Goal: Task Accomplishment & Management: Use online tool/utility

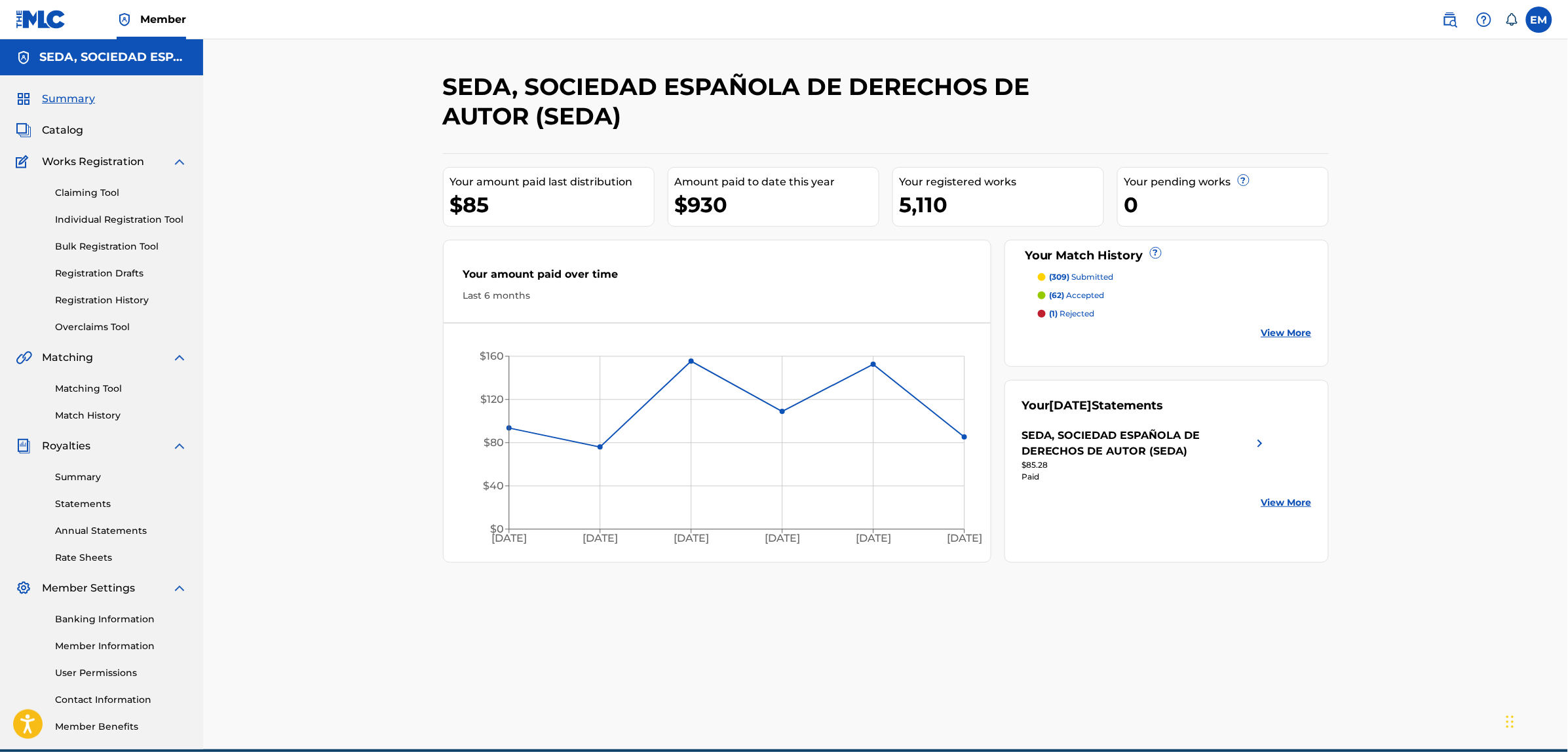
click at [87, 383] on link "Matching Tool" at bounding box center [121, 389] width 132 height 14
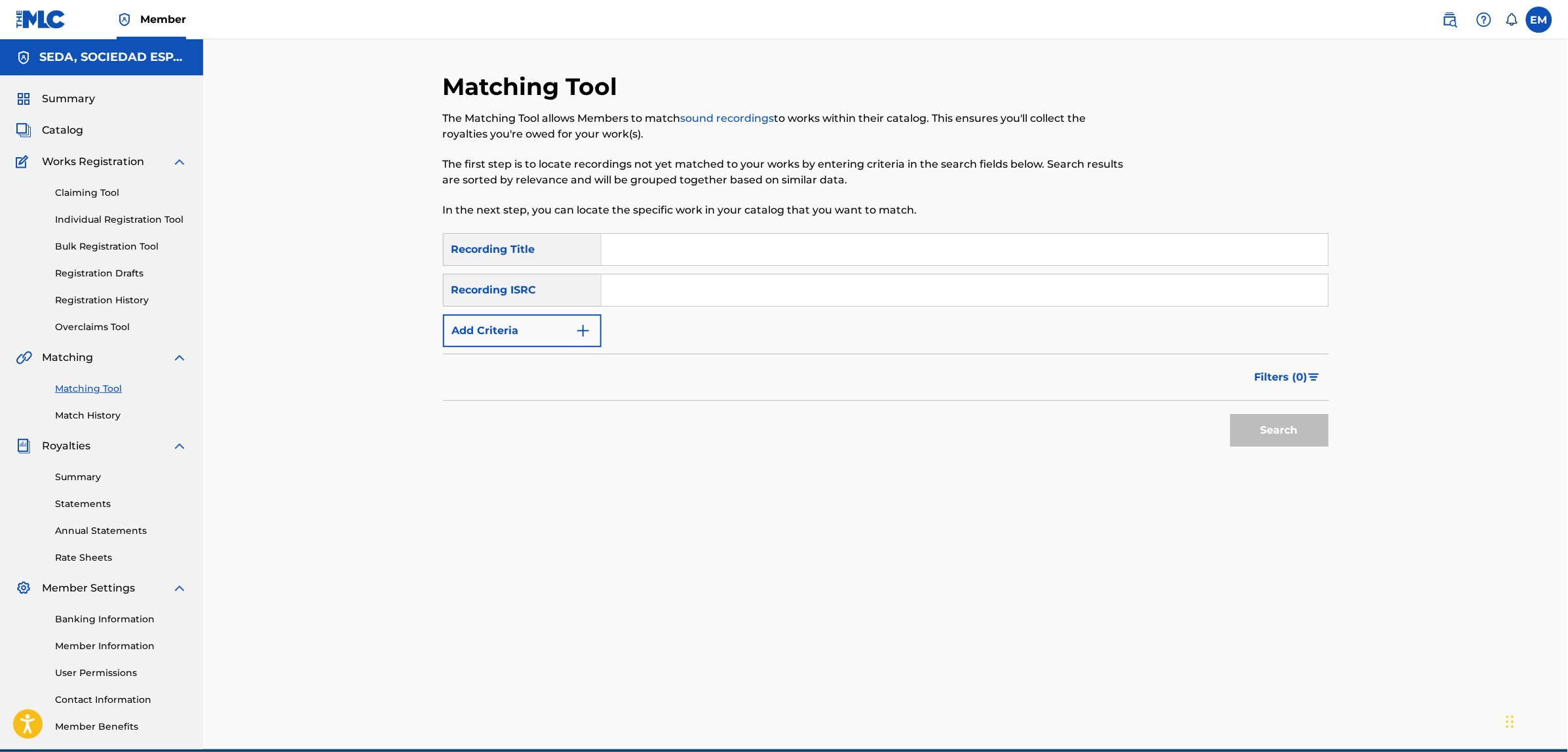
click at [650, 247] on input "Search Form" at bounding box center [965, 249] width 727 height 31
type input "entre"
click at [532, 327] on button "Add Criteria" at bounding box center [522, 331] width 159 height 33
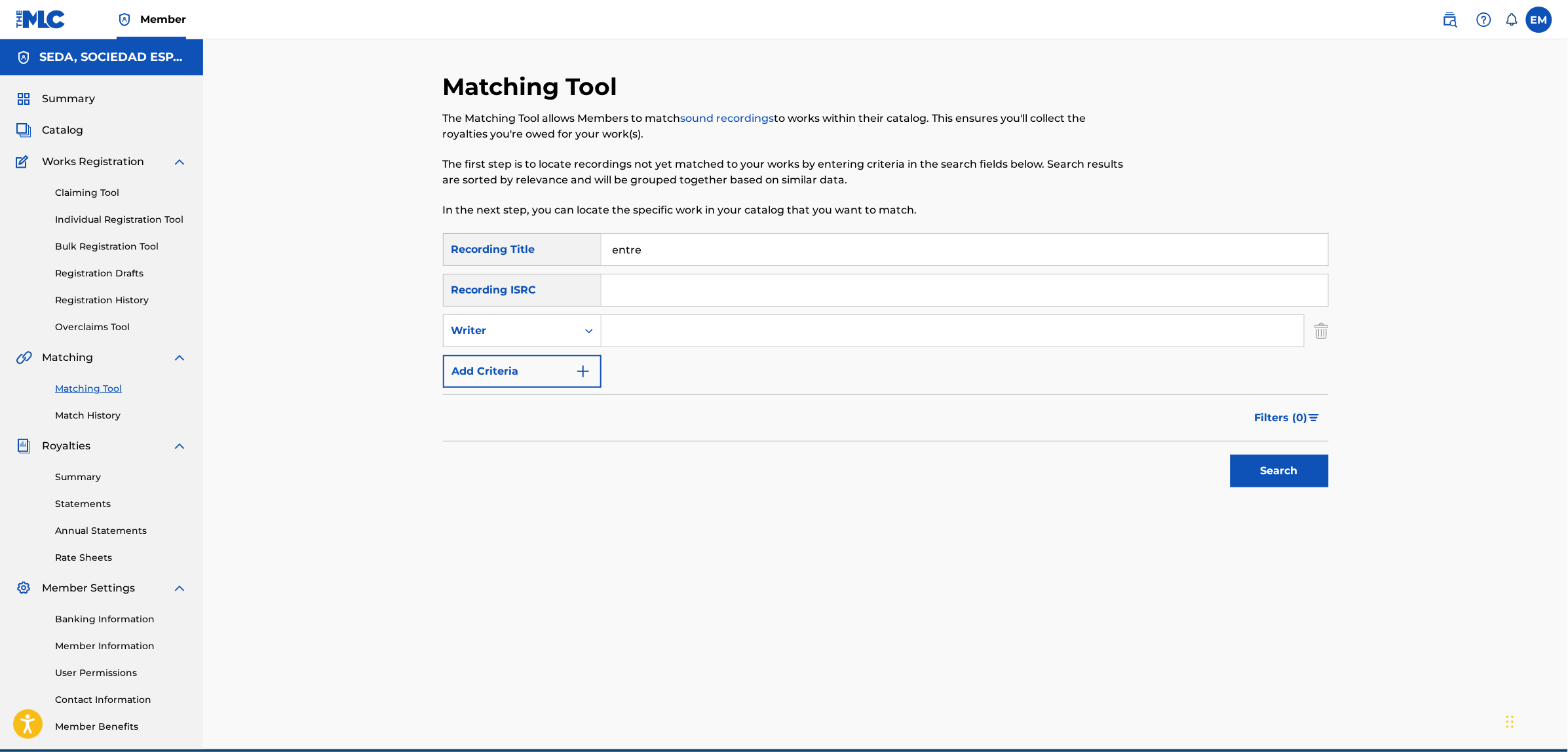
click at [647, 327] on input "Search Form" at bounding box center [952, 331] width 702 height 31
type input "[PERSON_NAME]"
click at [1230, 455] on button "Search" at bounding box center [1279, 472] width 98 height 33
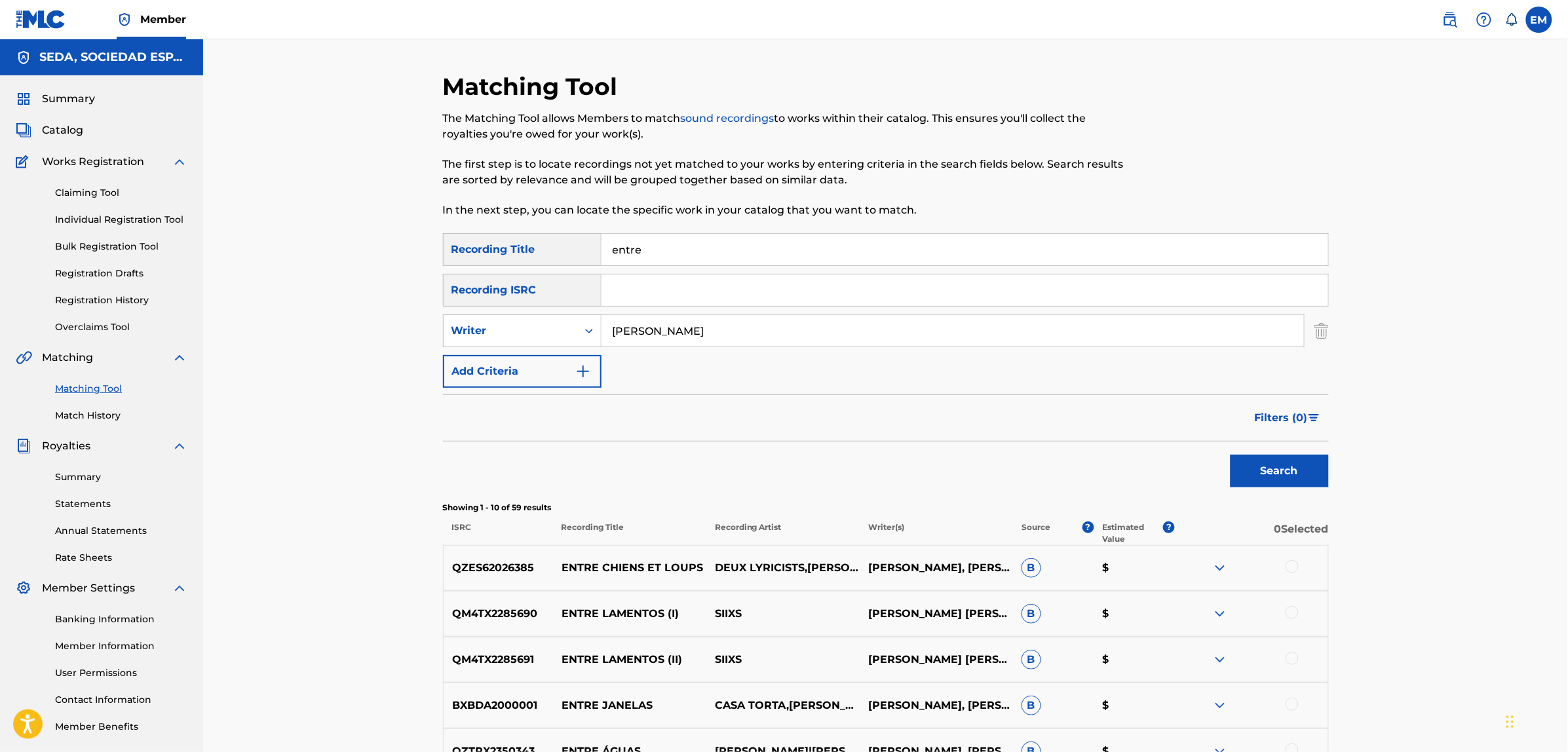
scroll to position [164, 0]
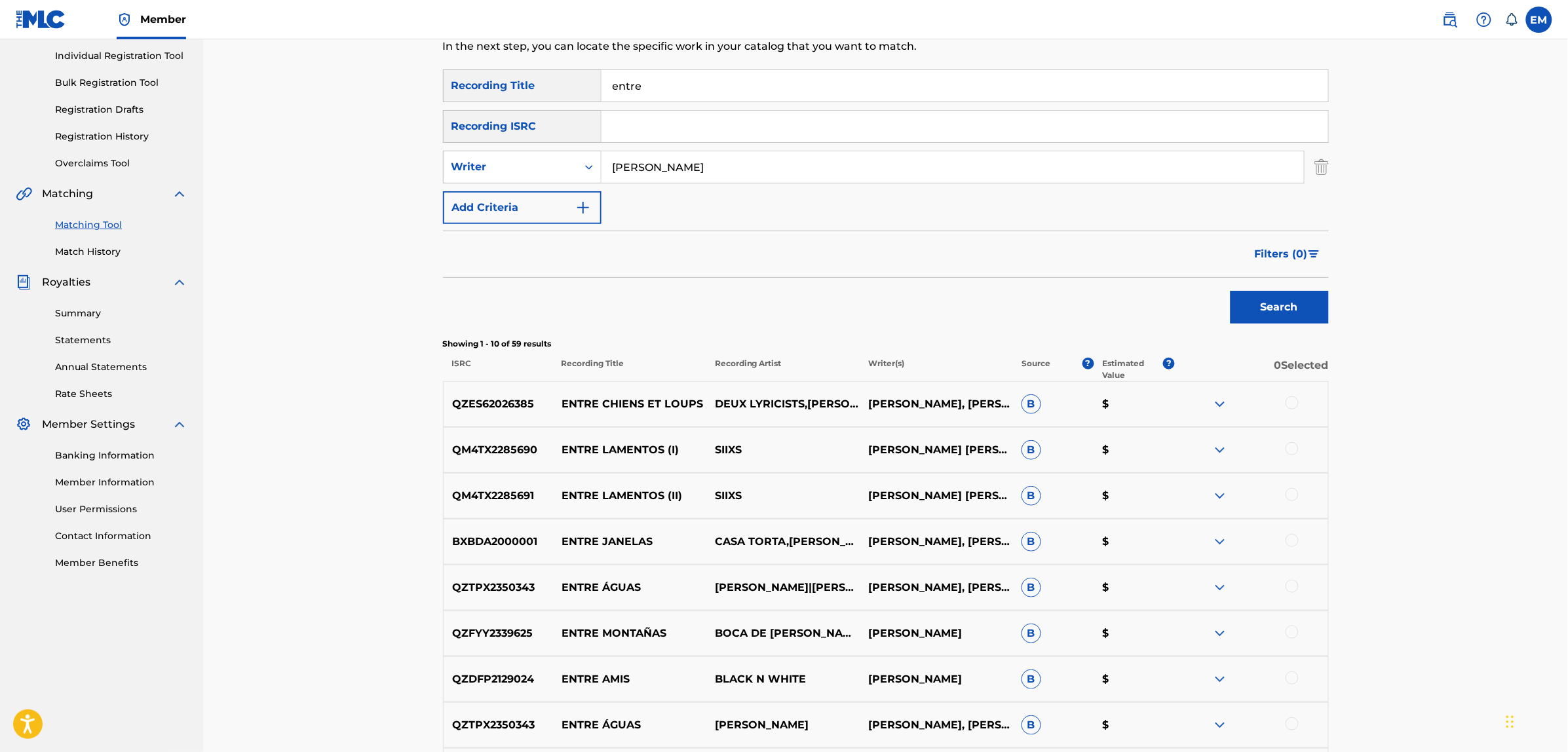
drag, startPoint x: 688, startPoint y: 89, endPoint x: 544, endPoint y: 92, distance: 144.0
click at [544, 92] on div "SearchWithCriteria779606f8-bb38-44c7-a149-fa7670fbe4ea Recording Title entre" at bounding box center [886, 86] width 886 height 33
click at [1230, 291] on button "Search" at bounding box center [1279, 307] width 98 height 33
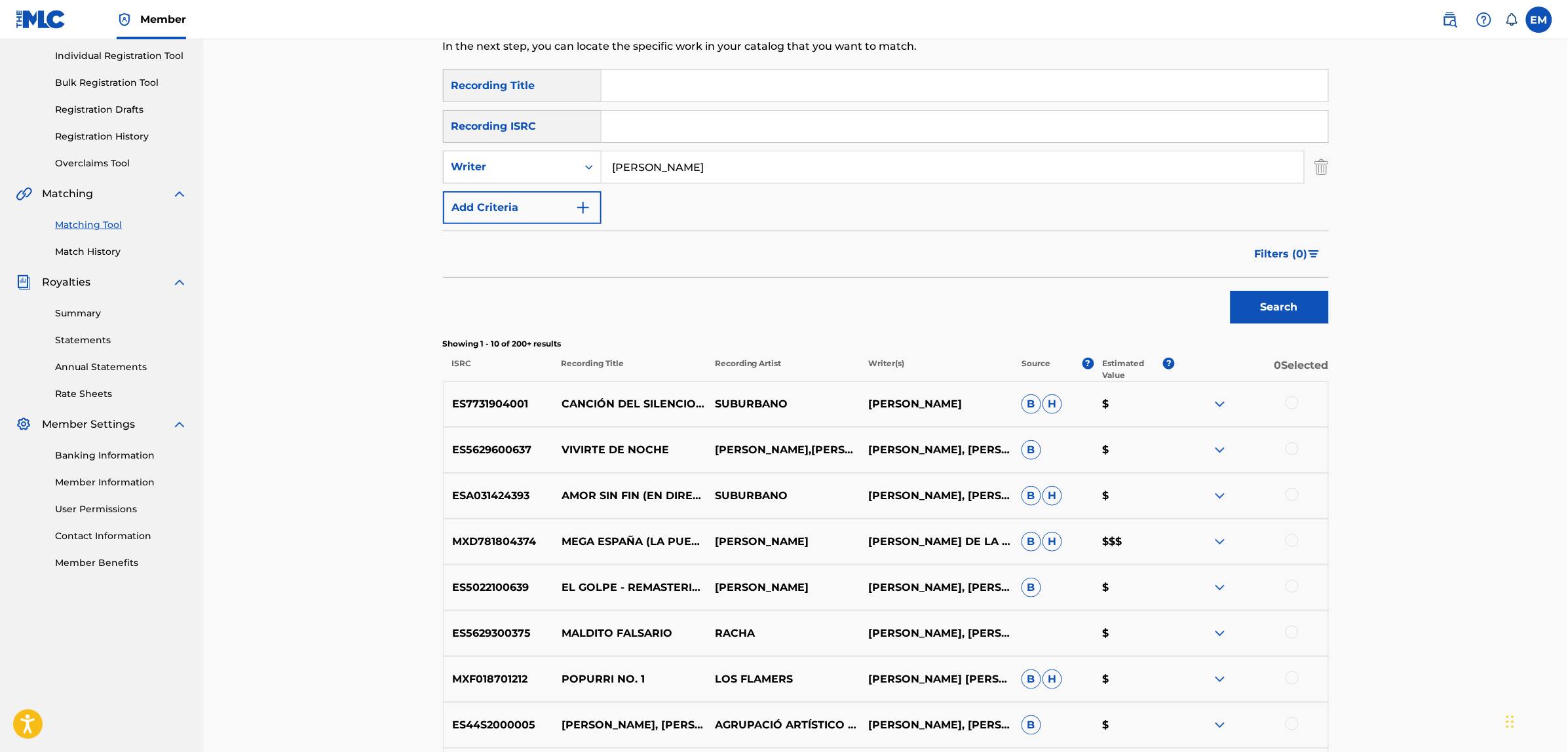
click at [1293, 405] on div at bounding box center [1291, 403] width 13 height 13
click at [949, 637] on button "Match 1 Group" at bounding box center [920, 645] width 145 height 33
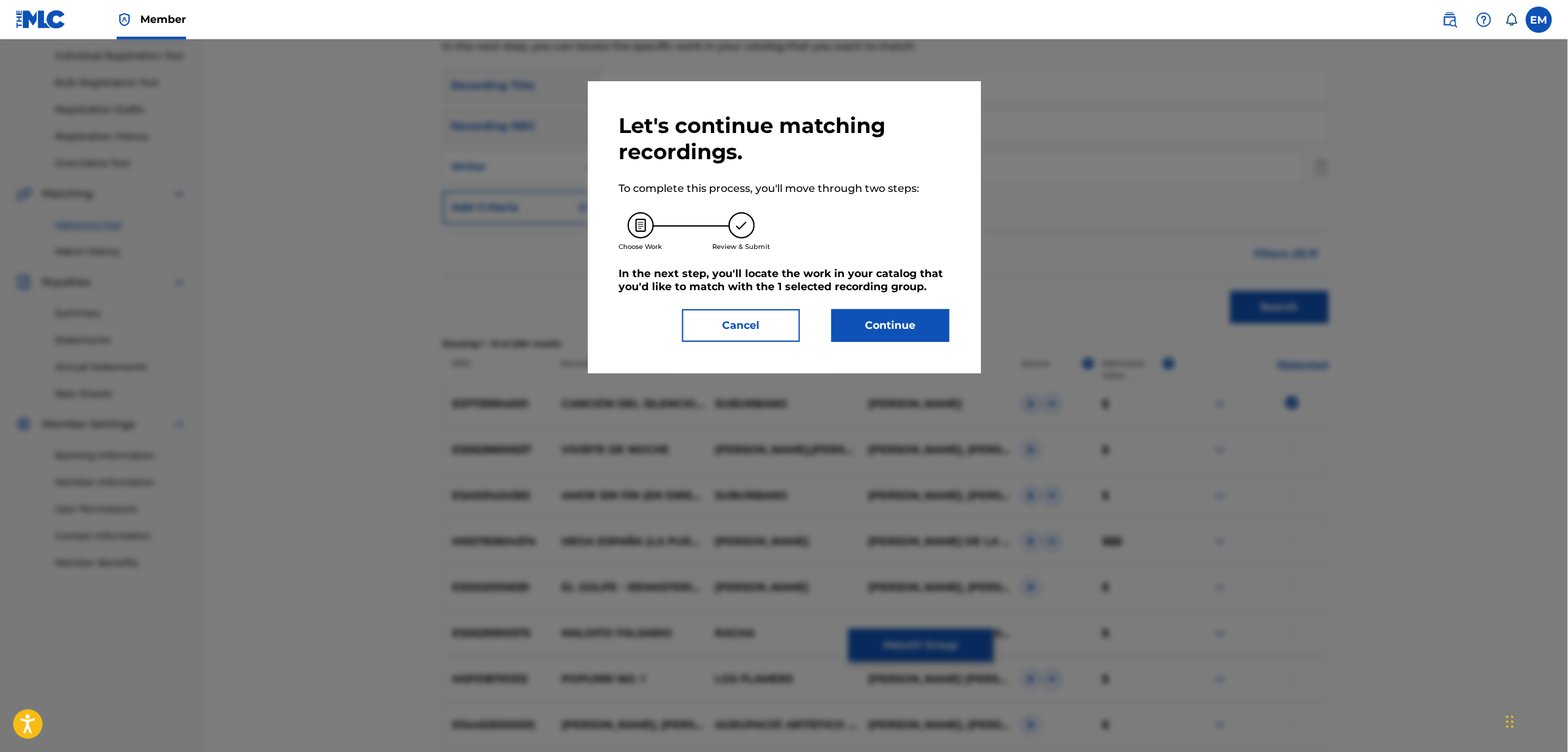
click at [901, 327] on button "Continue" at bounding box center [891, 326] width 118 height 33
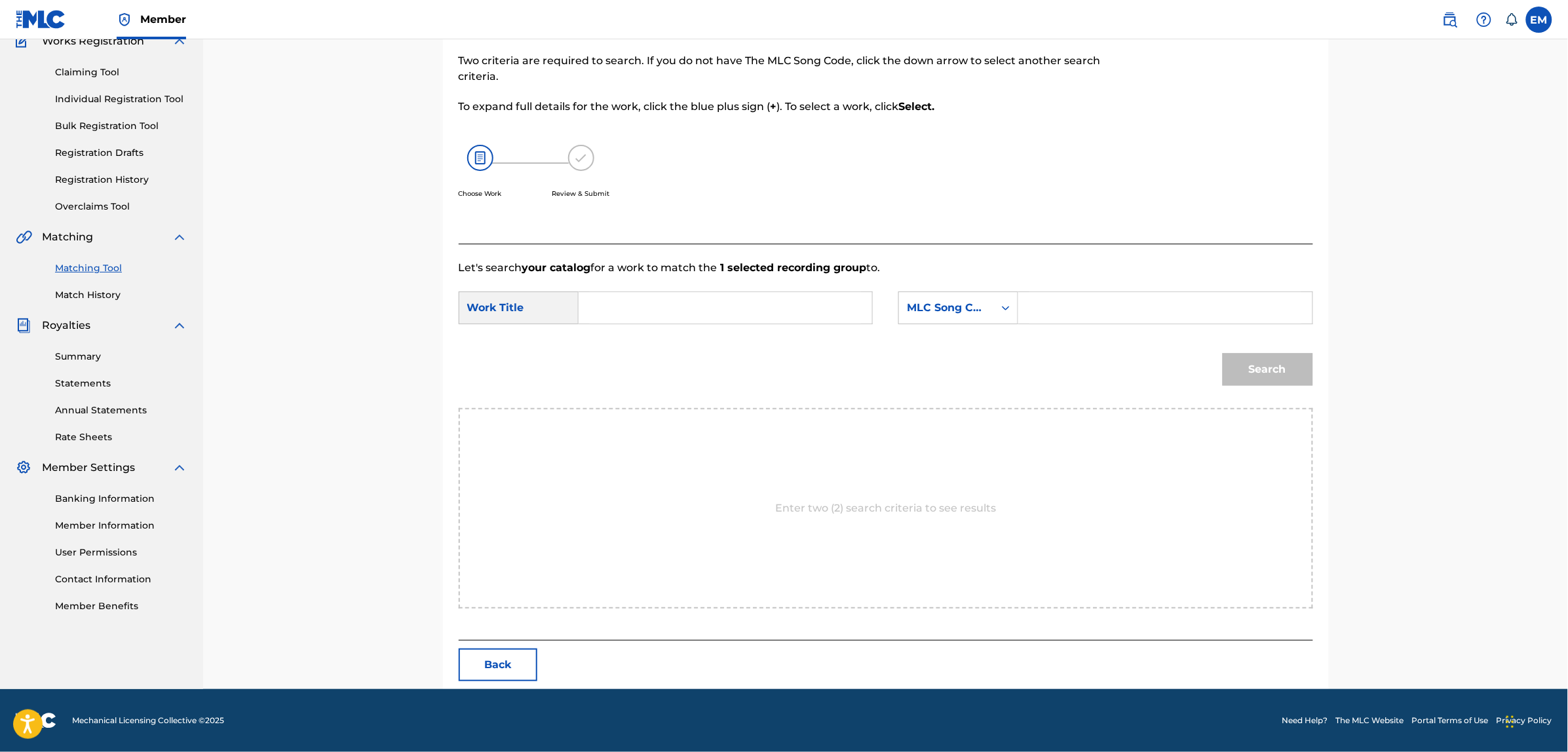
scroll to position [120, 0]
click at [688, 306] on input "Search Form" at bounding box center [725, 308] width 271 height 31
type input "entre [PERSON_NAME] y [PERSON_NAME]"
click at [918, 306] on div "MLC Song Code" at bounding box center [945, 308] width 79 height 16
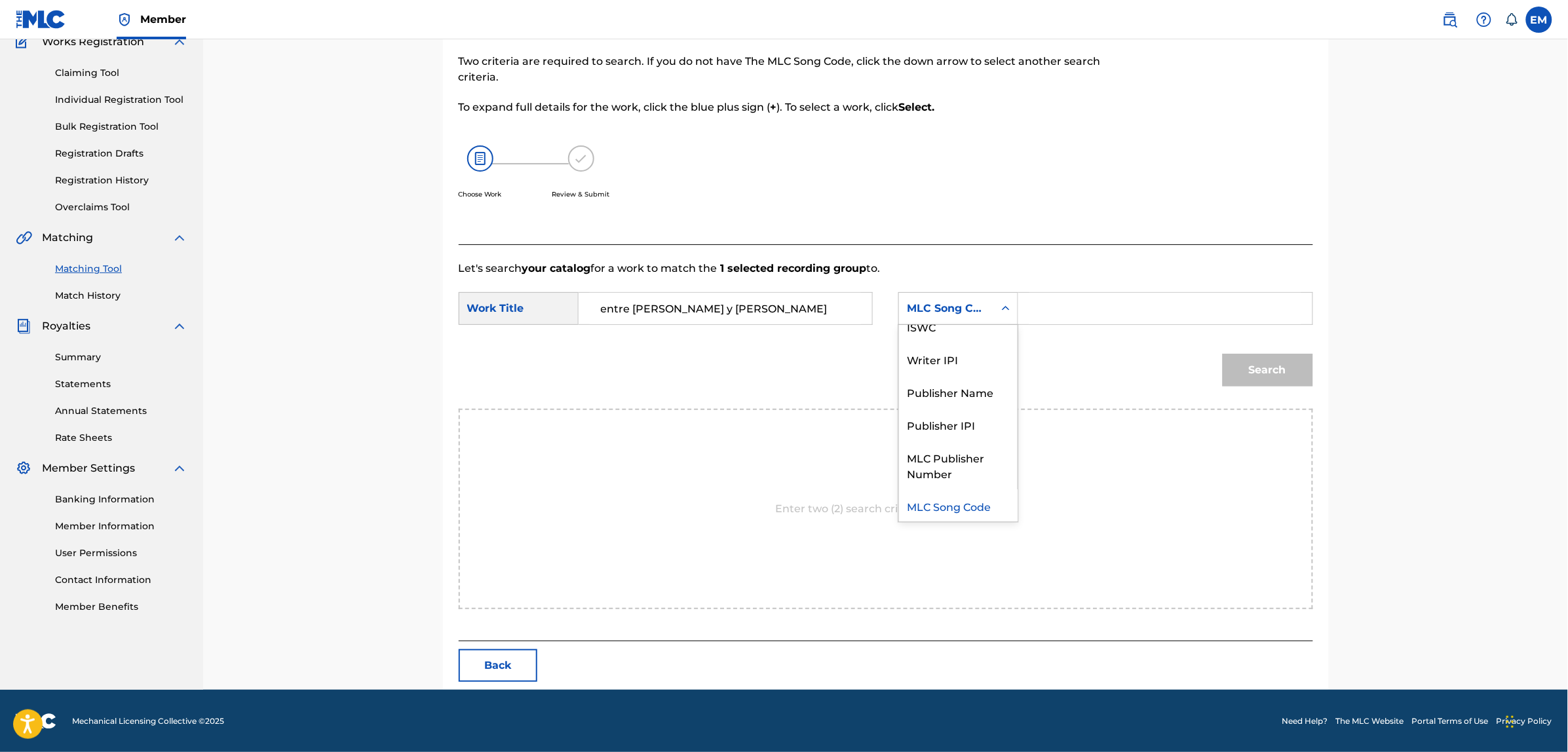
scroll to position [0, 0]
click at [929, 343] on div "Writer Name" at bounding box center [958, 341] width 119 height 33
click at [1082, 307] on input "Search Form" at bounding box center [1164, 308] width 271 height 31
click at [1073, 306] on input "Search Form" at bounding box center [1164, 308] width 271 height 31
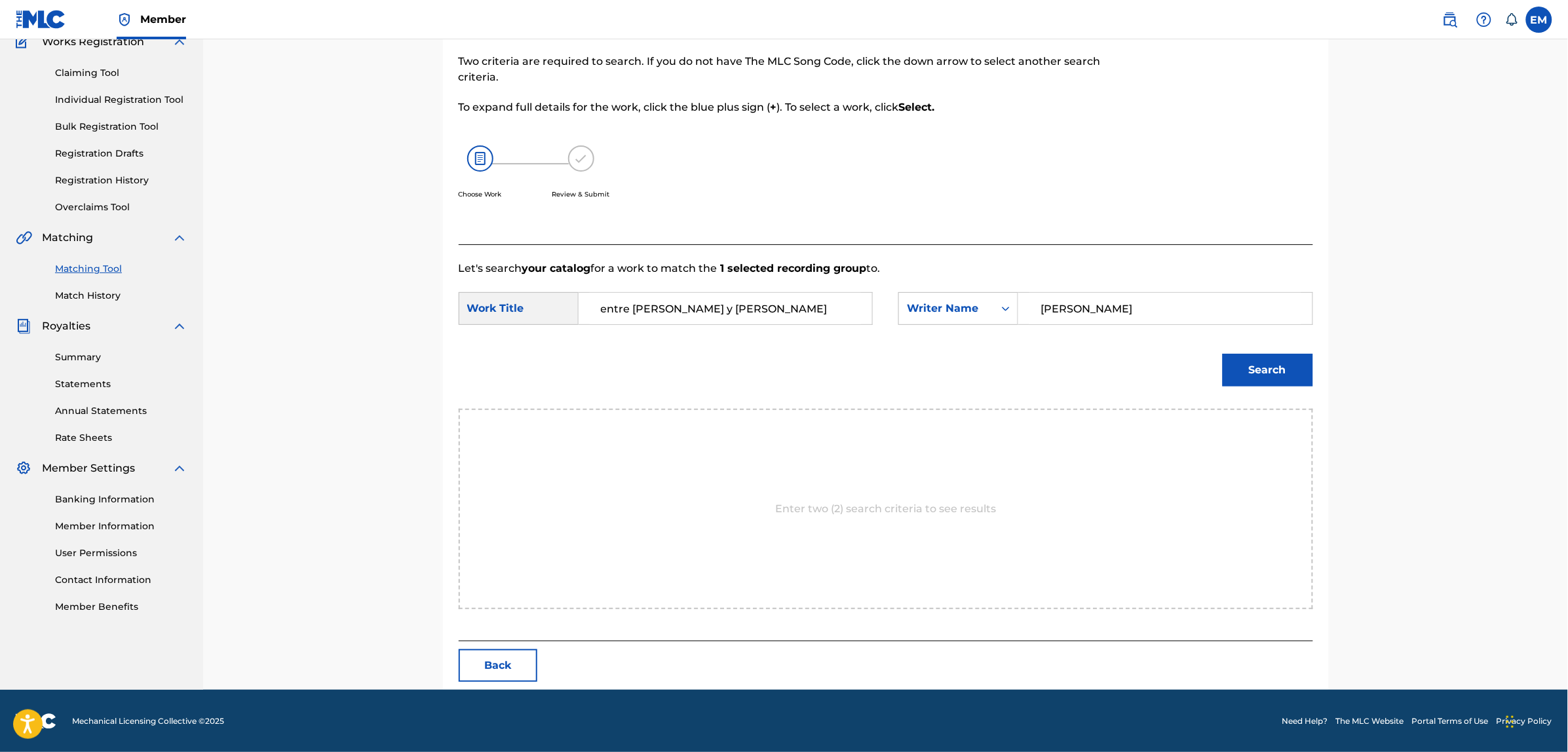
type input "[PERSON_NAME]"
click at [1276, 362] on button "Search" at bounding box center [1268, 370] width 90 height 33
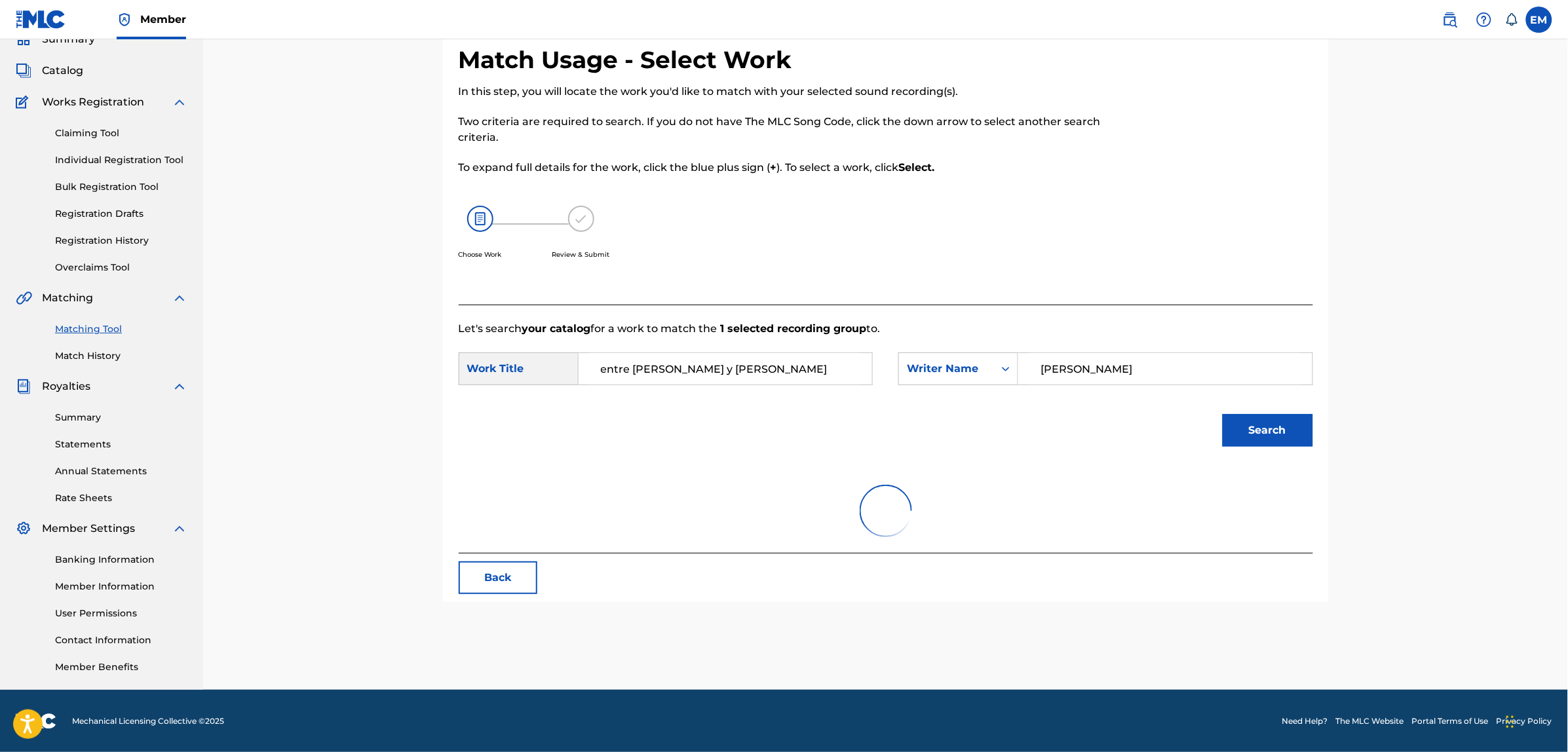
scroll to position [120, 0]
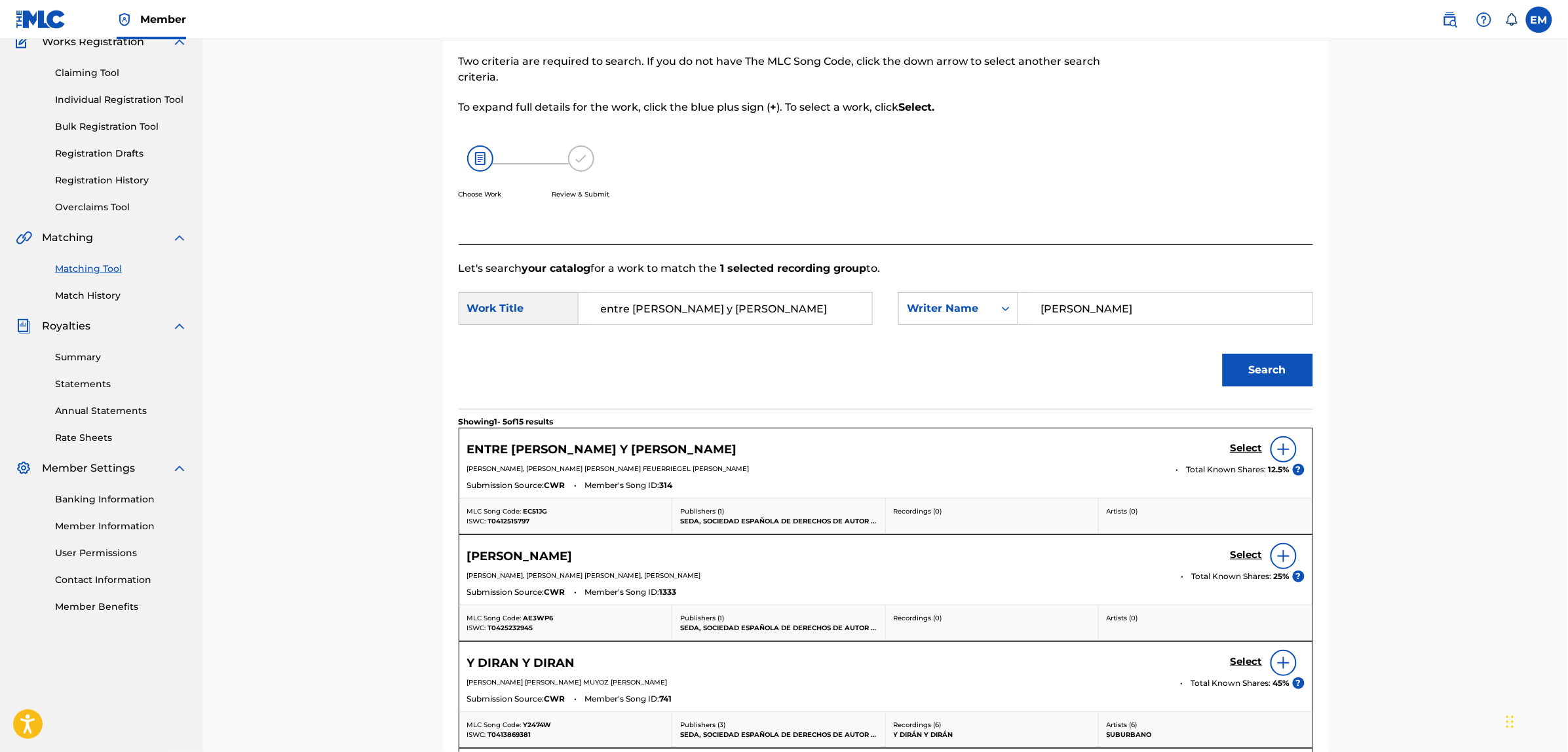
click at [1279, 450] on img at bounding box center [1283, 450] width 16 height 16
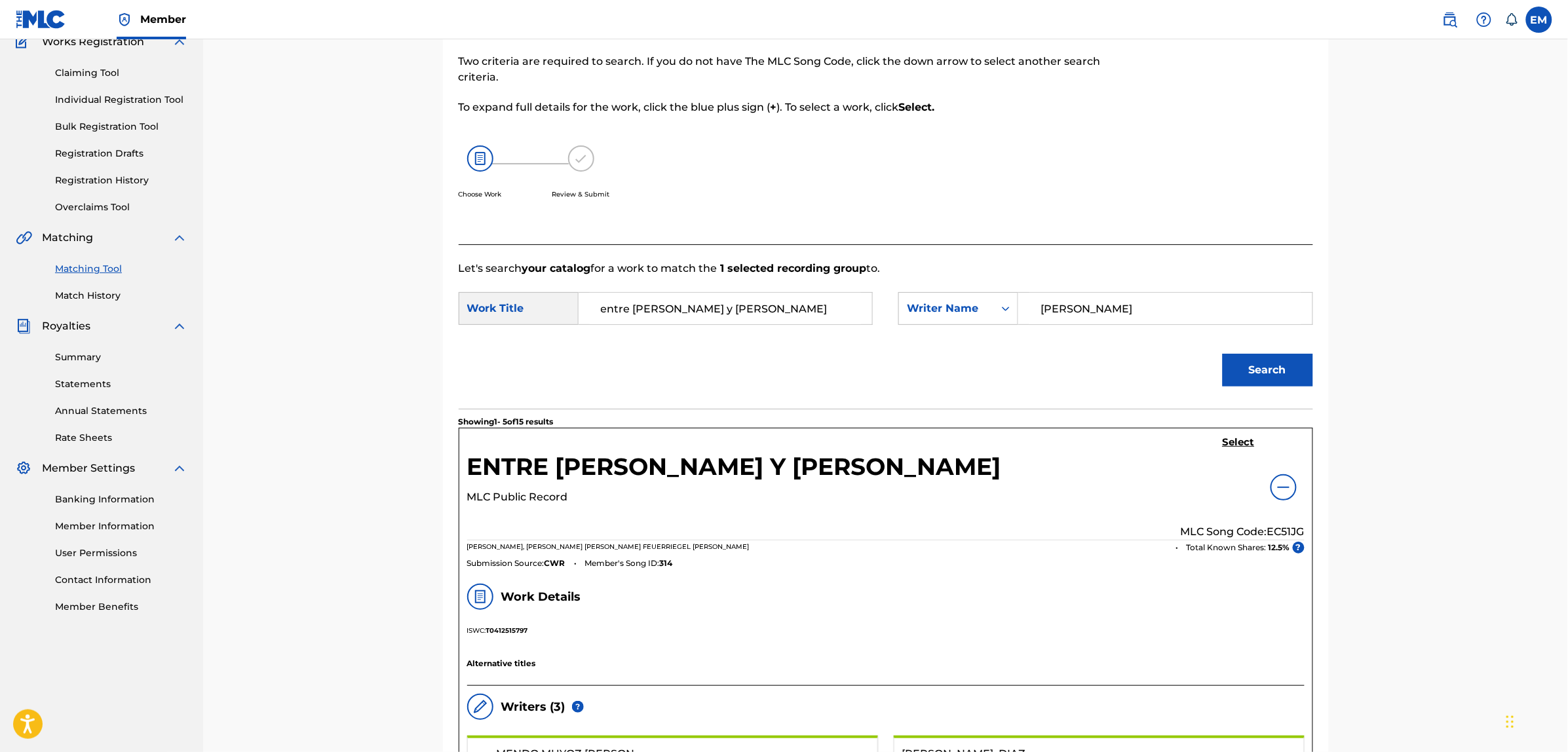
click at [1234, 439] on h5 "Select" at bounding box center [1238, 443] width 32 height 12
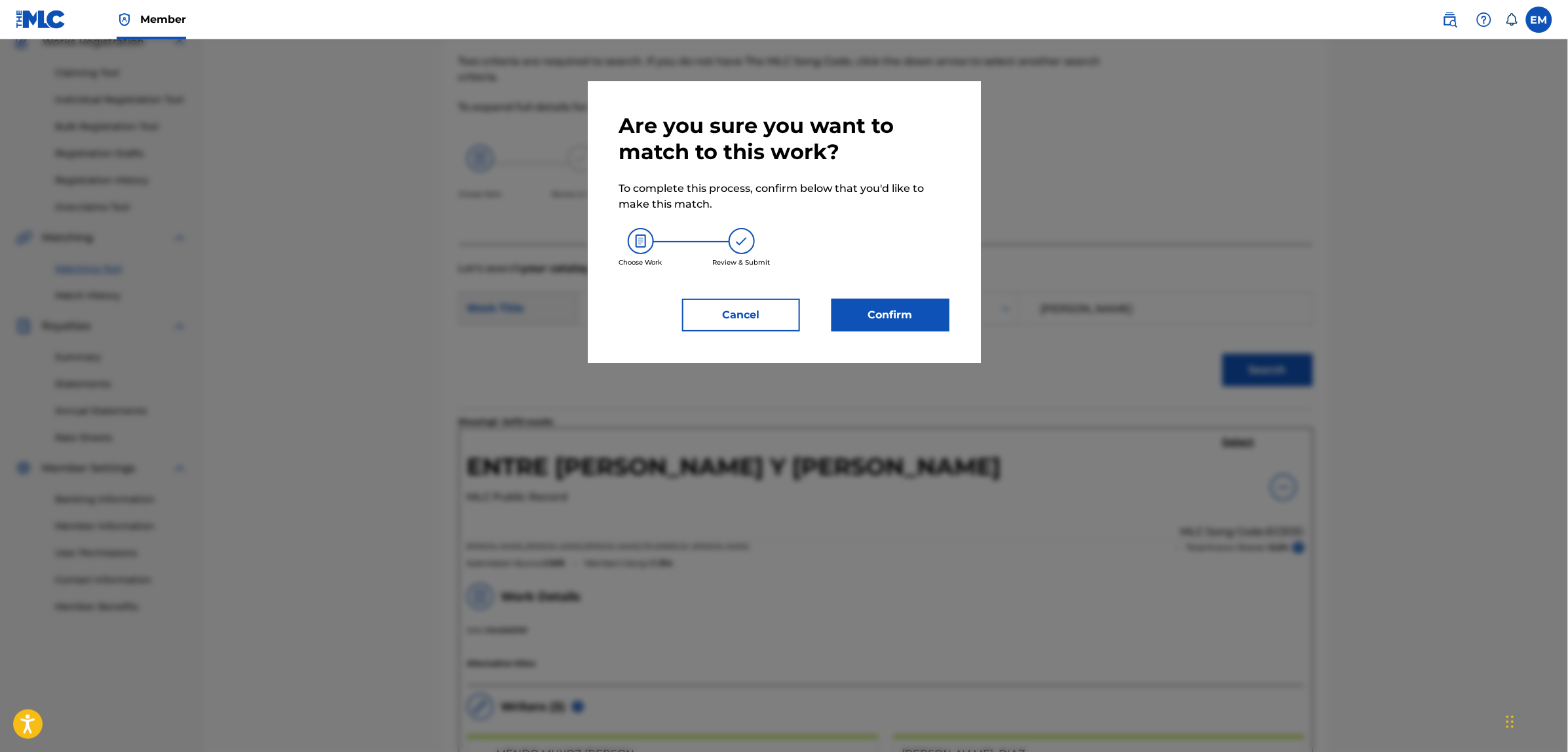
click at [912, 320] on button "Confirm" at bounding box center [891, 315] width 118 height 33
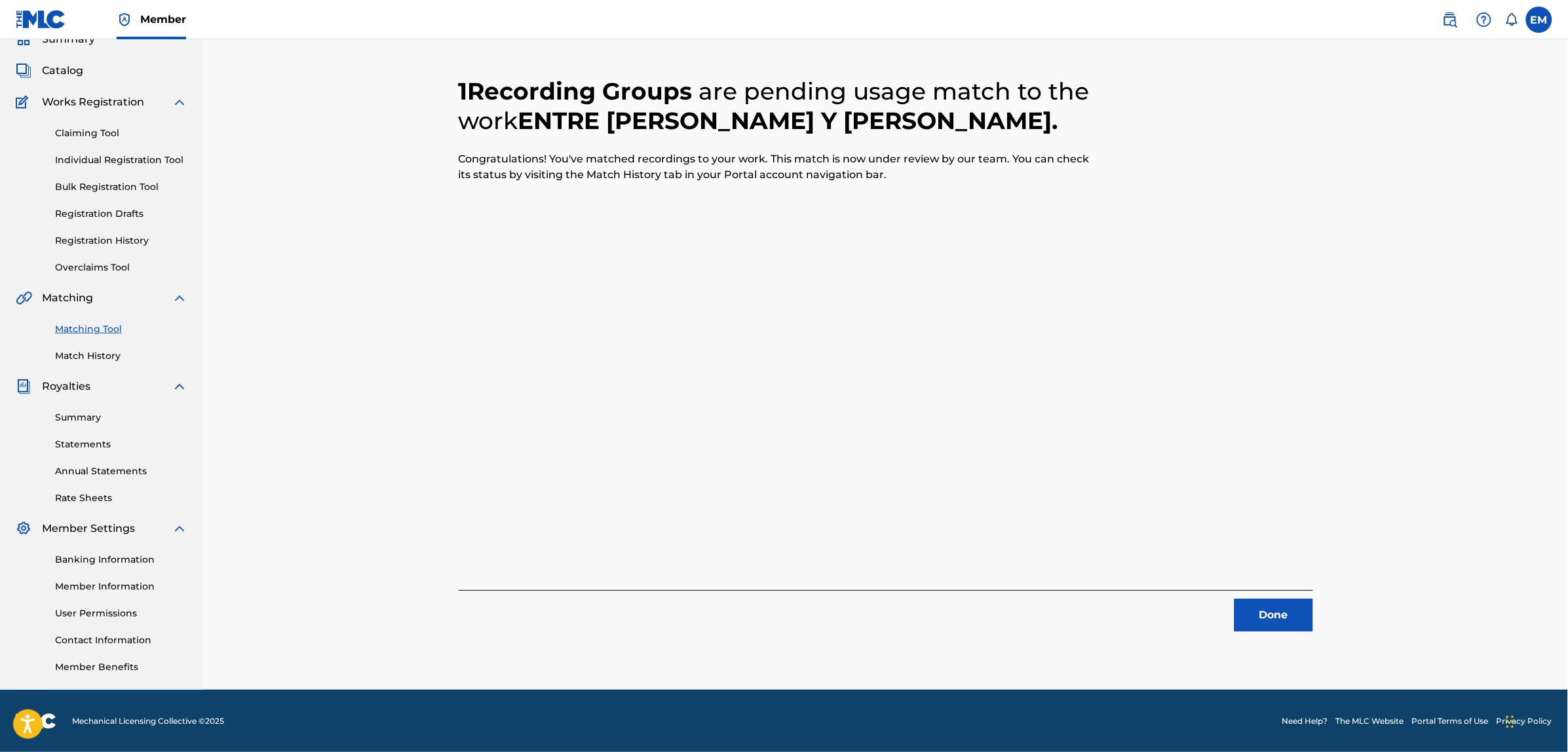
click at [1280, 607] on button "Done" at bounding box center [1274, 616] width 79 height 33
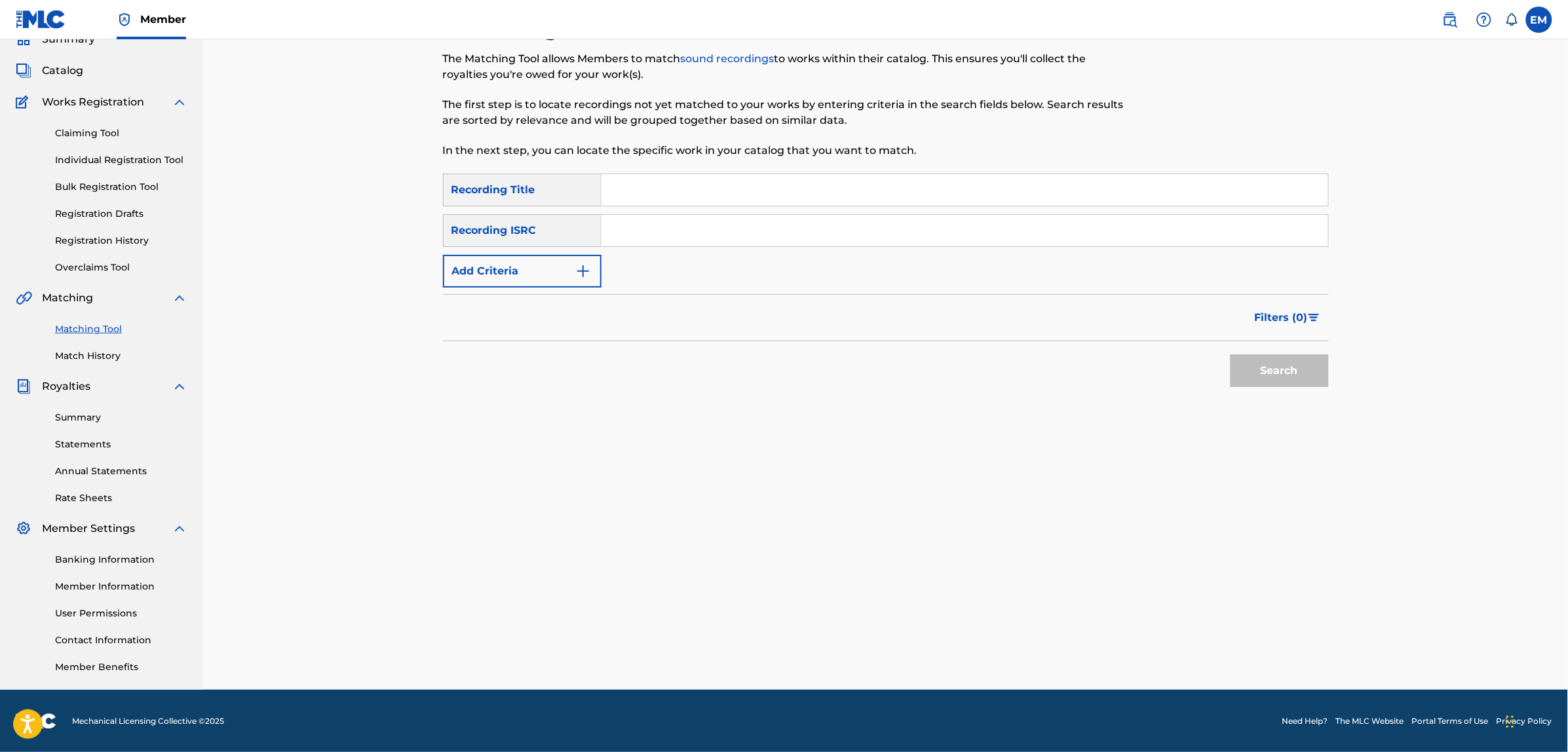
click at [616, 186] on input "Search Form" at bounding box center [965, 190] width 727 height 31
type input "como un bolero sobre tu piel"
click at [1230, 354] on button "Search" at bounding box center [1279, 371] width 98 height 33
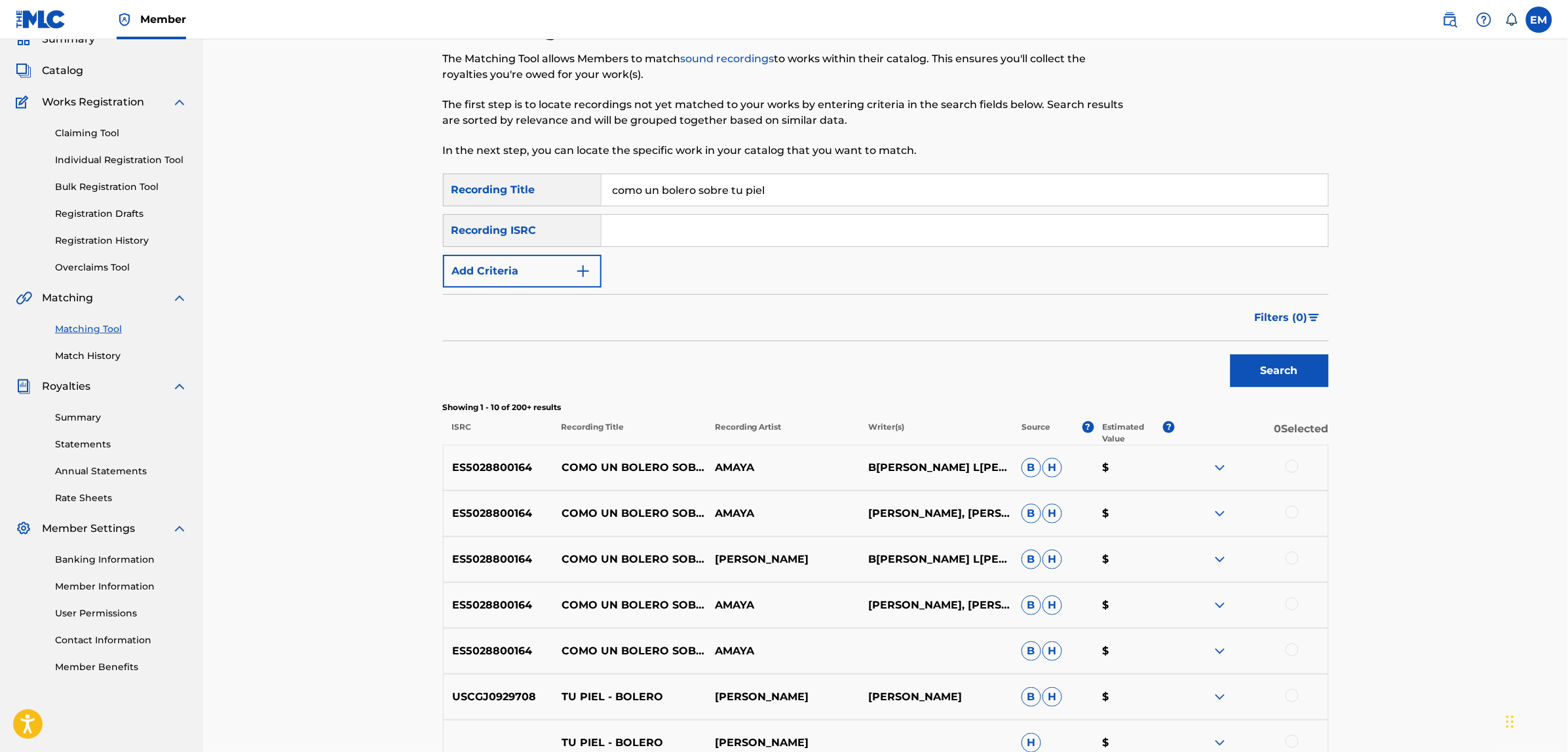
click at [1295, 470] on div at bounding box center [1291, 466] width 13 height 13
click at [1293, 512] on div at bounding box center [1291, 512] width 13 height 13
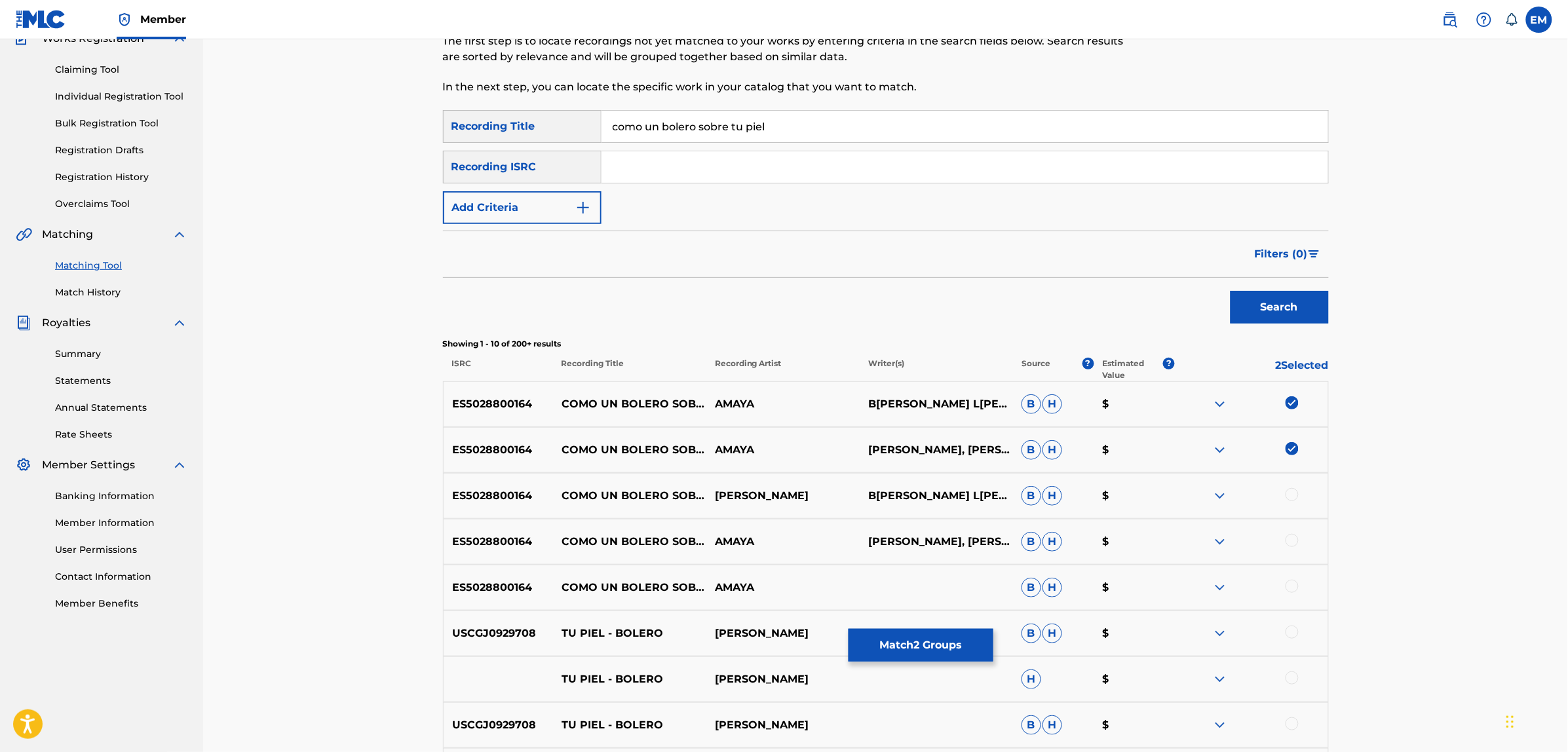
scroll to position [223, 0]
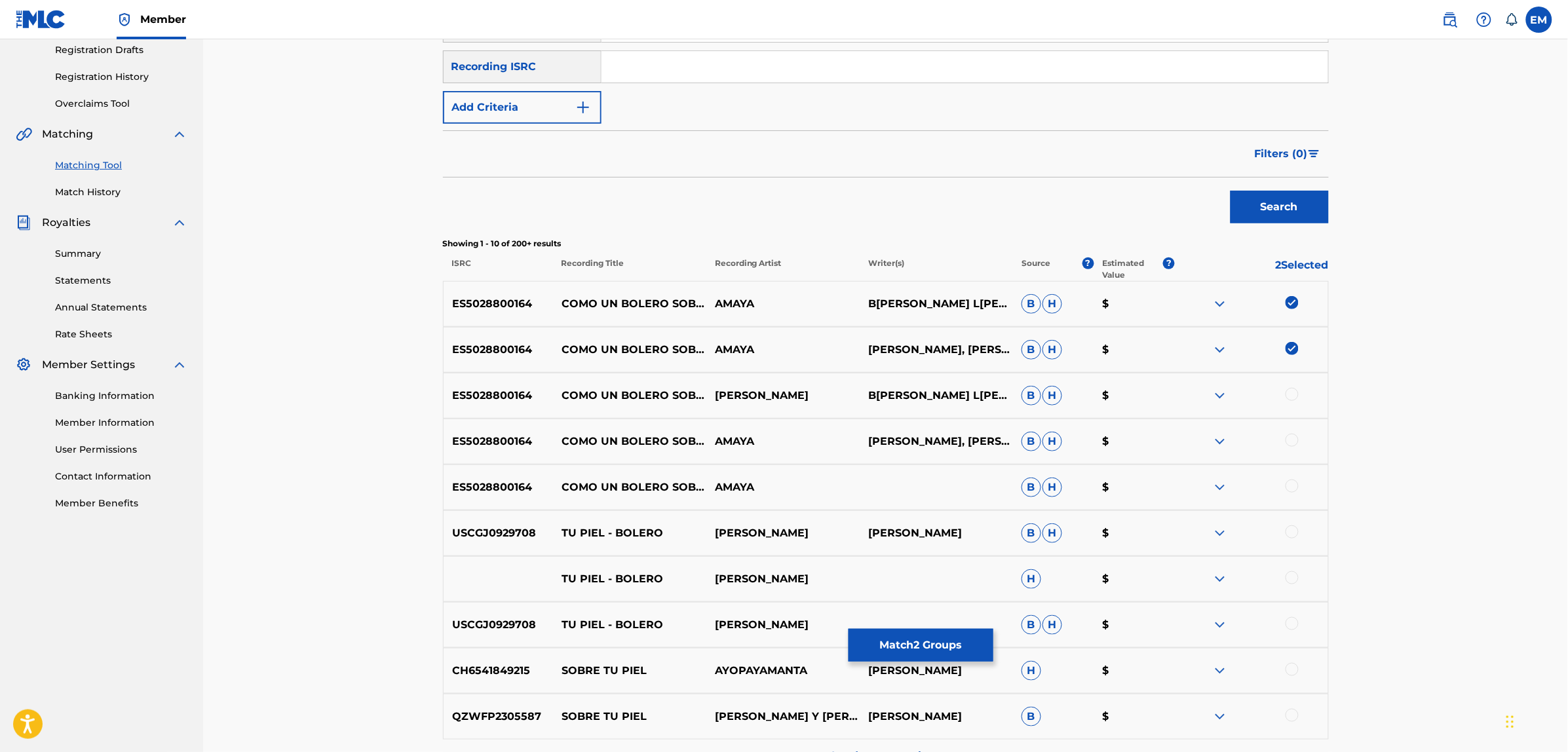
click at [1289, 392] on div at bounding box center [1291, 394] width 13 height 13
click at [1298, 443] on div at bounding box center [1291, 440] width 13 height 13
click at [1288, 479] on div at bounding box center [1251, 487] width 154 height 16
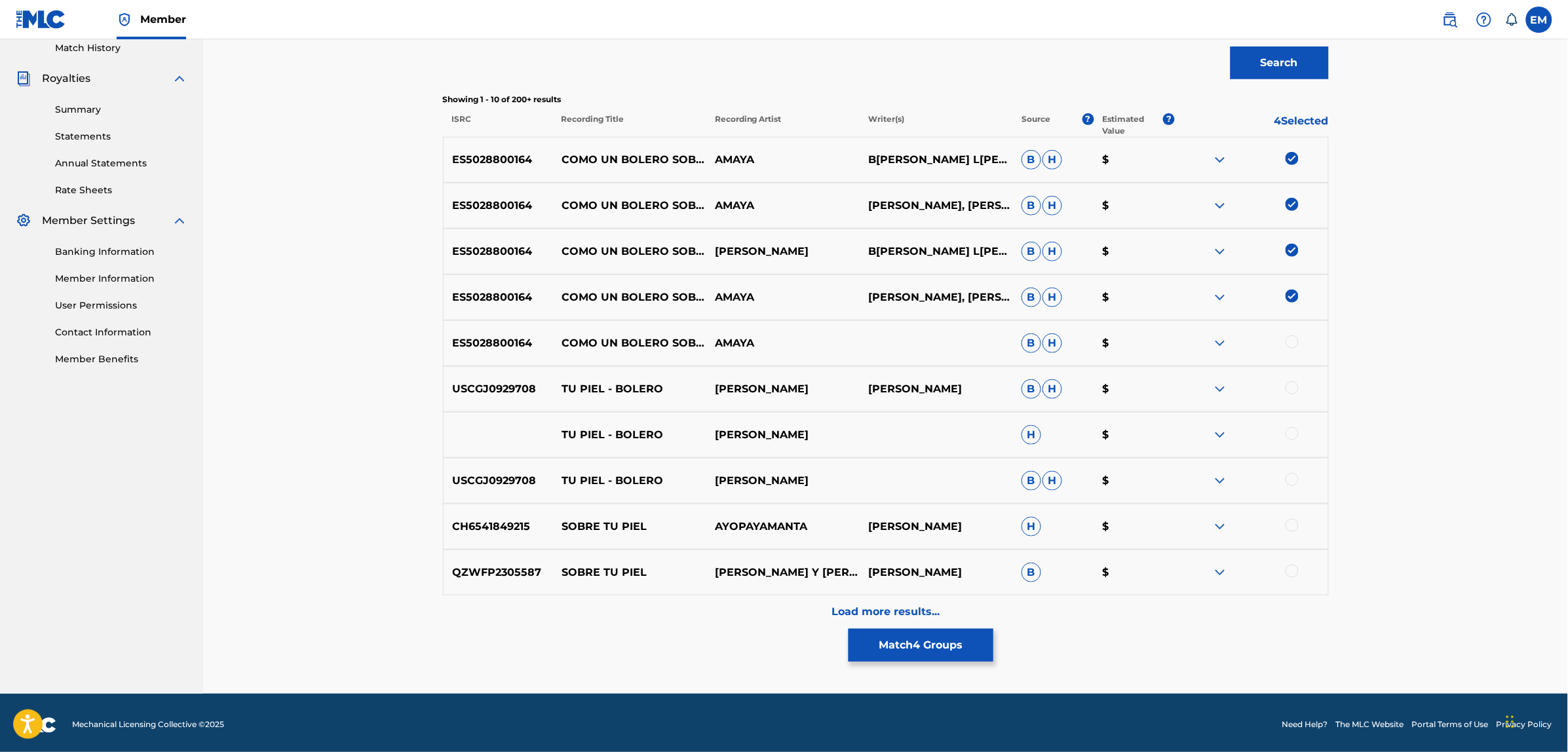
scroll to position [372, 0]
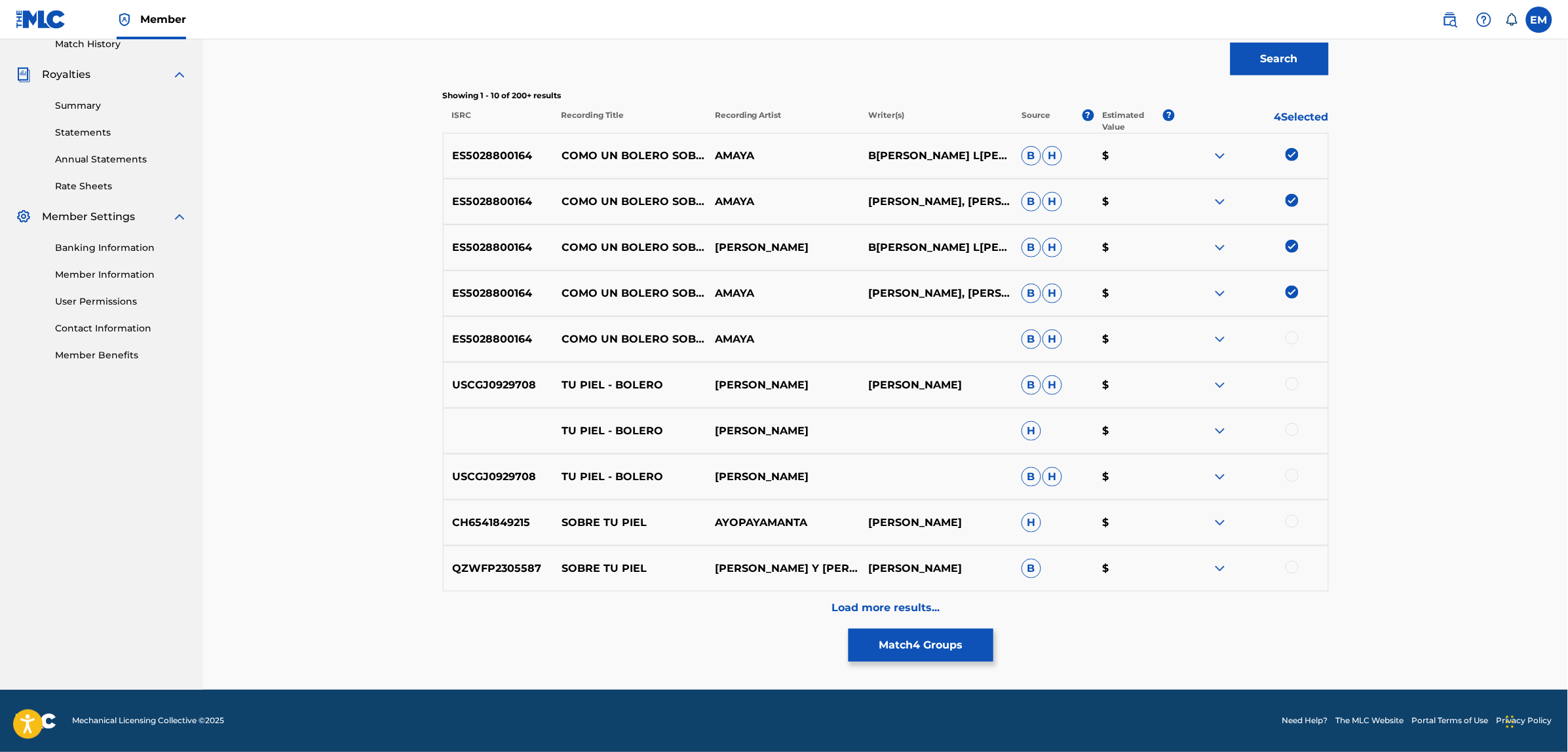
click at [875, 643] on button "Match 4 Groups" at bounding box center [920, 645] width 145 height 33
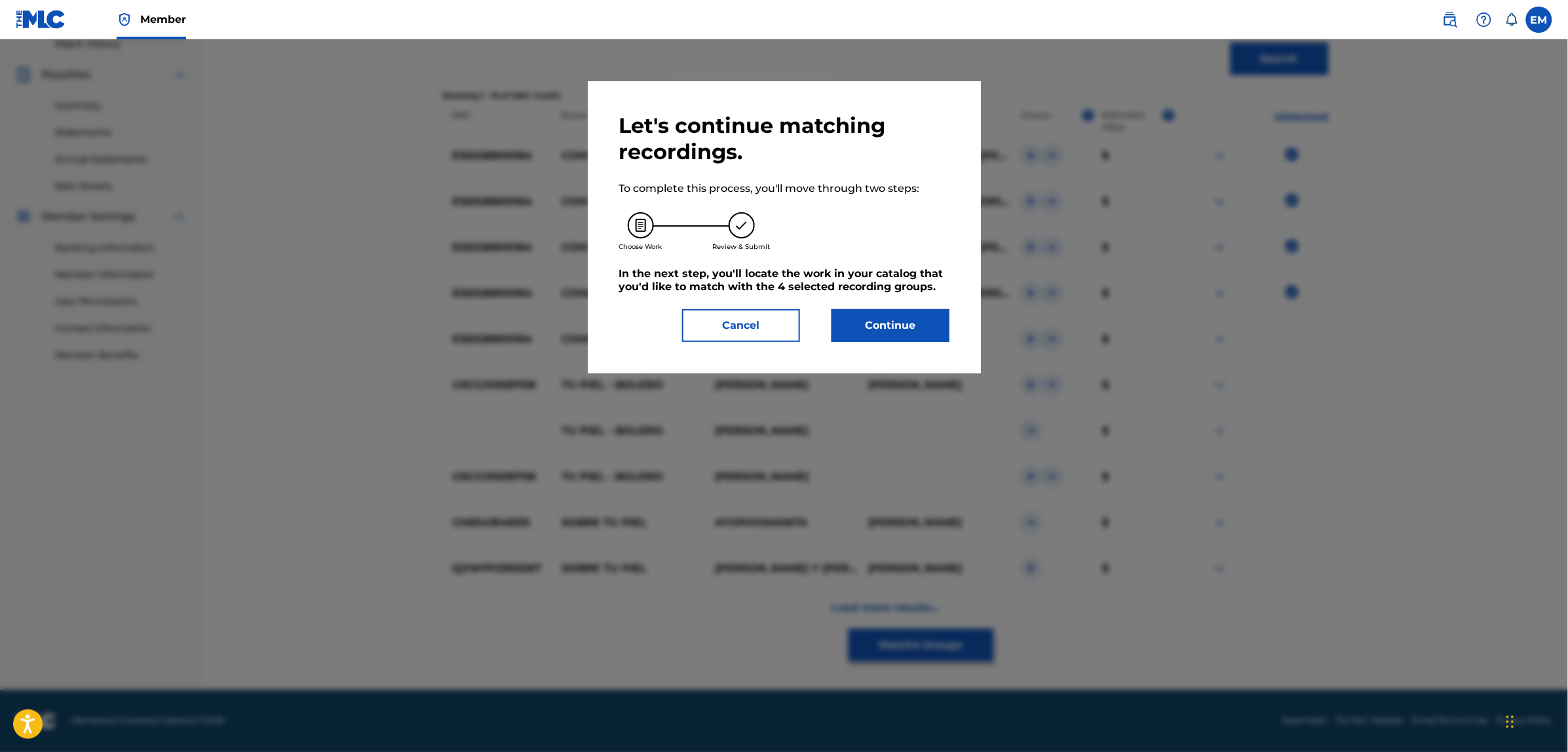
click at [722, 333] on button "Cancel" at bounding box center [741, 326] width 118 height 33
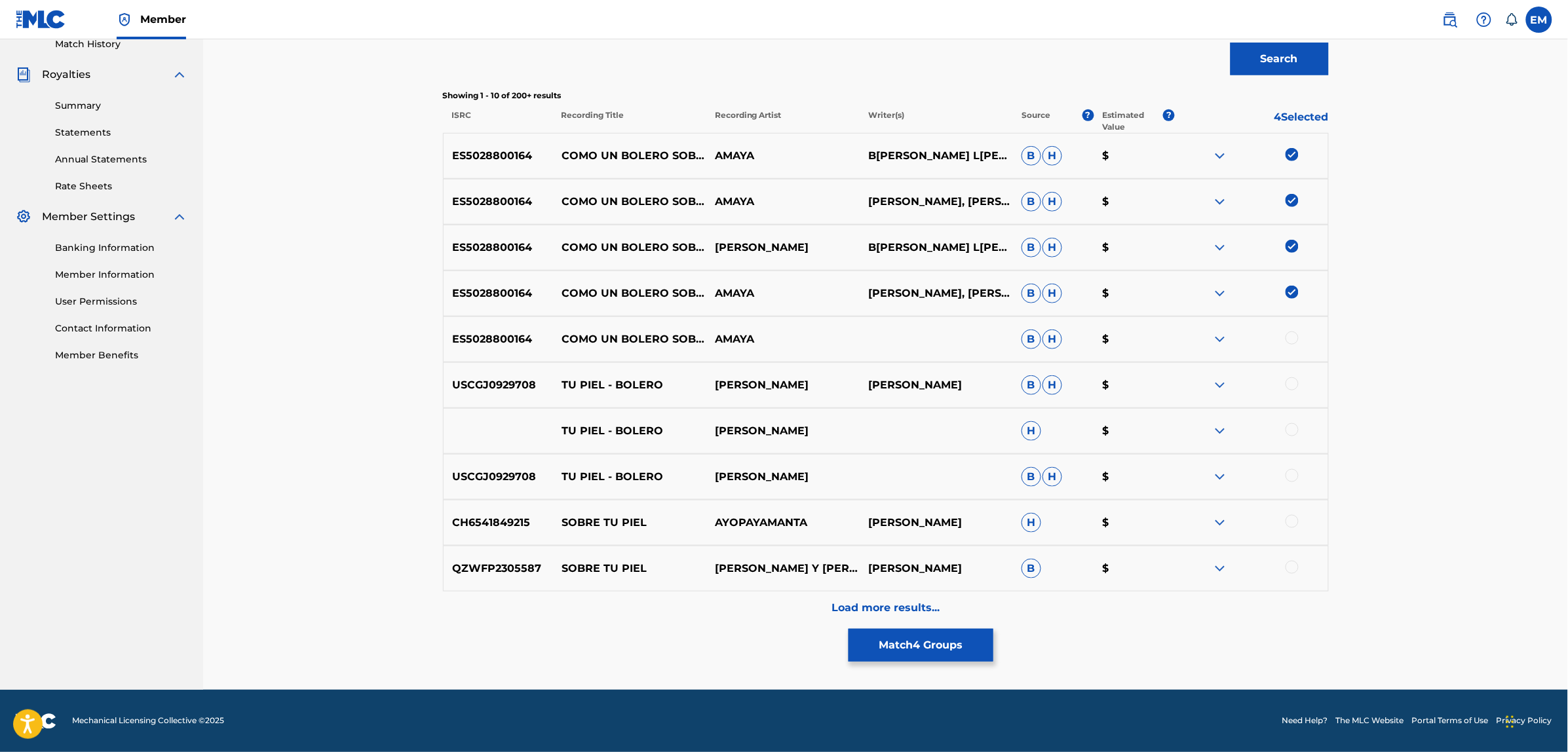
click at [866, 613] on p "Load more results..." at bounding box center [886, 608] width 109 height 16
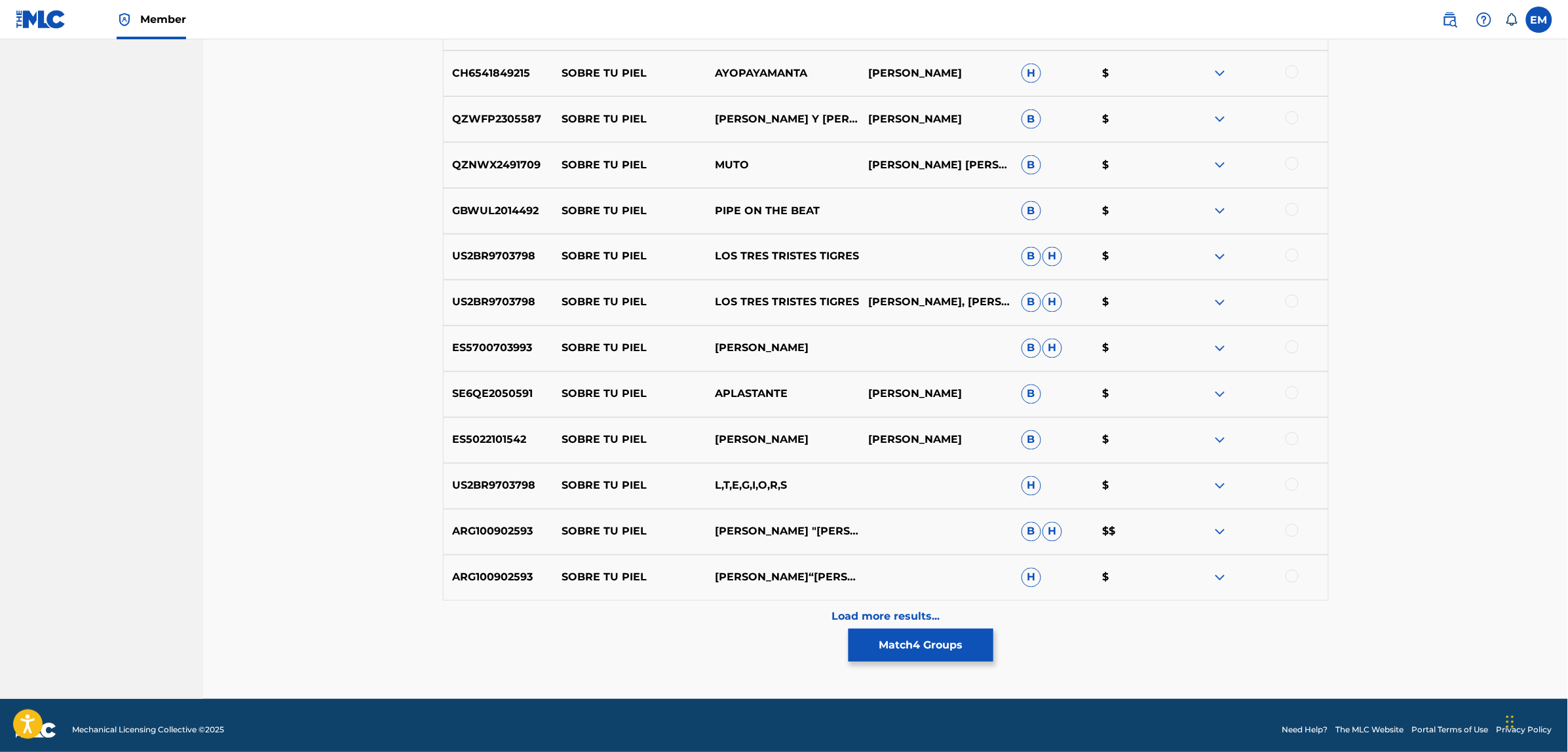
scroll to position [830, 0]
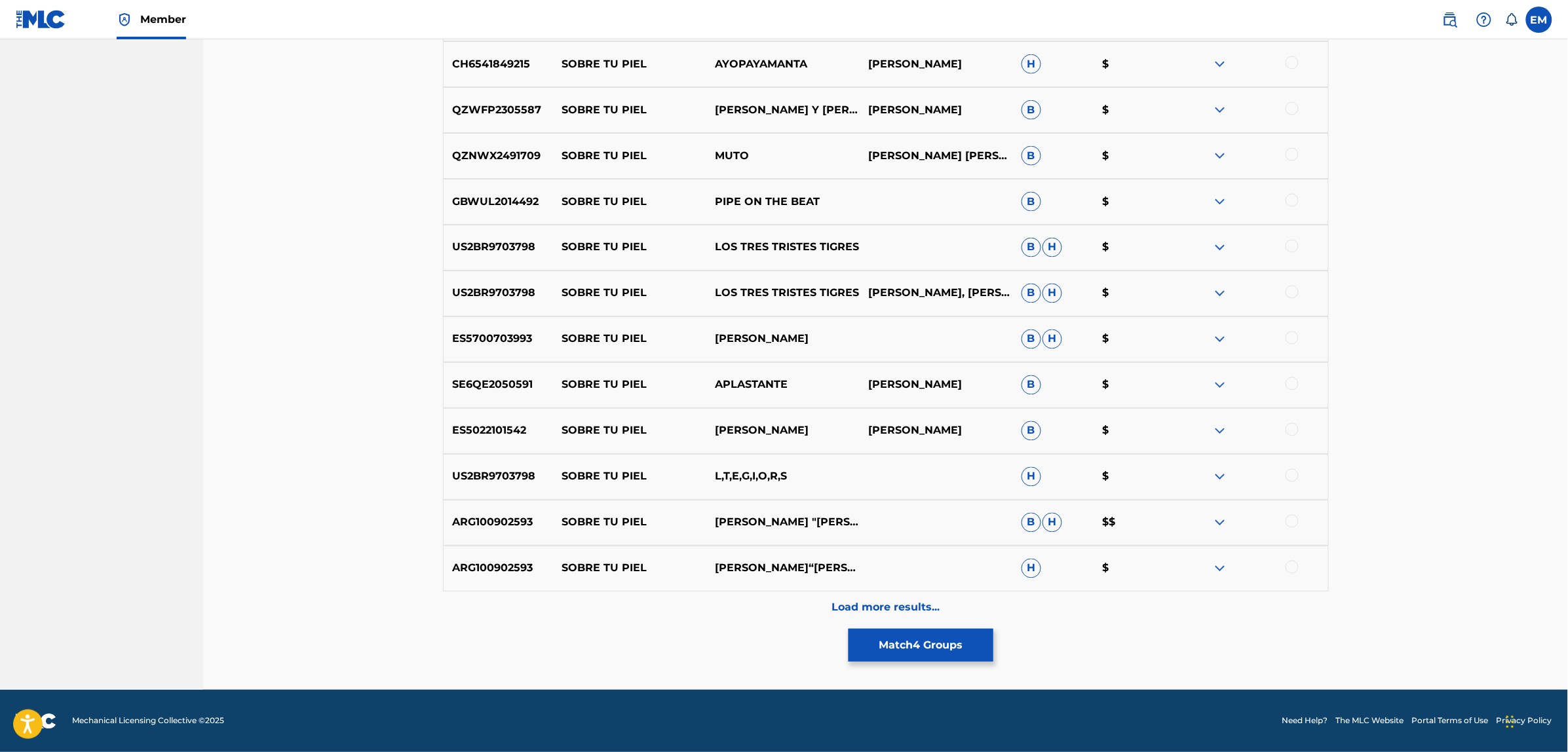
click at [885, 610] on p "Load more results..." at bounding box center [886, 608] width 109 height 16
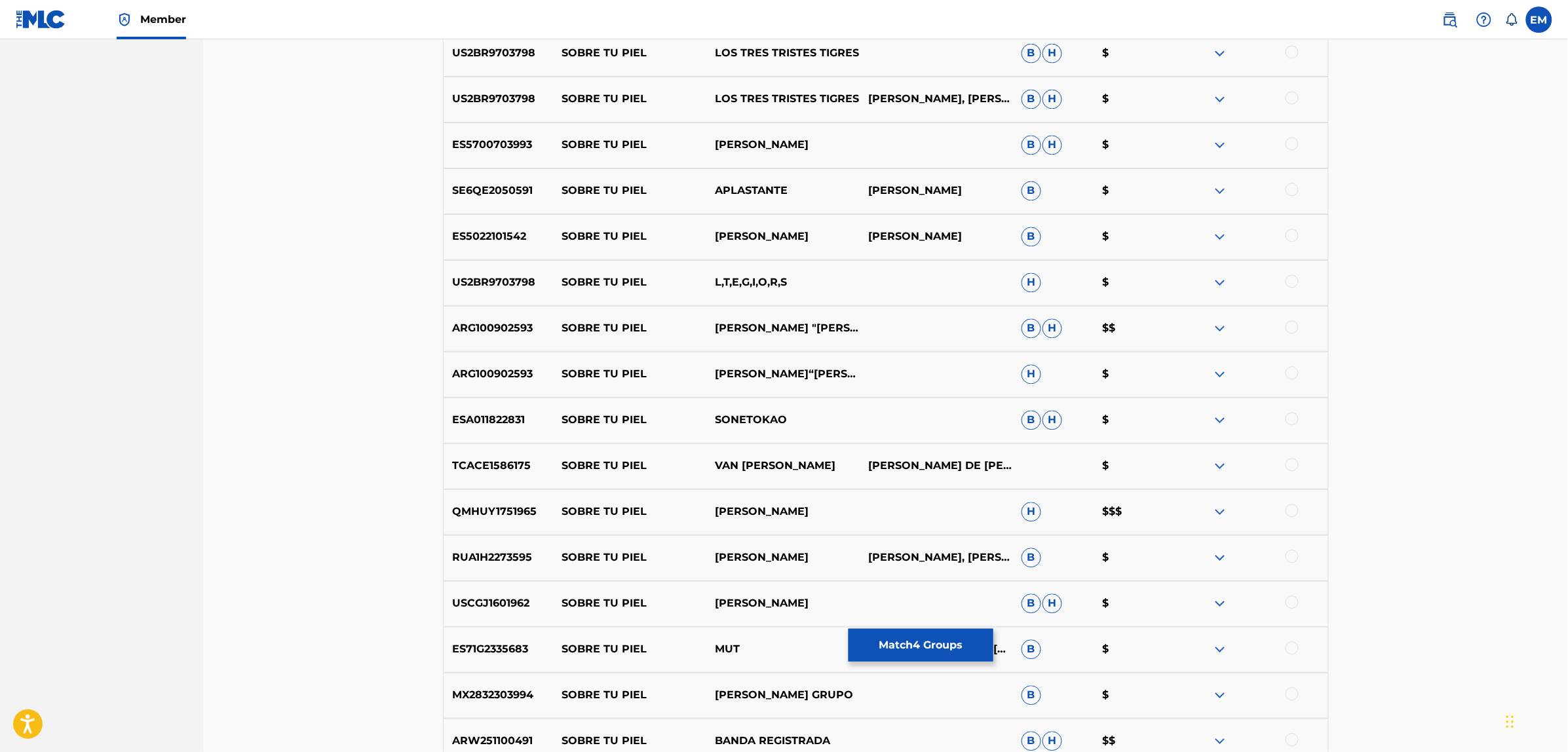
scroll to position [1289, 0]
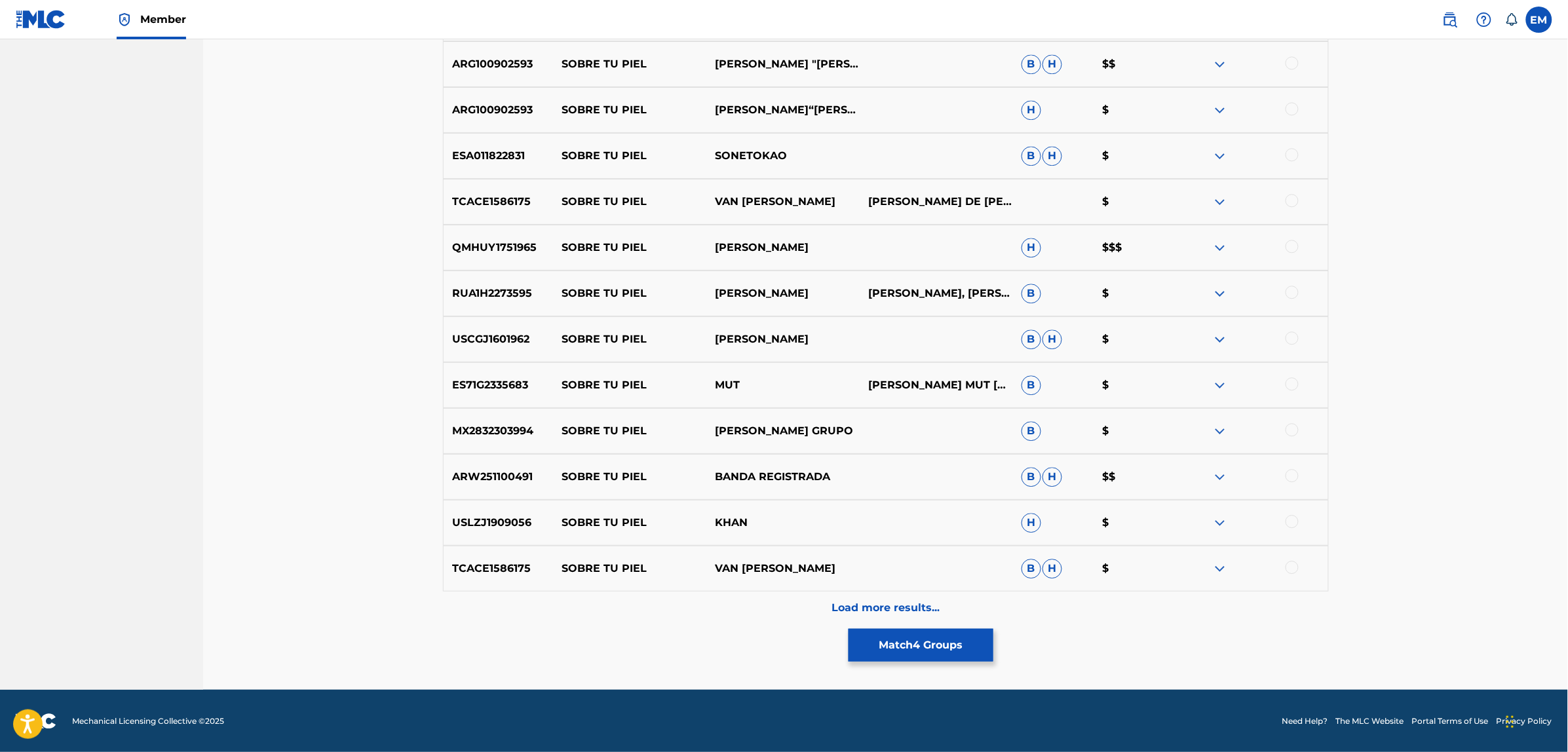
click at [845, 595] on div "Load more results..." at bounding box center [886, 608] width 886 height 33
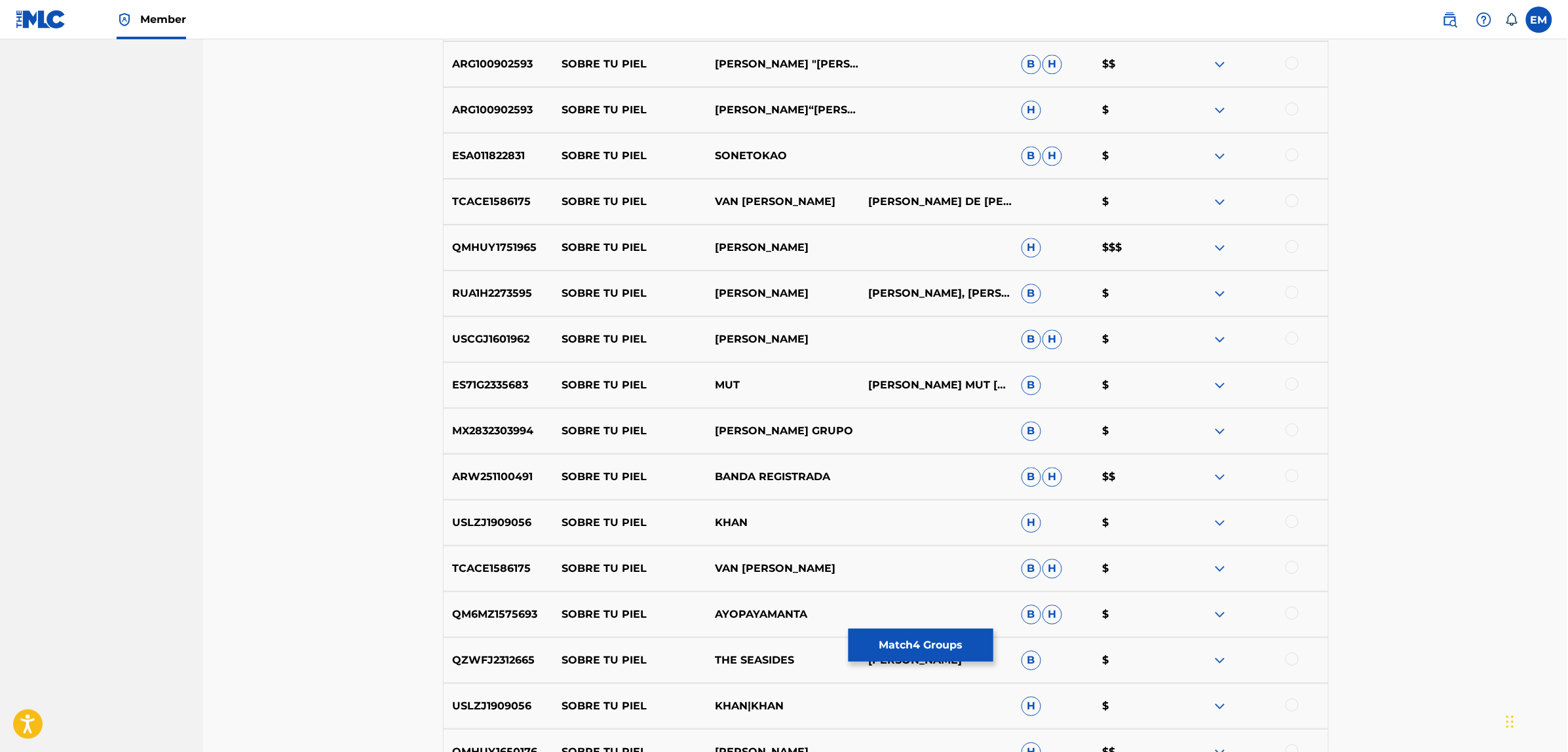
scroll to position [1747, 0]
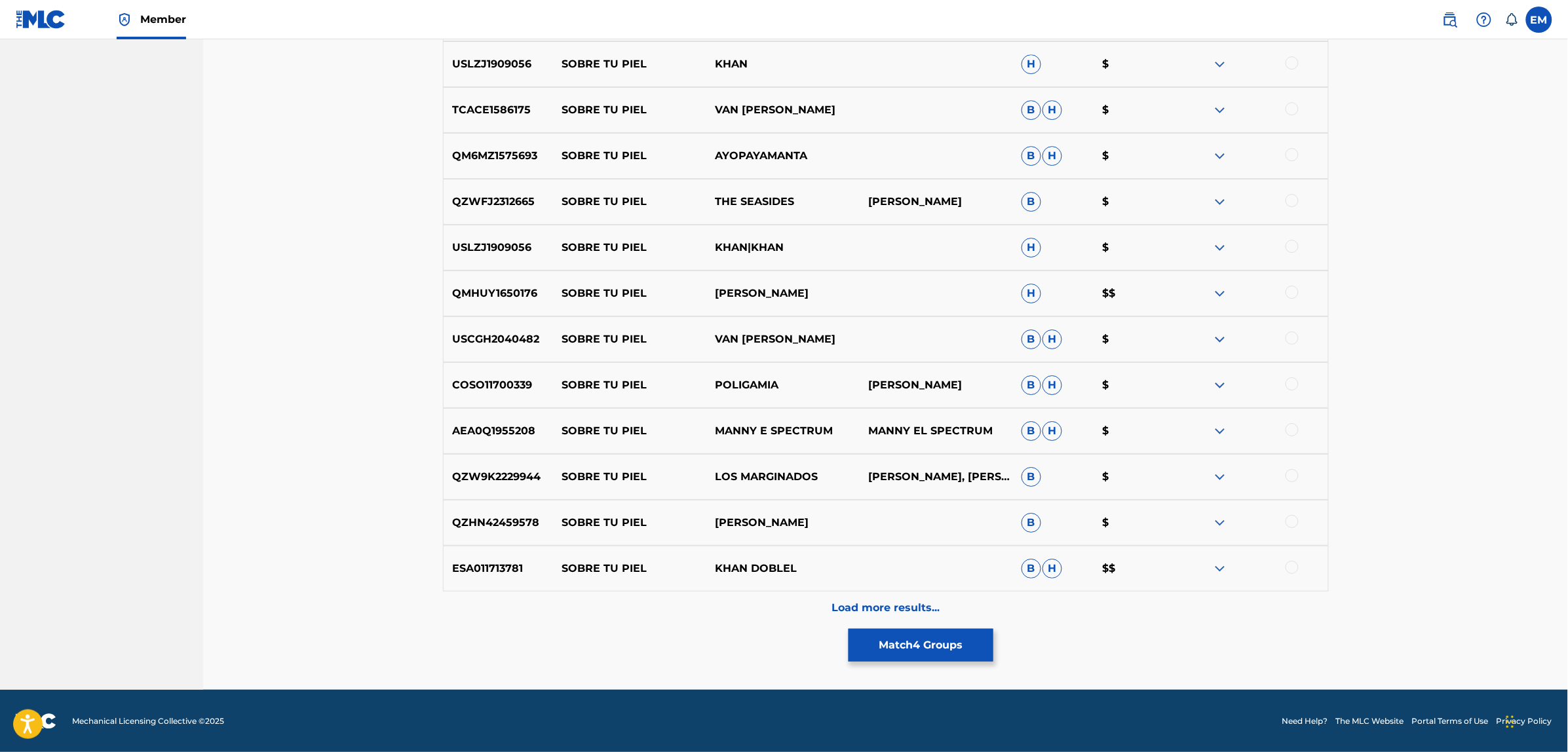
click at [927, 610] on p "Load more results..." at bounding box center [886, 608] width 109 height 16
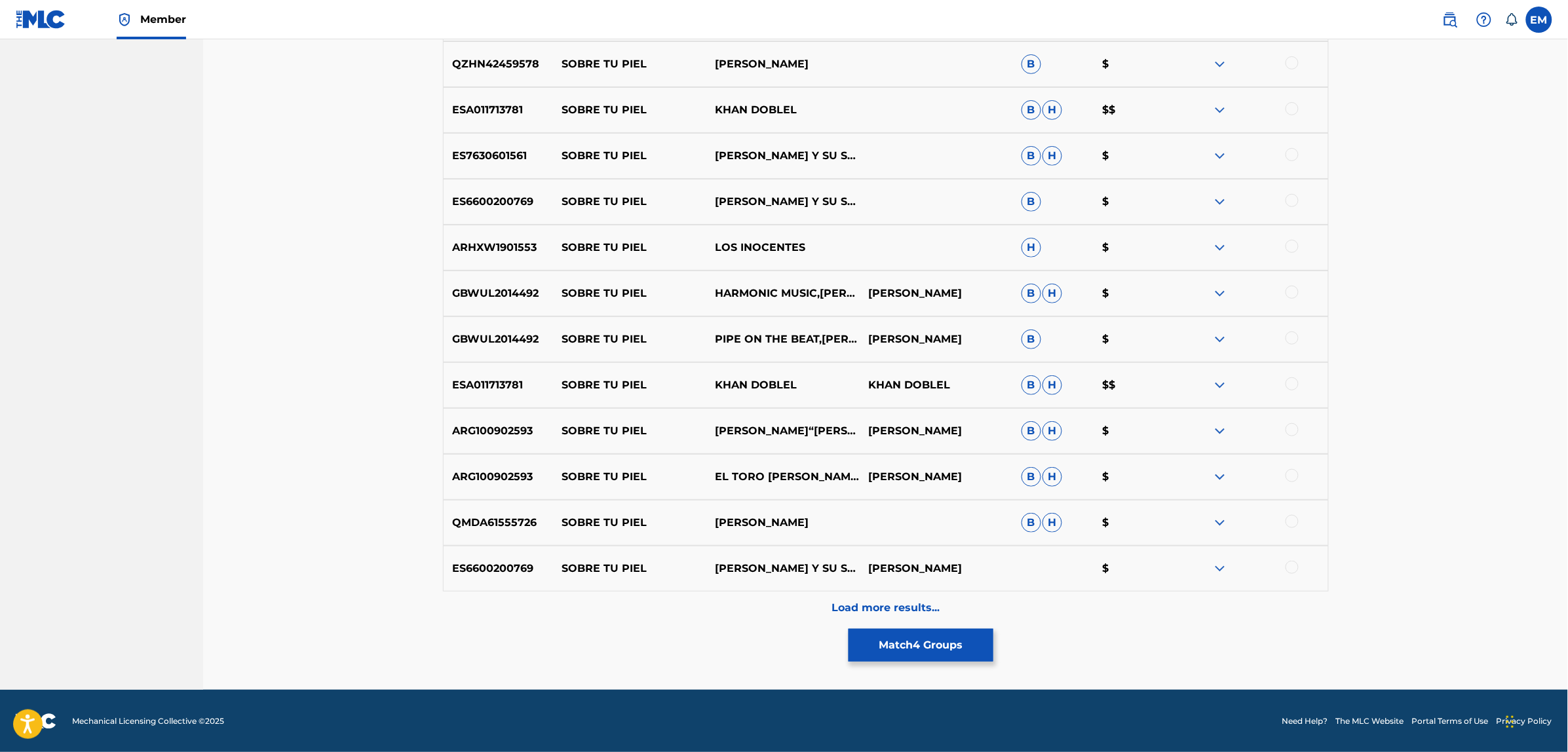
click at [882, 604] on p "Load more results..." at bounding box center [886, 608] width 109 height 16
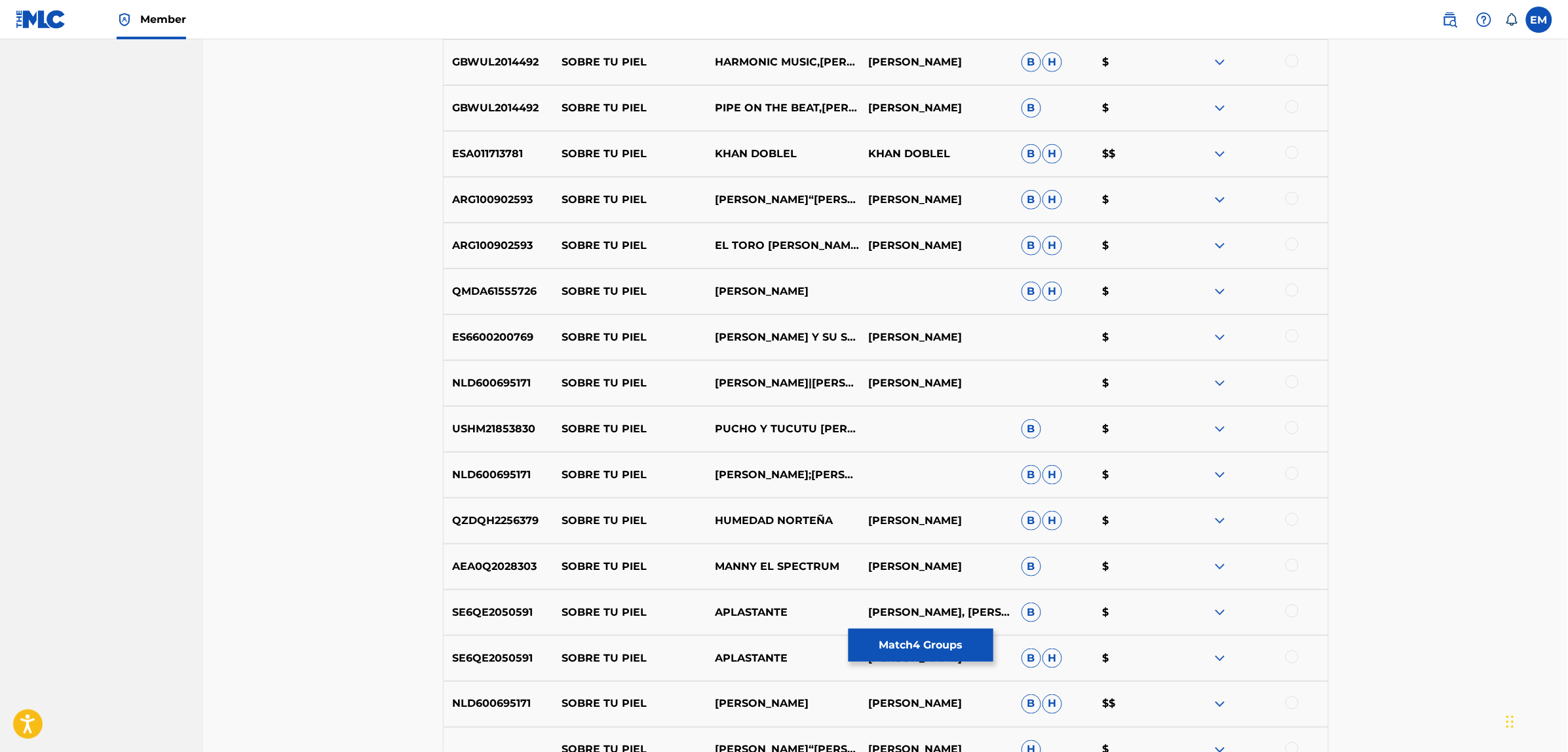
scroll to position [2665, 0]
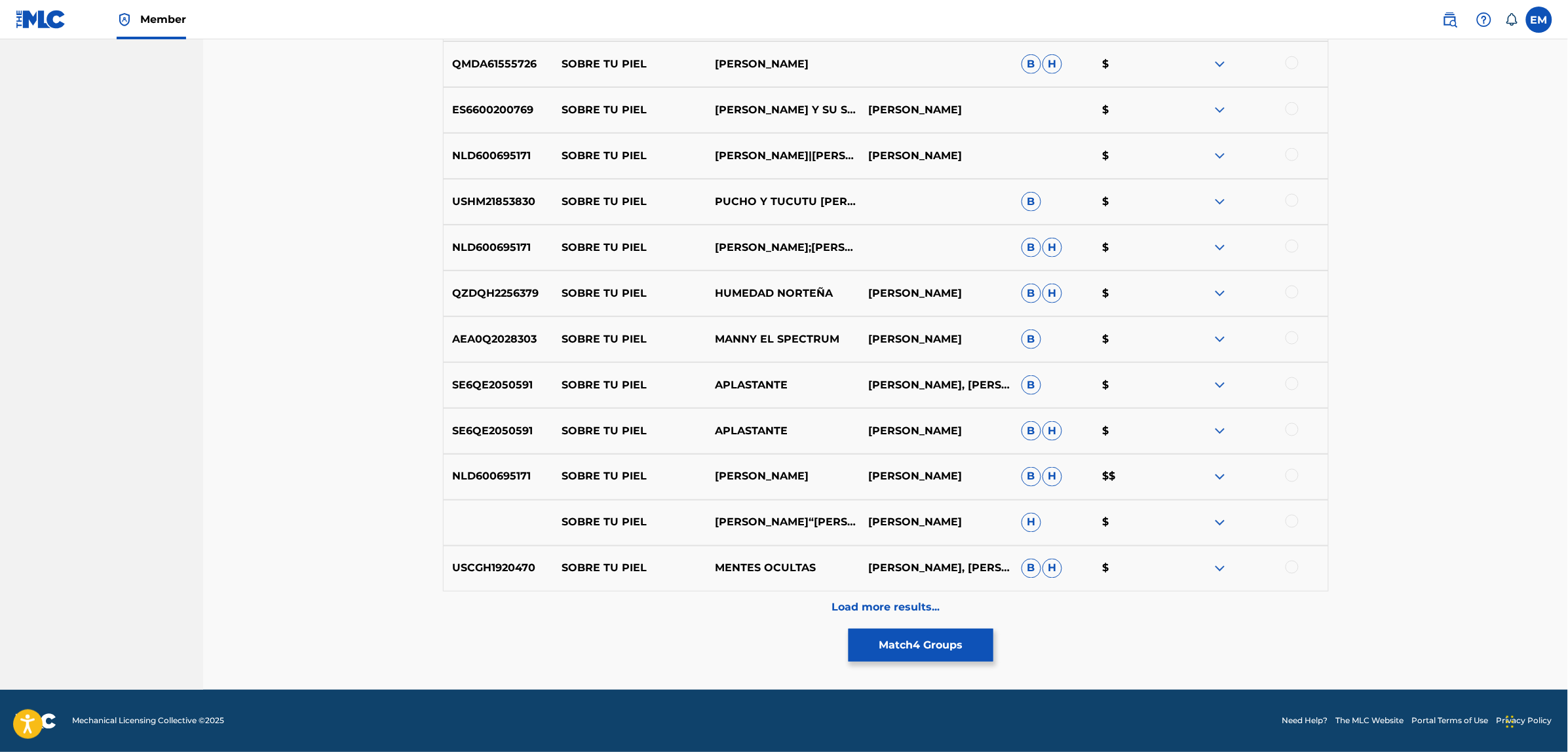
click at [888, 608] on p "Load more results..." at bounding box center [886, 608] width 109 height 16
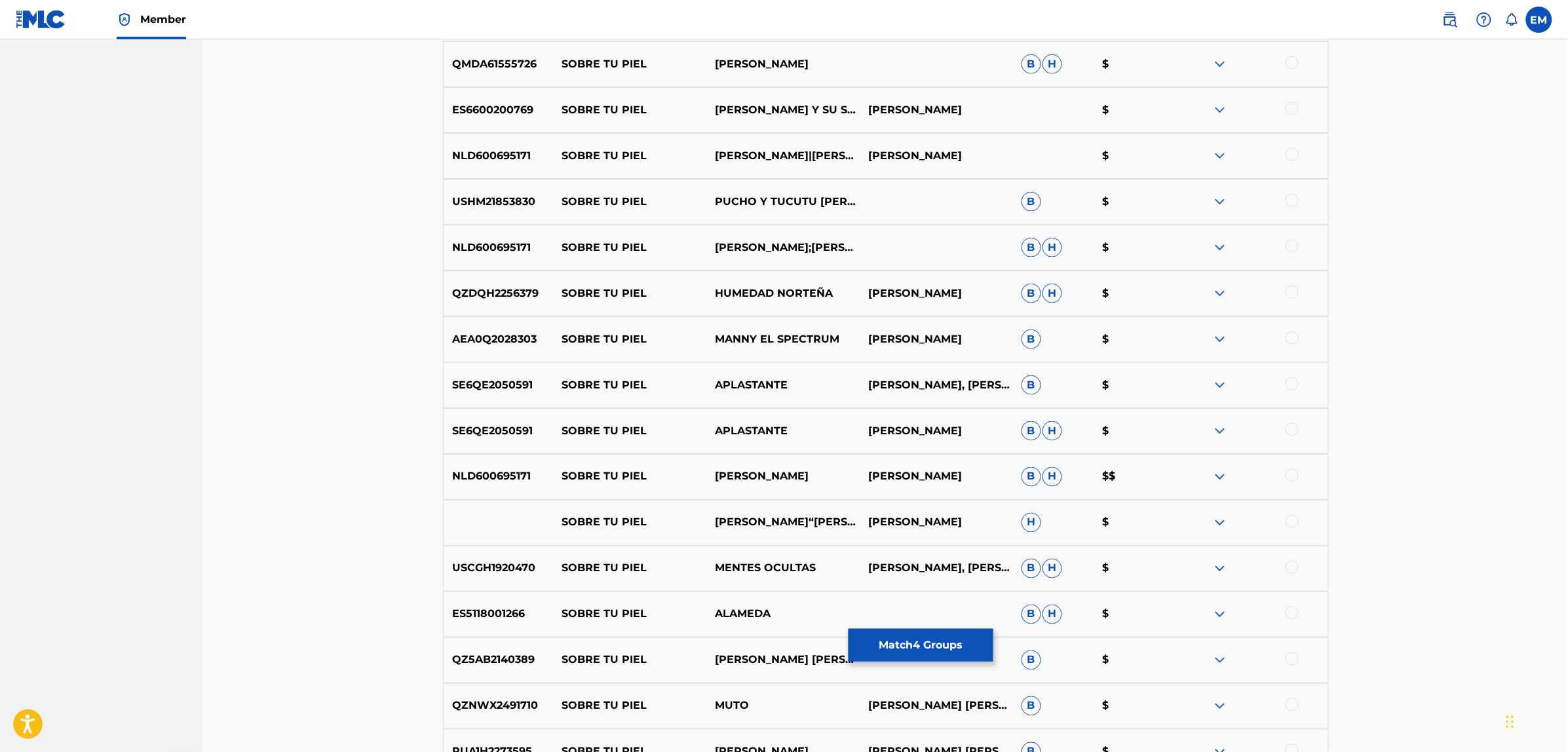
scroll to position [3123, 0]
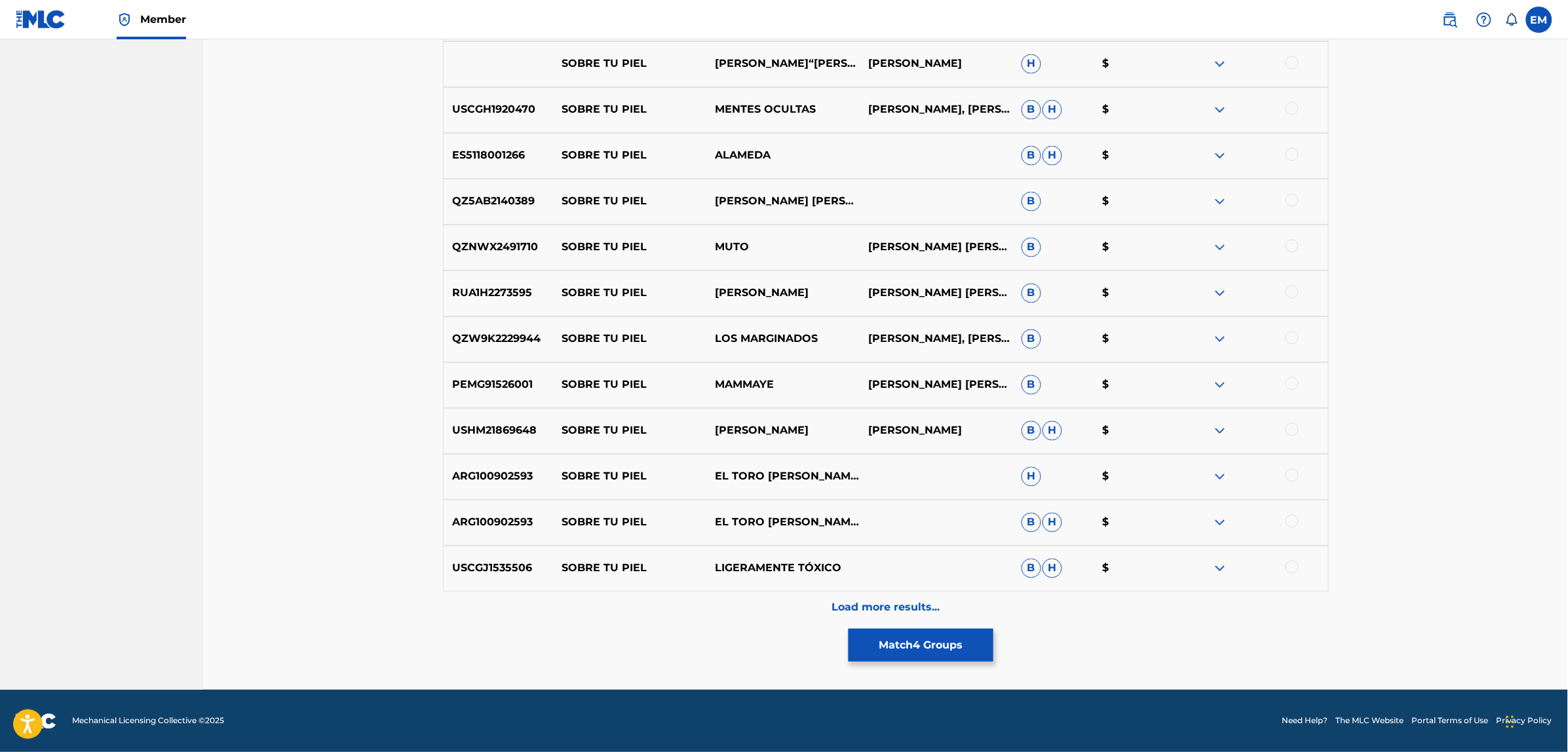
click at [840, 601] on p "Load more results..." at bounding box center [886, 608] width 109 height 16
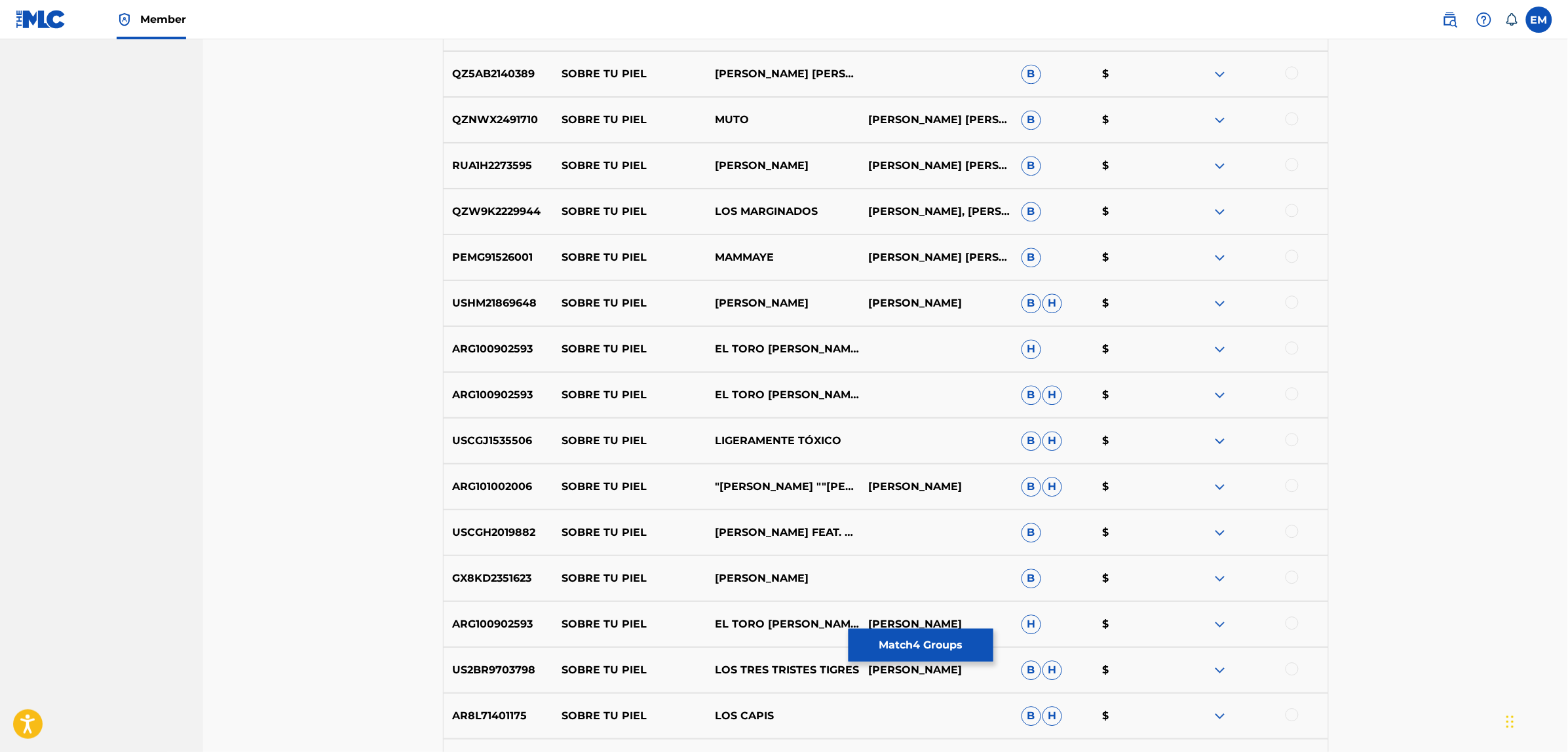
scroll to position [3582, 0]
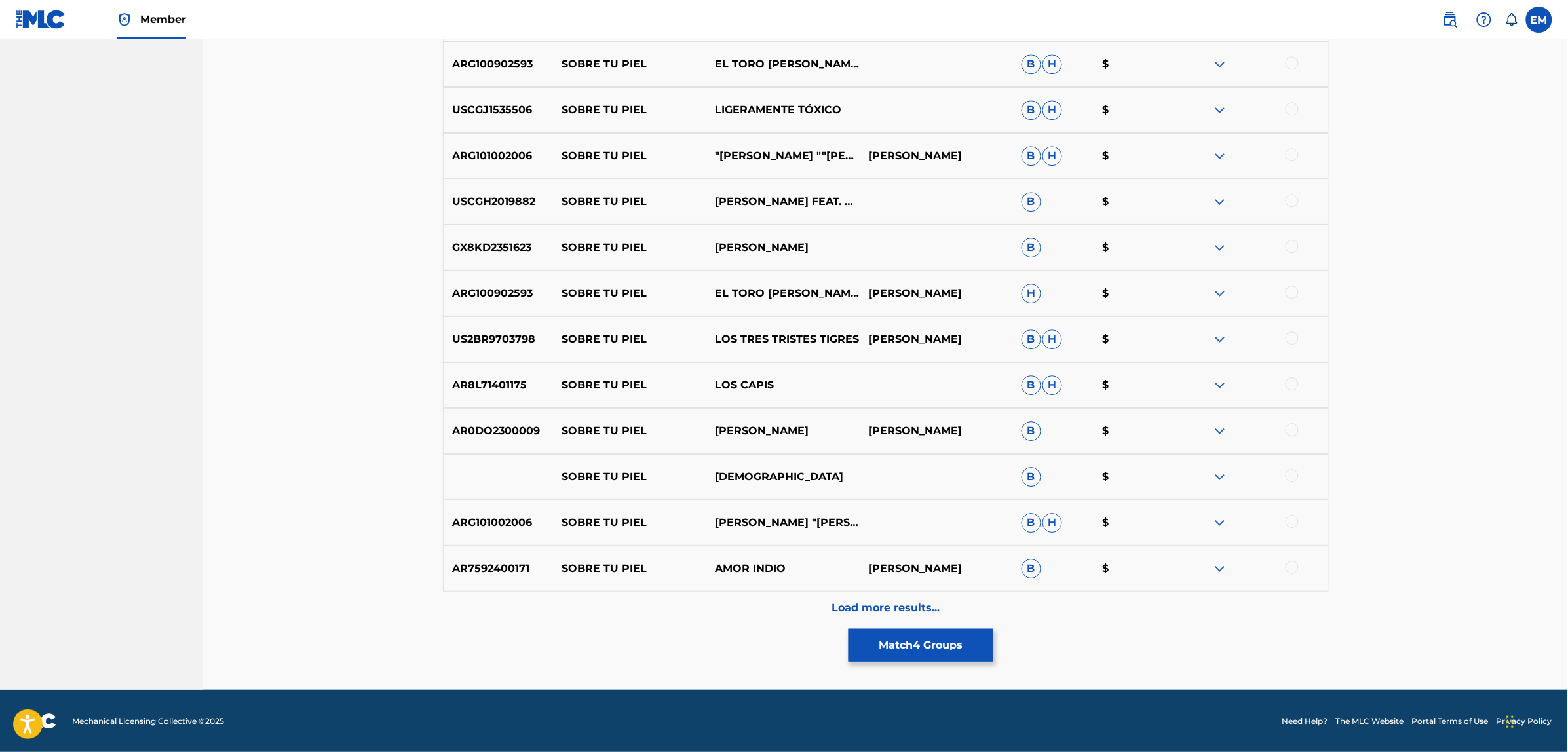
click at [855, 600] on p "Load more results..." at bounding box center [886, 608] width 109 height 16
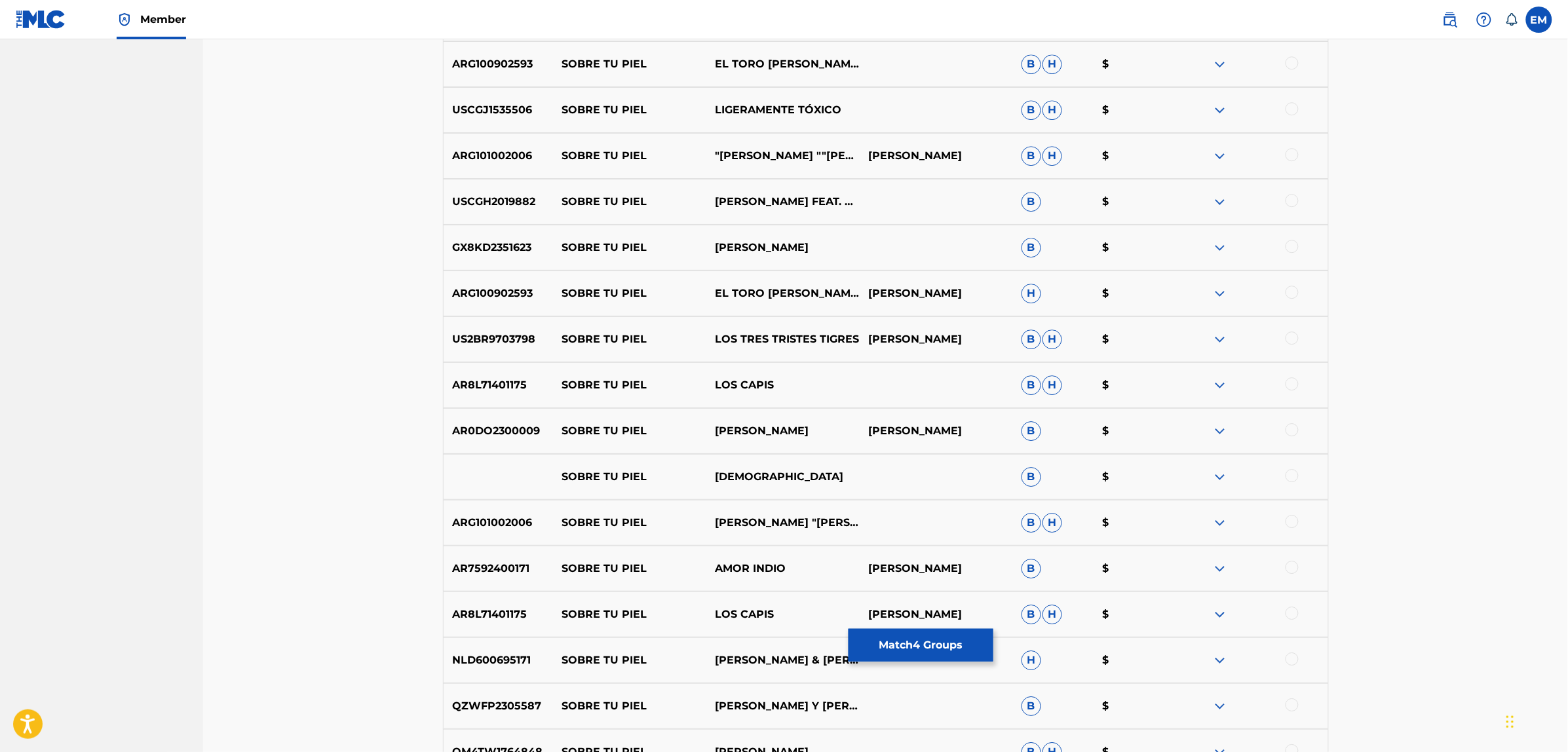
scroll to position [4041, 0]
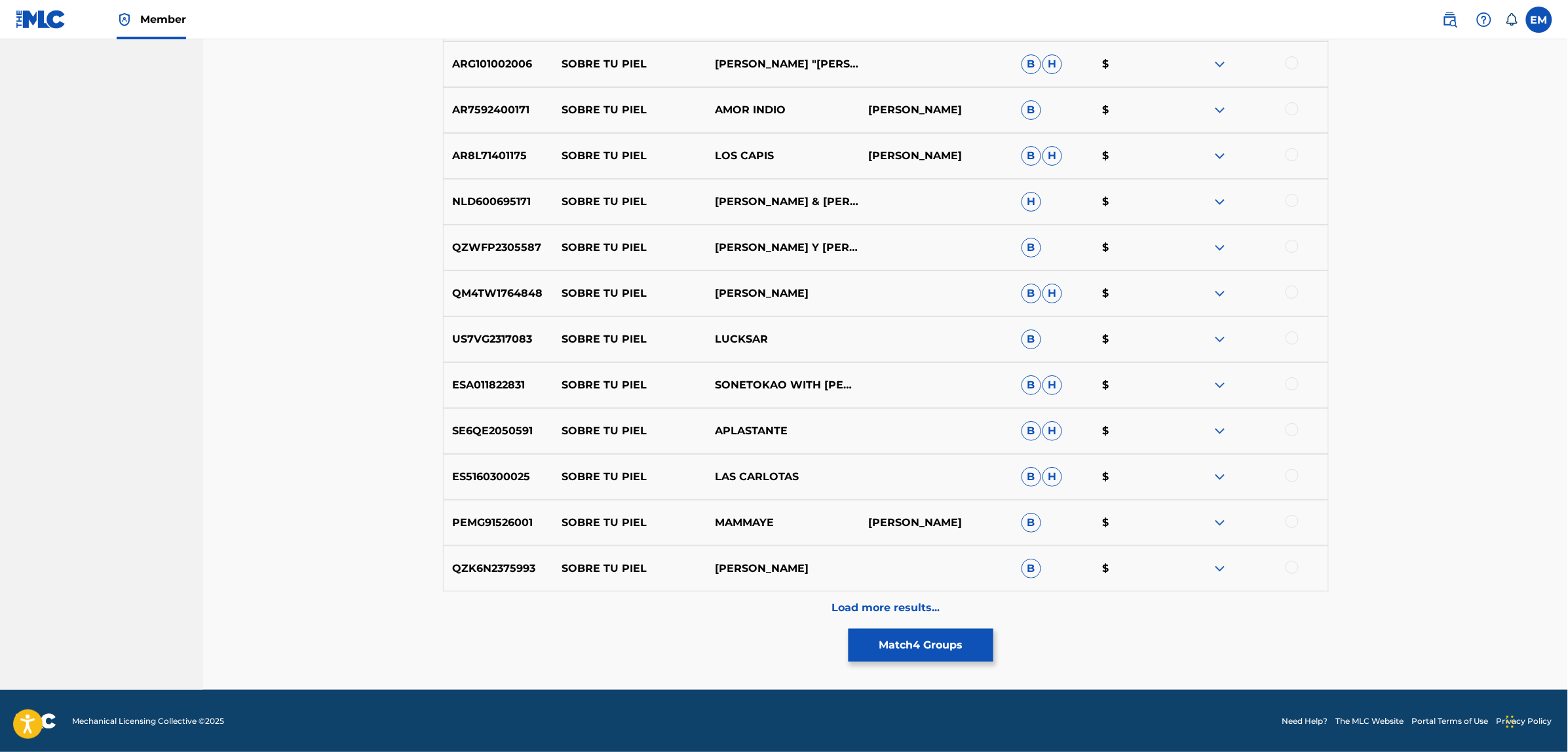
click at [853, 598] on div "Load more results..." at bounding box center [886, 608] width 886 height 33
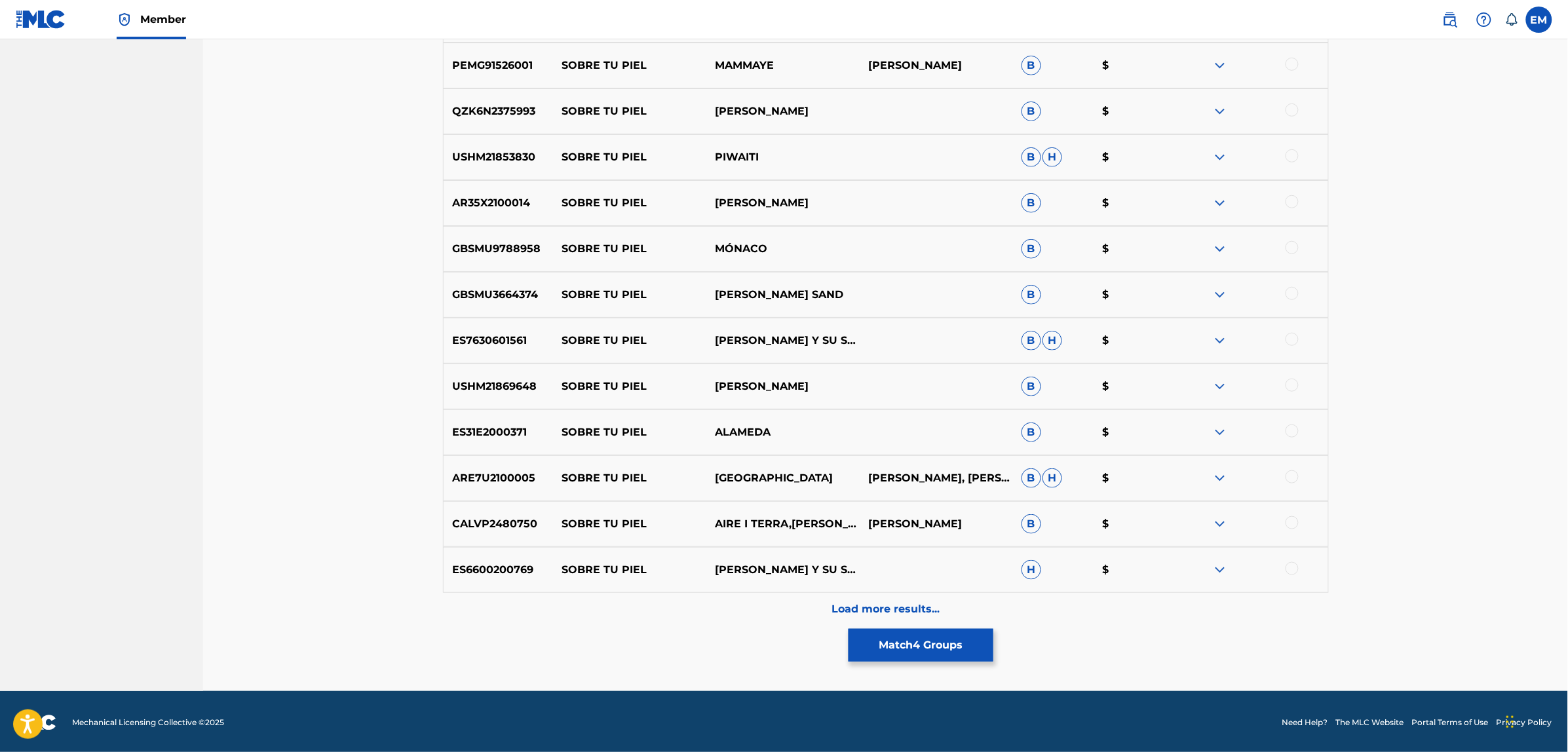
scroll to position [4500, 0]
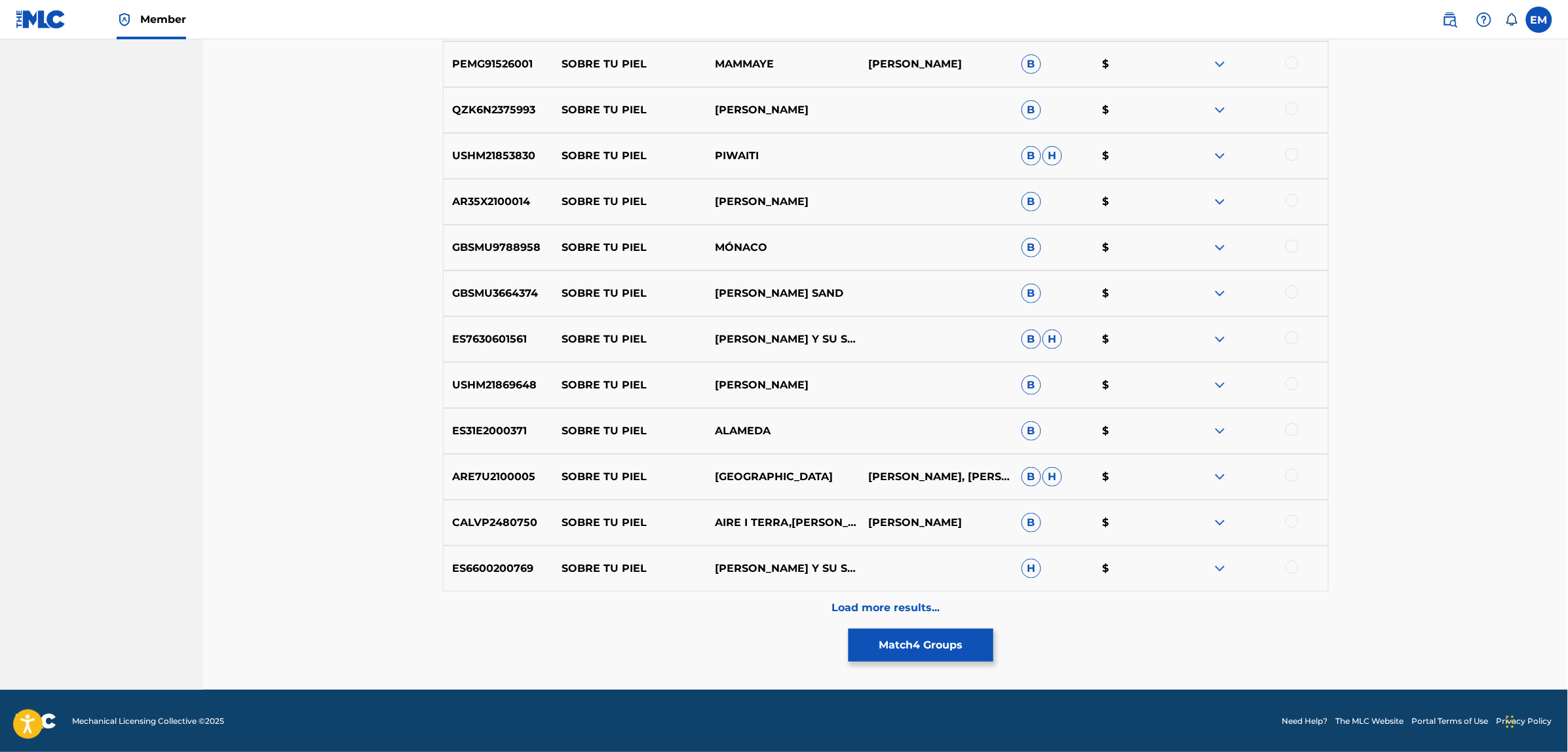
click at [857, 603] on p "Load more results..." at bounding box center [886, 608] width 109 height 16
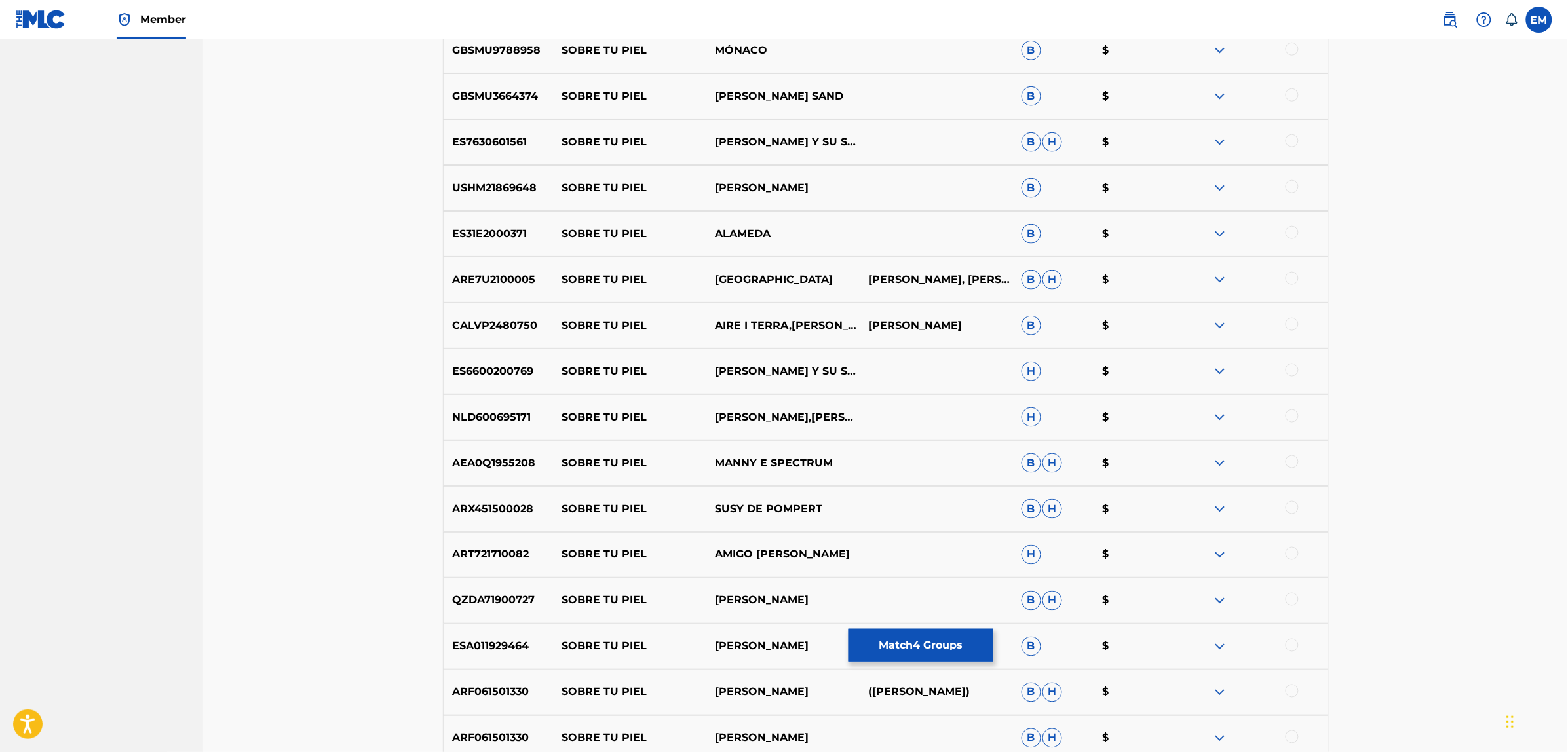
scroll to position [4958, 0]
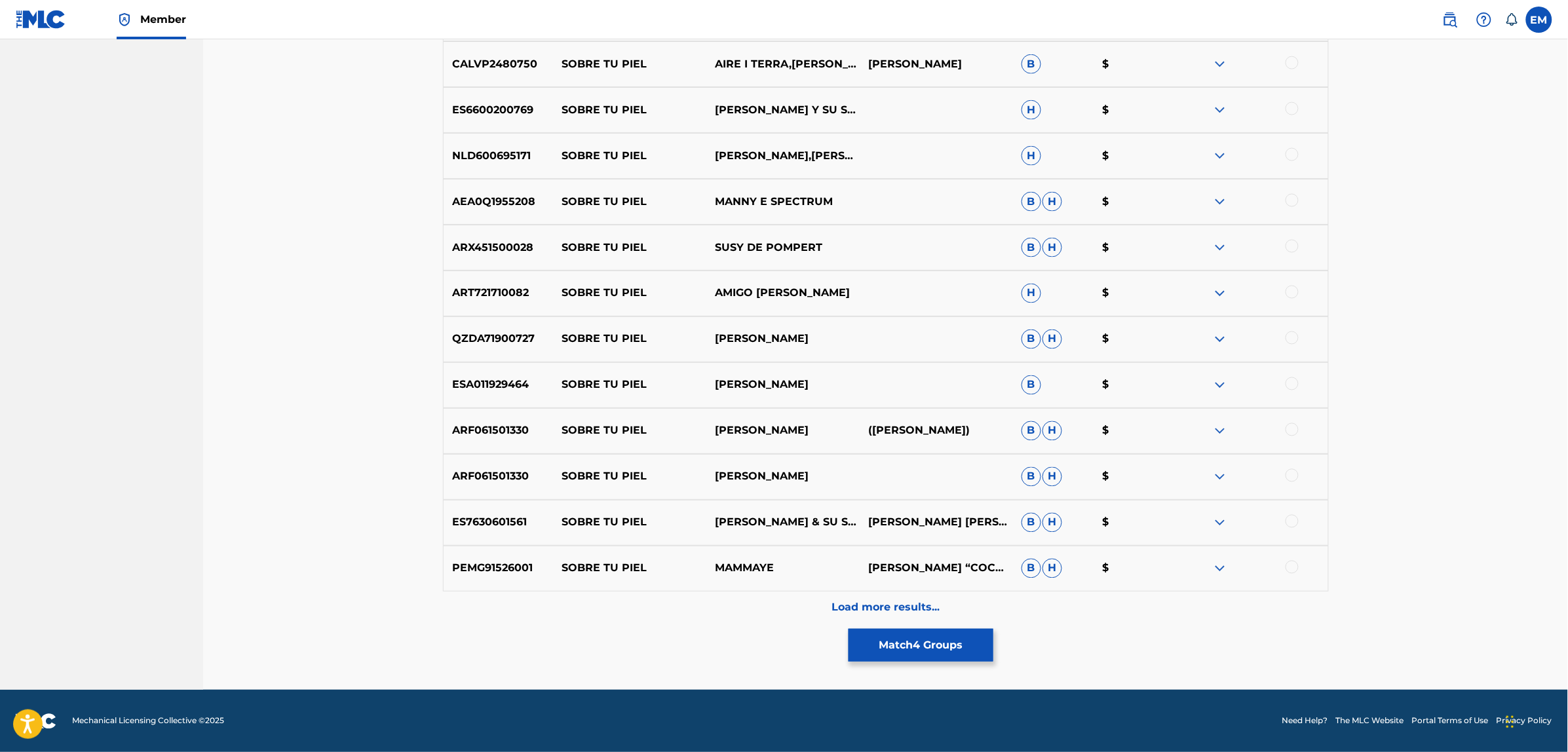
click at [885, 604] on p "Load more results..." at bounding box center [886, 608] width 109 height 16
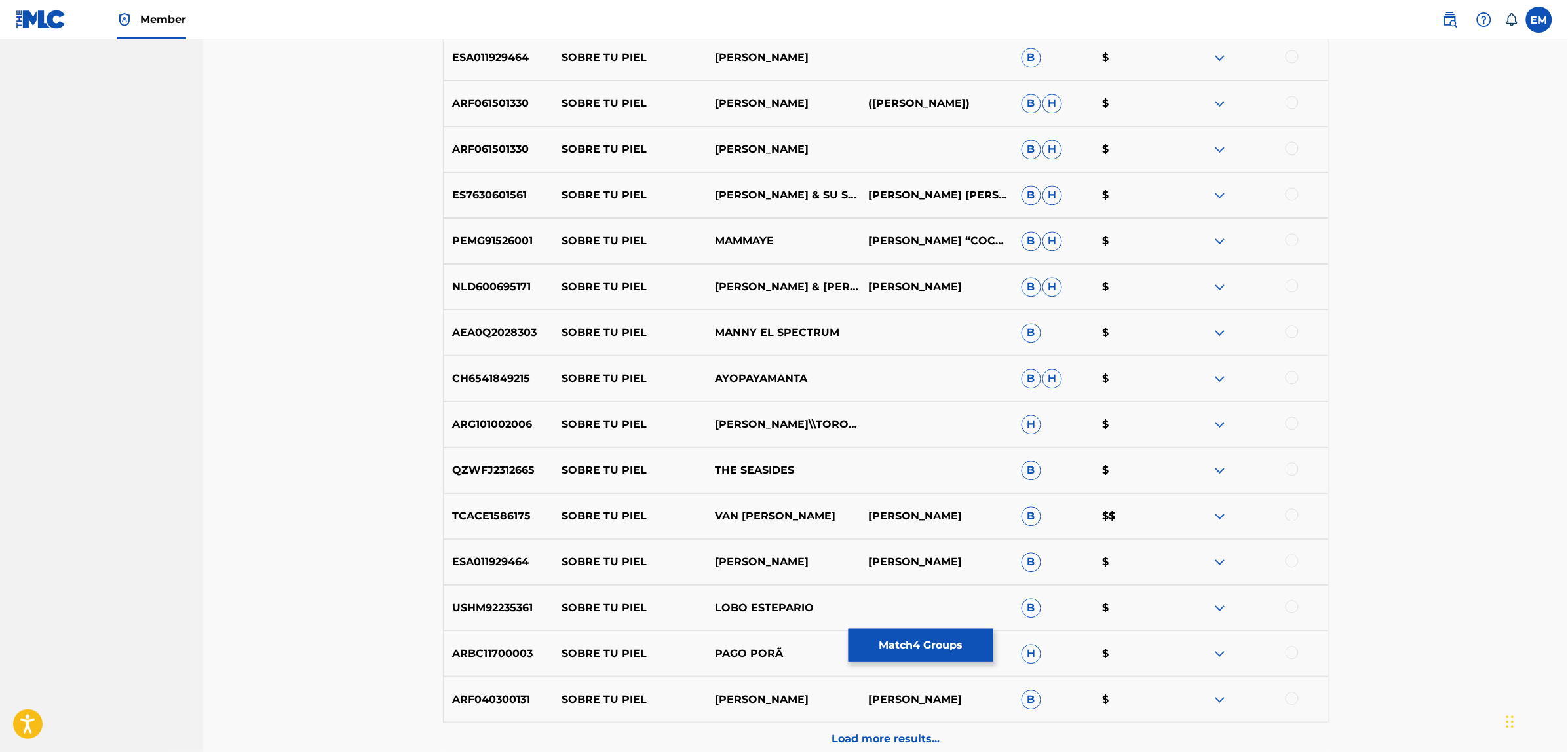
scroll to position [5417, 0]
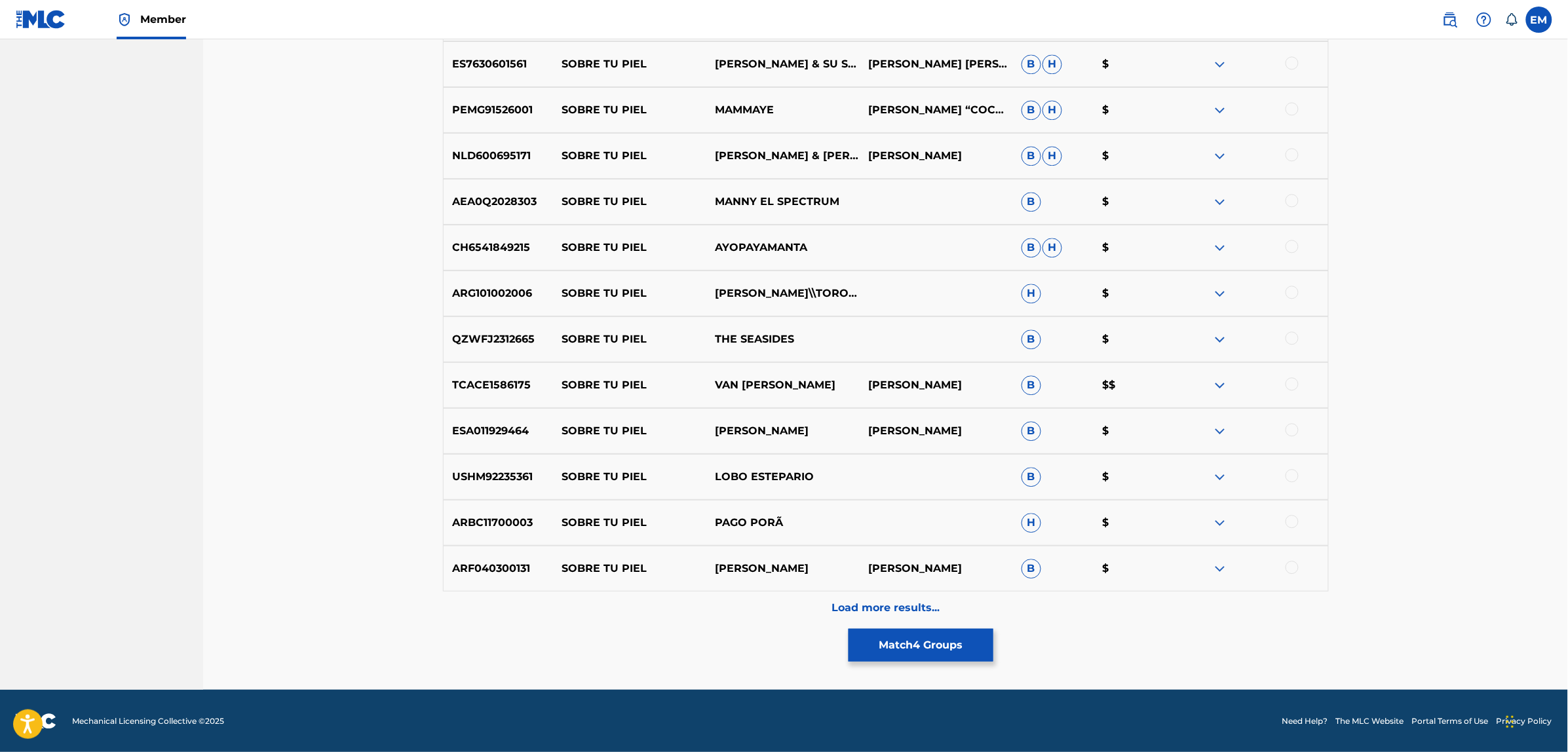
click at [873, 604] on p "Load more results..." at bounding box center [886, 608] width 109 height 16
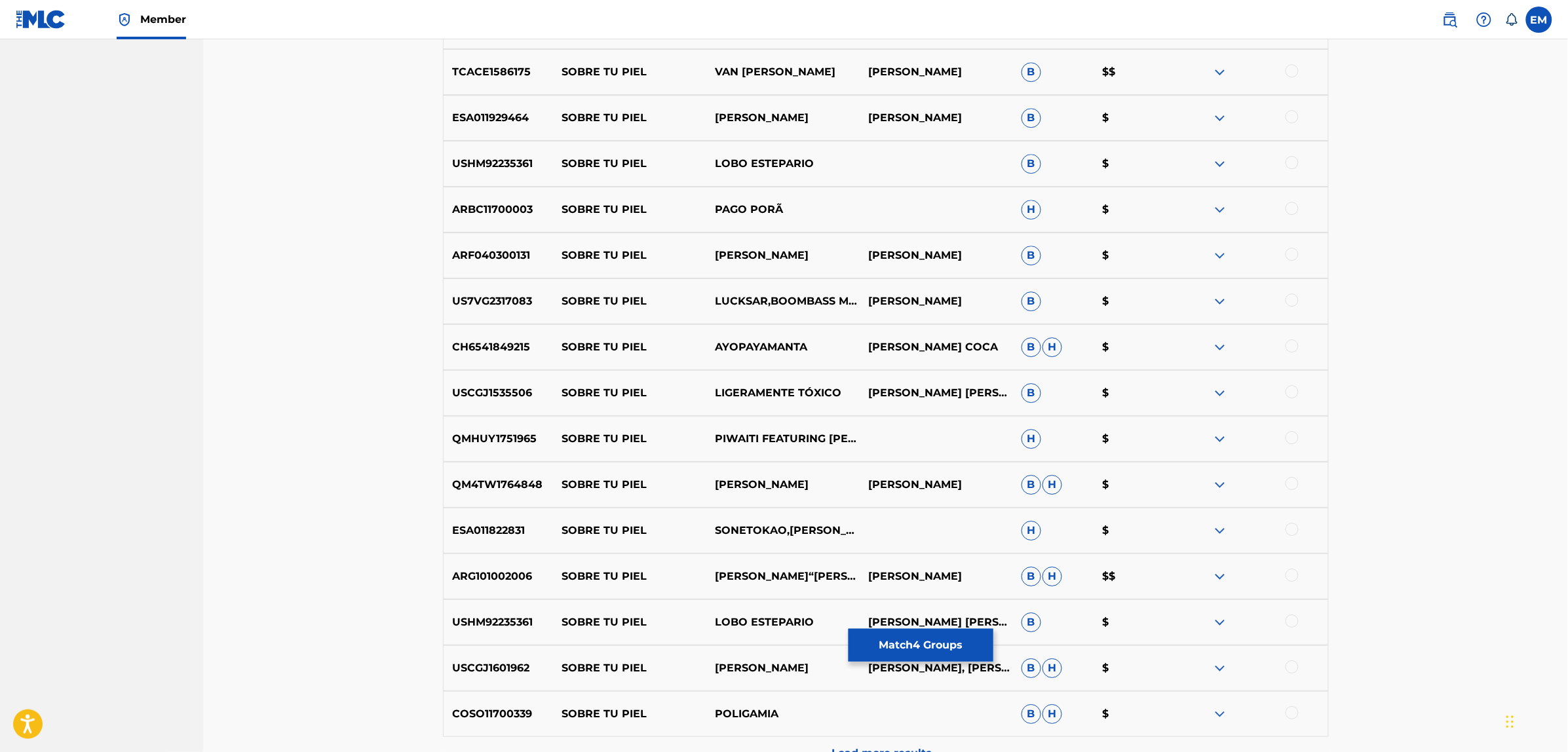
scroll to position [5875, 0]
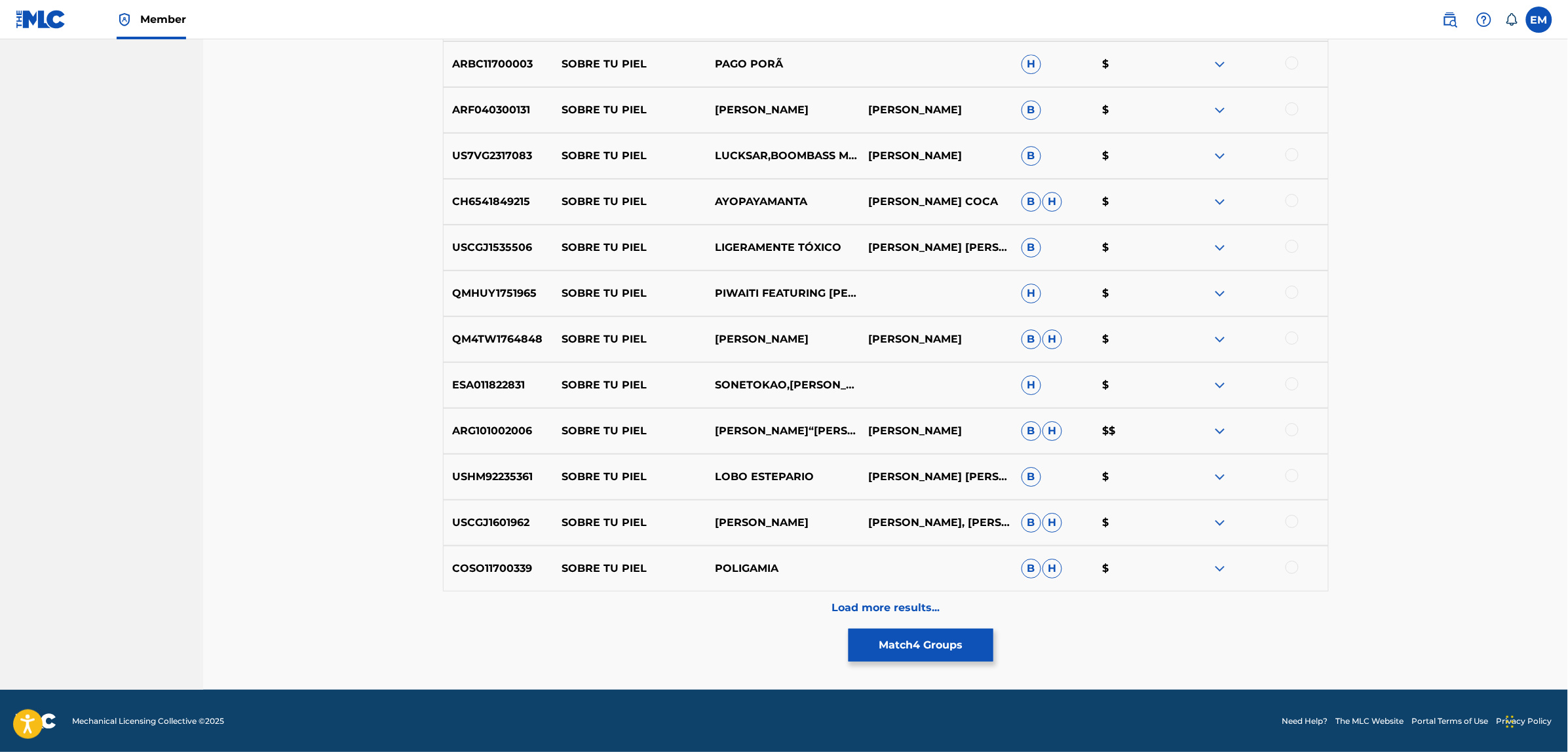
click at [878, 637] on button "Match 4 Groups" at bounding box center [920, 645] width 145 height 33
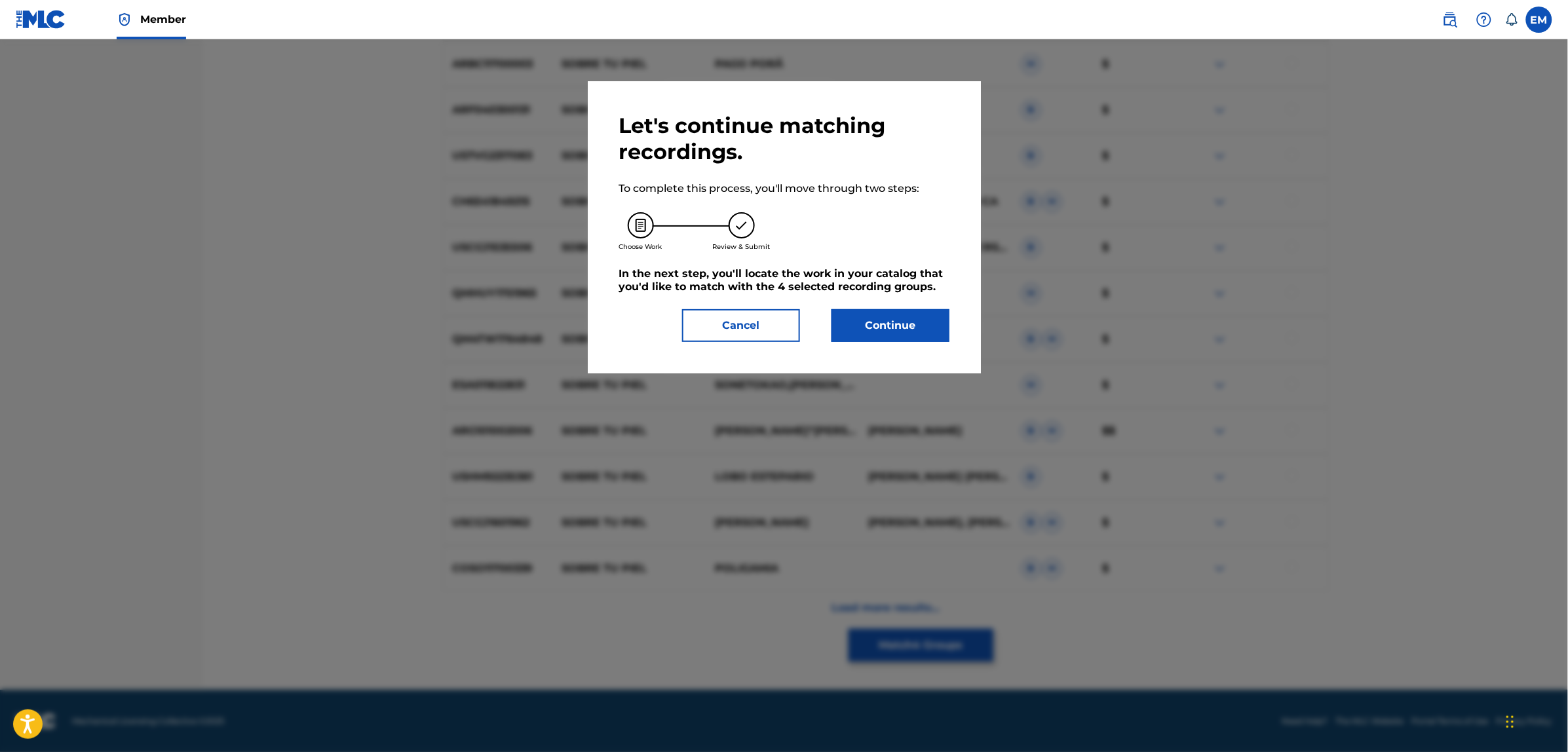
click at [860, 320] on button "Continue" at bounding box center [891, 326] width 118 height 33
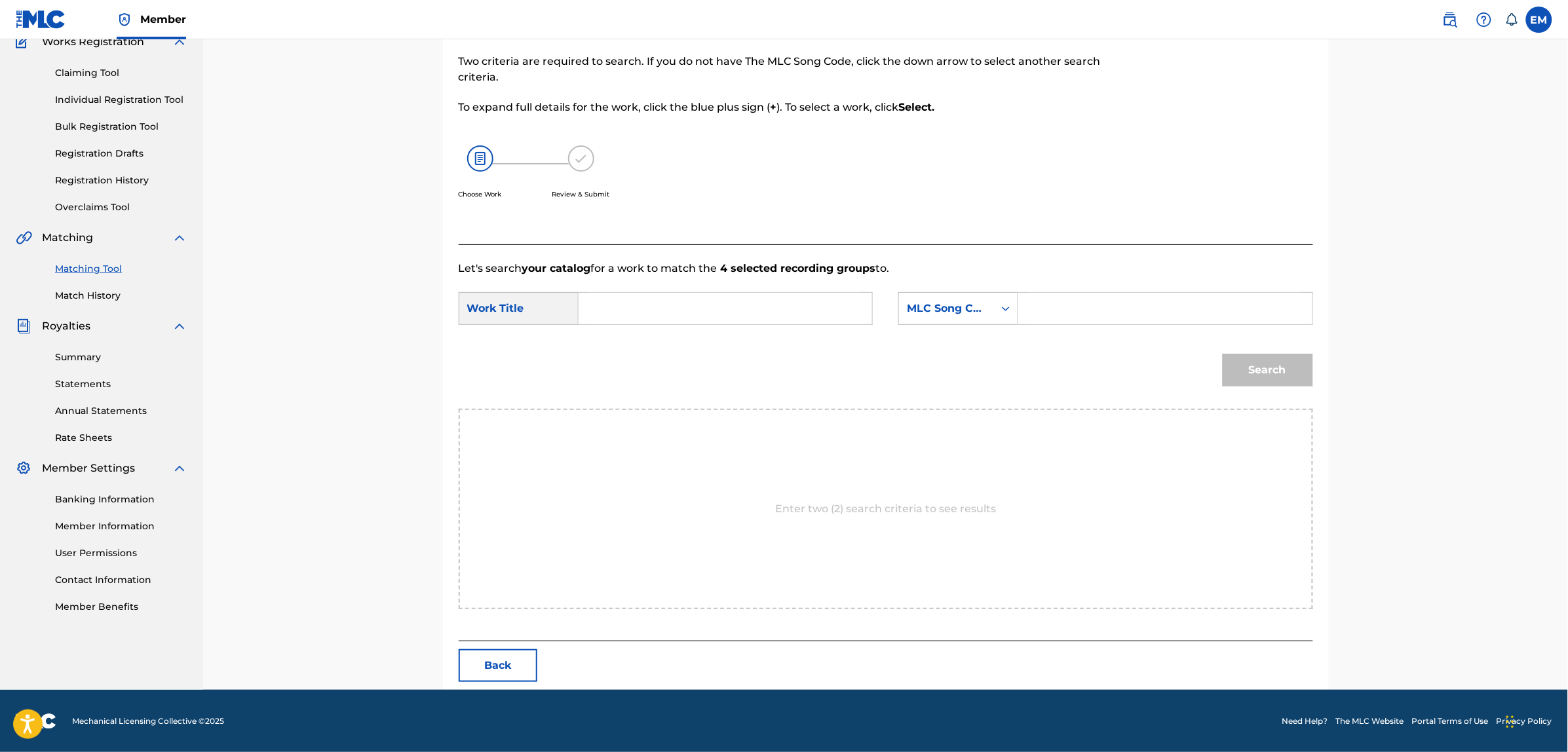
click at [674, 314] on input "Search Form" at bounding box center [725, 308] width 271 height 31
click at [618, 369] on span "ro sobre tu piel" at bounding box center [623, 369] width 44 height 44
type input "como un bolero sobre tu piel"
click at [958, 313] on div "MLC Song Code" at bounding box center [945, 308] width 79 height 16
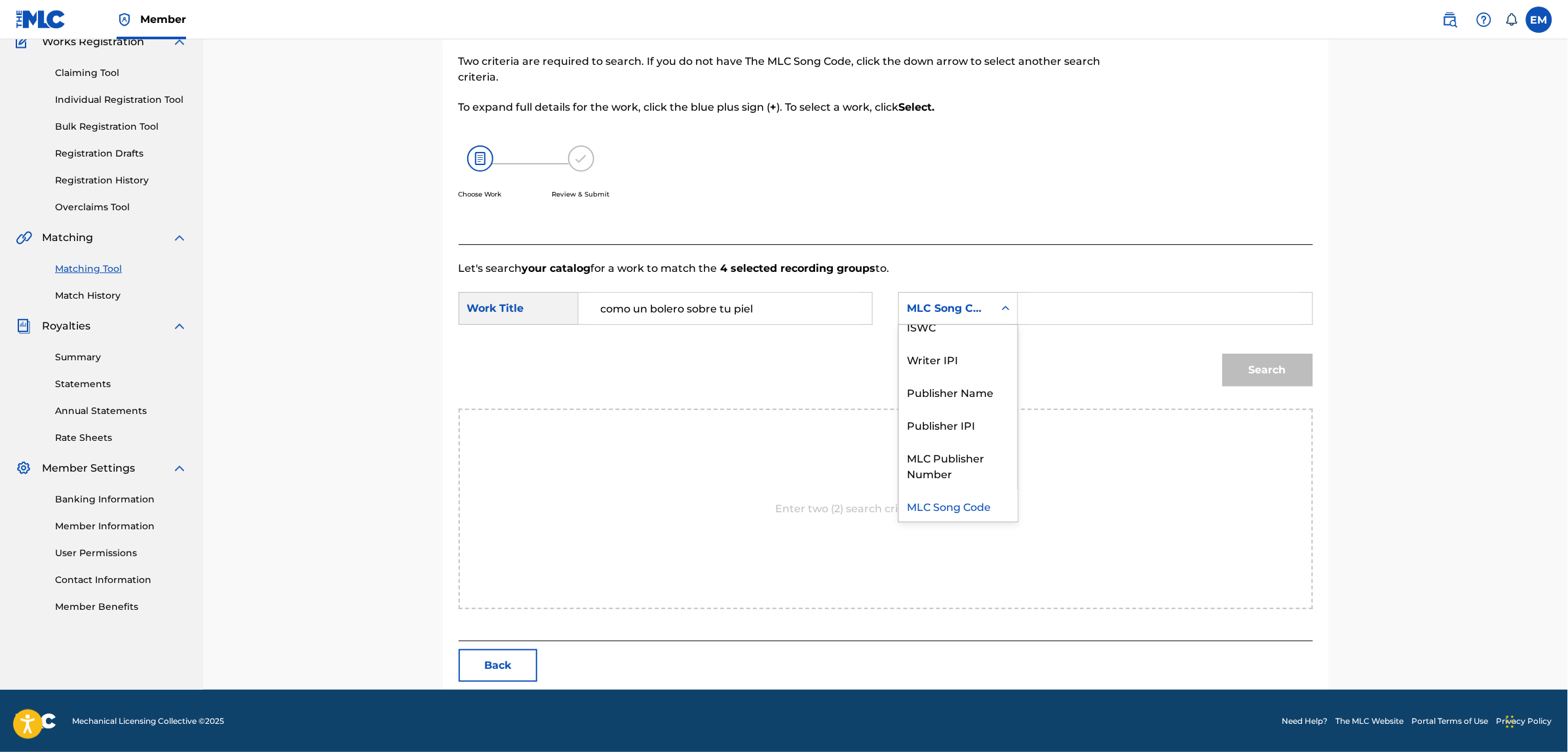
scroll to position [0, 0]
click at [957, 345] on div "Writer Name" at bounding box center [958, 341] width 119 height 33
click at [1075, 316] on input "Search Form" at bounding box center [1164, 308] width 271 height 31
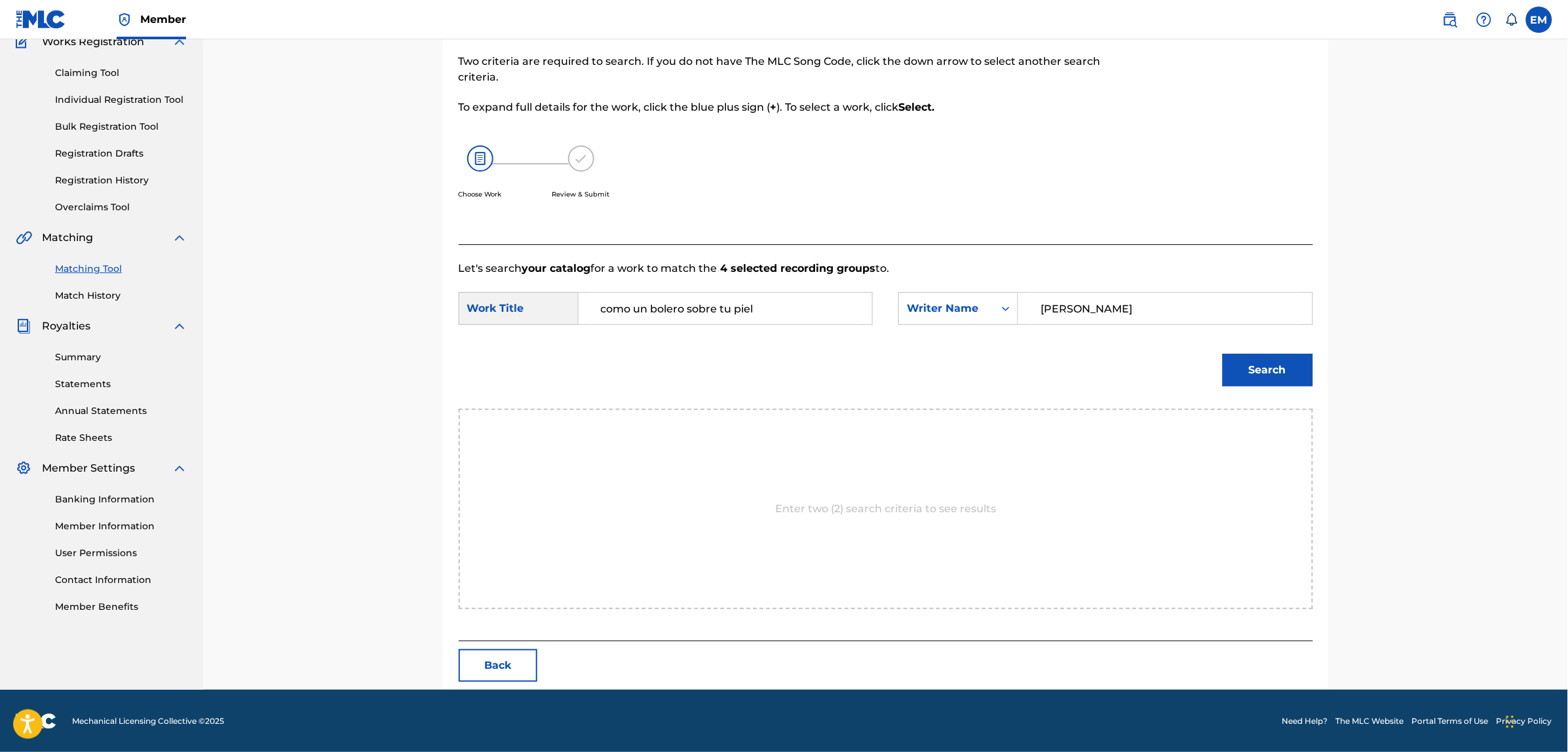
type input "[PERSON_NAME]"
click at [1243, 372] on button "Search" at bounding box center [1268, 370] width 90 height 33
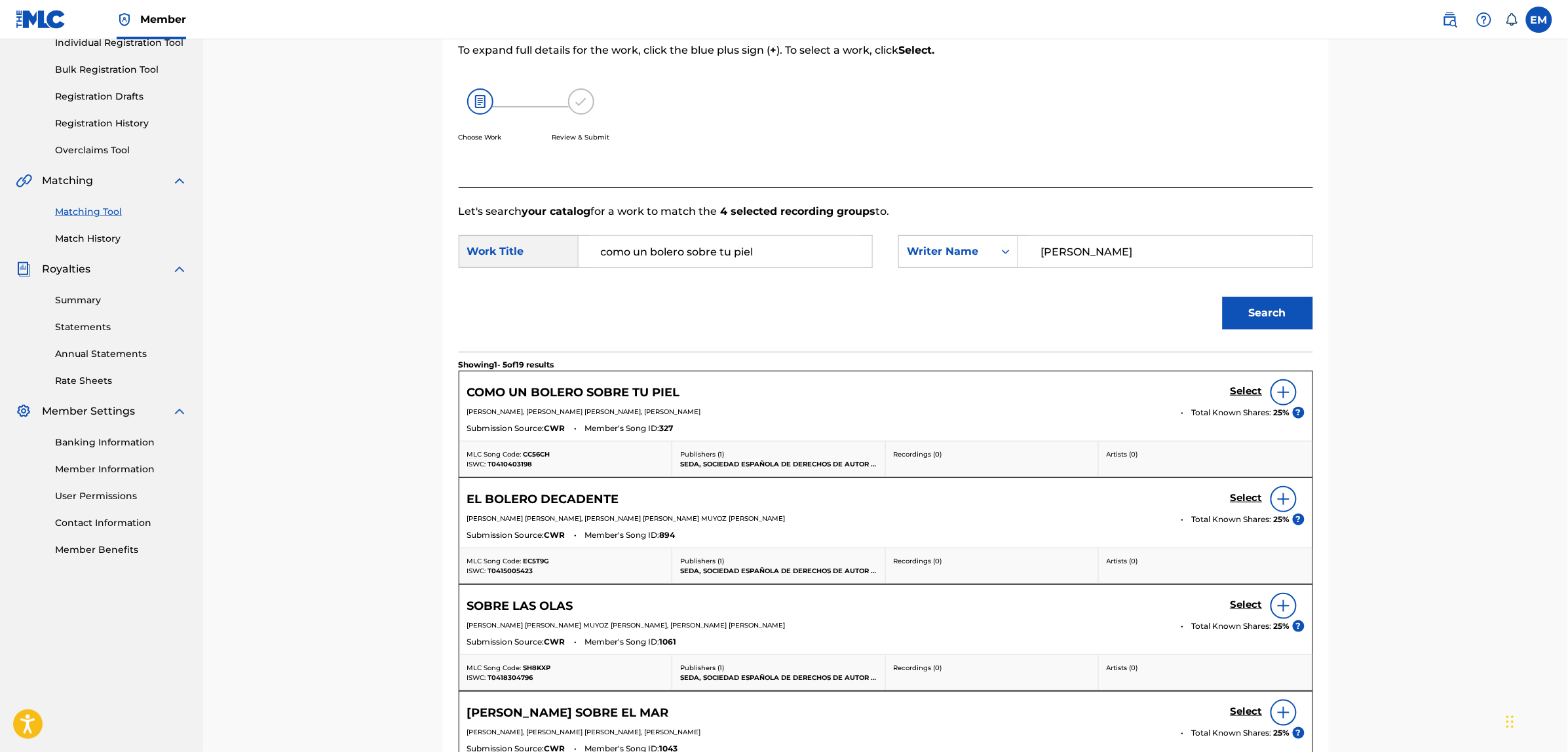
scroll to position [201, 0]
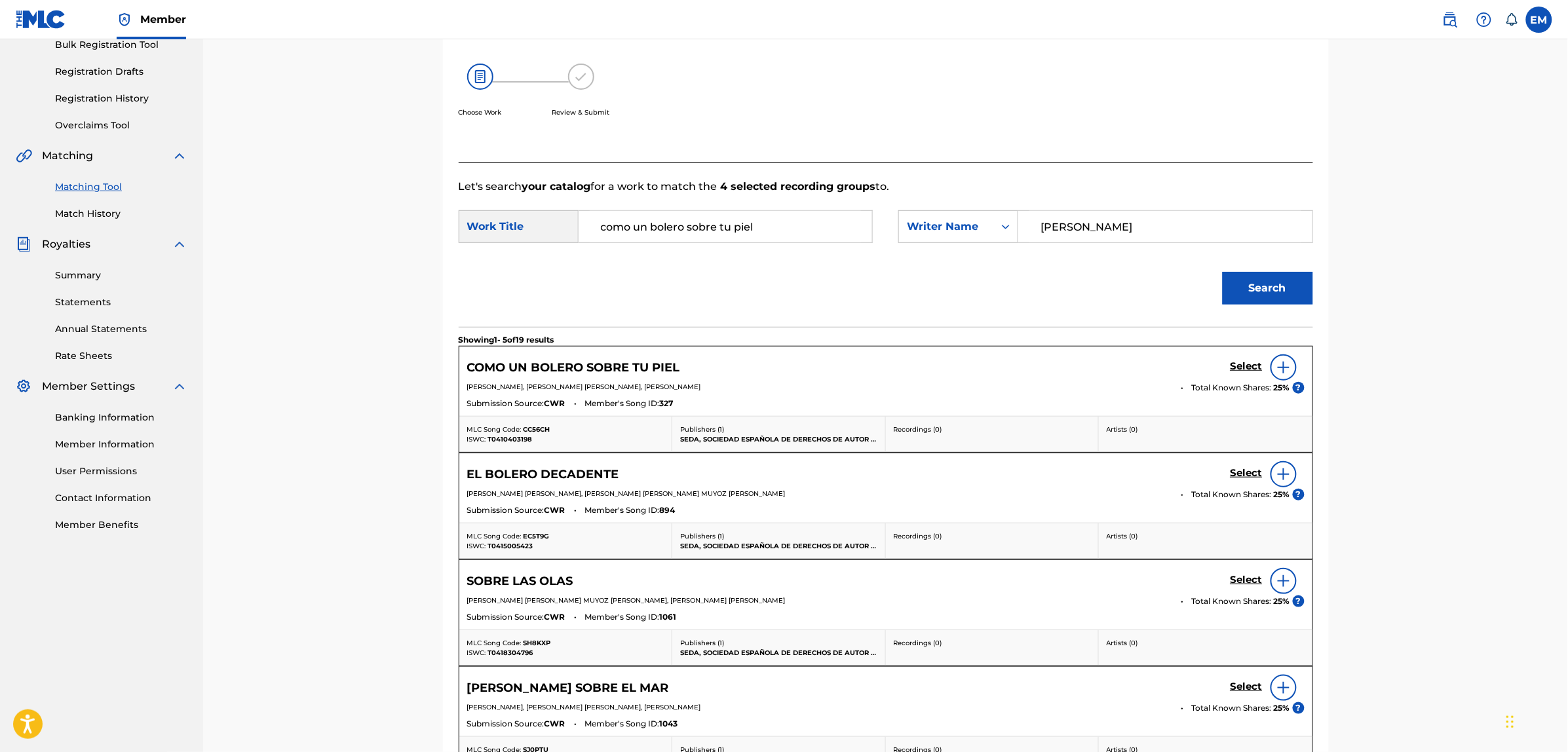
click at [1275, 365] on img at bounding box center [1283, 367] width 16 height 16
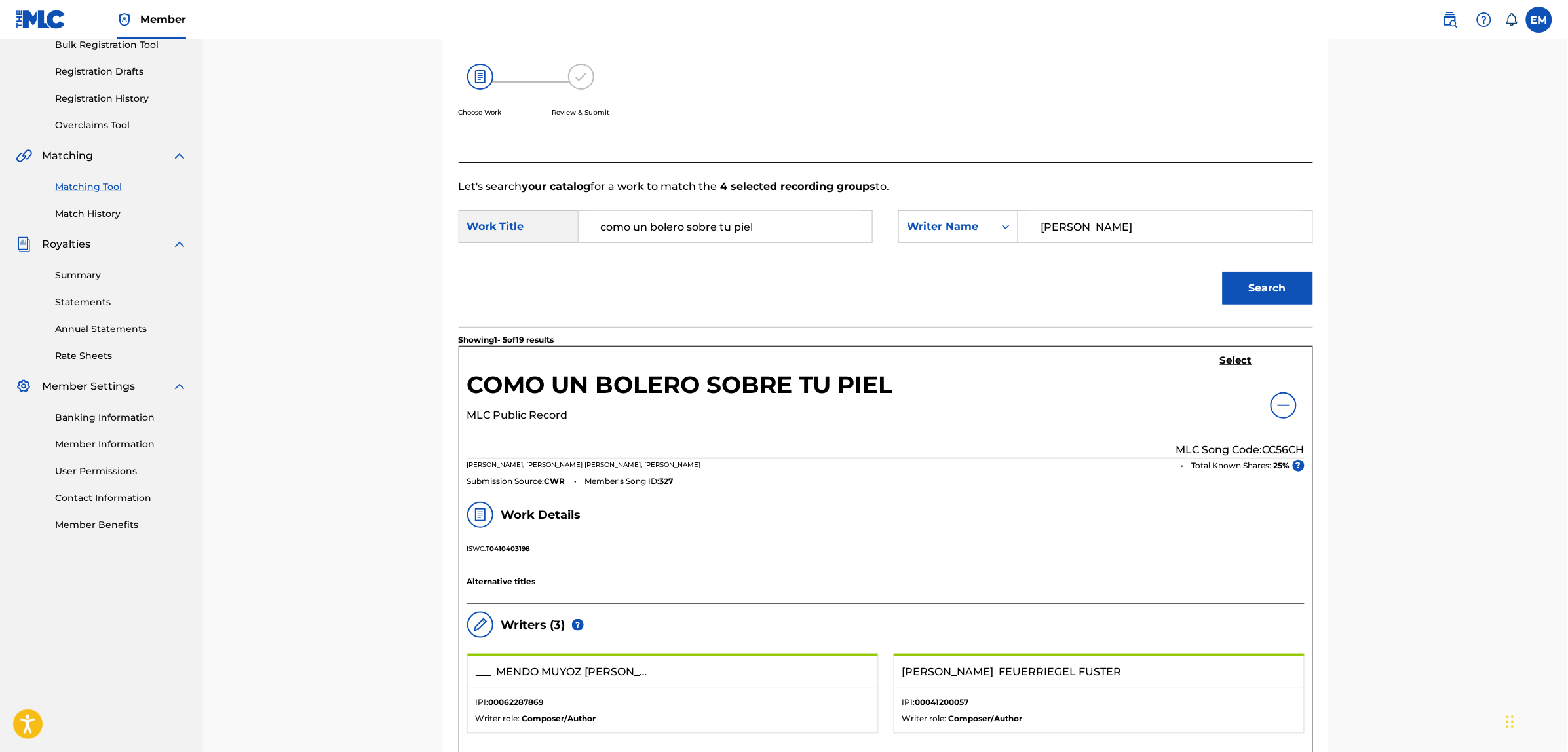
click at [1233, 360] on h5 "Select" at bounding box center [1235, 360] width 32 height 12
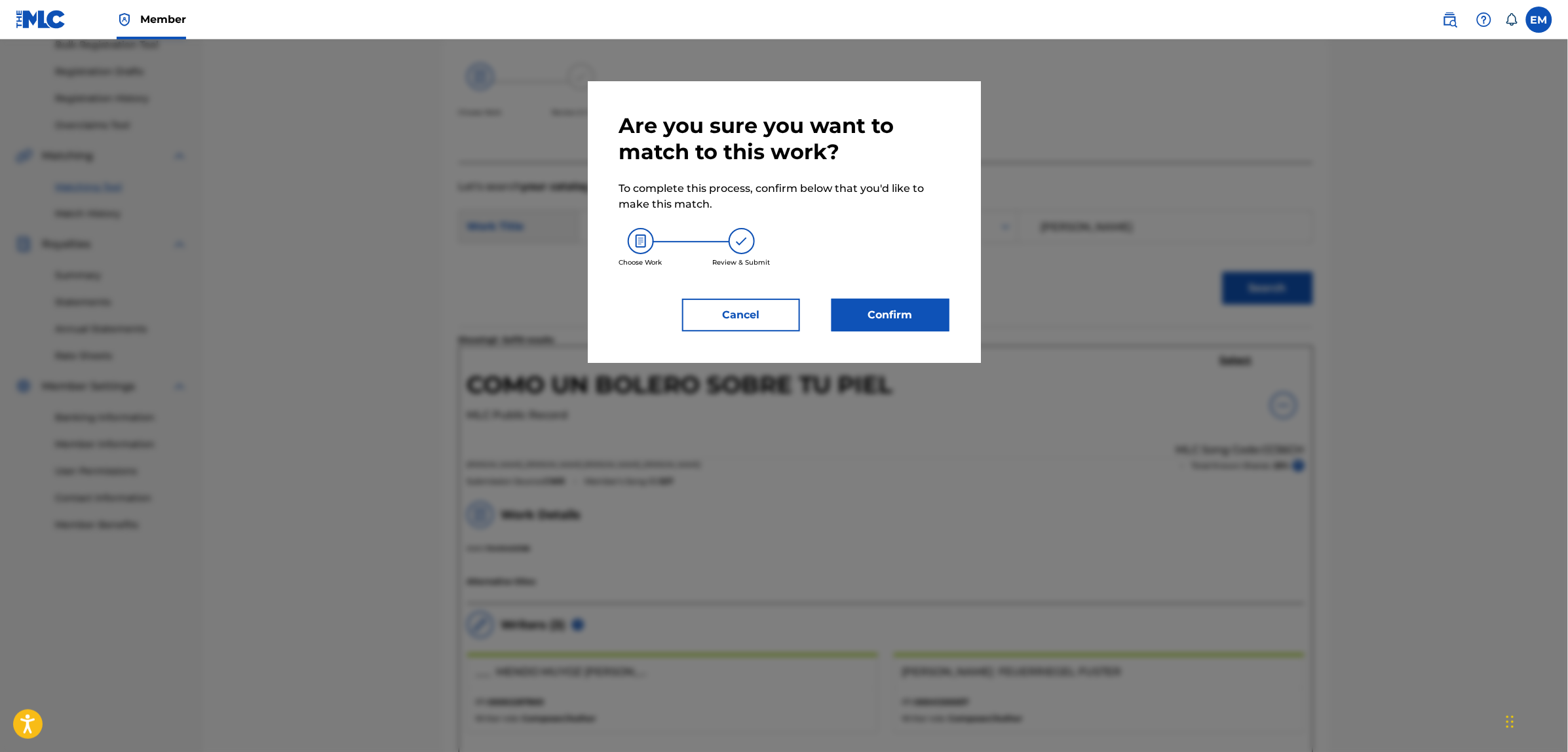
click at [888, 311] on button "Confirm" at bounding box center [891, 315] width 118 height 33
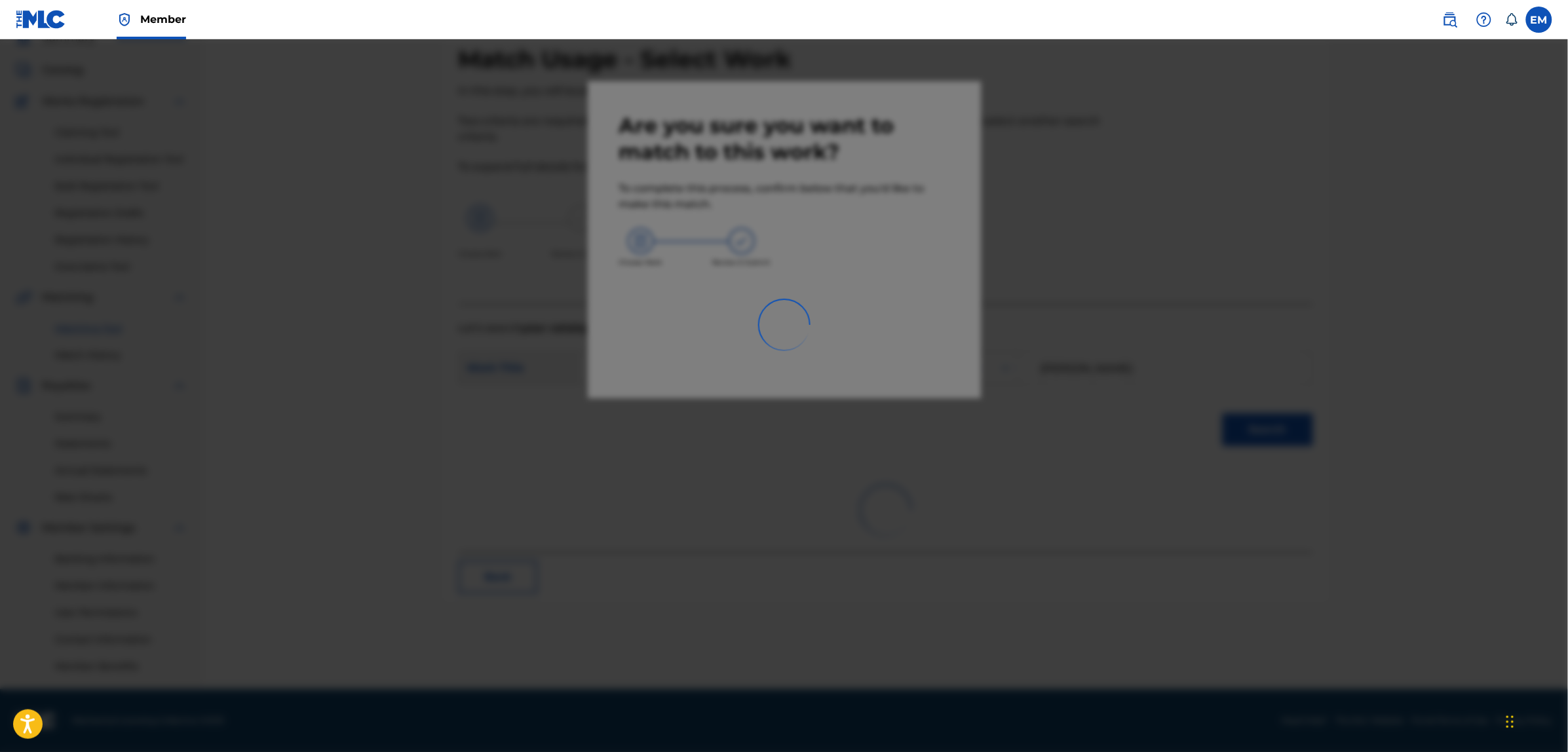
scroll to position [60, 0]
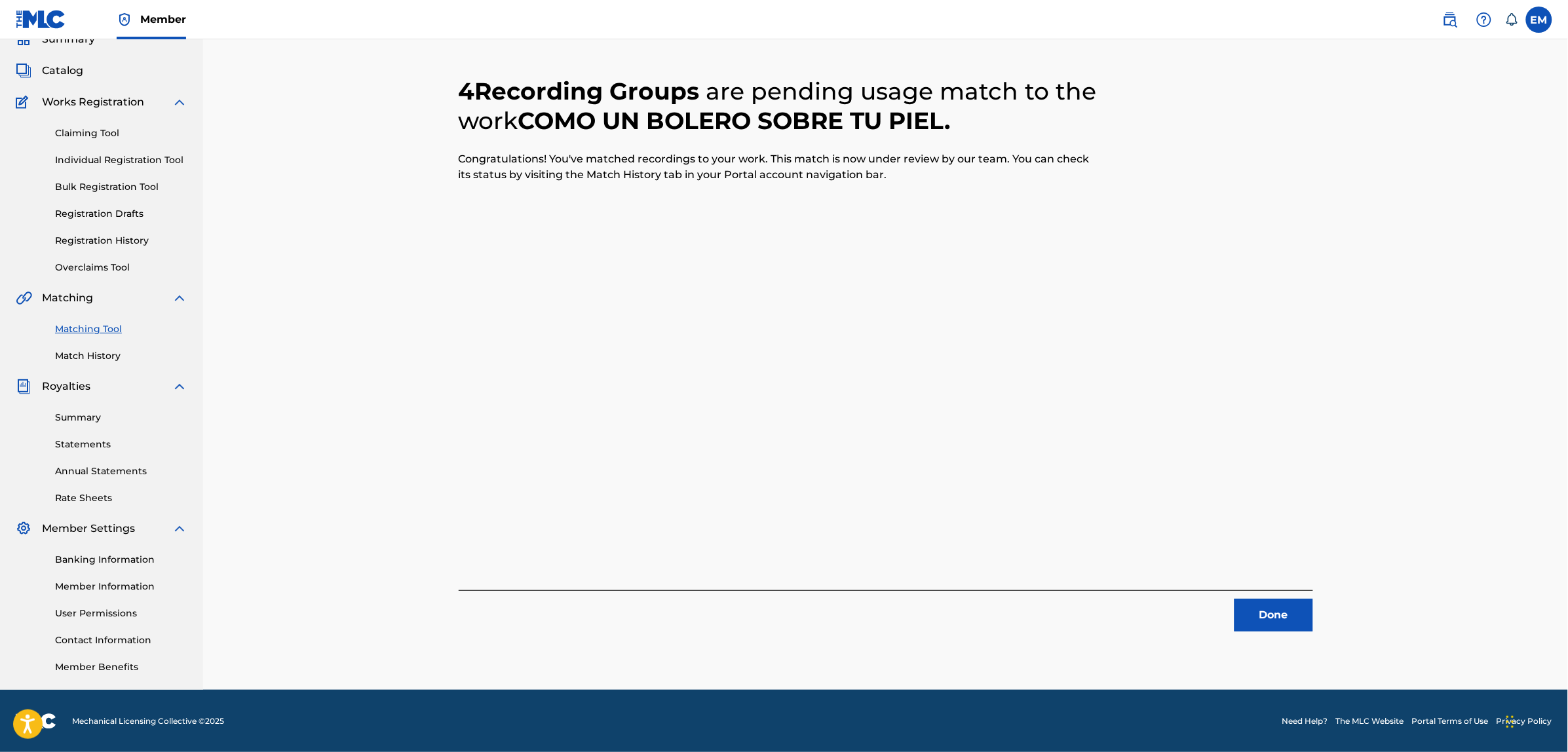
click at [1264, 604] on button "Done" at bounding box center [1274, 616] width 79 height 33
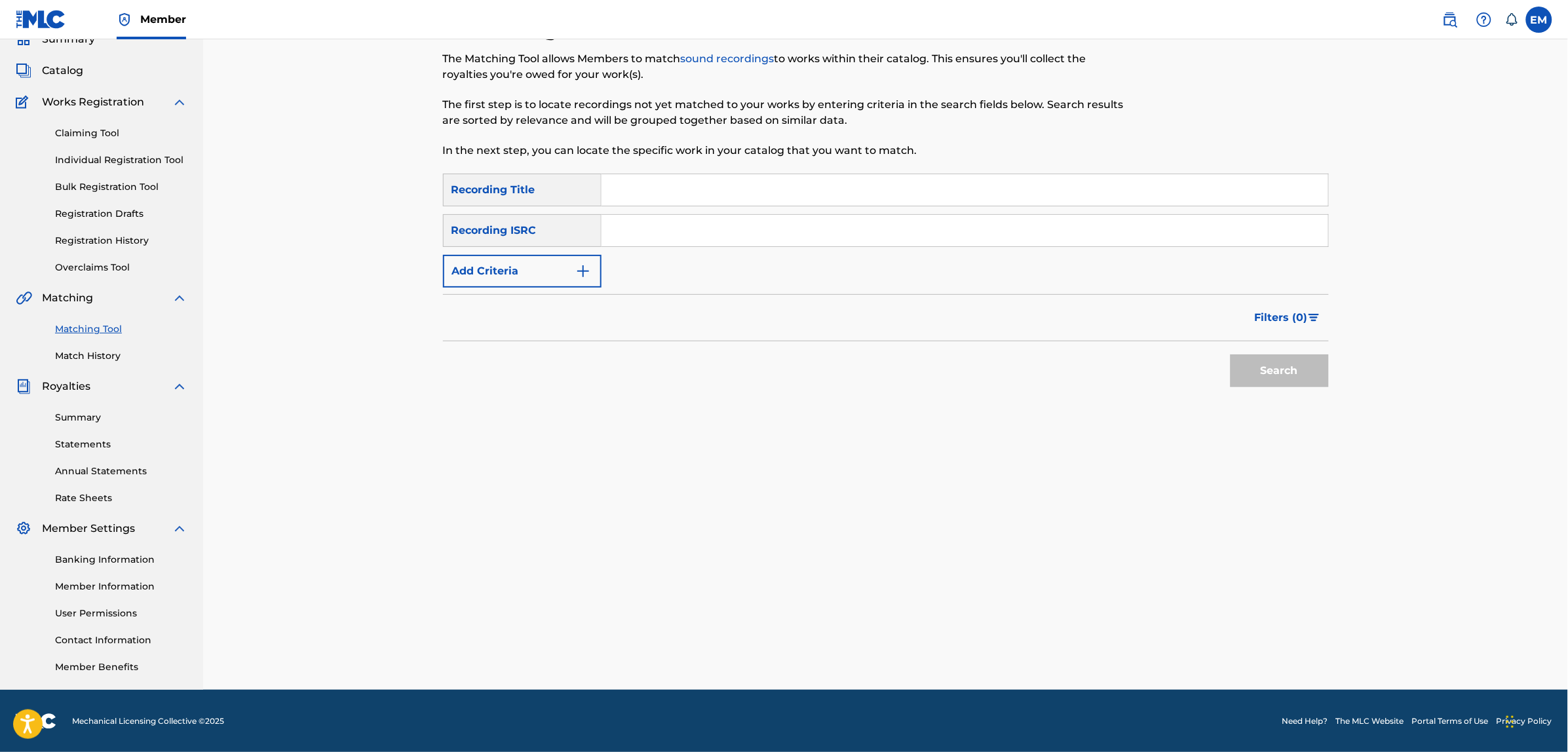
click at [646, 186] on input "Search Form" at bounding box center [965, 190] width 727 height 31
type input "dame tiempo"
click at [1230, 354] on button "Search" at bounding box center [1279, 371] width 98 height 33
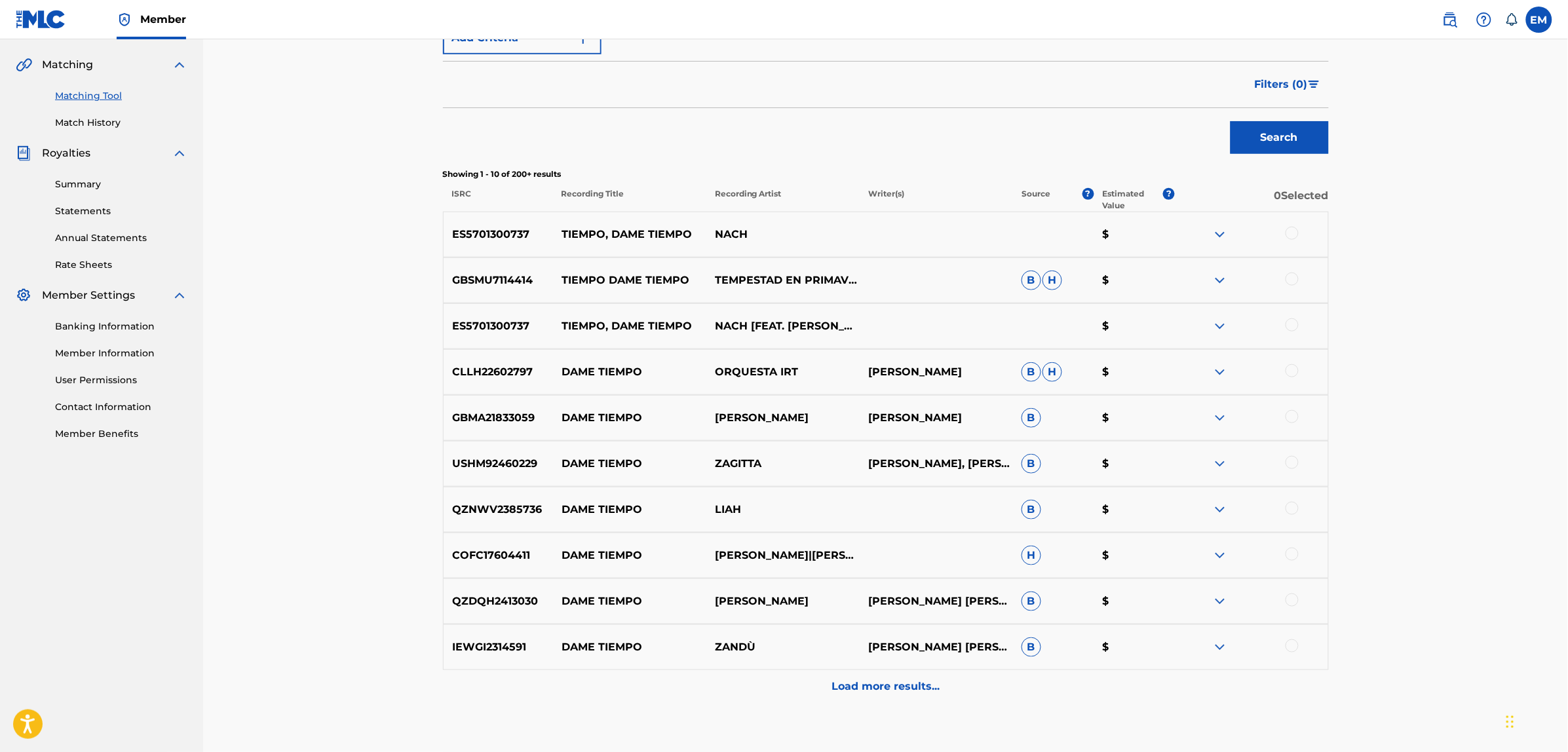
scroll to position [372, 0]
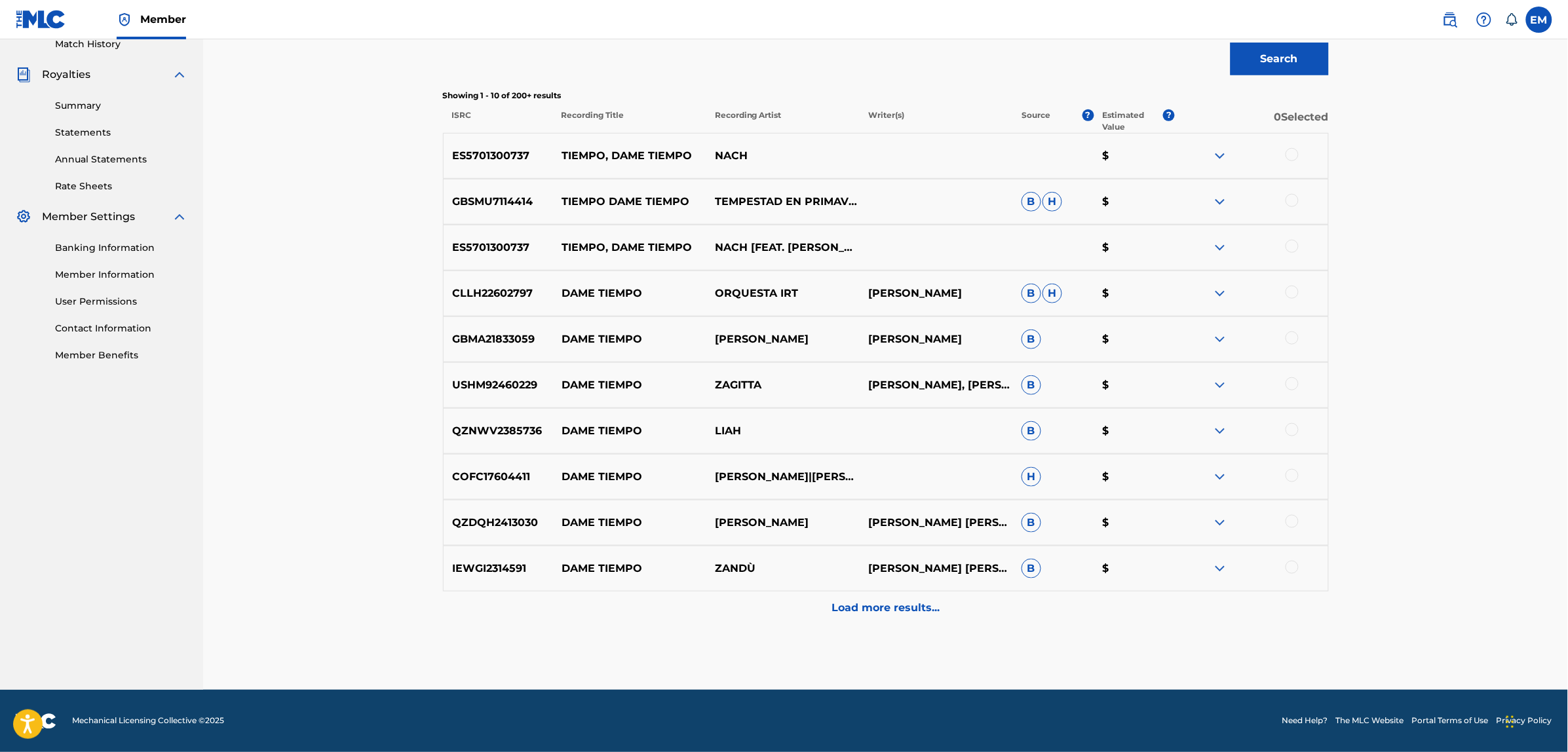
click at [853, 615] on p "Load more results..." at bounding box center [886, 608] width 109 height 16
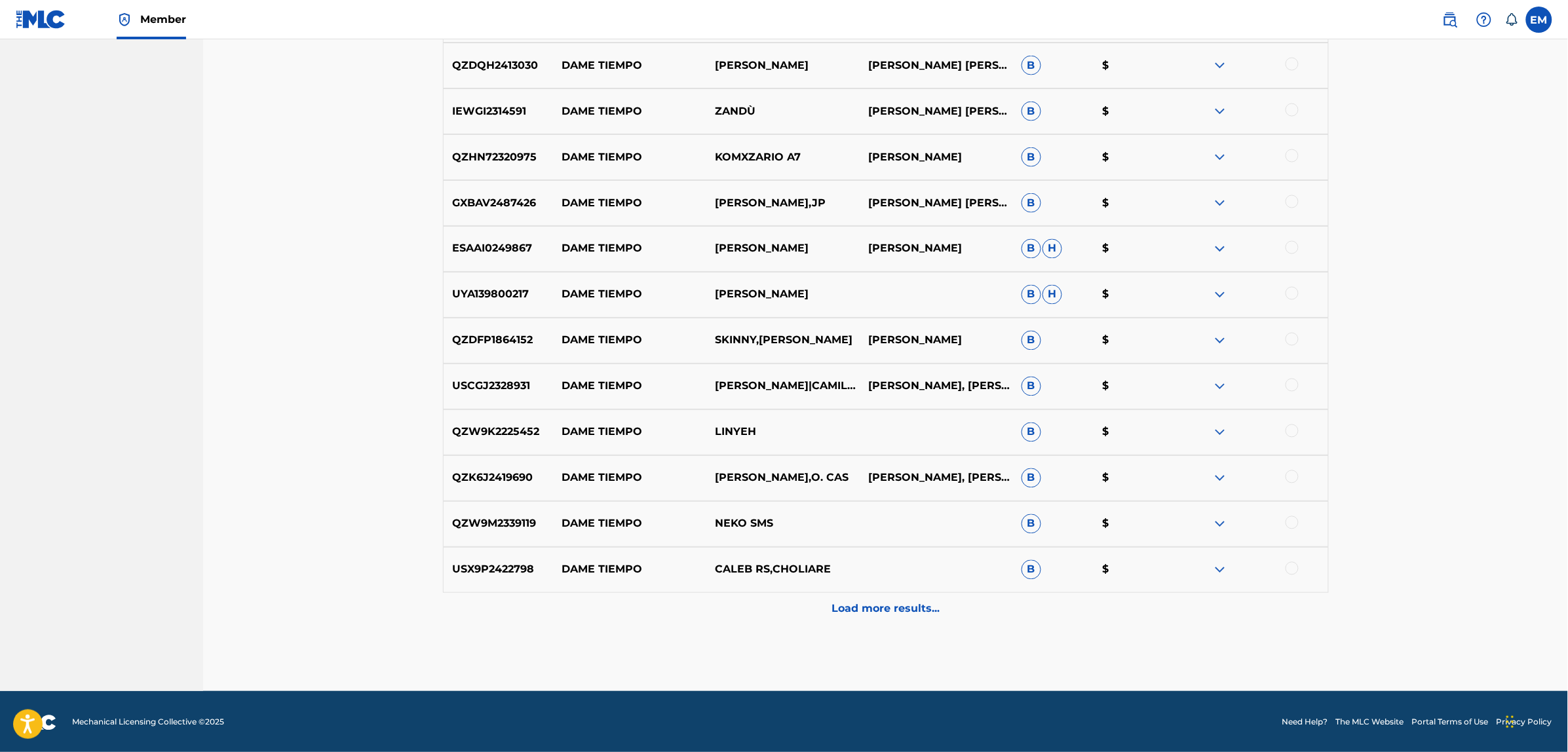
scroll to position [830, 0]
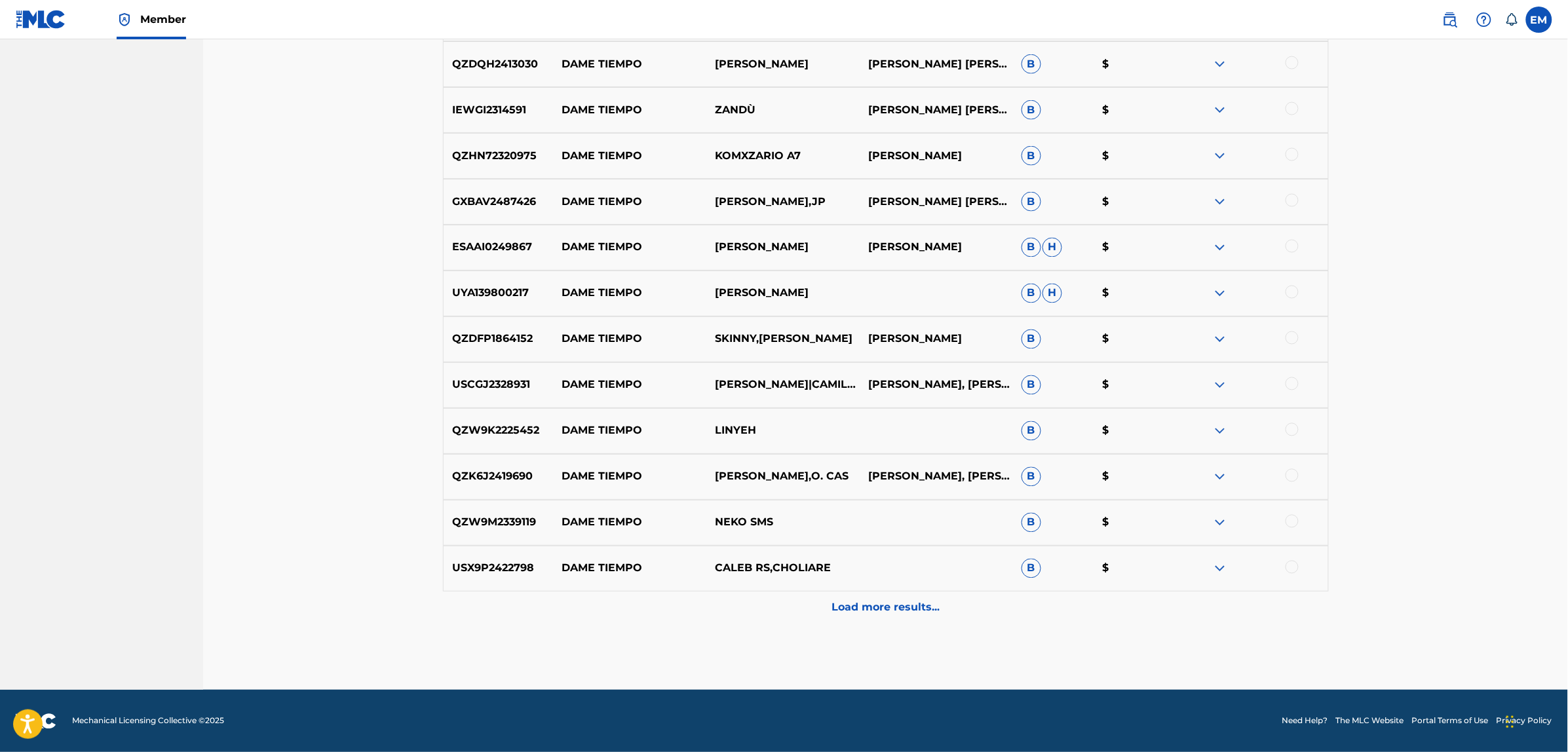
click at [852, 613] on p "Load more results..." at bounding box center [886, 608] width 109 height 16
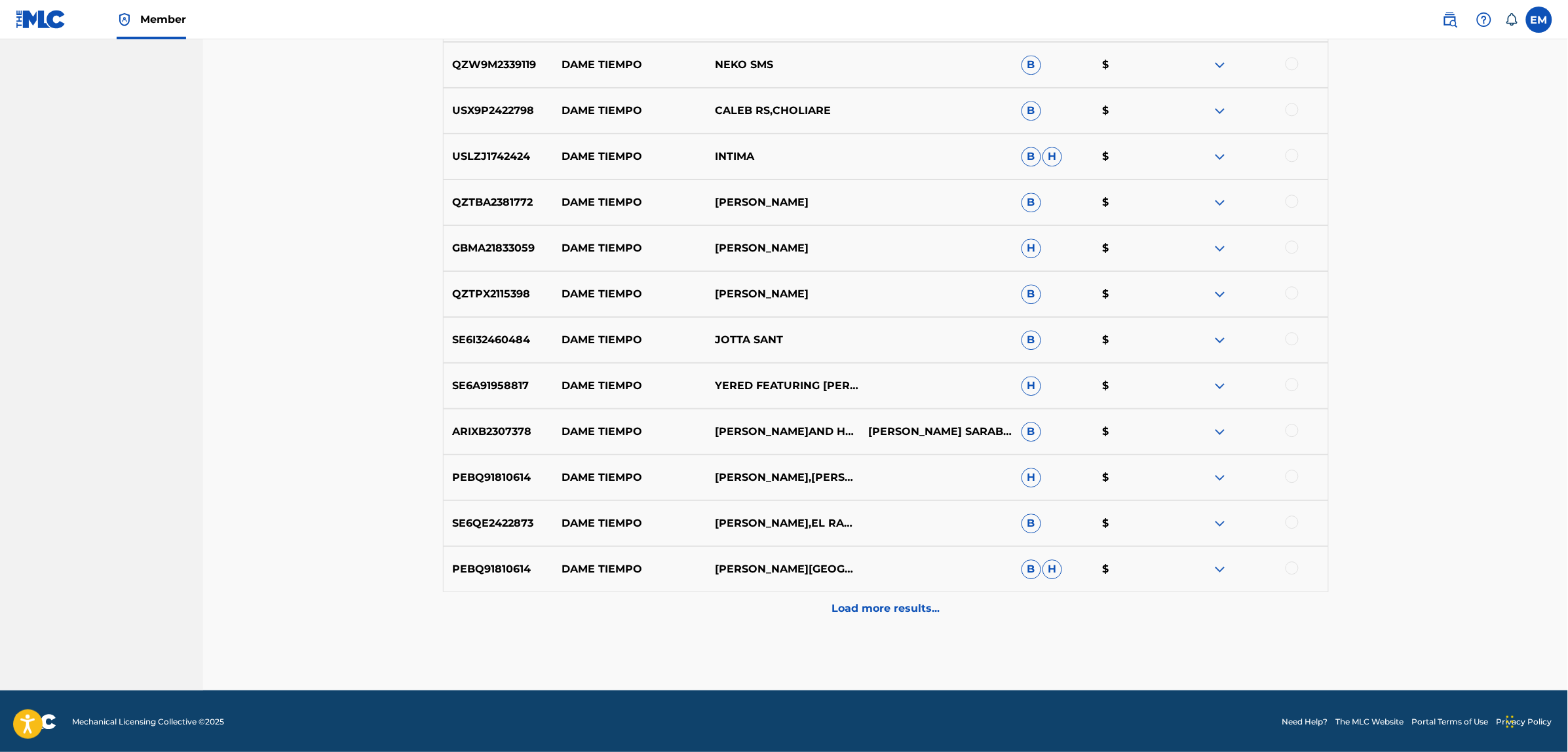
scroll to position [1289, 0]
click at [898, 617] on div "Load more results..." at bounding box center [886, 608] width 886 height 33
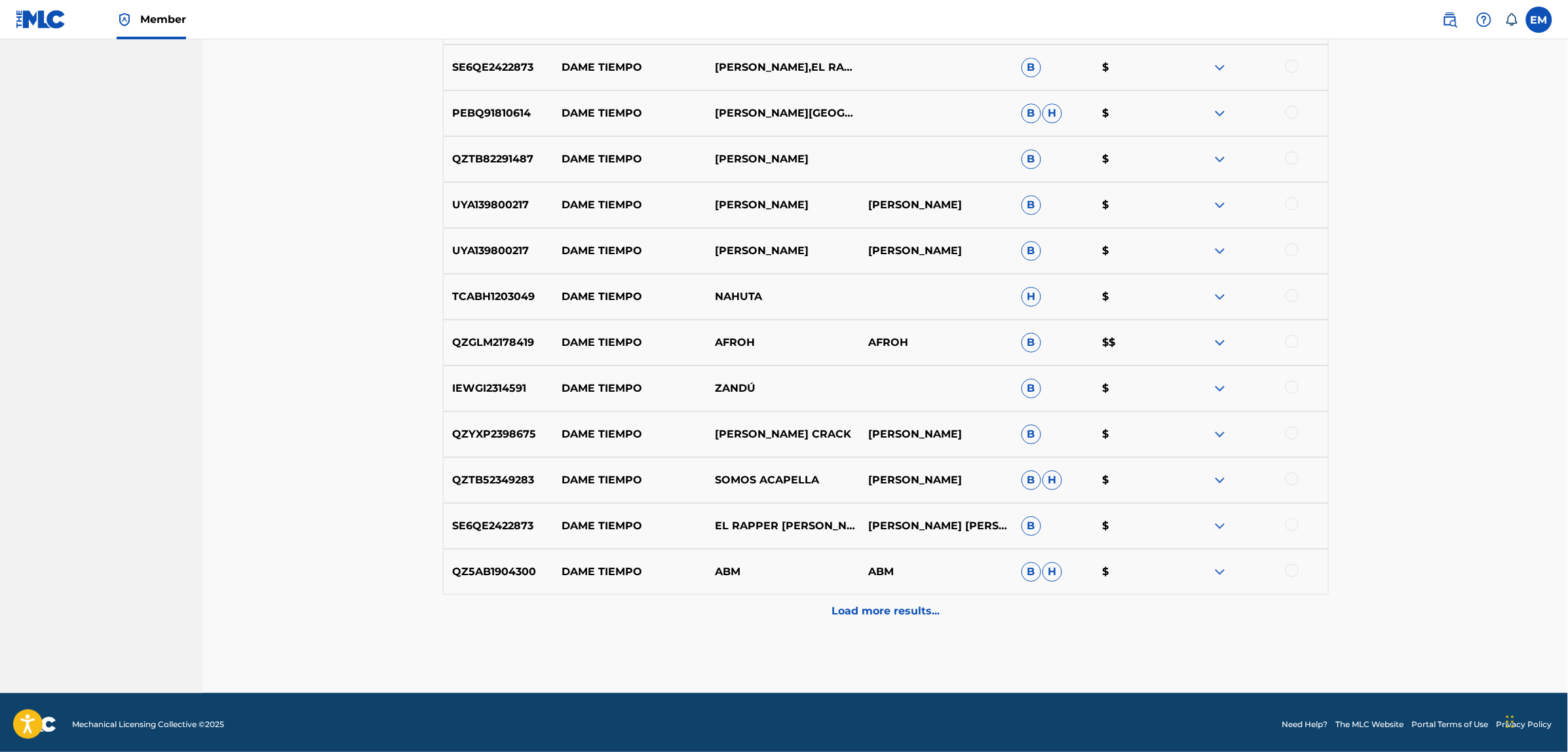
scroll to position [1747, 0]
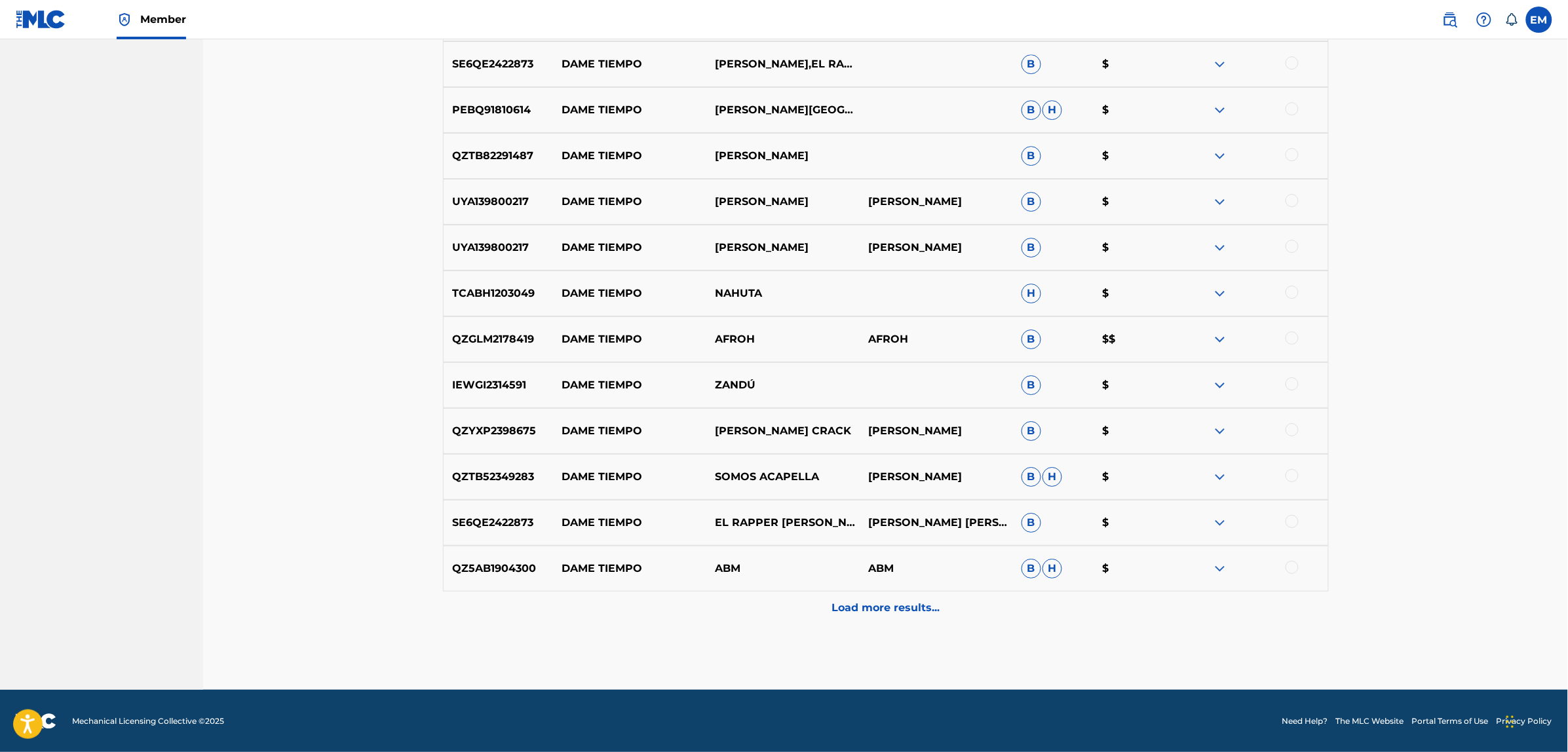
click at [859, 608] on p "Load more results..." at bounding box center [886, 608] width 109 height 16
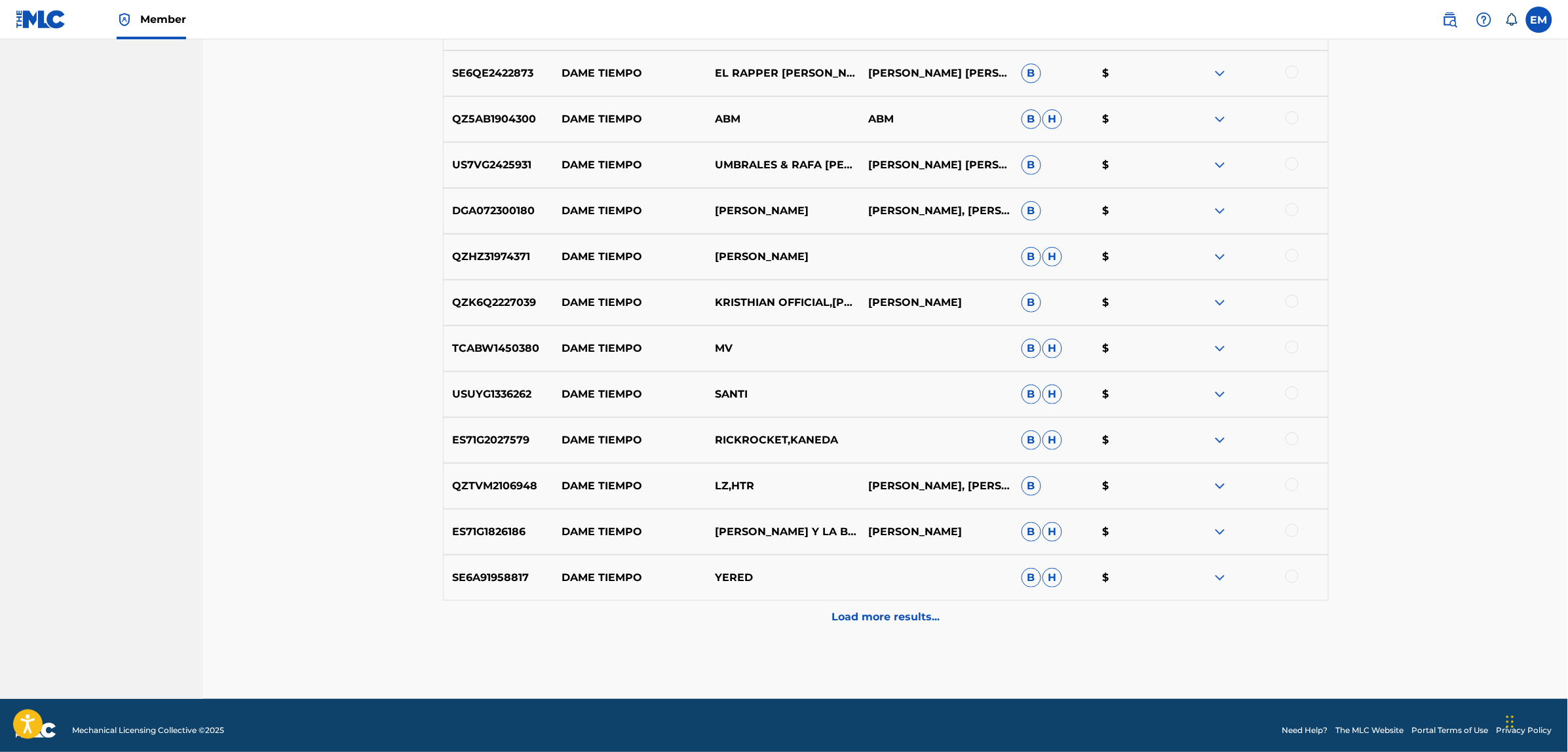
scroll to position [2207, 0]
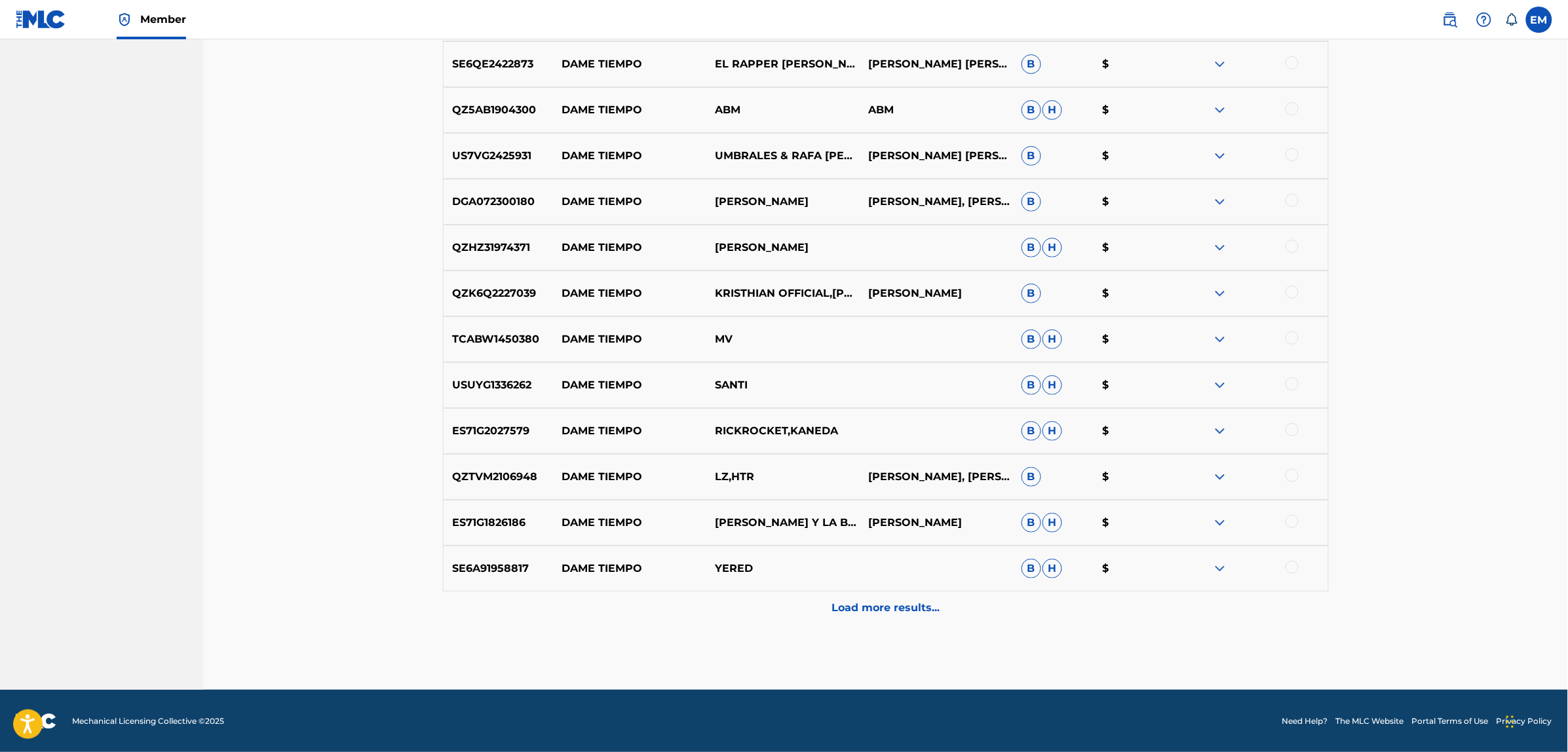
click at [880, 611] on p "Load more results..." at bounding box center [886, 608] width 109 height 16
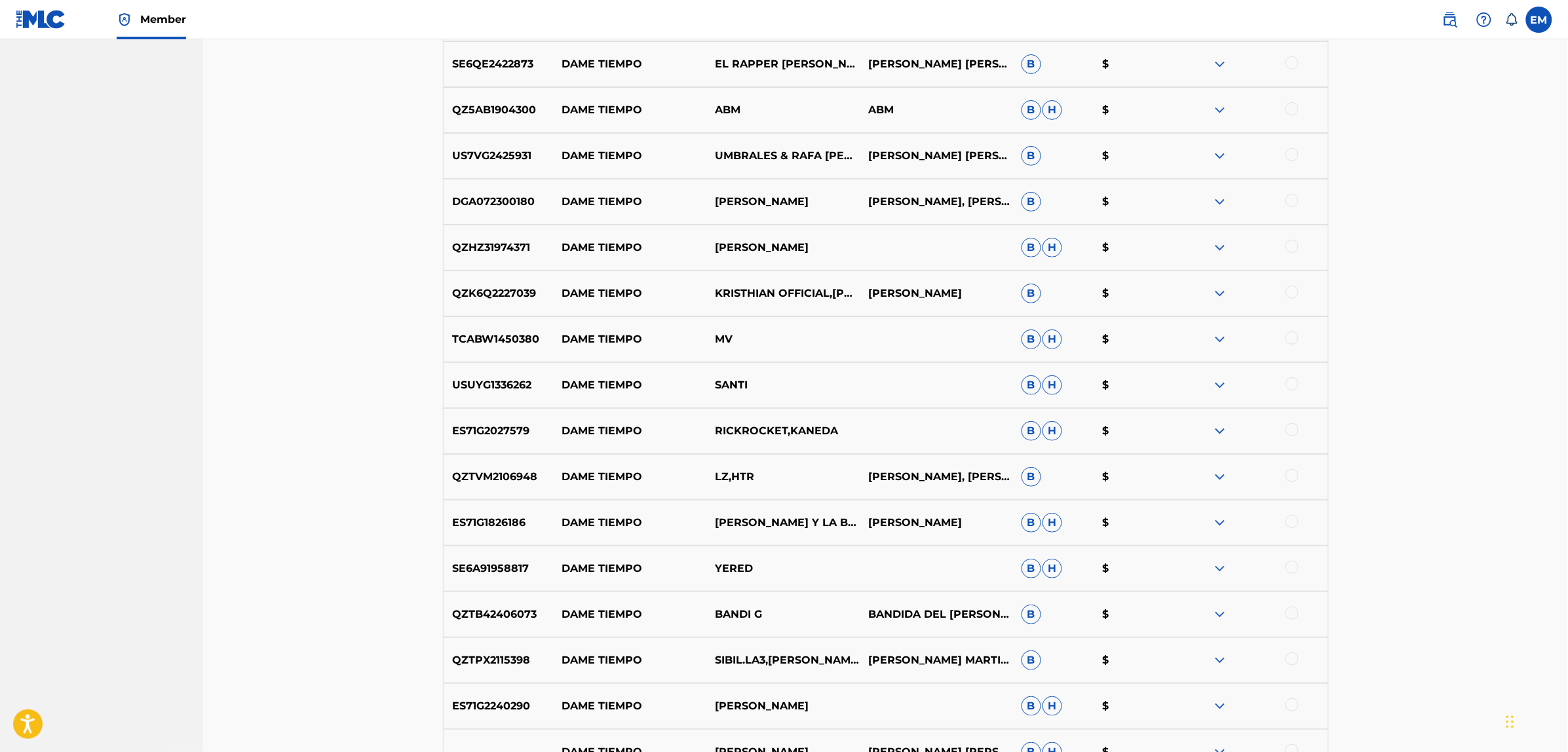
scroll to position [2452, 0]
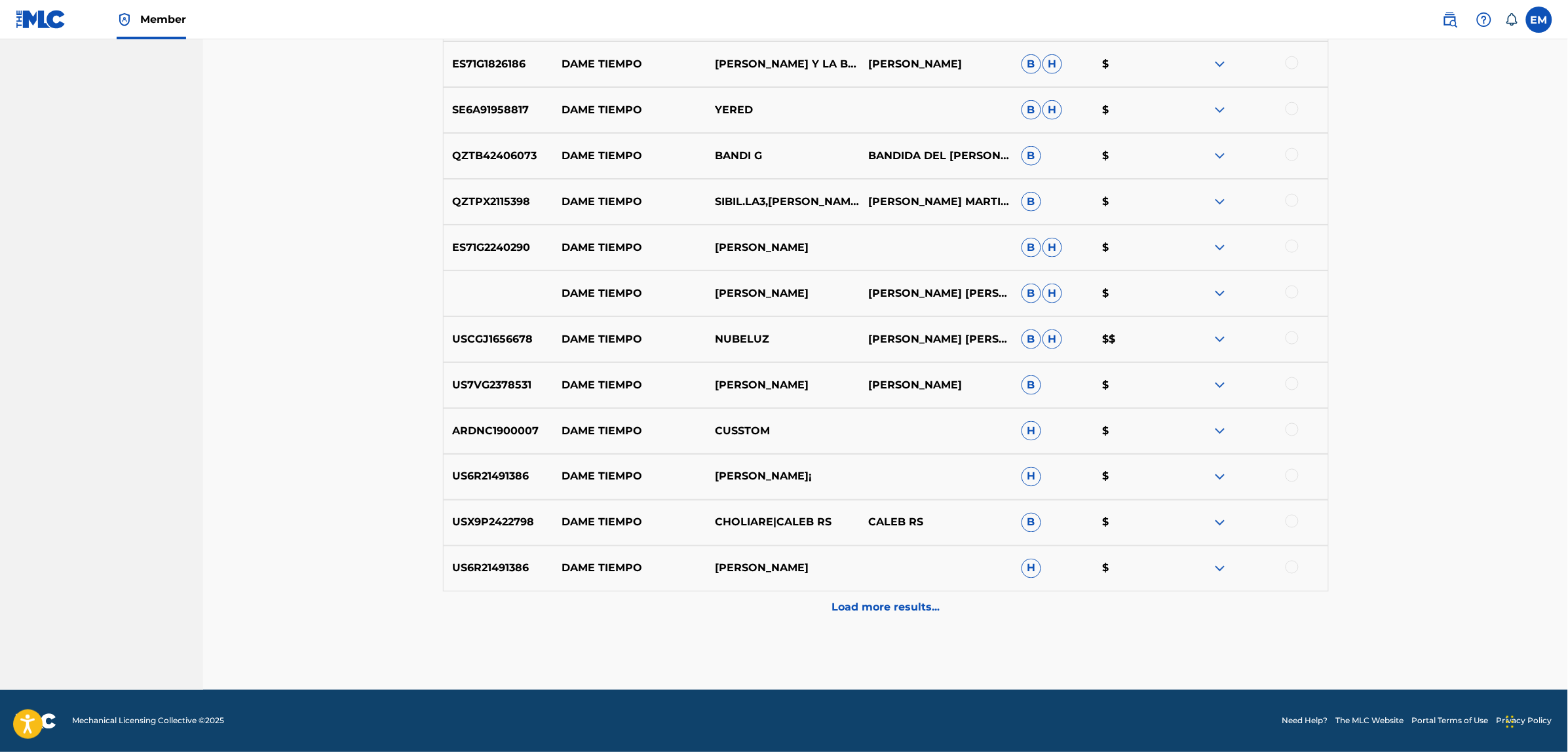
click at [840, 611] on p "Load more results..." at bounding box center [886, 608] width 109 height 16
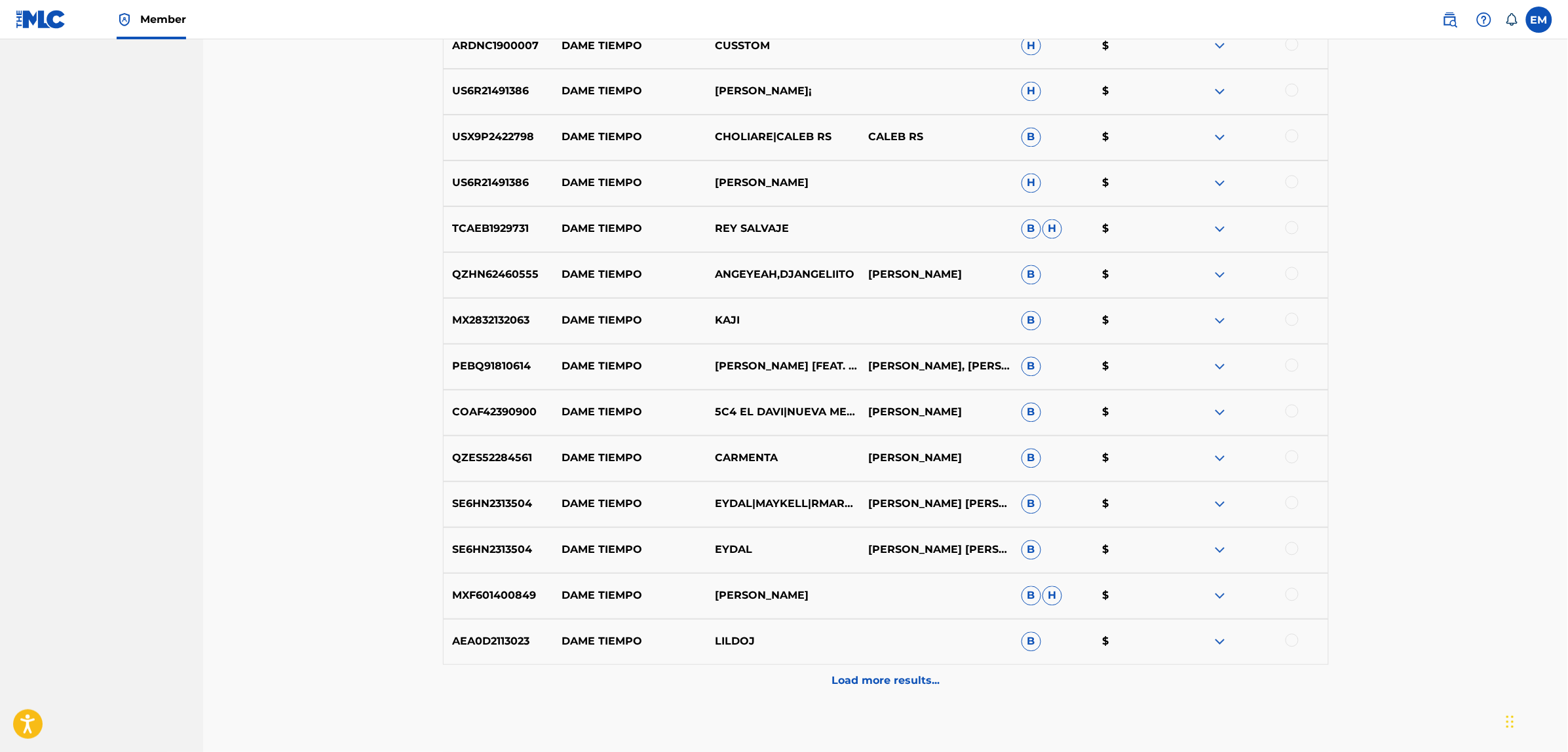
scroll to position [3075, 0]
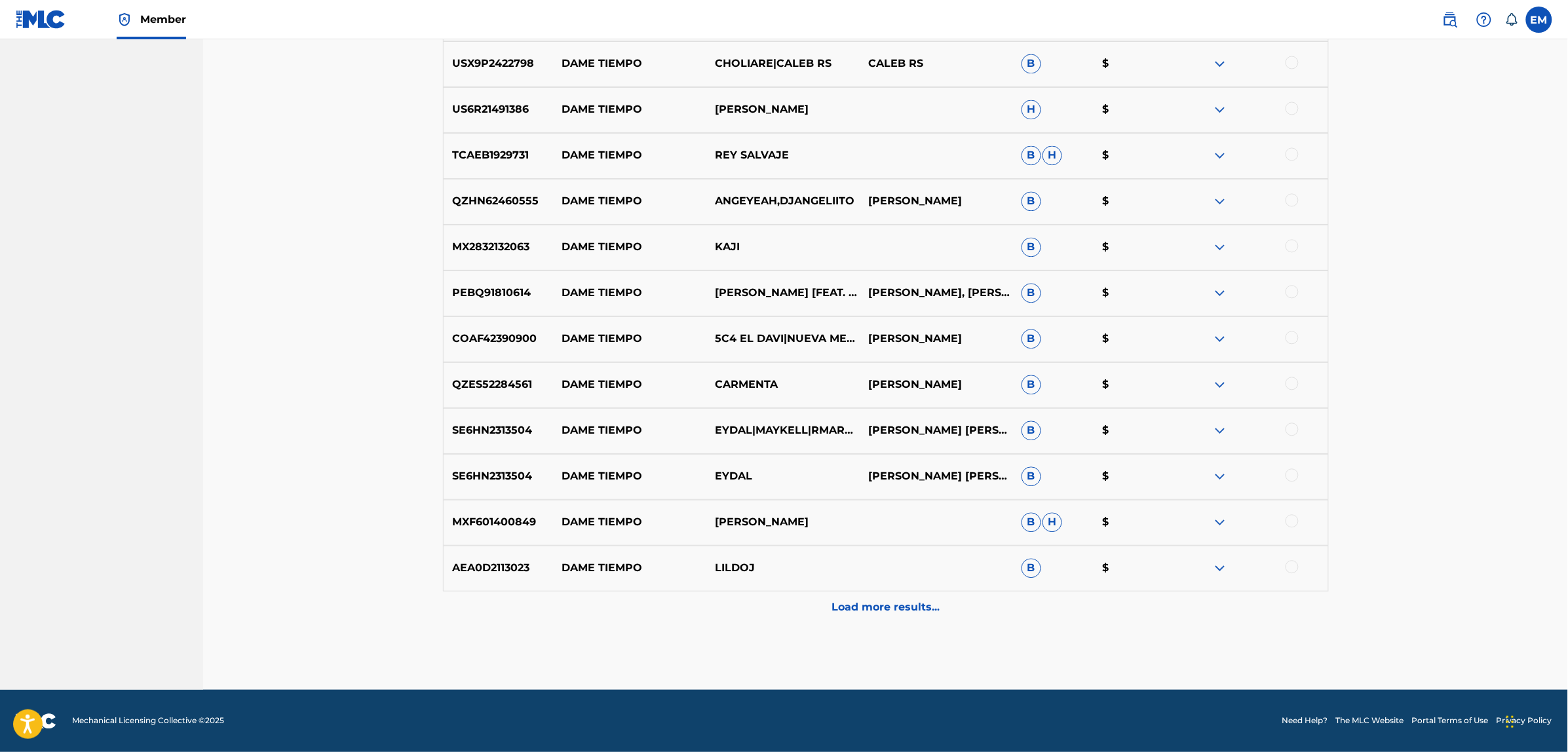
click at [865, 600] on p "Load more results..." at bounding box center [886, 608] width 109 height 16
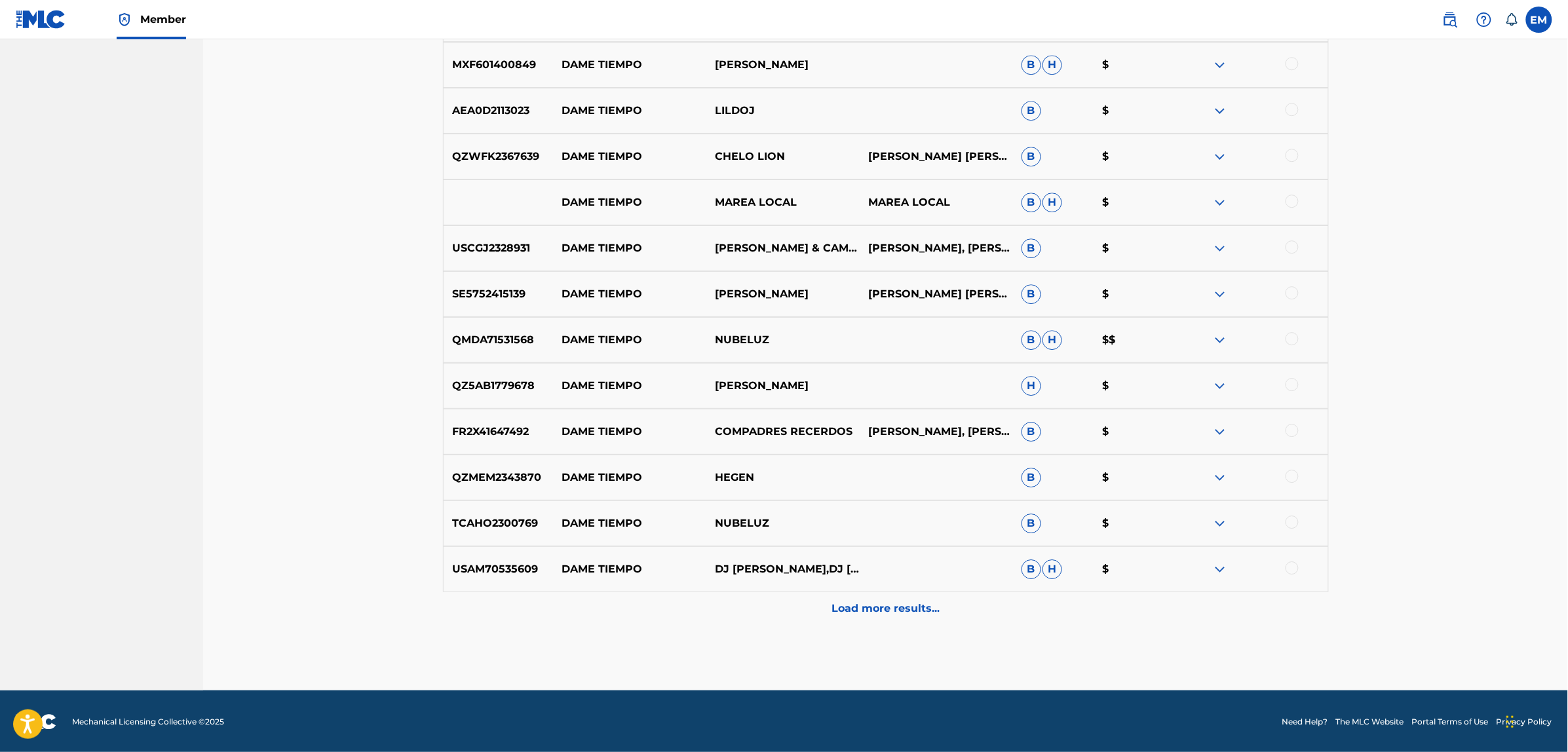
scroll to position [3582, 0]
click at [925, 611] on p "Load more results..." at bounding box center [886, 608] width 109 height 16
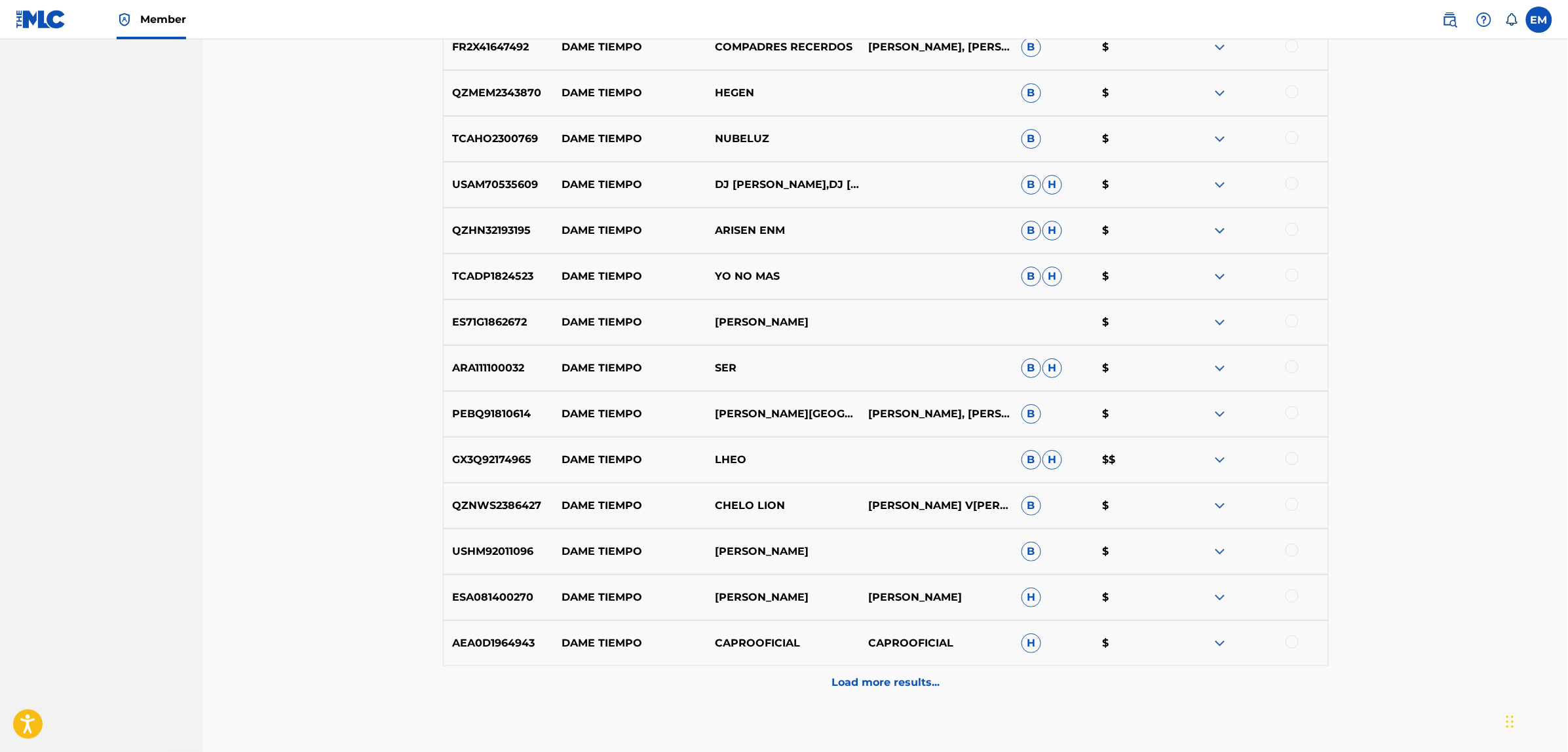
scroll to position [4041, 0]
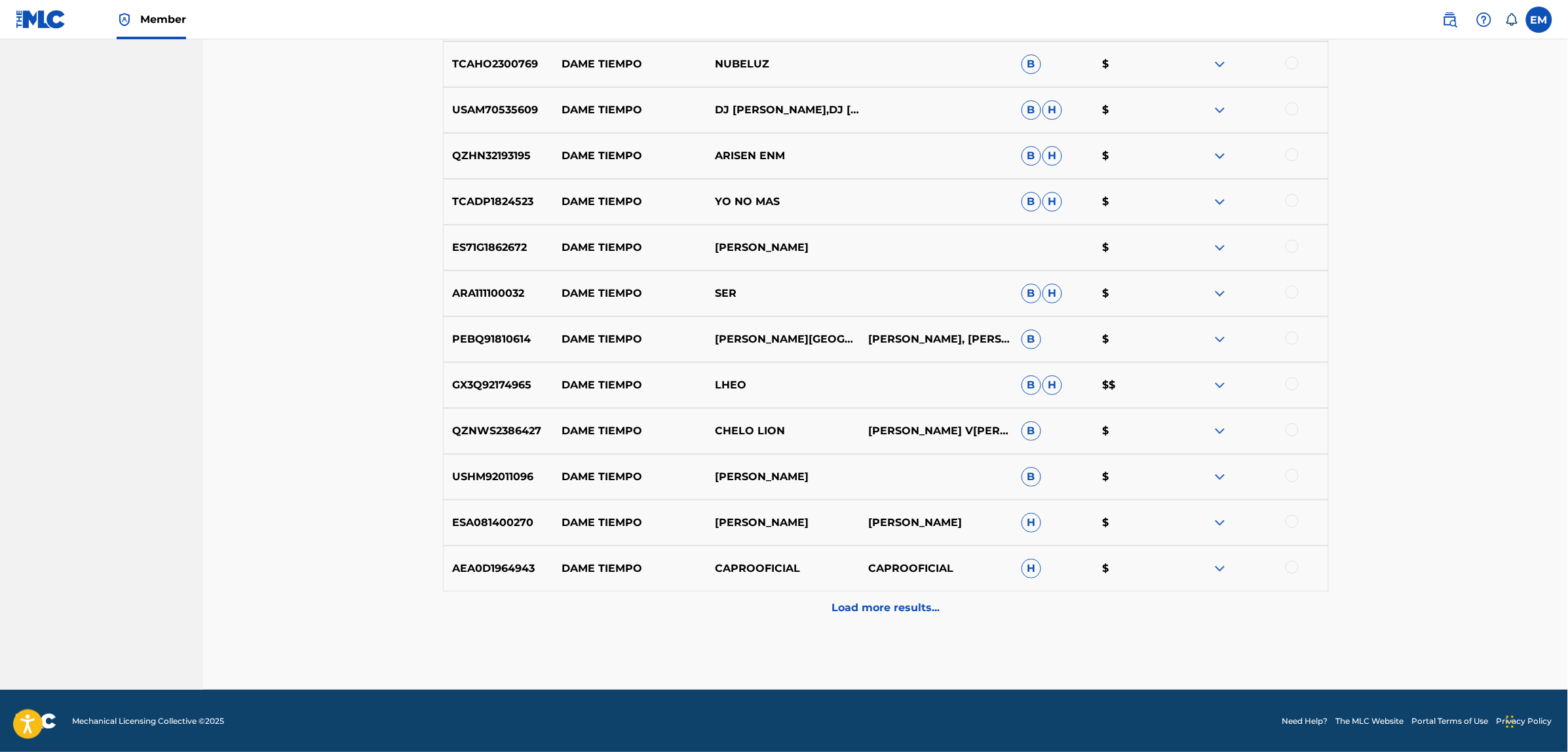
click at [891, 610] on p "Load more results..." at bounding box center [886, 608] width 109 height 16
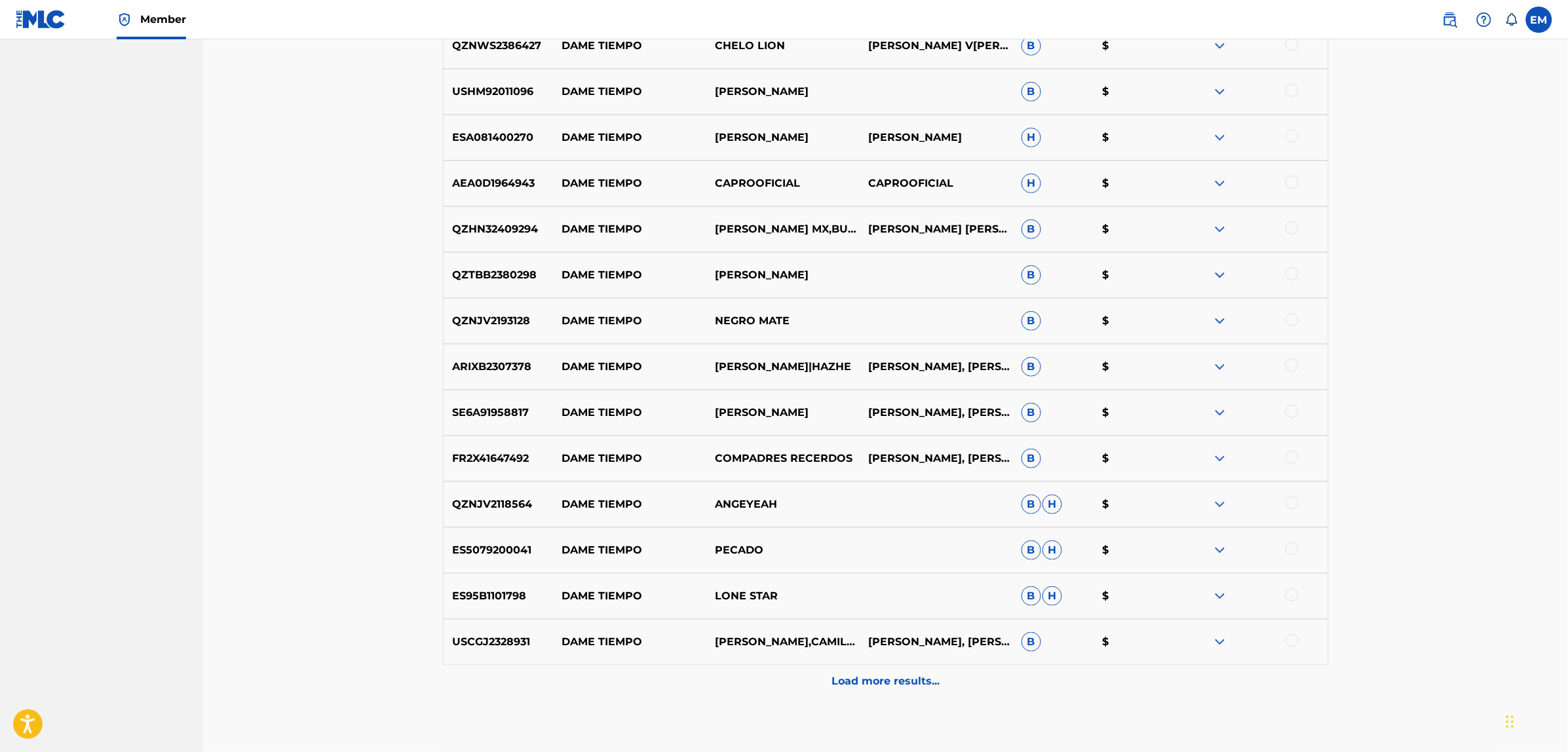
scroll to position [4500, 0]
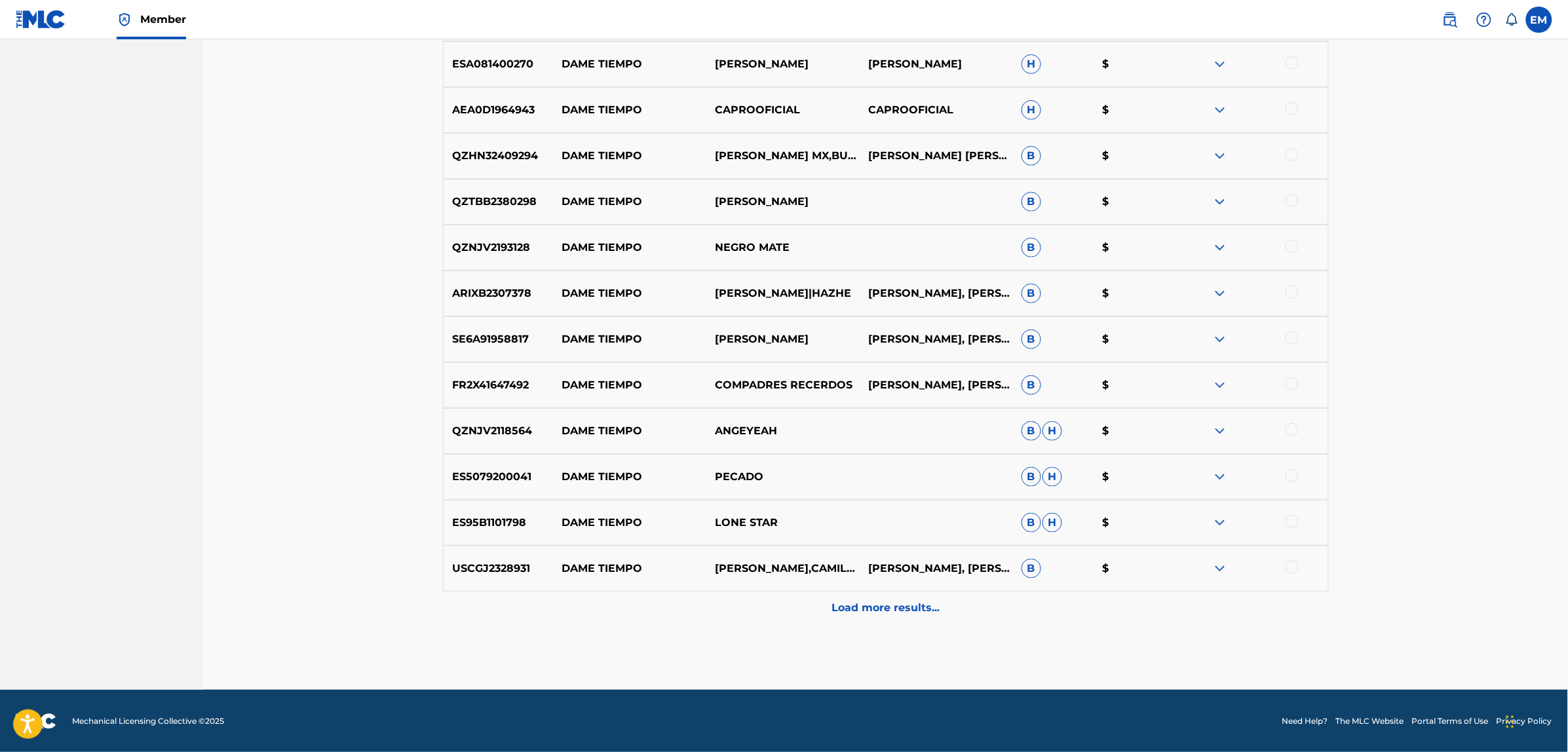
click at [879, 614] on p "Load more results..." at bounding box center [886, 608] width 109 height 16
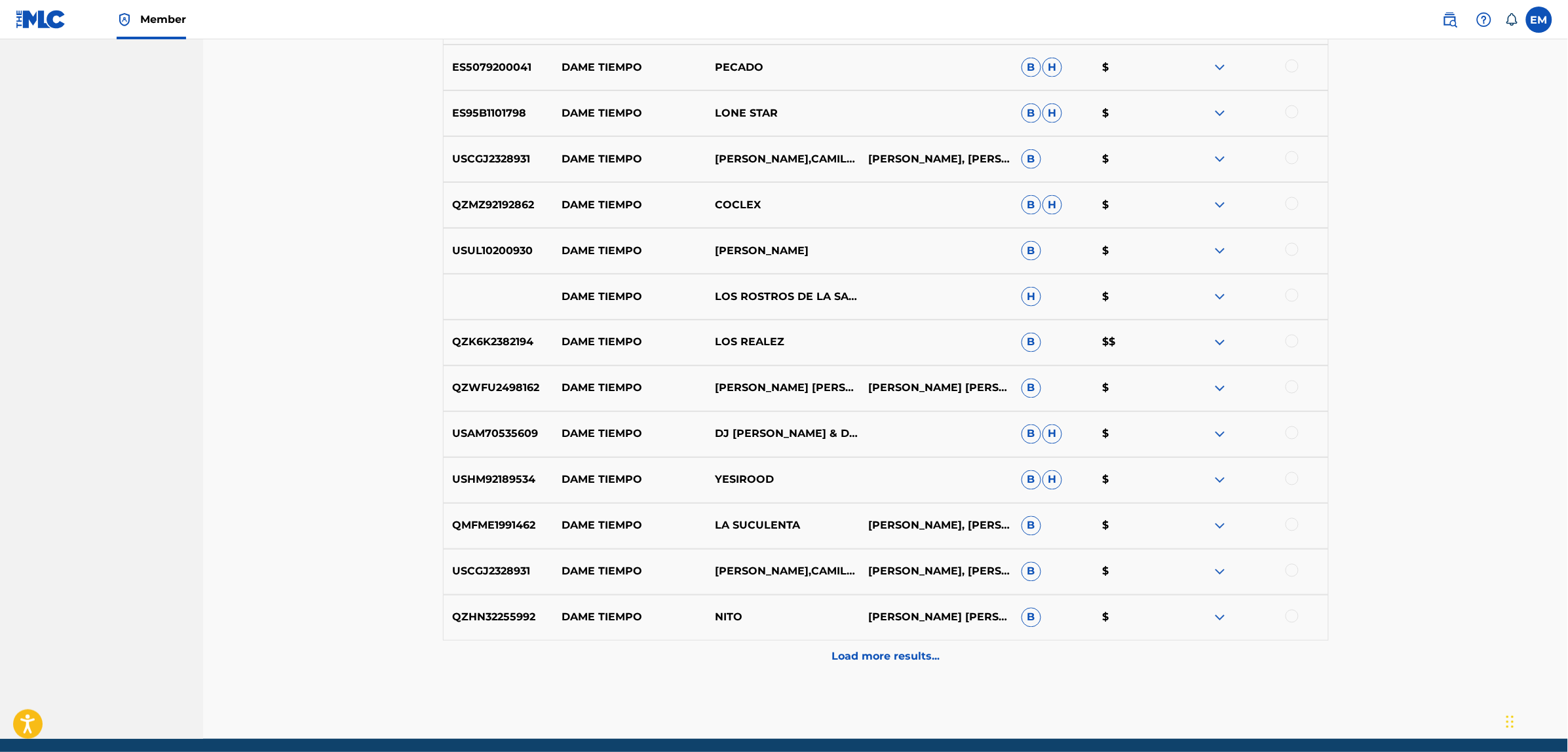
scroll to position [4958, 0]
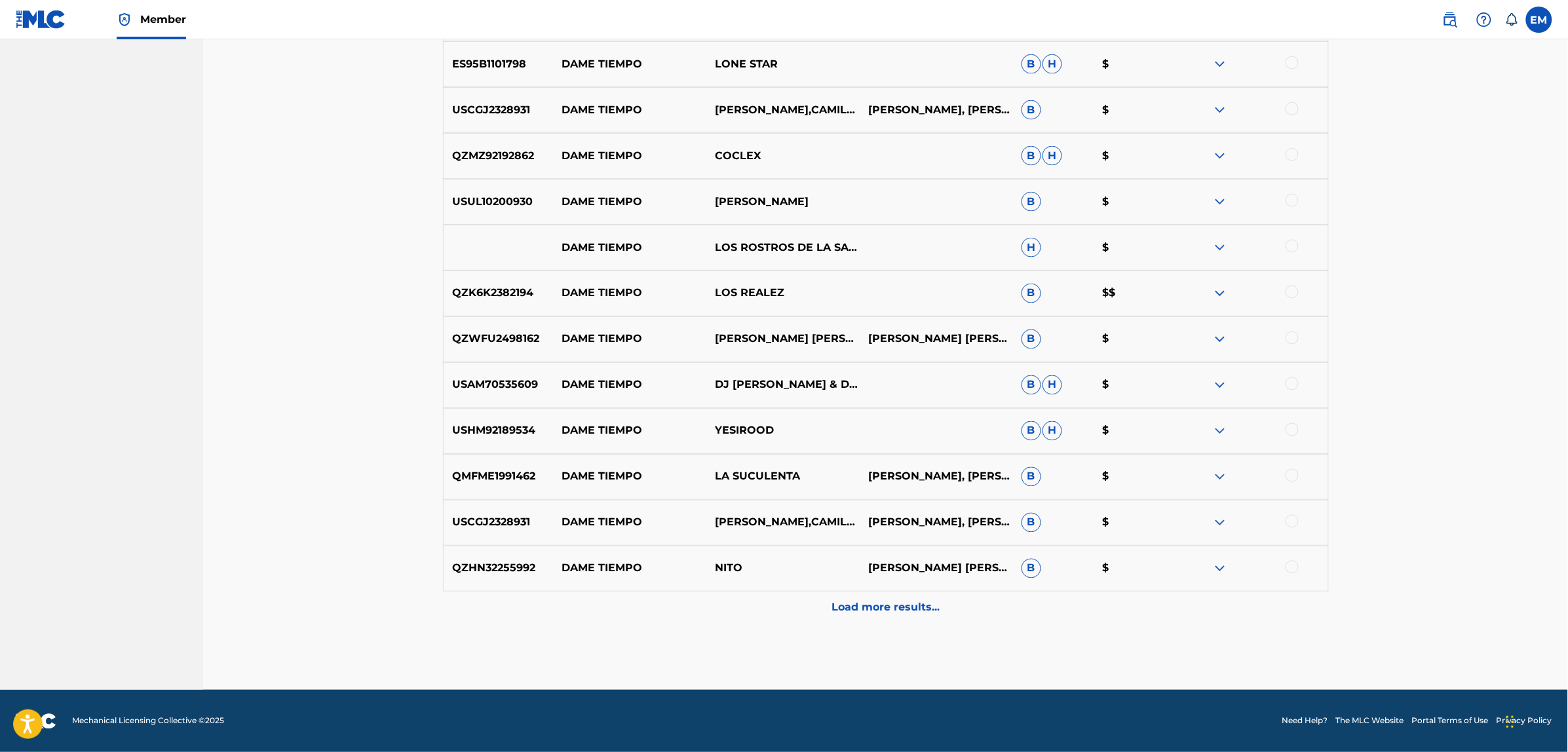
click at [879, 614] on p "Load more results..." at bounding box center [886, 608] width 109 height 16
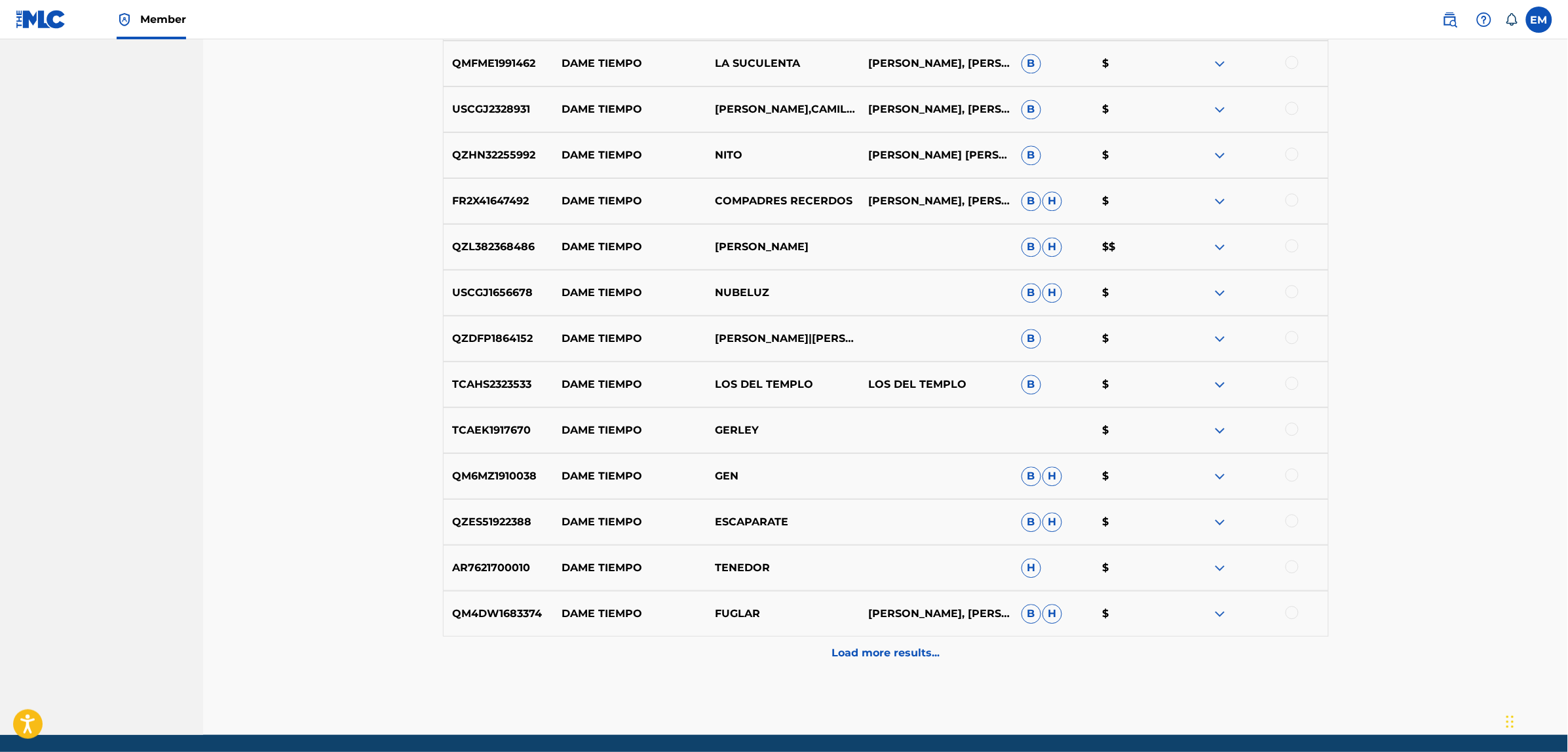
scroll to position [5417, 0]
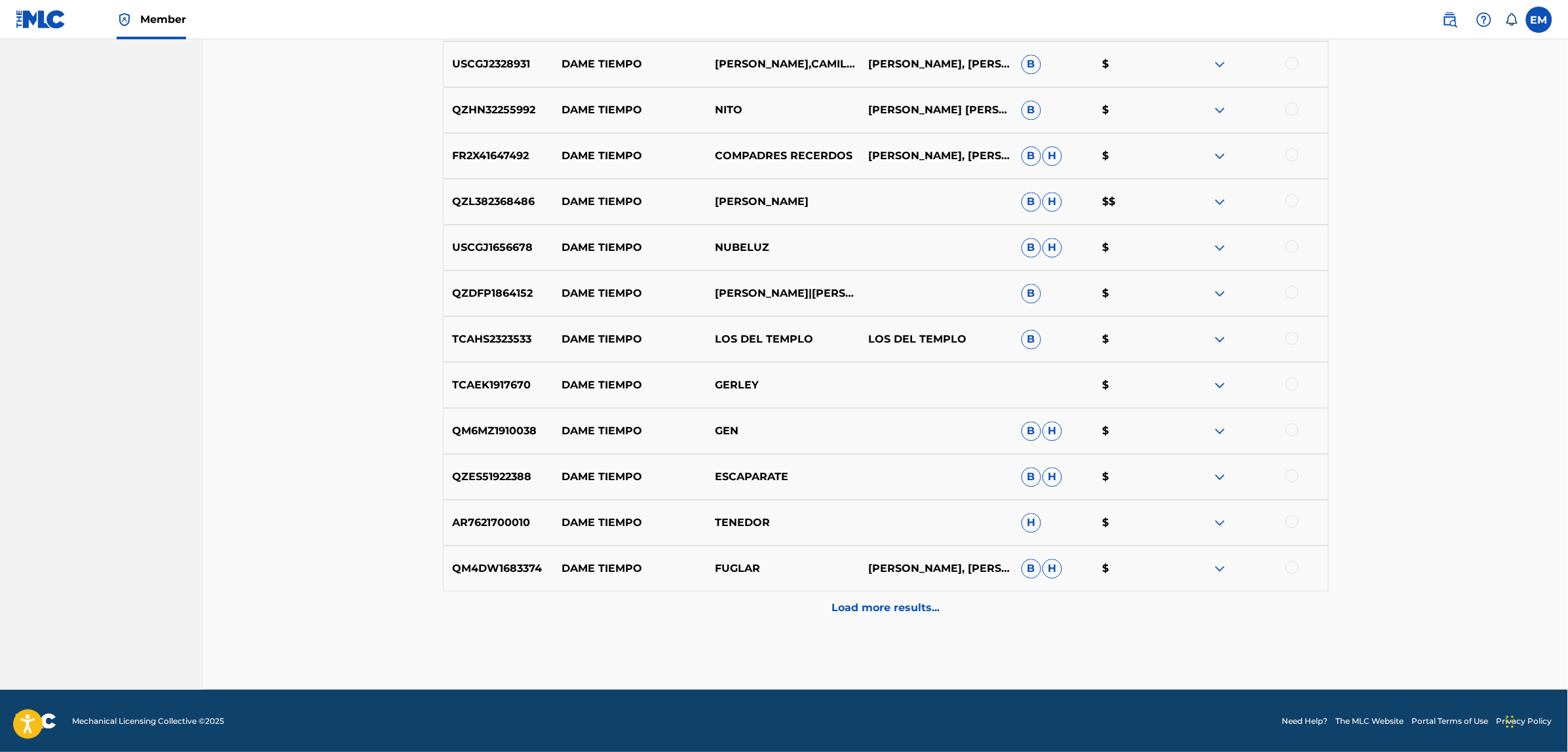
click at [879, 614] on p "Load more results..." at bounding box center [886, 608] width 109 height 16
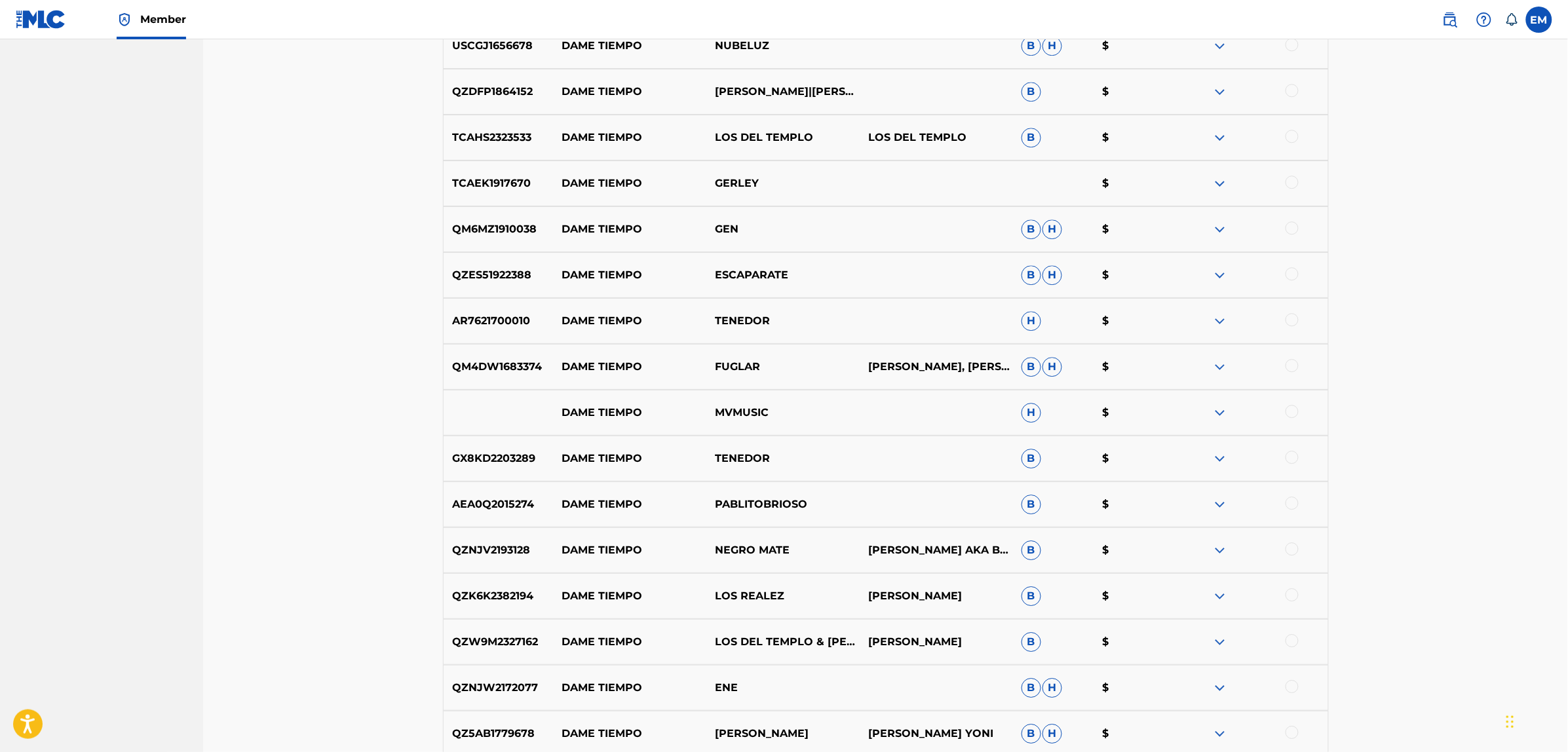
scroll to position [5663, 0]
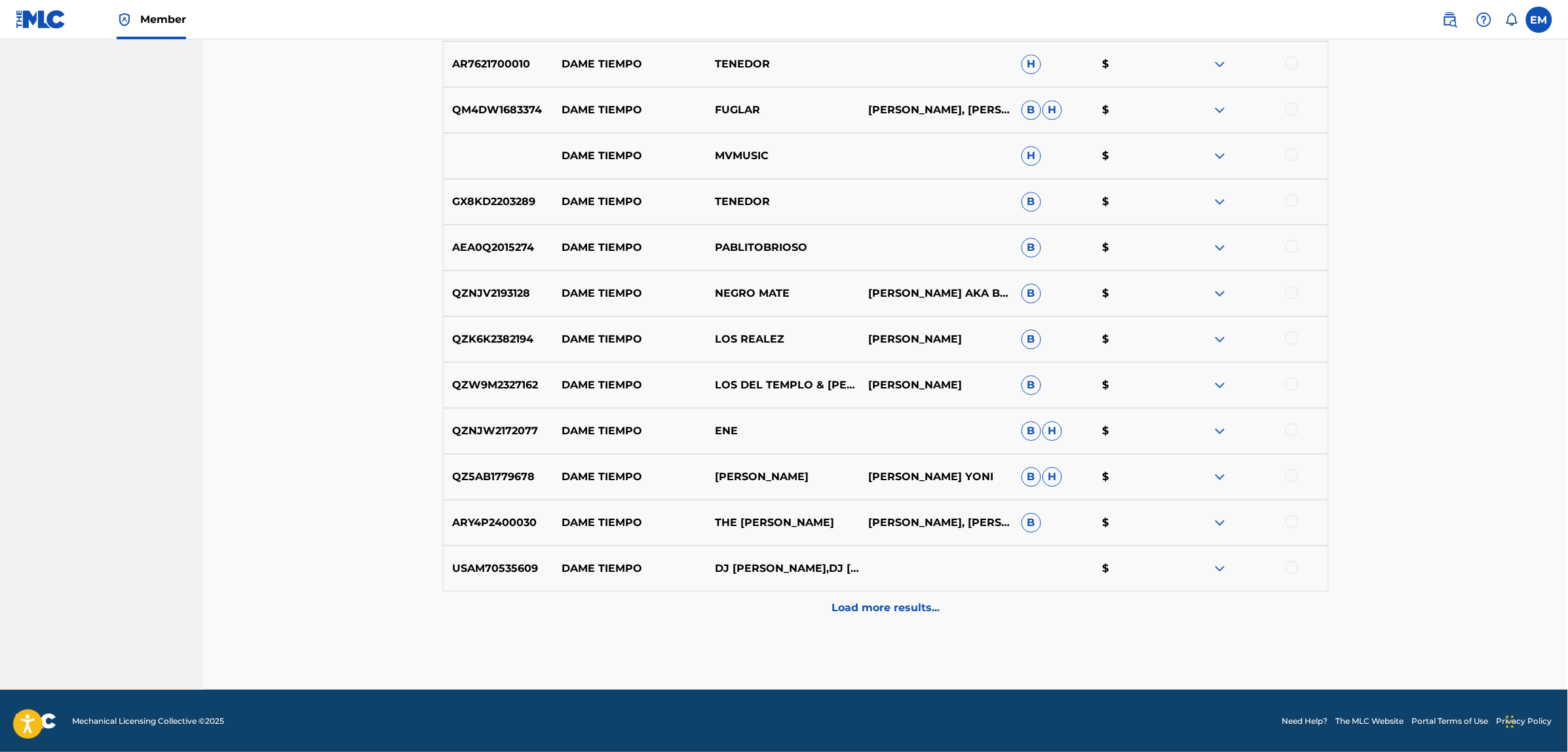
click at [879, 614] on p "Load more results..." at bounding box center [886, 608] width 109 height 16
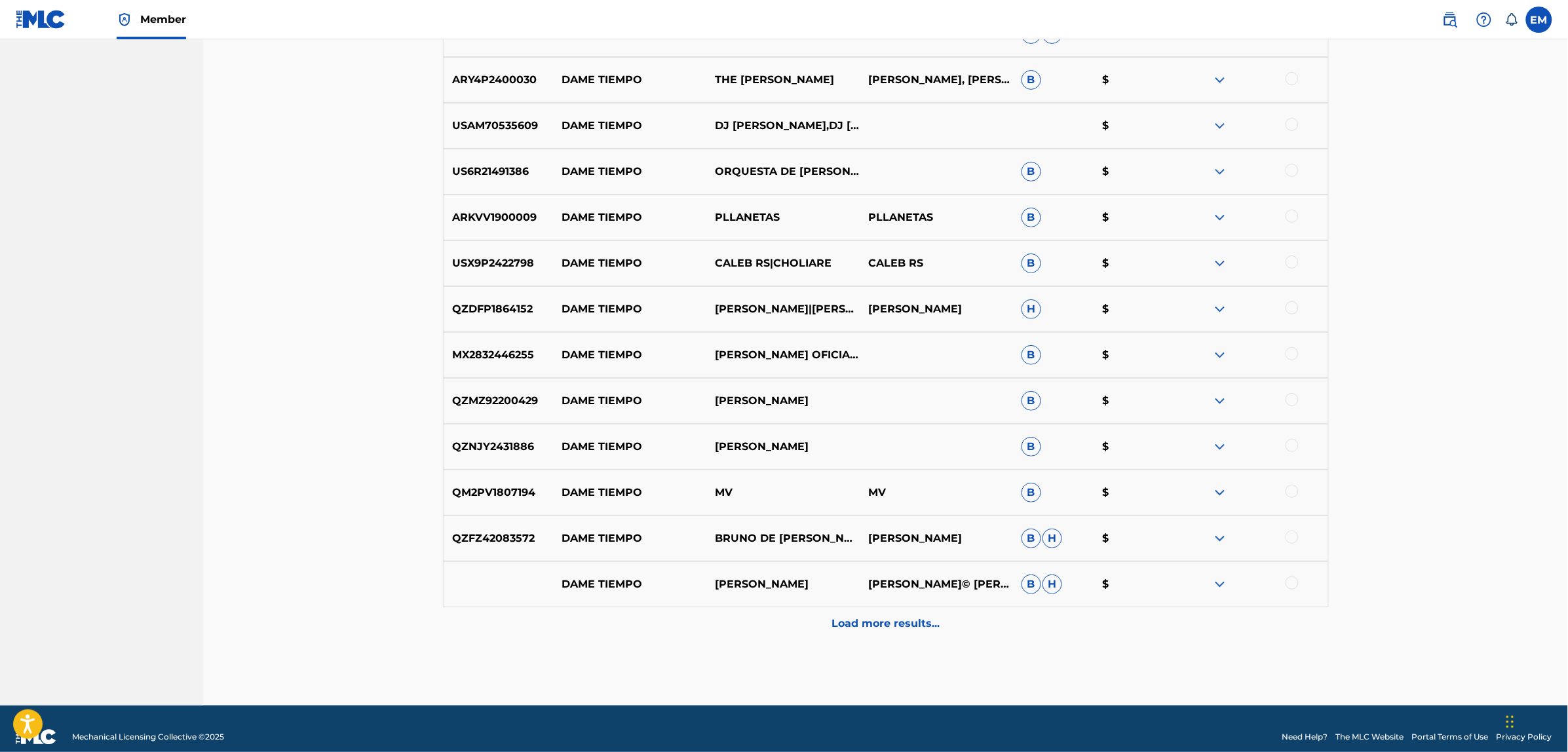
scroll to position [6335, 0]
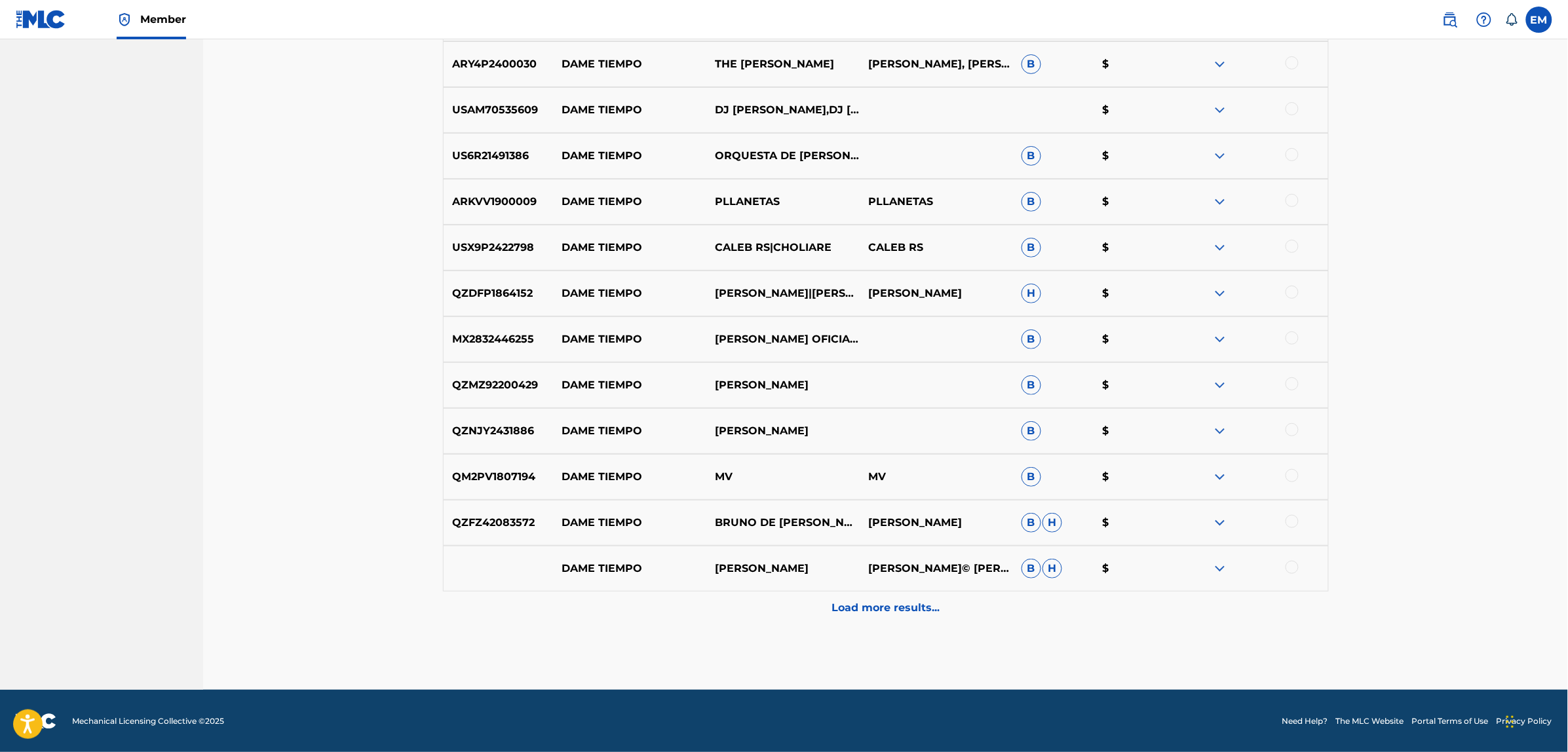
click at [879, 614] on p "Load more results..." at bounding box center [886, 608] width 109 height 16
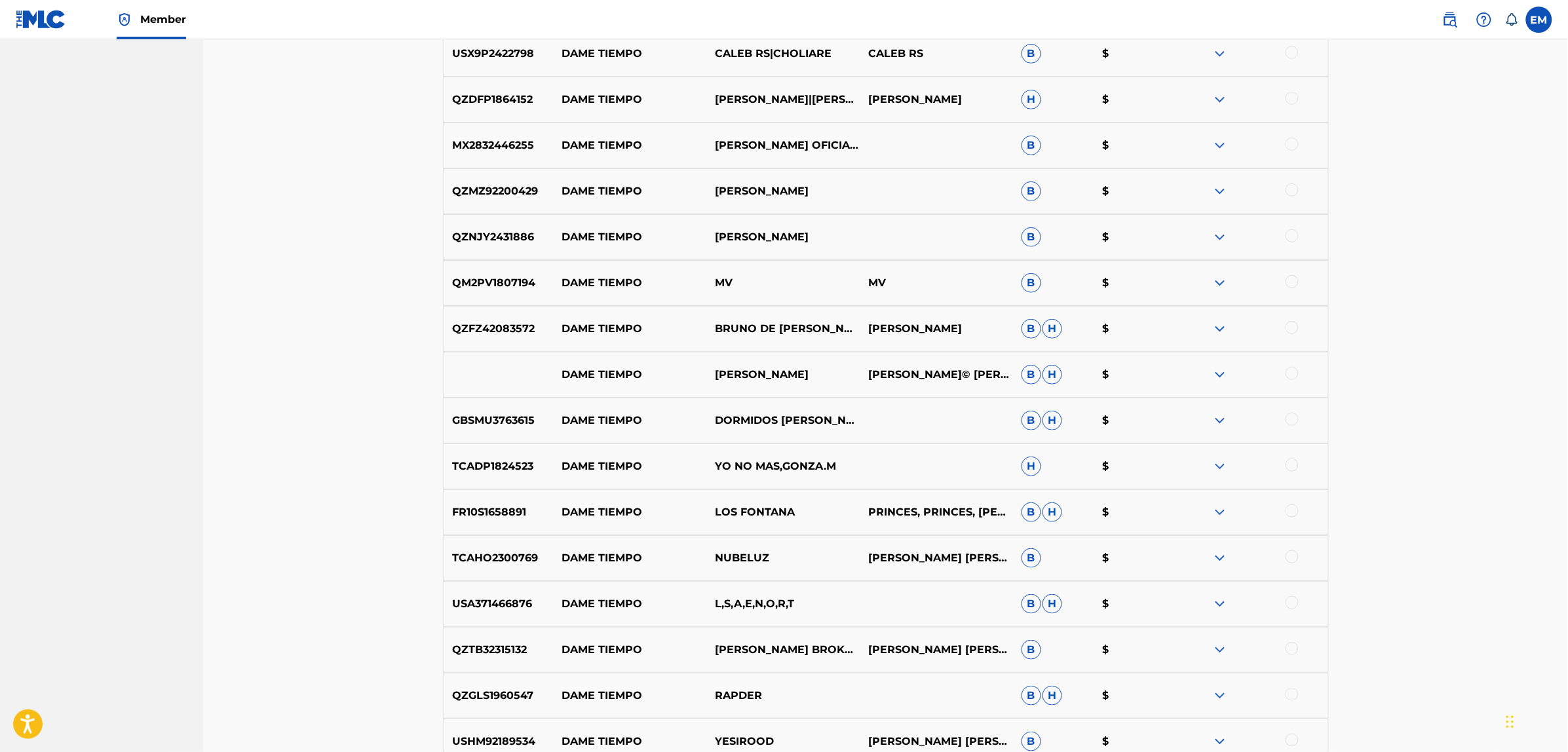
scroll to position [6662, 0]
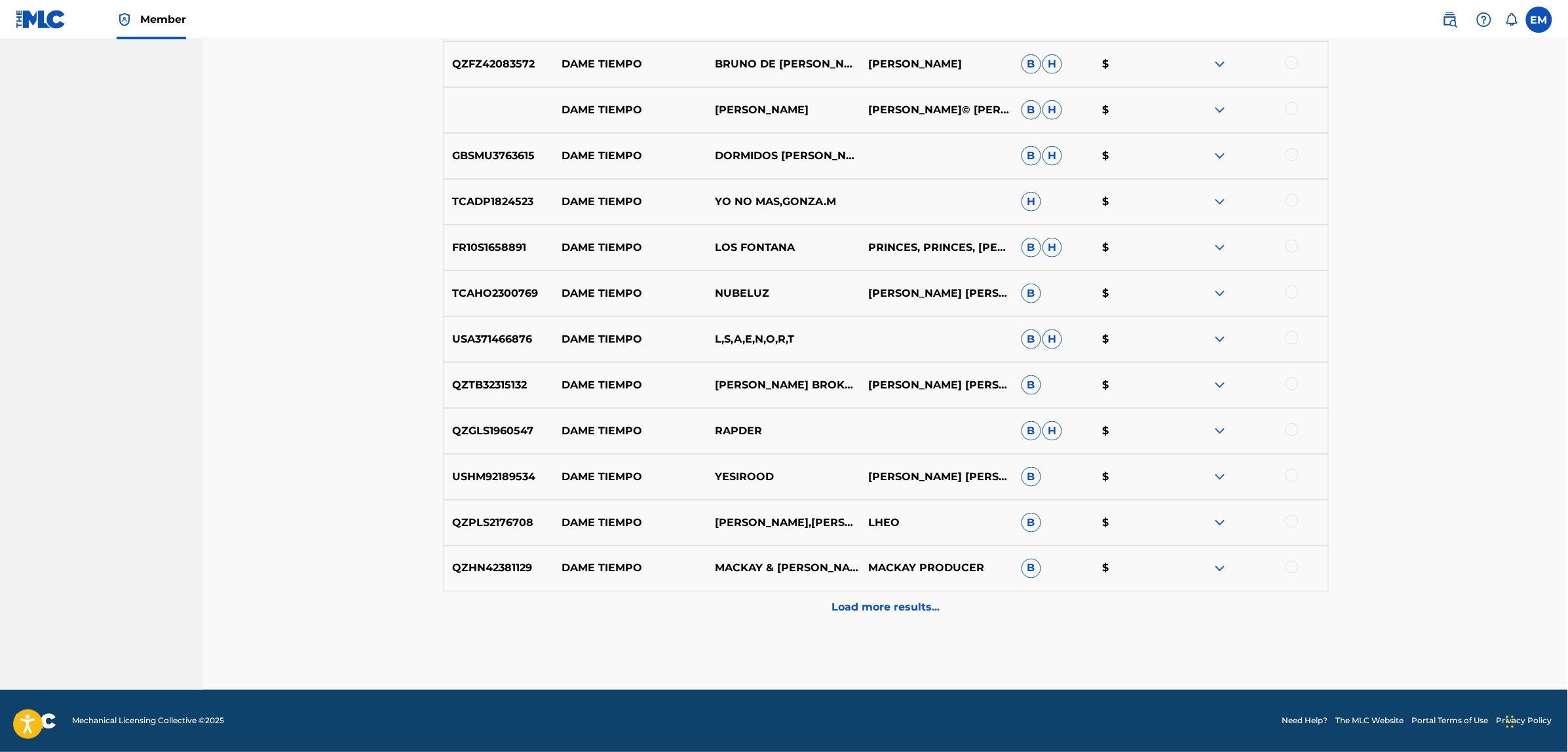
click at [879, 614] on p "Load more results..." at bounding box center [886, 608] width 109 height 16
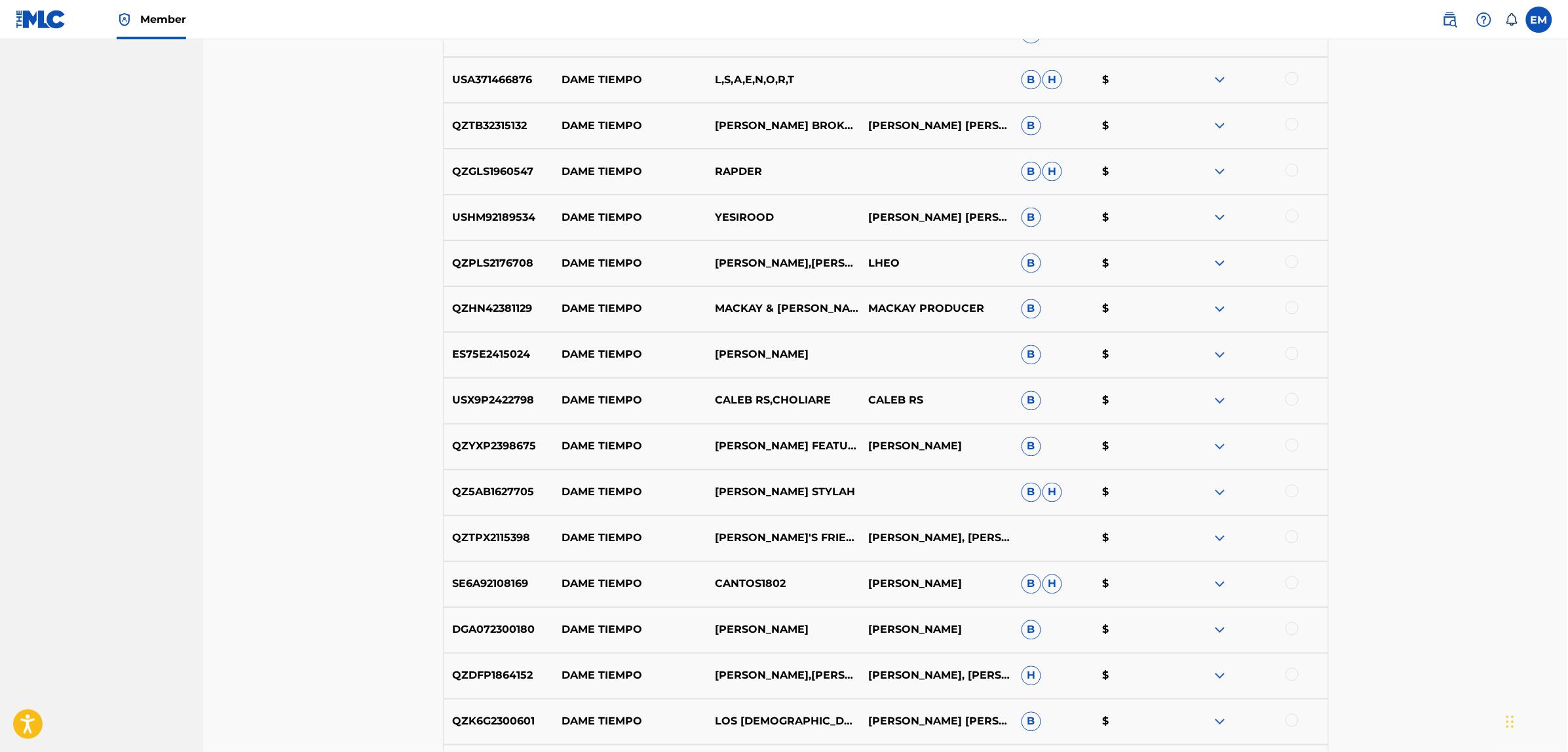
scroll to position [7121, 0]
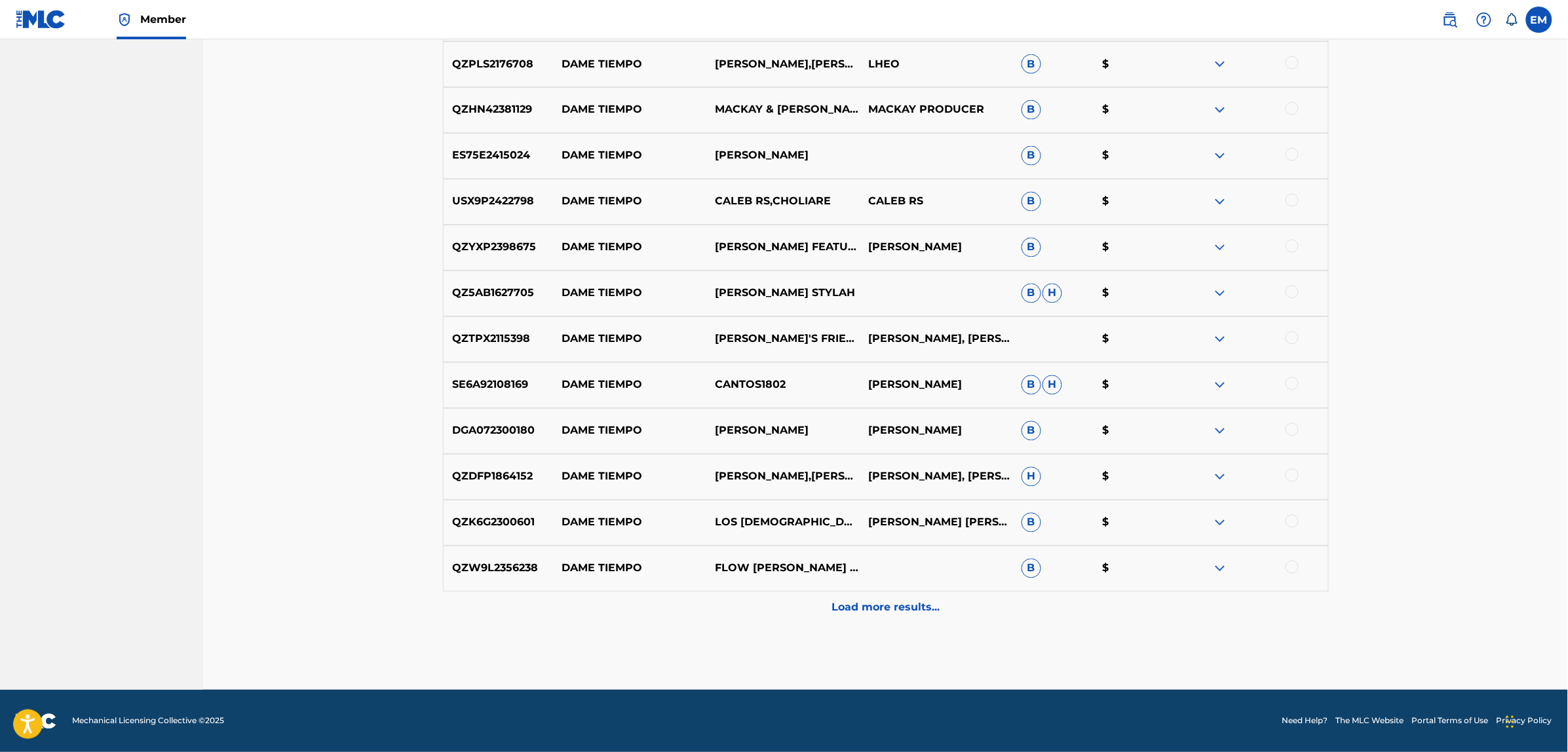
click at [879, 614] on p "Load more results..." at bounding box center [886, 608] width 109 height 16
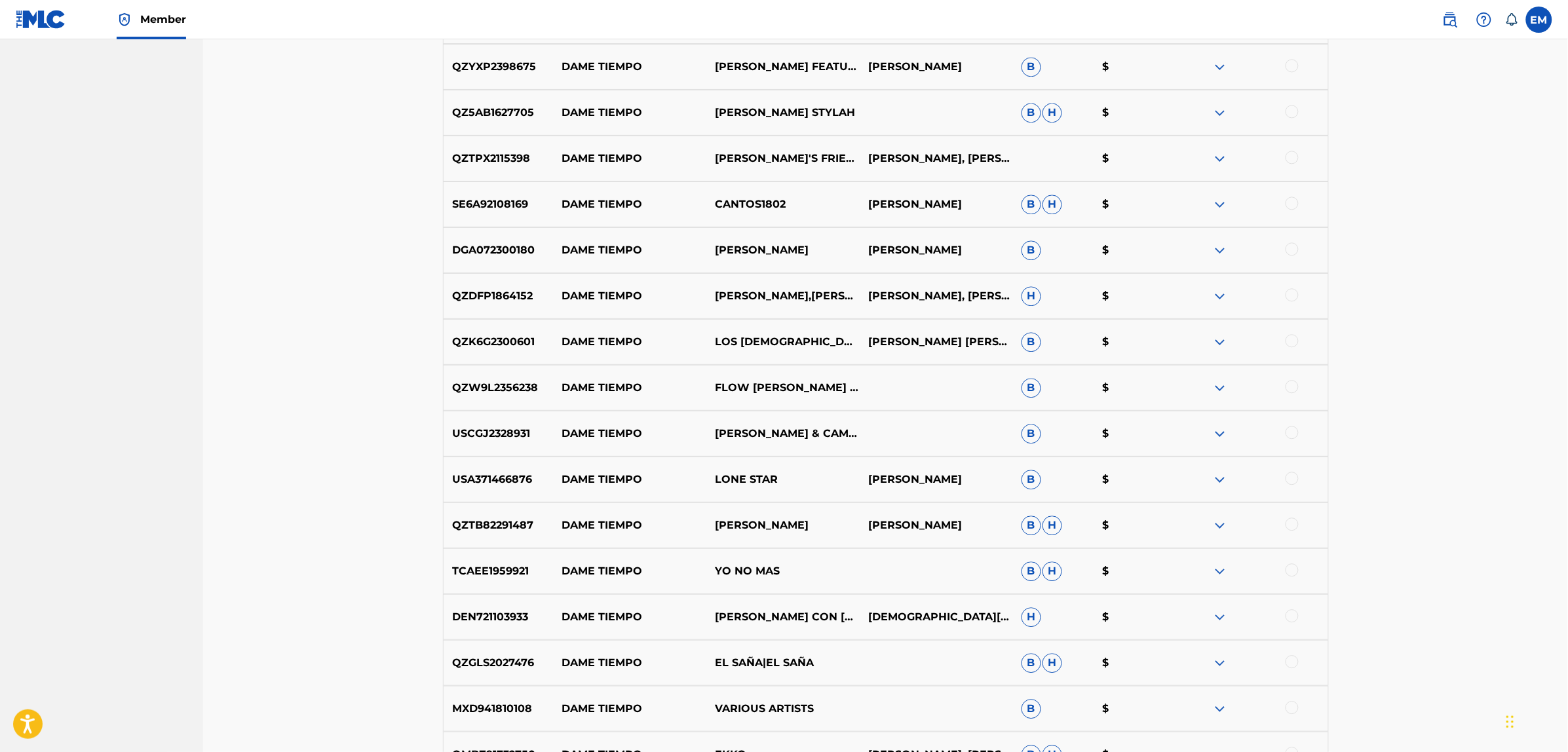
scroll to position [7497, 0]
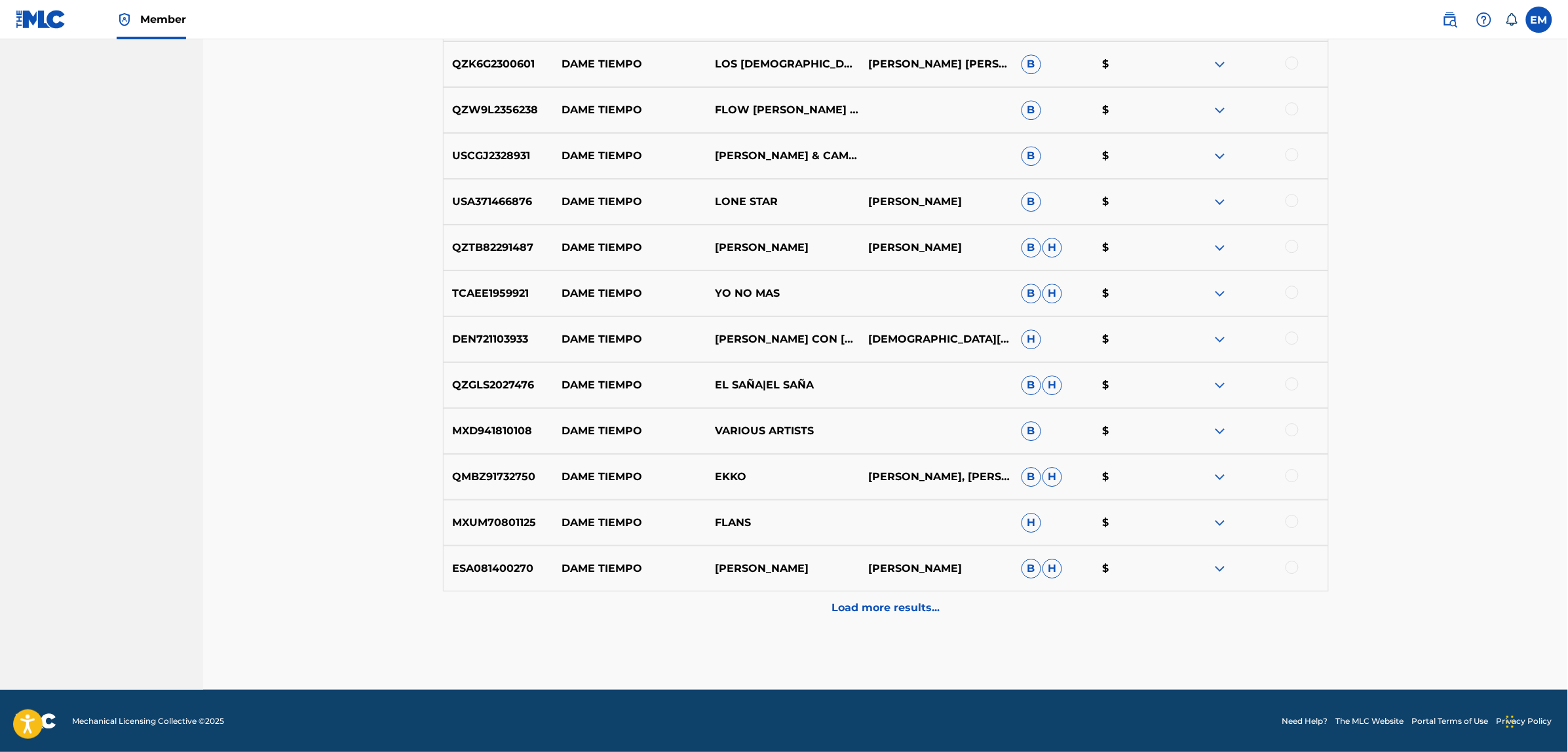
click at [879, 614] on p "Load more results..." at bounding box center [886, 608] width 109 height 16
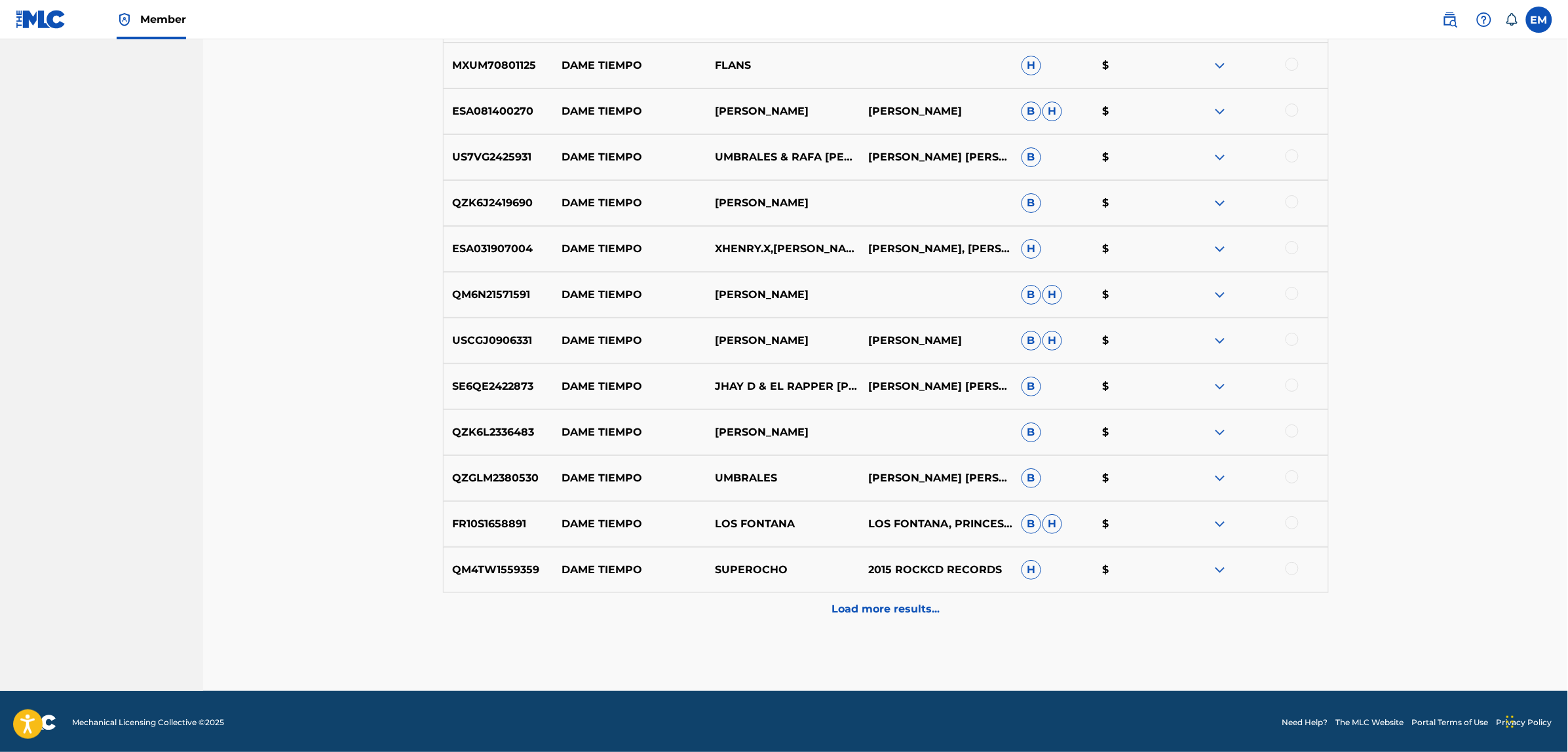
scroll to position [8169, 0]
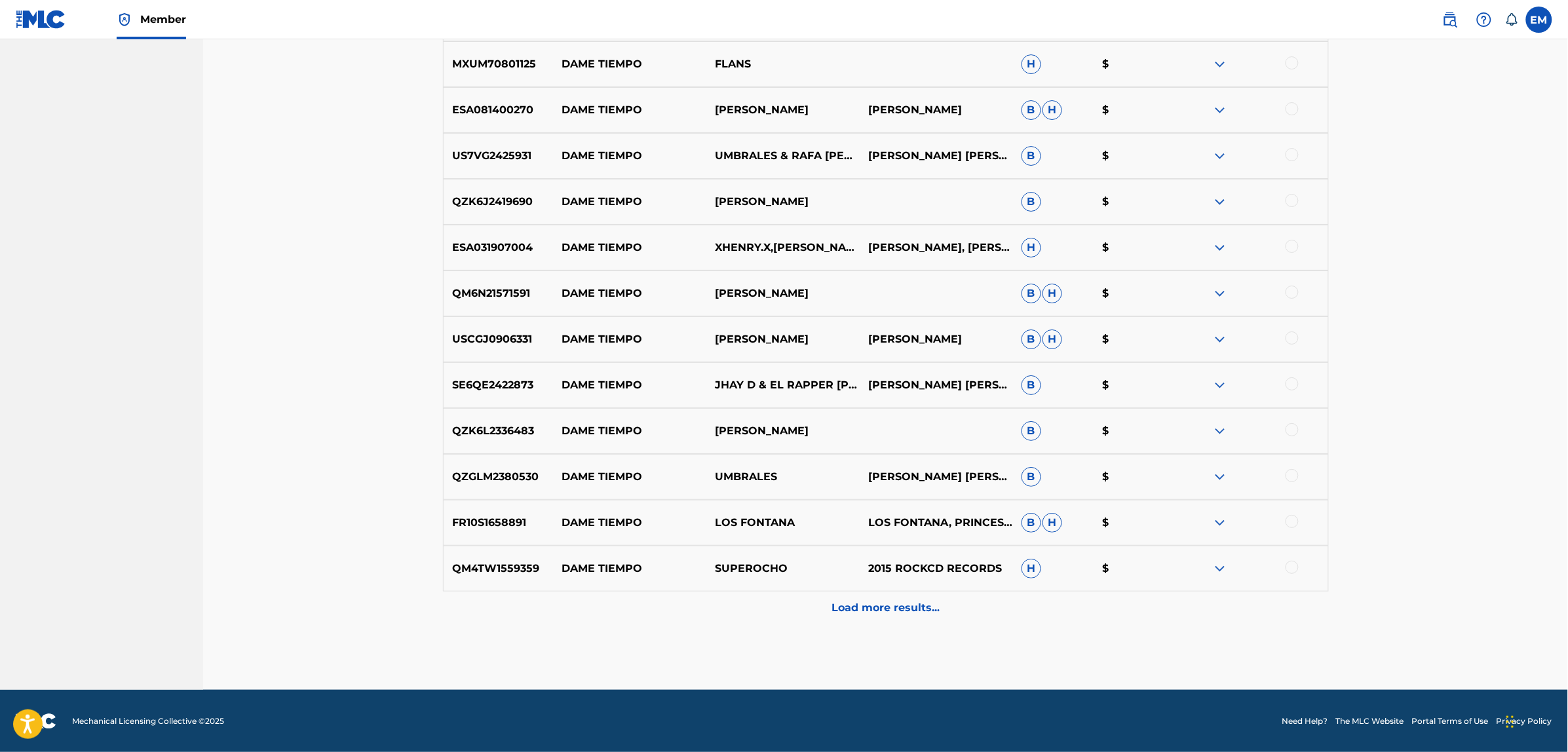
click at [864, 610] on p "Load more results..." at bounding box center [886, 608] width 109 height 16
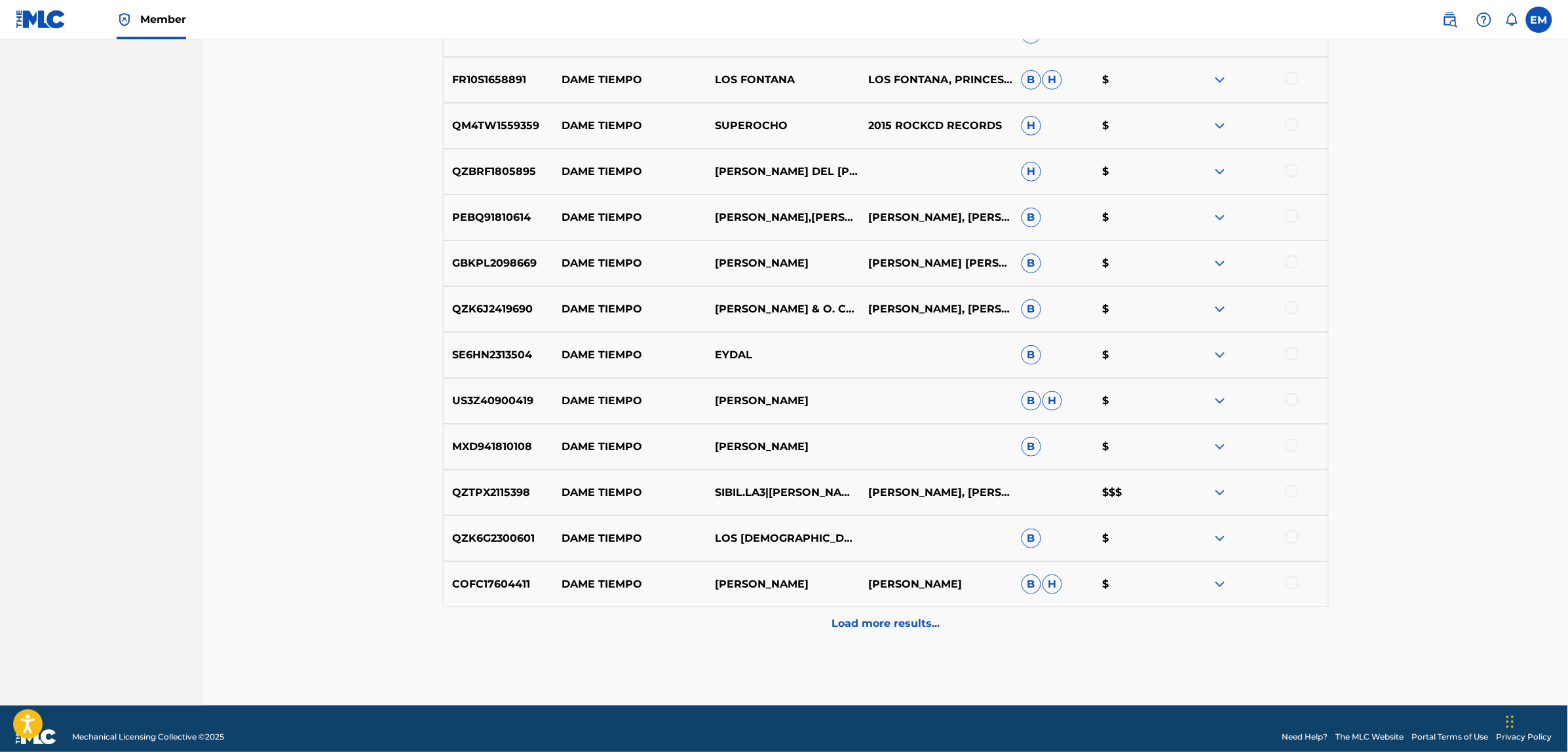
scroll to position [8628, 0]
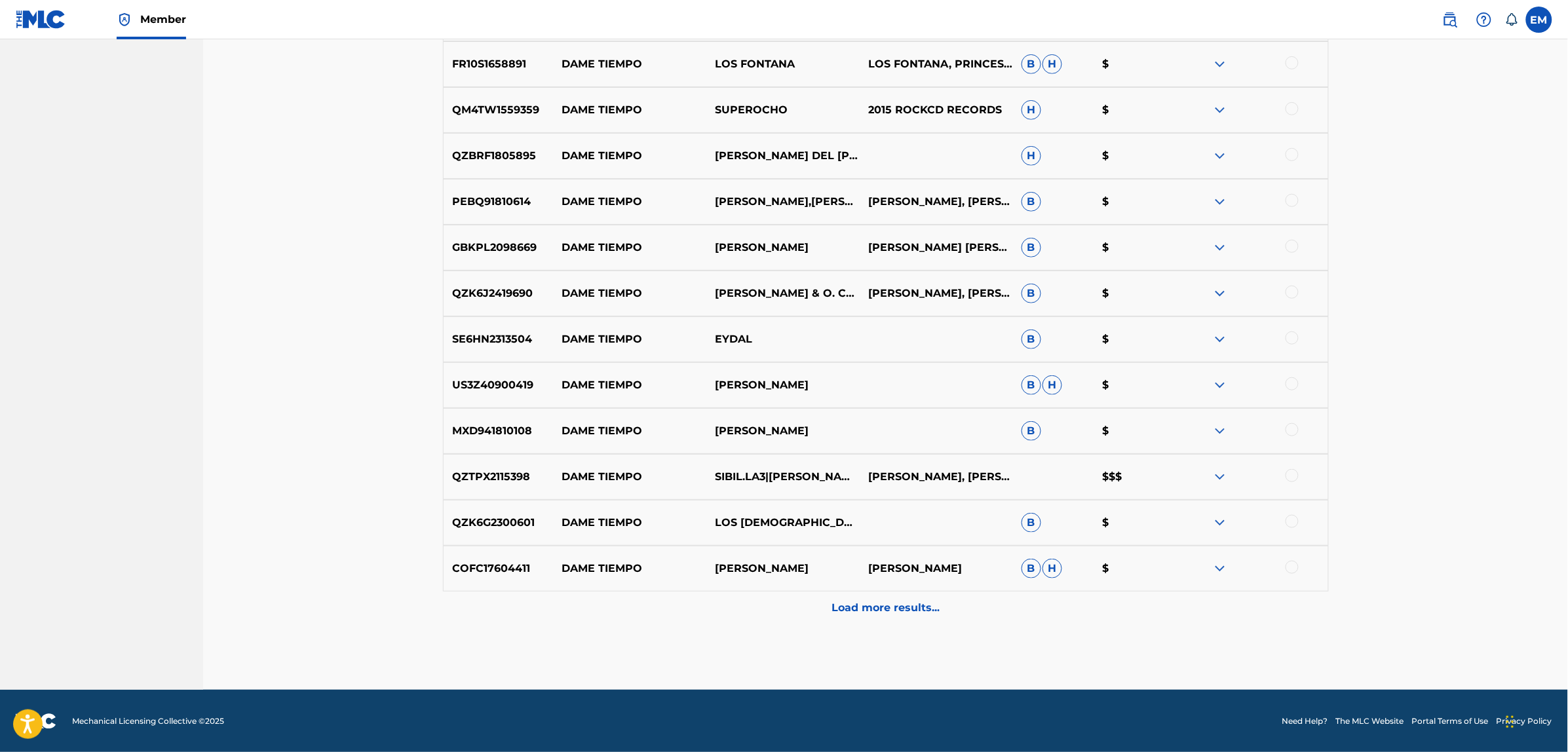
click at [849, 600] on p "Load more results..." at bounding box center [886, 608] width 109 height 16
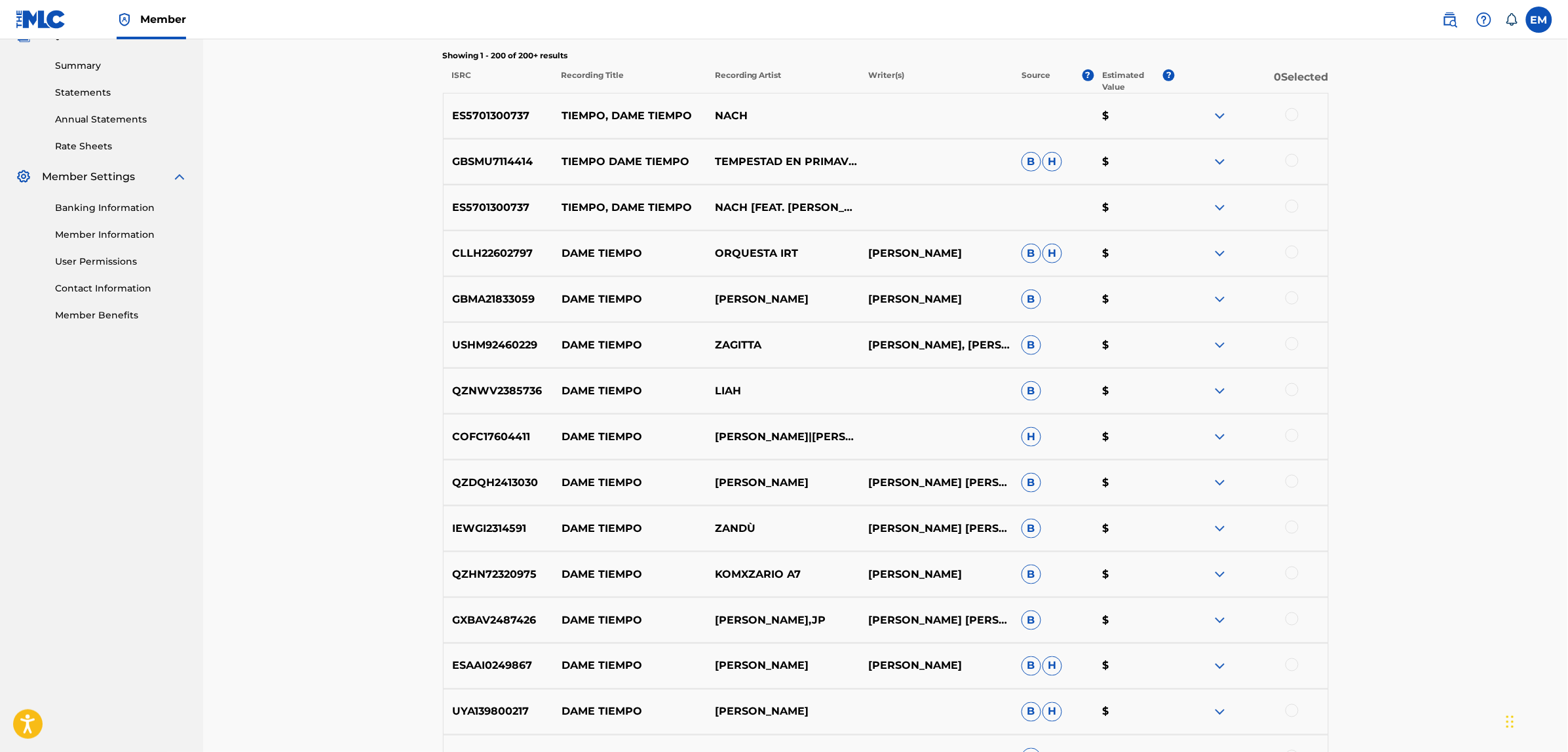
scroll to position [208, 0]
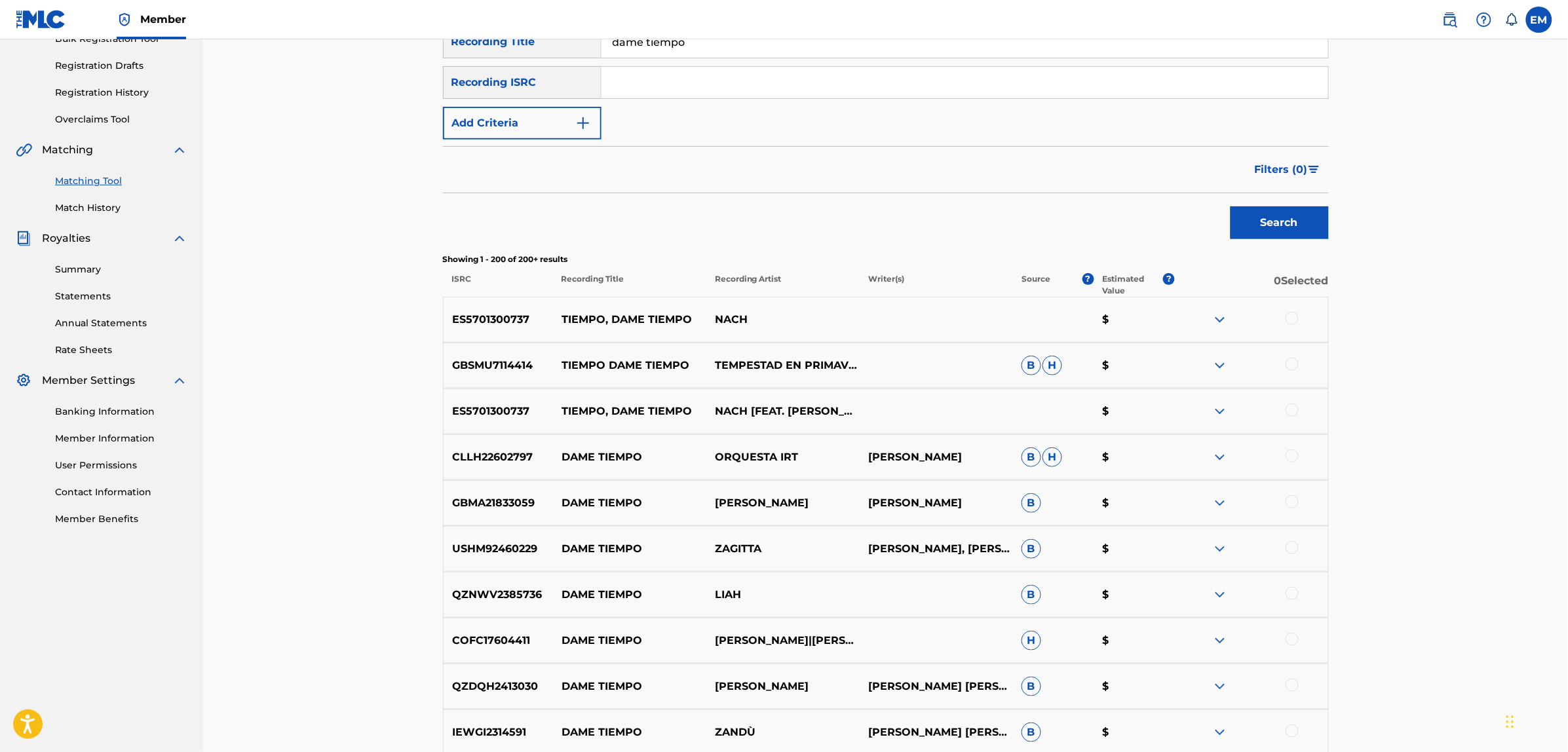
click at [535, 122] on button "Add Criteria" at bounding box center [522, 123] width 159 height 33
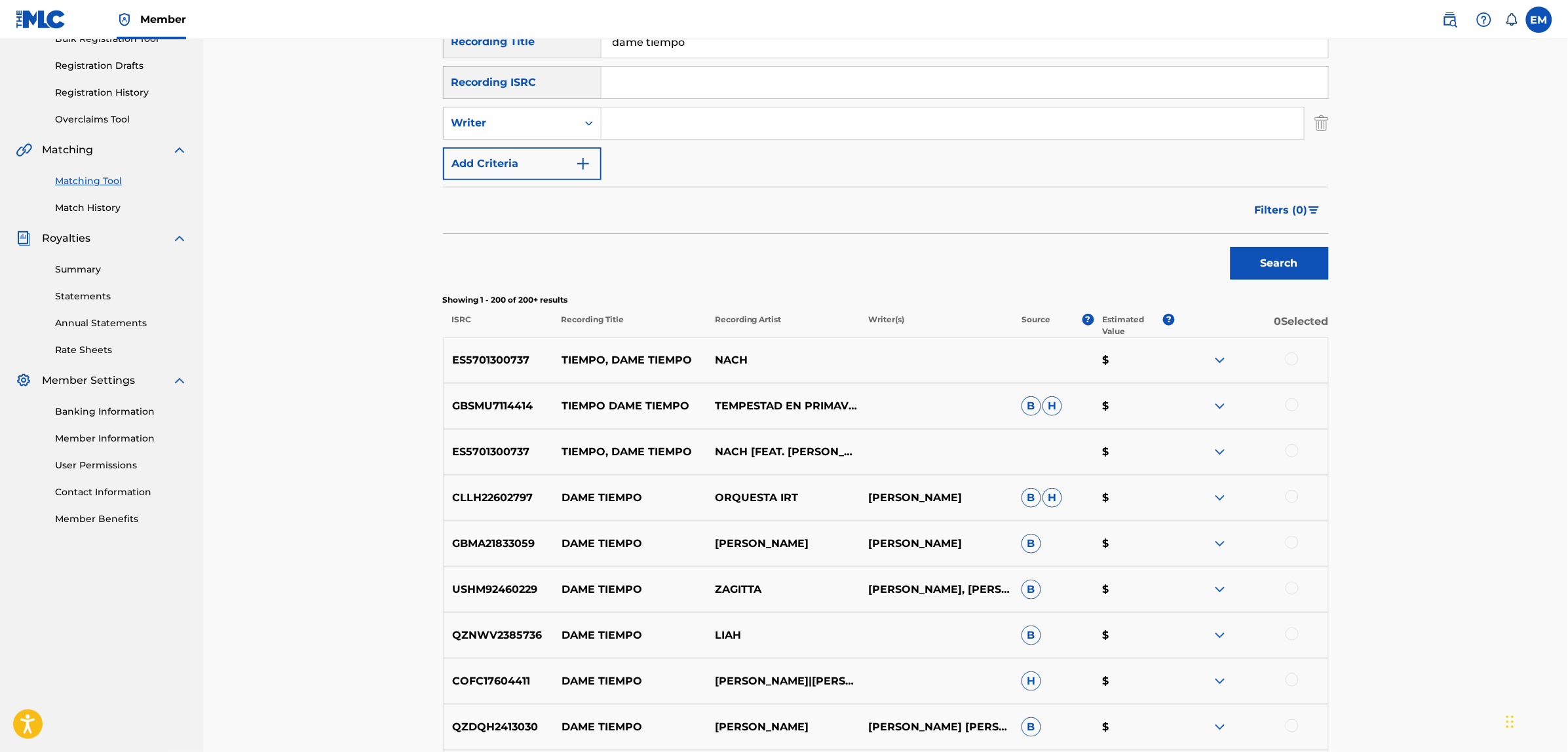
click at [608, 120] on input "Search Form" at bounding box center [952, 123] width 702 height 31
type input "[PERSON_NAME]"
click at [1230, 247] on button "Search" at bounding box center [1279, 263] width 98 height 33
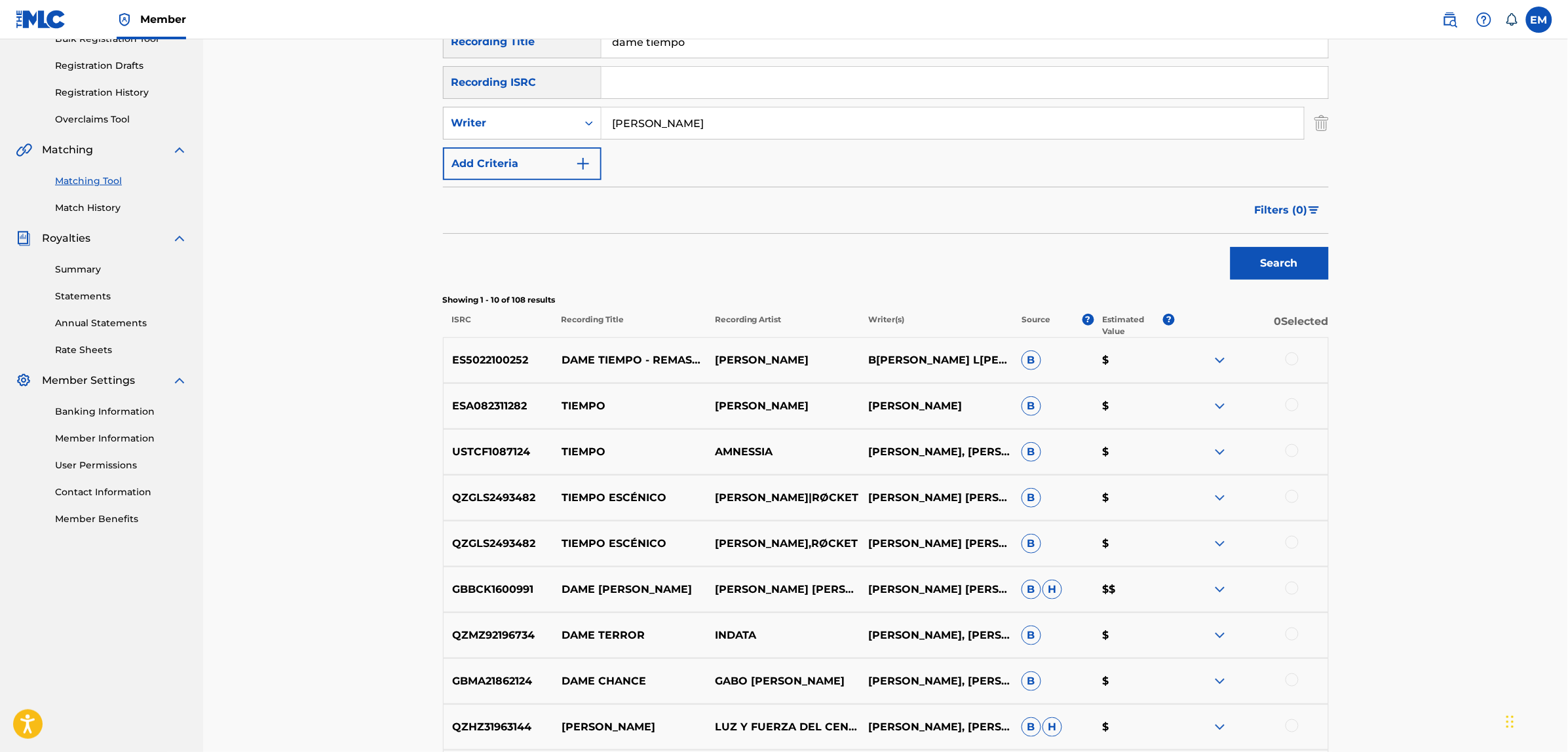
click at [1295, 356] on div at bounding box center [1291, 359] width 13 height 13
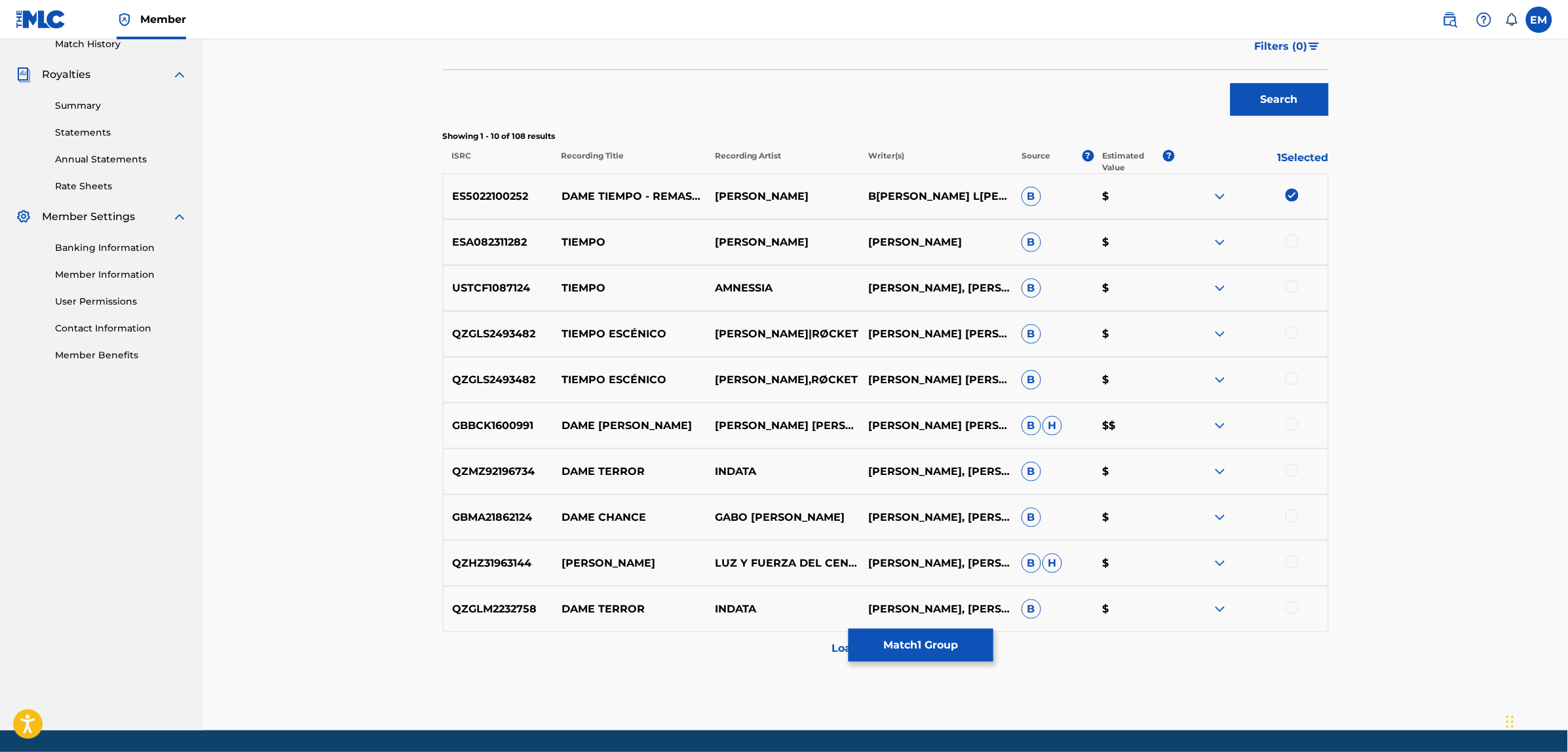
scroll to position [412, 0]
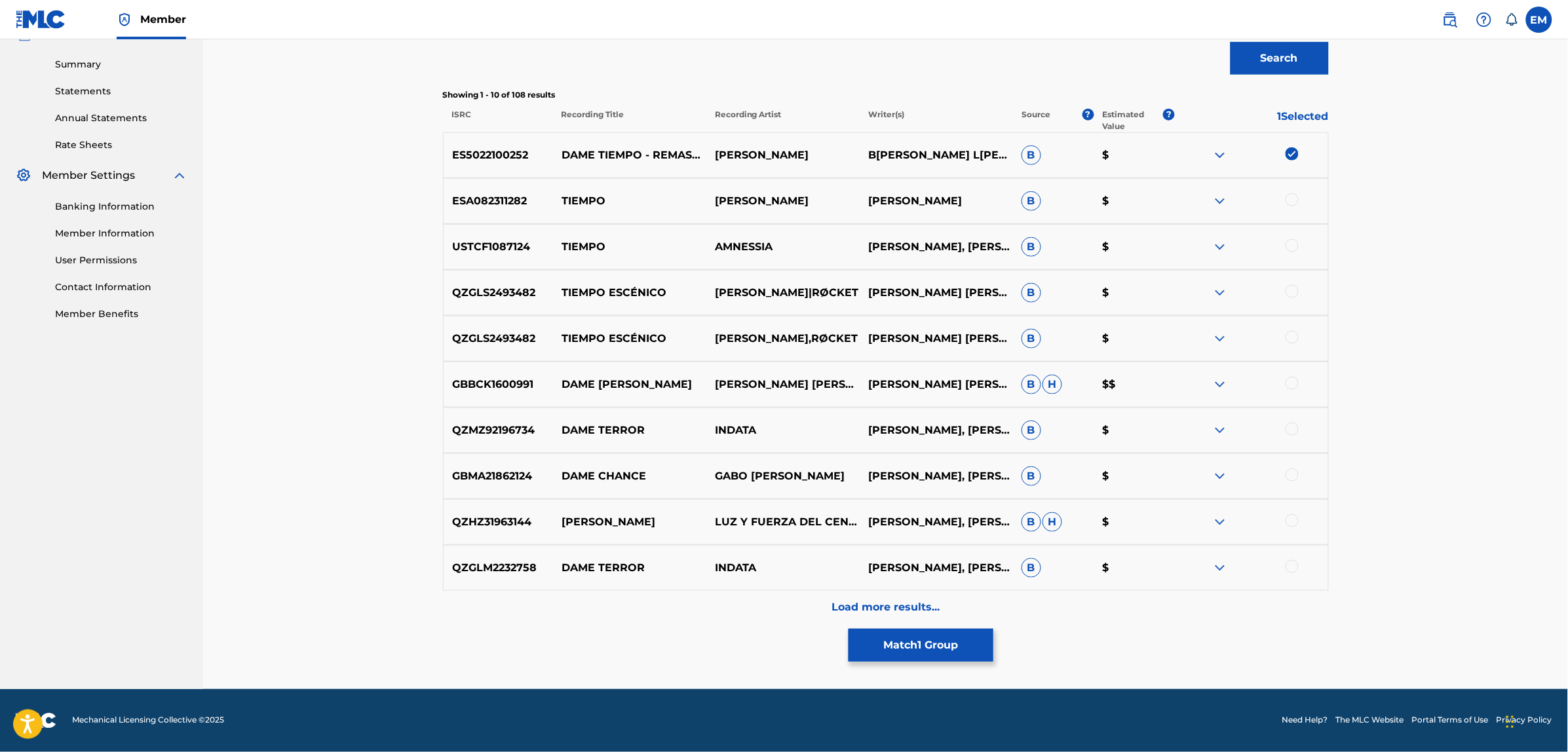
click at [847, 607] on p "Load more results..." at bounding box center [886, 607] width 109 height 16
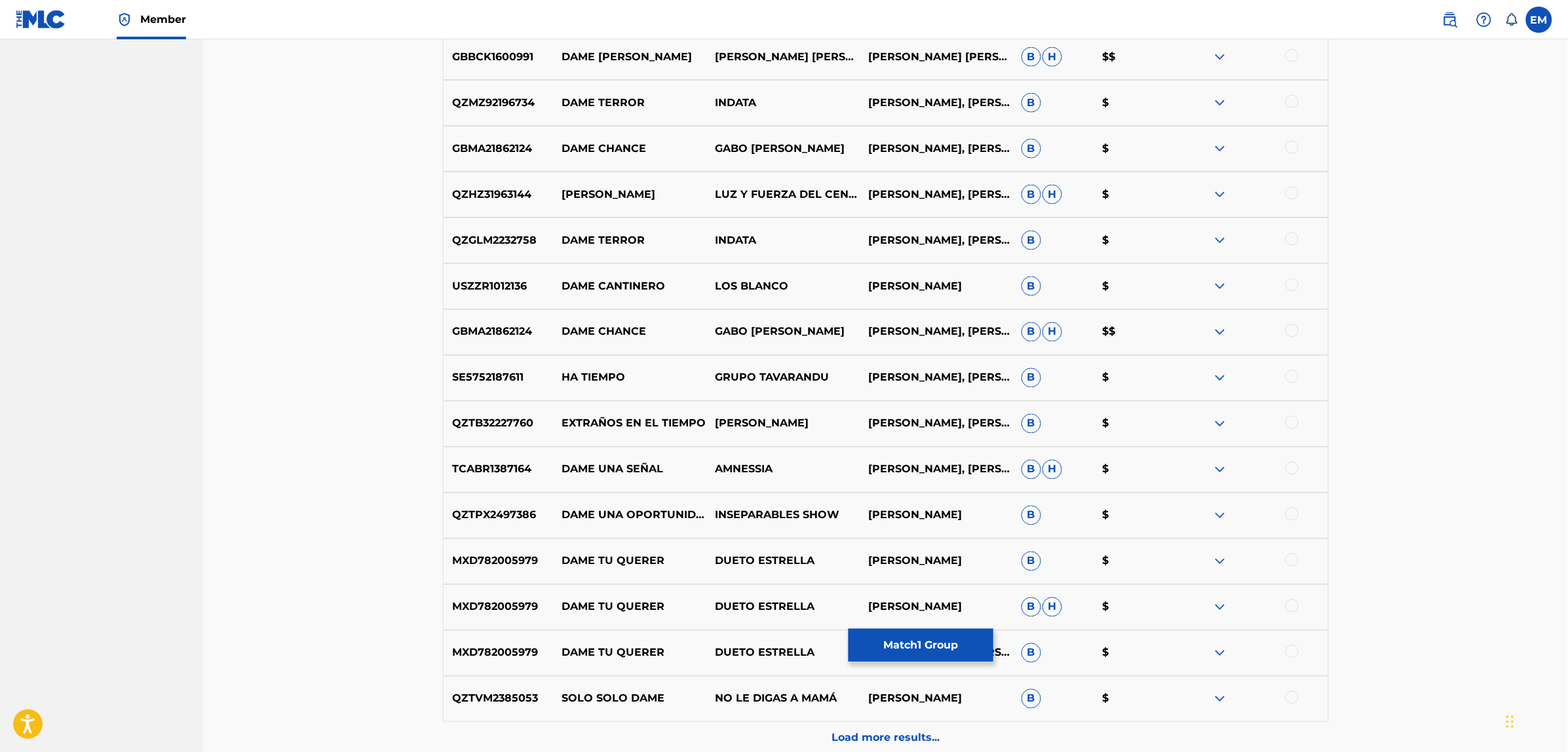
scroll to position [872, 0]
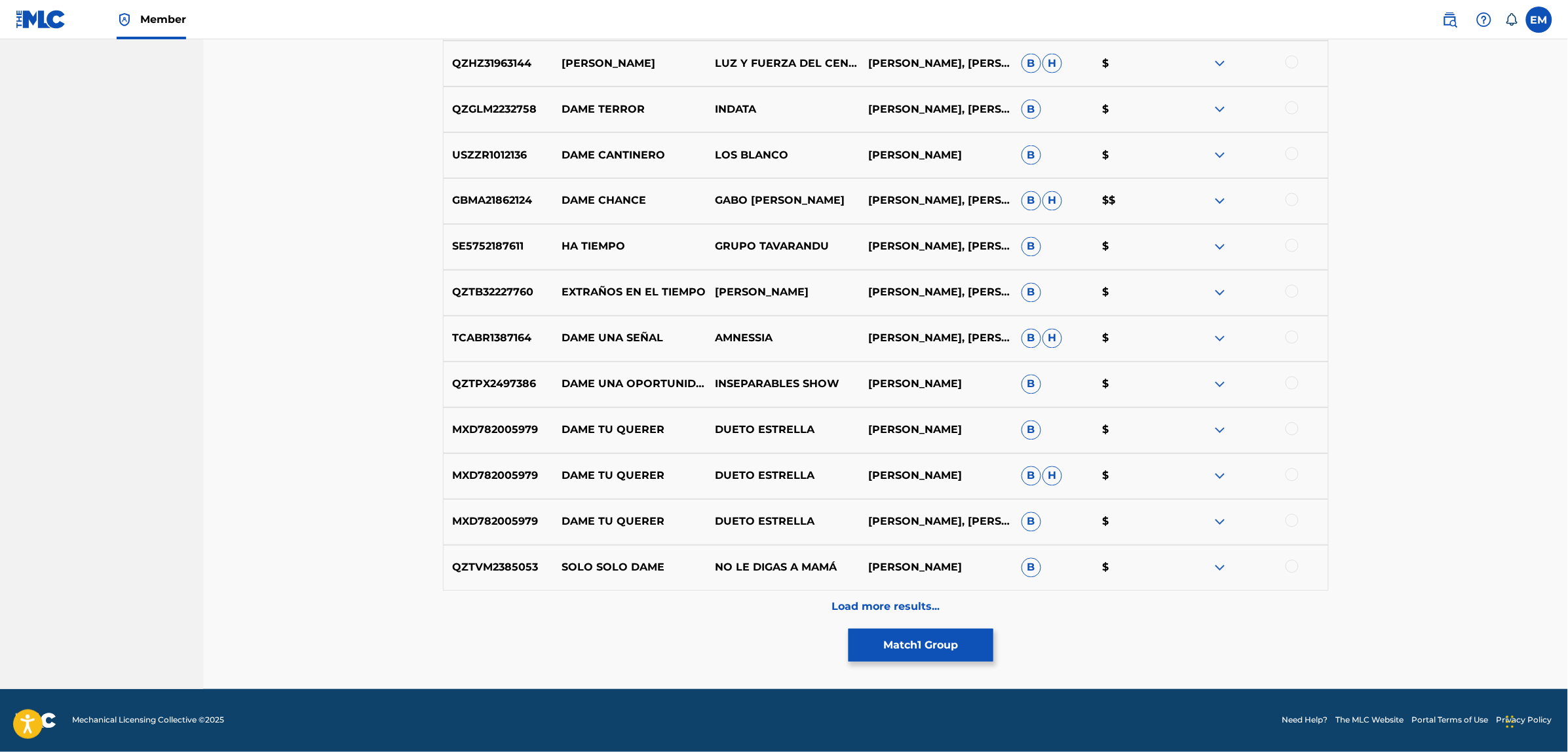
click at [901, 604] on p "Load more results..." at bounding box center [886, 607] width 109 height 16
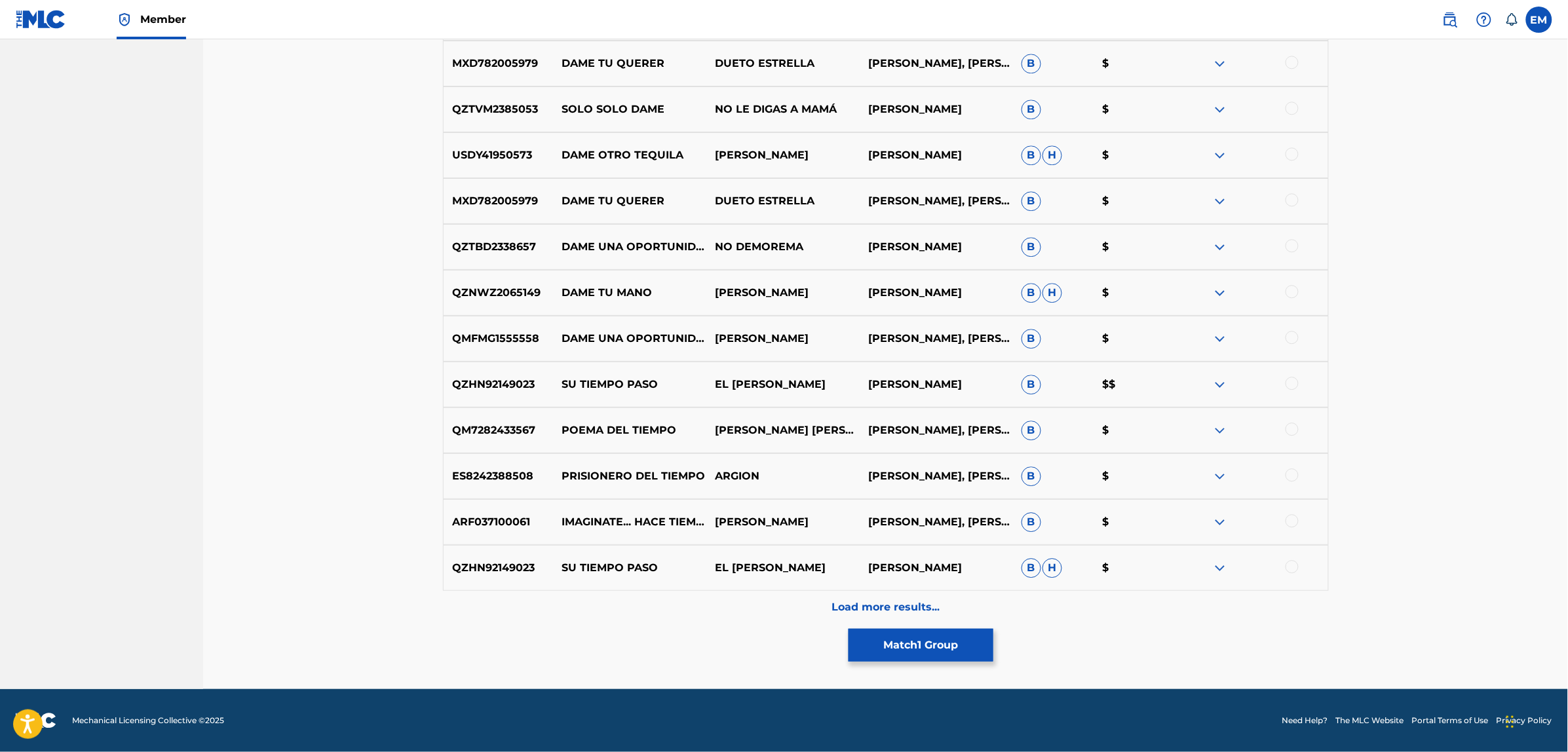
click at [885, 600] on p "Load more results..." at bounding box center [886, 607] width 109 height 16
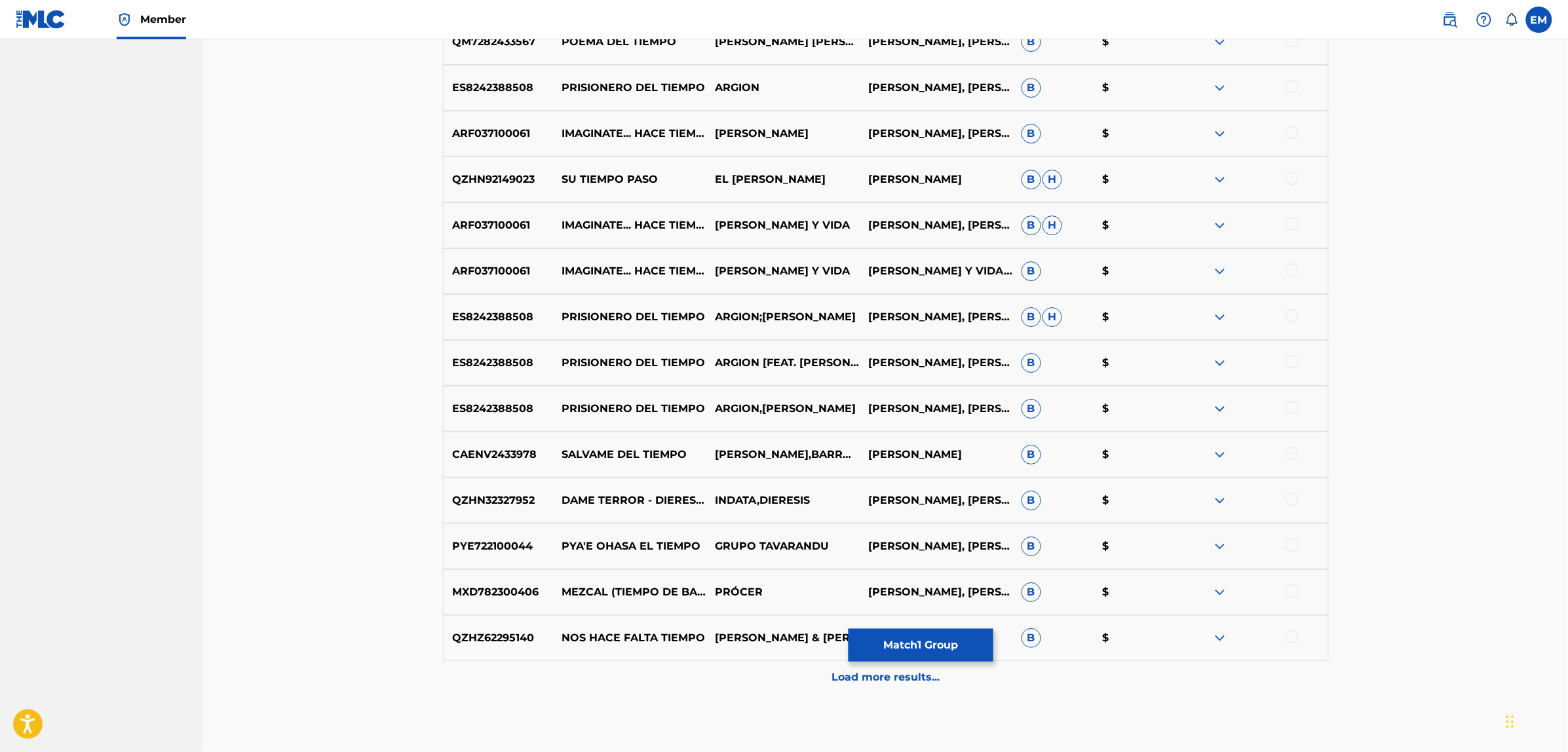
scroll to position [1789, 0]
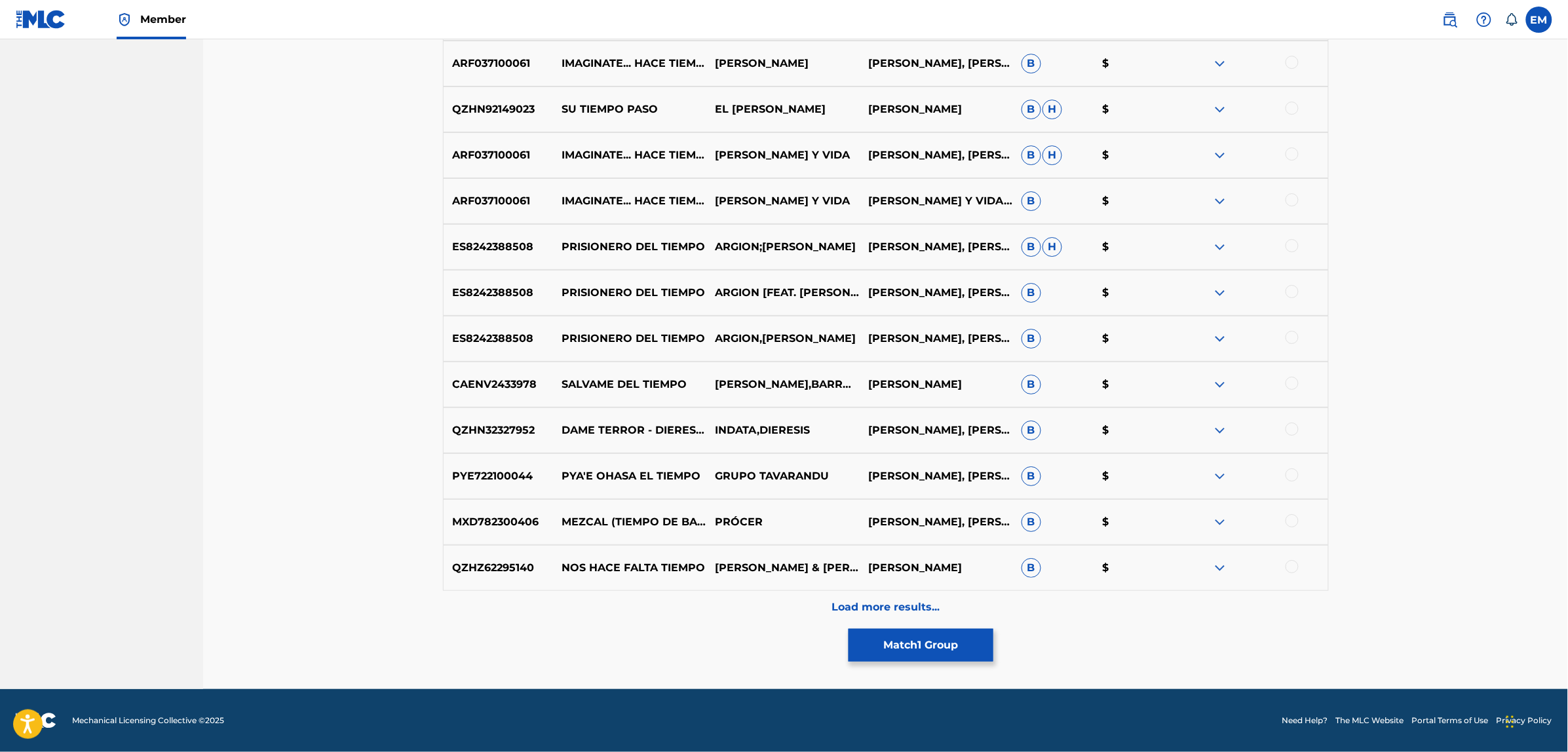
click at [880, 597] on div "Load more results..." at bounding box center [886, 608] width 886 height 33
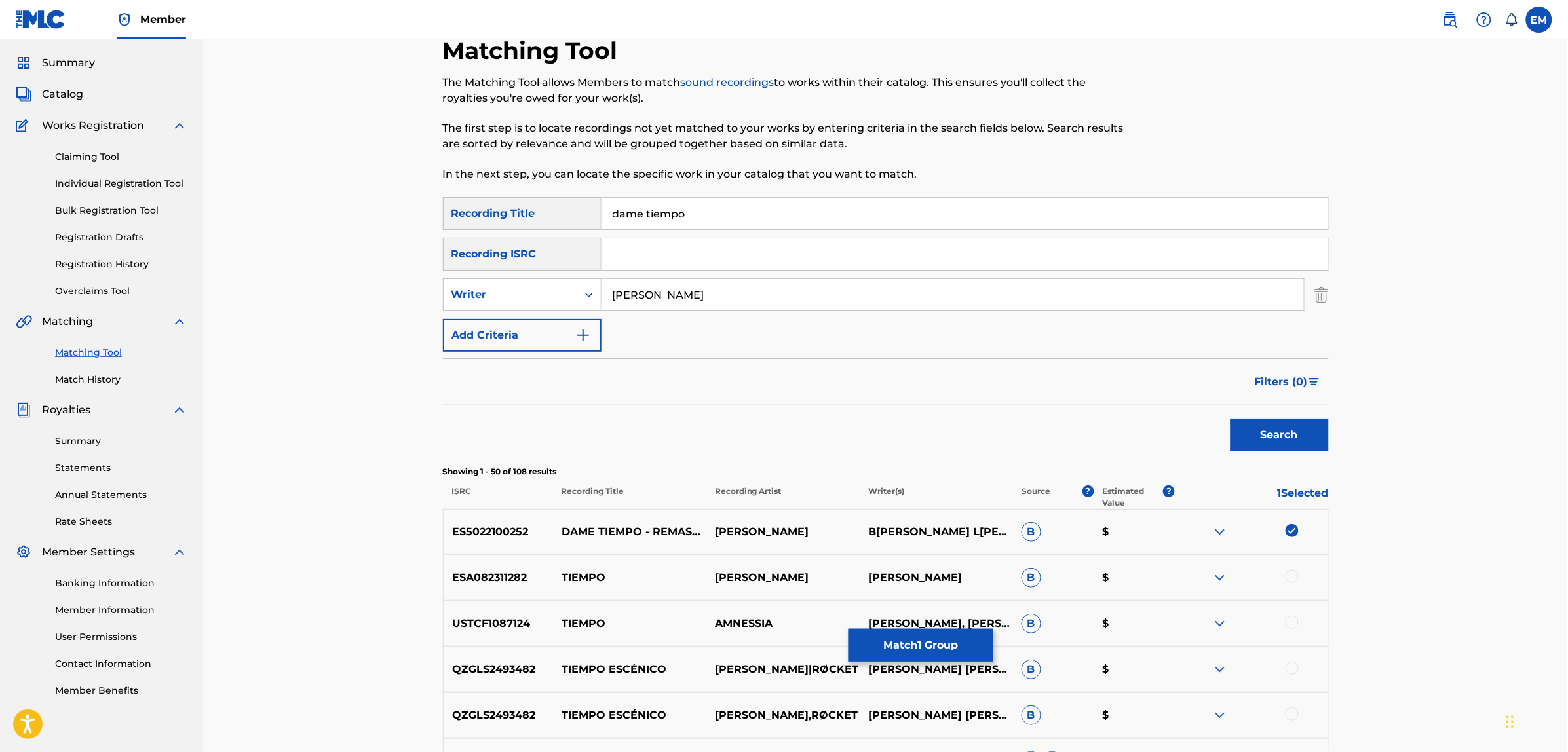
scroll to position [0, 0]
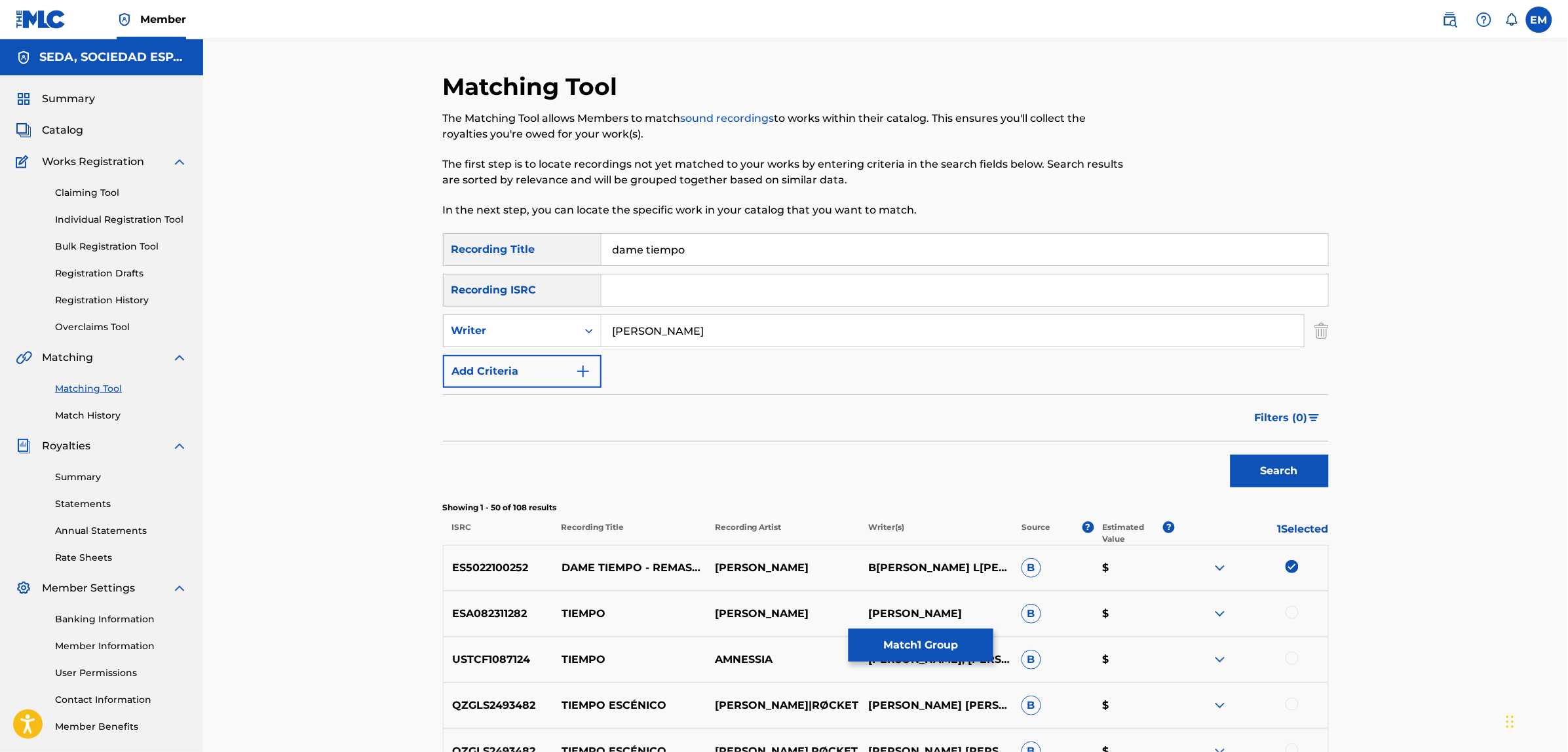
click at [516, 372] on button "Add Criteria" at bounding box center [522, 372] width 159 height 33
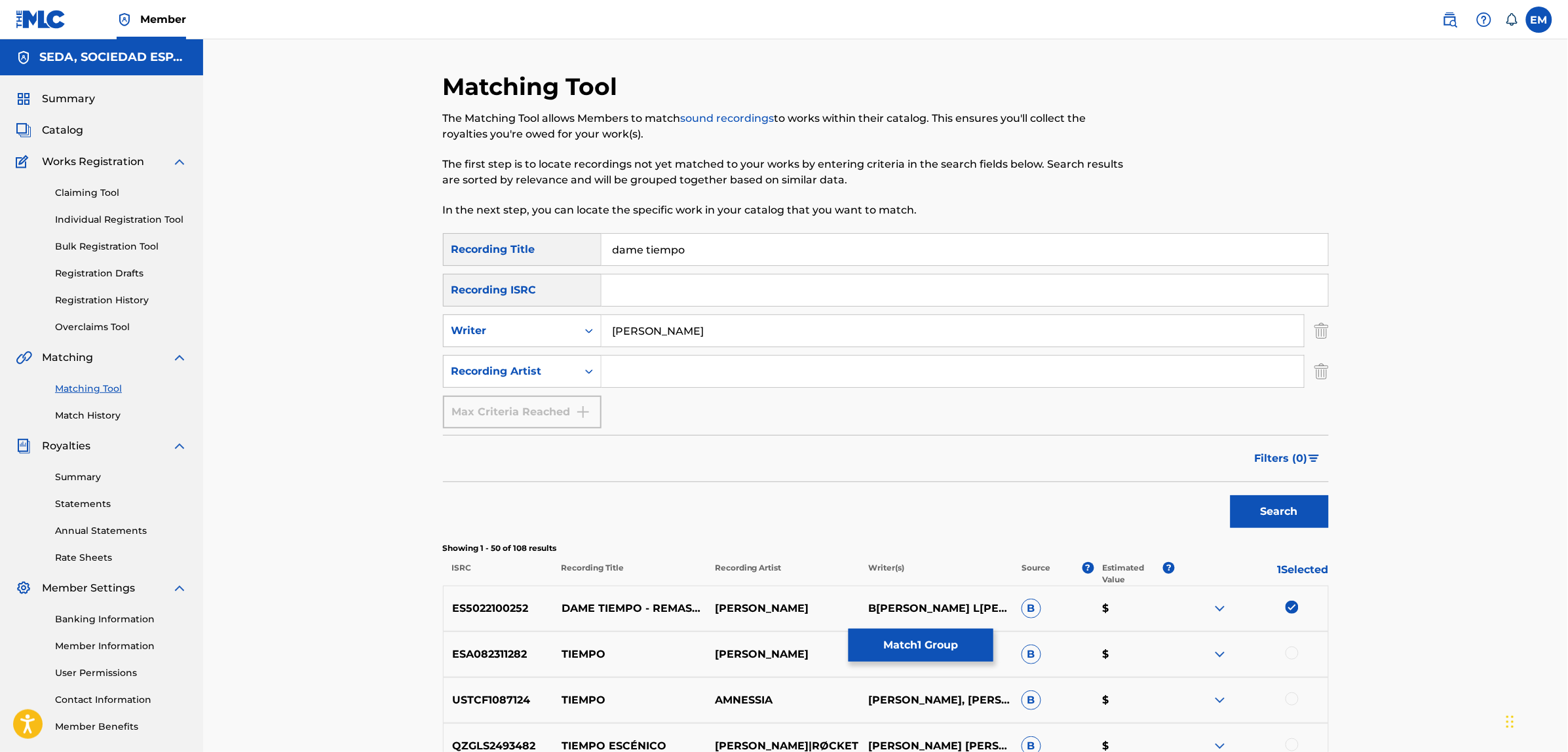
click at [643, 371] on input "Search Form" at bounding box center [952, 372] width 702 height 31
type input "[PERSON_NAME]"
click at [1230, 495] on button "Search" at bounding box center [1279, 511] width 98 height 33
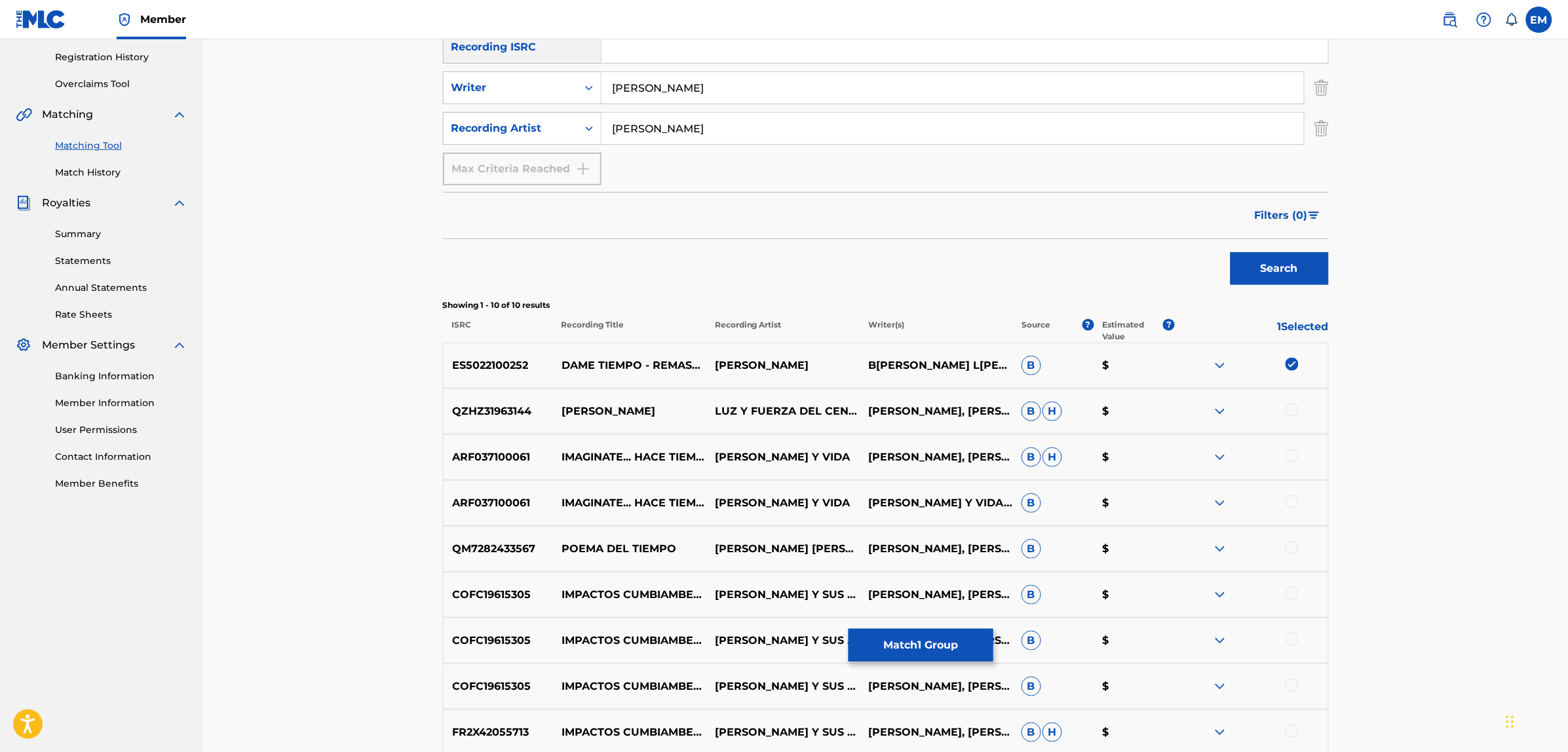
scroll to position [246, 0]
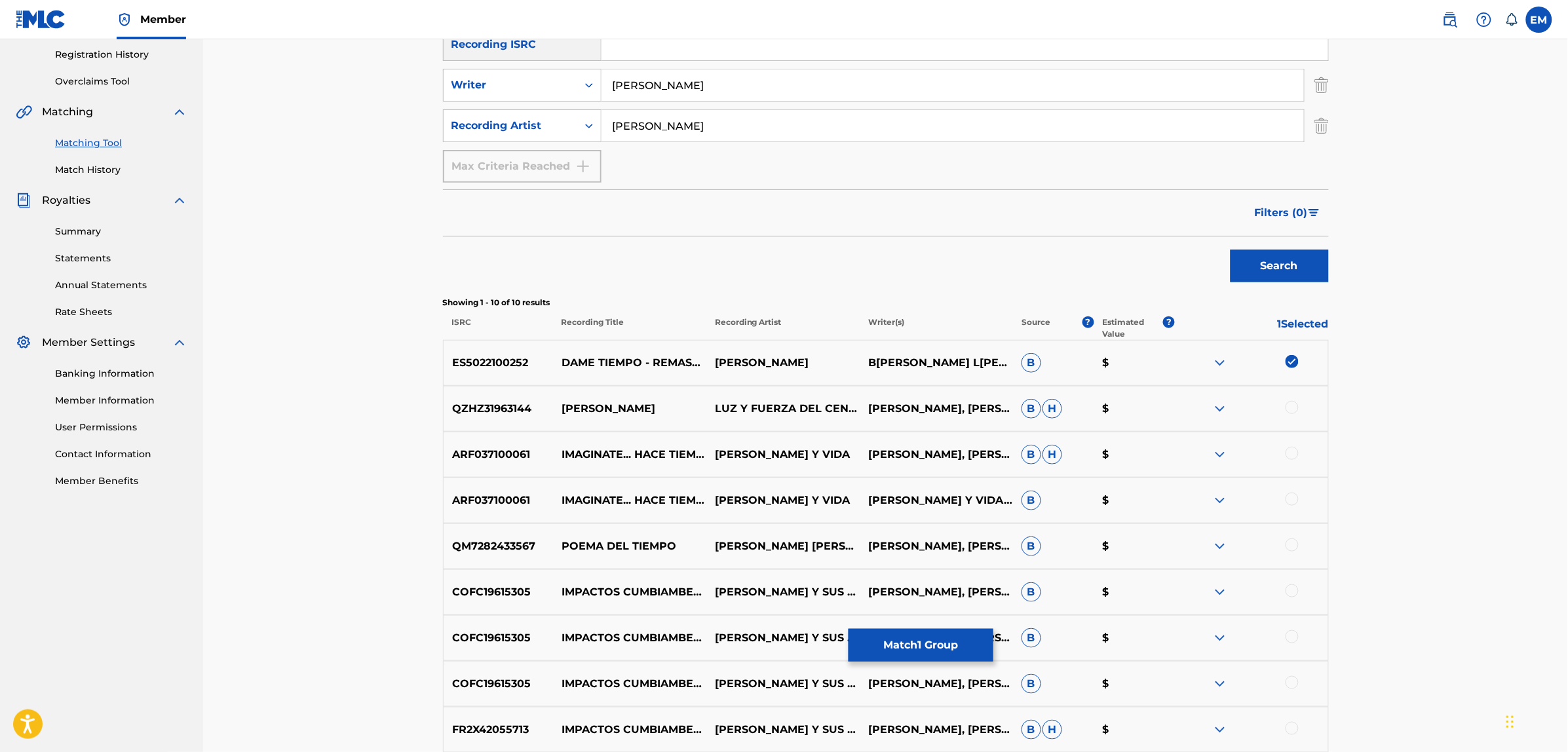
drag, startPoint x: 695, startPoint y: 87, endPoint x: 610, endPoint y: 90, distance: 85.1
click at [610, 90] on input "[PERSON_NAME]" at bounding box center [952, 85] width 702 height 31
click at [1230, 249] on button "Search" at bounding box center [1279, 266] width 98 height 33
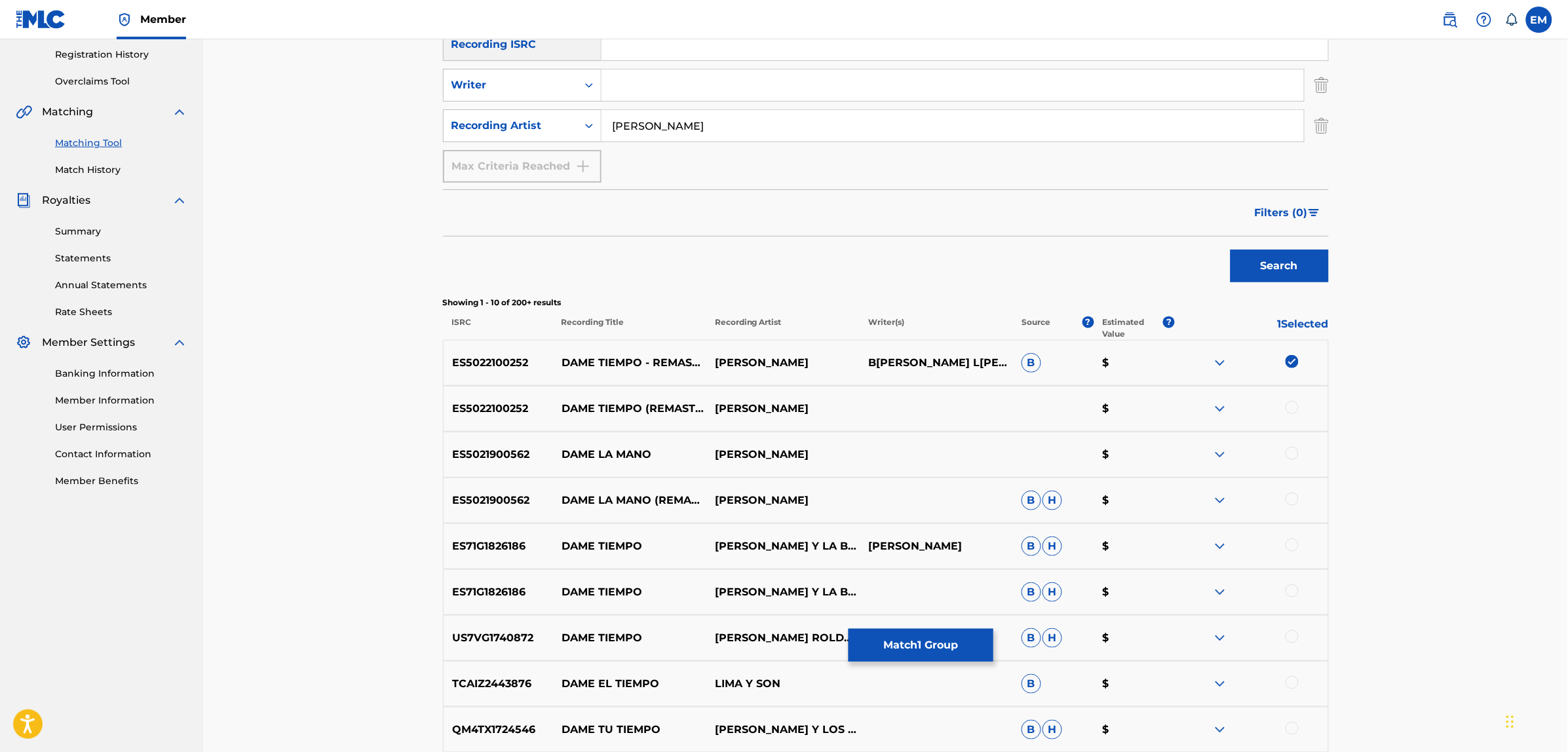
click at [1289, 407] on div at bounding box center [1291, 407] width 13 height 13
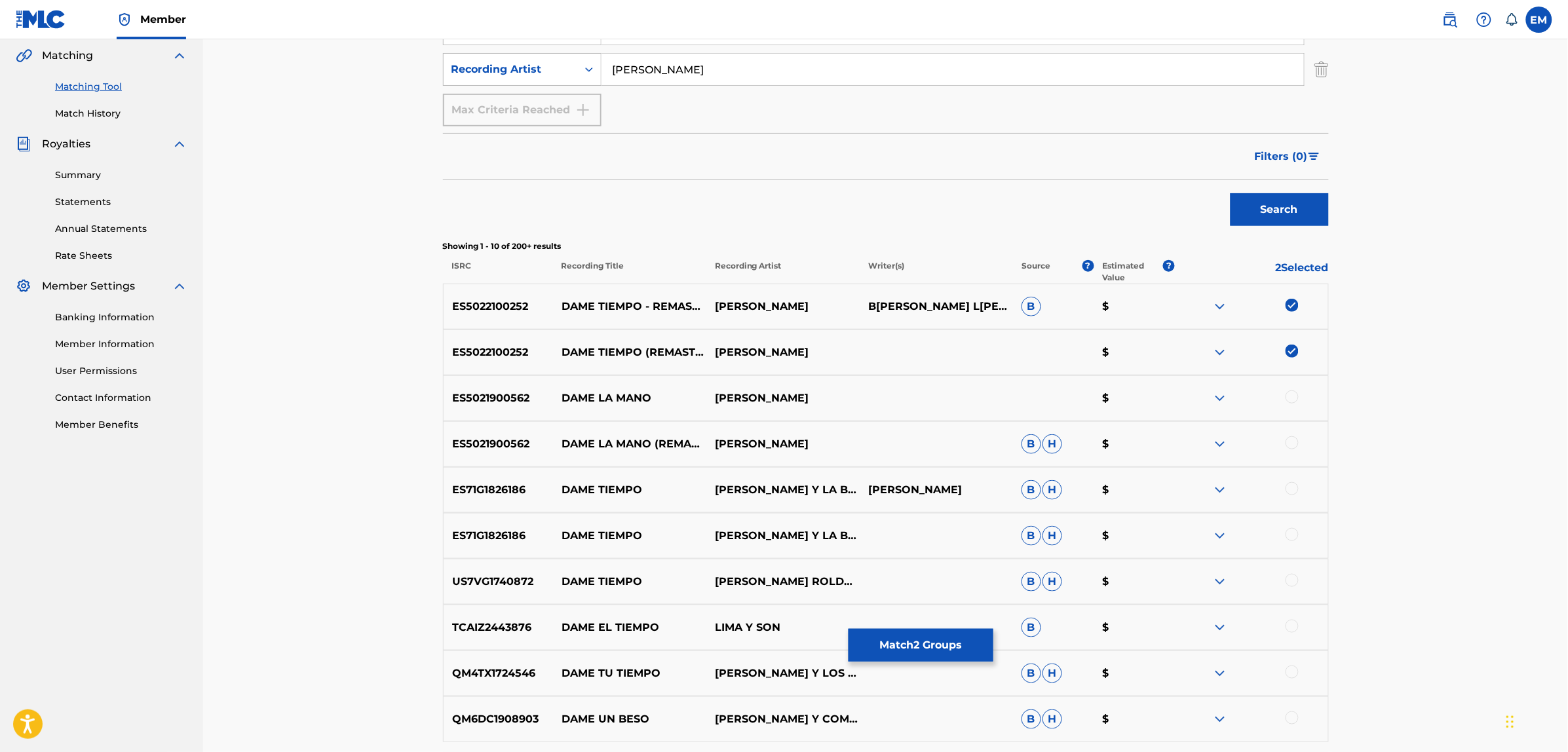
scroll to position [327, 0]
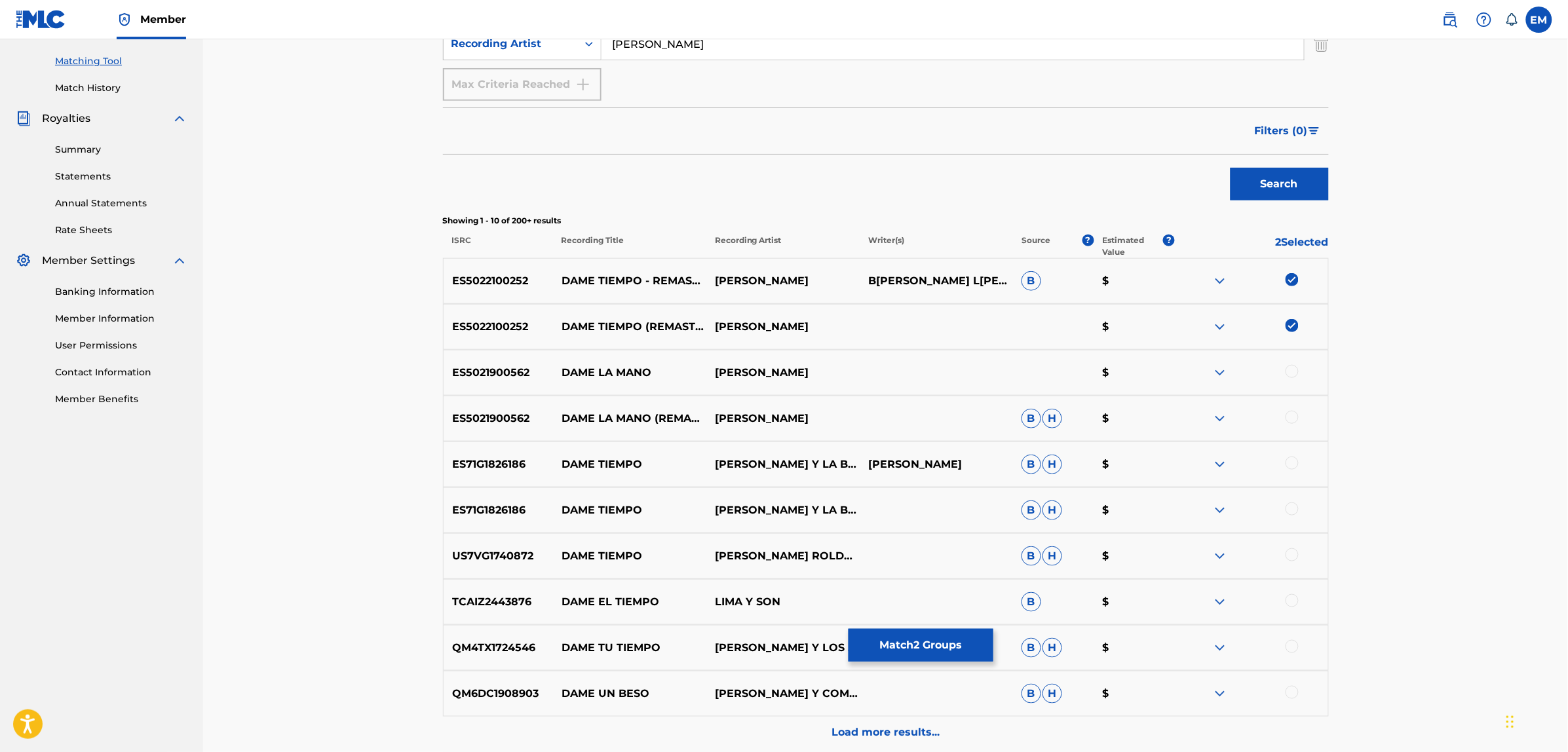
click at [893, 650] on button "Match 2 Groups" at bounding box center [920, 645] width 145 height 33
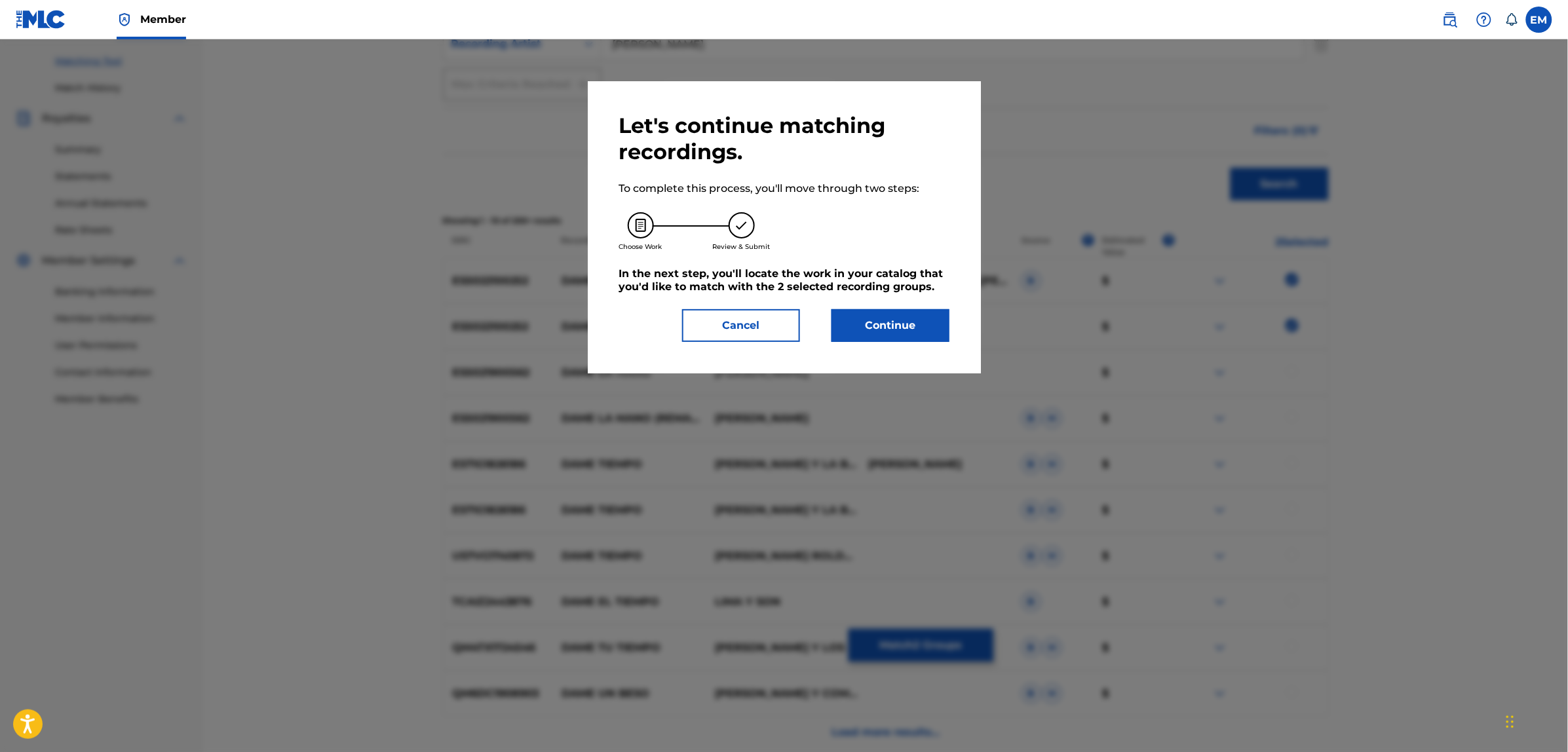
click at [916, 334] on button "Continue" at bounding box center [891, 326] width 118 height 33
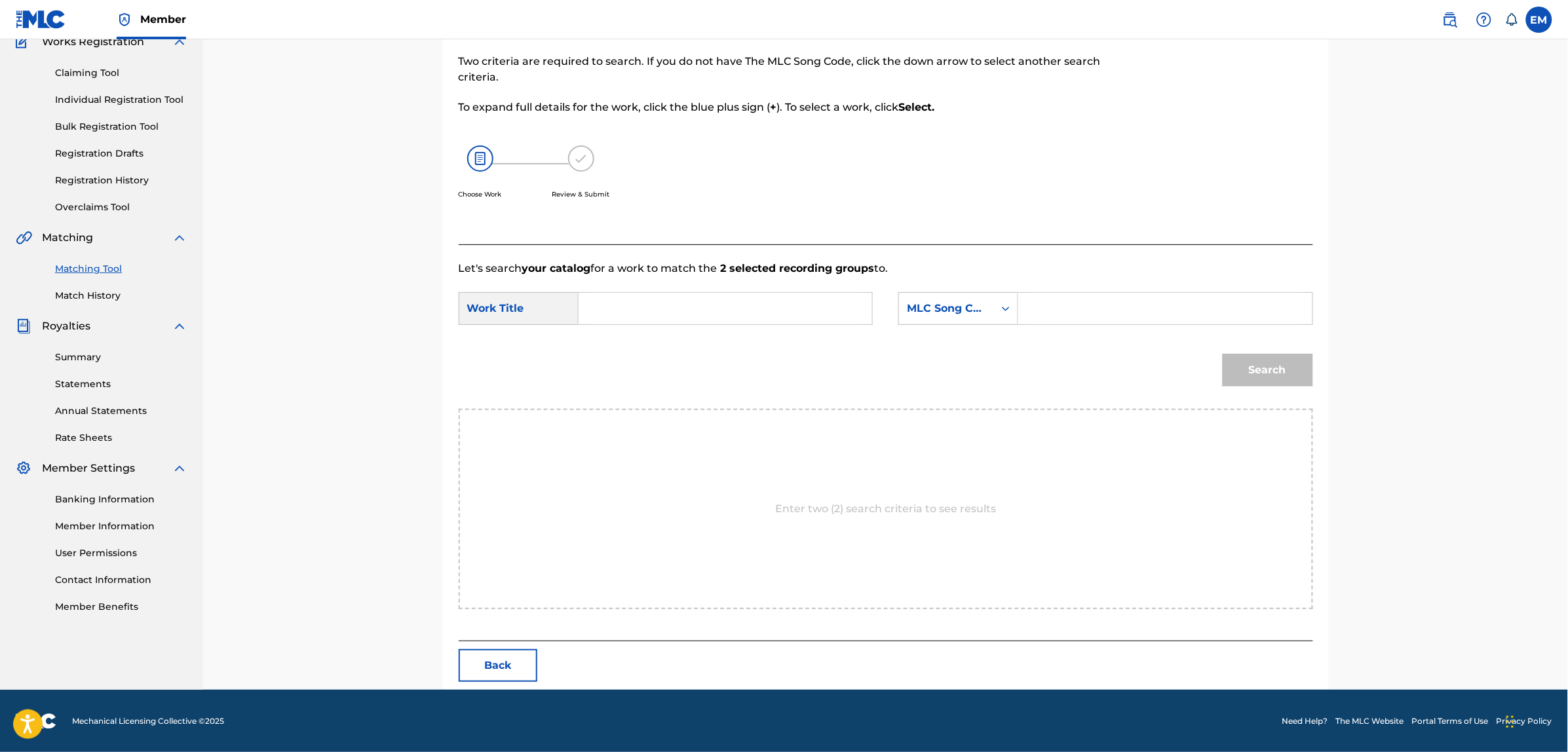
click at [754, 299] on input "Search Form" at bounding box center [725, 308] width 271 height 31
type input "dame tiempo"
click at [933, 310] on div "MLC Song Code" at bounding box center [945, 308] width 79 height 16
click at [949, 343] on div "Writer Name" at bounding box center [958, 341] width 119 height 33
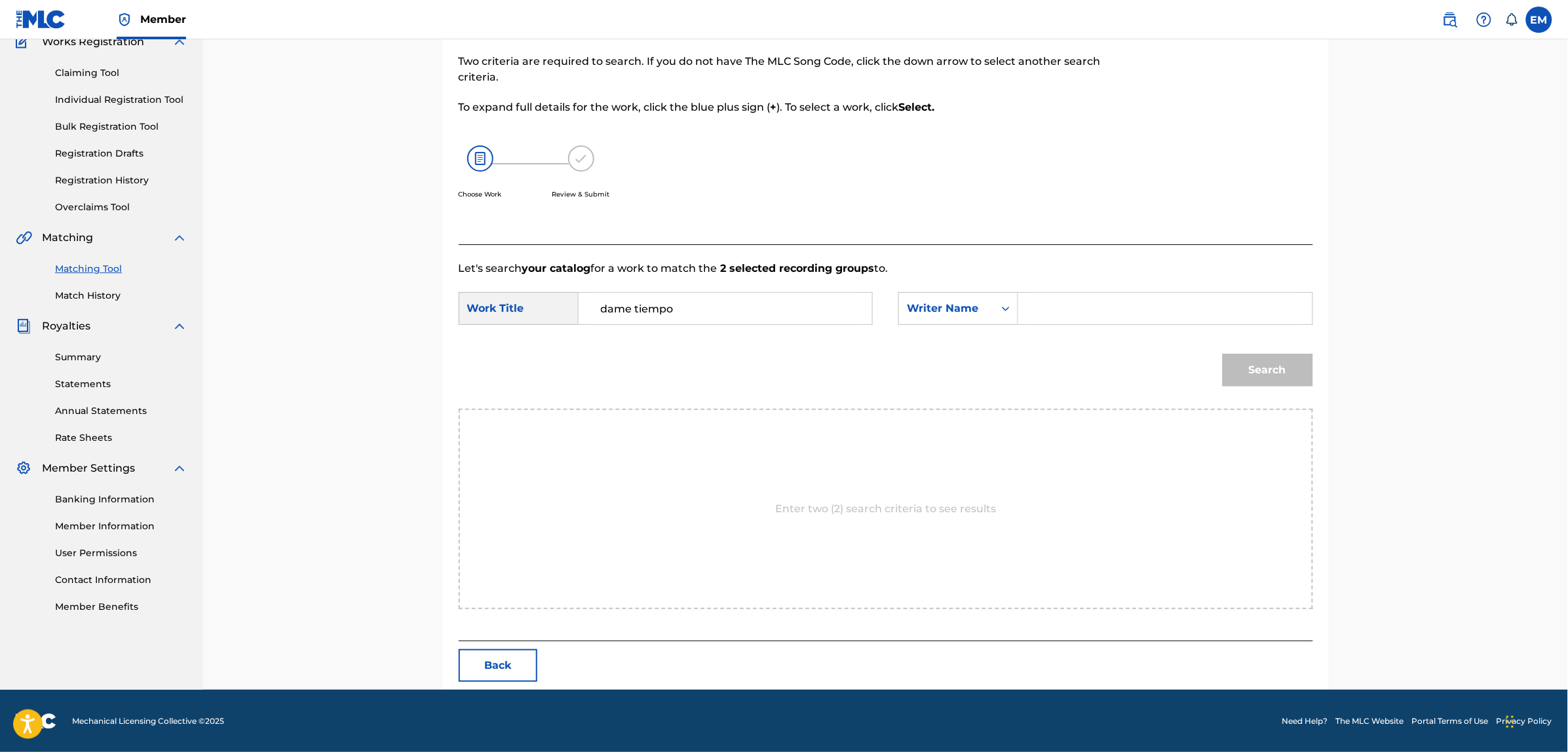
click at [1075, 315] on input "Search Form" at bounding box center [1164, 308] width 271 height 31
type input "[PERSON_NAME]"
click at [1222, 353] on button "Search" at bounding box center [1268, 370] width 90 height 33
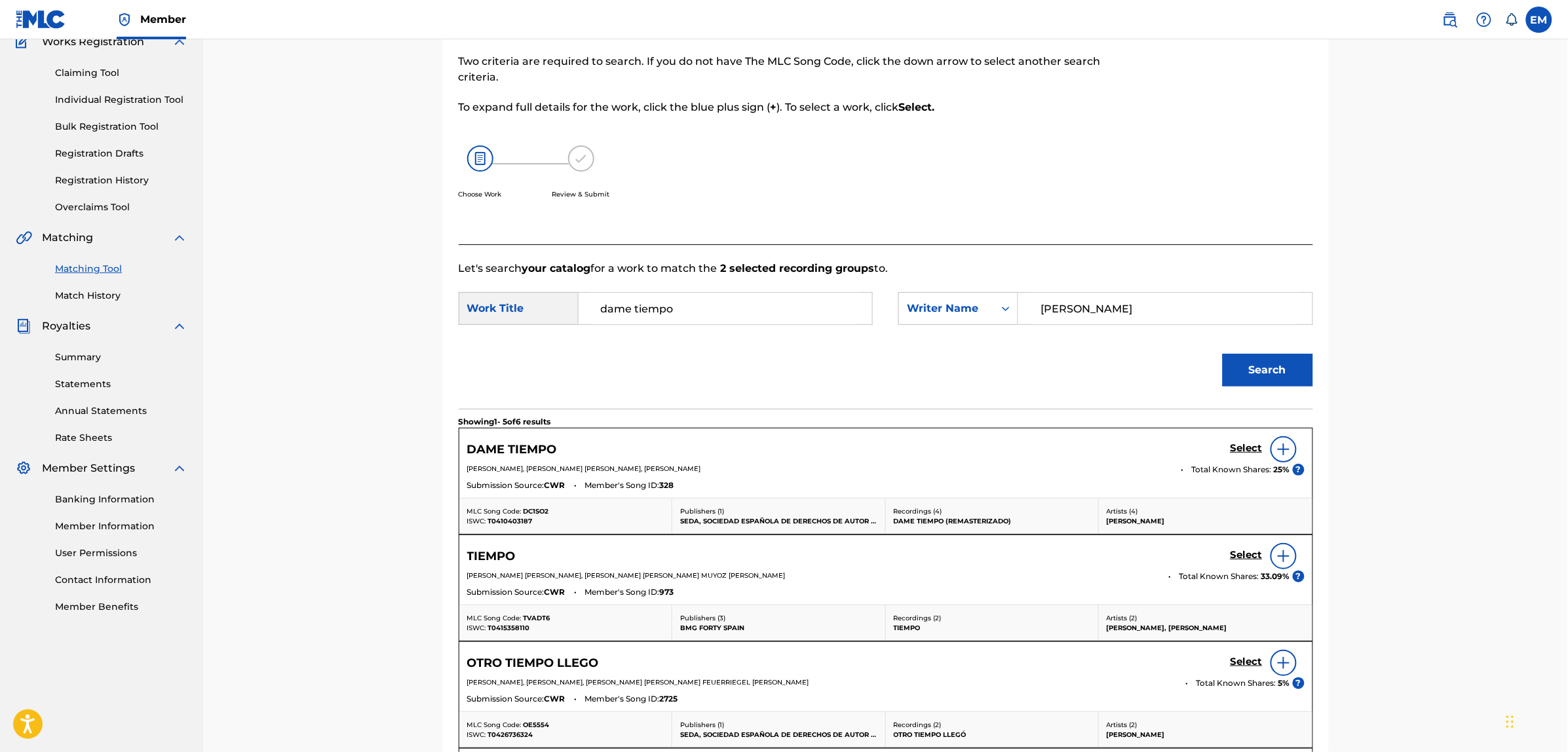
scroll to position [201, 0]
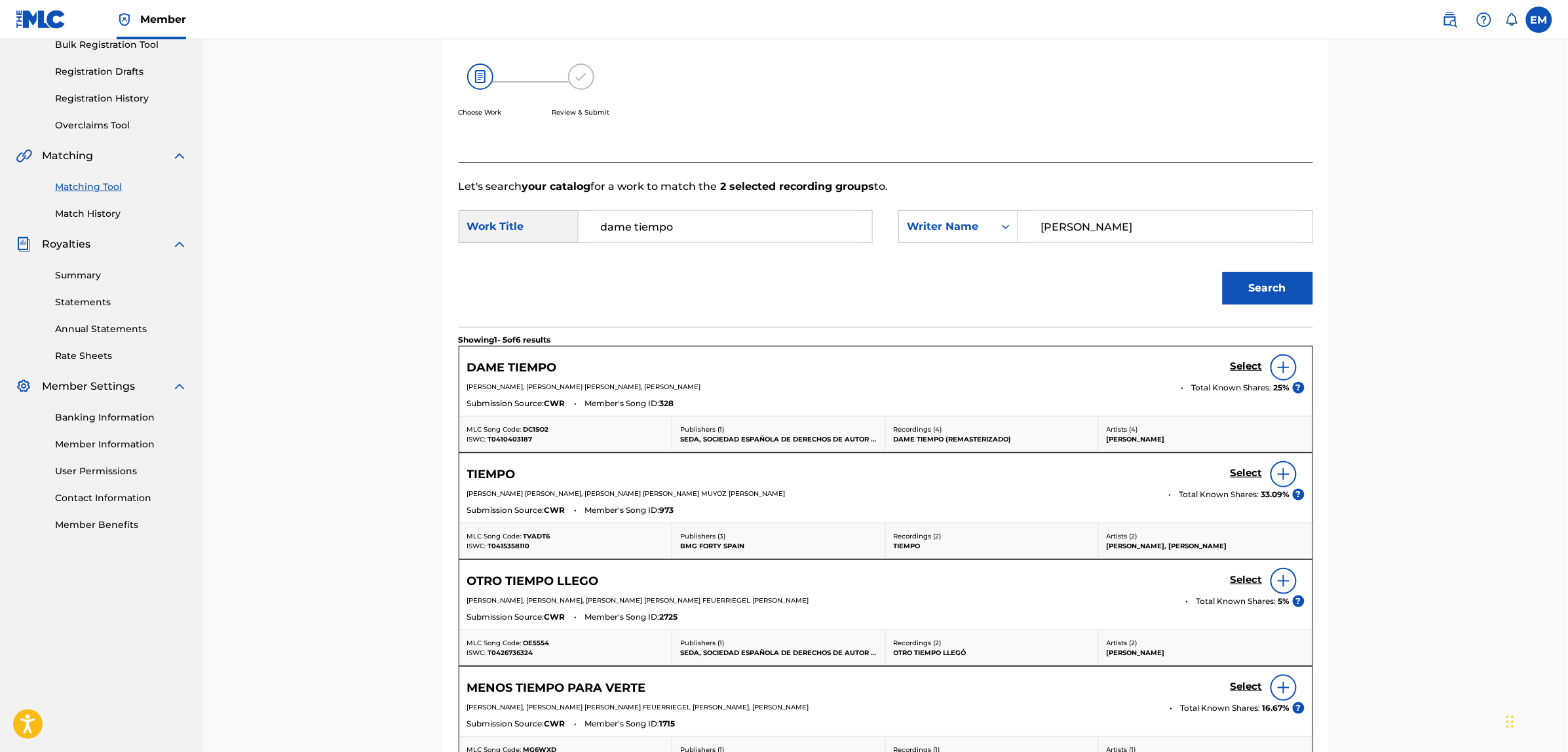
click at [1282, 365] on img at bounding box center [1283, 367] width 16 height 16
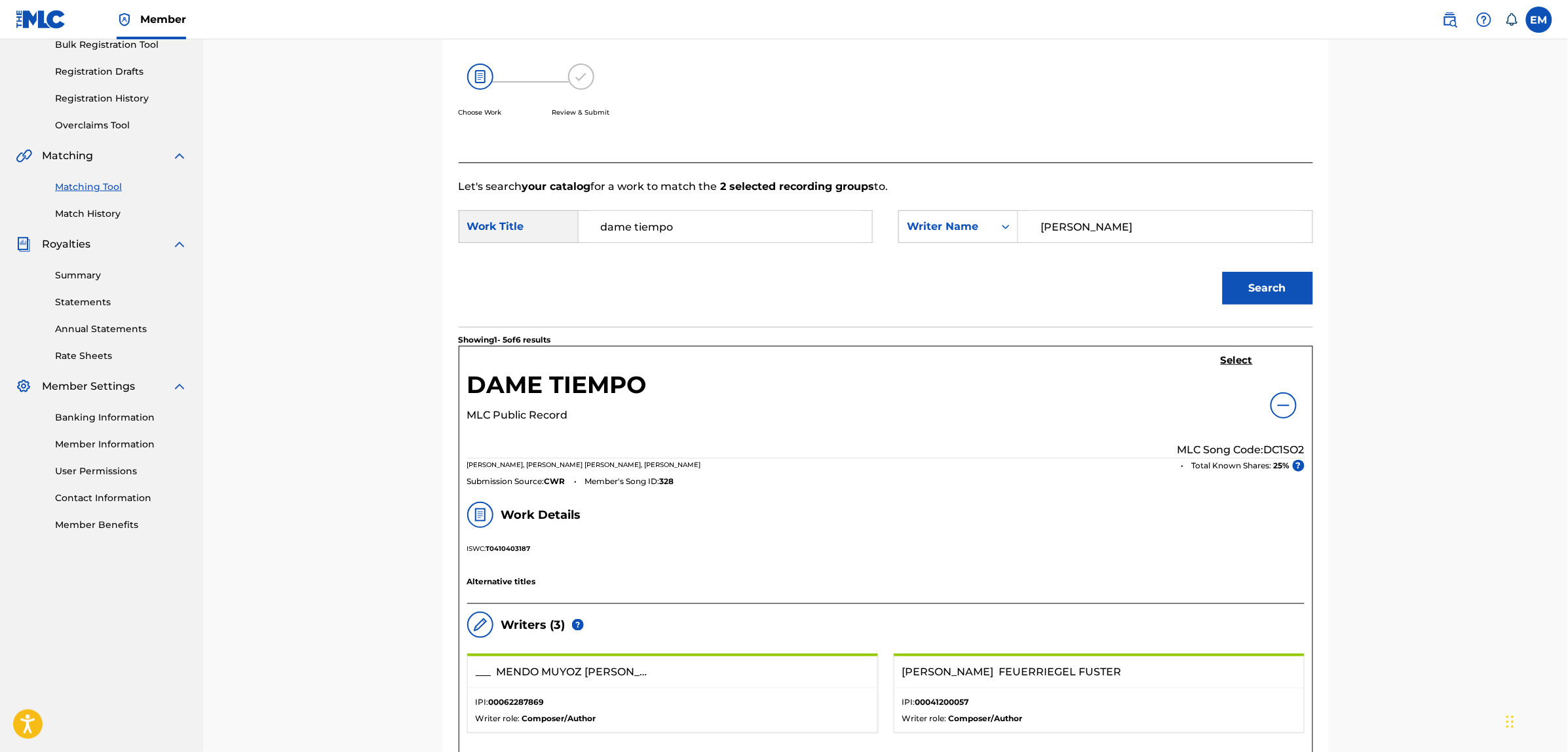
click at [1237, 362] on h5 "Select" at bounding box center [1236, 360] width 32 height 12
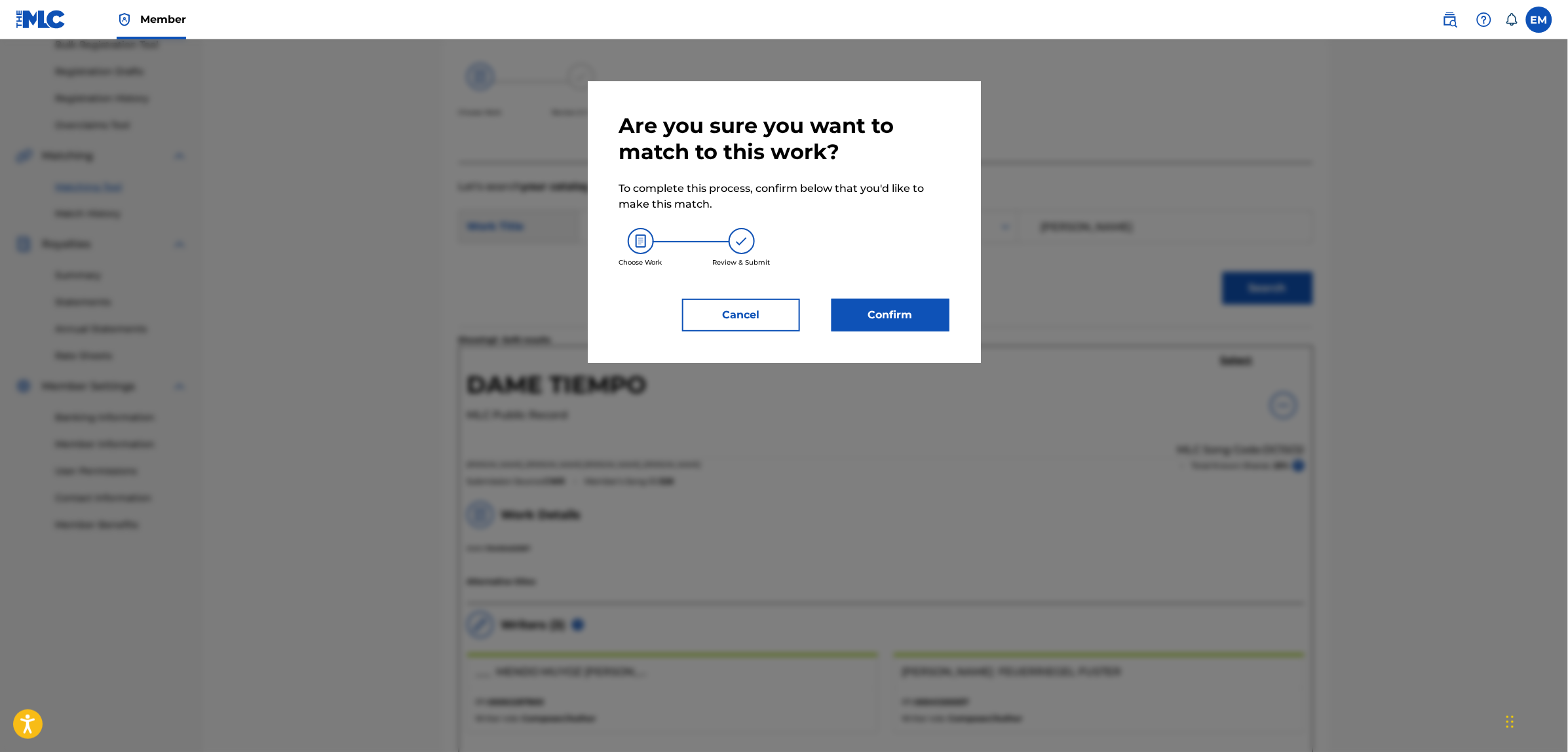
click at [876, 318] on button "Confirm" at bounding box center [891, 315] width 118 height 33
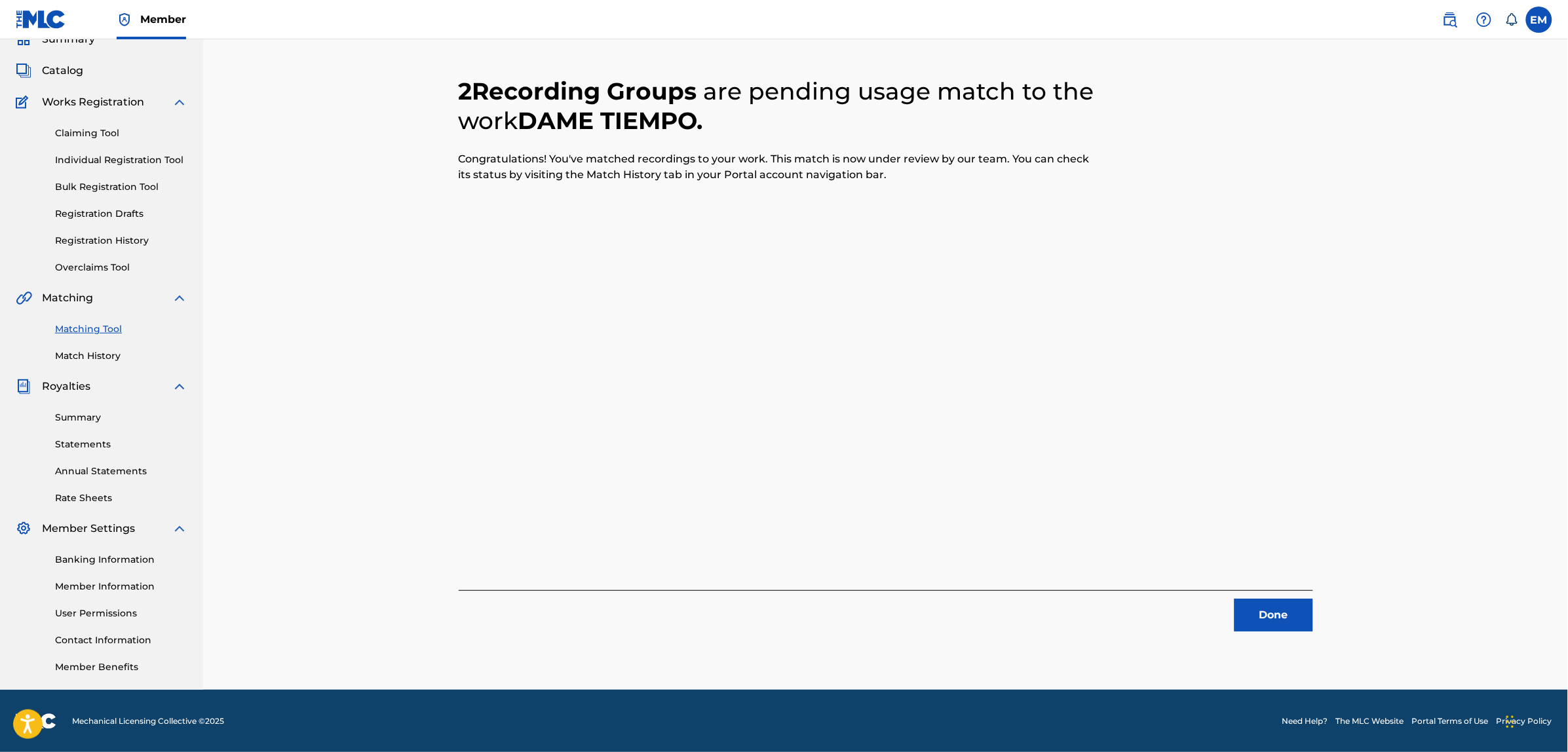
click at [1294, 621] on button "Done" at bounding box center [1274, 616] width 79 height 33
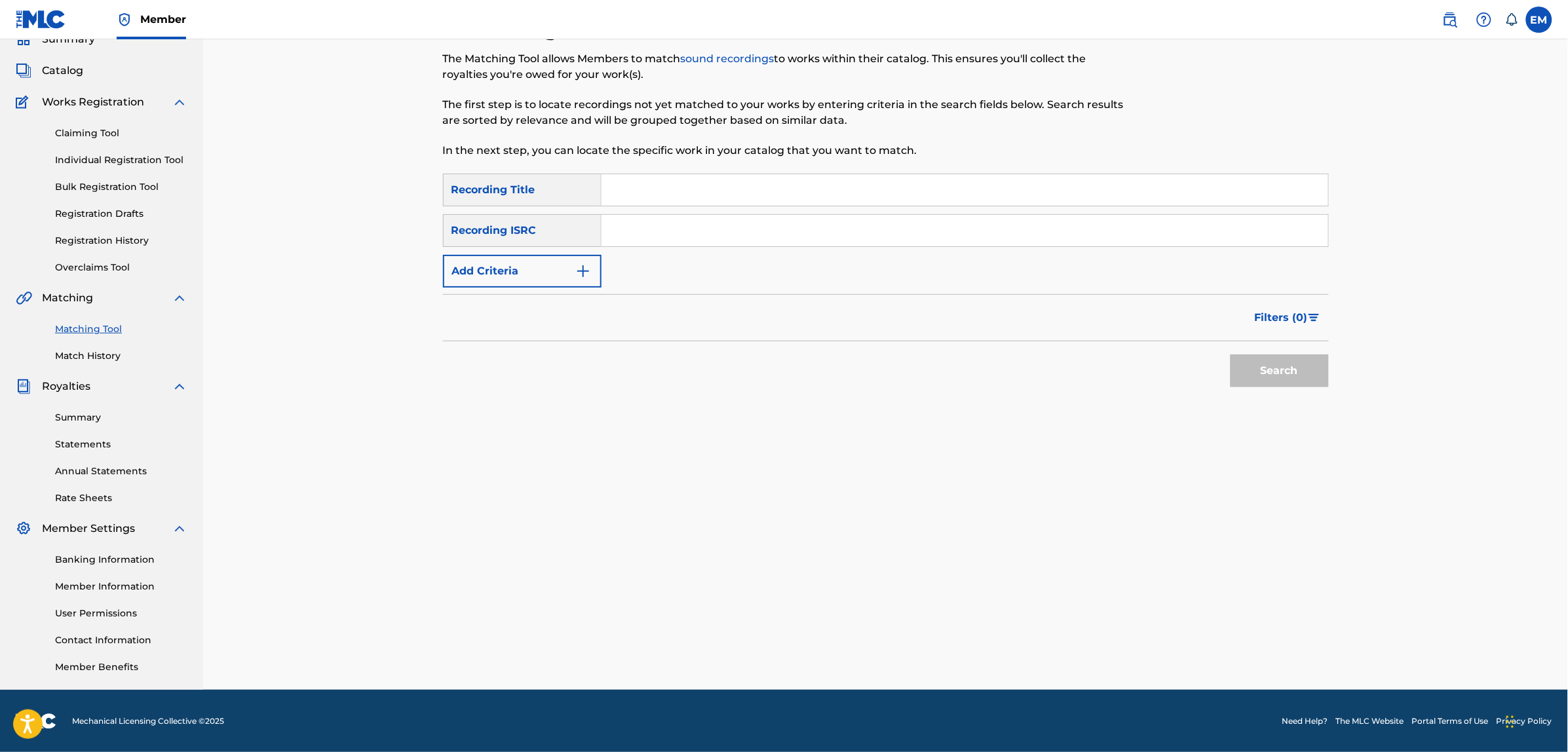
click at [618, 194] on input "Search Form" at bounding box center [965, 190] width 727 height 31
type input "Y DESPUES"
click at [1230, 354] on button "Search" at bounding box center [1279, 371] width 98 height 33
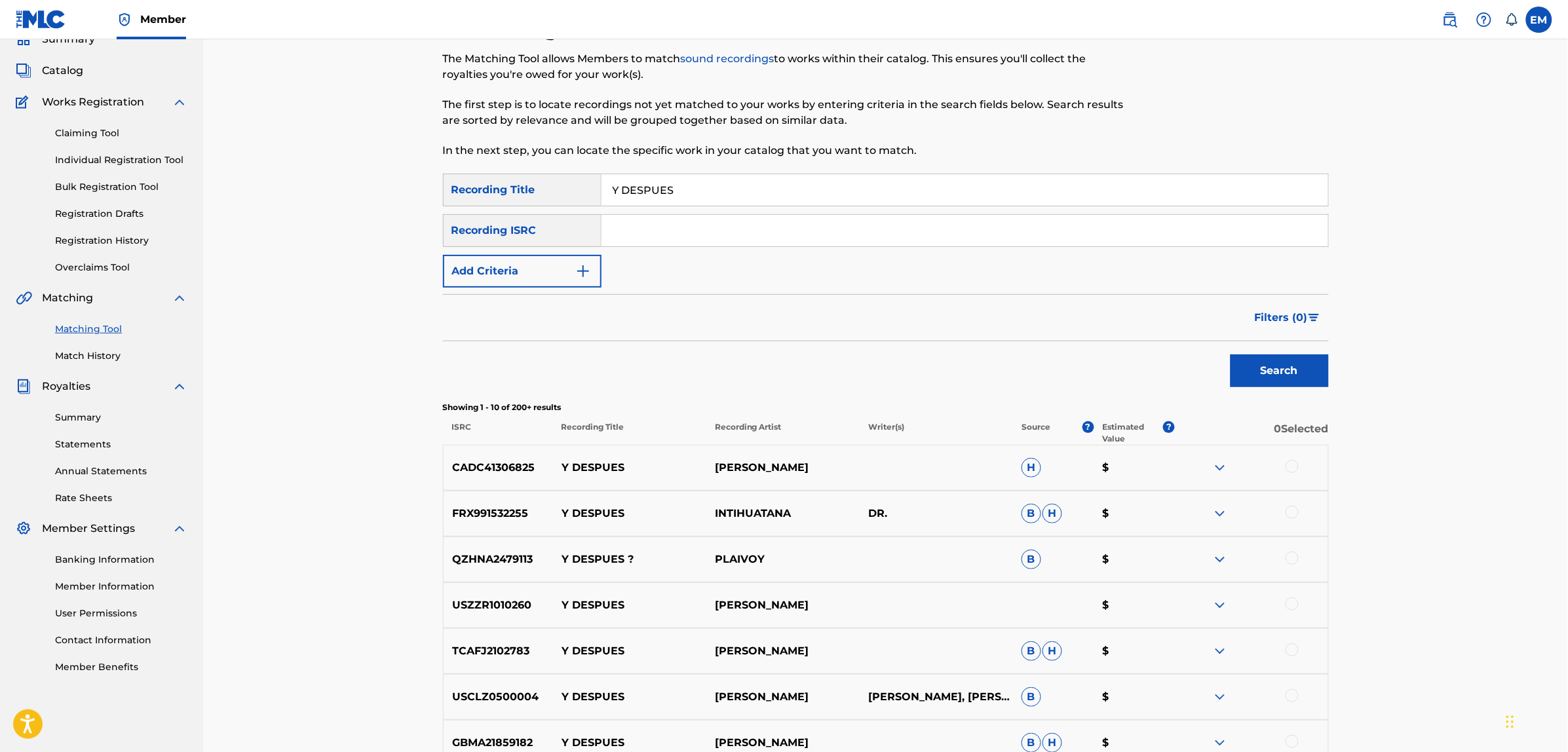
click at [509, 273] on button "Add Criteria" at bounding box center [522, 272] width 159 height 33
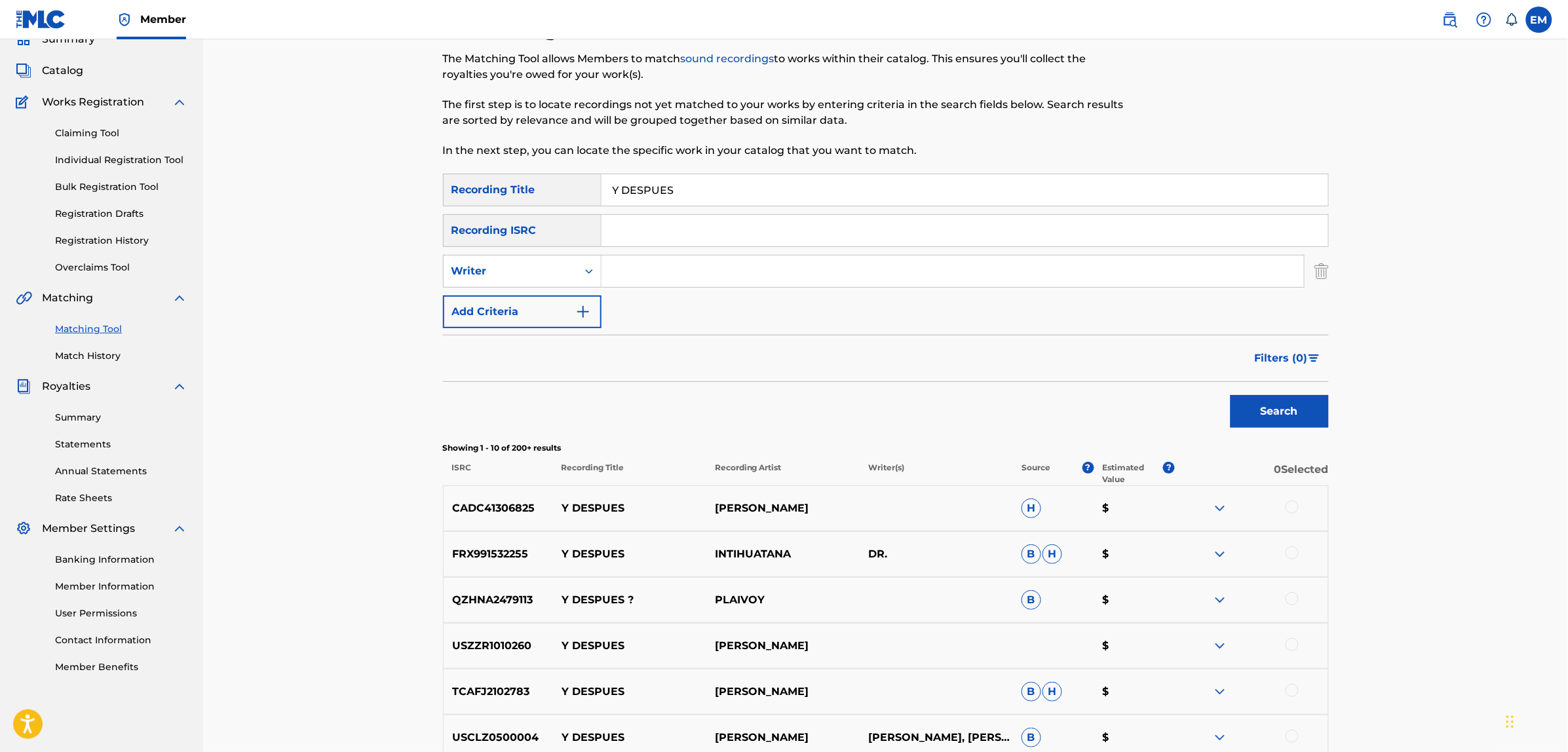
click at [658, 281] on input "Search Form" at bounding box center [952, 271] width 702 height 31
type input "[PERSON_NAME]"
click at [1230, 395] on button "Search" at bounding box center [1279, 412] width 98 height 33
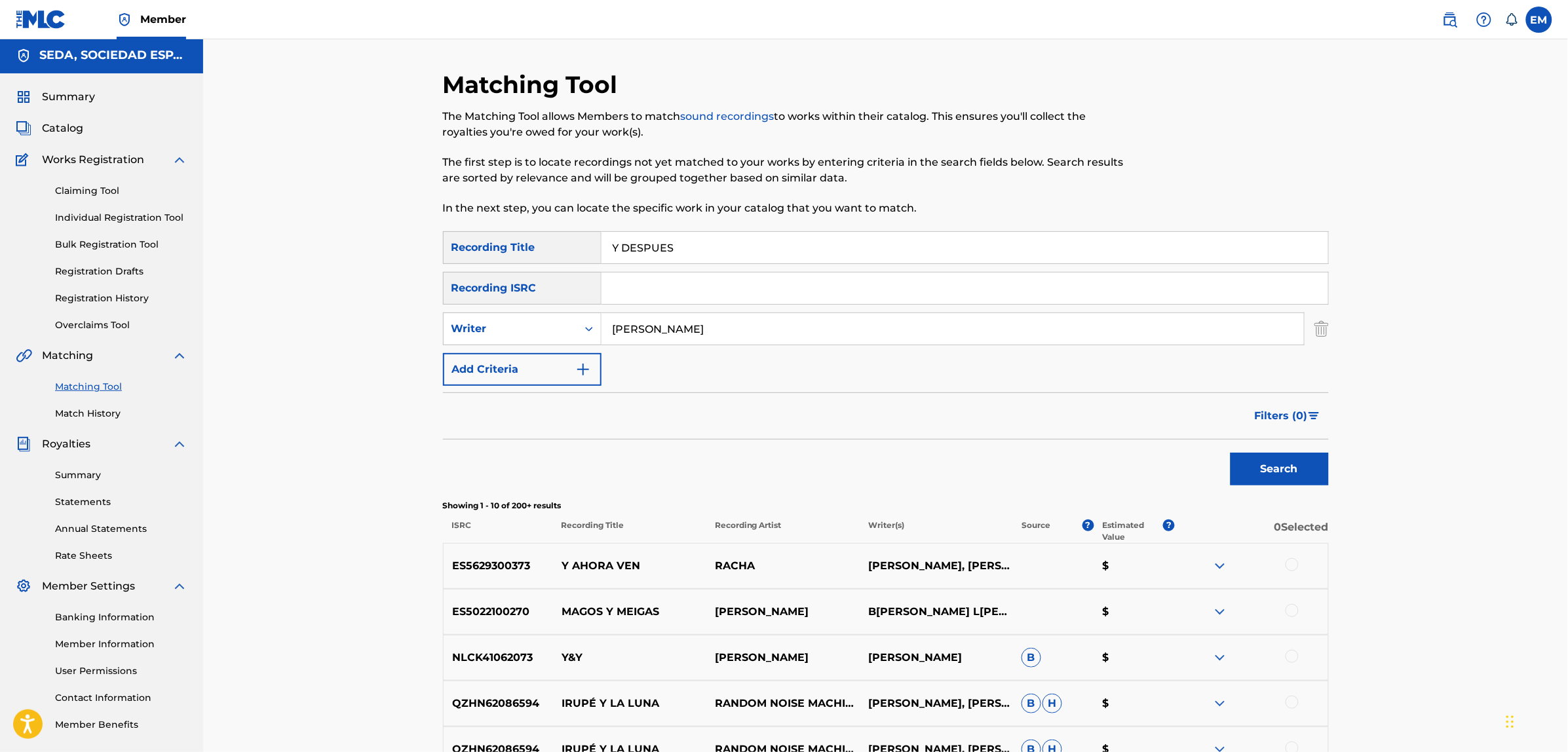
scroll to position [0, 0]
drag, startPoint x: 738, startPoint y: 333, endPoint x: 572, endPoint y: 326, distance: 166.1
click at [572, 326] on div "SearchWithCriteriabc7dd3c3-d585-44fd-bfd5-124303040906 Writer [PERSON_NAME]" at bounding box center [886, 331] width 886 height 33
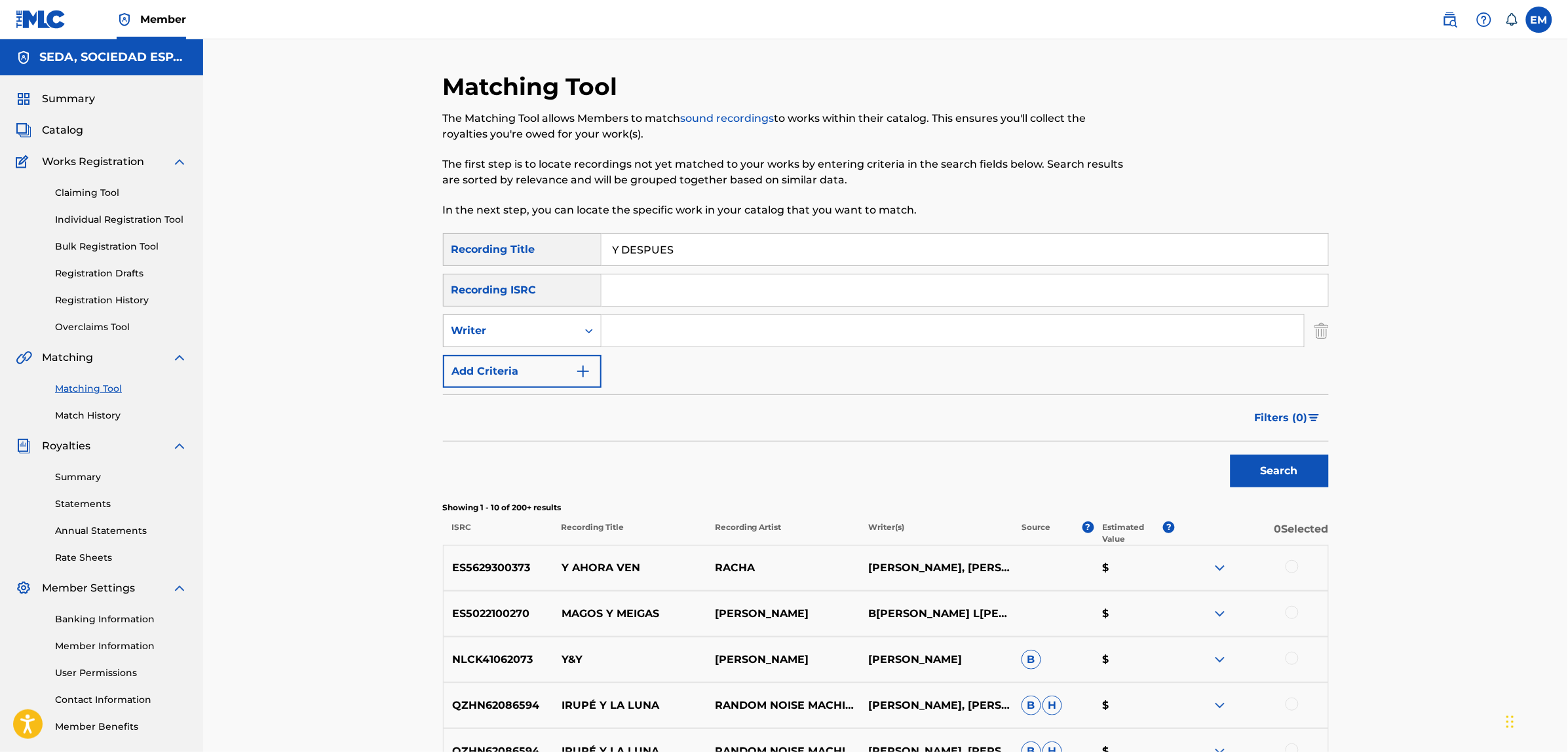
click at [1230, 455] on button "Search" at bounding box center [1279, 472] width 98 height 33
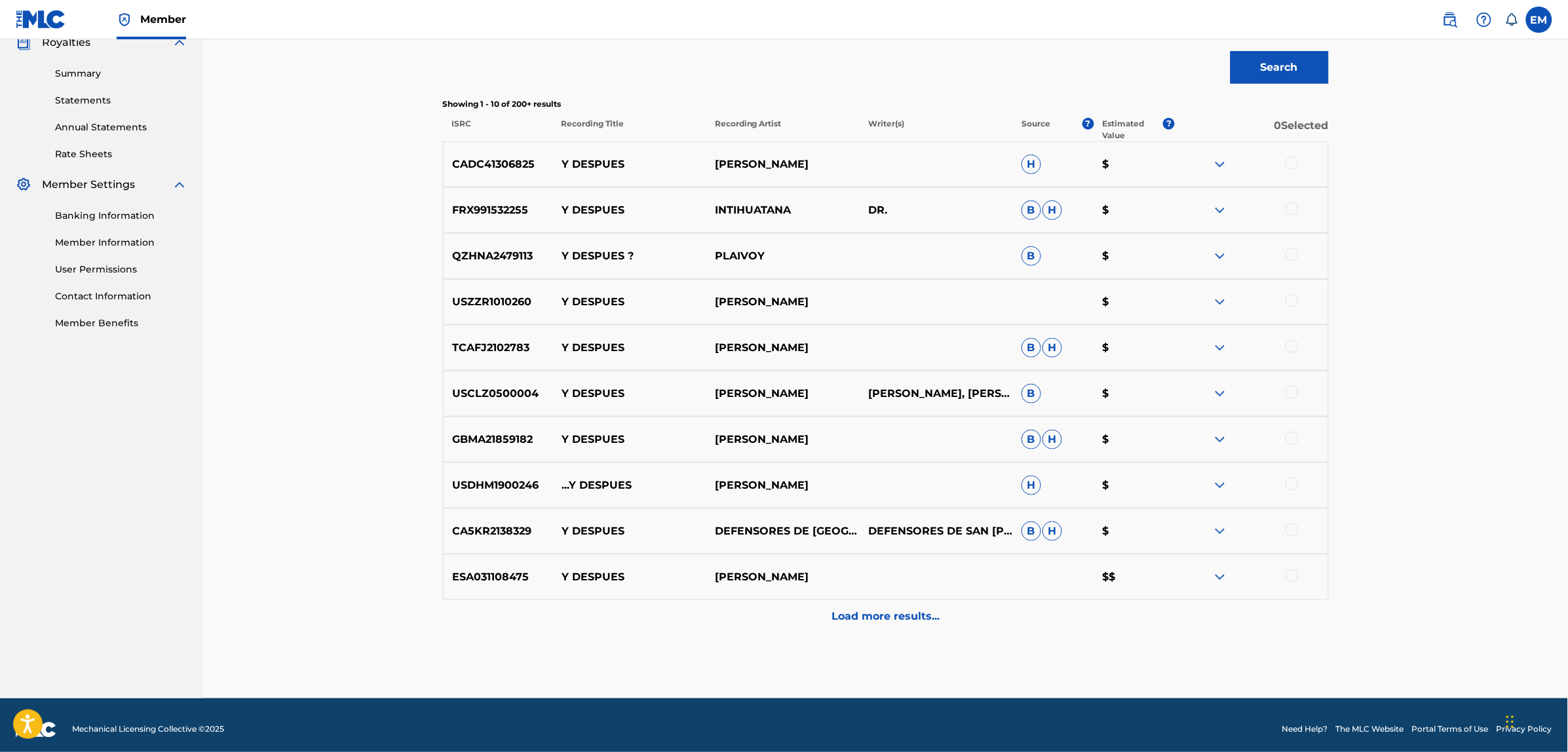
scroll to position [412, 0]
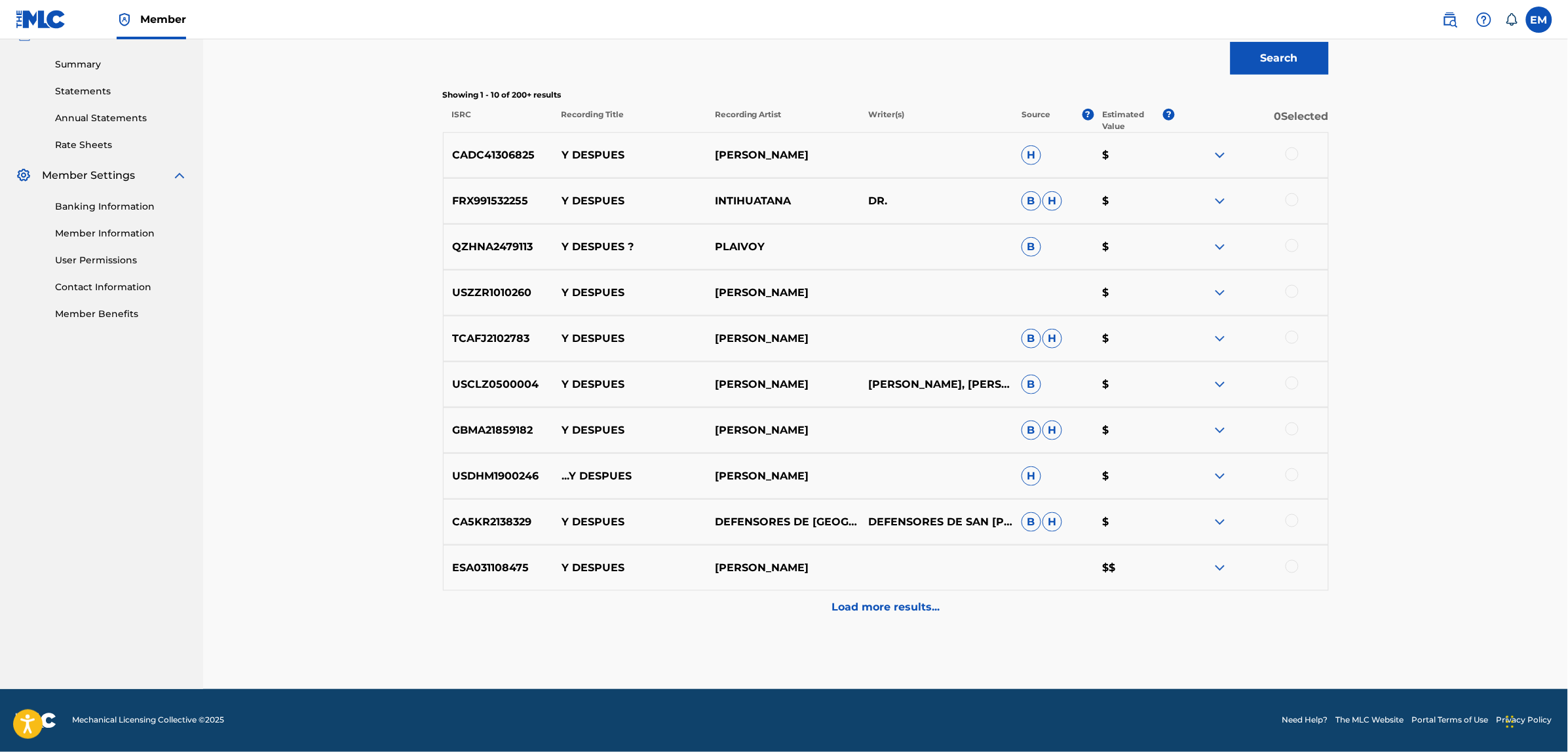
click at [859, 610] on p "Load more results..." at bounding box center [886, 607] width 109 height 16
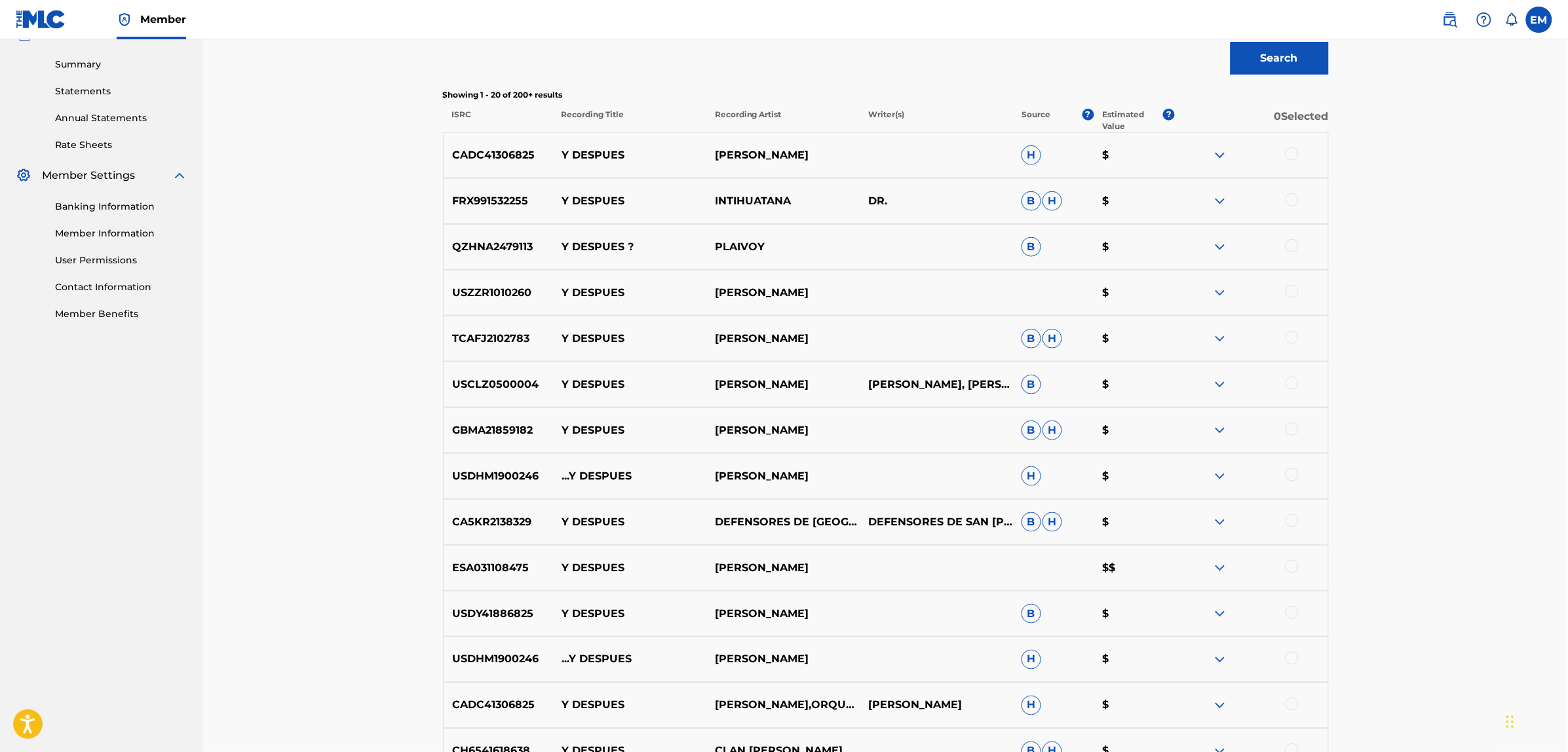
click at [1217, 339] on img at bounding box center [1220, 339] width 16 height 16
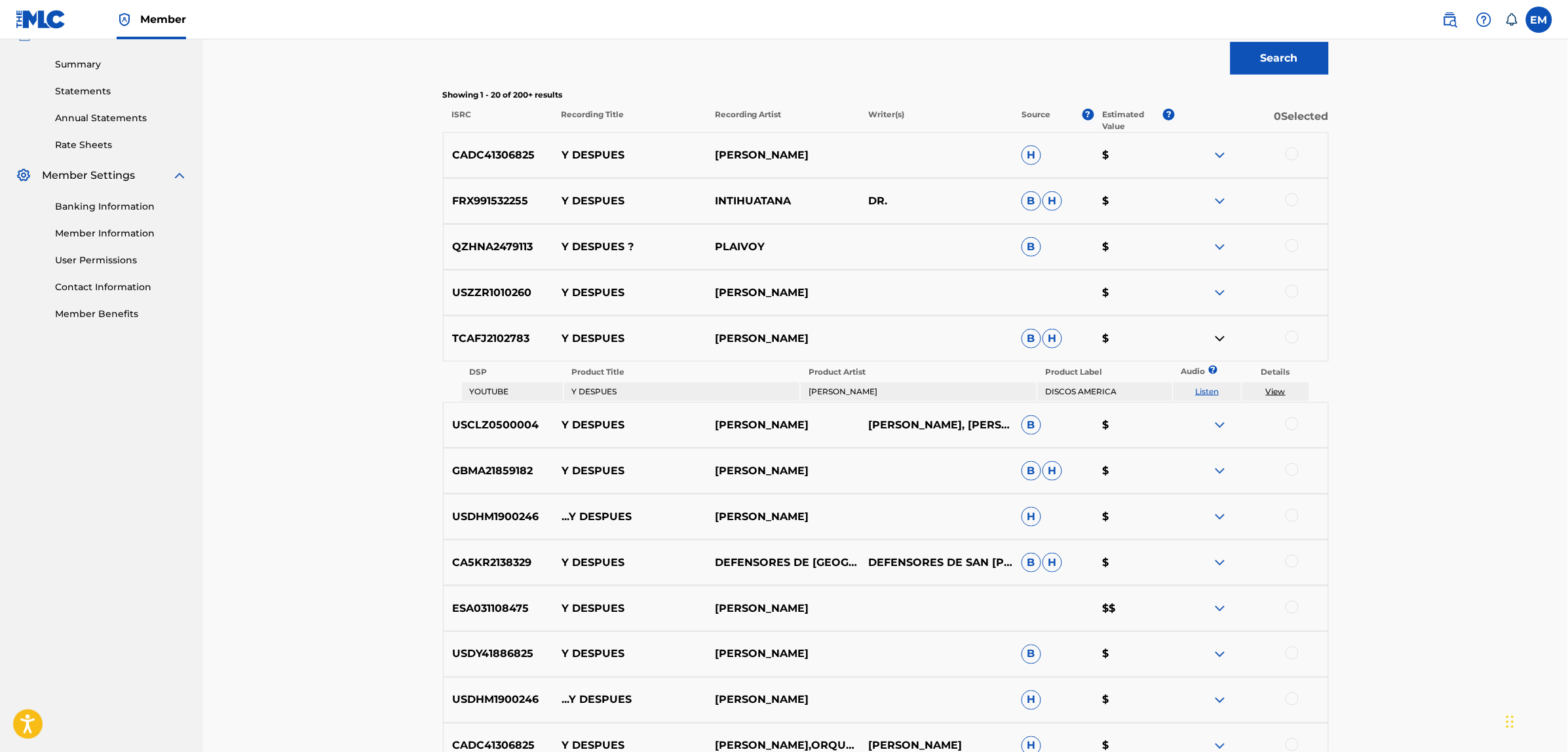
click at [1202, 388] on link "Listen" at bounding box center [1206, 391] width 23 height 10
click at [1214, 335] on img at bounding box center [1220, 339] width 16 height 16
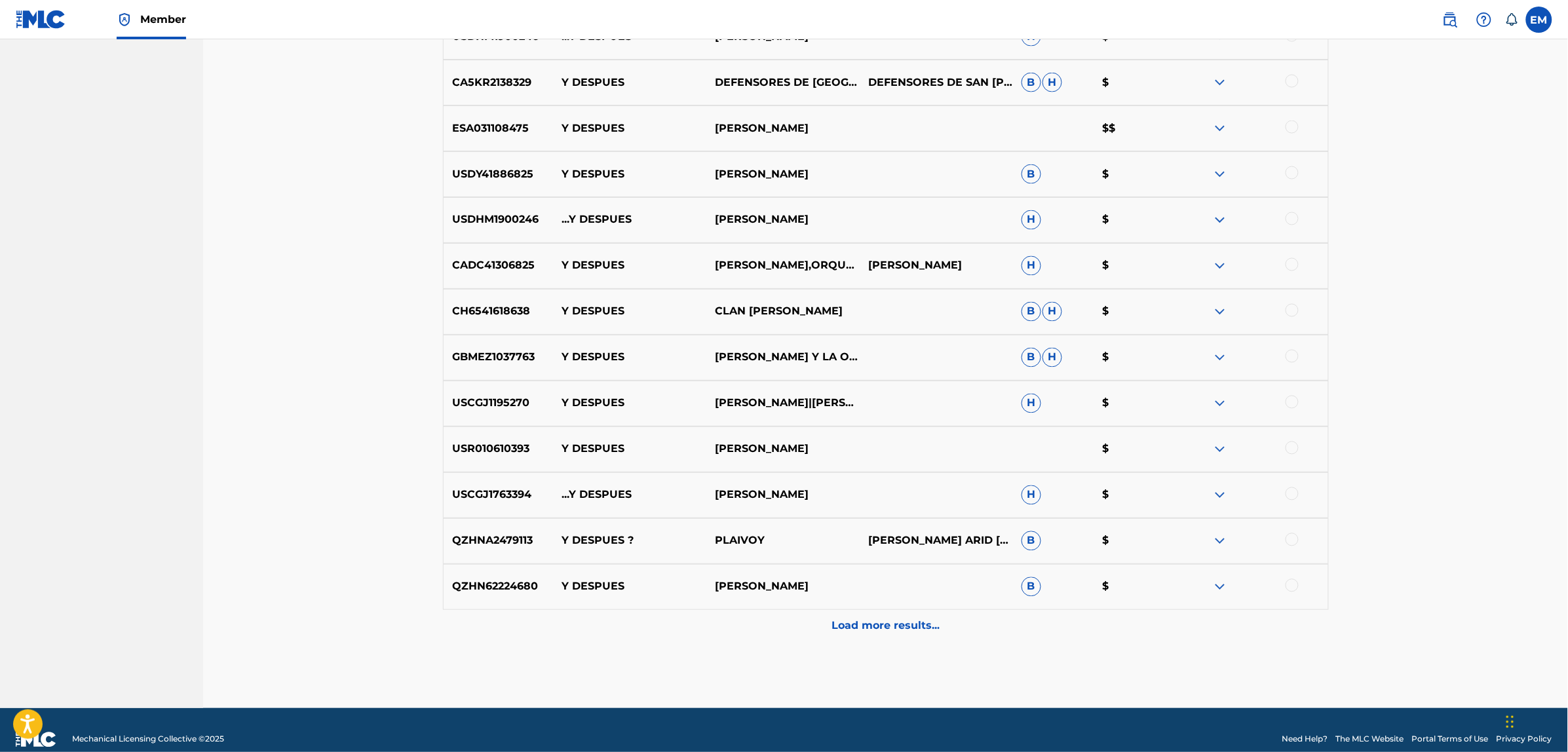
scroll to position [872, 0]
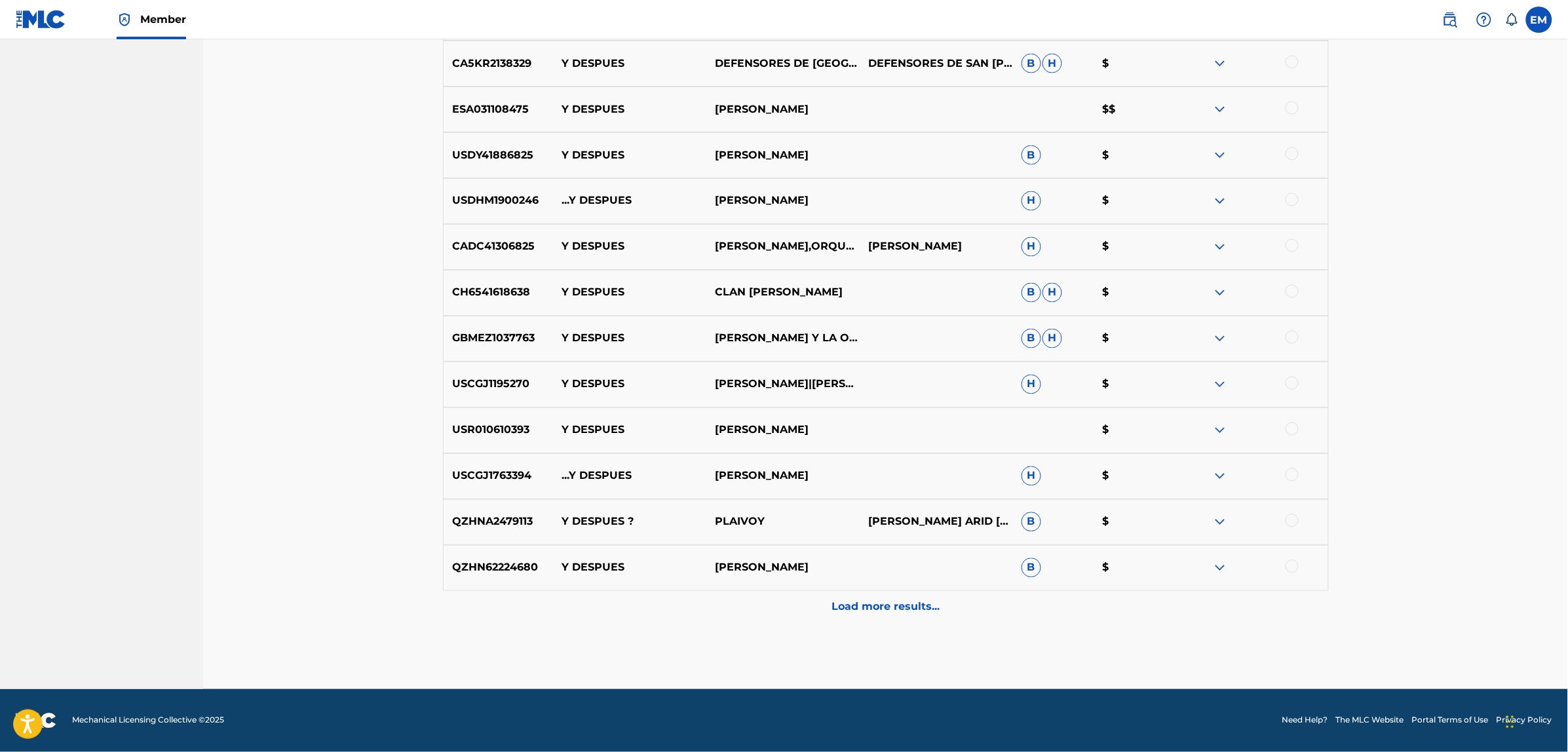
click at [855, 604] on p "Load more results..." at bounding box center [886, 607] width 109 height 16
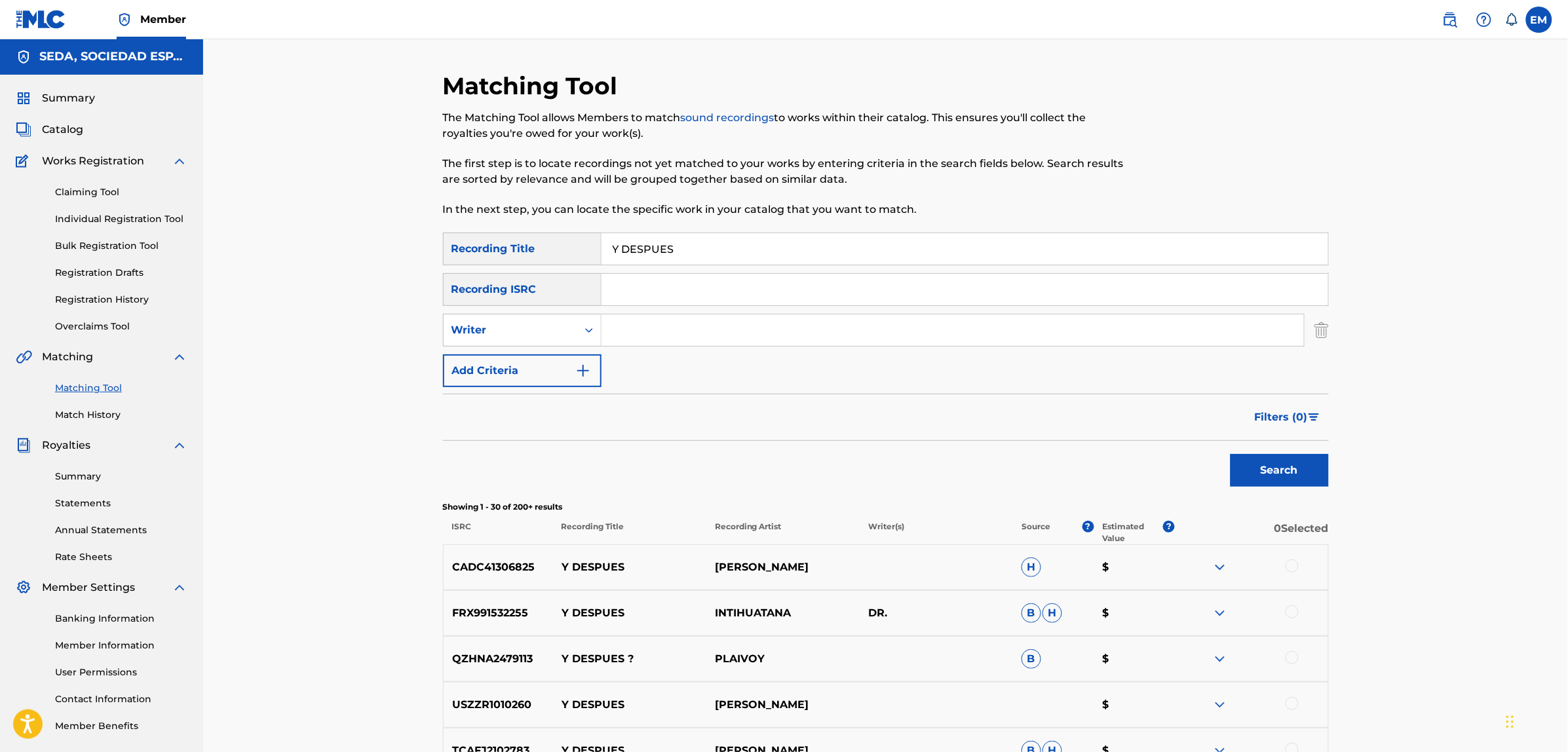
scroll to position [0, 0]
click at [541, 362] on button "Add Criteria" at bounding box center [522, 372] width 159 height 33
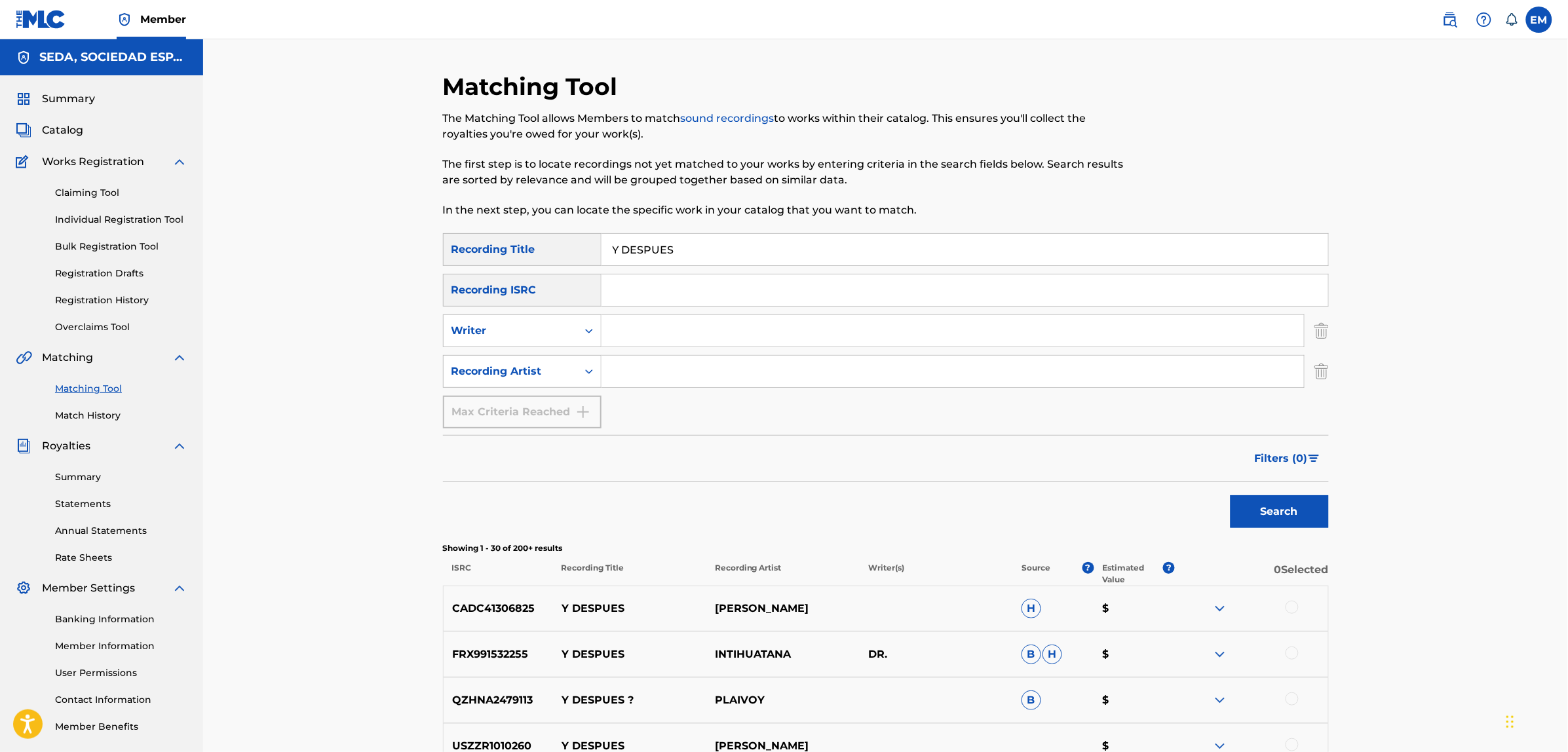
click at [650, 356] on input "Search Form" at bounding box center [952, 372] width 702 height 31
type input "SUBURBANA"
click at [1230, 495] on button "Search" at bounding box center [1279, 511] width 98 height 33
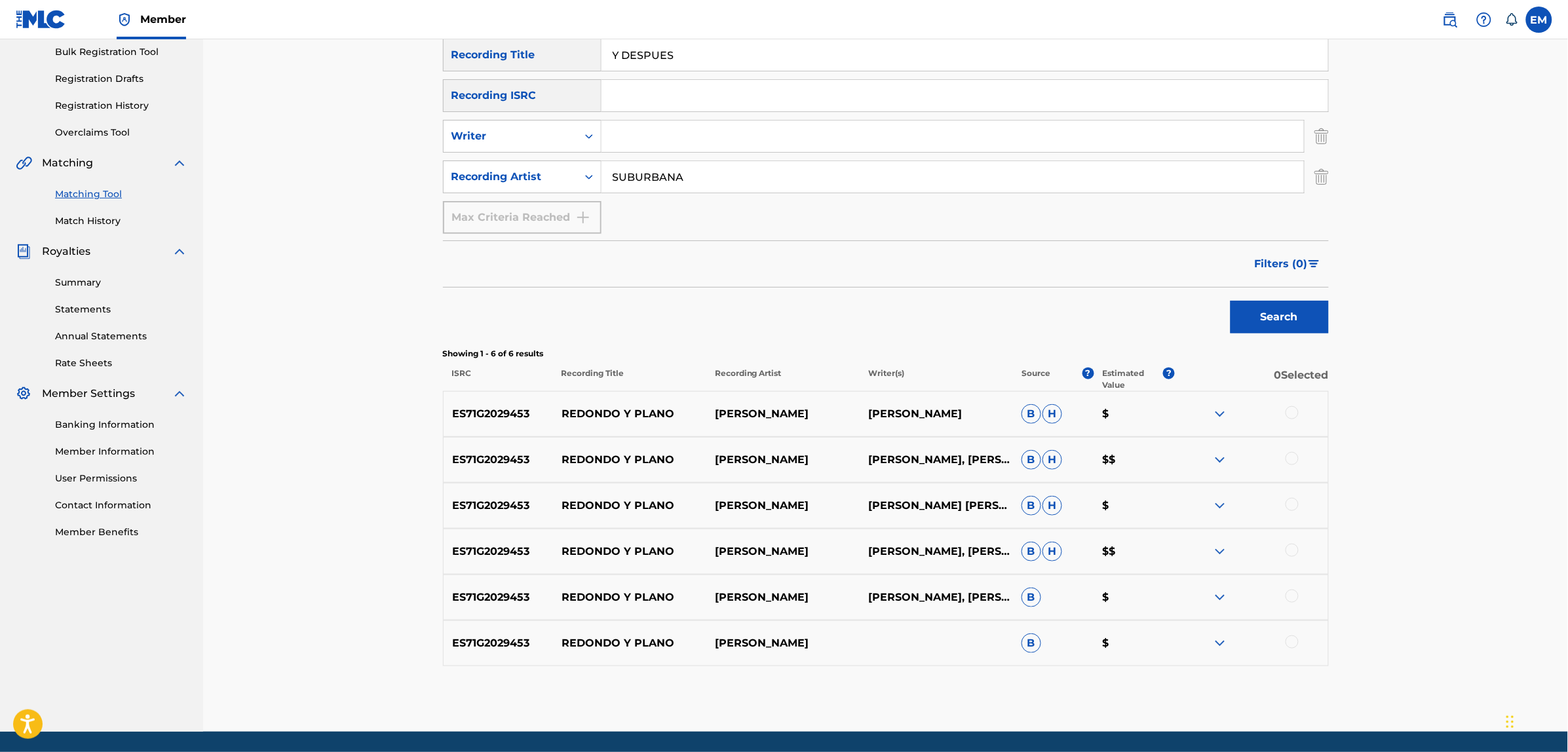
scroll to position [155, 0]
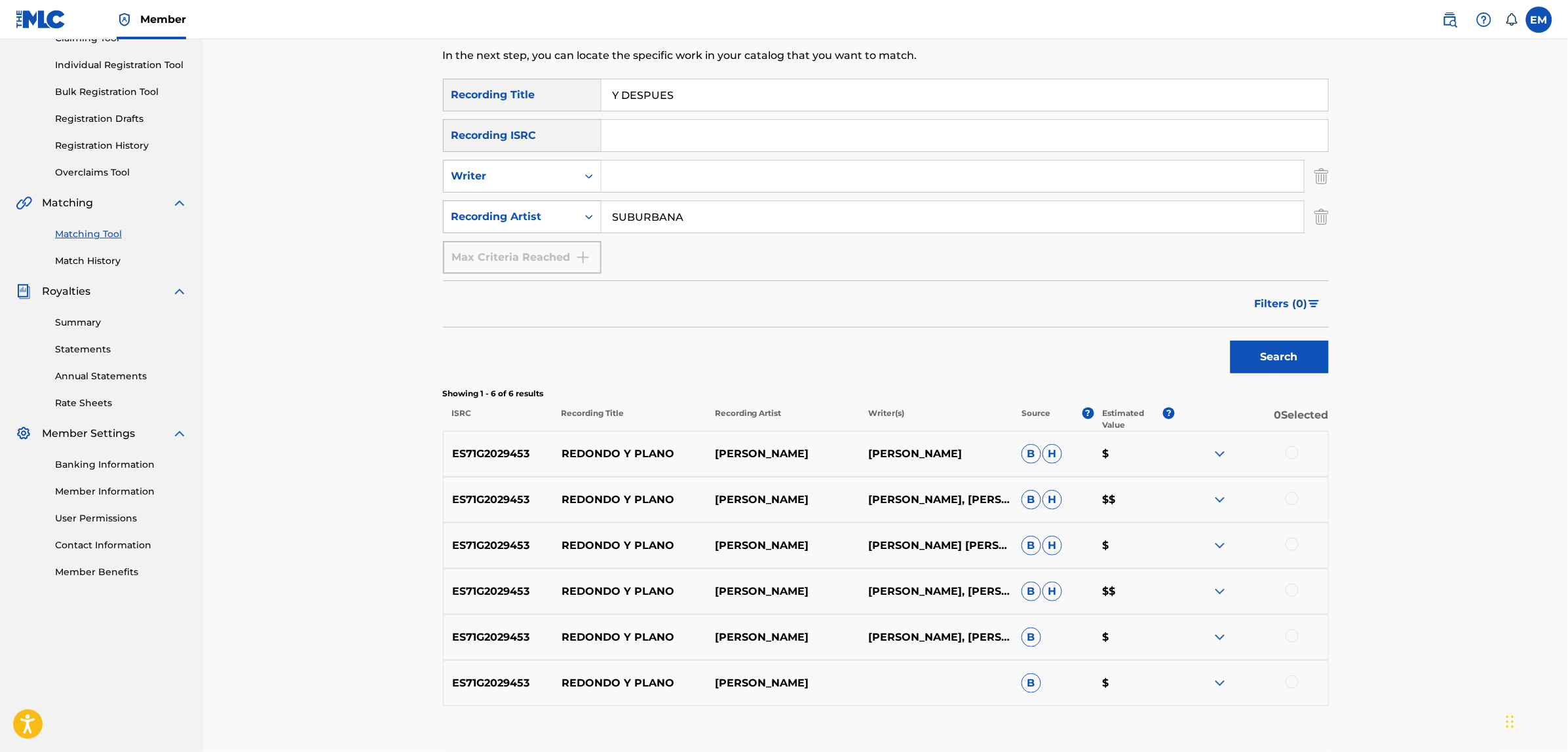
drag, startPoint x: 711, startPoint y: 211, endPoint x: 598, endPoint y: 227, distance: 114.1
click at [598, 227] on div "SearchWithCriteriae1ca5622-a9d0-4b9c-9eda-0afc2d9328fd Recording Artist SUBURBA…" at bounding box center [886, 217] width 886 height 33
click at [1230, 340] on button "Search" at bounding box center [1279, 357] width 98 height 33
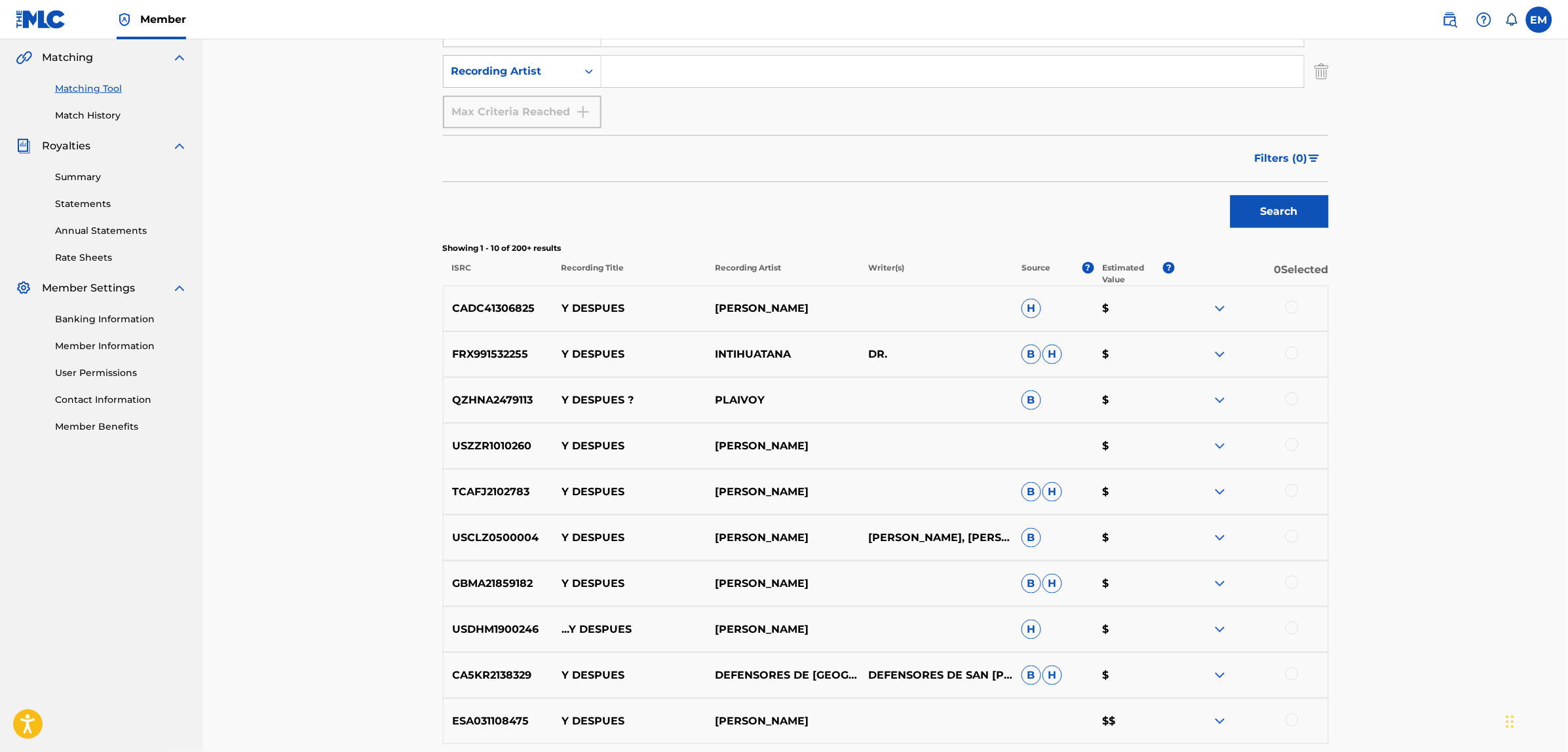
scroll to position [452, 0]
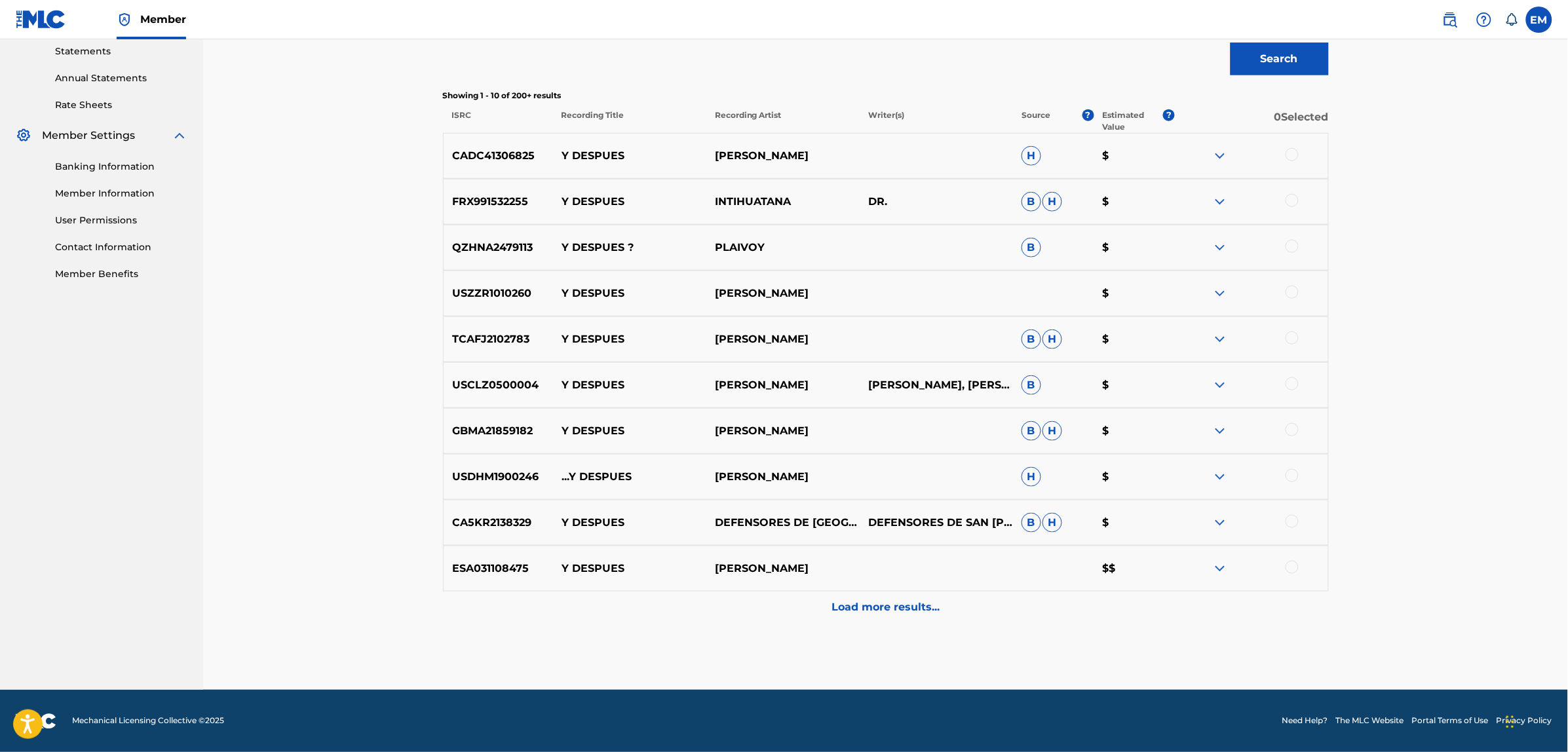
click at [912, 619] on div "Load more results..." at bounding box center [886, 608] width 886 height 33
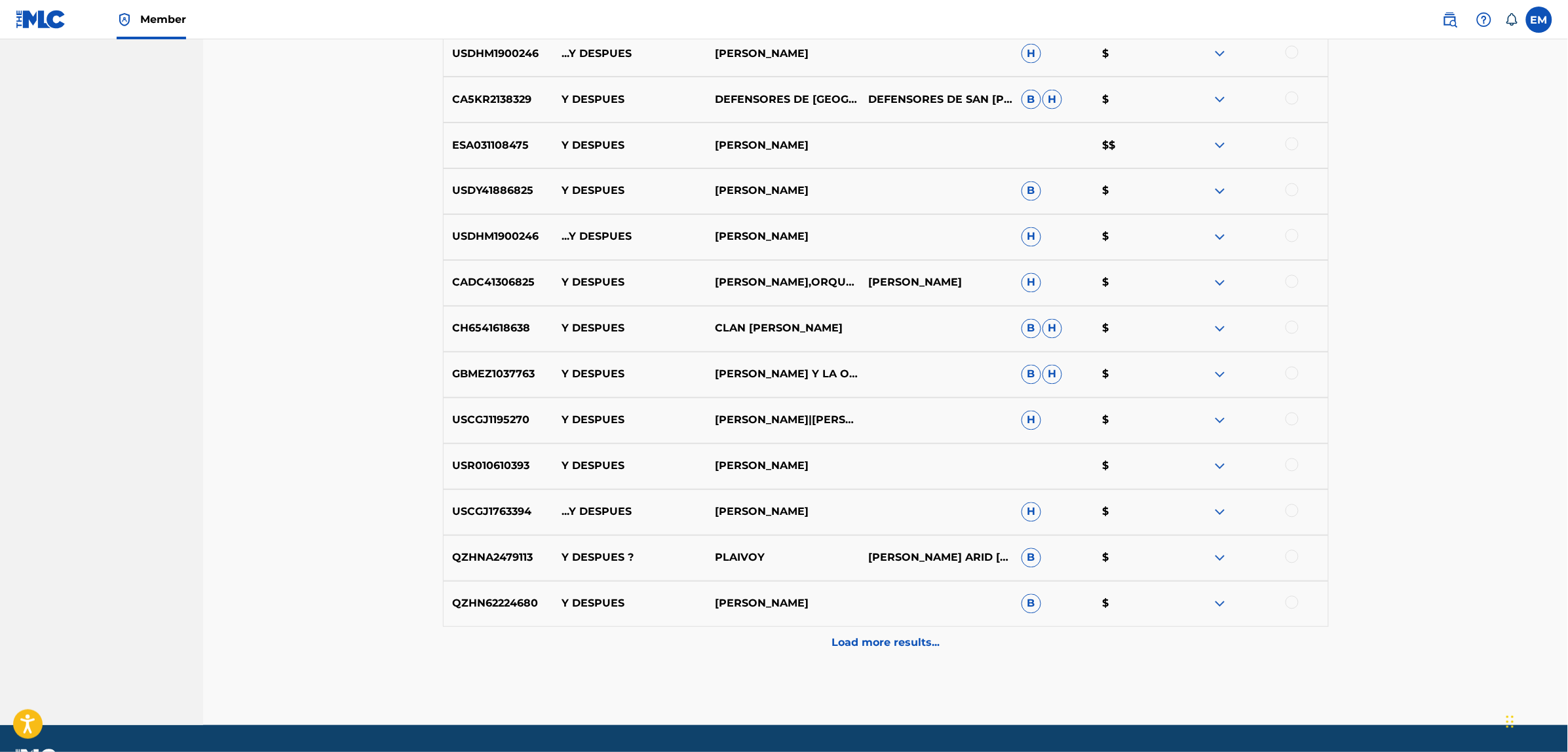
scroll to position [912, 0]
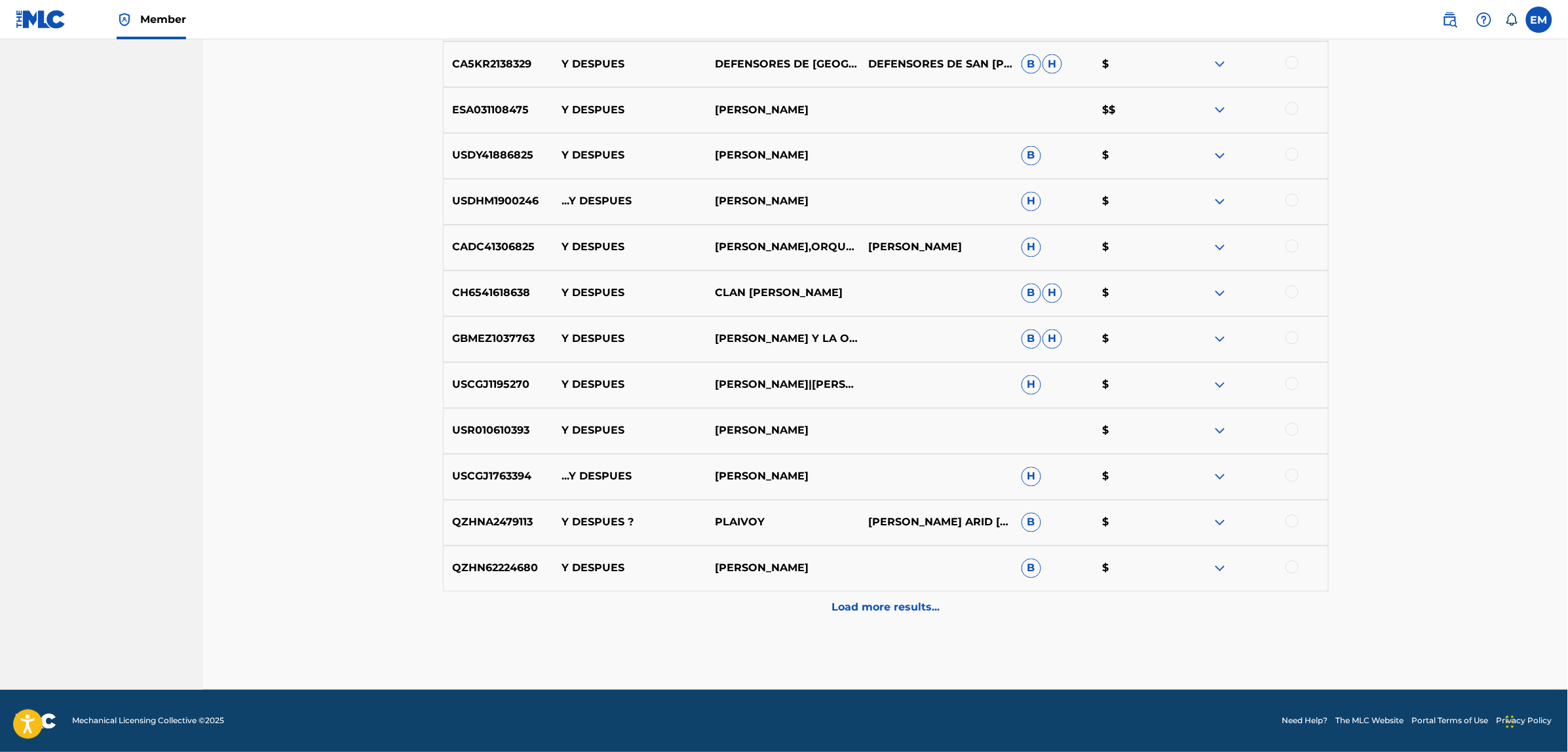
click at [907, 608] on p "Load more results..." at bounding box center [886, 608] width 109 height 16
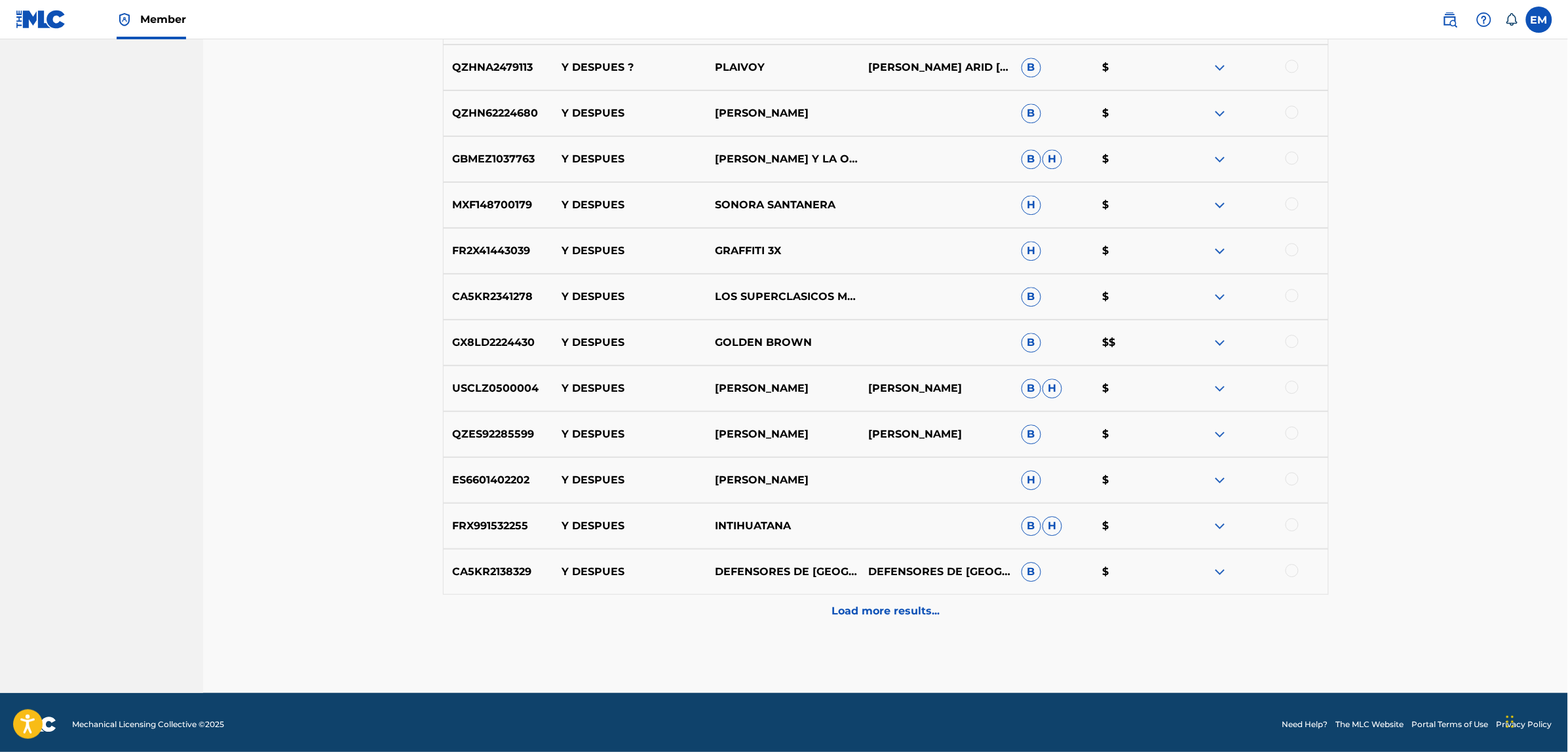
scroll to position [1370, 0]
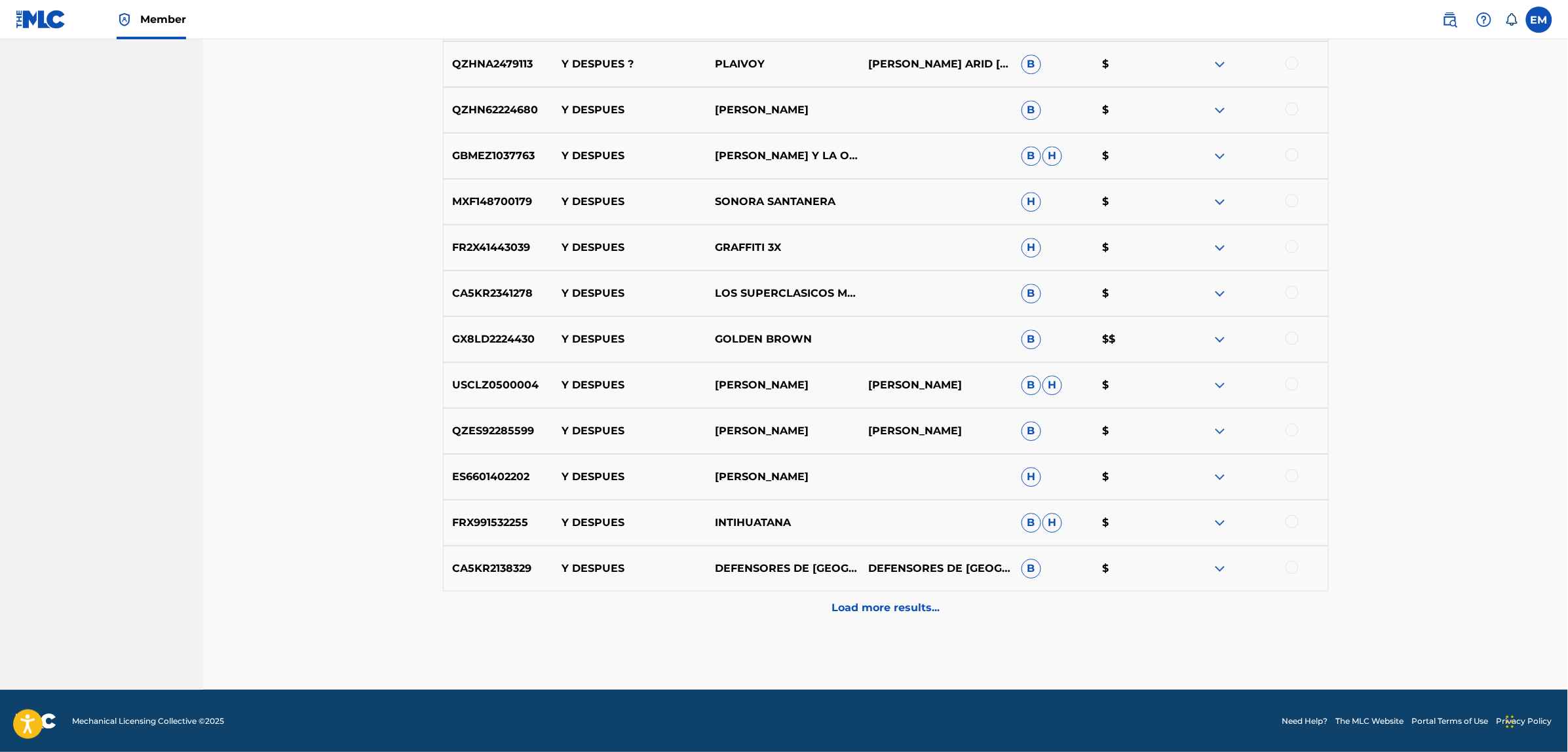
click at [905, 597] on div "Load more results..." at bounding box center [886, 608] width 886 height 33
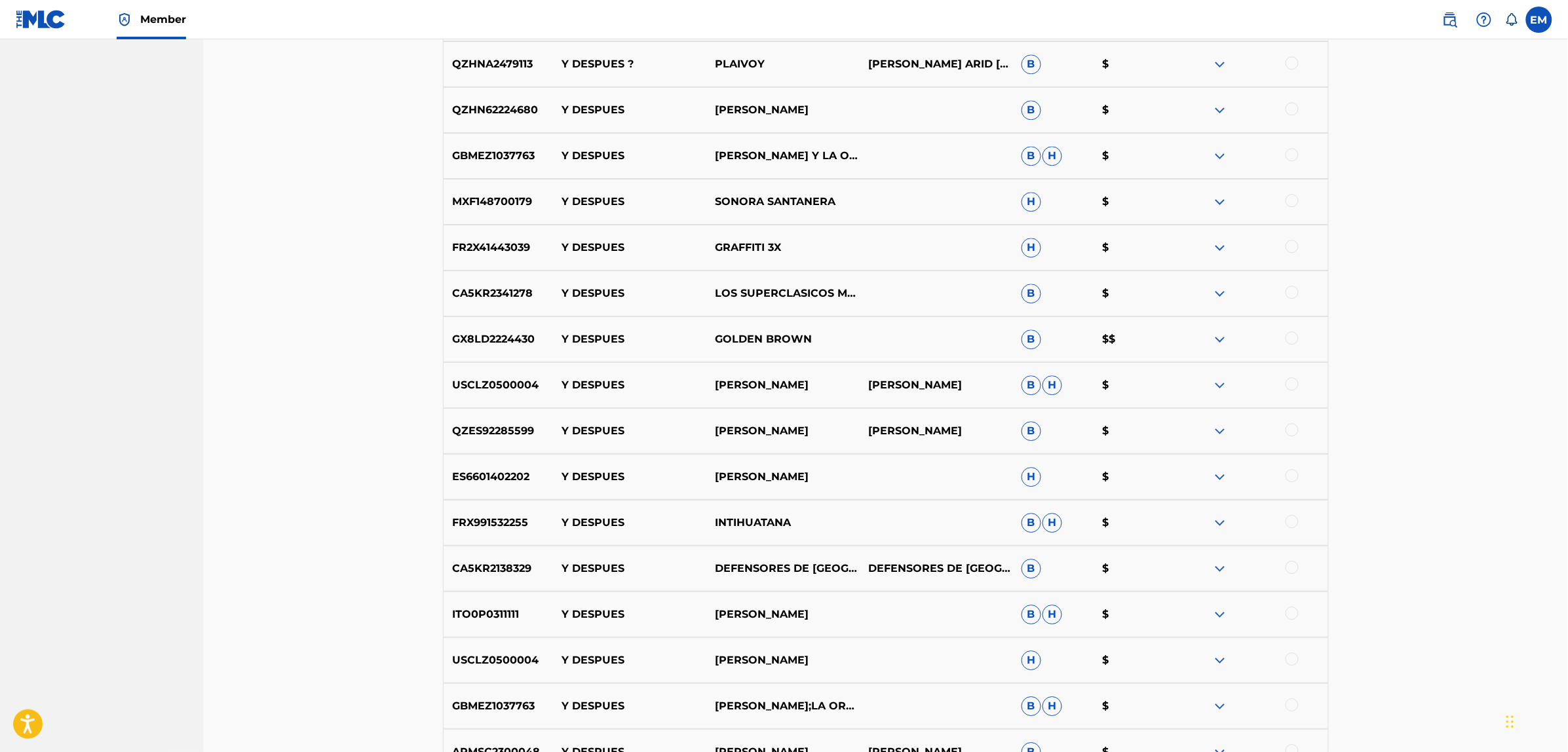
scroll to position [1698, 0]
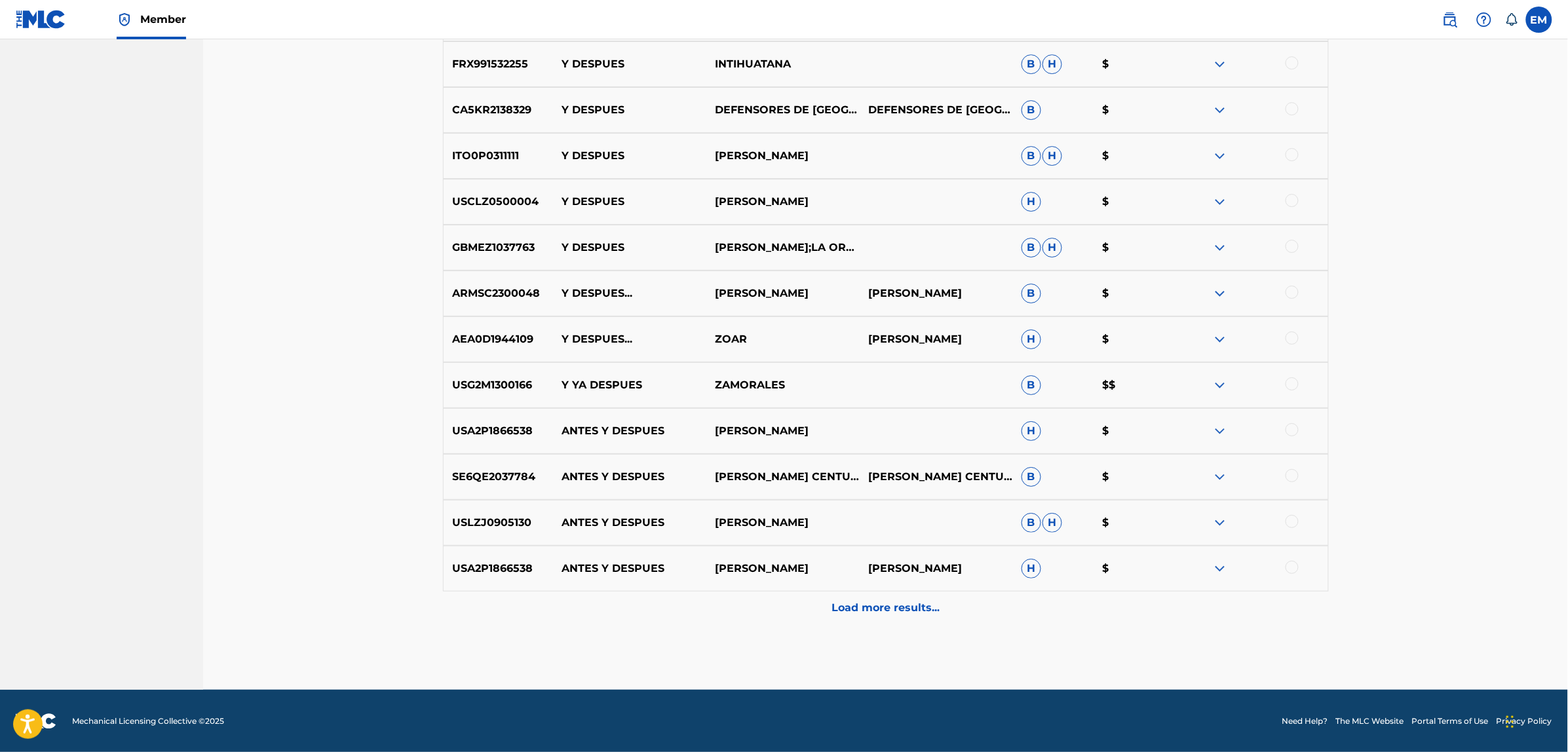
click at [872, 608] on p "Load more results..." at bounding box center [886, 608] width 109 height 16
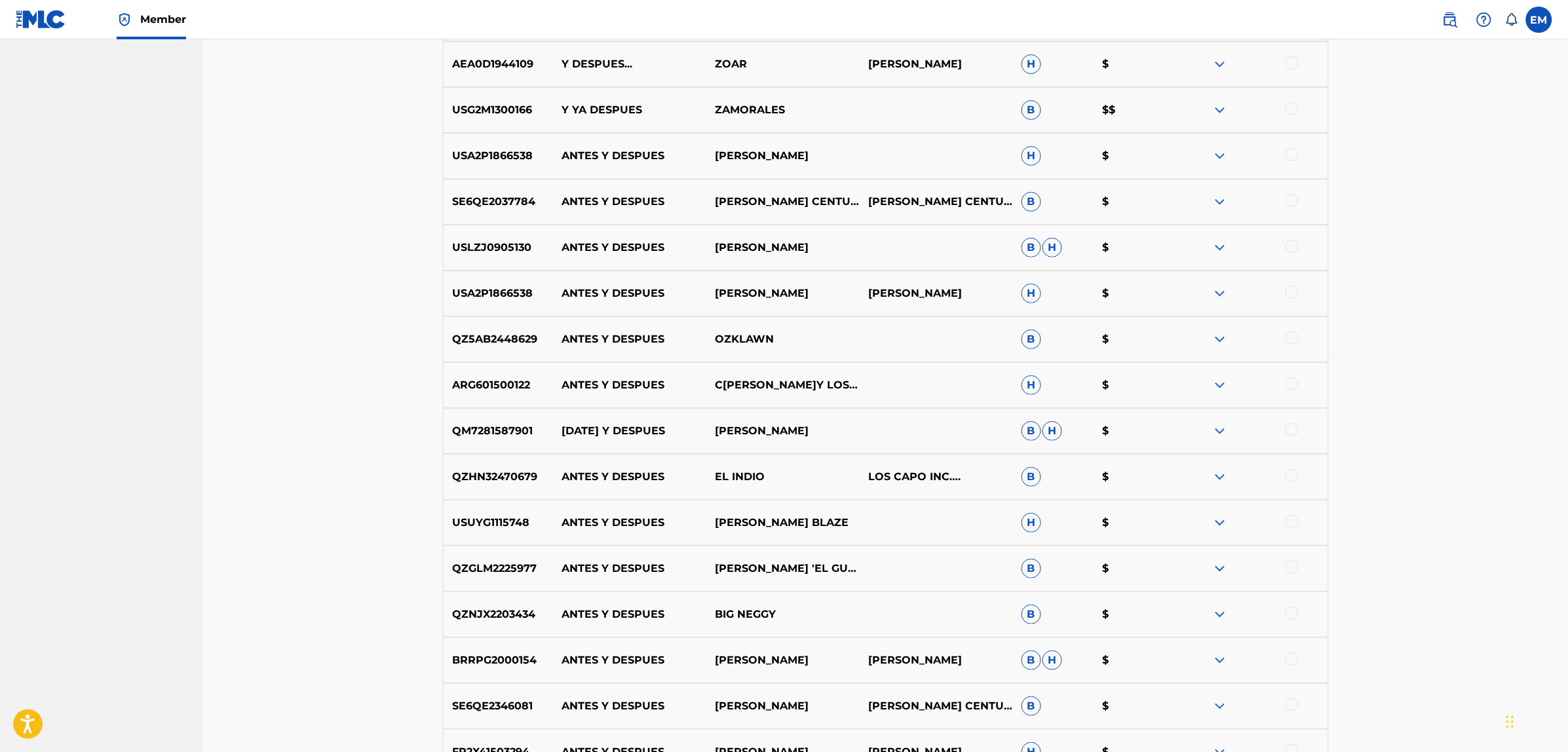
scroll to position [2156, 0]
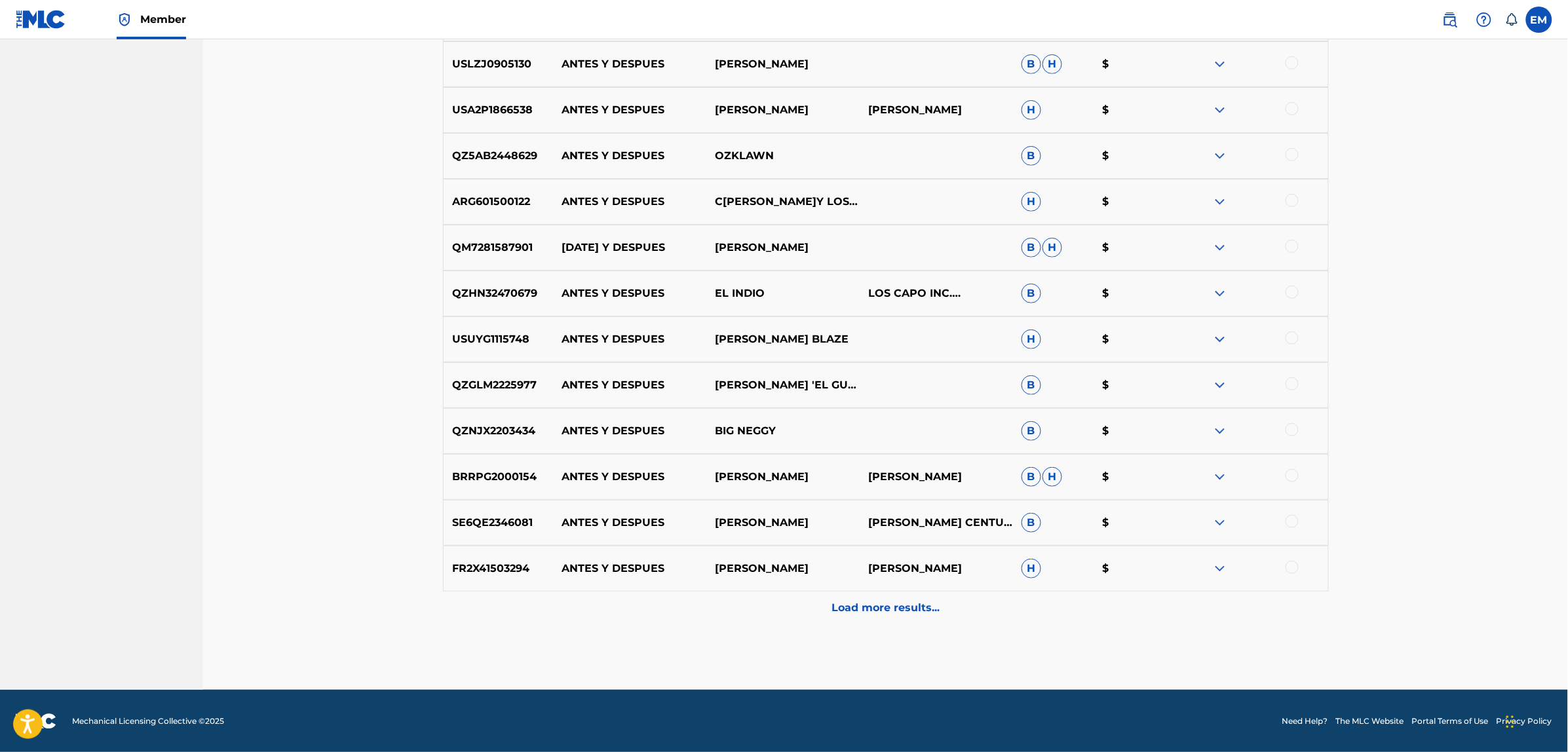
click at [872, 621] on div "Load more results..." at bounding box center [886, 608] width 886 height 33
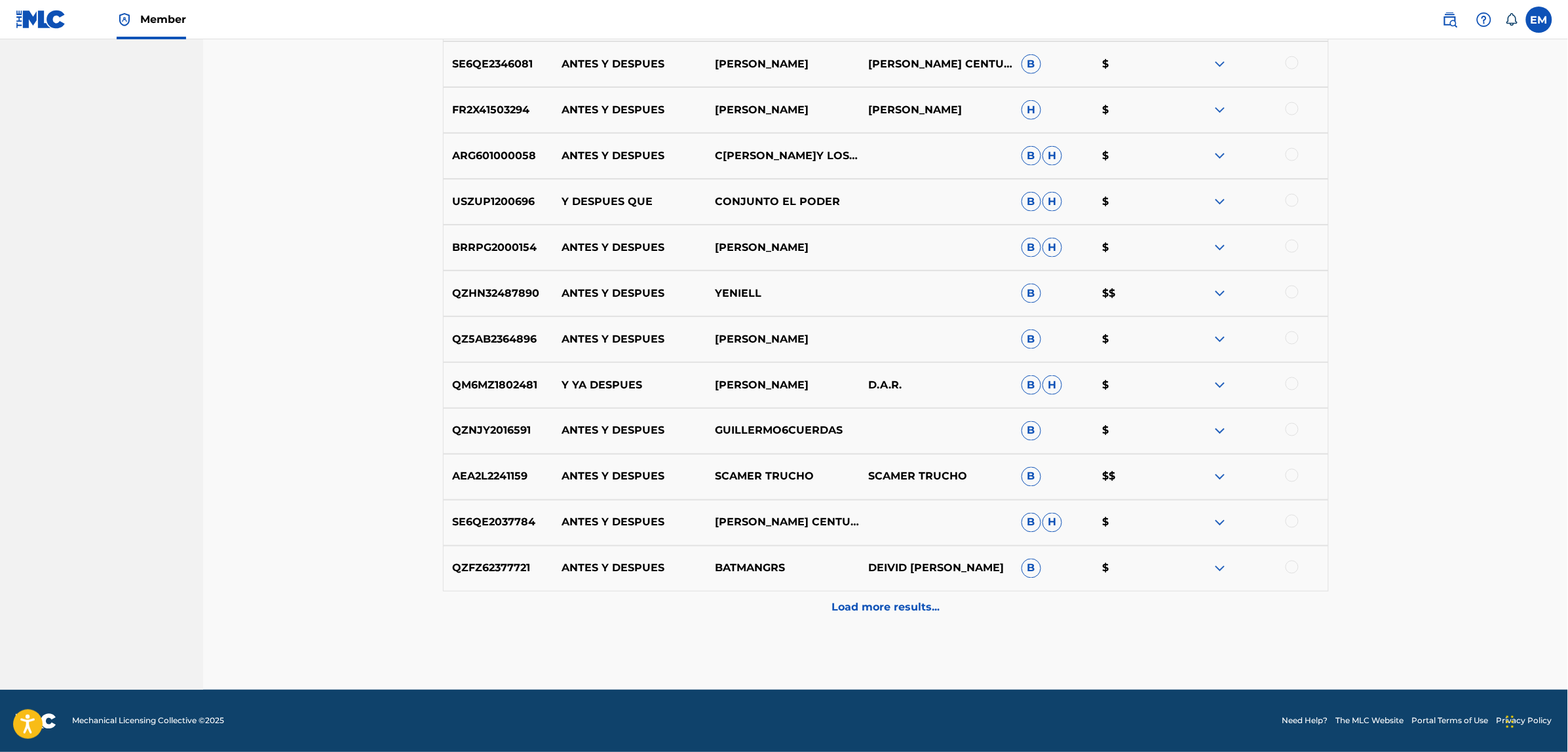
click at [843, 610] on p "Load more results..." at bounding box center [886, 608] width 109 height 16
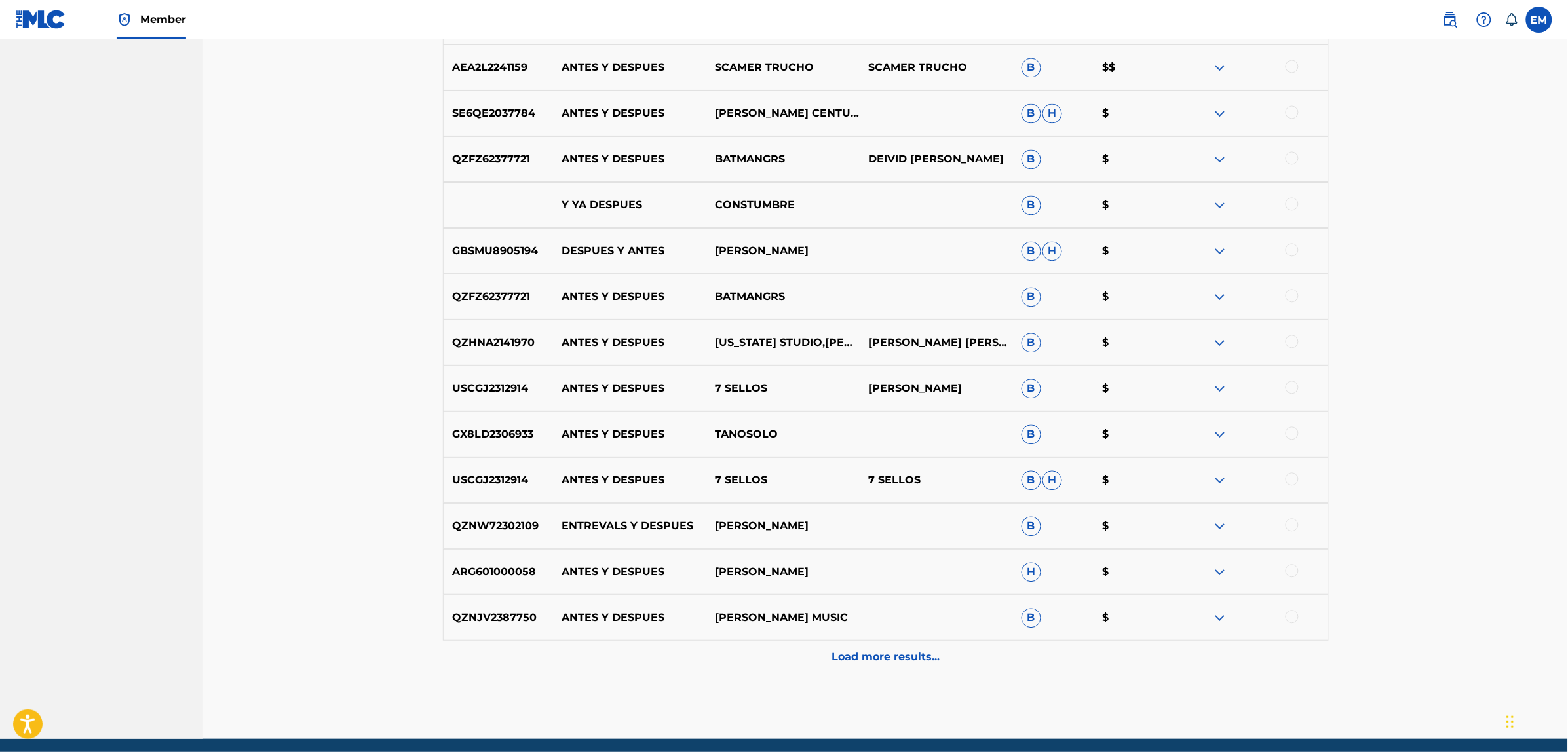
scroll to position [3205, 0]
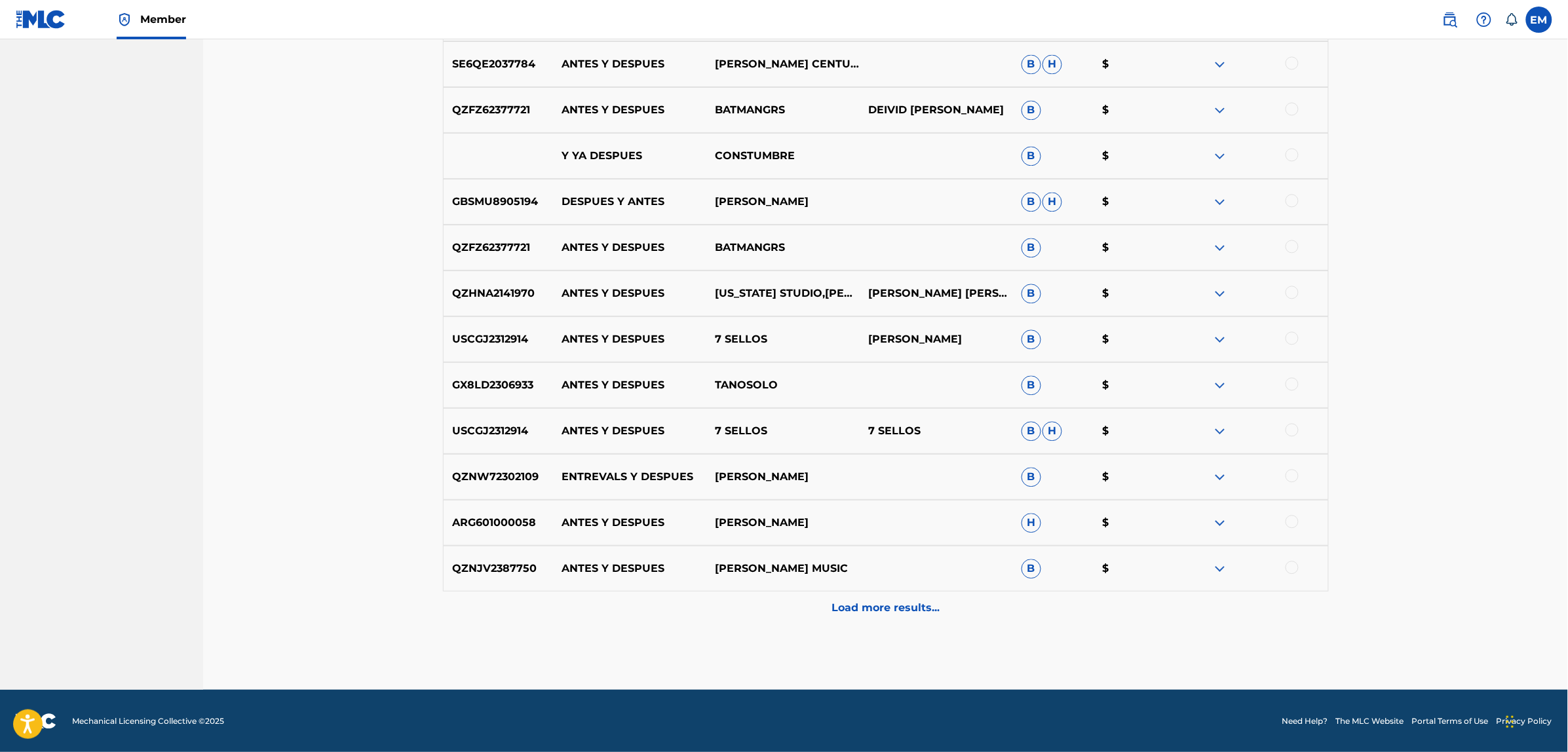
click at [853, 604] on p "Load more results..." at bounding box center [886, 608] width 109 height 16
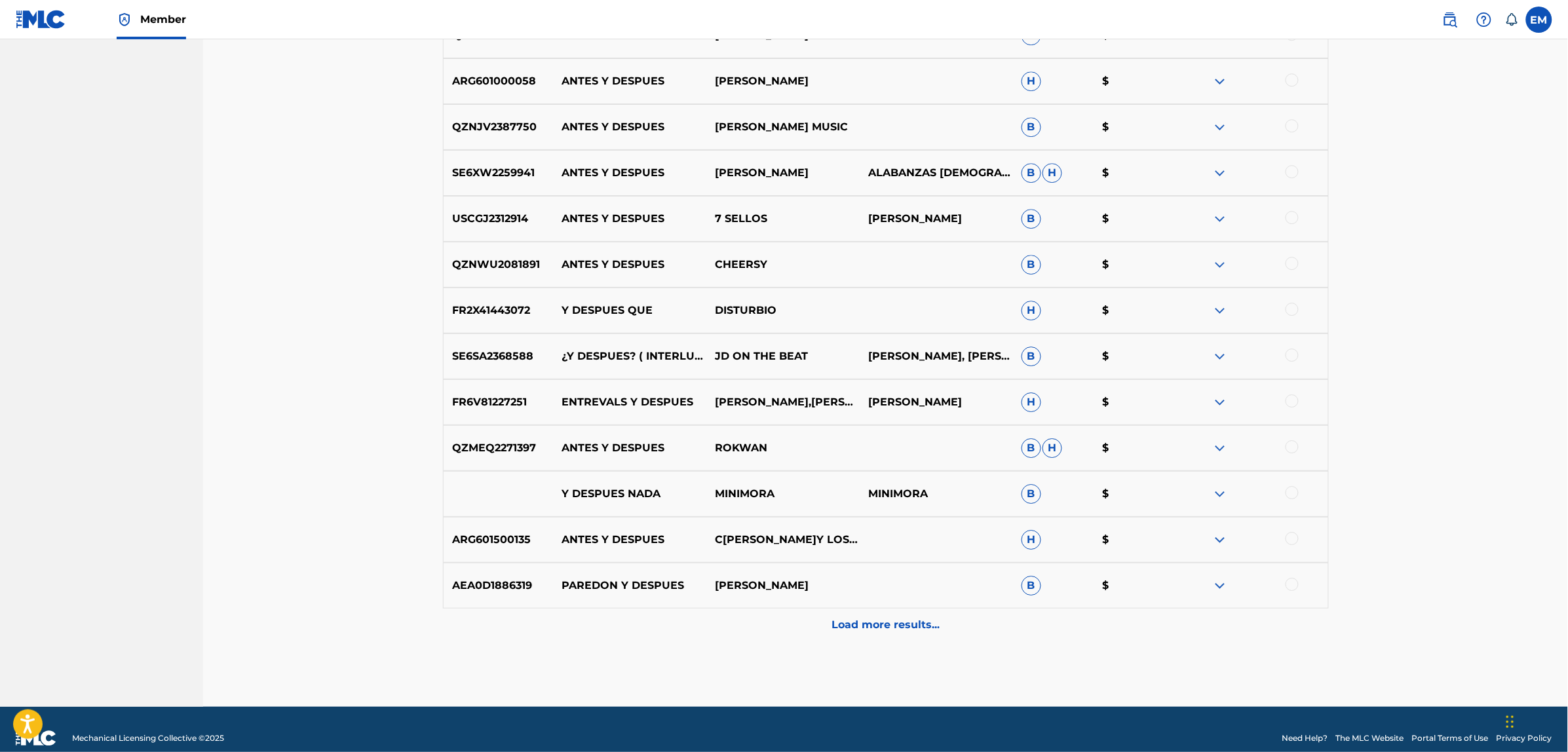
scroll to position [3664, 0]
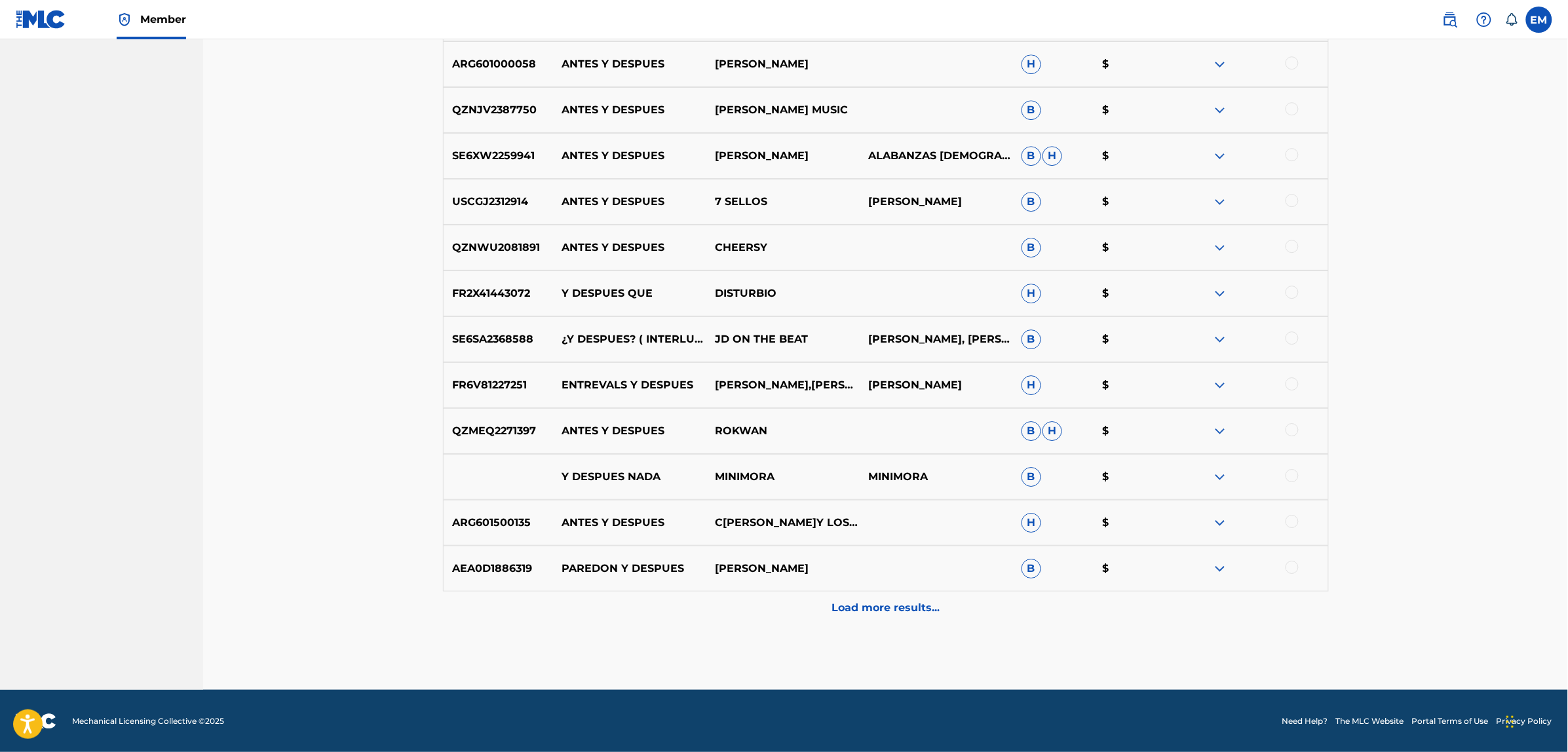
click at [856, 603] on p "Load more results..." at bounding box center [886, 608] width 109 height 16
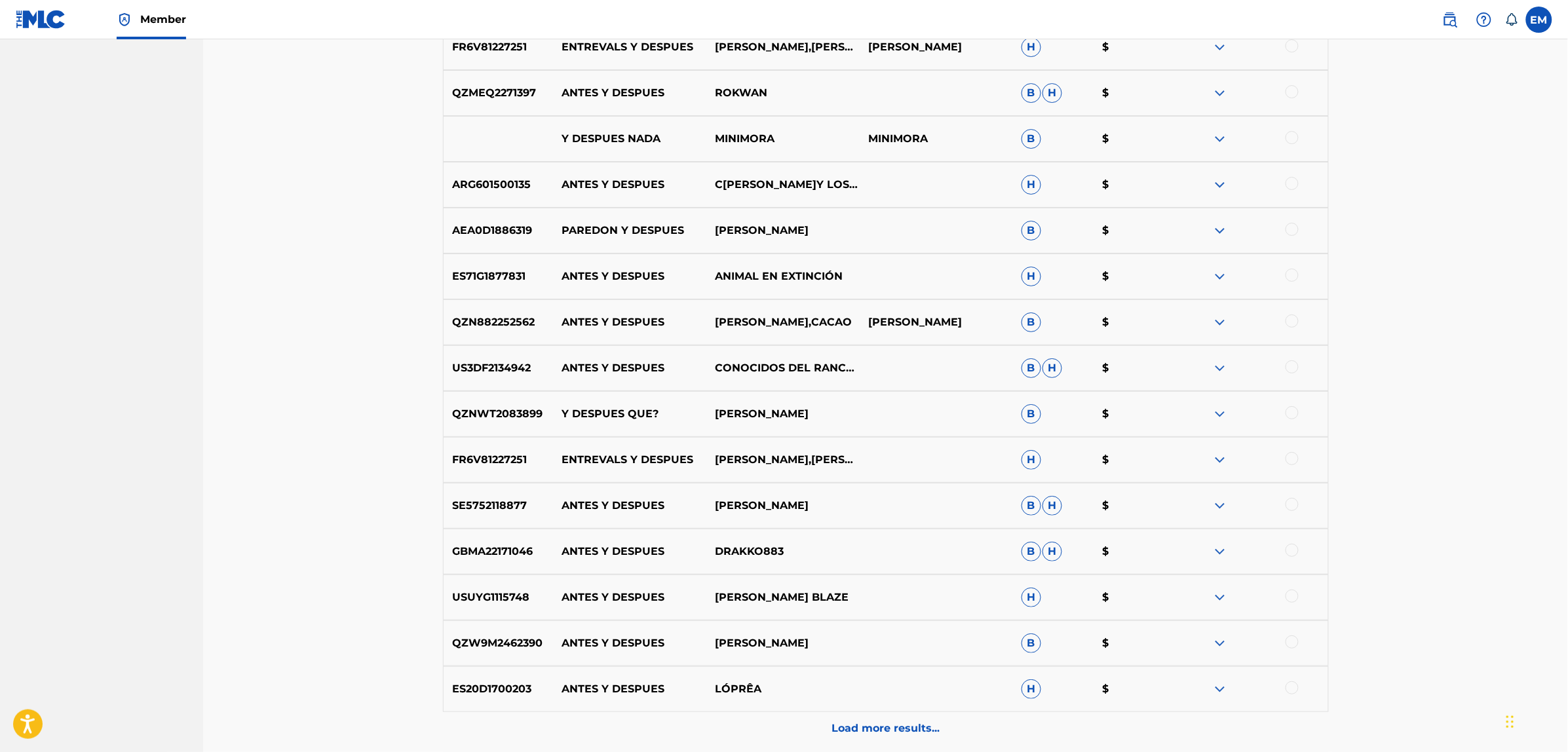
scroll to position [4122, 0]
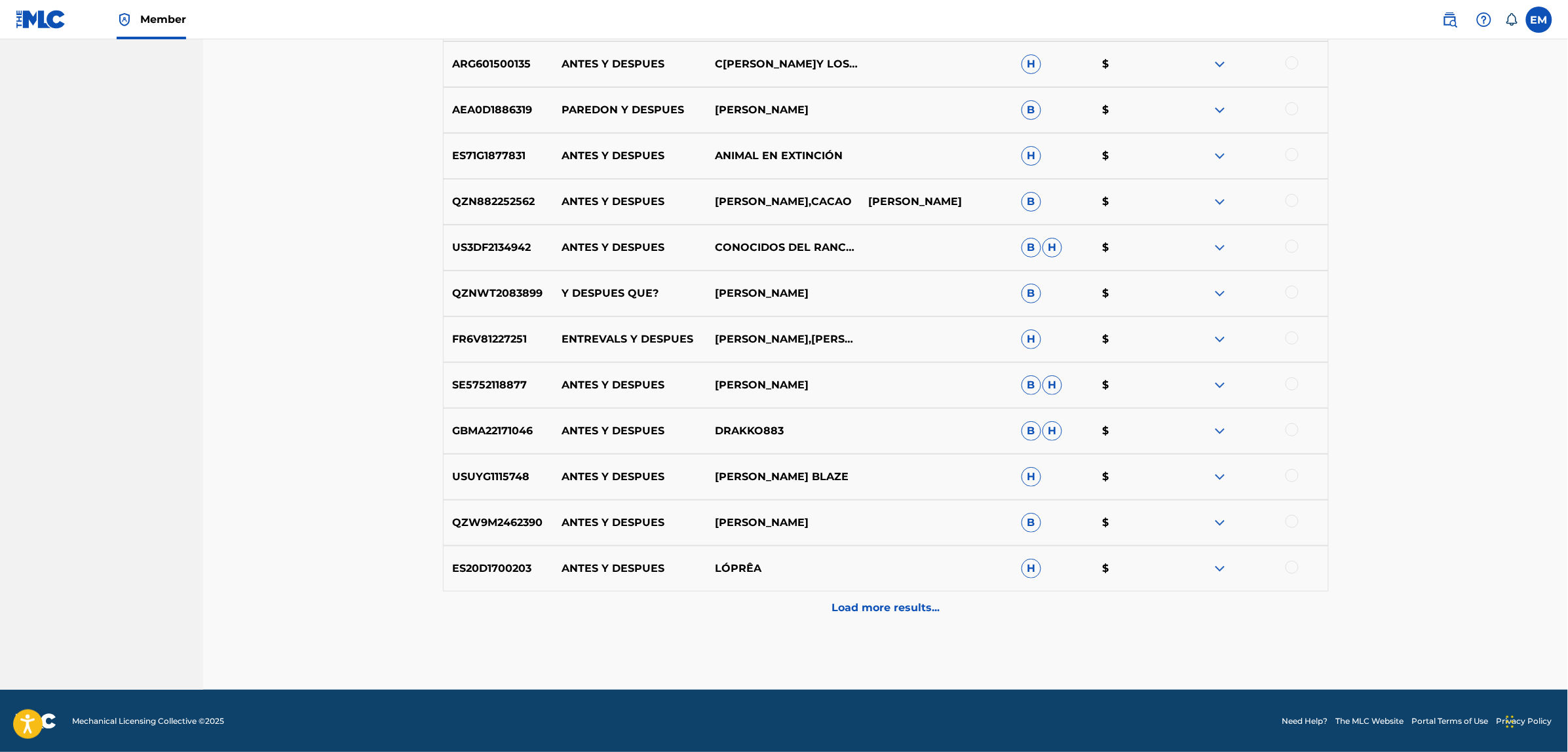
click at [919, 602] on p "Load more results..." at bounding box center [886, 608] width 109 height 16
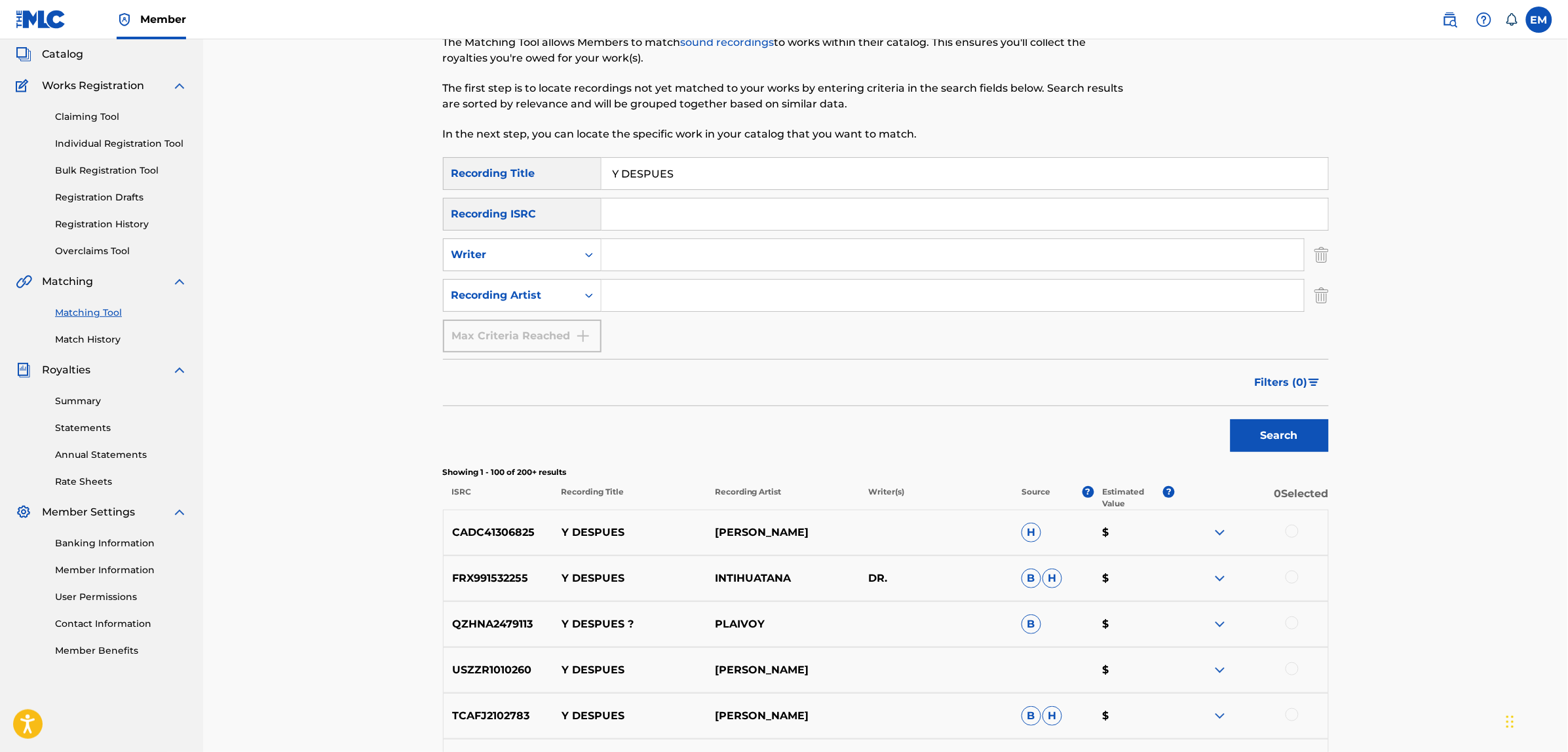
scroll to position [0, 0]
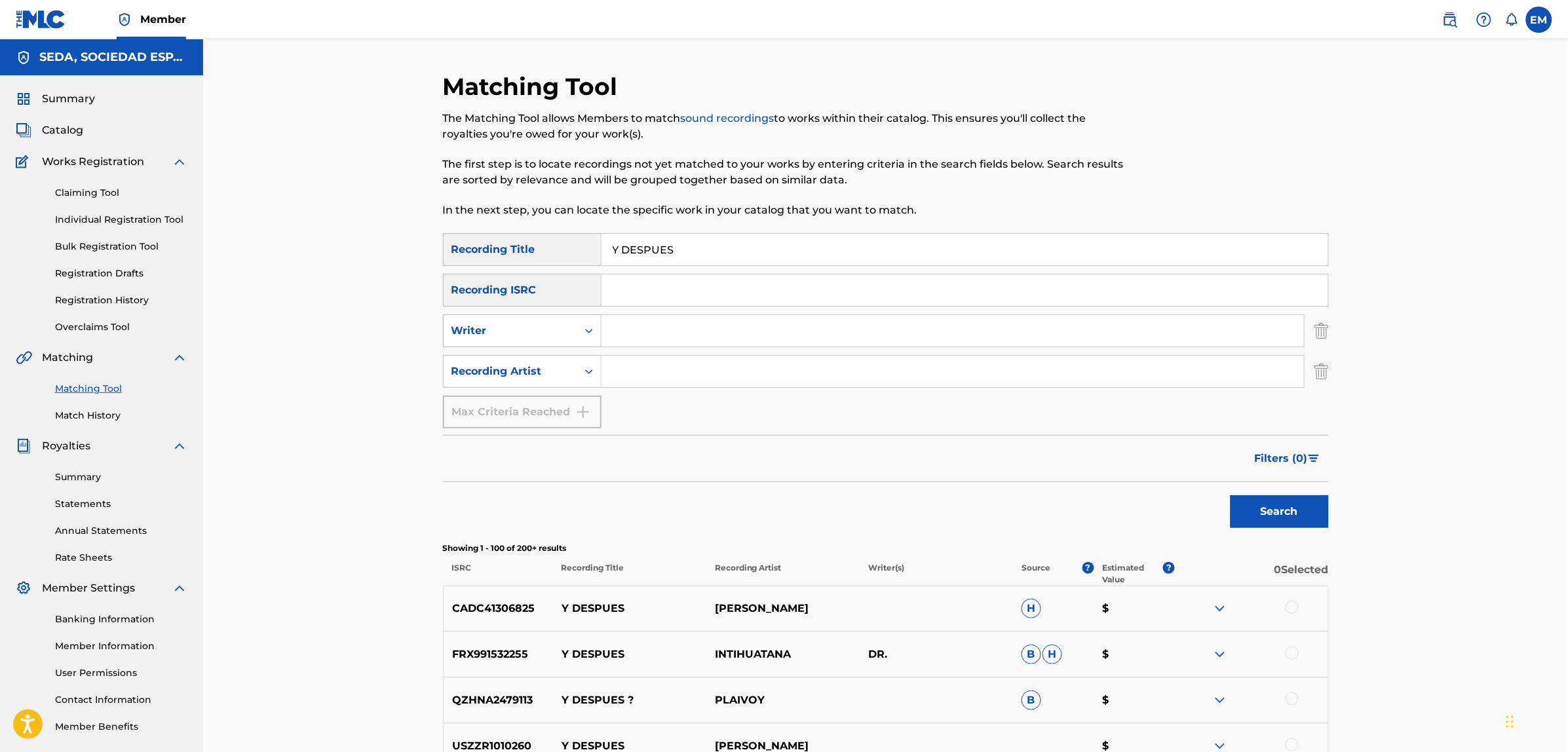
click at [563, 334] on div "Writer" at bounding box center [511, 331] width 118 height 16
click at [674, 328] on input "Search Form" at bounding box center [952, 331] width 702 height 31
type input "[PERSON_NAME]"
click at [1230, 495] on button "Search" at bounding box center [1279, 511] width 98 height 33
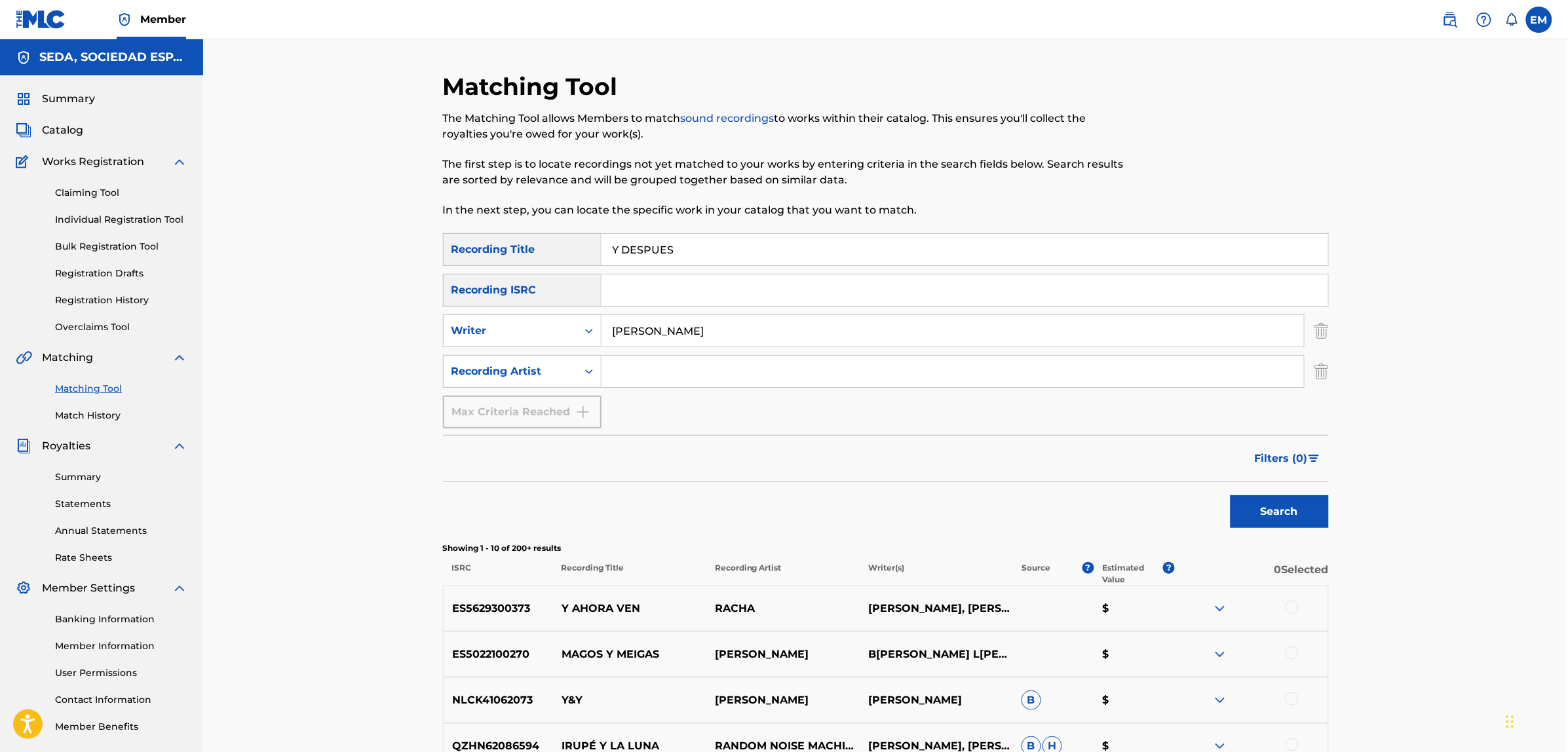
click at [1291, 608] on div at bounding box center [1291, 607] width 13 height 13
click at [945, 640] on button "Match 1 Group" at bounding box center [920, 645] width 145 height 33
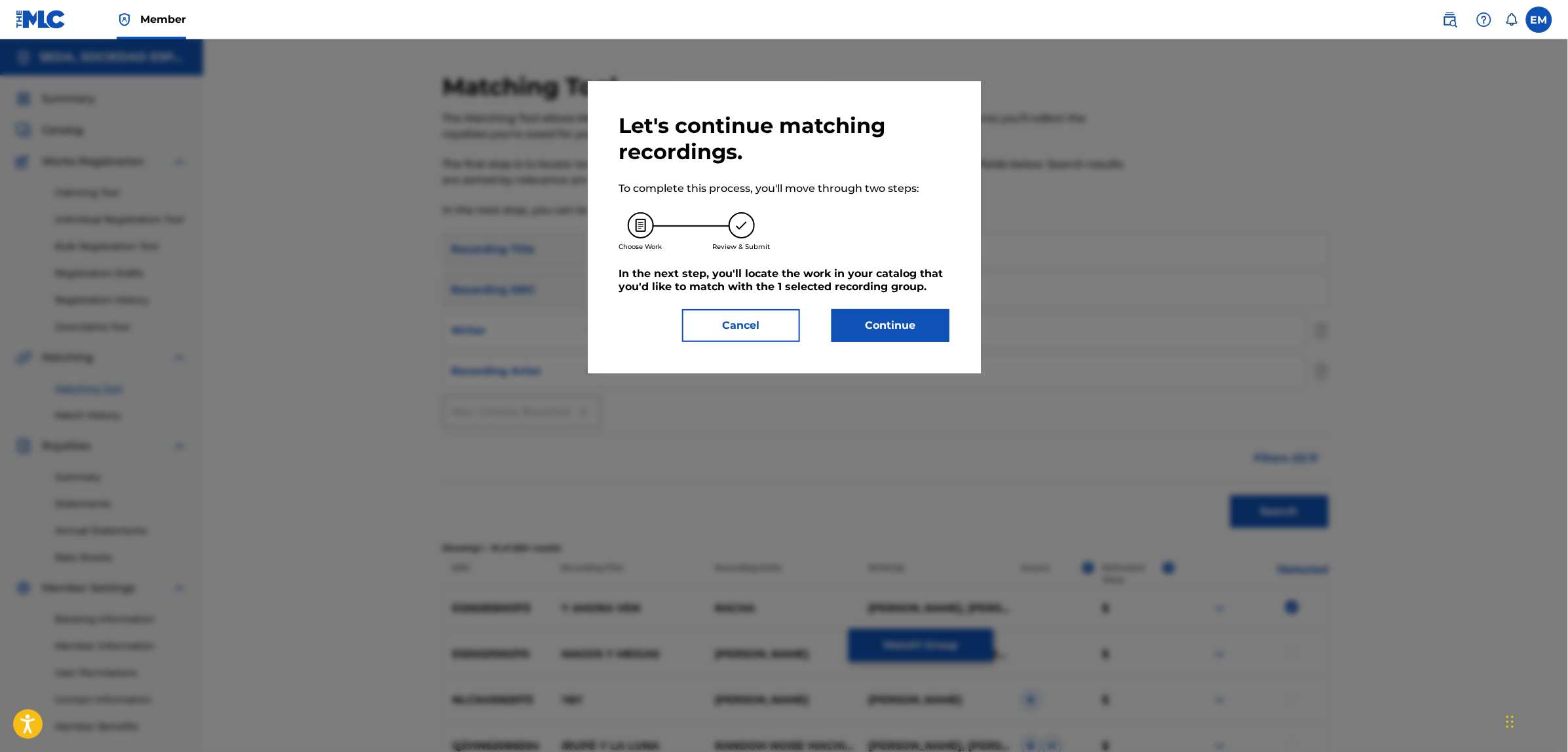
click at [872, 329] on button "Continue" at bounding box center [891, 326] width 118 height 33
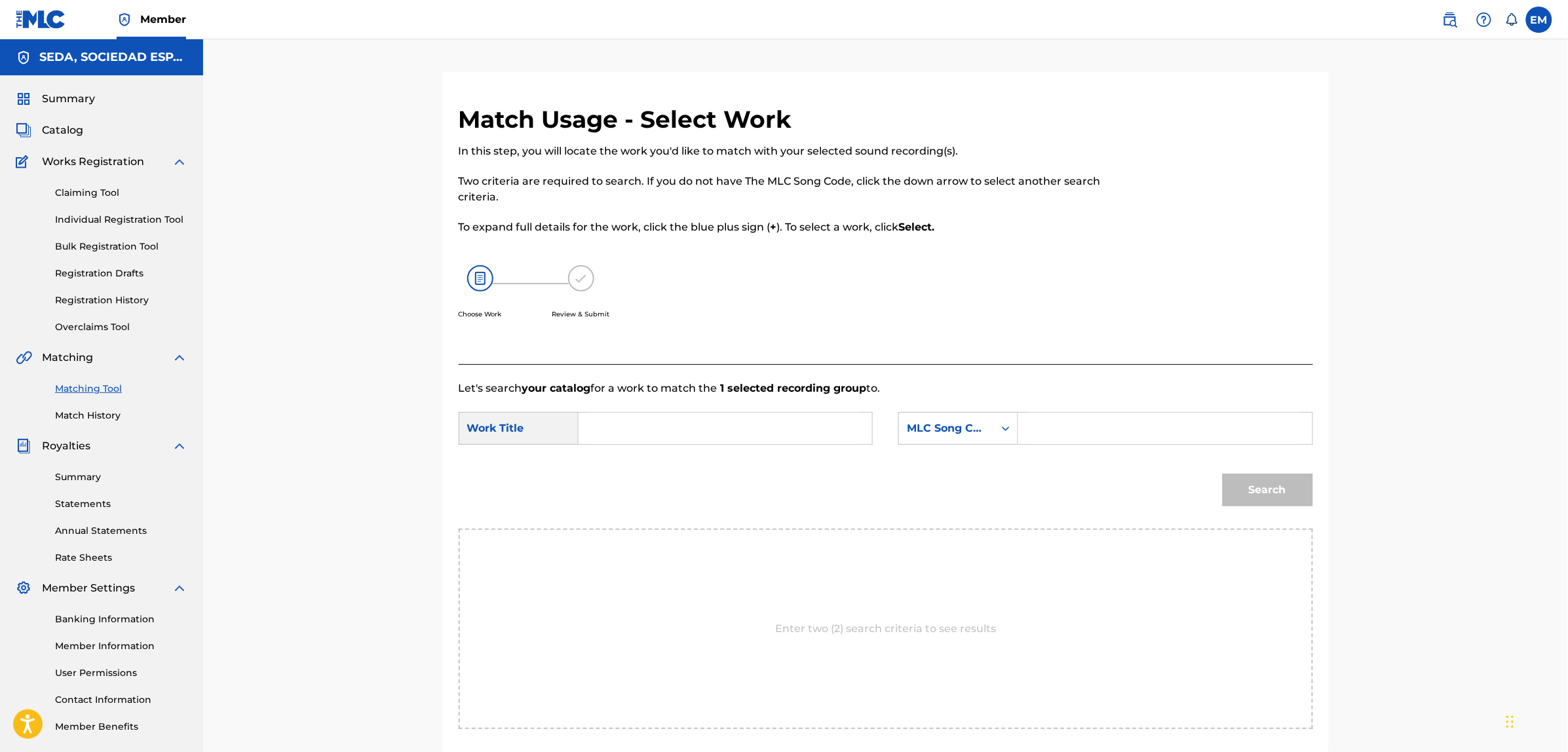
click at [680, 423] on input "Search Form" at bounding box center [725, 428] width 271 height 31
type input "Y DESPUES"
click at [973, 437] on div "MLC Song Code" at bounding box center [945, 428] width 95 height 25
click at [958, 455] on div "Writer Name" at bounding box center [958, 461] width 119 height 33
click at [1047, 429] on input "Search Form" at bounding box center [1164, 428] width 271 height 31
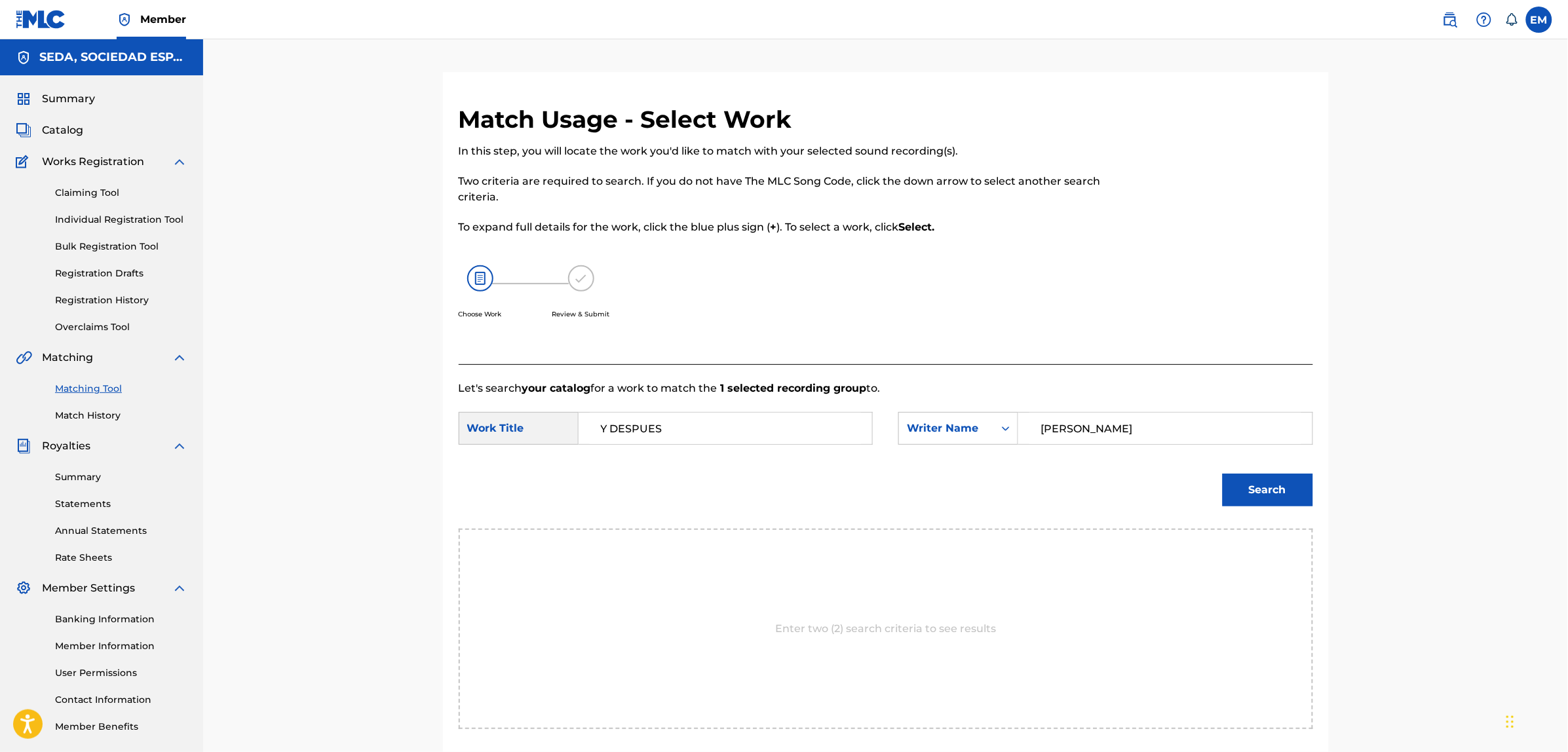
type input "[PERSON_NAME]"
click at [1222, 474] on button "Search" at bounding box center [1268, 491] width 90 height 33
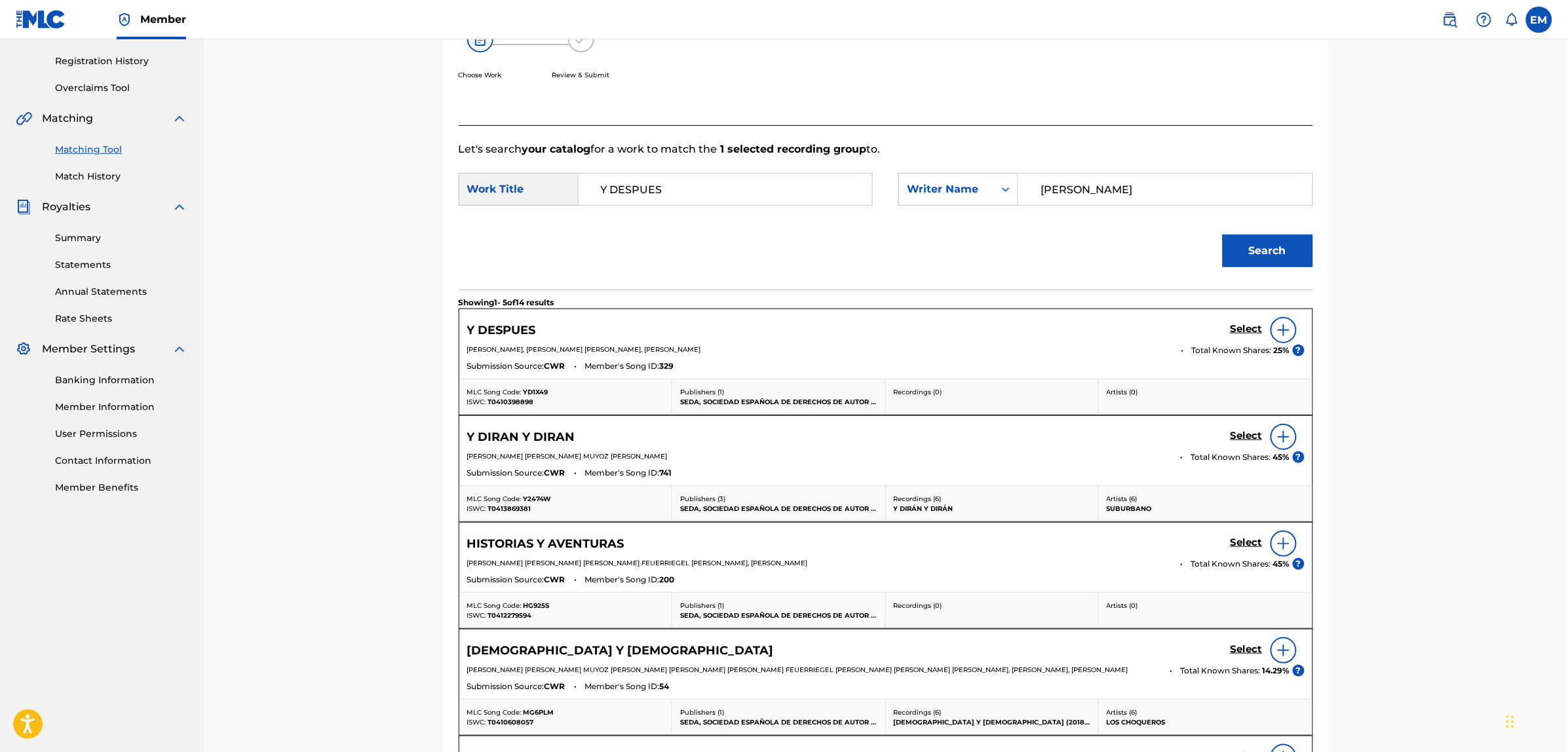
scroll to position [246, 0]
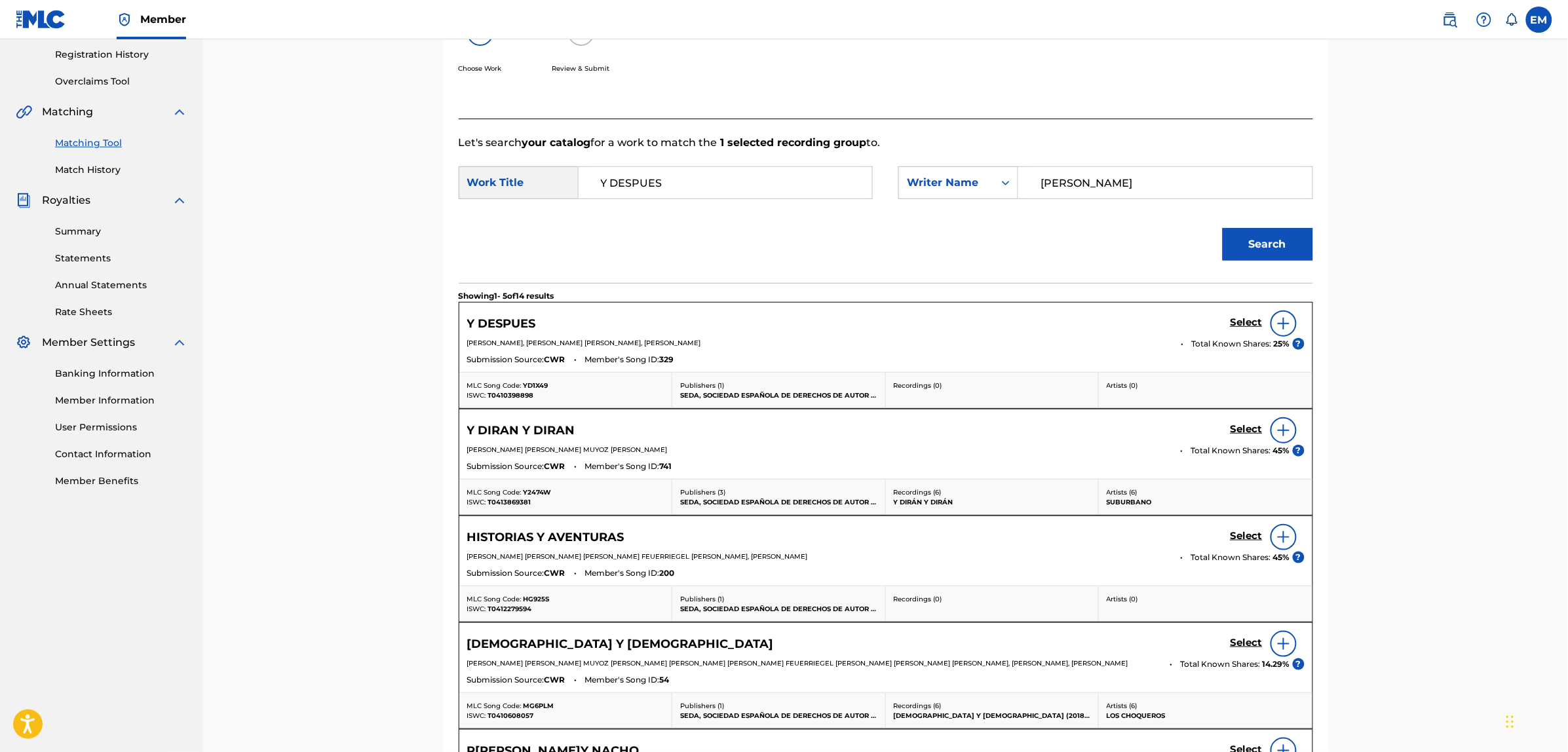
click at [1288, 327] on img at bounding box center [1283, 324] width 16 height 16
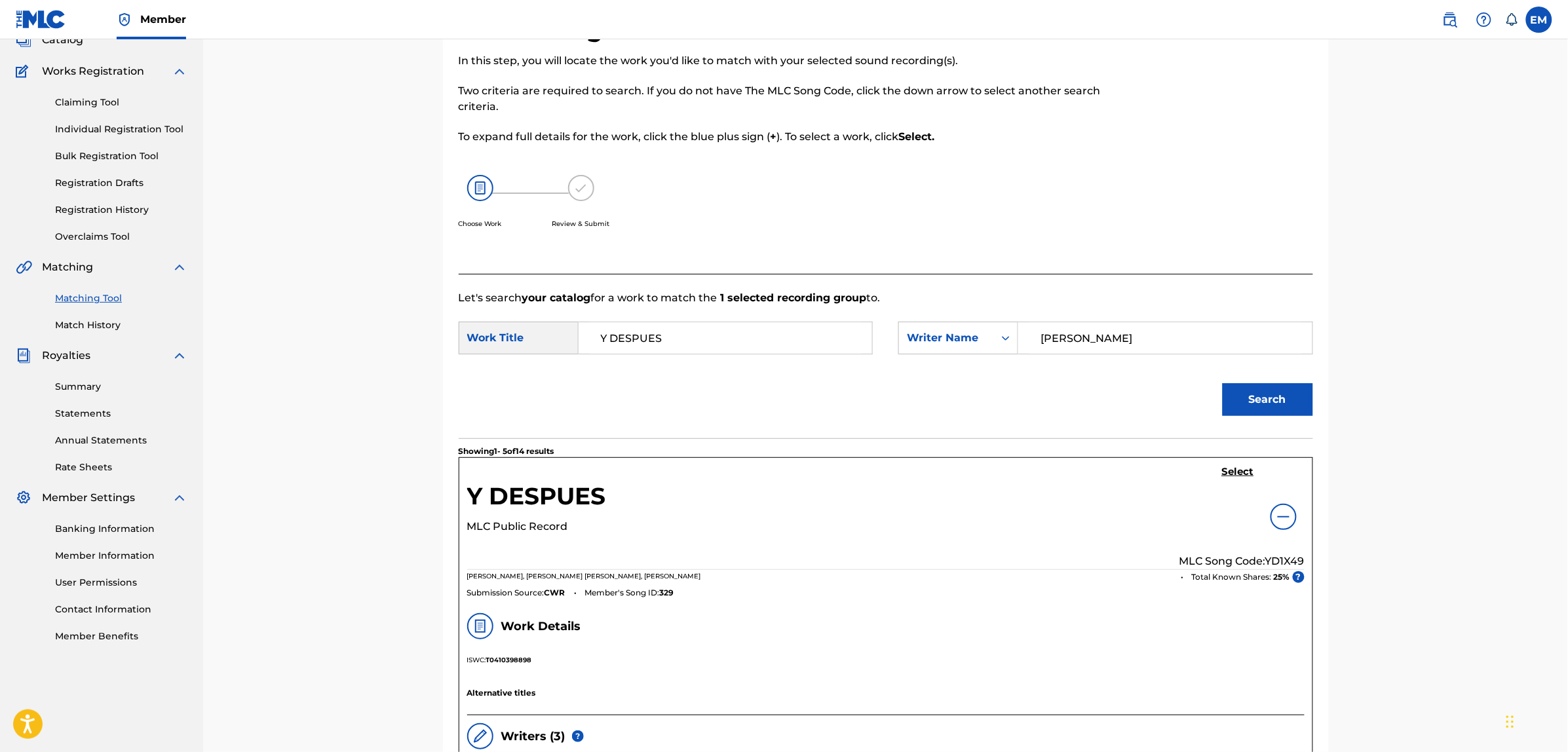
scroll to position [82, 0]
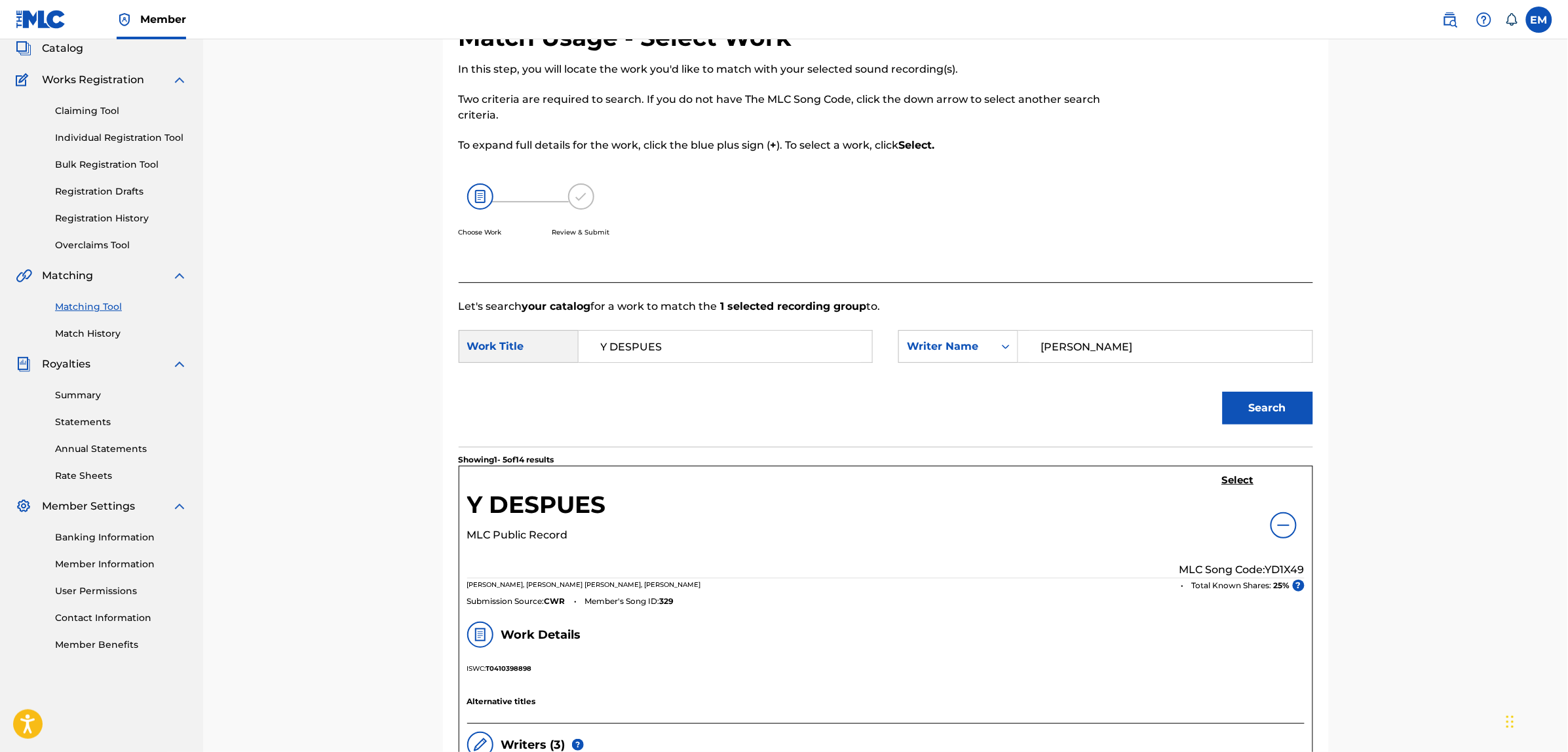
click at [1243, 485] on h5 "Select" at bounding box center [1237, 480] width 32 height 12
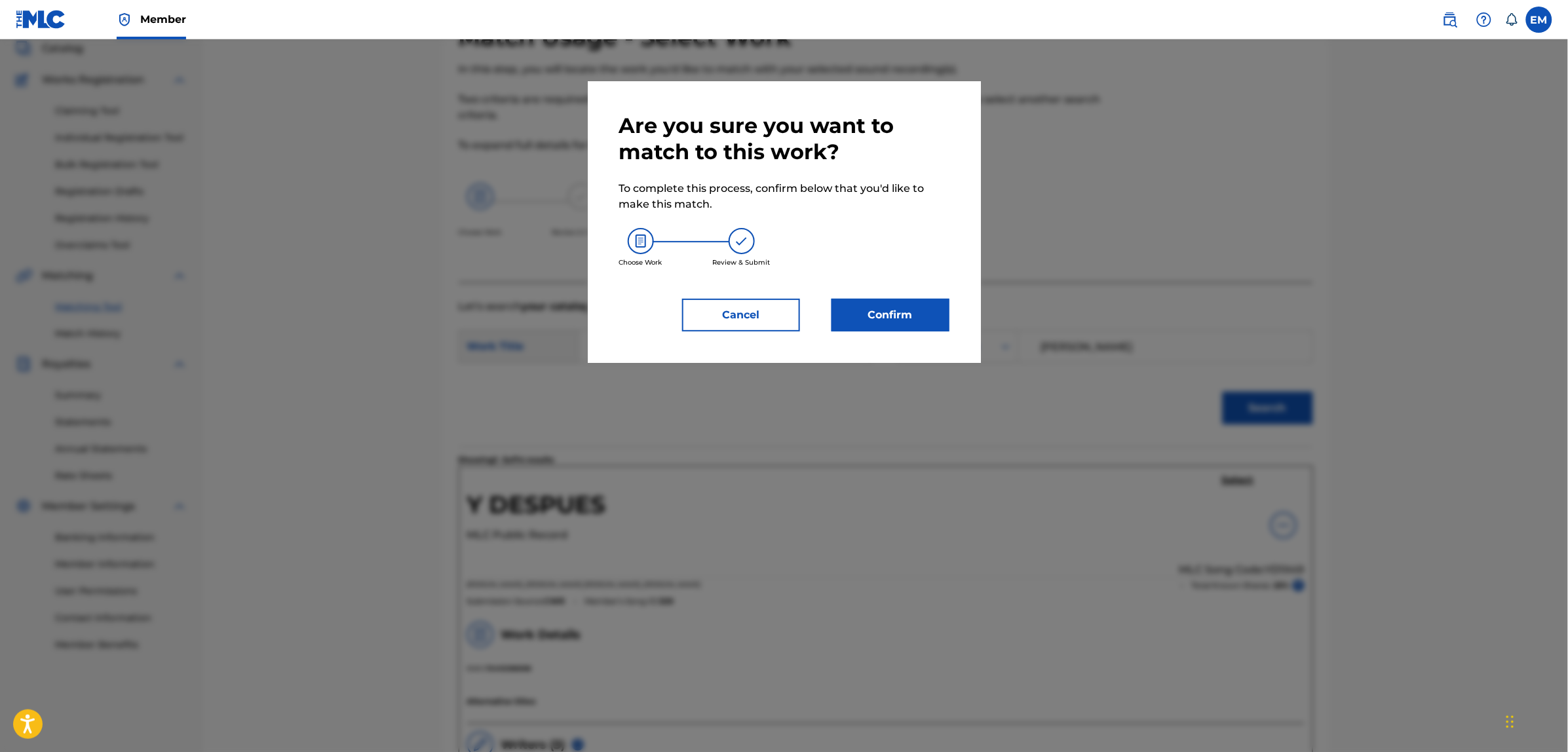
click at [874, 318] on button "Confirm" at bounding box center [891, 315] width 118 height 33
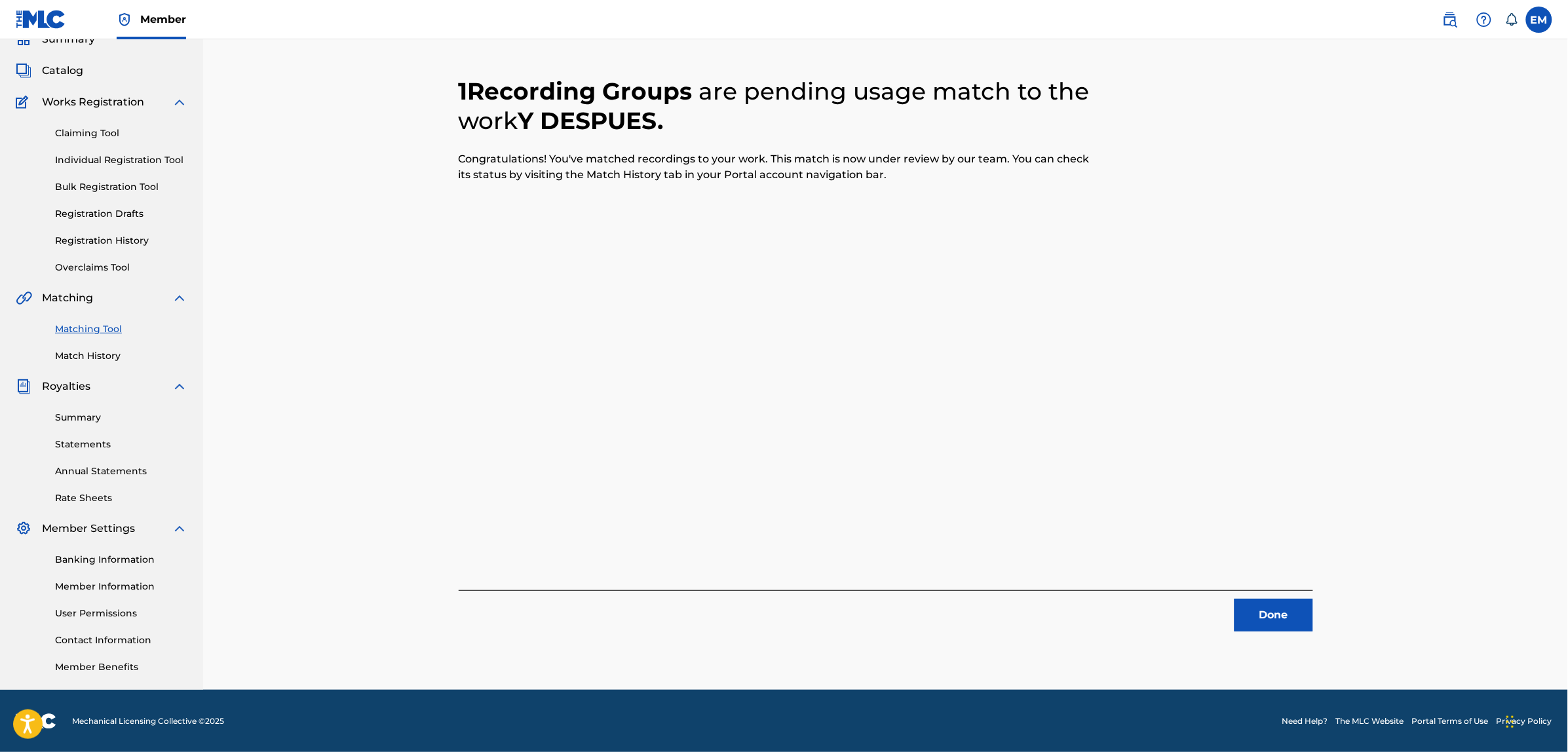
click at [1245, 615] on button "Done" at bounding box center [1274, 616] width 79 height 33
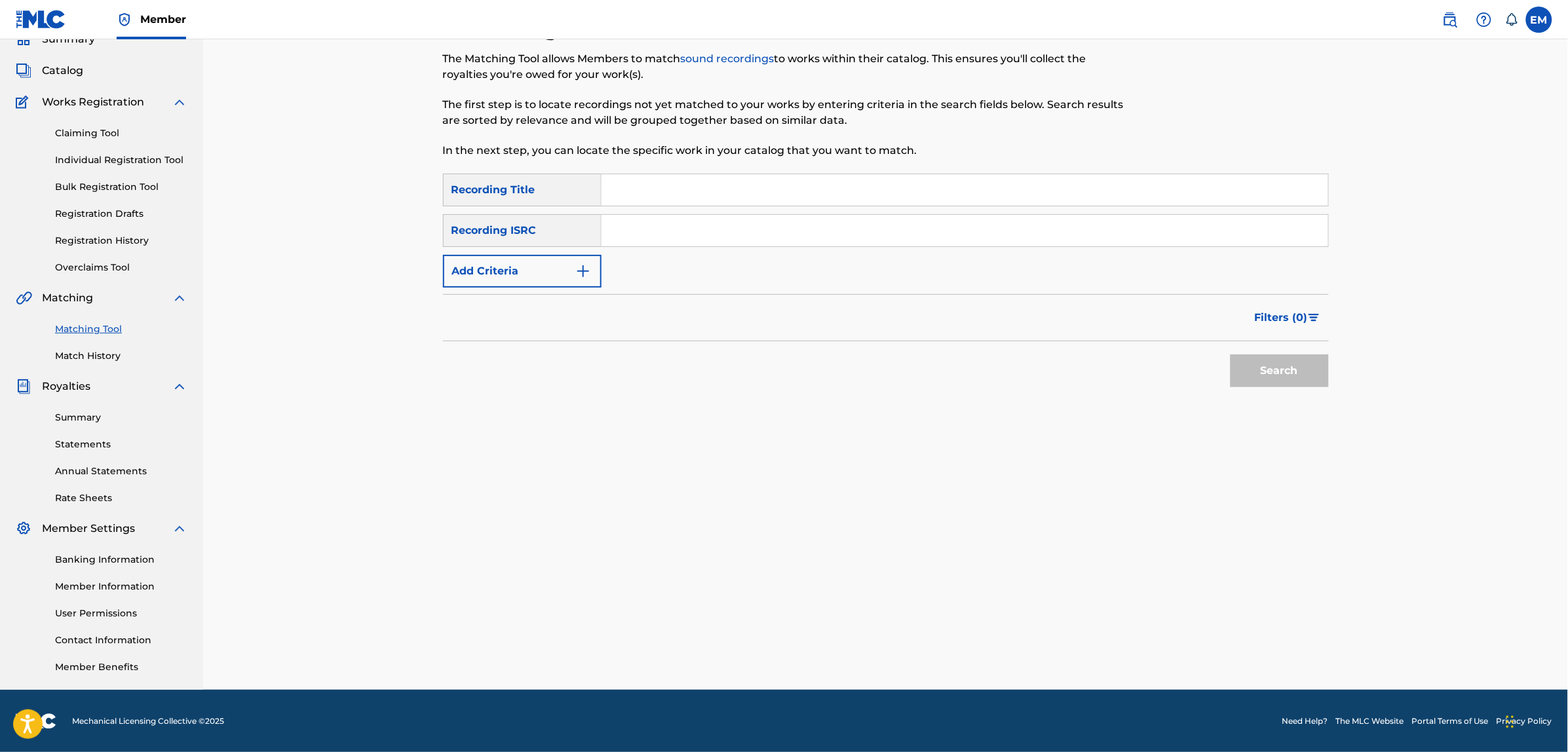
click at [637, 182] on input "Search Form" at bounding box center [965, 190] width 727 height 31
type input "la tierra se mueve"
click at [1230, 354] on button "Search" at bounding box center [1279, 371] width 98 height 33
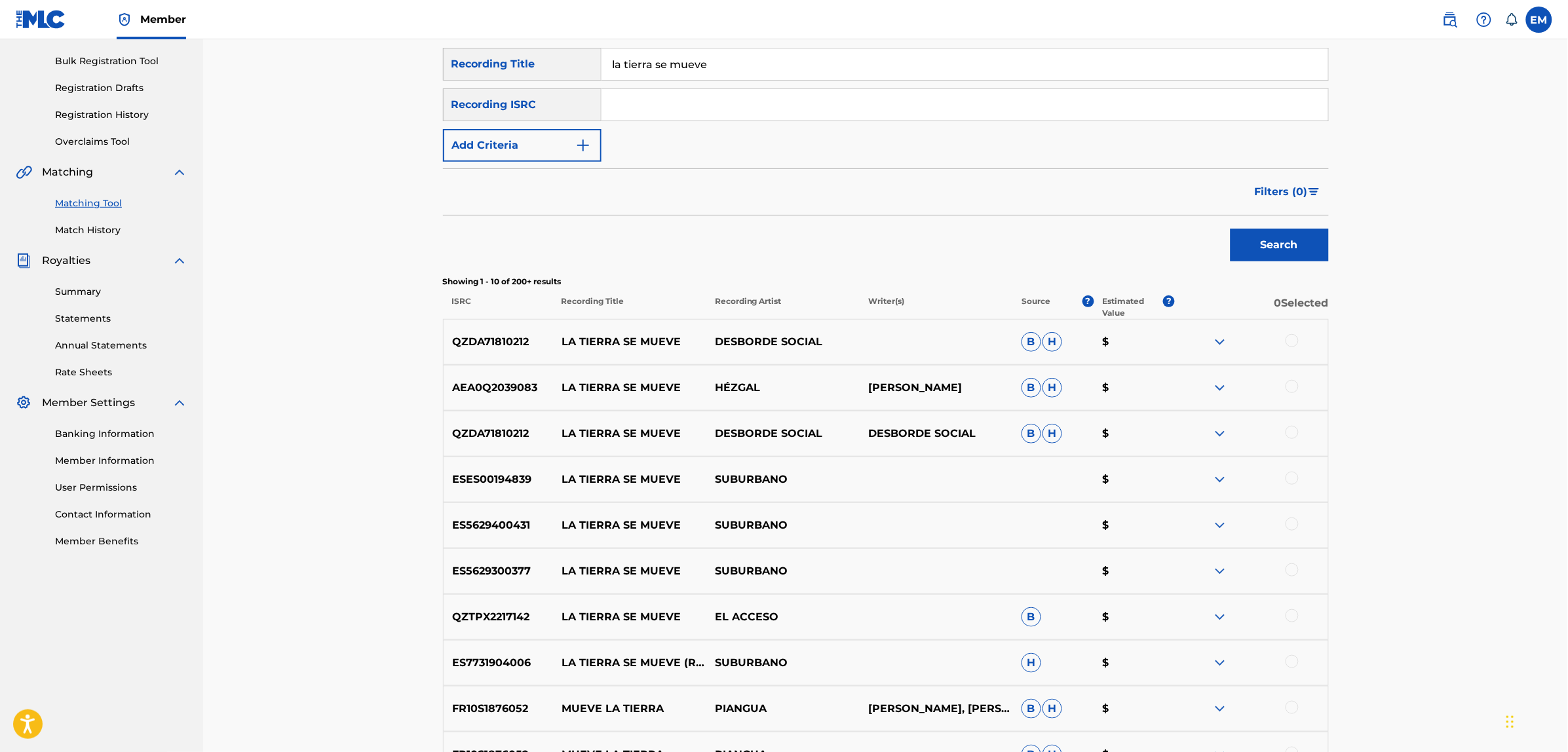
scroll to position [223, 0]
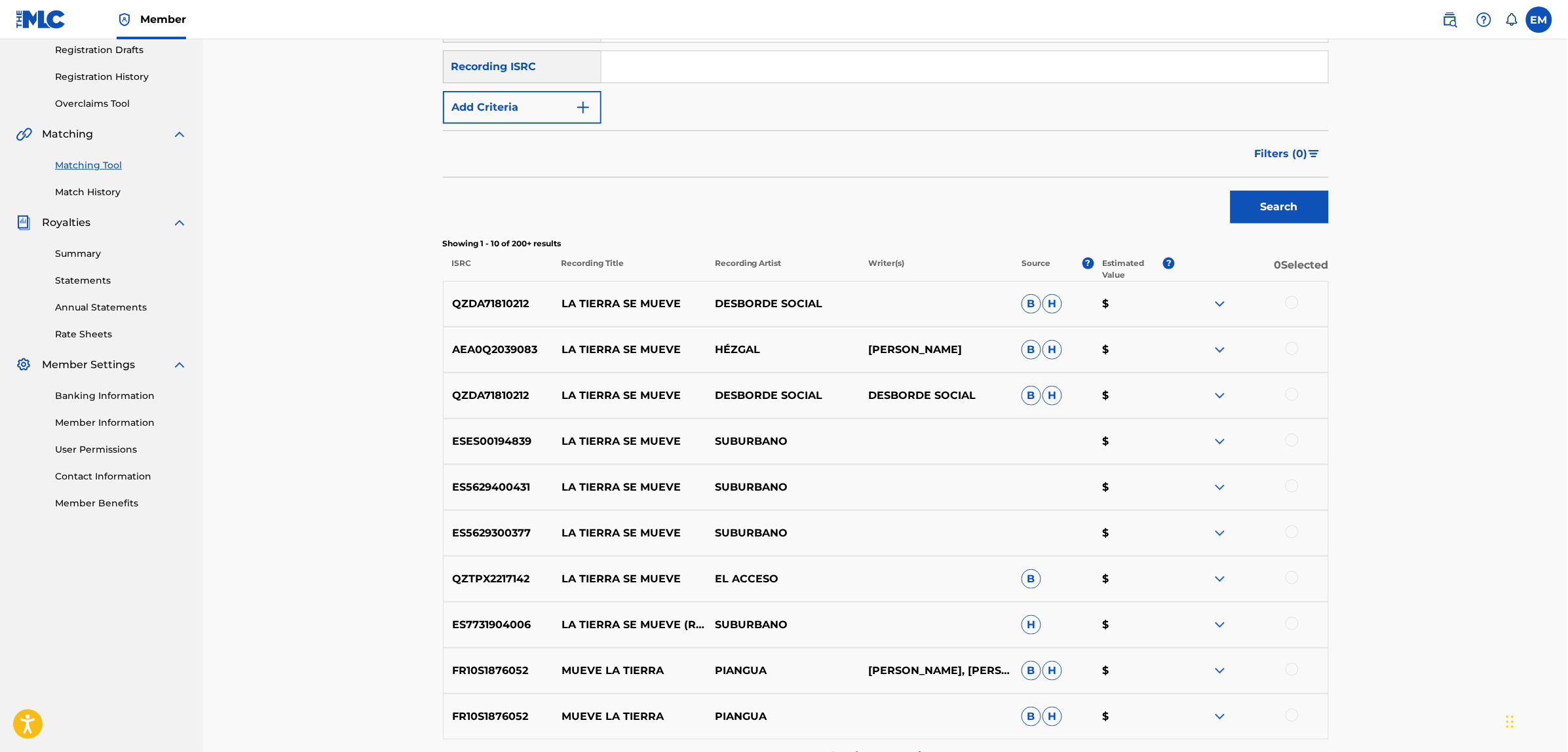
click at [1288, 444] on div at bounding box center [1291, 440] width 13 height 13
click at [1288, 489] on div at bounding box center [1291, 485] width 13 height 13
click at [1293, 532] on div at bounding box center [1291, 531] width 13 height 13
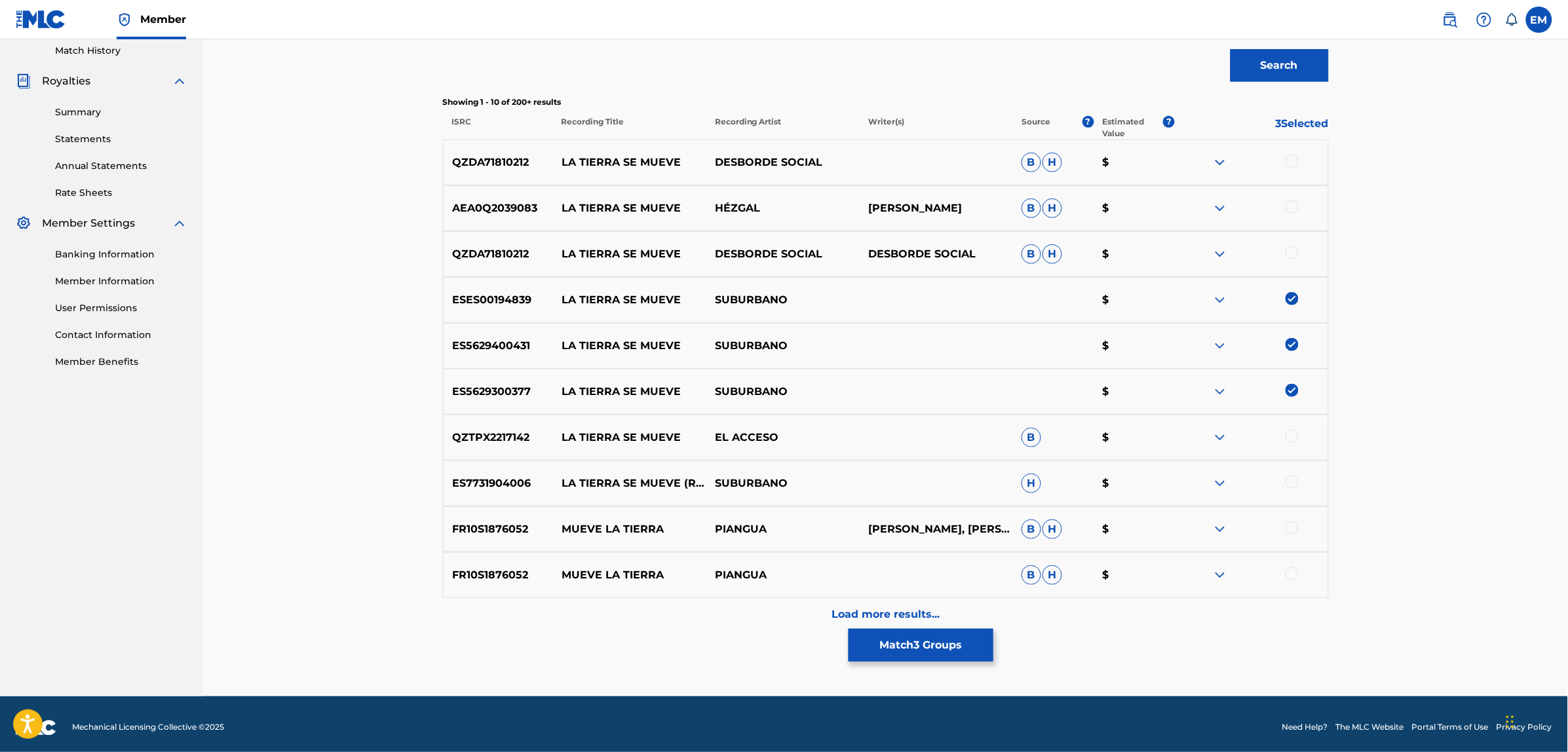
scroll to position [372, 0]
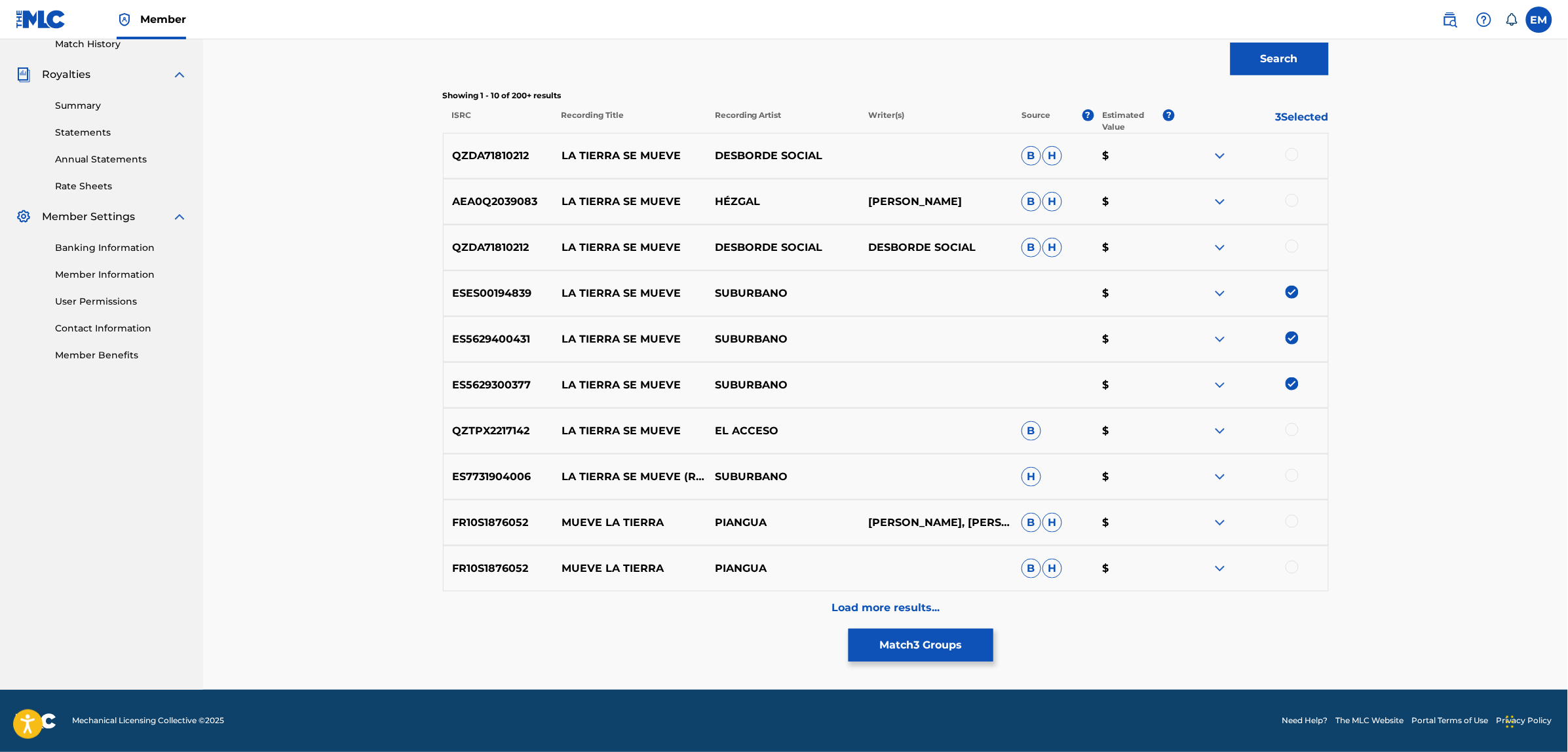
click at [1288, 479] on div at bounding box center [1291, 475] width 13 height 13
click at [869, 611] on p "Load more results..." at bounding box center [886, 608] width 109 height 16
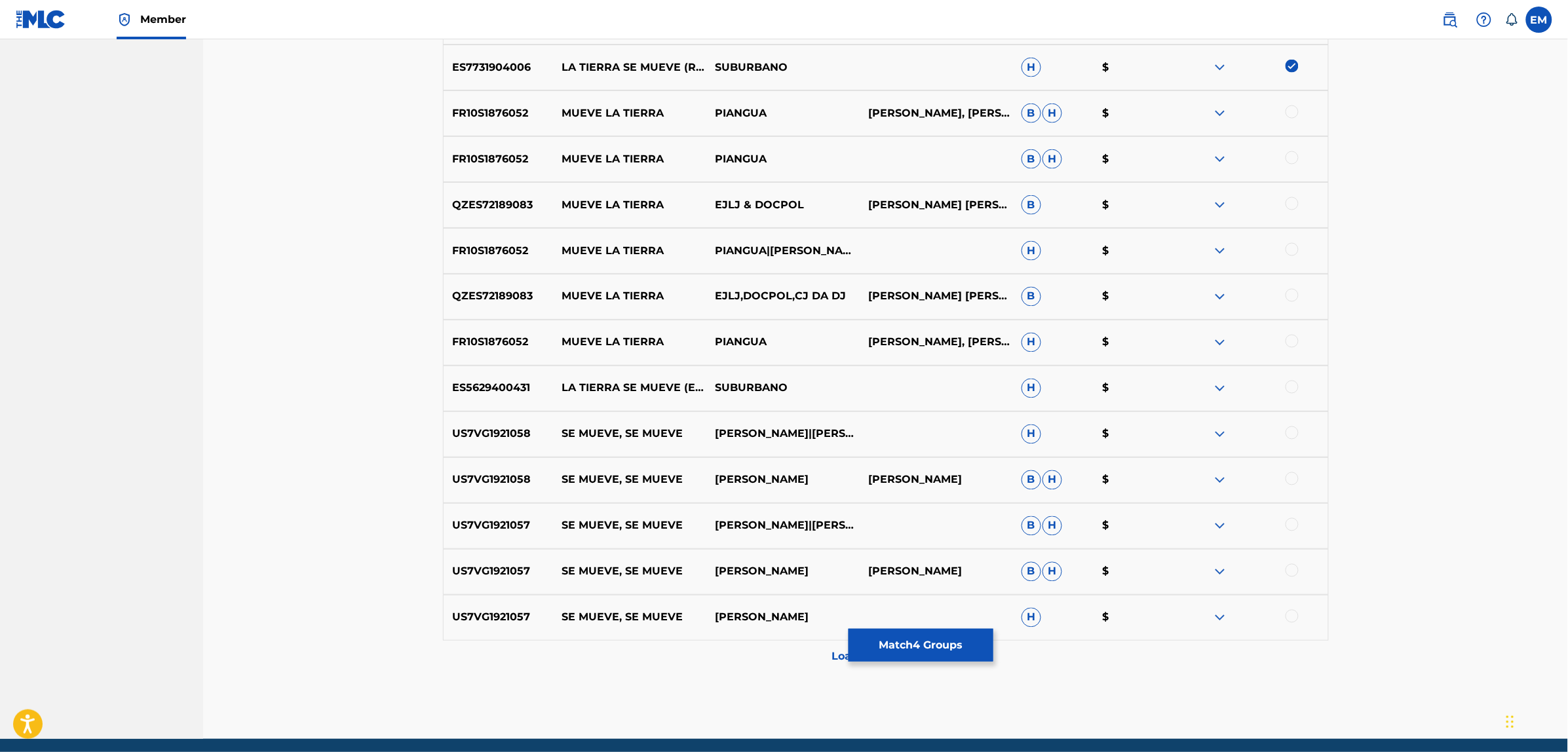
scroll to position [830, 0]
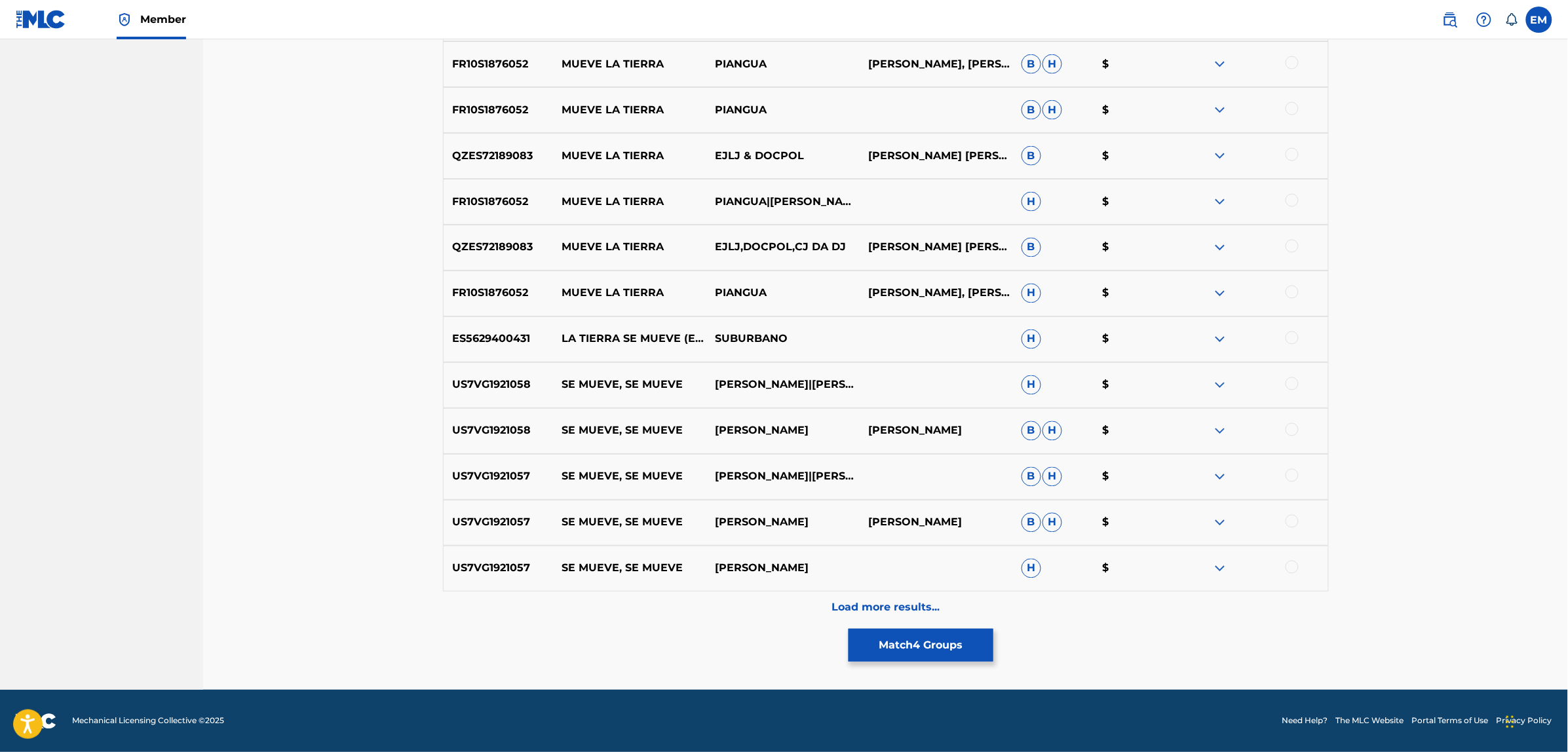
click at [872, 607] on p "Load more results..." at bounding box center [886, 608] width 109 height 16
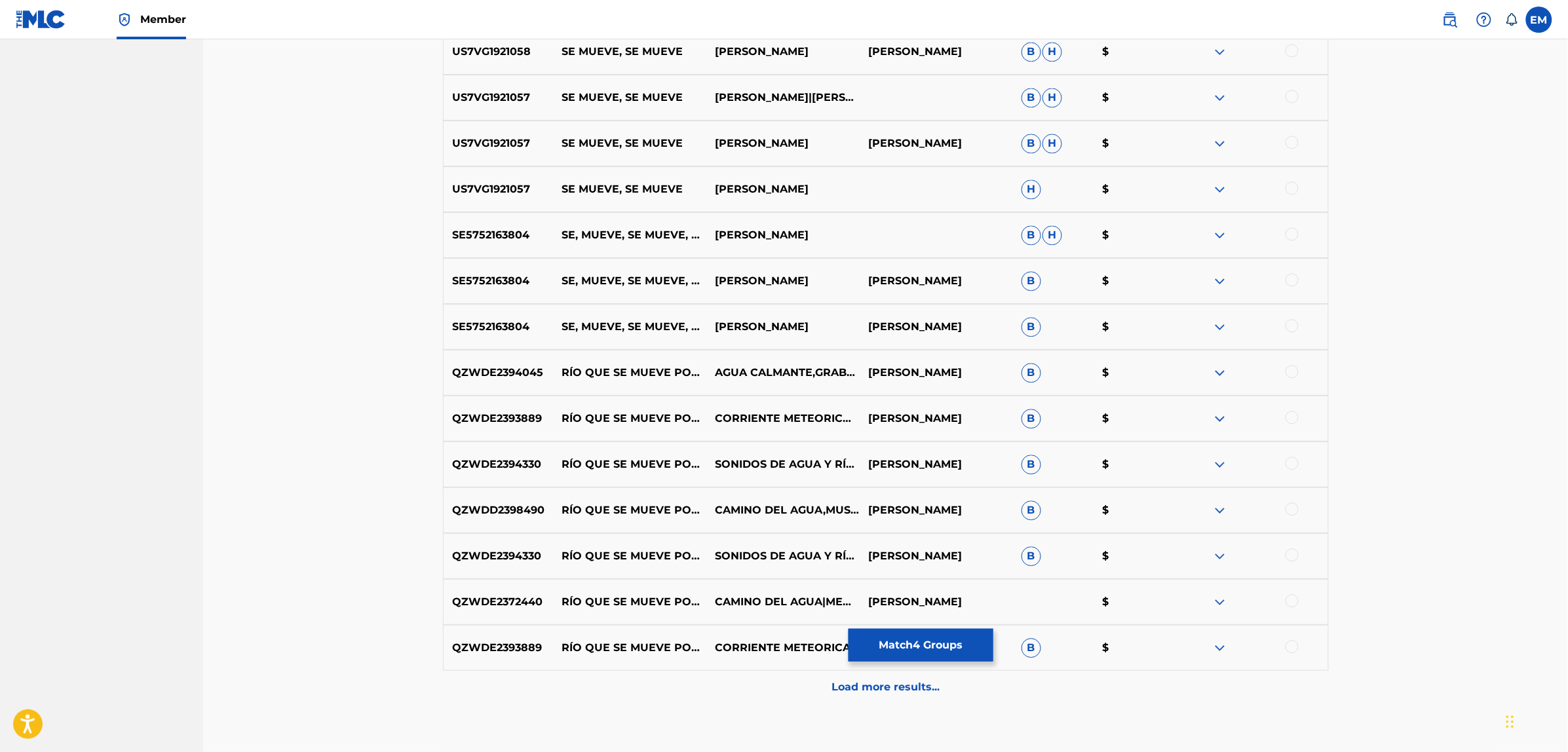
scroll to position [1289, 0]
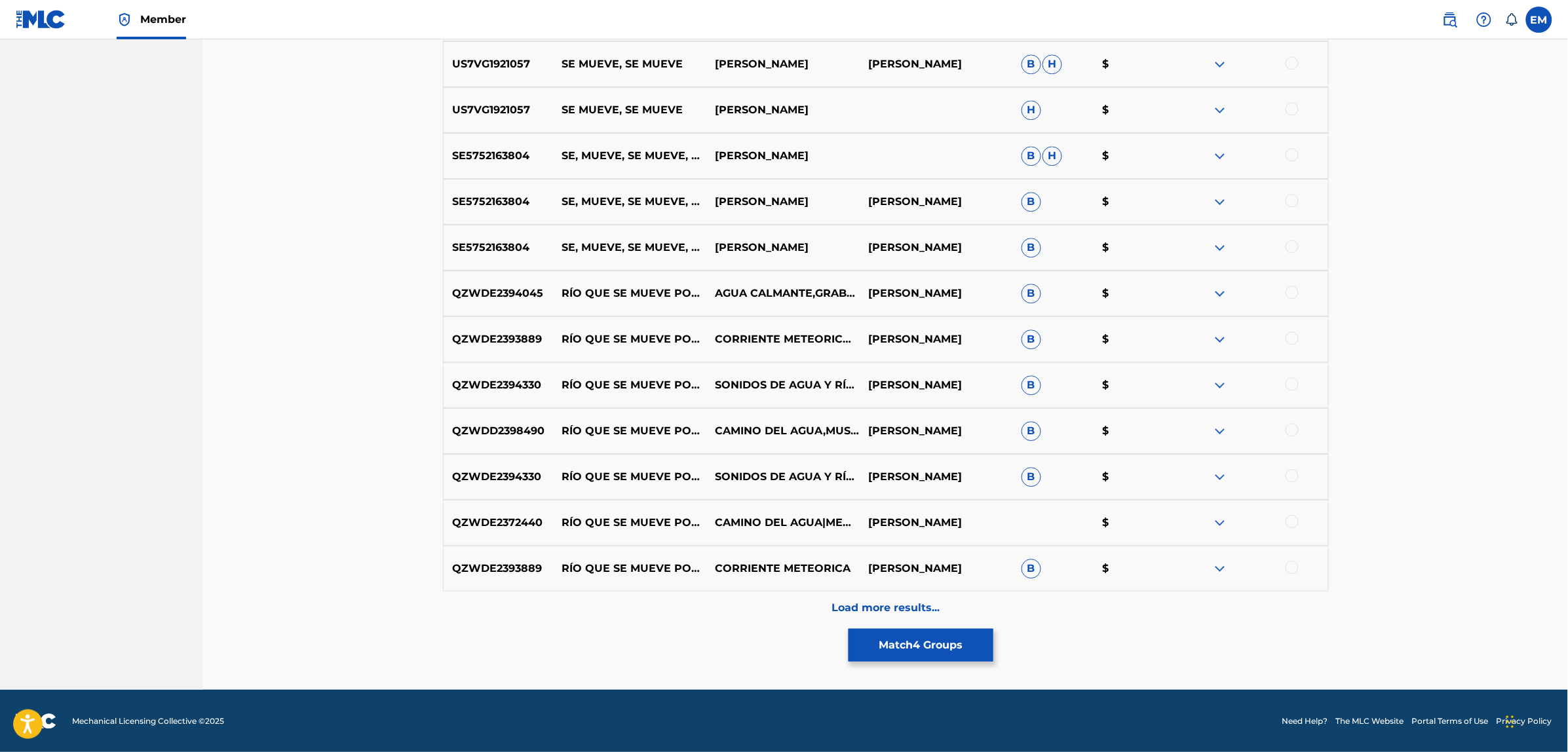
click at [894, 610] on p "Load more results..." at bounding box center [886, 608] width 109 height 16
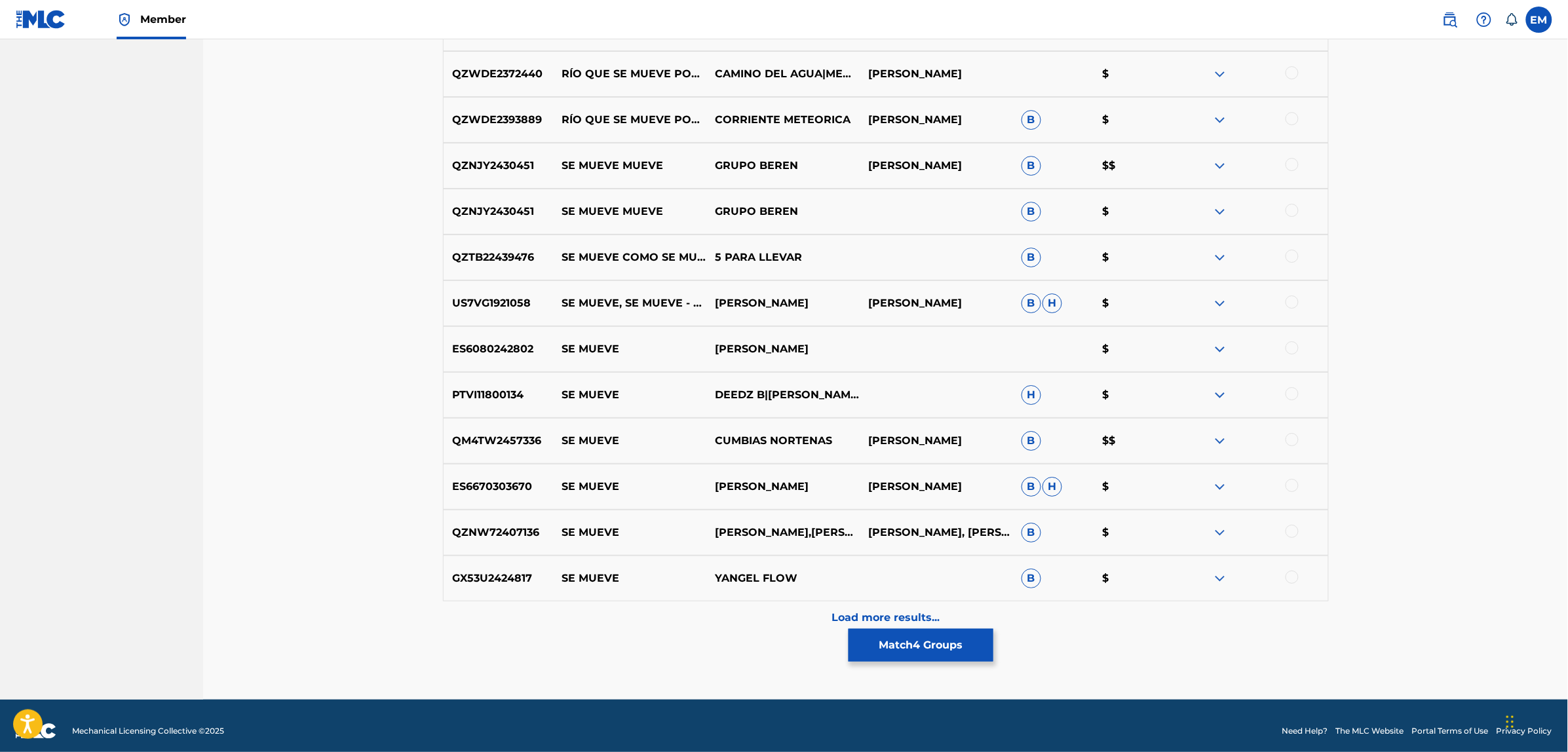
scroll to position [1747, 0]
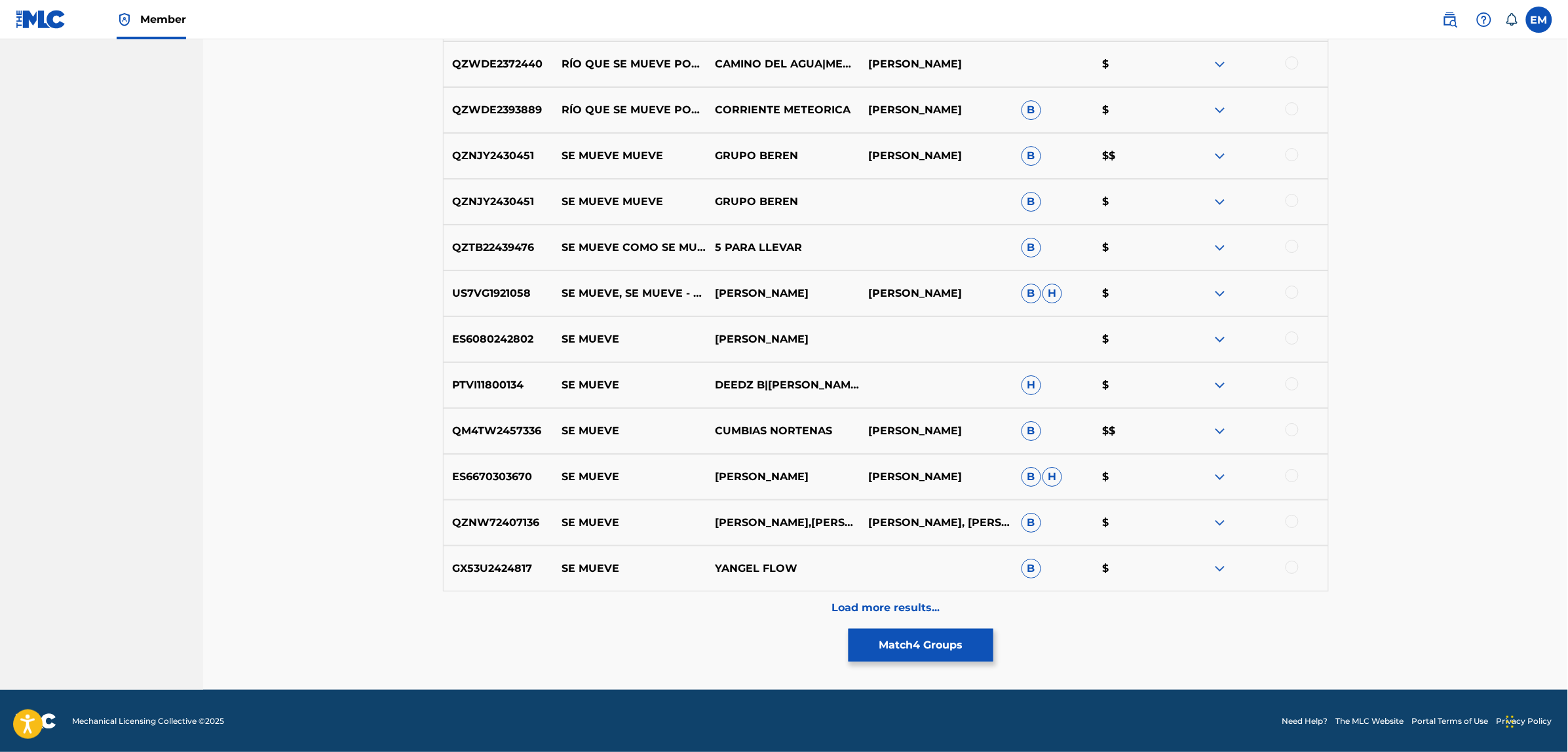
click at [866, 594] on div "Load more results..." at bounding box center [886, 608] width 886 height 33
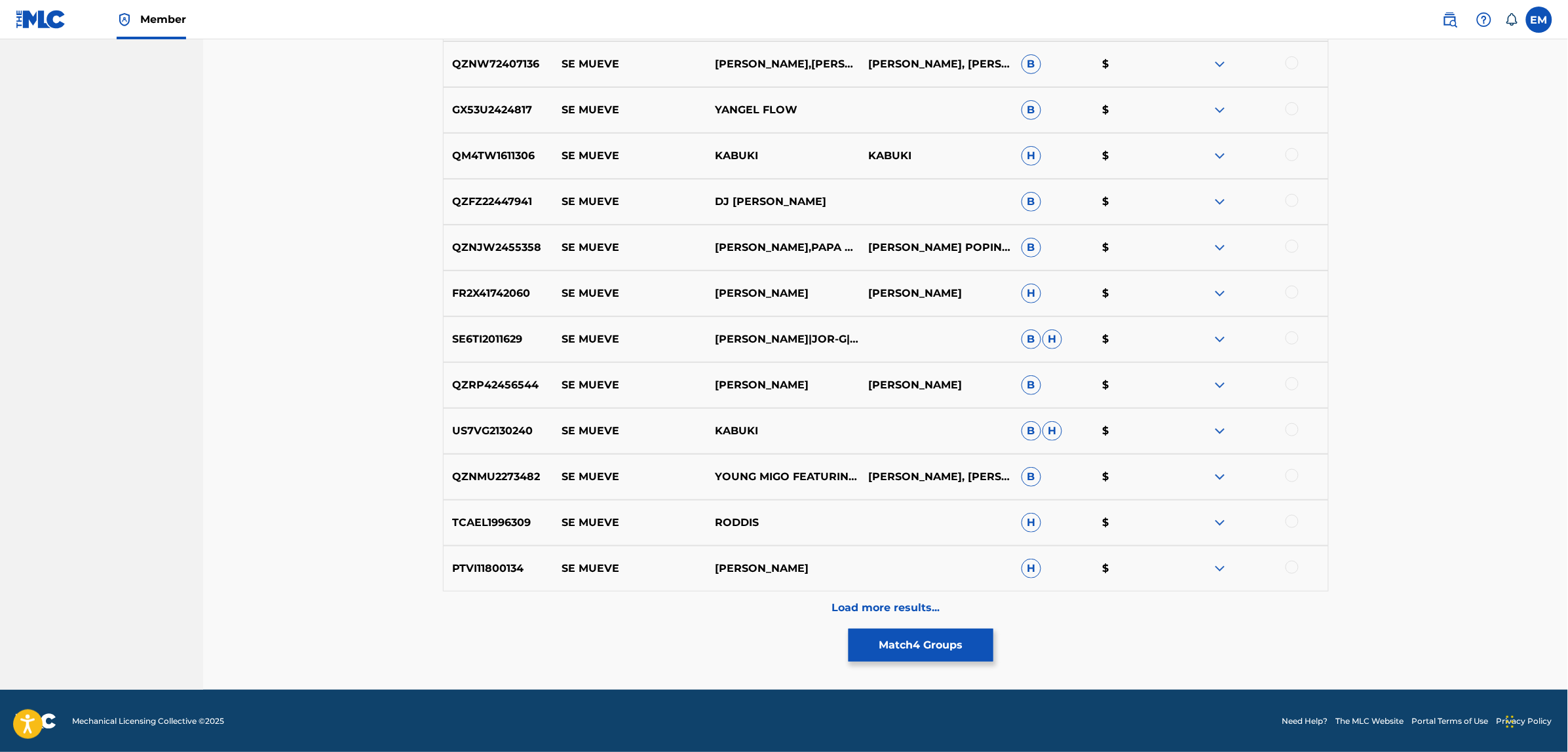
click at [869, 597] on div "Load more results..." at bounding box center [886, 608] width 886 height 33
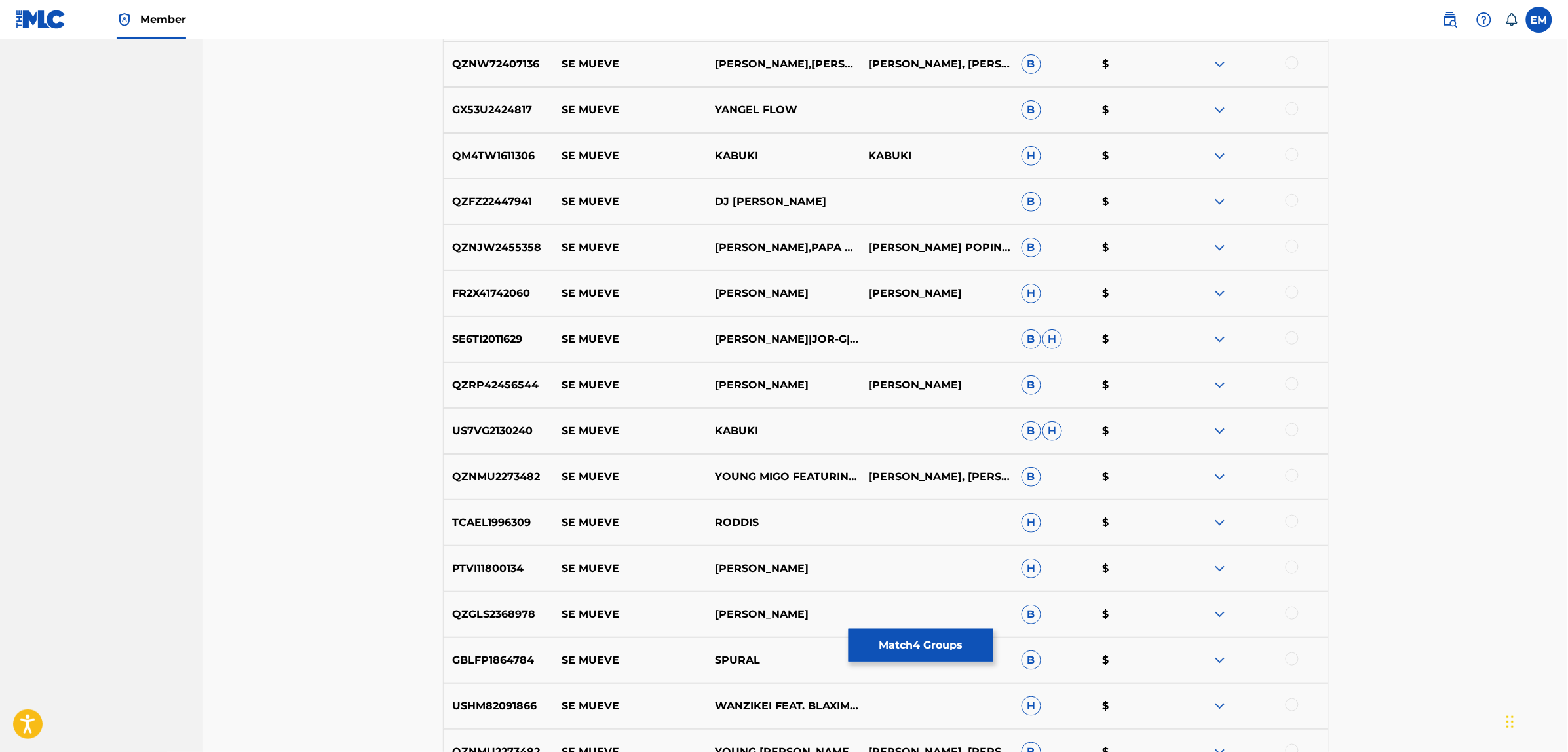
scroll to position [2665, 0]
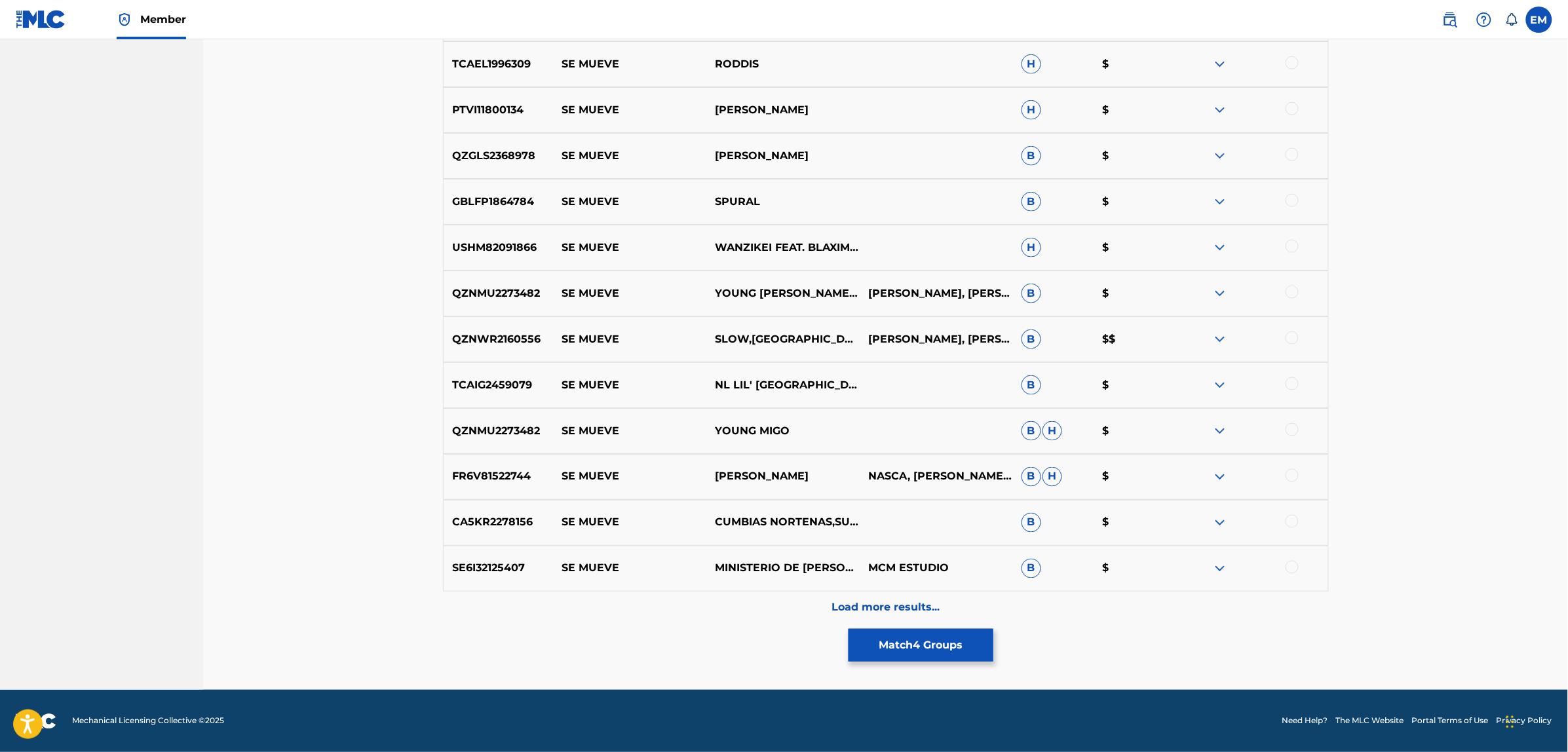
click at [894, 654] on button "Match 4 Groups" at bounding box center [920, 645] width 145 height 33
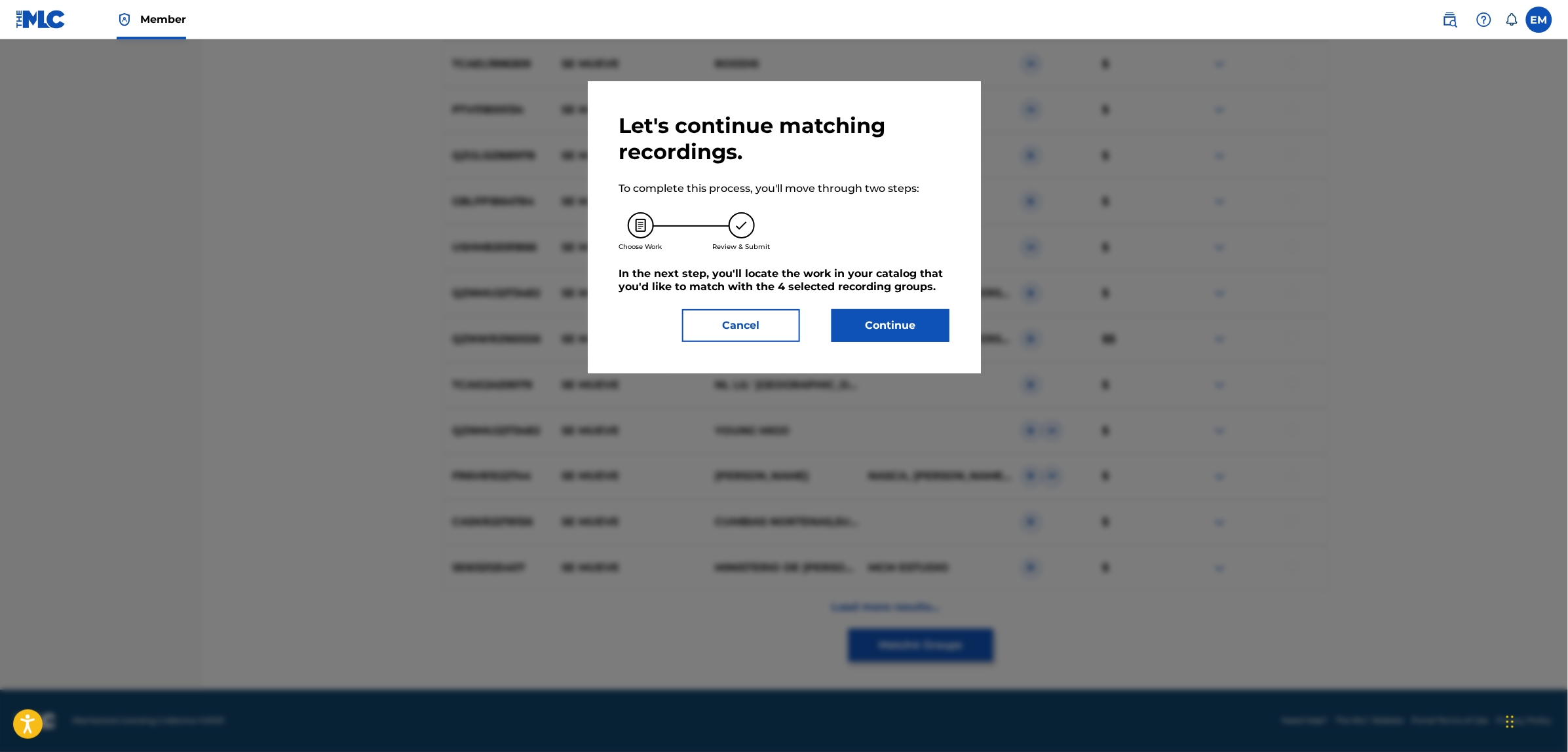
click at [848, 335] on button "Continue" at bounding box center [891, 326] width 118 height 33
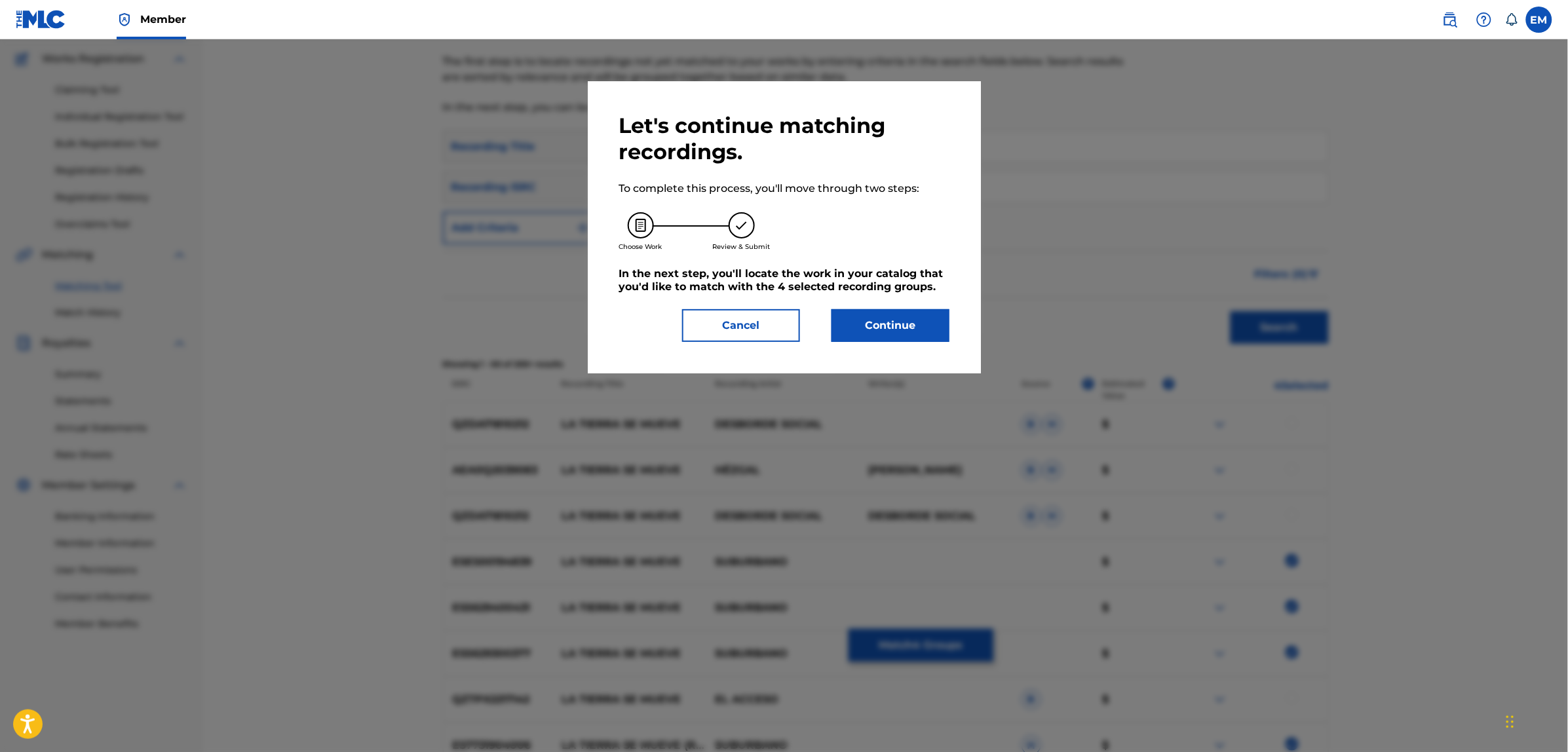
scroll to position [120, 0]
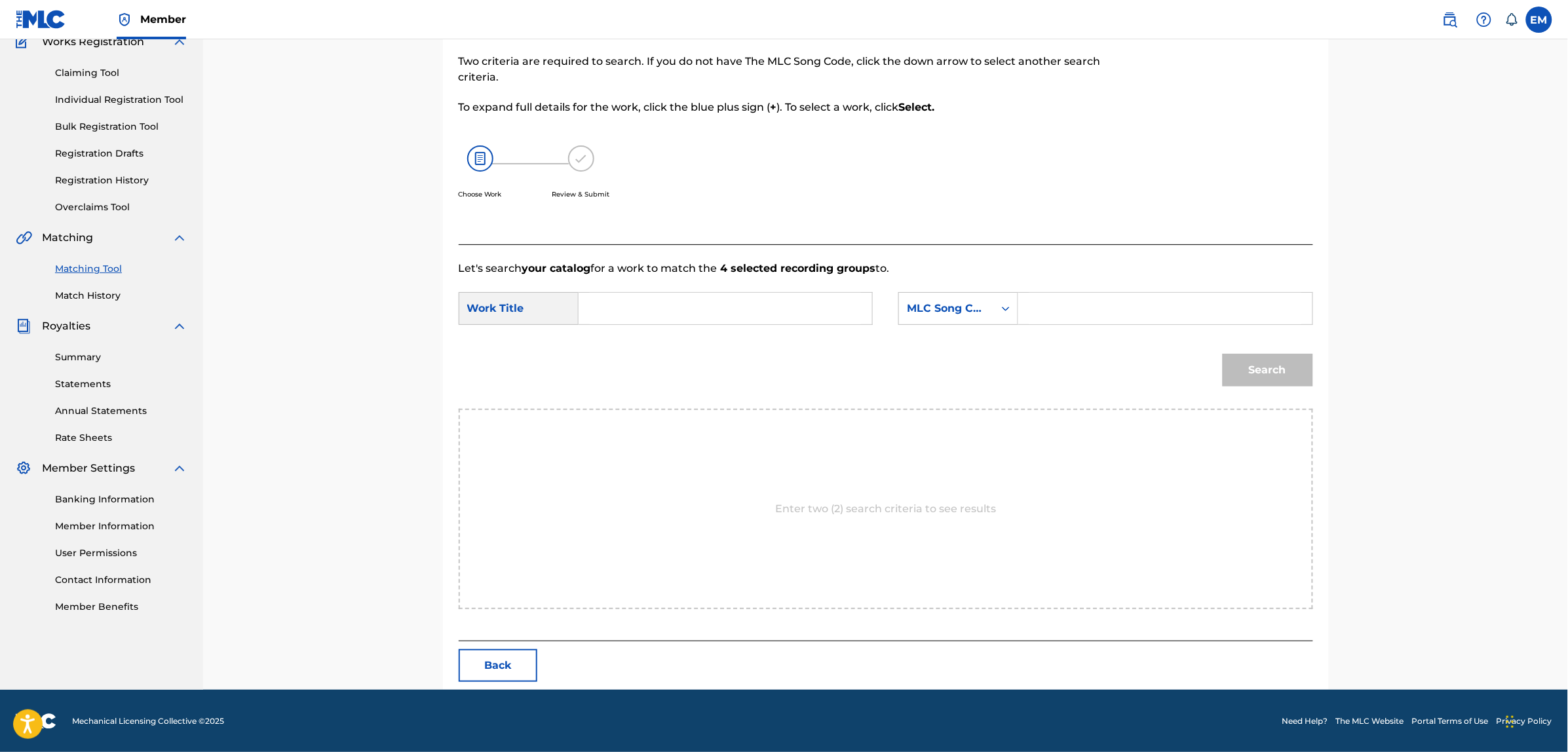
click at [695, 301] on input "Search Form" at bounding box center [725, 308] width 271 height 31
click at [619, 342] on strong "tier" at bounding box center [623, 338] width 19 height 12
type input "la tierra se mueve"
click at [934, 314] on div "MLC Song Code" at bounding box center [945, 308] width 79 height 16
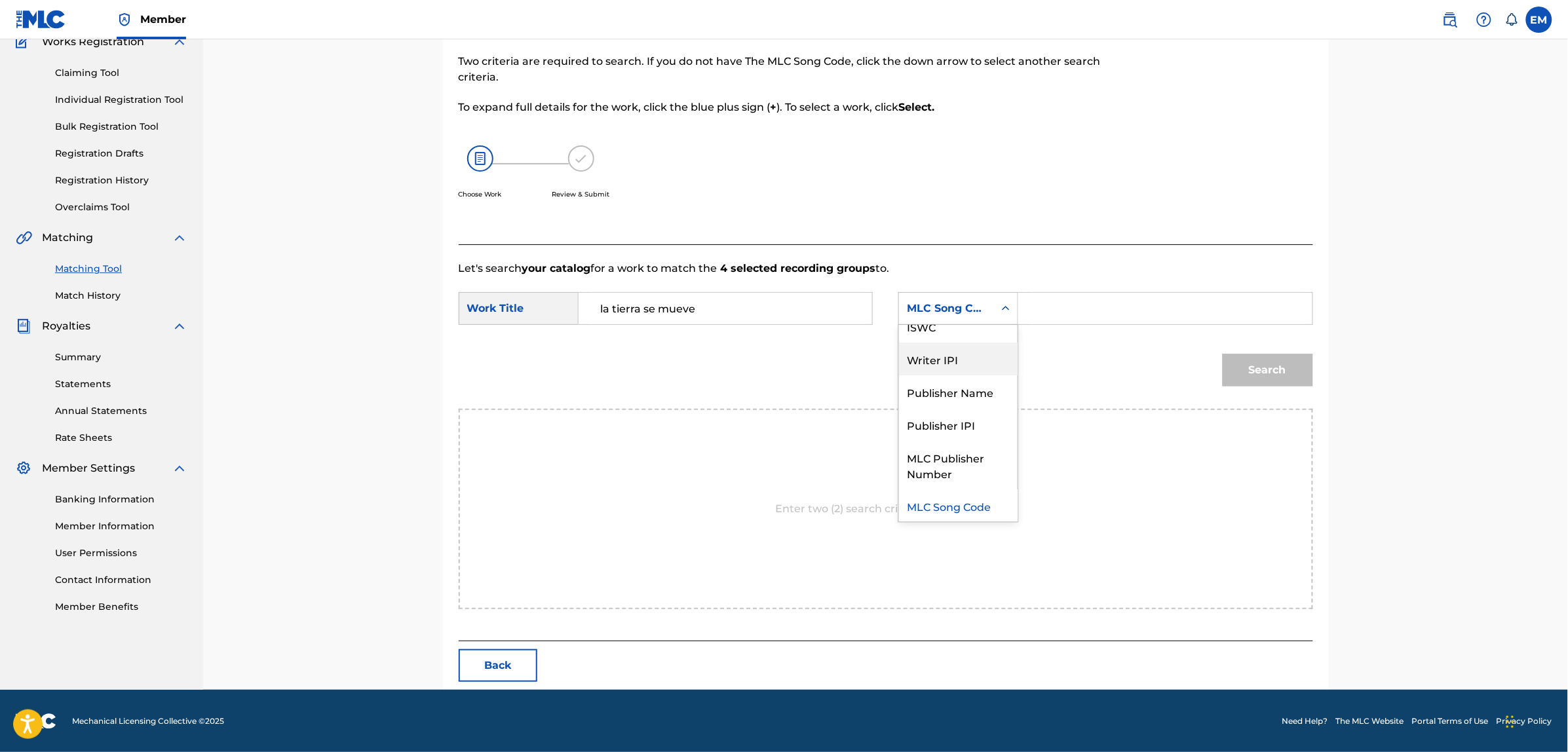
scroll to position [0, 0]
click at [941, 333] on div "Writer Name" at bounding box center [958, 341] width 119 height 33
click at [1047, 309] on input "Search Form" at bounding box center [1164, 308] width 271 height 31
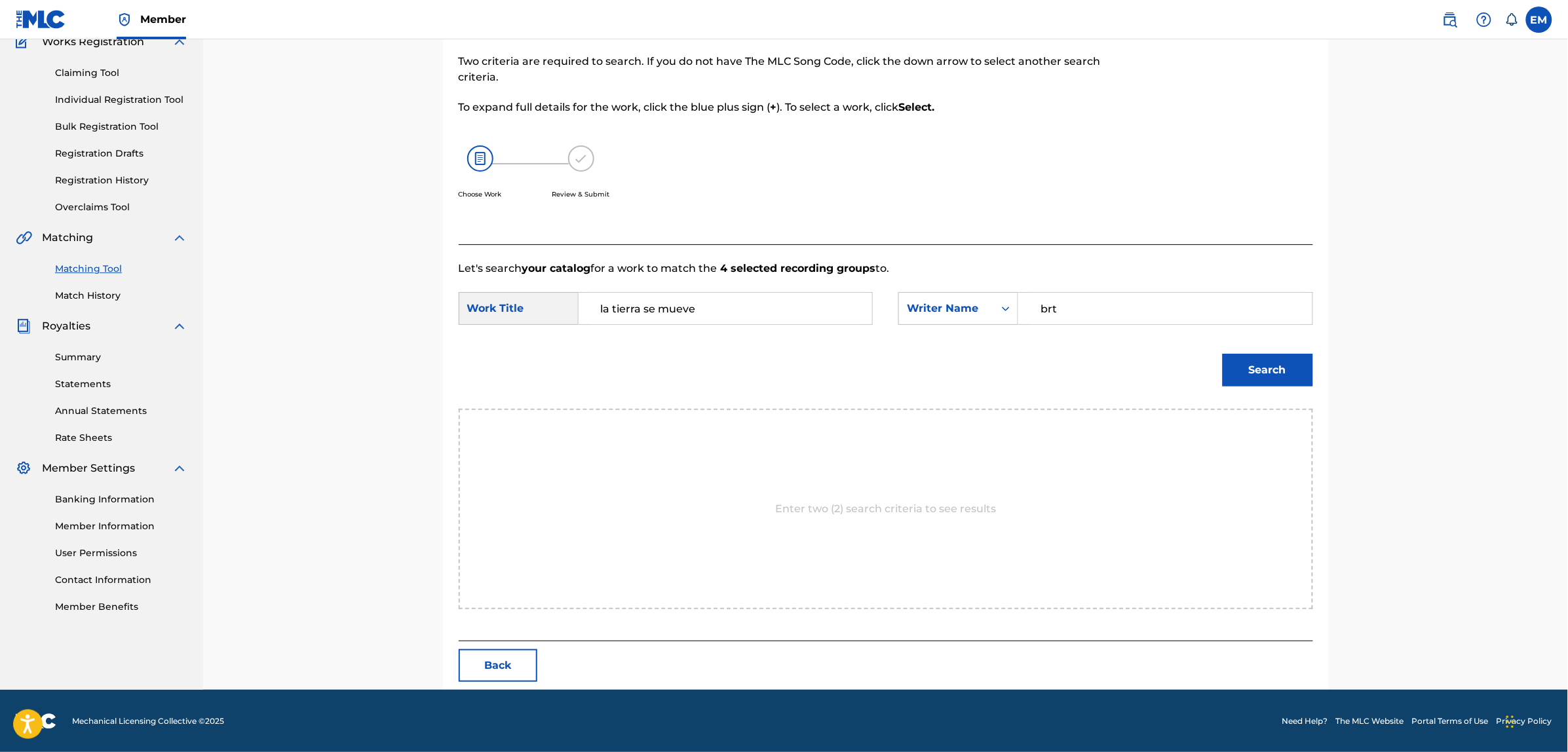
click at [1222, 353] on button "Search" at bounding box center [1268, 370] width 90 height 33
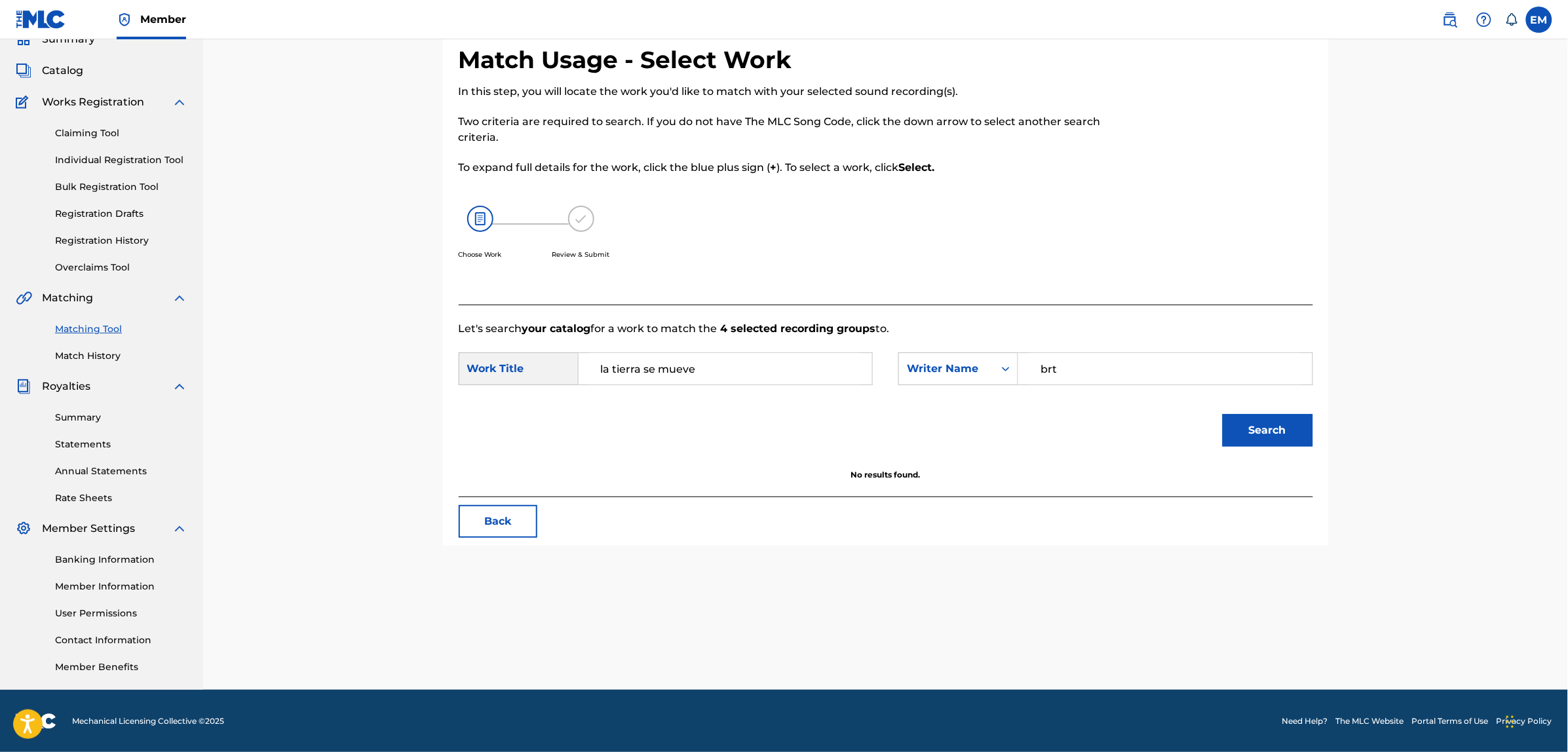
click at [1075, 383] on input "brt" at bounding box center [1164, 369] width 271 height 31
type input "[PERSON_NAME]"
click at [1222, 414] on button "Search" at bounding box center [1268, 431] width 90 height 33
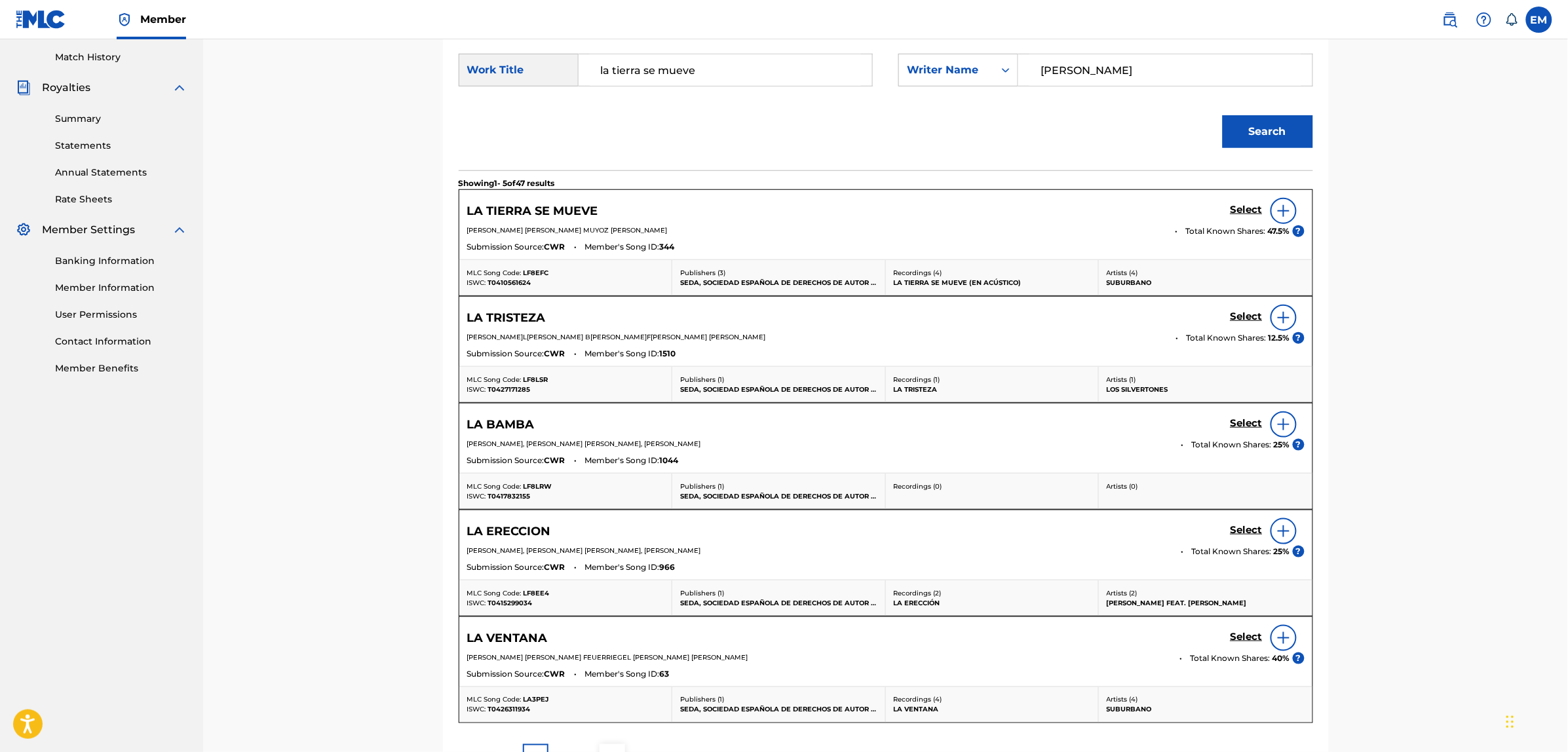
scroll to position [366, 0]
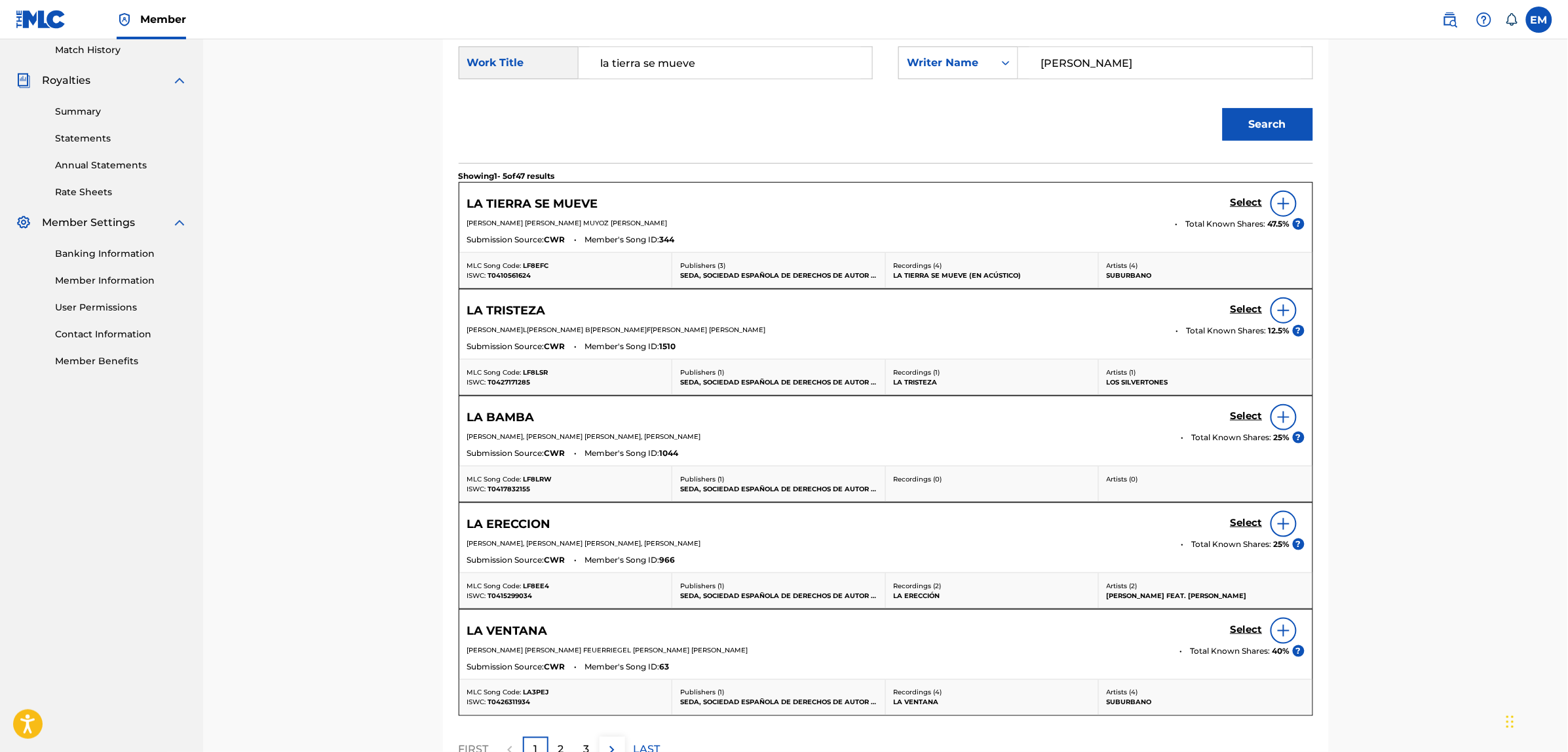
click at [1281, 201] on img at bounding box center [1283, 204] width 16 height 16
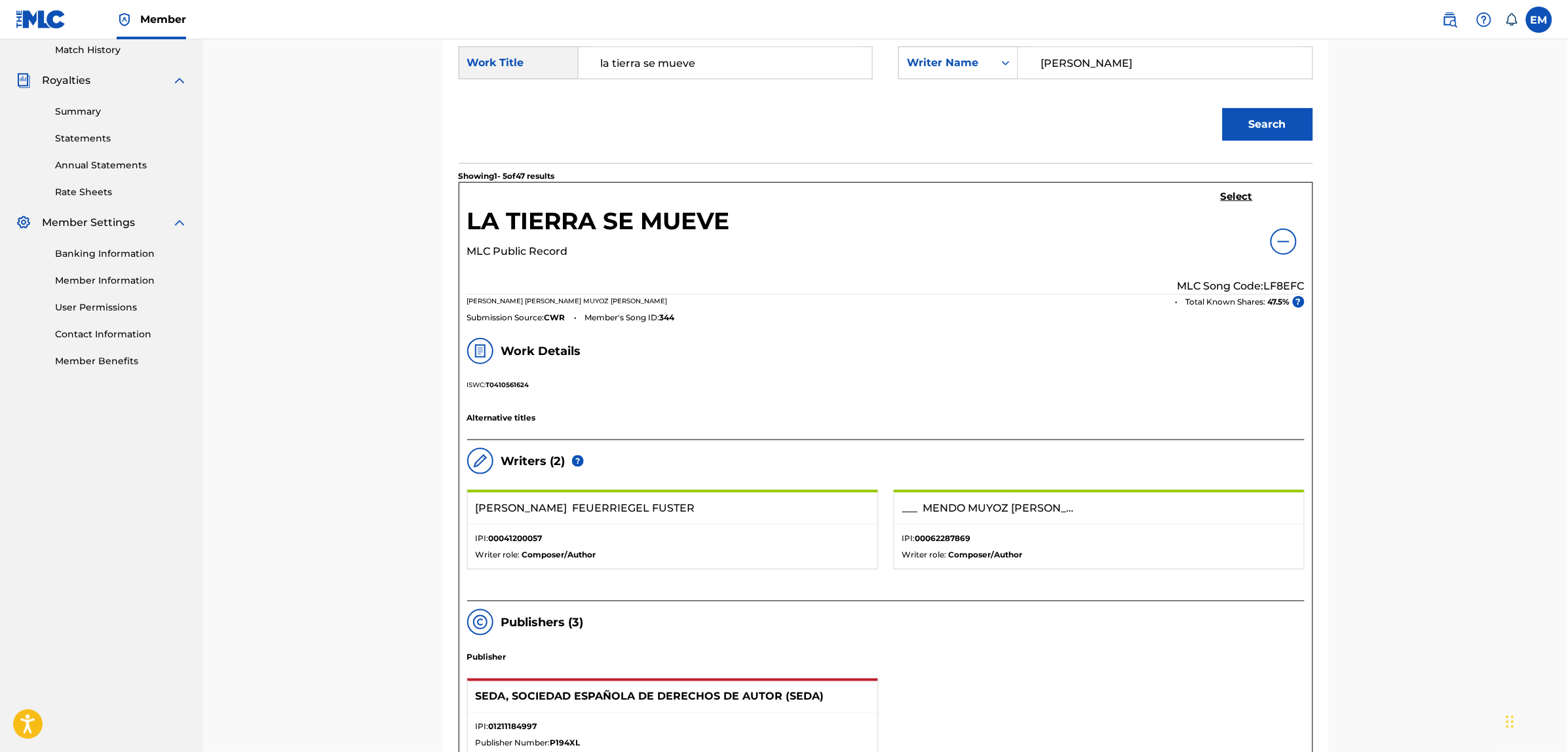
click at [1232, 195] on h5 "Select" at bounding box center [1236, 197] width 32 height 12
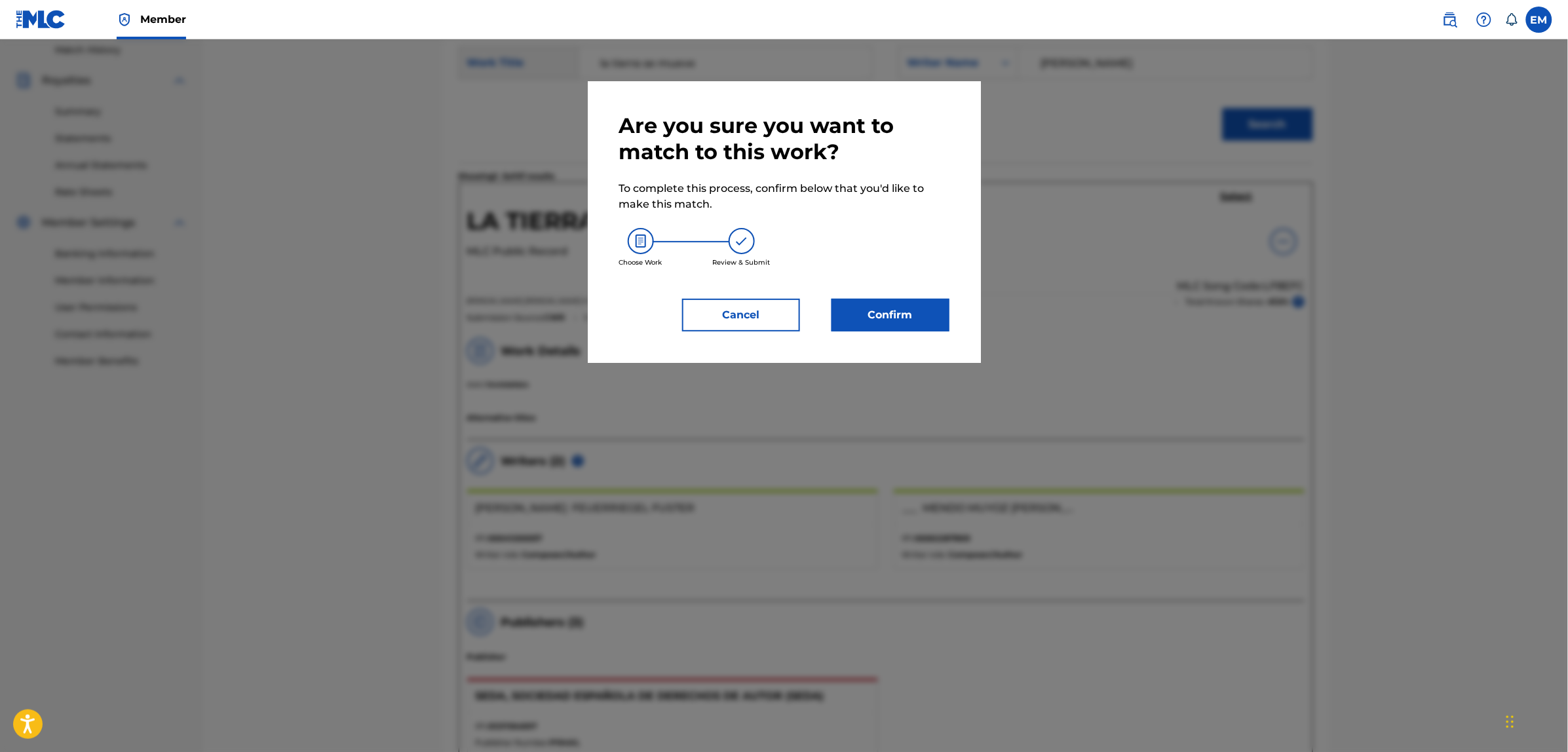
click at [917, 303] on button "Confirm" at bounding box center [891, 315] width 118 height 33
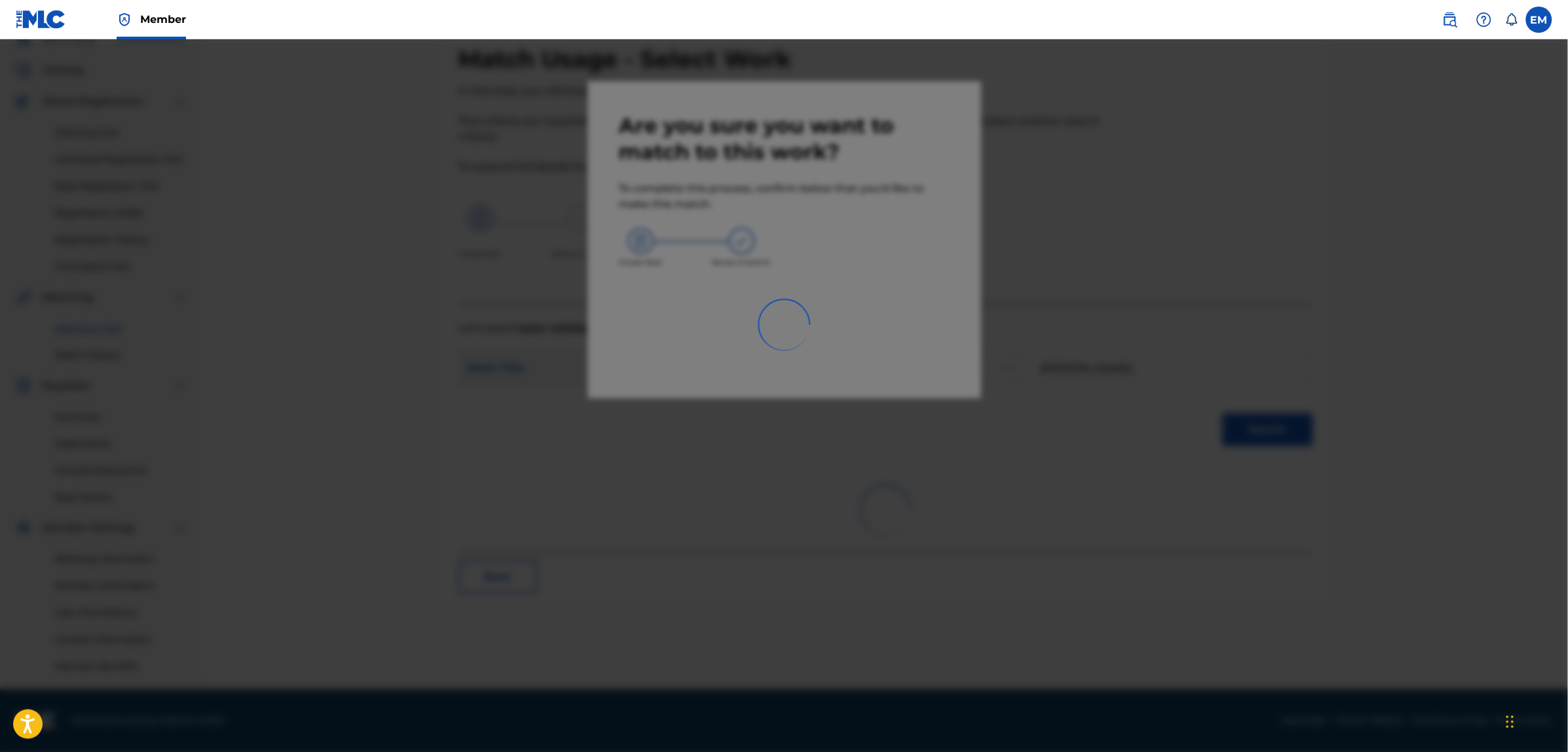
scroll to position [60, 0]
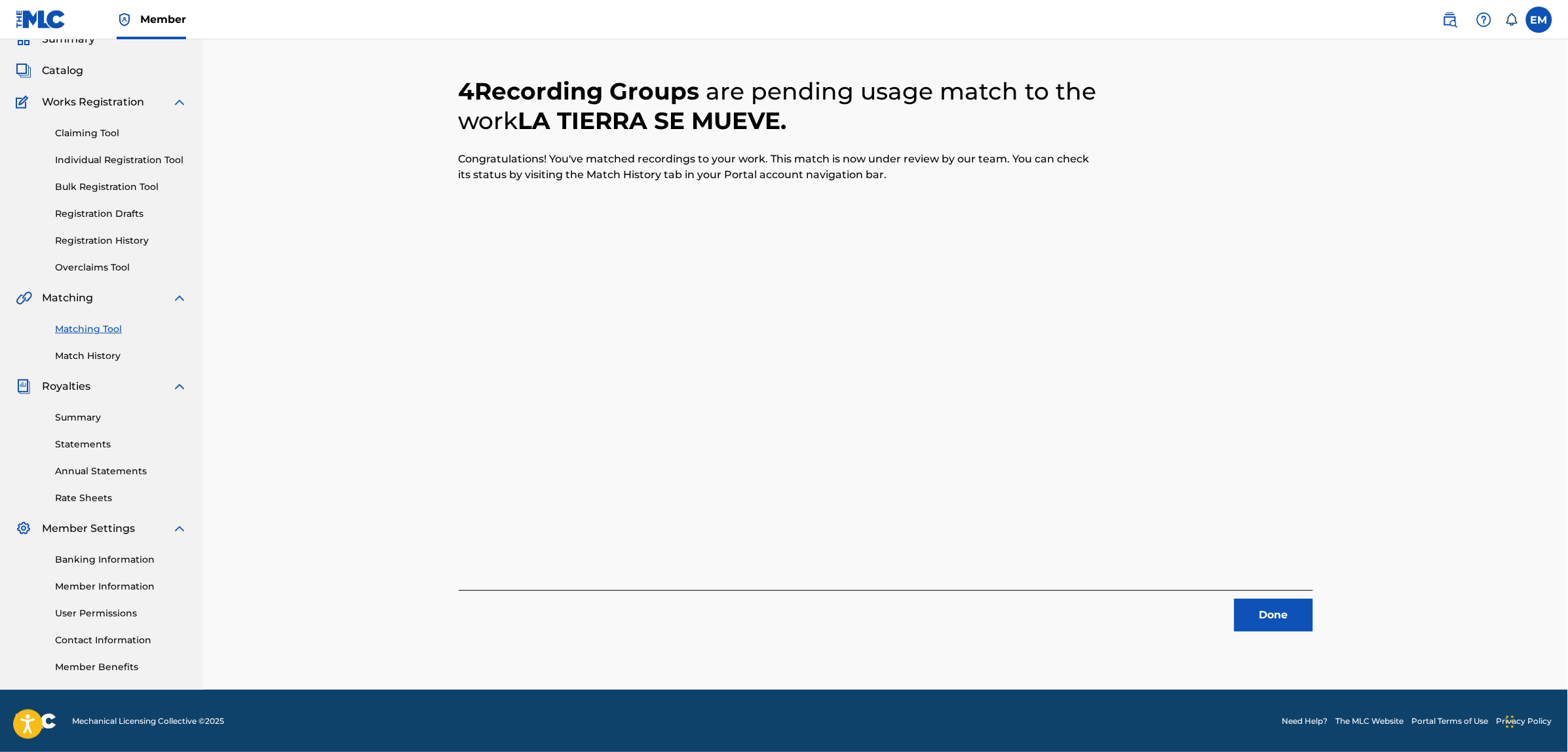
click at [1276, 615] on button "Done" at bounding box center [1274, 616] width 79 height 33
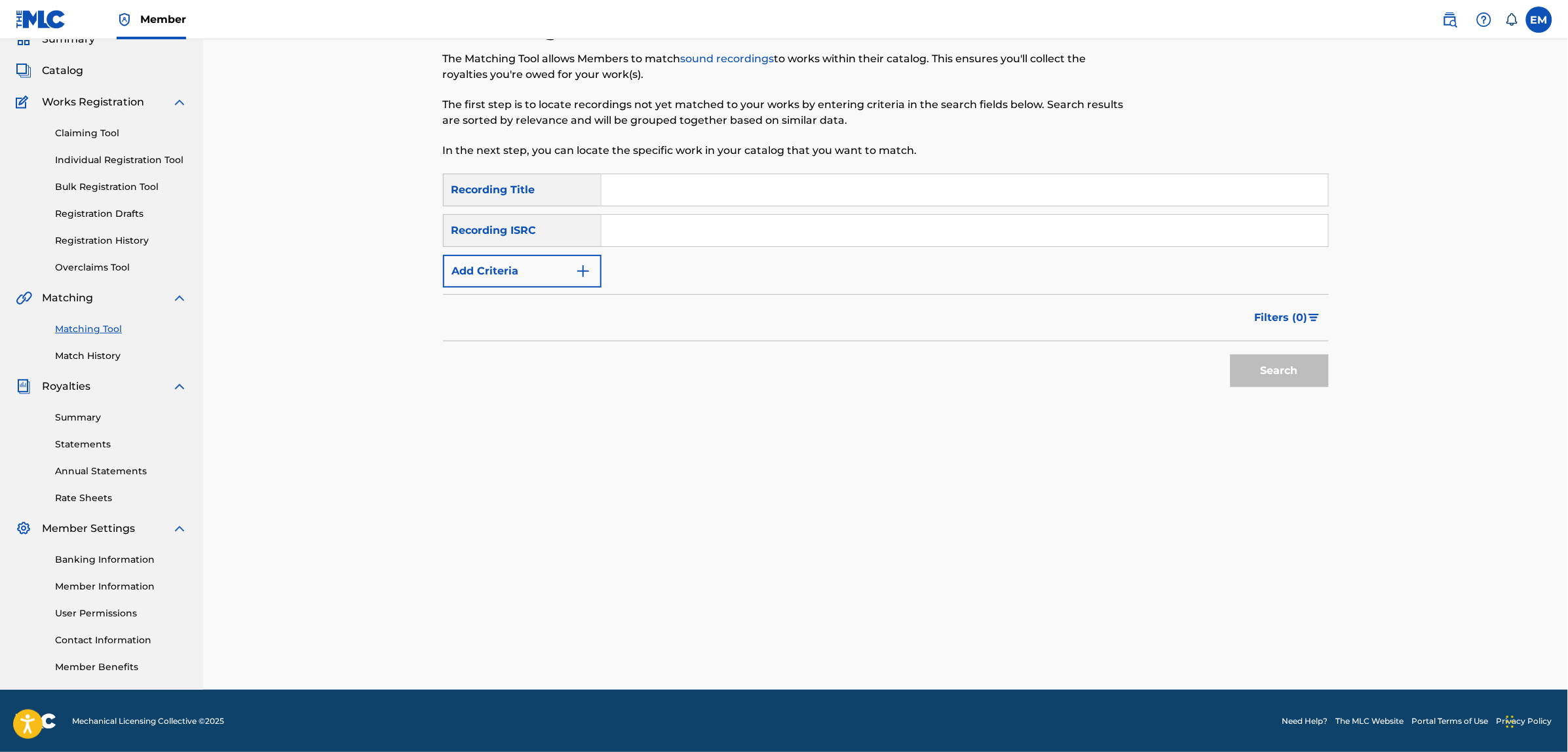
click at [653, 183] on input "Search Form" at bounding box center [965, 190] width 727 height 31
type input "a pesar de usted"
click at [1230, 354] on button "Search" at bounding box center [1279, 371] width 98 height 33
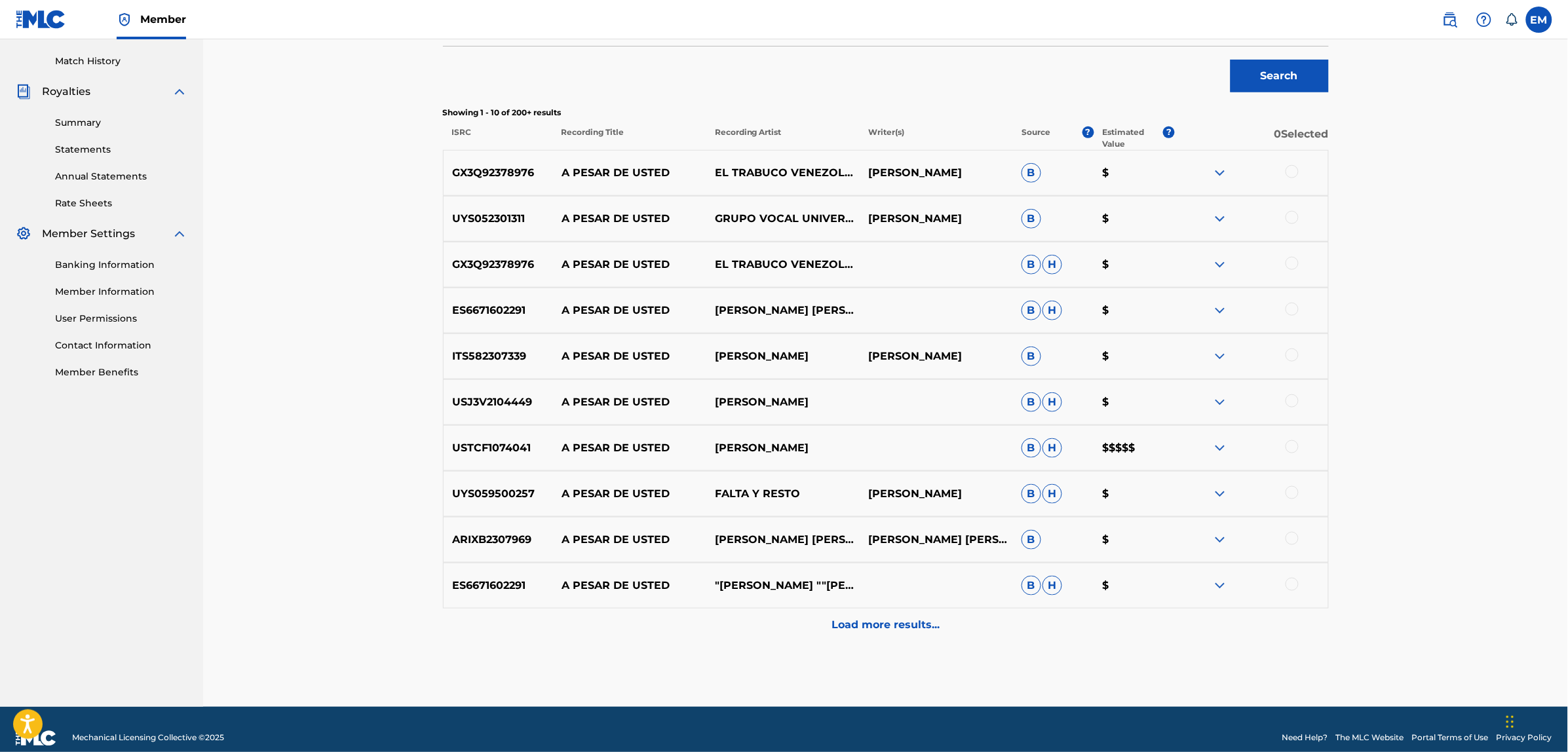
scroll to position [372, 0]
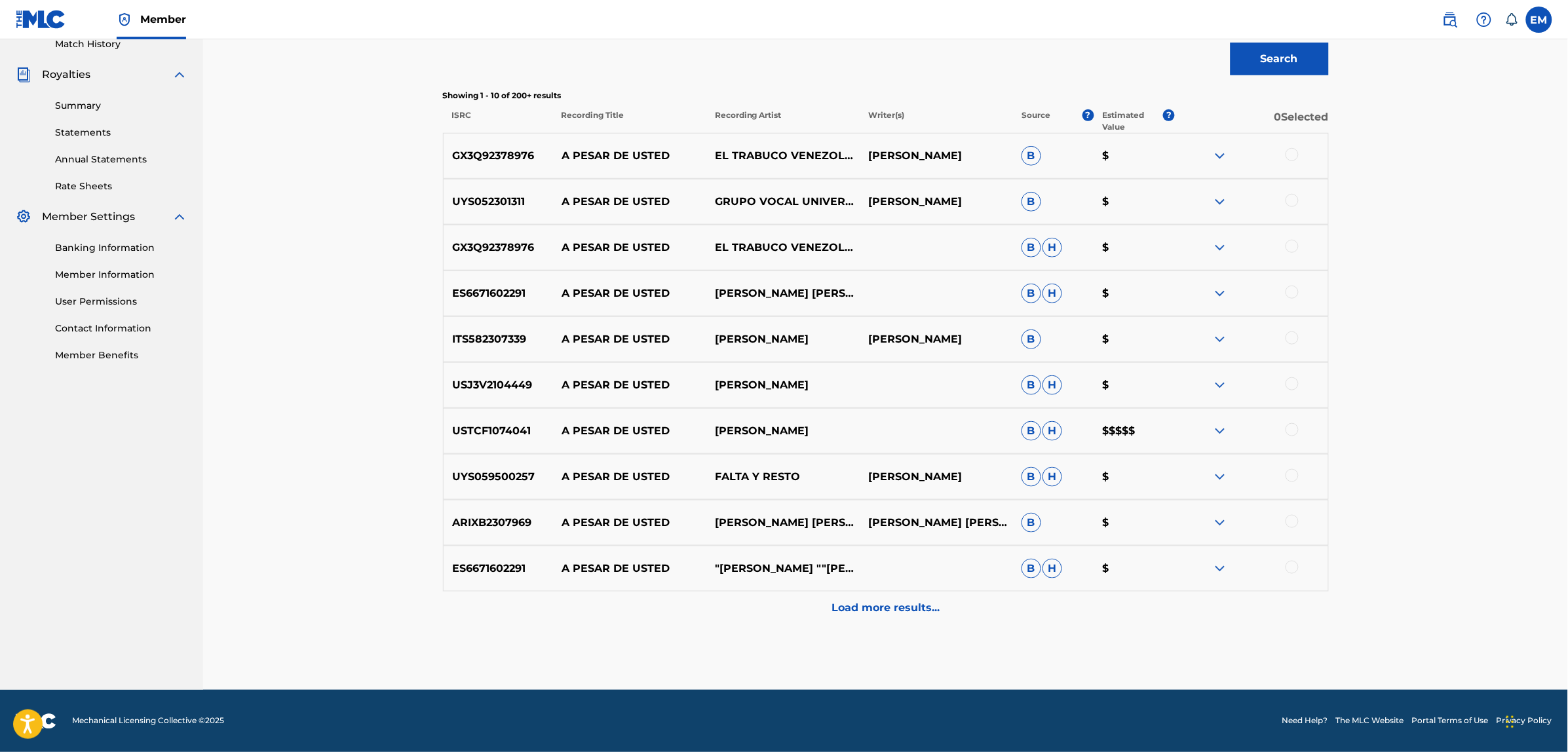
click at [886, 604] on p "Load more results..." at bounding box center [886, 608] width 109 height 16
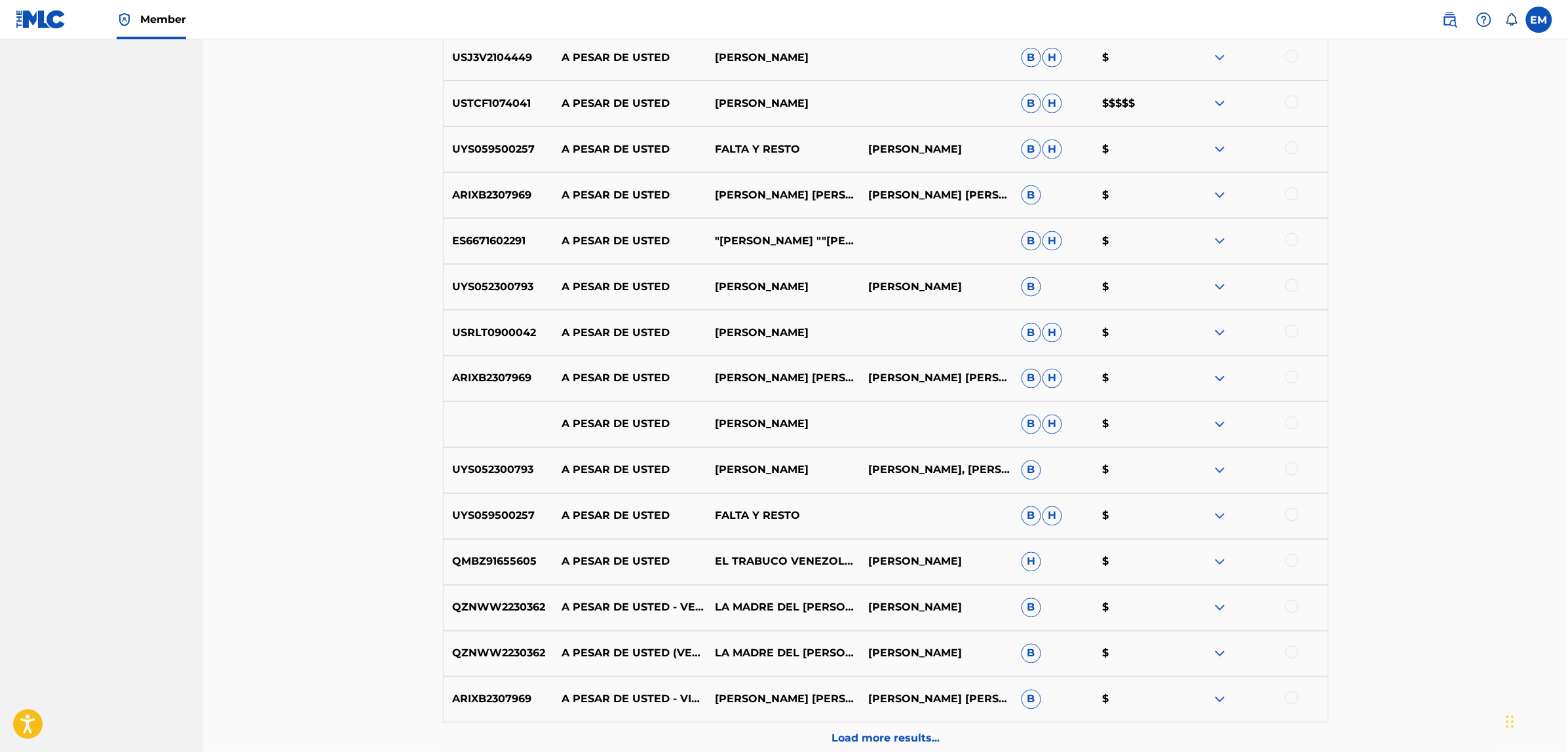
scroll to position [830, 0]
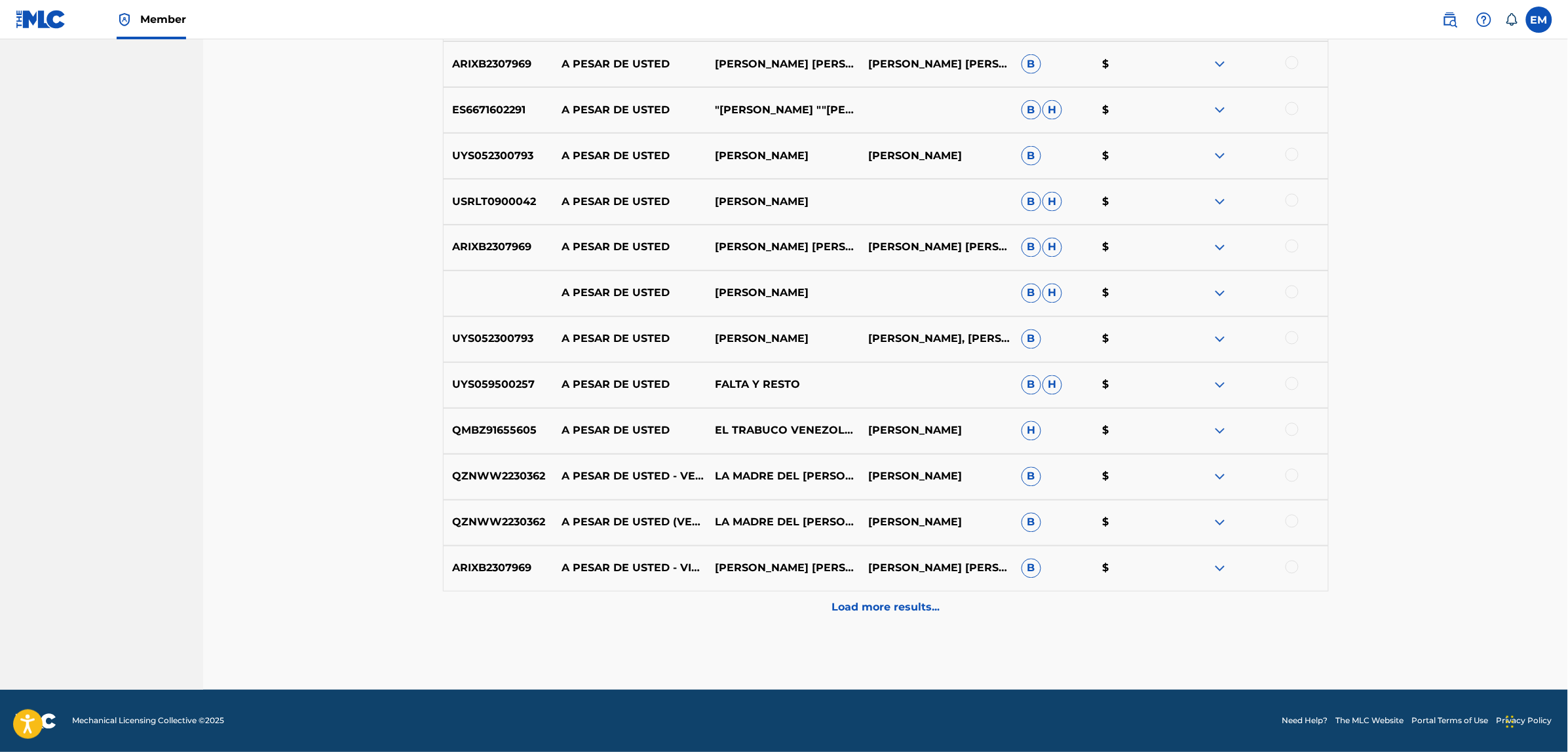
click at [863, 597] on div "Load more results..." at bounding box center [886, 608] width 886 height 33
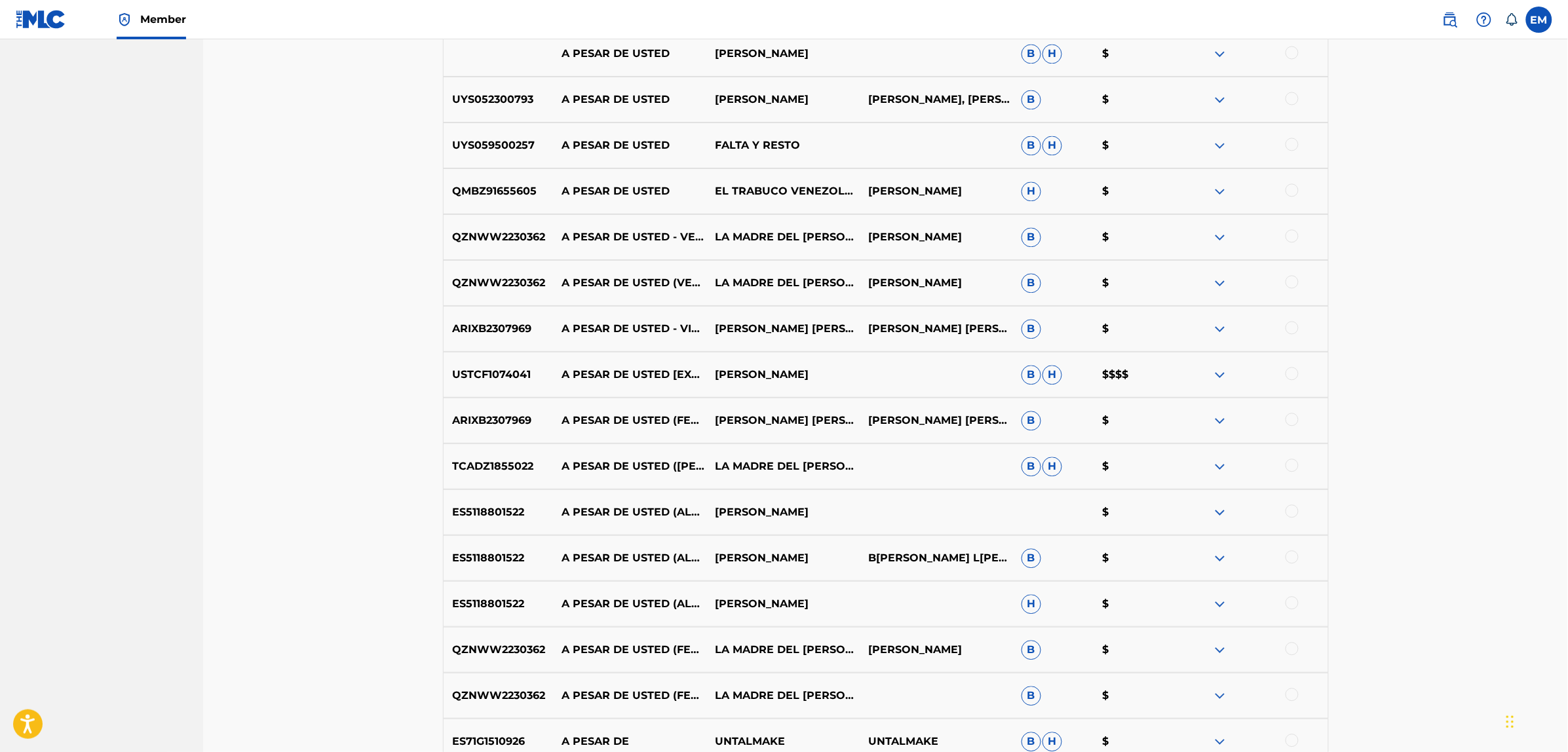
scroll to position [1076, 0]
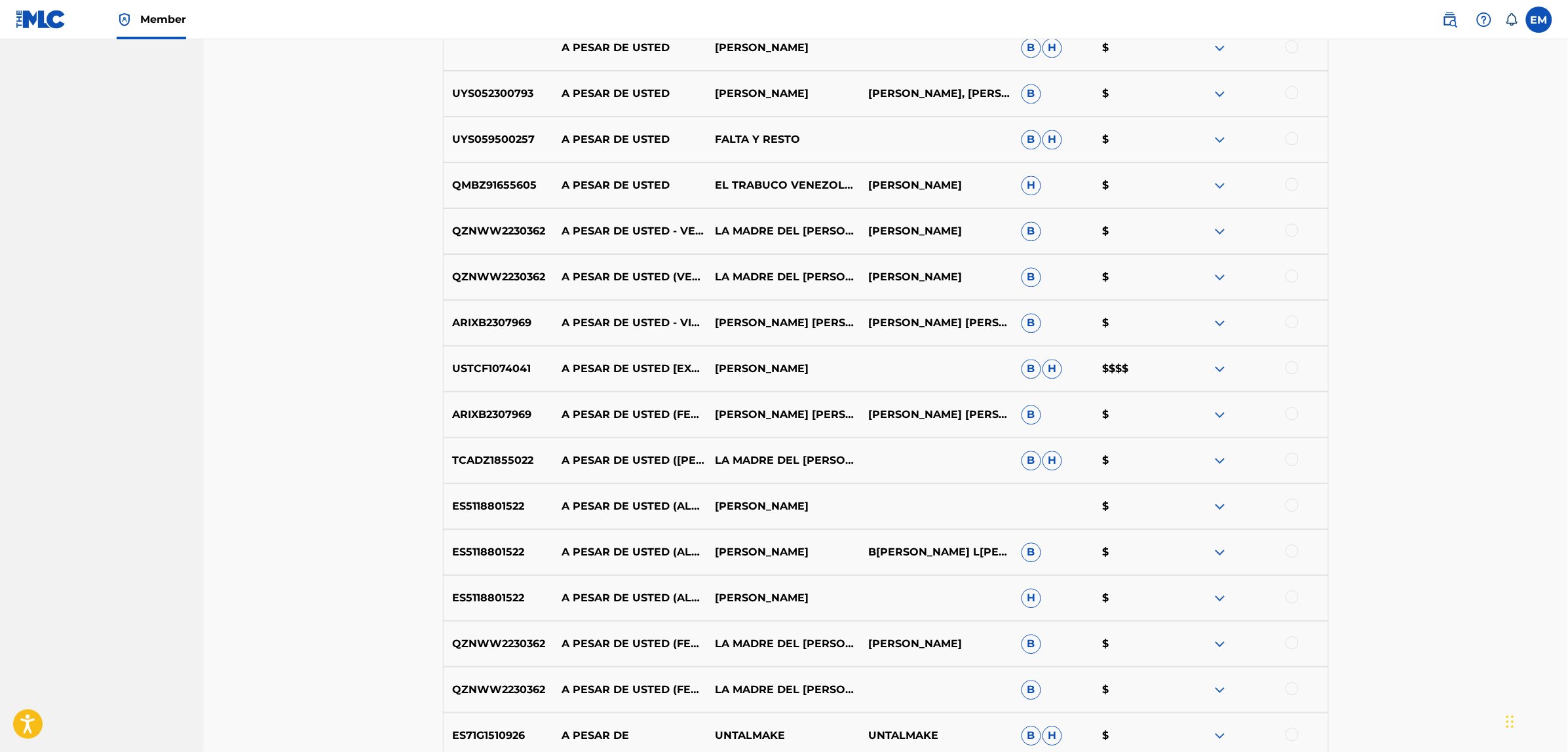
click at [1286, 551] on div at bounding box center [1291, 551] width 13 height 13
click at [1294, 597] on div at bounding box center [1291, 597] width 13 height 13
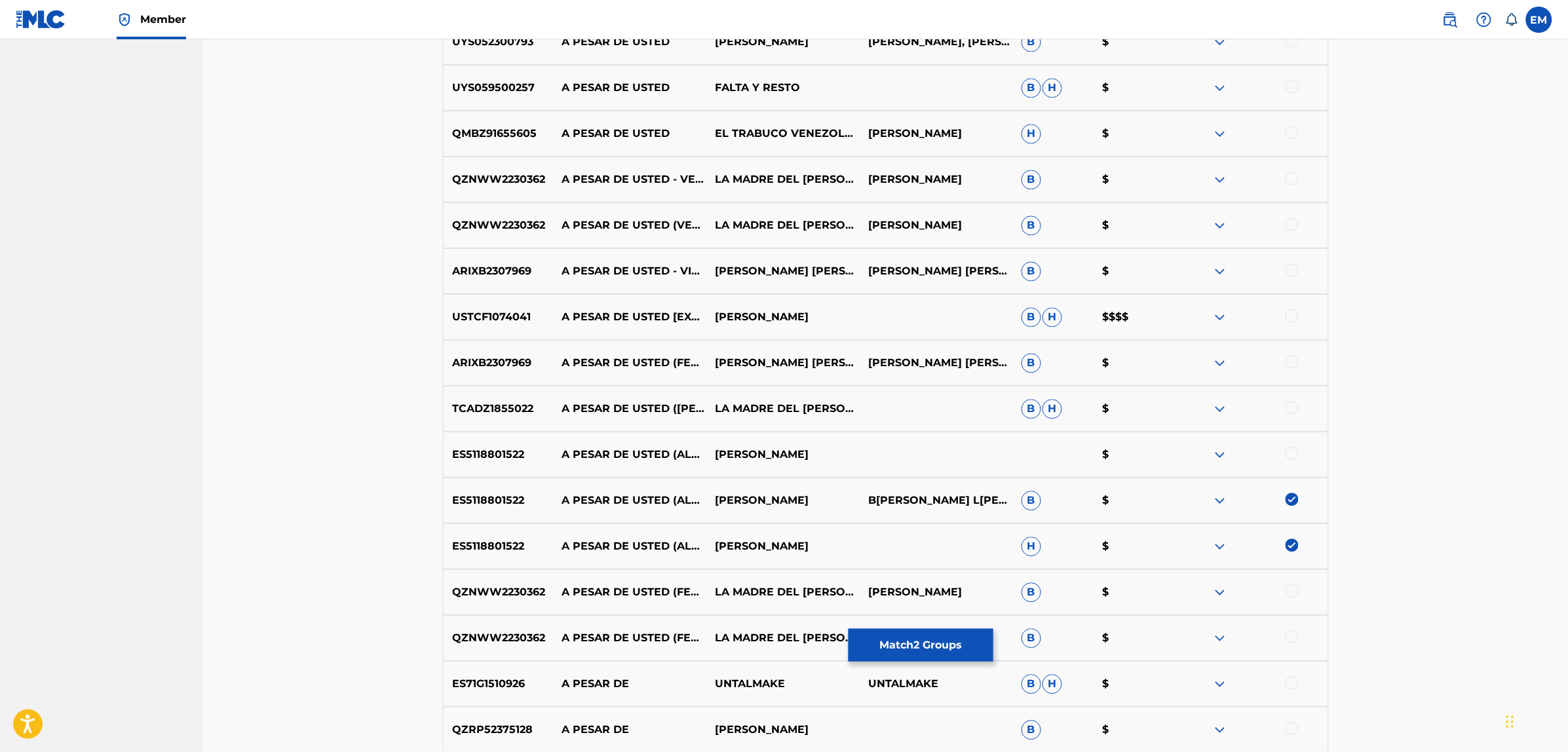
scroll to position [1289, 0]
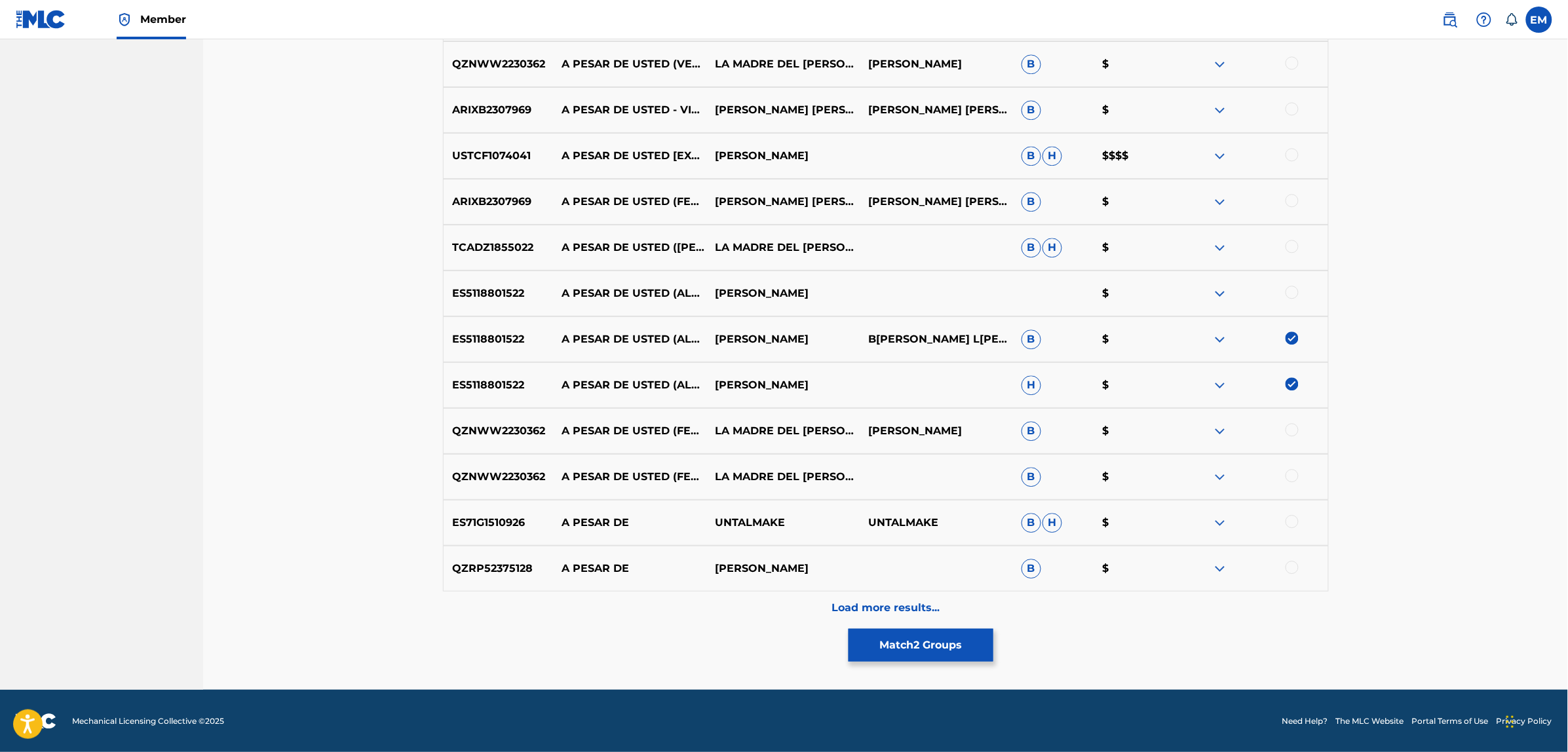
click at [859, 603] on p "Load more results..." at bounding box center [886, 608] width 109 height 16
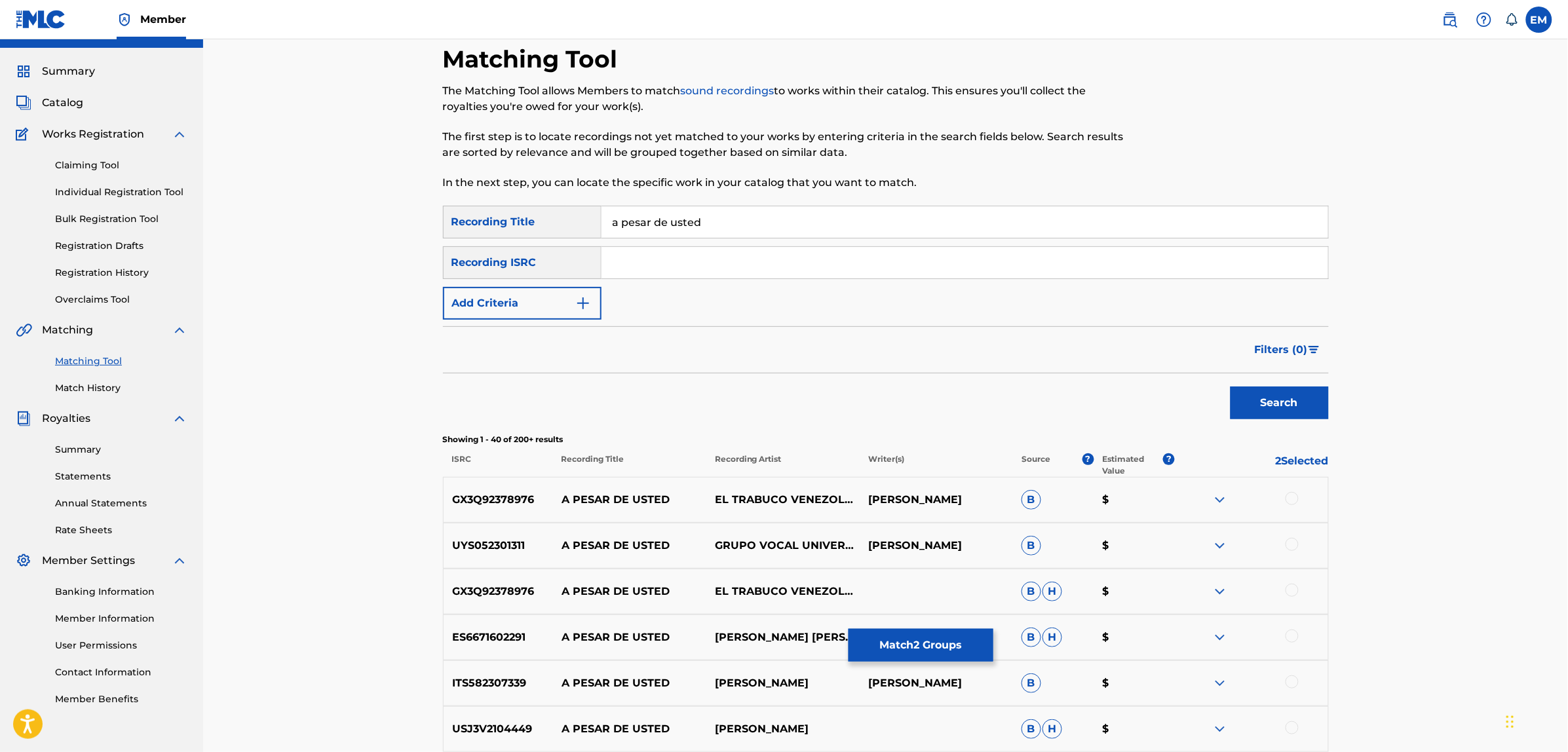
scroll to position [0, 0]
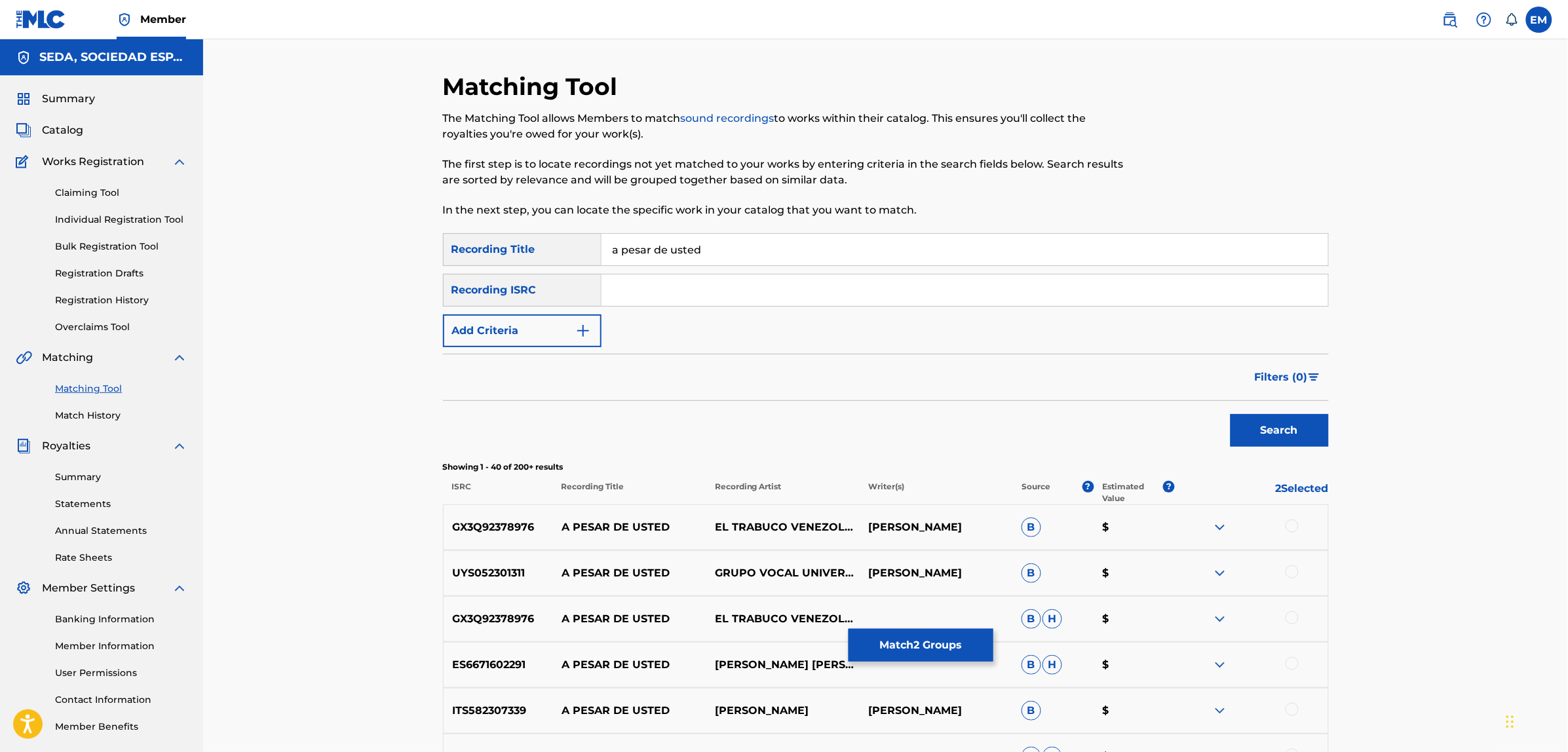
click at [511, 340] on button "Add Criteria" at bounding box center [522, 331] width 159 height 33
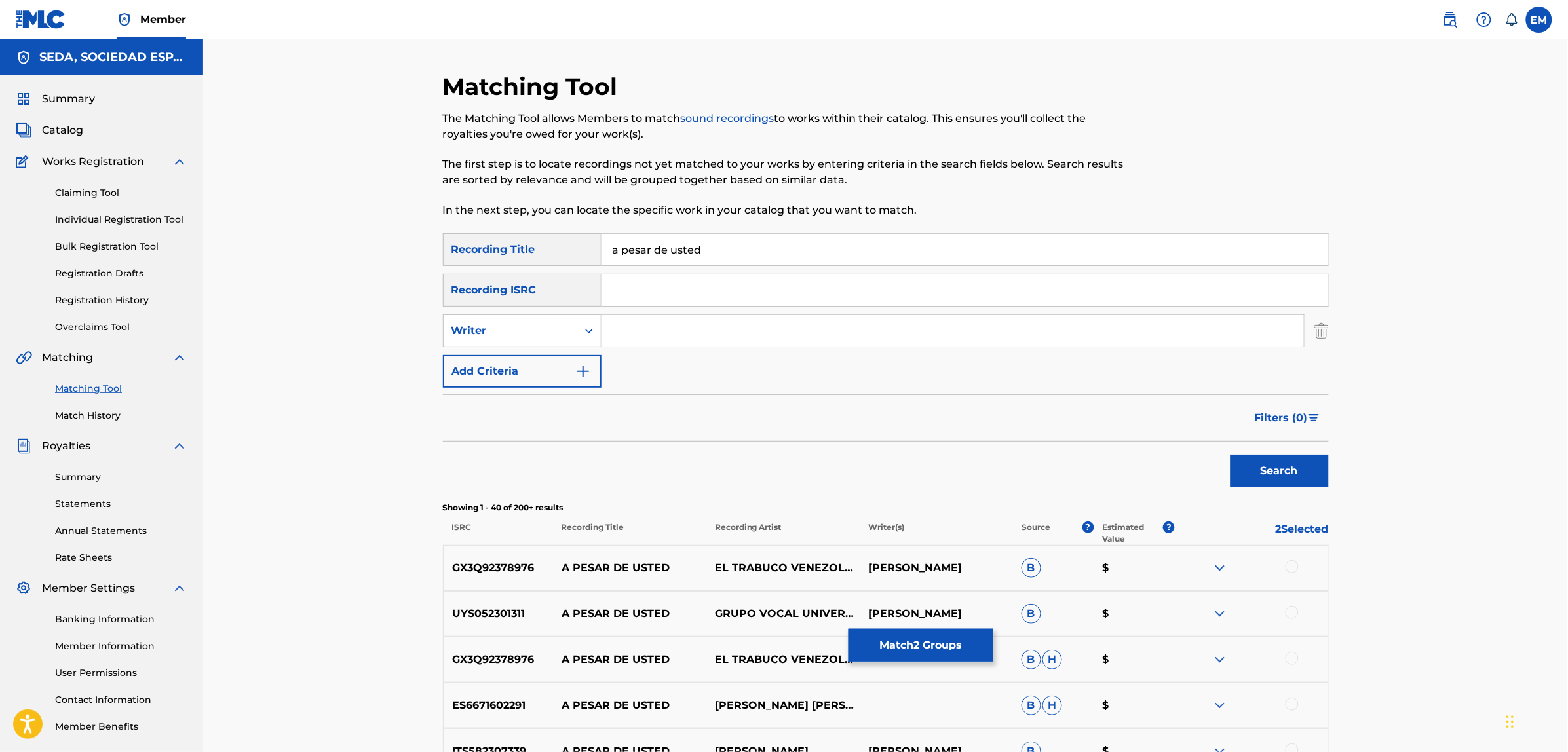
click at [642, 341] on input "Search Form" at bounding box center [952, 331] width 702 height 31
type input "[PERSON_NAME]"
click at [1230, 455] on button "Search" at bounding box center [1279, 472] width 98 height 33
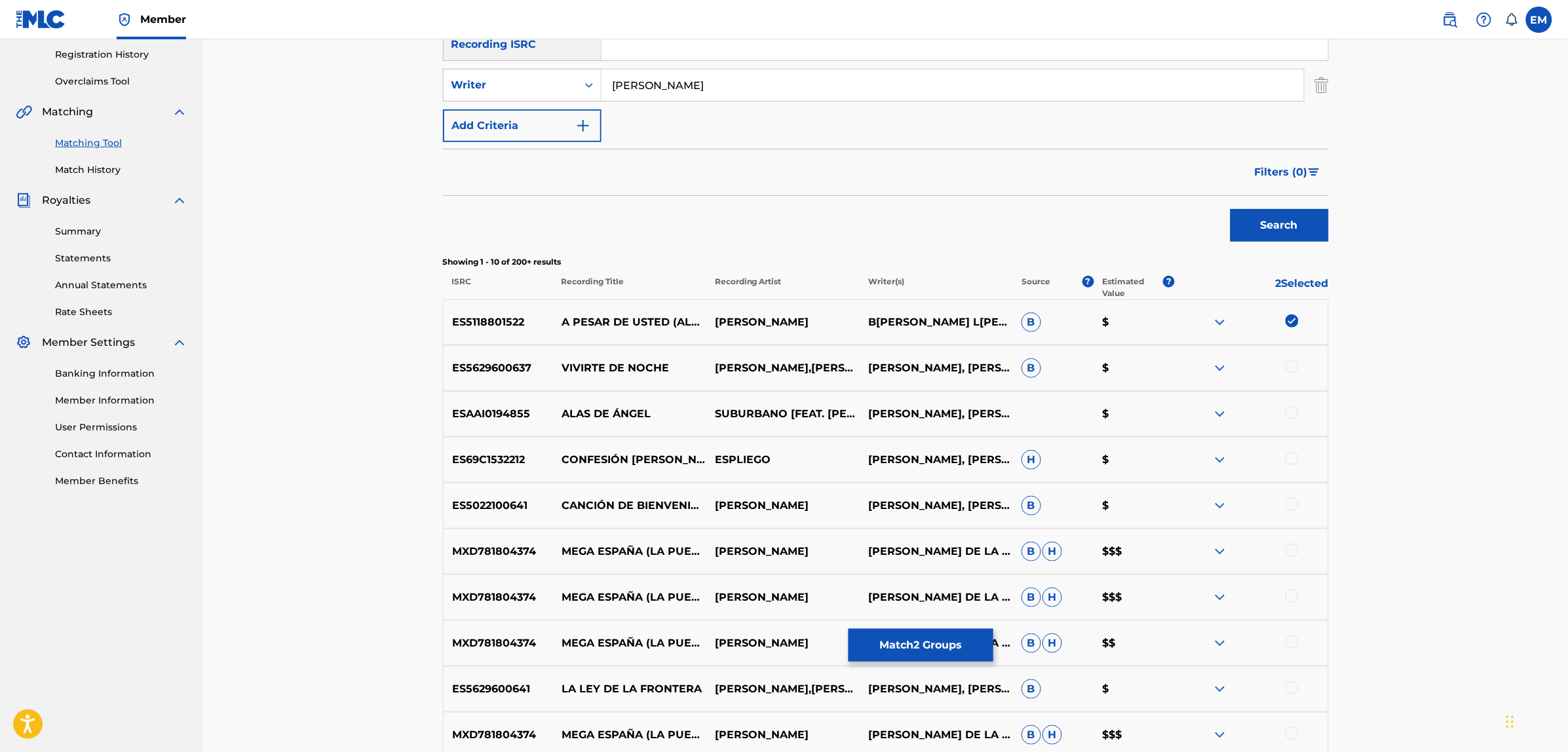
scroll to position [82, 0]
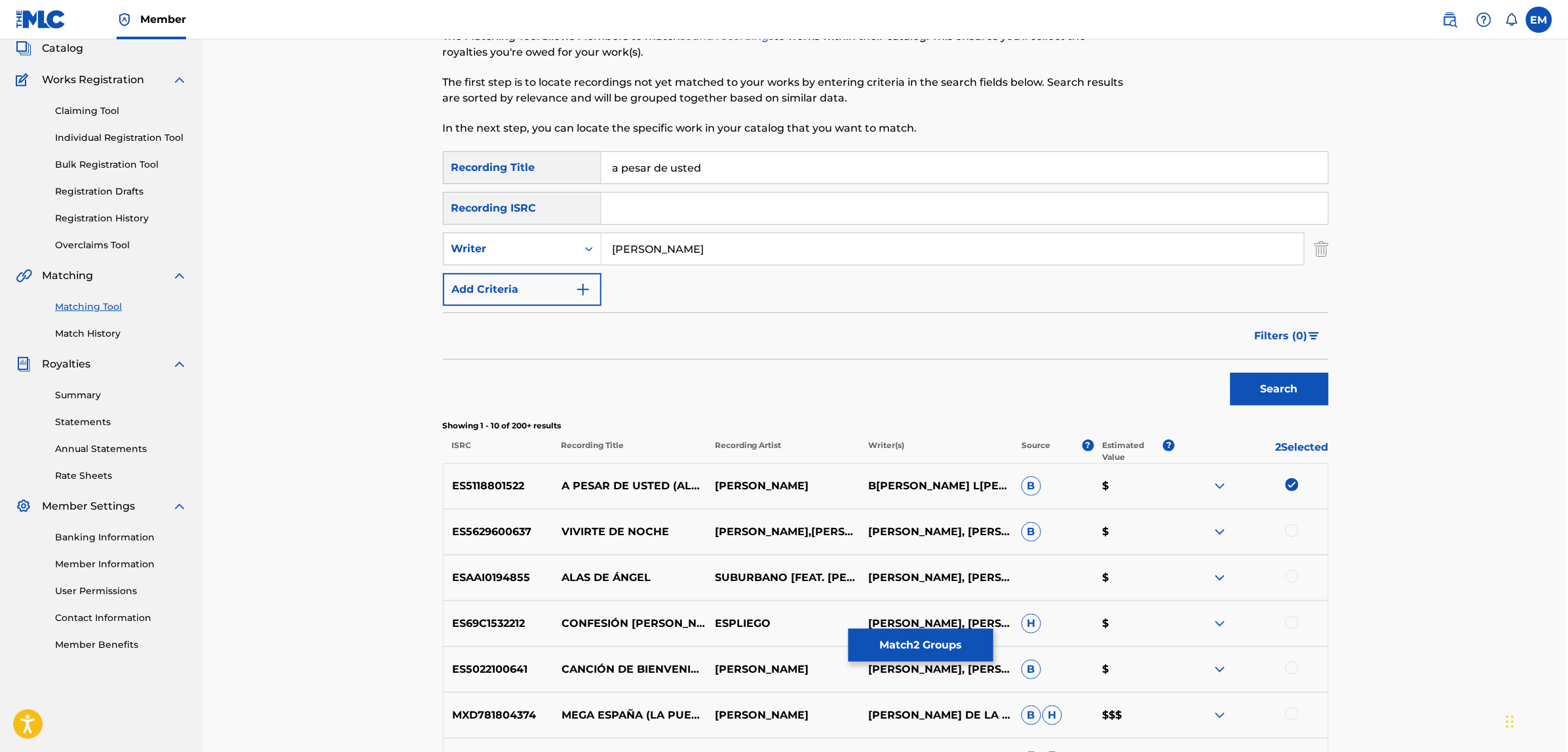
click at [495, 288] on button "Add Criteria" at bounding box center [522, 290] width 159 height 33
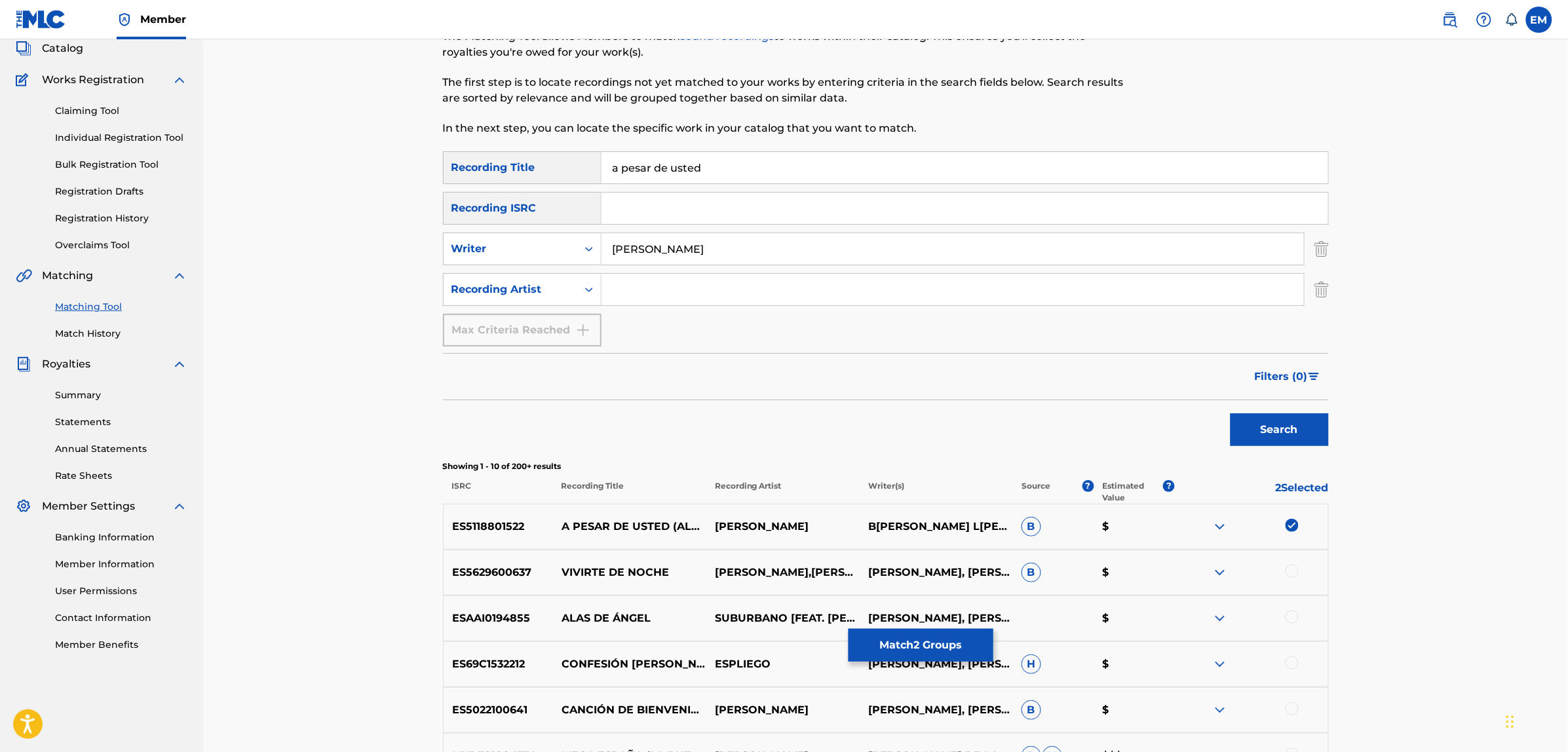
click at [624, 276] on input "Search Form" at bounding box center [952, 289] width 702 height 31
type input "[PERSON_NAME]"
click at [1230, 413] on button "Search" at bounding box center [1279, 430] width 98 height 33
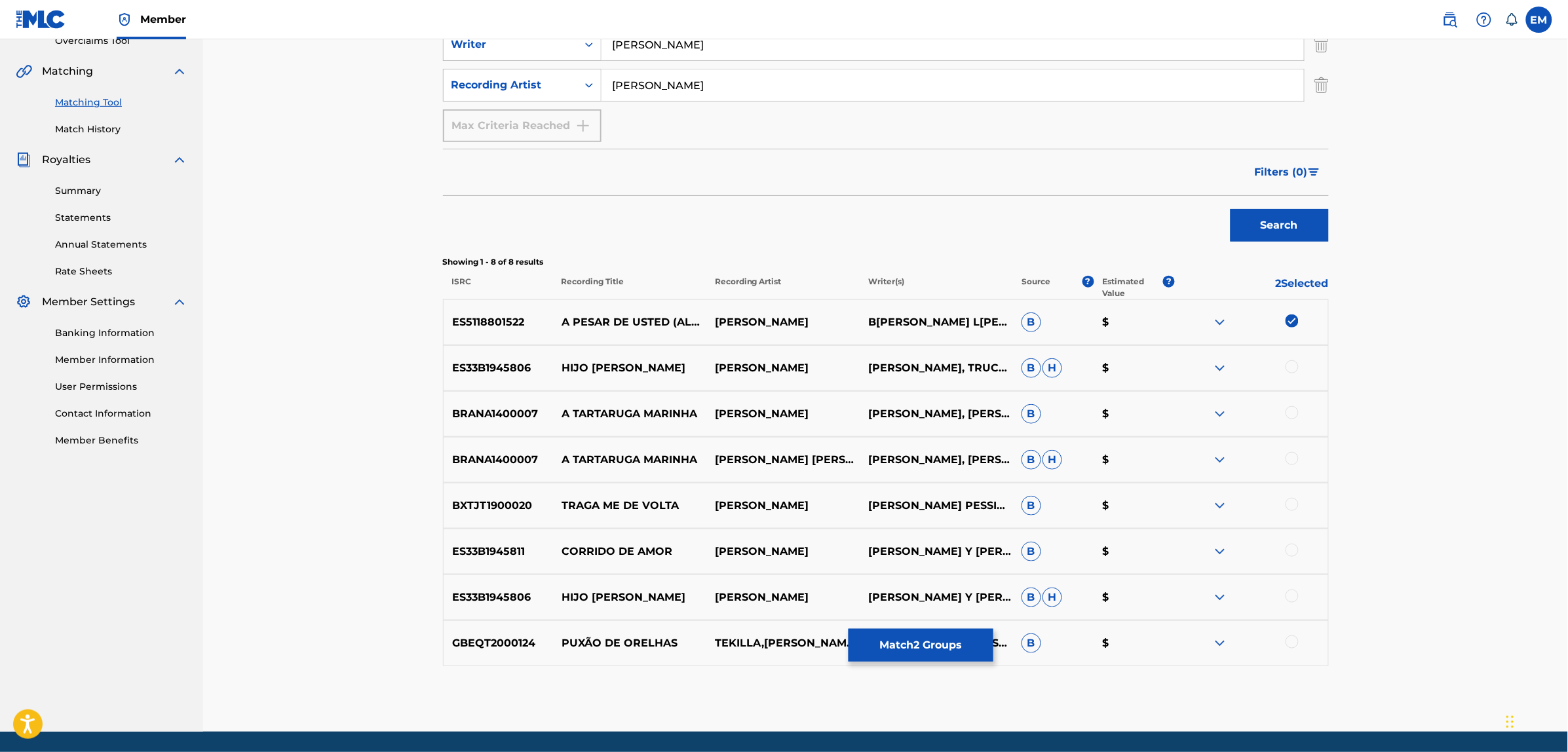
scroll to position [328, 0]
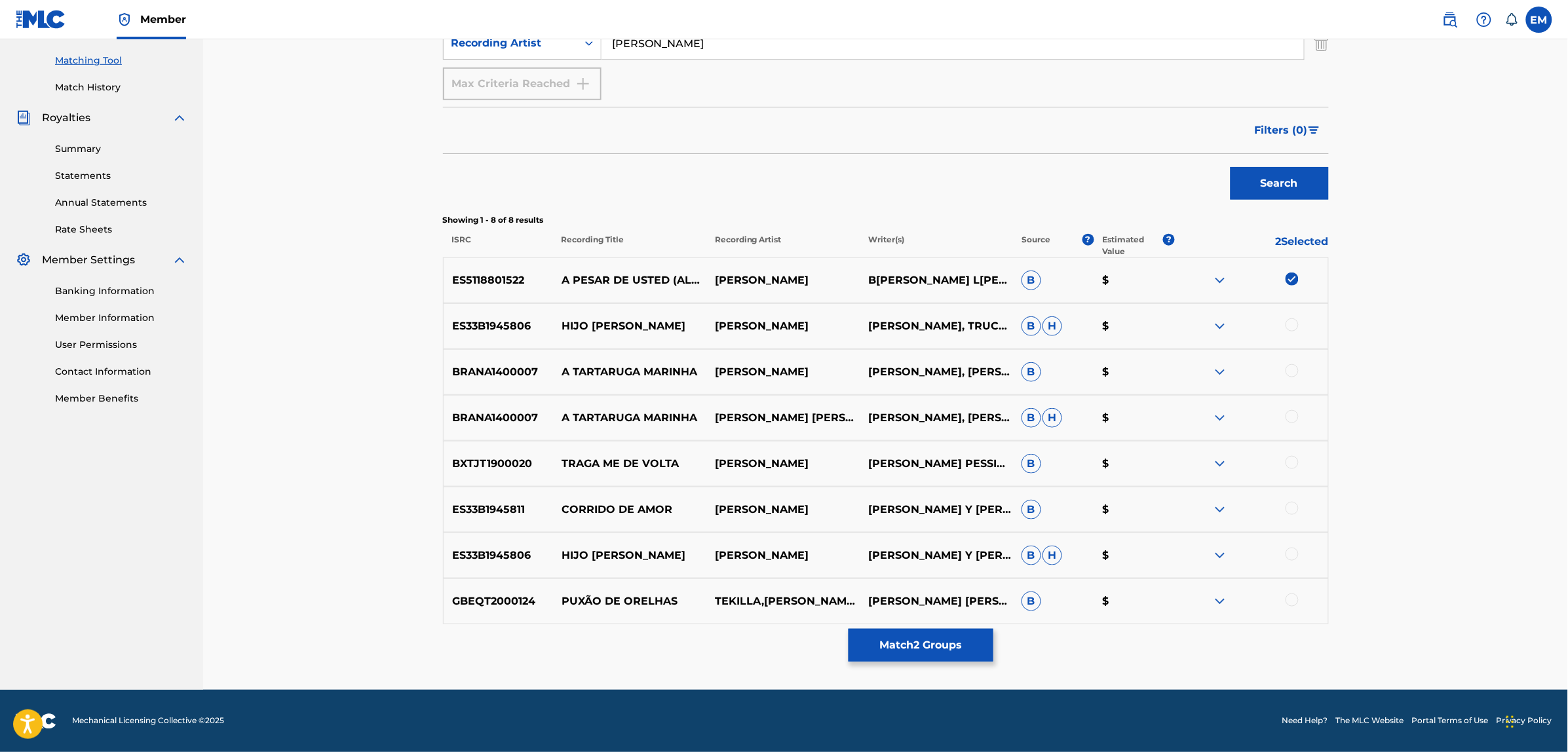
click at [911, 650] on button "Match 2 Groups" at bounding box center [920, 645] width 145 height 33
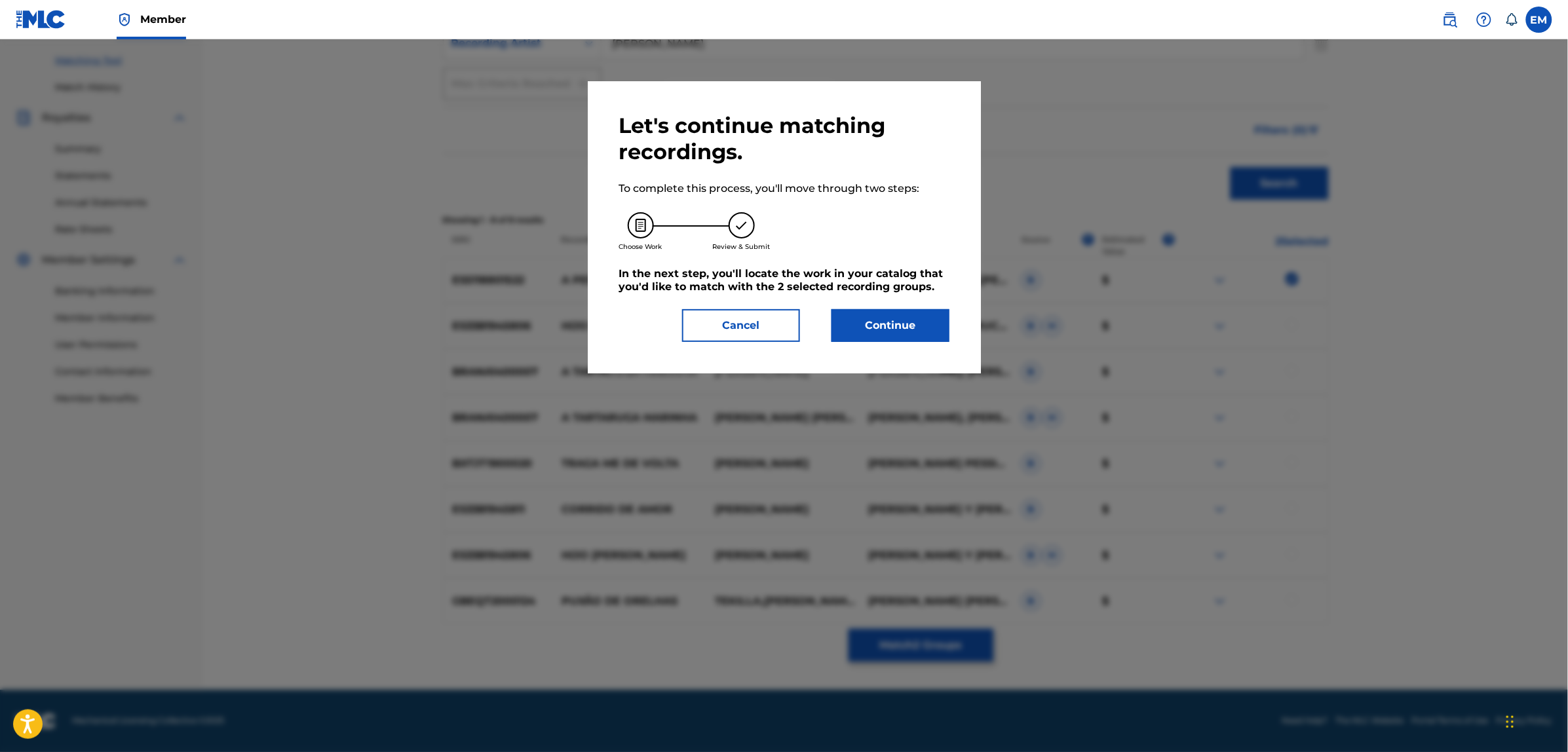
click at [847, 329] on button "Continue" at bounding box center [891, 326] width 118 height 33
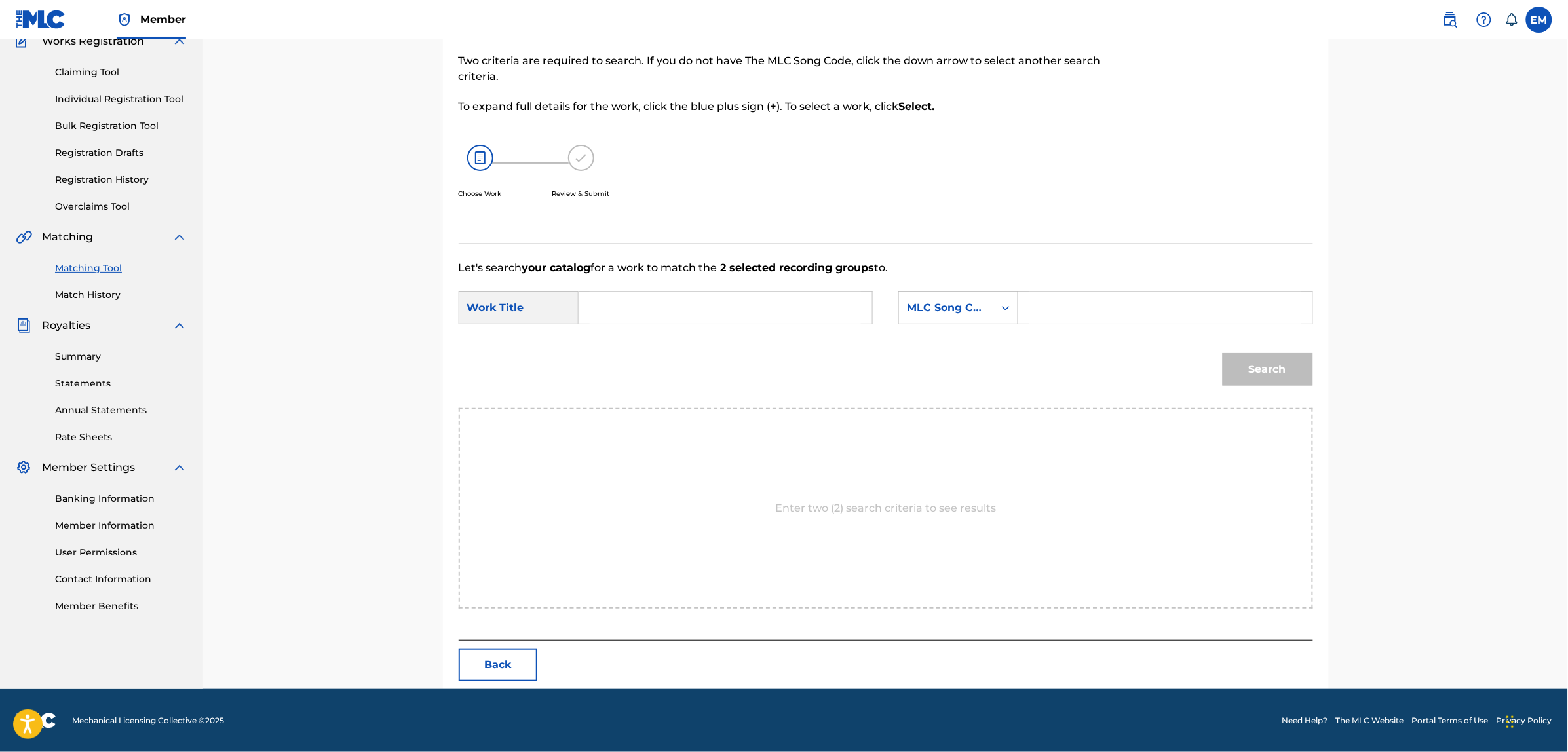
scroll to position [120, 0]
click at [739, 297] on input "Search Form" at bounding box center [725, 308] width 271 height 31
type input "a pesar de usted"
click at [1069, 308] on input "Search Form" at bounding box center [1164, 308] width 271 height 31
type input "[PERSON_NAME]"
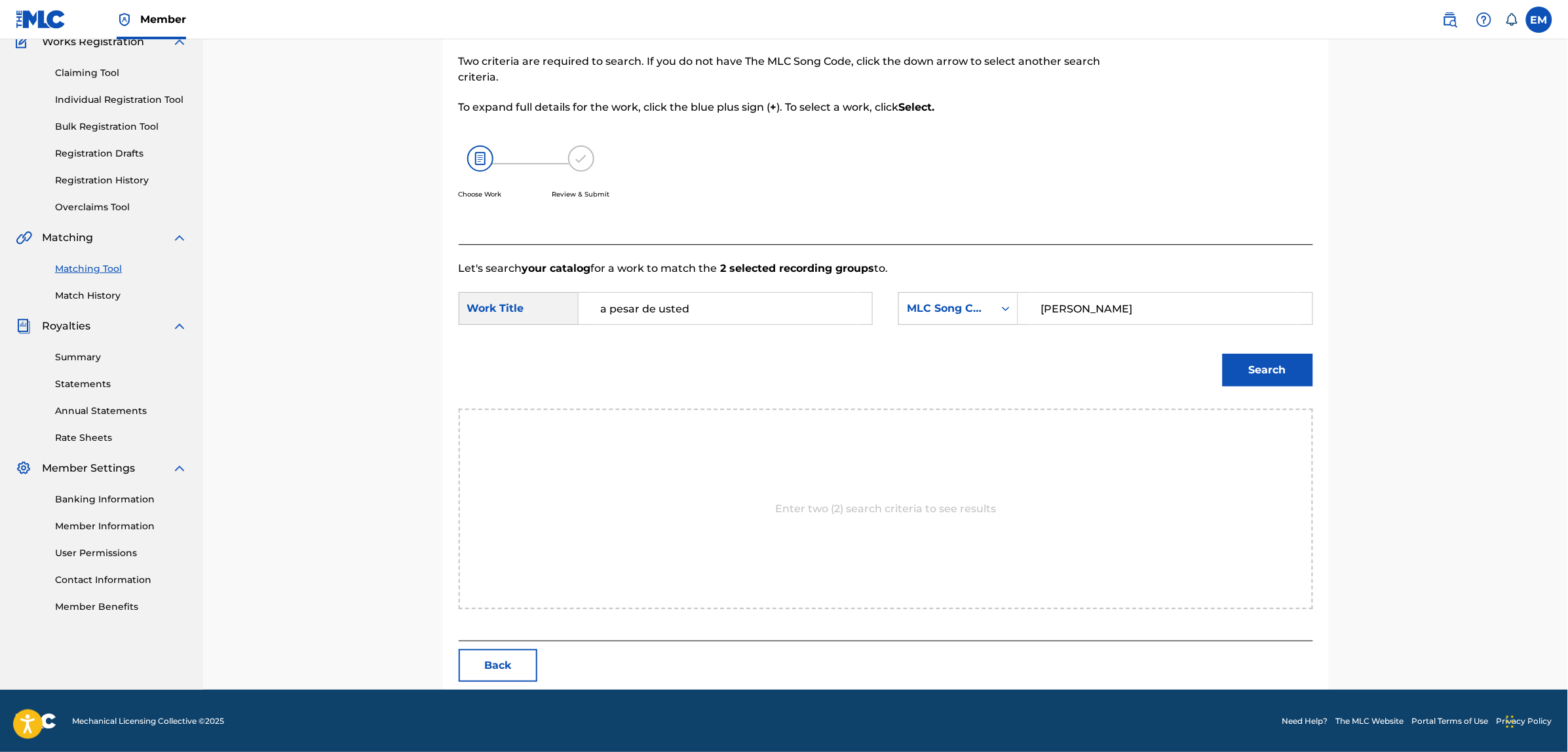
click at [1262, 375] on button "Search" at bounding box center [1268, 370] width 90 height 33
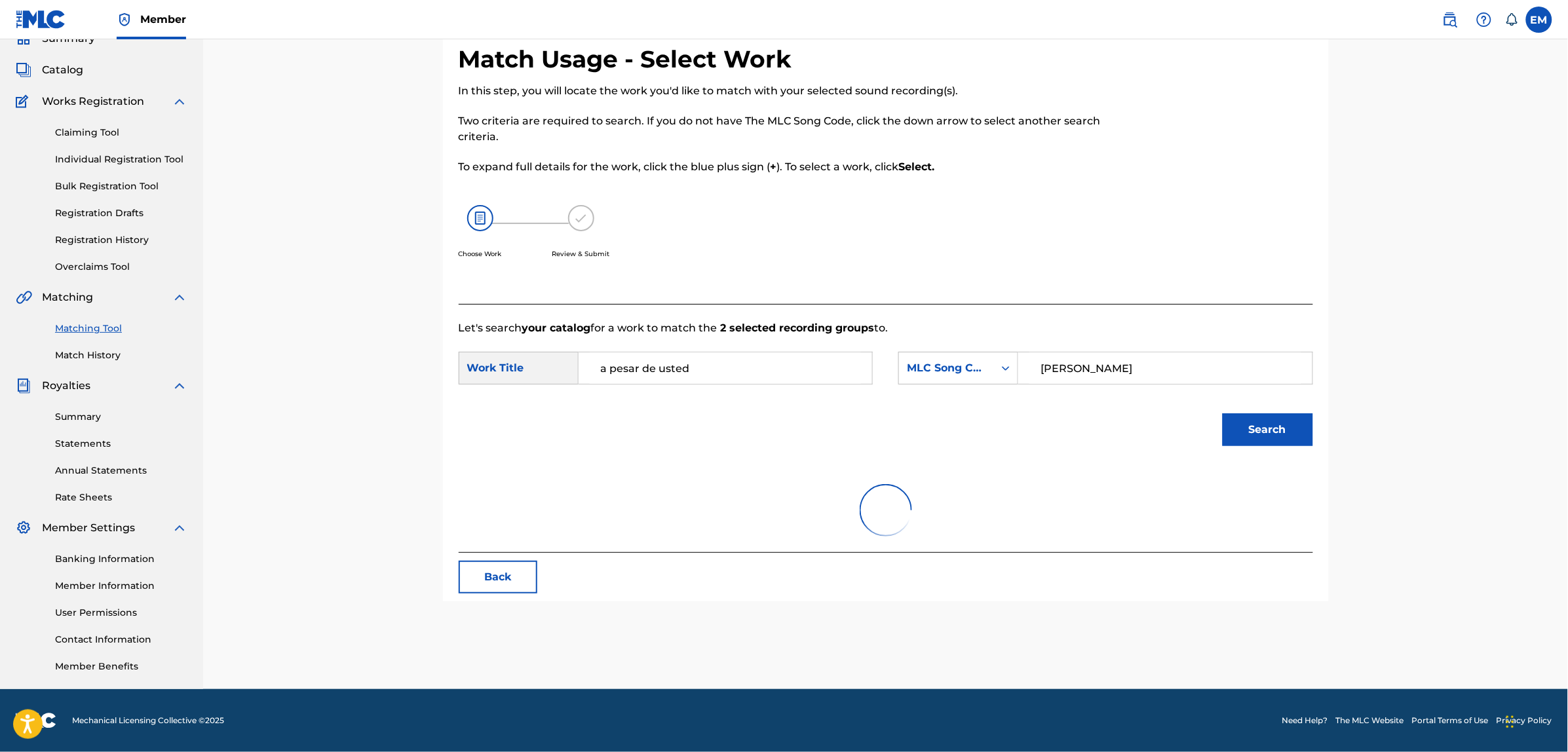
scroll to position [60, 0]
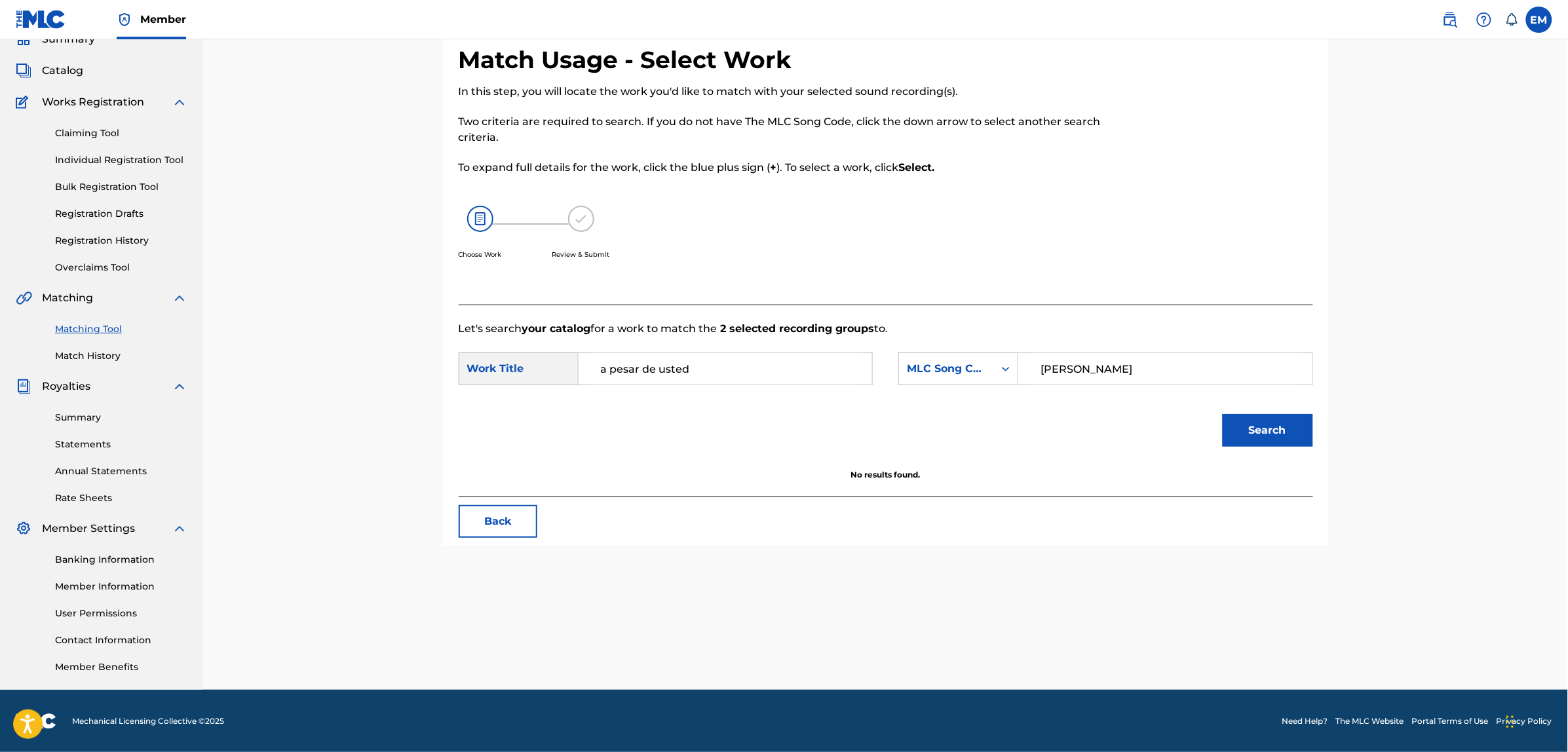
click at [693, 373] on input "a pesar de usted" at bounding box center [725, 369] width 271 height 31
click at [974, 360] on div "MLC Song Code" at bounding box center [945, 368] width 95 height 25
click at [968, 394] on div "Writer Name" at bounding box center [958, 402] width 119 height 33
click at [1098, 373] on input "Search Form" at bounding box center [1164, 369] width 271 height 31
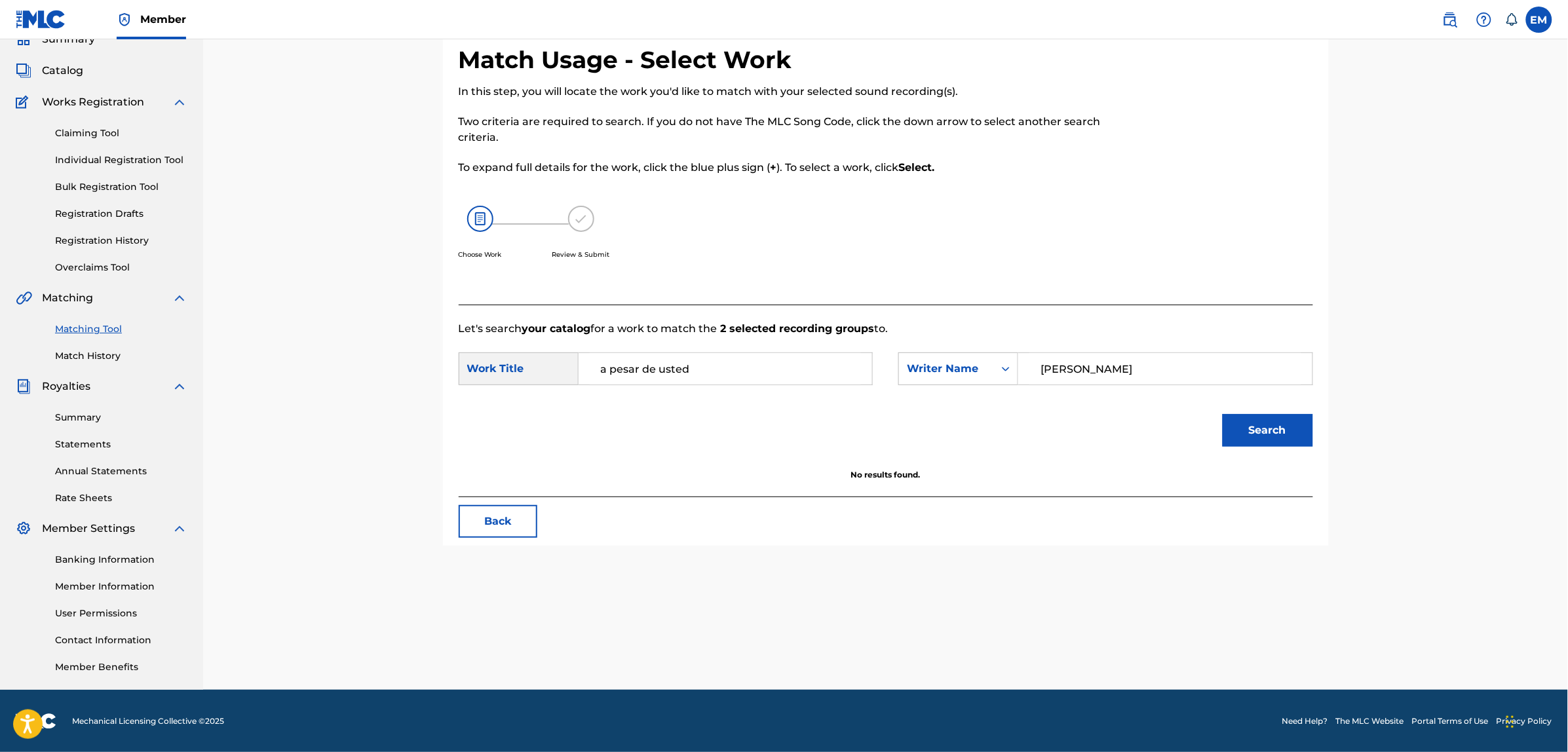
type input "[PERSON_NAME]"
click at [1222, 414] on button "Search" at bounding box center [1268, 431] width 90 height 33
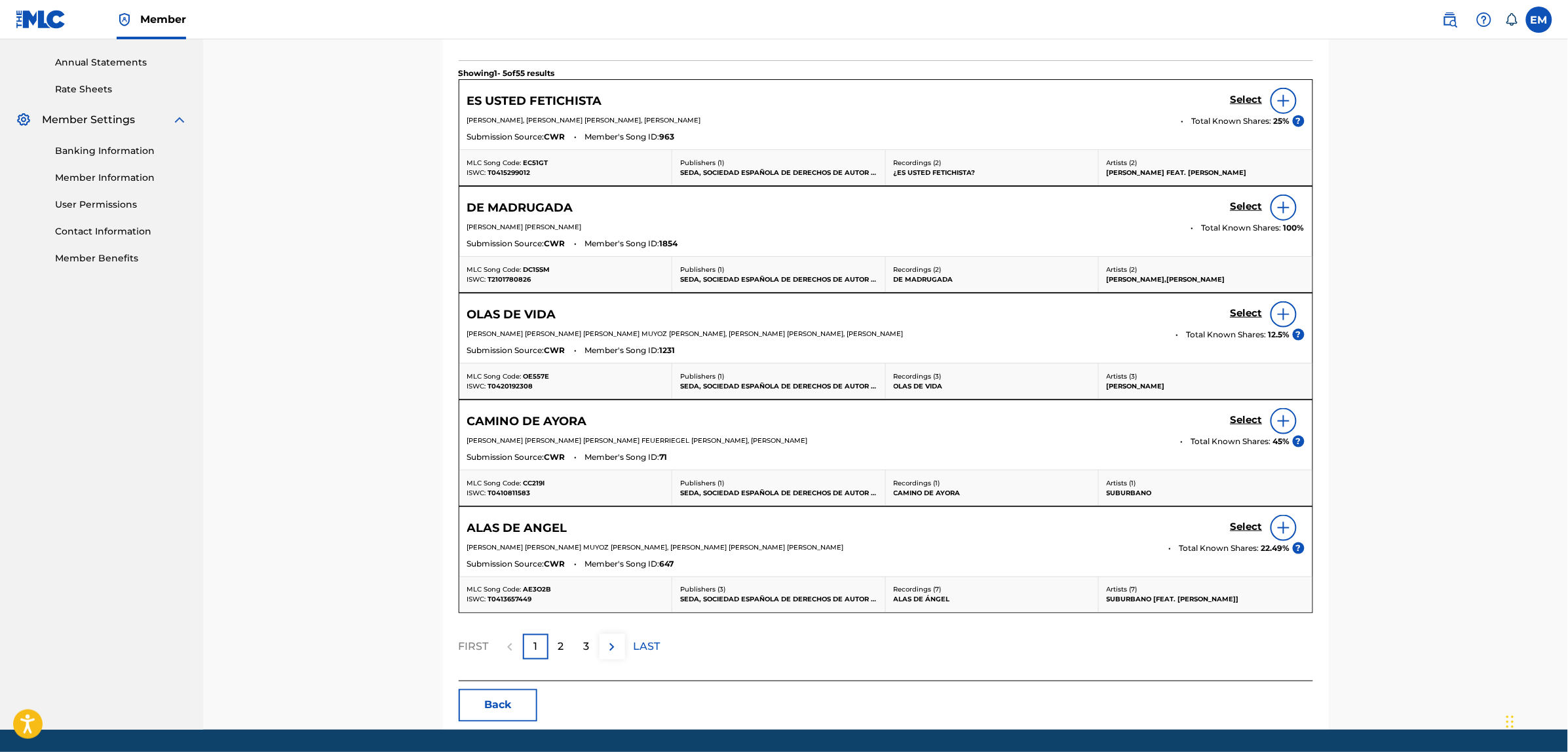
scroll to position [469, 0]
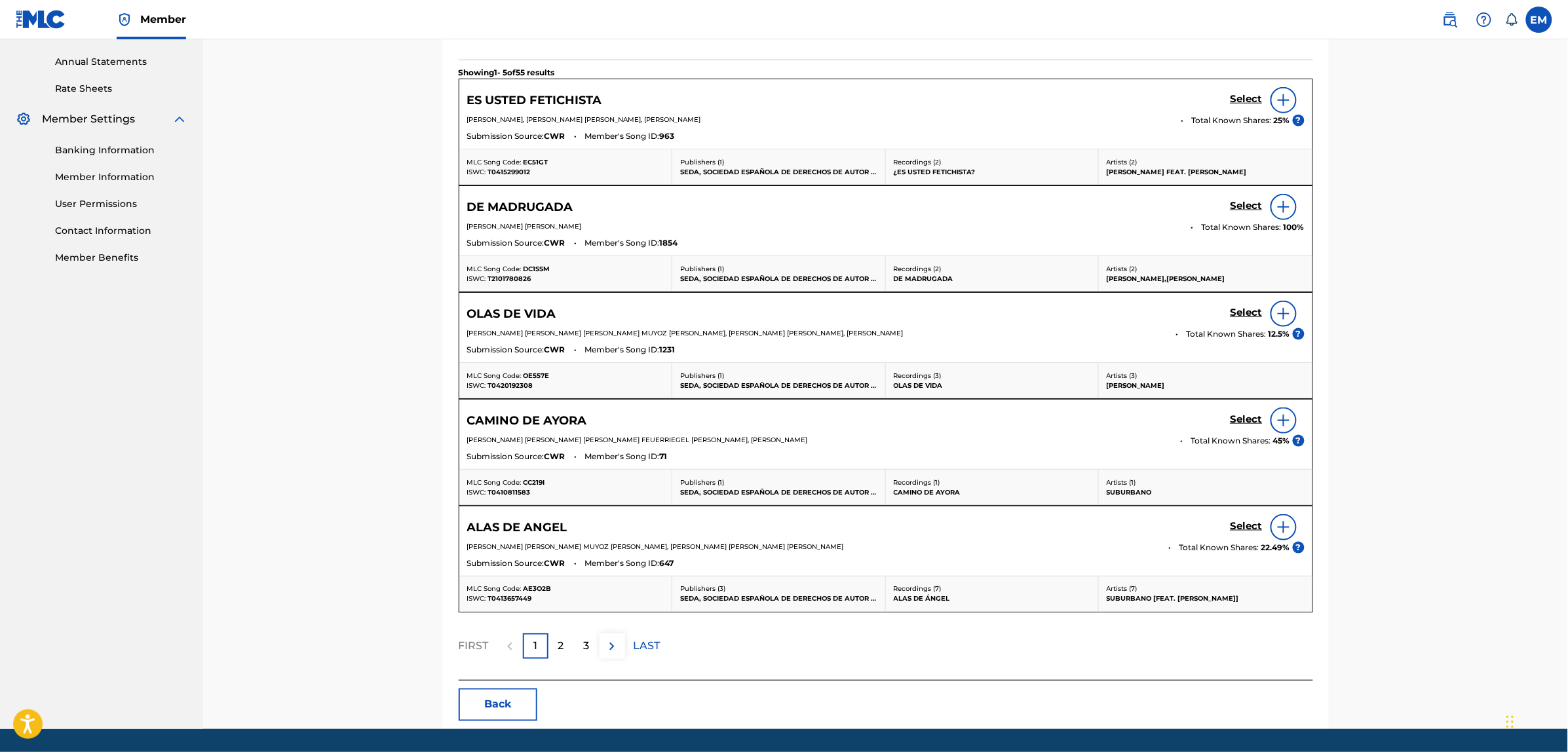
click at [561, 657] on div "2" at bounding box center [561, 646] width 25 height 25
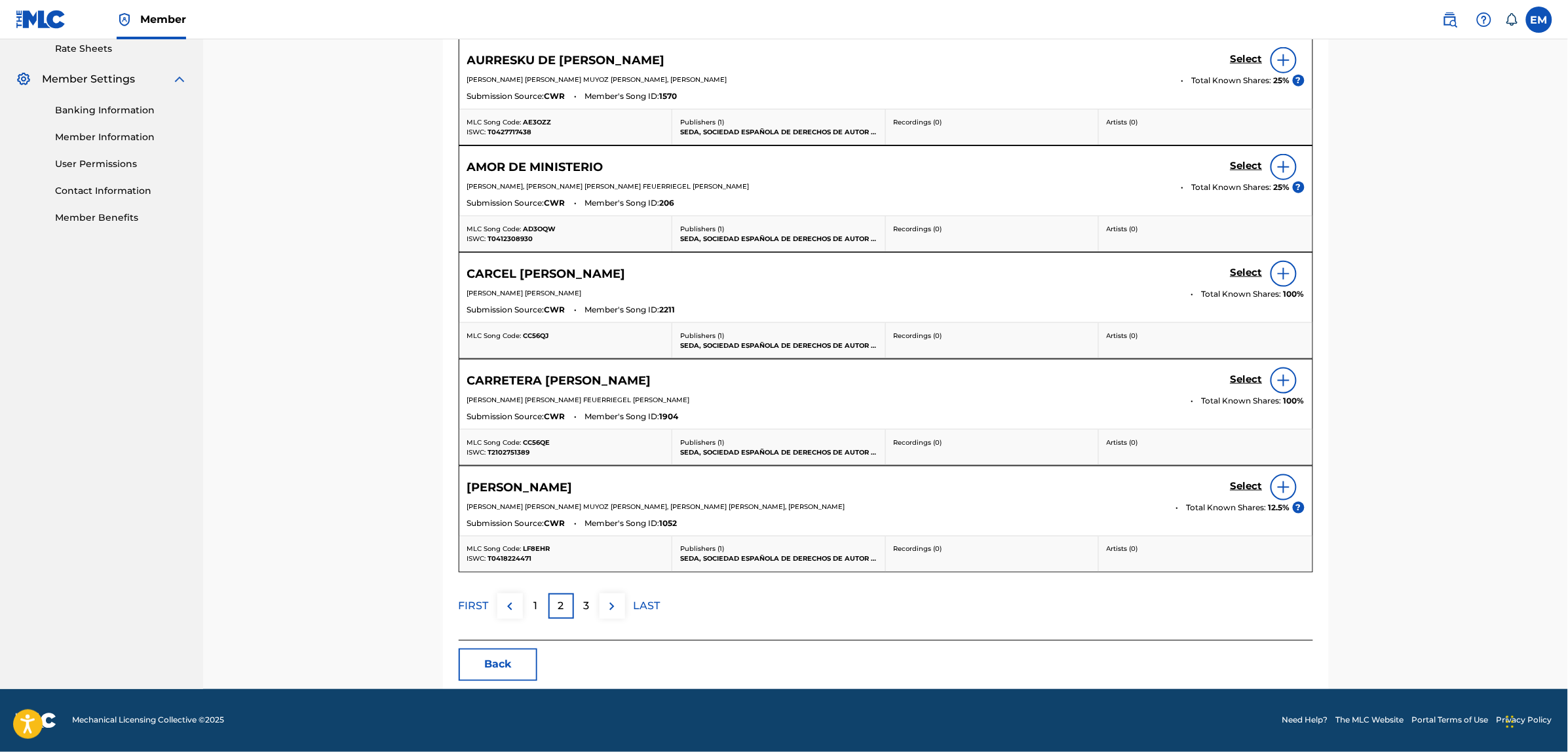
scroll to position [511, 0]
click at [593, 608] on div "3" at bounding box center [586, 606] width 25 height 25
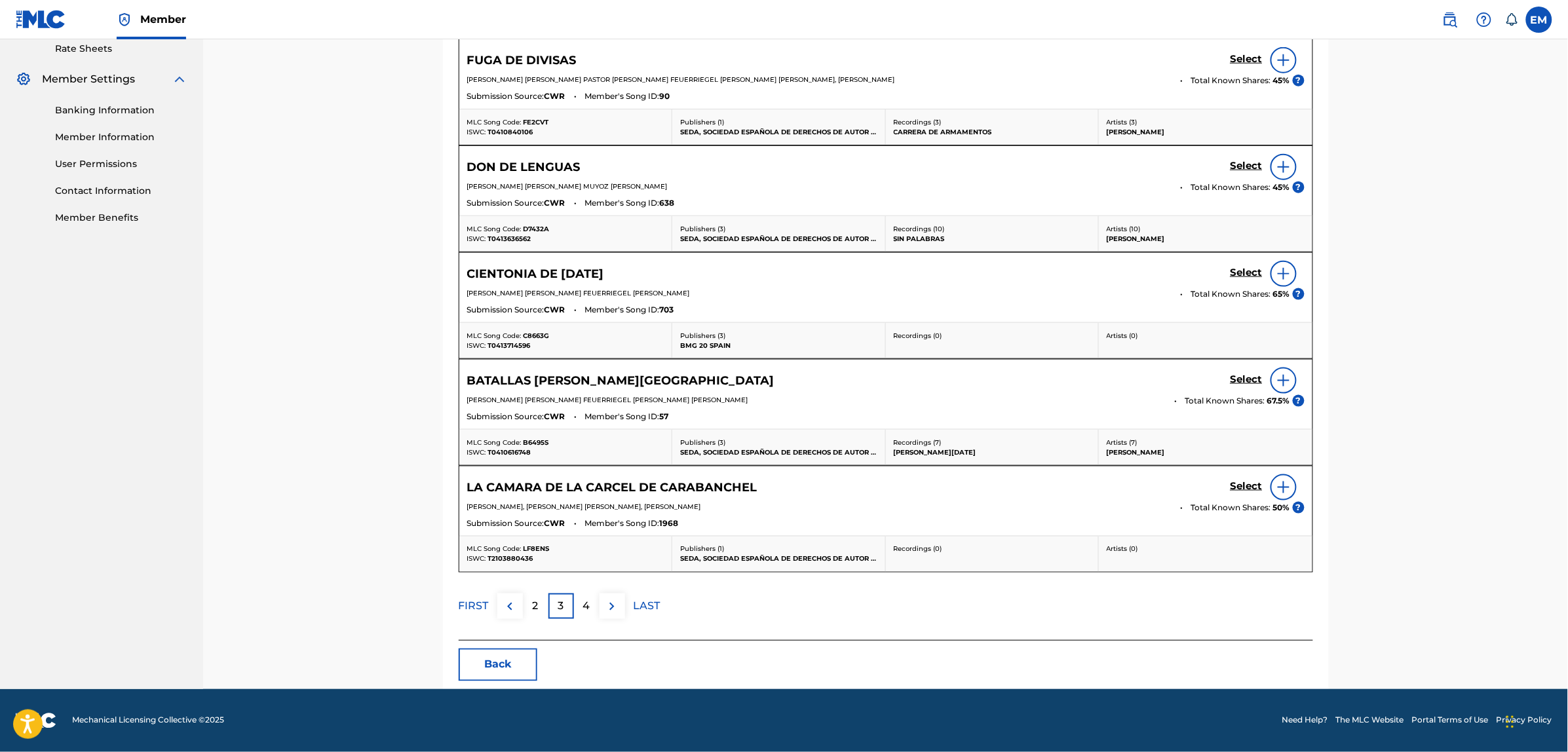
click at [594, 604] on div "4" at bounding box center [586, 606] width 25 height 25
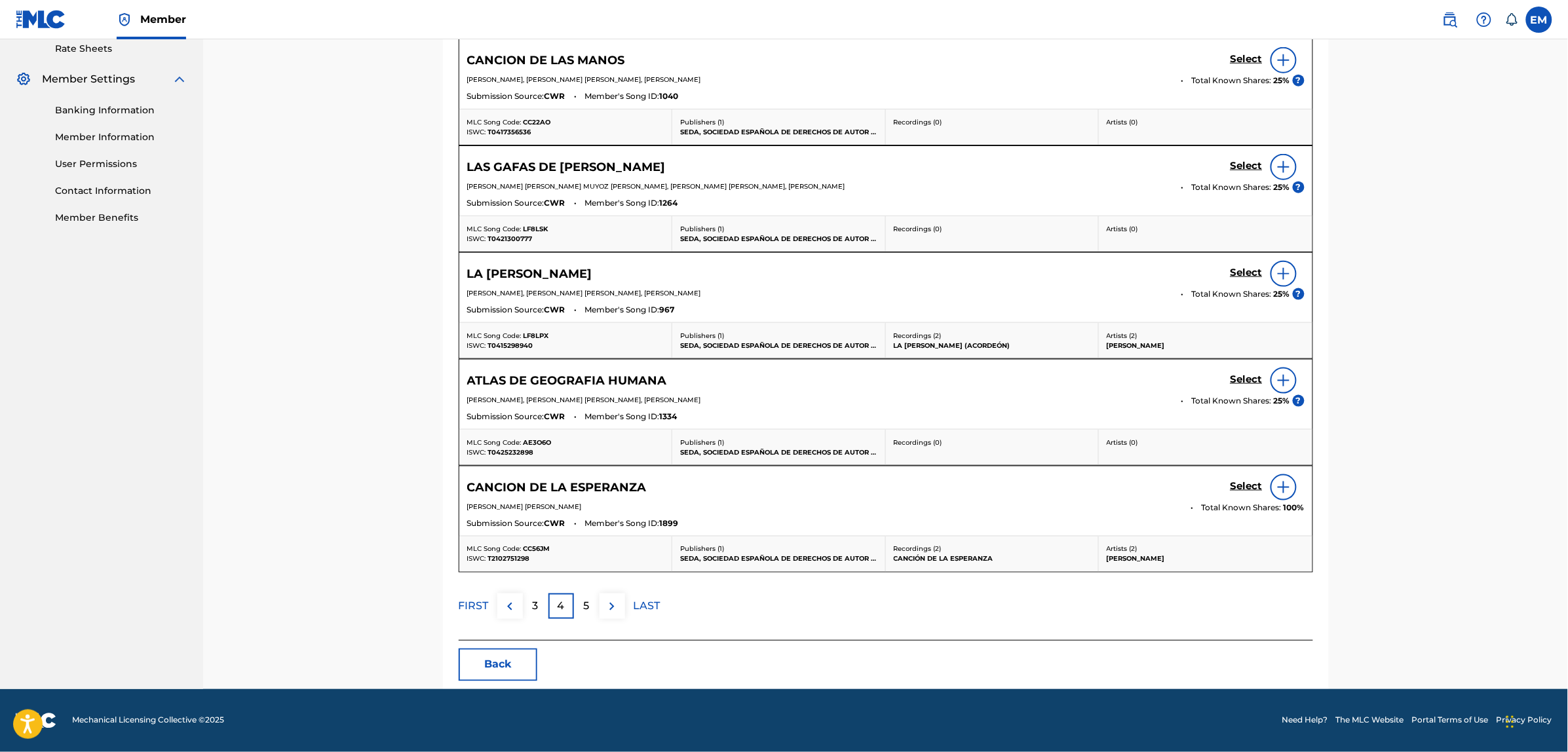
click at [588, 610] on p "5" at bounding box center [586, 607] width 6 height 16
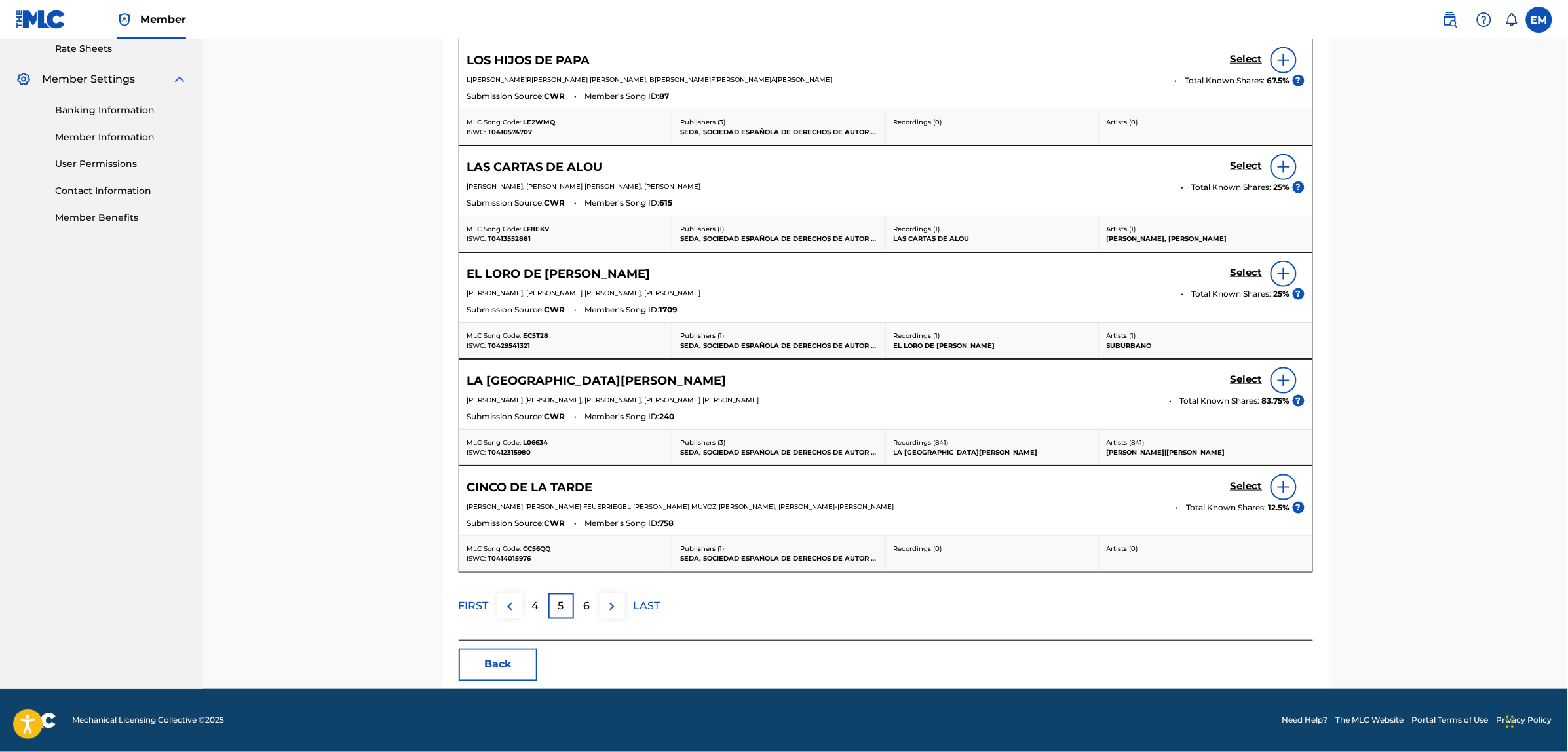
click at [503, 658] on button "Back" at bounding box center [497, 665] width 79 height 33
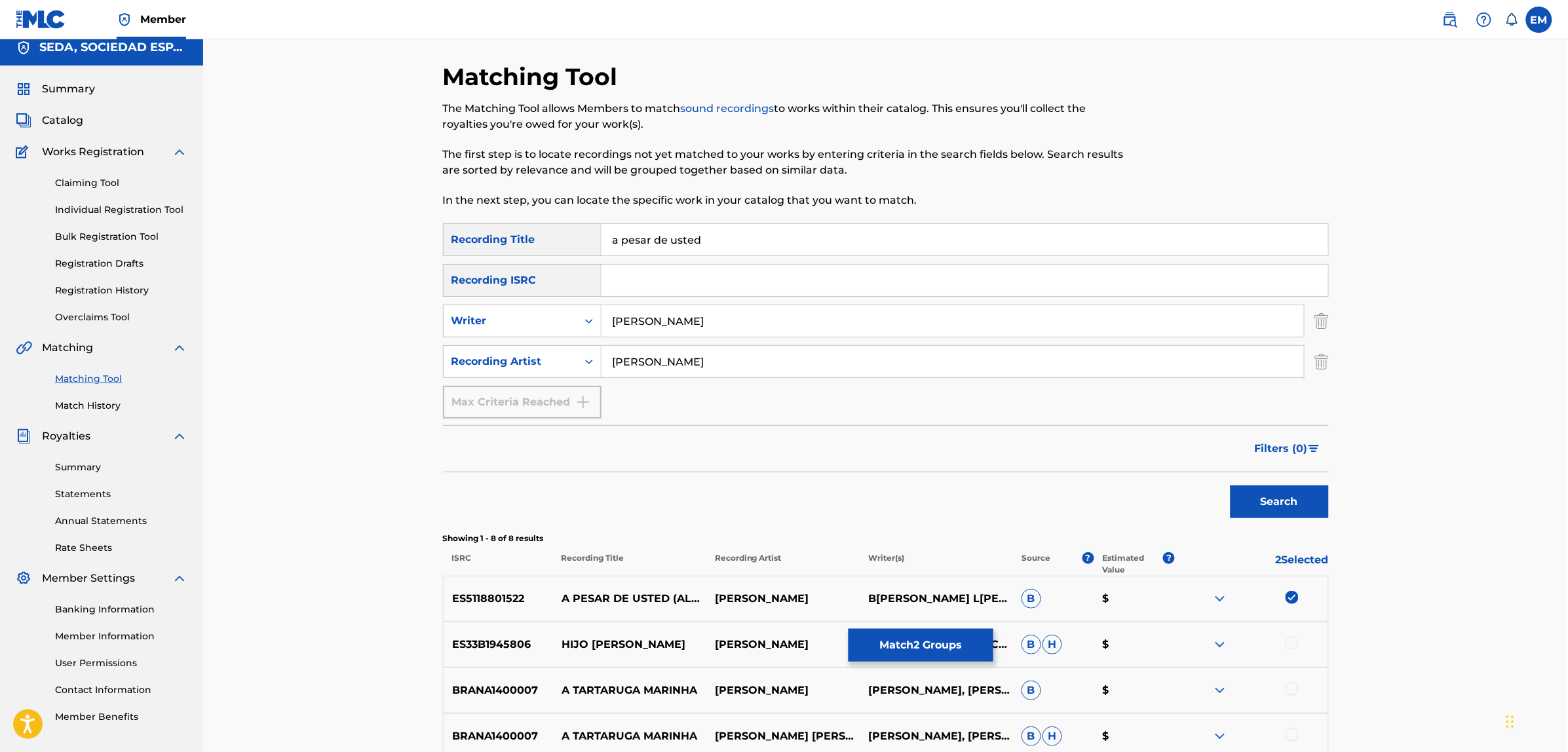
scroll to position [1, 0]
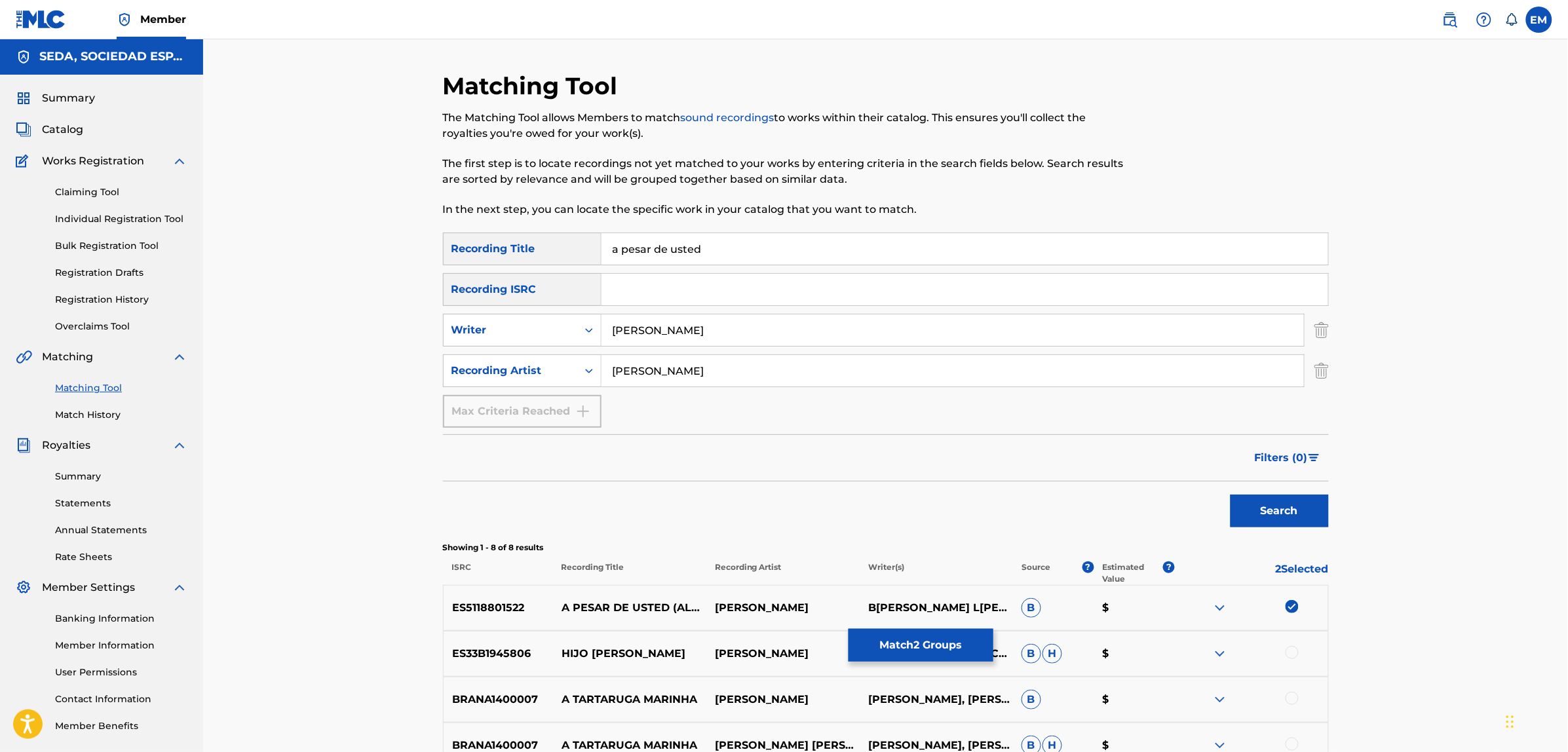
click at [89, 411] on link "Match History" at bounding box center [121, 415] width 132 height 14
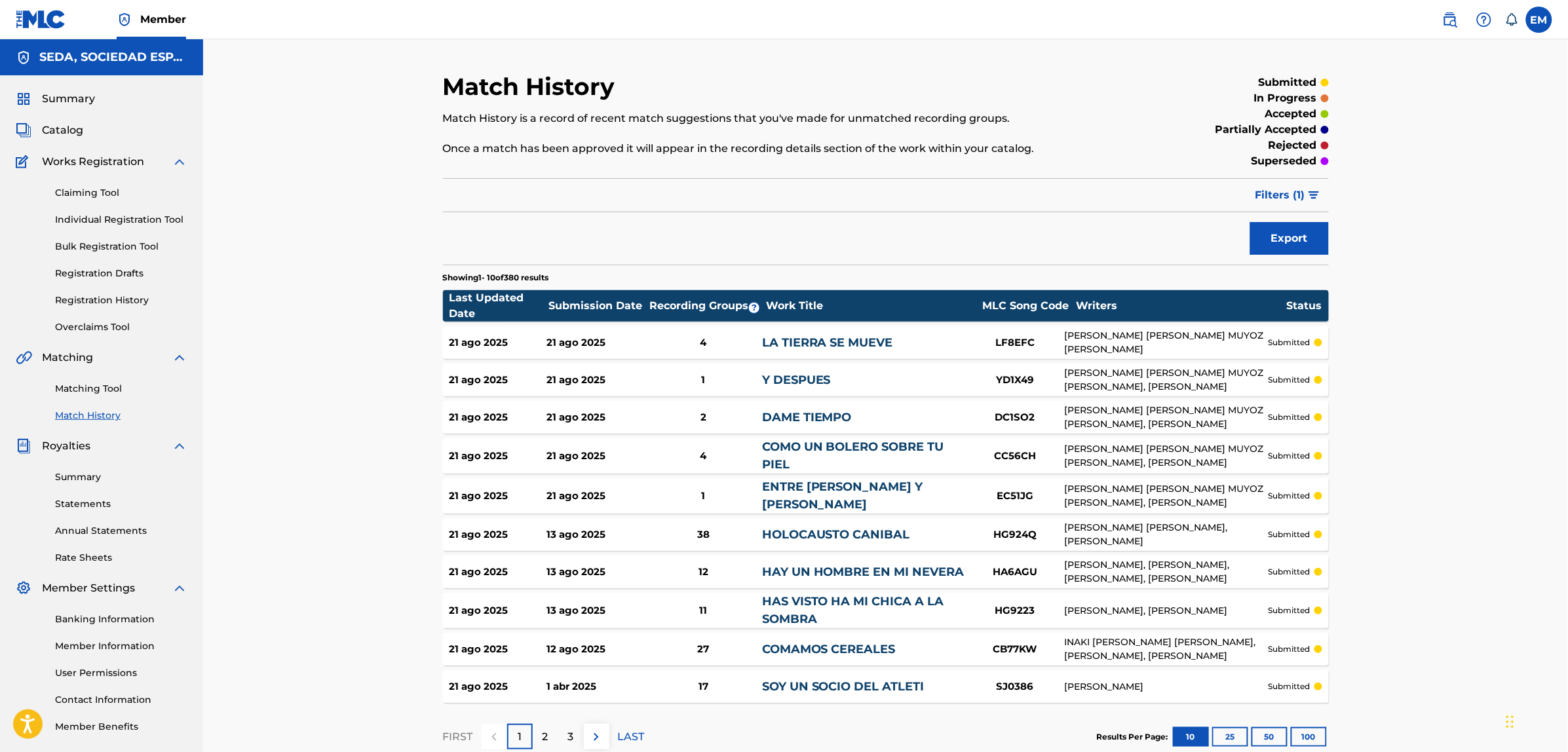
click at [76, 377] on div "Matching Tool Match History" at bounding box center [102, 394] width 172 height 57
click at [83, 393] on link "Matching Tool" at bounding box center [121, 389] width 132 height 14
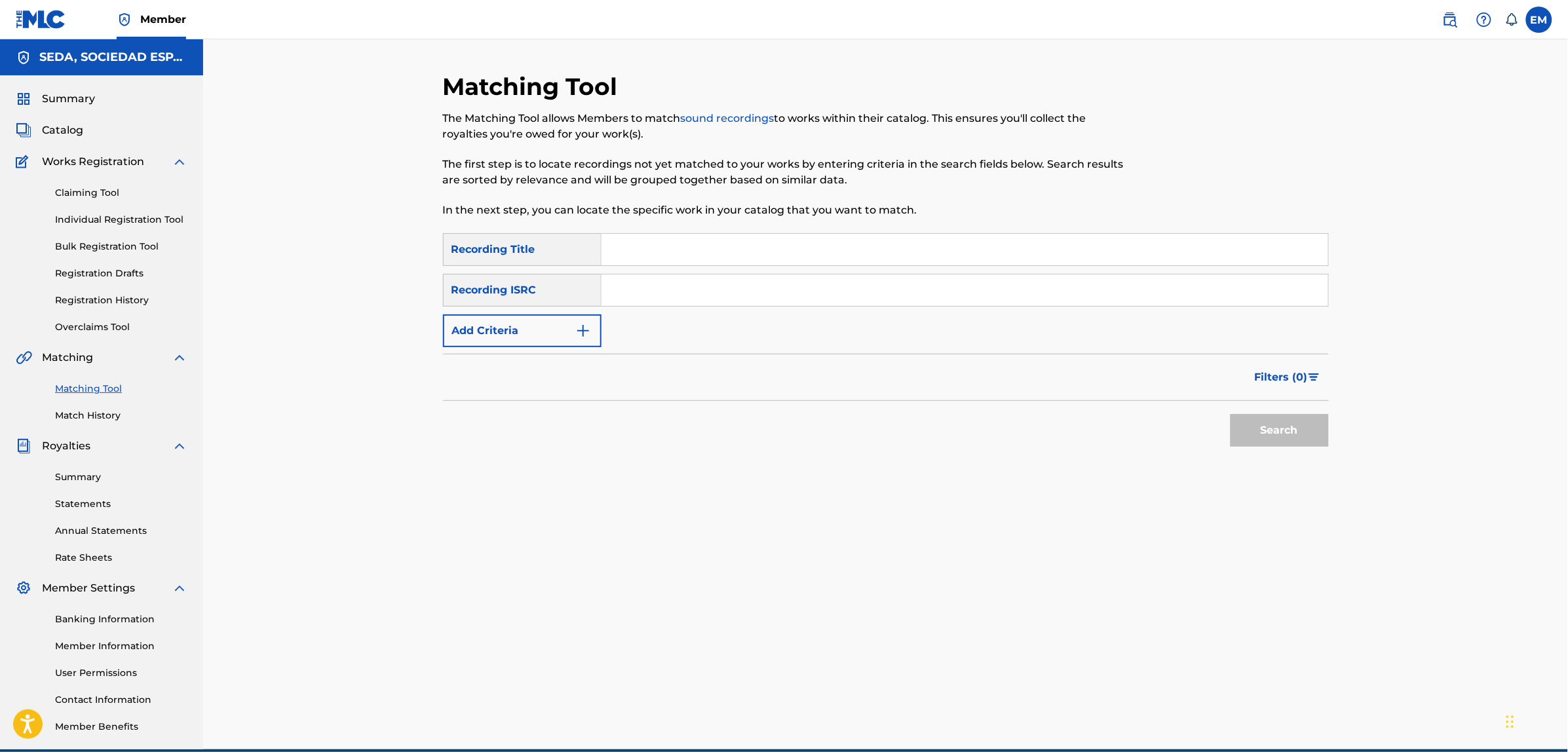
click at [659, 249] on input "Search Form" at bounding box center [965, 249] width 727 height 31
type input "un hombre despierta"
click at [1230, 414] on button "Search" at bounding box center [1279, 431] width 98 height 33
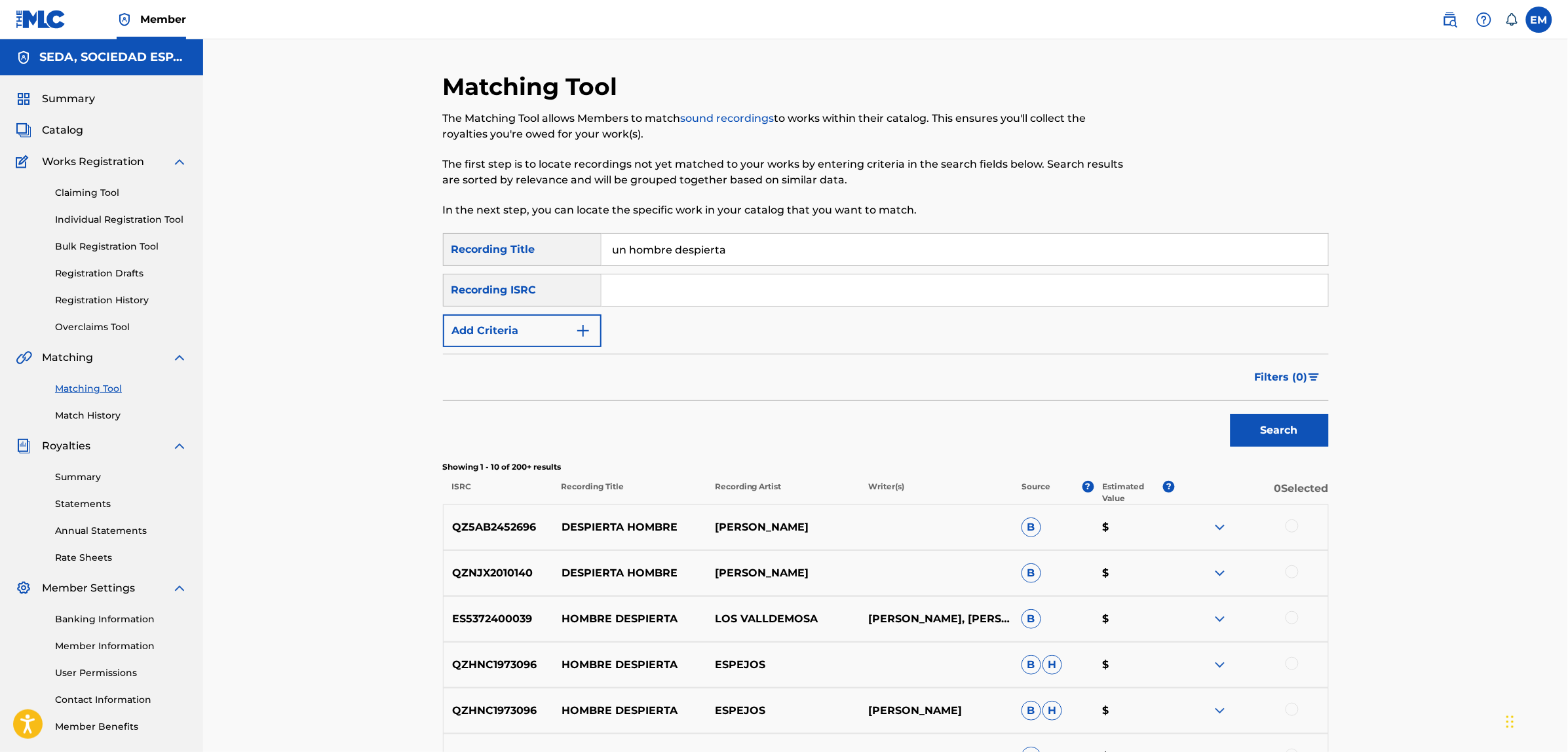
click at [551, 322] on button "Add Criteria" at bounding box center [522, 331] width 159 height 33
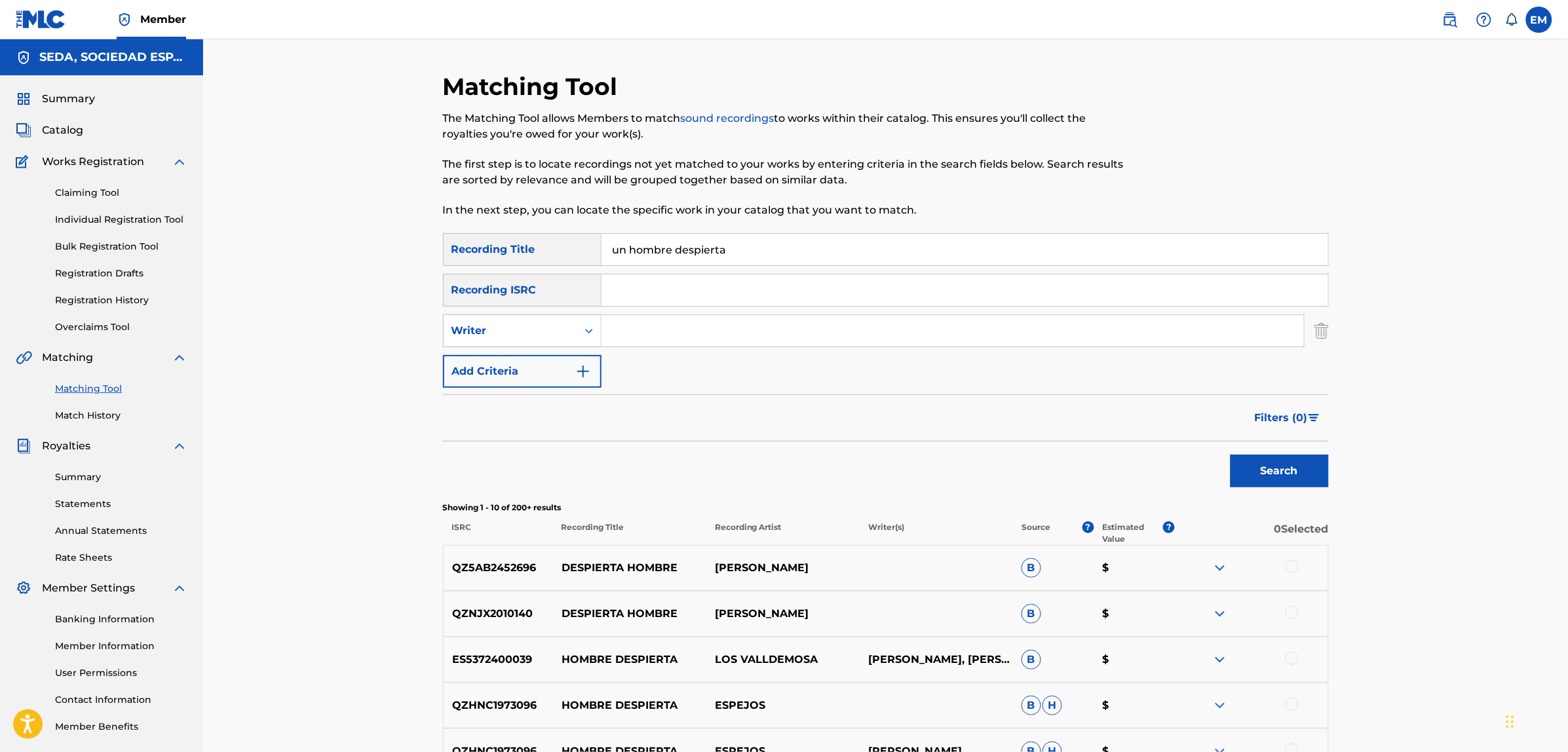
click at [640, 322] on input "Search Form" at bounding box center [952, 331] width 702 height 31
type input "[PERSON_NAME]"
click at [1230, 455] on button "Search" at bounding box center [1279, 472] width 98 height 33
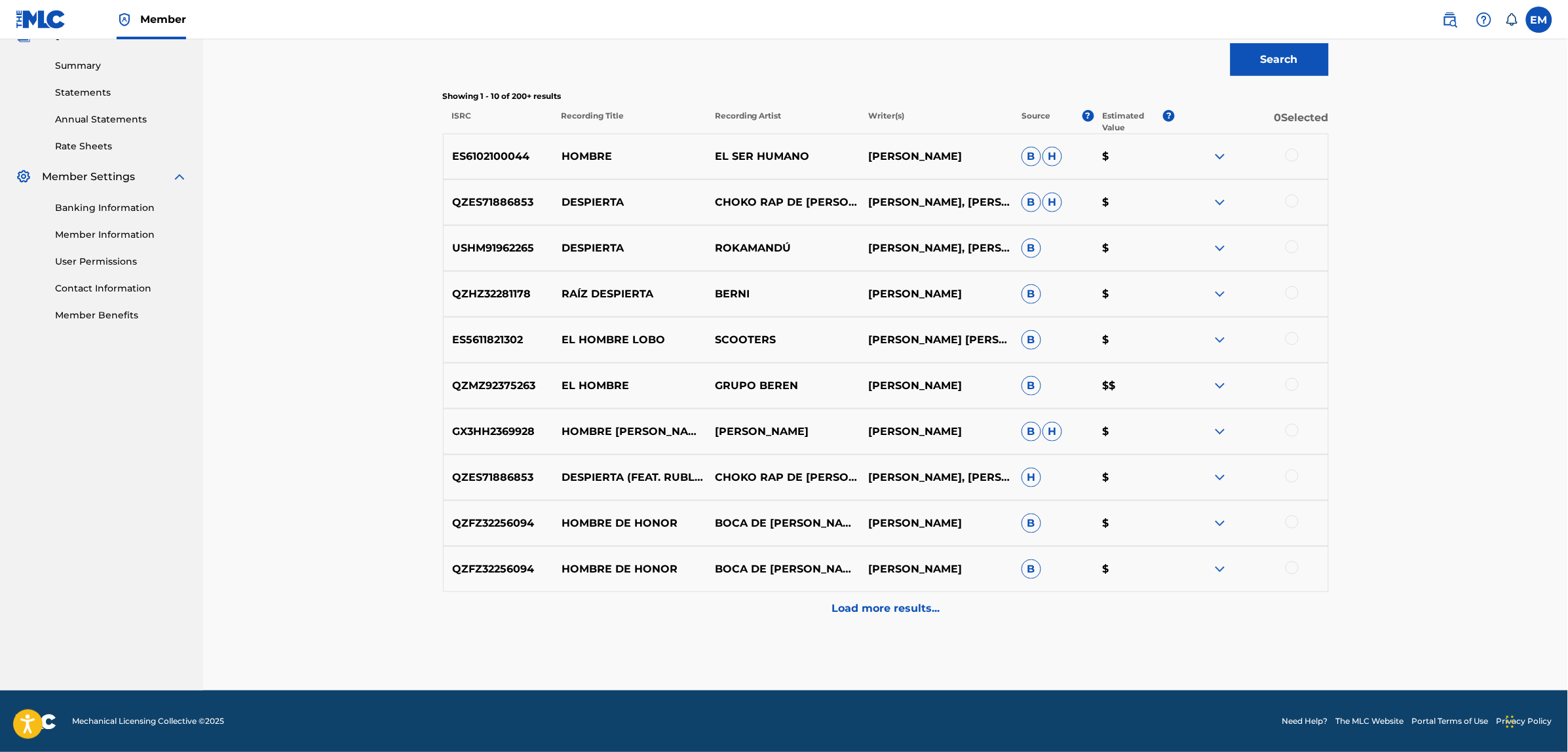
scroll to position [412, 0]
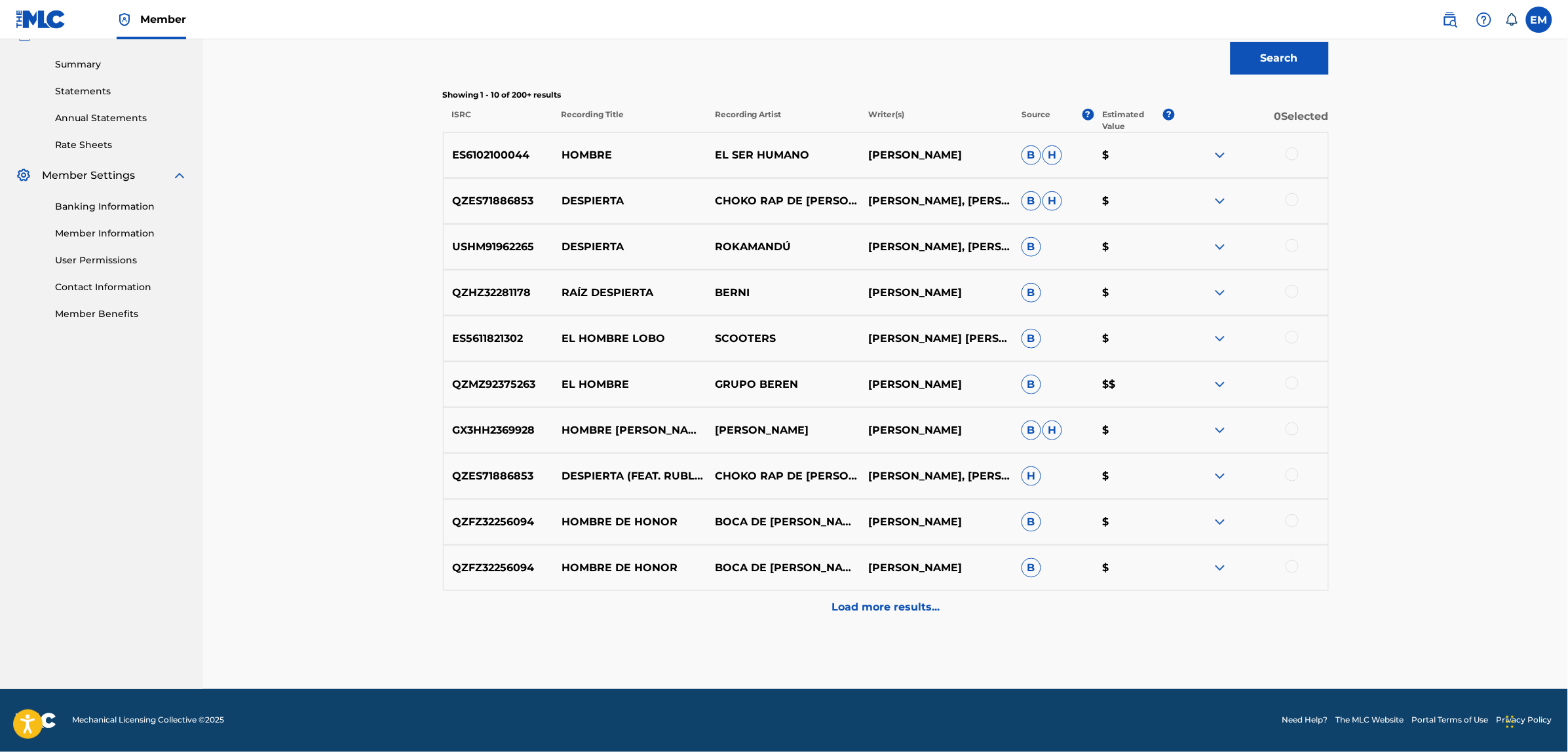
click at [862, 610] on p "Load more results..." at bounding box center [886, 607] width 109 height 16
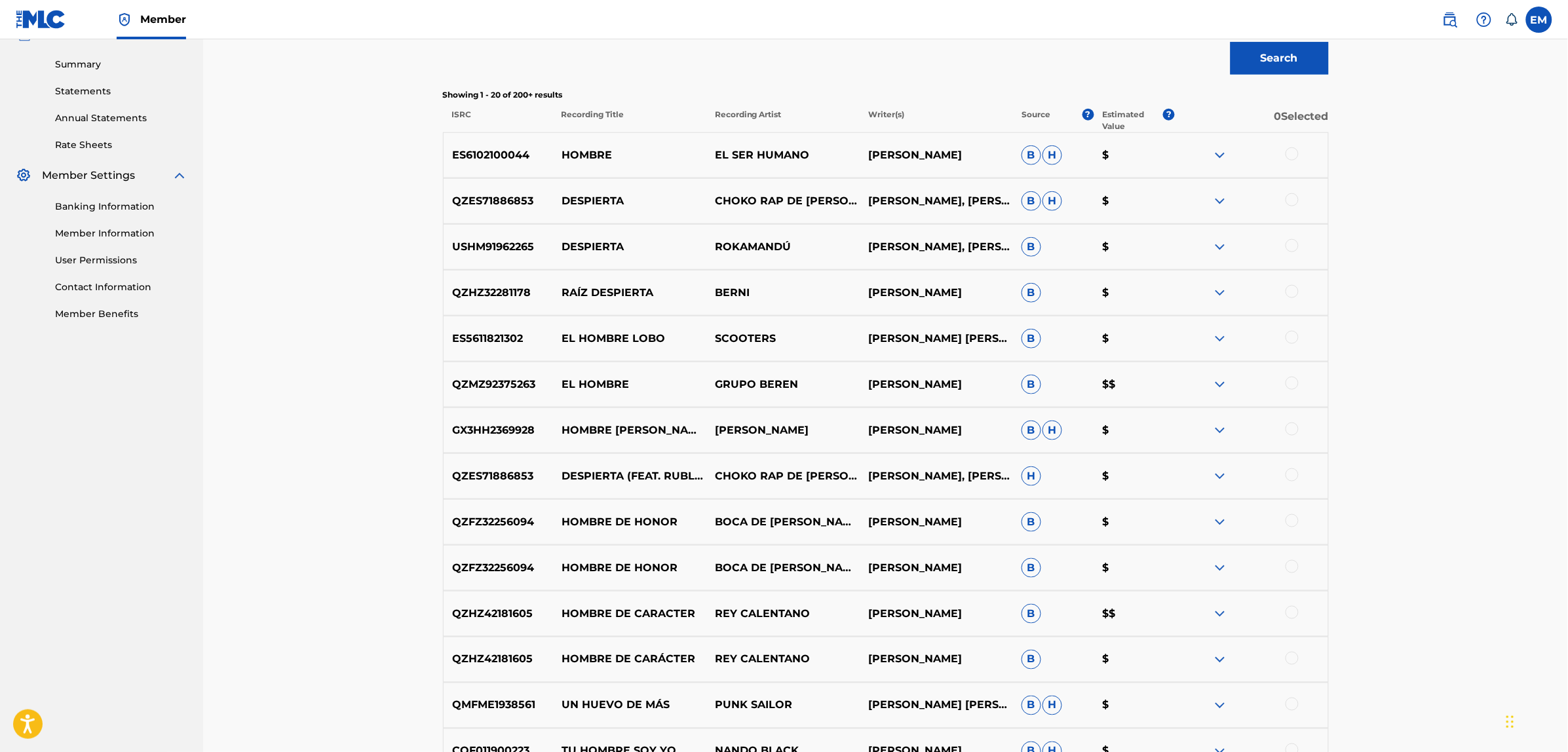
scroll to position [872, 0]
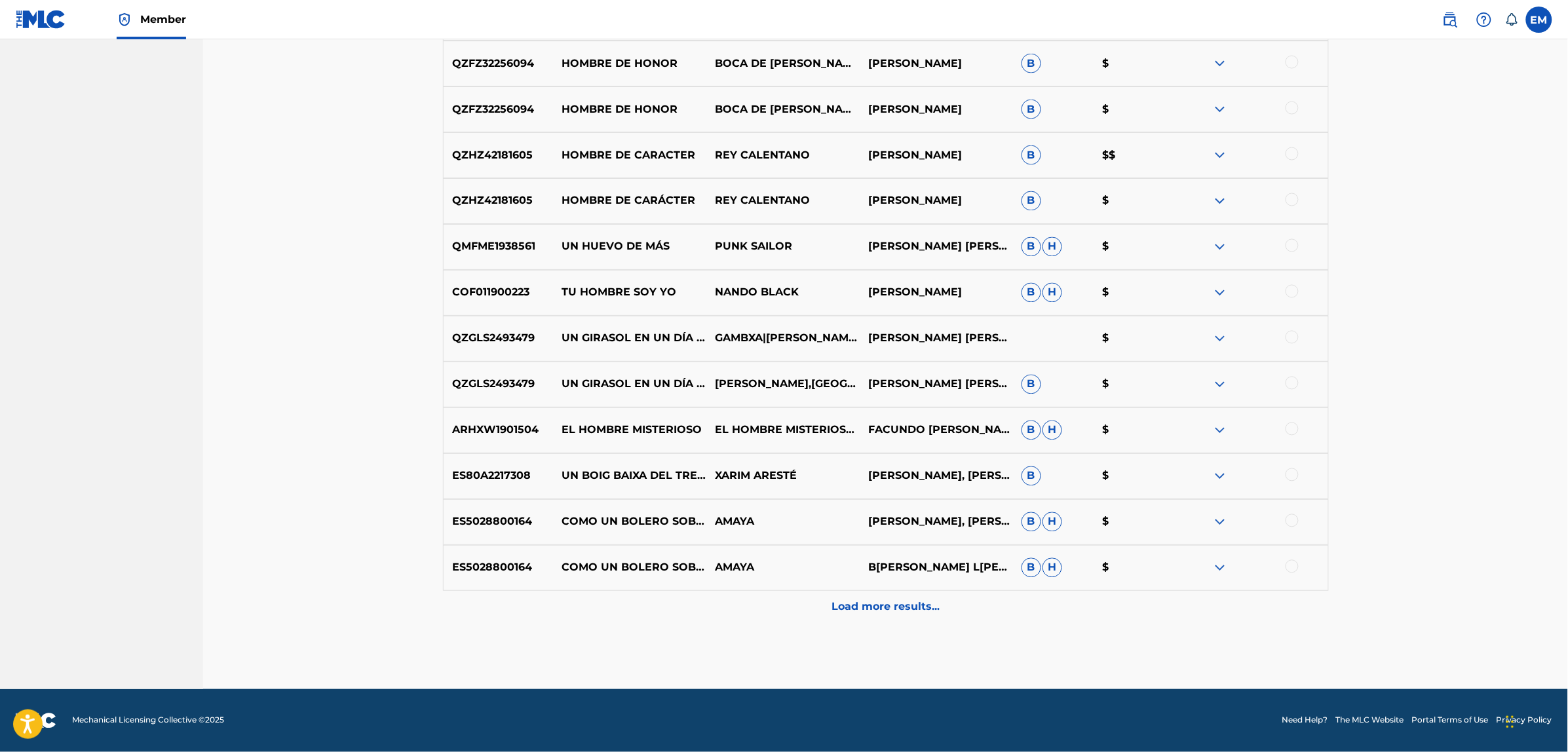
click at [919, 617] on div "Load more results..." at bounding box center [886, 608] width 886 height 33
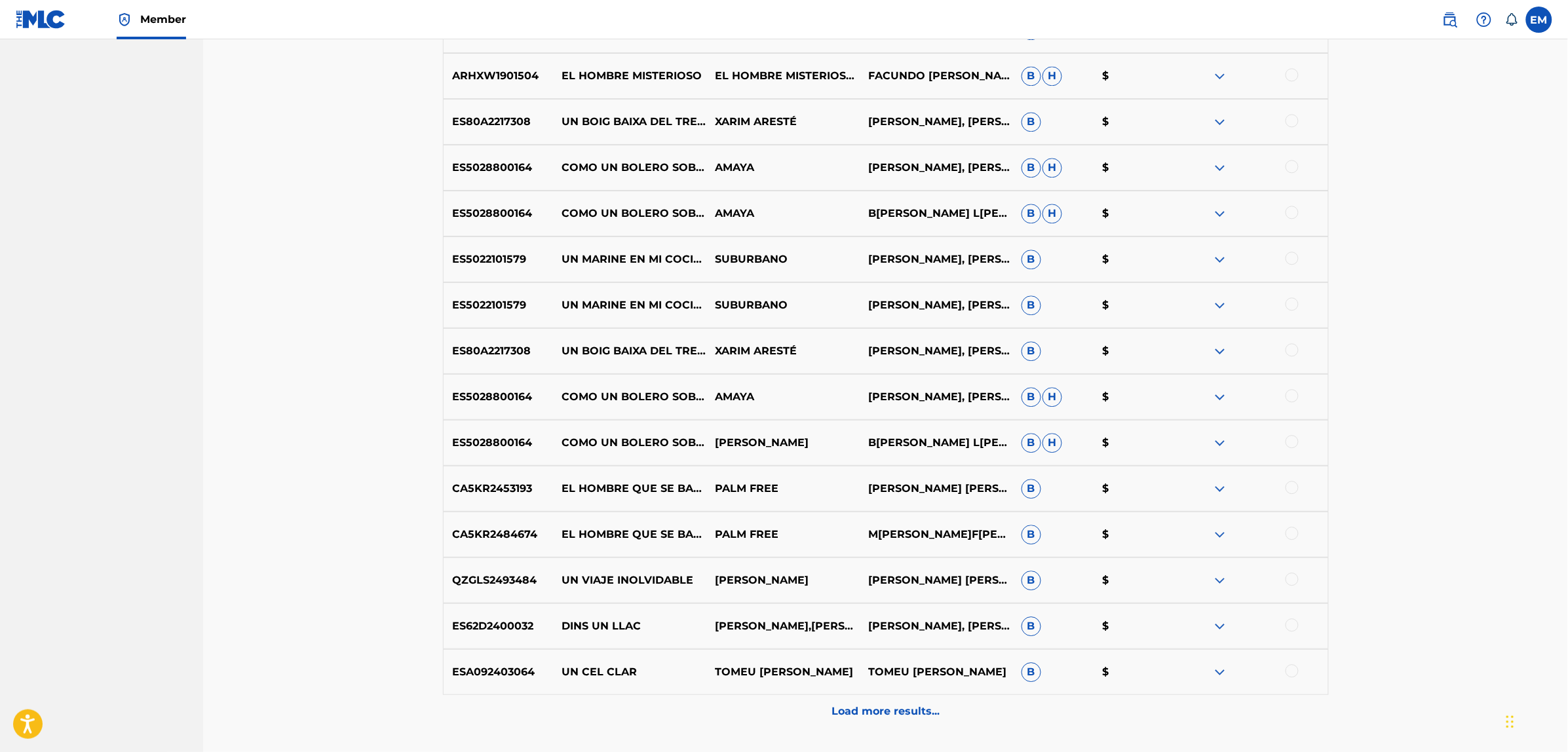
scroll to position [1330, 0]
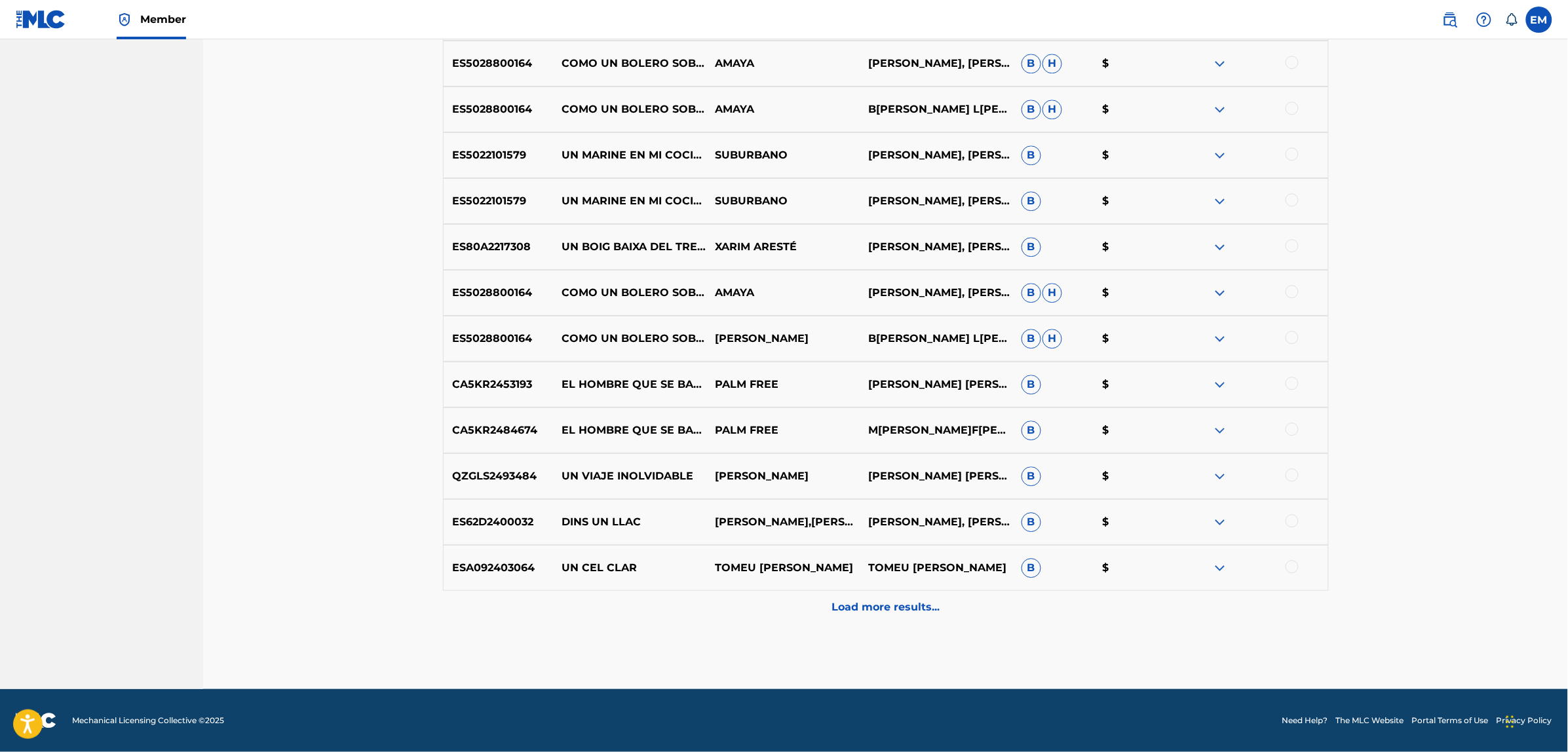
click at [875, 610] on p "Load more results..." at bounding box center [886, 607] width 109 height 16
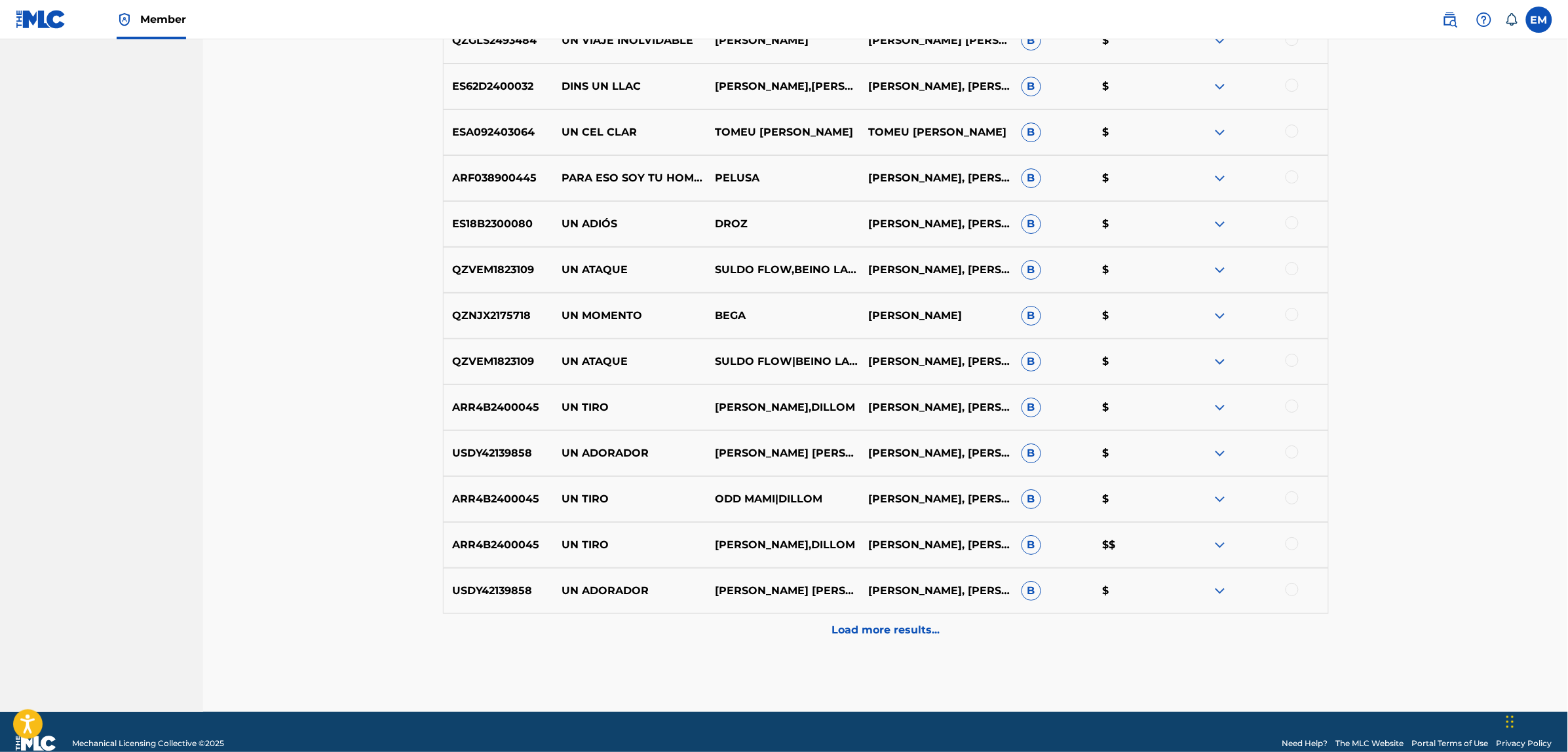
scroll to position [1789, 0]
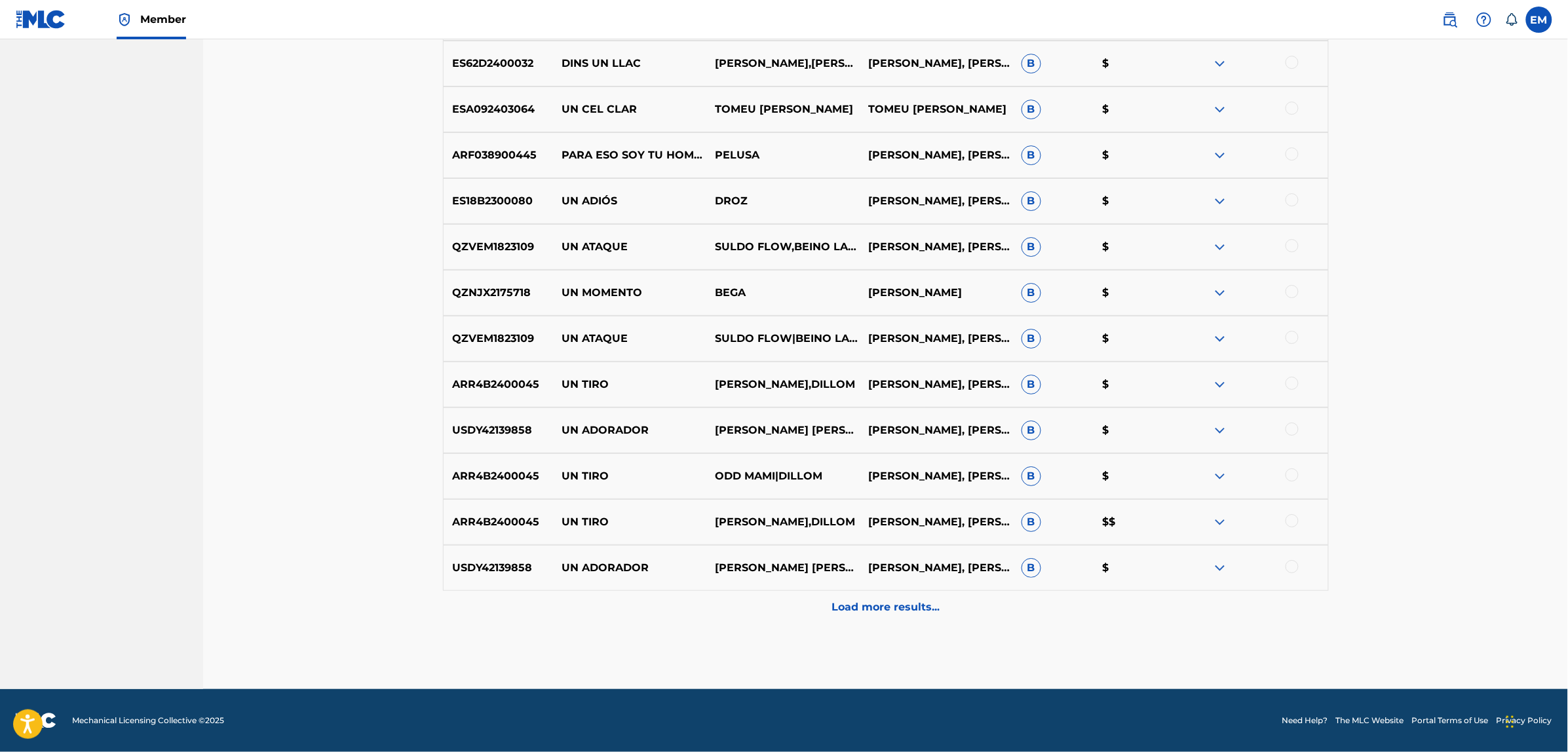
click at [868, 600] on p "Load more results..." at bounding box center [886, 607] width 109 height 16
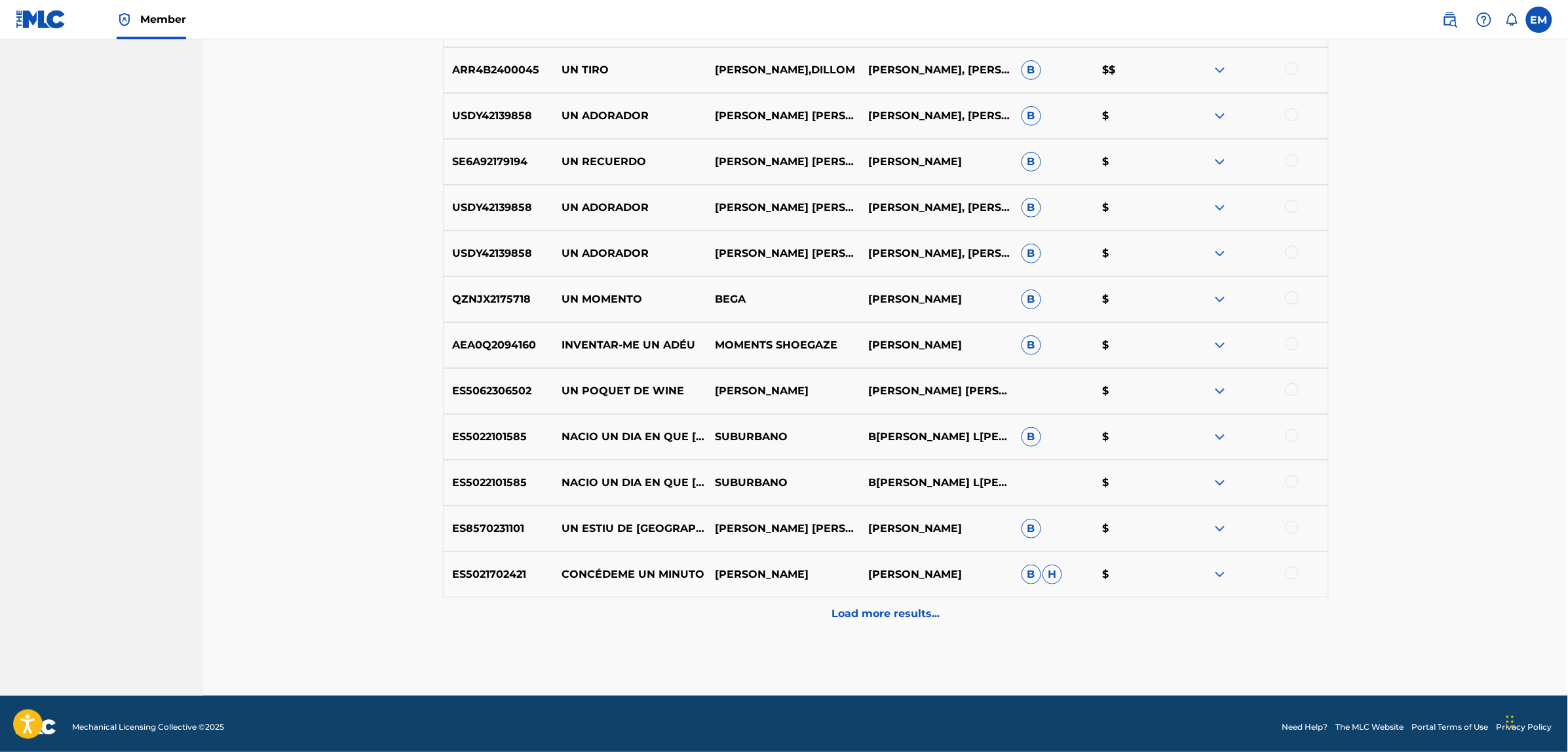
scroll to position [2247, 0]
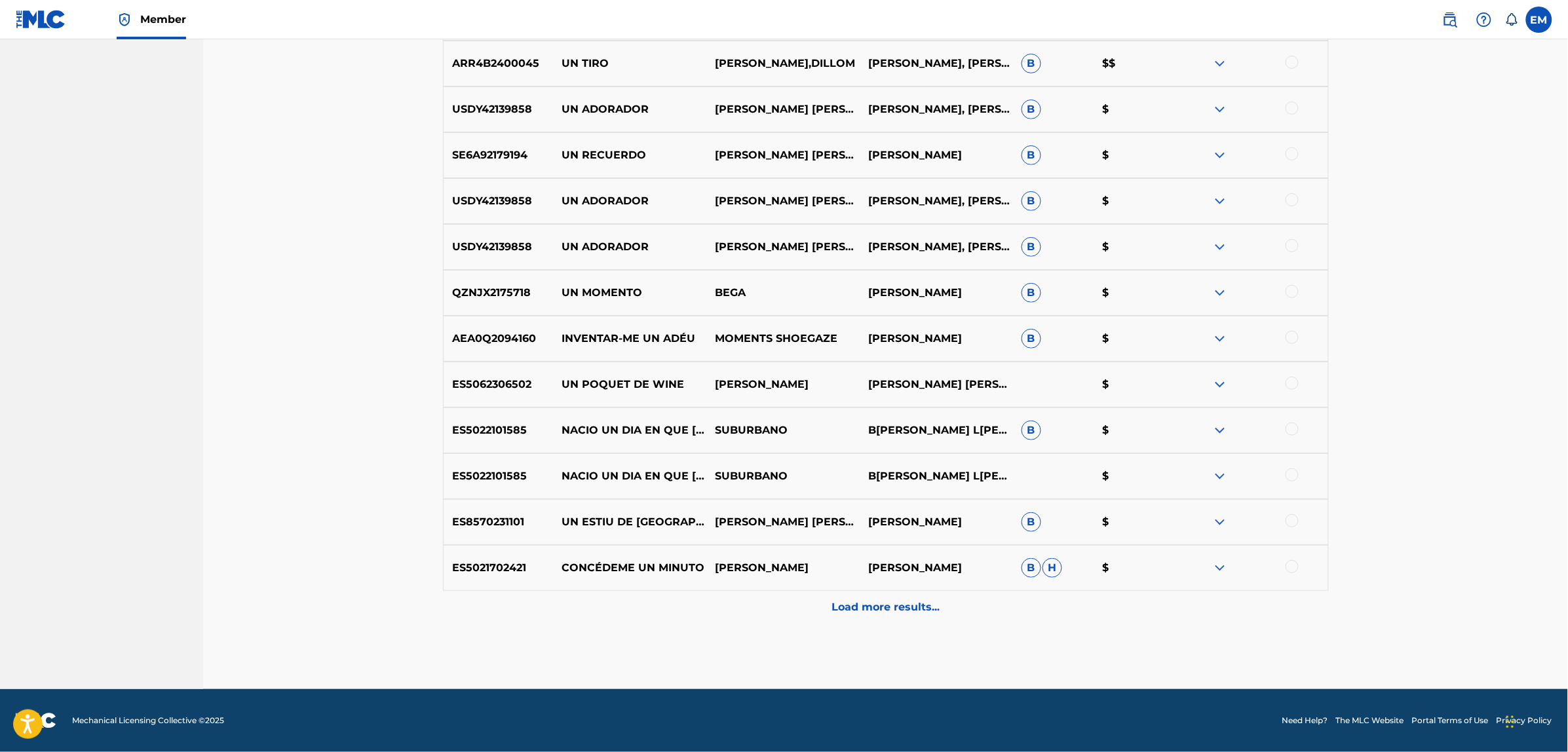
click at [843, 600] on p "Load more results..." at bounding box center [886, 607] width 109 height 16
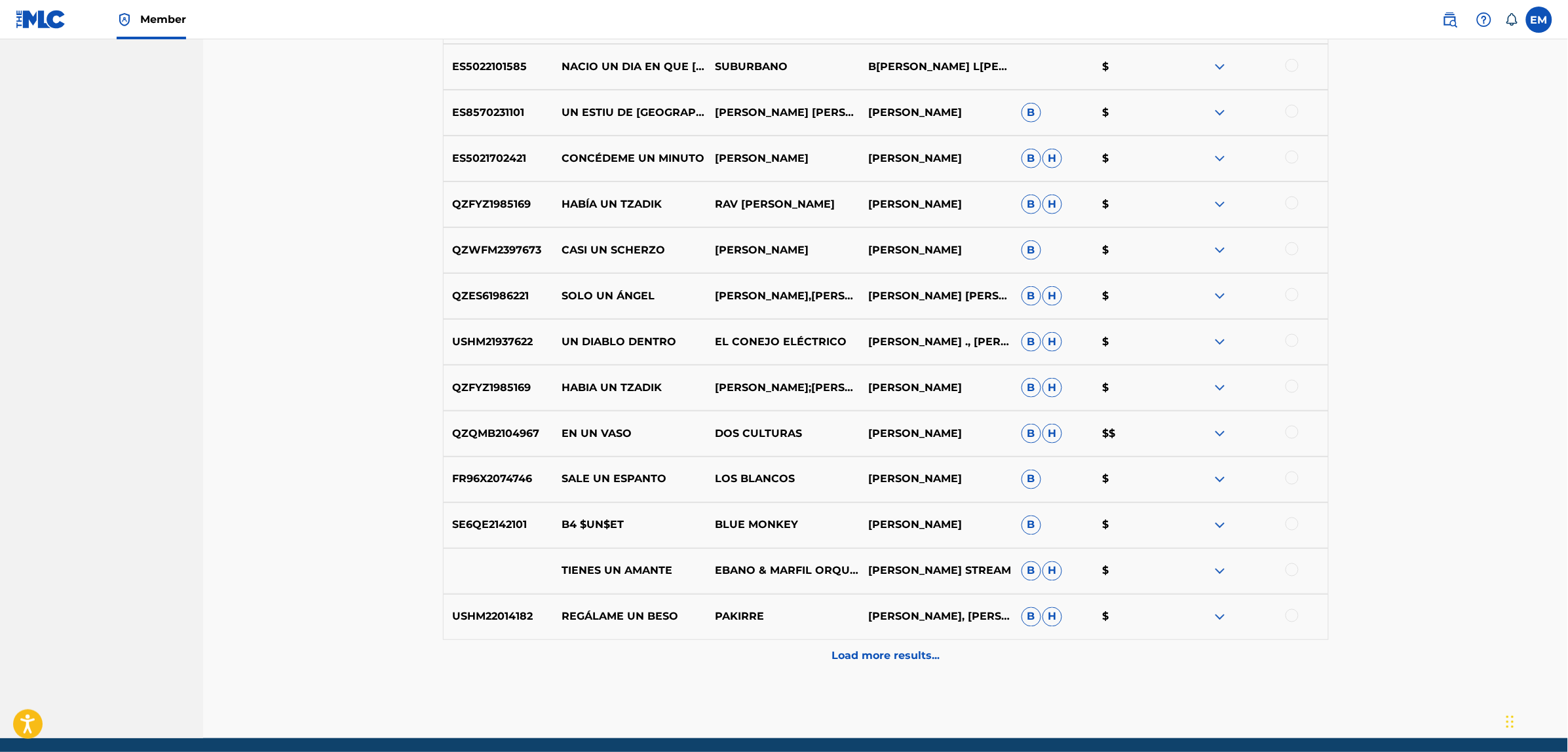
scroll to position [2706, 0]
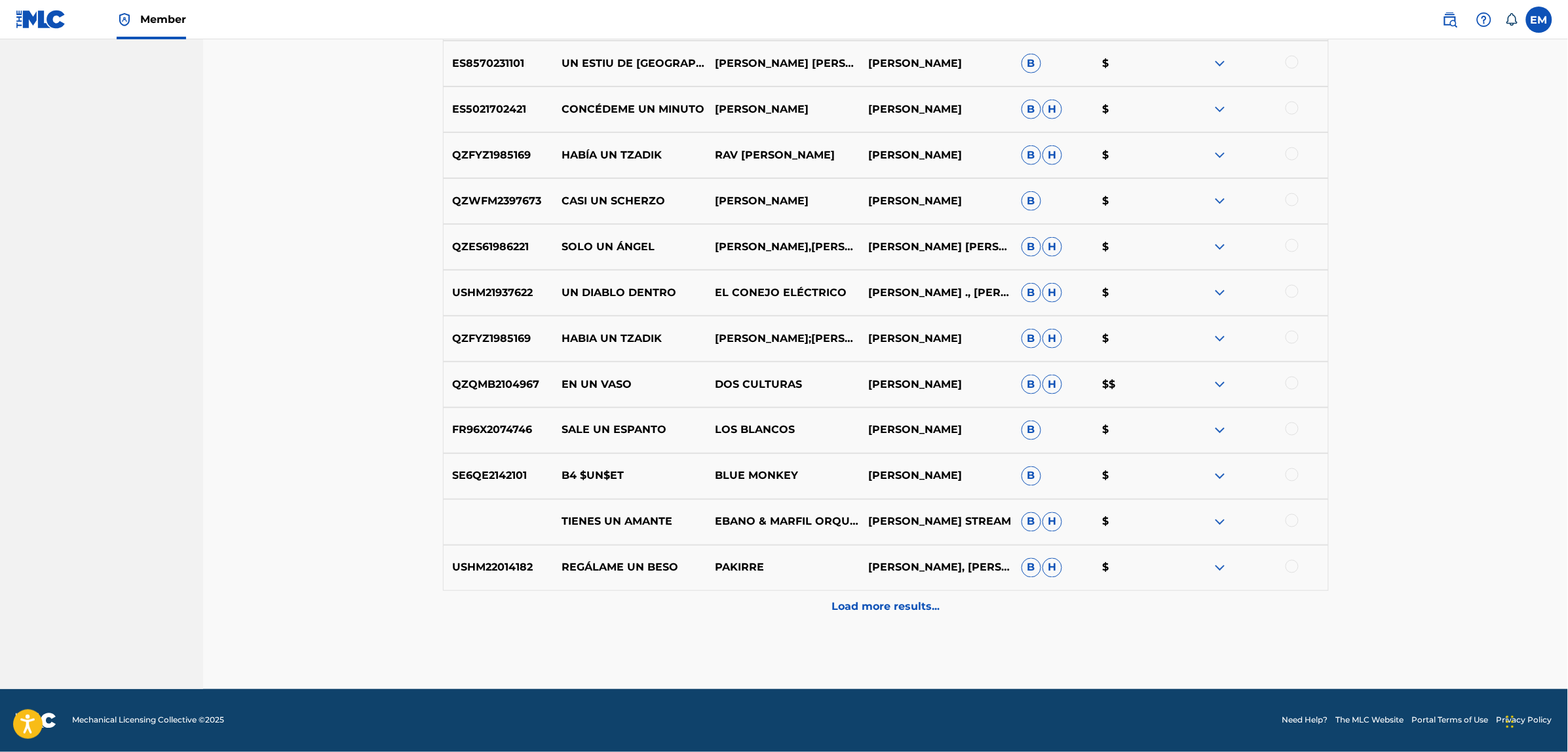
click at [874, 608] on p "Load more results..." at bounding box center [886, 607] width 109 height 16
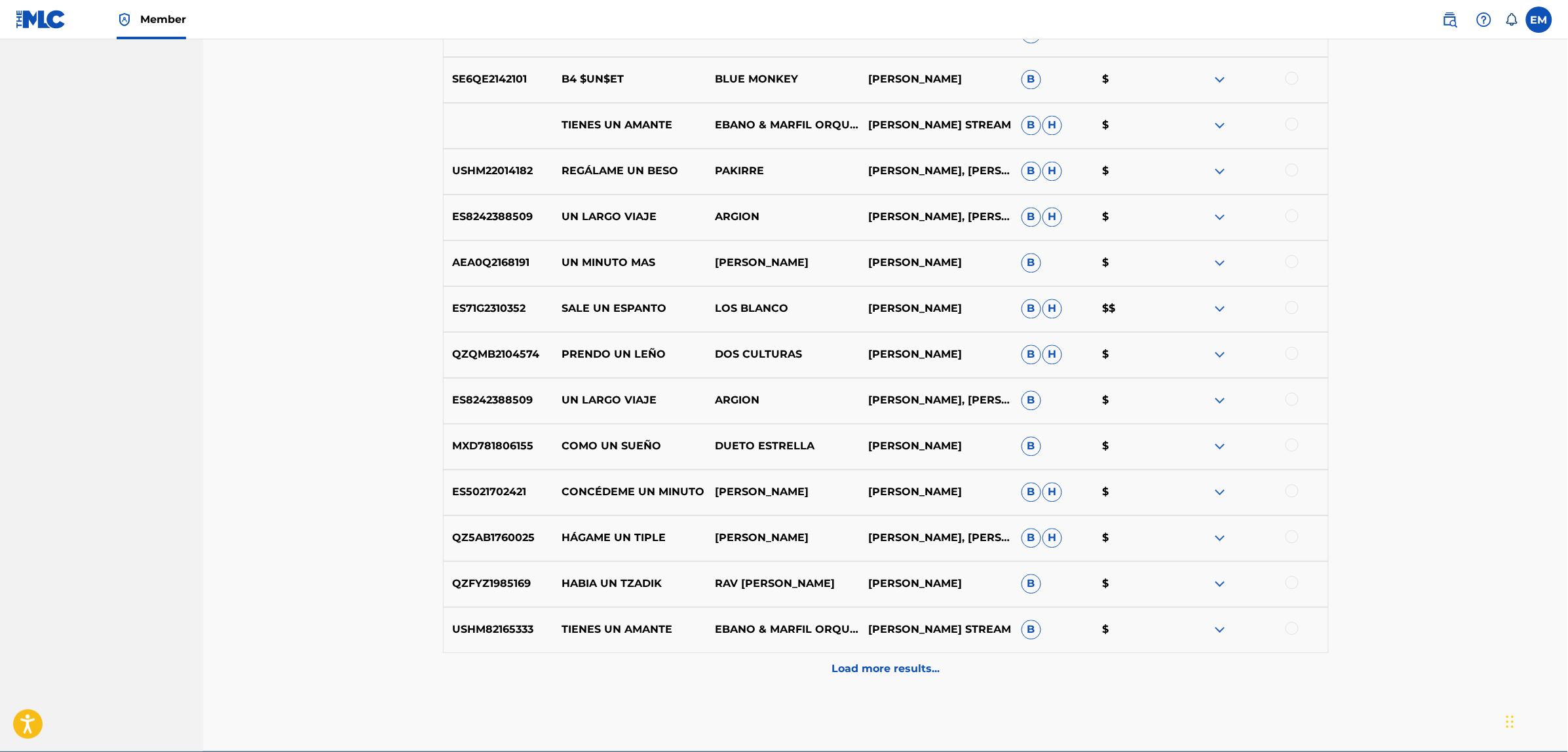
scroll to position [3165, 0]
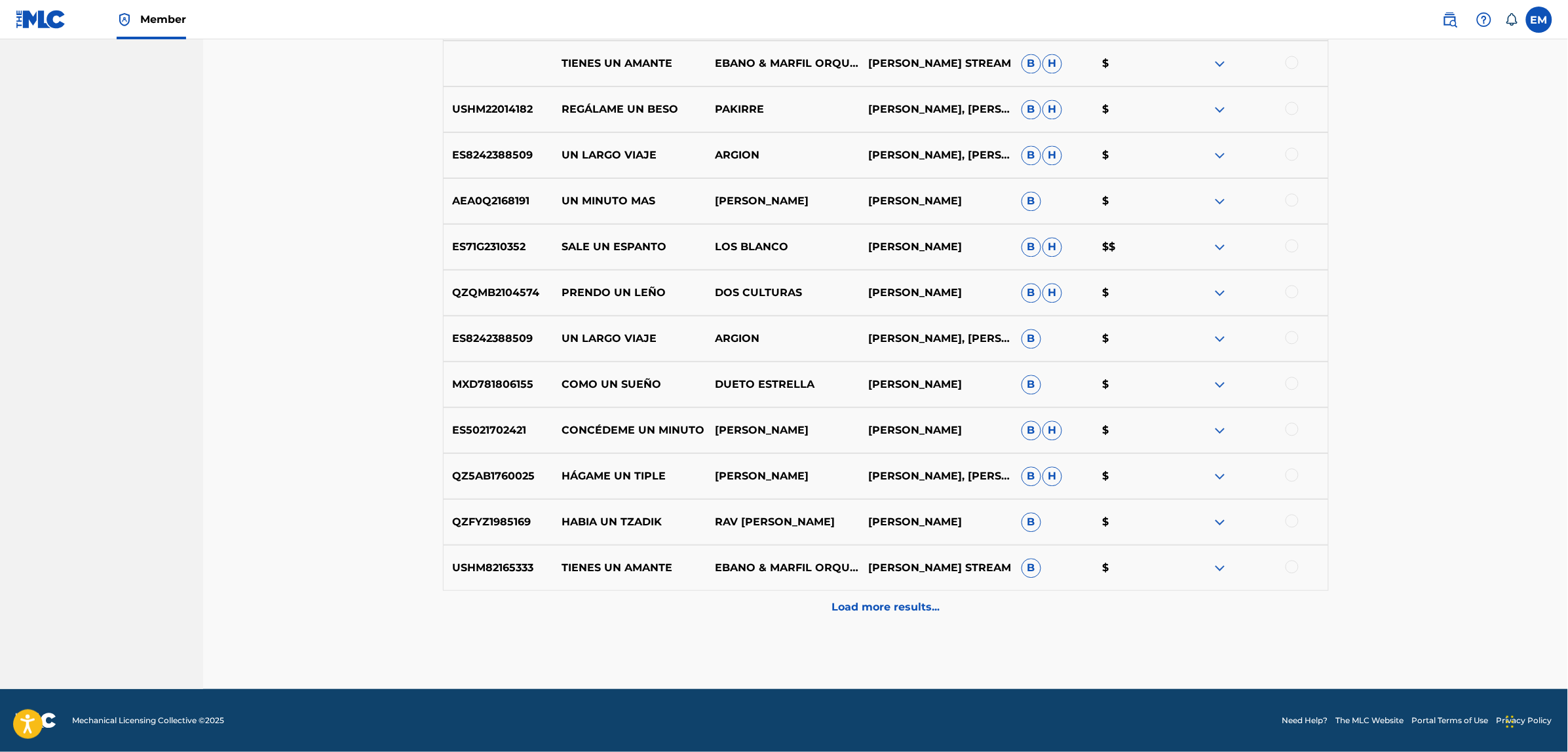
click at [878, 595] on div "Load more results..." at bounding box center [886, 608] width 886 height 33
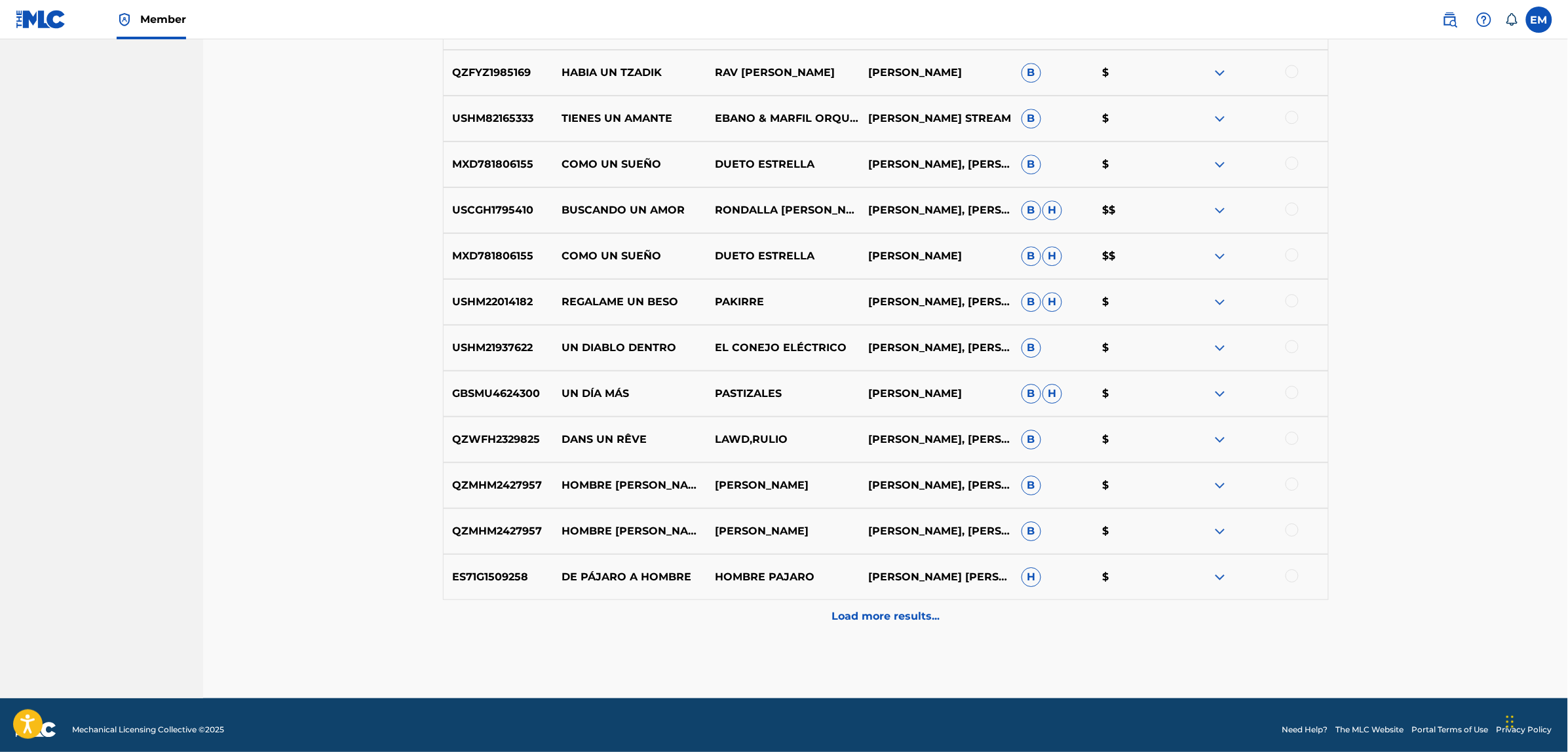
scroll to position [3624, 0]
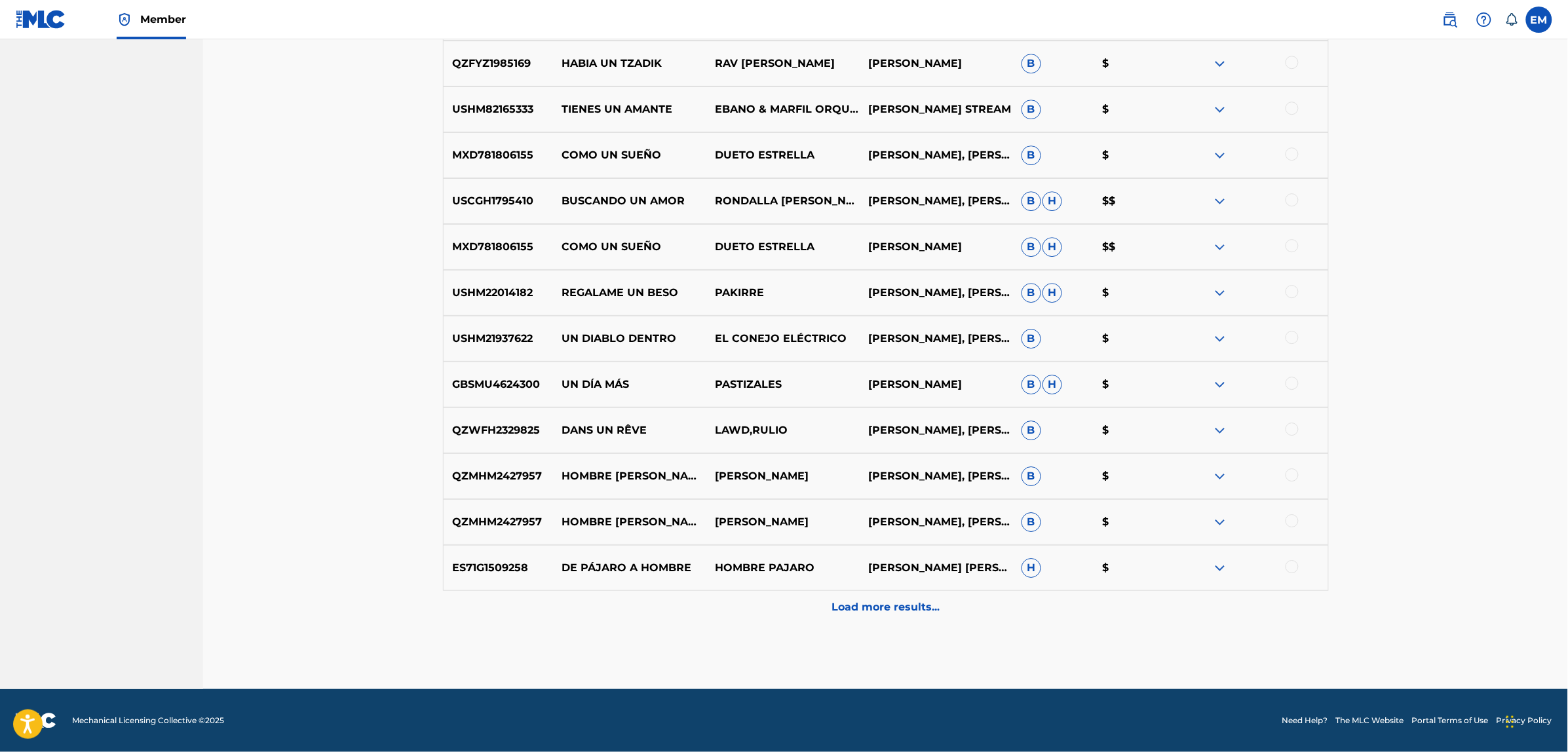
click at [874, 607] on p "Load more results..." at bounding box center [886, 607] width 109 height 16
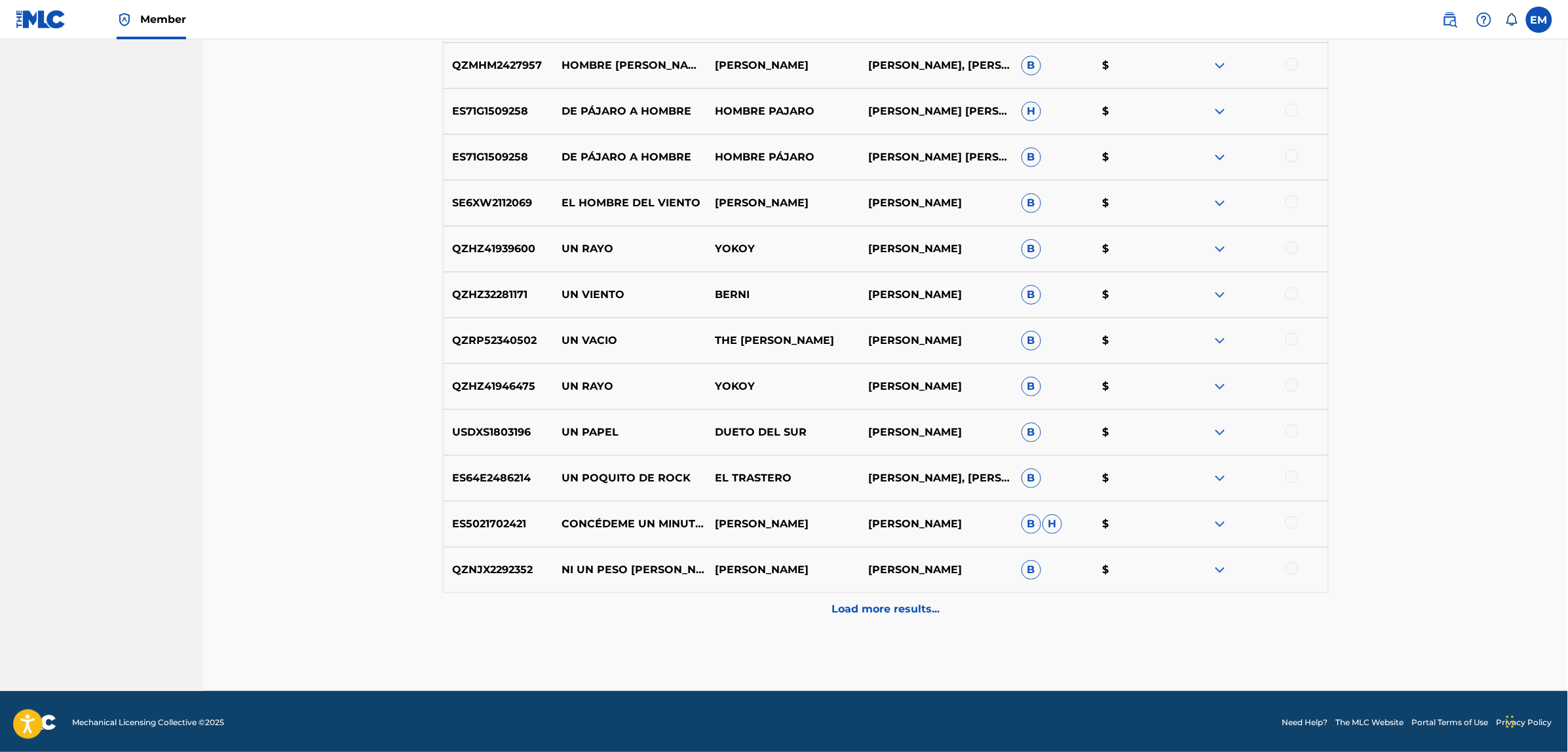
scroll to position [4082, 0]
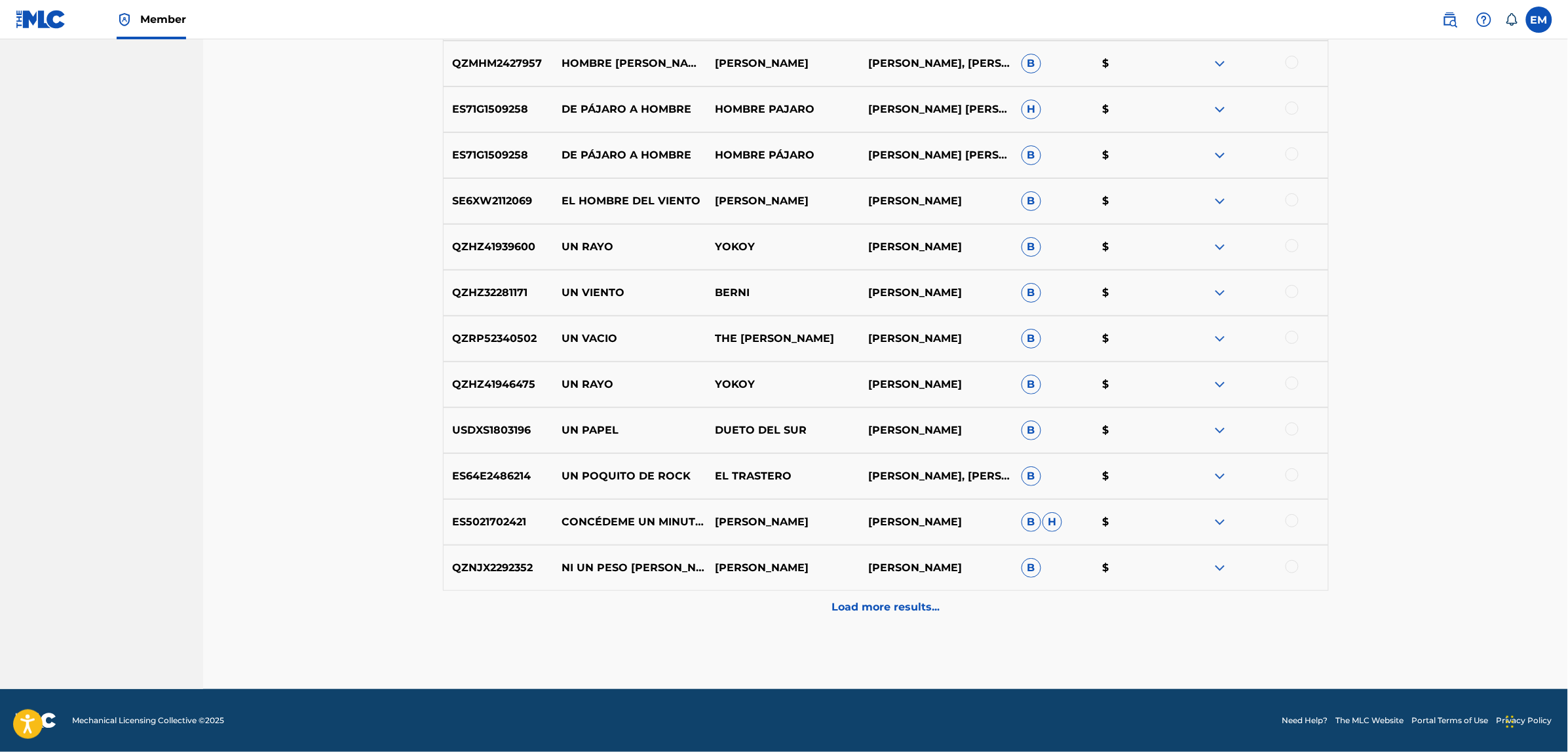
click at [863, 602] on p "Load more results..." at bounding box center [886, 607] width 109 height 16
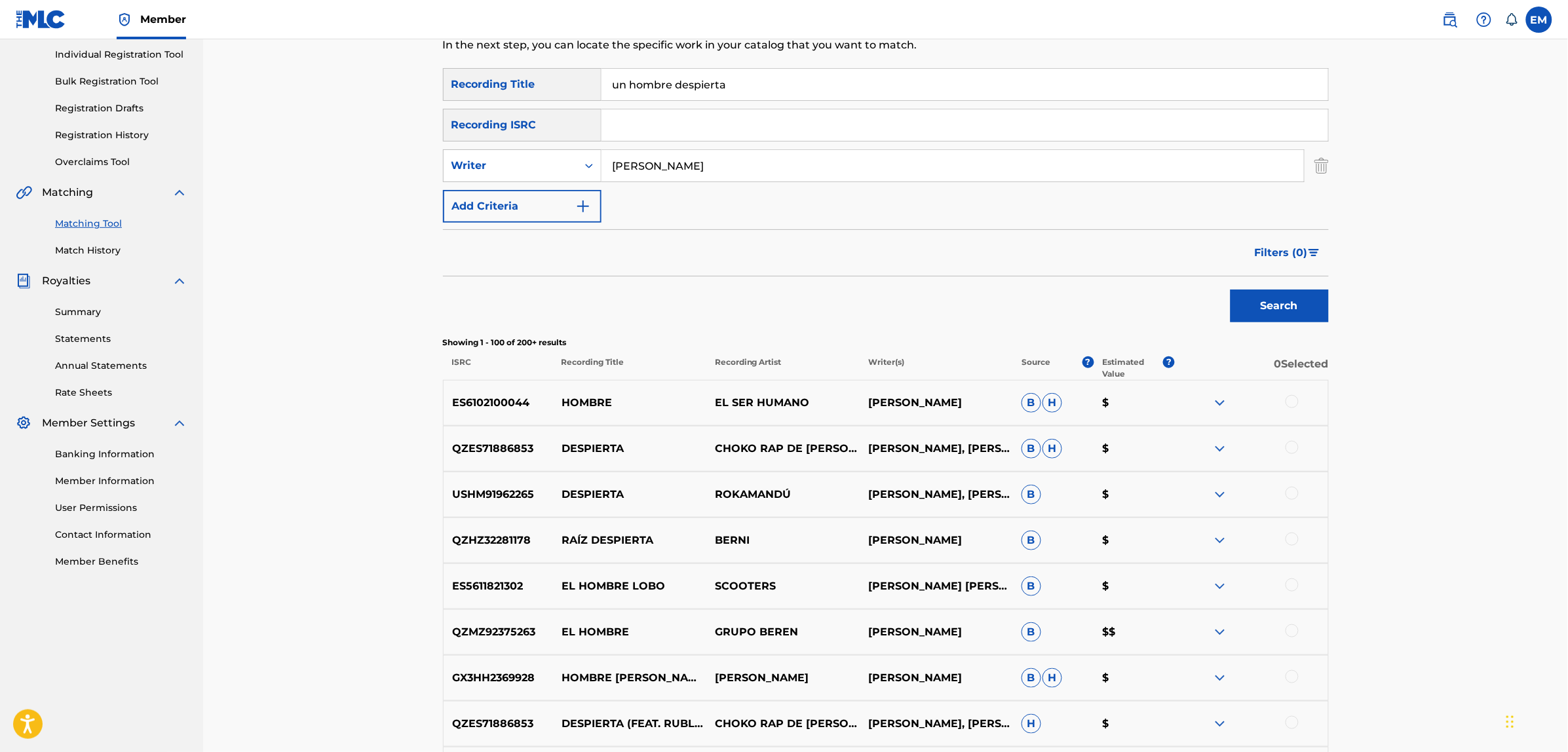
scroll to position [0, 0]
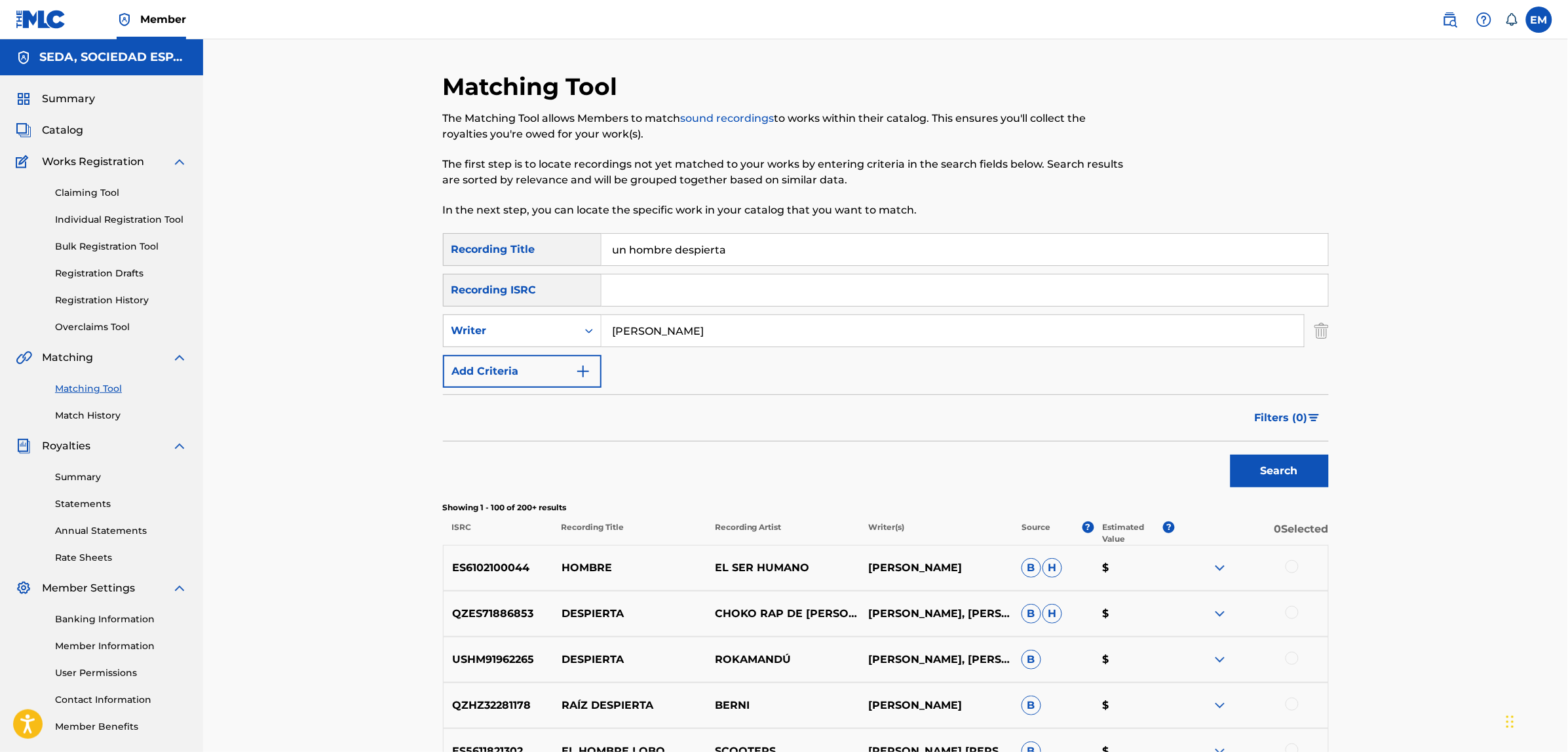
click at [538, 375] on button "Add Criteria" at bounding box center [522, 372] width 159 height 33
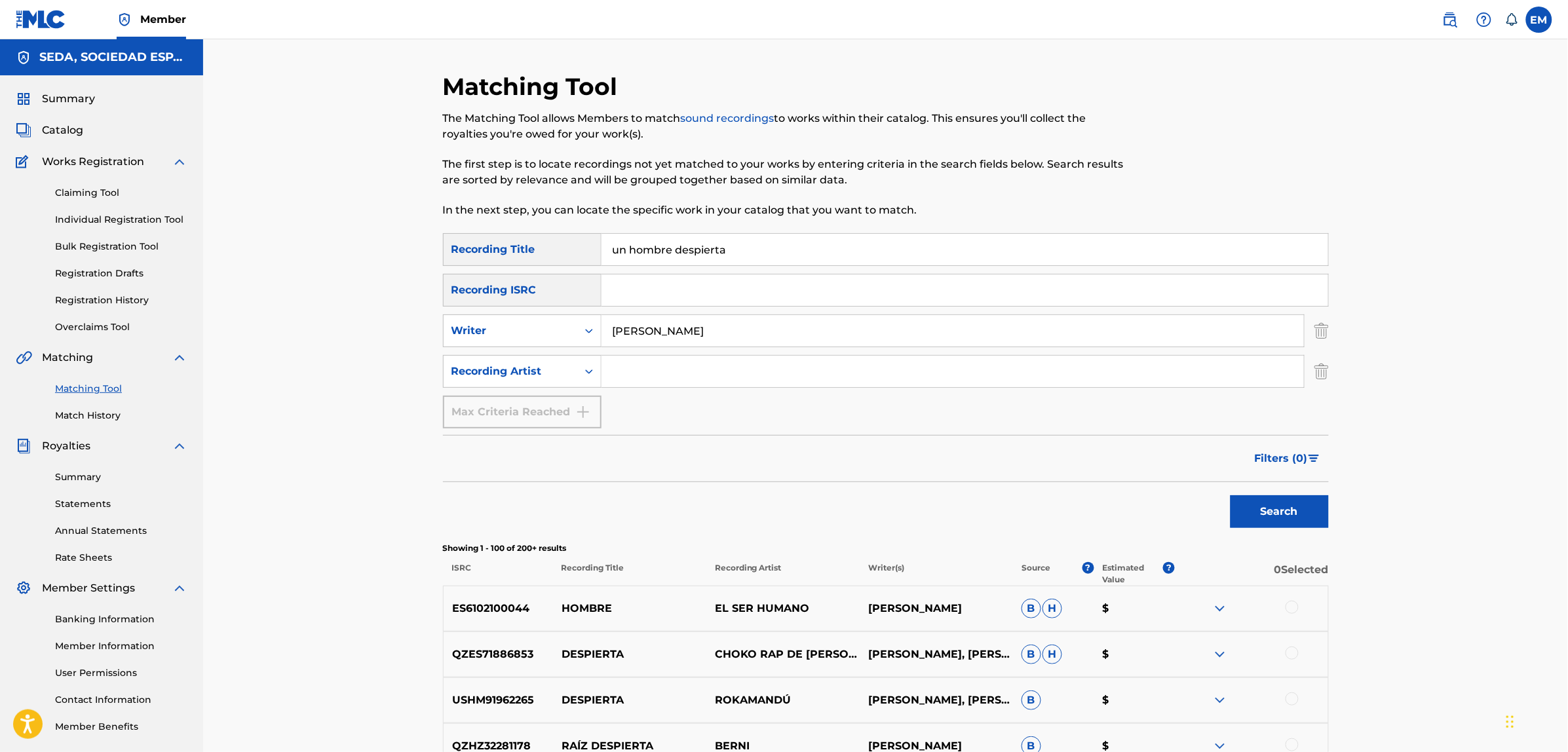
click at [642, 370] on input "Search Form" at bounding box center [952, 372] width 702 height 31
type input "suburbano"
click at [1230, 495] on button "Search" at bounding box center [1279, 511] width 98 height 33
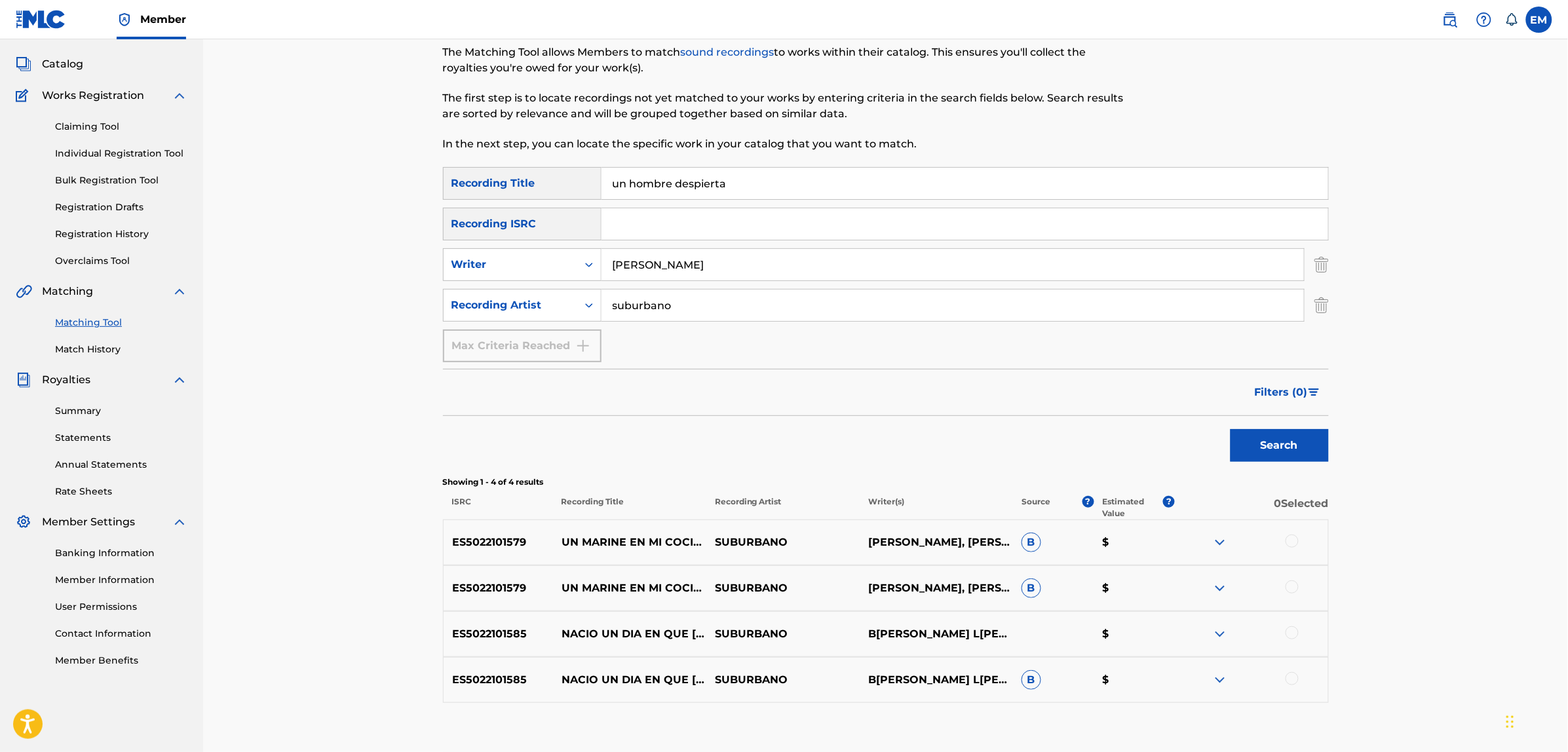
scroll to position [145, 0]
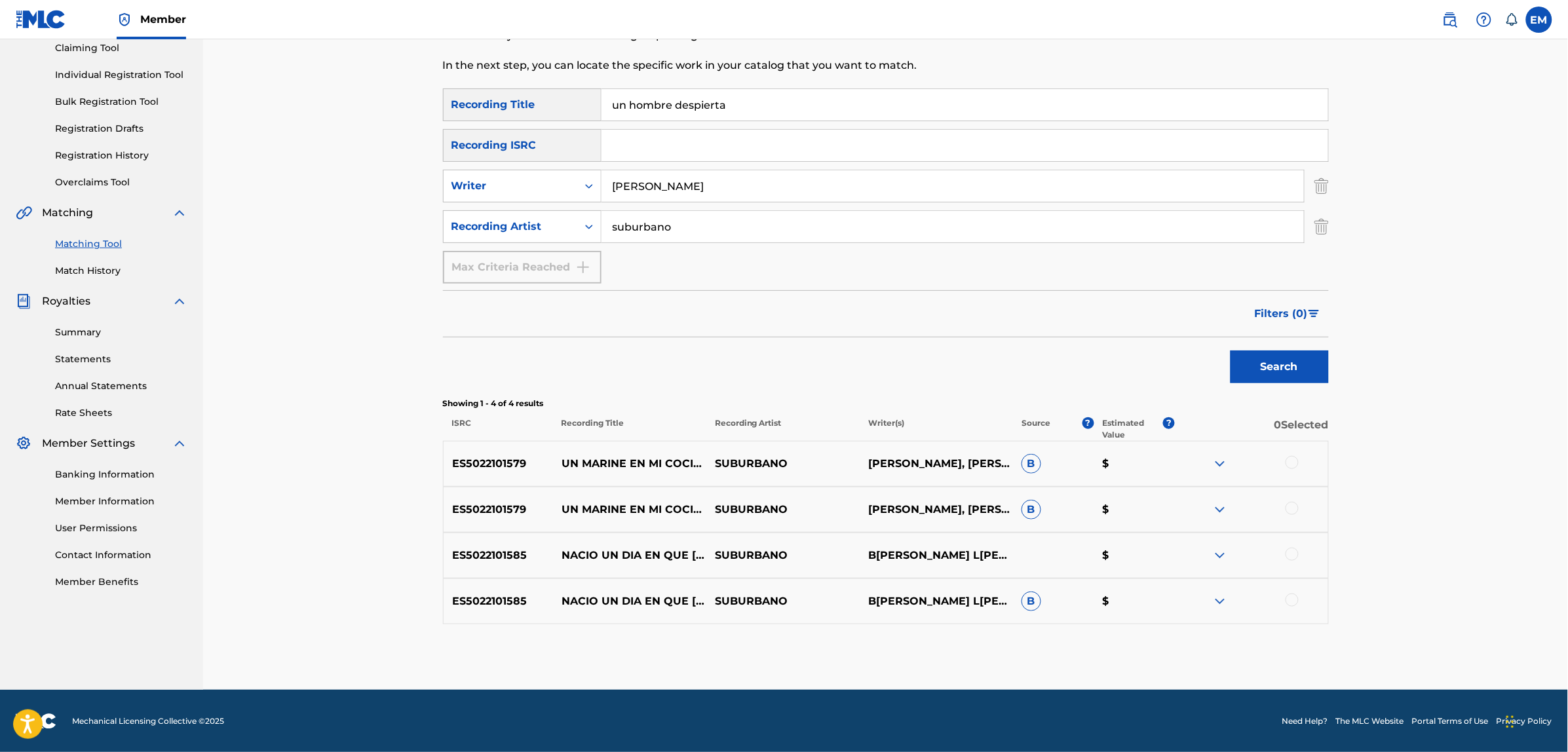
click at [1292, 560] on div at bounding box center [1291, 554] width 13 height 13
click at [908, 650] on button "Match 1 Group" at bounding box center [920, 645] width 145 height 33
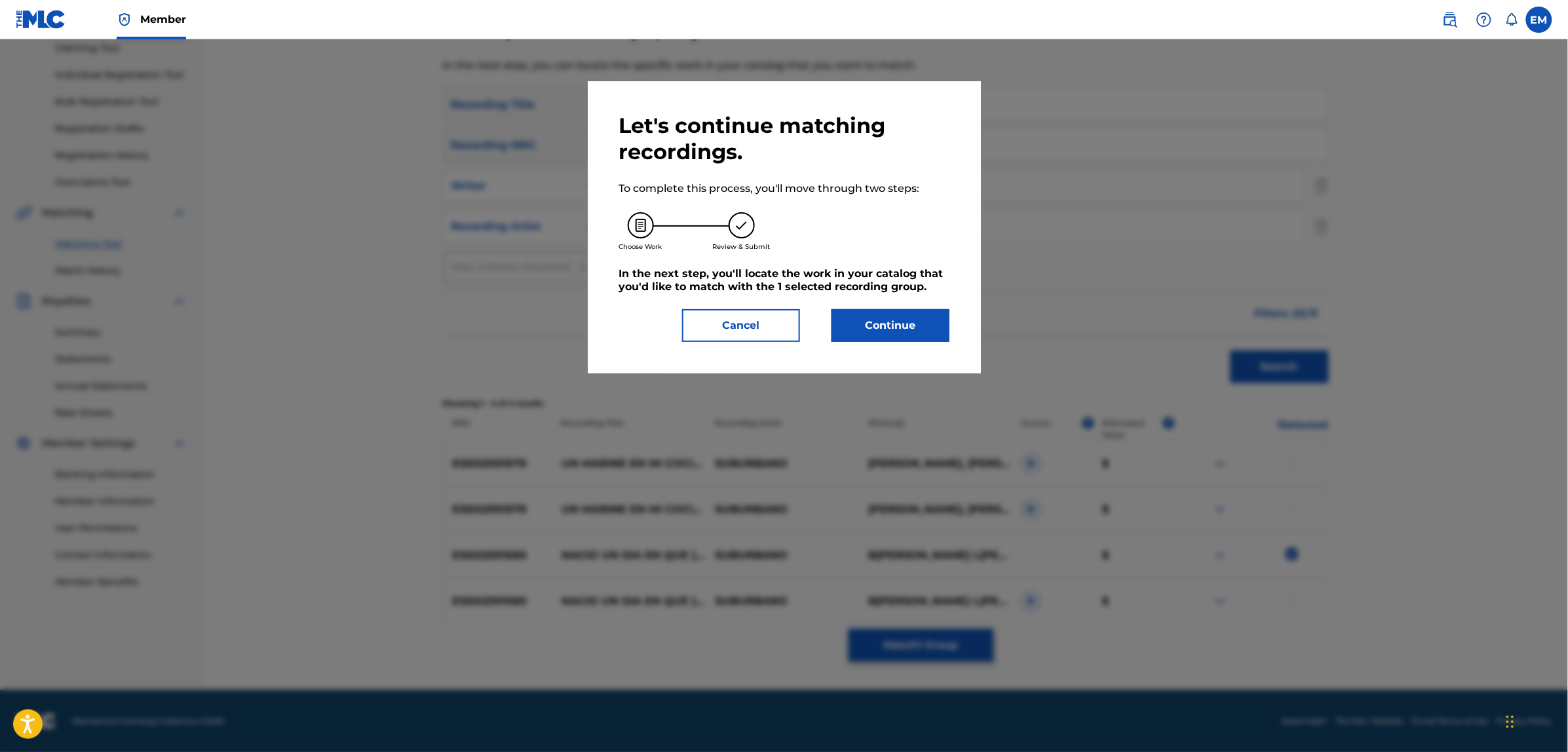
click at [877, 327] on button "Continue" at bounding box center [891, 326] width 118 height 33
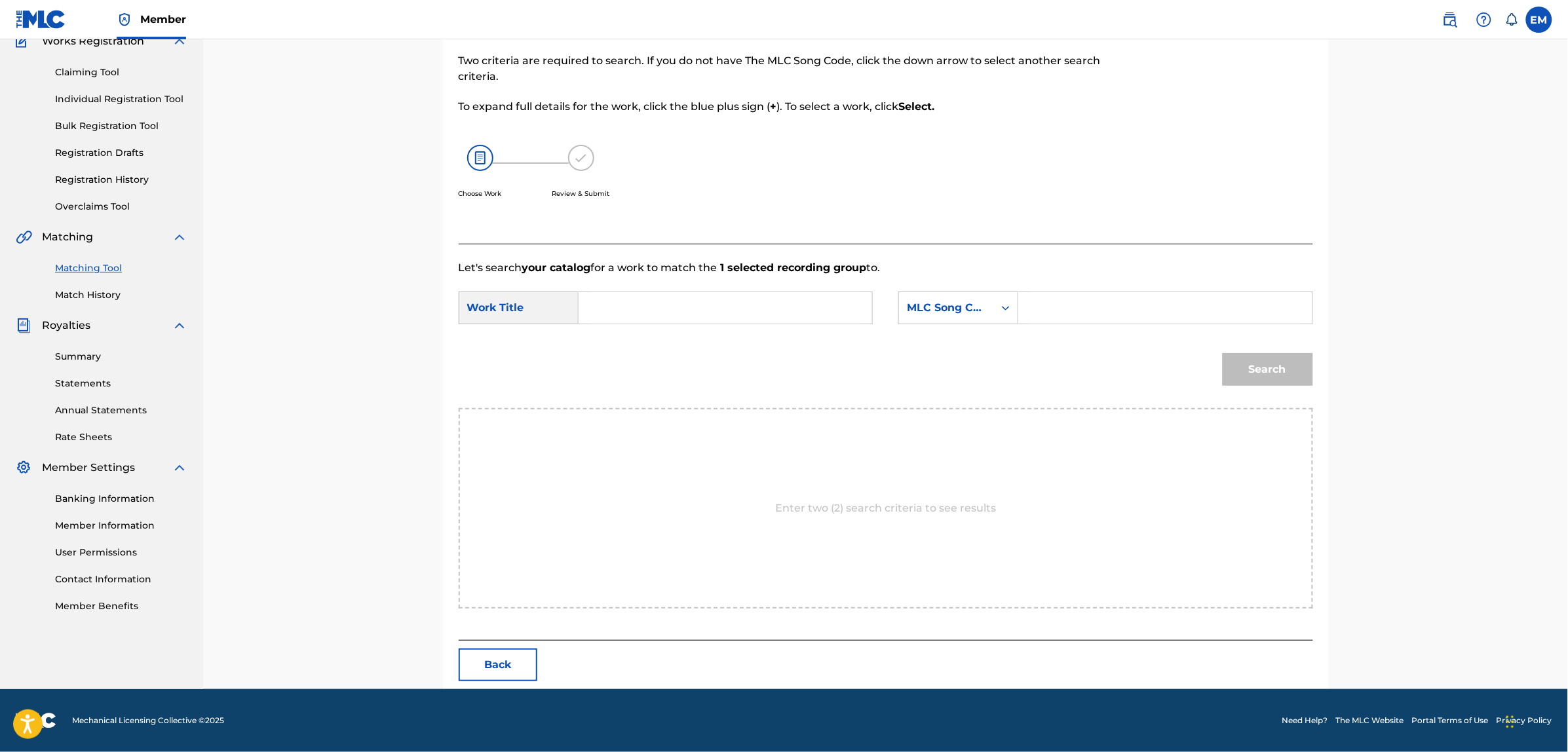
scroll to position [120, 0]
click at [719, 301] on input "Search Form" at bounding box center [725, 308] width 271 height 31
click at [640, 368] on span "spierta" at bounding box center [633, 369] width 37 height 12
type input "un hombre despierta"
drag, startPoint x: 922, startPoint y: 299, endPoint x: 922, endPoint y: 306, distance: 7.0
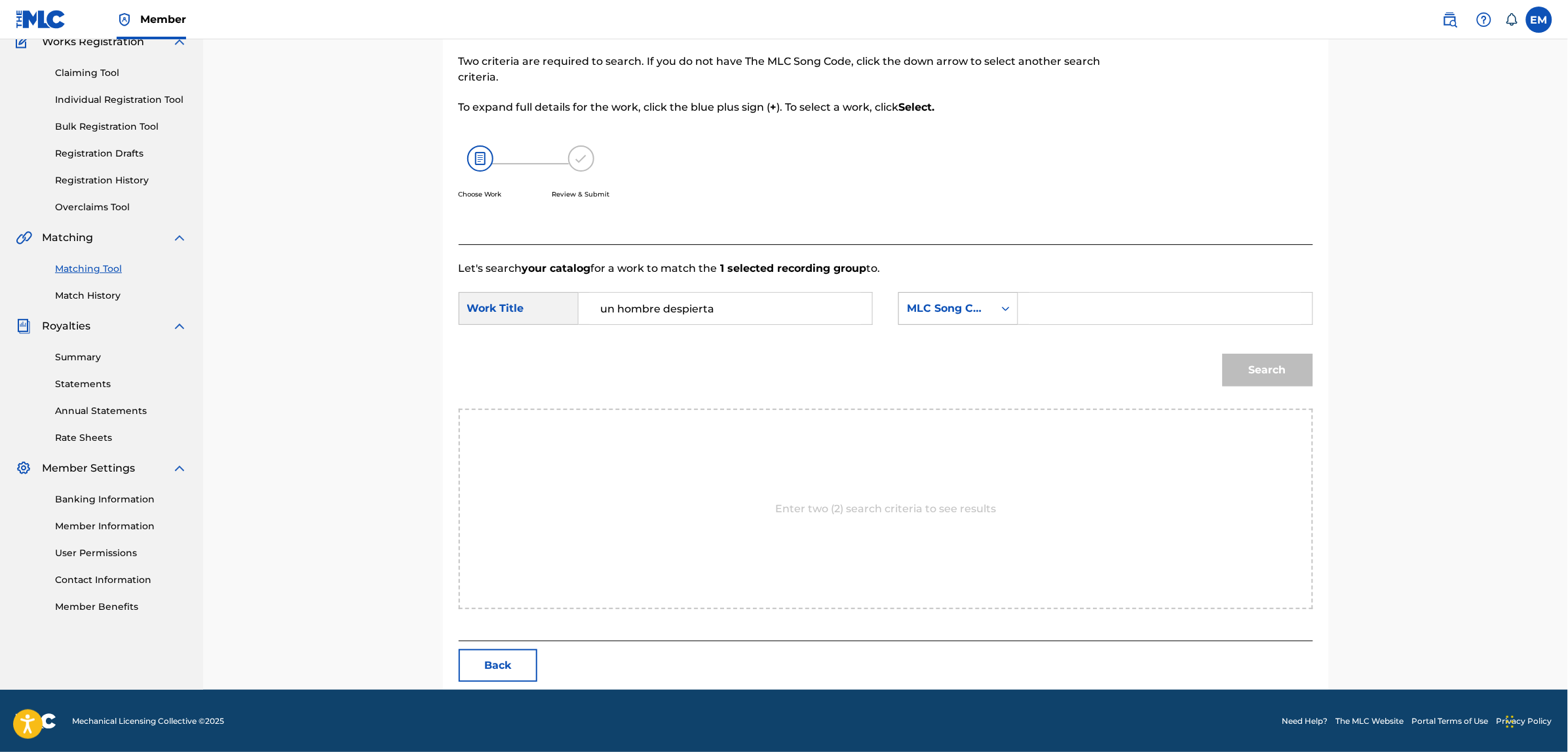
click at [924, 299] on div "MLC Song Code" at bounding box center [945, 308] width 95 height 25
click at [932, 338] on div "Writer Name" at bounding box center [958, 341] width 119 height 33
click at [1063, 311] on input "Search Form" at bounding box center [1164, 308] width 271 height 31
type input "[PERSON_NAME]"
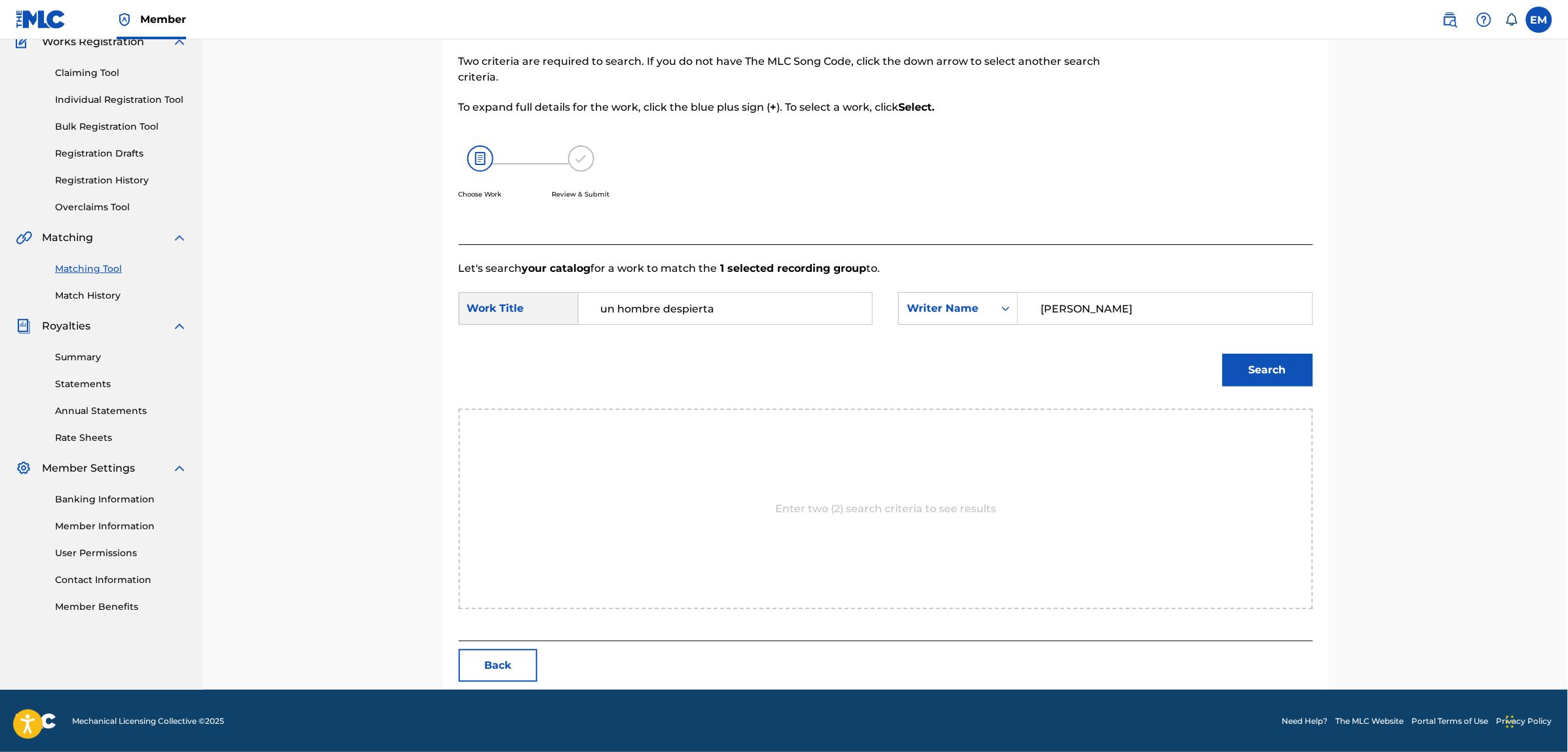
click at [1222, 353] on button "Search" at bounding box center [1268, 370] width 90 height 33
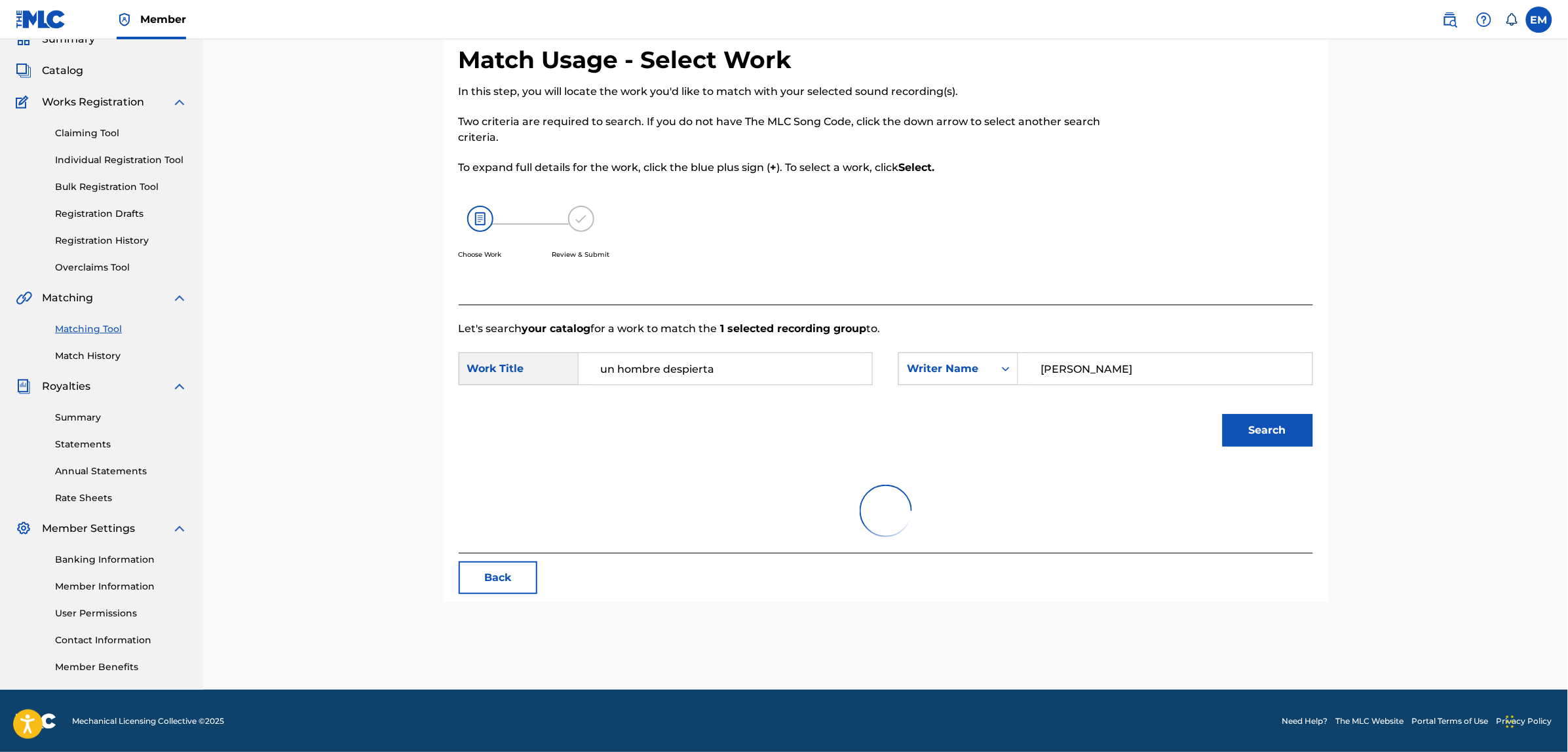
scroll to position [120, 0]
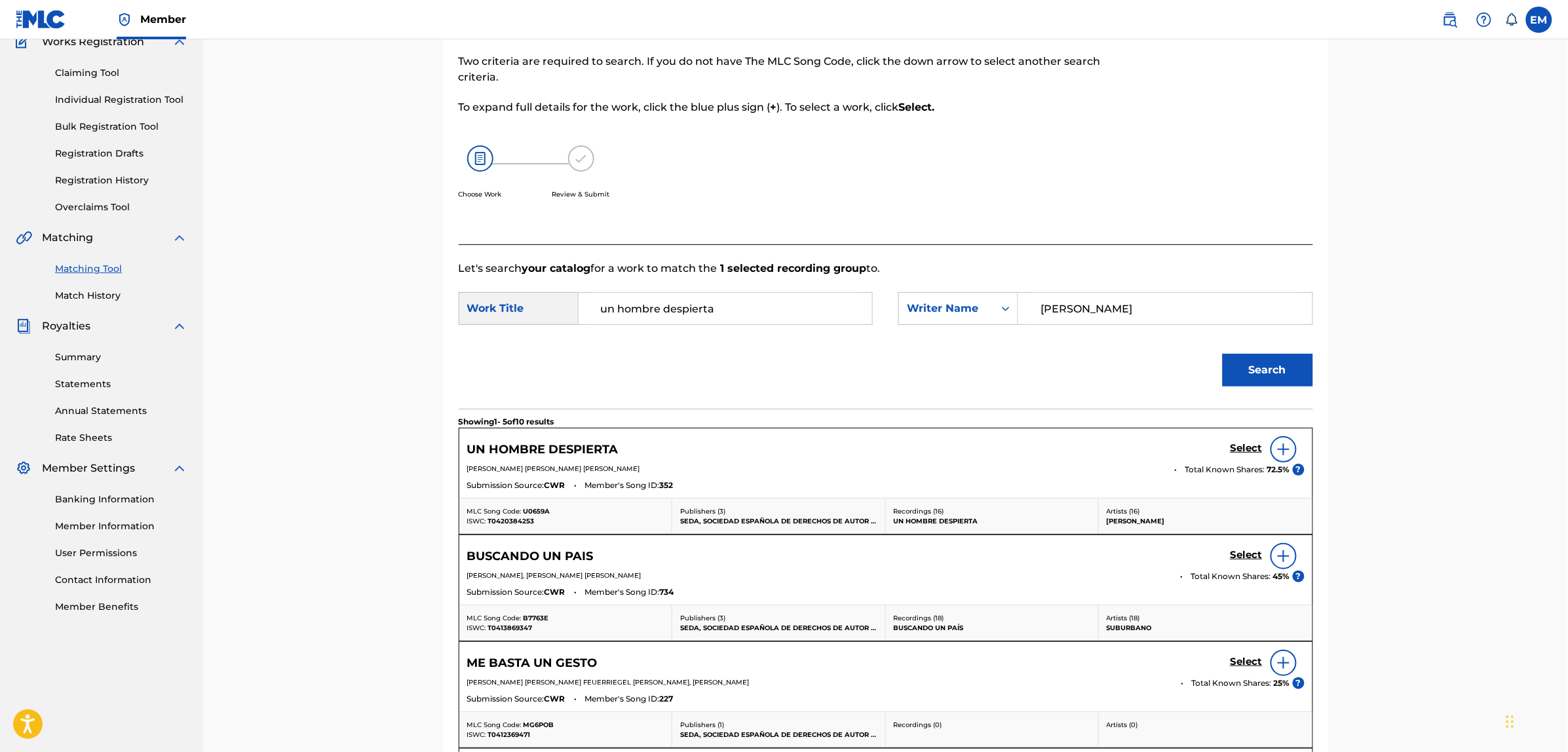
click at [1281, 451] on img at bounding box center [1283, 450] width 16 height 16
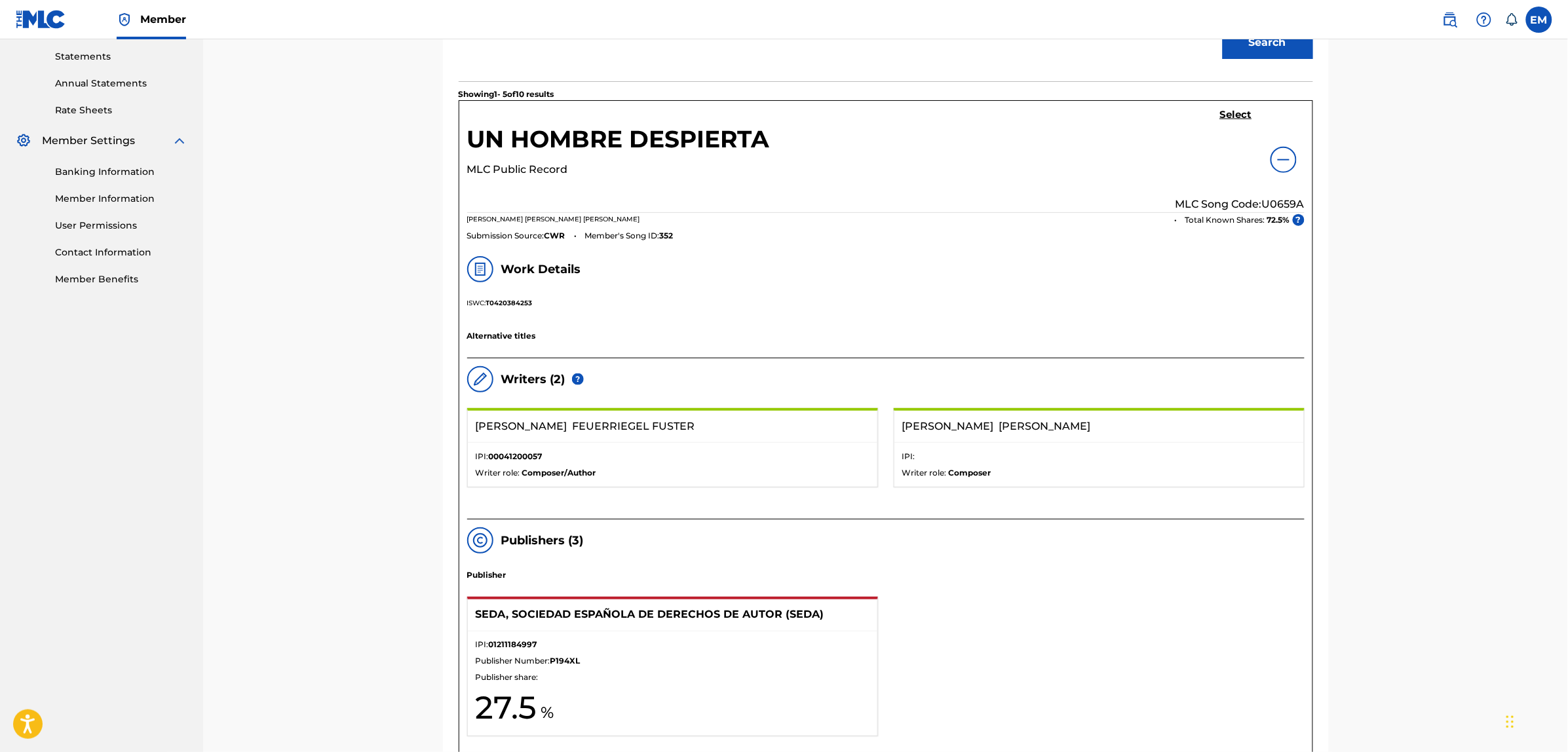
scroll to position [38, 0]
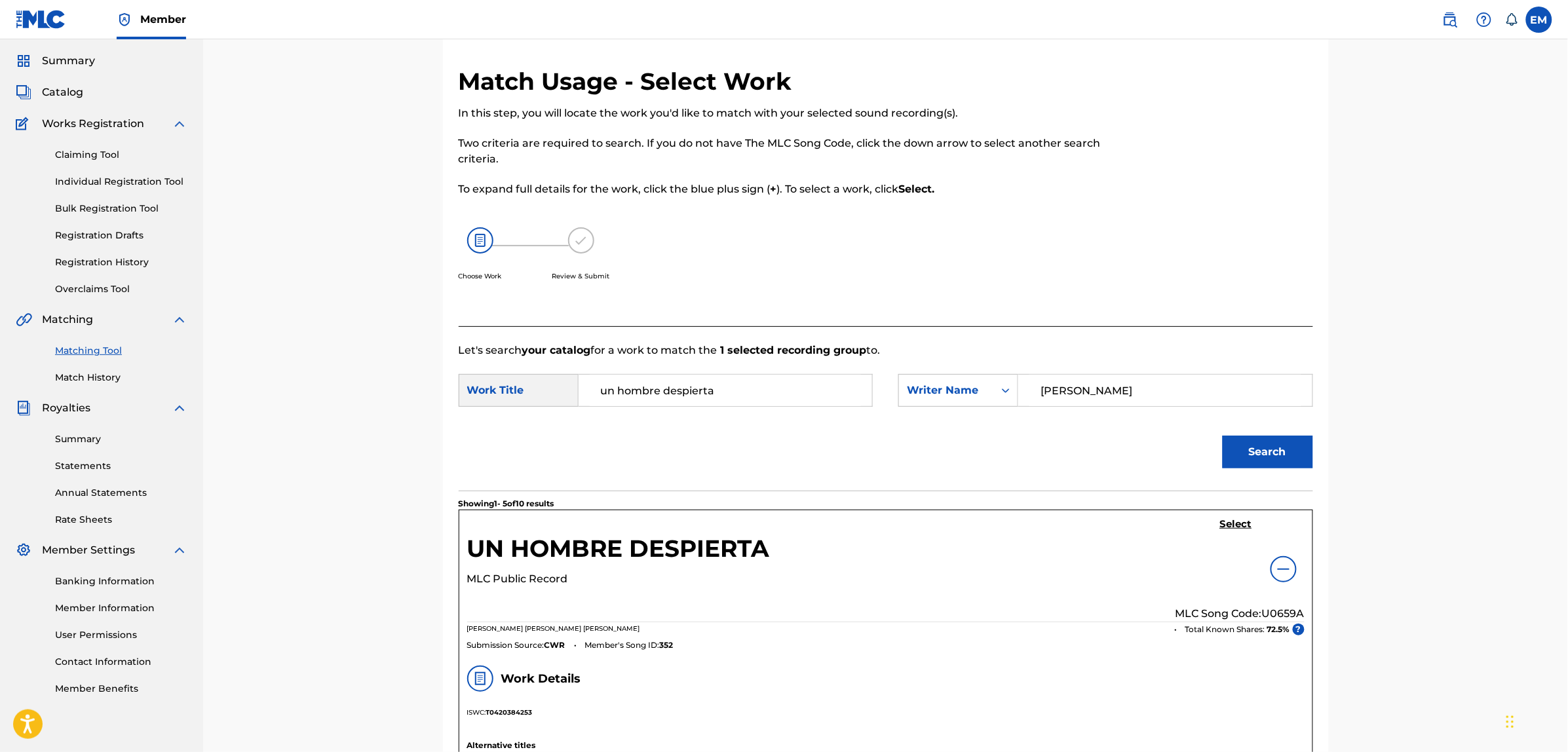
click at [1233, 519] on h5 "Select" at bounding box center [1235, 524] width 32 height 12
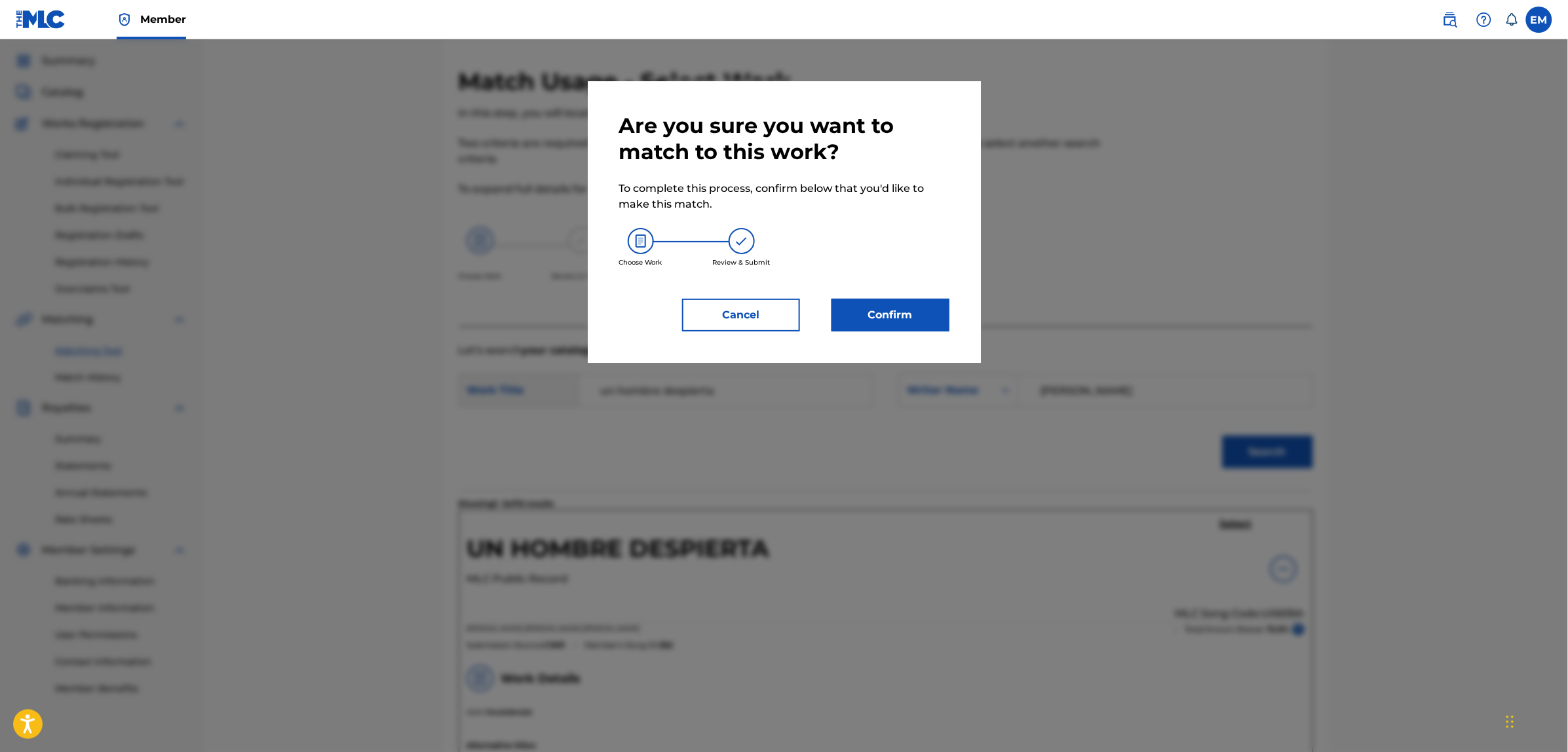
click at [904, 321] on button "Confirm" at bounding box center [891, 315] width 118 height 33
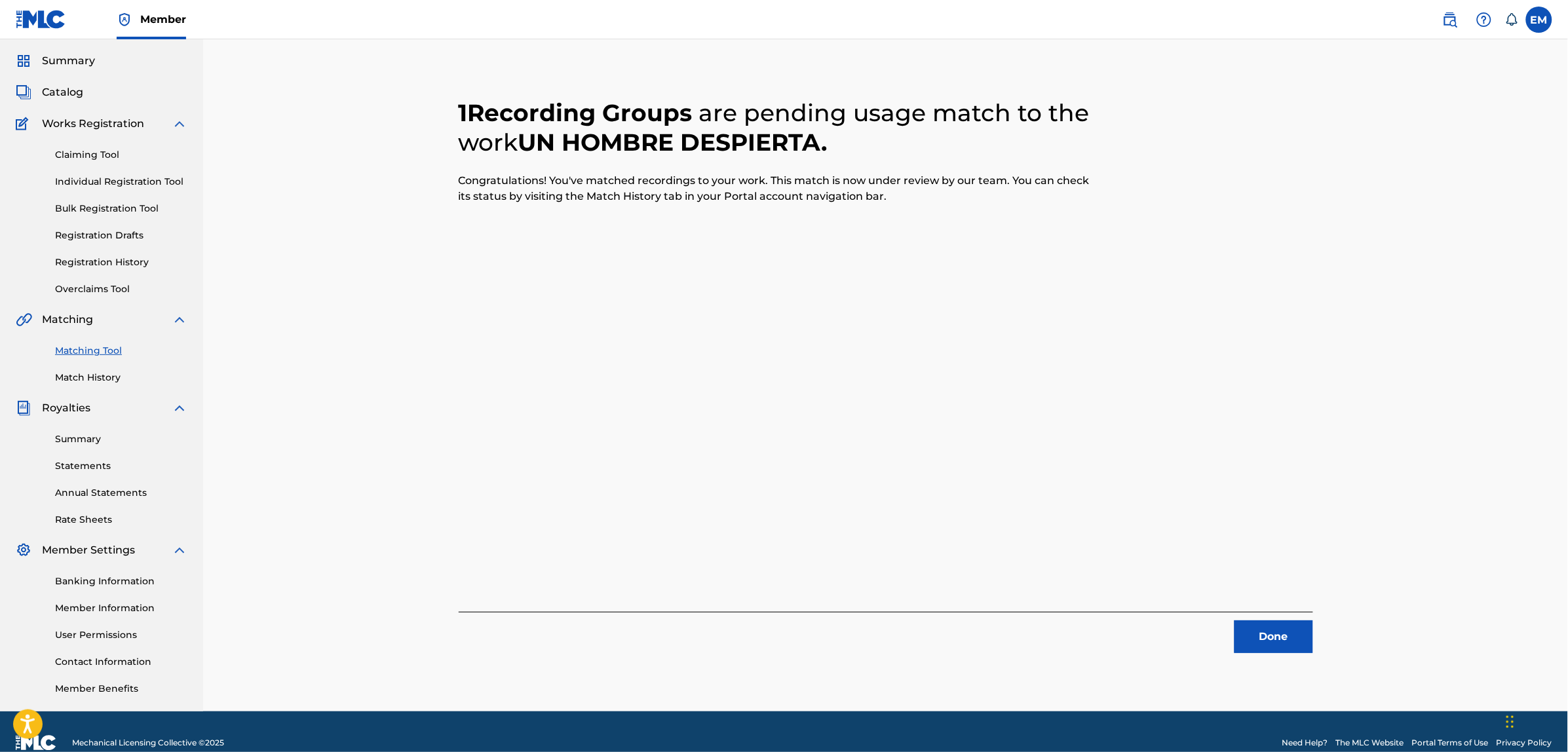
click at [1252, 632] on button "Done" at bounding box center [1274, 637] width 79 height 33
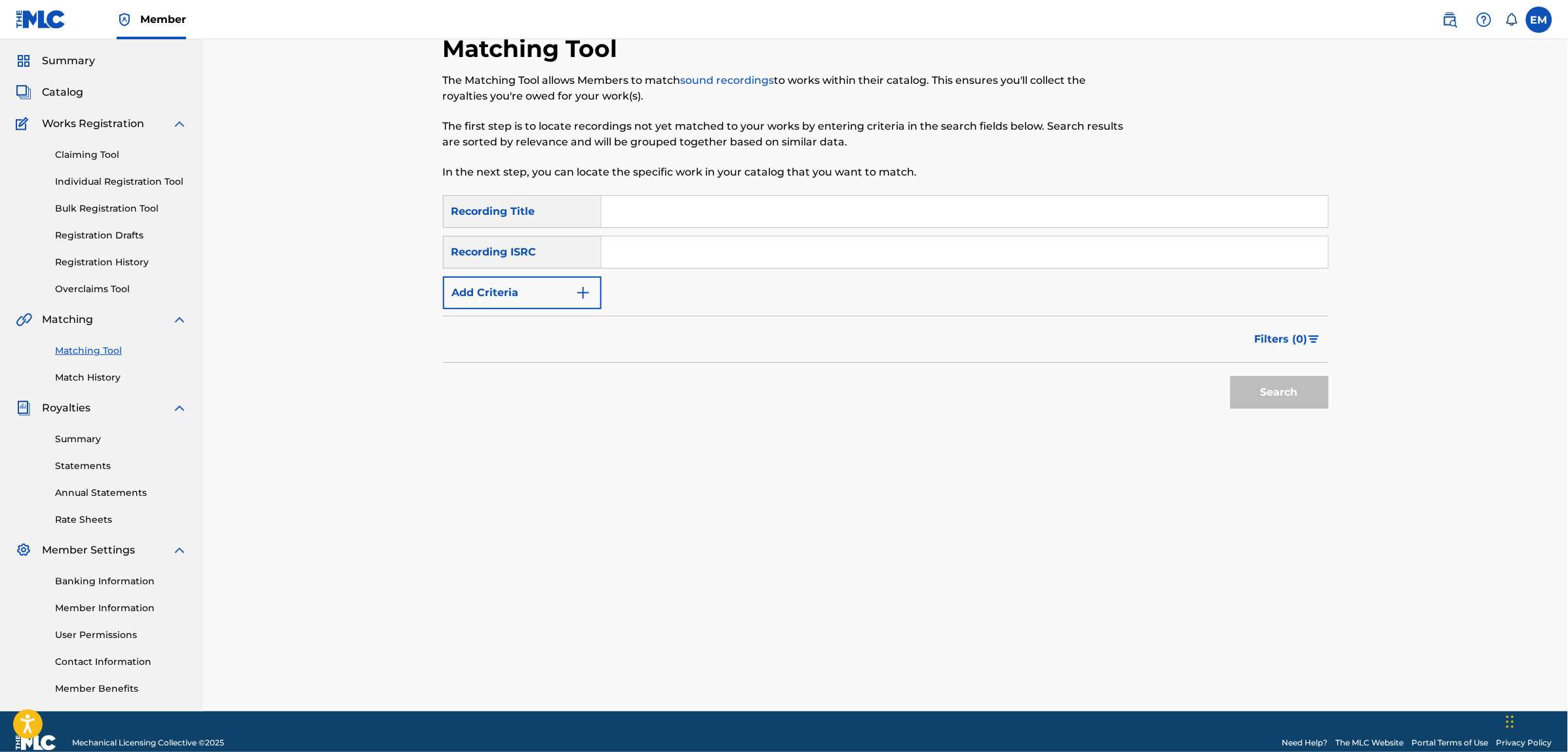
click at [650, 214] on input "Search Form" at bounding box center [965, 212] width 727 height 31
click at [1230, 376] on button "Search" at bounding box center [1279, 392] width 98 height 33
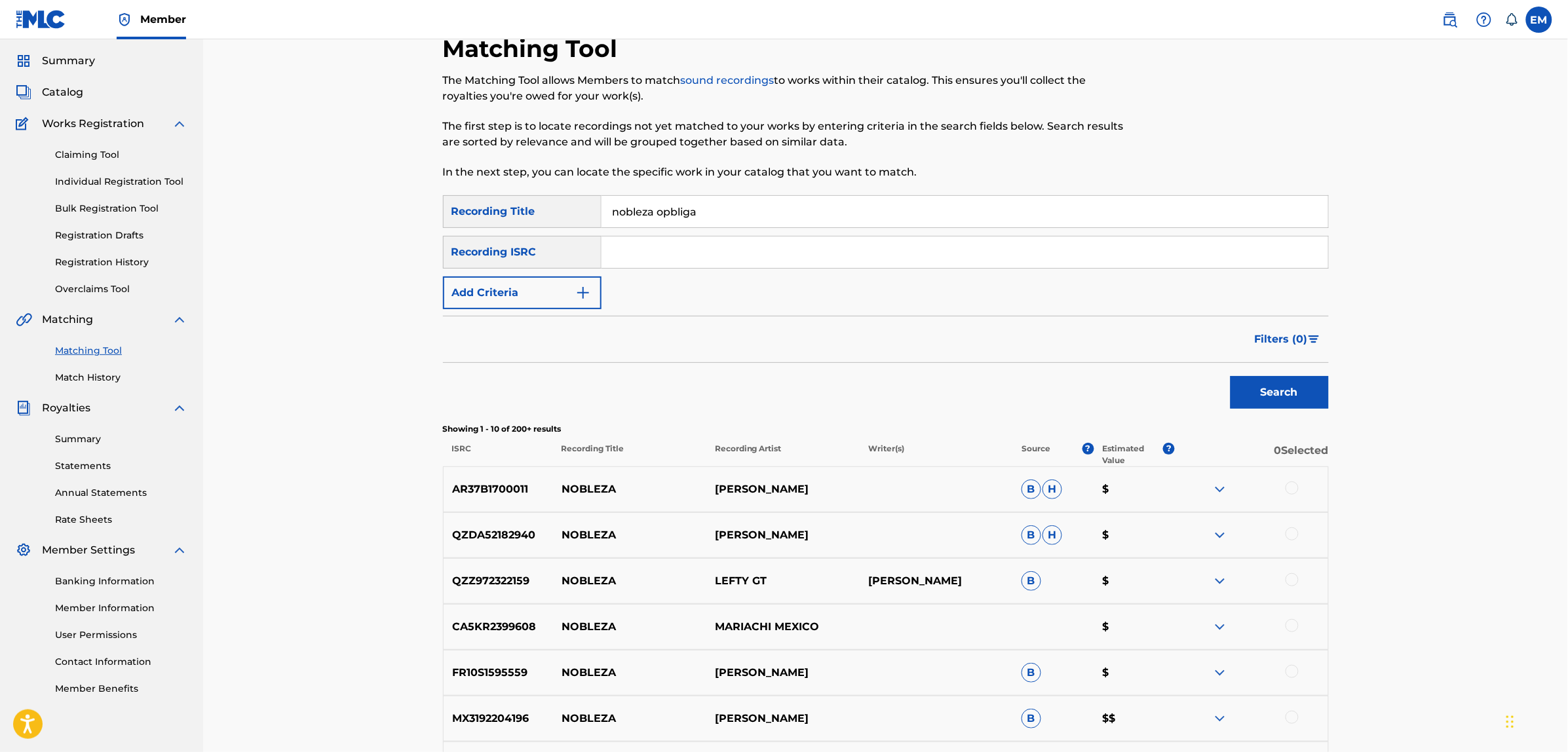
click at [669, 211] on input "nobleza opbliga" at bounding box center [965, 212] width 727 height 31
type input "nobleza obliga"
click at [1230, 376] on button "Search" at bounding box center [1279, 392] width 98 height 33
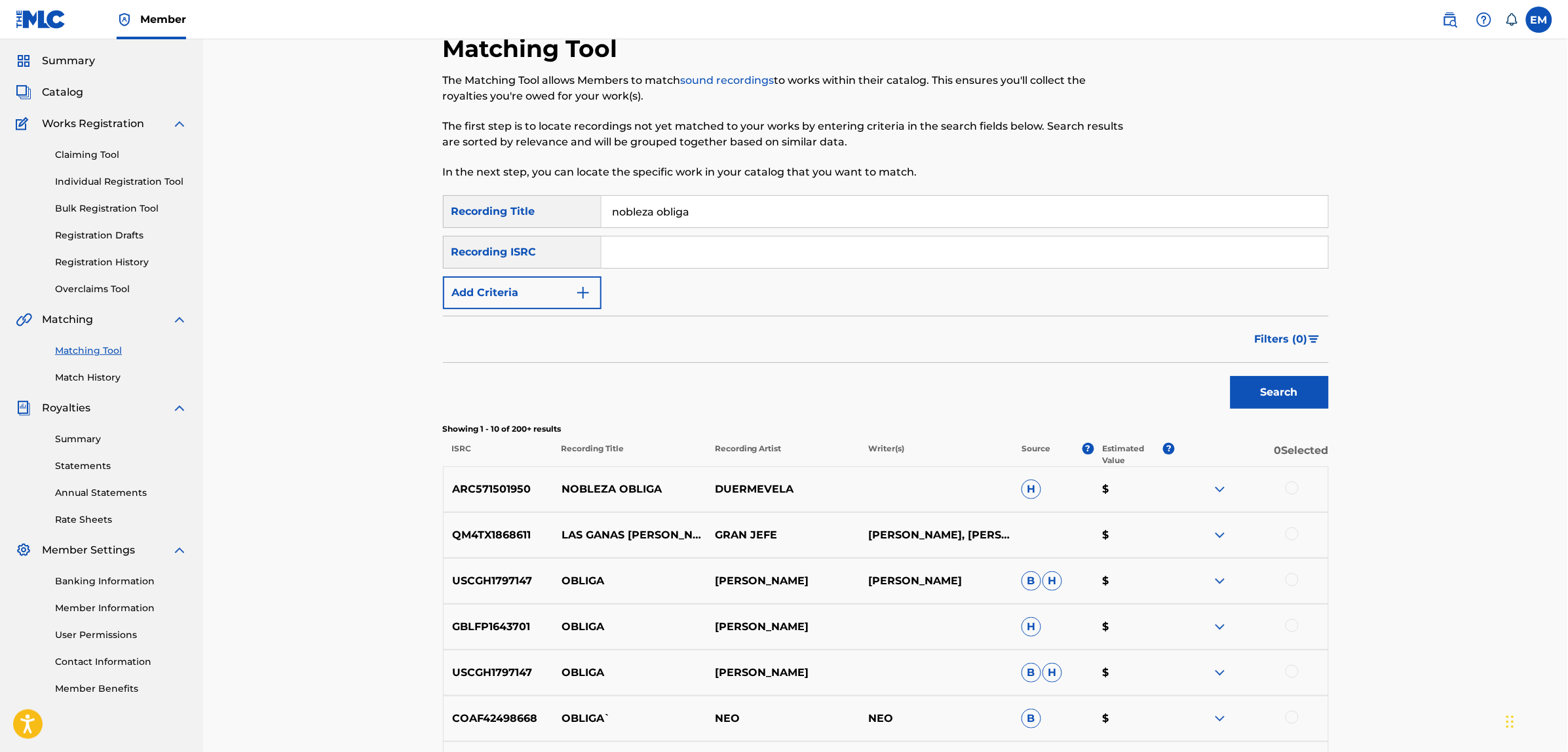
click at [1216, 490] on img at bounding box center [1220, 490] width 16 height 16
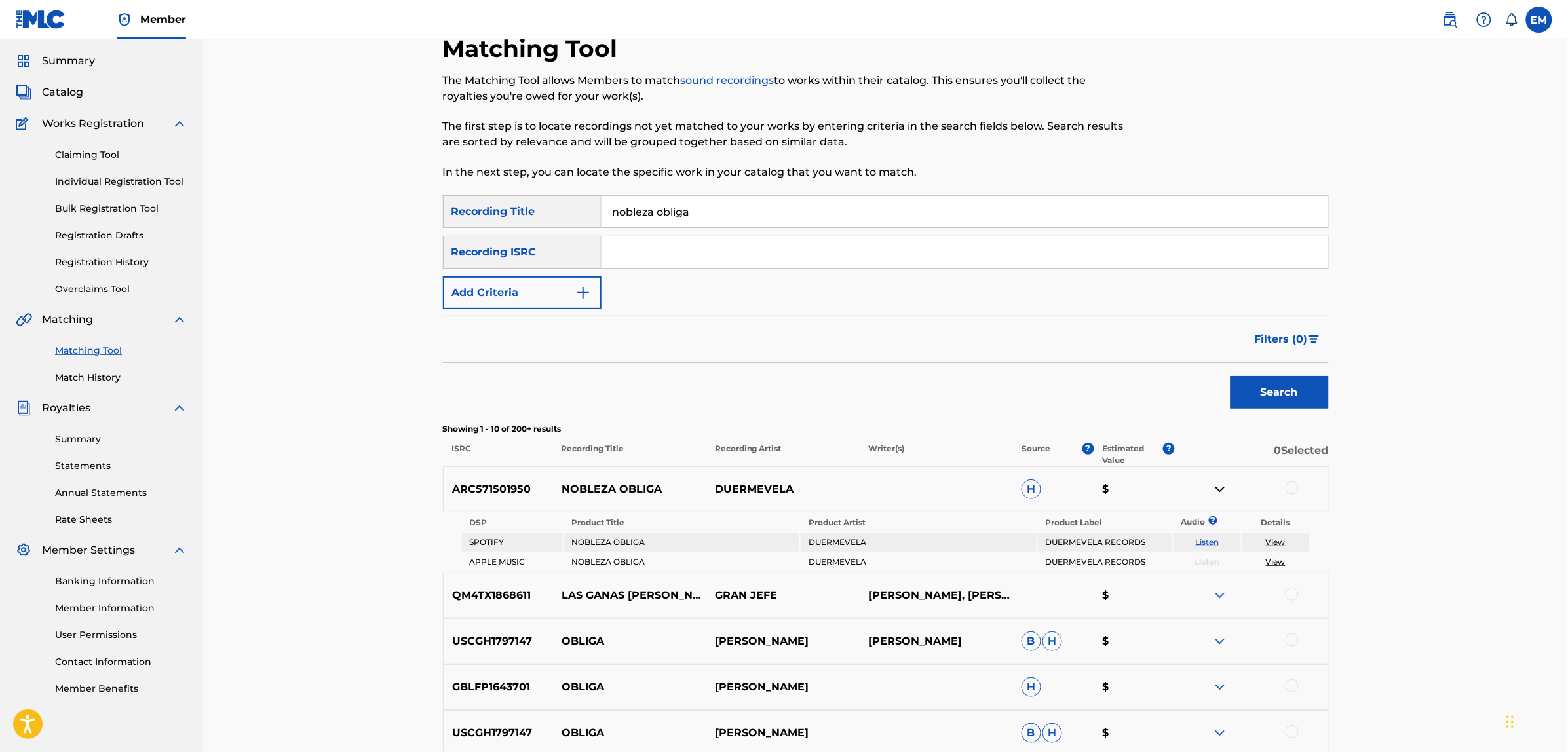
click at [1212, 539] on link "Listen" at bounding box center [1206, 542] width 23 height 10
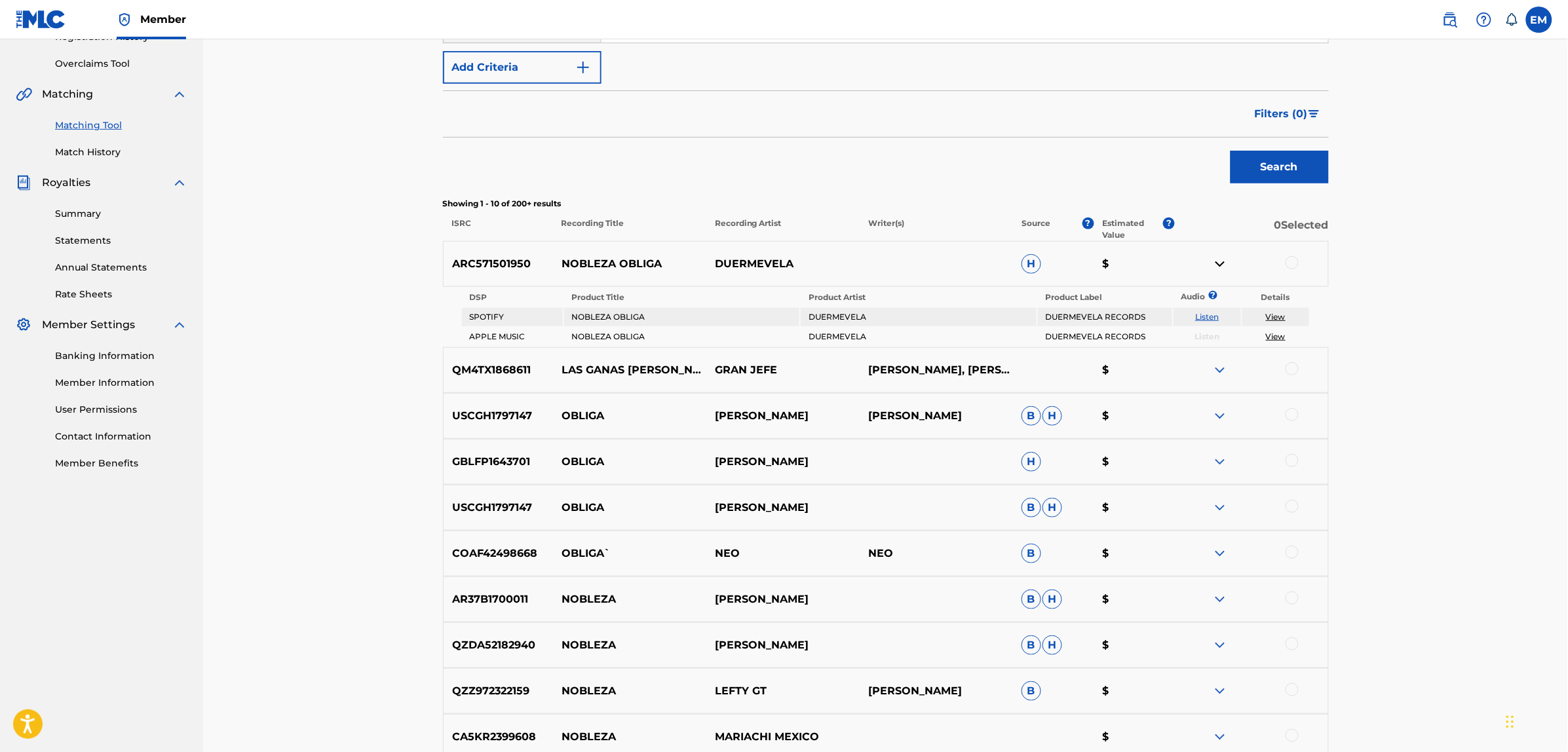
scroll to position [284, 0]
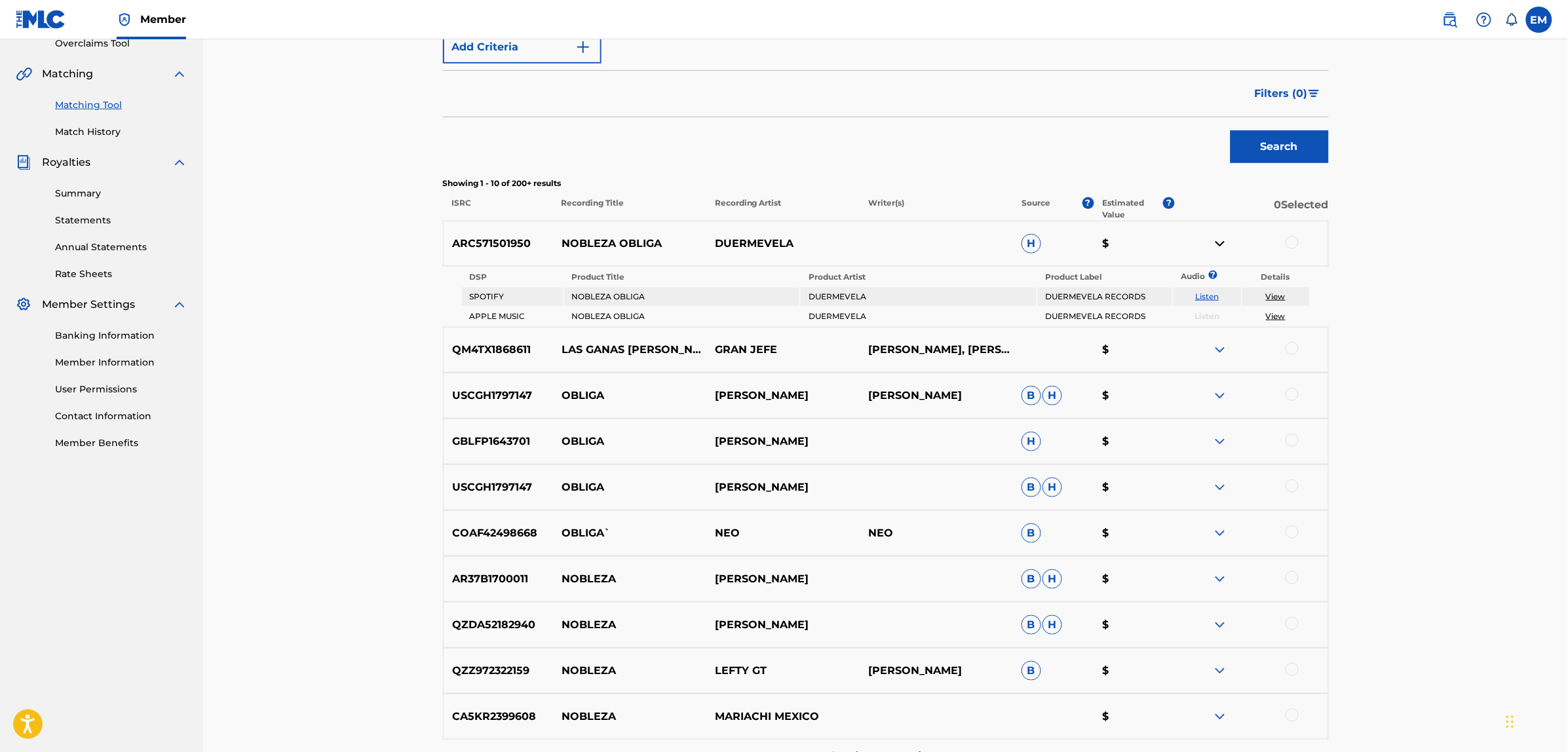
click at [1216, 244] on img at bounding box center [1220, 244] width 16 height 16
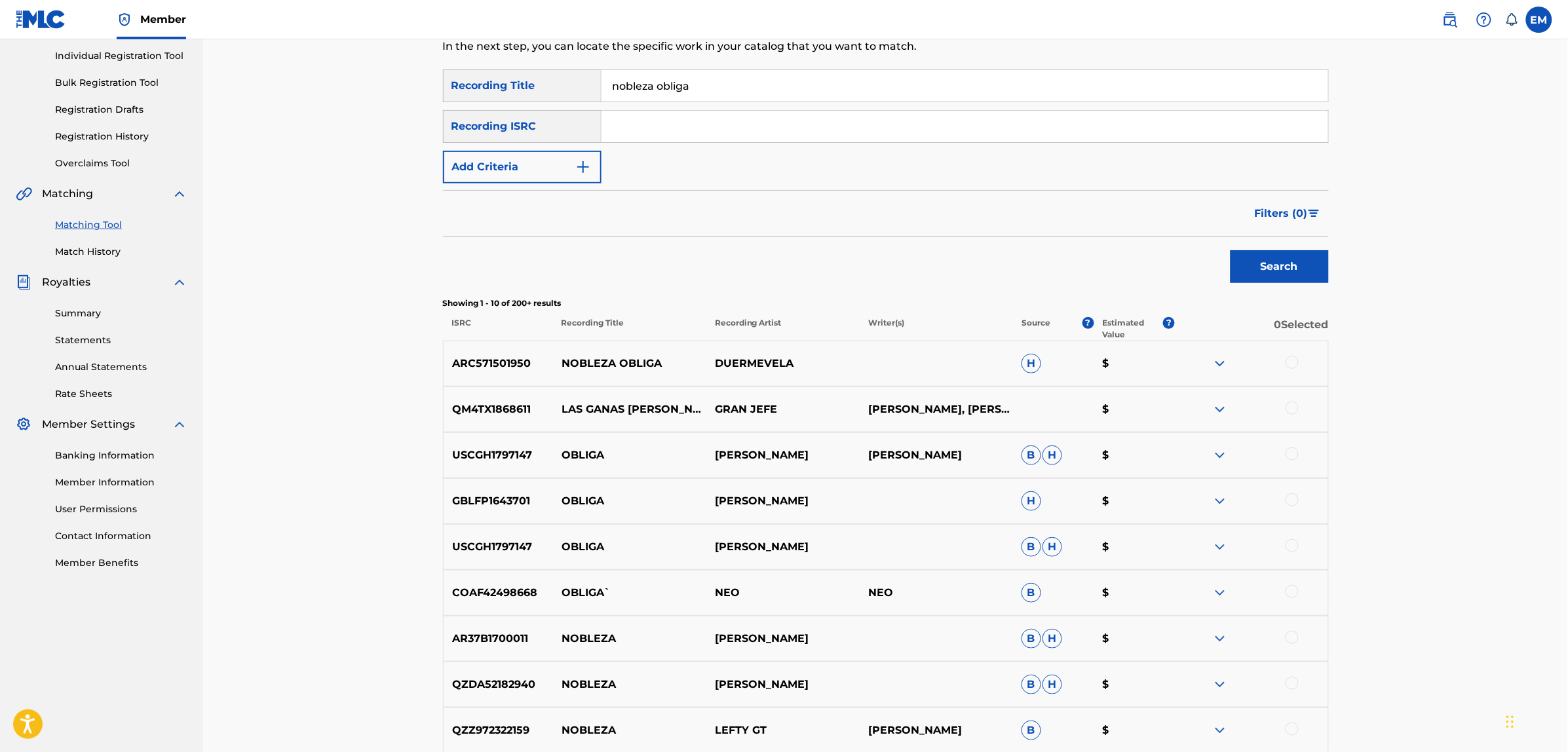
scroll to position [38, 0]
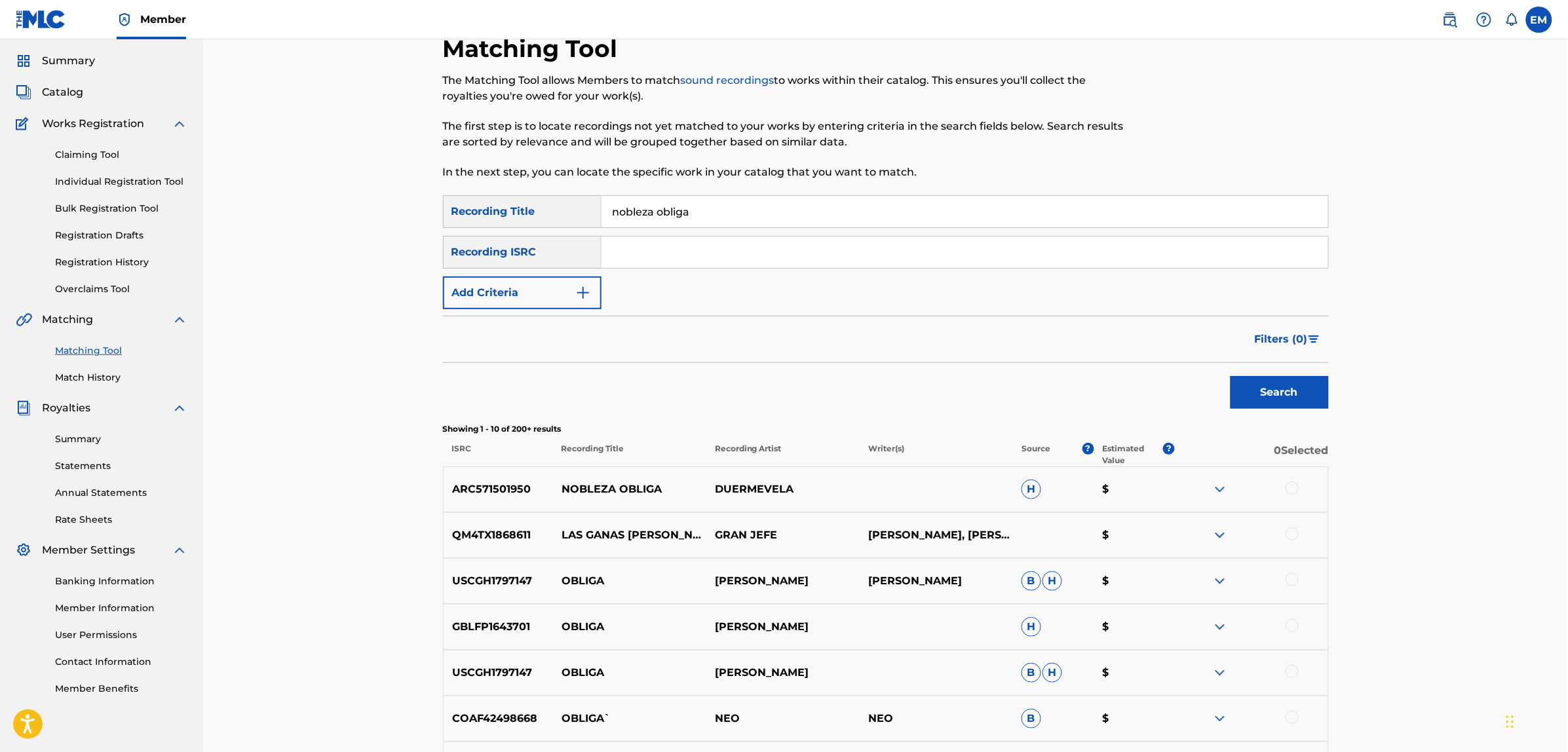
click at [524, 285] on button "Add Criteria" at bounding box center [522, 293] width 159 height 33
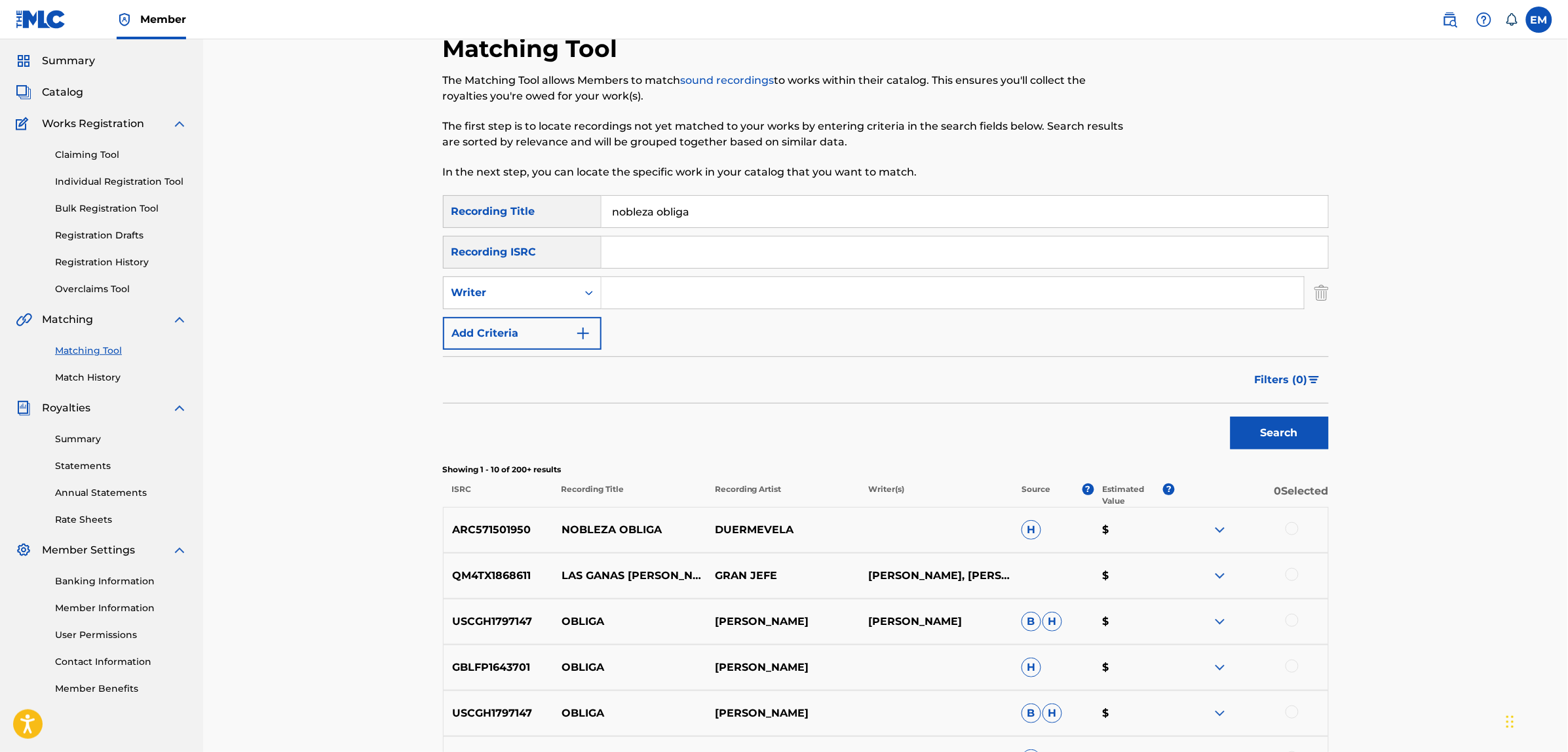
click at [621, 286] on input "Search Form" at bounding box center [952, 293] width 702 height 31
type input "[PERSON_NAME]"
click at [1230, 417] on button "Search" at bounding box center [1279, 433] width 98 height 33
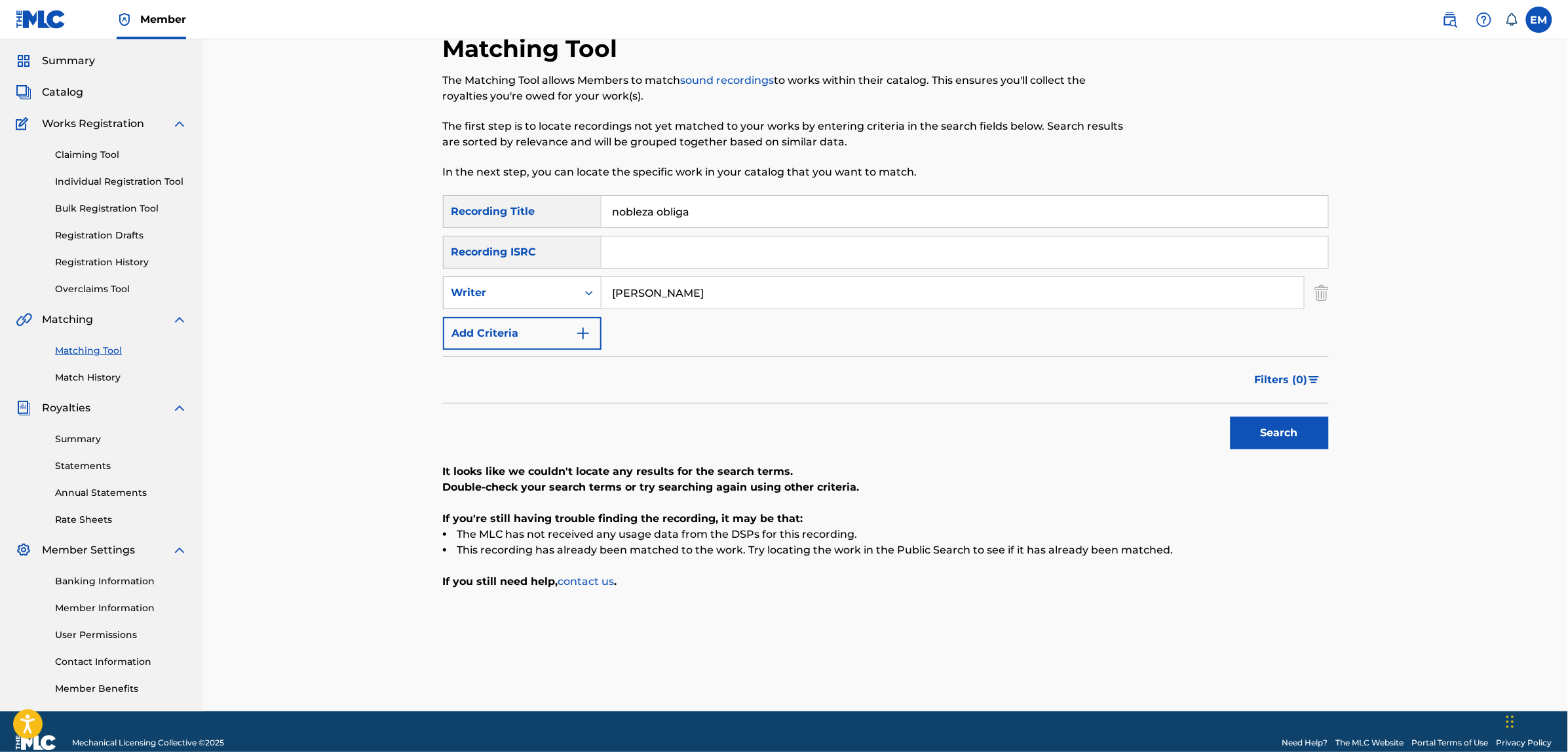
drag, startPoint x: 712, startPoint y: 287, endPoint x: 595, endPoint y: 288, distance: 117.0
click at [595, 288] on div "SearchWithCriteriabc7dd3c3-d585-44fd-bfd5-124303040906 Writer [PERSON_NAME]" at bounding box center [886, 293] width 886 height 33
click at [572, 319] on button "Add Criteria" at bounding box center [522, 333] width 159 height 33
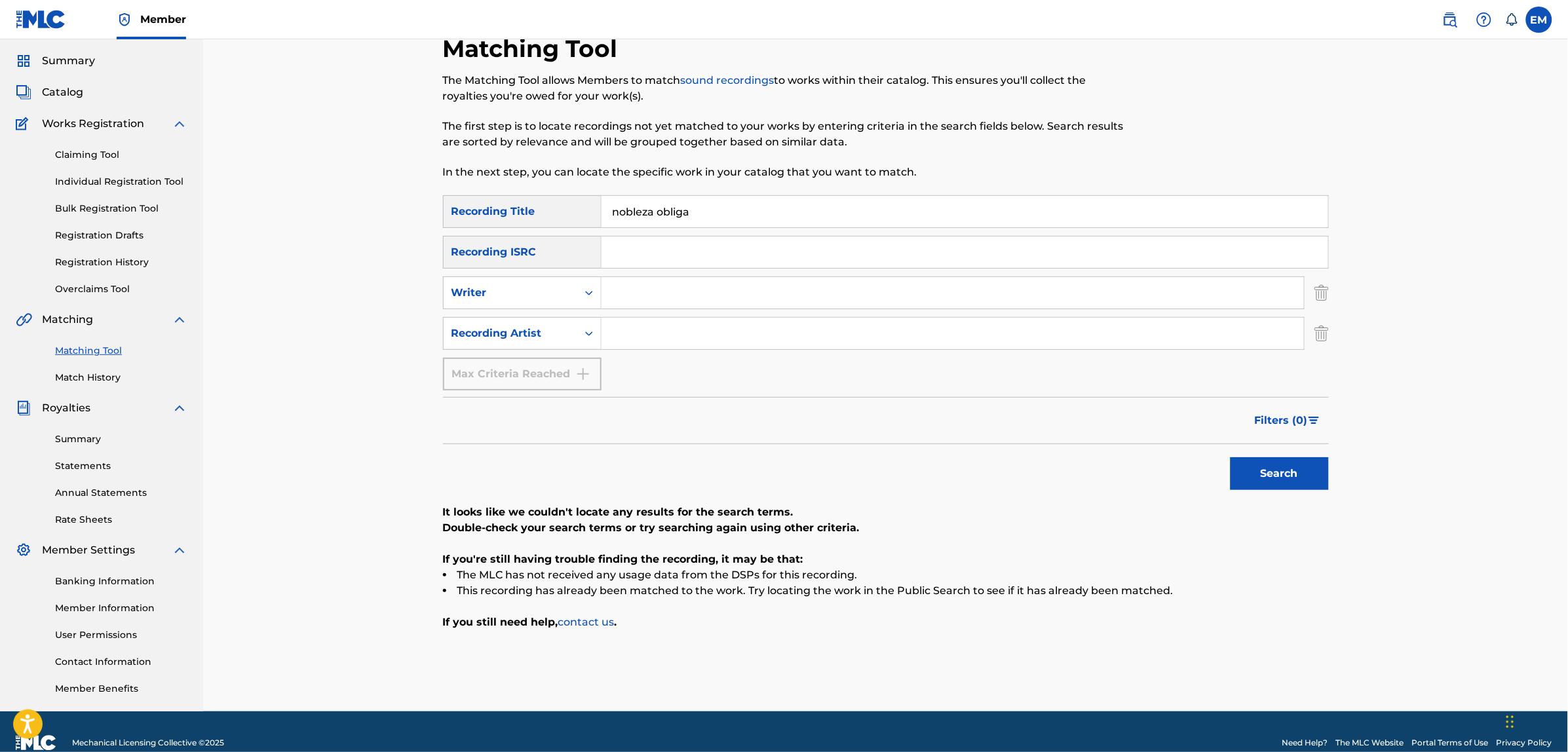
click at [639, 330] on input "Search Form" at bounding box center [952, 333] width 702 height 31
type input "[PERSON_NAME]"
click at [1230, 458] on button "Search" at bounding box center [1279, 474] width 98 height 33
drag, startPoint x: 648, startPoint y: 331, endPoint x: 590, endPoint y: 345, distance: 59.7
click at [590, 345] on div "SearchWithCriteriae1ca5622-a9d0-4b9c-9eda-0afc2d9328fd Recording Artist [PERSON…" at bounding box center [886, 333] width 886 height 33
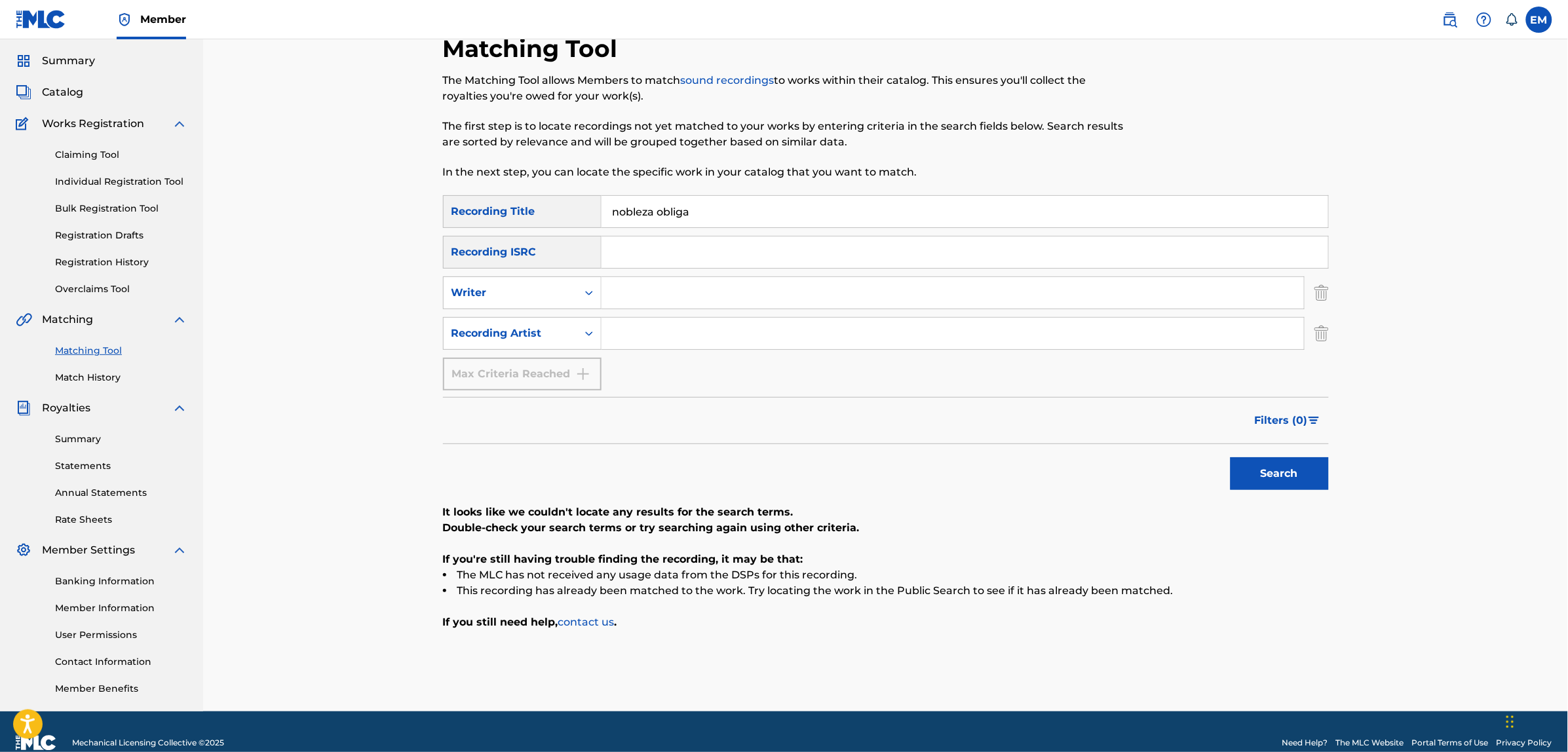
click at [1230, 458] on button "Search" at bounding box center [1279, 474] width 98 height 33
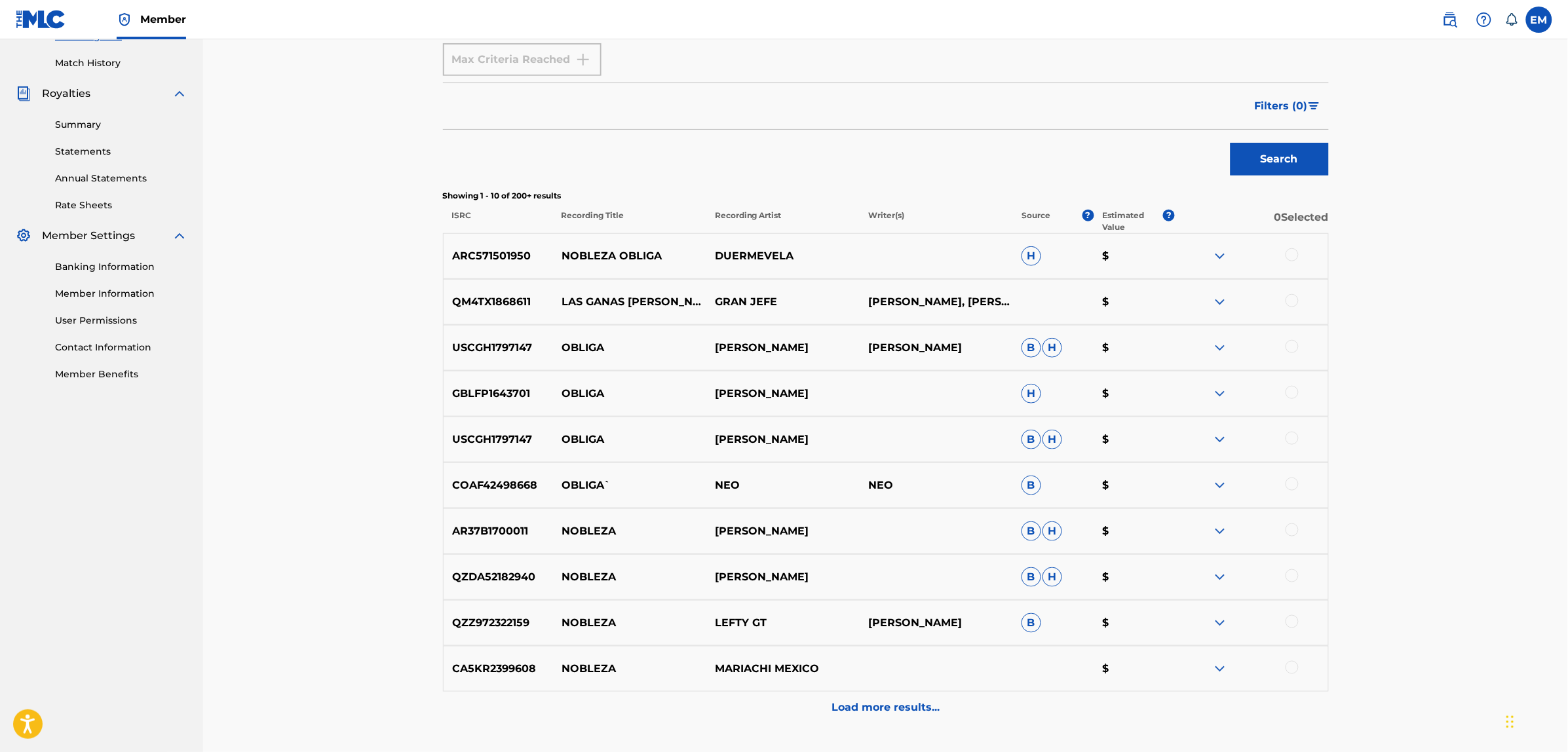
scroll to position [447, 0]
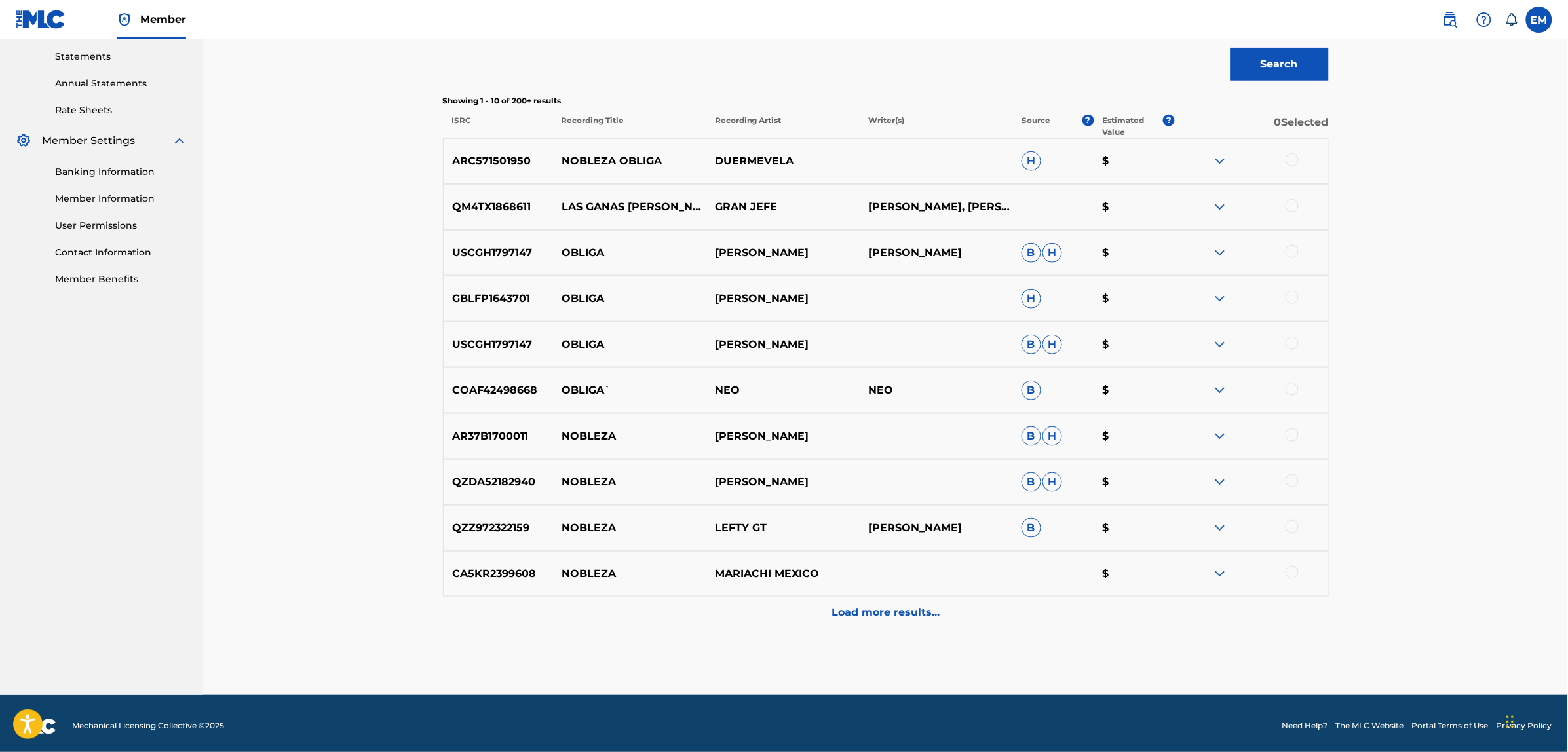
click at [860, 608] on p "Load more results..." at bounding box center [886, 613] width 109 height 16
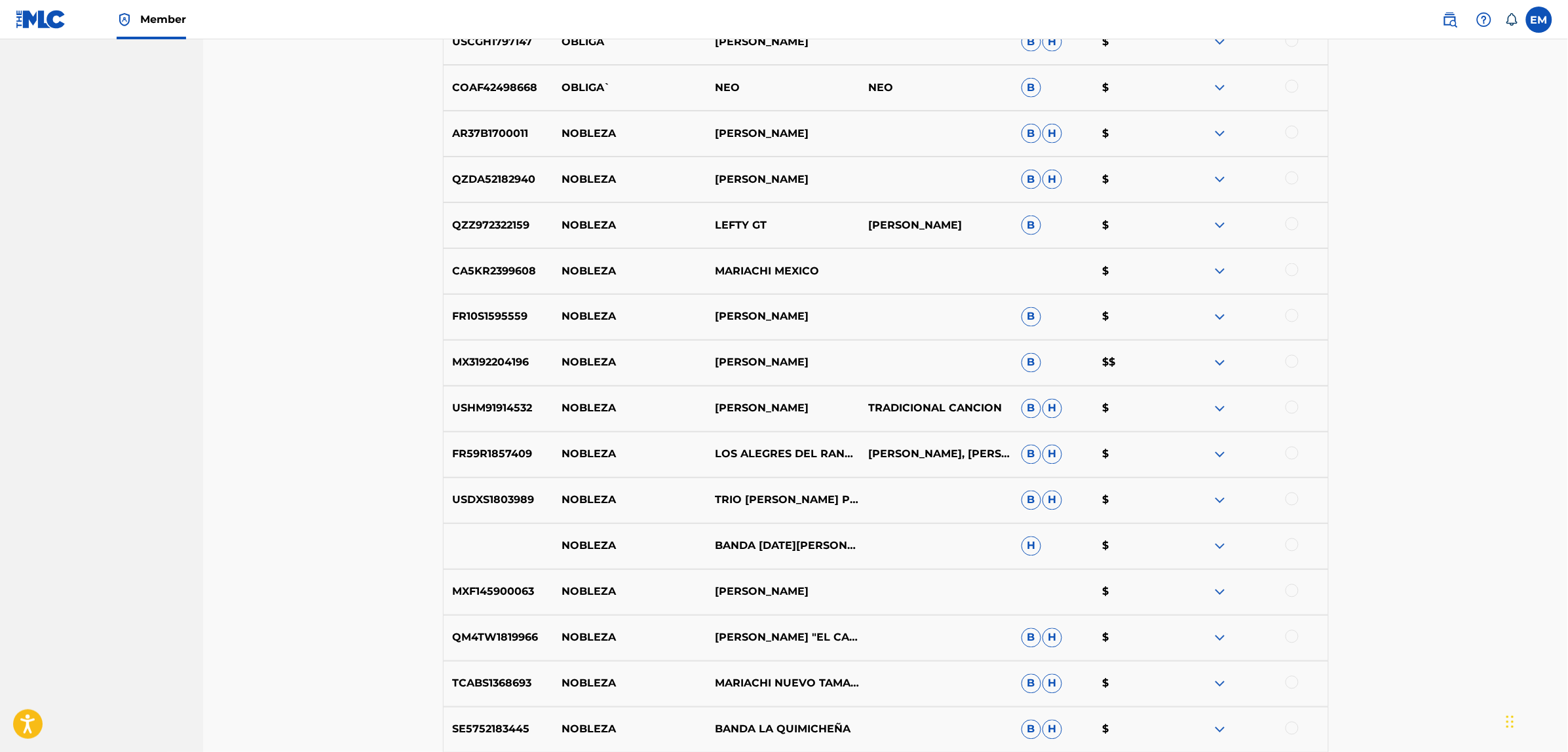
scroll to position [912, 0]
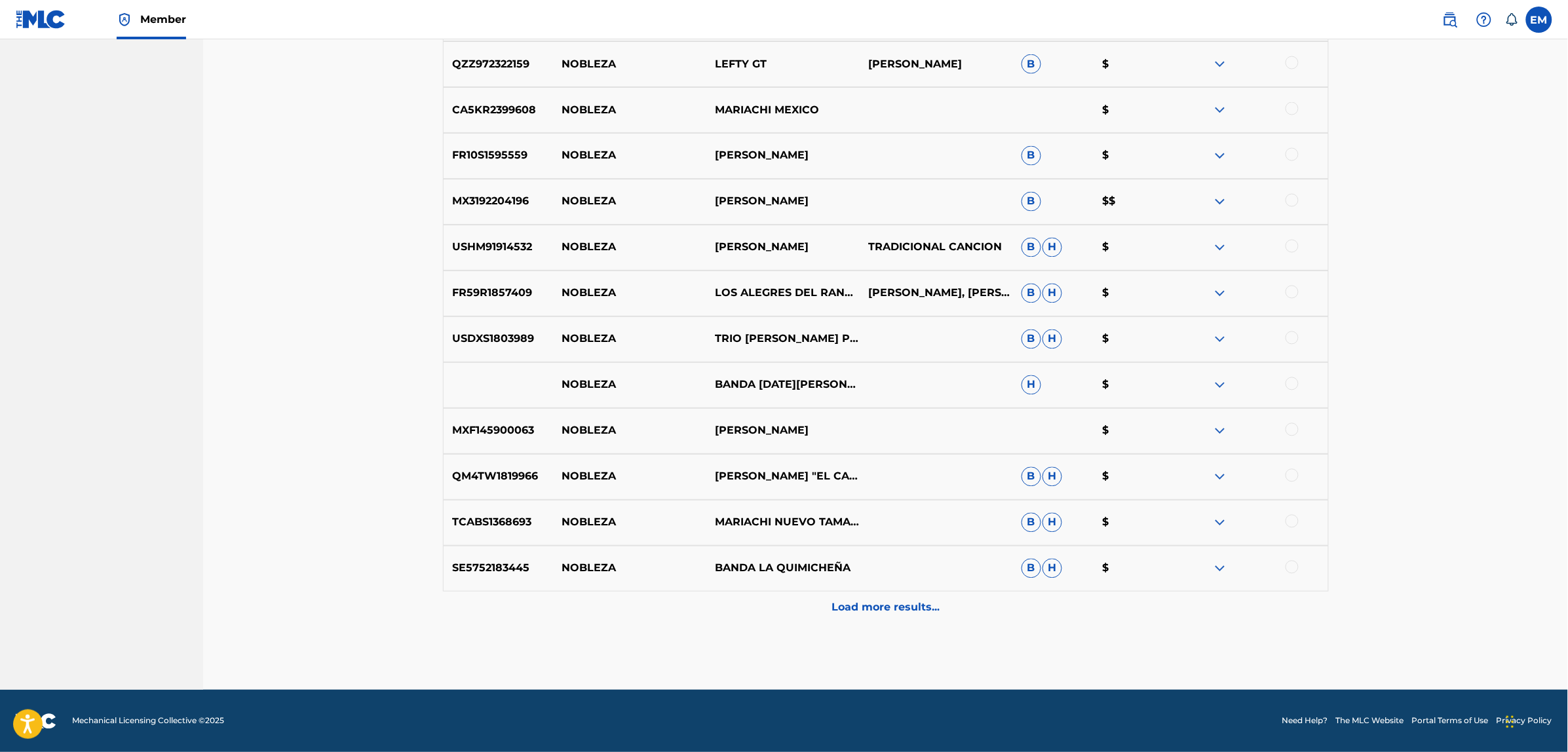
click at [888, 608] on p "Load more results..." at bounding box center [886, 608] width 109 height 16
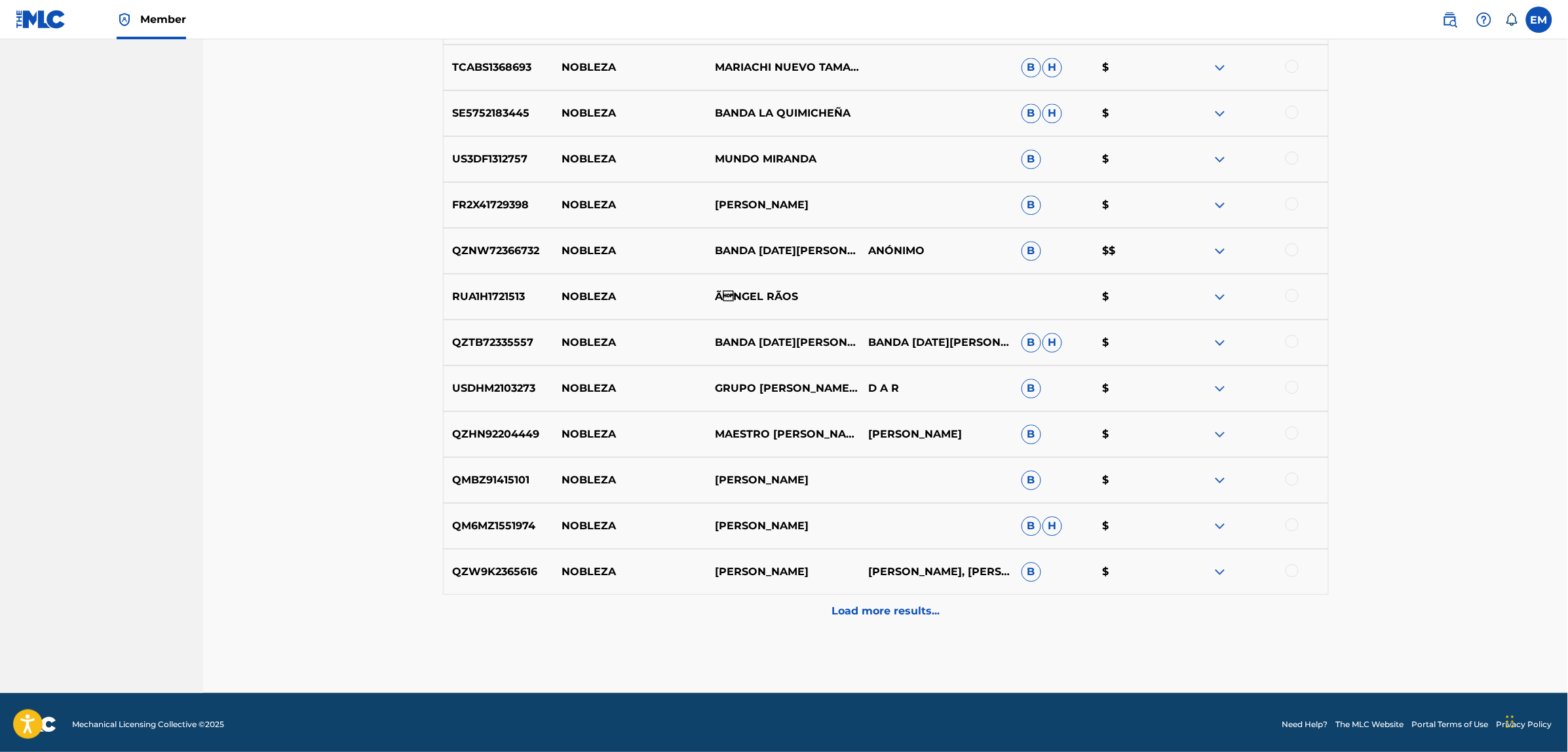
scroll to position [1370, 0]
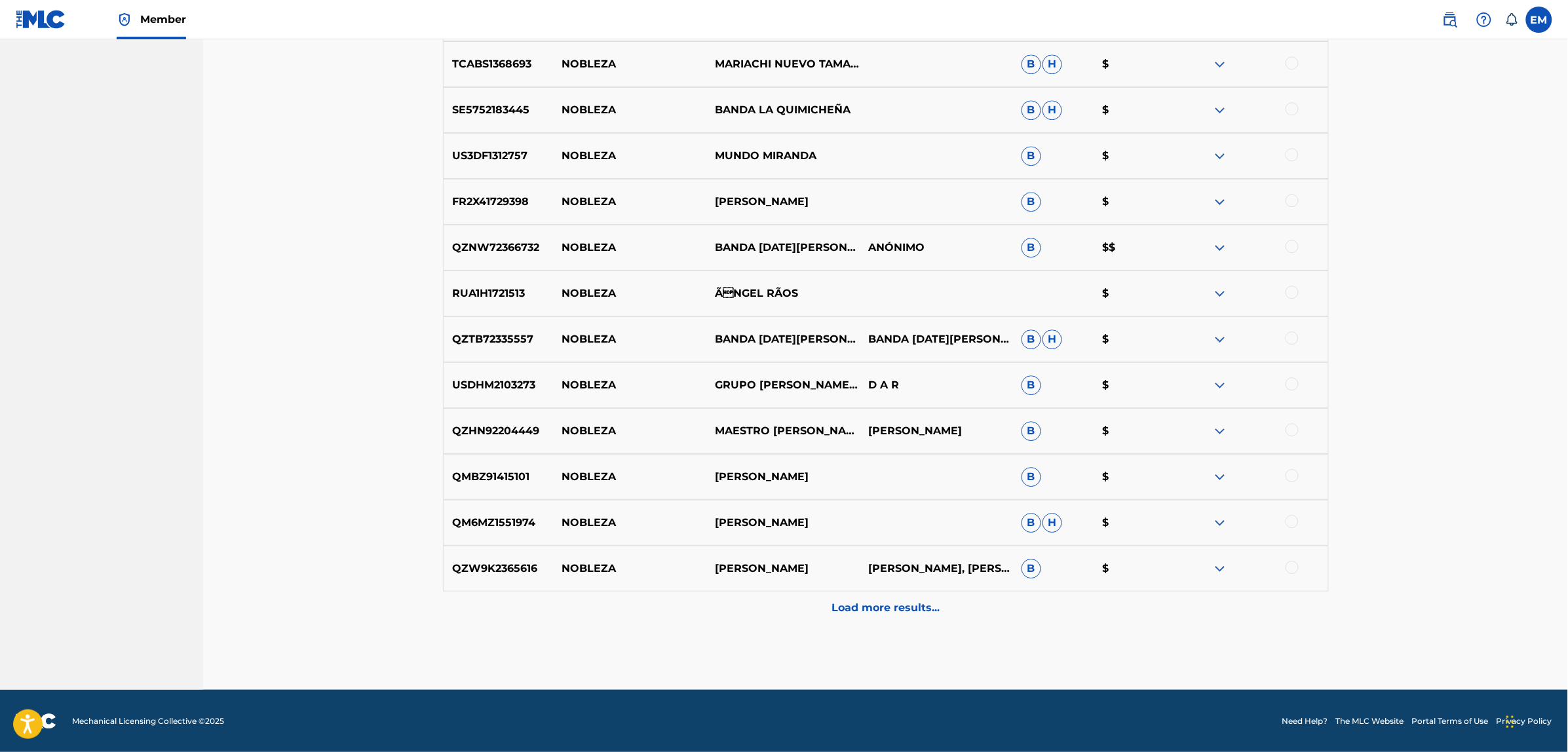
click at [866, 608] on p "Load more results..." at bounding box center [886, 608] width 109 height 16
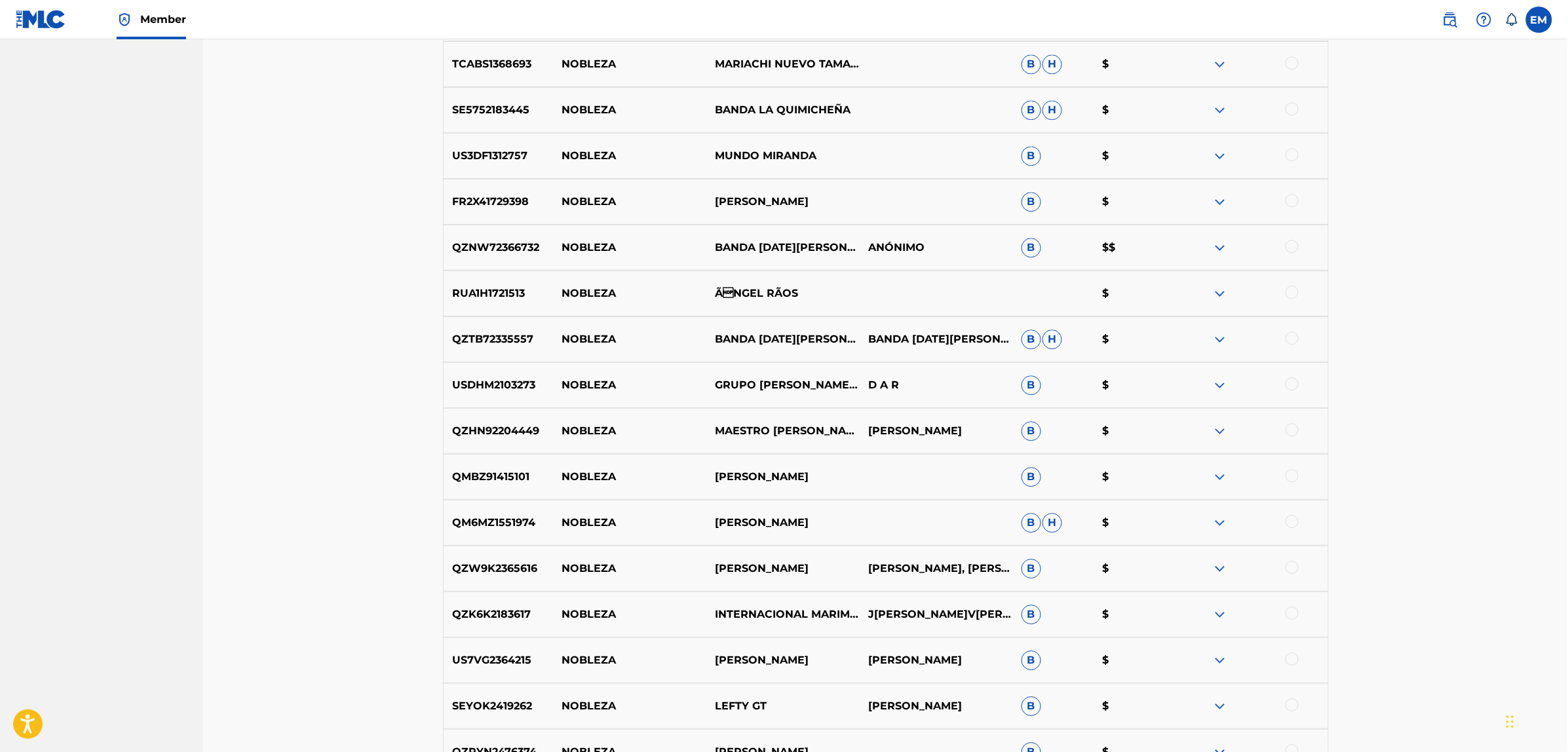
scroll to position [1829, 0]
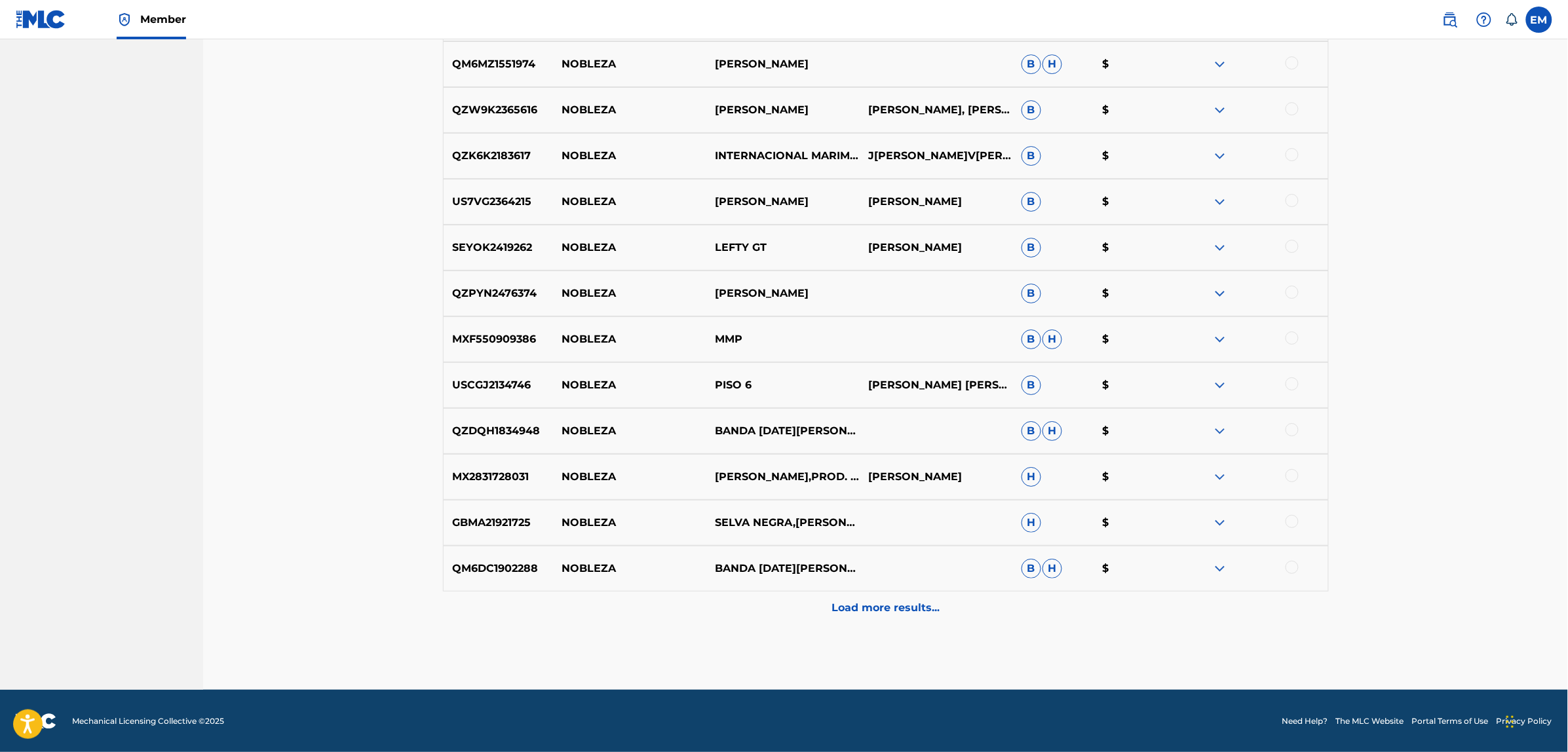
click at [842, 610] on p "Load more results..." at bounding box center [886, 608] width 109 height 16
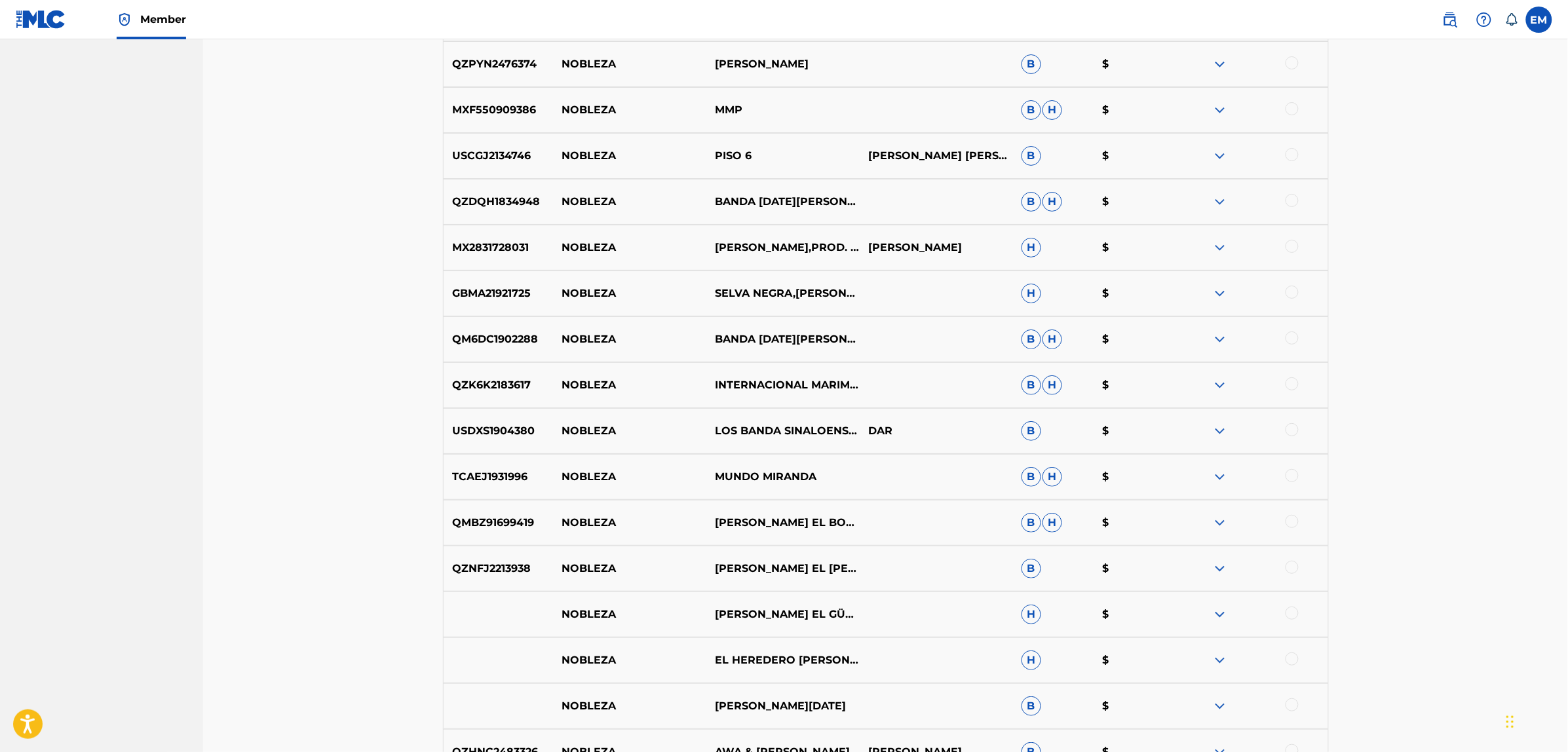
scroll to position [2287, 0]
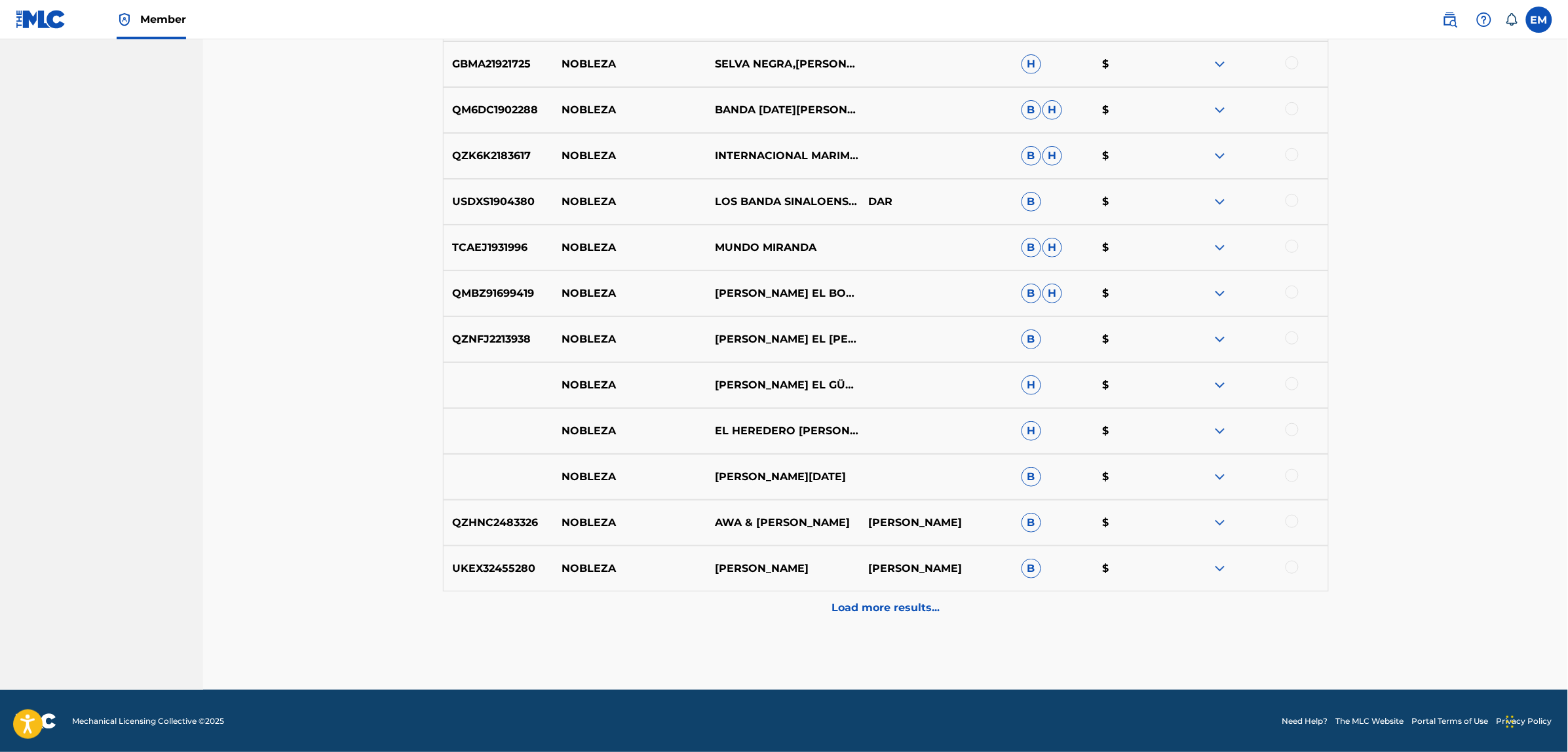
click at [859, 607] on p "Load more results..." at bounding box center [886, 608] width 109 height 16
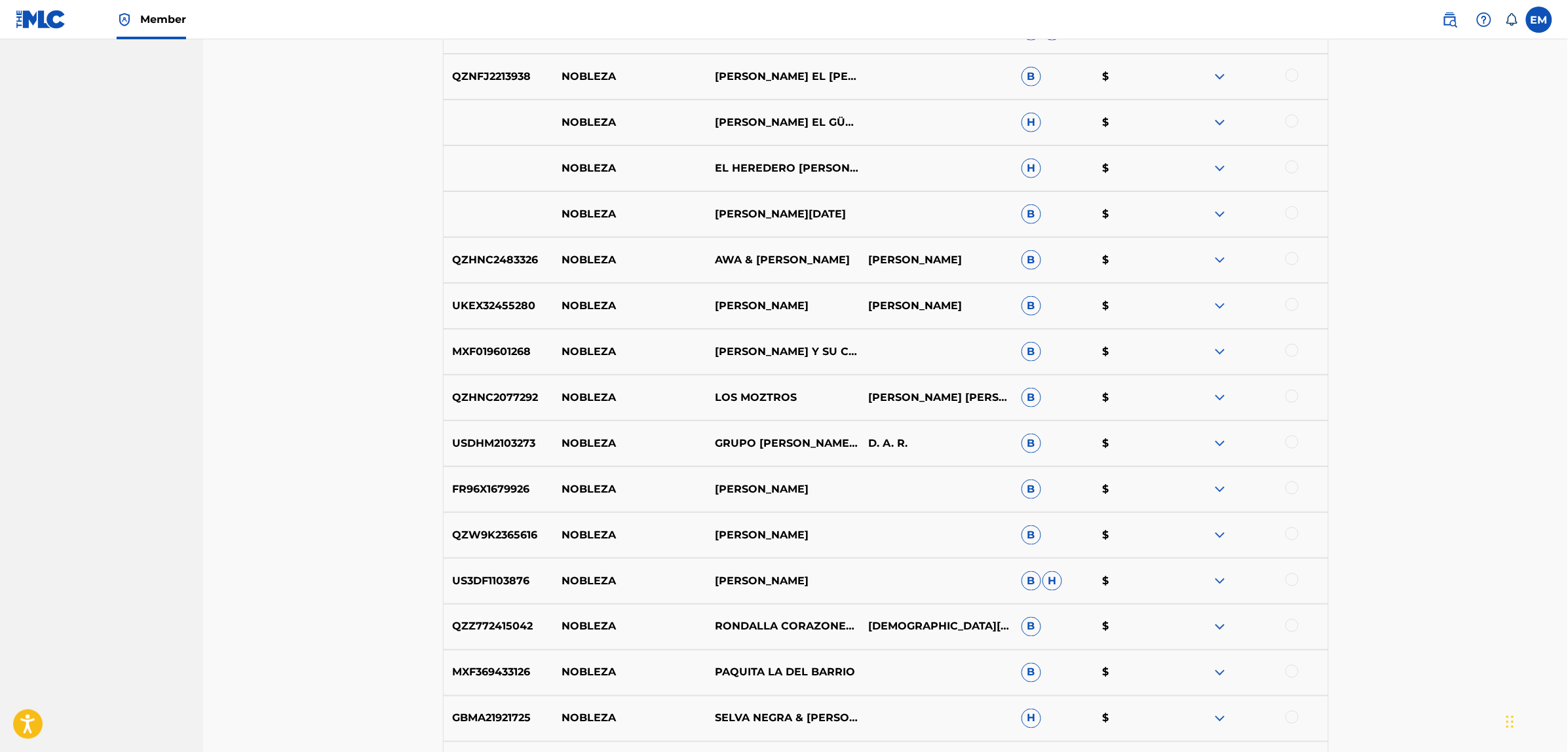
scroll to position [2746, 0]
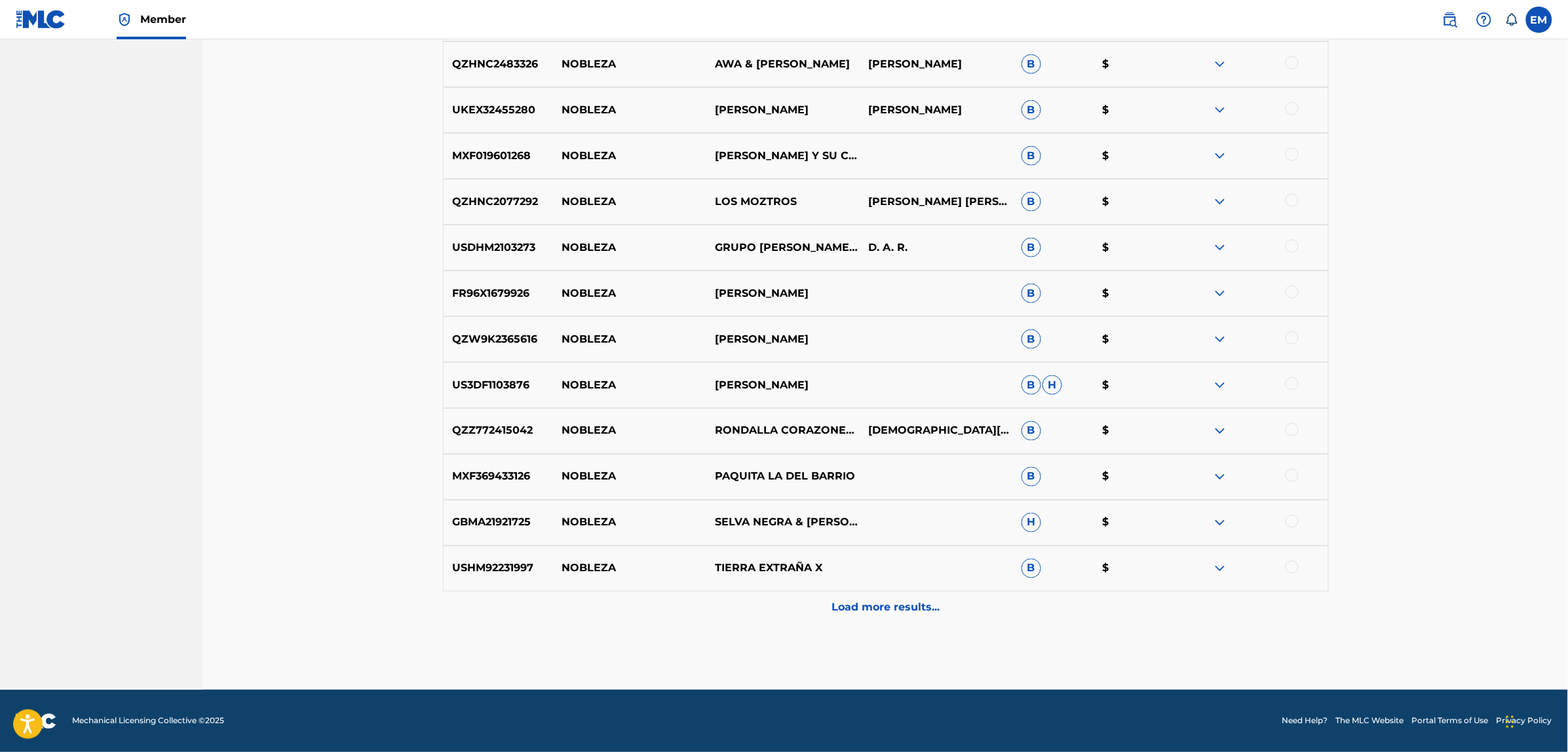
click at [888, 597] on div "Load more results..." at bounding box center [886, 608] width 886 height 33
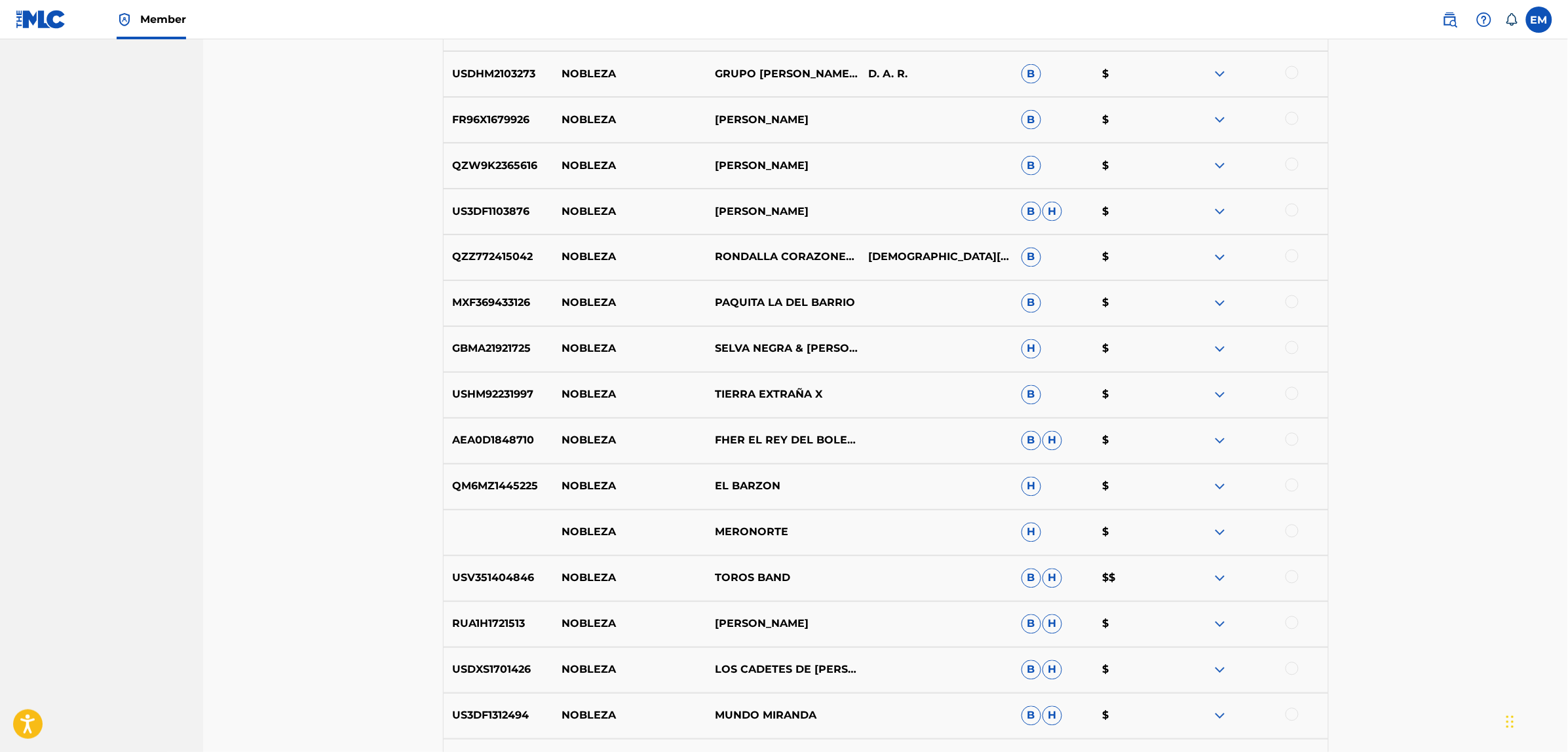
scroll to position [3205, 0]
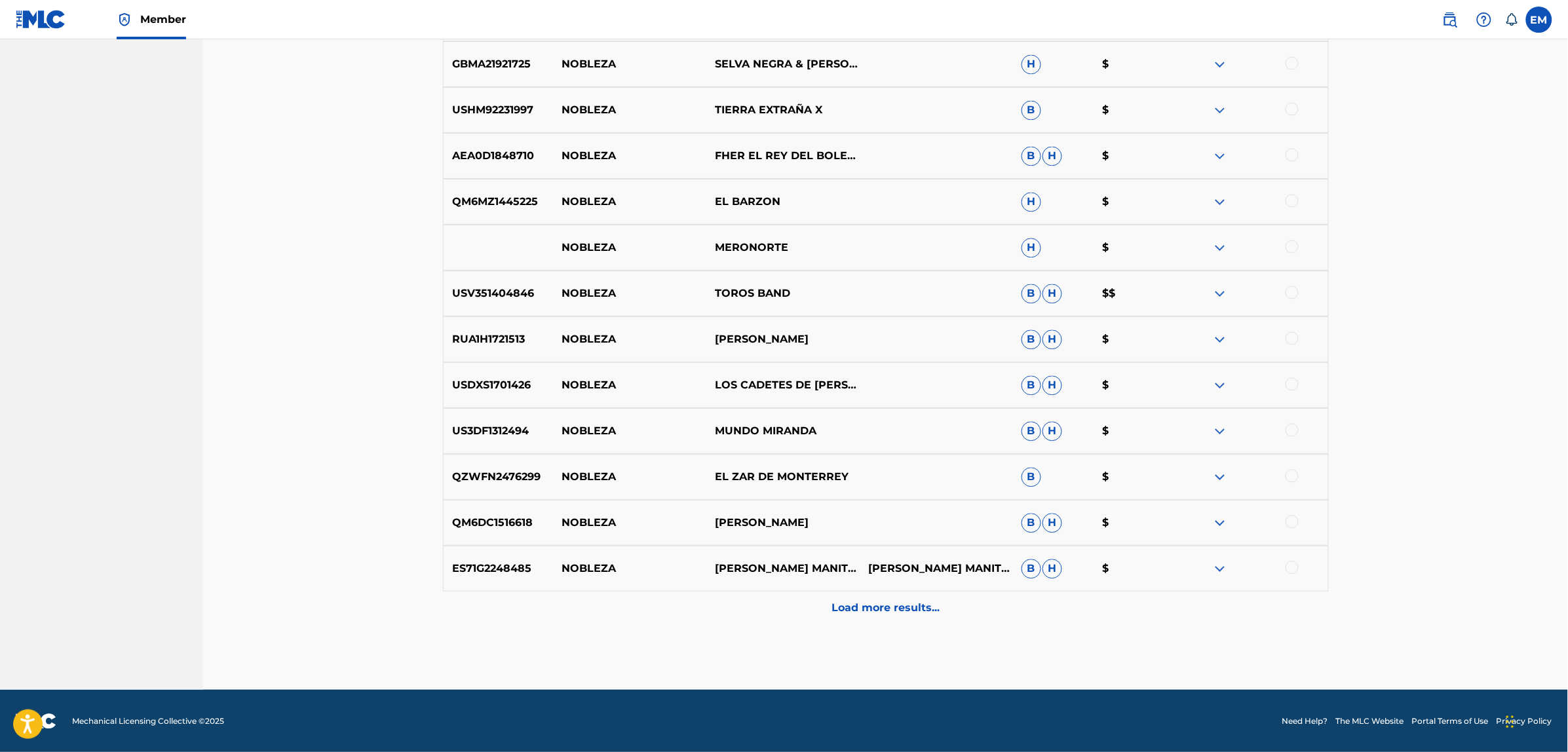
click at [899, 618] on div "Load more results..." at bounding box center [886, 608] width 886 height 33
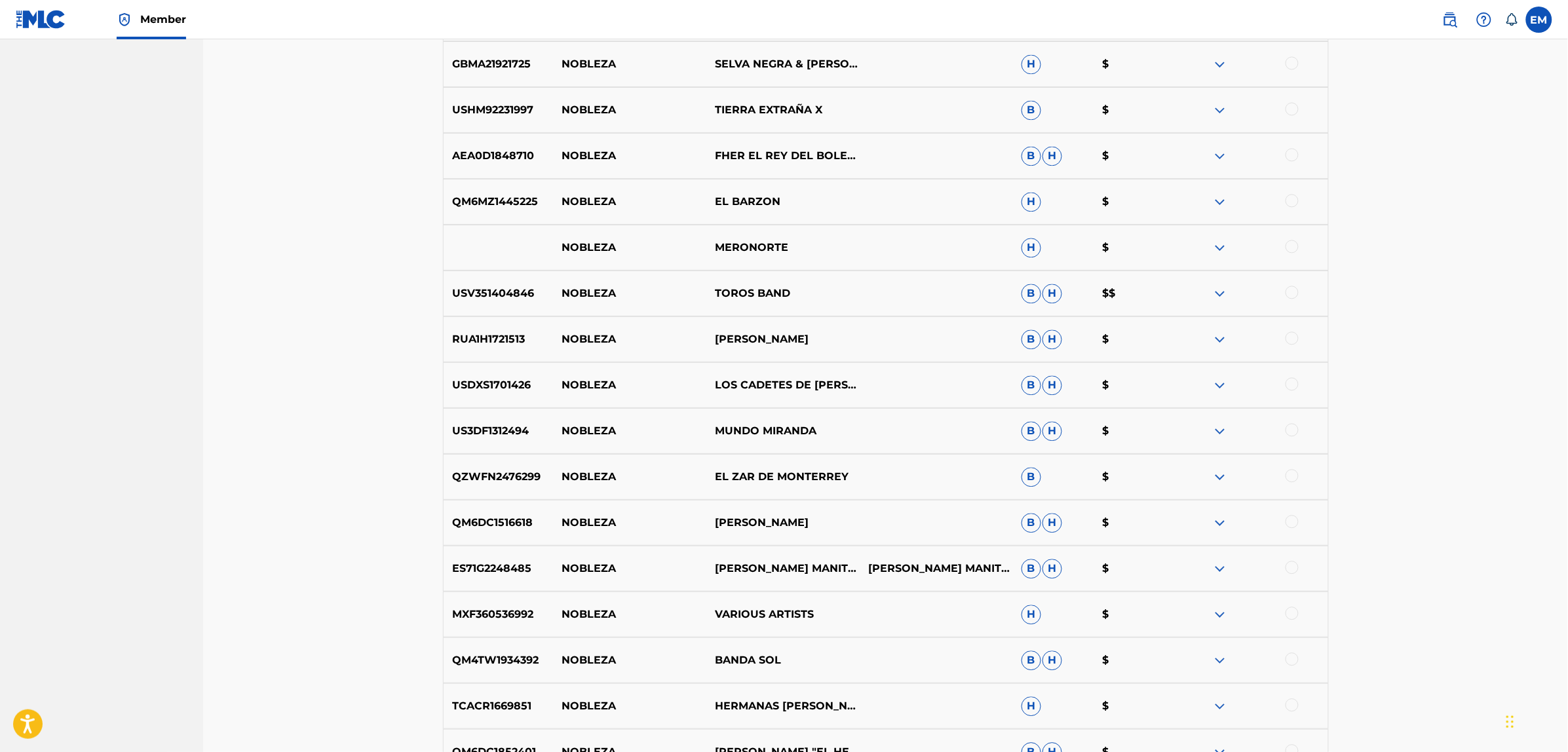
scroll to position [3664, 0]
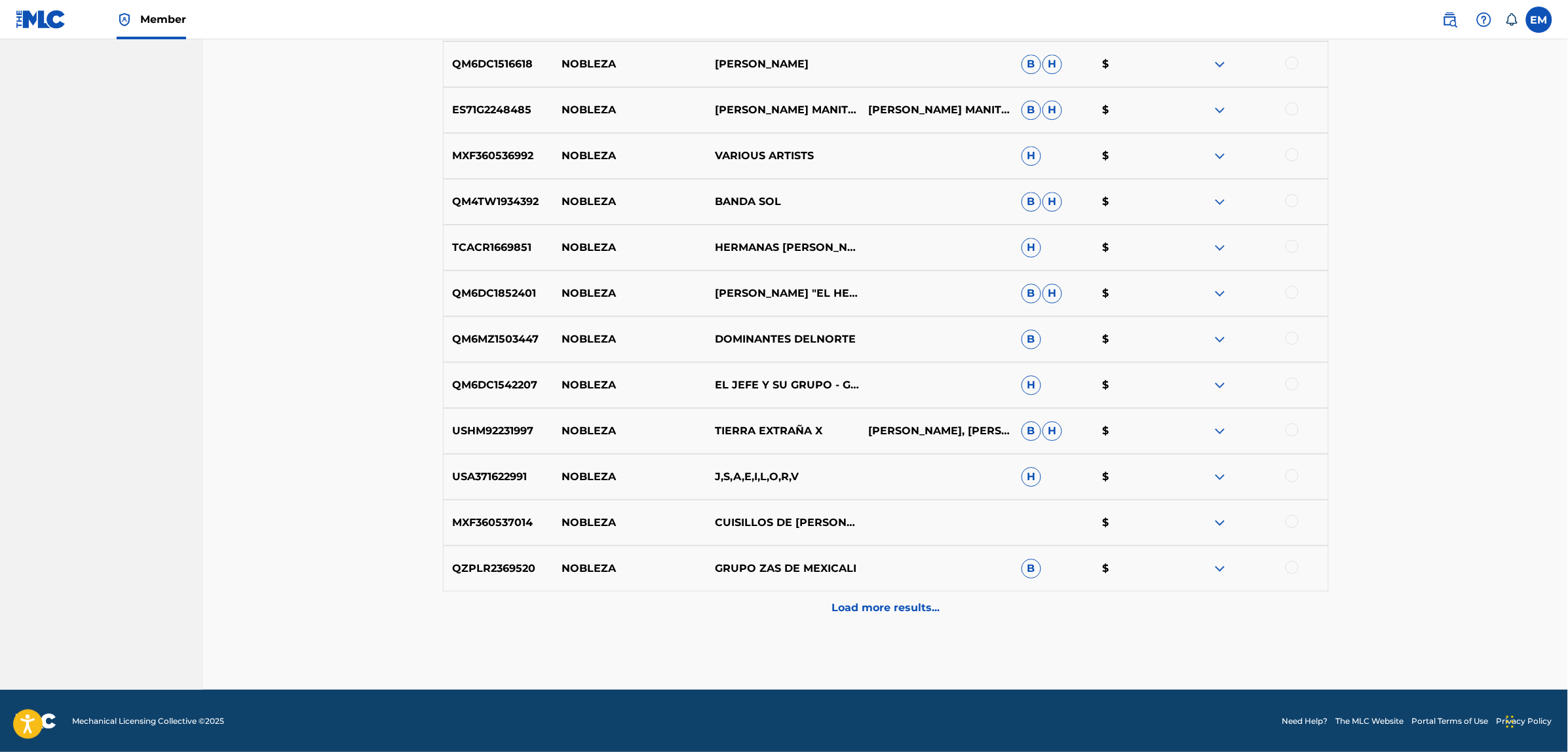
click at [894, 611] on p "Load more results..." at bounding box center [886, 608] width 109 height 16
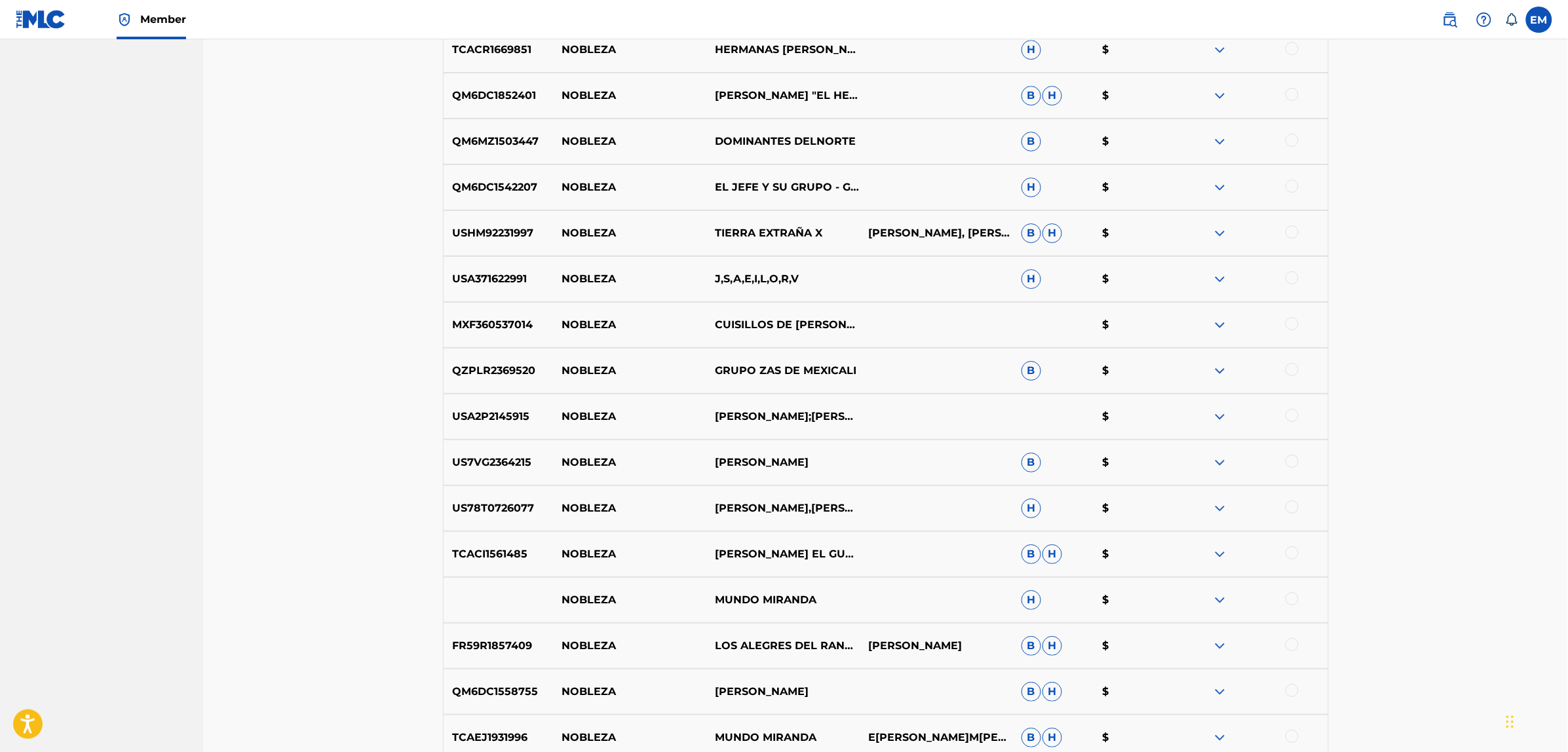
scroll to position [4122, 0]
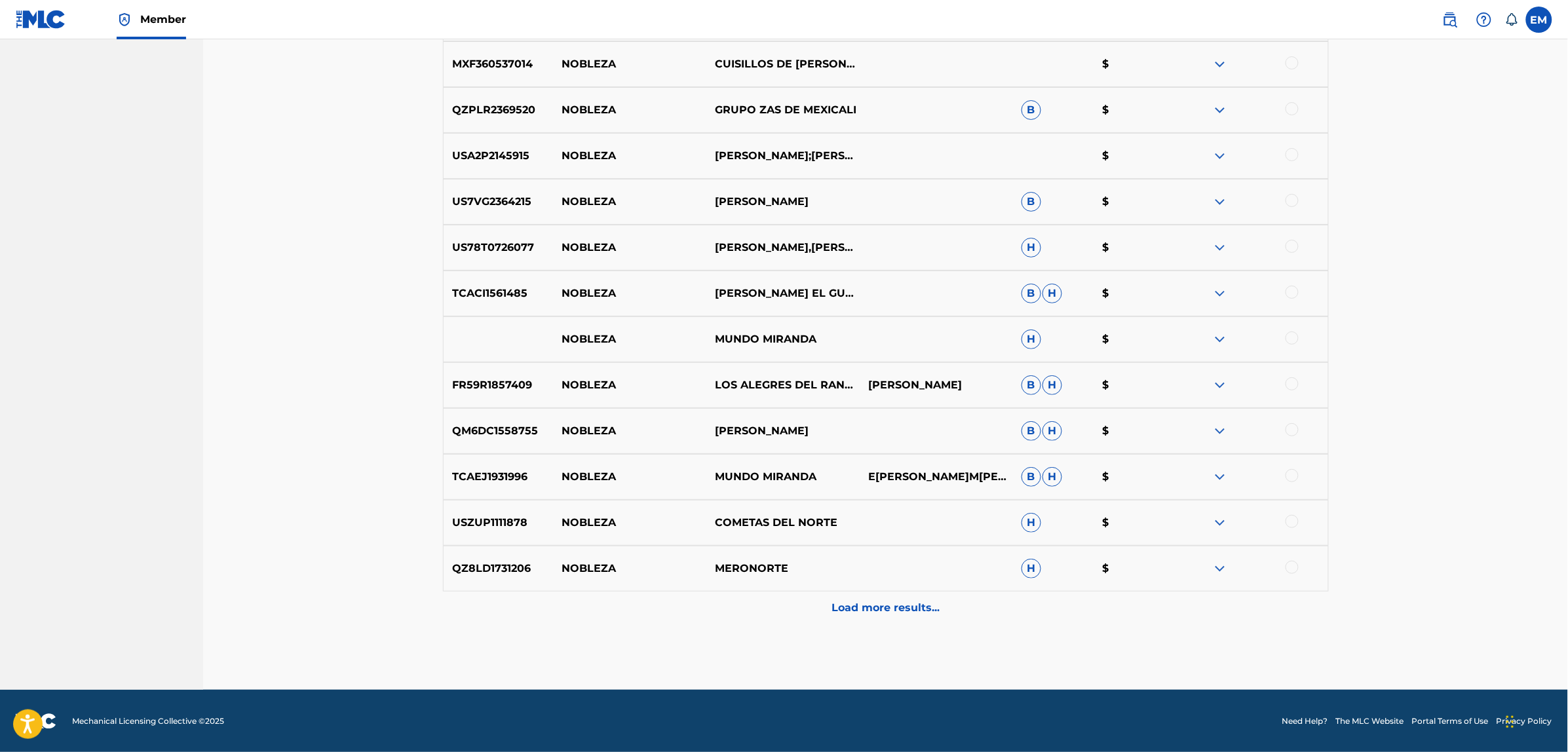
click at [859, 606] on p "Load more results..." at bounding box center [886, 608] width 109 height 16
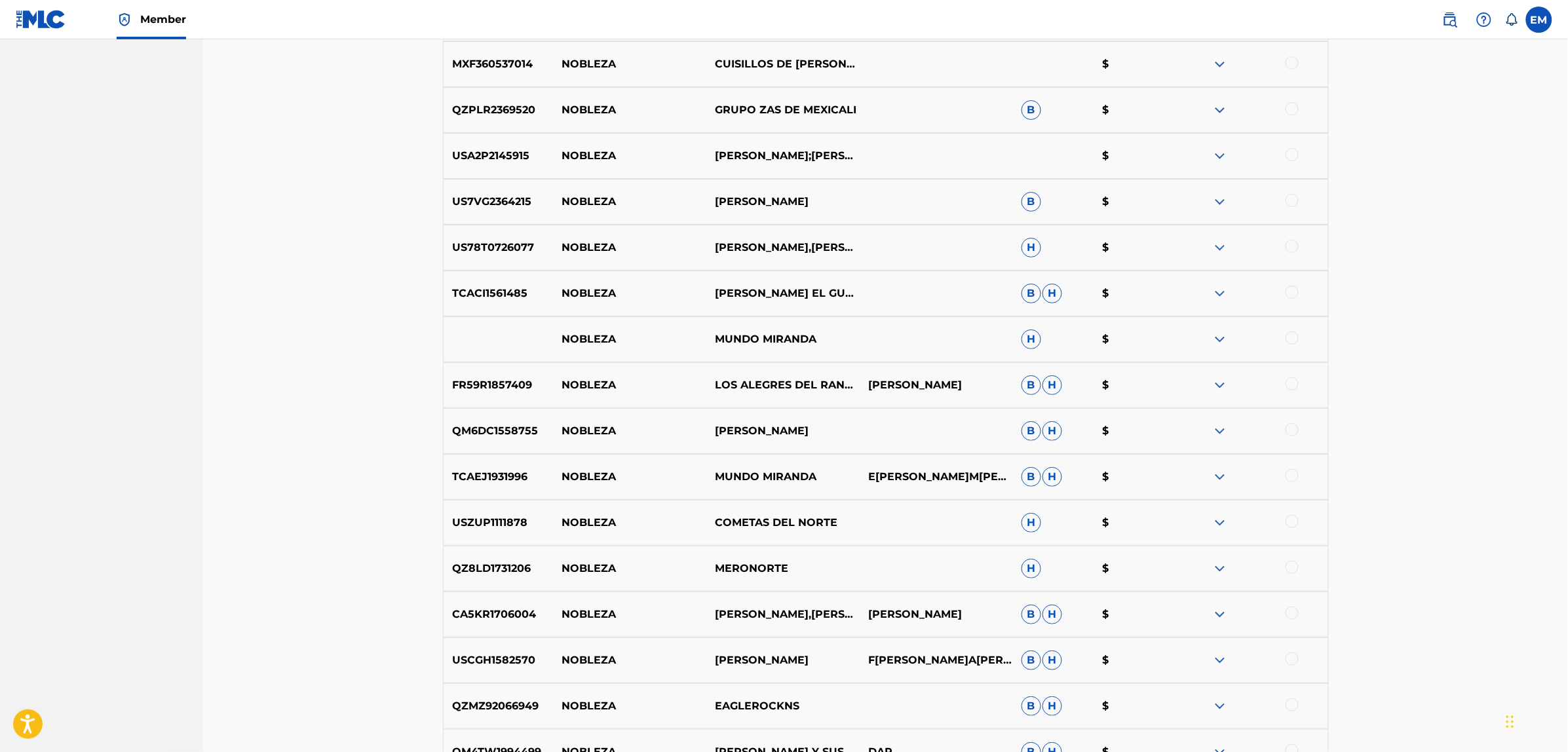
scroll to position [4581, 0]
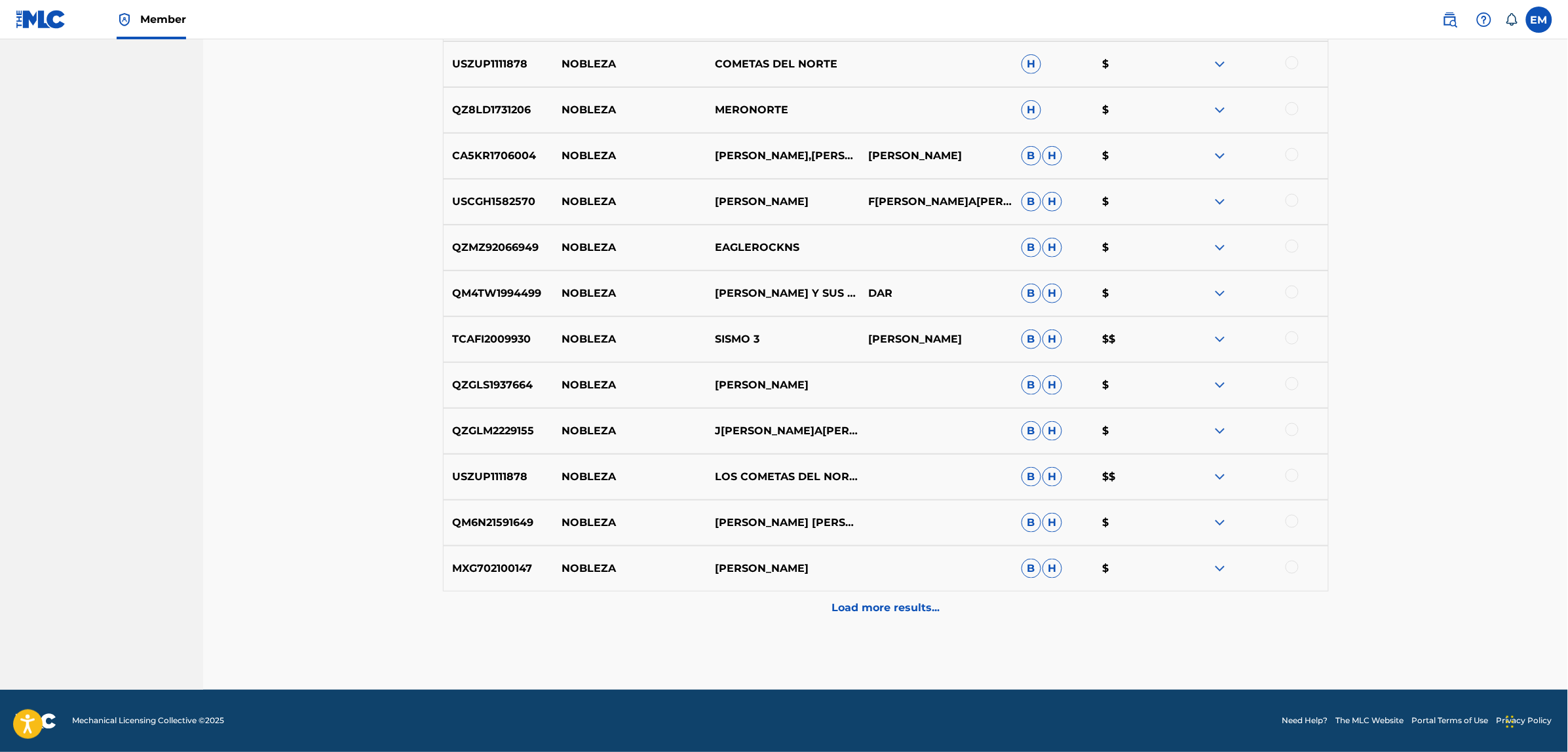
click at [865, 617] on div "Load more results..." at bounding box center [886, 608] width 886 height 33
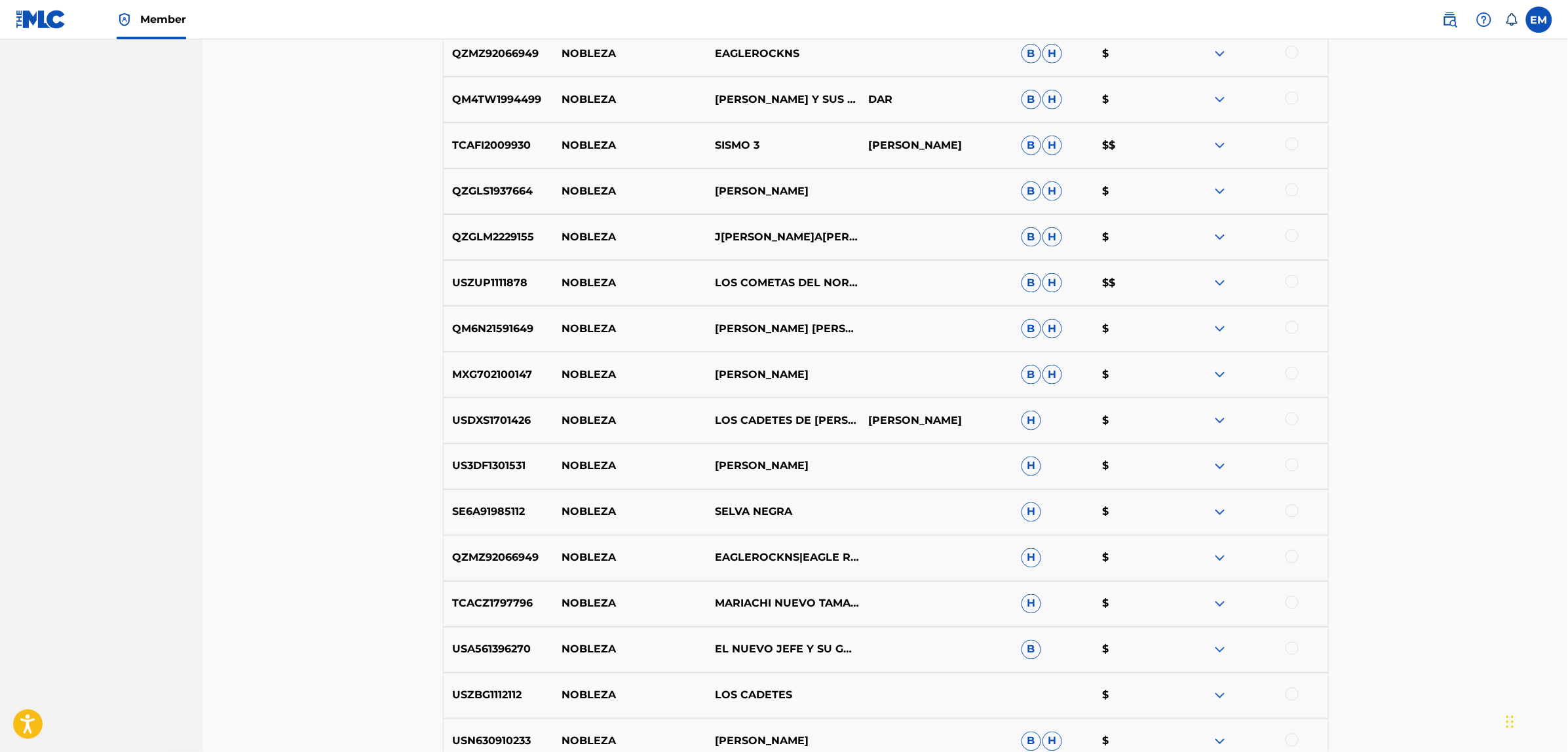
scroll to position [5040, 0]
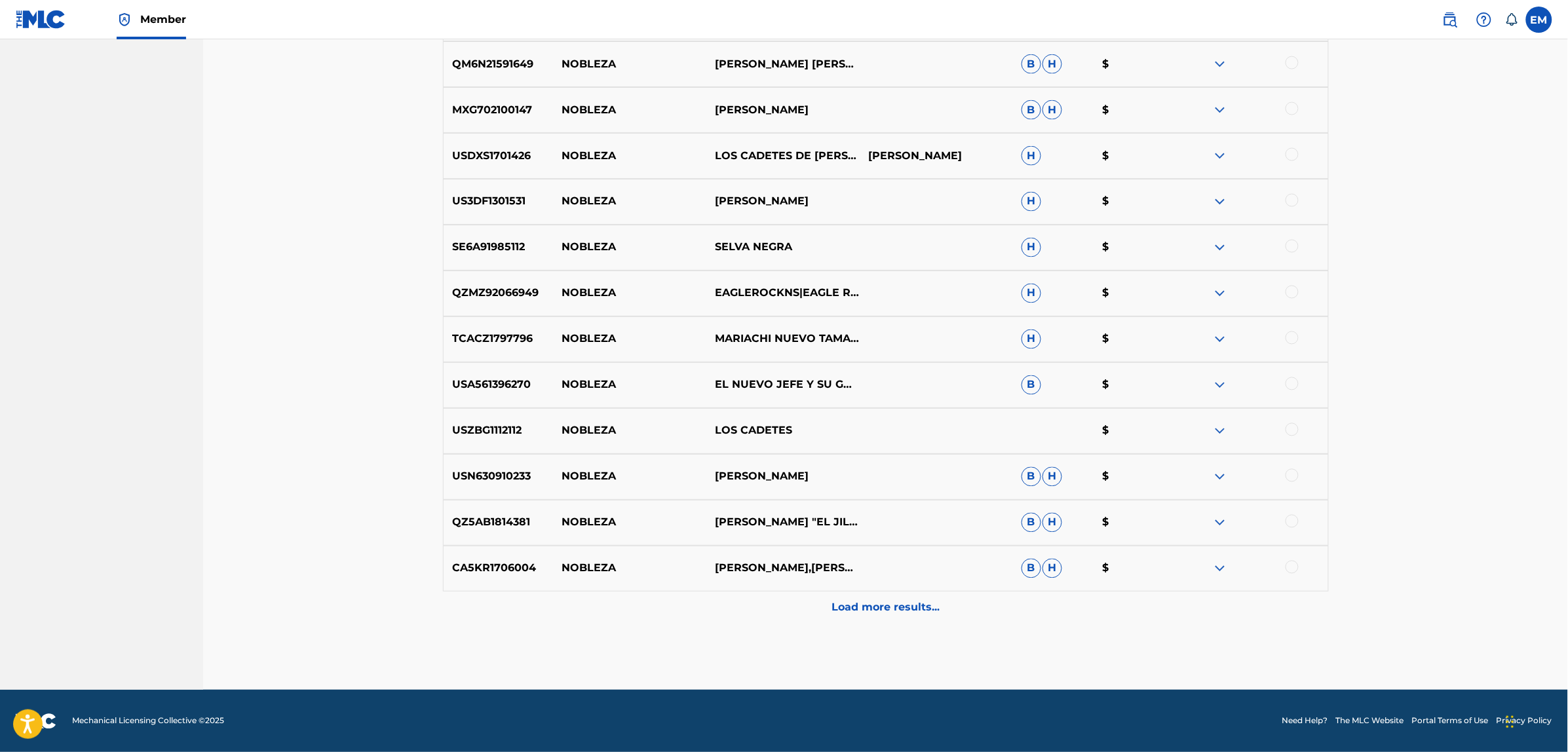
click at [883, 604] on p "Load more results..." at bounding box center [886, 608] width 109 height 16
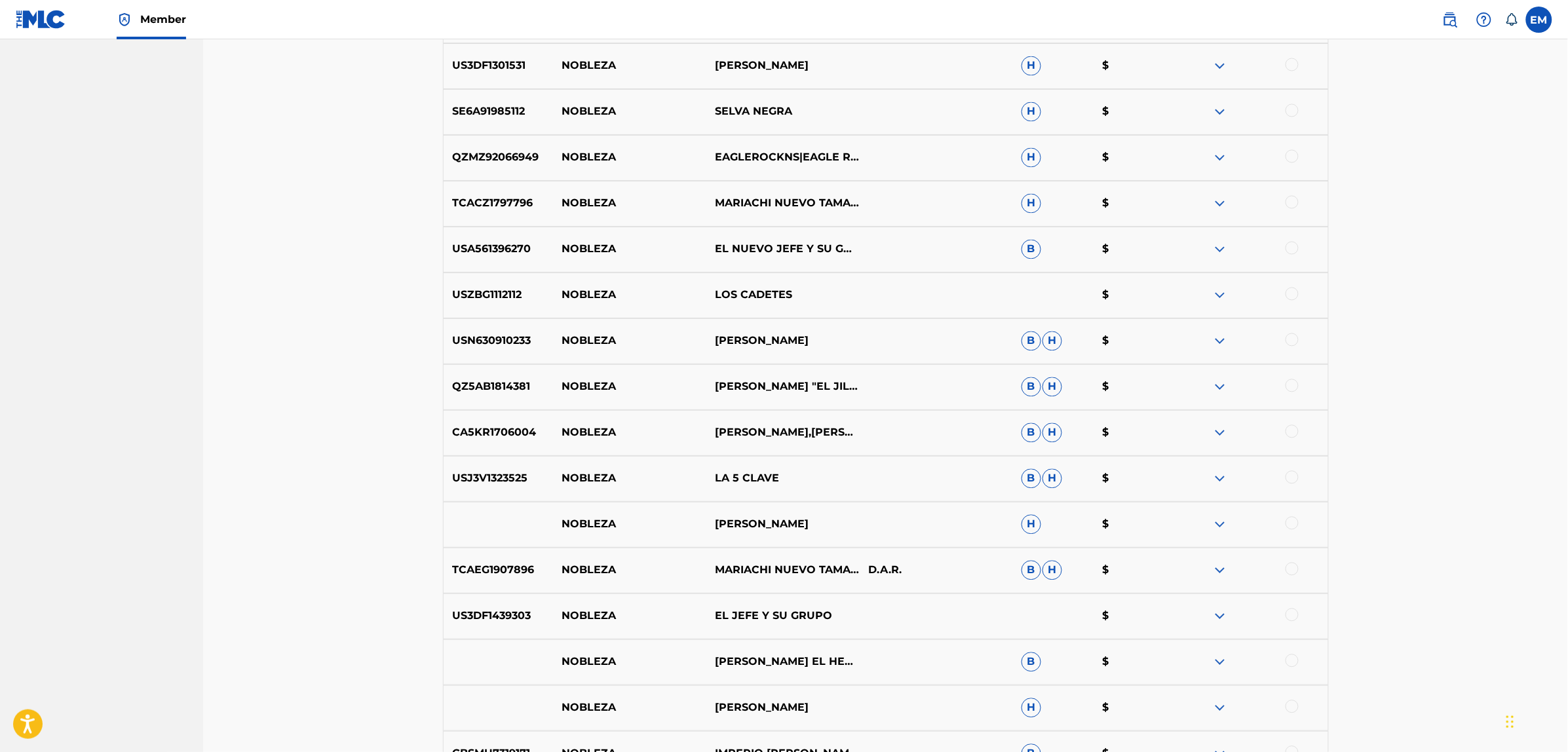
scroll to position [5498, 0]
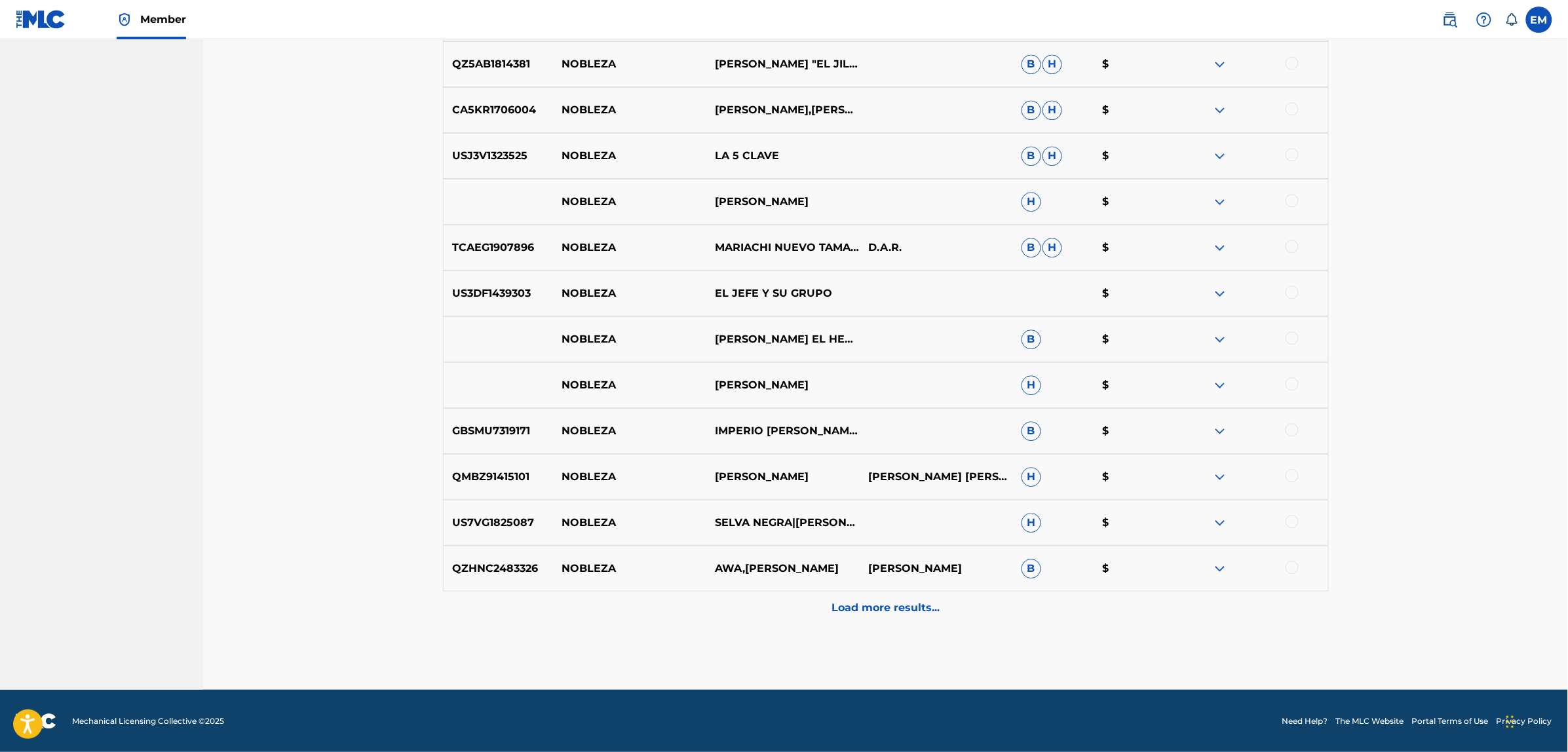
click at [906, 604] on p "Load more results..." at bounding box center [886, 608] width 109 height 16
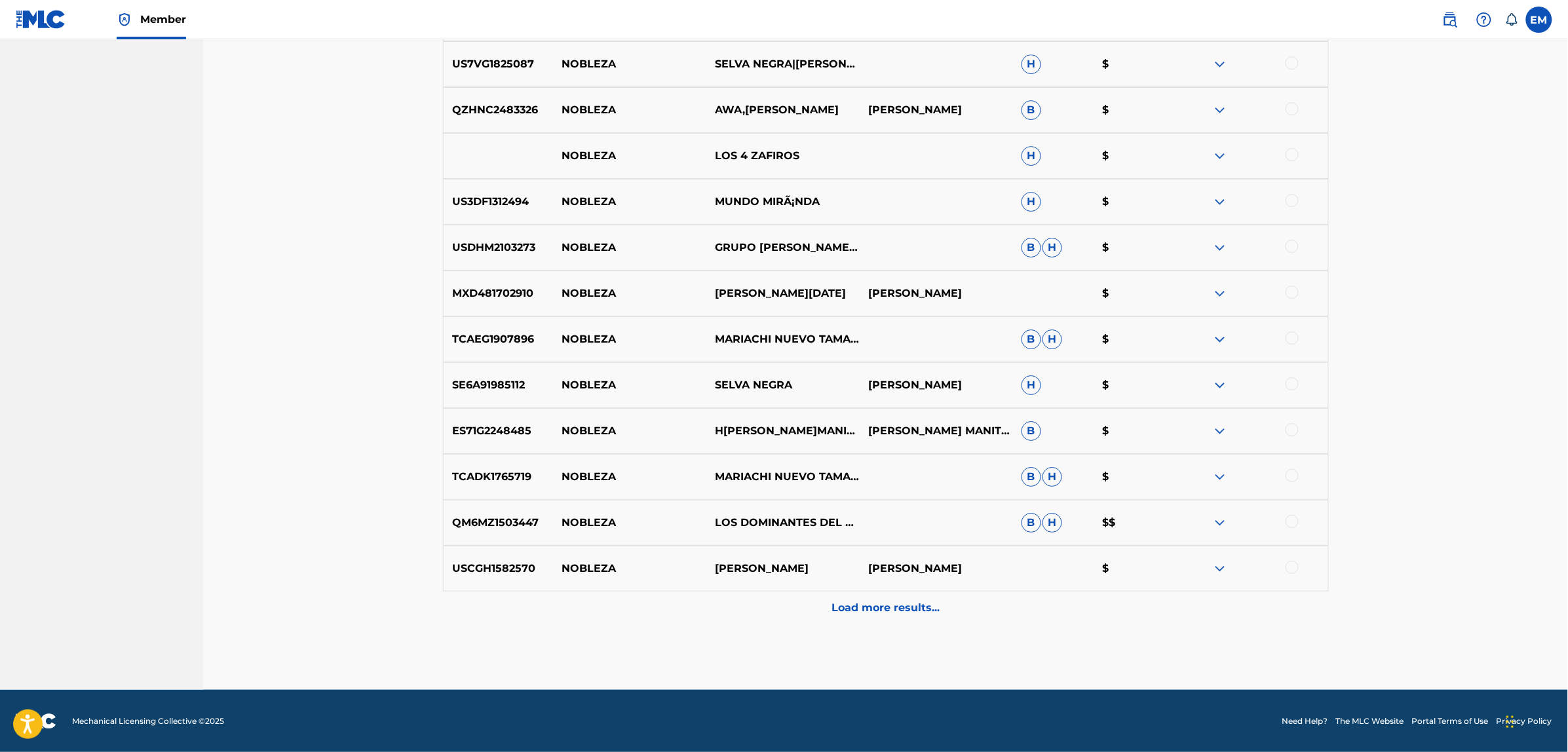
click at [912, 618] on div "Load more results..." at bounding box center [886, 608] width 886 height 33
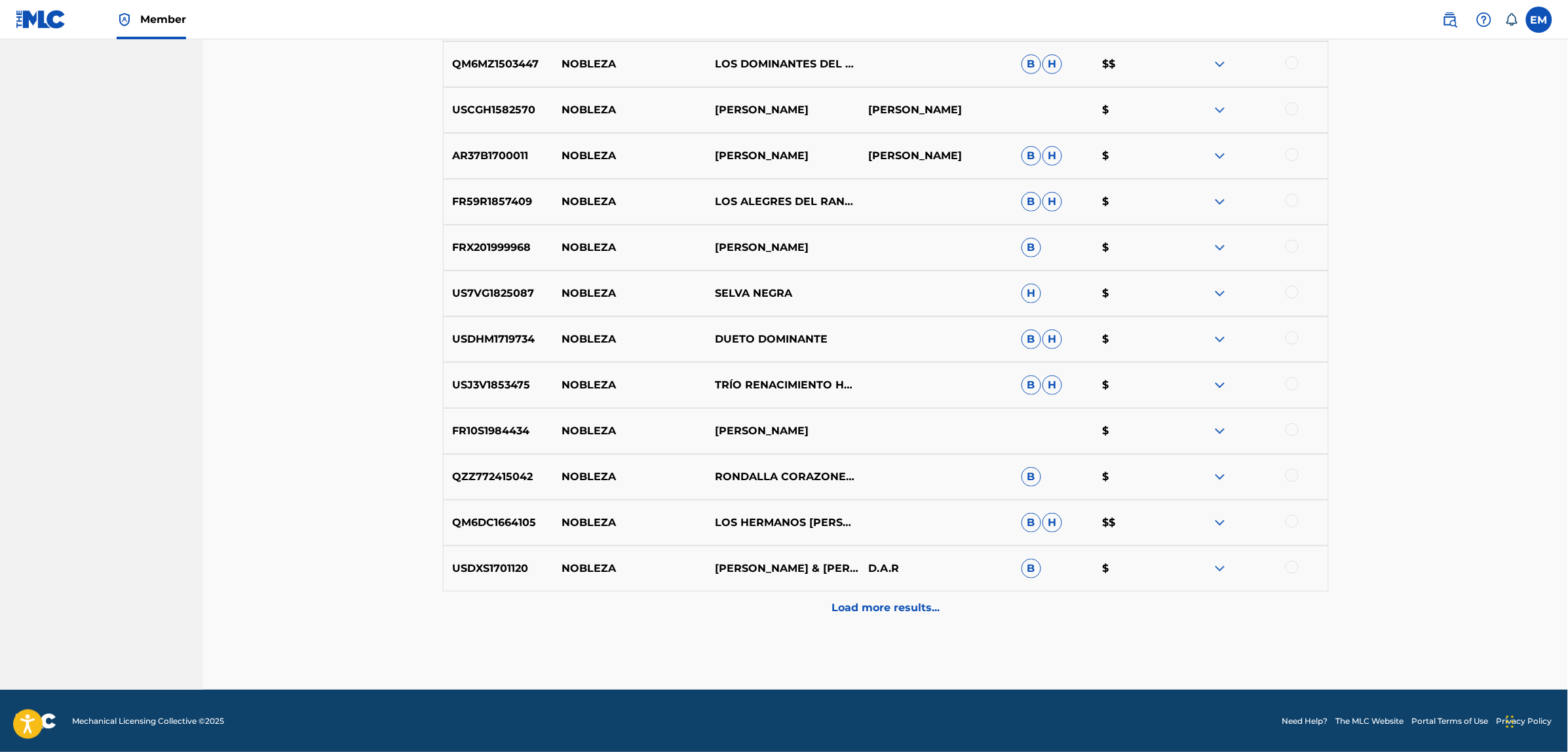
click at [866, 608] on p "Load more results..." at bounding box center [886, 608] width 109 height 16
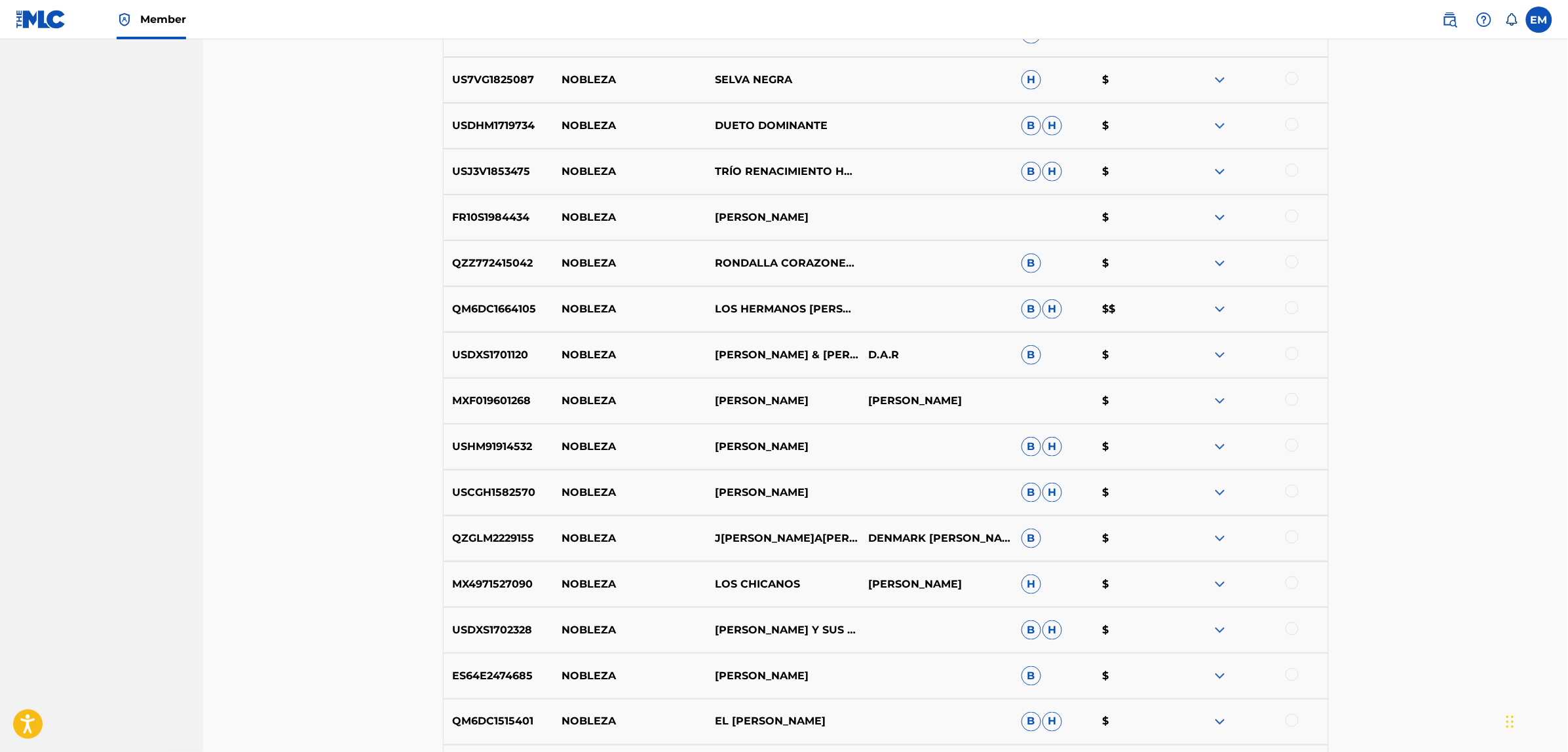
scroll to position [6874, 0]
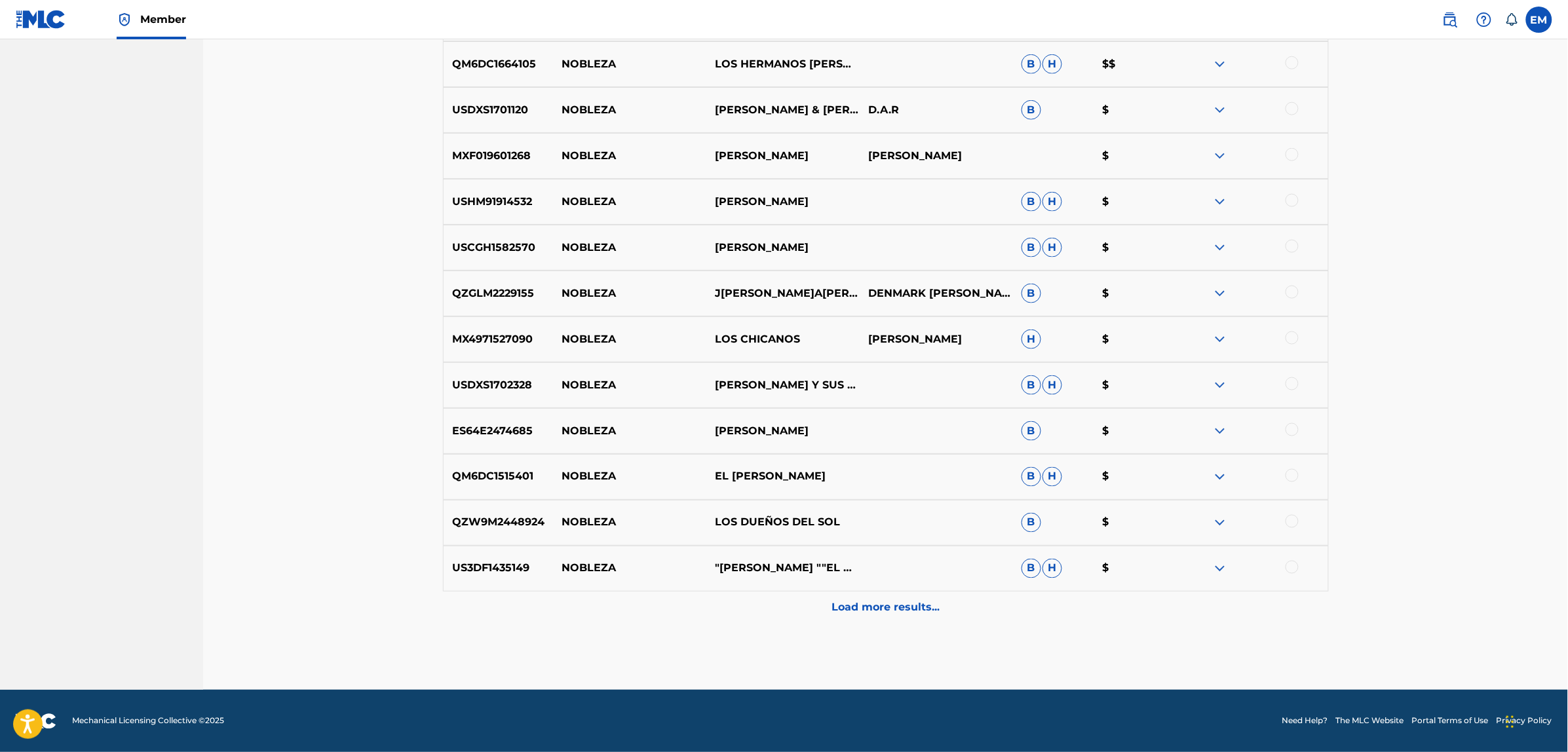
click at [869, 610] on p "Load more results..." at bounding box center [886, 608] width 109 height 16
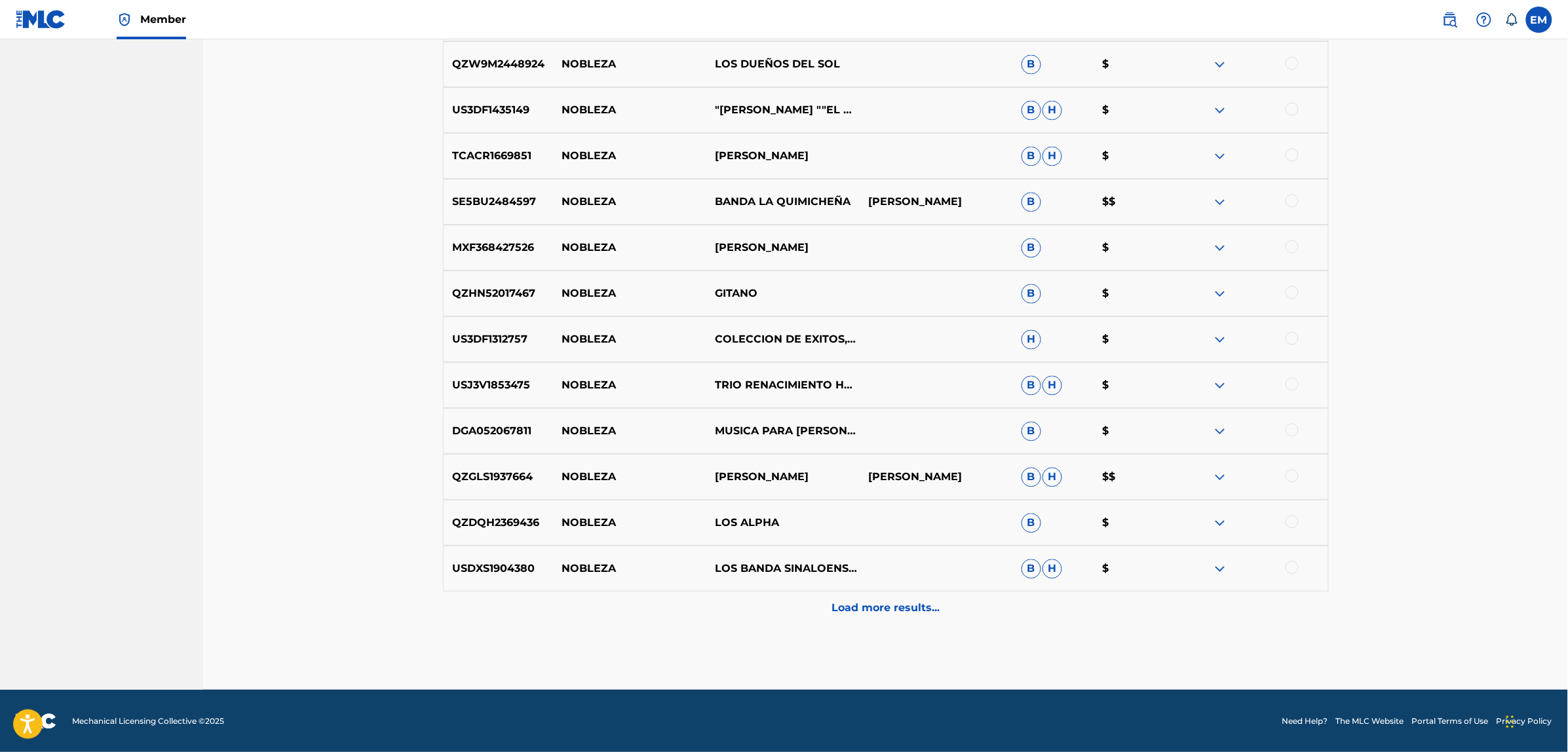
click at [887, 600] on p "Load more results..." at bounding box center [886, 608] width 109 height 16
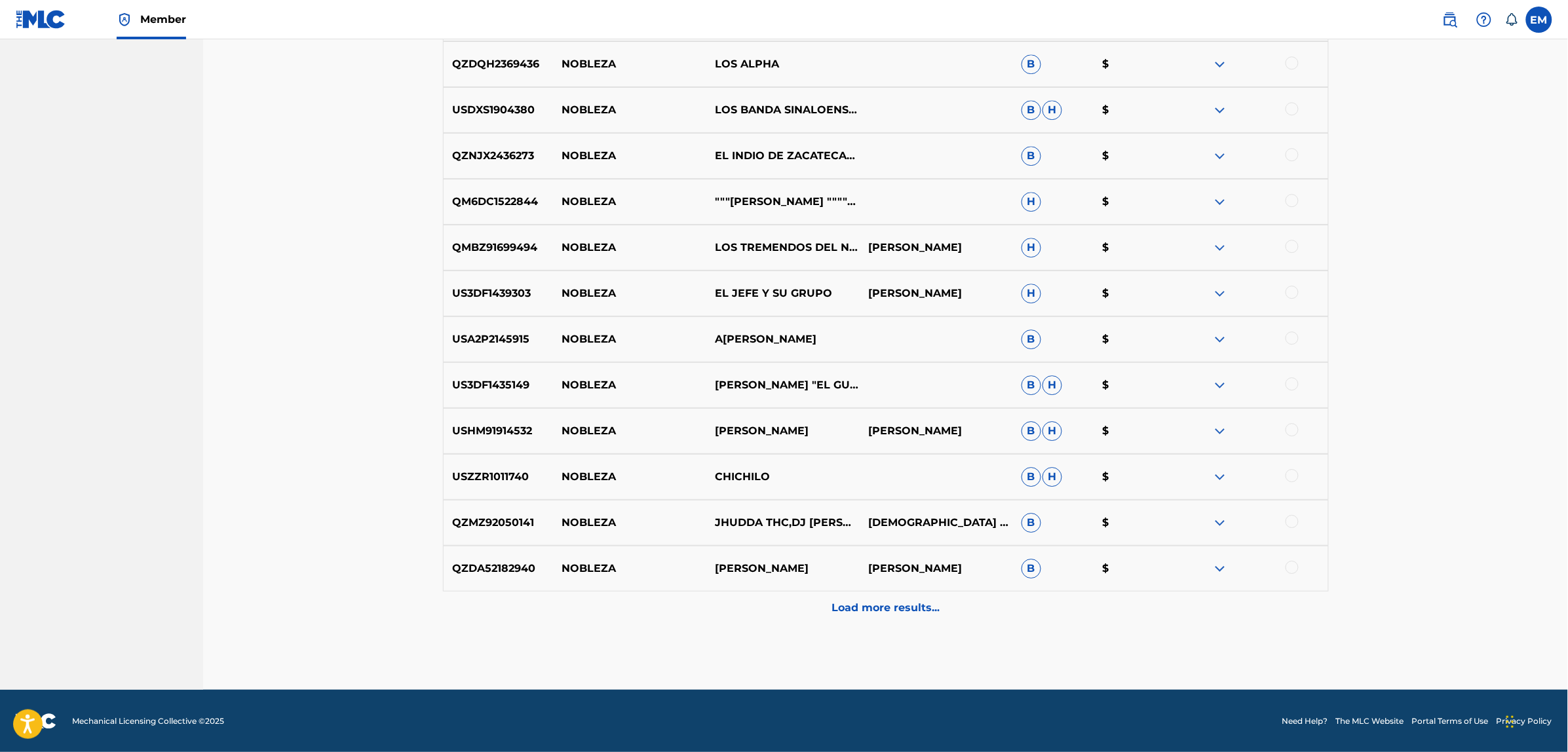
click at [876, 598] on div "Load more results..." at bounding box center [886, 608] width 886 height 33
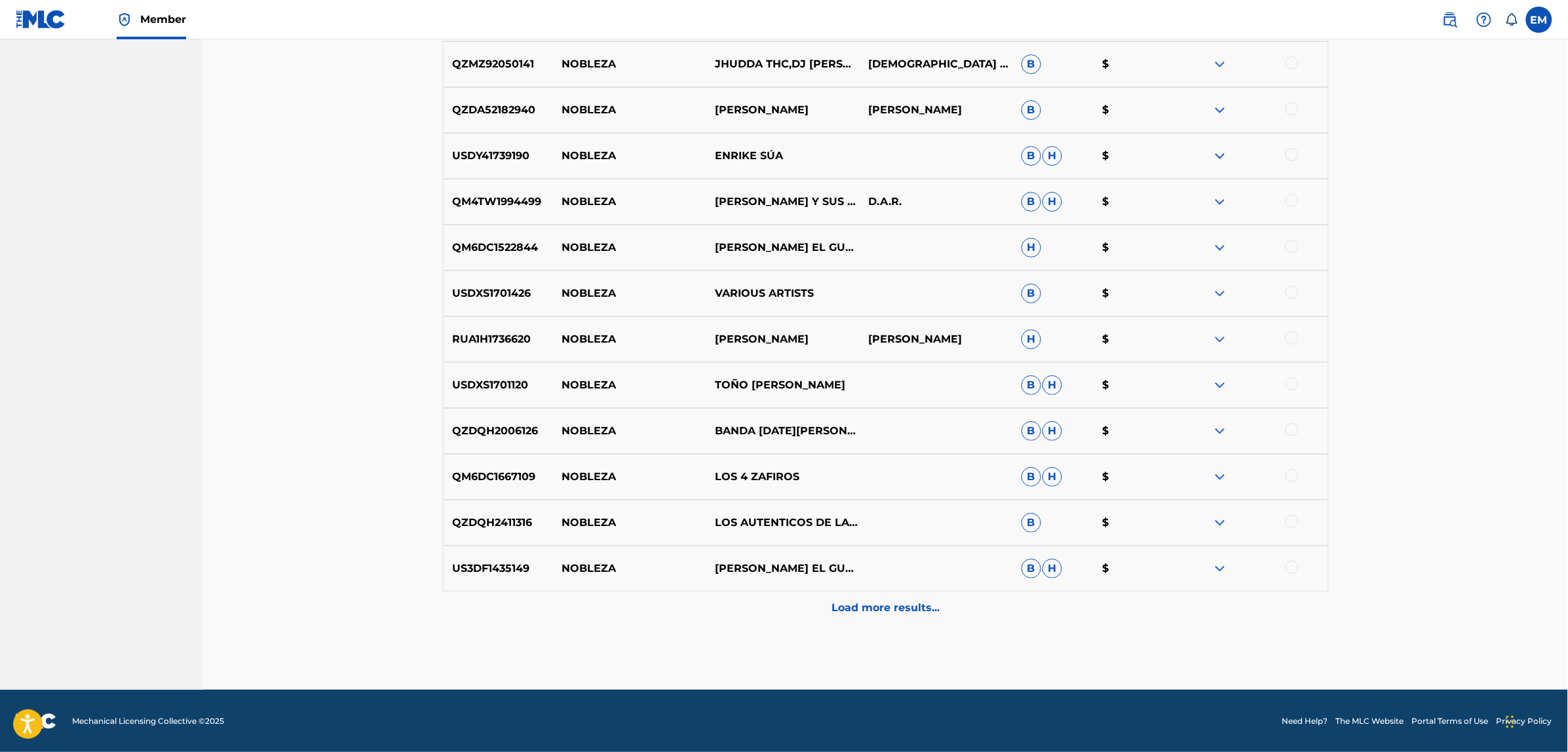
click at [866, 604] on p "Load more results..." at bounding box center [886, 608] width 109 height 16
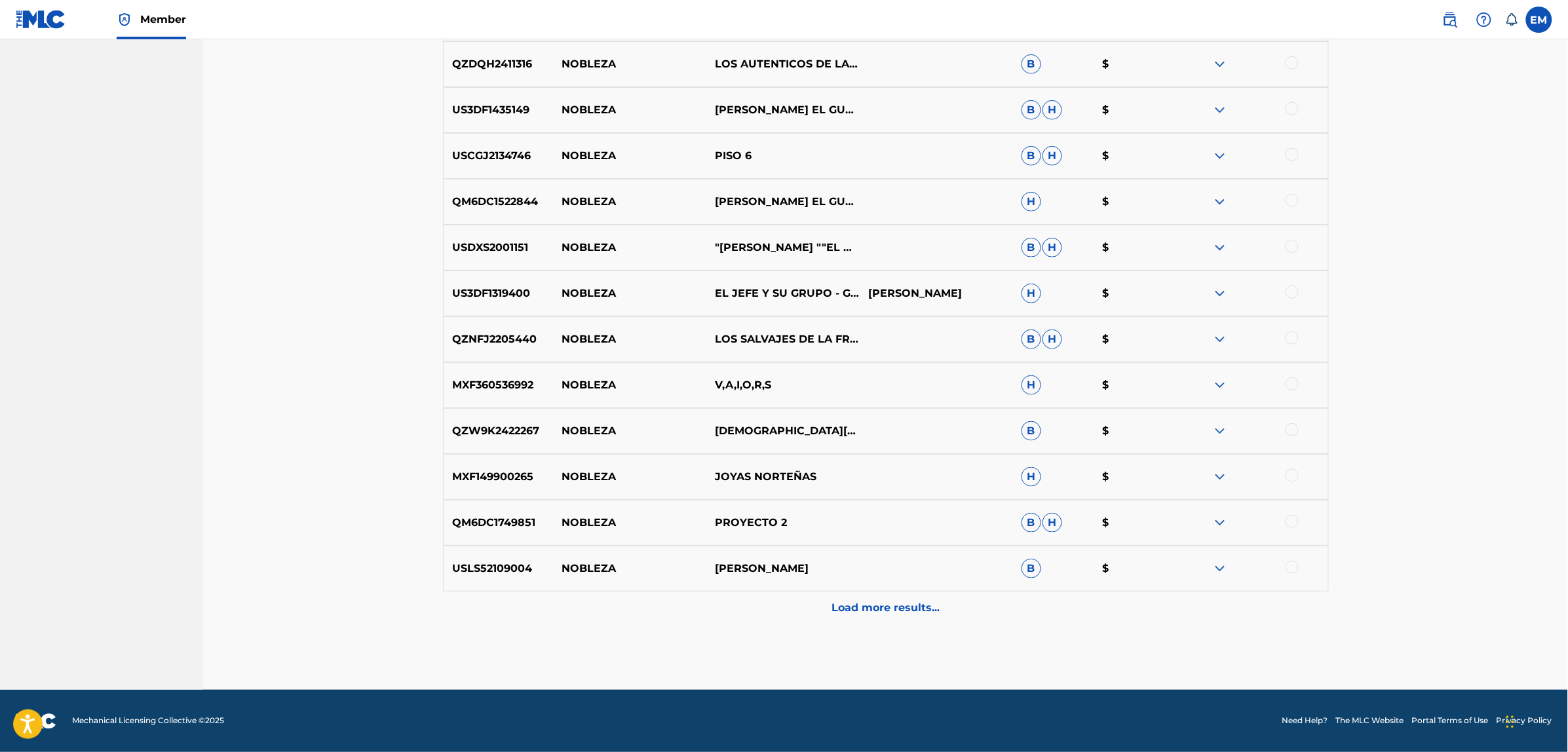
click at [873, 601] on p "Load more results..." at bounding box center [886, 608] width 109 height 16
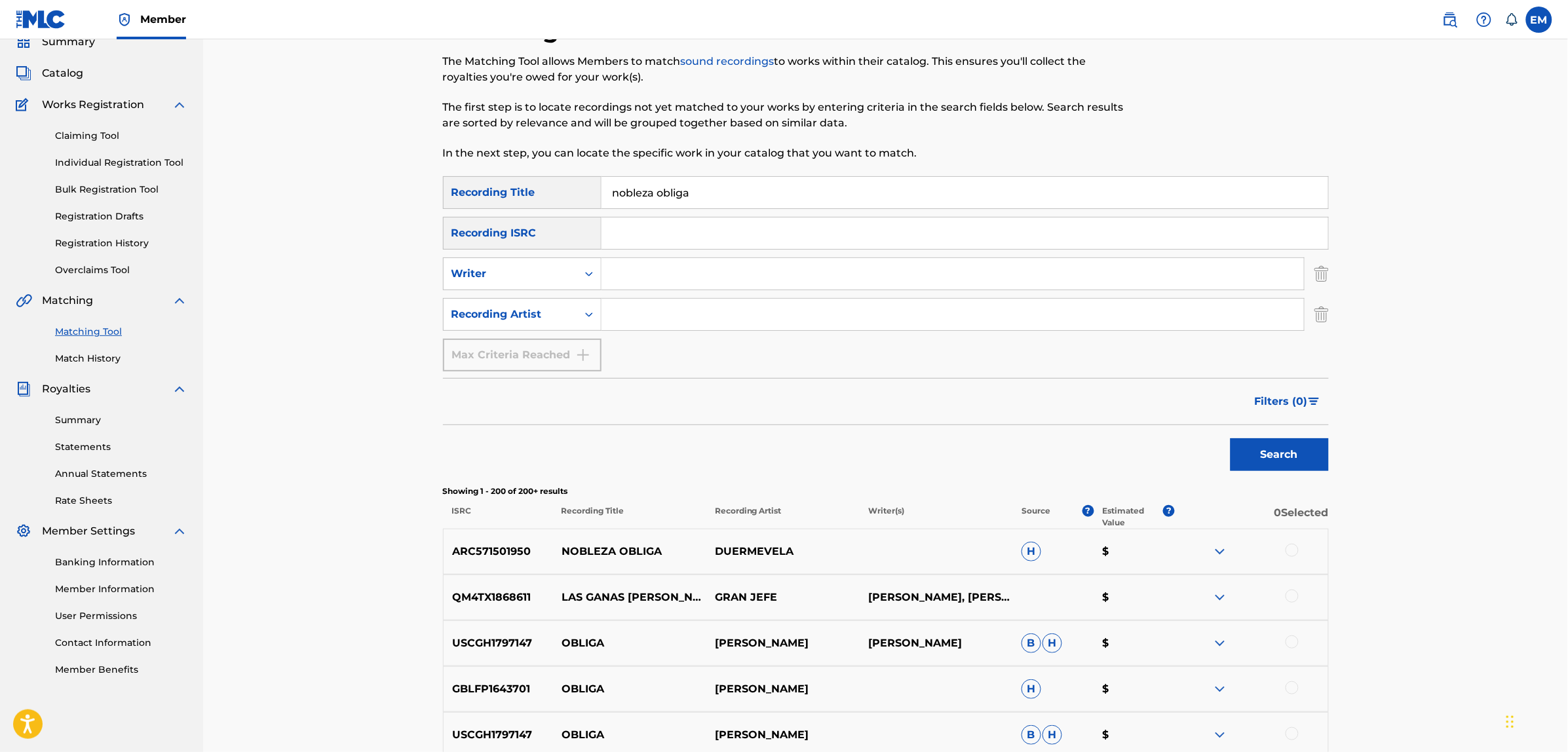
scroll to position [0, 0]
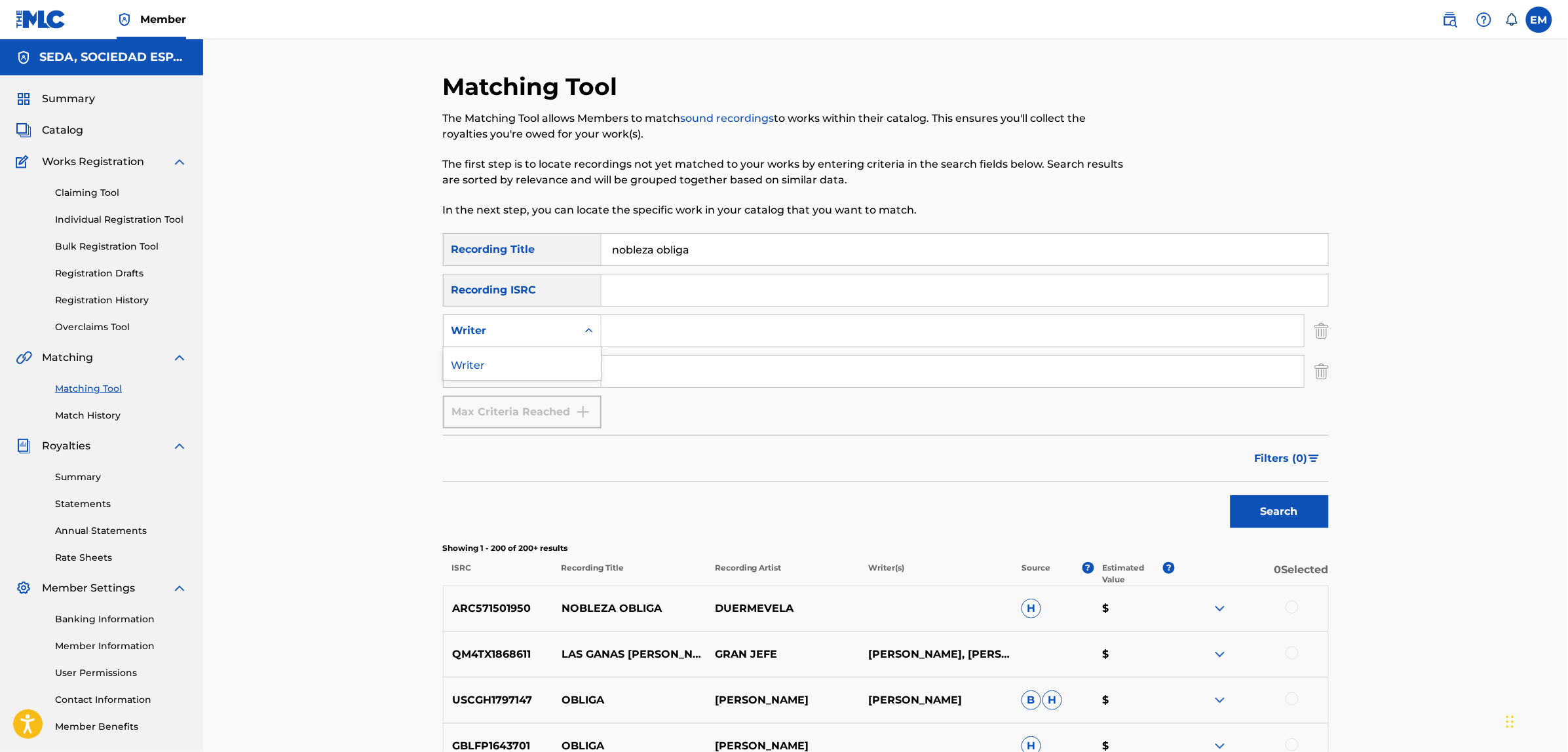
click at [551, 332] on div "Writer" at bounding box center [511, 331] width 118 height 16
click at [626, 334] on input "Search Form" at bounding box center [952, 331] width 702 height 31
type input "[PERSON_NAME]"
click at [1230, 495] on button "Search" at bounding box center [1279, 511] width 98 height 33
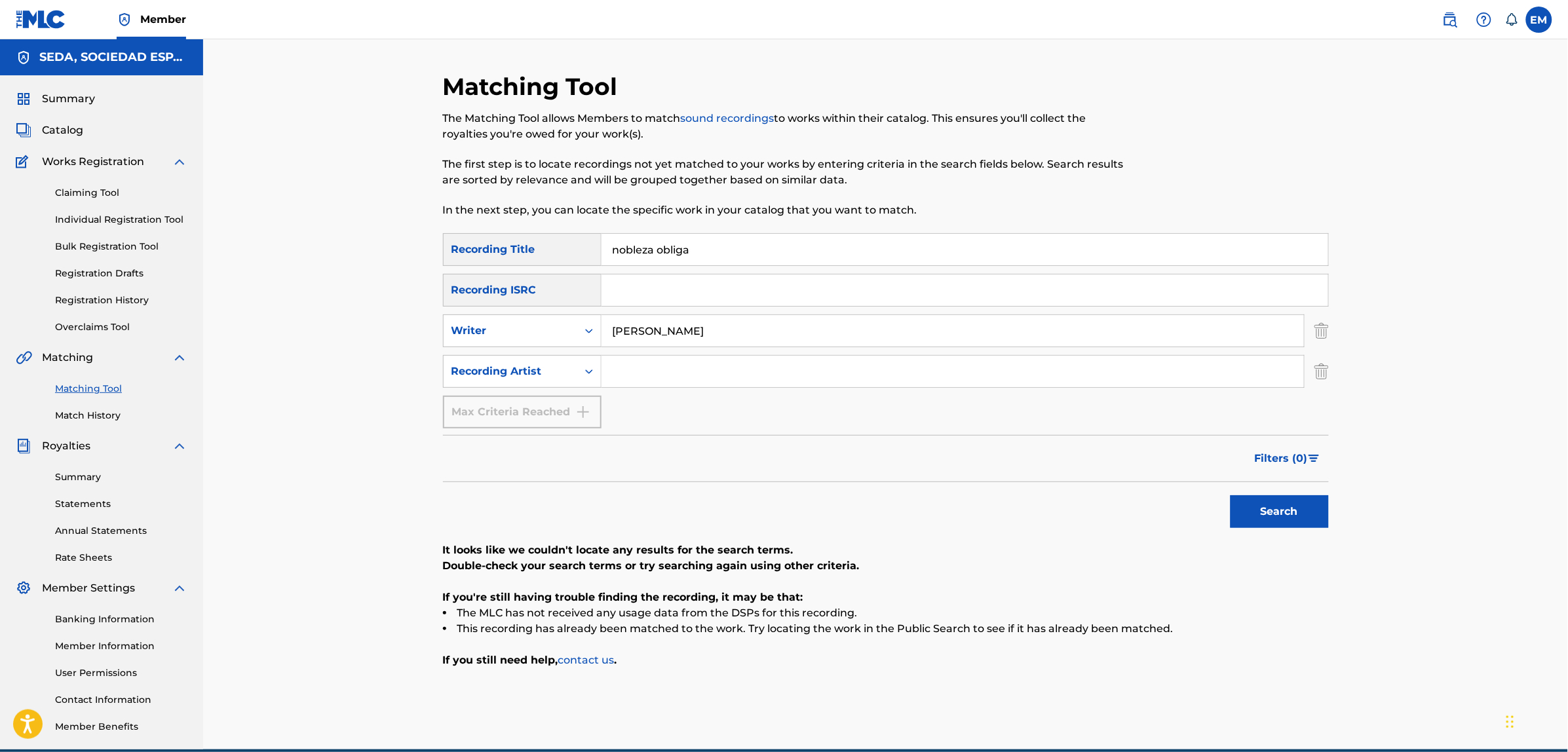
drag, startPoint x: 717, startPoint y: 247, endPoint x: 626, endPoint y: 261, distance: 92.1
click at [632, 259] on input "nobleza obliga" at bounding box center [965, 249] width 727 height 31
type input "n"
click at [1230, 495] on button "Search" at bounding box center [1279, 511] width 98 height 33
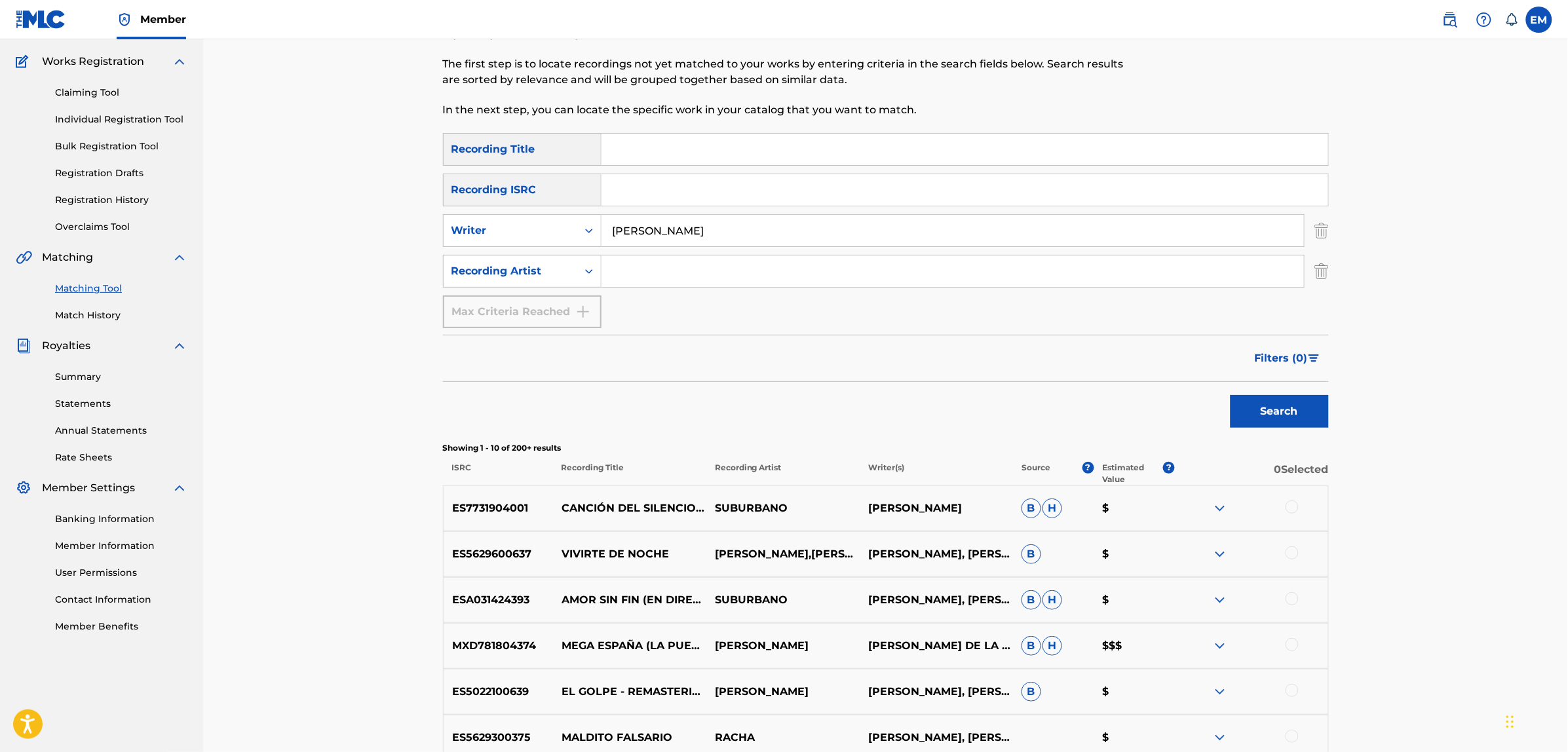
scroll to position [246, 0]
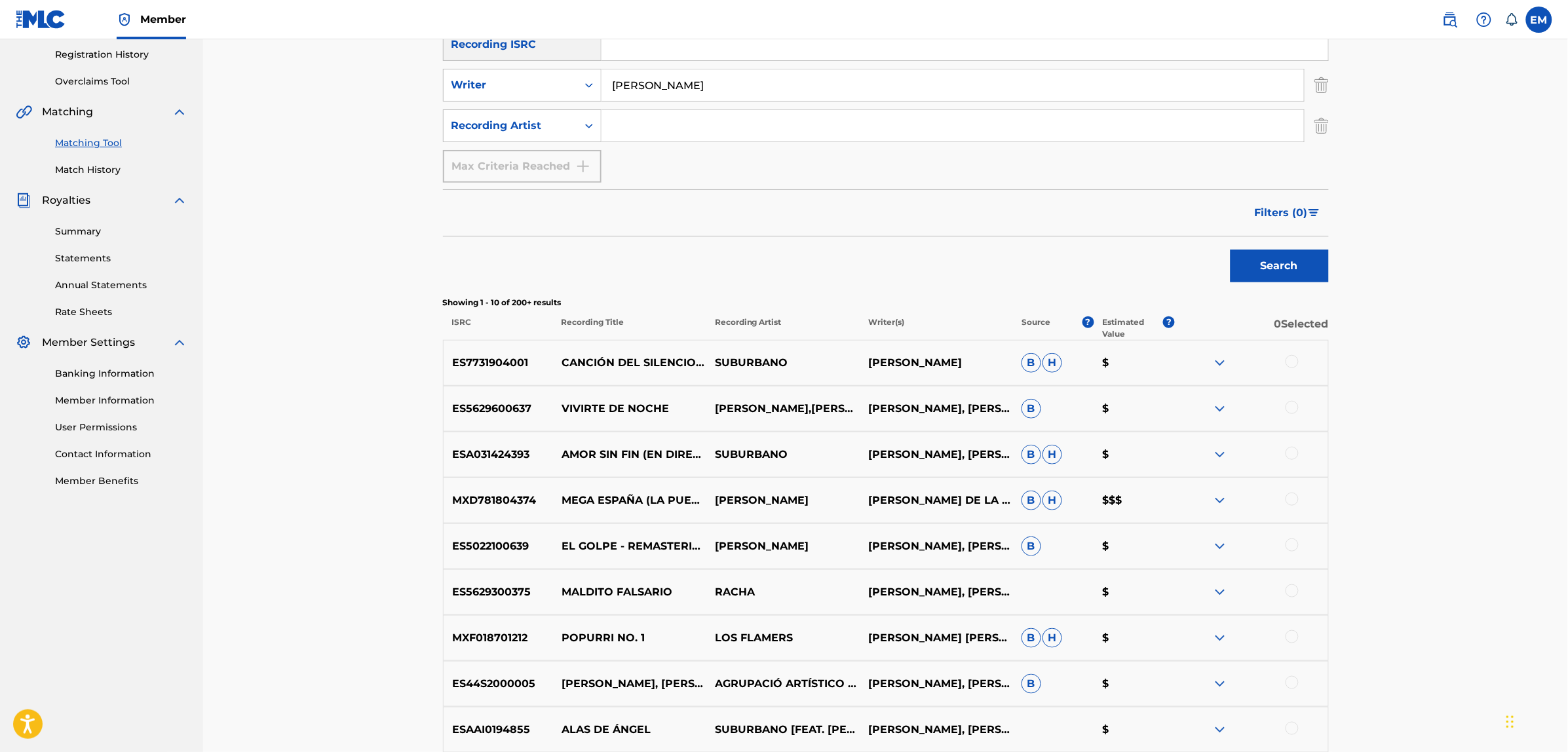
click at [1285, 589] on div at bounding box center [1291, 590] width 13 height 13
click at [945, 639] on button "Match 1 Group" at bounding box center [920, 645] width 145 height 33
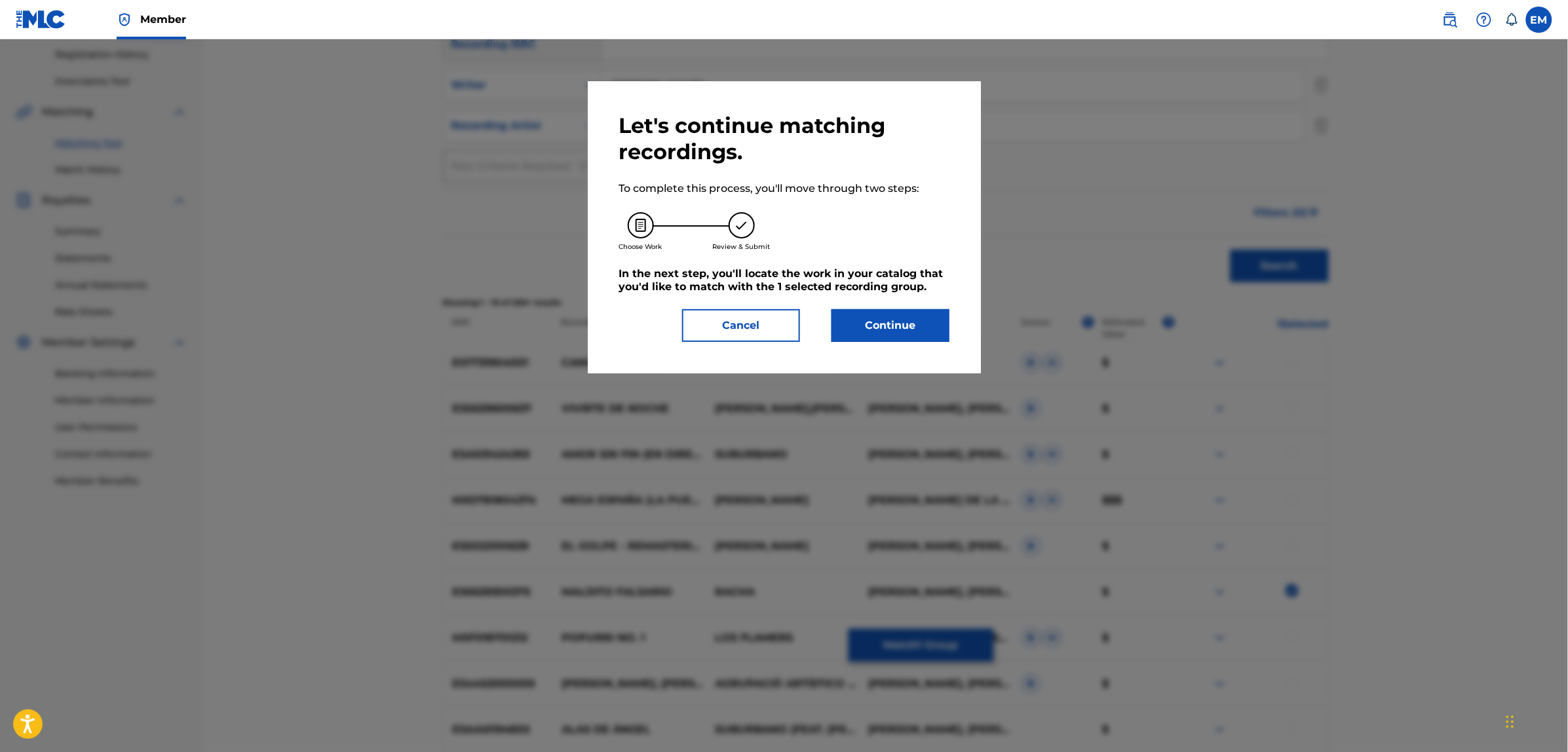
click at [887, 313] on button "Continue" at bounding box center [891, 326] width 118 height 33
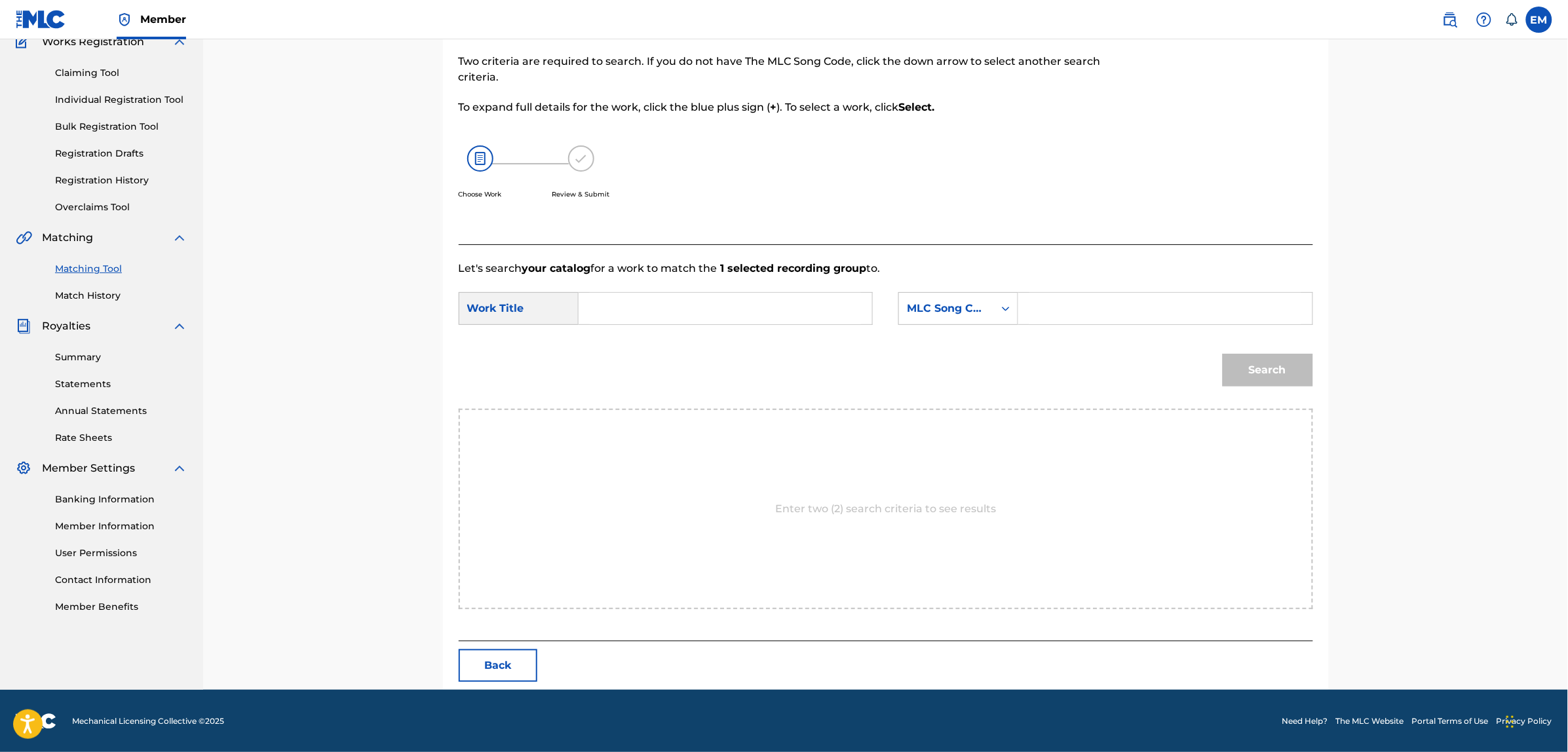
click at [714, 312] on input "Search Form" at bounding box center [725, 308] width 271 height 31
click at [634, 350] on div "nobleza obliga" at bounding box center [626, 338] width 74 height 23
type input "nobleza obliga"
click at [912, 308] on div "MLC Song Code" at bounding box center [945, 308] width 79 height 16
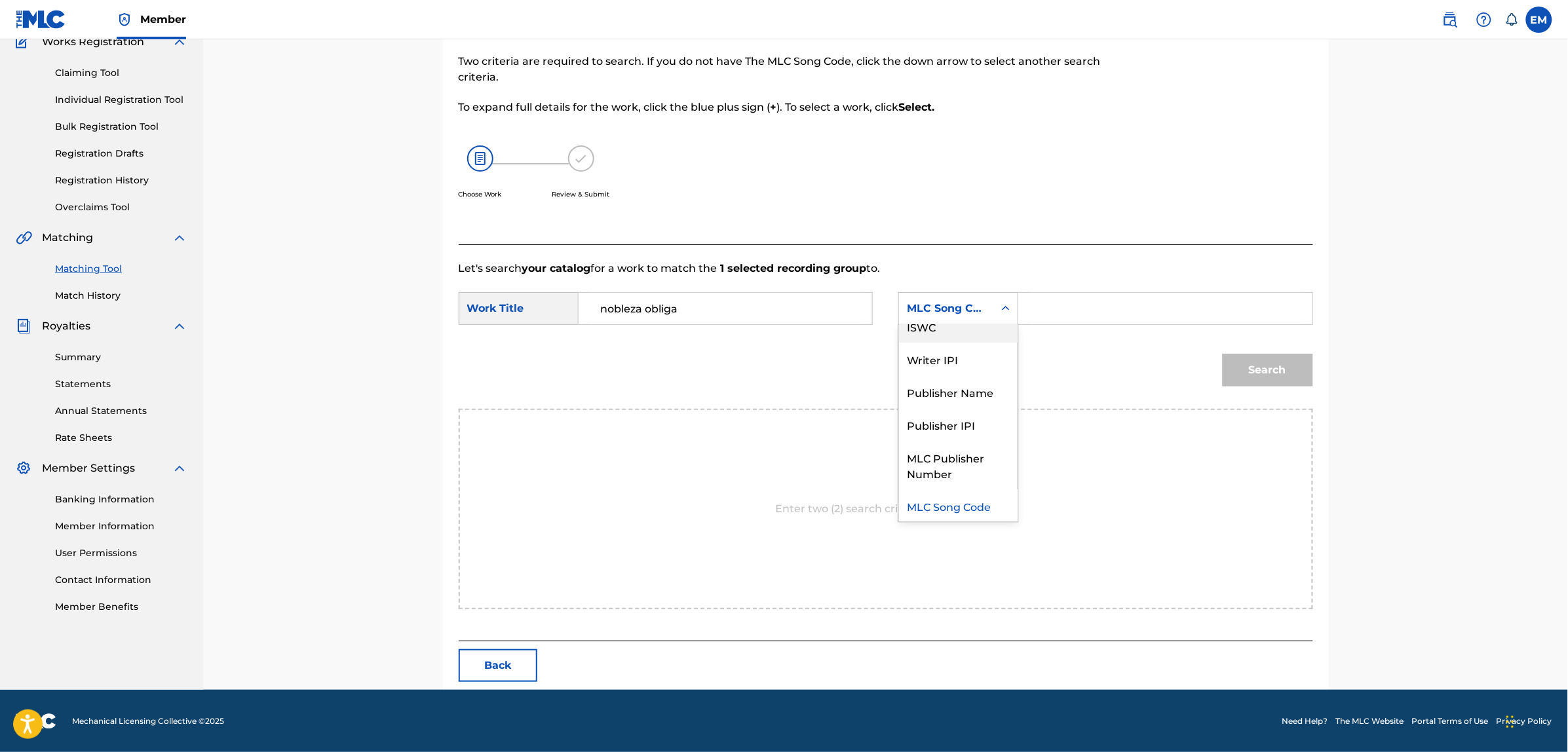
scroll to position [0, 0]
click at [938, 326] on div "Writer Name" at bounding box center [958, 341] width 119 height 33
click at [1051, 293] on input "Search Form" at bounding box center [1164, 308] width 271 height 31
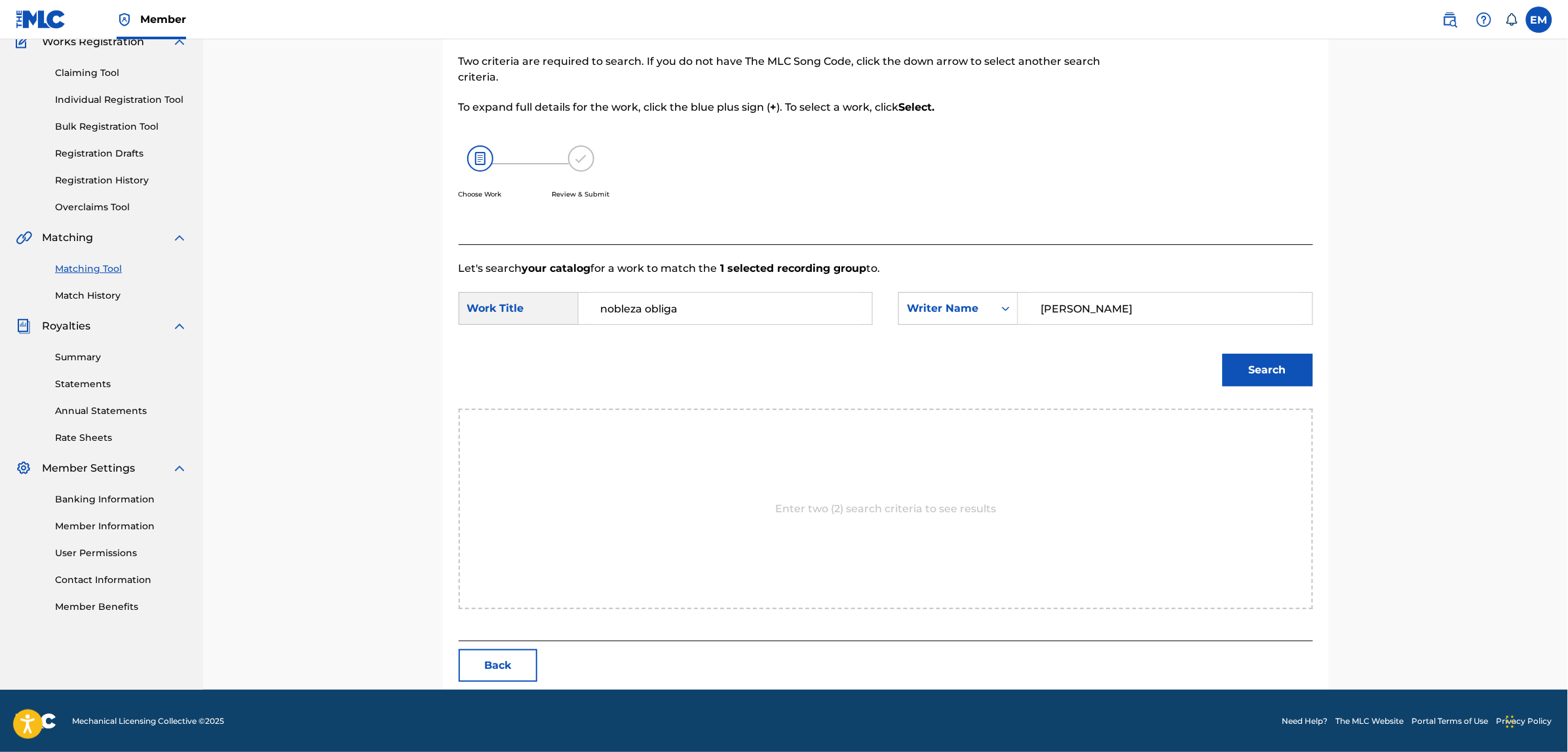
type input "[PERSON_NAME]"
click at [1222, 353] on button "Search" at bounding box center [1268, 370] width 90 height 33
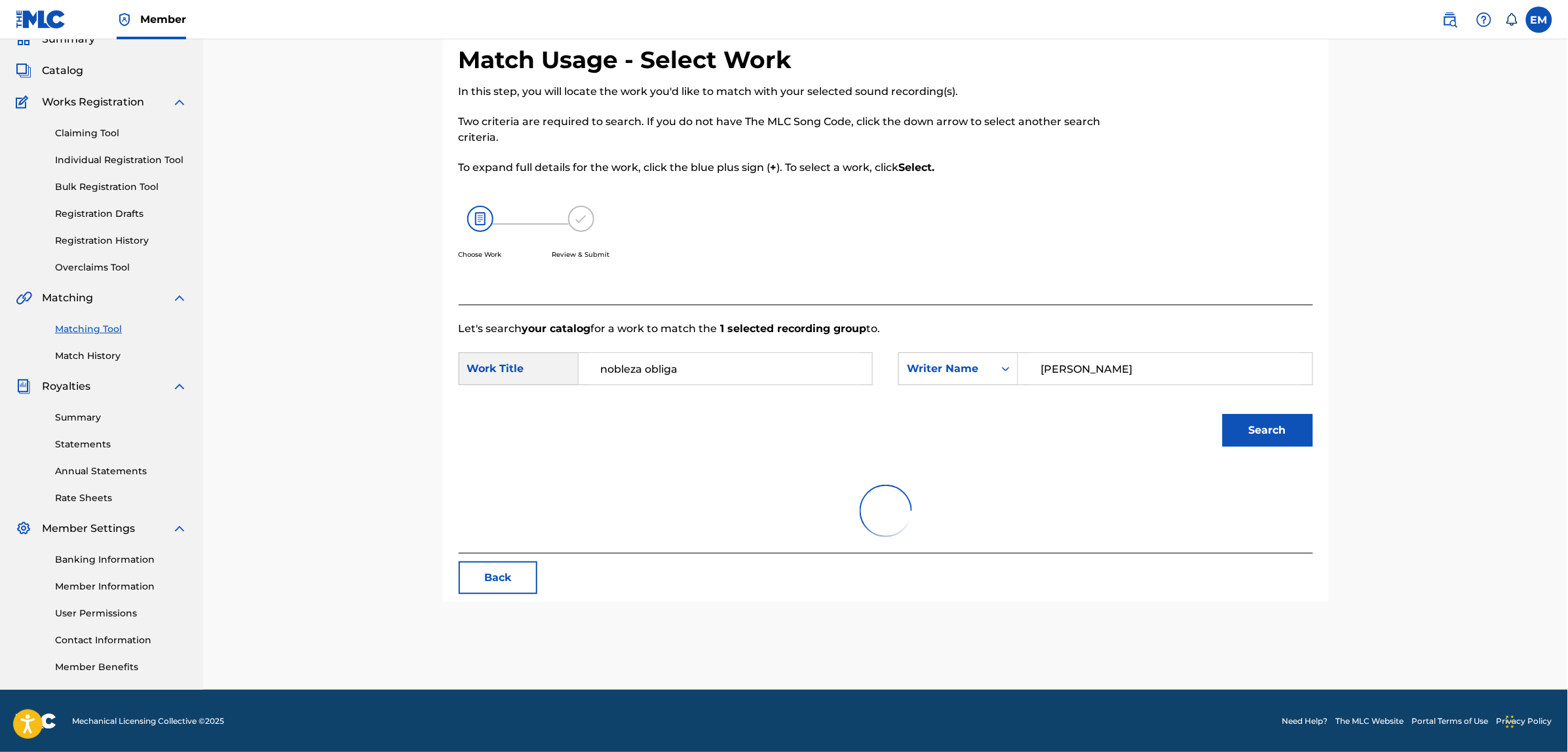
scroll to position [82, 0]
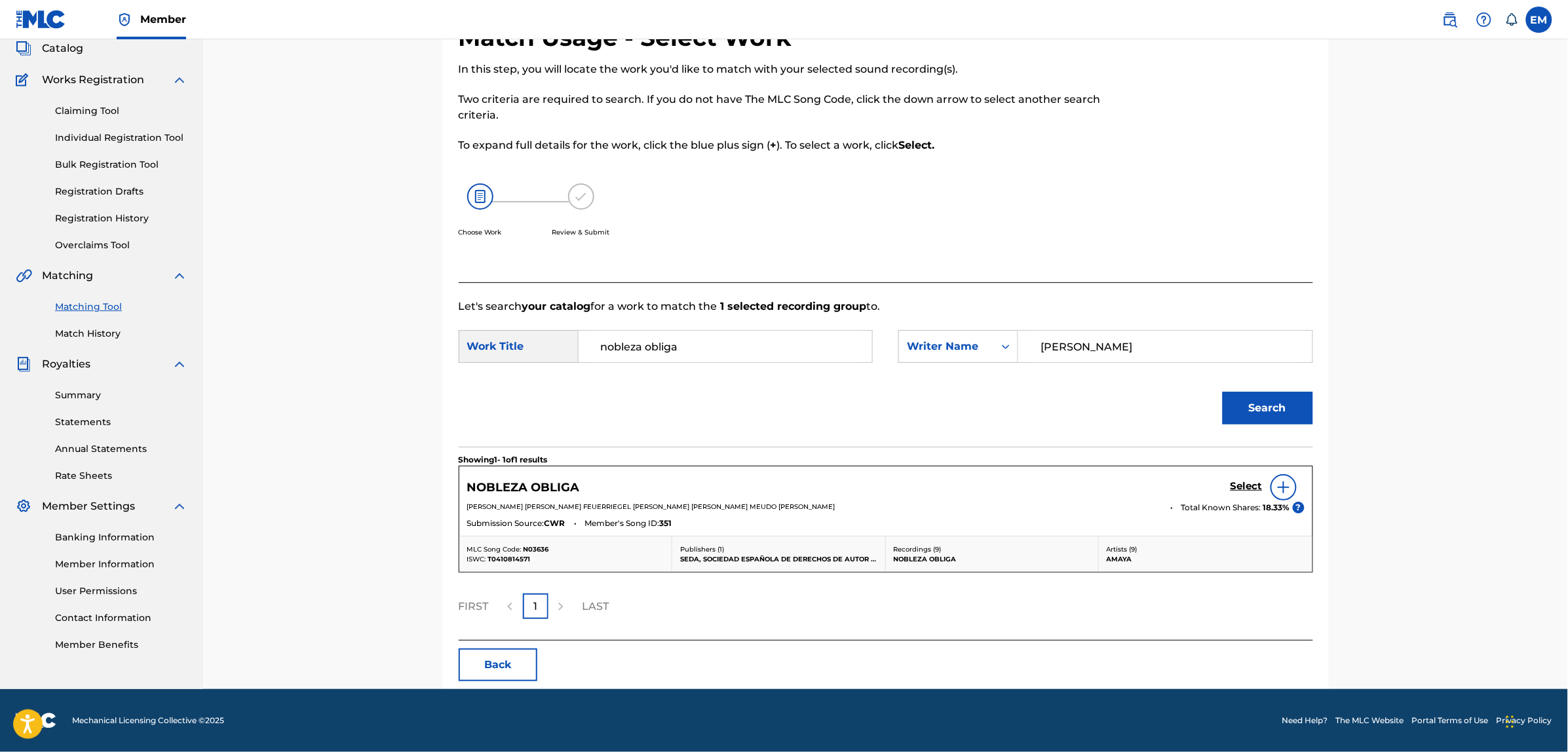
click at [1277, 488] on img at bounding box center [1283, 487] width 16 height 16
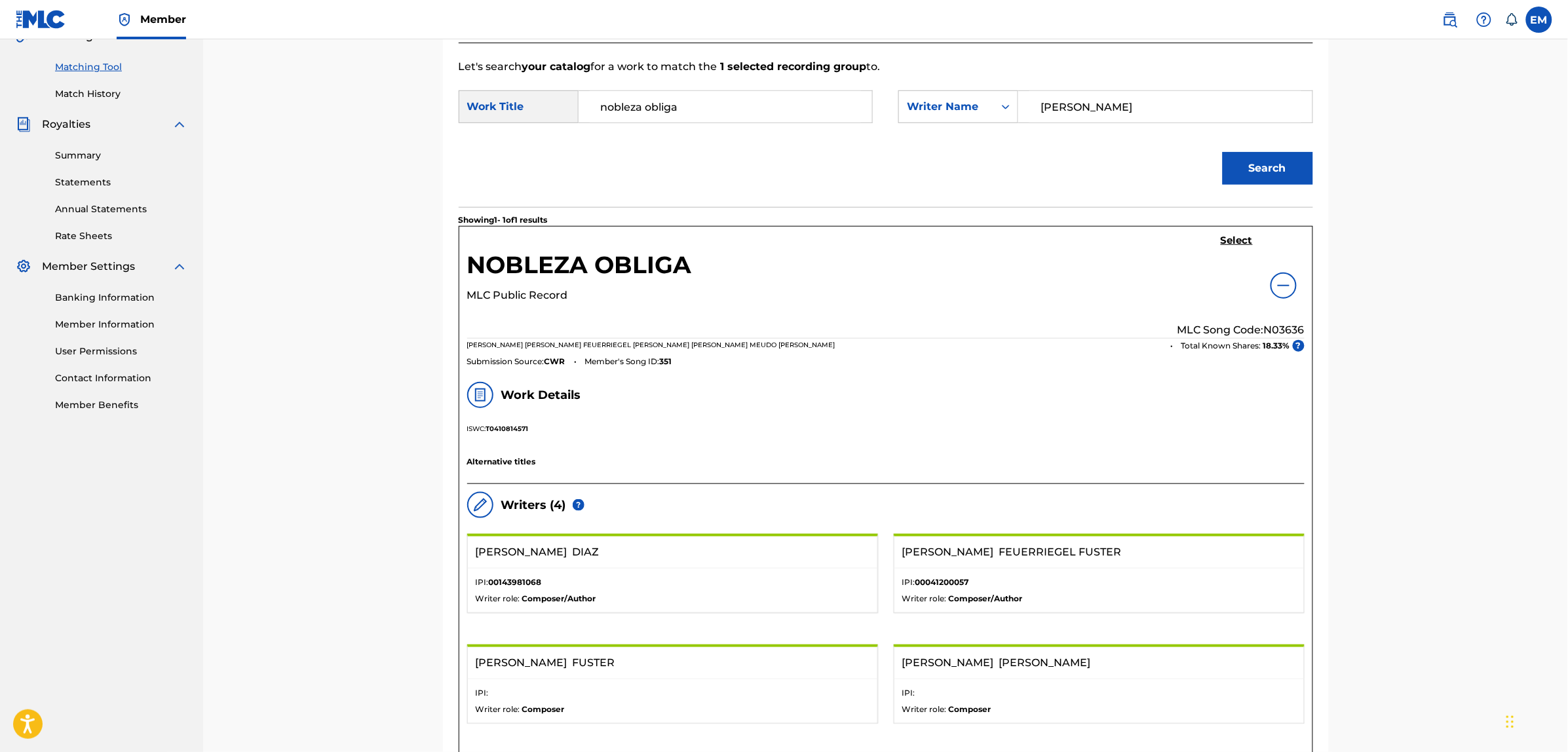
scroll to position [327, 0]
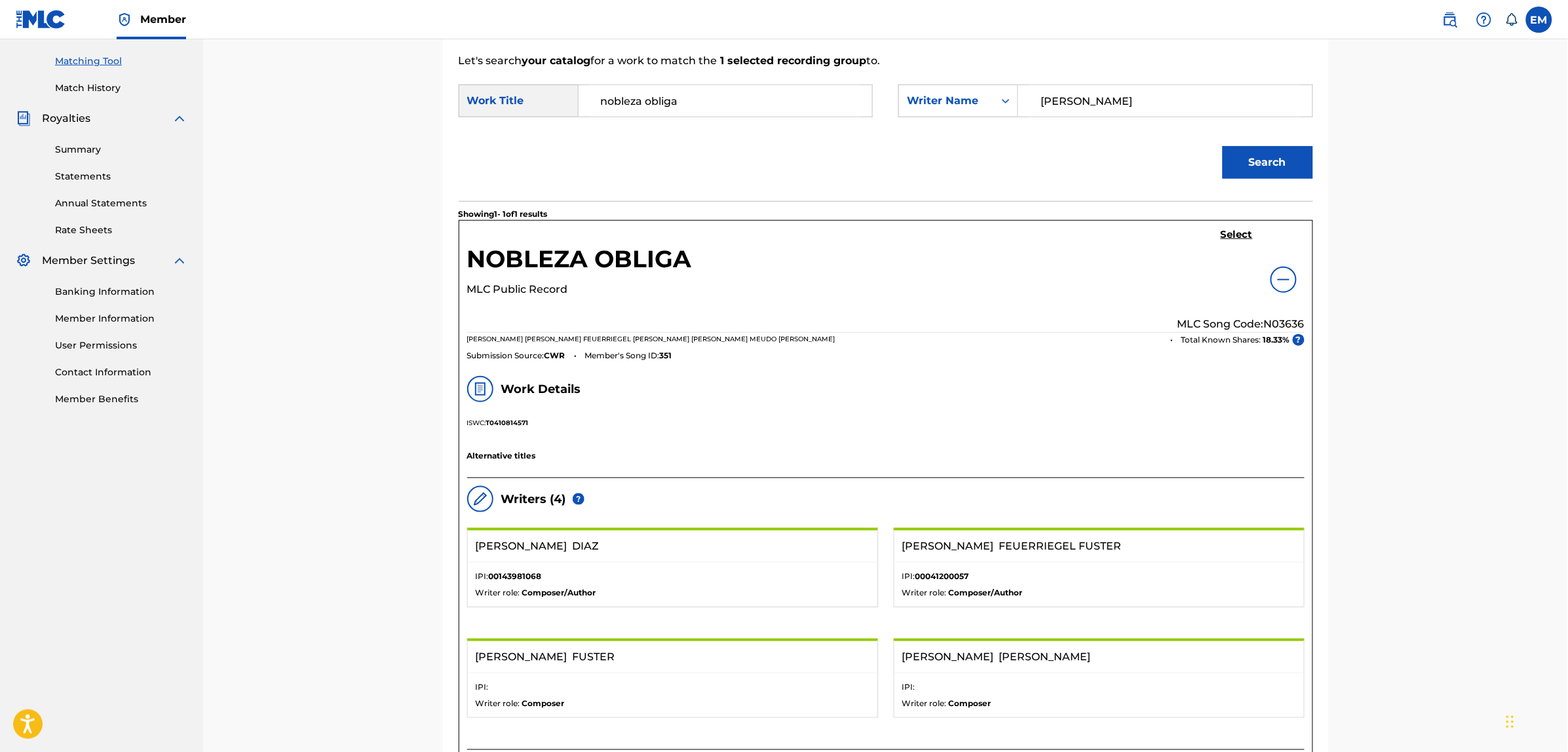
click at [1223, 236] on h5 "Select" at bounding box center [1236, 234] width 32 height 12
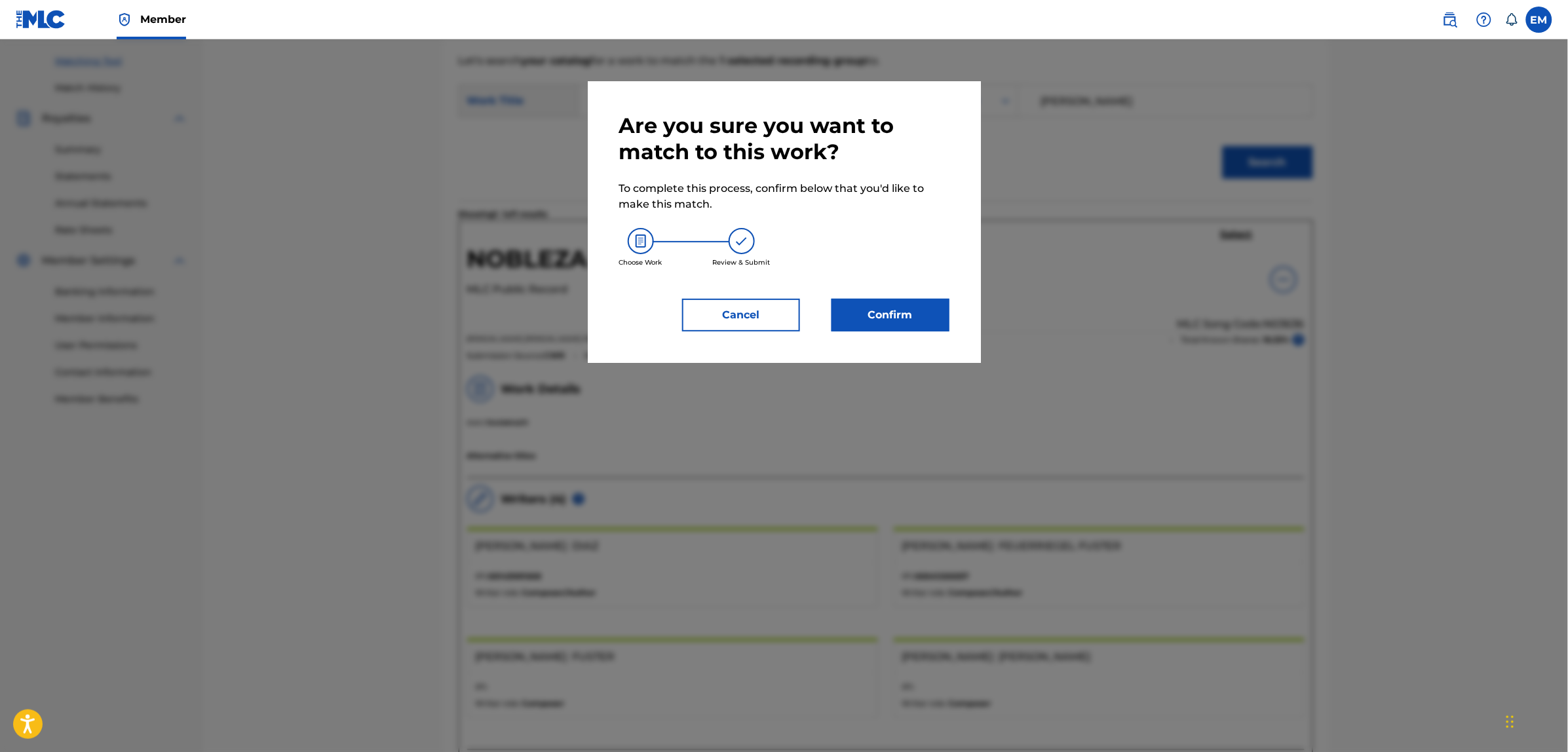
click at [926, 323] on button "Confirm" at bounding box center [891, 315] width 118 height 33
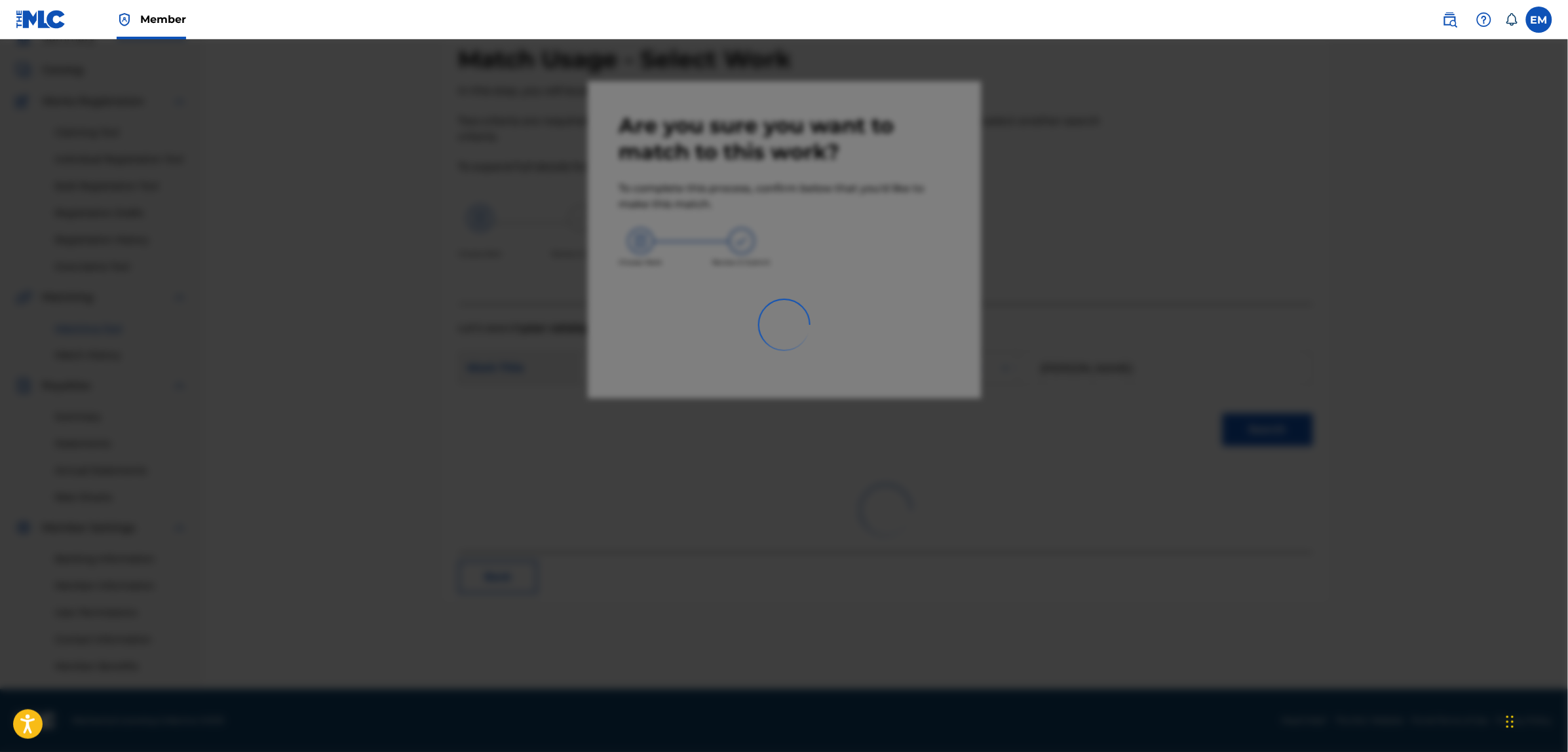
scroll to position [60, 0]
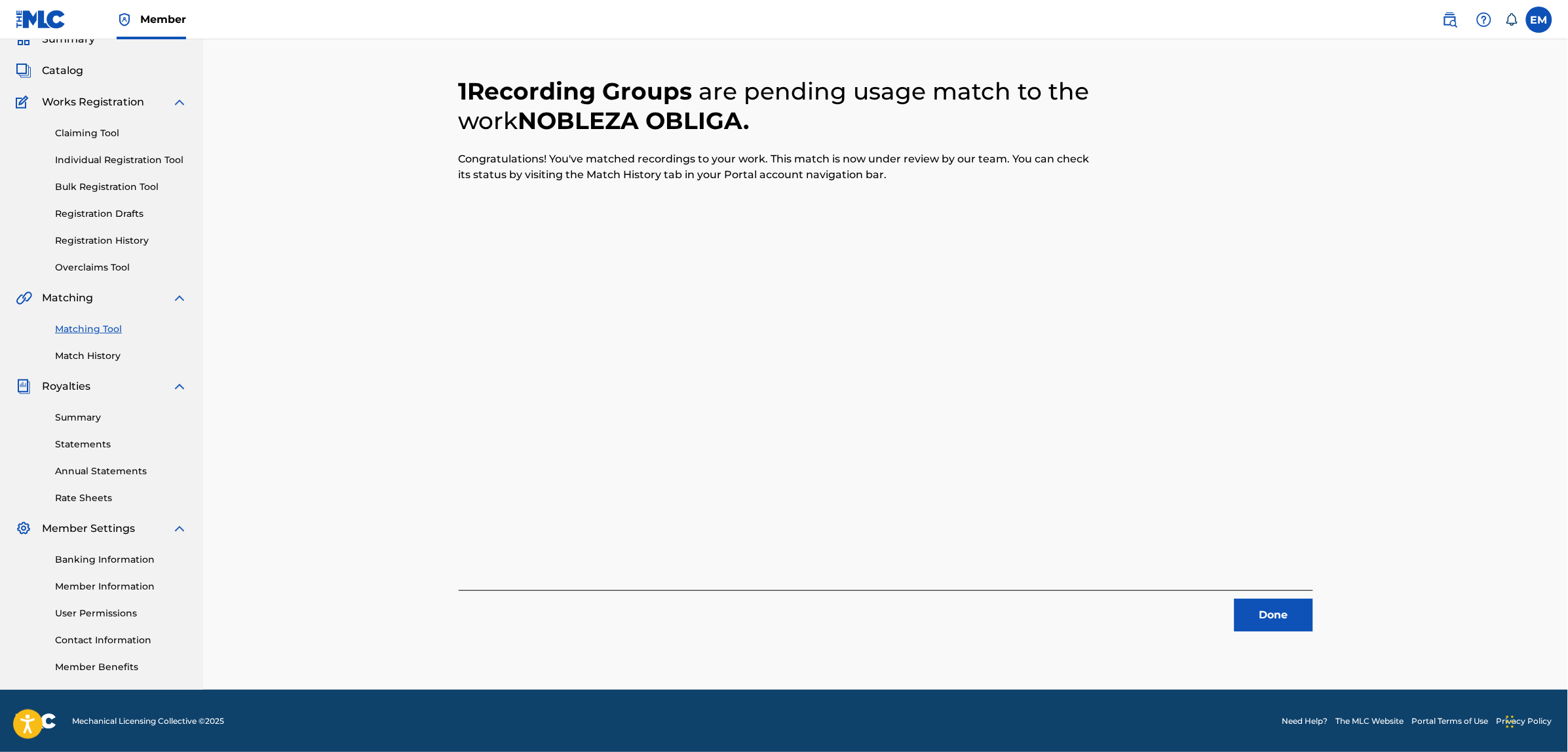
click at [1263, 621] on button "Done" at bounding box center [1274, 616] width 79 height 33
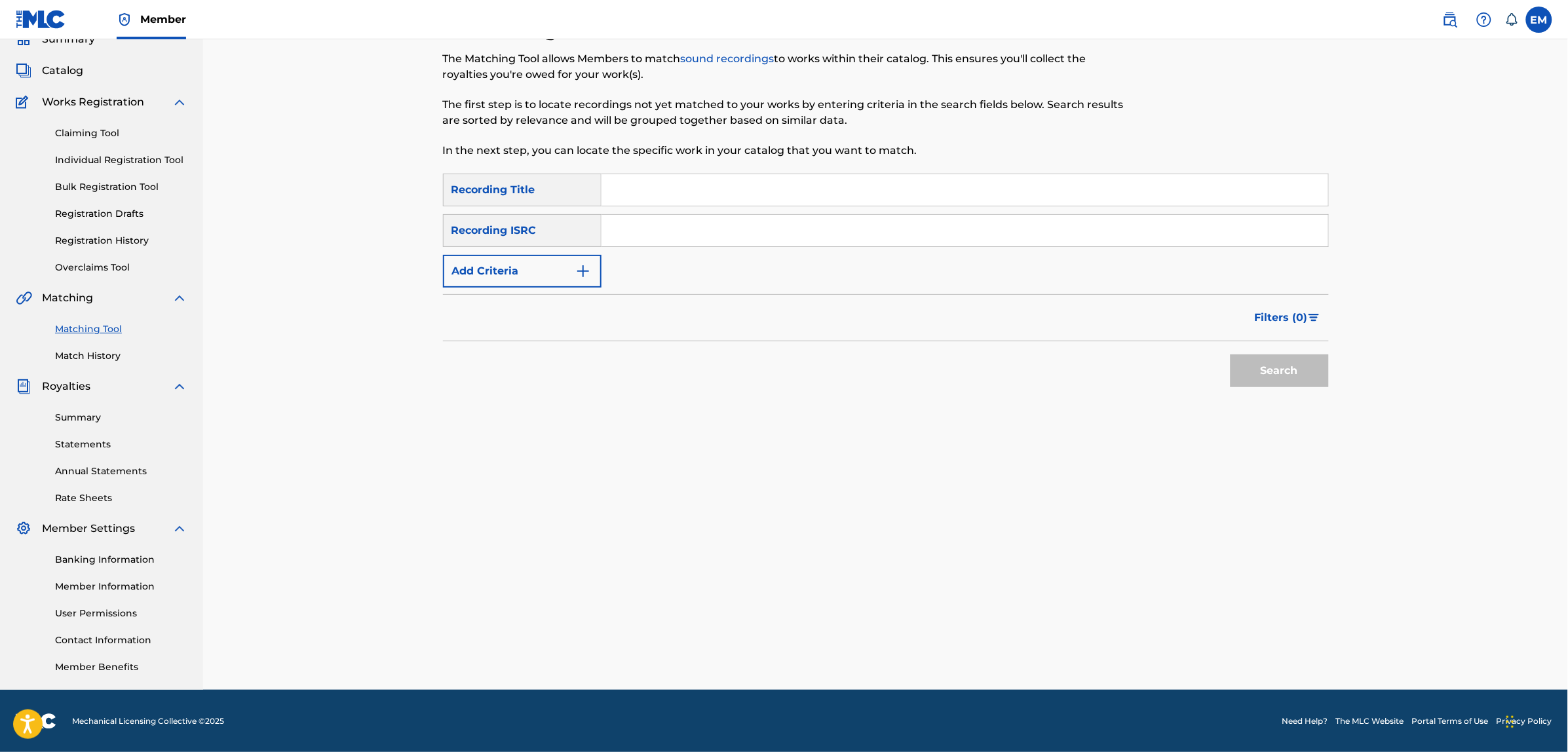
click at [632, 183] on input "Search Form" at bounding box center [965, 190] width 727 height 31
type input "bordeando el agujero"
click at [1230, 354] on button "Search" at bounding box center [1279, 371] width 98 height 33
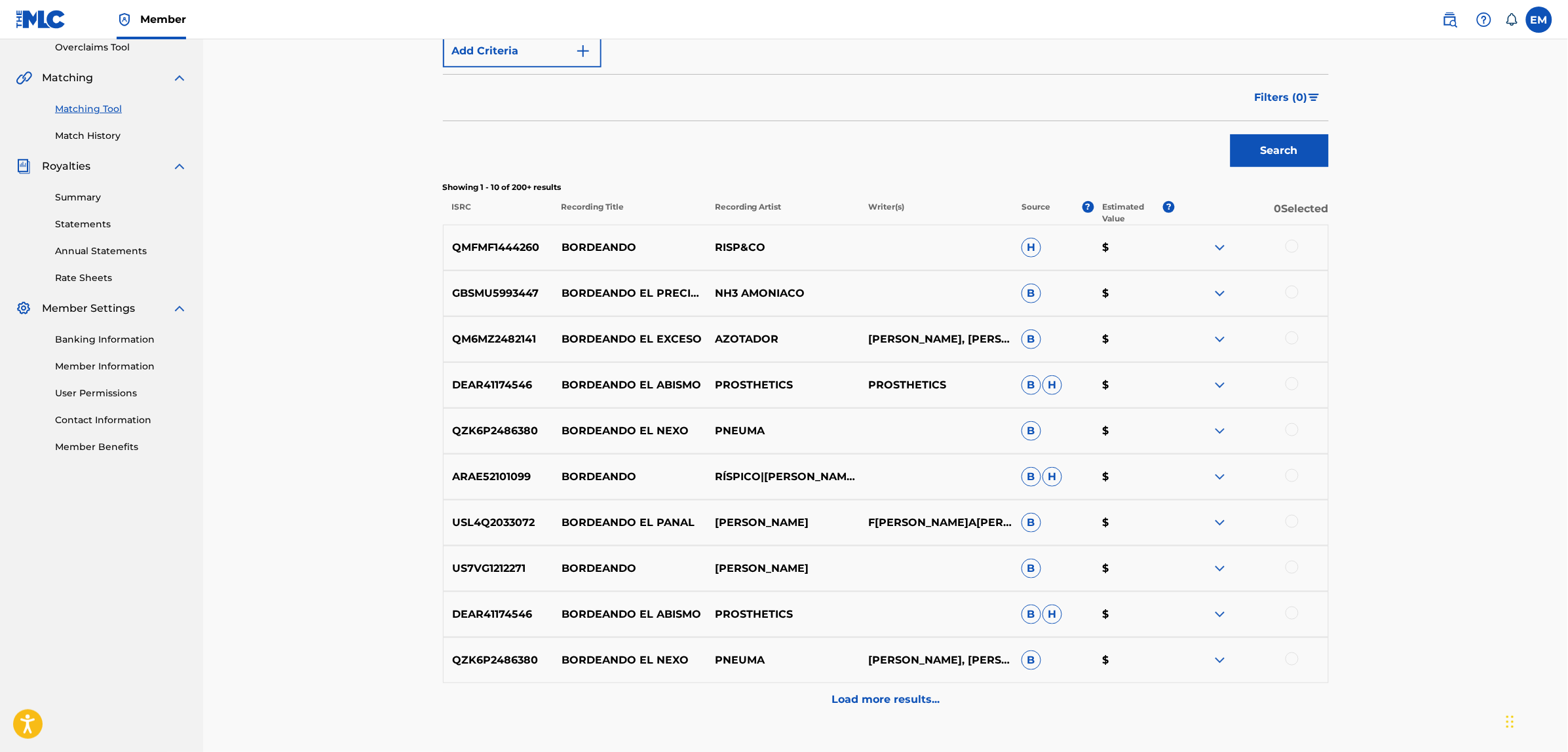
scroll to position [44, 0]
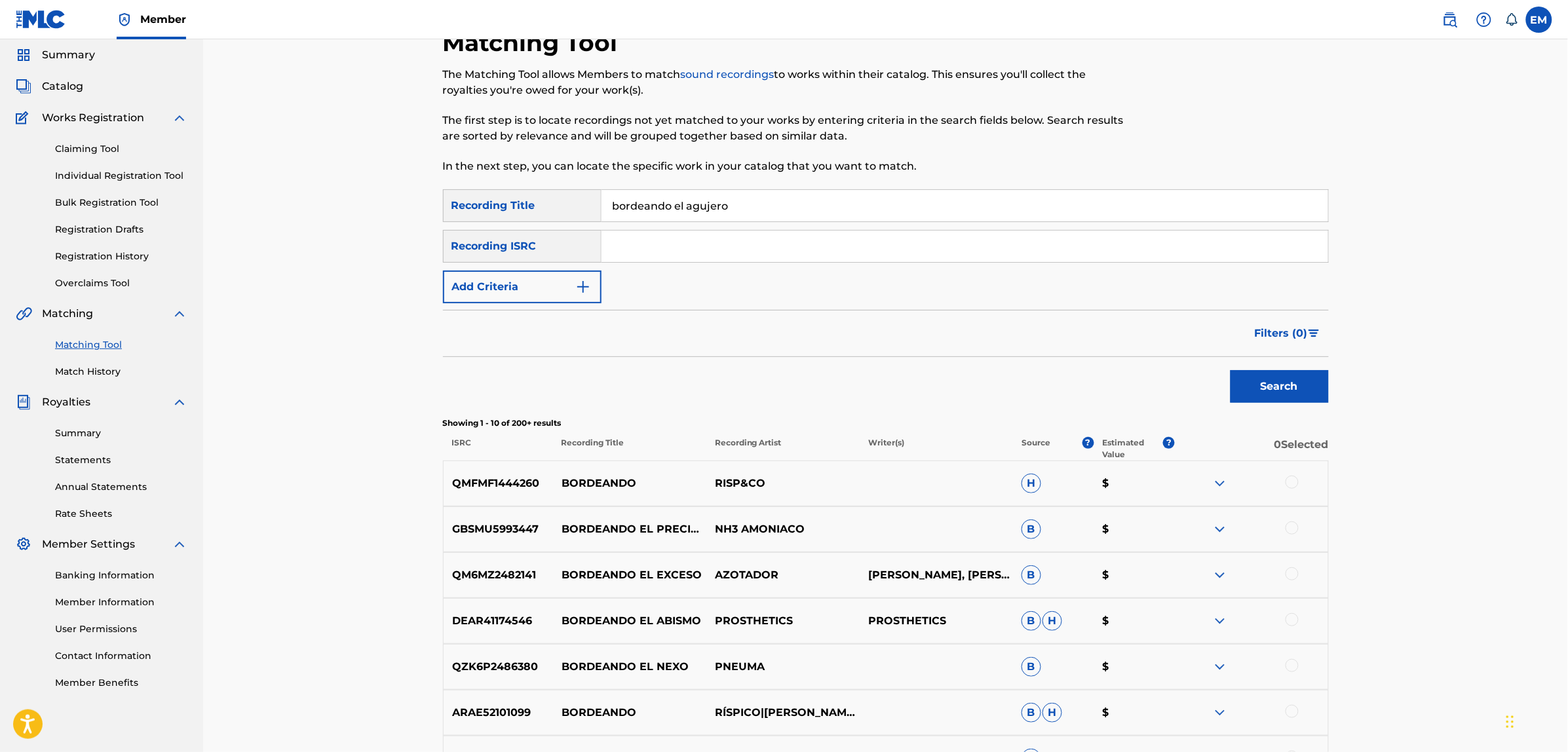
click at [535, 294] on button "Add Criteria" at bounding box center [522, 287] width 159 height 33
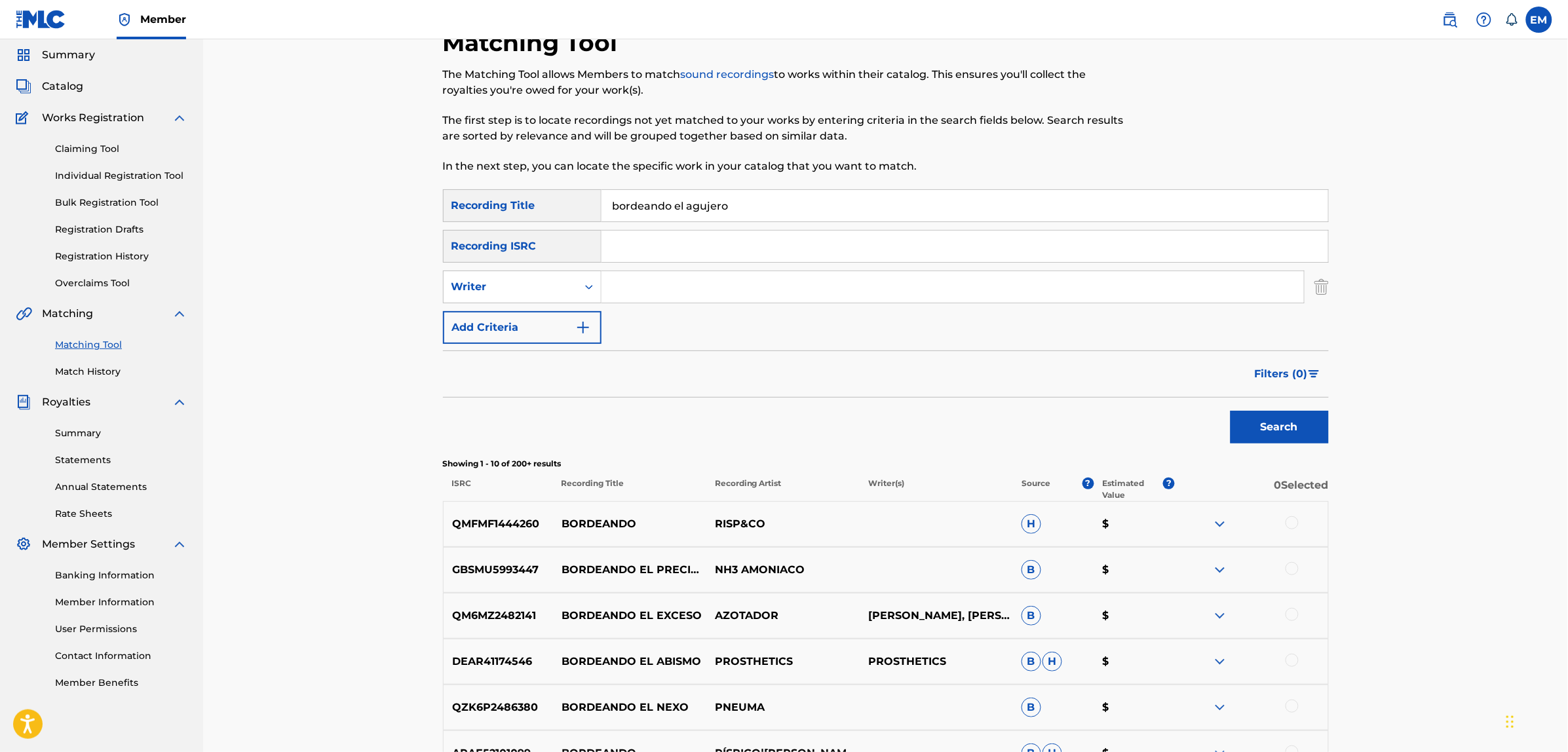
click at [636, 290] on input "Search Form" at bounding box center [952, 287] width 702 height 31
type input "[PERSON_NAME]"
click at [1230, 411] on button "Search" at bounding box center [1279, 427] width 98 height 33
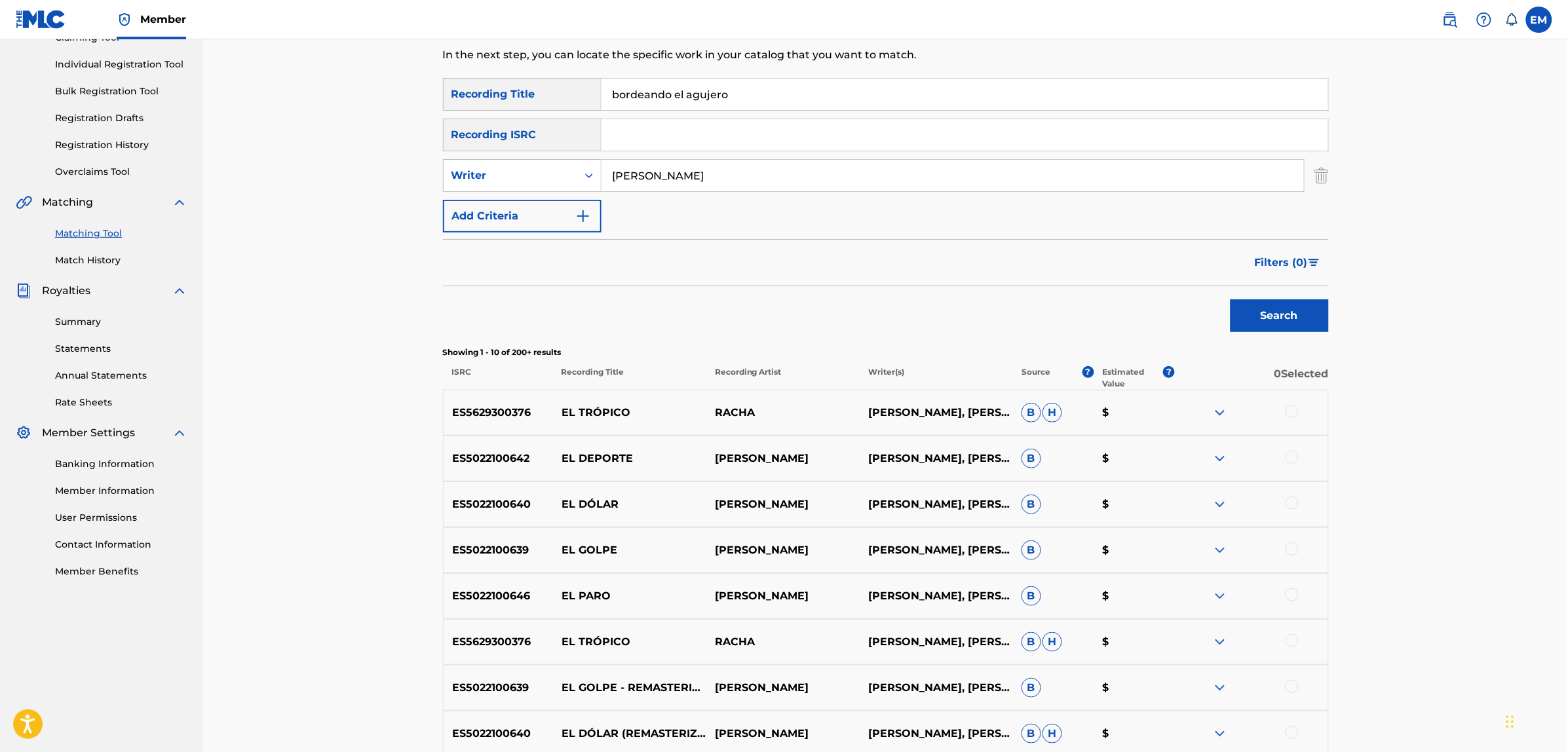
scroll to position [0, 0]
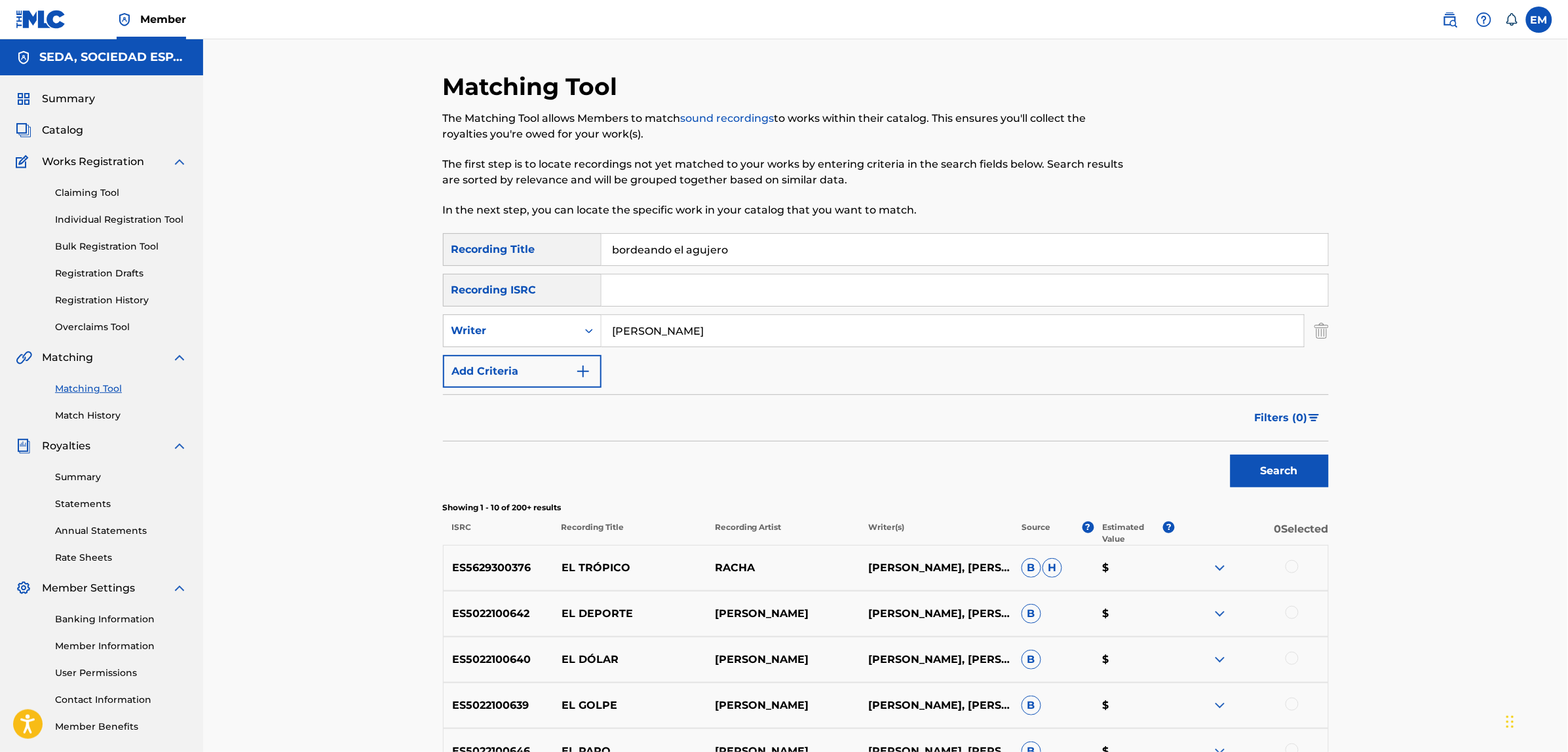
drag, startPoint x: 739, startPoint y: 327, endPoint x: 560, endPoint y: 312, distance: 179.6
click at [560, 312] on div "SearchWithCriteria779606f8-bb38-44c7-a149-fa7670fbe4ea Recording Title bordeand…" at bounding box center [886, 311] width 886 height 155
click at [1230, 455] on button "Search" at bounding box center [1279, 472] width 98 height 33
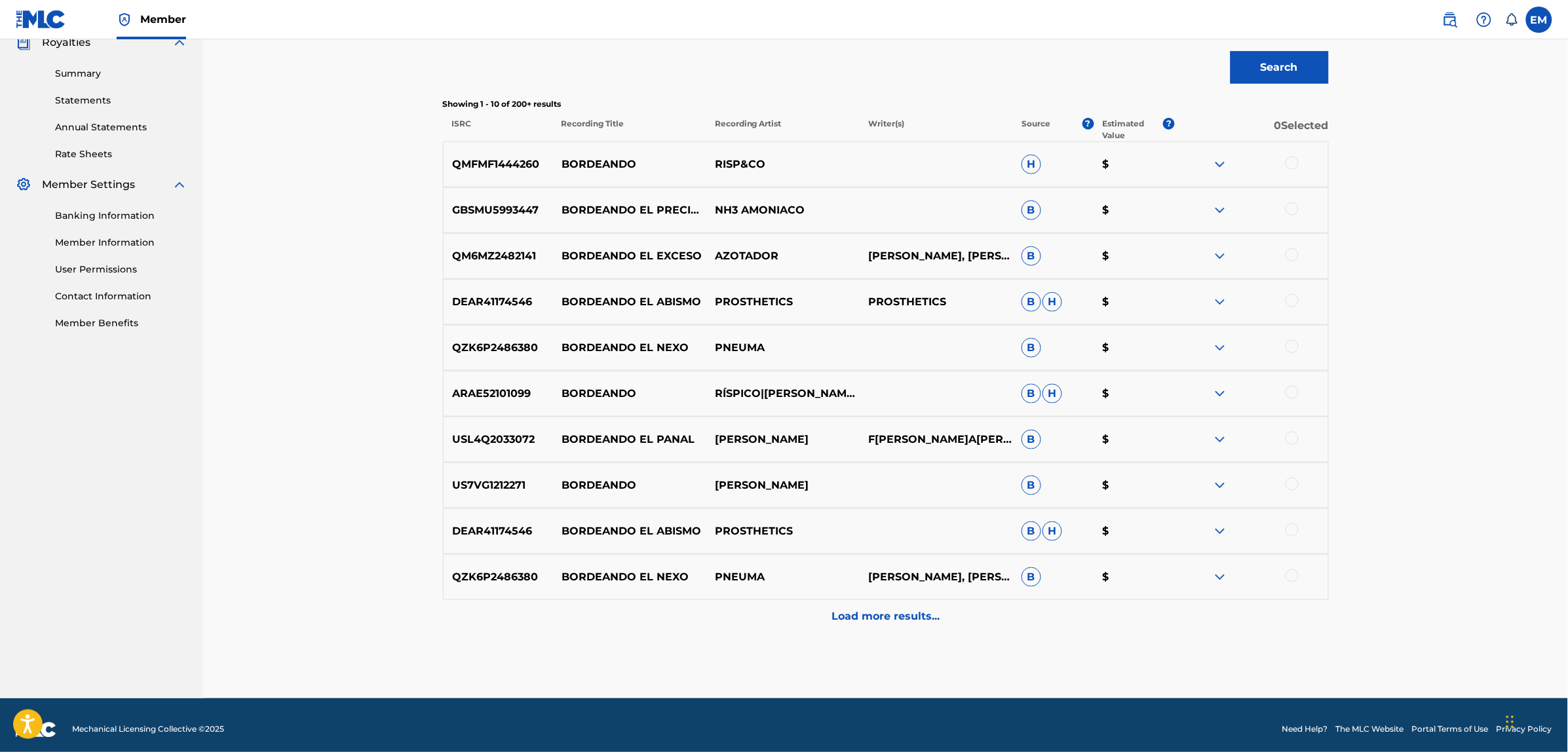
scroll to position [412, 0]
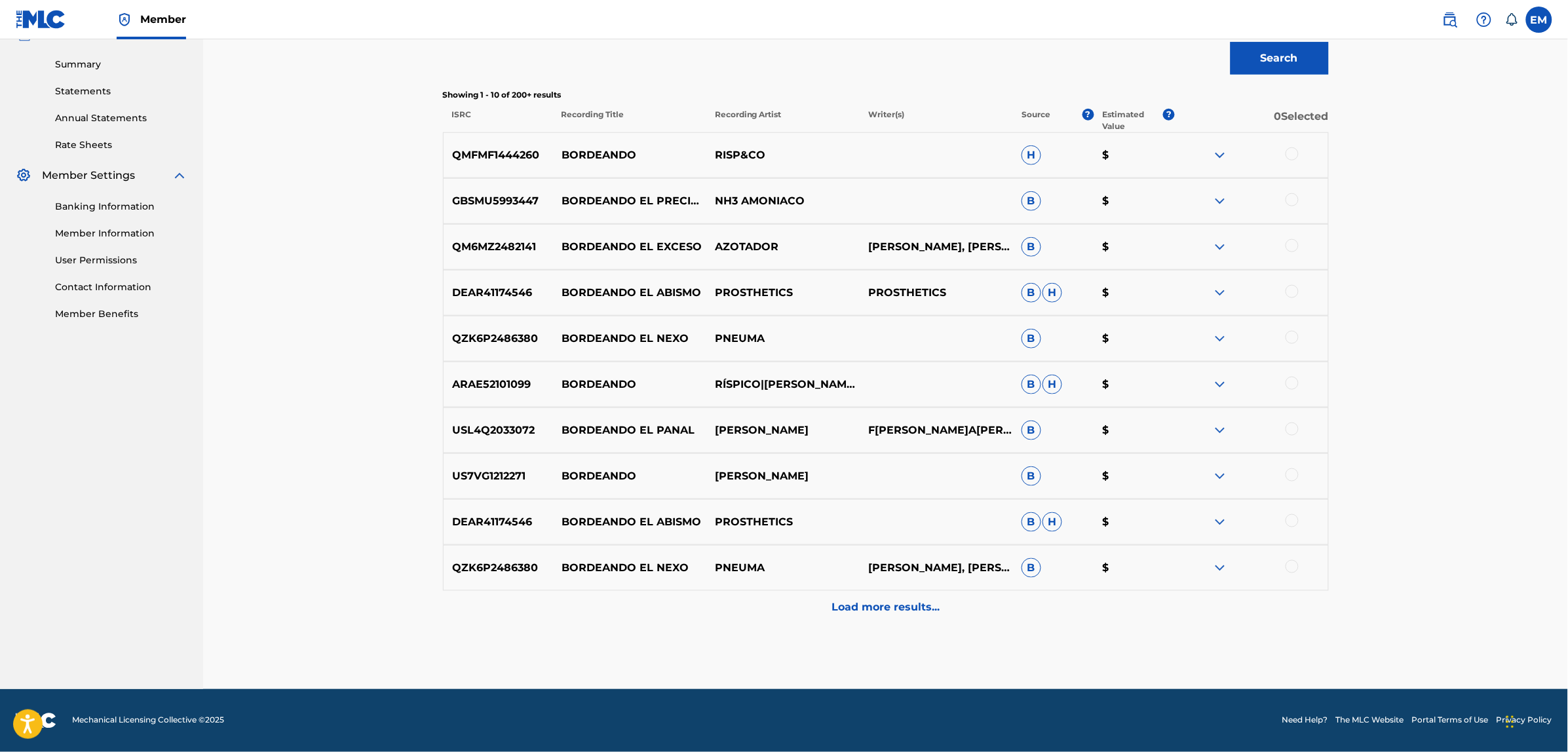
click at [893, 607] on p "Load more results..." at bounding box center [886, 607] width 109 height 16
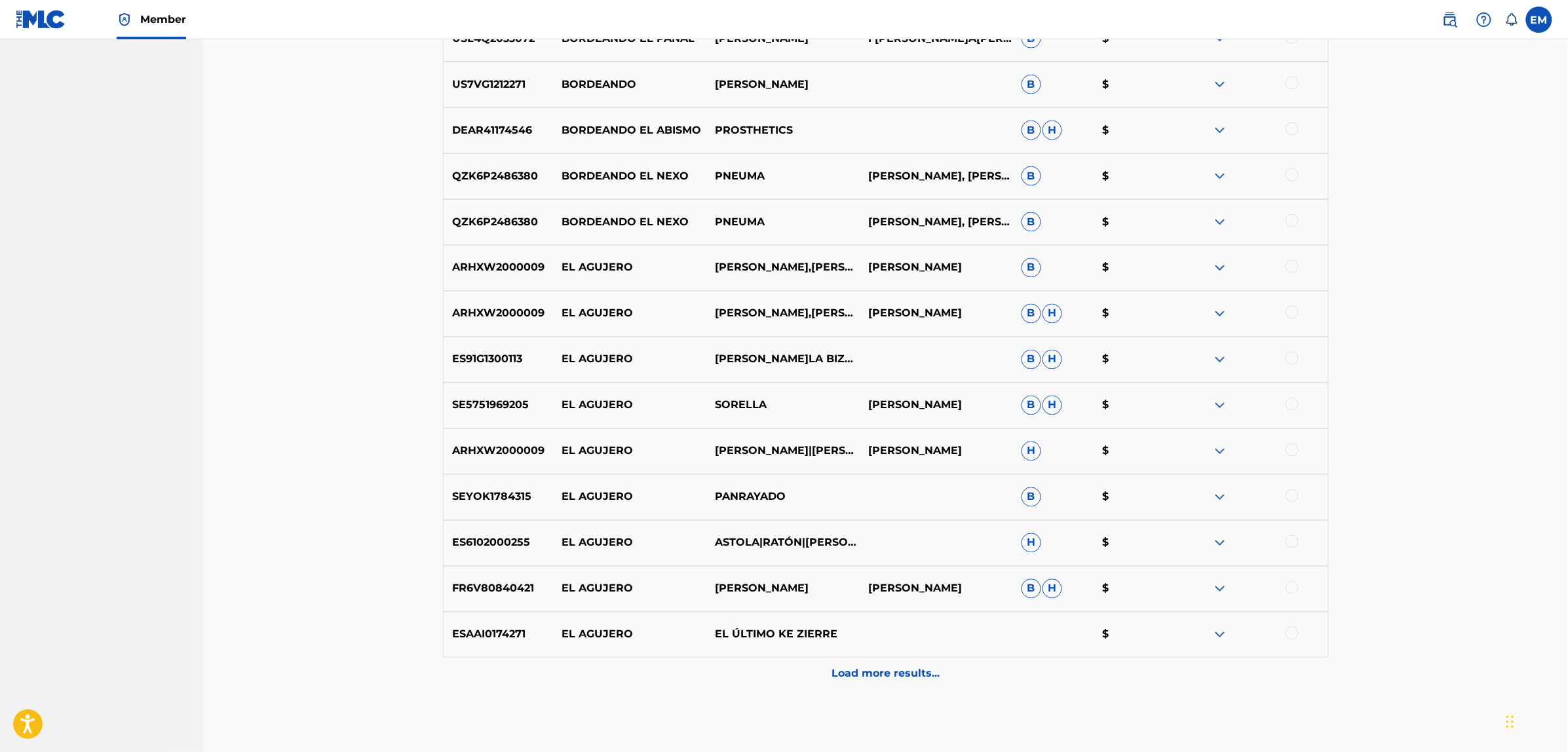
scroll to position [872, 0]
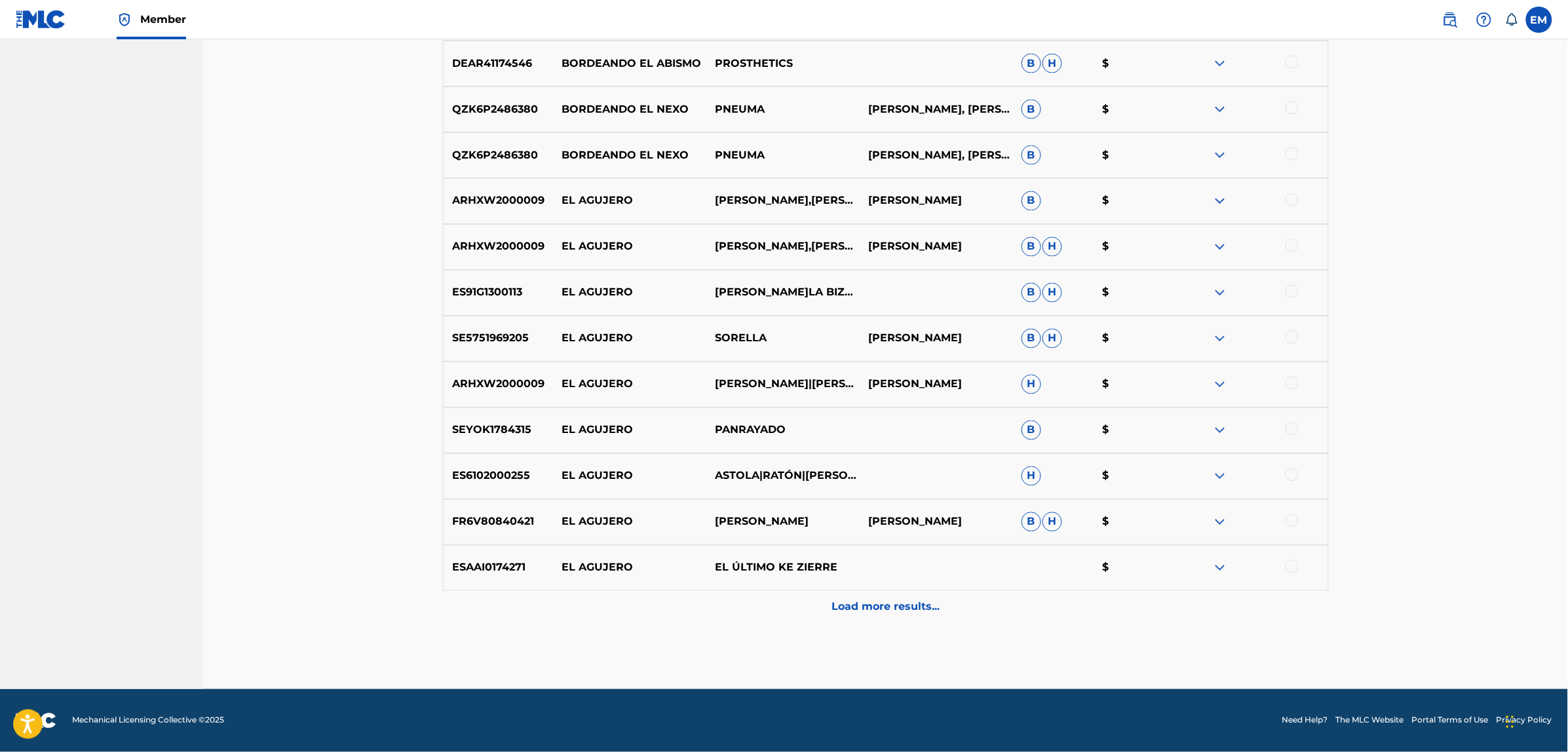
click at [860, 606] on p "Load more results..." at bounding box center [886, 607] width 109 height 16
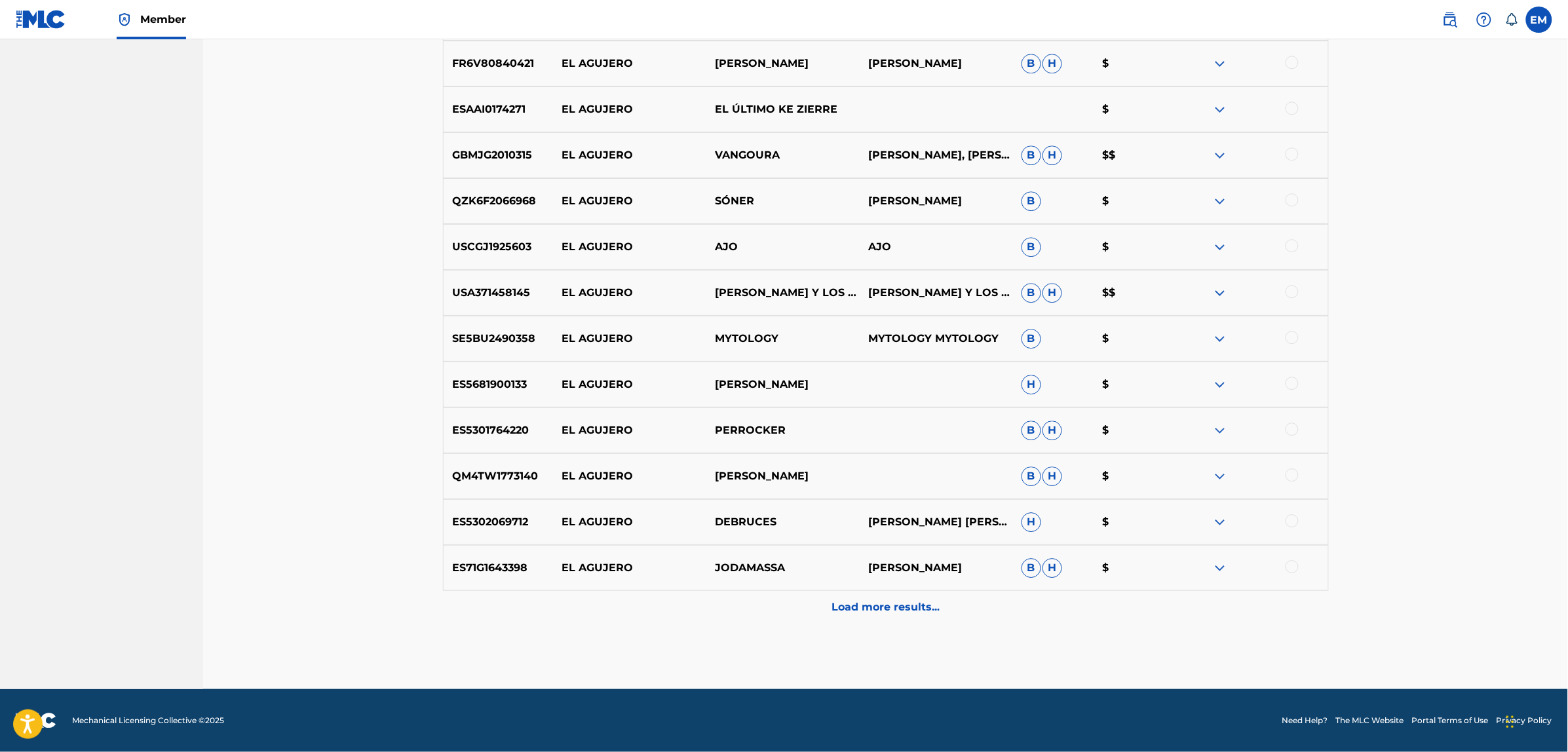
click at [832, 597] on div "Load more results..." at bounding box center [886, 608] width 886 height 33
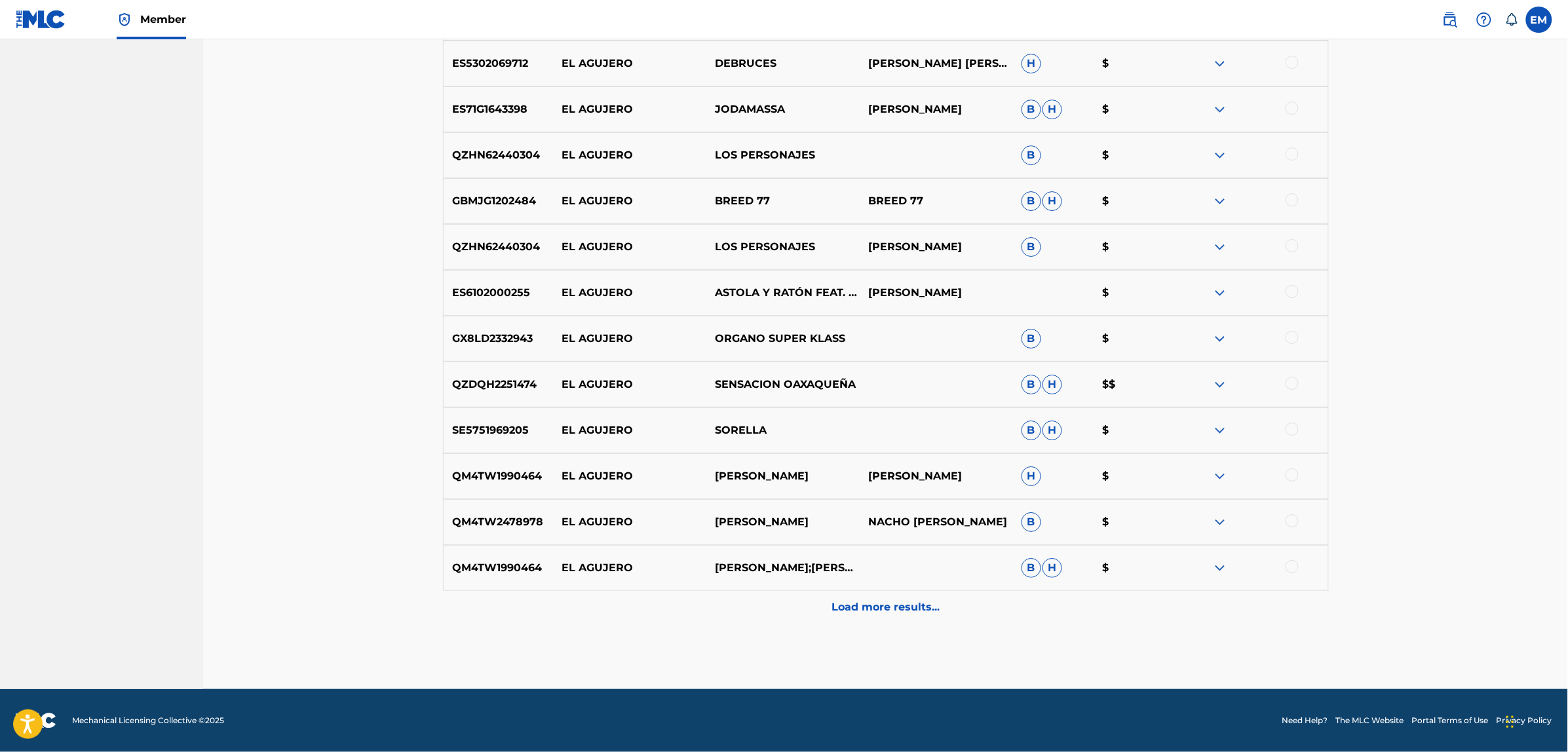
click at [909, 608] on p "Load more results..." at bounding box center [886, 607] width 109 height 16
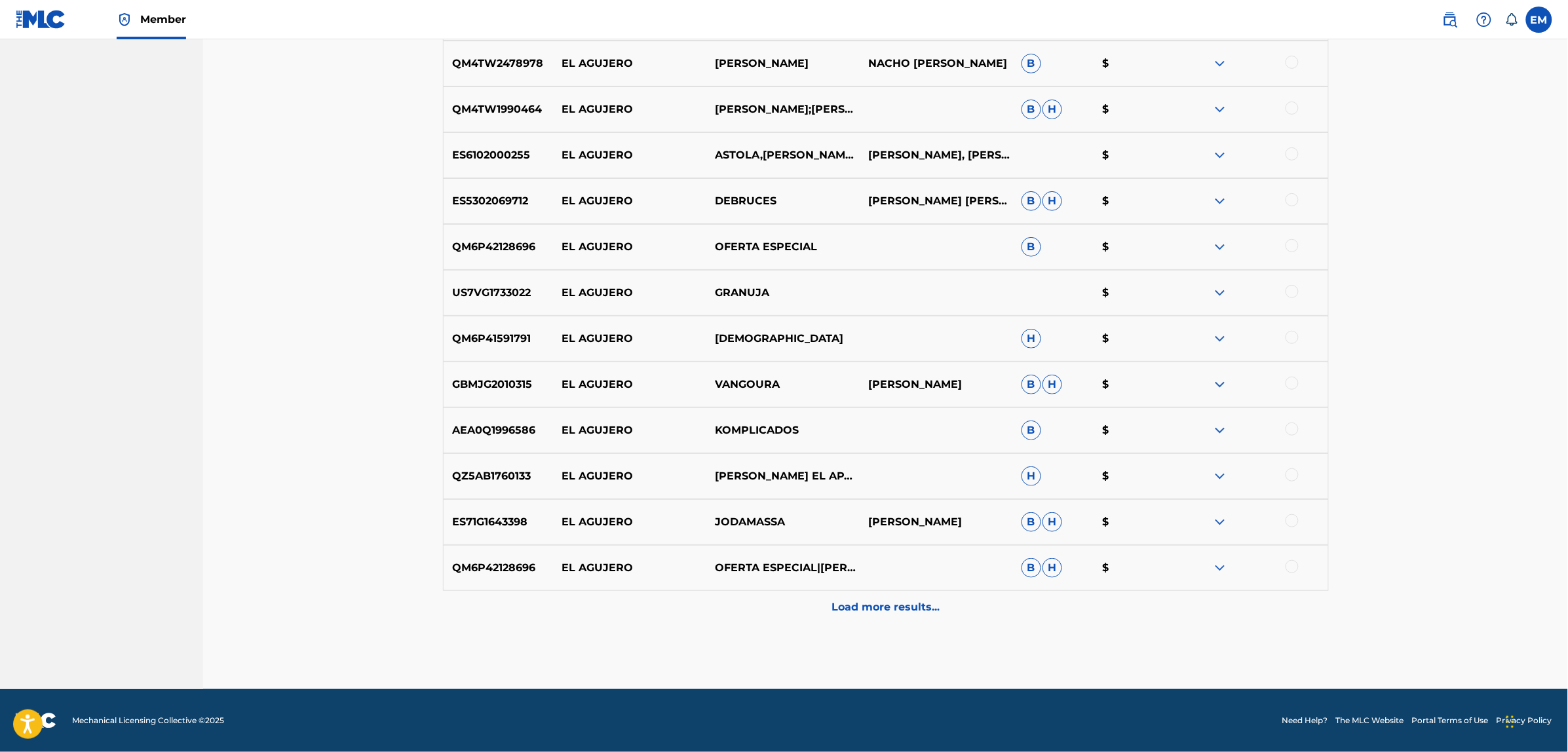
click at [932, 617] on div "Load more results..." at bounding box center [886, 608] width 886 height 33
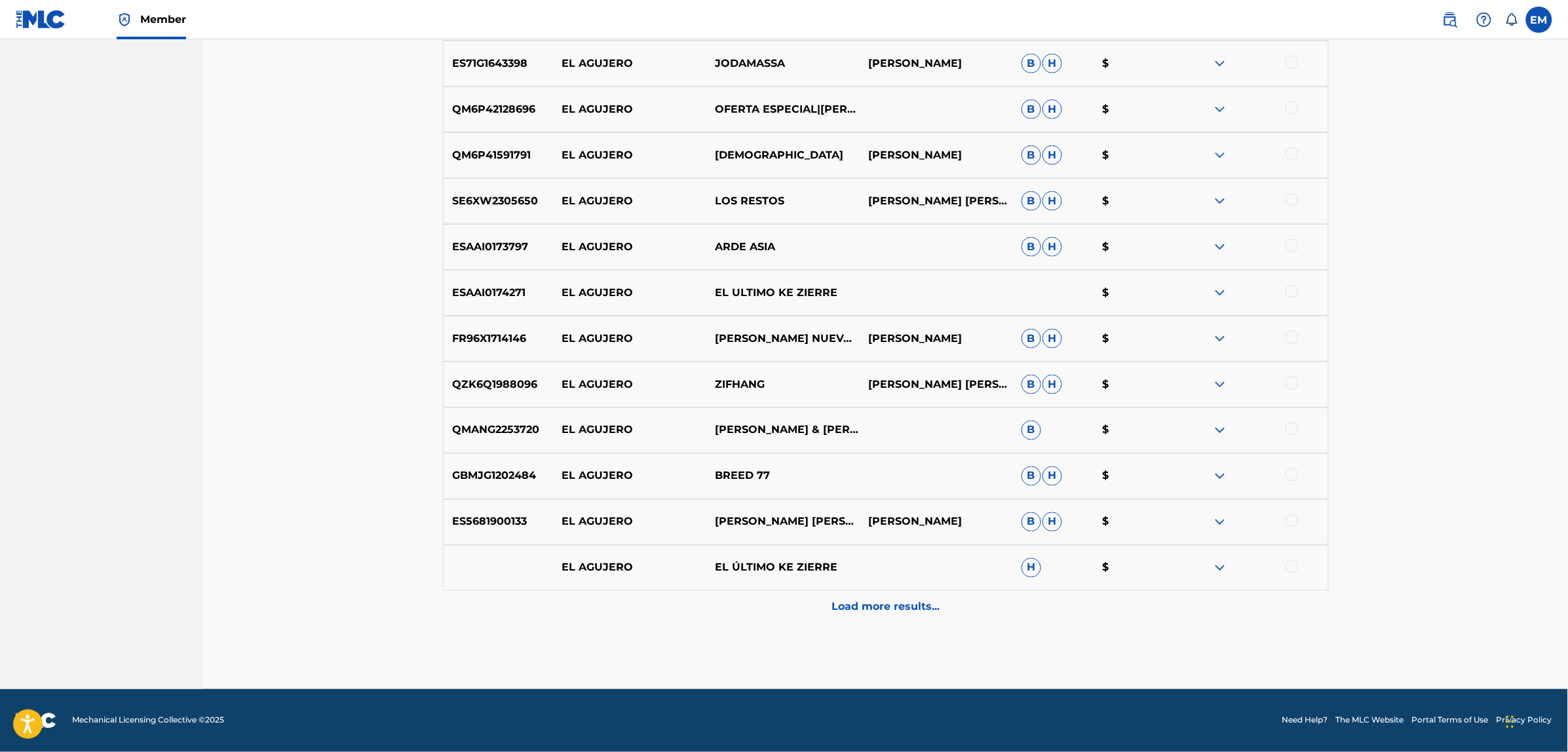
click at [906, 597] on div "Load more results..." at bounding box center [886, 608] width 886 height 33
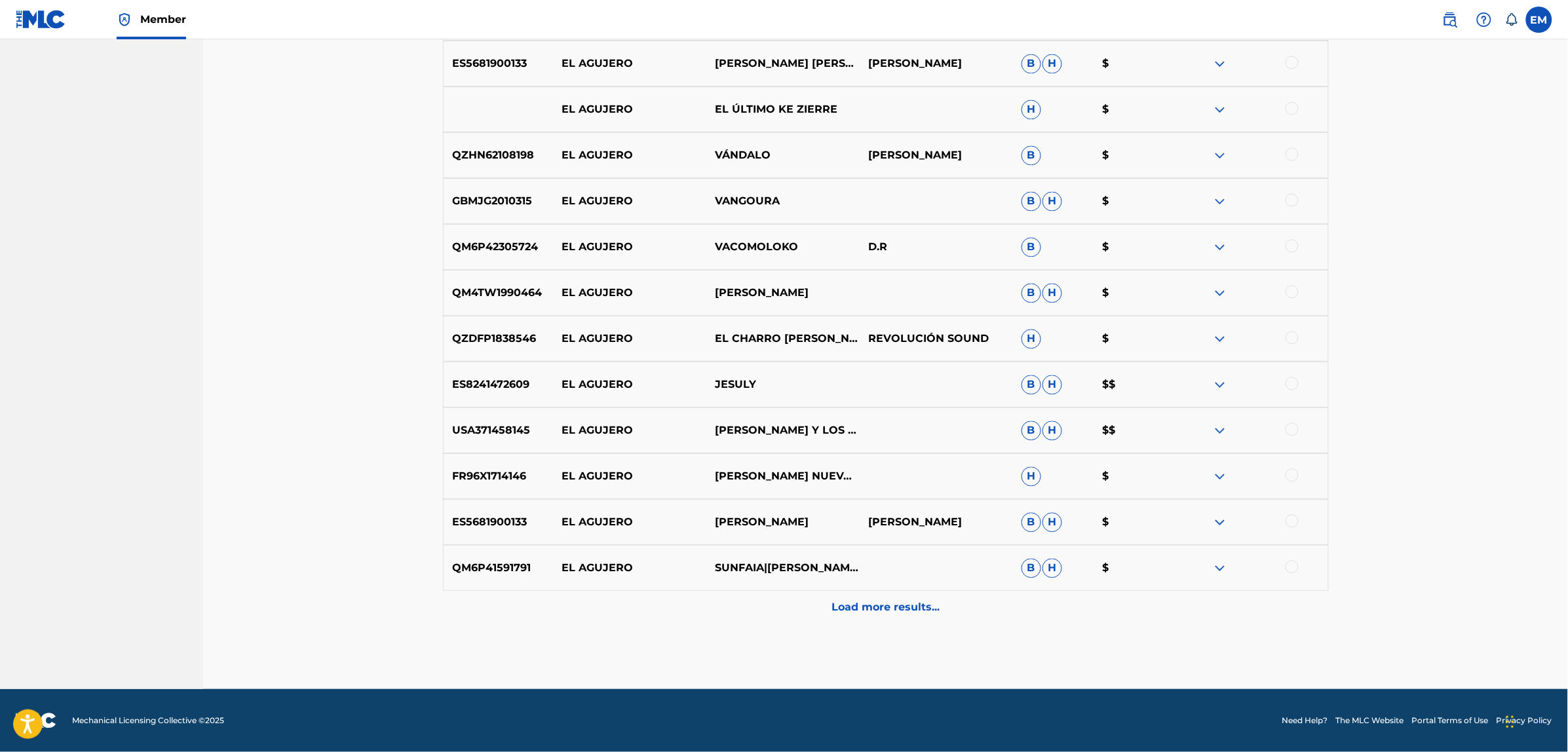
click at [875, 597] on div "Load more results..." at bounding box center [886, 608] width 886 height 33
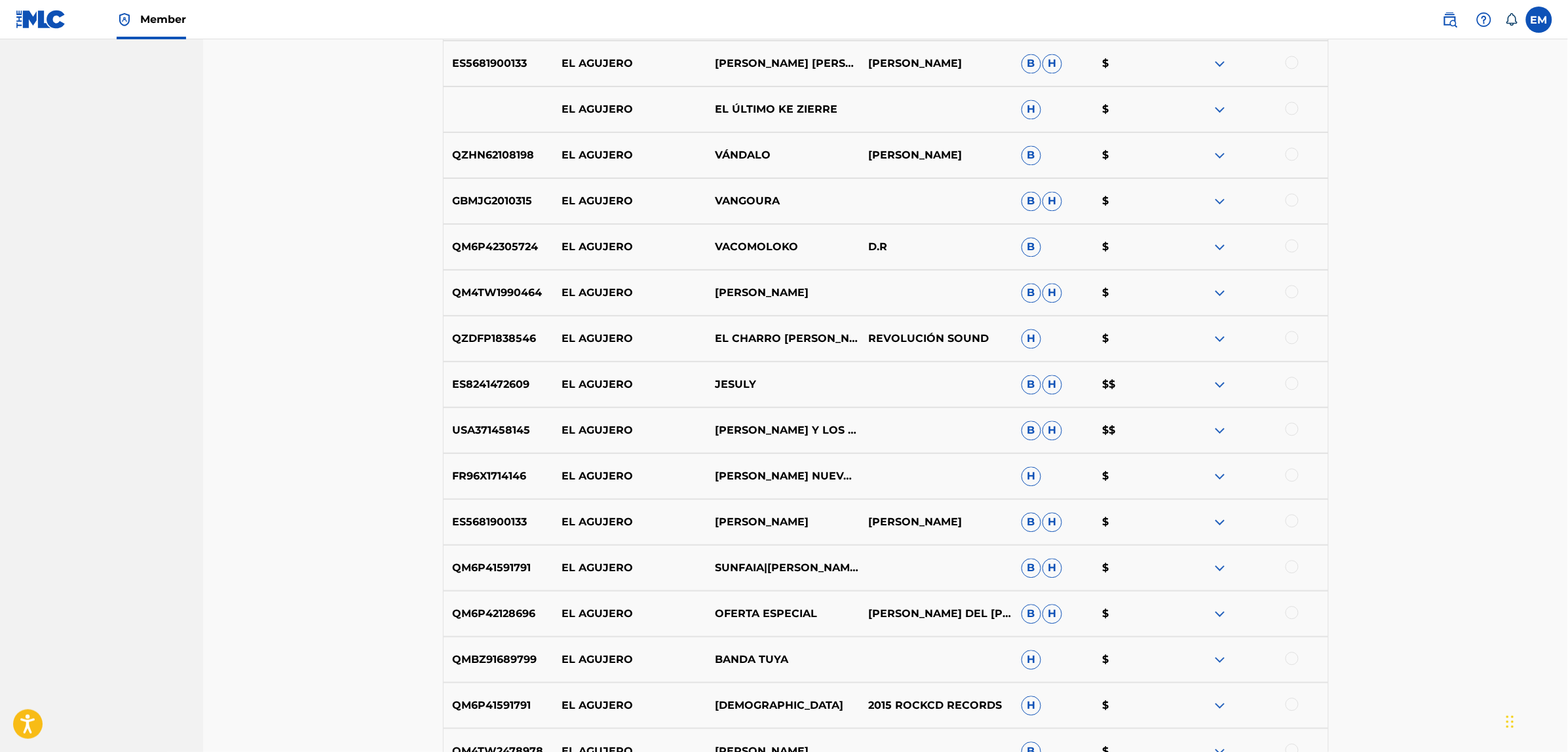
scroll to position [3624, 0]
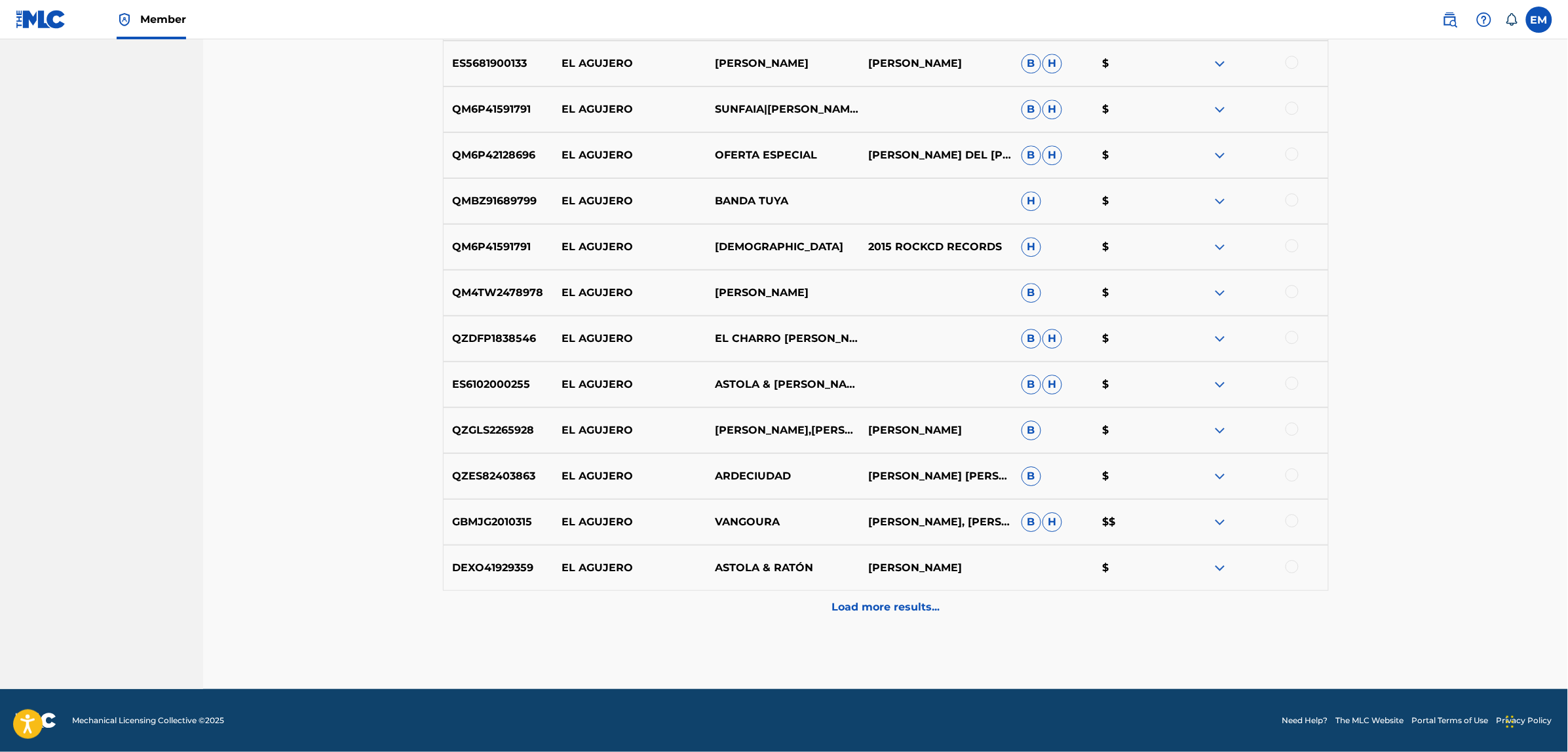
click at [898, 604] on p "Load more results..." at bounding box center [886, 607] width 109 height 16
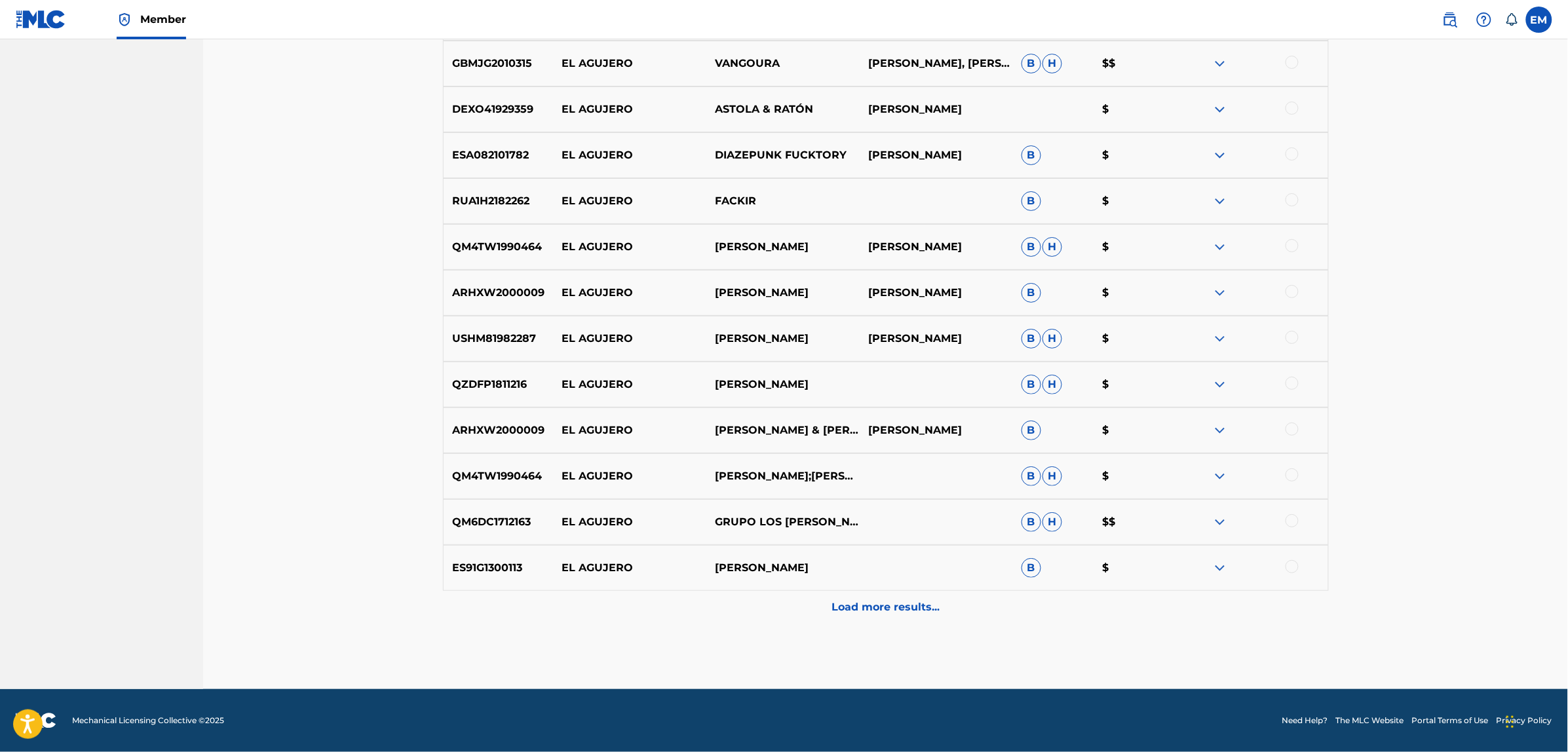
click at [912, 601] on p "Load more results..." at bounding box center [886, 607] width 109 height 16
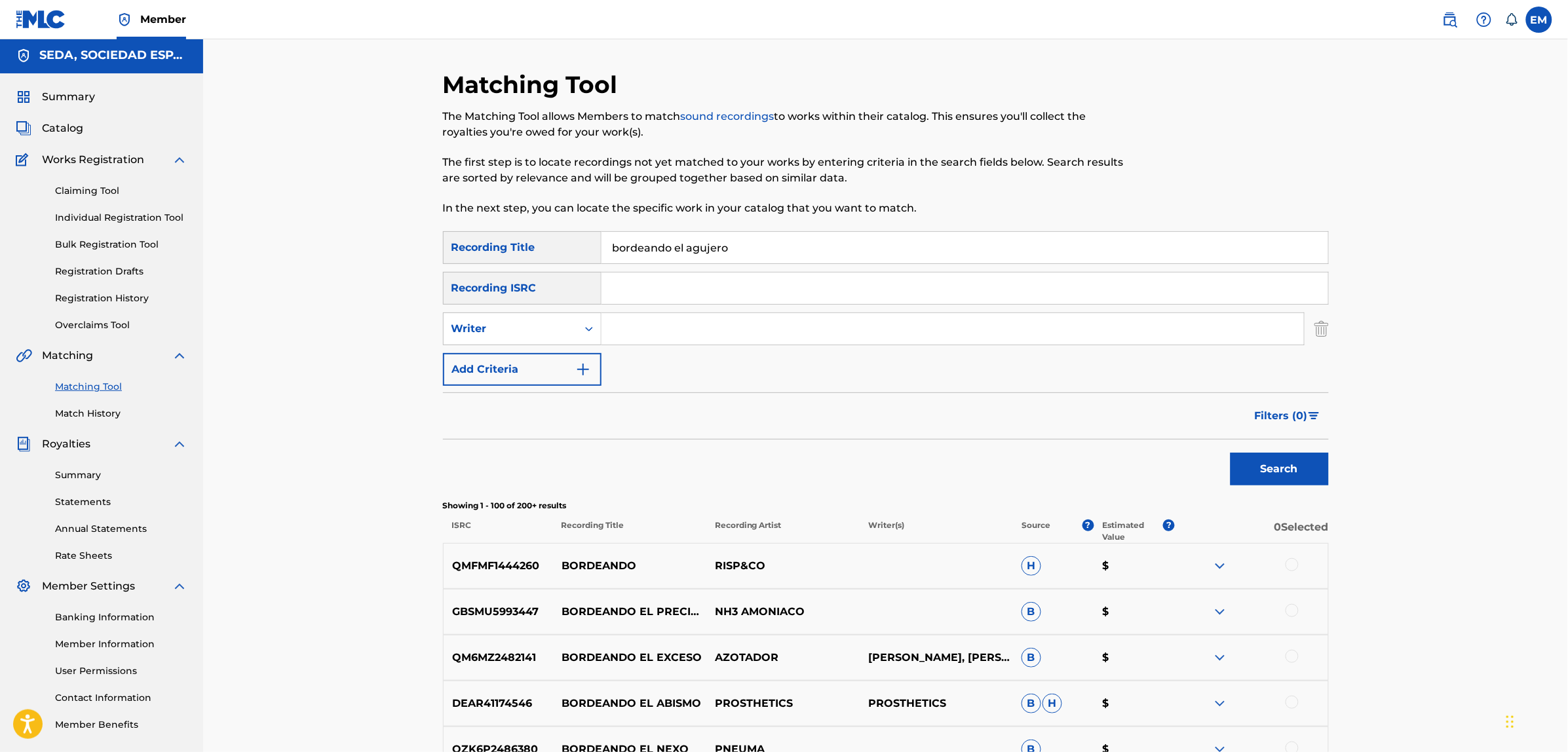
scroll to position [0, 0]
drag, startPoint x: 785, startPoint y: 254, endPoint x: 527, endPoint y: 258, distance: 258.0
click at [527, 257] on div "SearchWithCriteria779606f8-bb38-44c7-a149-fa7670fbe4ea Recording Title bordeand…" at bounding box center [886, 250] width 886 height 33
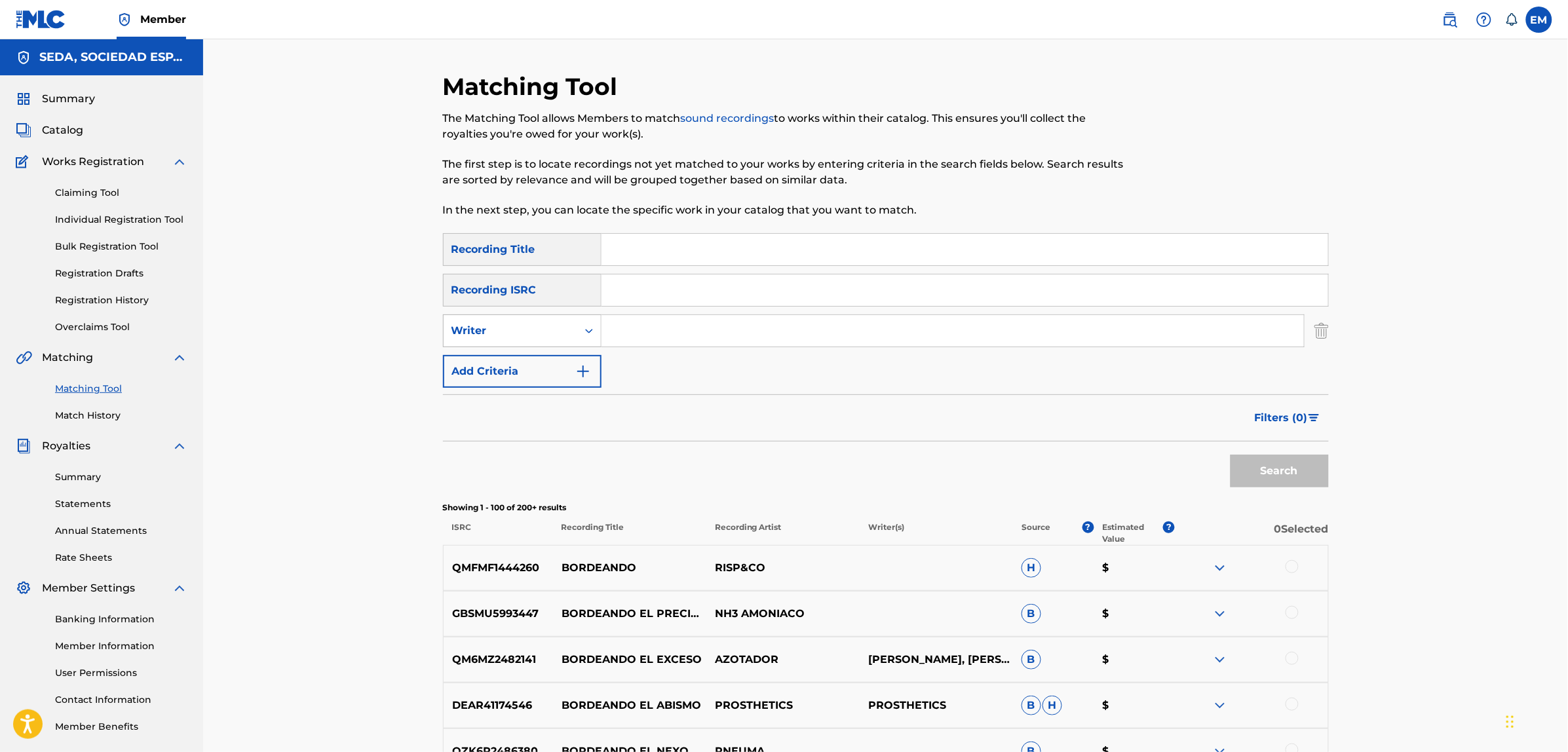
click at [555, 332] on div "Writer" at bounding box center [511, 331] width 118 height 16
click at [602, 327] on input "Search Form" at bounding box center [952, 331] width 702 height 31
type input "[PERSON_NAME]"
click at [1230, 455] on button "Search" at bounding box center [1279, 472] width 98 height 33
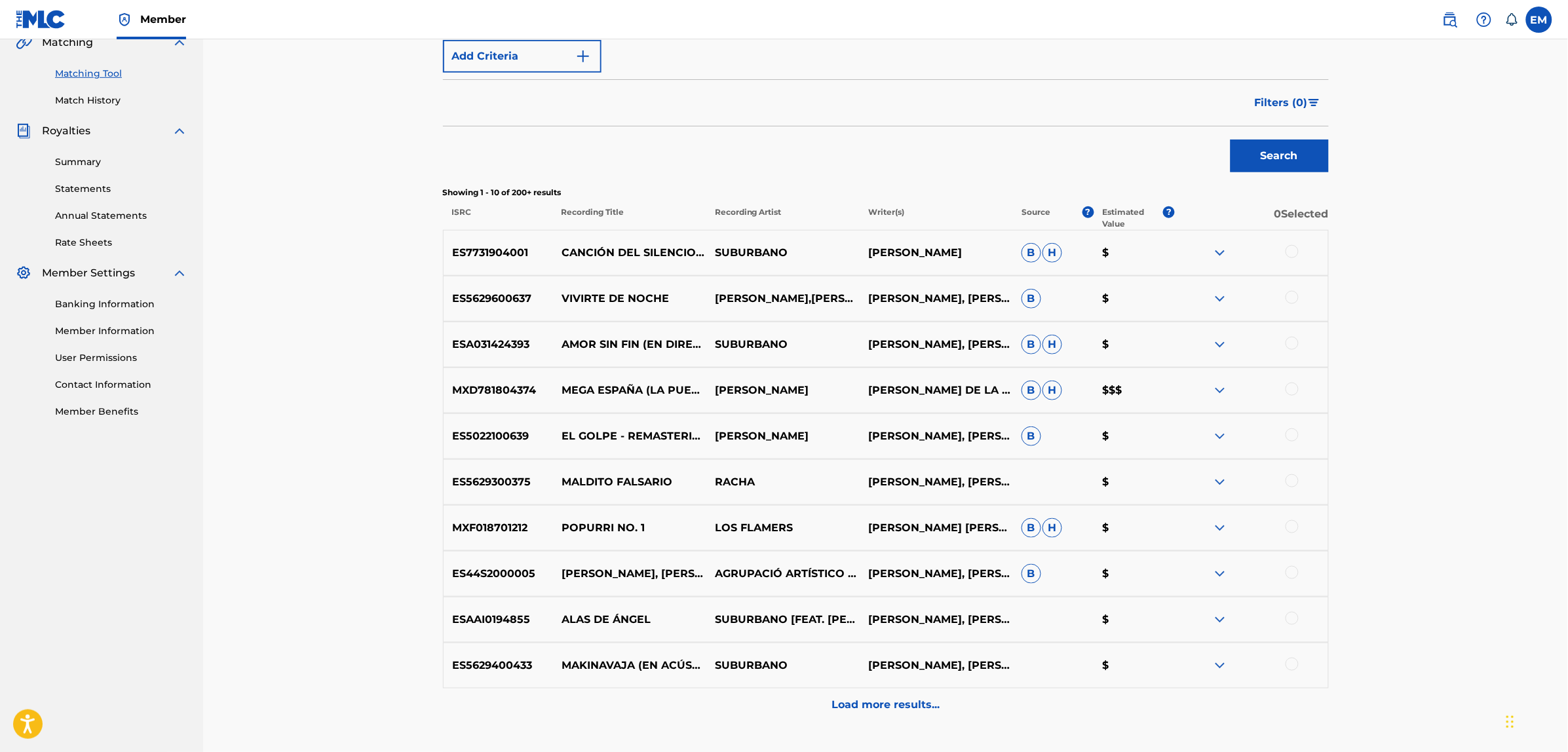
scroll to position [327, 0]
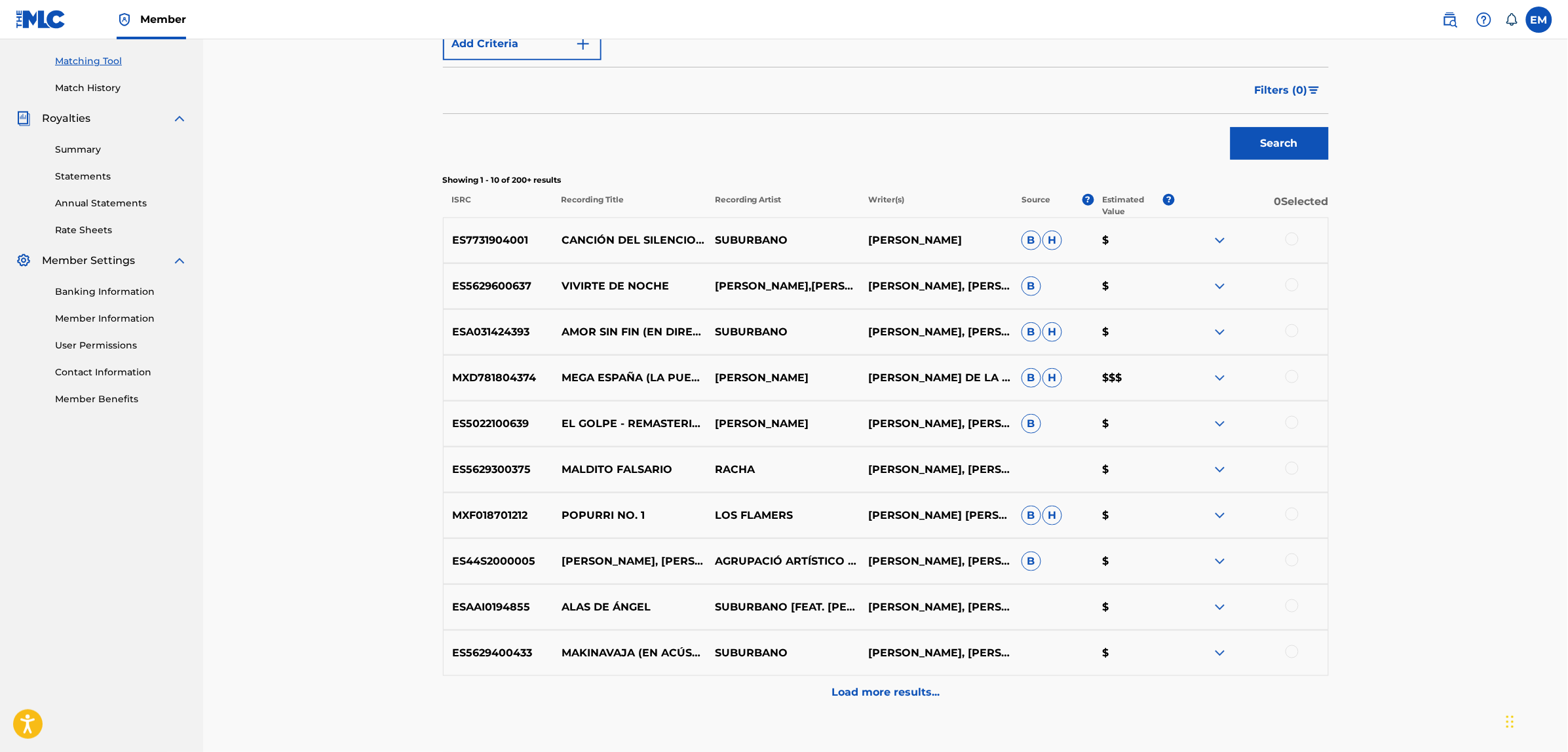
click at [1291, 653] on div at bounding box center [1291, 651] width 13 height 13
click at [975, 650] on button "Match 1 Group" at bounding box center [920, 645] width 145 height 33
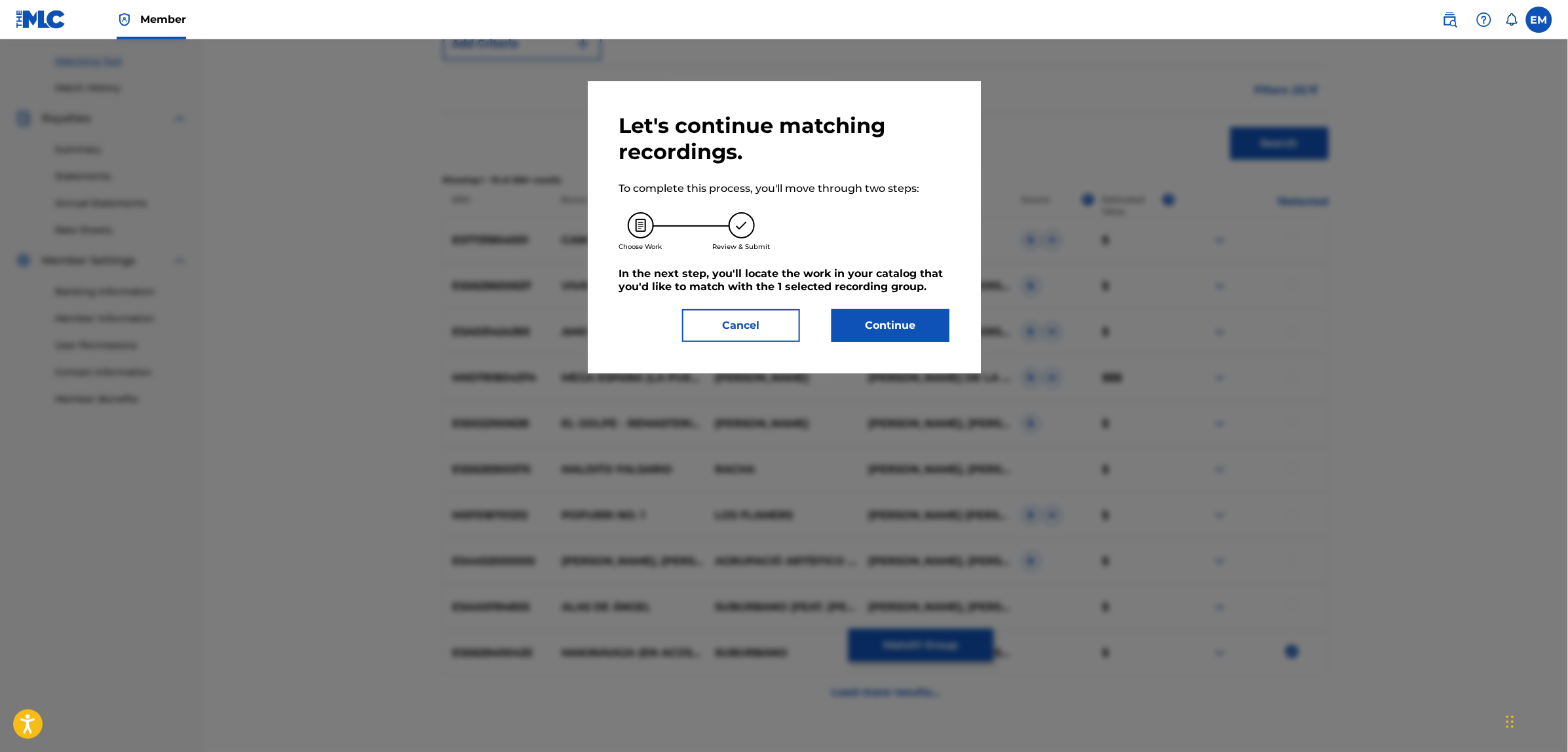
click at [896, 332] on button "Continue" at bounding box center [891, 326] width 118 height 33
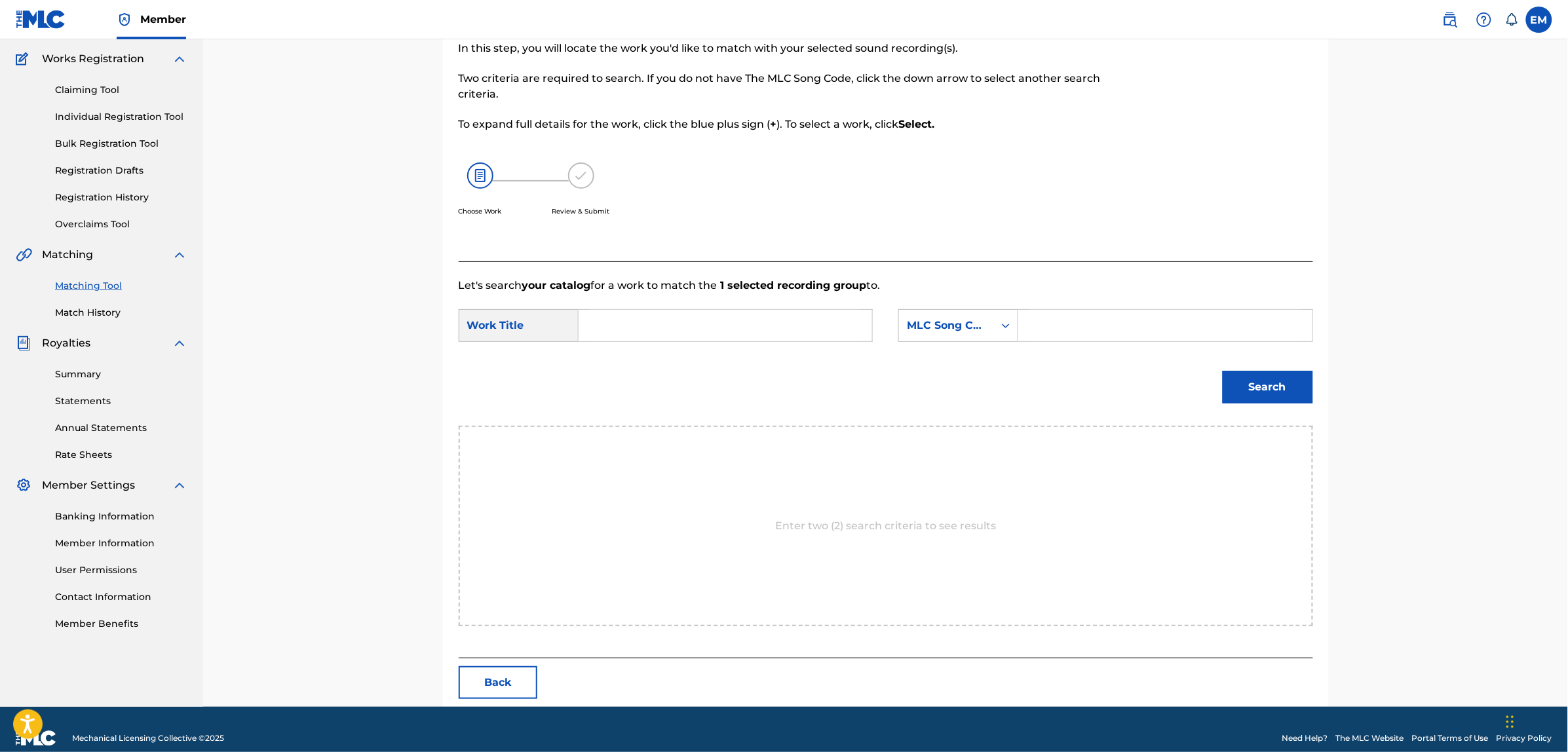
scroll to position [120, 0]
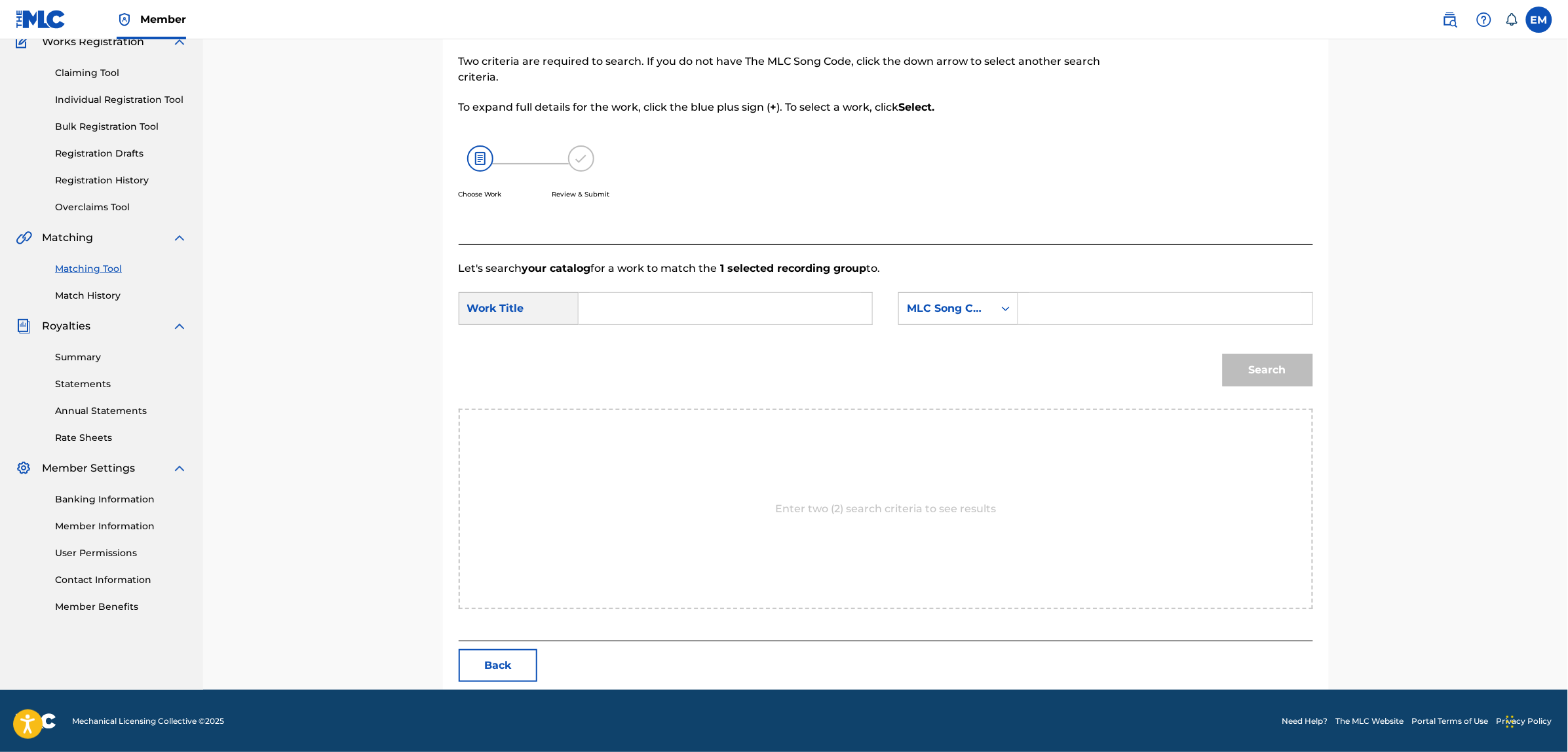
click at [675, 307] on input "Search Form" at bounding box center [725, 308] width 271 height 31
type input "bordeando el agujero"
click at [934, 319] on div "MLC Song Code" at bounding box center [945, 308] width 95 height 25
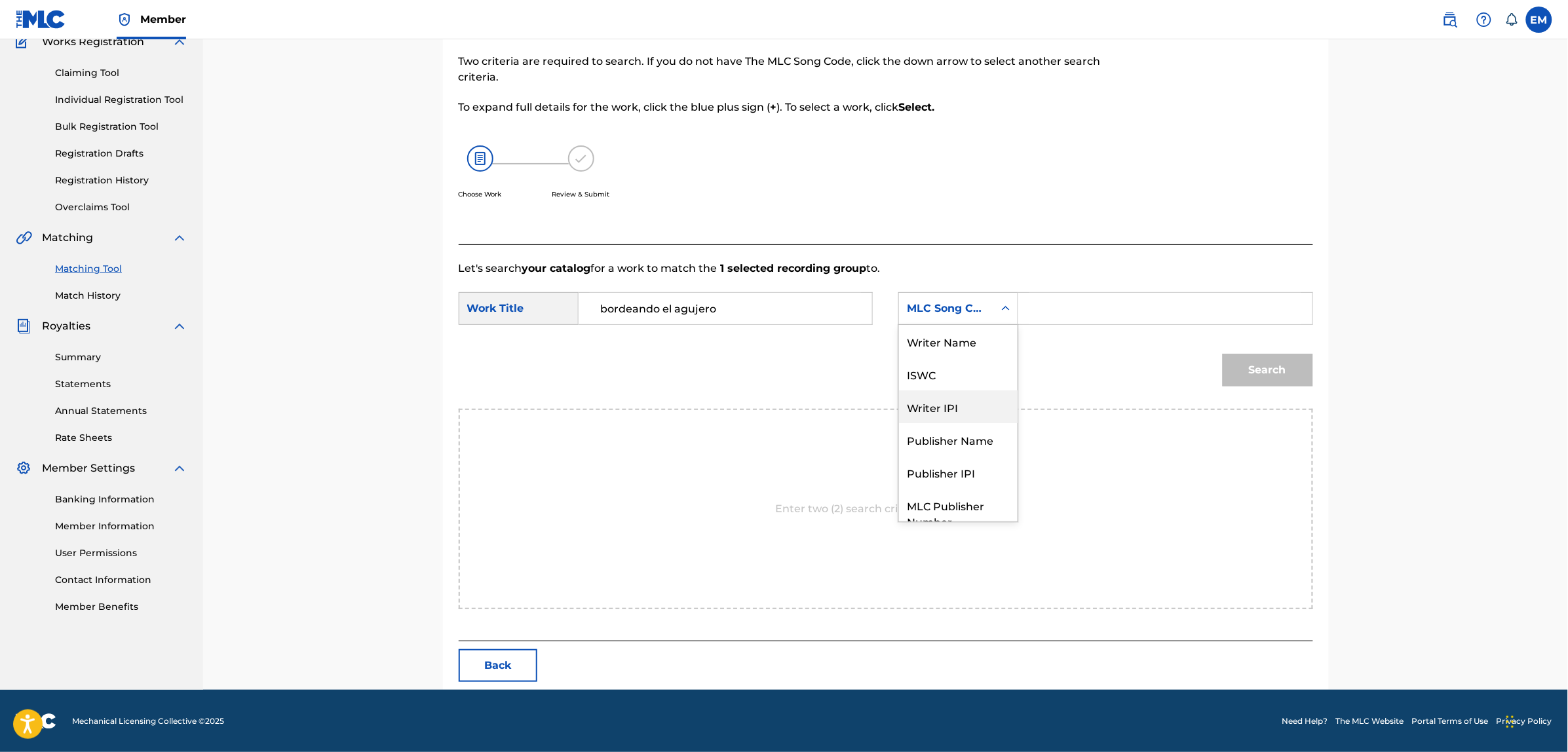
scroll to position [0, 0]
click at [949, 344] on div "Writer Name" at bounding box center [958, 341] width 119 height 33
click at [1038, 305] on input "Search Form" at bounding box center [1164, 308] width 271 height 31
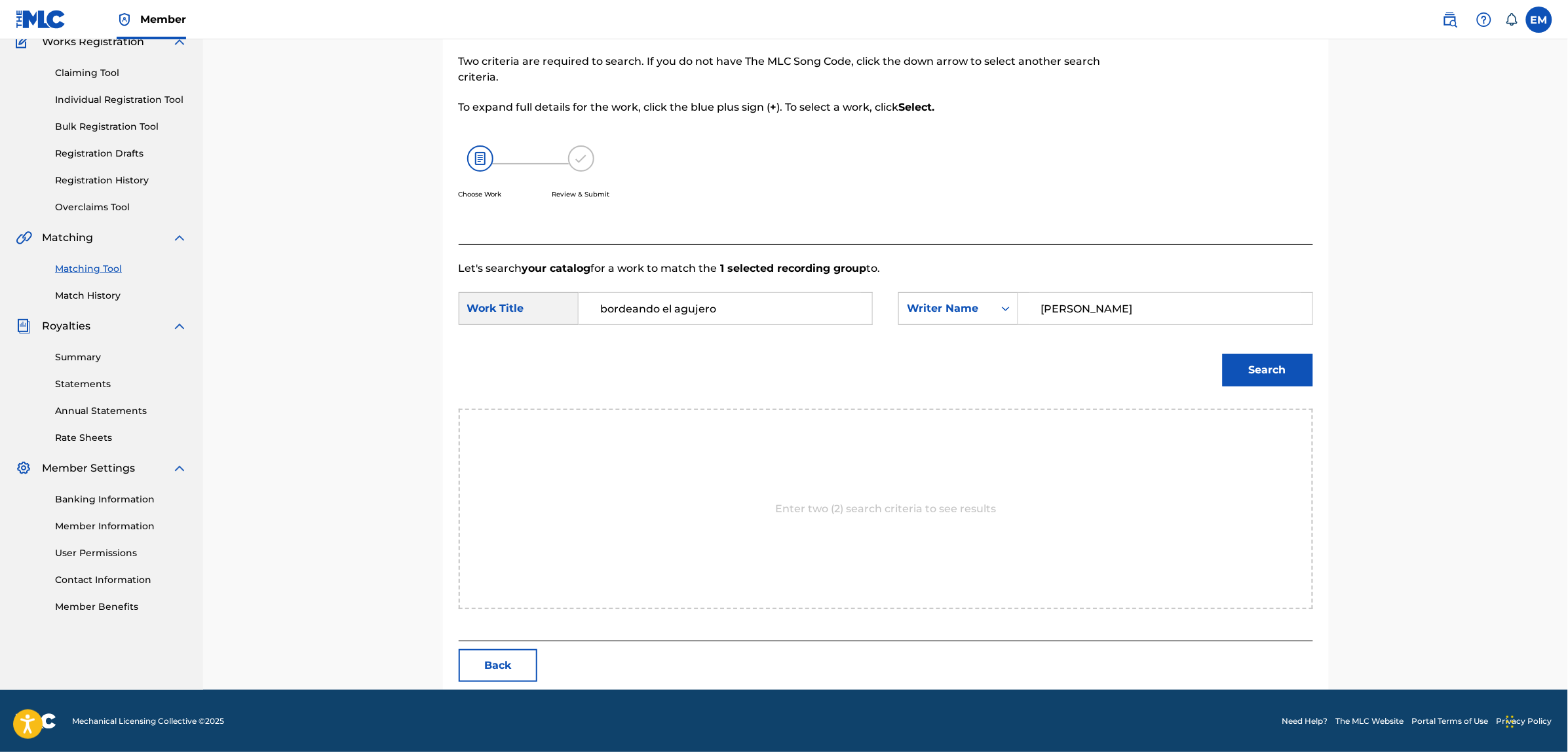
type input "[PERSON_NAME]"
click at [1222, 353] on button "Search" at bounding box center [1268, 370] width 90 height 33
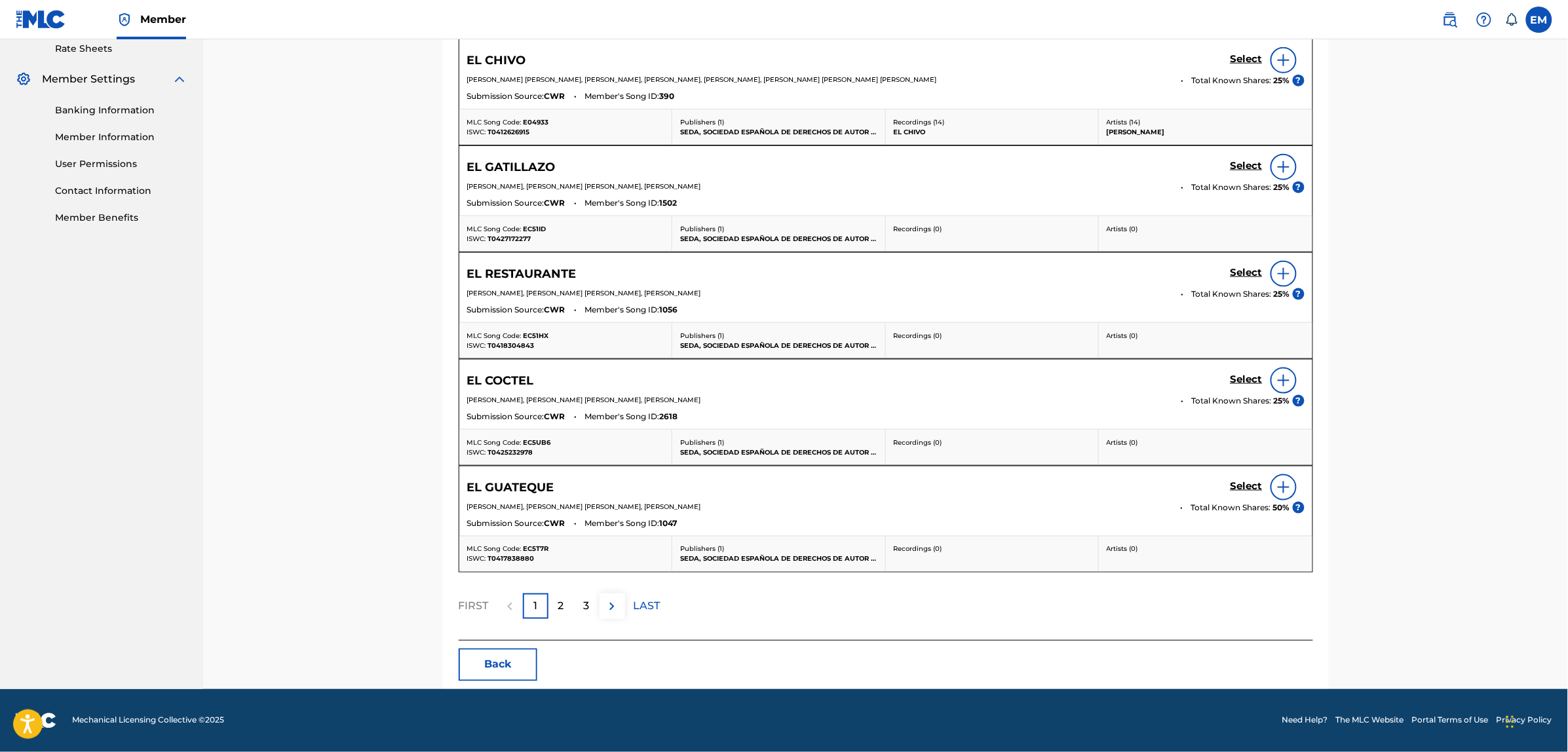
scroll to position [511, 0]
click at [555, 604] on div "2" at bounding box center [561, 606] width 25 height 25
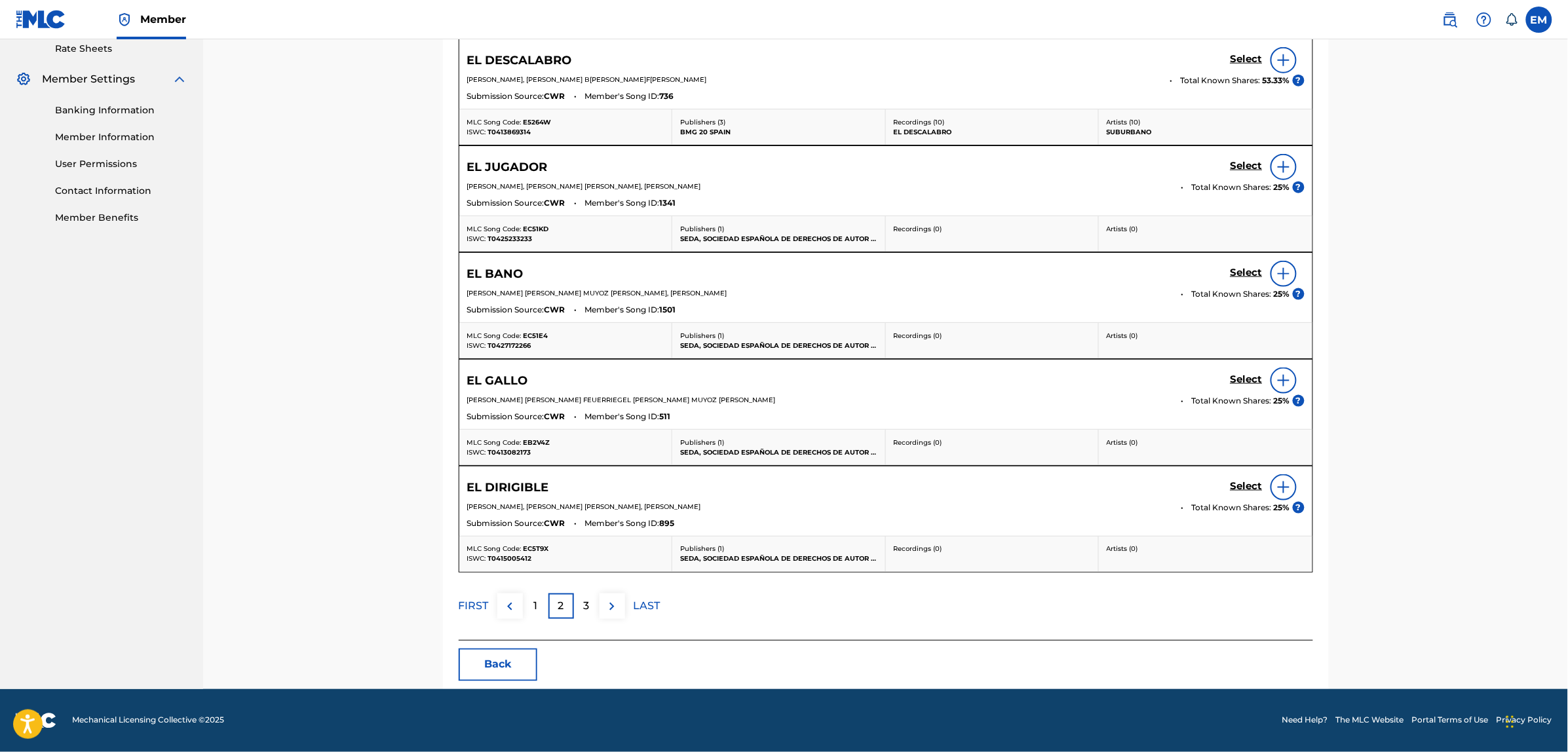
click at [586, 602] on p "3" at bounding box center [586, 607] width 6 height 16
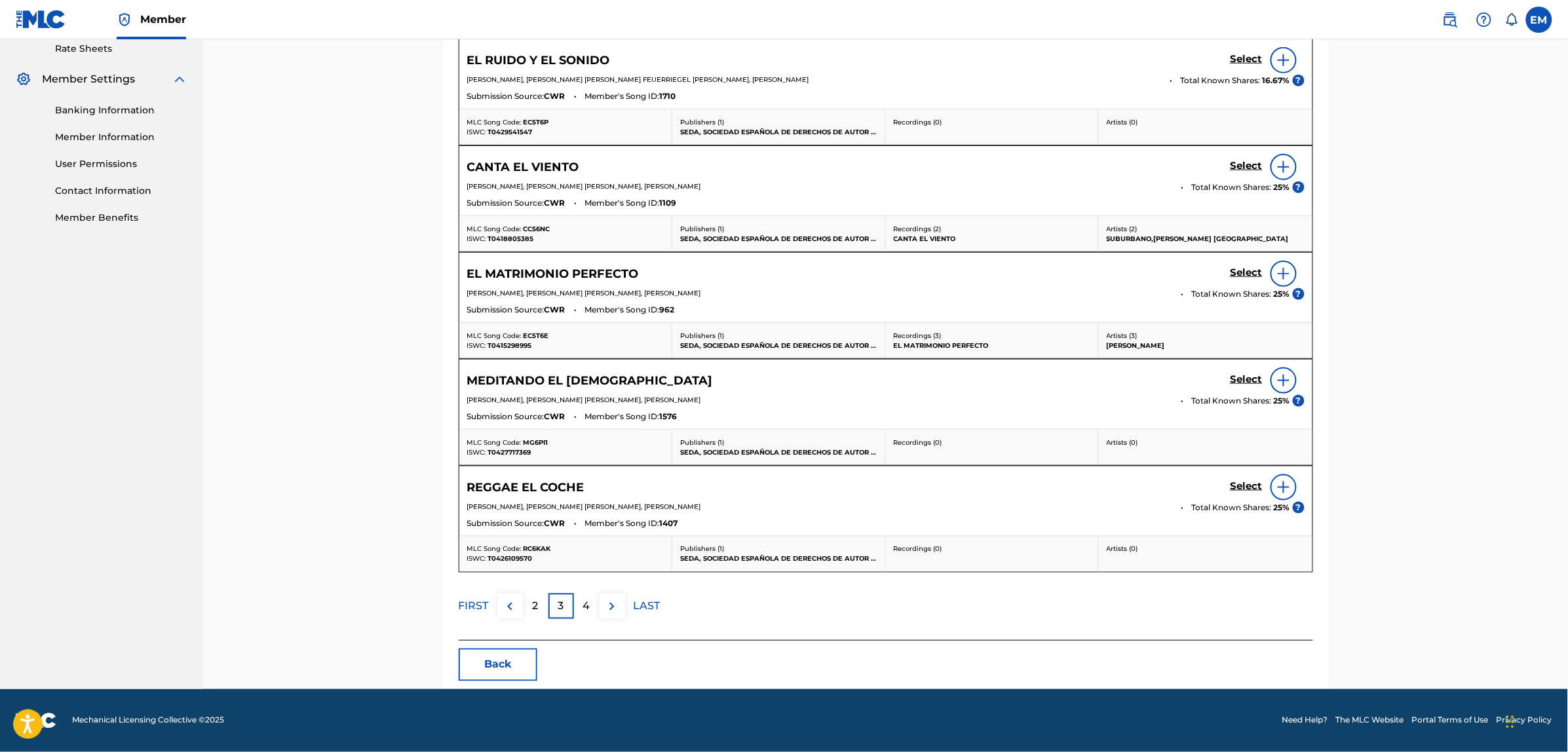
click at [614, 601] on img at bounding box center [612, 607] width 16 height 16
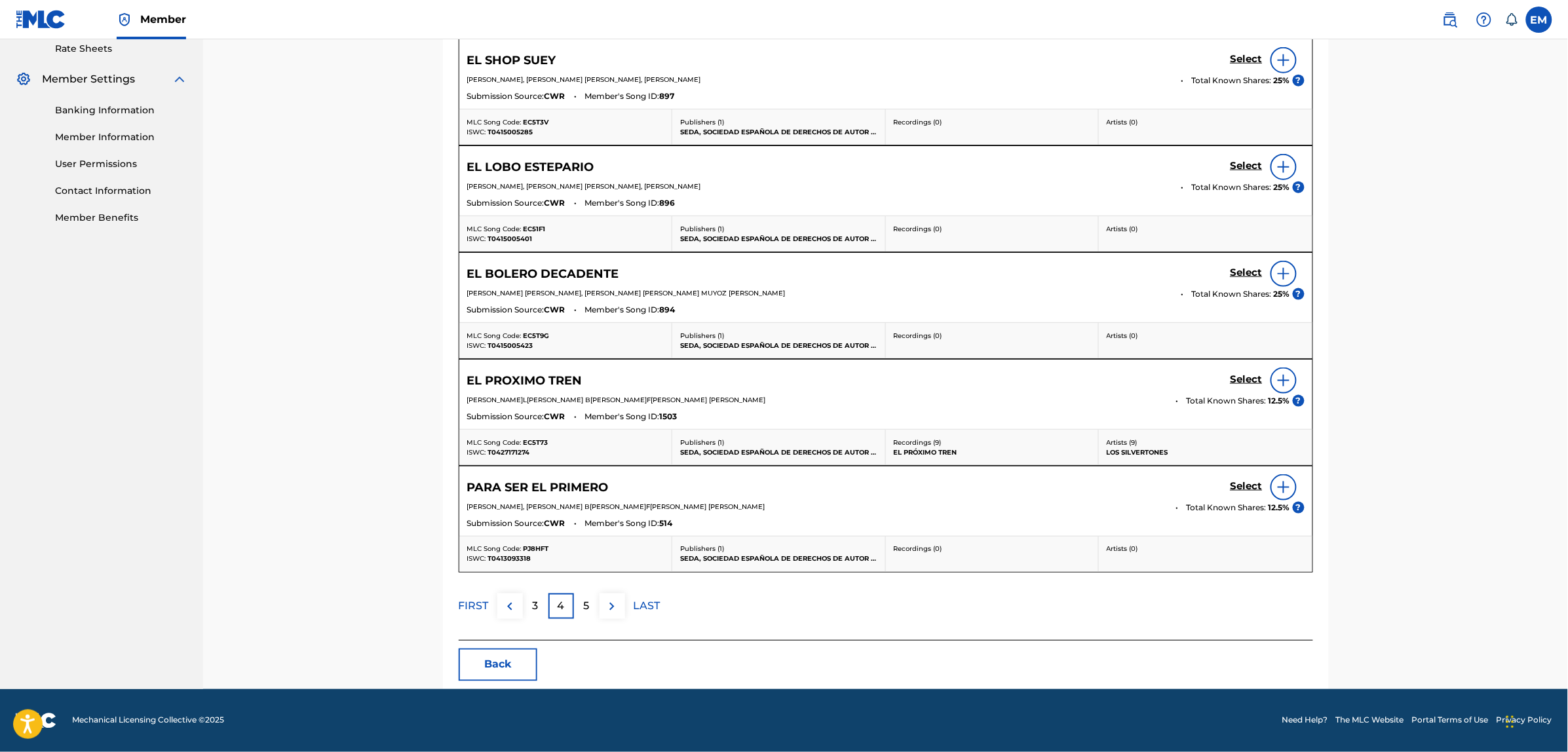
click at [589, 602] on p "5" at bounding box center [586, 607] width 6 height 16
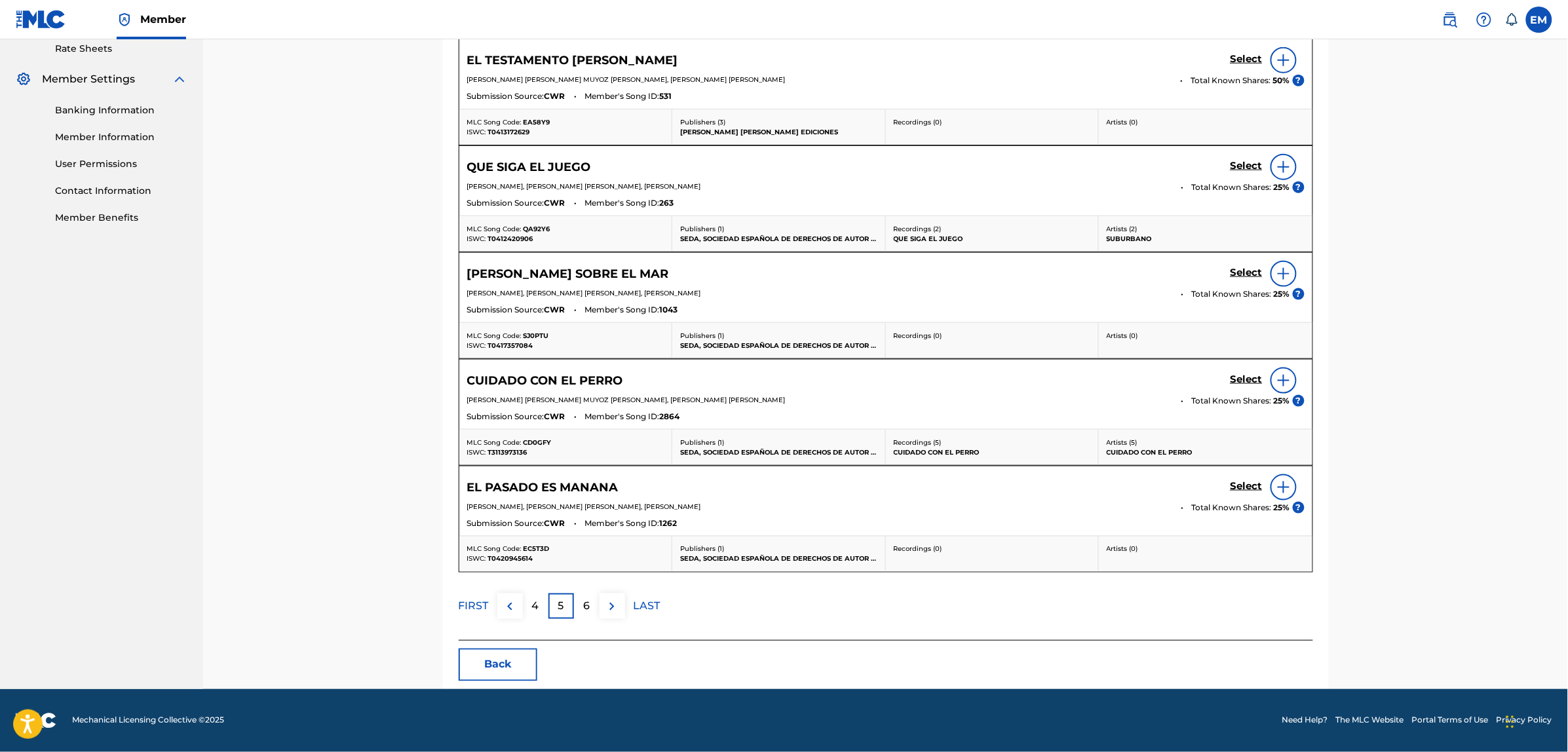
click at [587, 603] on p "6" at bounding box center [587, 607] width 7 height 16
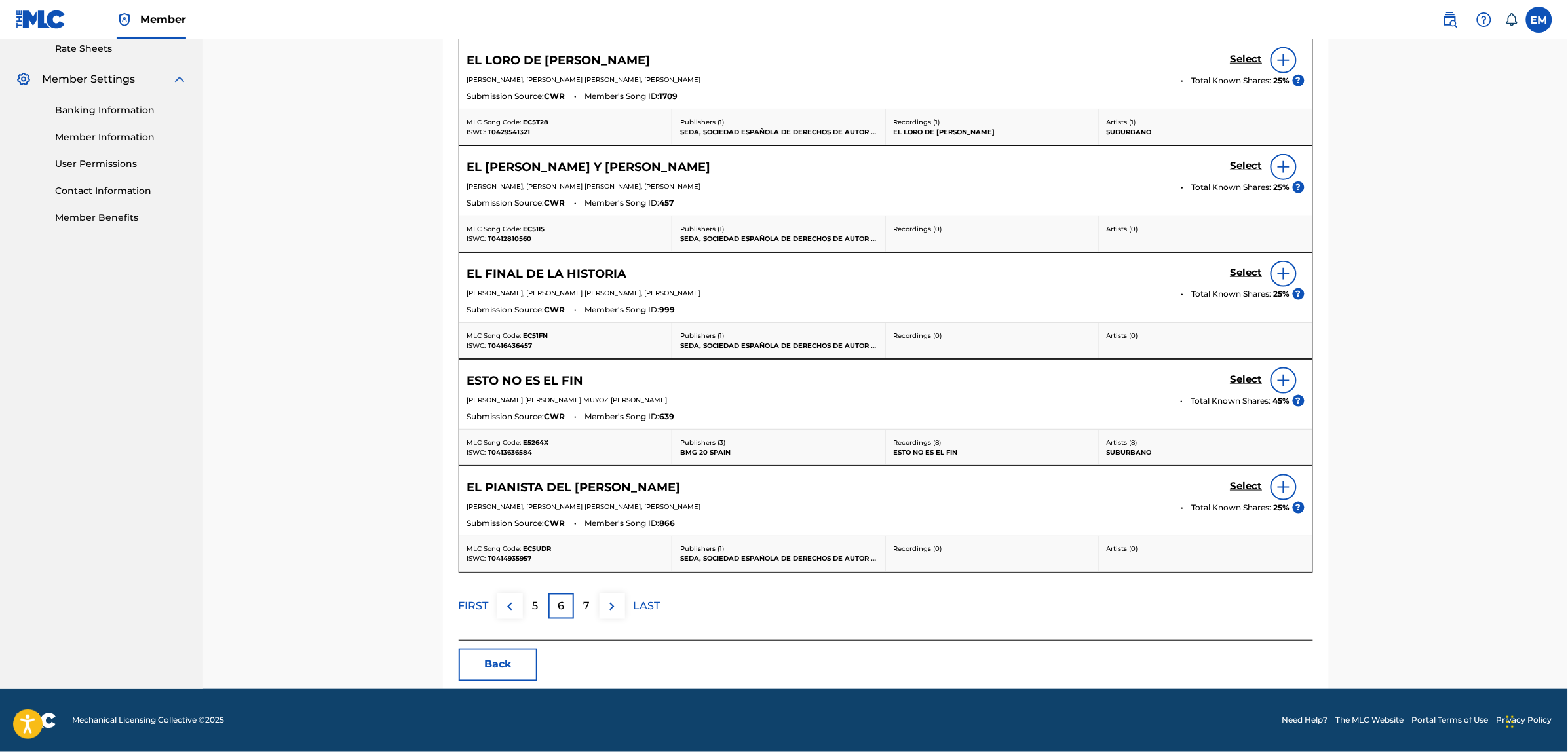
click at [616, 599] on img at bounding box center [612, 607] width 16 height 16
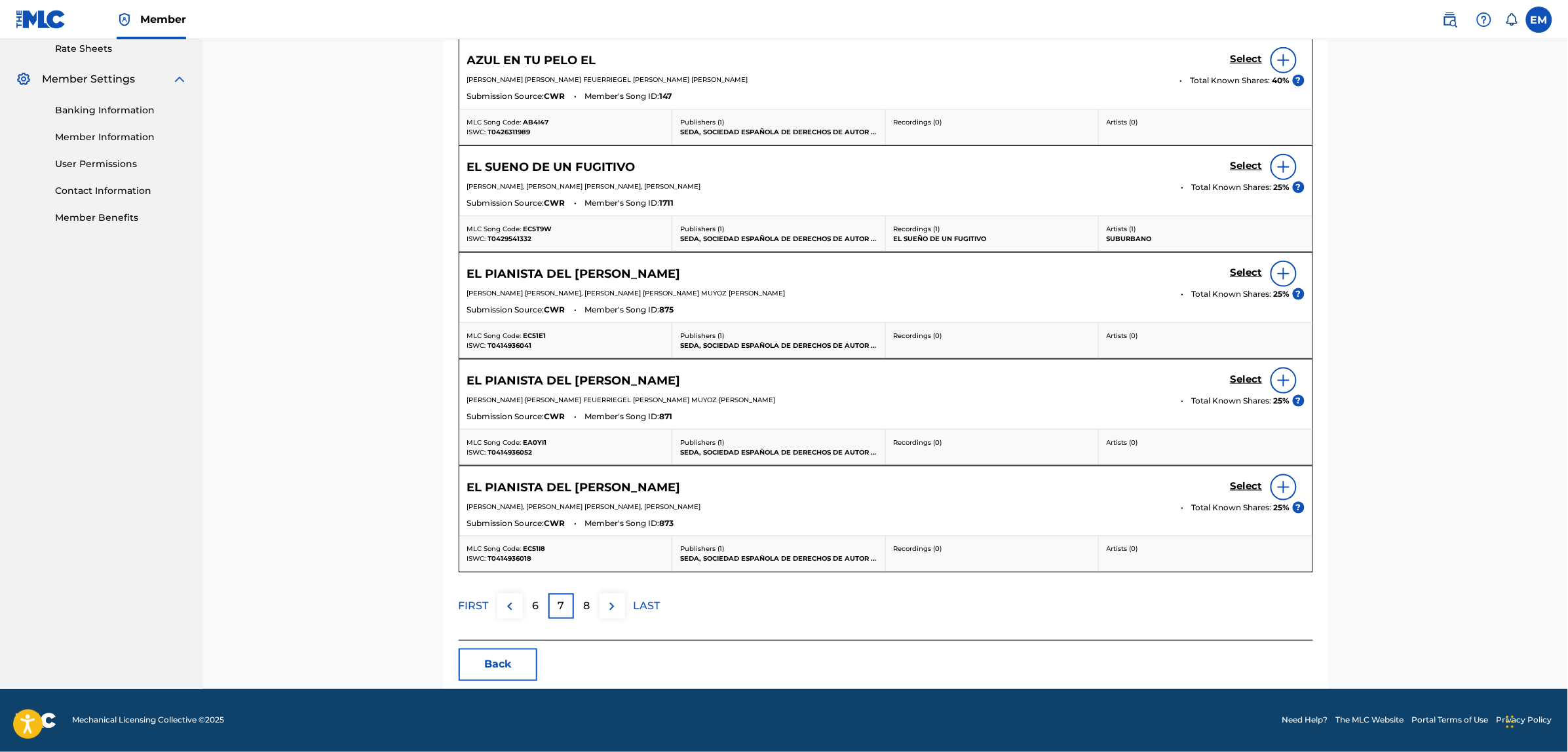
click at [519, 669] on button "Back" at bounding box center [497, 665] width 79 height 33
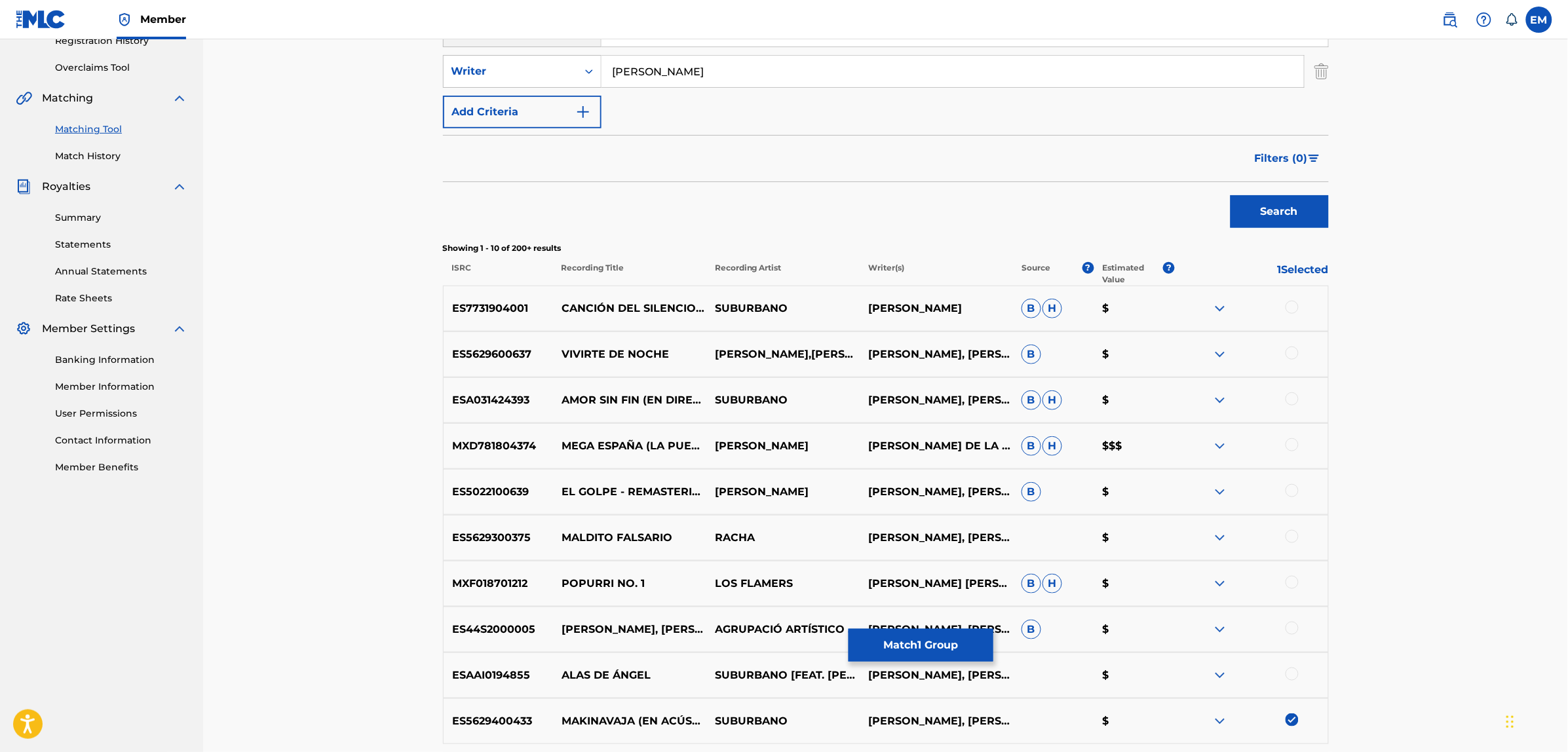
scroll to position [85, 0]
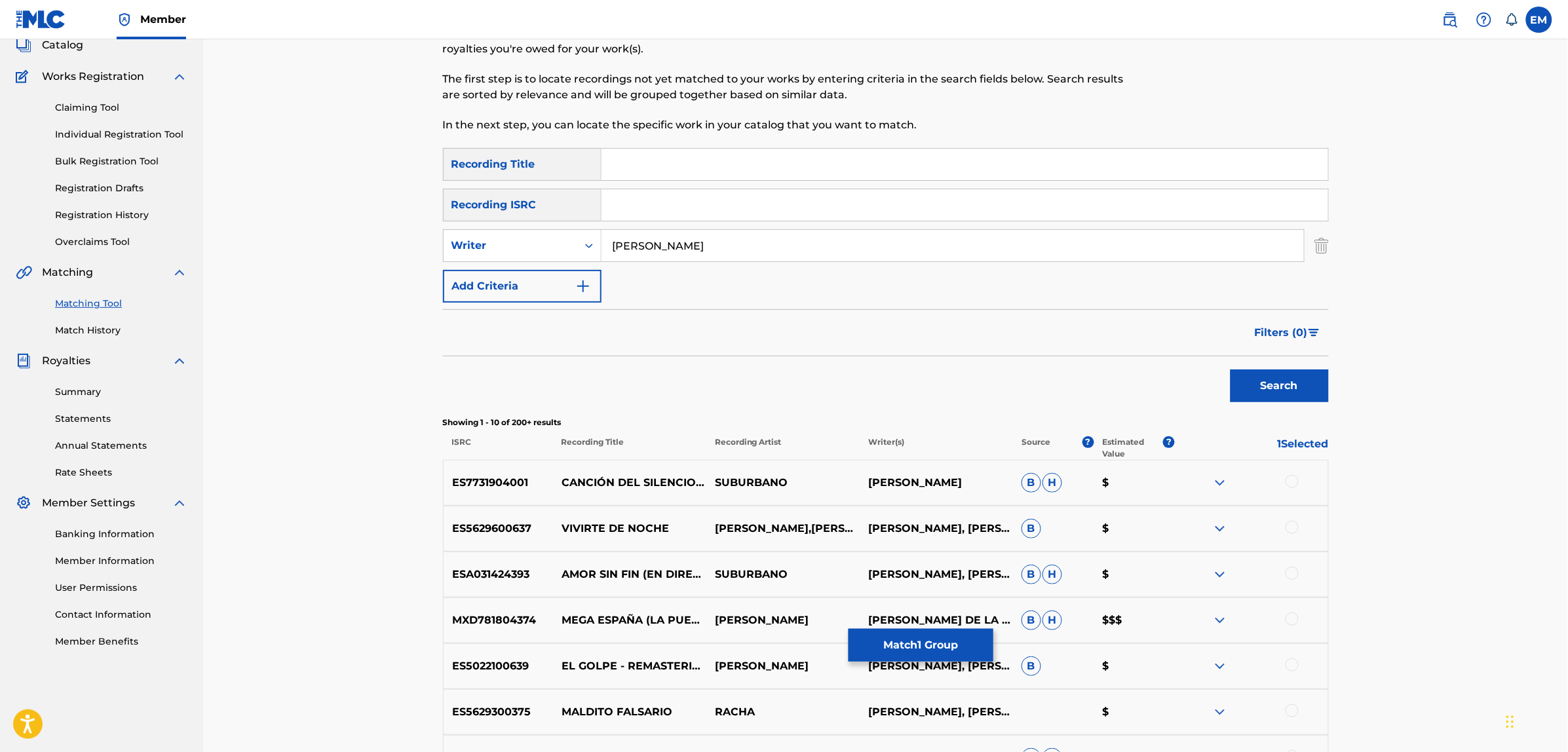
click at [90, 327] on link "Match History" at bounding box center [121, 331] width 132 height 14
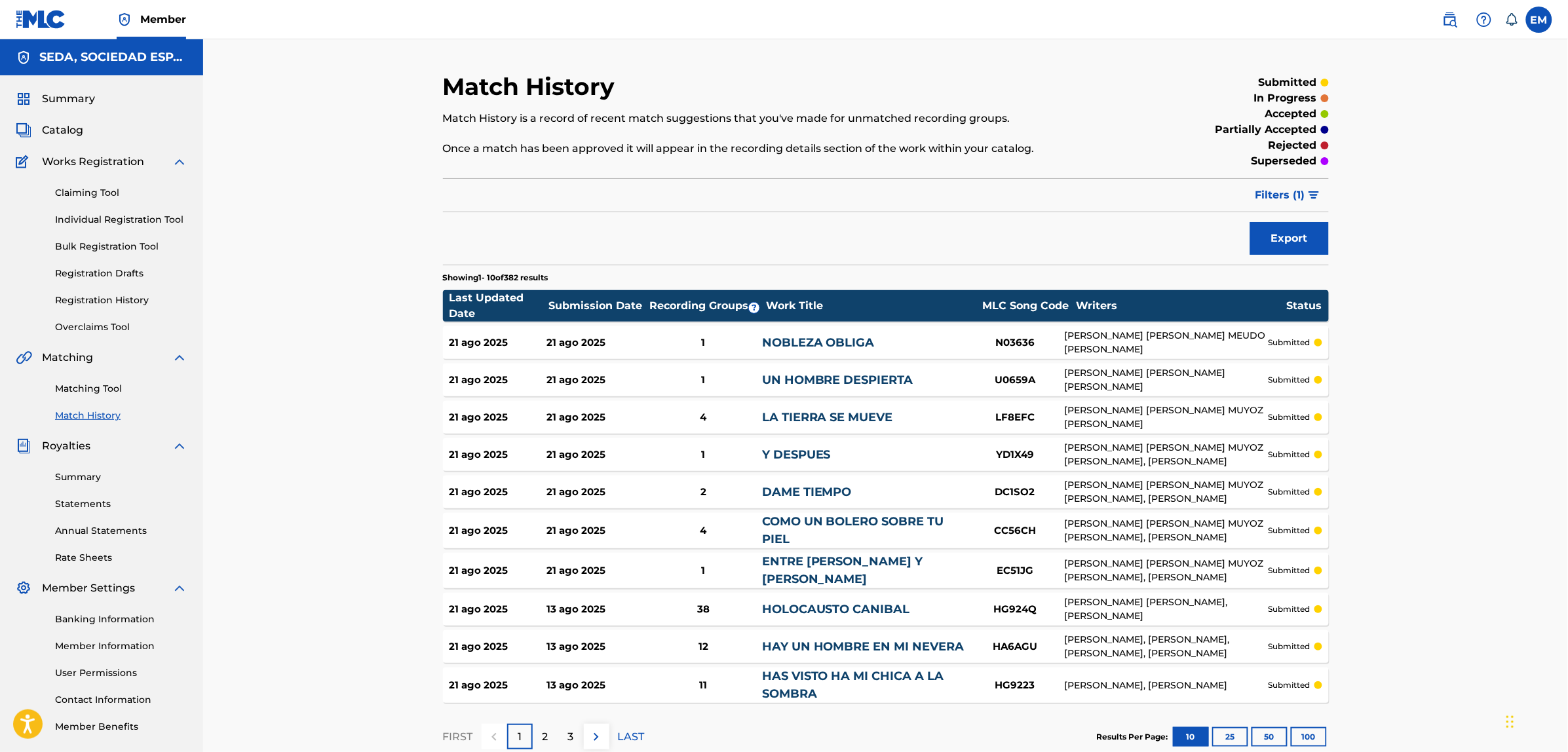
click at [94, 388] on link "Matching Tool" at bounding box center [121, 389] width 132 height 14
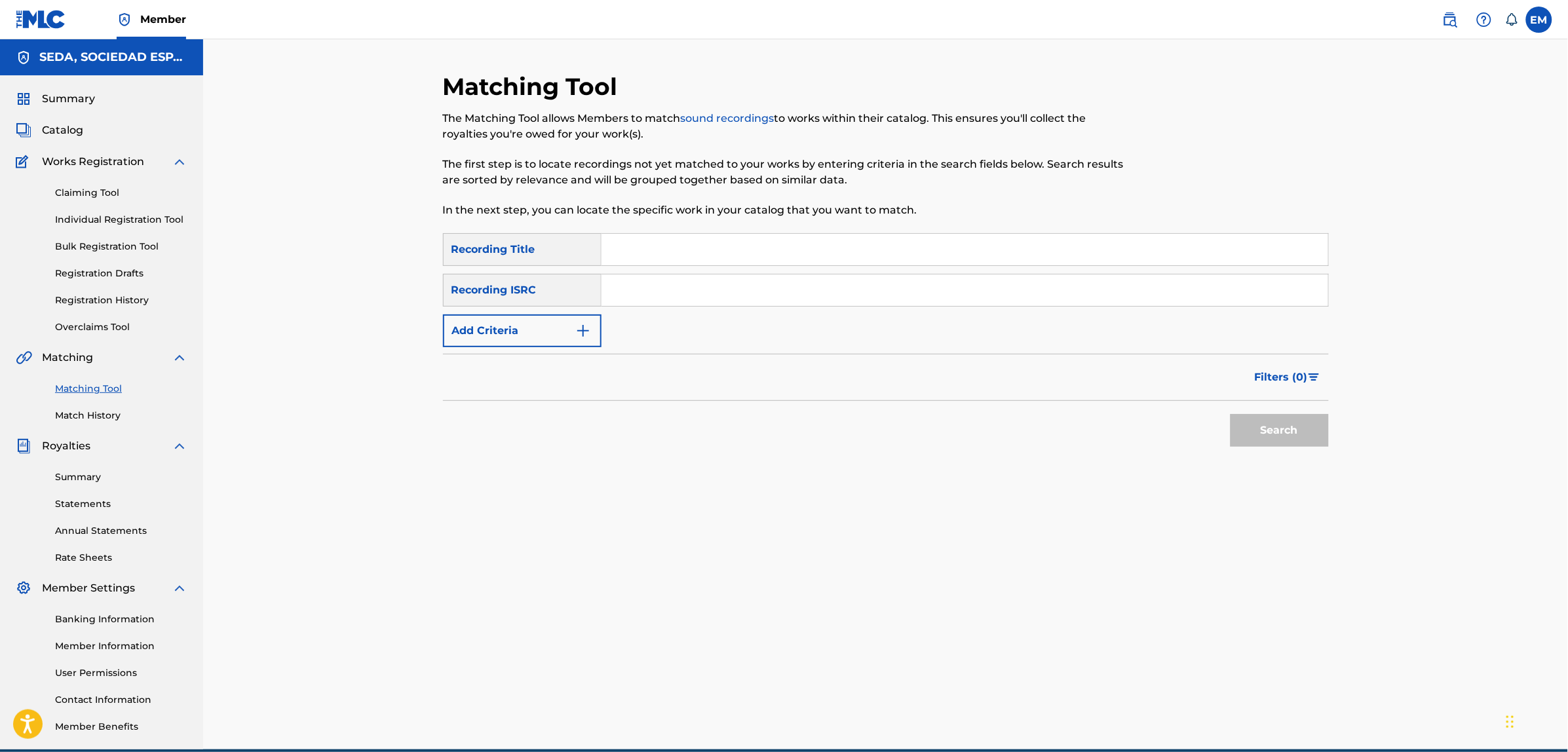
click at [656, 244] on input "Search Form" at bounding box center [965, 249] width 727 height 31
type input "destino incierto"
click at [1230, 414] on button "Search" at bounding box center [1279, 431] width 98 height 33
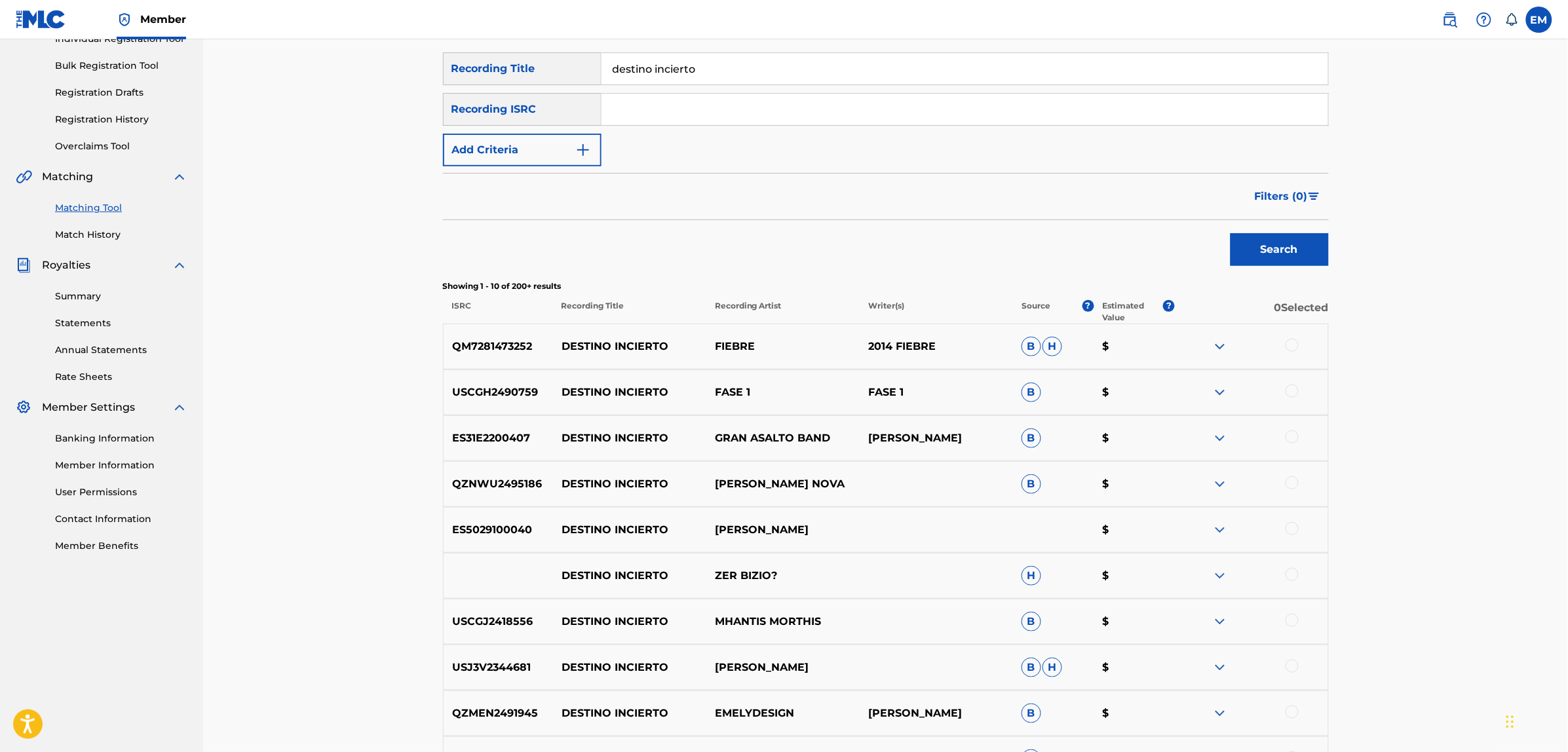
scroll to position [246, 0]
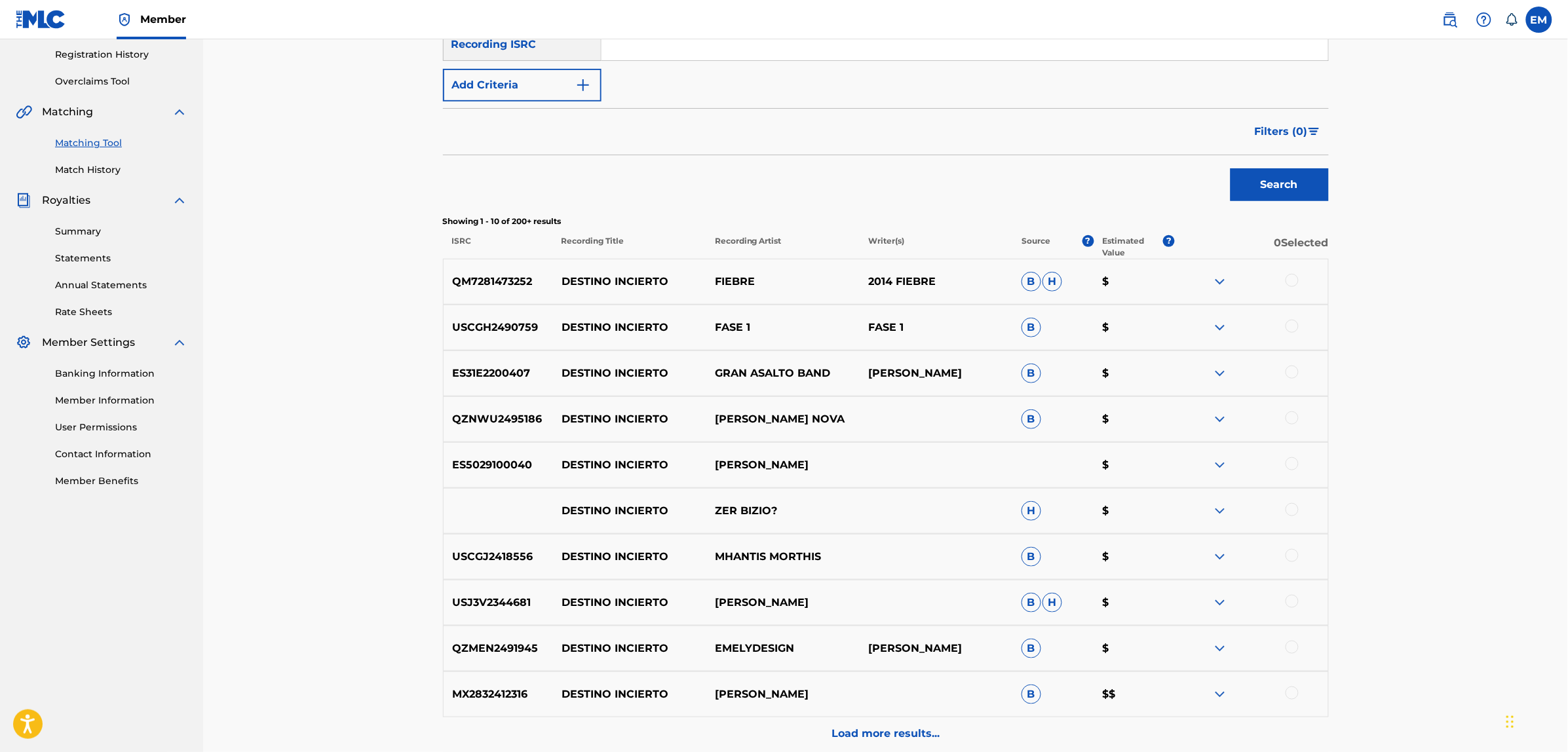
click at [1291, 466] on div at bounding box center [1291, 464] width 13 height 13
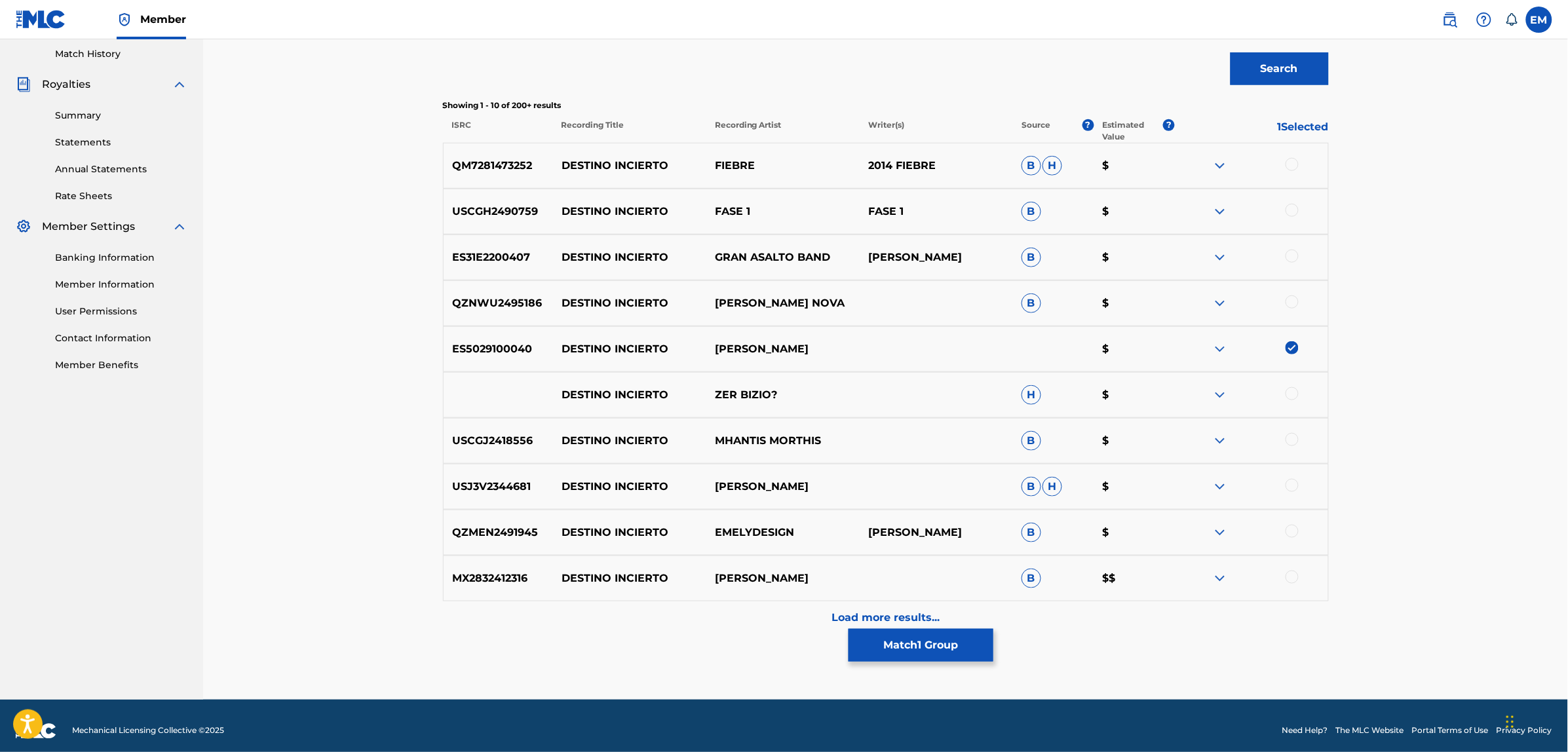
scroll to position [372, 0]
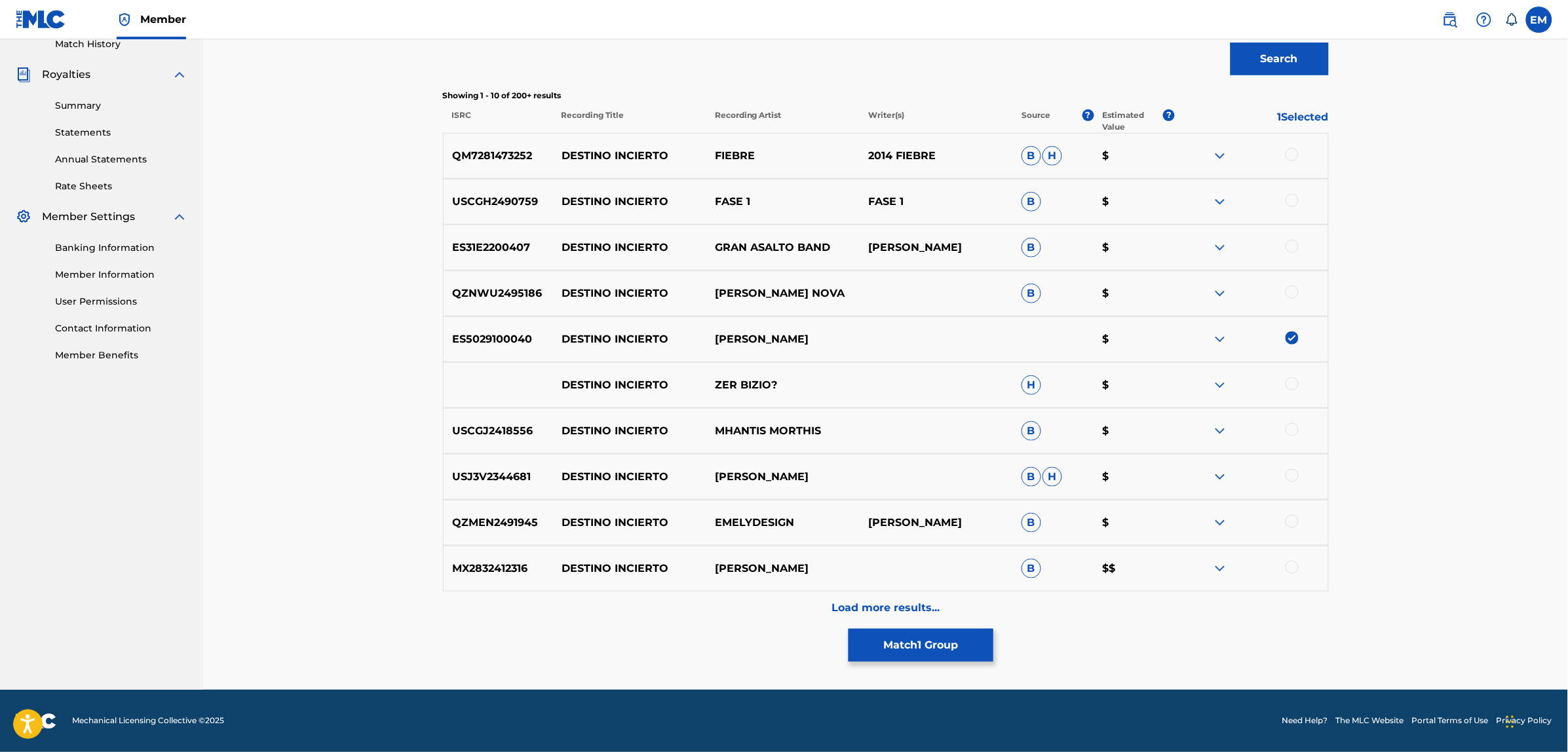
click at [852, 604] on p "Load more results..." at bounding box center [886, 608] width 109 height 16
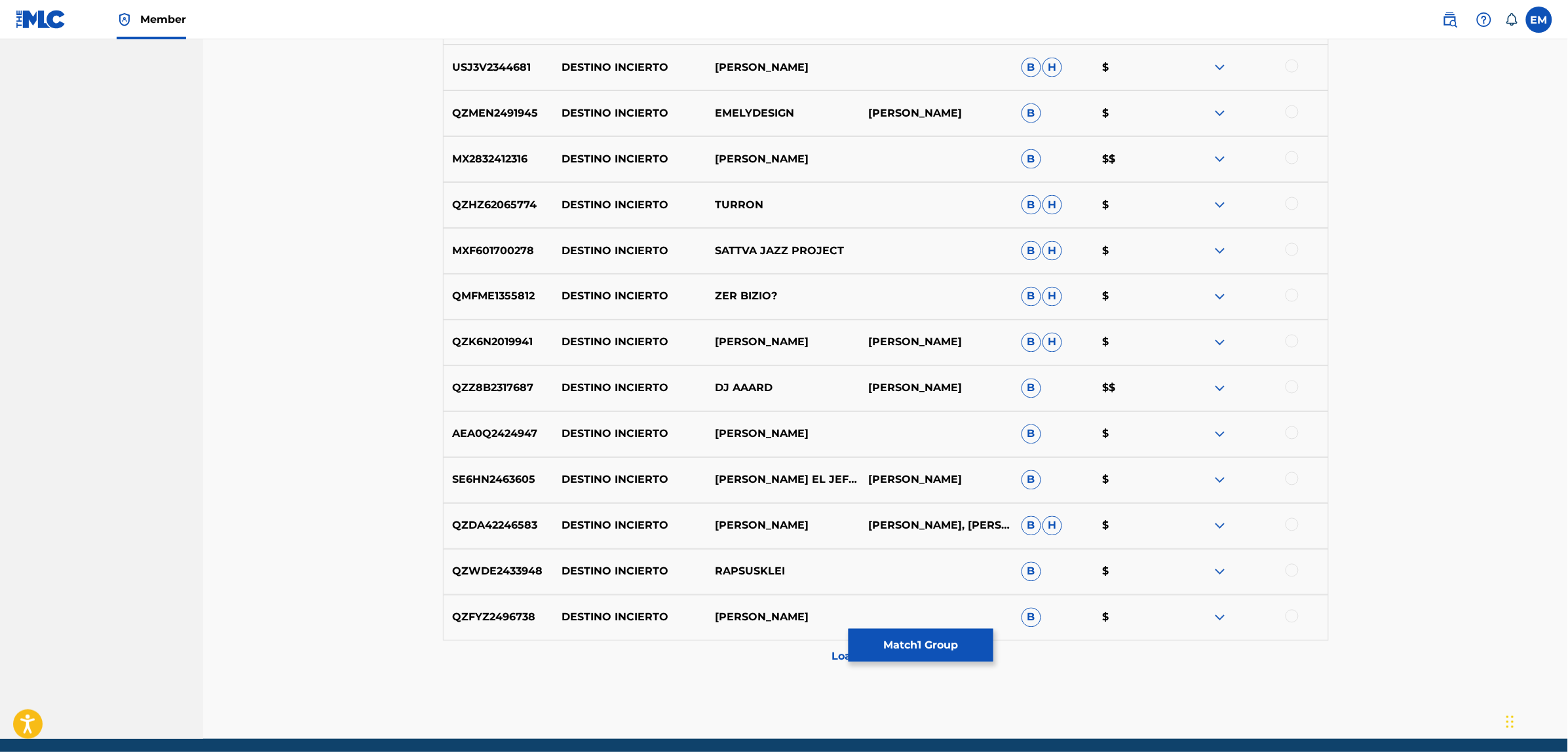
scroll to position [830, 0]
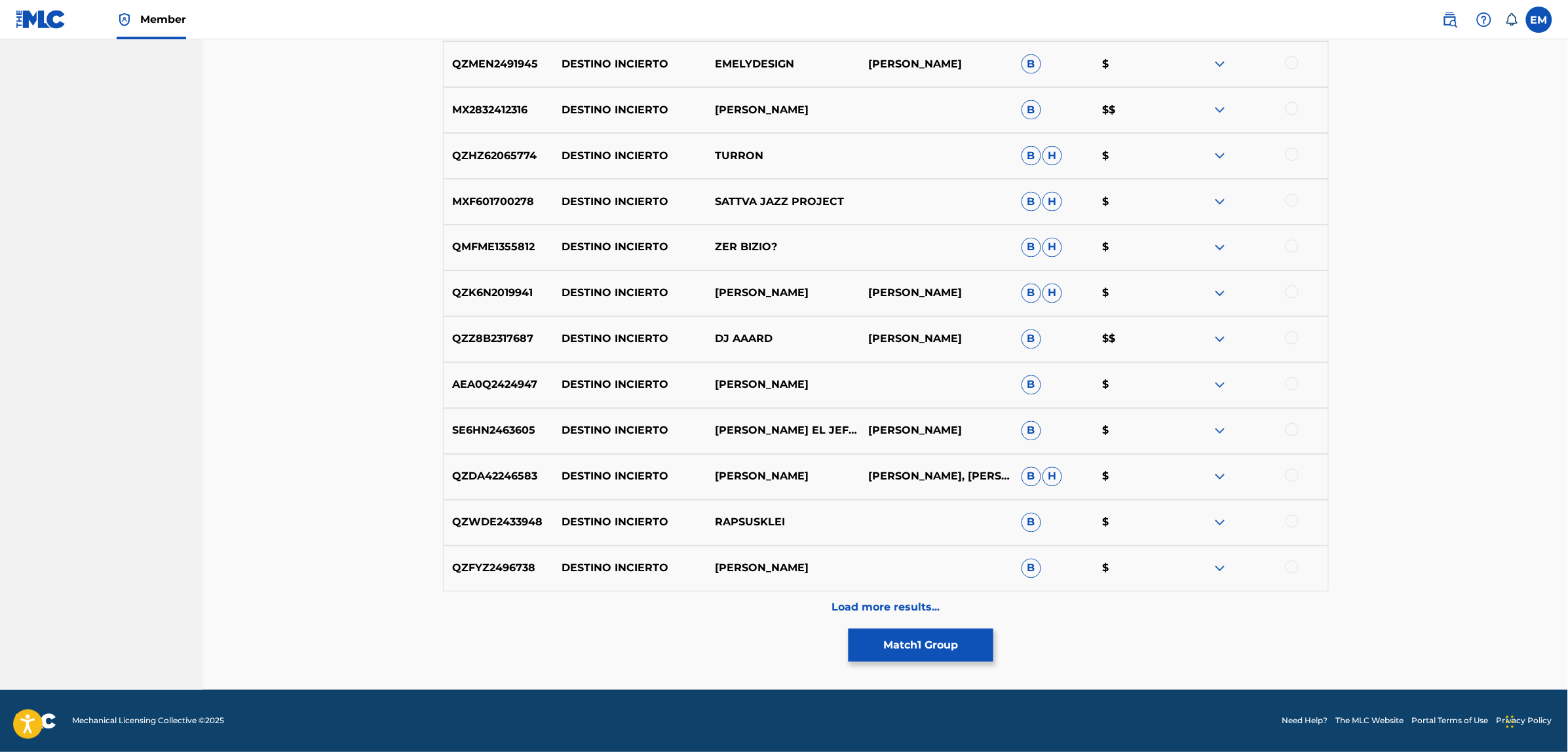
click at [931, 606] on p "Load more results..." at bounding box center [886, 608] width 109 height 16
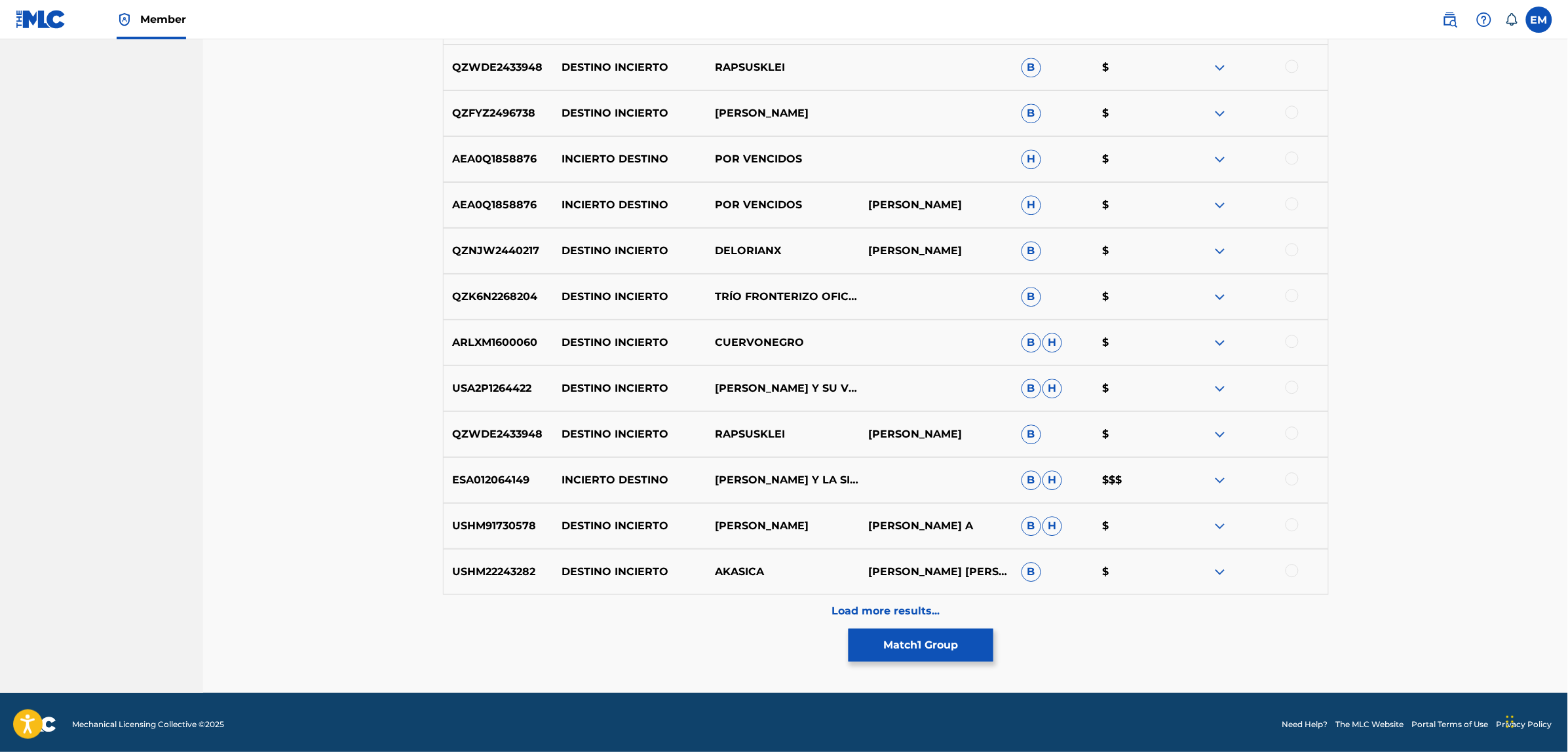
scroll to position [1289, 0]
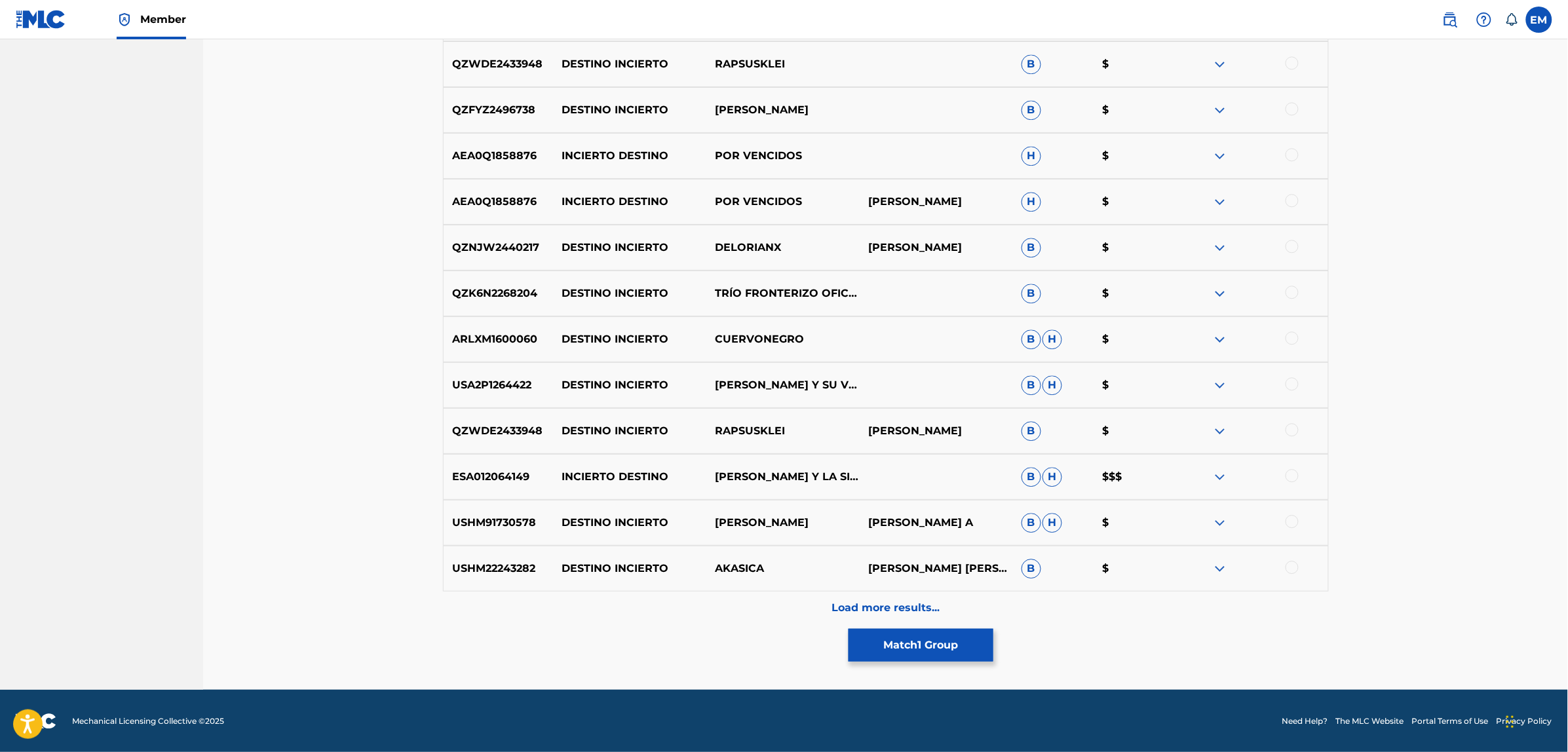
click at [850, 600] on p "Load more results..." at bounding box center [886, 608] width 109 height 16
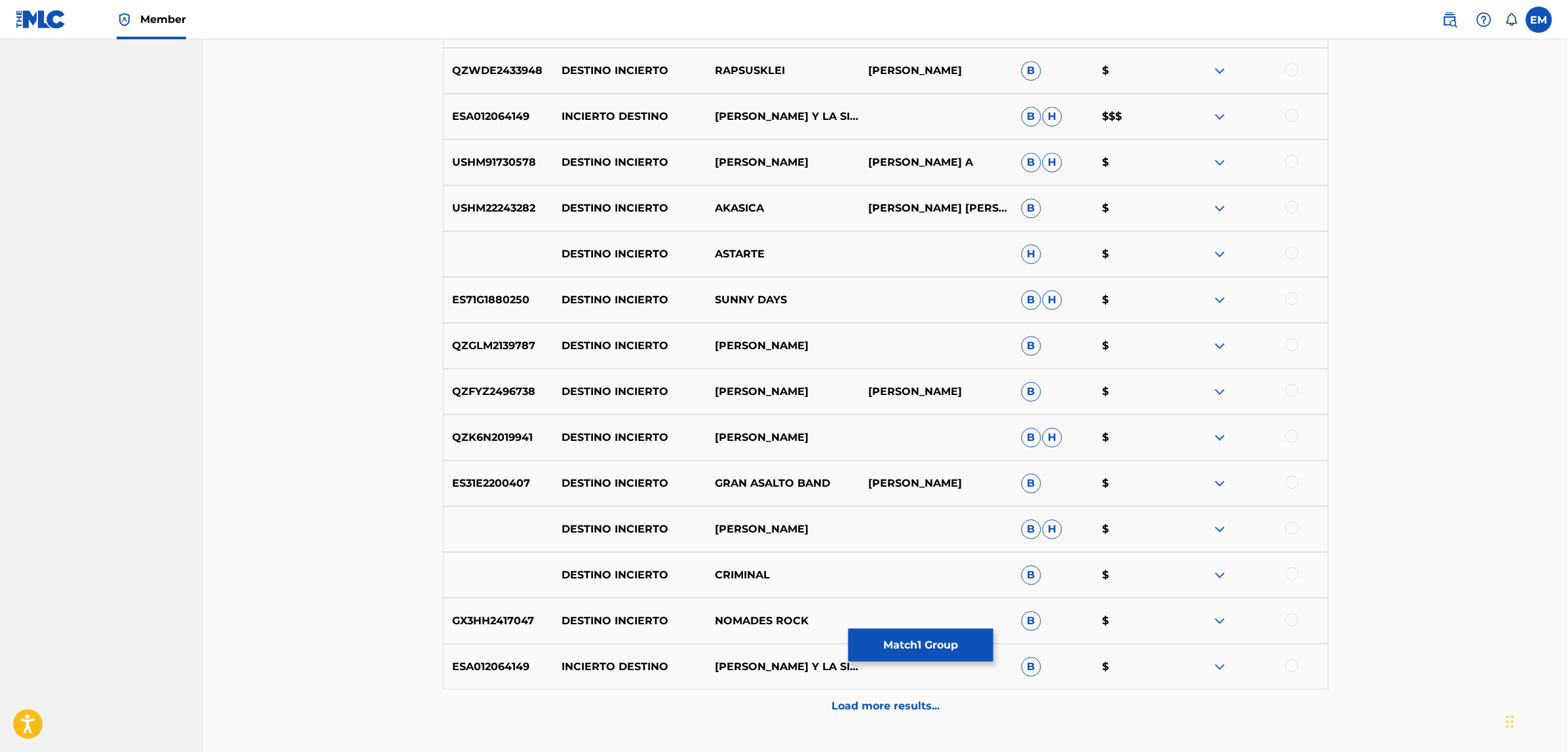
scroll to position [1747, 0]
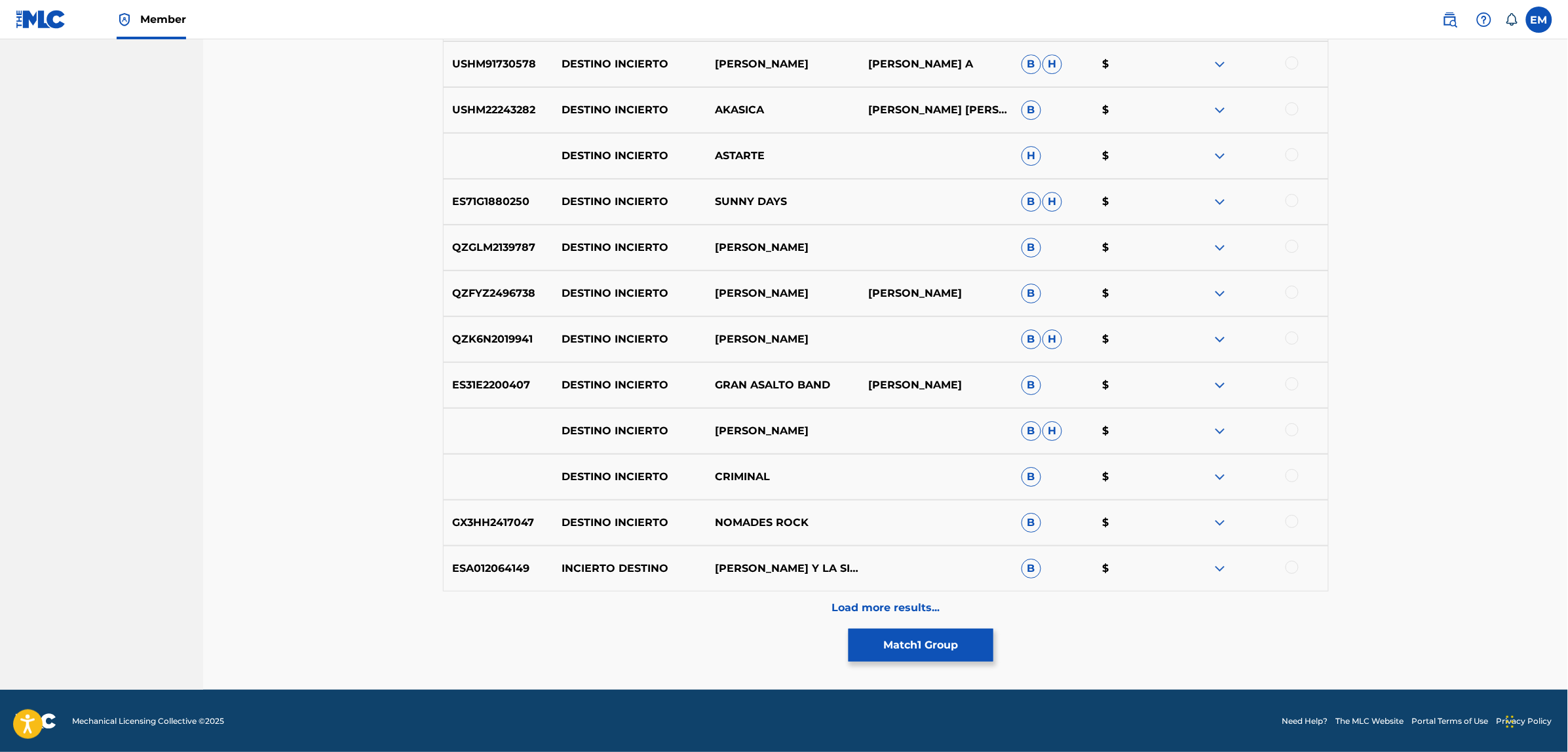
click at [894, 598] on div "Load more results..." at bounding box center [886, 608] width 886 height 33
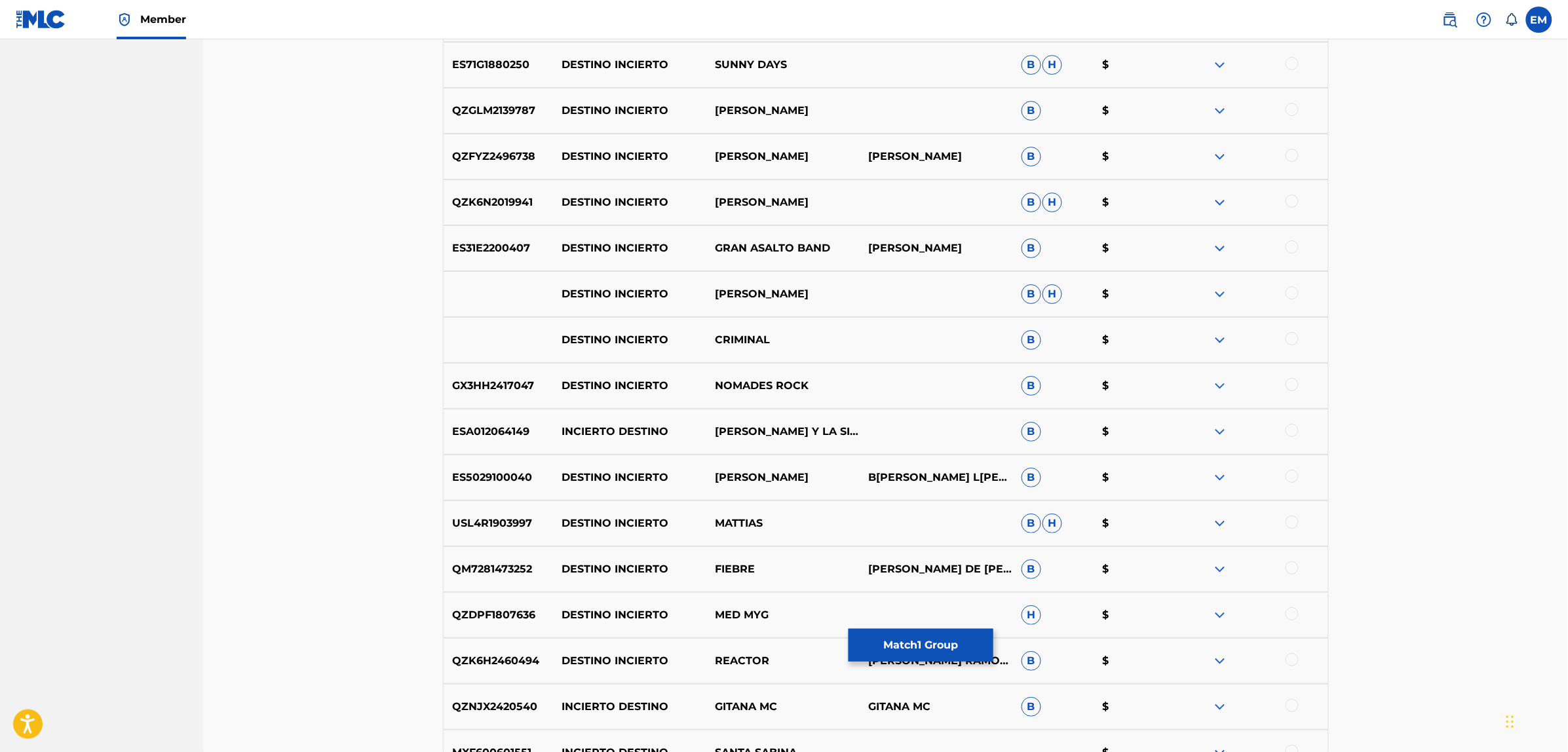
scroll to position [1911, 0]
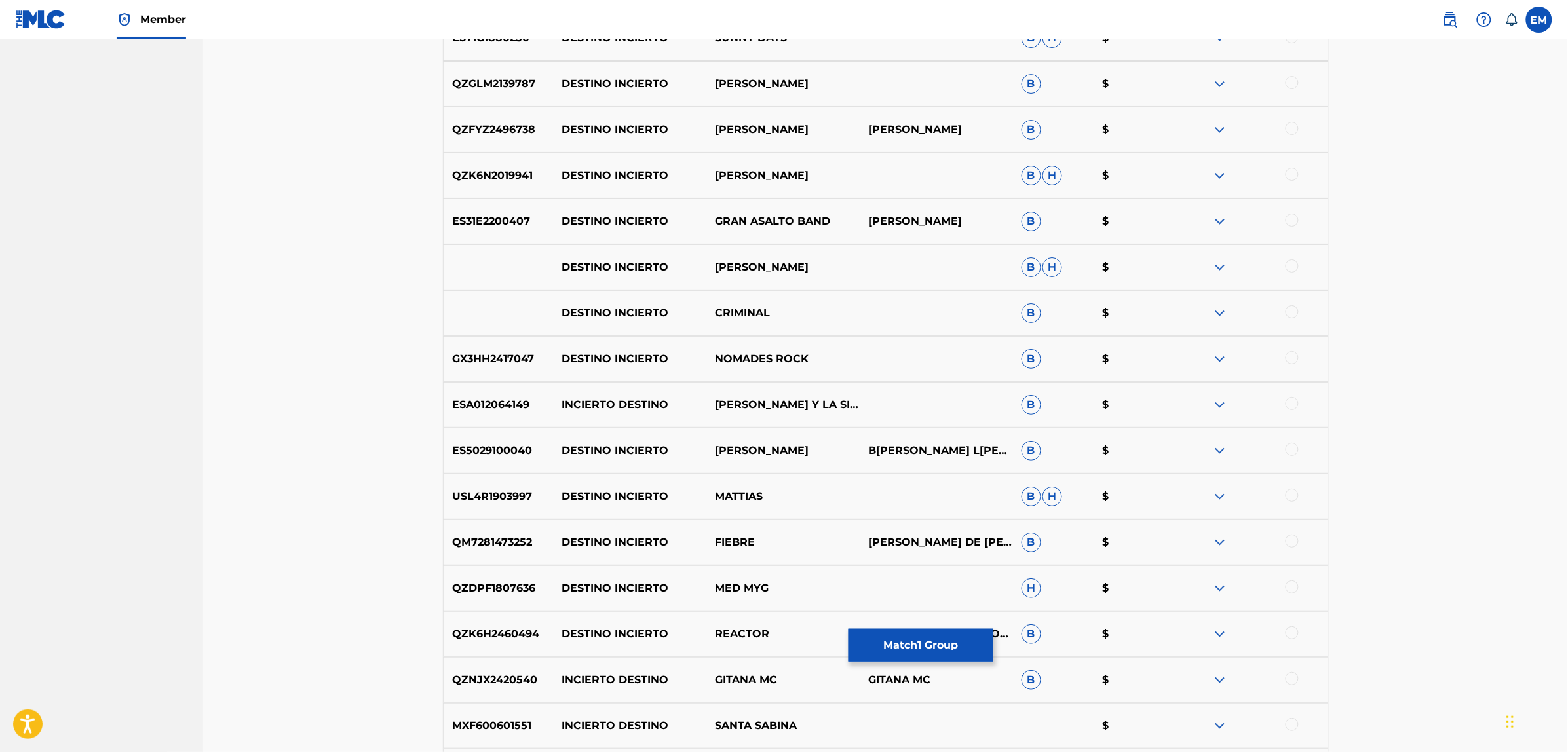
click at [1293, 452] on div at bounding box center [1291, 449] width 13 height 13
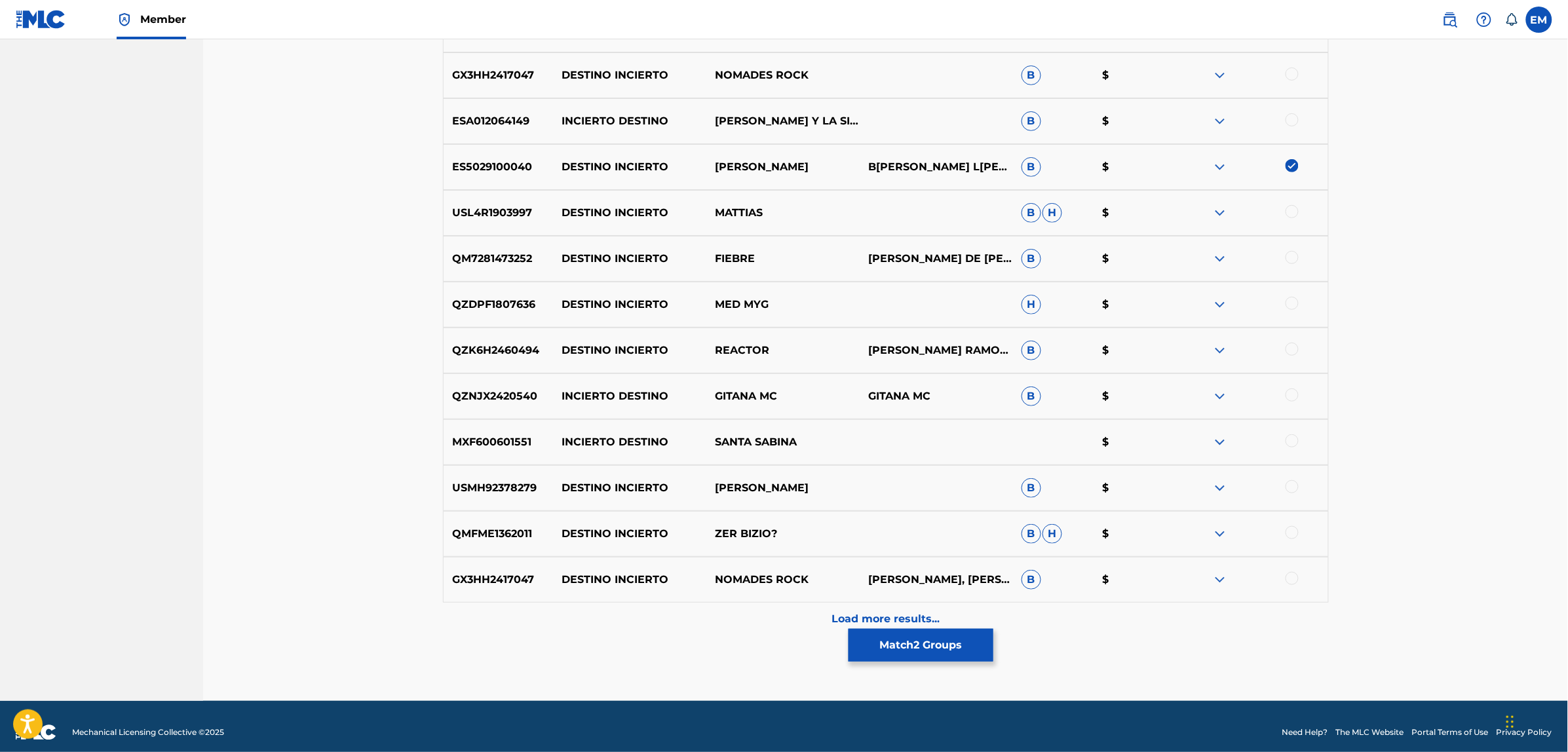
scroll to position [2207, 0]
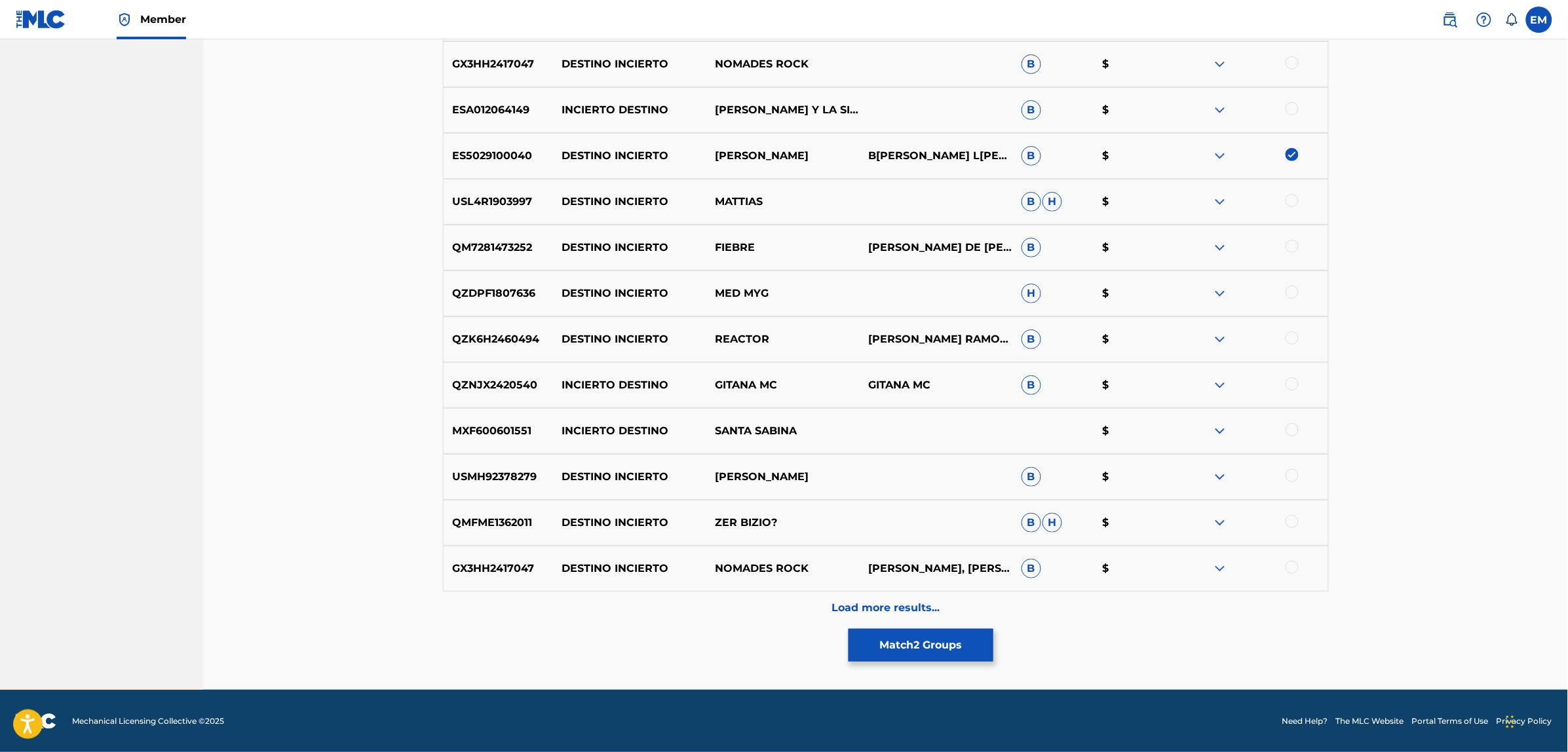
click at [848, 604] on p "Load more results..." at bounding box center [886, 608] width 109 height 16
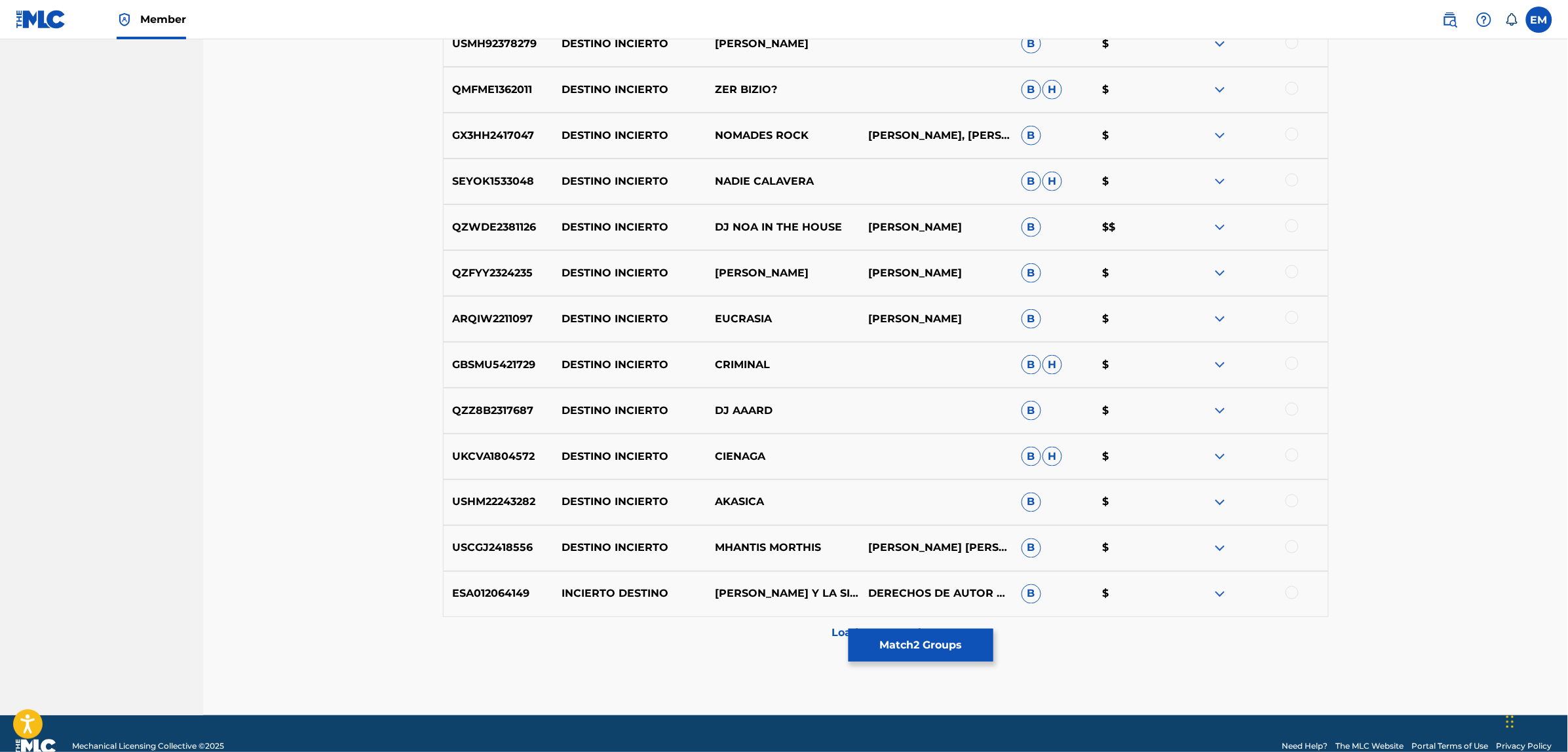
scroll to position [2665, 0]
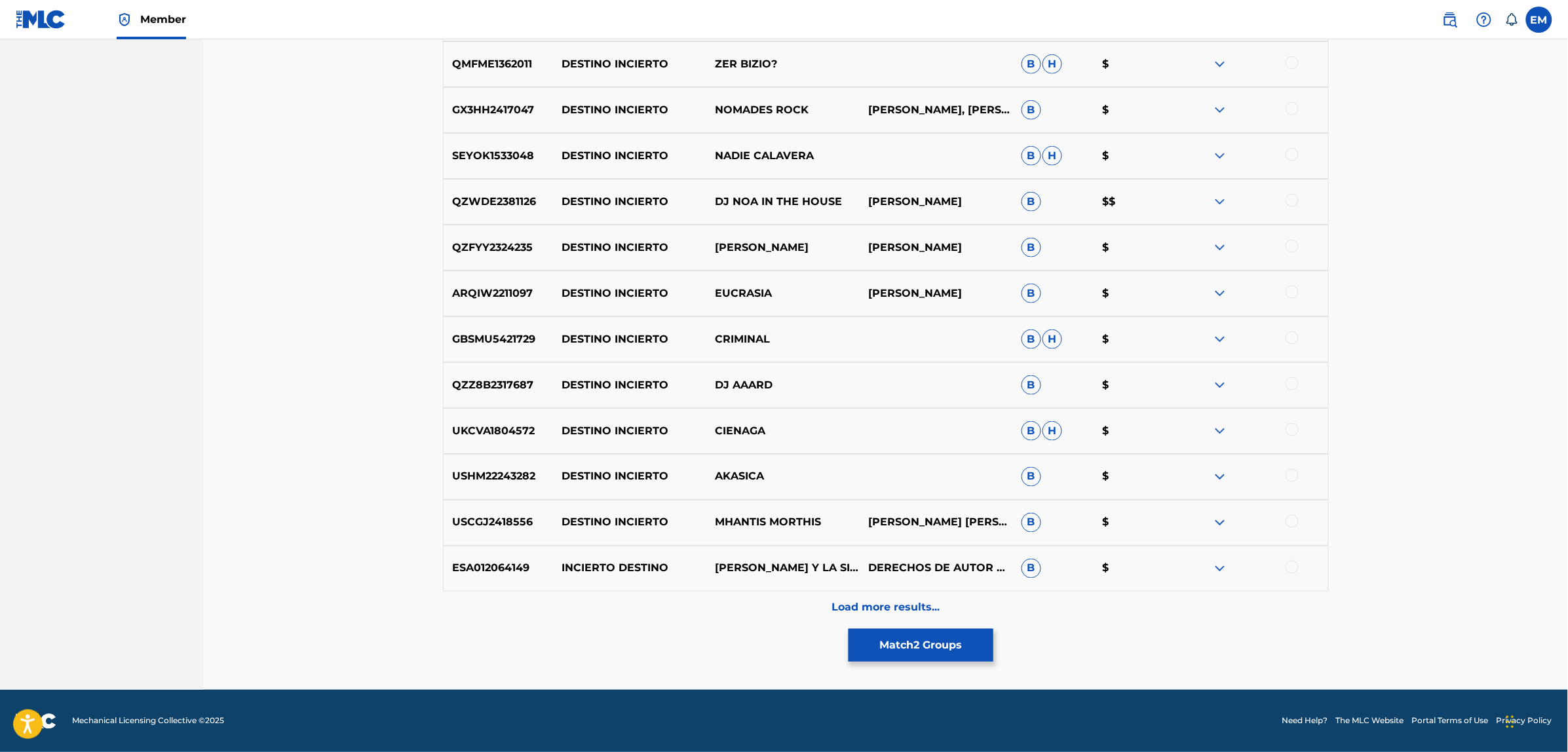
click at [881, 600] on p "Load more results..." at bounding box center [886, 608] width 109 height 16
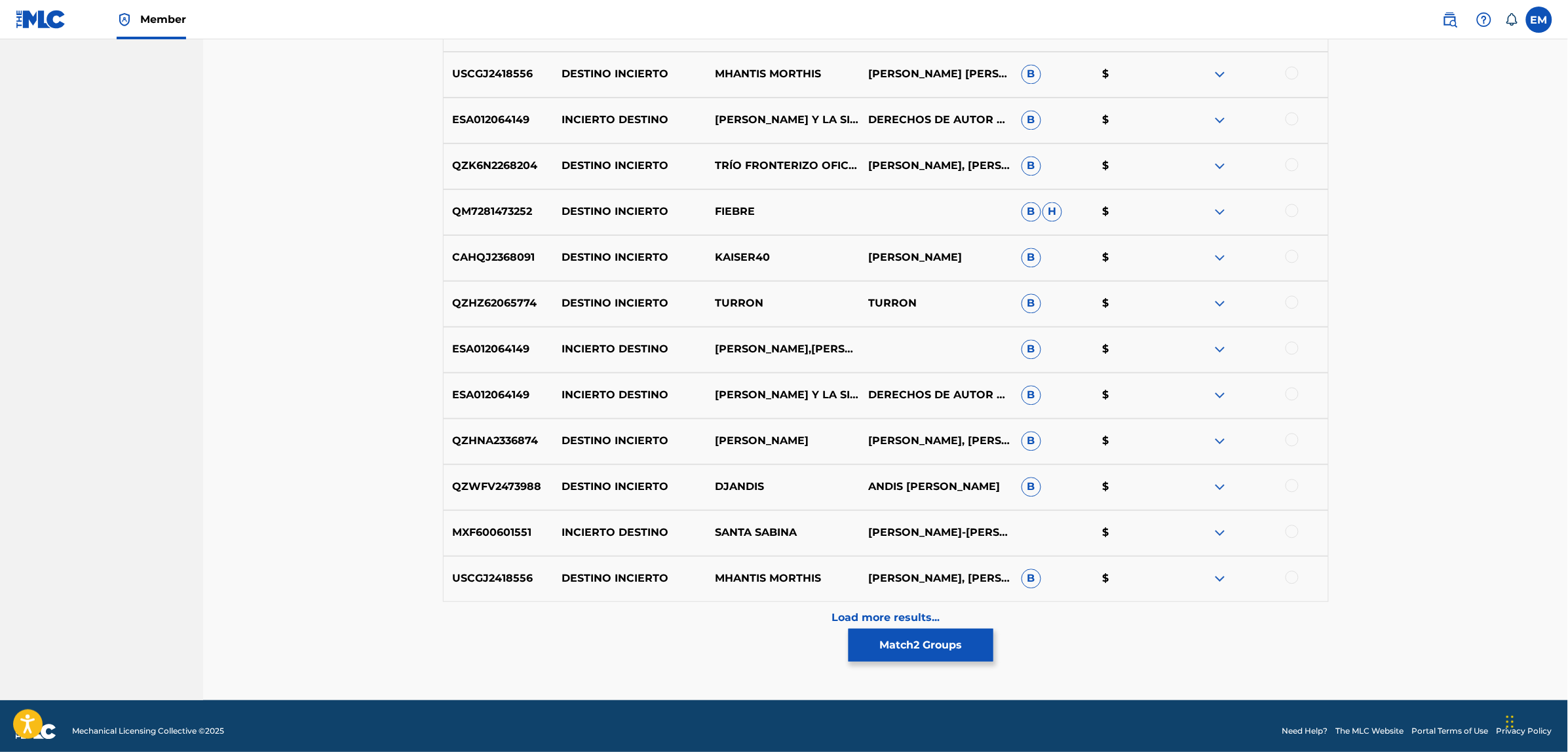
scroll to position [3123, 0]
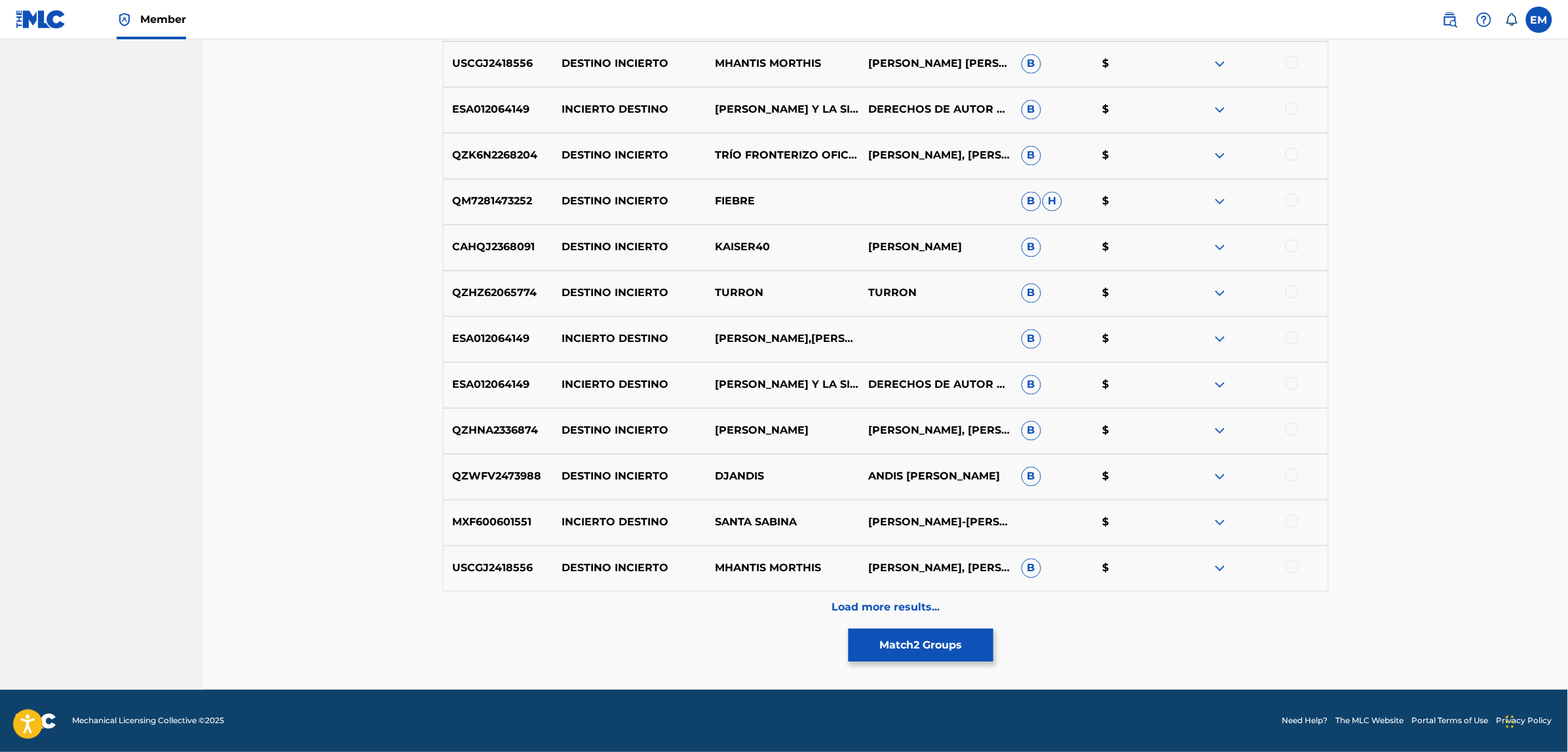
click at [869, 600] on p "Load more results..." at bounding box center [886, 608] width 109 height 16
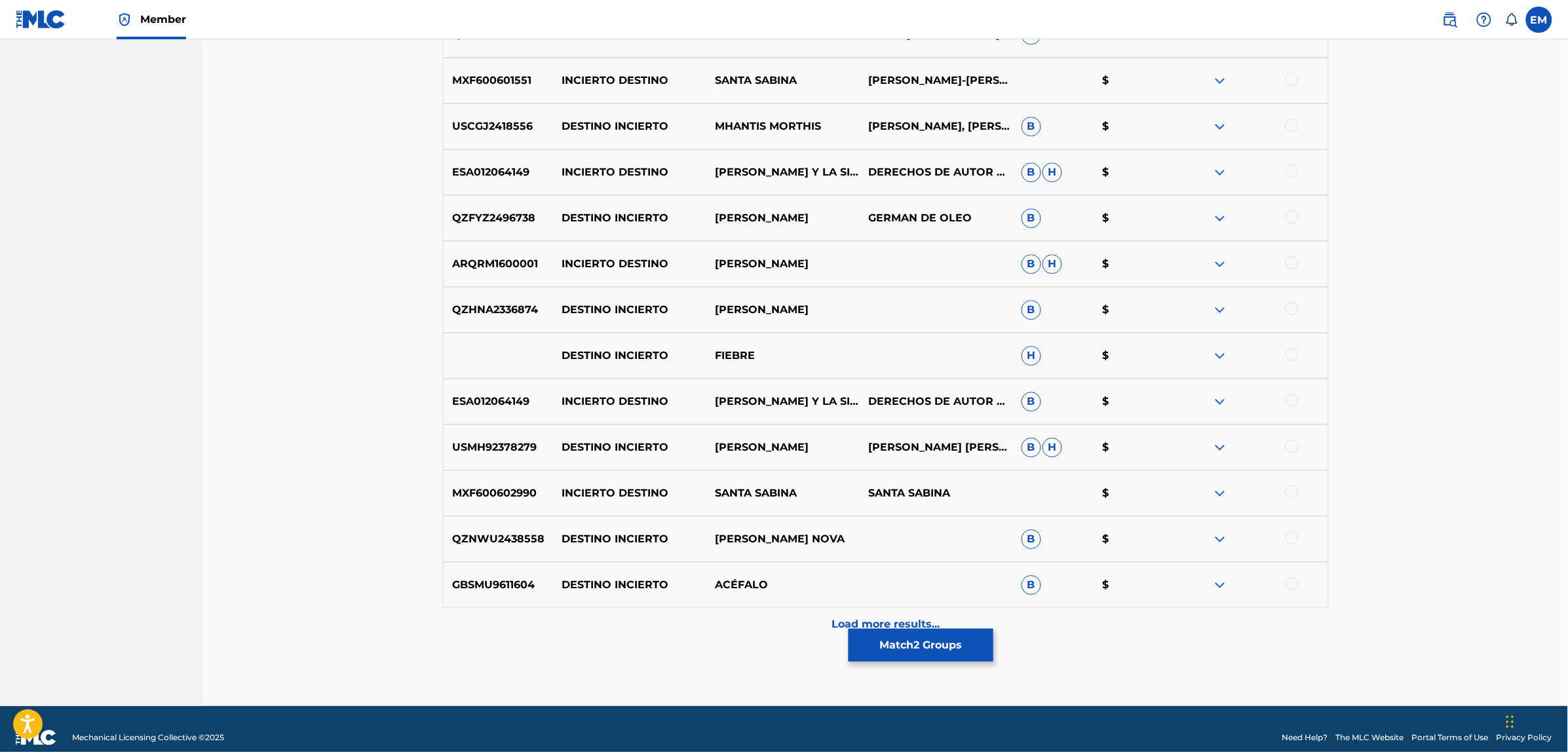
scroll to position [3582, 0]
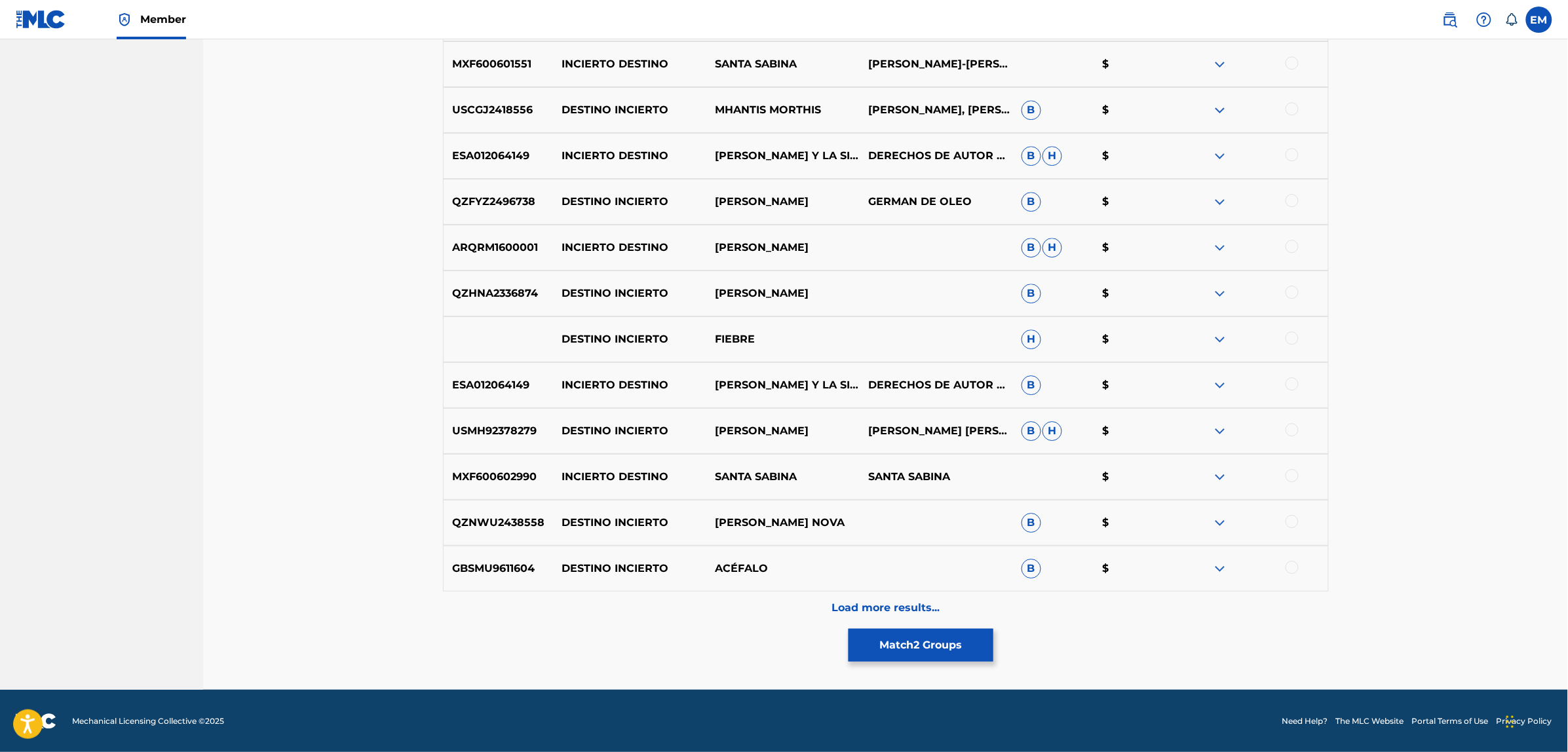
click at [898, 597] on div "Load more results..." at bounding box center [886, 608] width 886 height 33
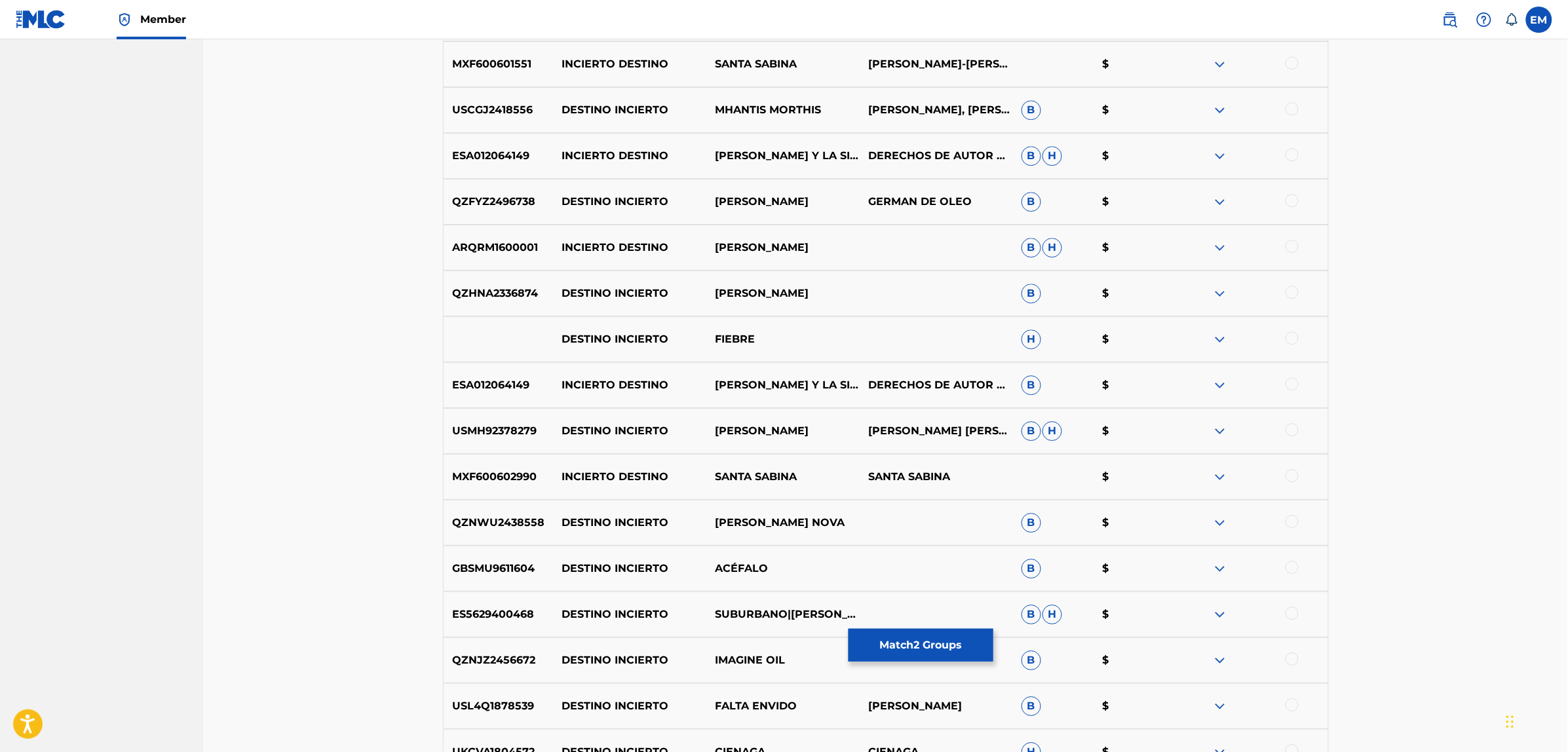
scroll to position [3664, 0]
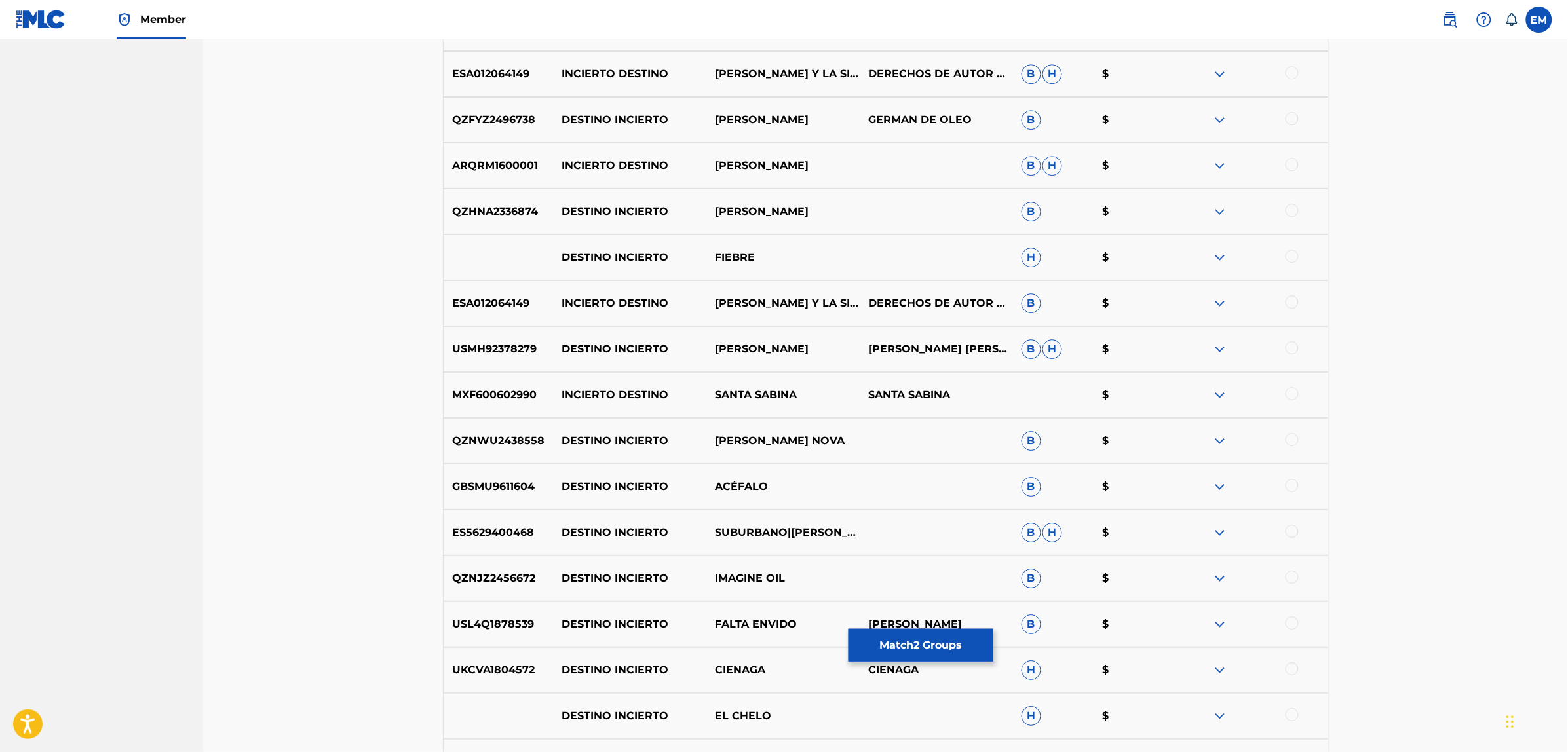
click at [1291, 534] on div at bounding box center [1291, 531] width 13 height 13
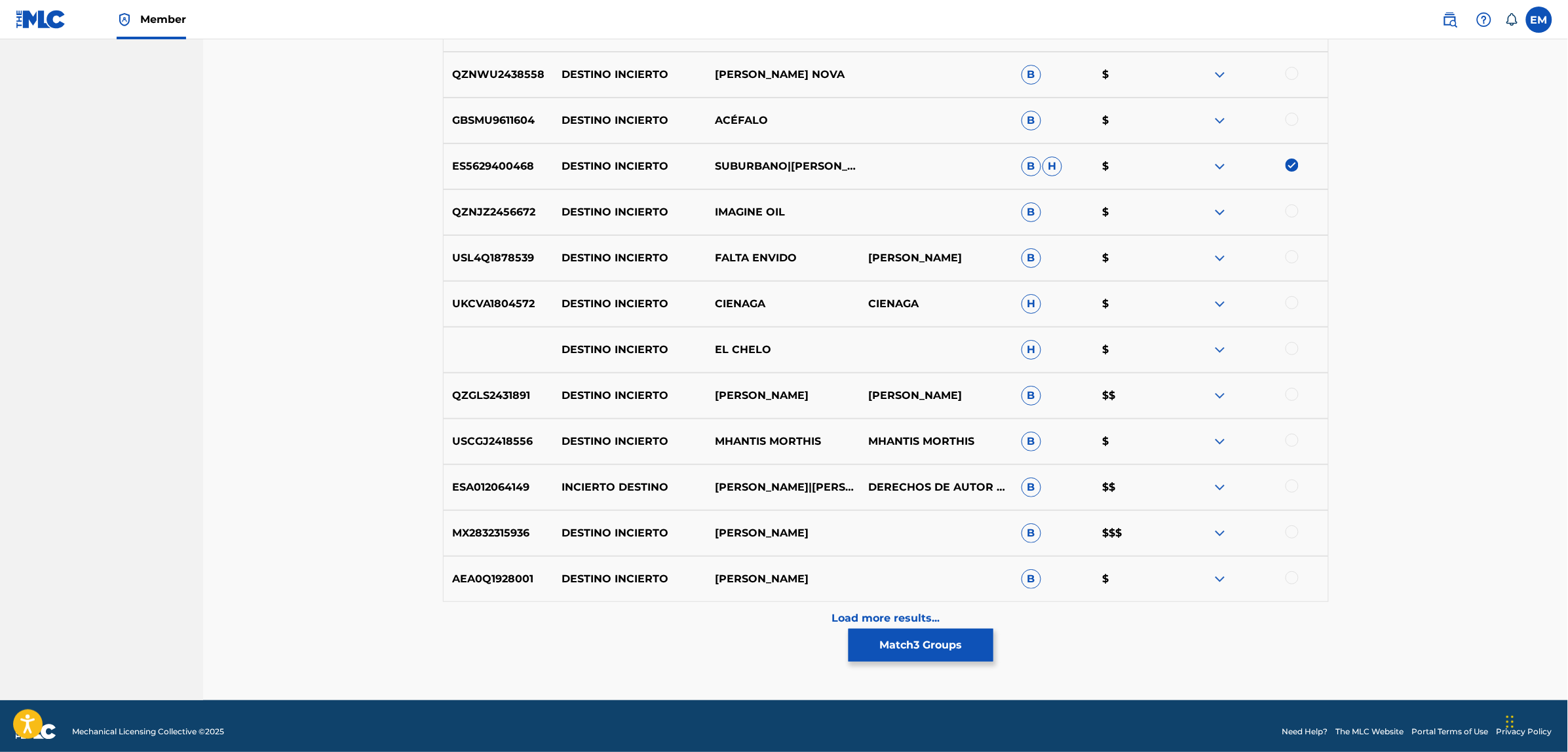
scroll to position [4041, 0]
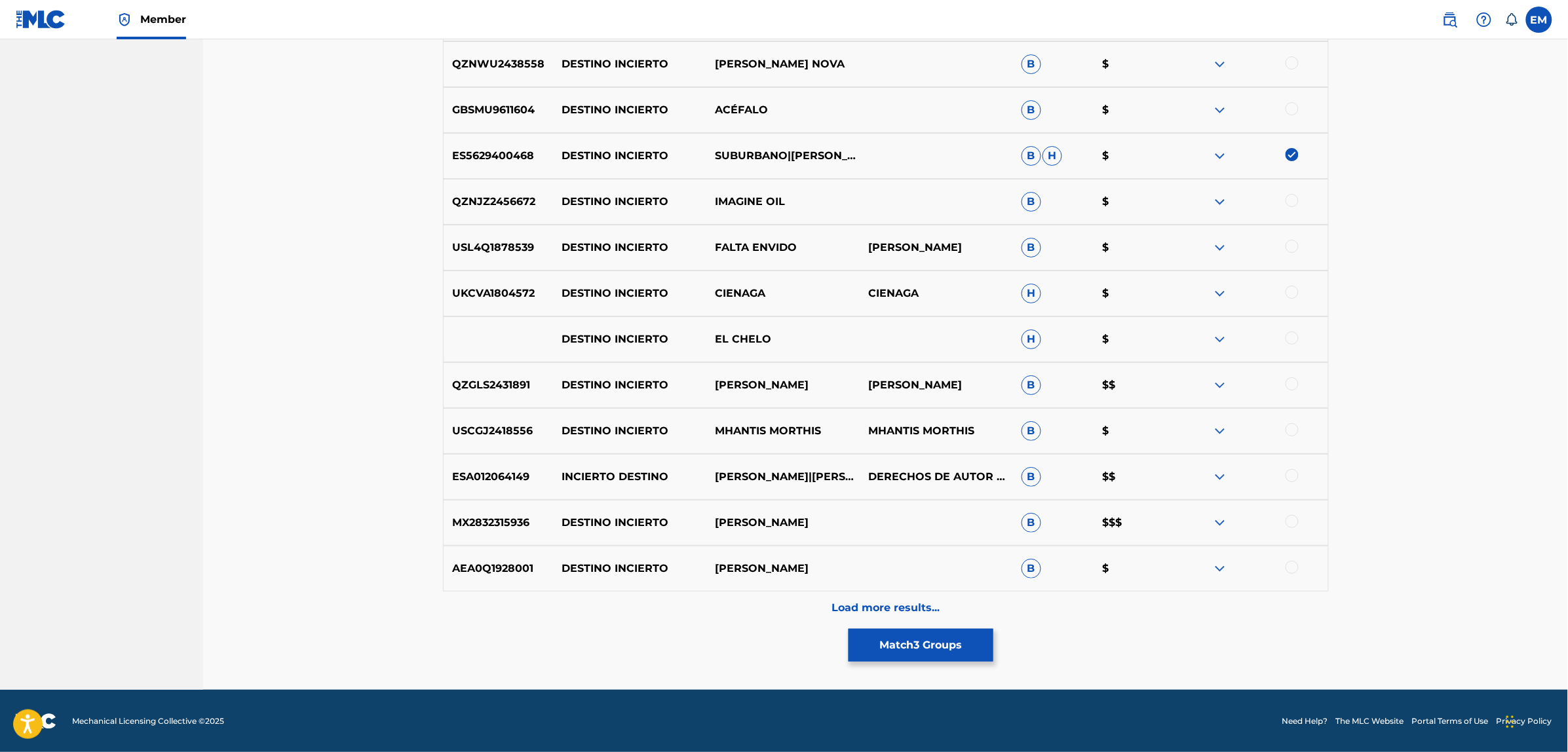
click at [893, 600] on p "Load more results..." at bounding box center [886, 608] width 109 height 16
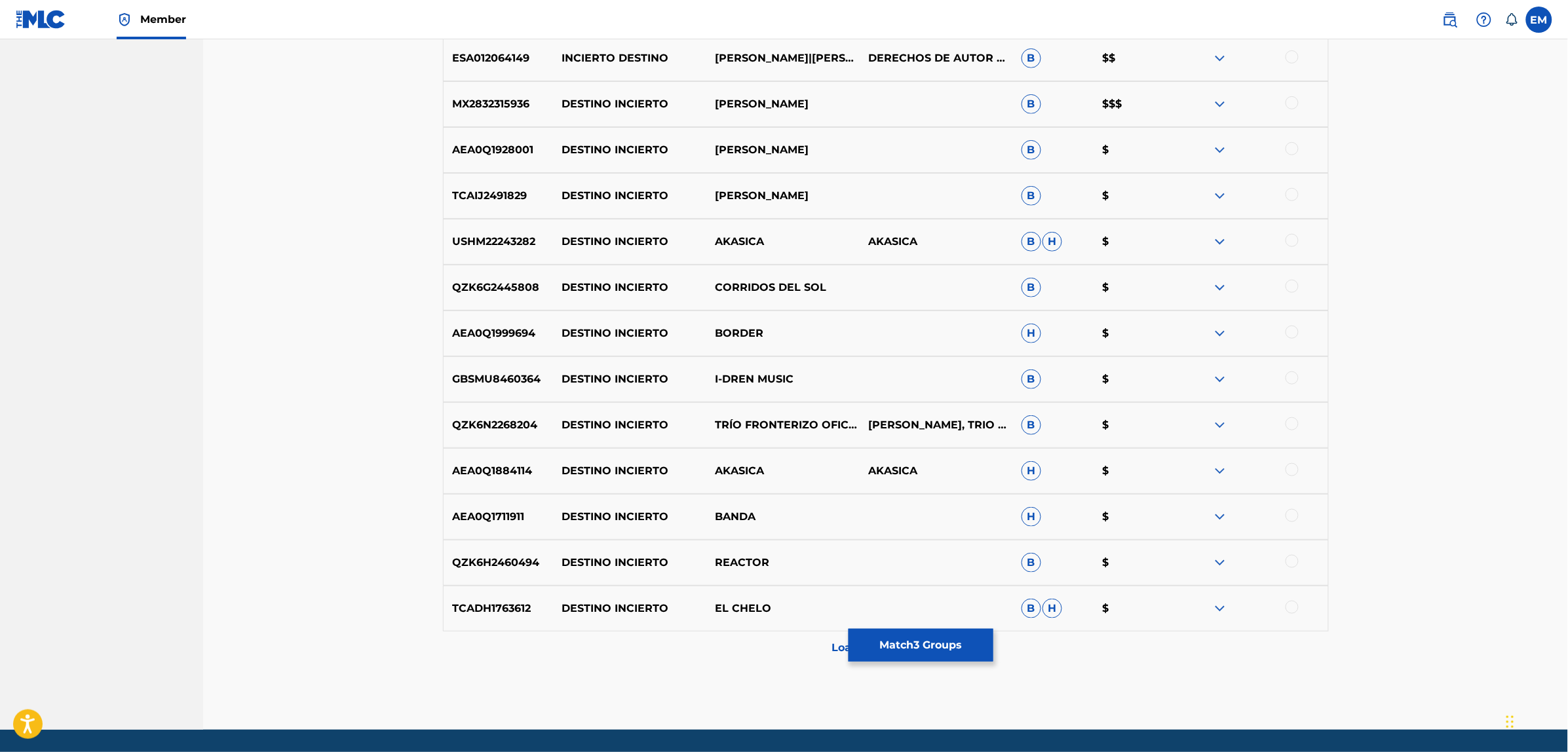
scroll to position [4500, 0]
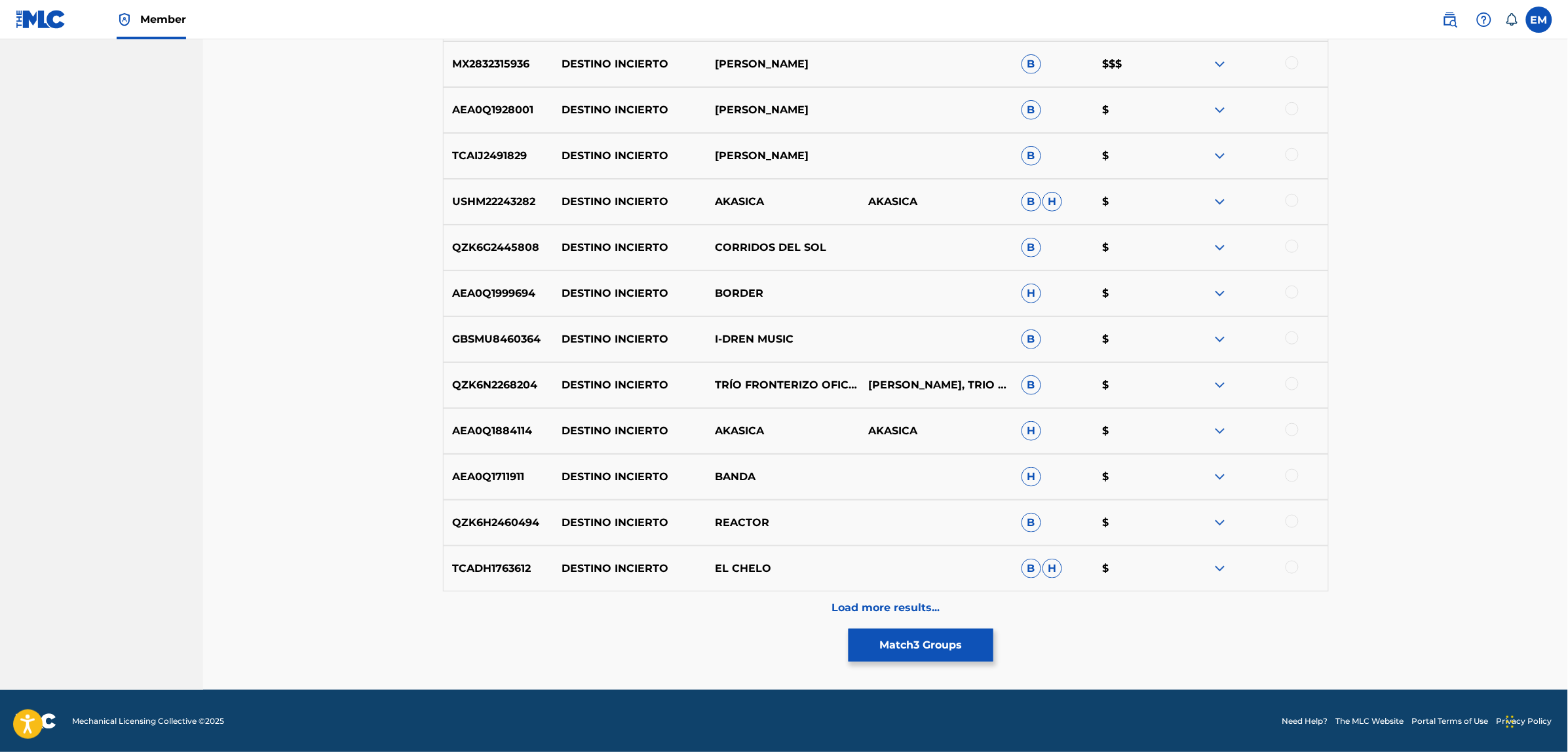
click at [896, 610] on p "Load more results..." at bounding box center [886, 608] width 109 height 16
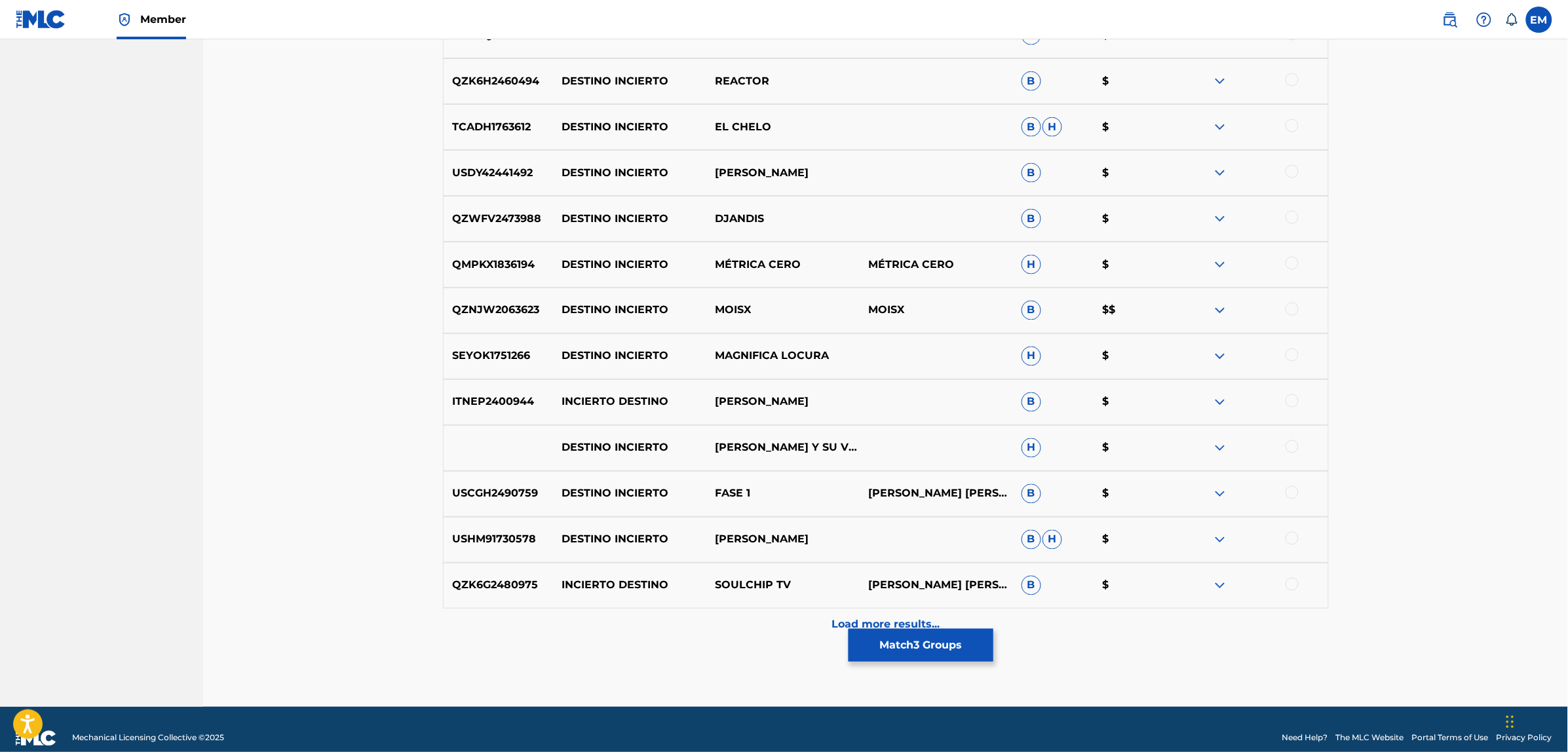
scroll to position [4958, 0]
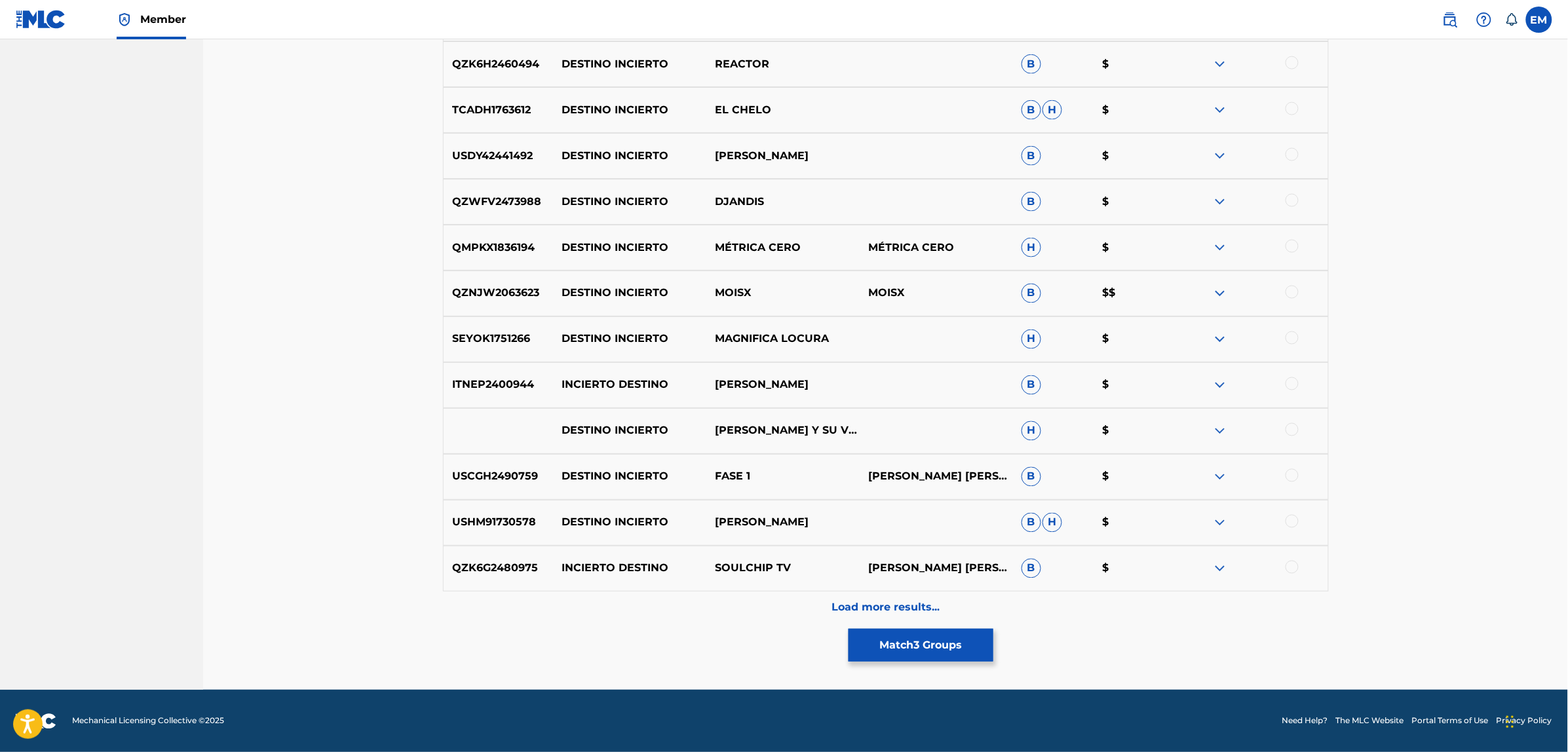
click at [901, 608] on p "Load more results..." at bounding box center [886, 608] width 109 height 16
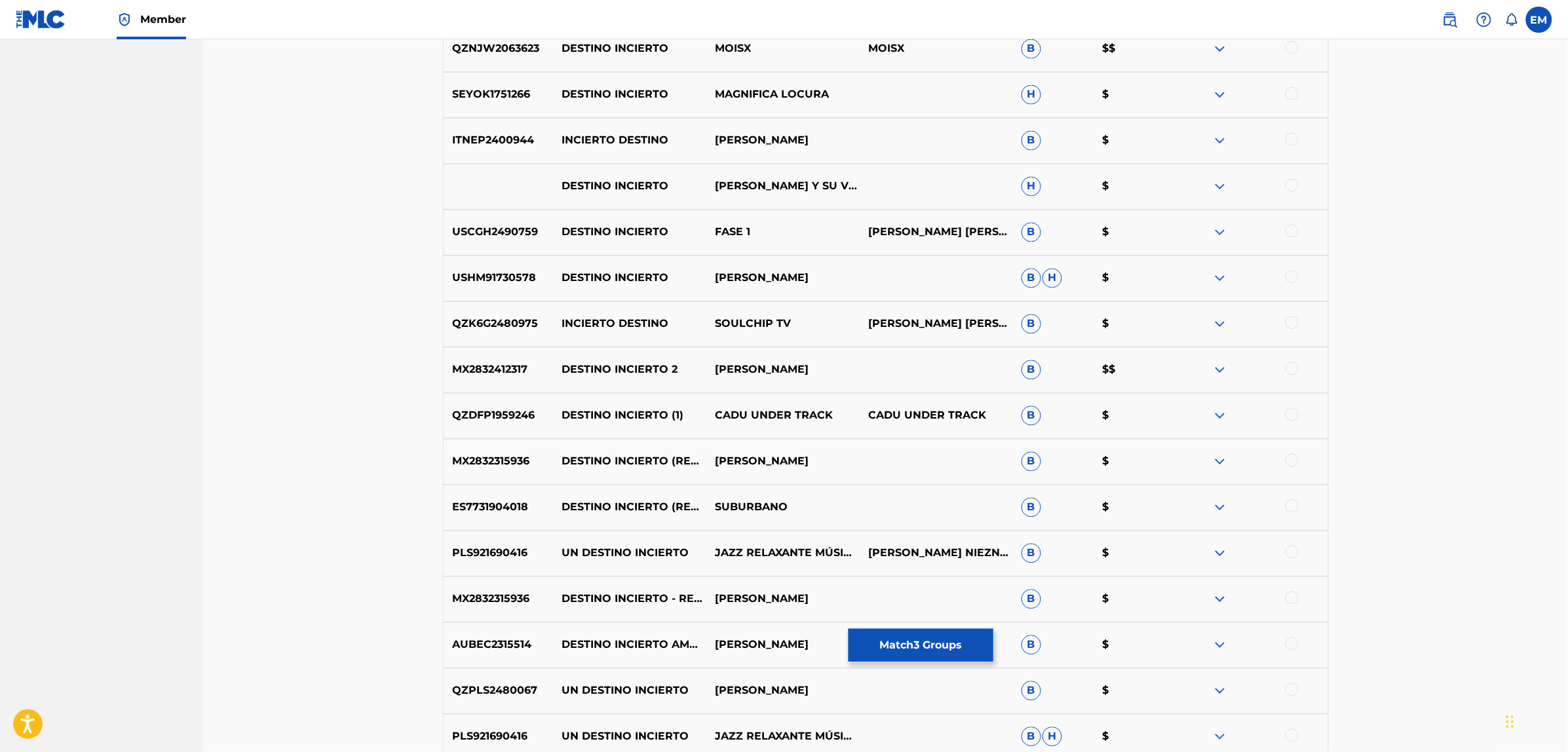
scroll to position [5204, 0]
click at [1291, 509] on div at bounding box center [1291, 505] width 13 height 13
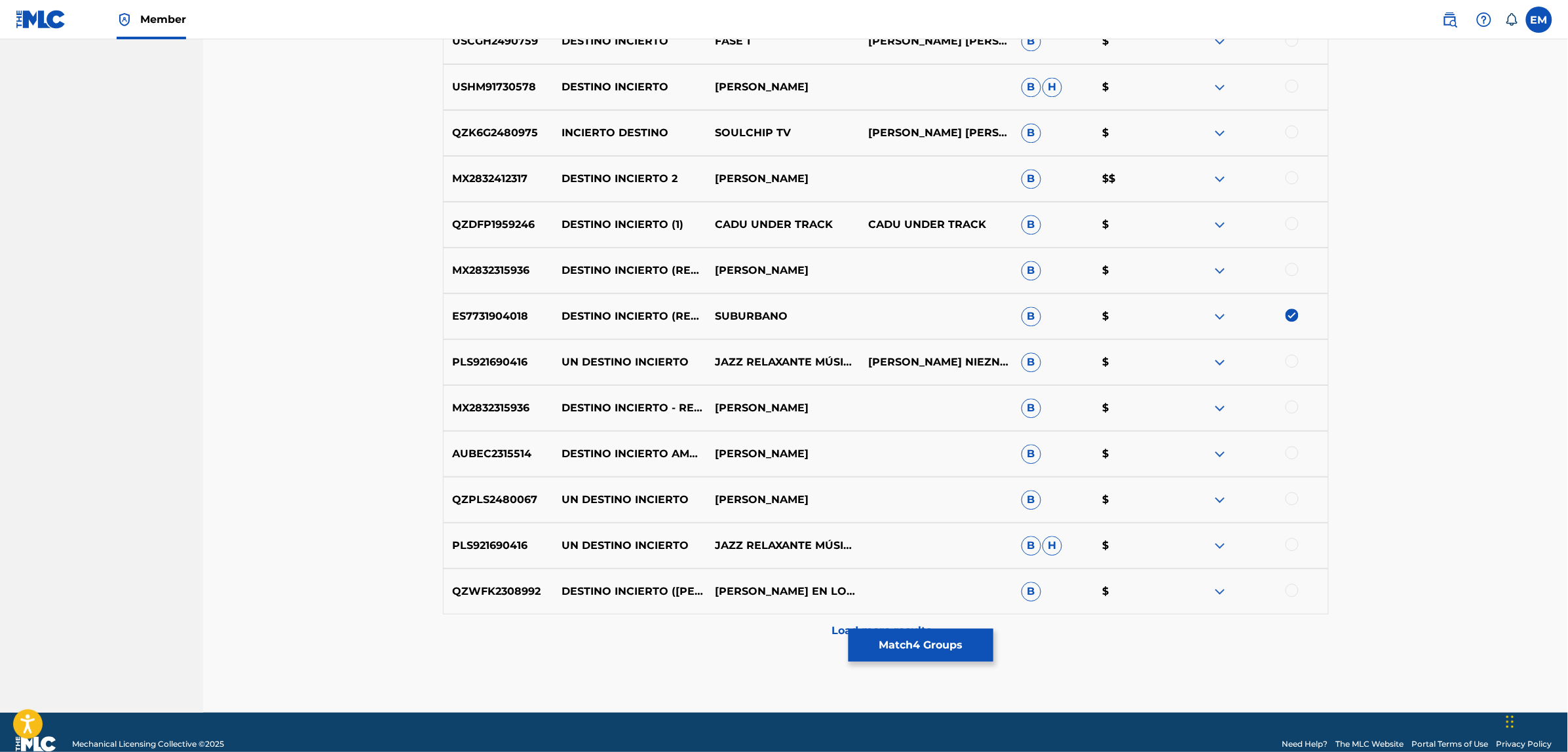
scroll to position [5417, 0]
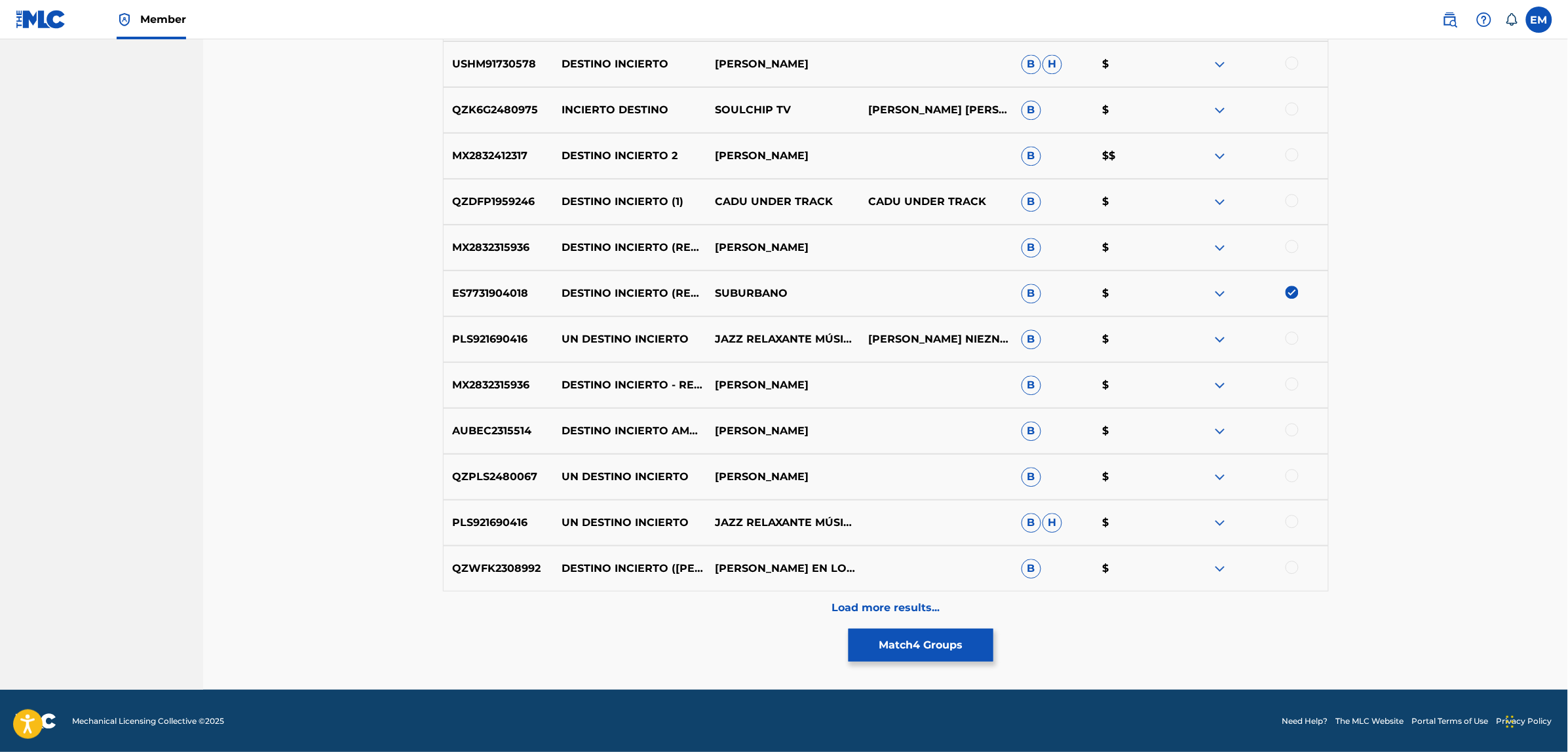
click at [876, 602] on p "Load more results..." at bounding box center [886, 608] width 109 height 16
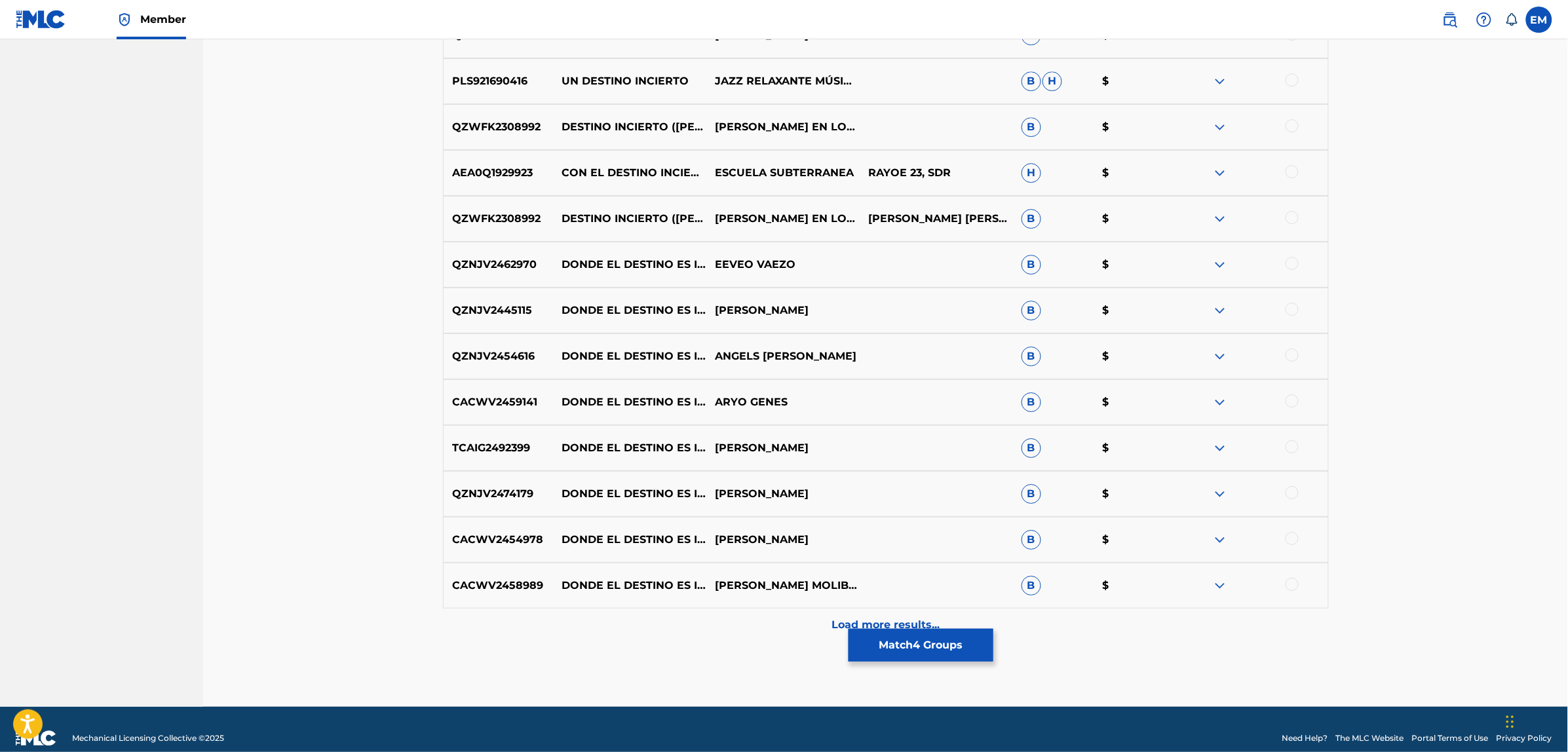
scroll to position [5875, 0]
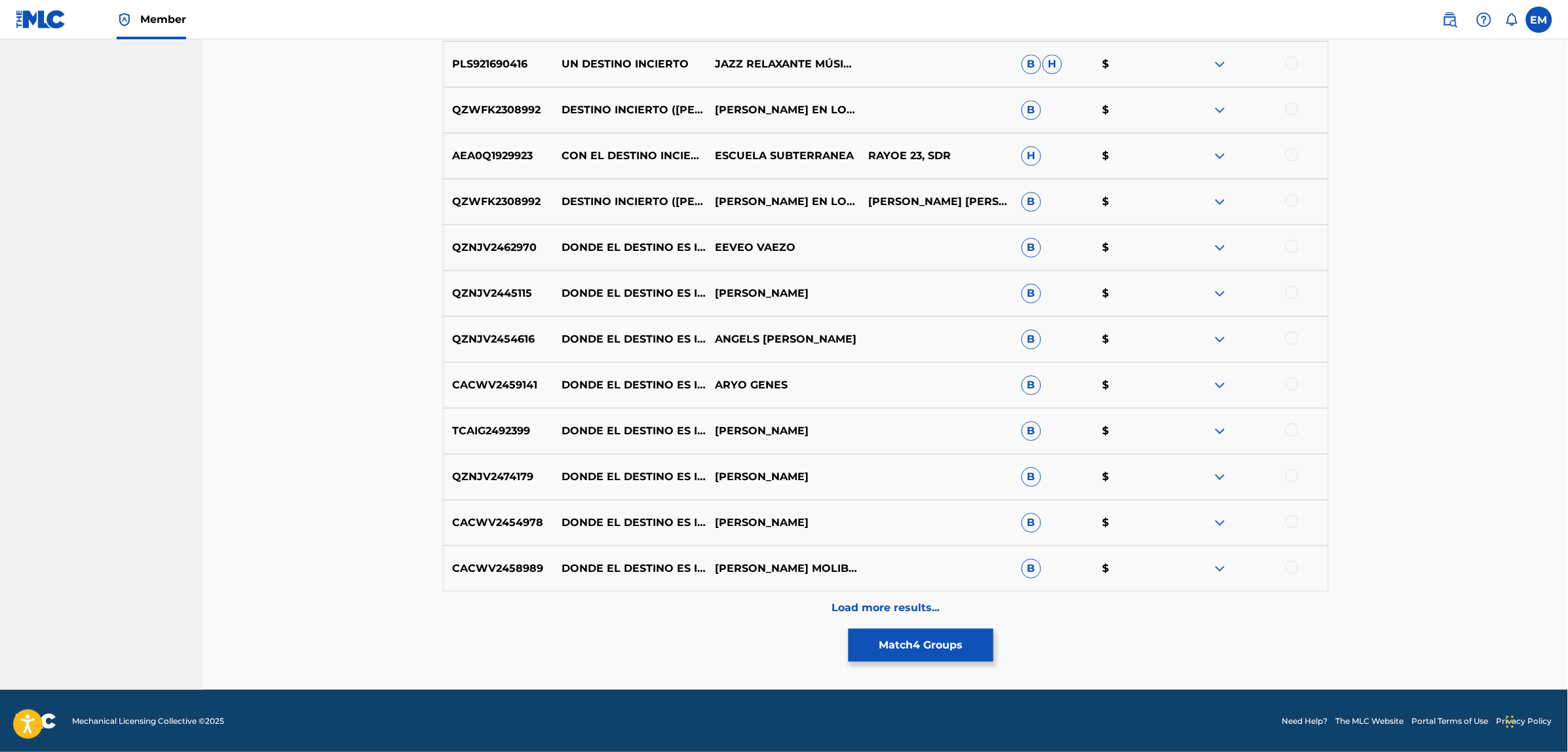
click at [895, 600] on p "Load more results..." at bounding box center [886, 608] width 109 height 16
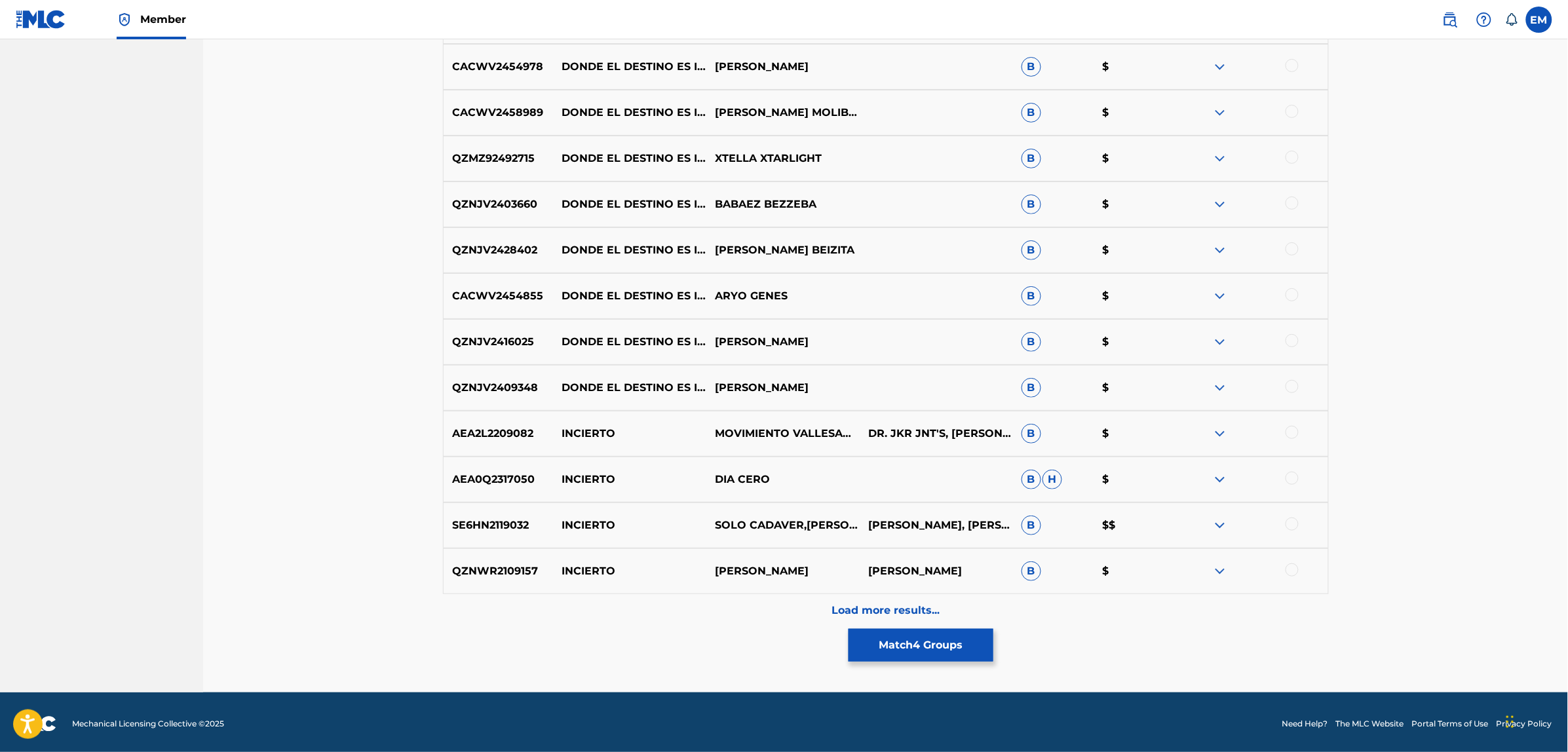
scroll to position [6335, 0]
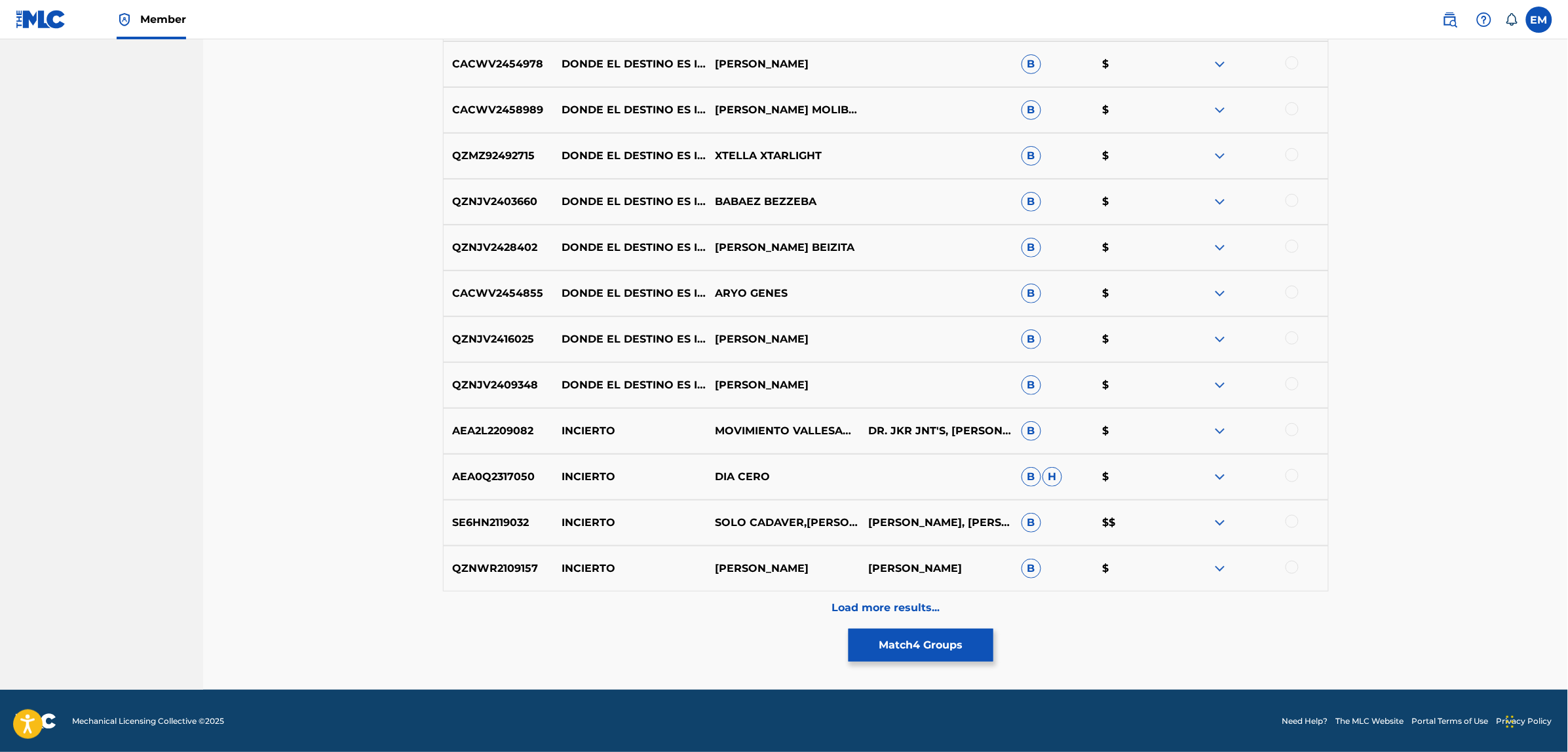
click at [875, 600] on p "Load more results..." at bounding box center [886, 608] width 109 height 16
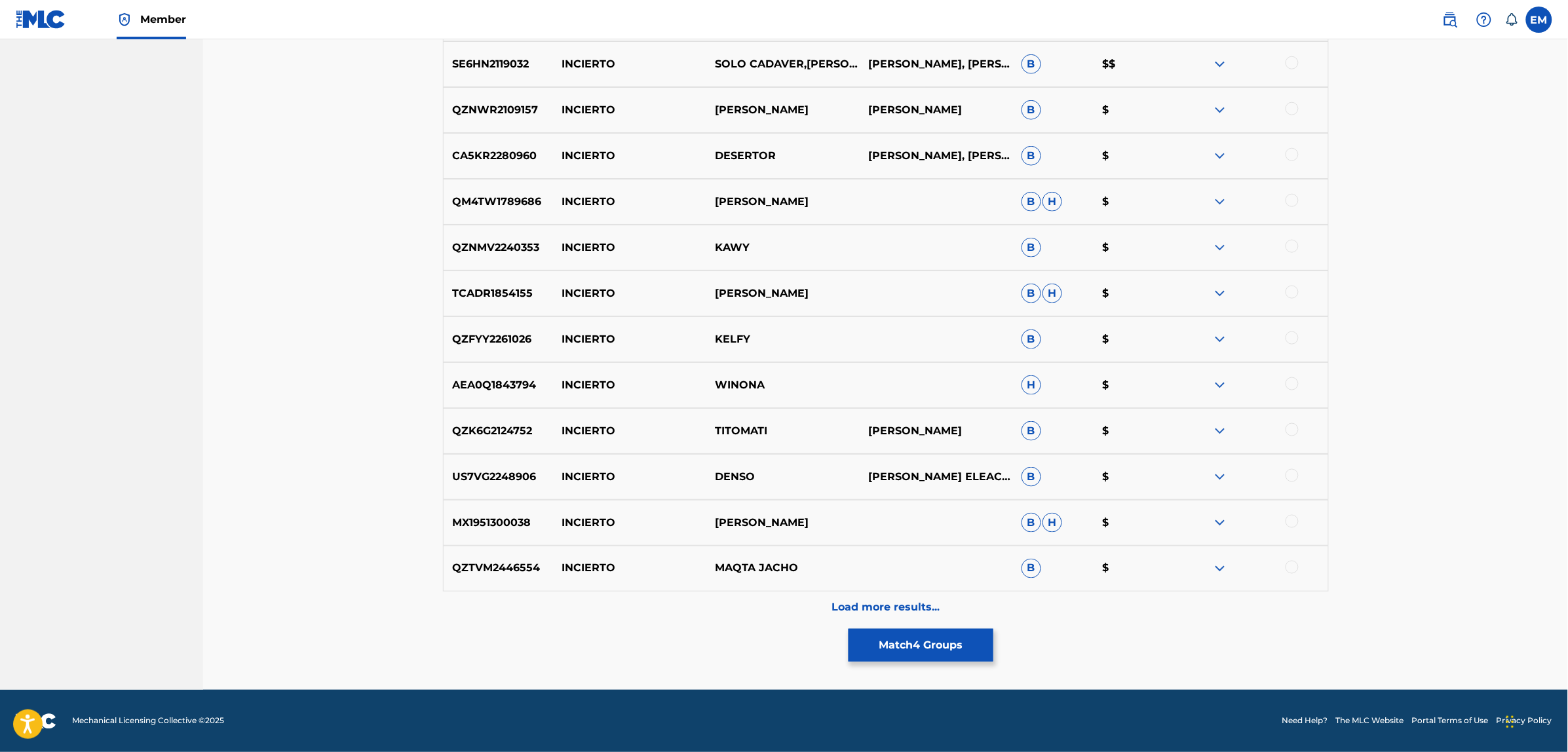
click at [849, 610] on p "Load more results..." at bounding box center [886, 608] width 109 height 16
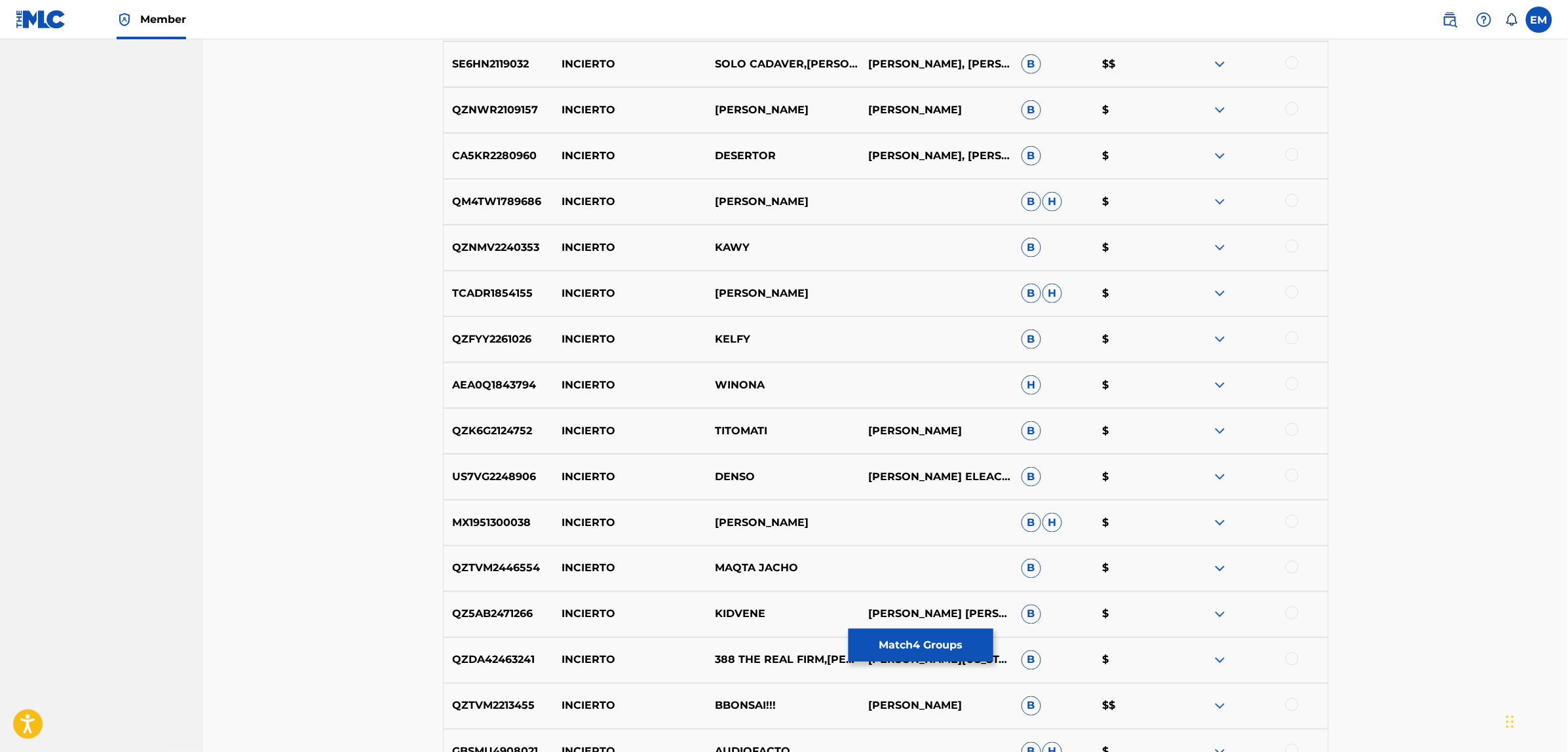
scroll to position [7252, 0]
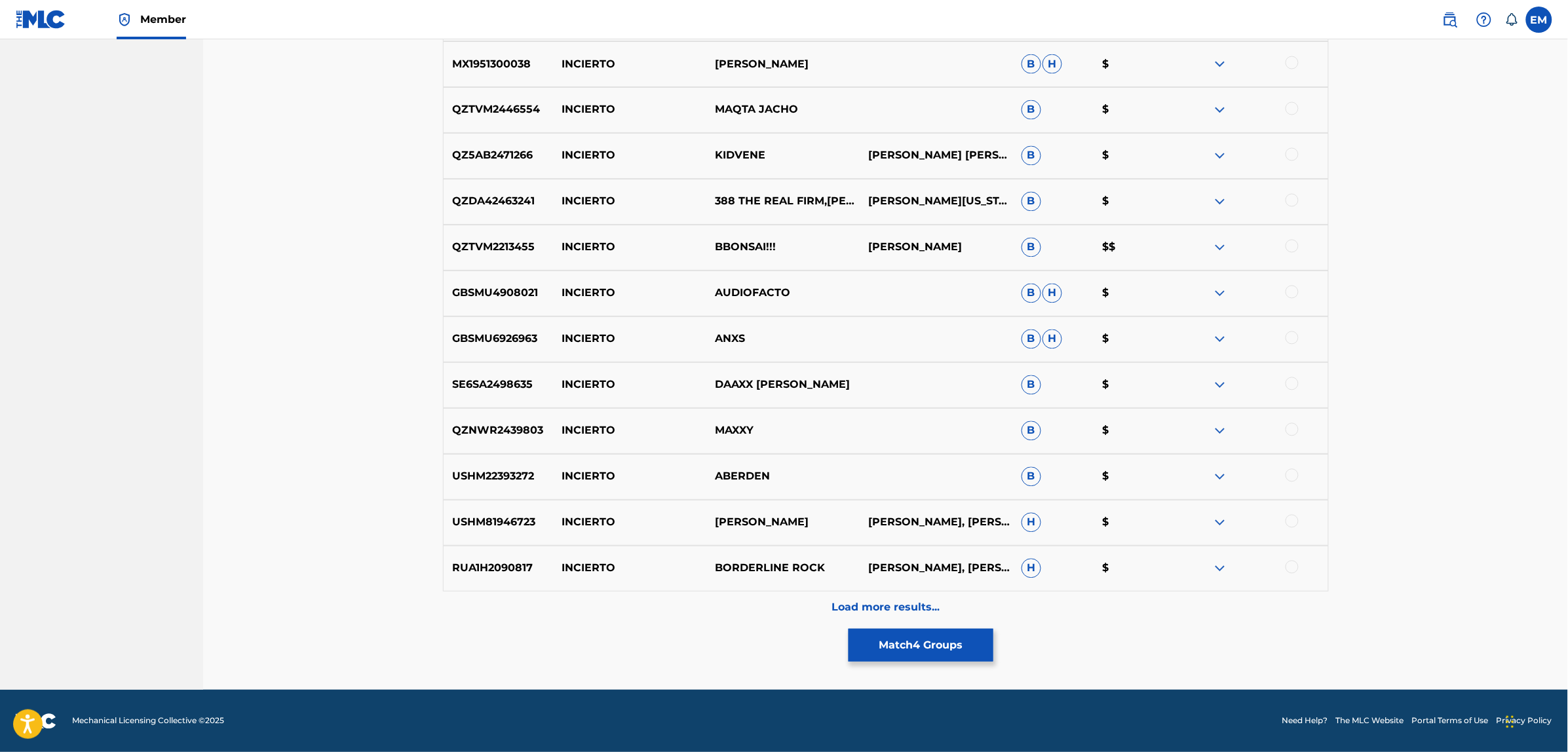
click at [852, 604] on p "Load more results..." at bounding box center [886, 608] width 109 height 16
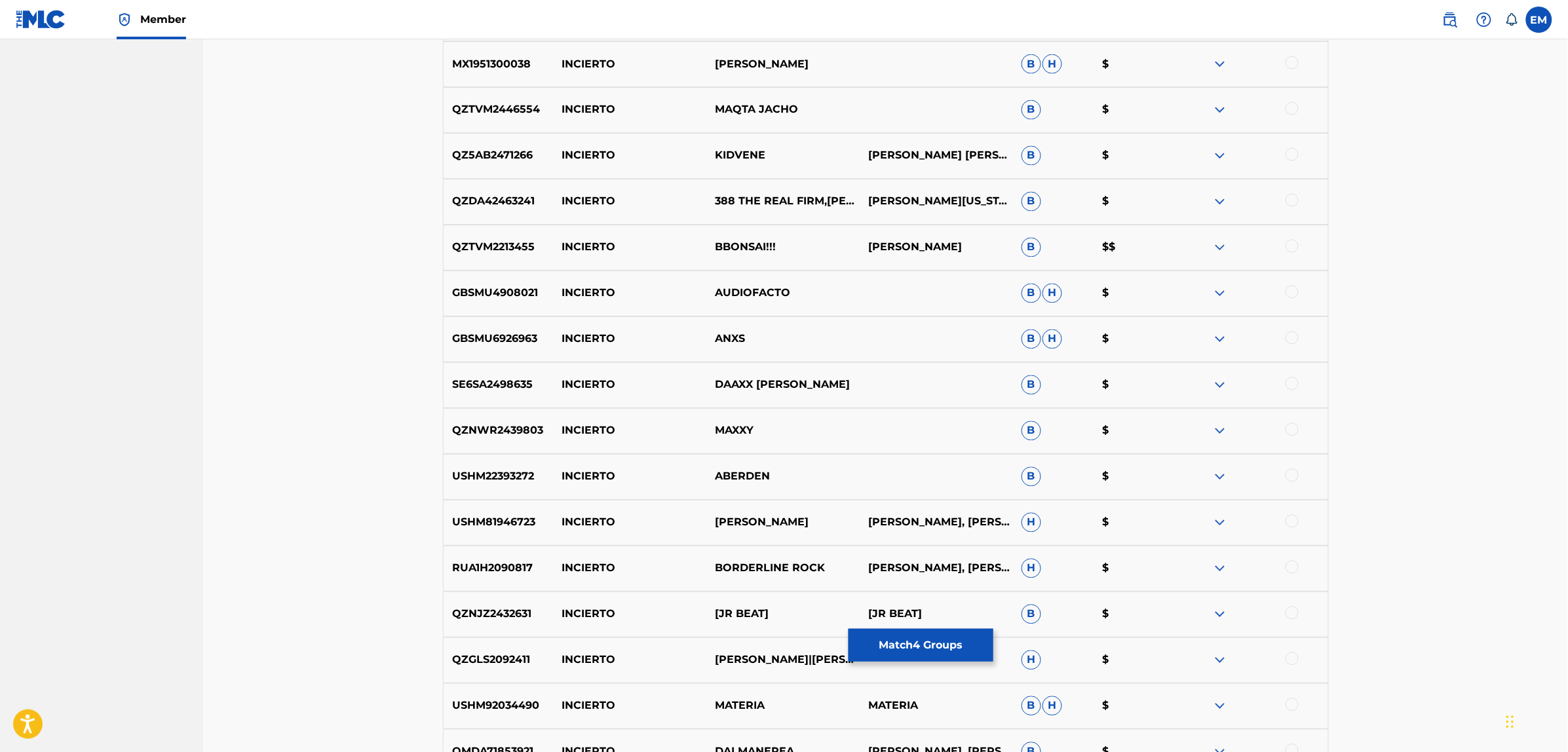
scroll to position [7710, 0]
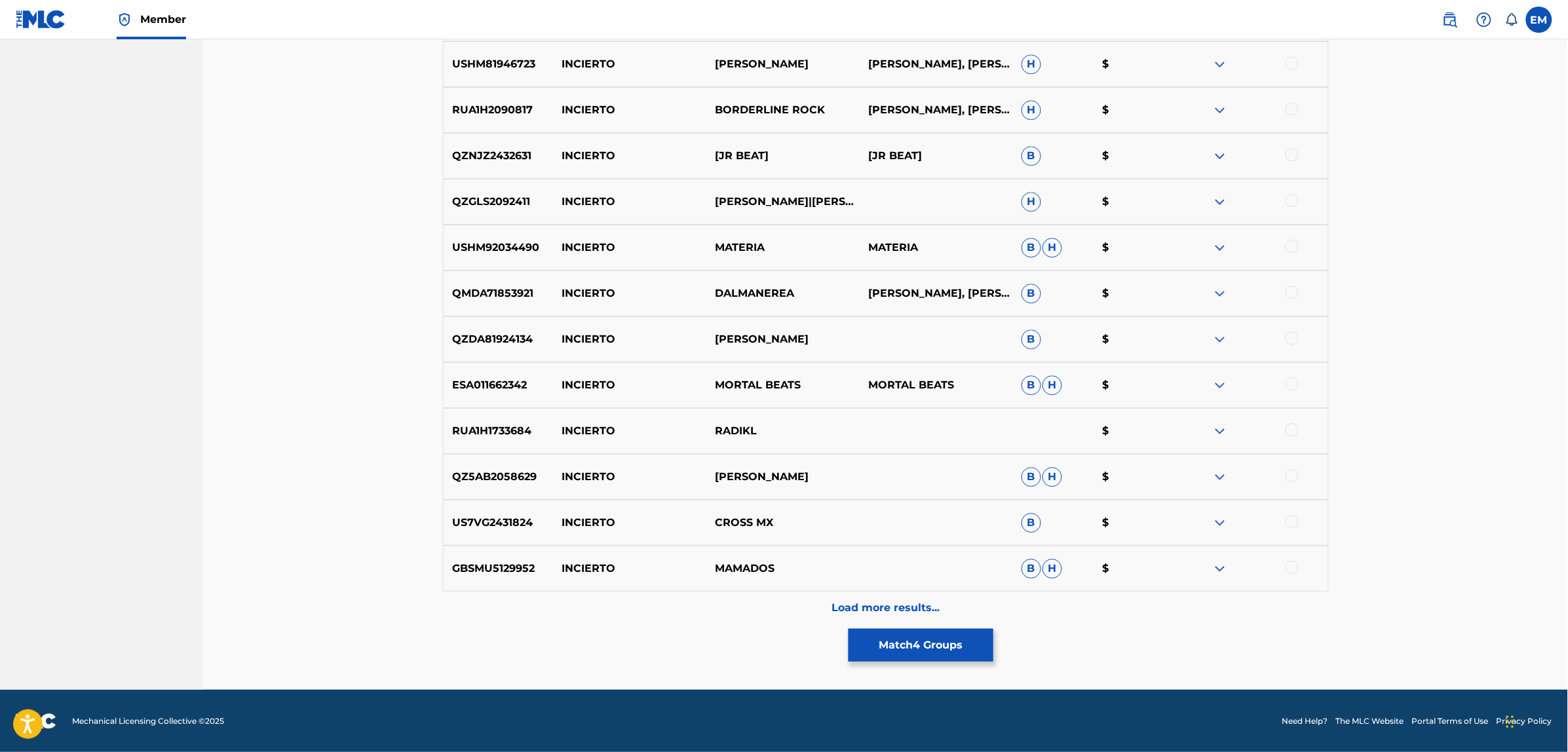
click at [895, 604] on p "Load more results..." at bounding box center [886, 608] width 109 height 16
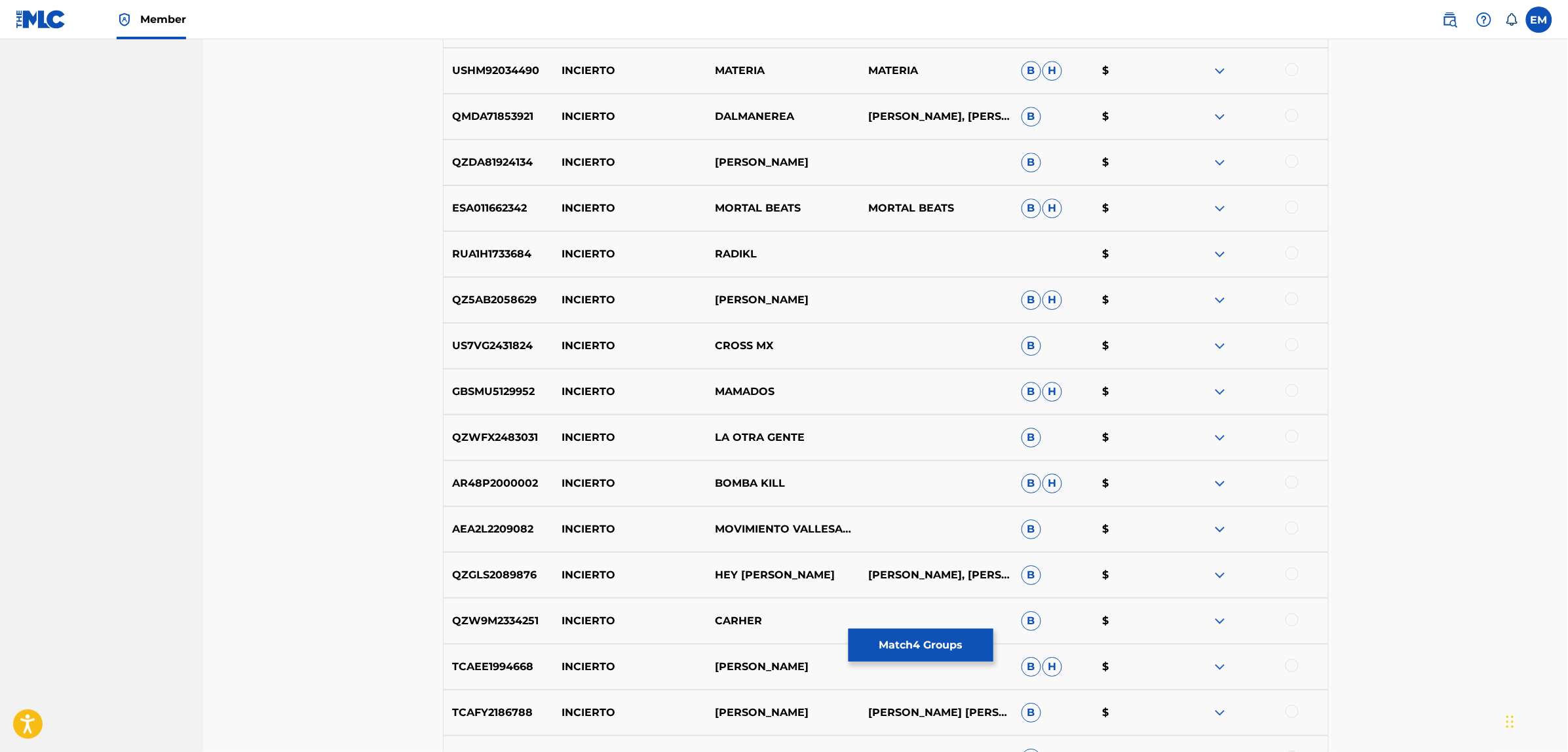
scroll to position [8169, 0]
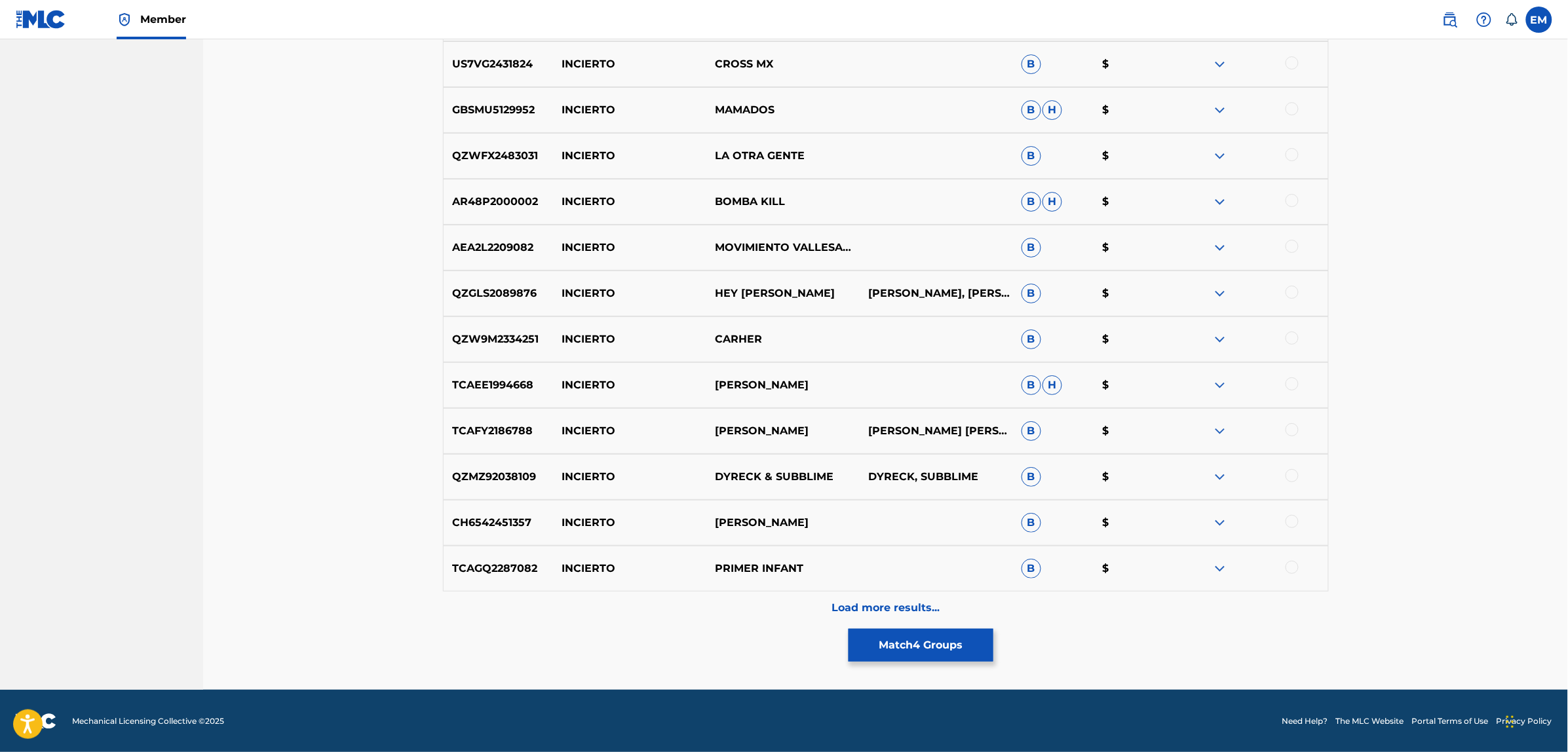
click at [873, 604] on p "Load more results..." at bounding box center [886, 608] width 109 height 16
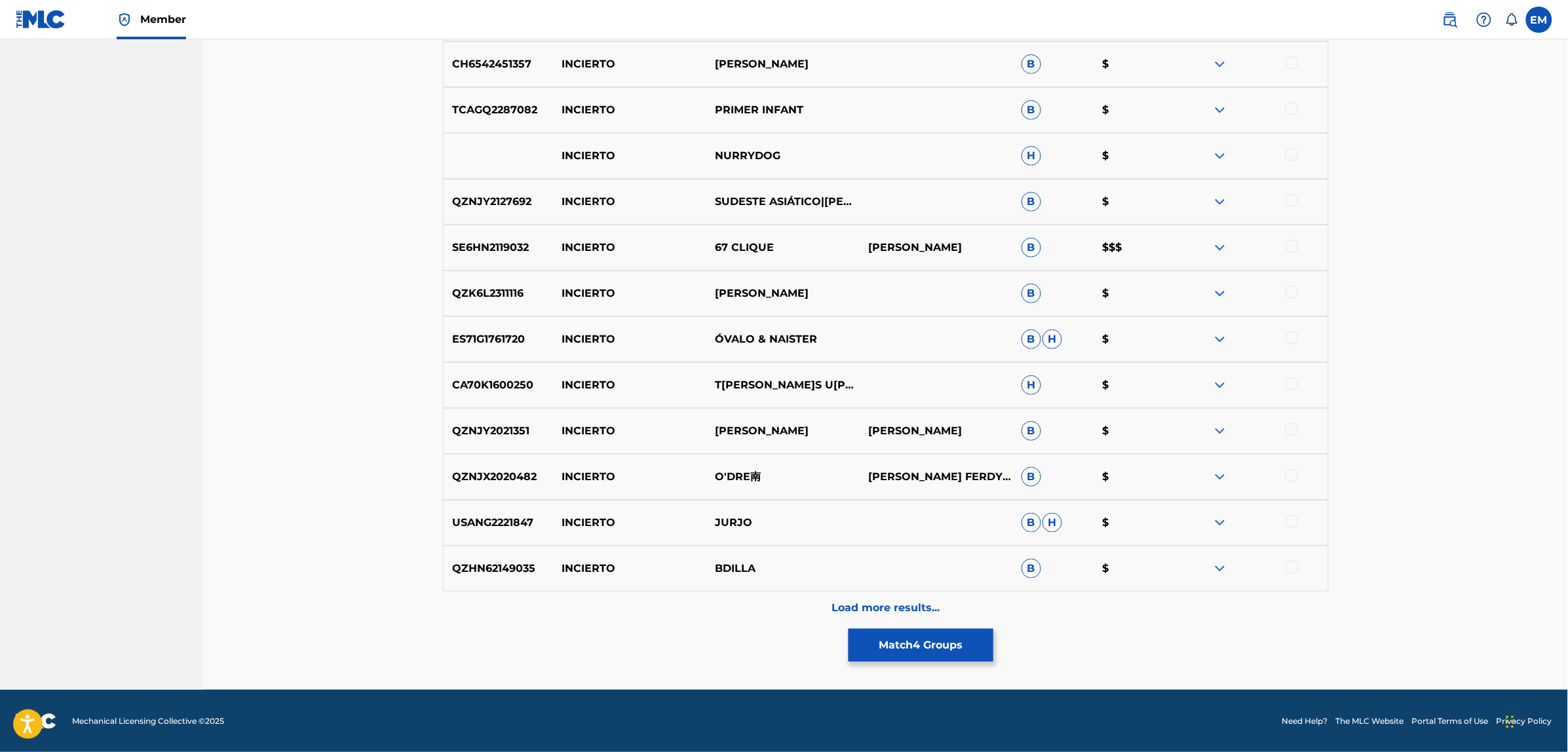
click at [893, 602] on p "Load more results..." at bounding box center [886, 608] width 109 height 16
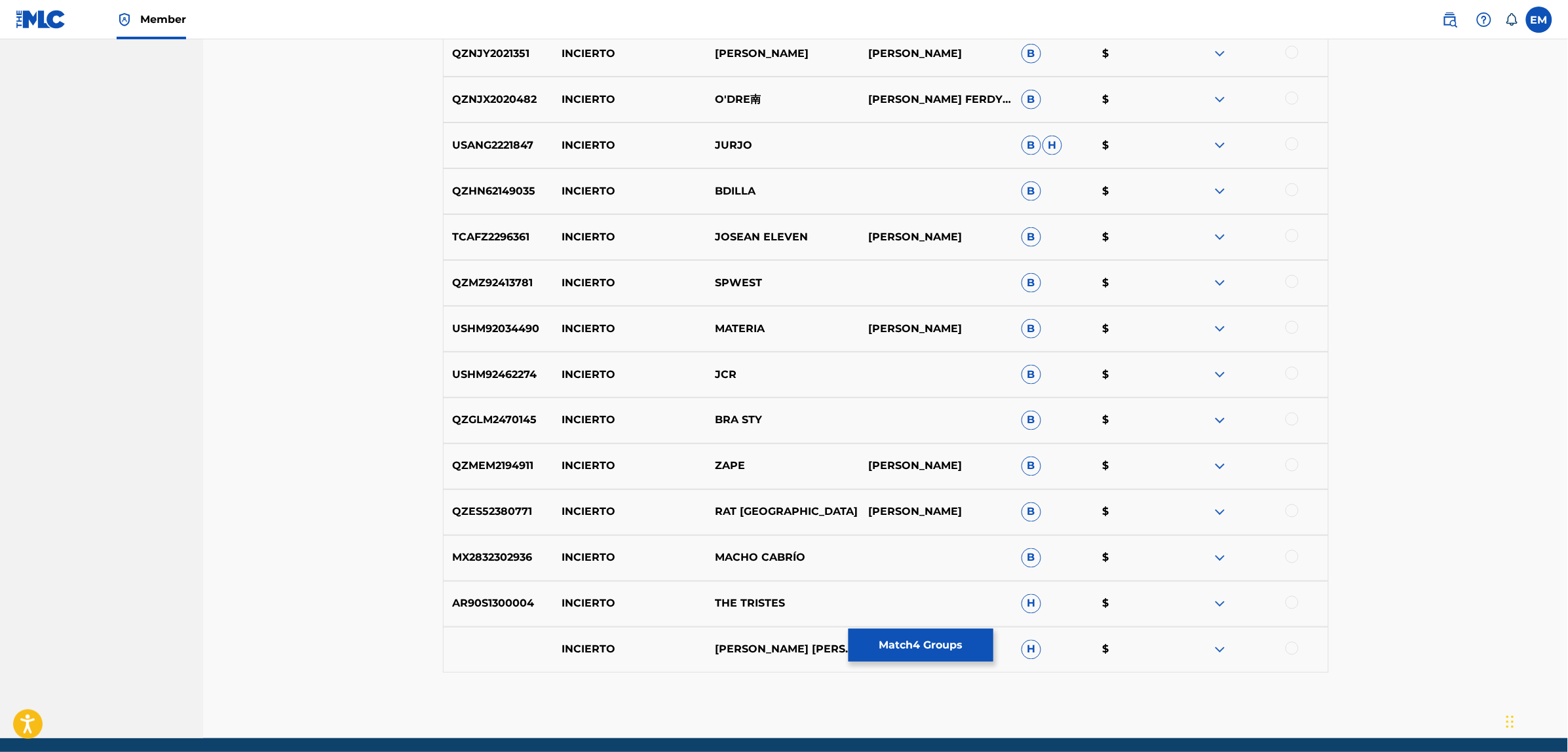
scroll to position [9054, 0]
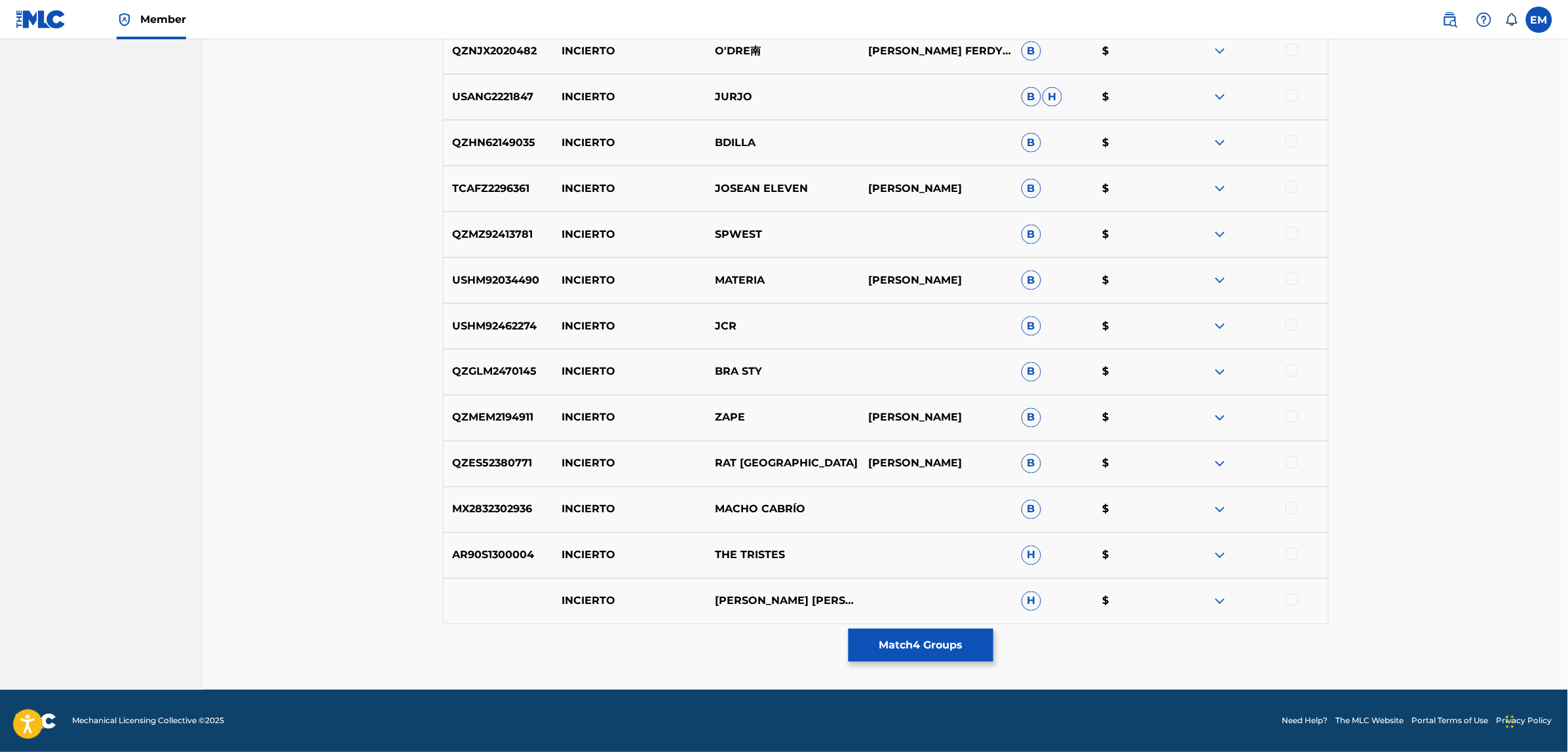
click at [904, 641] on button "Match 4 Groups" at bounding box center [920, 645] width 145 height 33
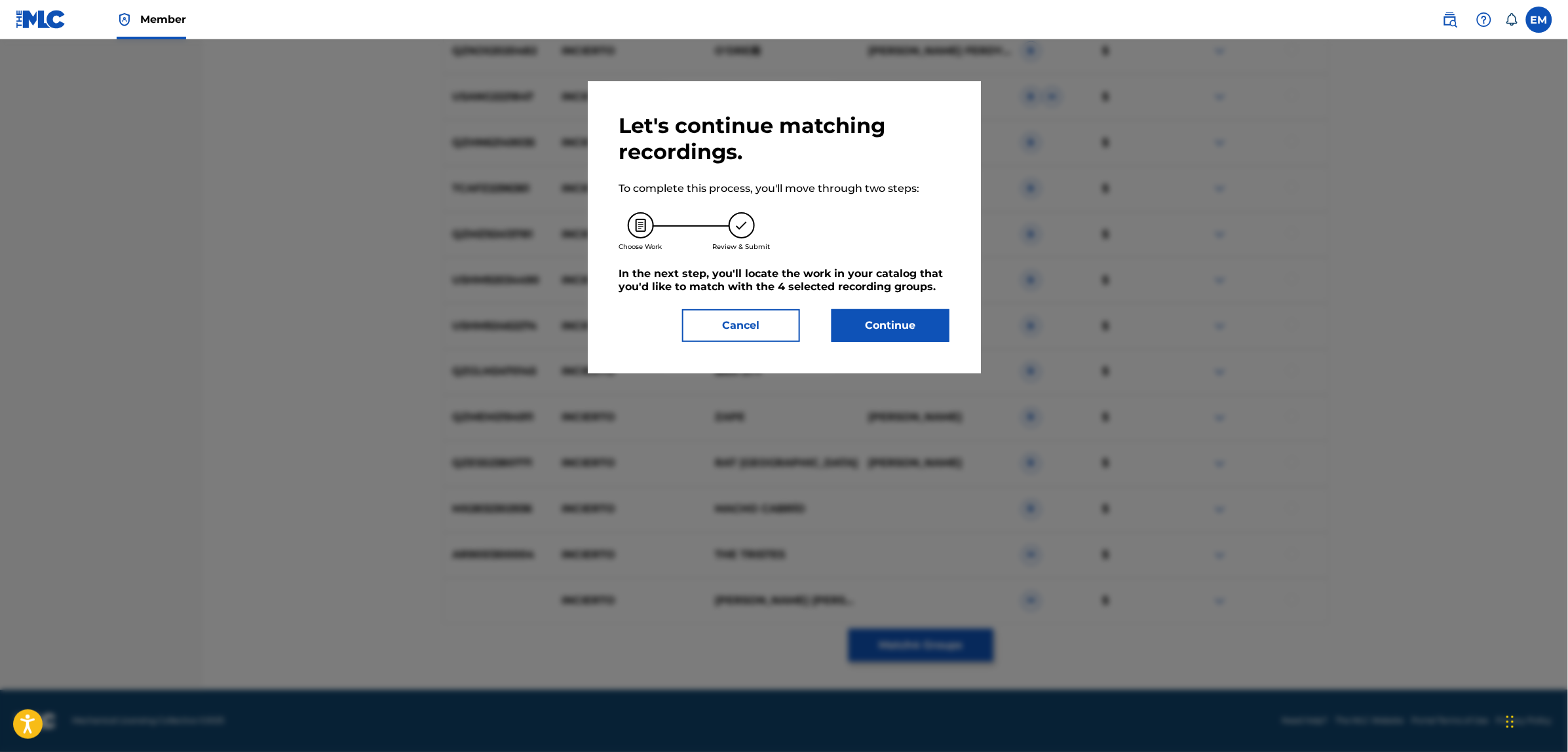
click at [857, 333] on button "Continue" at bounding box center [891, 326] width 118 height 33
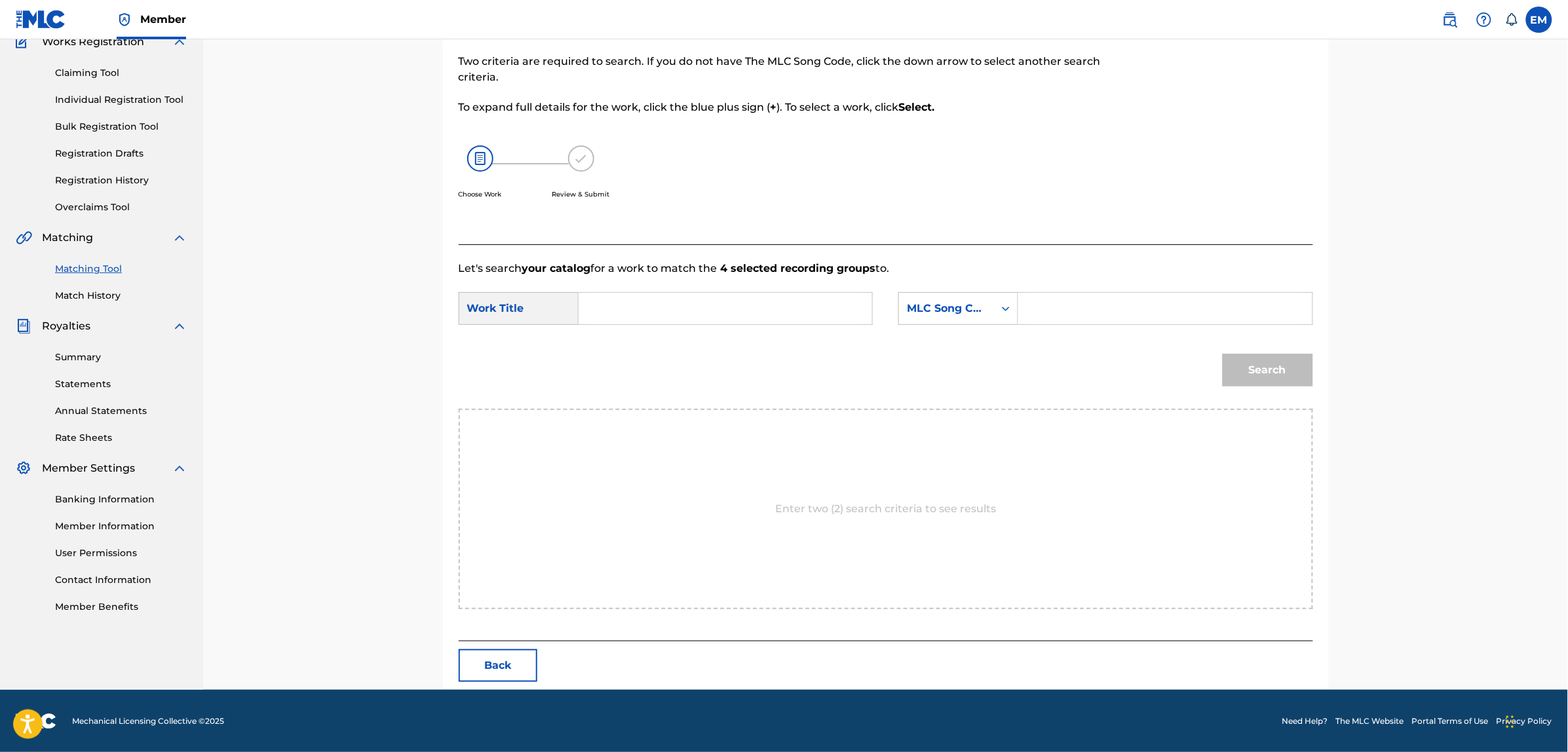
click at [675, 293] on input "Search Form" at bounding box center [725, 308] width 271 height 31
type input "destino incierto"
click at [952, 314] on div "MLC Song Code" at bounding box center [945, 308] width 79 height 16
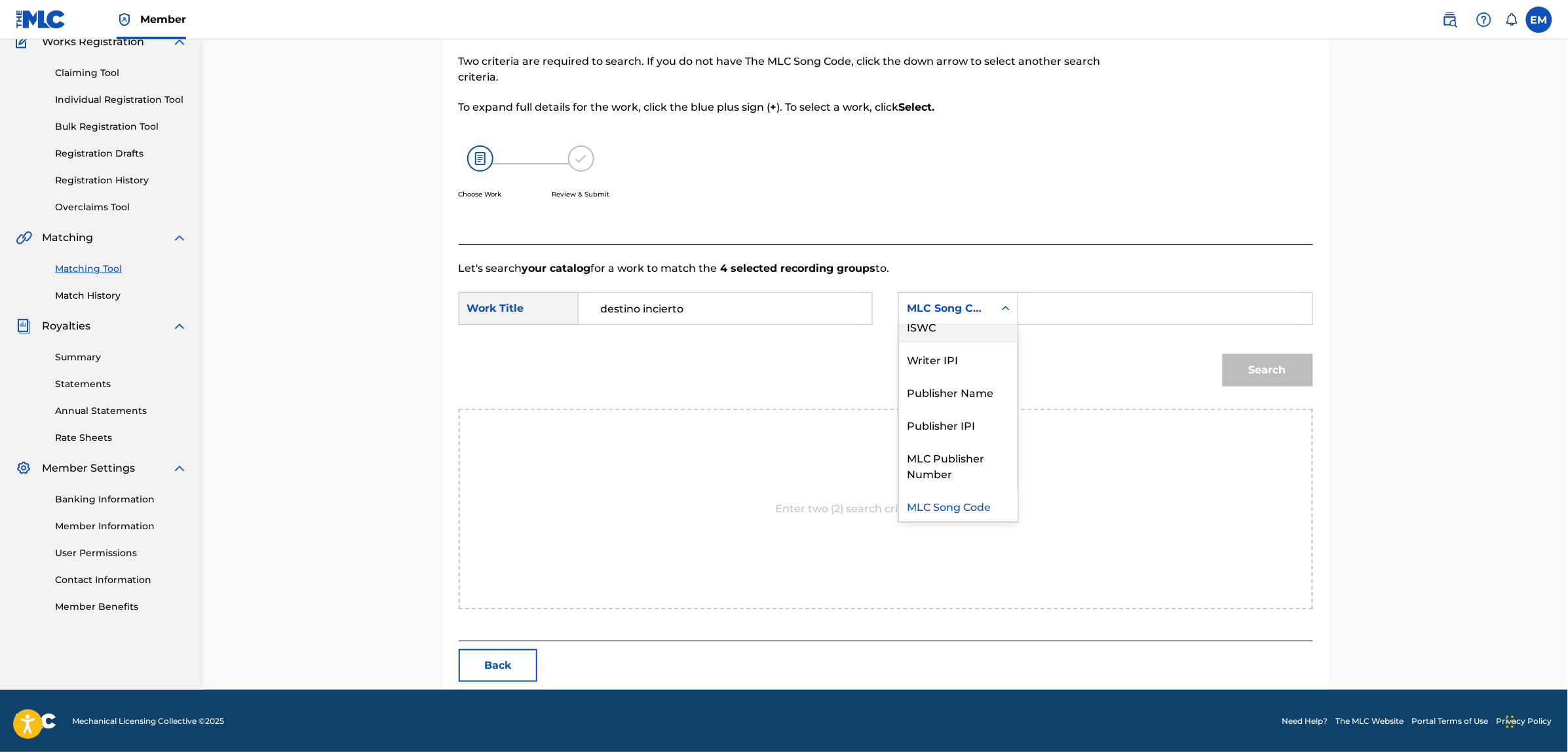
scroll to position [0, 0]
click at [935, 336] on div "Writer Name" at bounding box center [958, 341] width 119 height 33
click at [1065, 303] on input "Search Form" at bounding box center [1164, 308] width 271 height 31
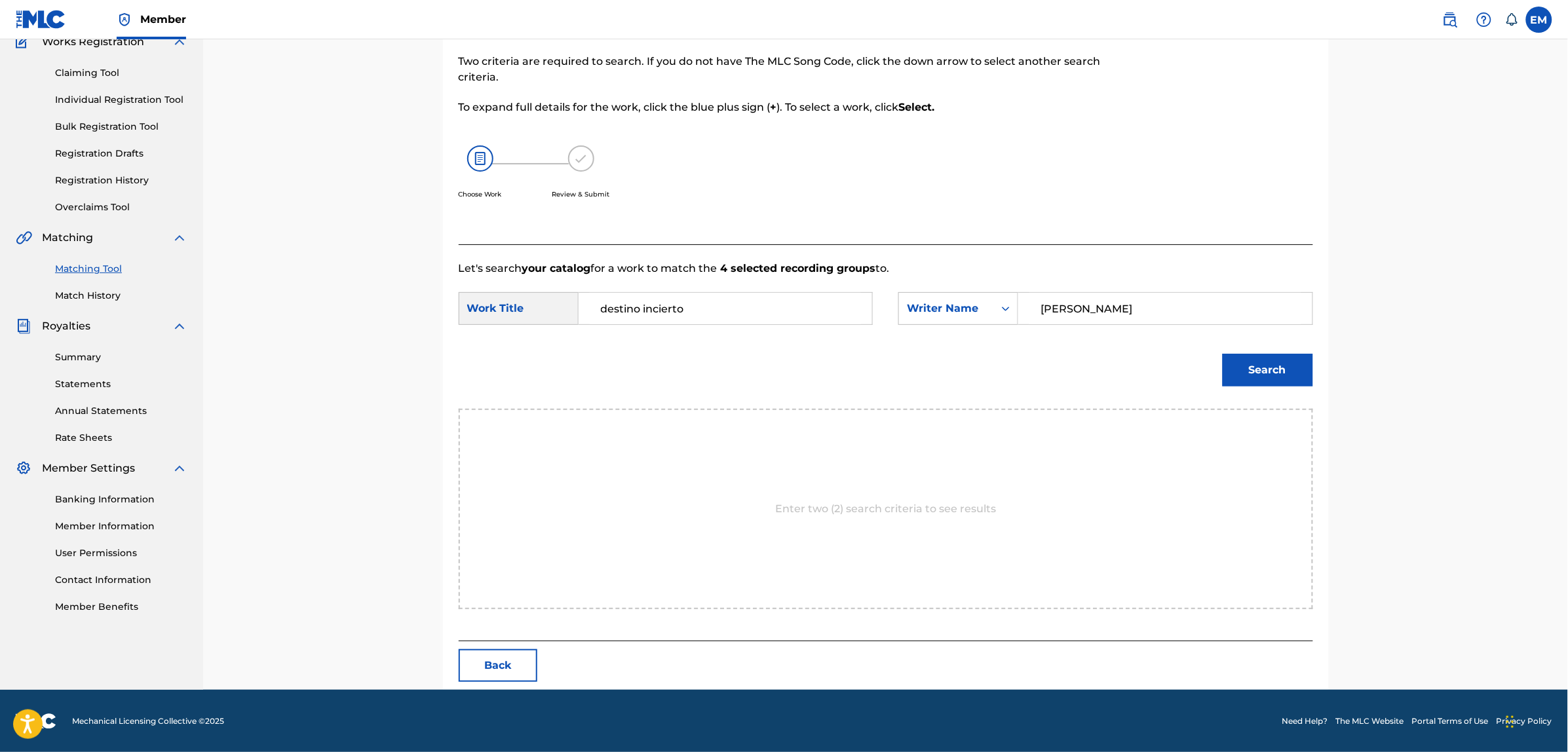
type input "[PERSON_NAME]"
click at [1222, 353] on button "Search" at bounding box center [1268, 370] width 90 height 33
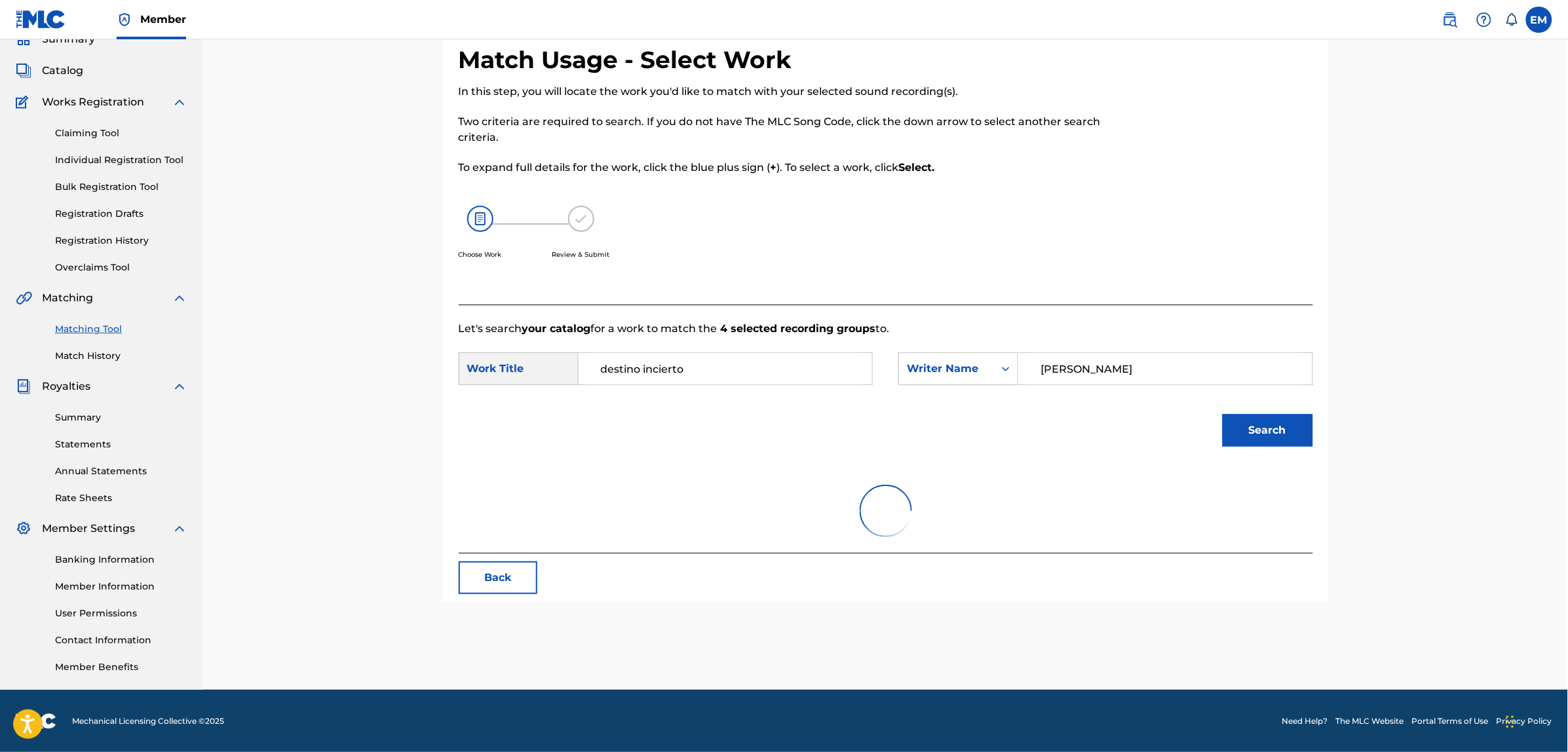
scroll to position [82, 0]
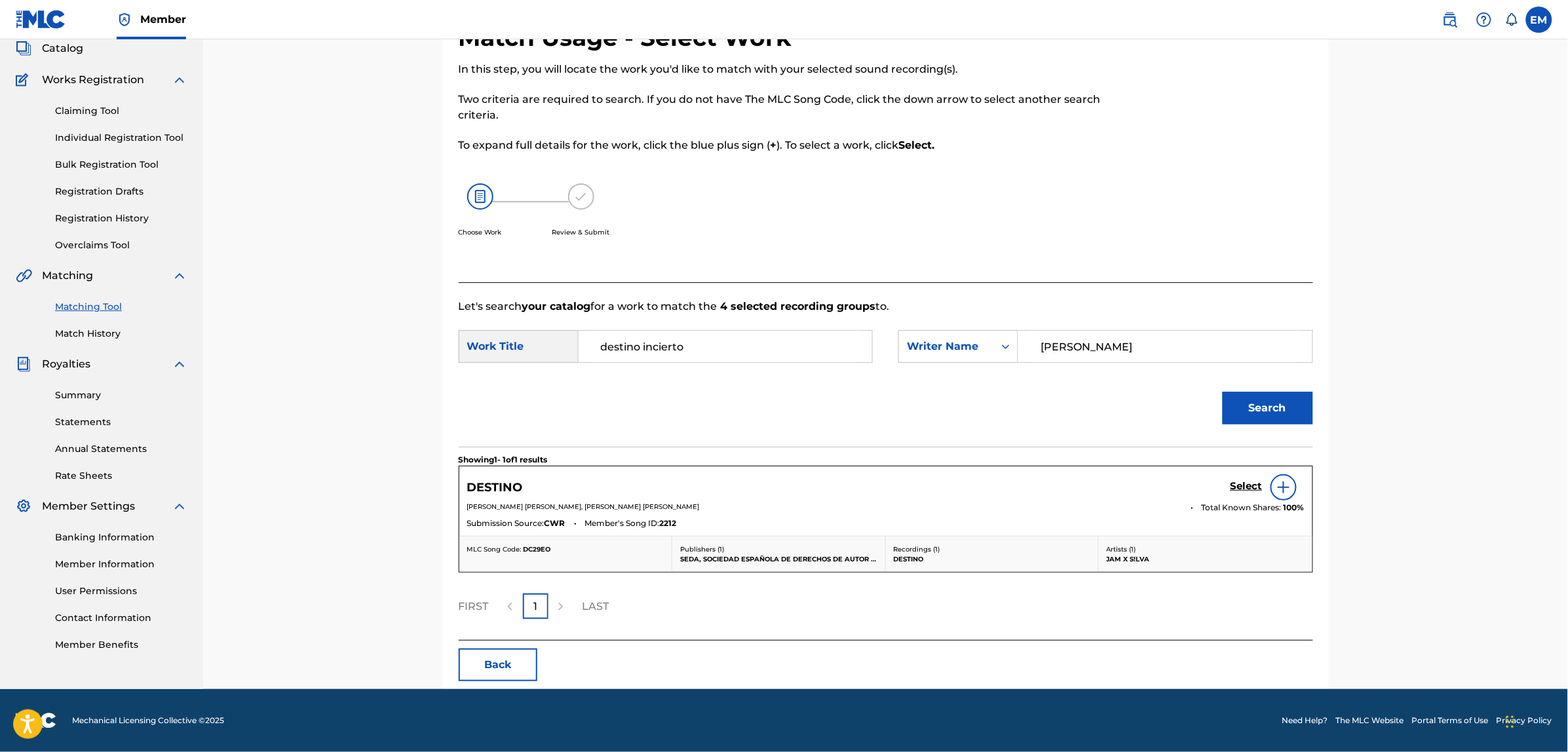
click at [519, 680] on button "Back" at bounding box center [497, 665] width 79 height 33
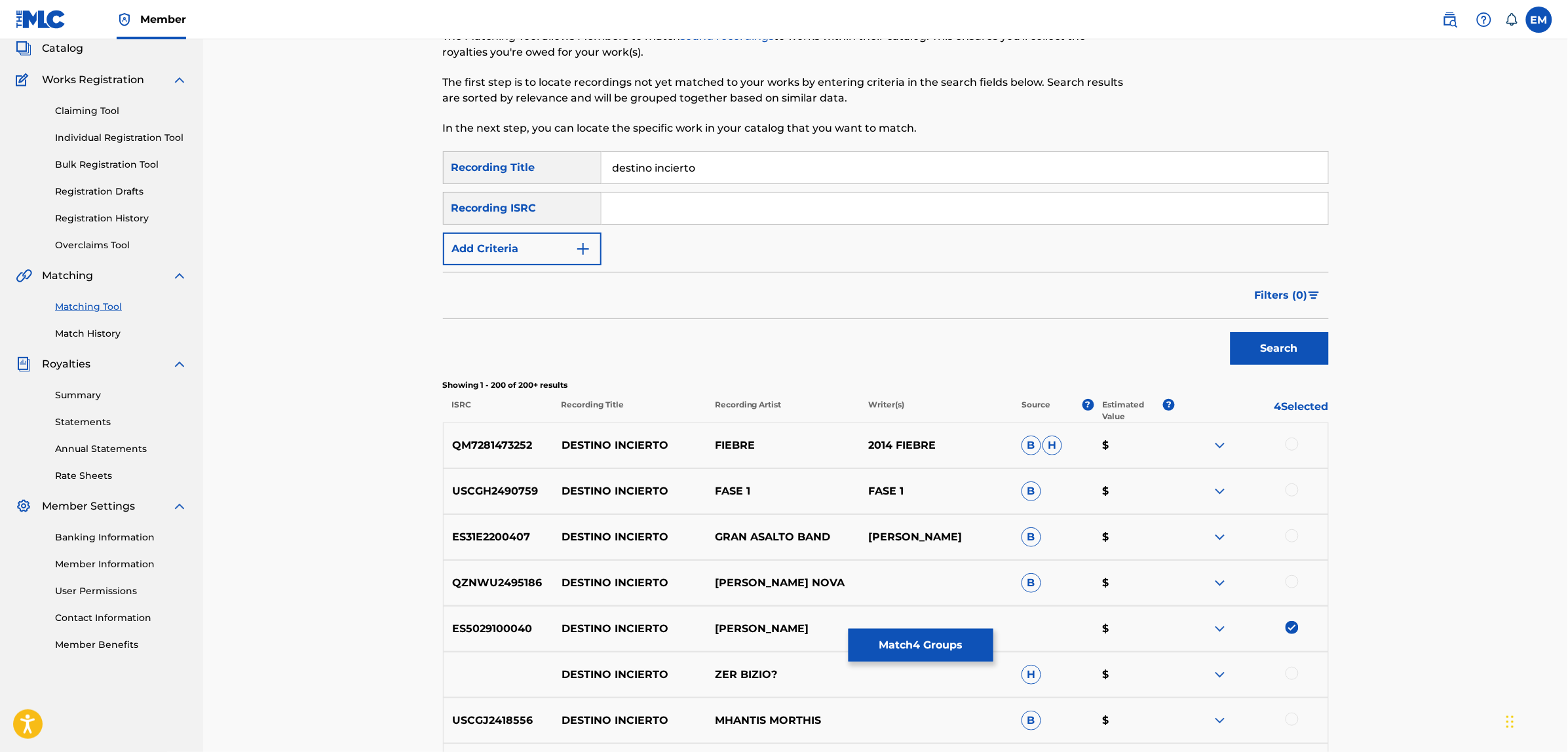
click at [99, 326] on div "Matching Tool Match History" at bounding box center [102, 313] width 172 height 57
click at [107, 333] on link "Match History" at bounding box center [121, 334] width 132 height 14
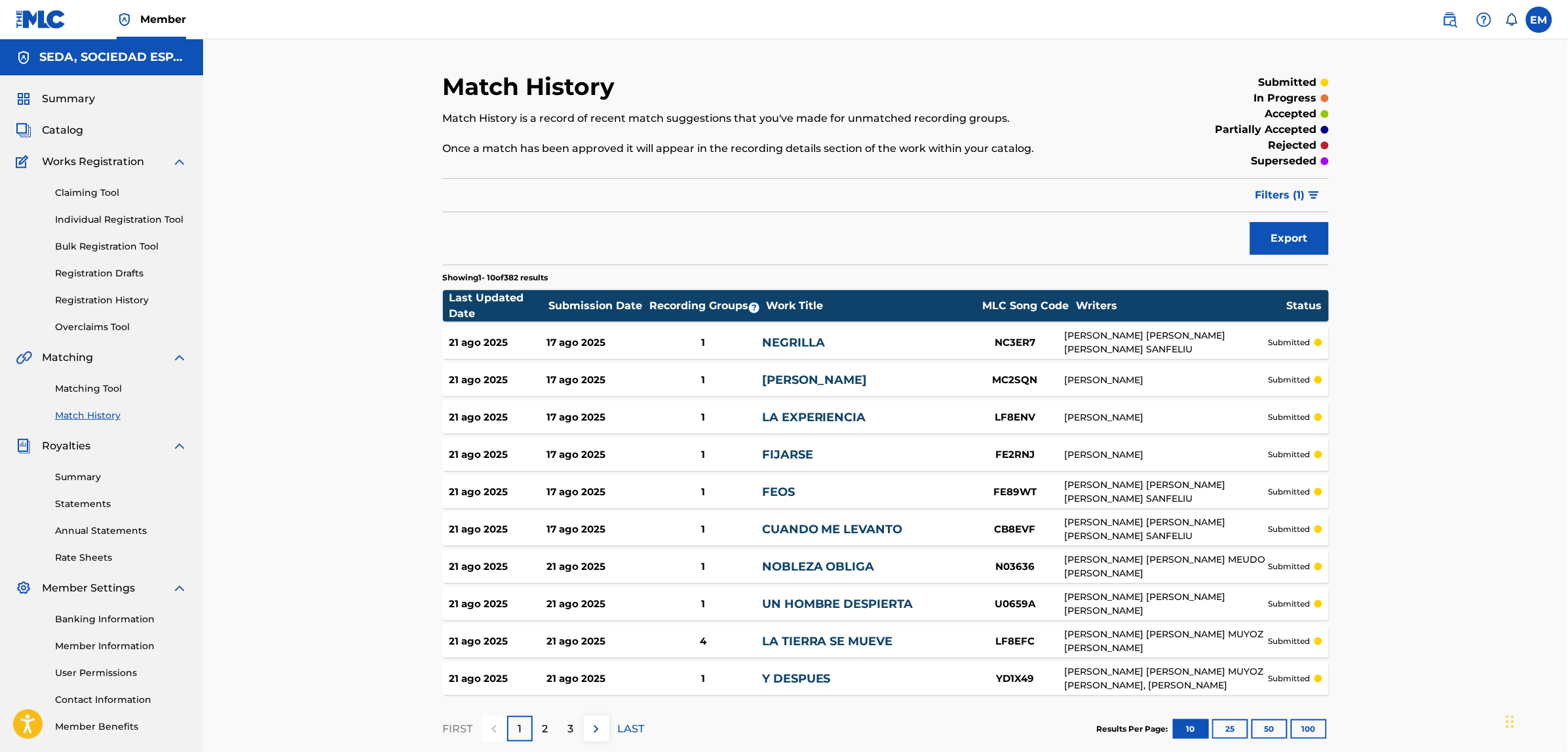
click at [89, 386] on link "Matching Tool" at bounding box center [121, 389] width 132 height 14
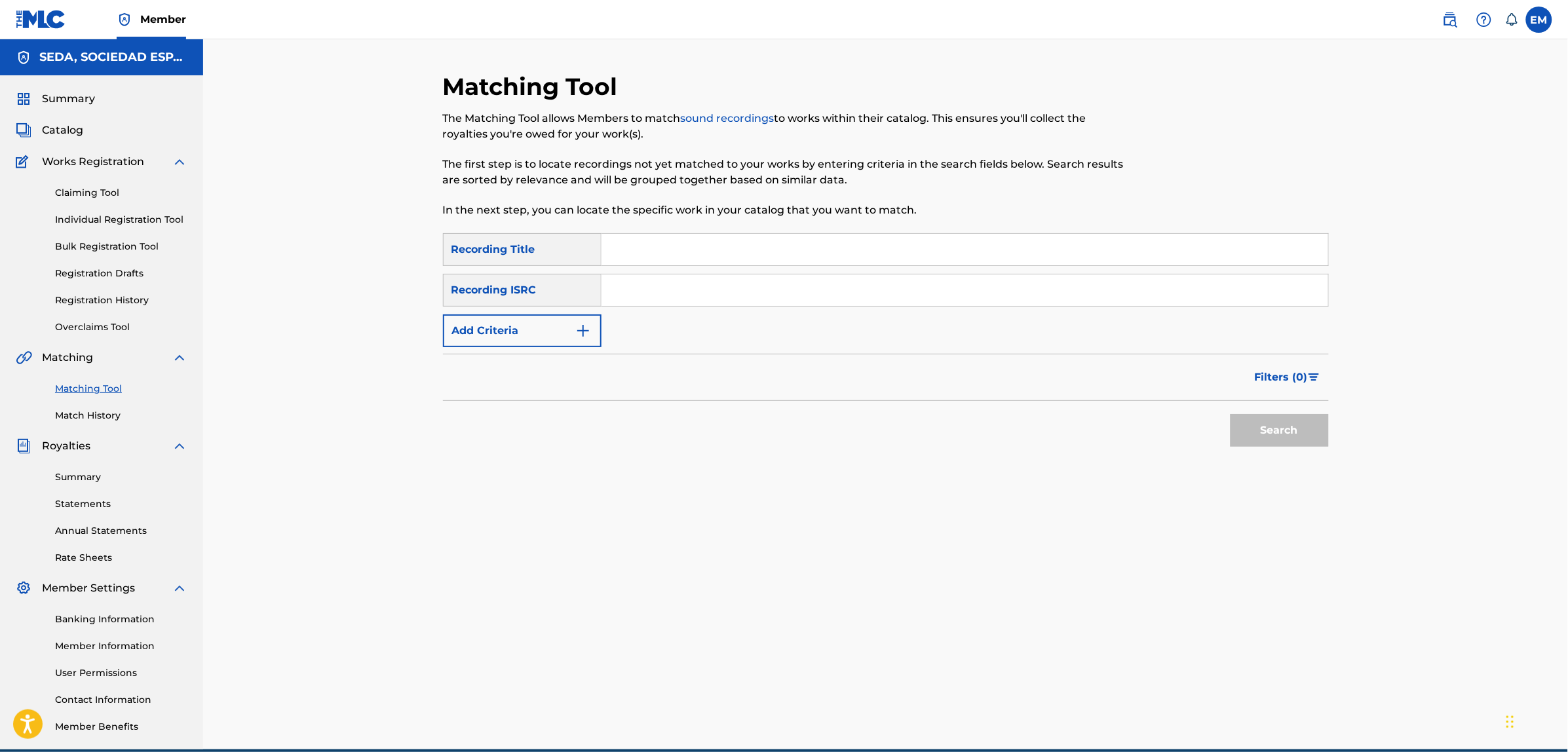
click at [615, 253] on input "Search Form" at bounding box center [965, 249] width 727 height 31
type input "[PERSON_NAME] fue sorprendida por las lluvias del trópico"
click at [1230, 414] on button "Search" at bounding box center [1279, 431] width 98 height 33
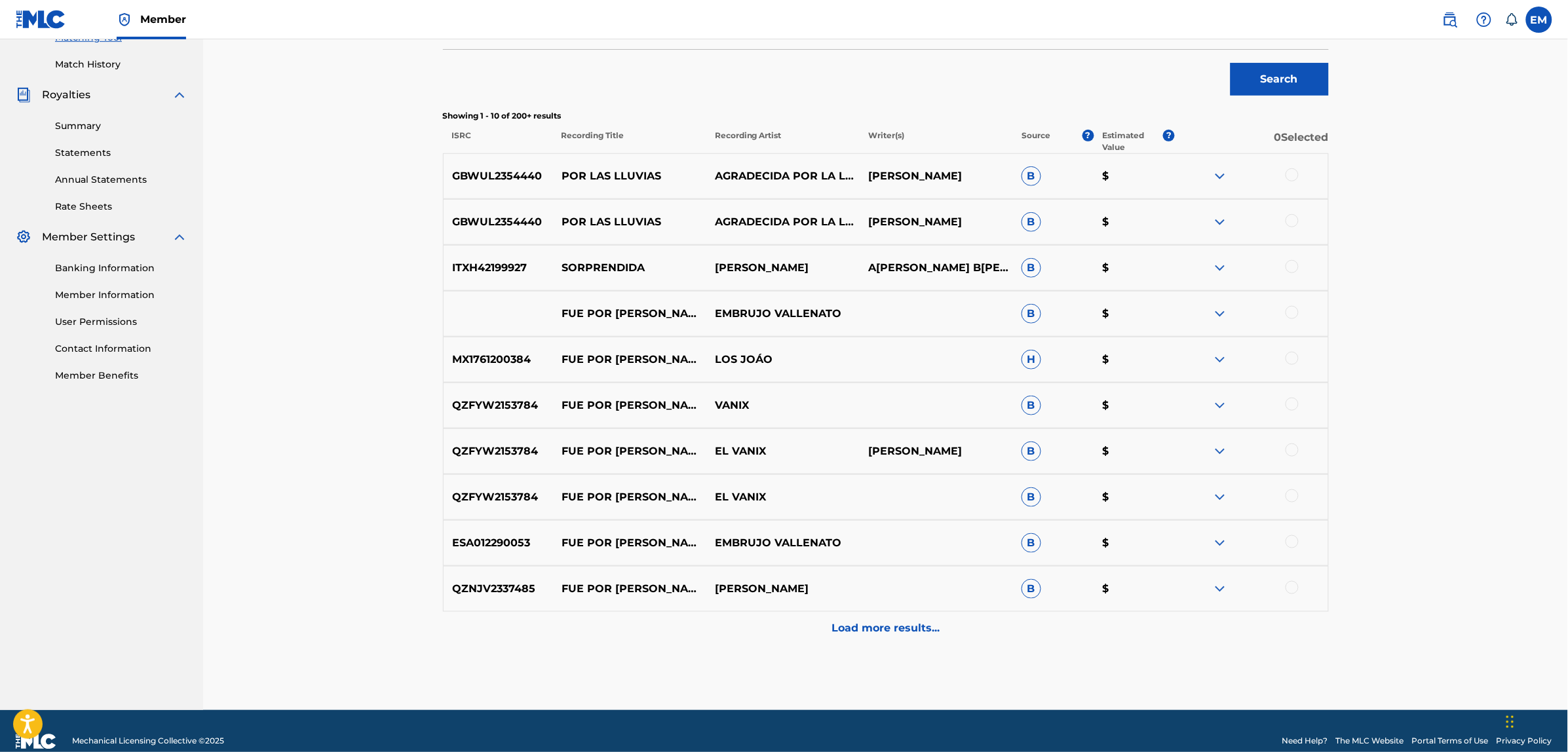
scroll to position [372, 0]
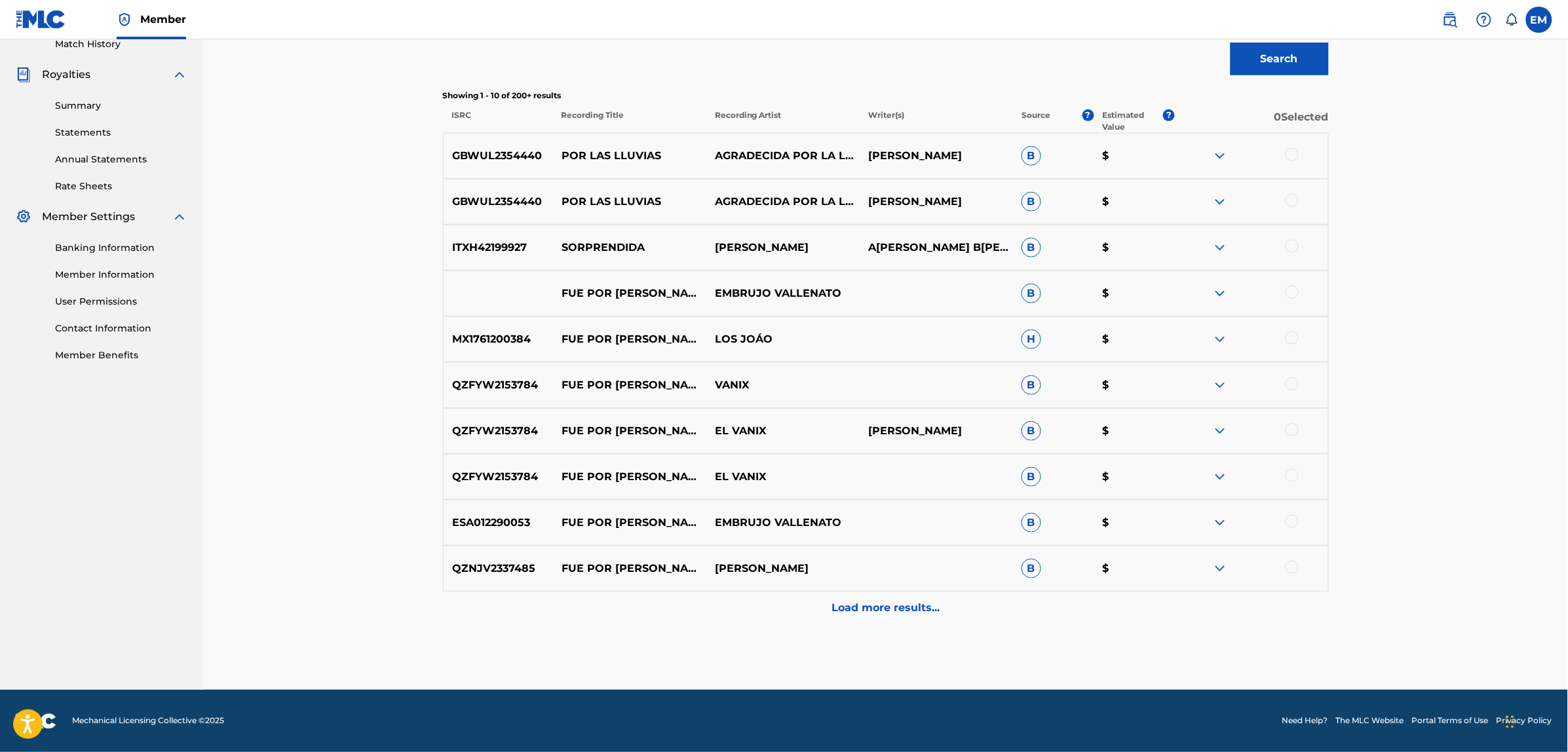
click at [885, 598] on div "Load more results..." at bounding box center [886, 608] width 886 height 33
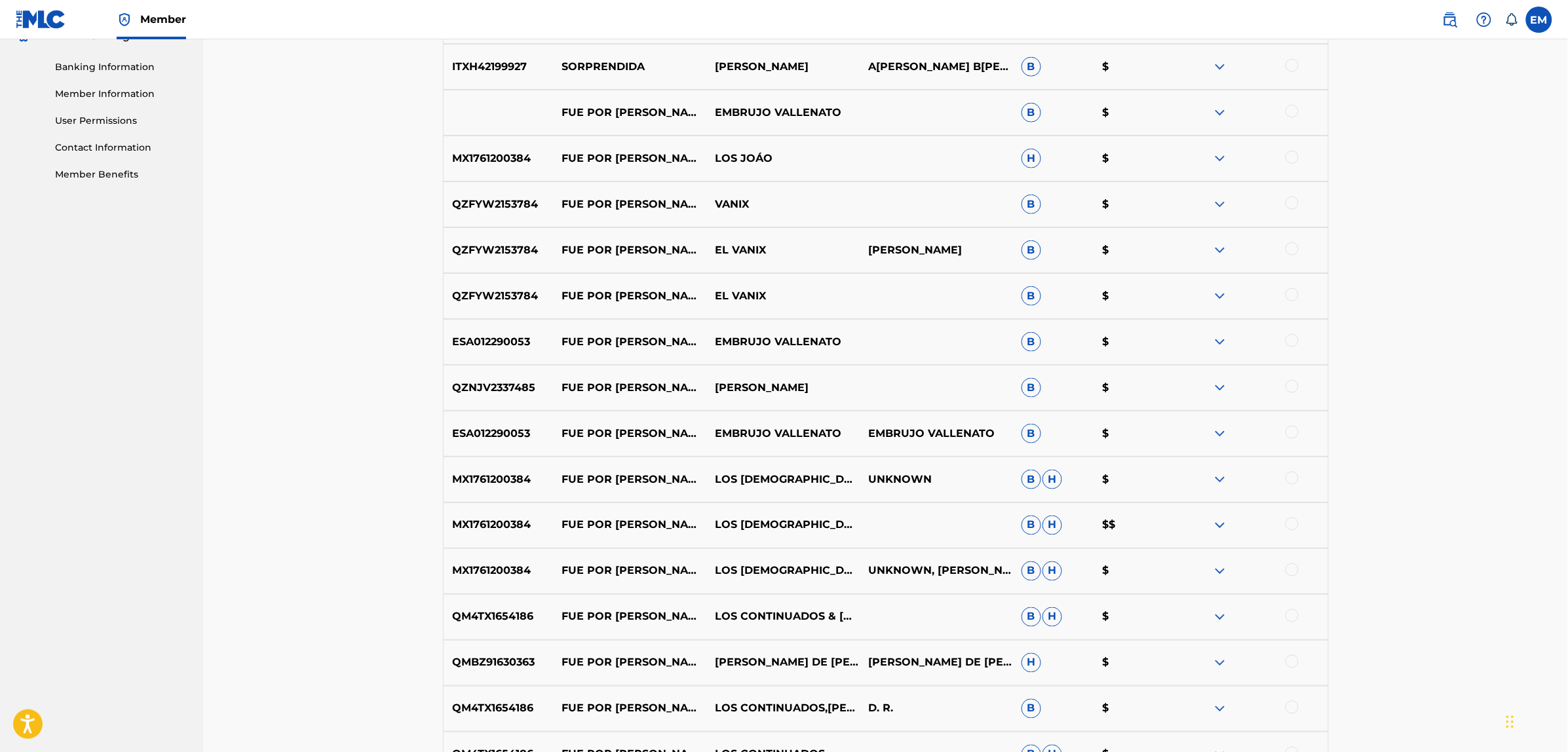
scroll to position [830, 0]
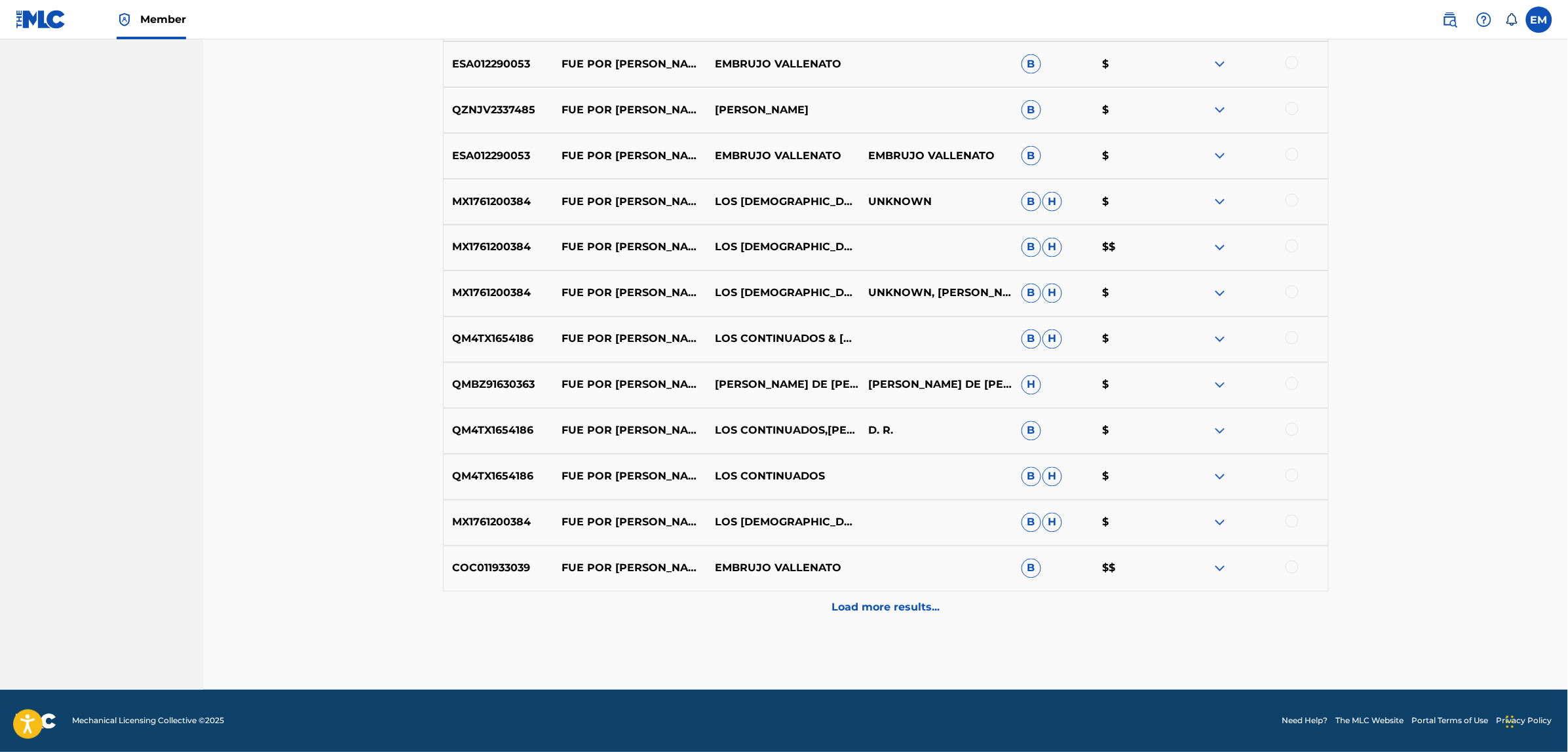
click at [860, 613] on p "Load more results..." at bounding box center [886, 608] width 109 height 16
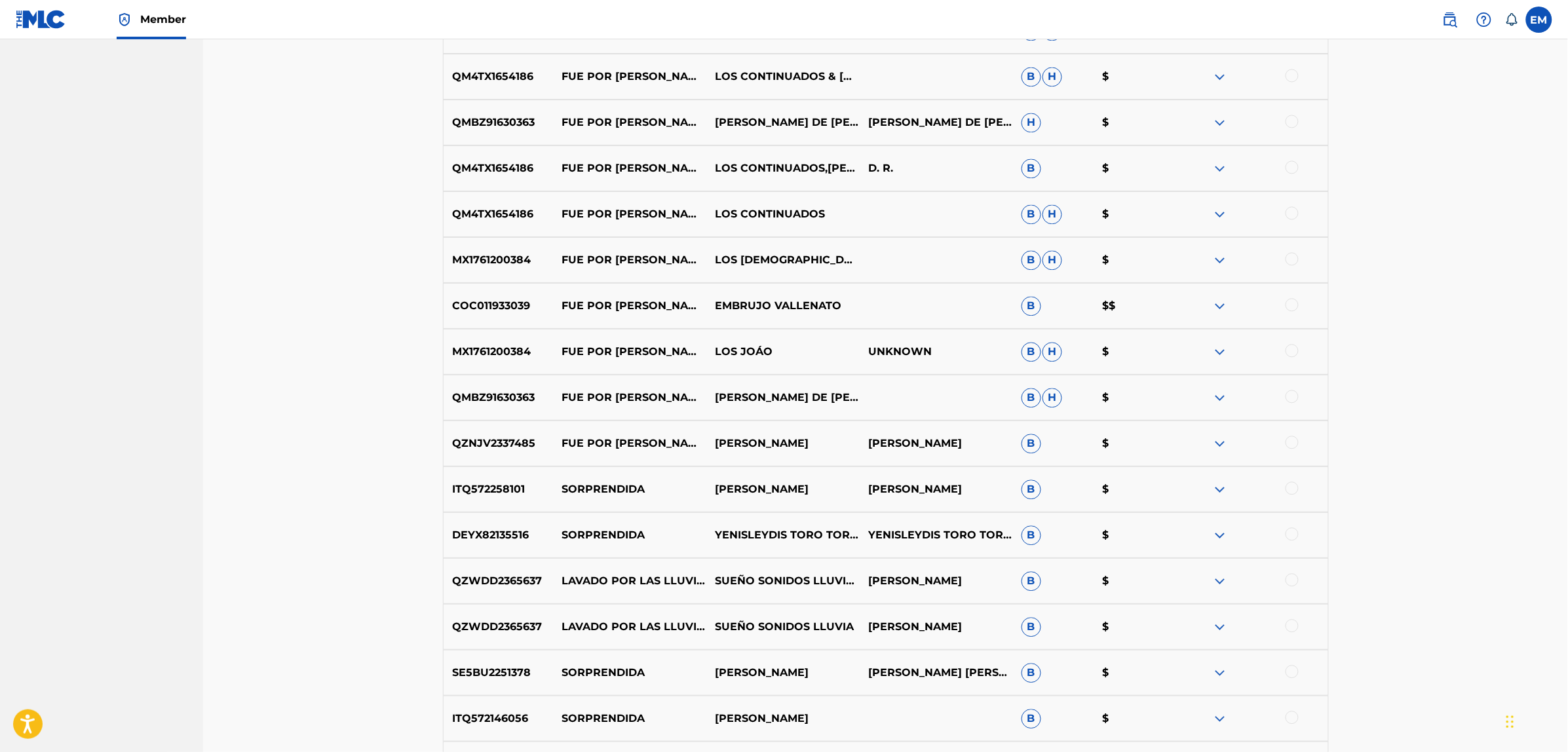
scroll to position [1289, 0]
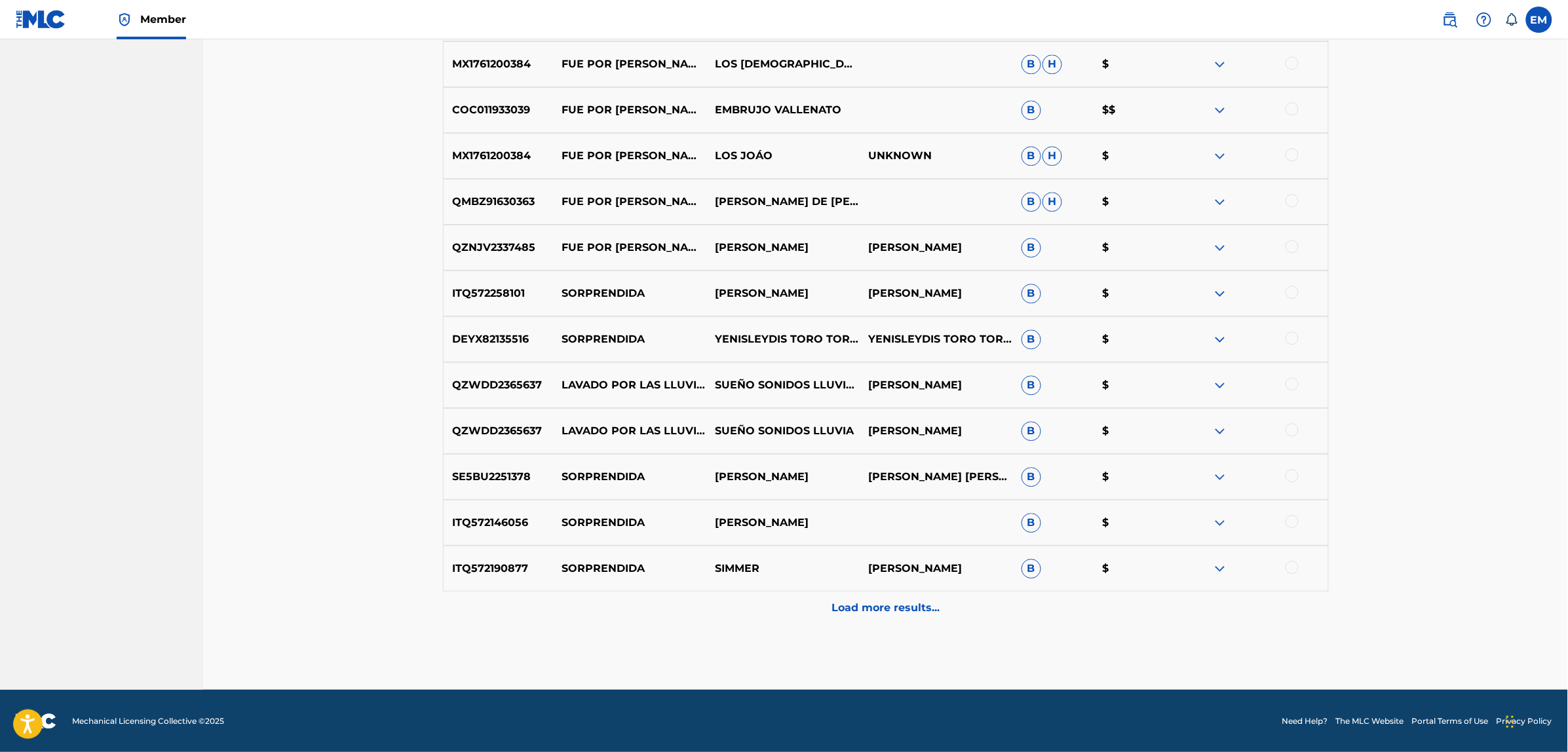
click at [864, 610] on p "Load more results..." at bounding box center [886, 608] width 109 height 16
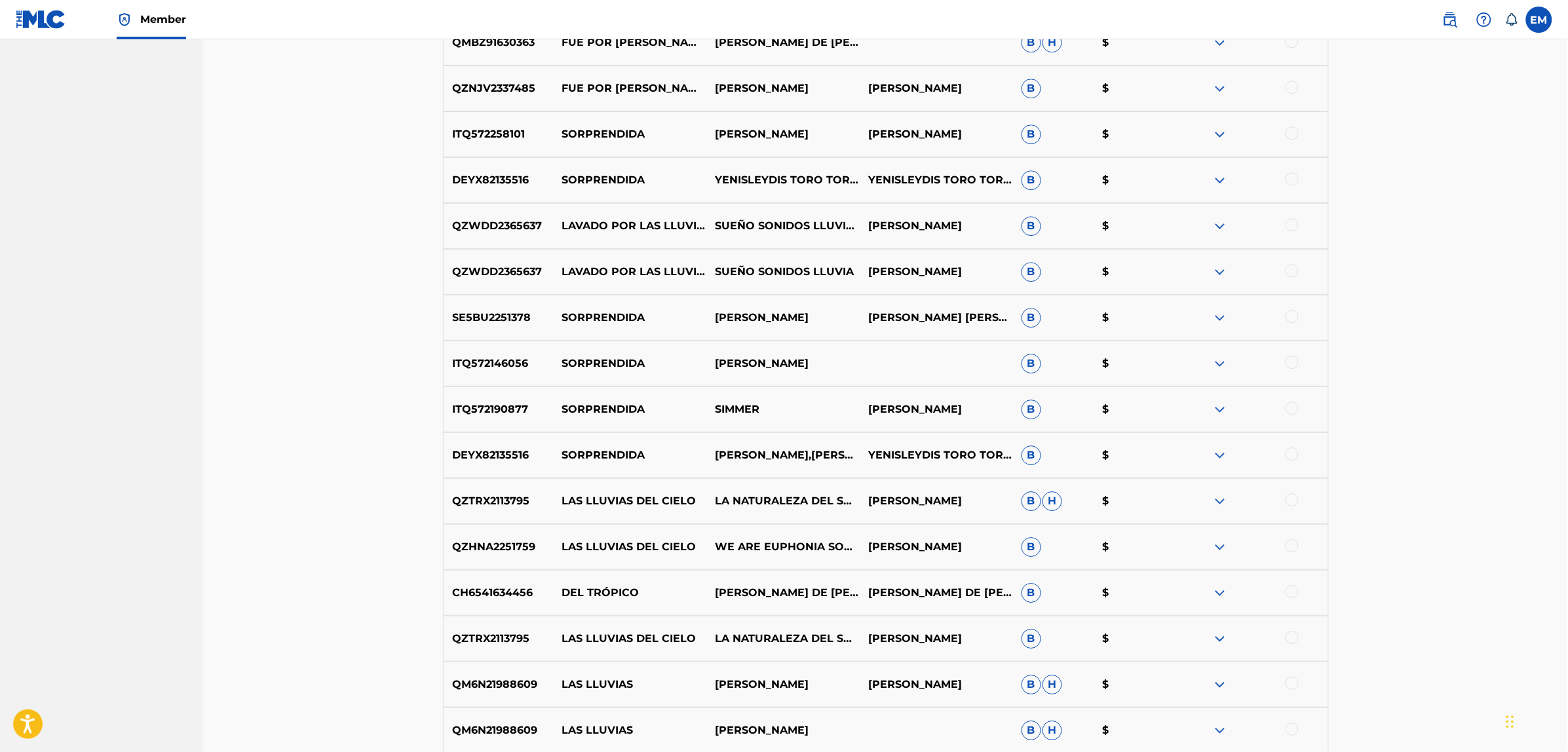
scroll to position [1747, 0]
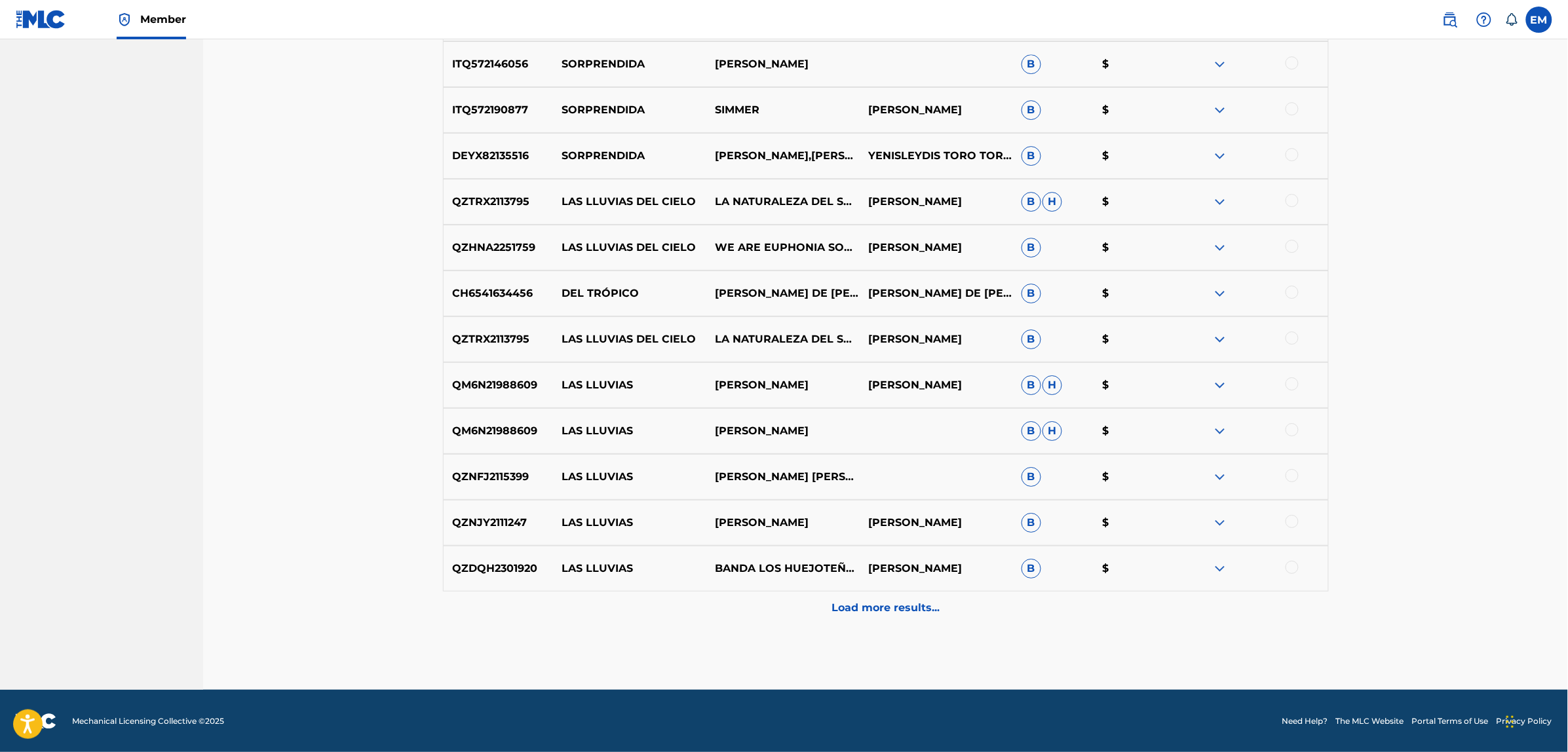
click at [893, 603] on p "Load more results..." at bounding box center [886, 608] width 109 height 16
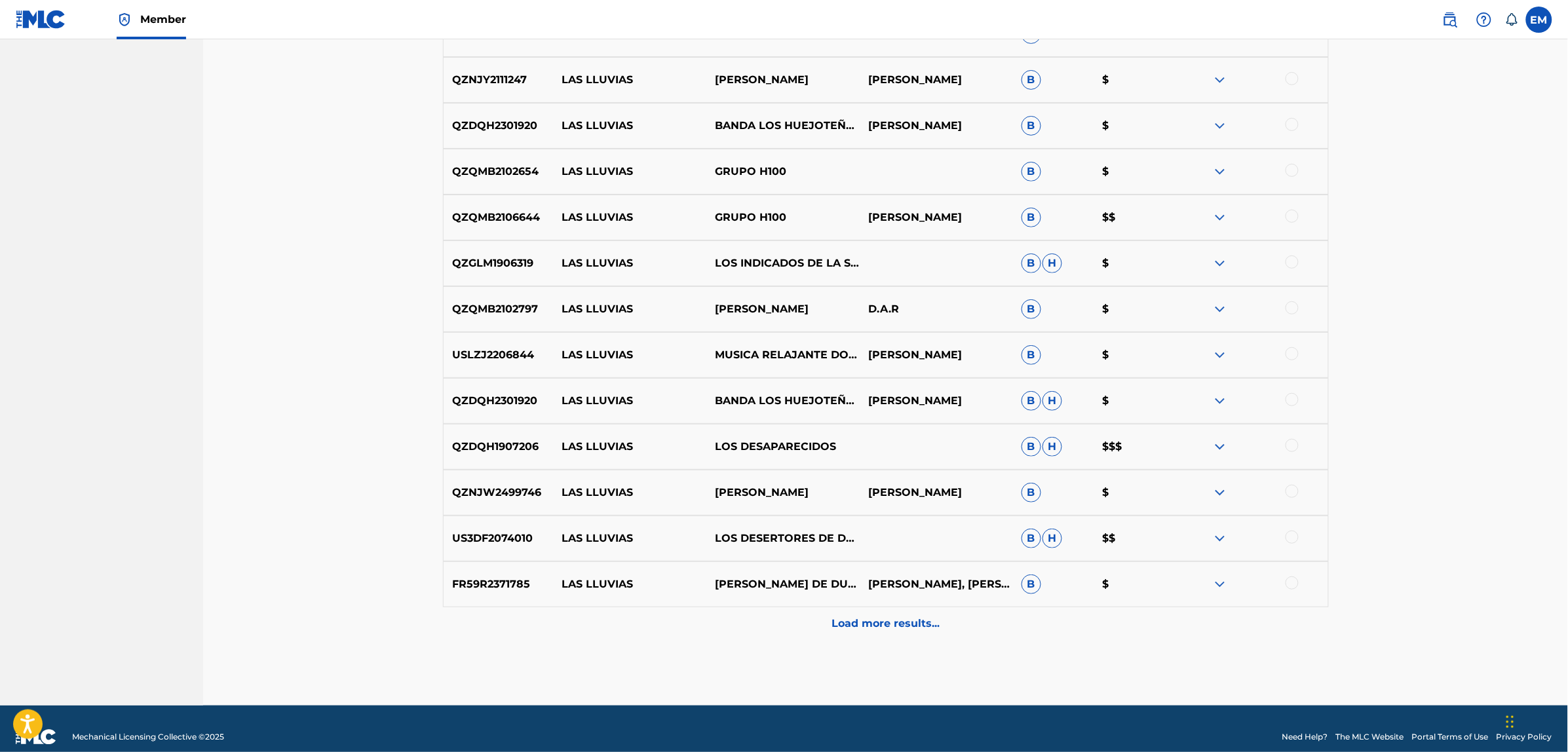
scroll to position [2207, 0]
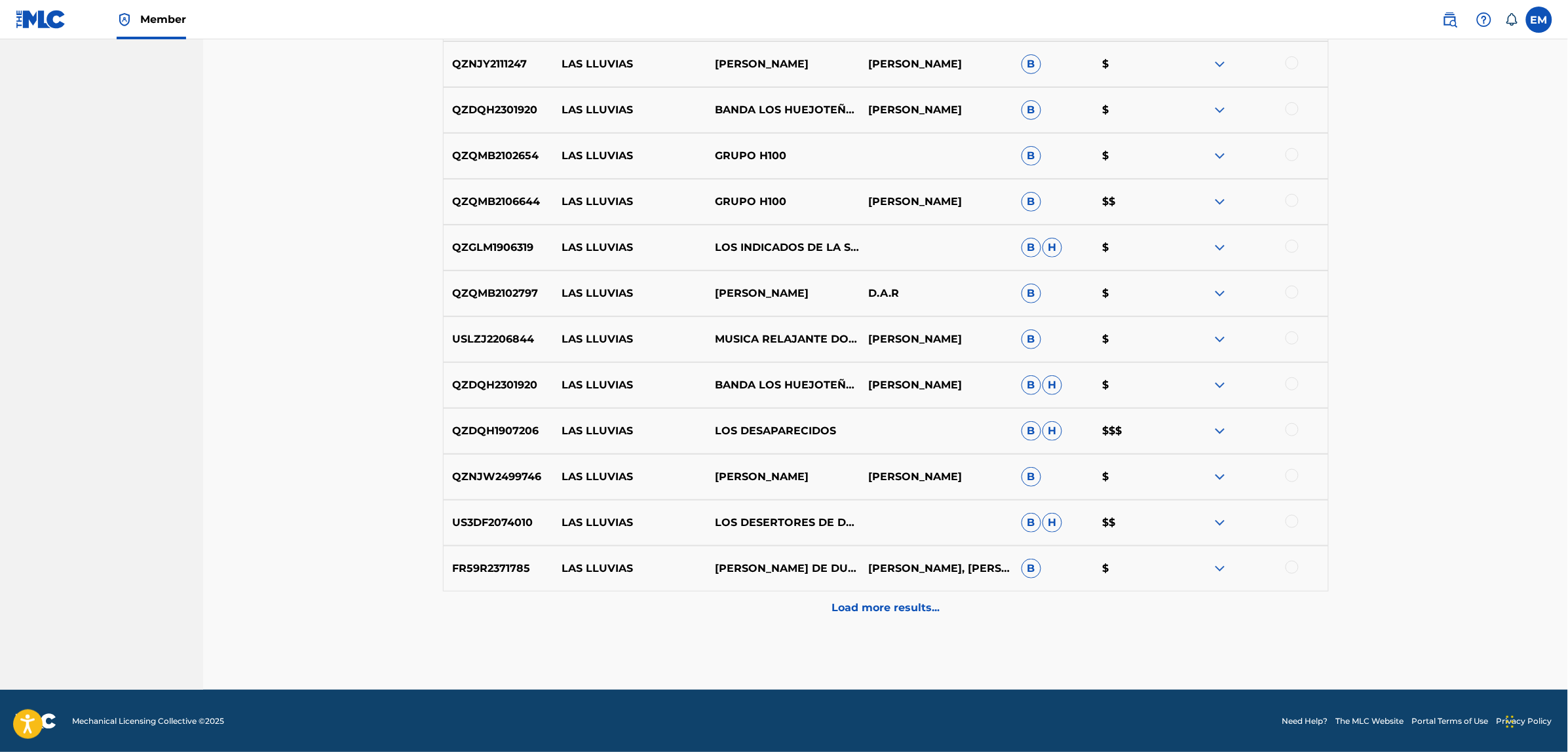
click at [879, 601] on p "Load more results..." at bounding box center [886, 608] width 109 height 16
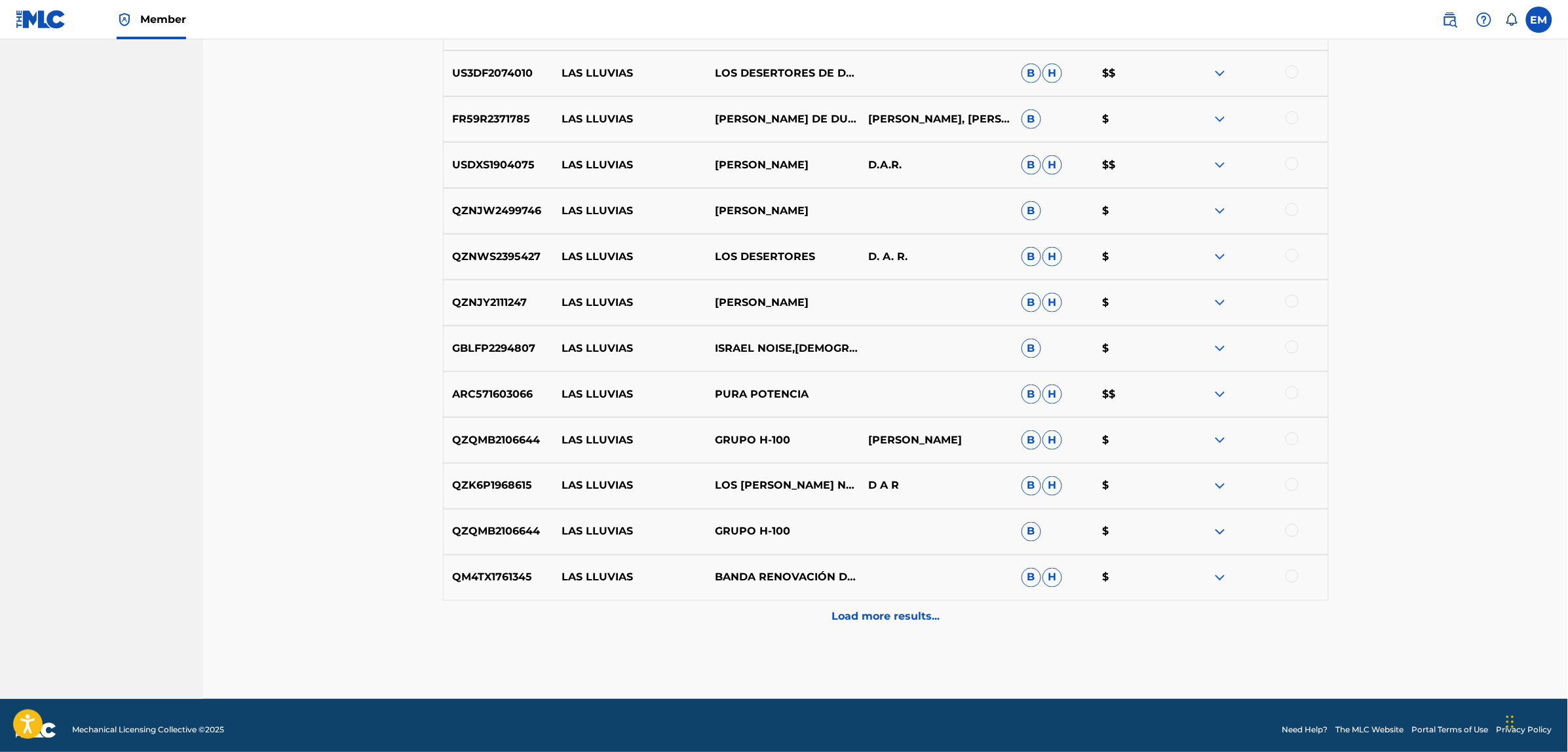
scroll to position [2665, 0]
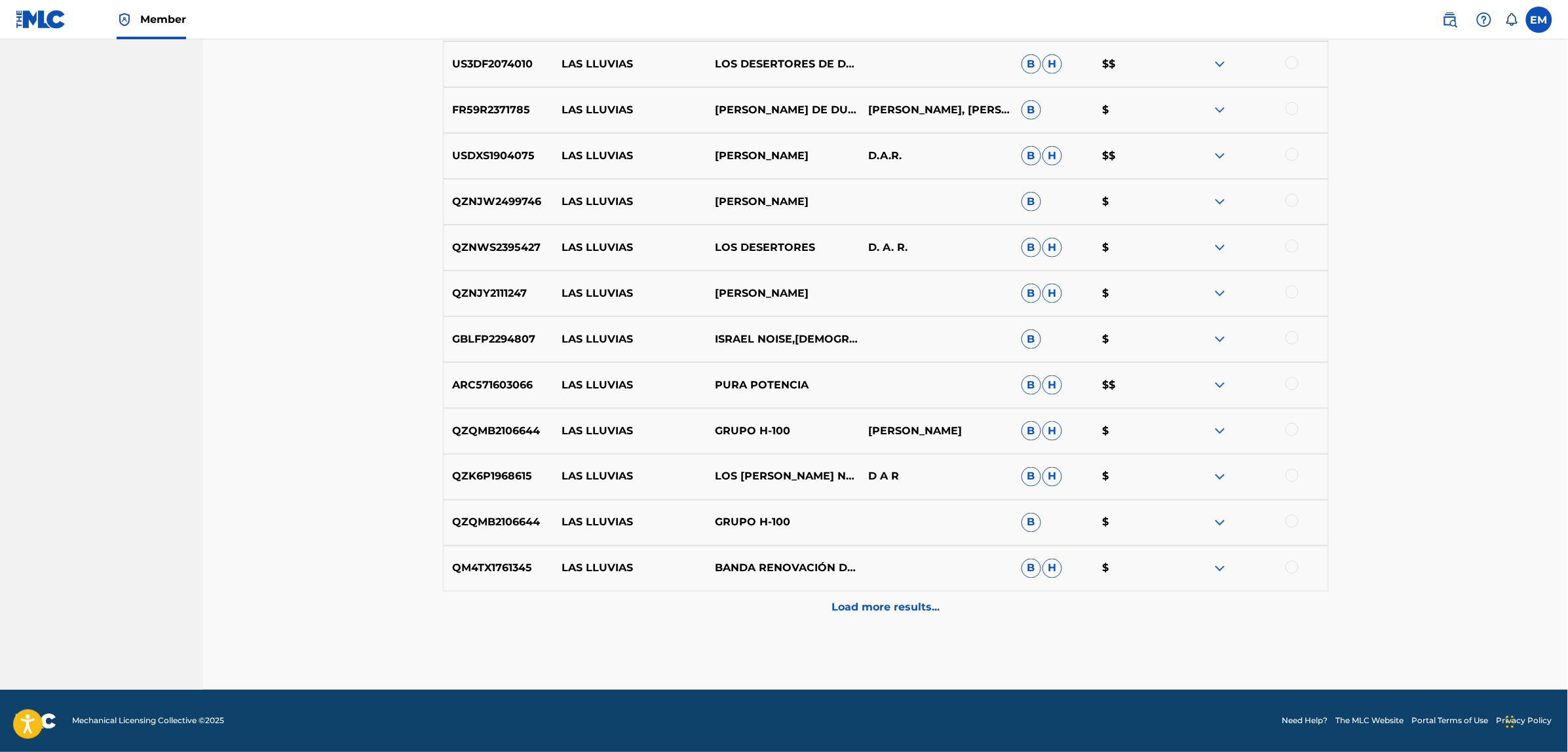
click at [856, 608] on p "Load more results..." at bounding box center [886, 608] width 109 height 16
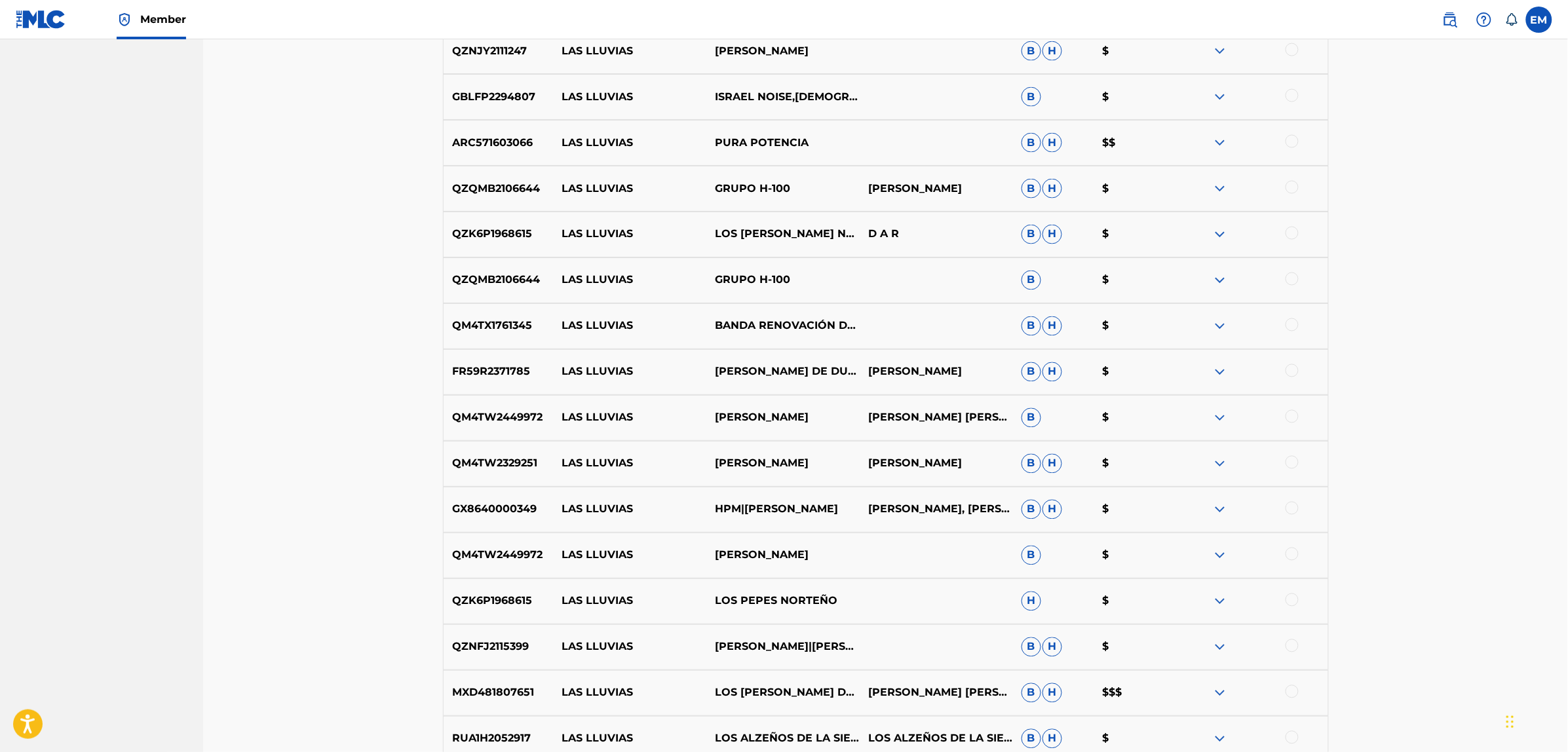
scroll to position [3123, 0]
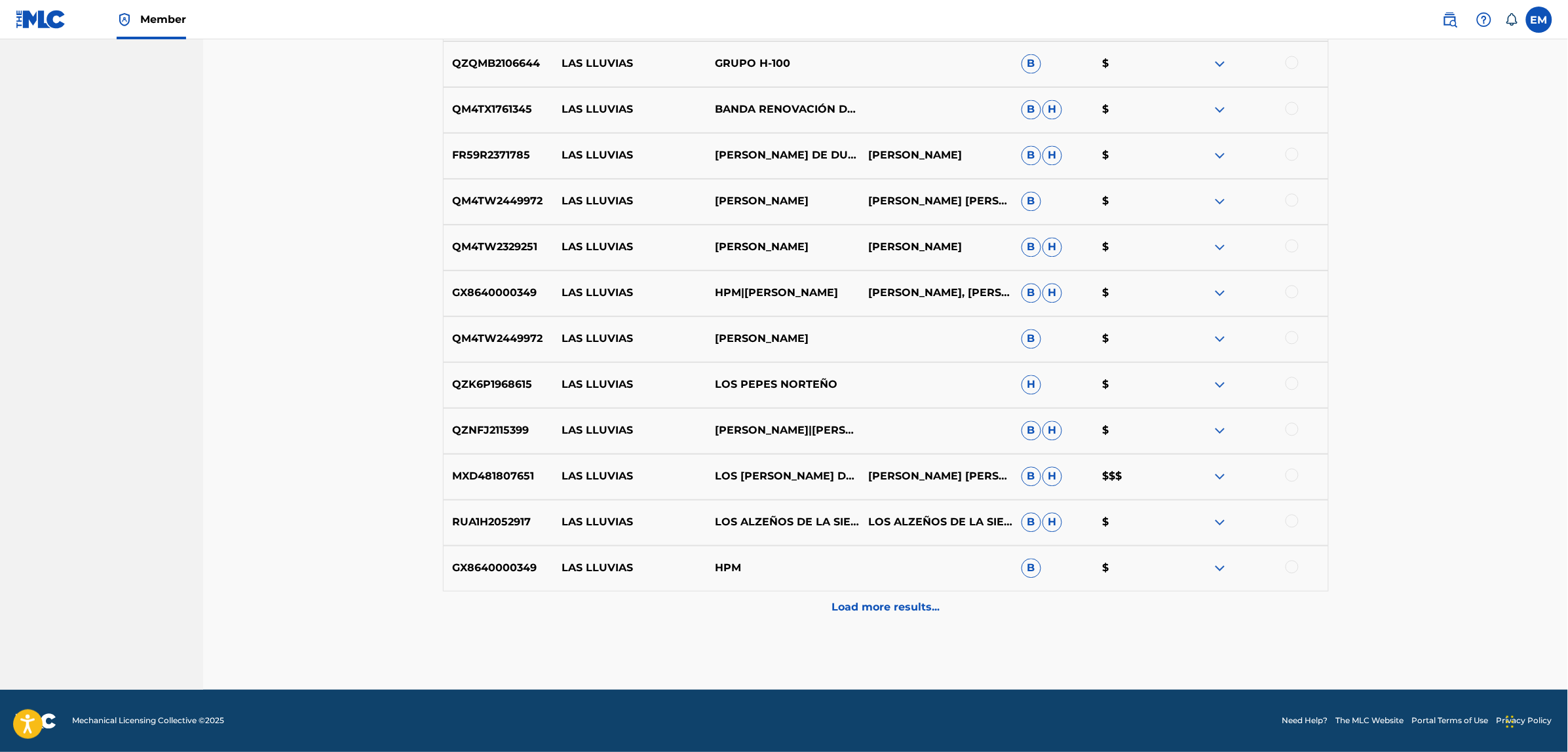
click at [896, 613] on p "Load more results..." at bounding box center [886, 608] width 109 height 16
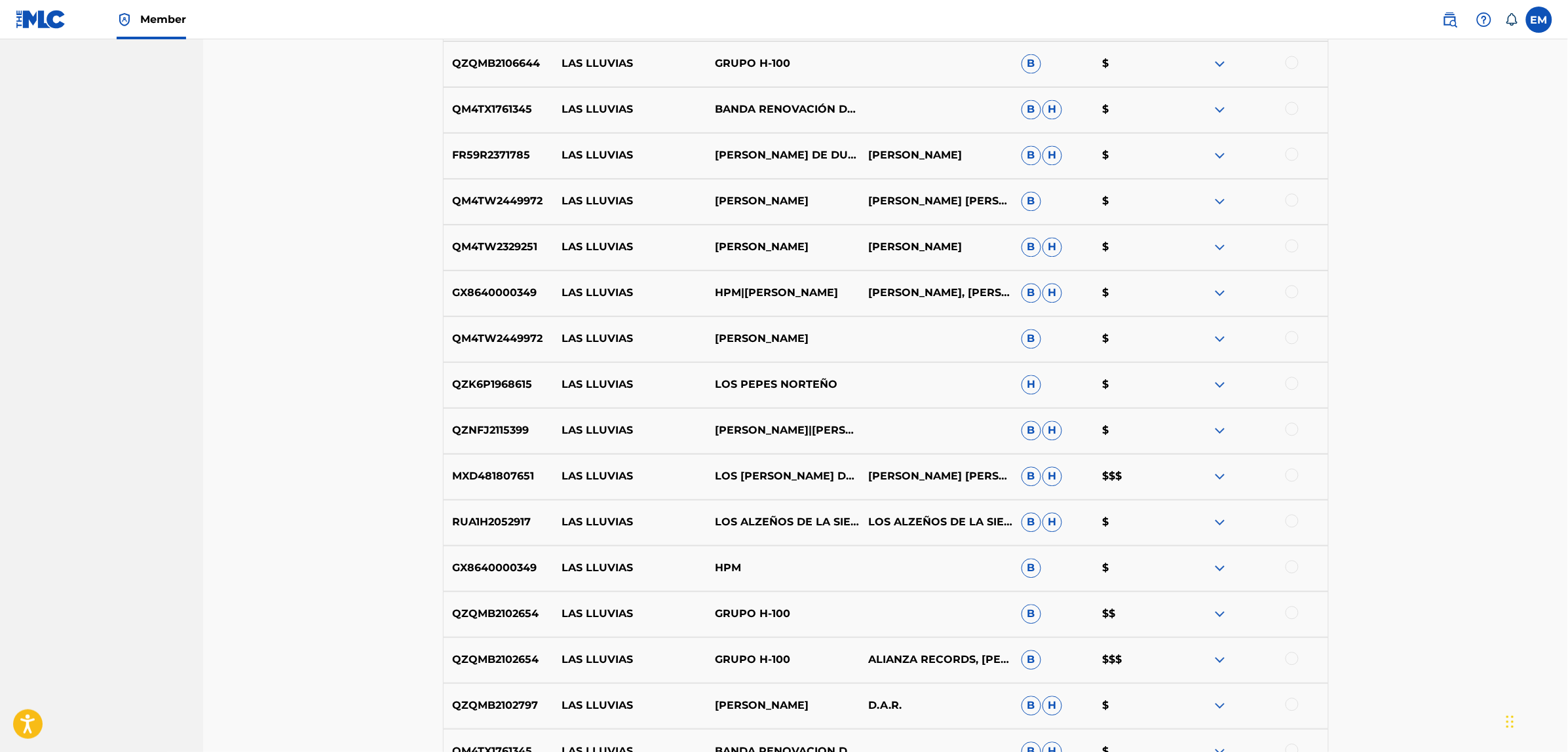
scroll to position [3582, 0]
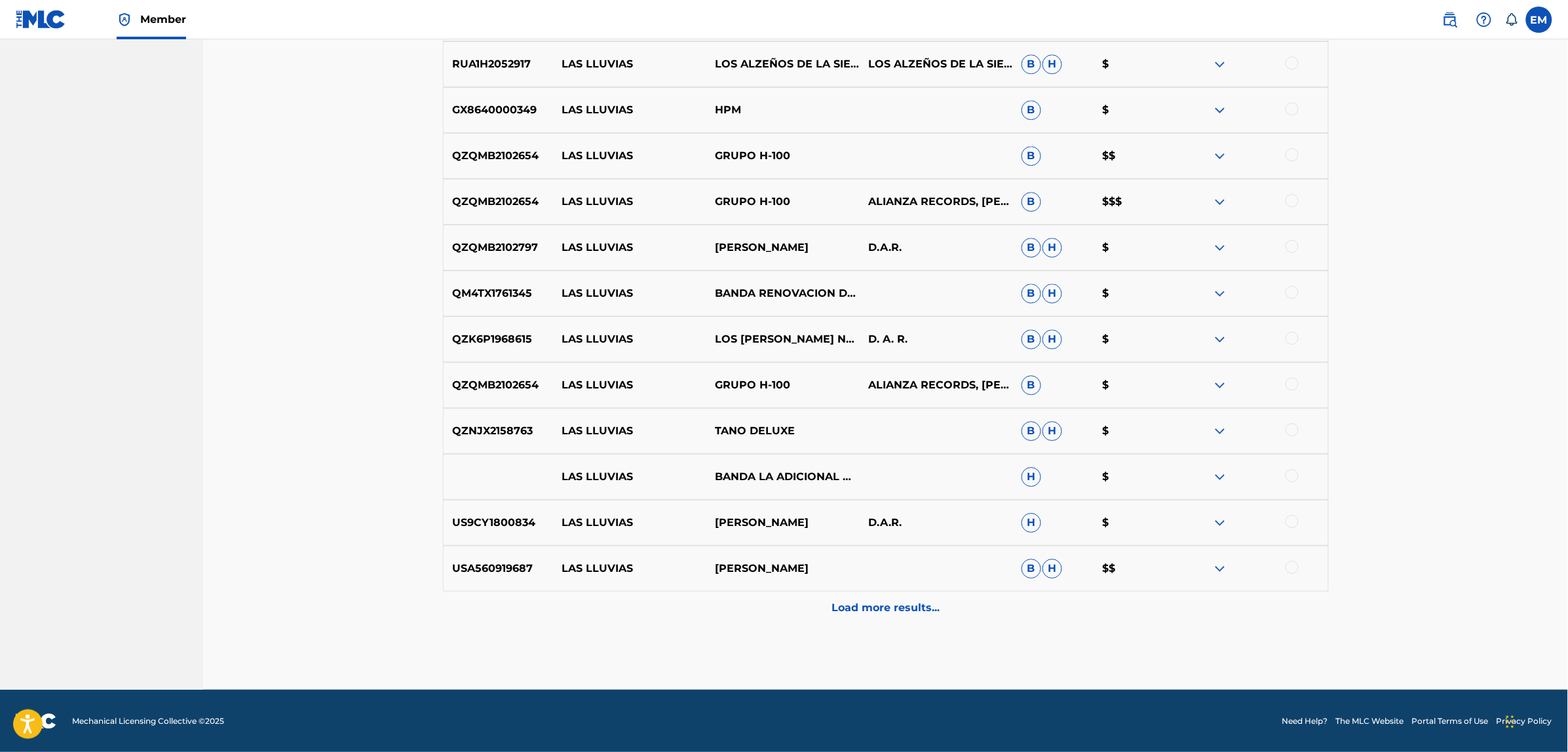
click at [870, 614] on p "Load more results..." at bounding box center [886, 608] width 109 height 16
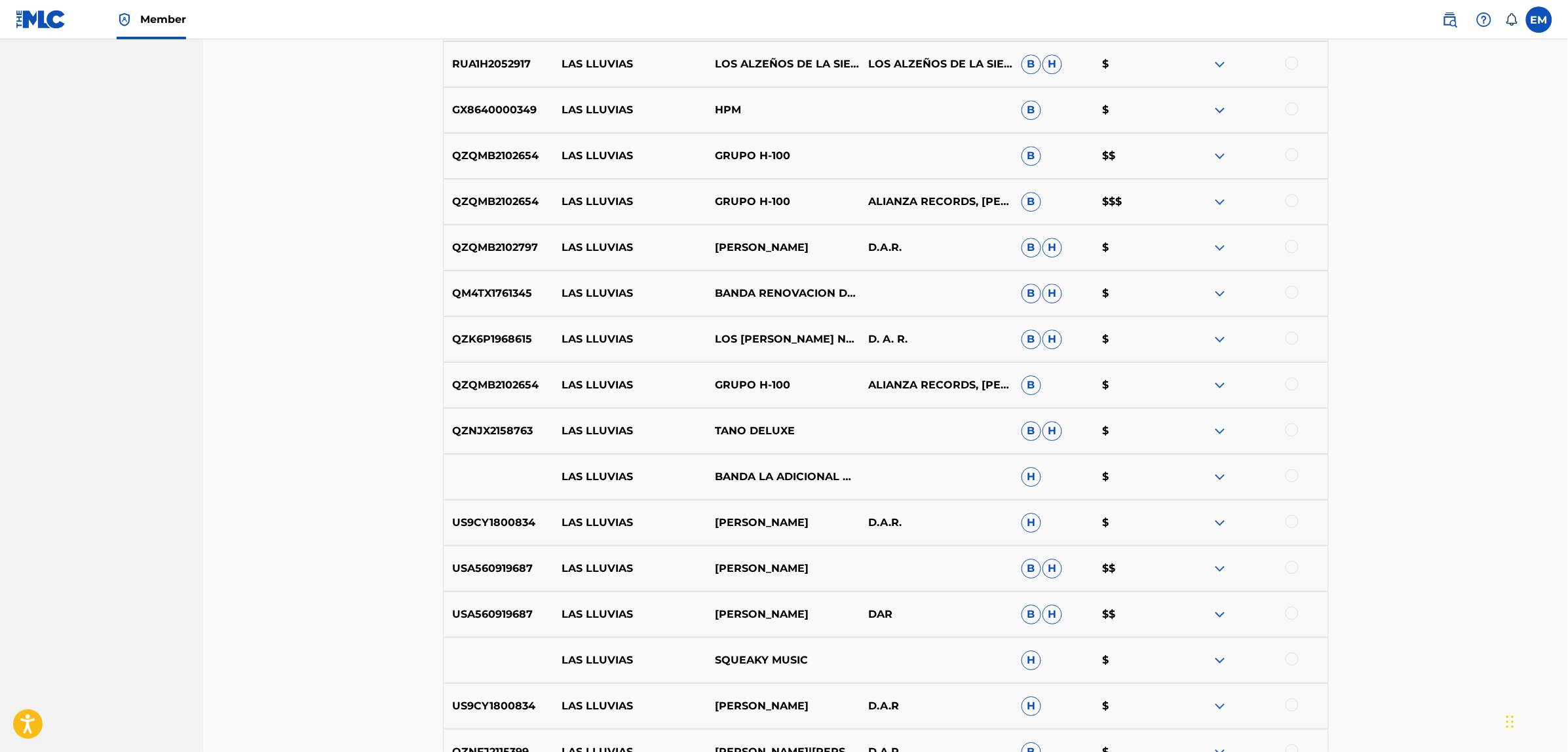
scroll to position [4041, 0]
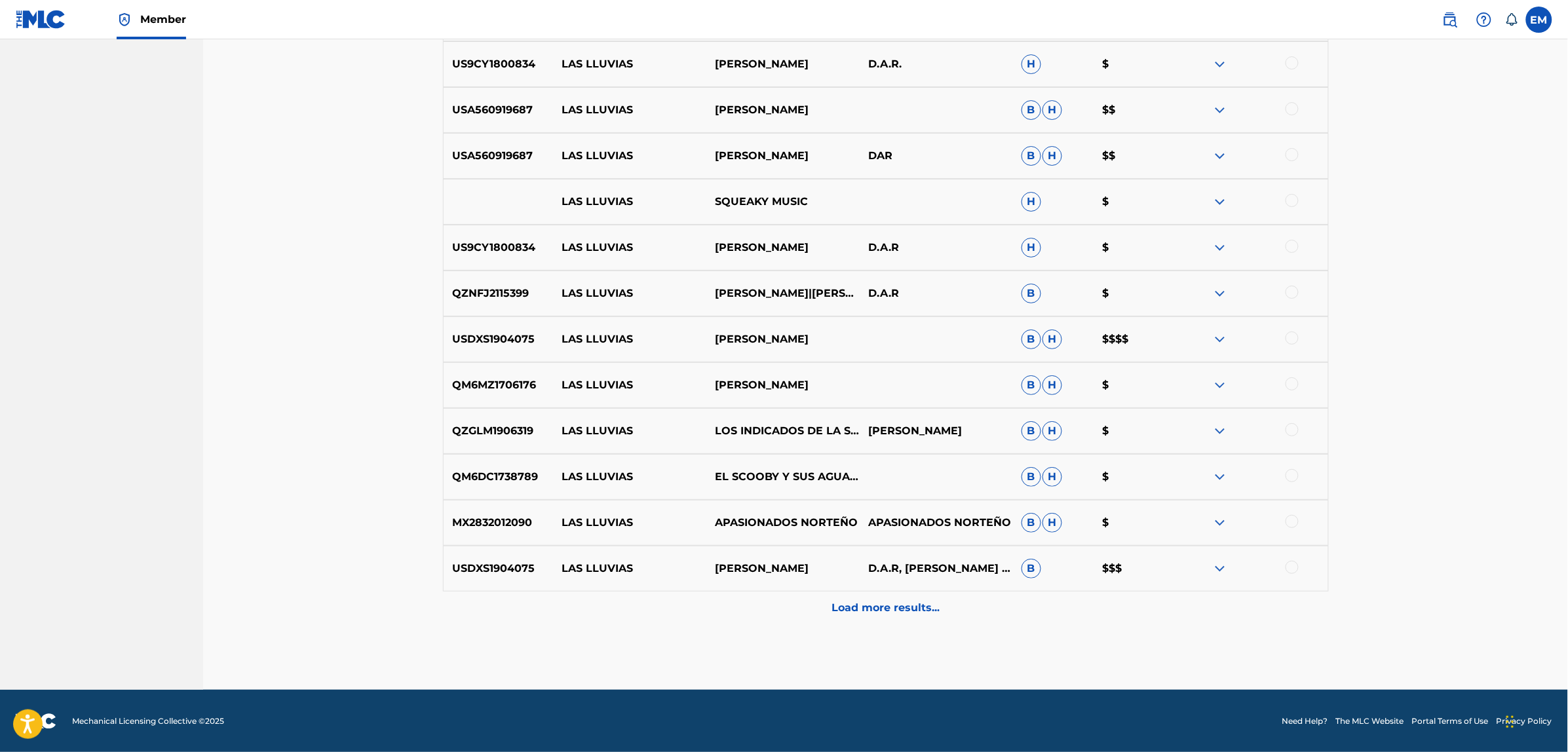
click at [855, 604] on p "Load more results..." at bounding box center [886, 608] width 109 height 16
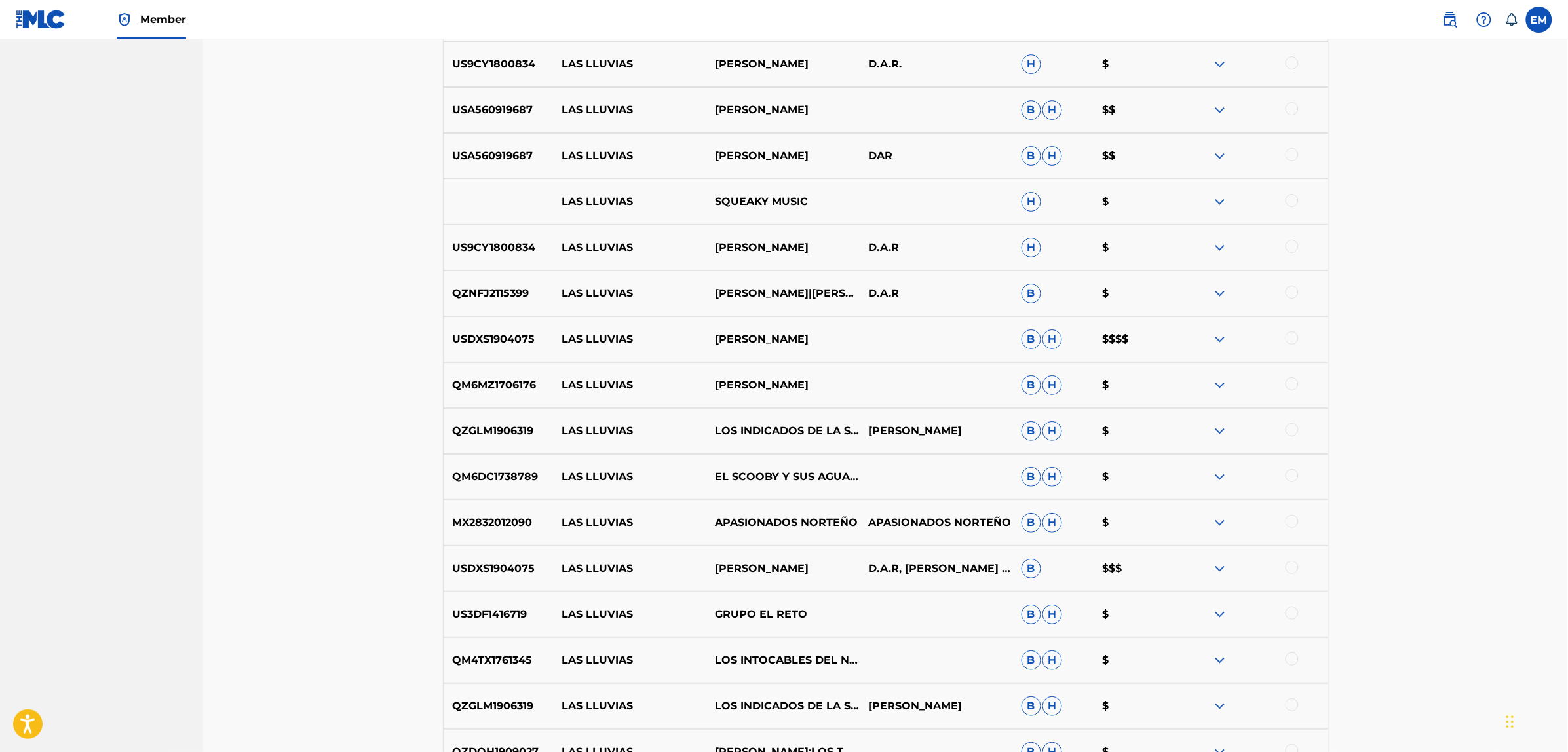
scroll to position [4500, 0]
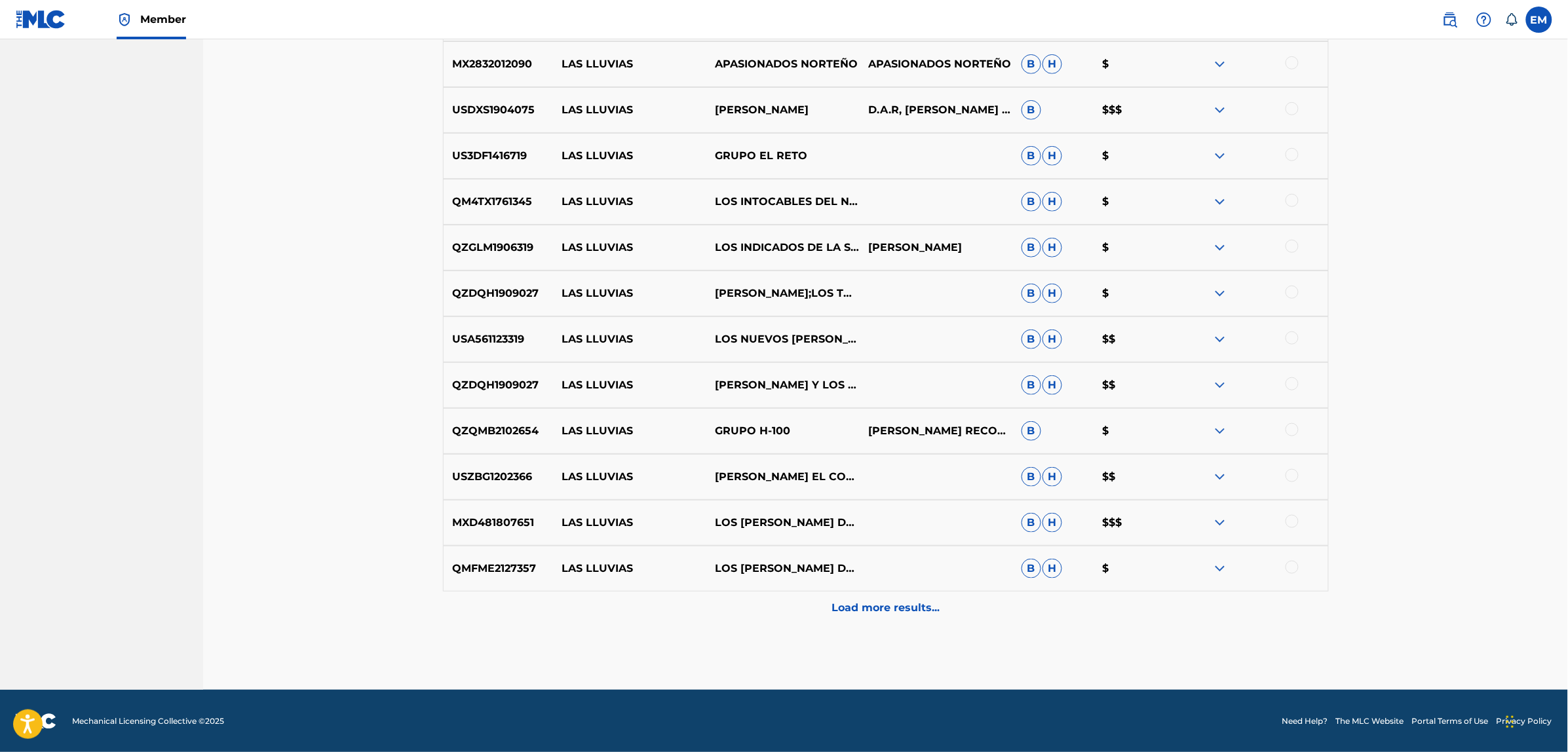
click at [857, 606] on p "Load more results..." at bounding box center [886, 608] width 109 height 16
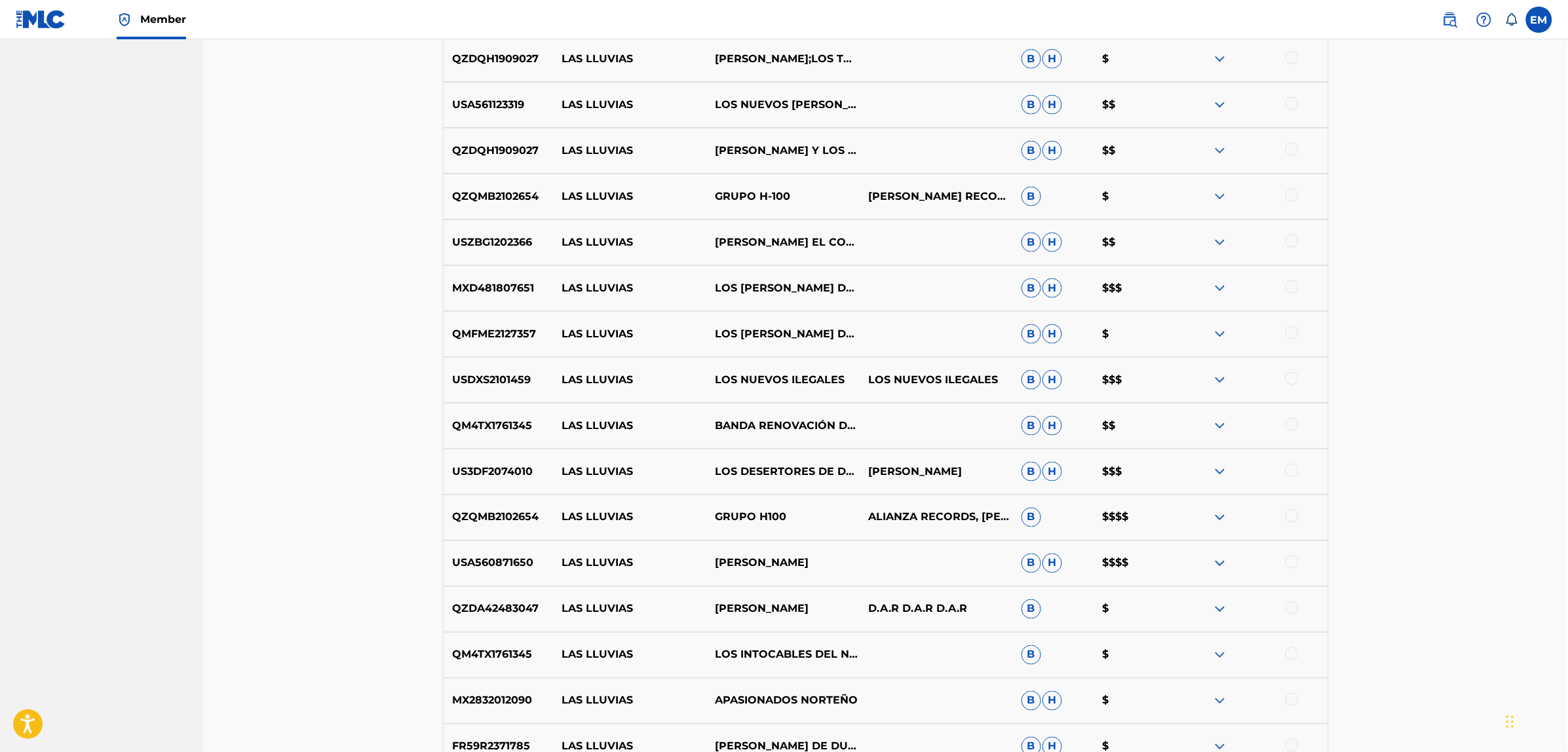
scroll to position [4958, 0]
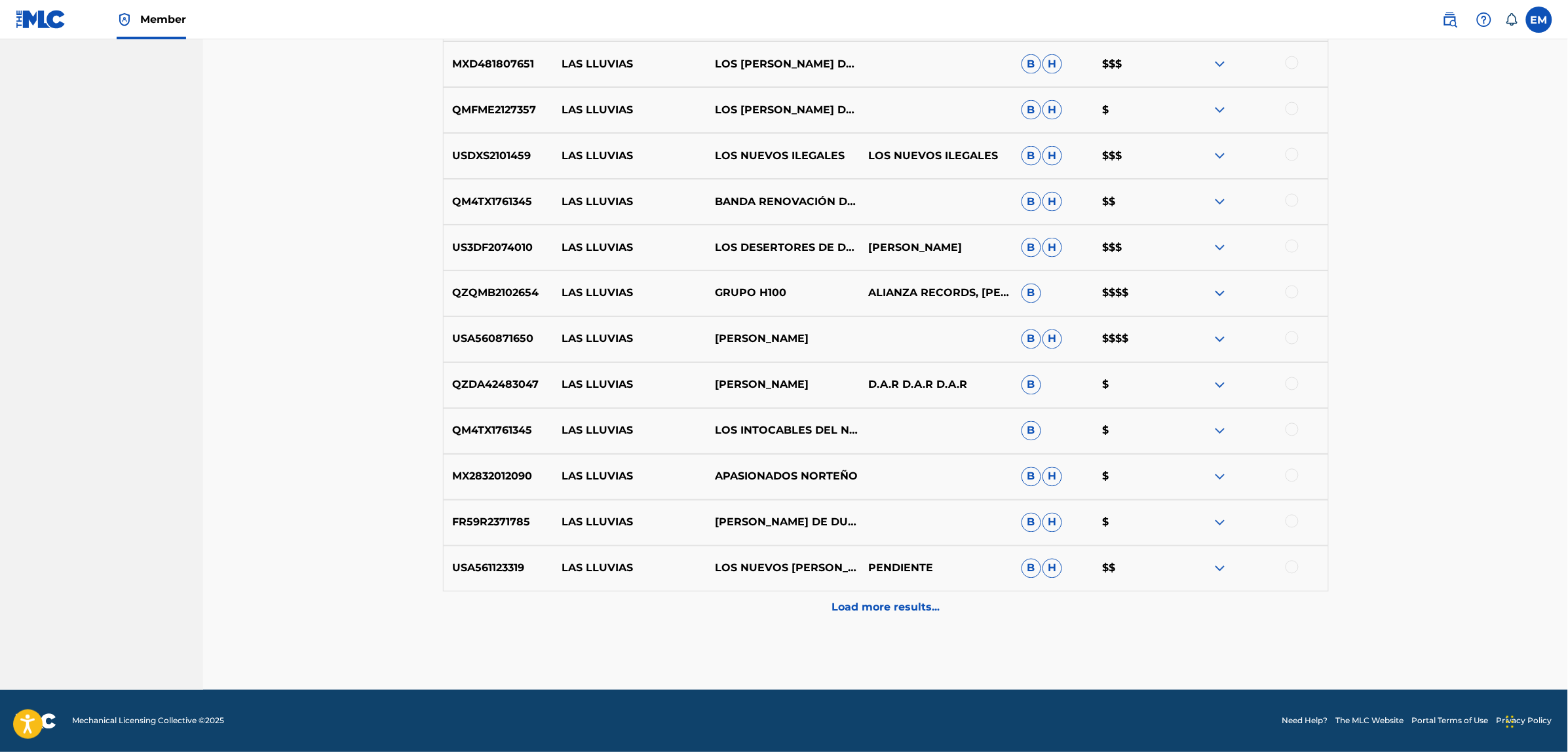
click at [892, 603] on p "Load more results..." at bounding box center [886, 608] width 109 height 16
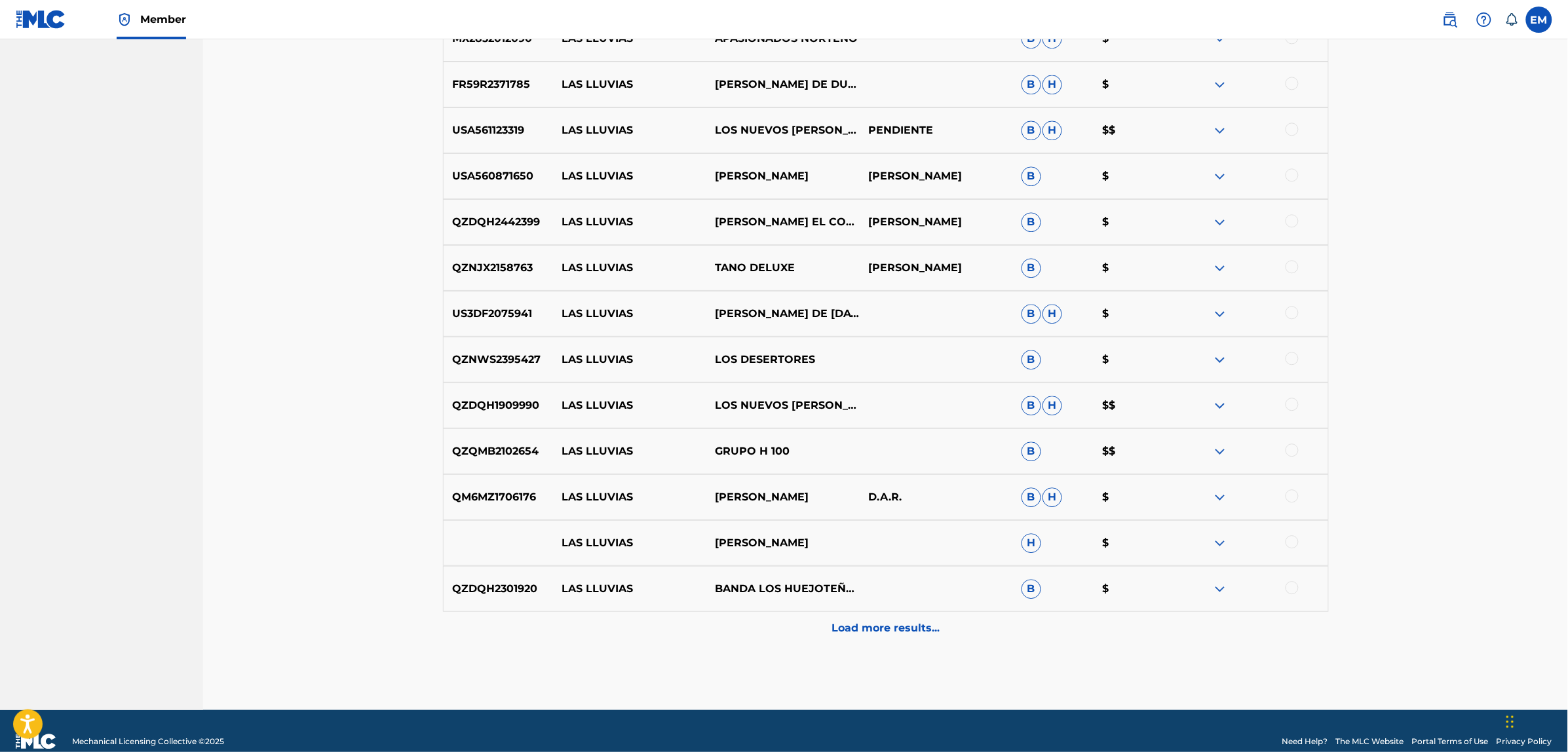
scroll to position [5417, 0]
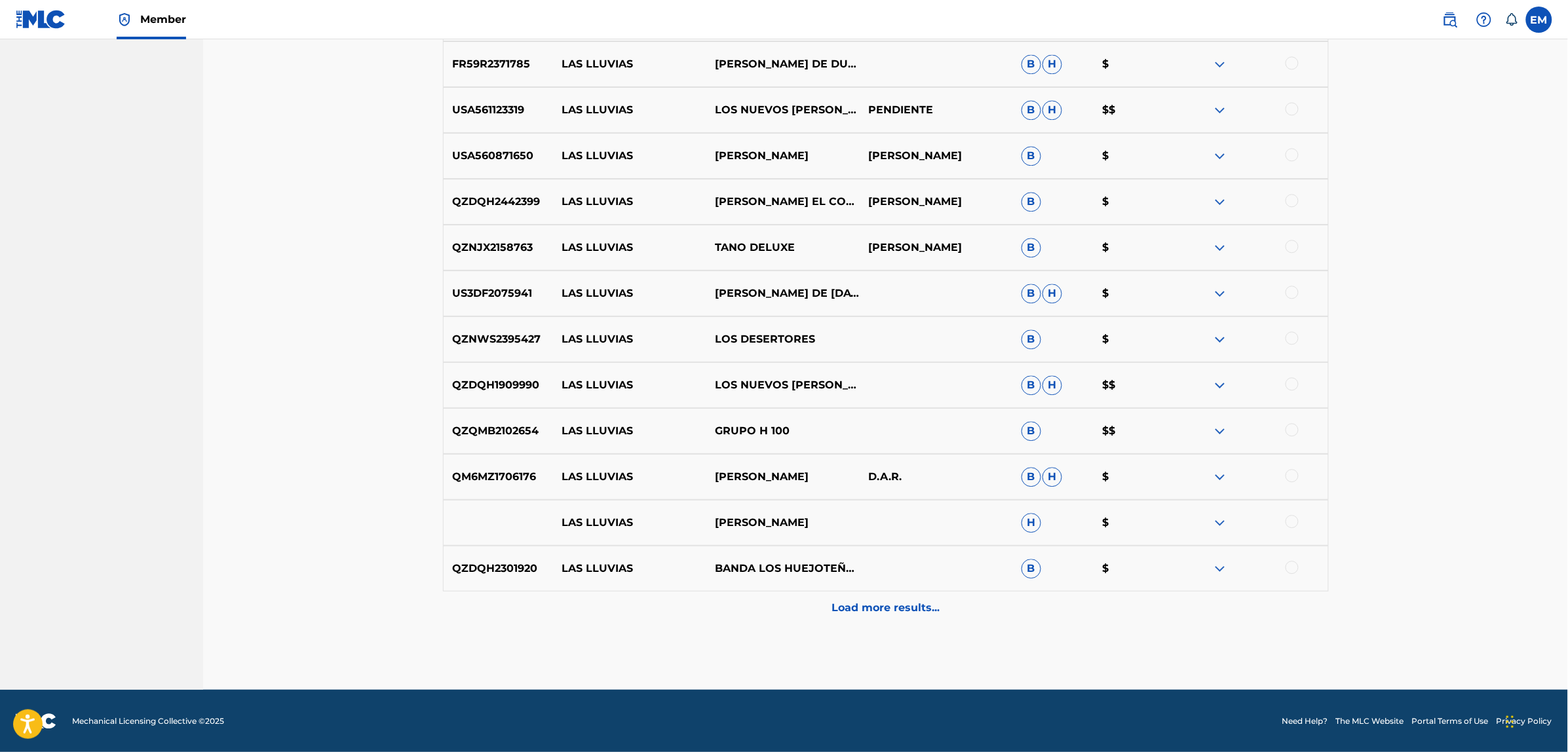
click at [879, 616] on div "Load more results..." at bounding box center [886, 608] width 886 height 33
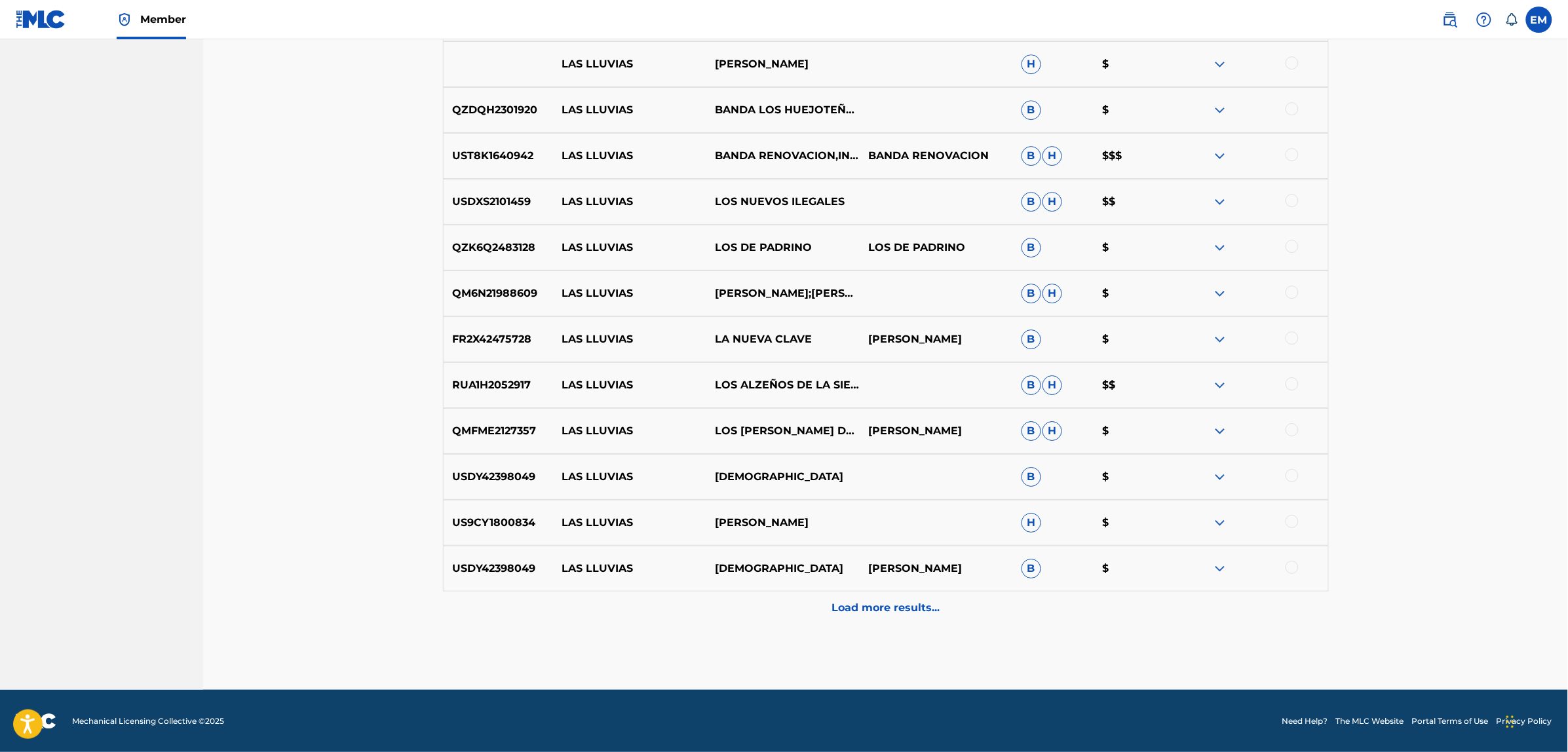
click at [855, 608] on p "Load more results..." at bounding box center [886, 608] width 109 height 16
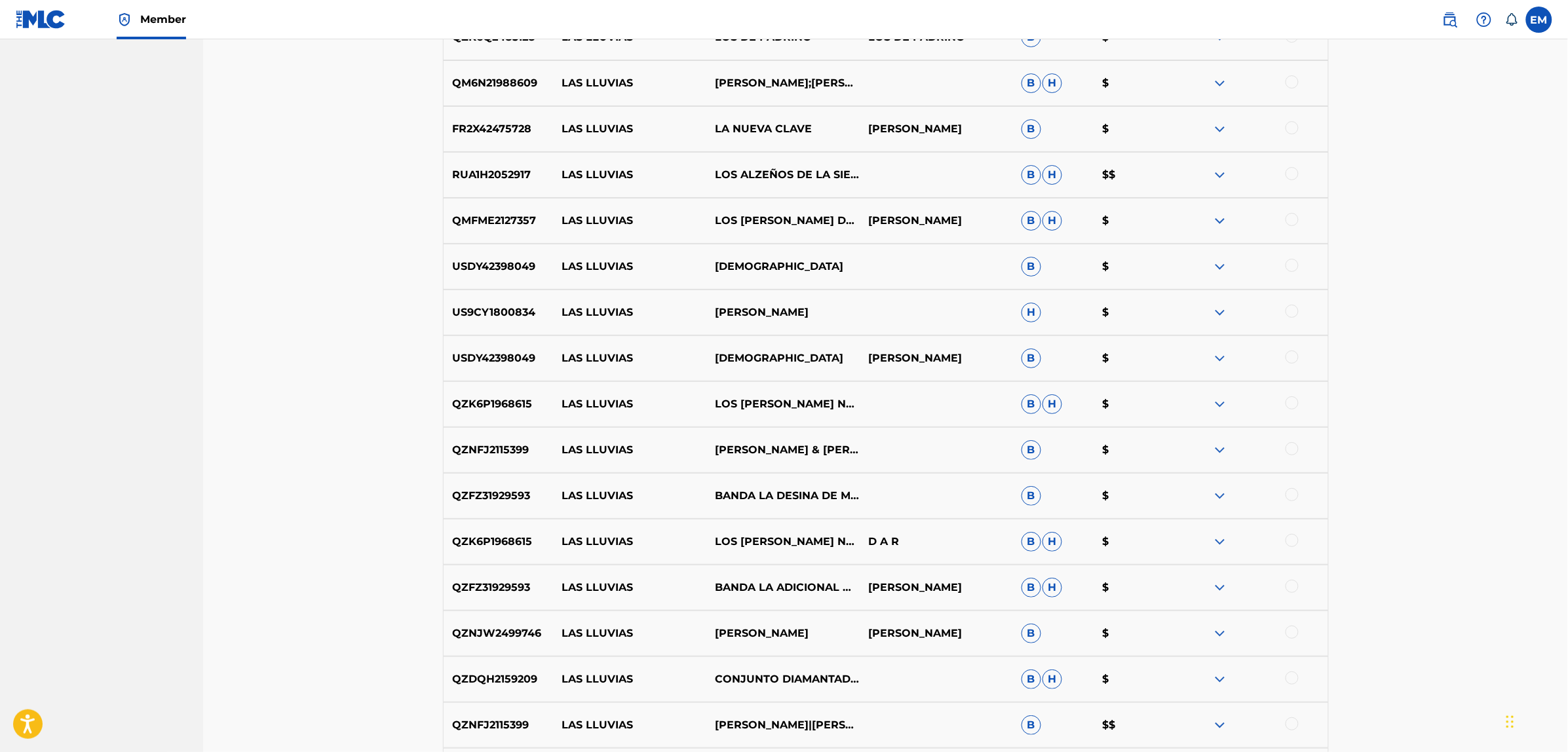
scroll to position [6335, 0]
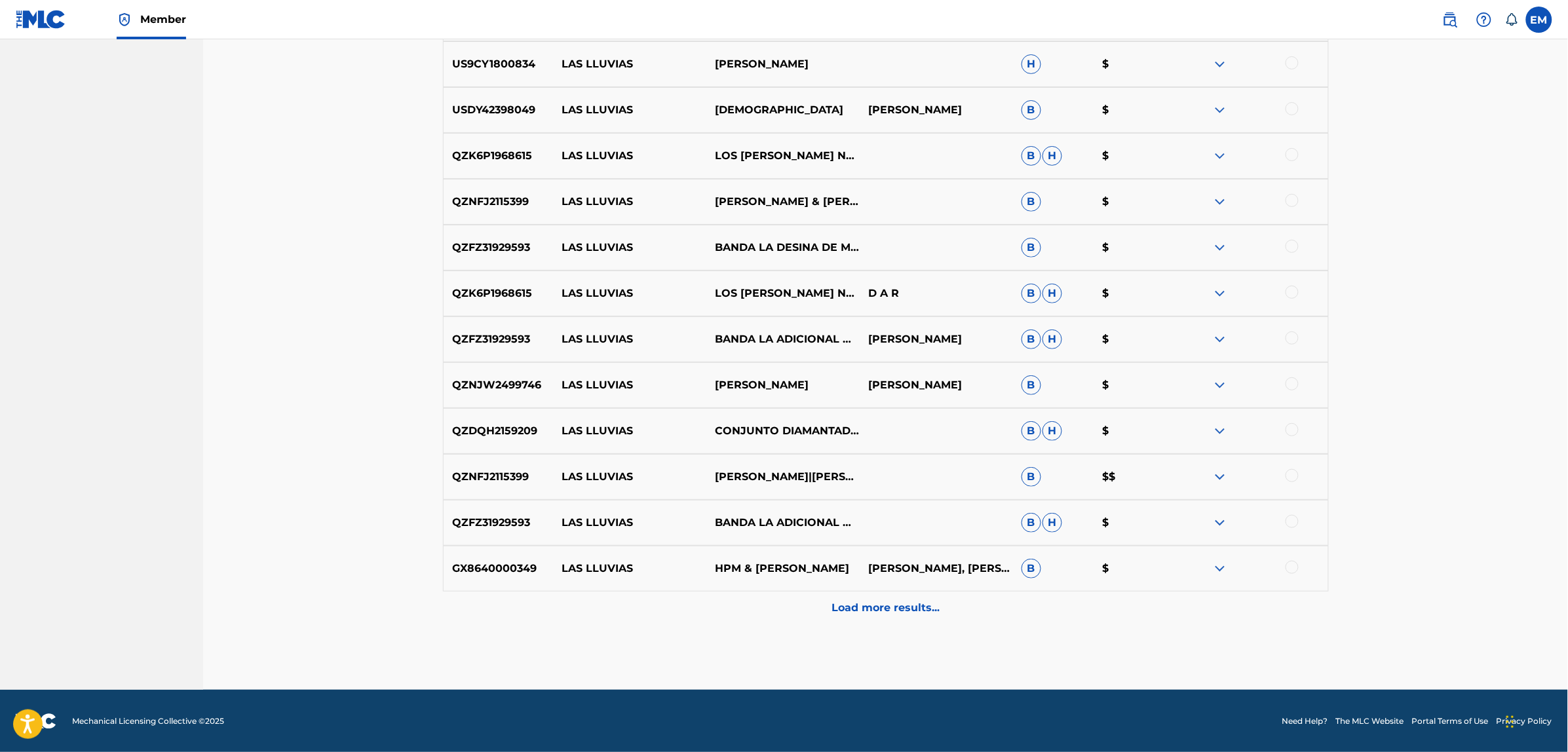
click at [880, 601] on p "Load more results..." at bounding box center [886, 608] width 109 height 16
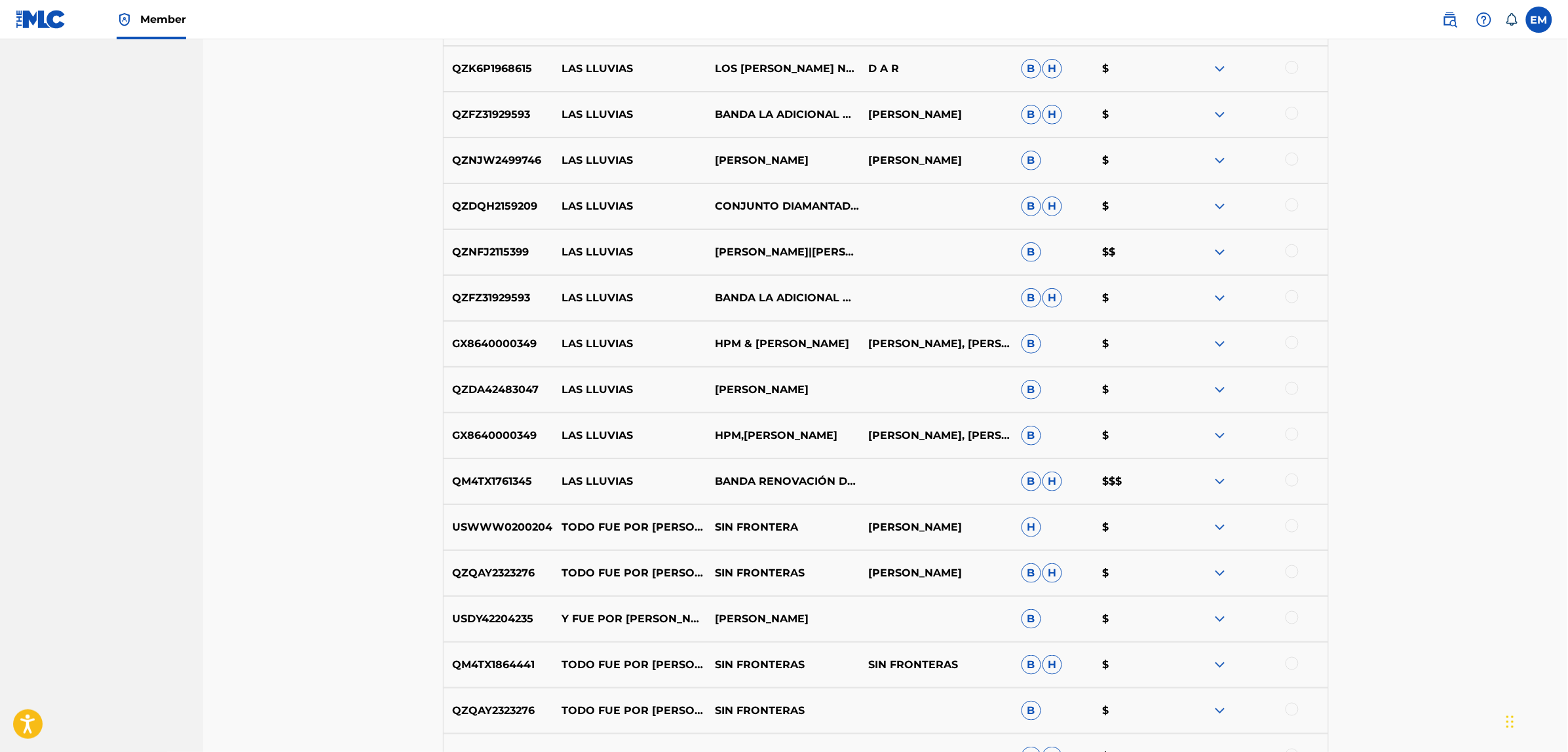
scroll to position [6793, 0]
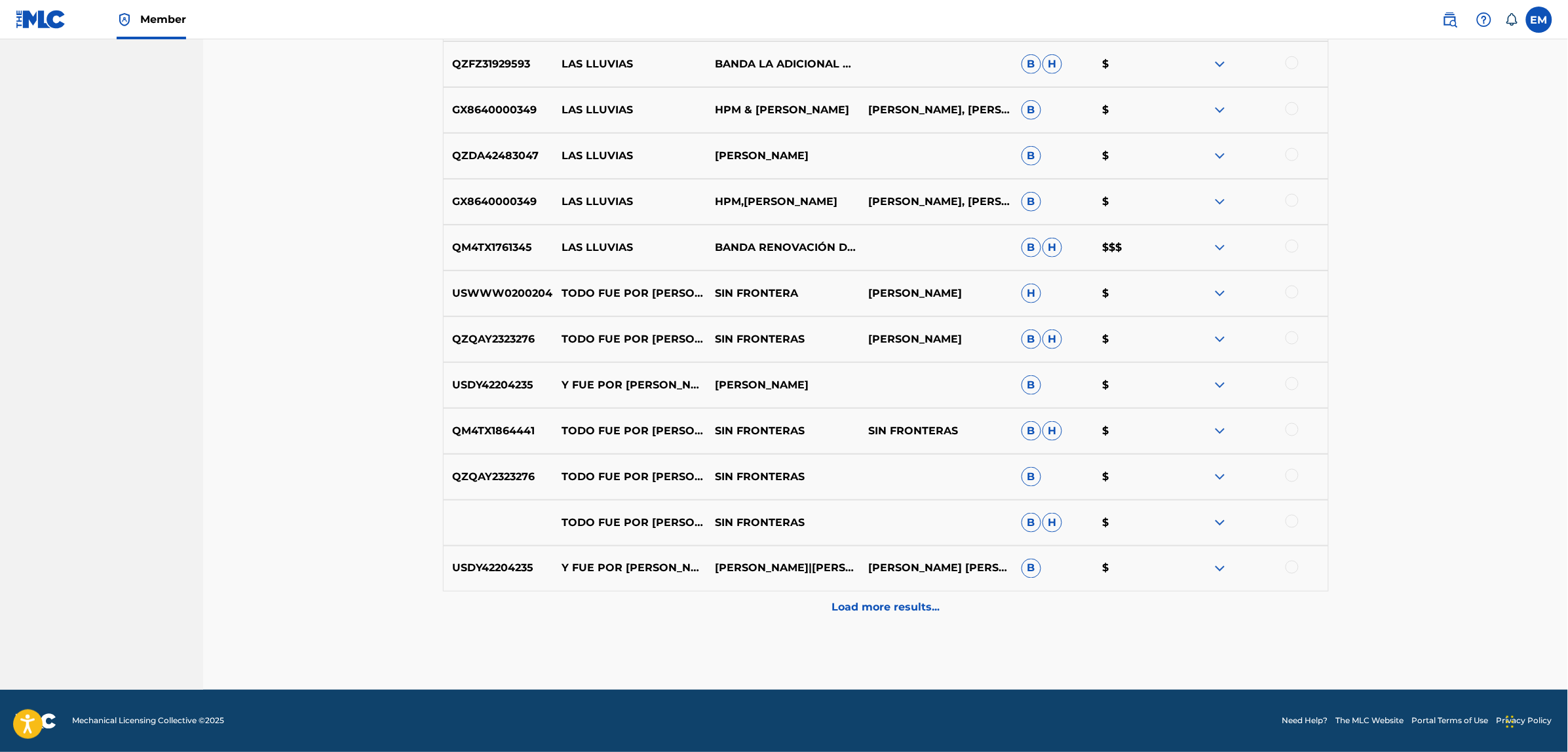
click at [850, 608] on p "Load more results..." at bounding box center [886, 608] width 109 height 16
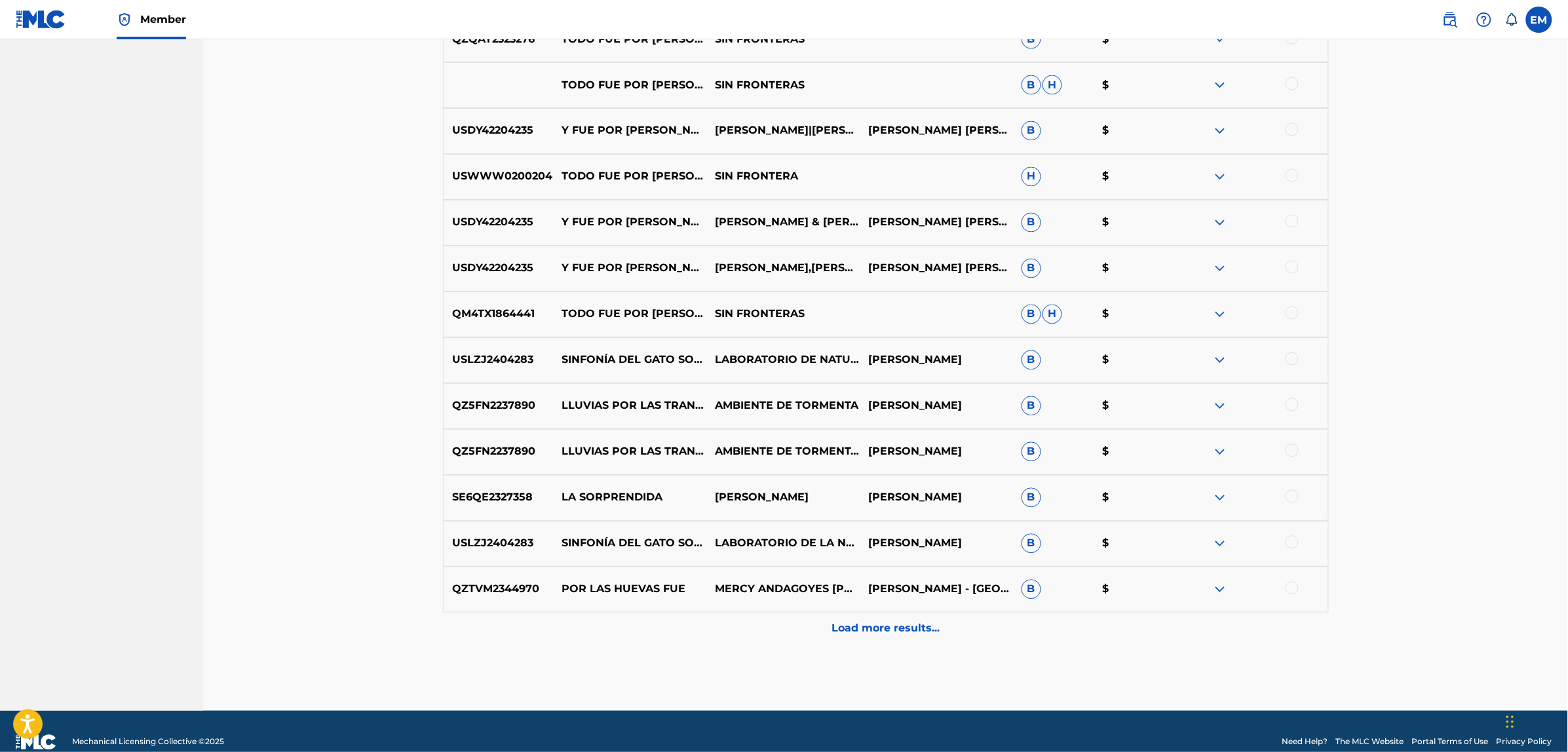
scroll to position [7252, 0]
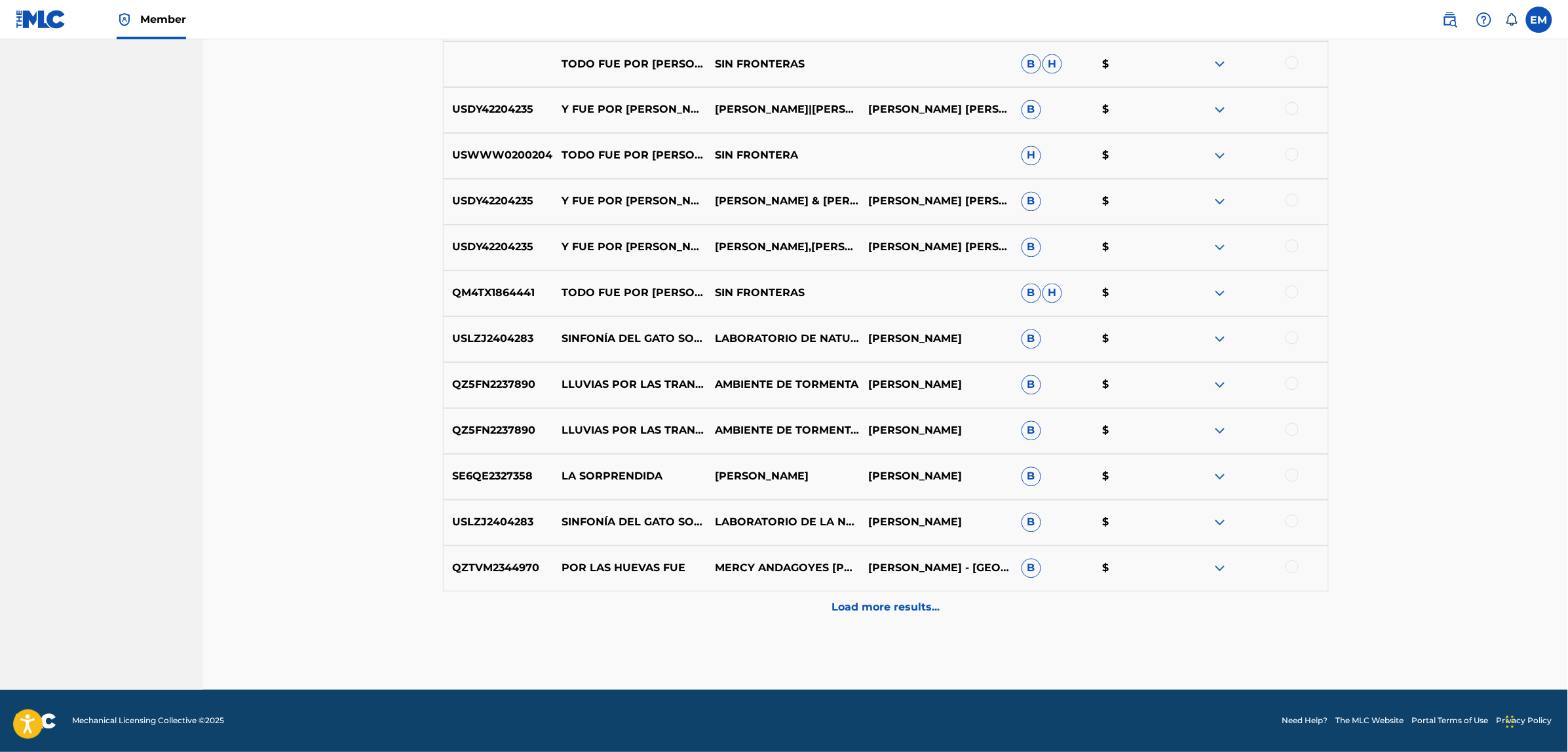
click at [846, 611] on p "Load more results..." at bounding box center [886, 608] width 109 height 16
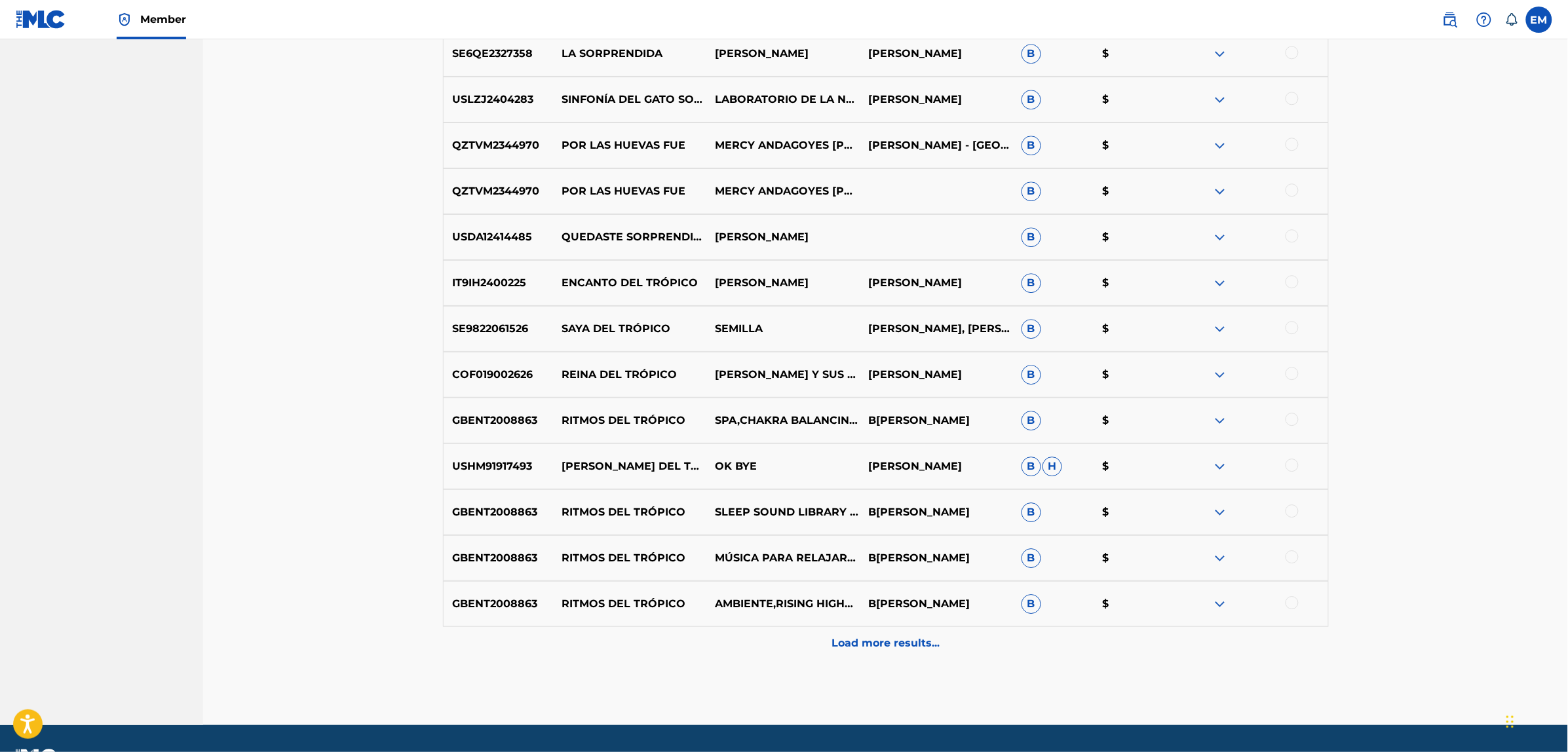
scroll to position [7710, 0]
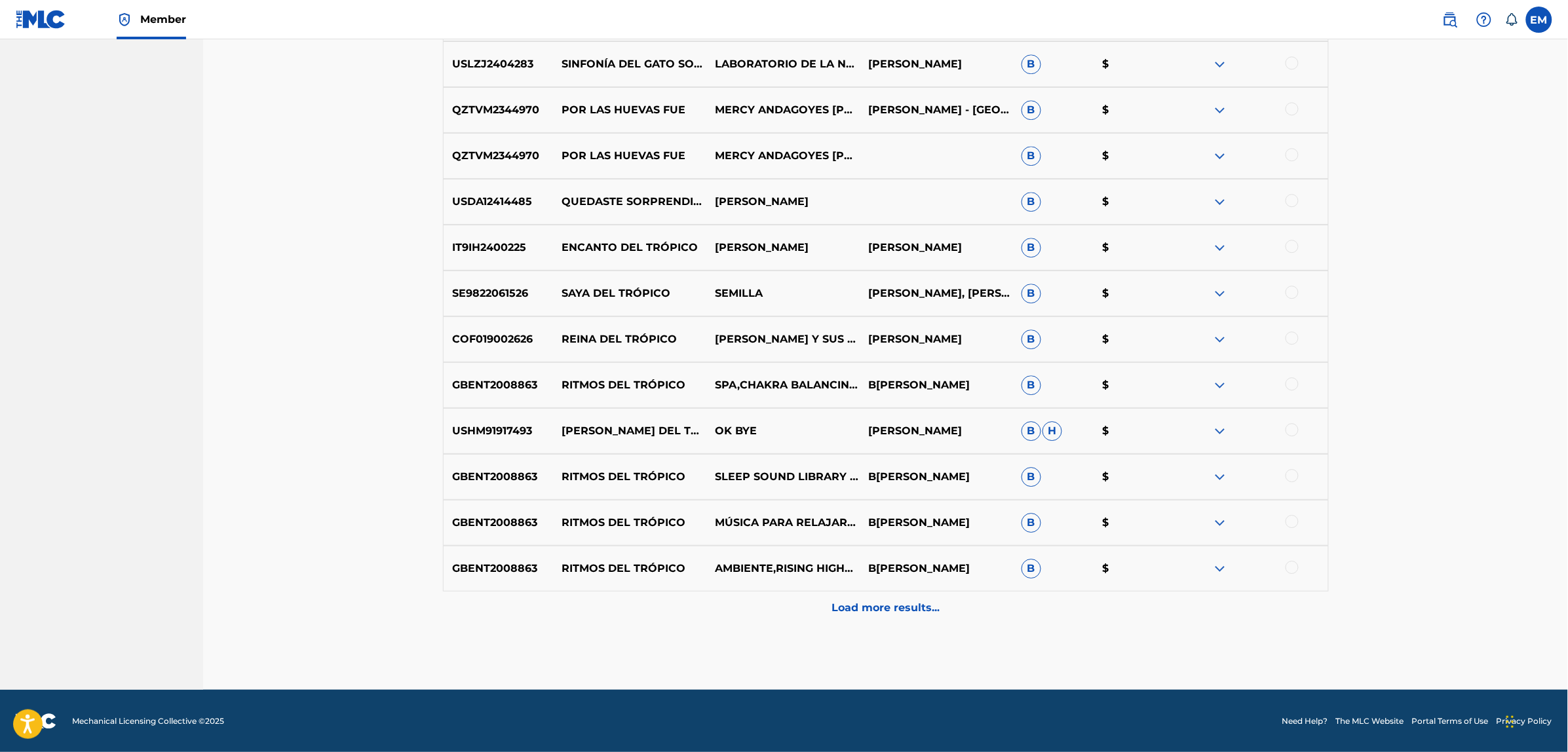
click at [880, 606] on p "Load more results..." at bounding box center [886, 608] width 109 height 16
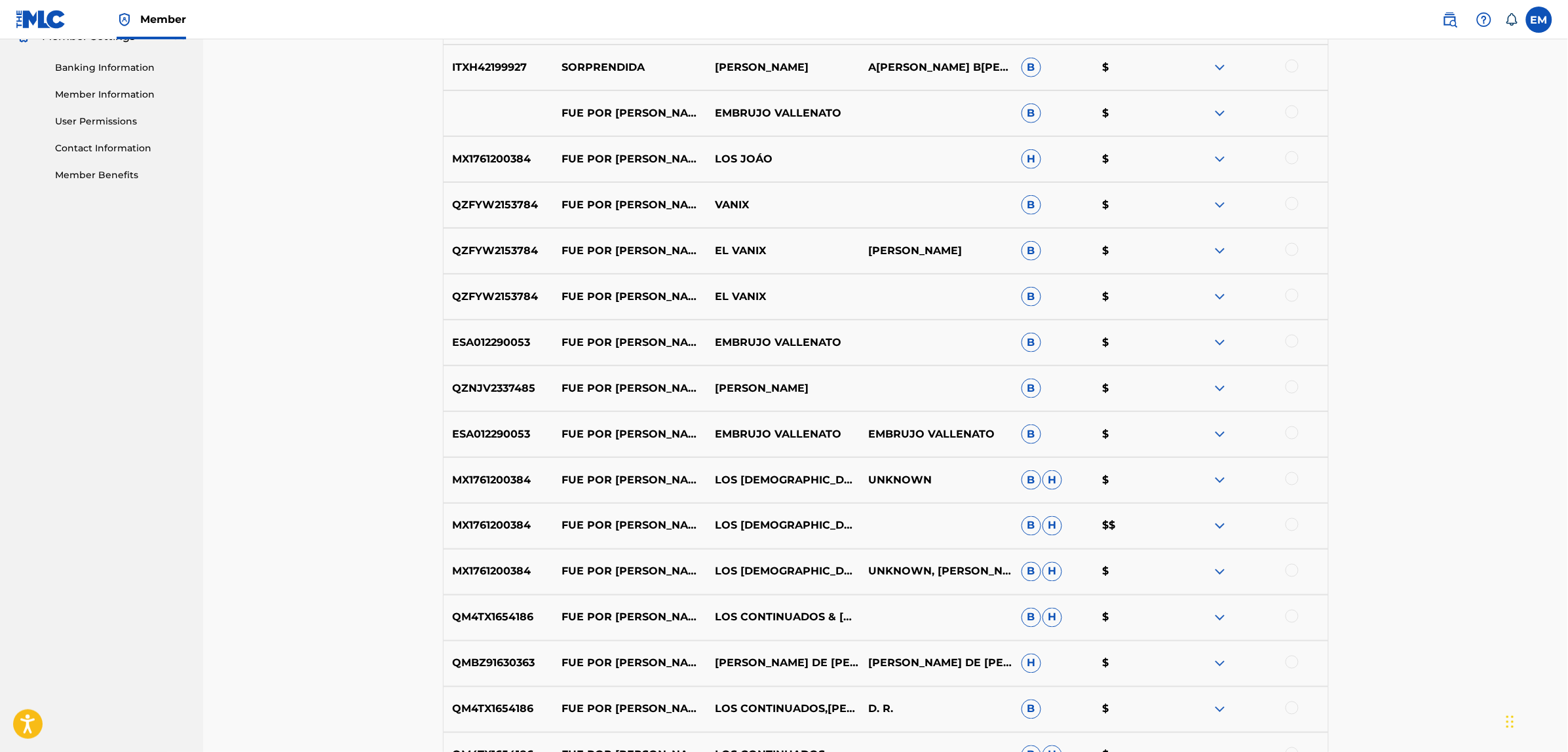
scroll to position [142, 0]
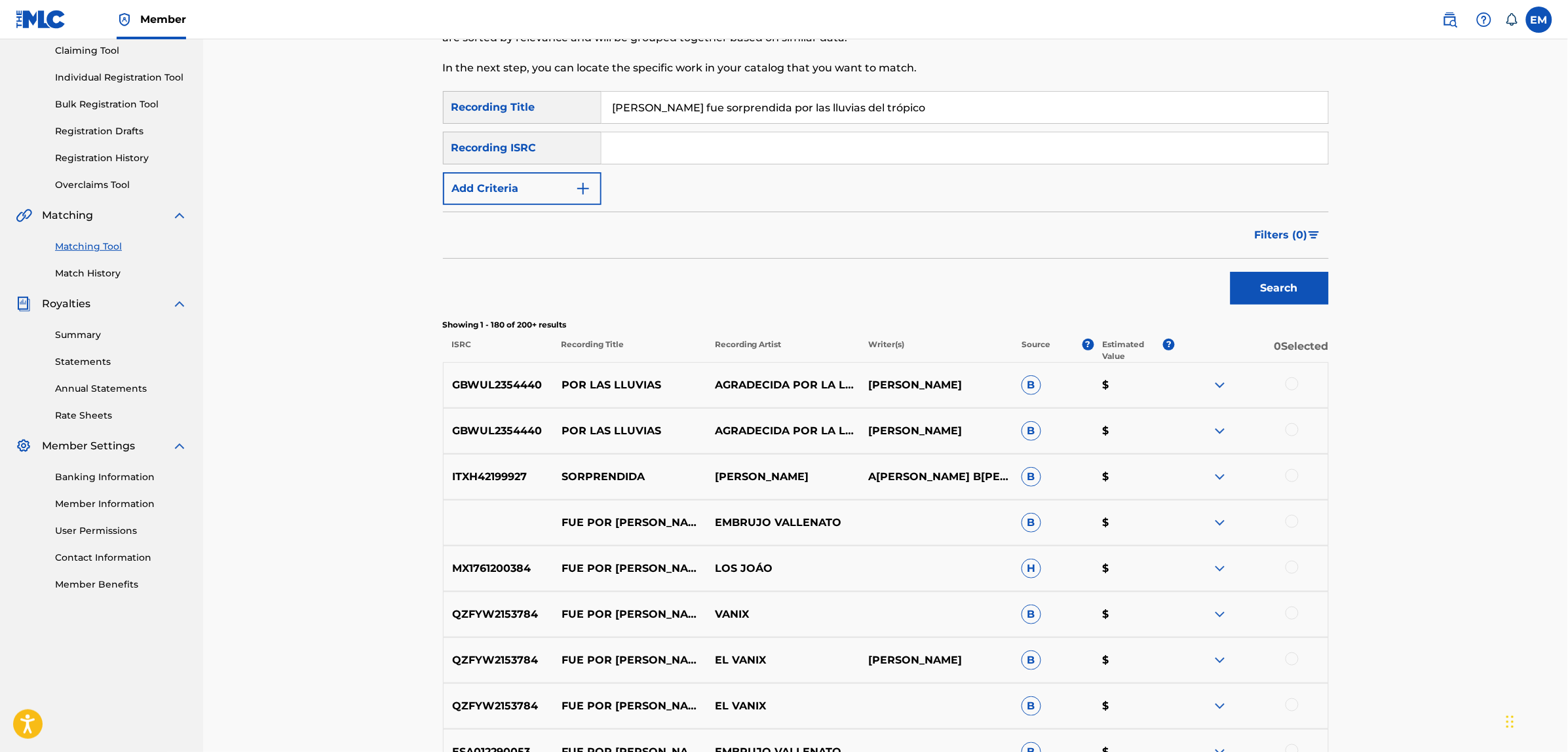
click at [525, 184] on button "Add Criteria" at bounding box center [522, 188] width 159 height 33
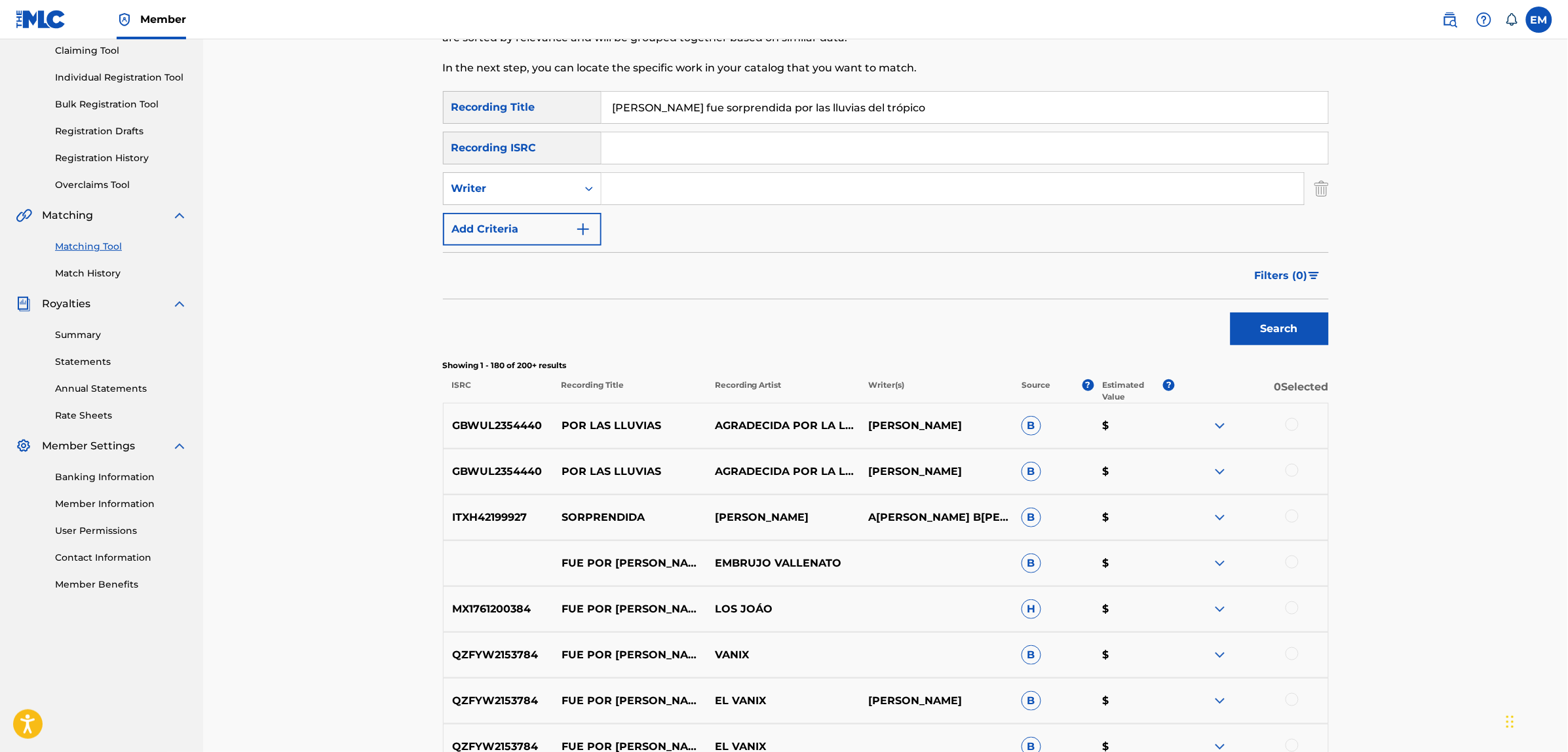
click at [628, 184] on input "Search Form" at bounding box center [952, 188] width 702 height 31
type input "[PERSON_NAME]"
click at [1230, 313] on button "Search" at bounding box center [1279, 329] width 98 height 33
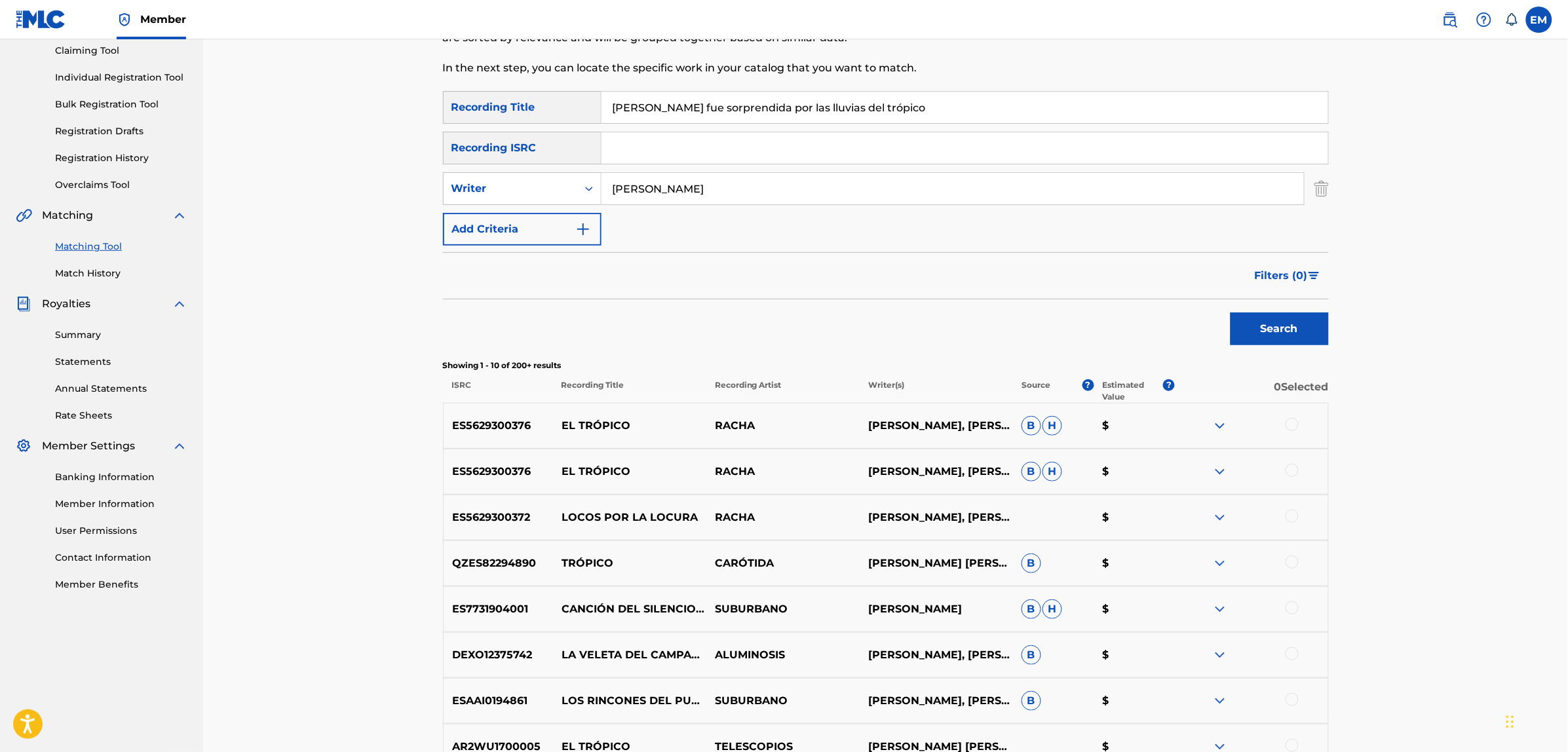
click at [1291, 472] on div at bounding box center [1291, 470] width 13 height 13
click at [909, 646] on button "Match 1 Group" at bounding box center [920, 645] width 145 height 33
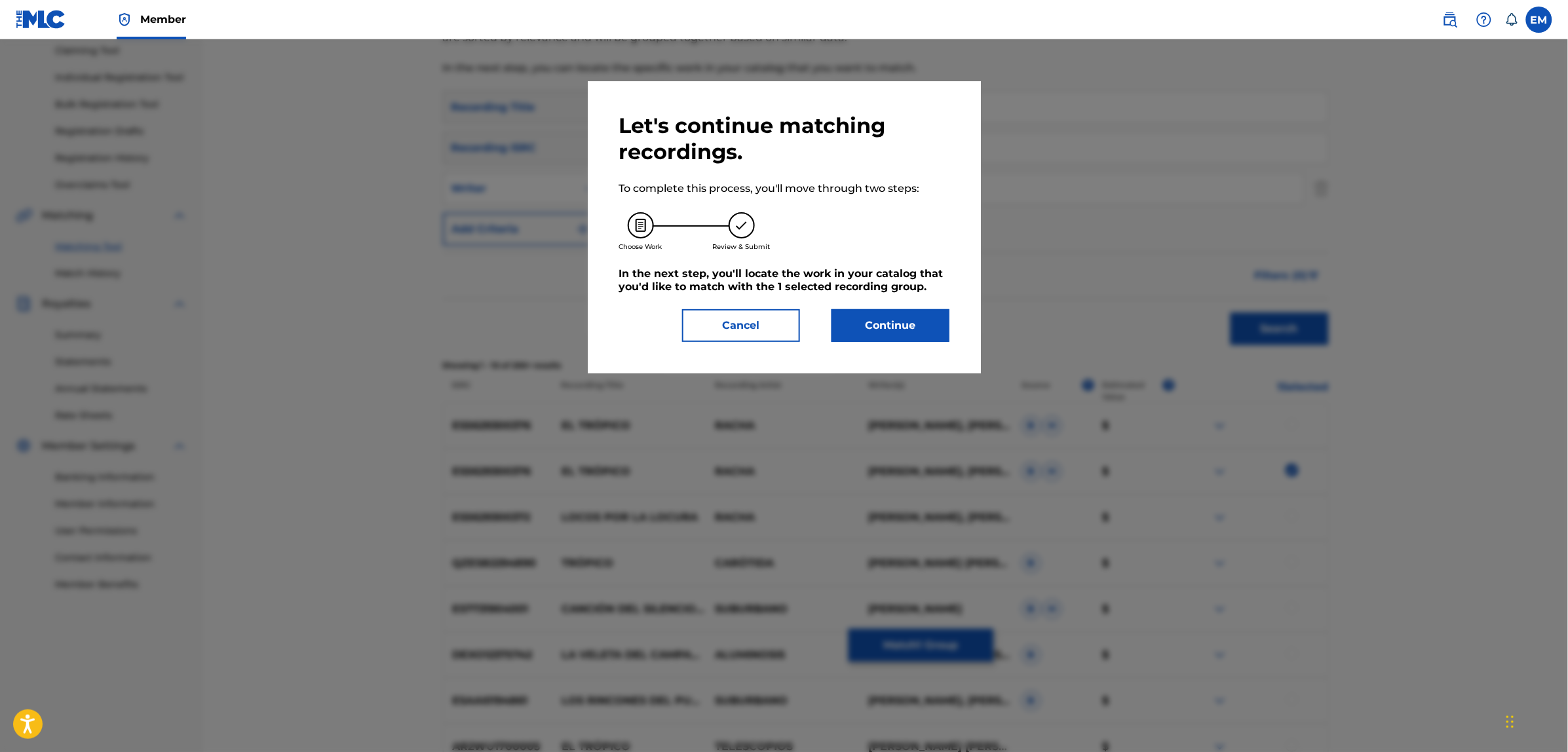
click at [842, 325] on button "Continue" at bounding box center [891, 326] width 118 height 33
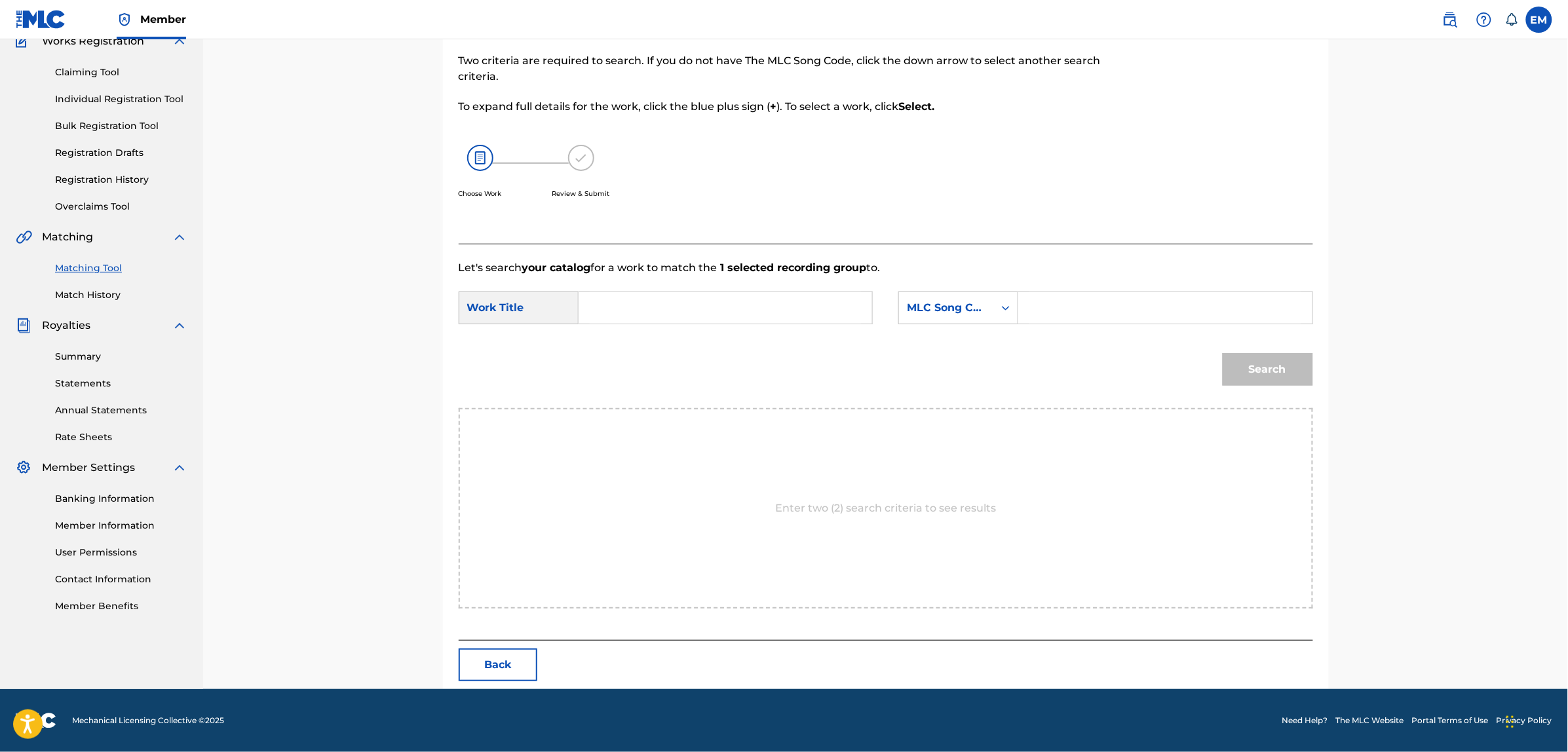
scroll to position [120, 0]
click at [688, 301] on input "Search Form" at bounding box center [725, 308] width 271 height 31
type input "[PERSON_NAME] fue sorprendida por las lluvias del tropico"
click at [921, 307] on div "MLC Song Code" at bounding box center [945, 308] width 79 height 16
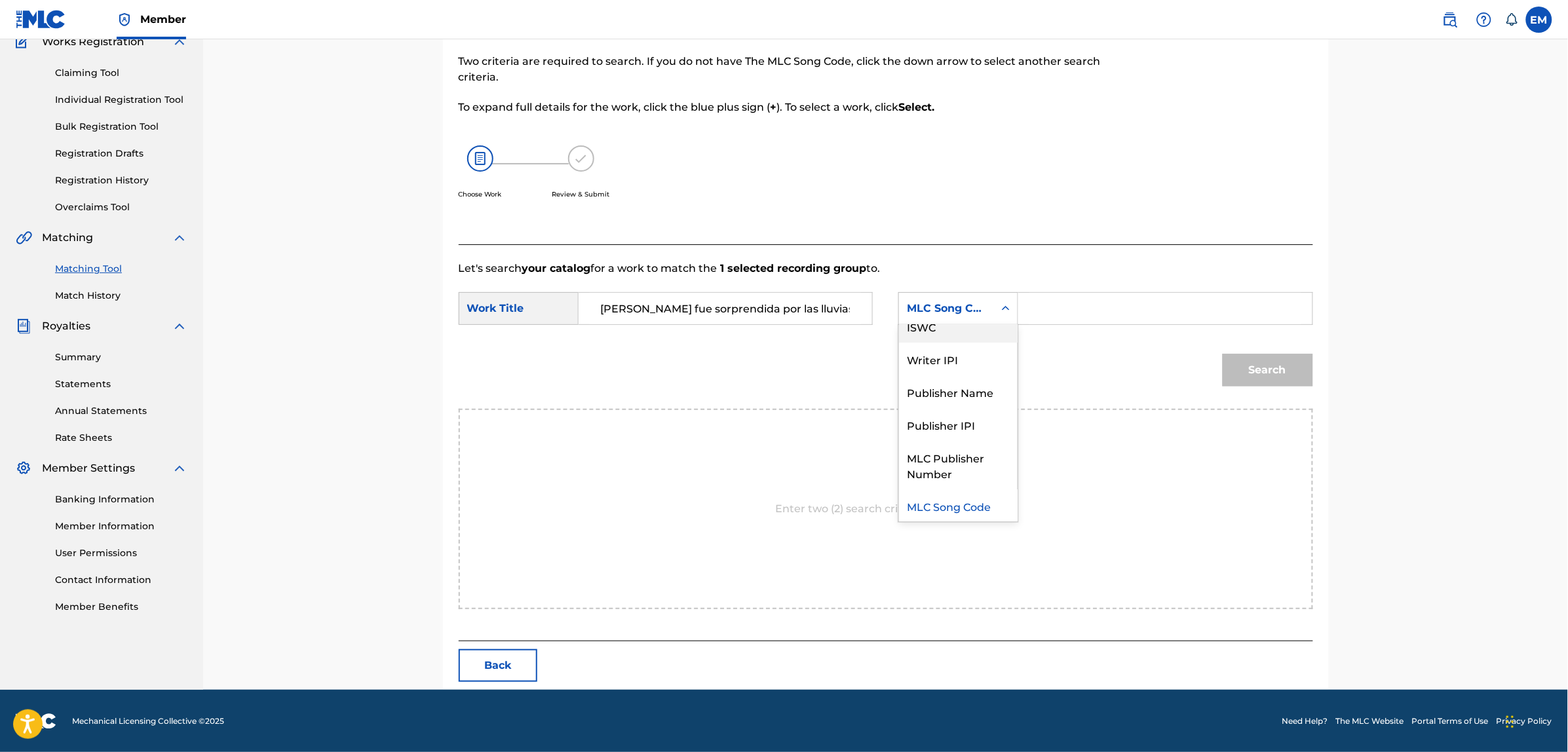
scroll to position [0, 0]
click at [951, 335] on div "Writer Name" at bounding box center [958, 341] width 119 height 33
click at [1079, 306] on input "Search Form" at bounding box center [1164, 308] width 271 height 31
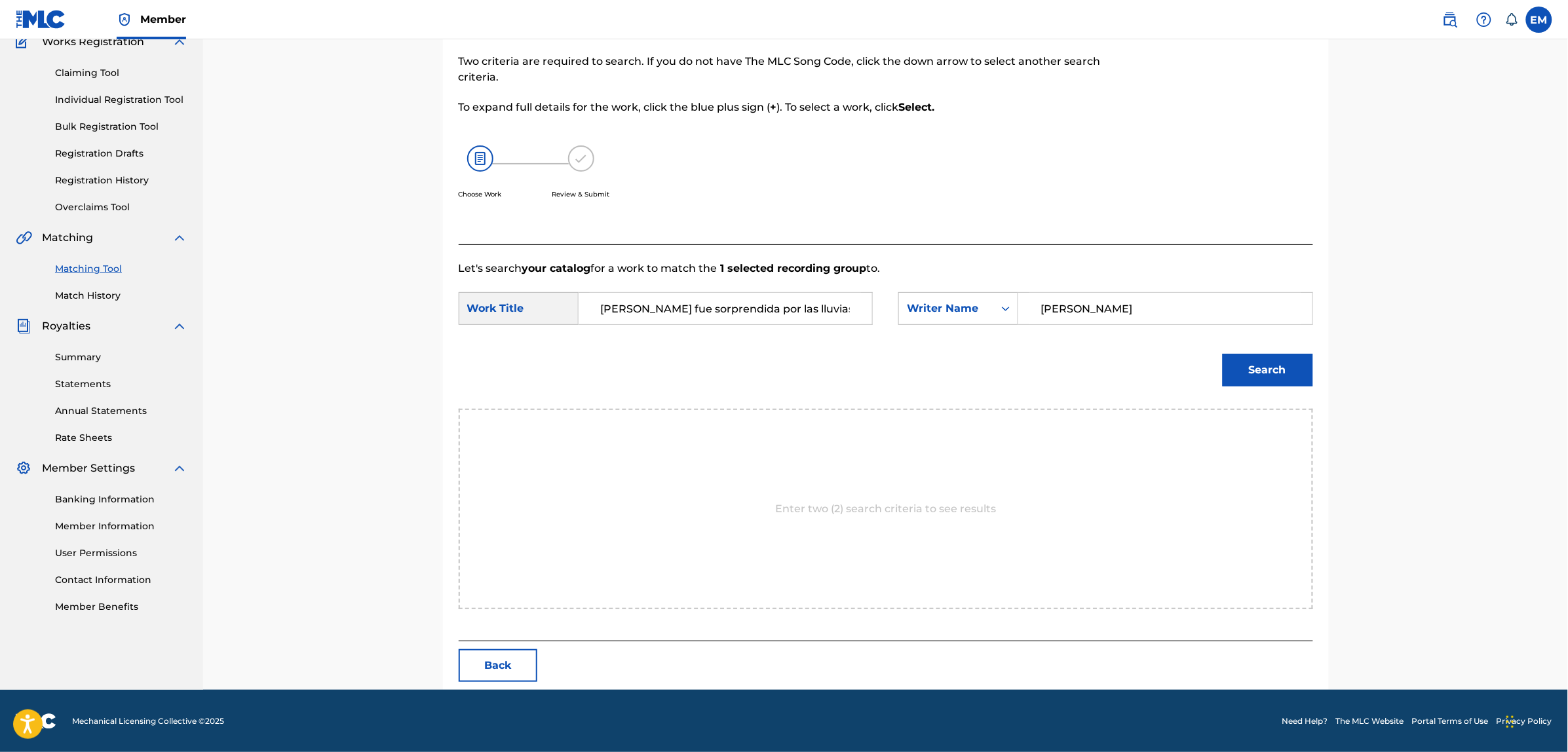
type input "[PERSON_NAME]"
click at [1222, 353] on button "Search" at bounding box center [1268, 370] width 90 height 33
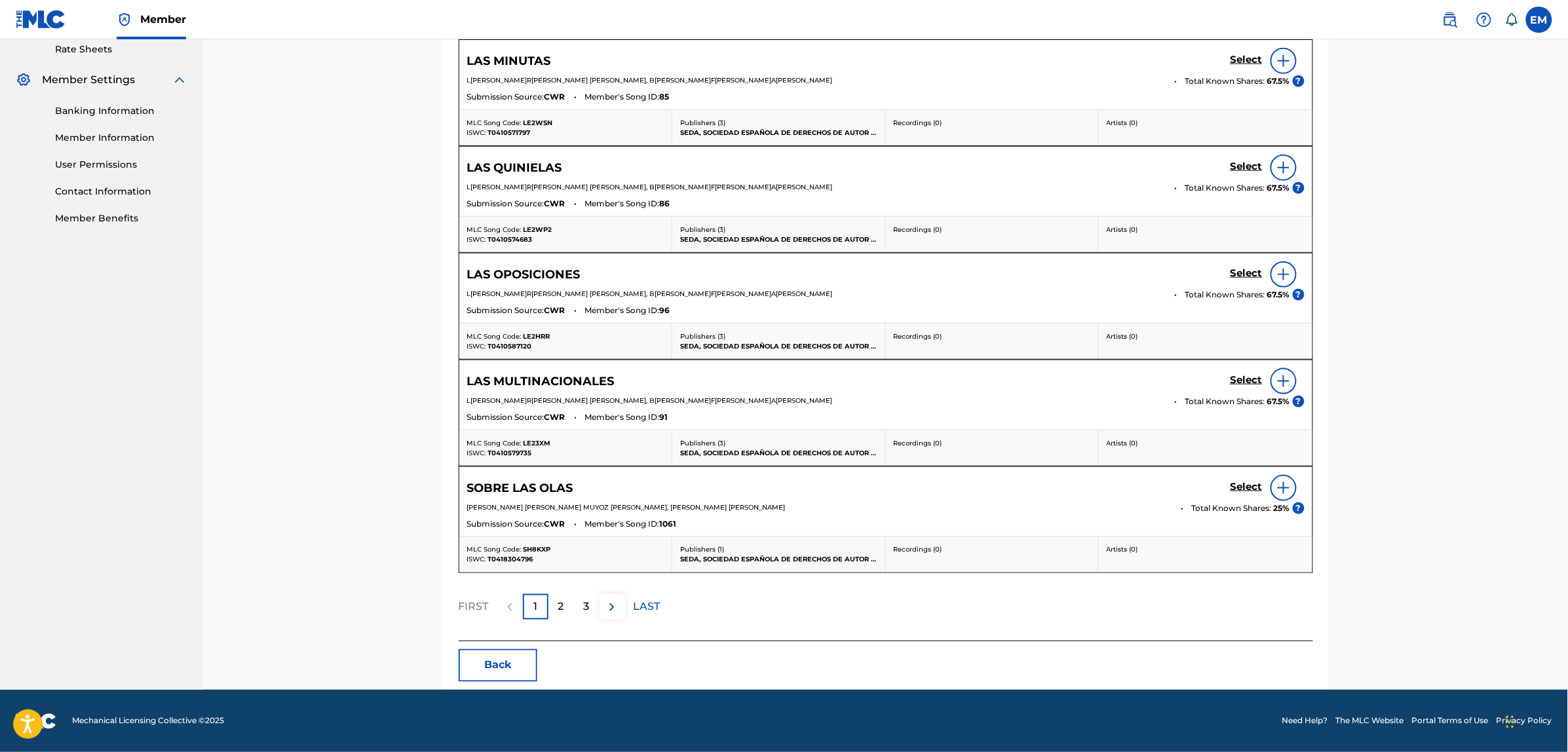
scroll to position [511, 0]
click at [564, 606] on div "2" at bounding box center [561, 606] width 25 height 25
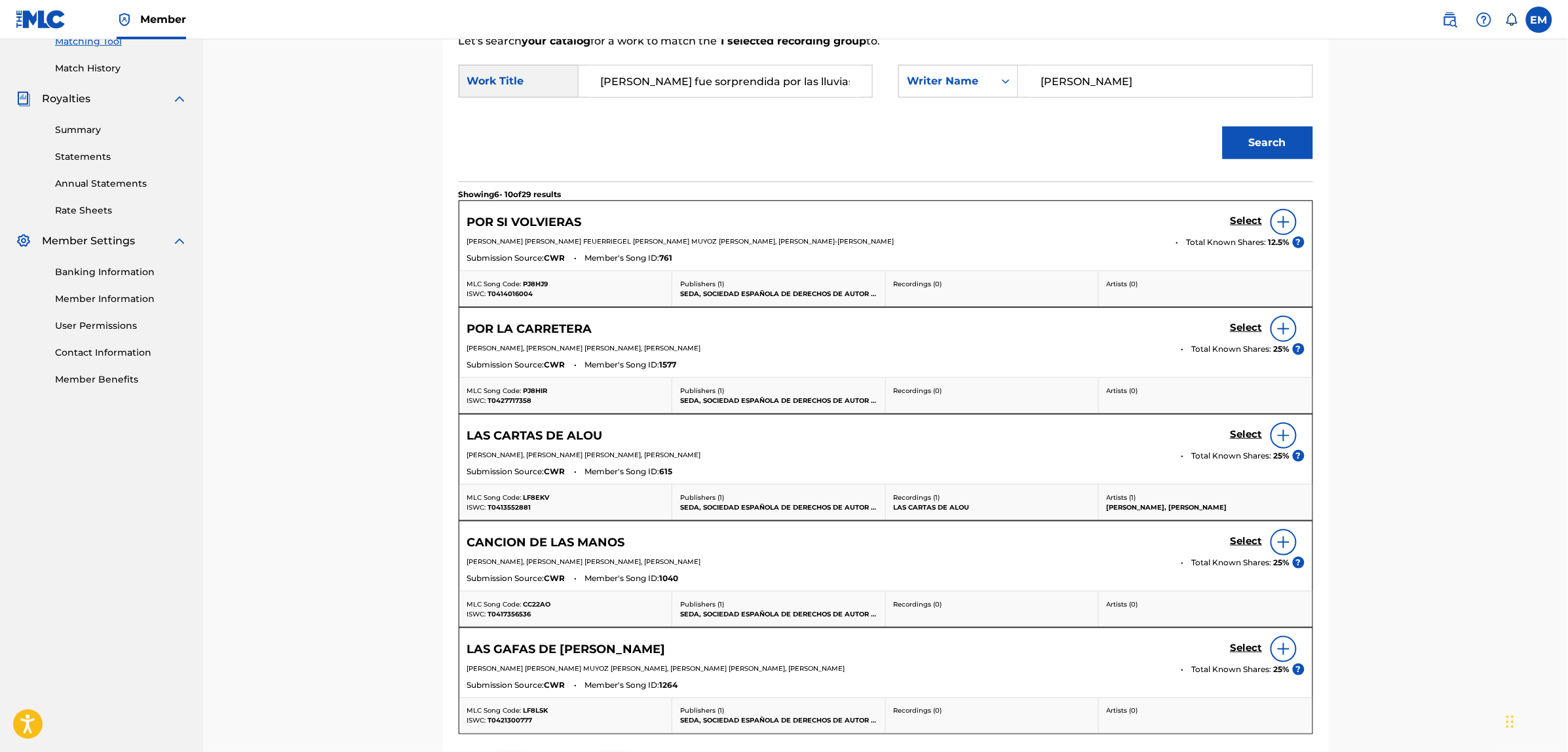
scroll to position [429, 0]
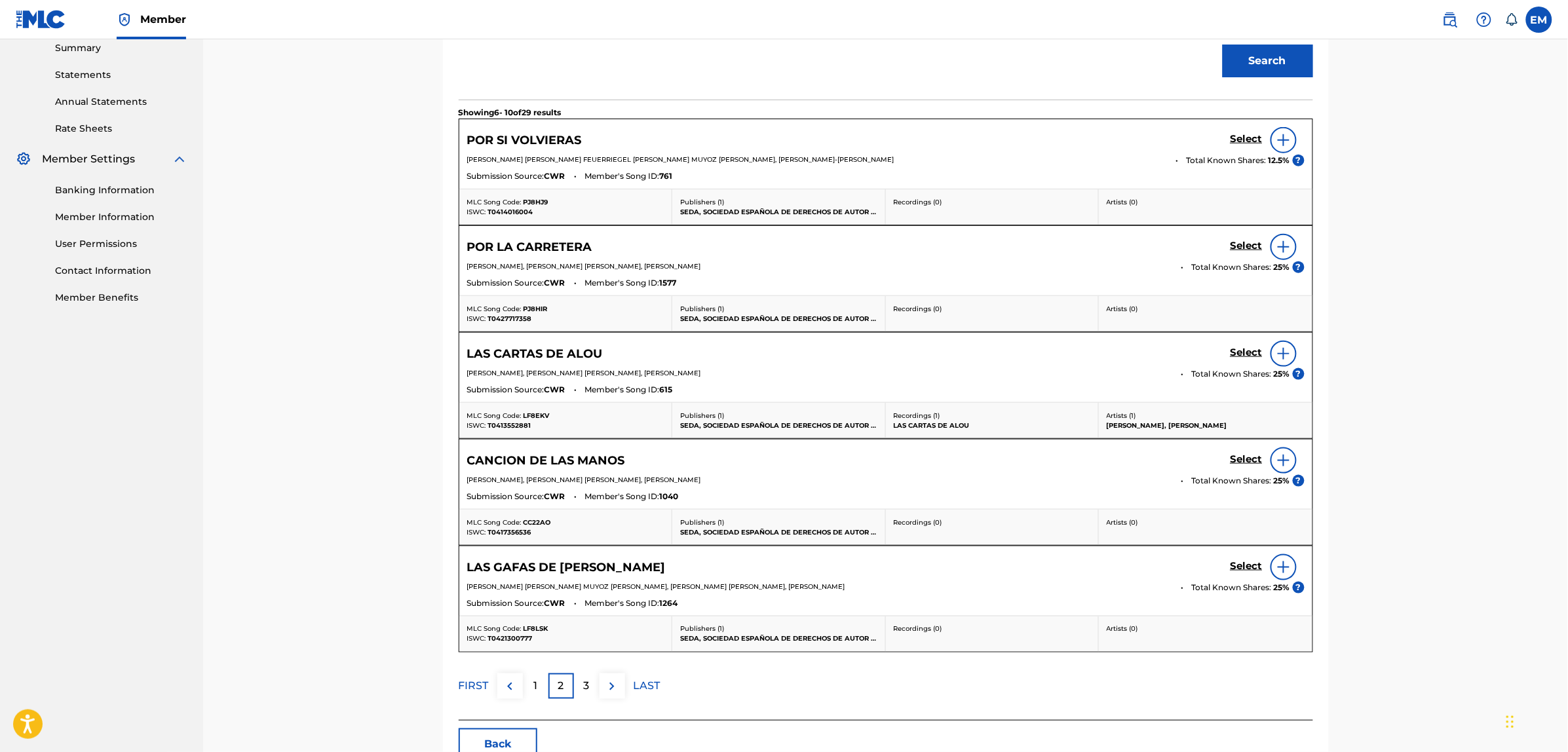
click at [588, 691] on p "3" at bounding box center [586, 687] width 6 height 16
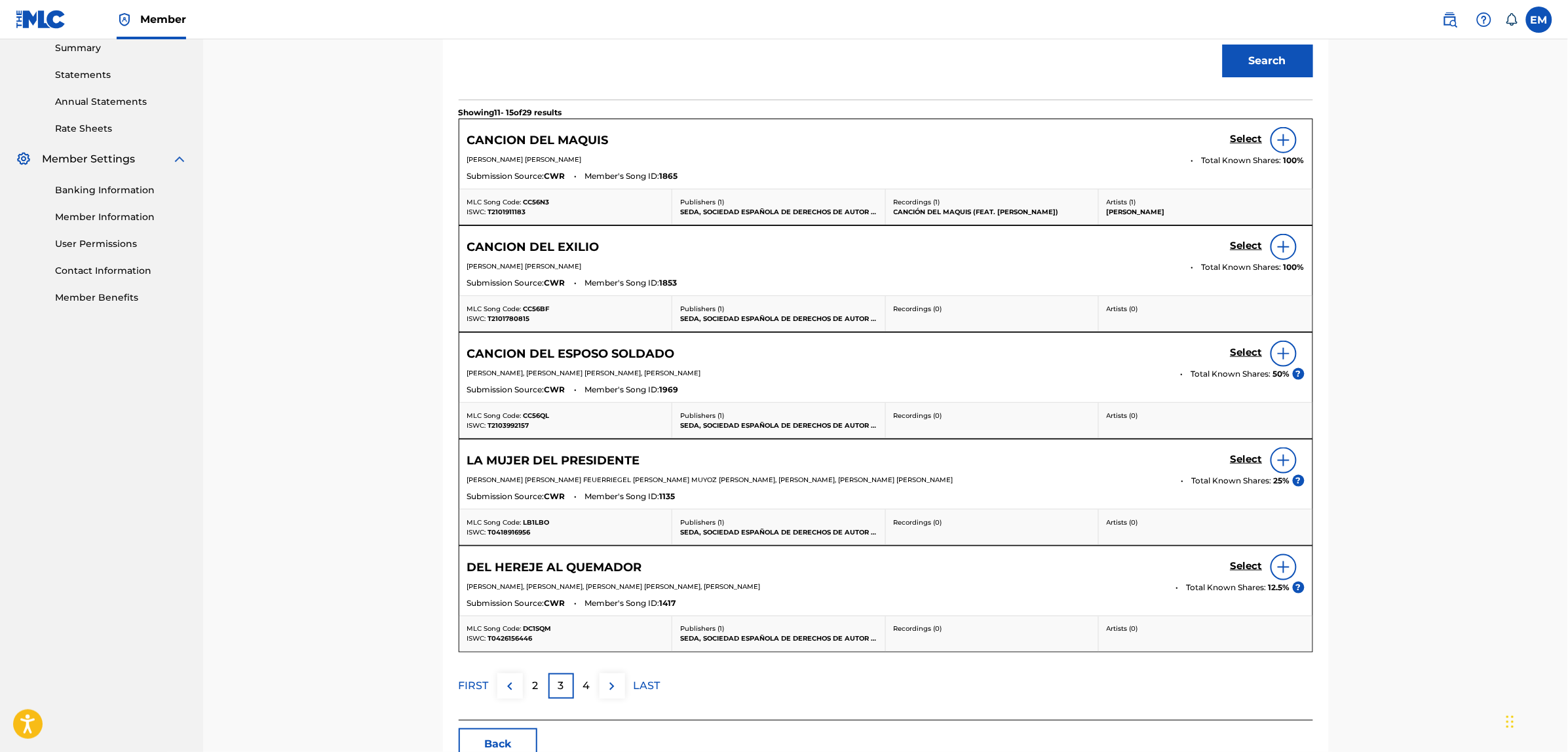
click at [588, 691] on p "4" at bounding box center [587, 687] width 7 height 16
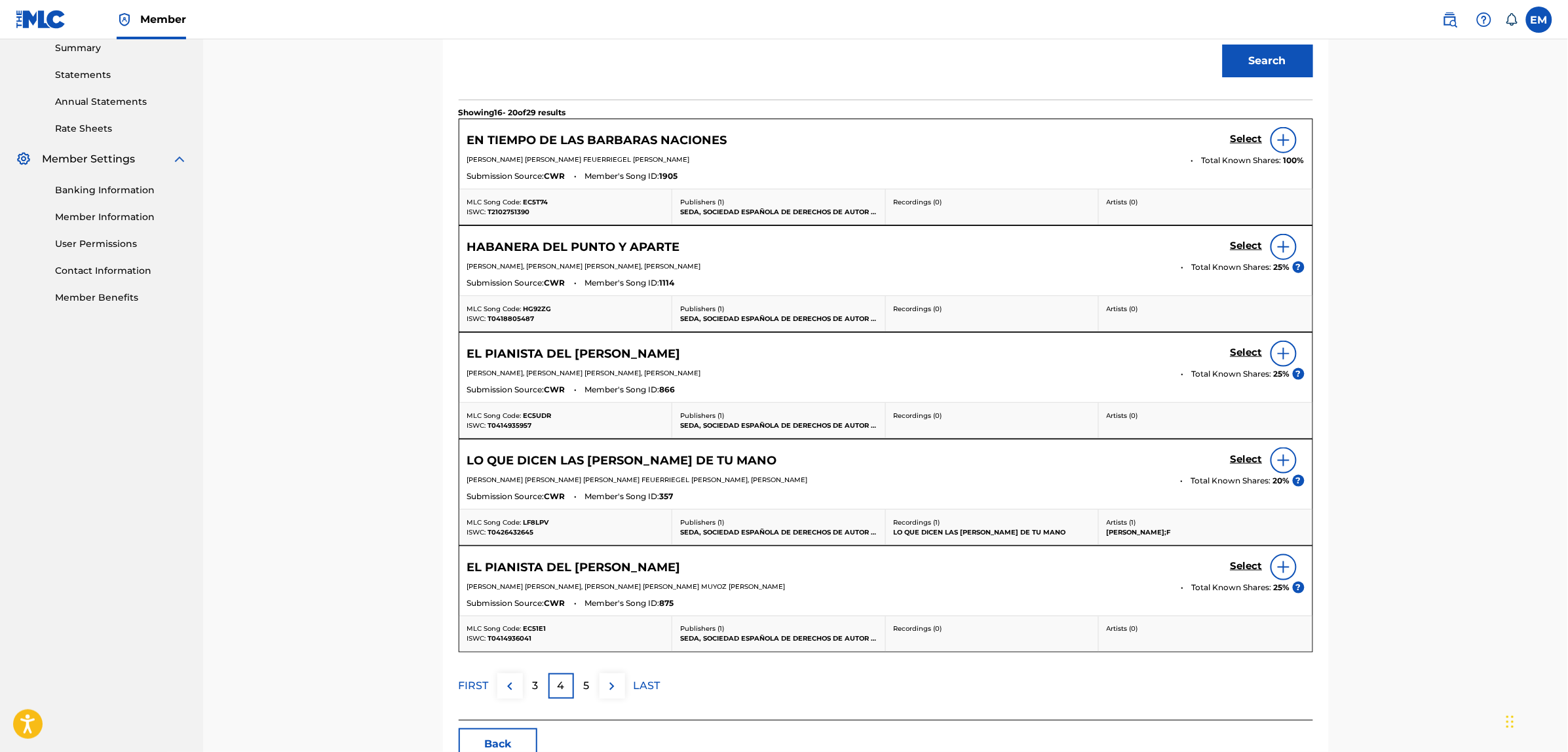
click at [614, 689] on img at bounding box center [612, 687] width 16 height 16
click at [584, 685] on p "6" at bounding box center [587, 687] width 7 height 16
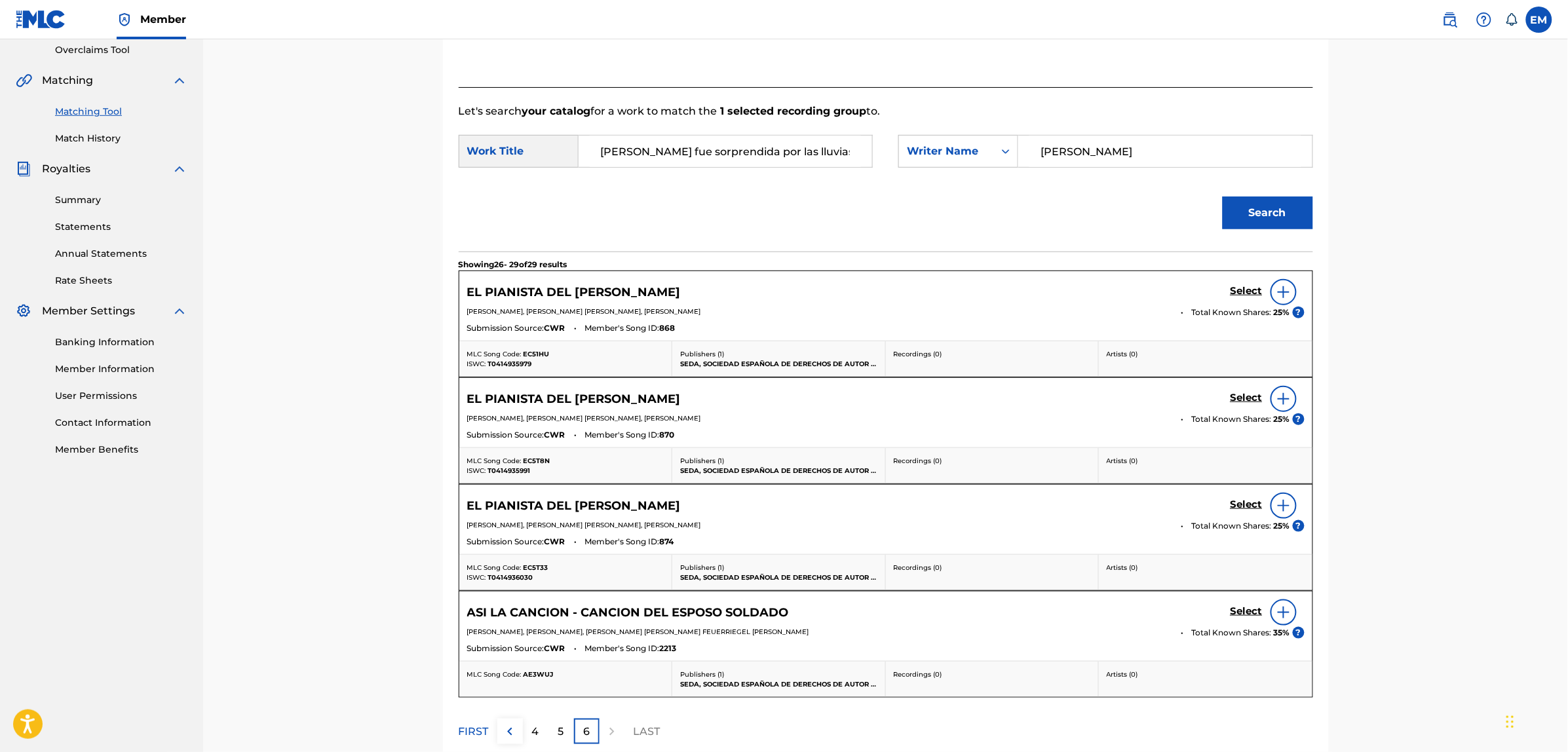
scroll to position [158, 0]
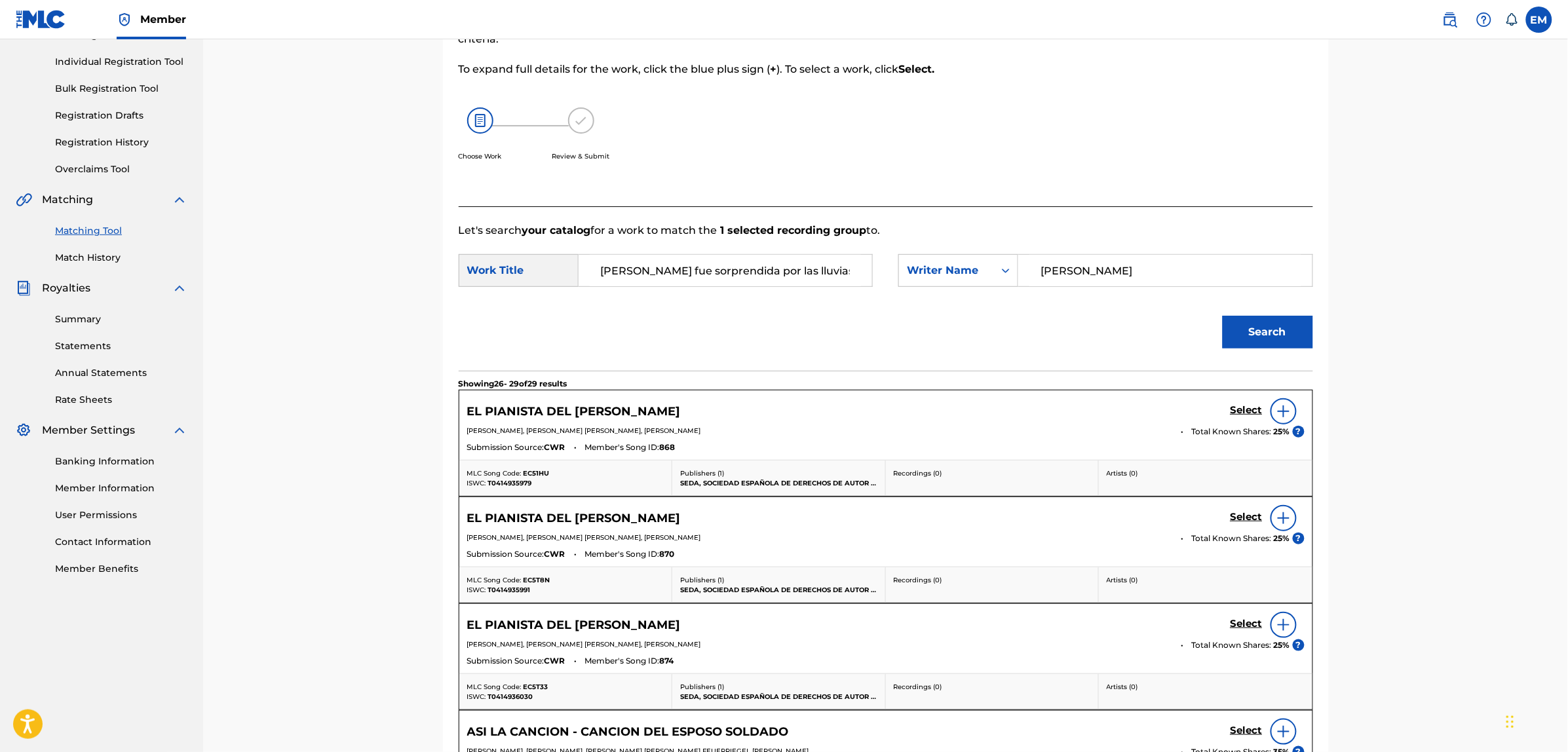
click at [86, 256] on link "Match History" at bounding box center [121, 258] width 132 height 14
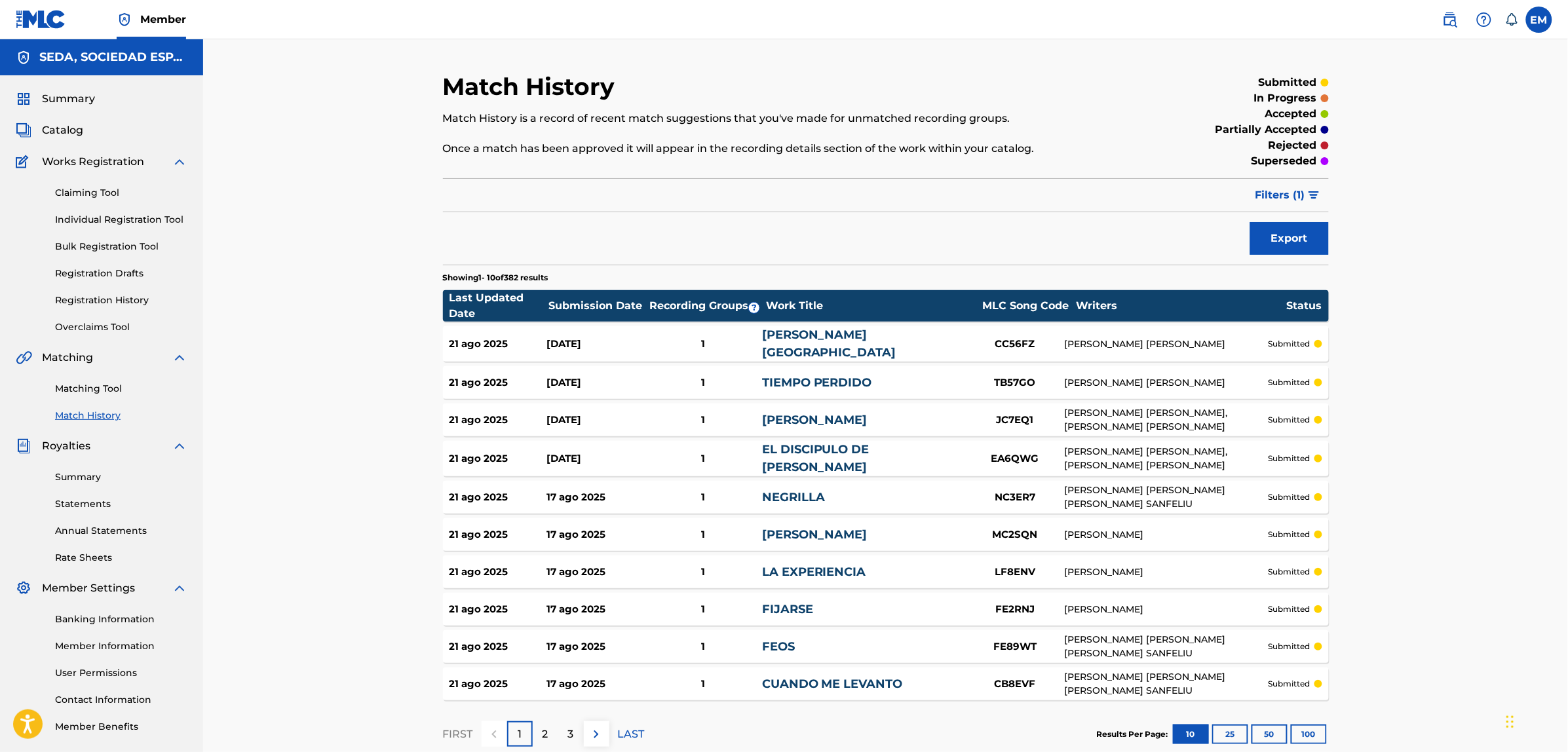
click at [92, 388] on link "Matching Tool" at bounding box center [121, 389] width 132 height 14
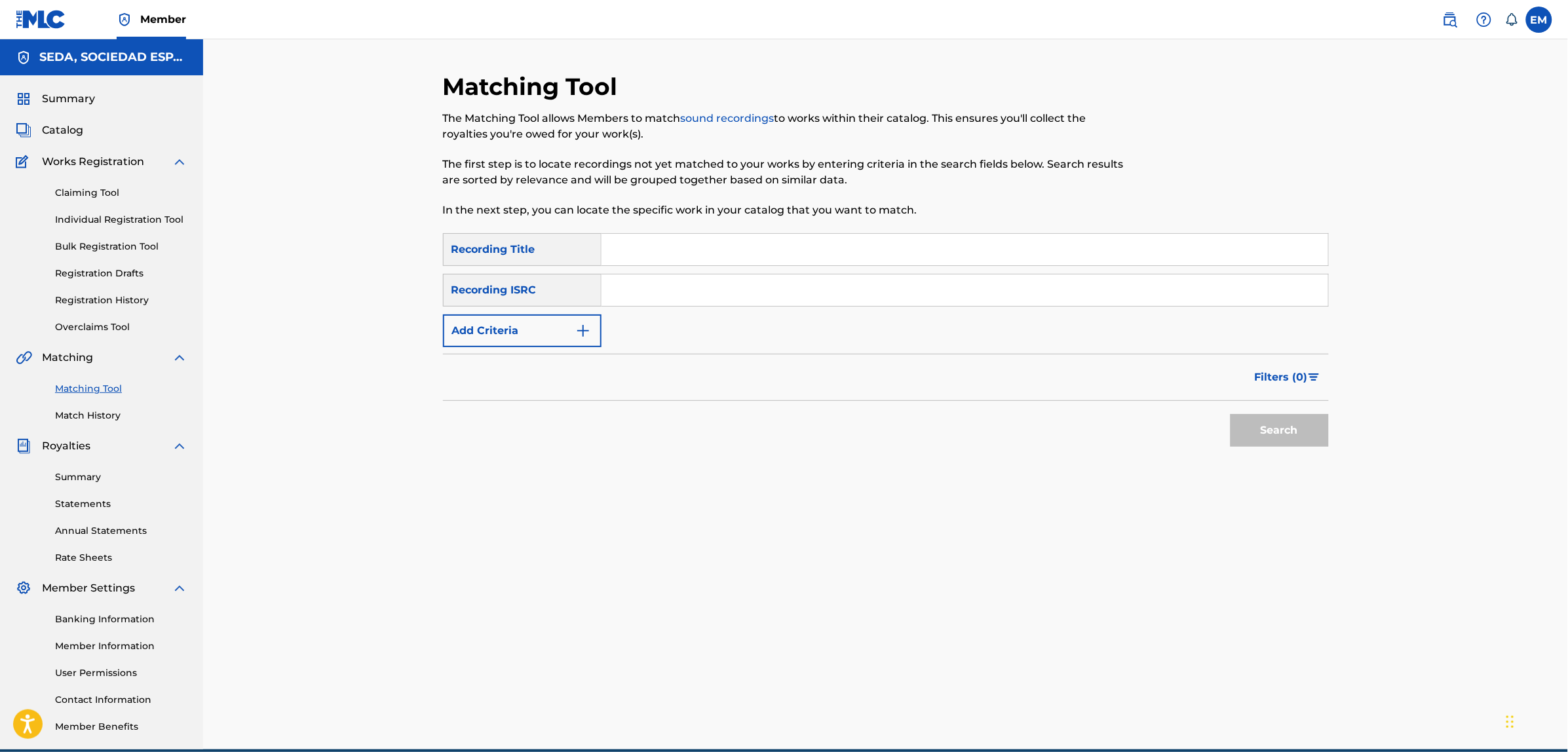
click at [656, 253] on input "Search Form" at bounding box center [965, 249] width 727 height 31
type input "la mujer de tu vida"
click at [1230, 414] on button "Search" at bounding box center [1279, 431] width 98 height 33
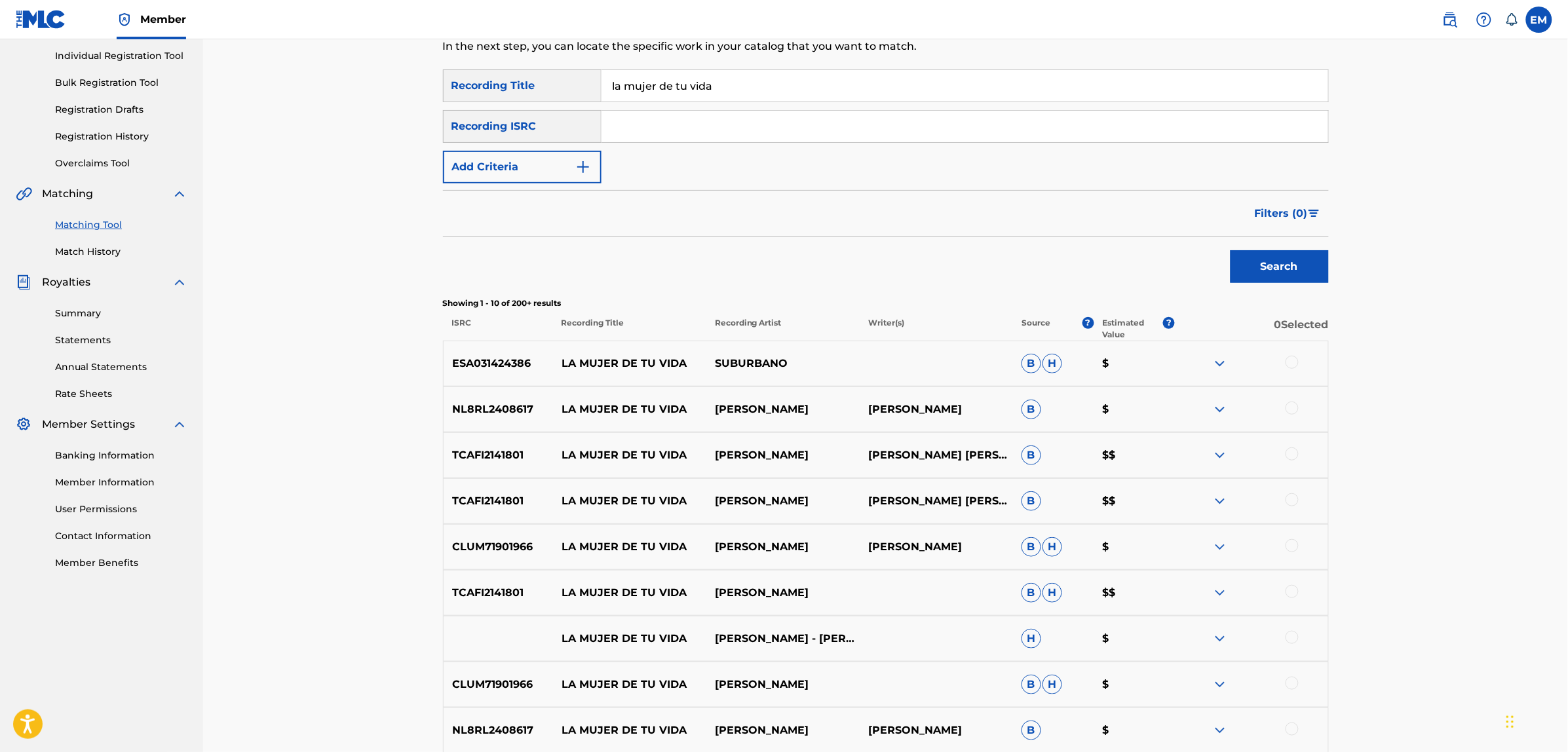
scroll to position [246, 0]
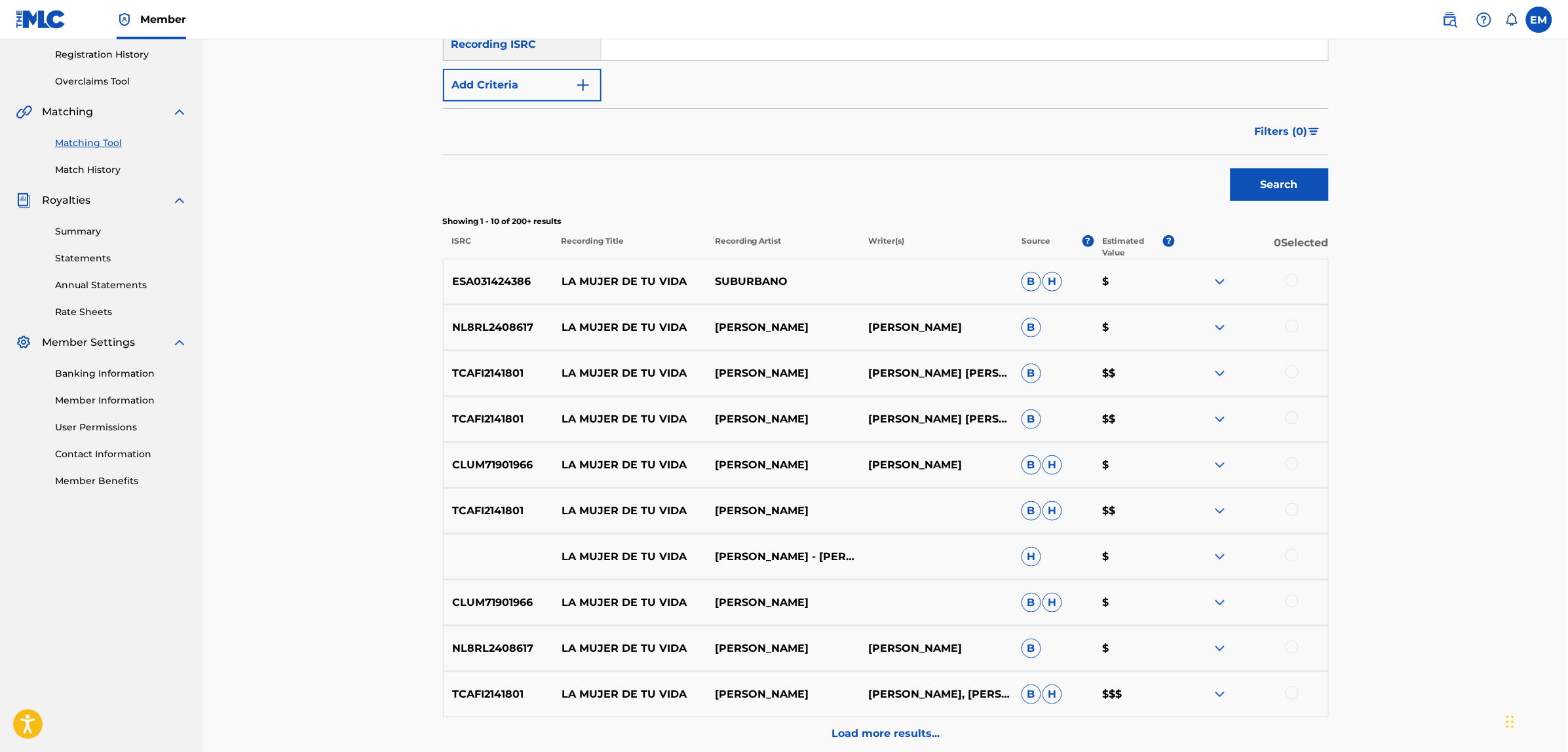
click at [1293, 281] on div at bounding box center [1291, 280] width 13 height 13
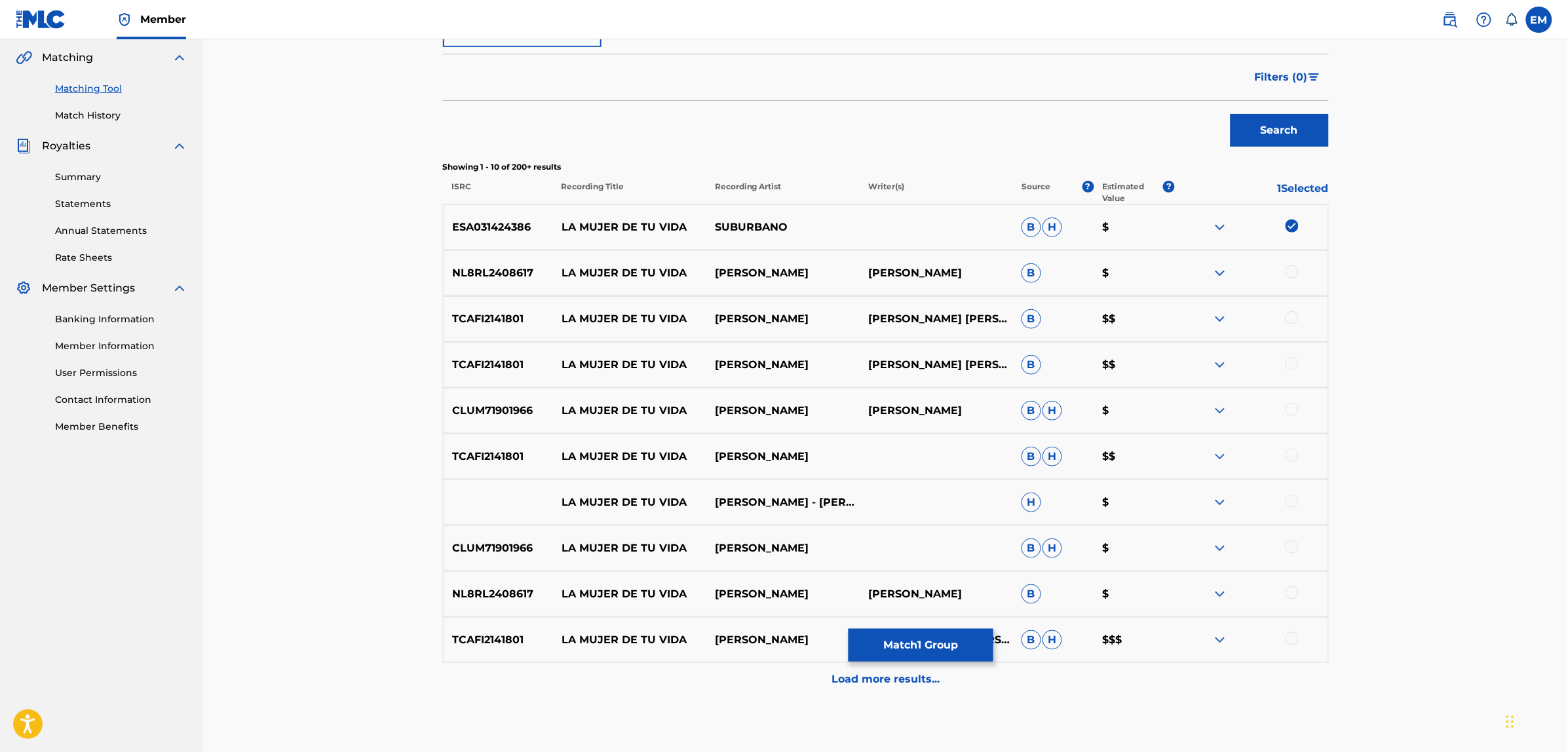
scroll to position [327, 0]
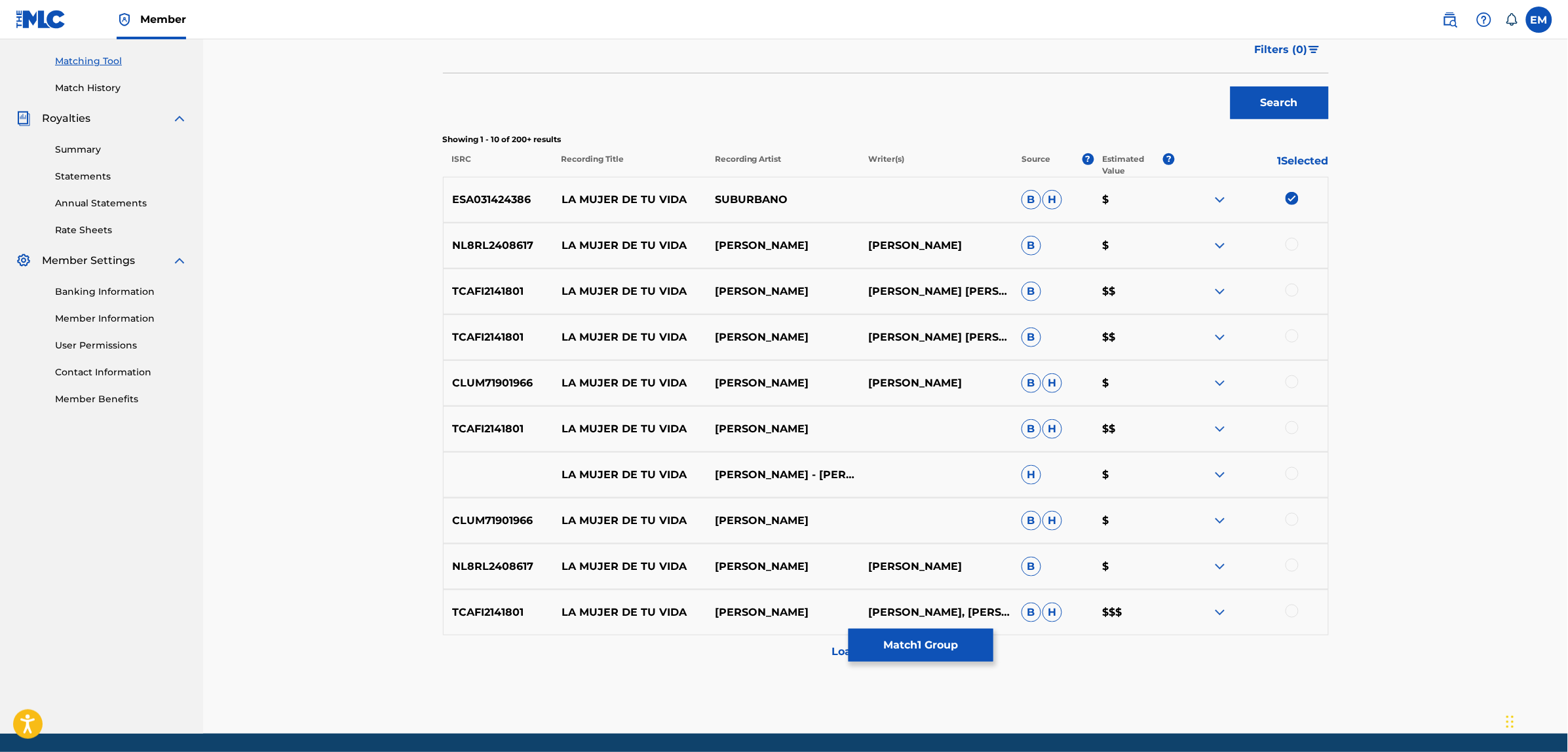
click at [1289, 473] on div at bounding box center [1291, 473] width 13 height 13
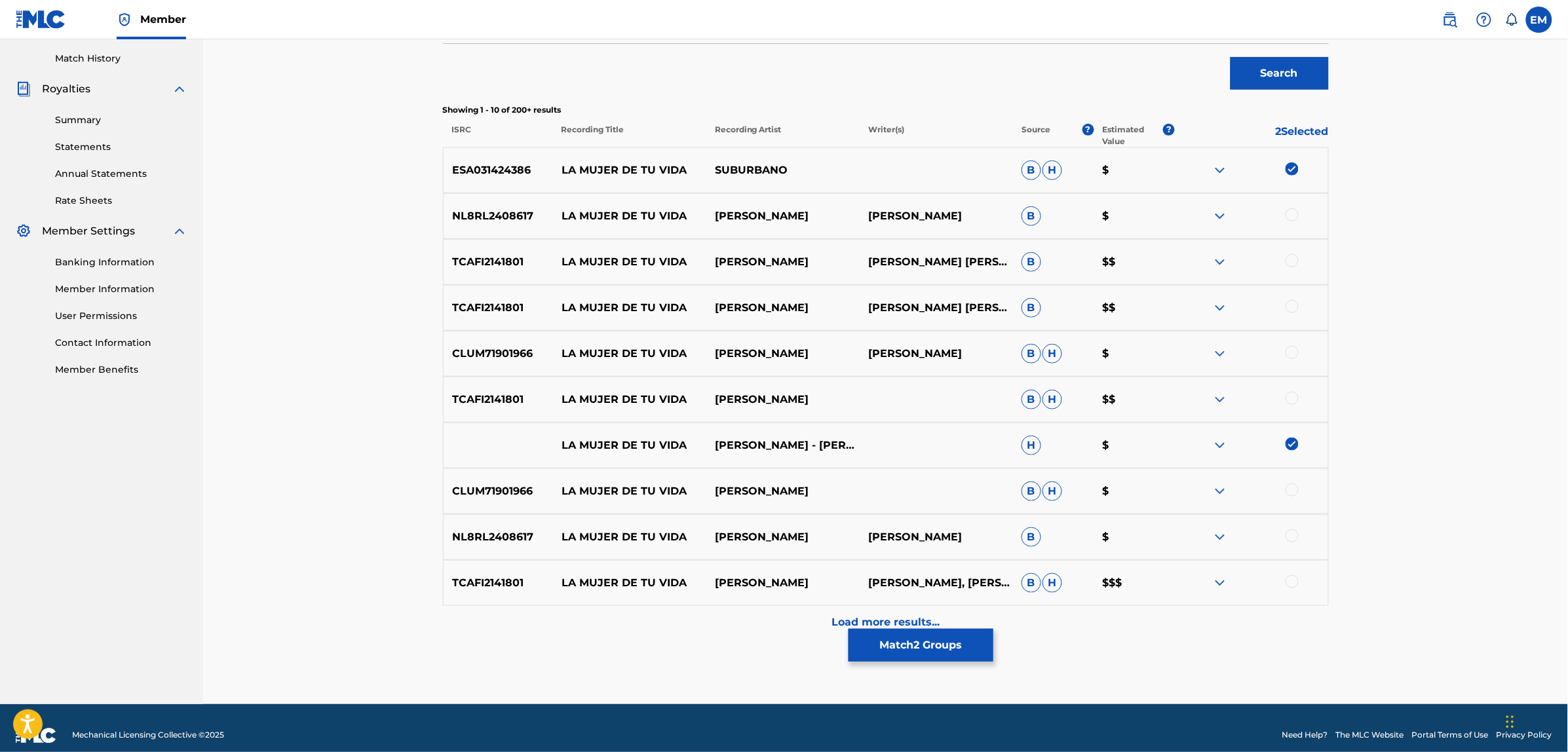
scroll to position [372, 0]
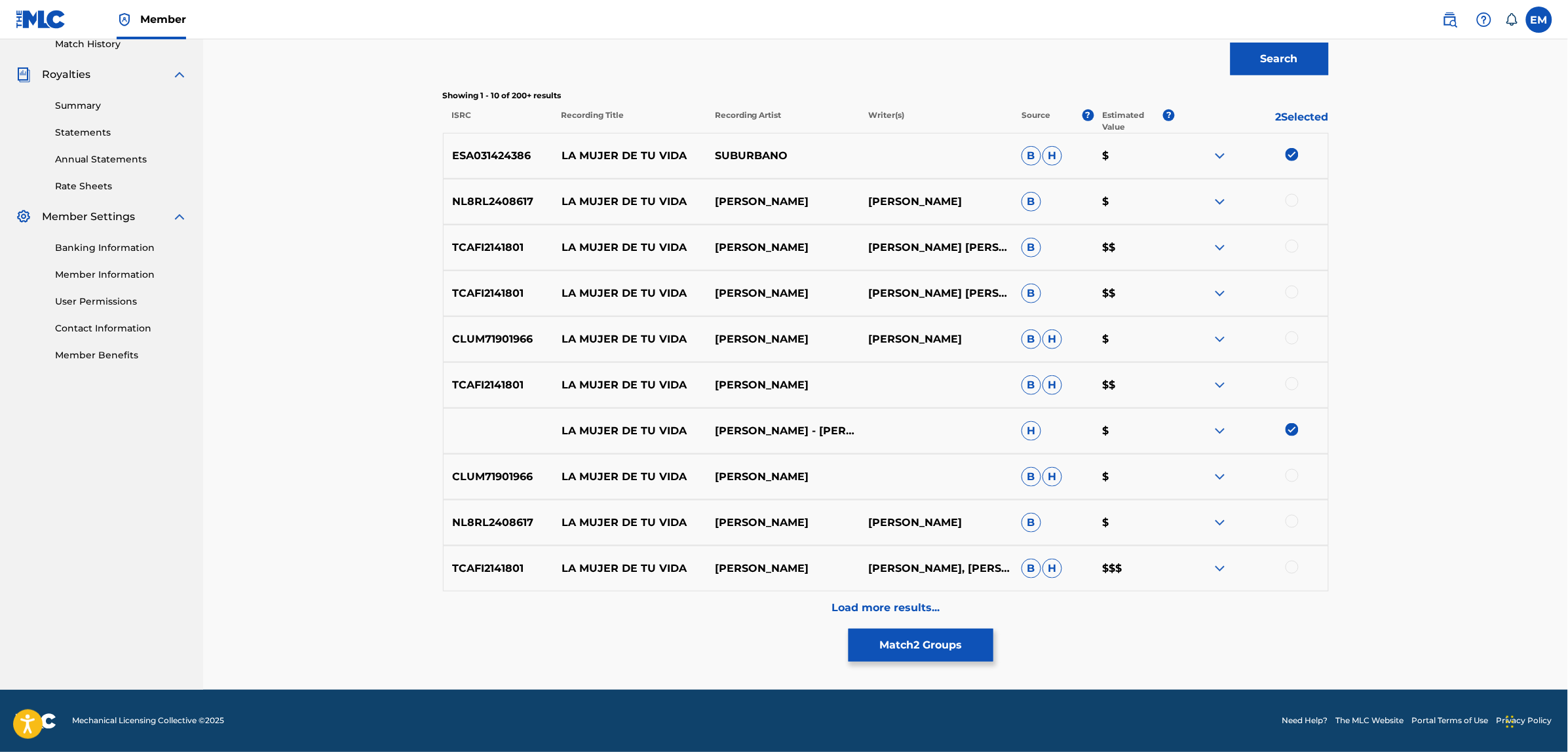
click at [869, 597] on div "Load more results..." at bounding box center [886, 608] width 886 height 33
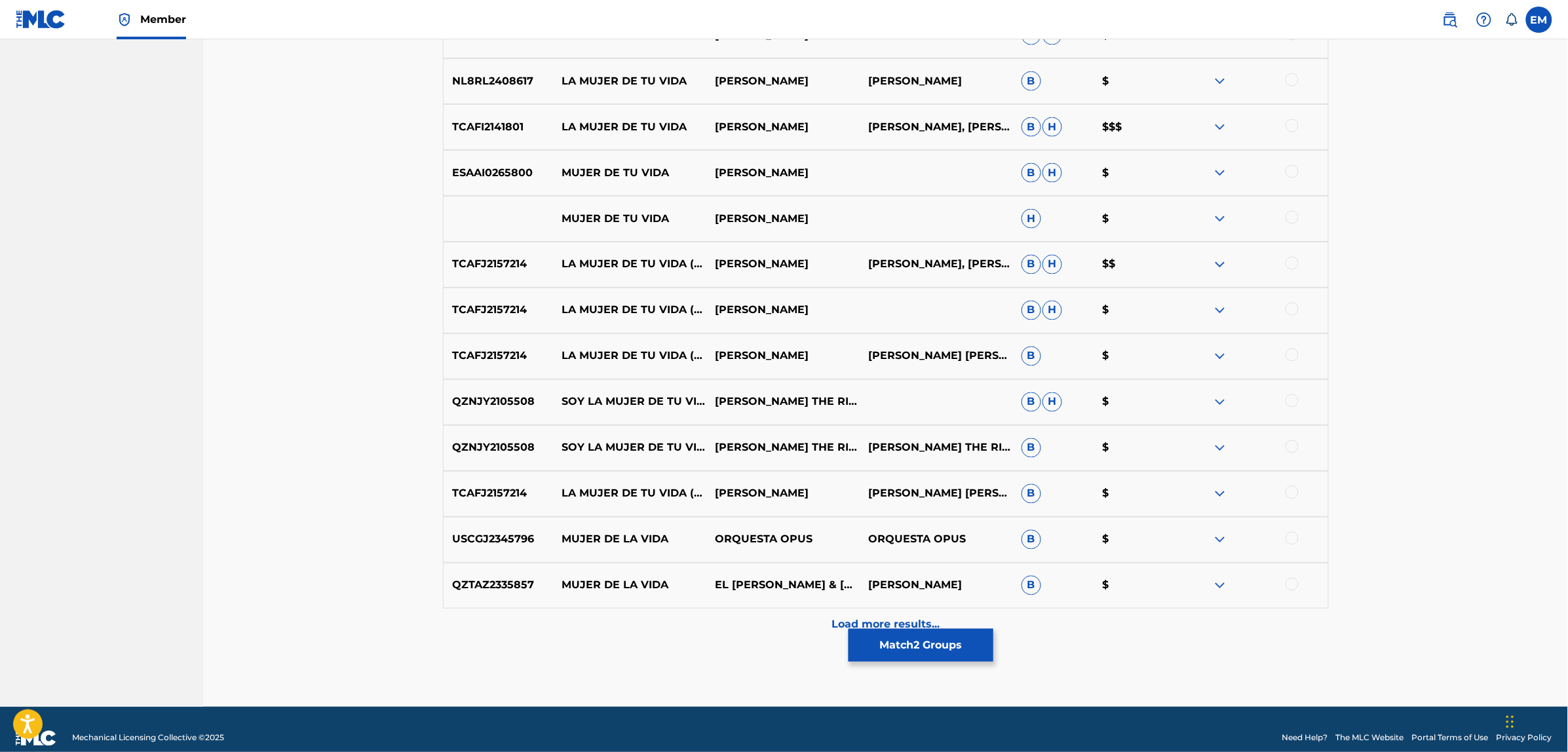
scroll to position [830, 0]
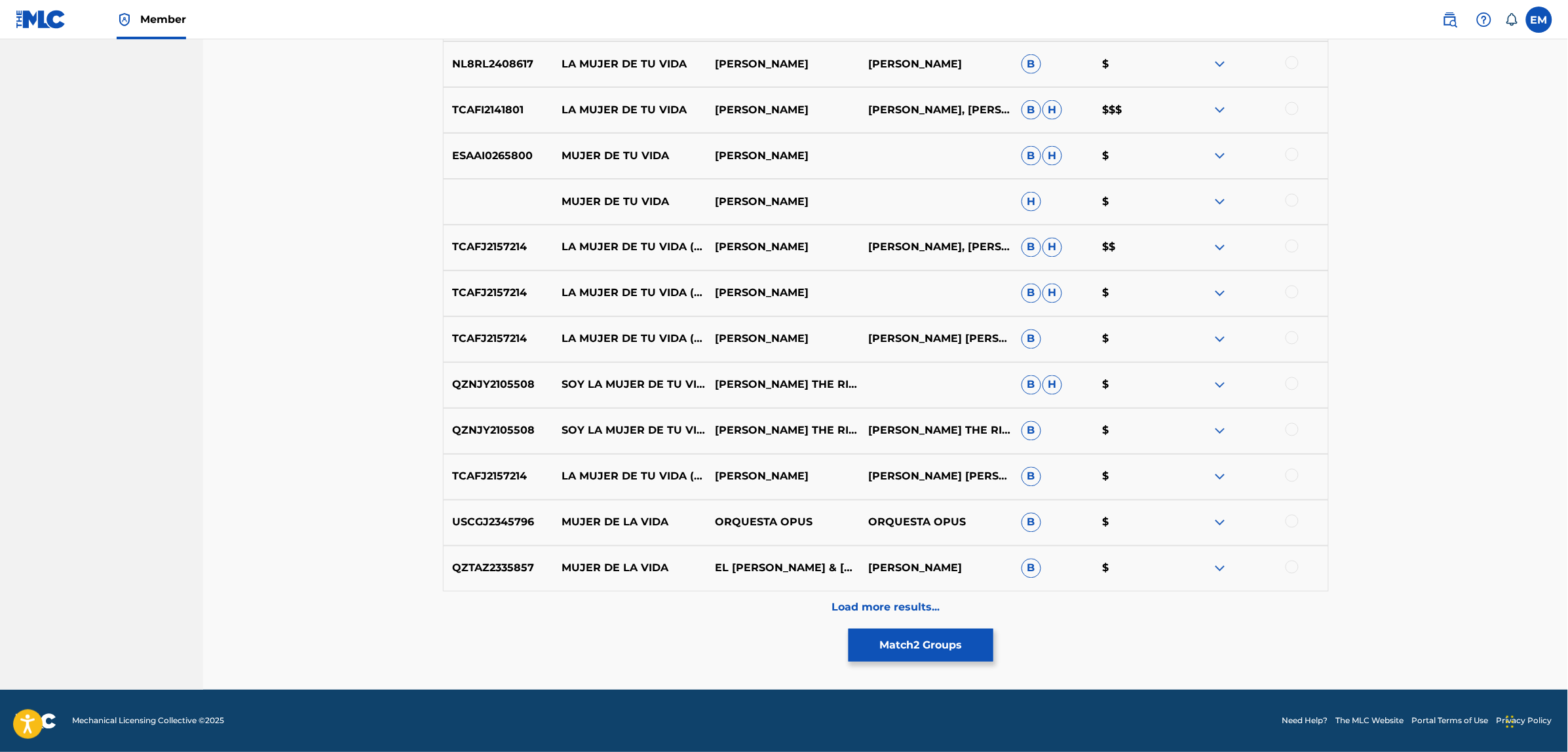
click at [866, 594] on div "Load more results..." at bounding box center [886, 608] width 886 height 33
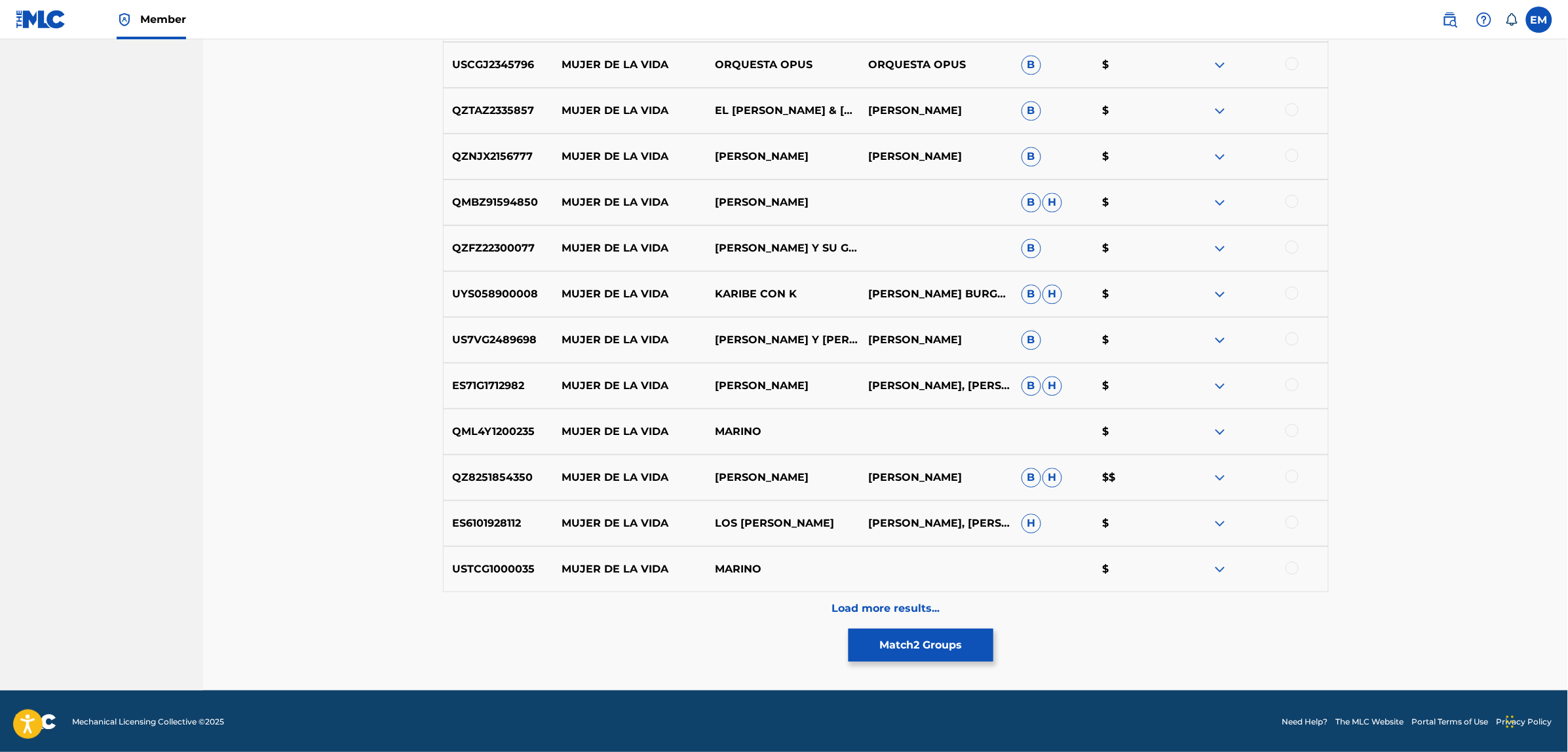
scroll to position [1289, 0]
click at [878, 601] on p "Load more results..." at bounding box center [886, 608] width 109 height 16
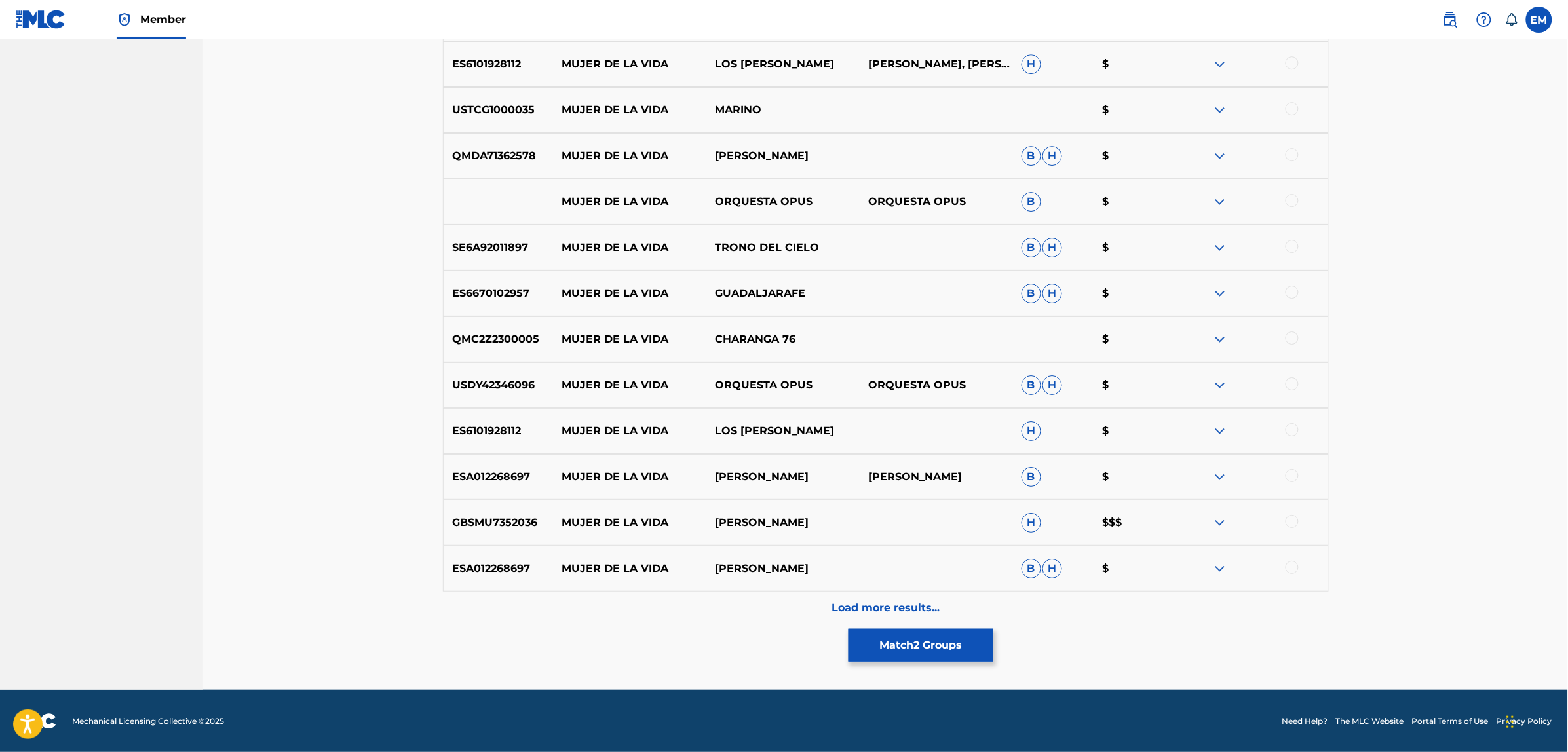
click at [853, 598] on div "Load more results..." at bounding box center [886, 608] width 886 height 33
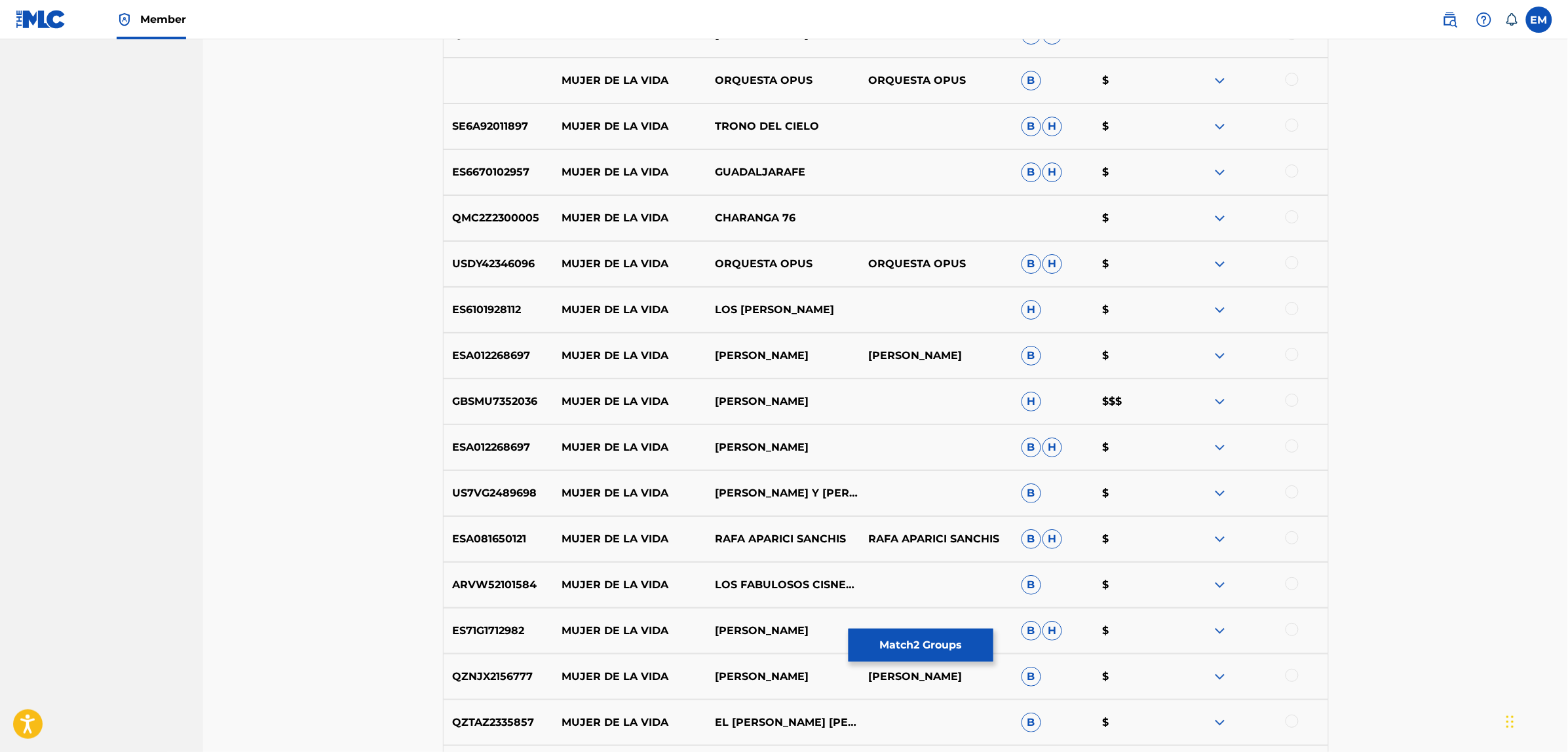
scroll to position [2207, 0]
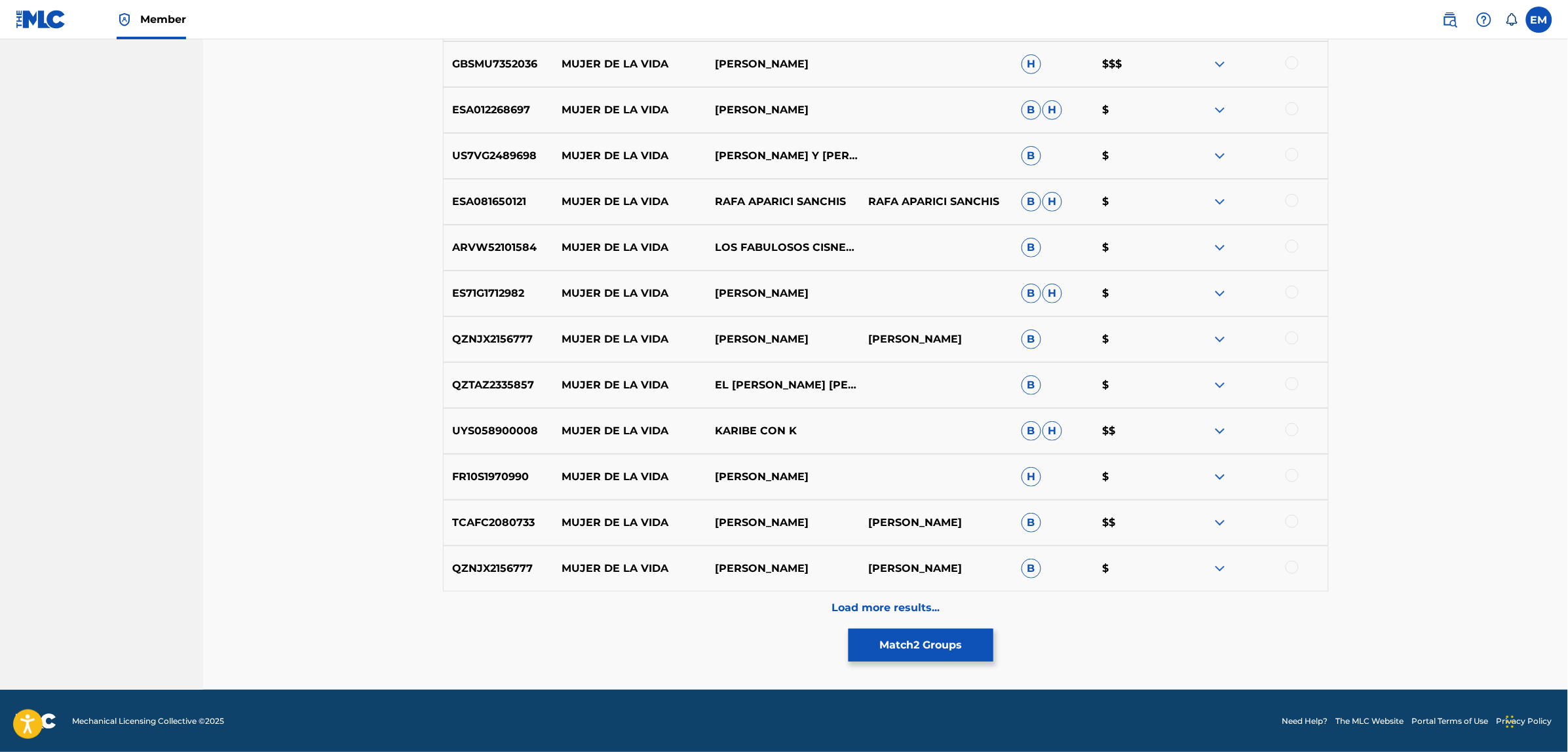
click at [882, 608] on p "Load more results..." at bounding box center [886, 608] width 109 height 16
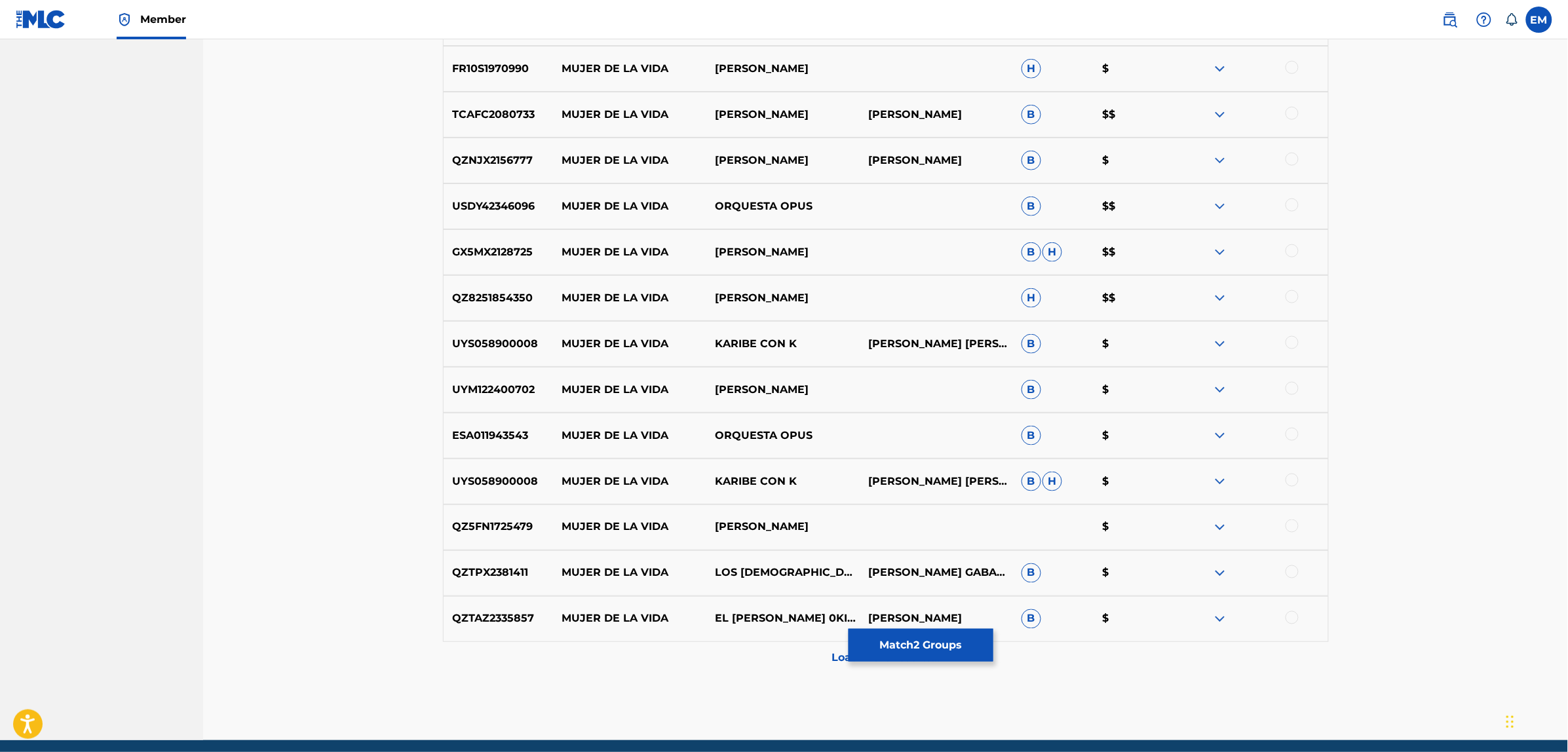
scroll to position [2665, 0]
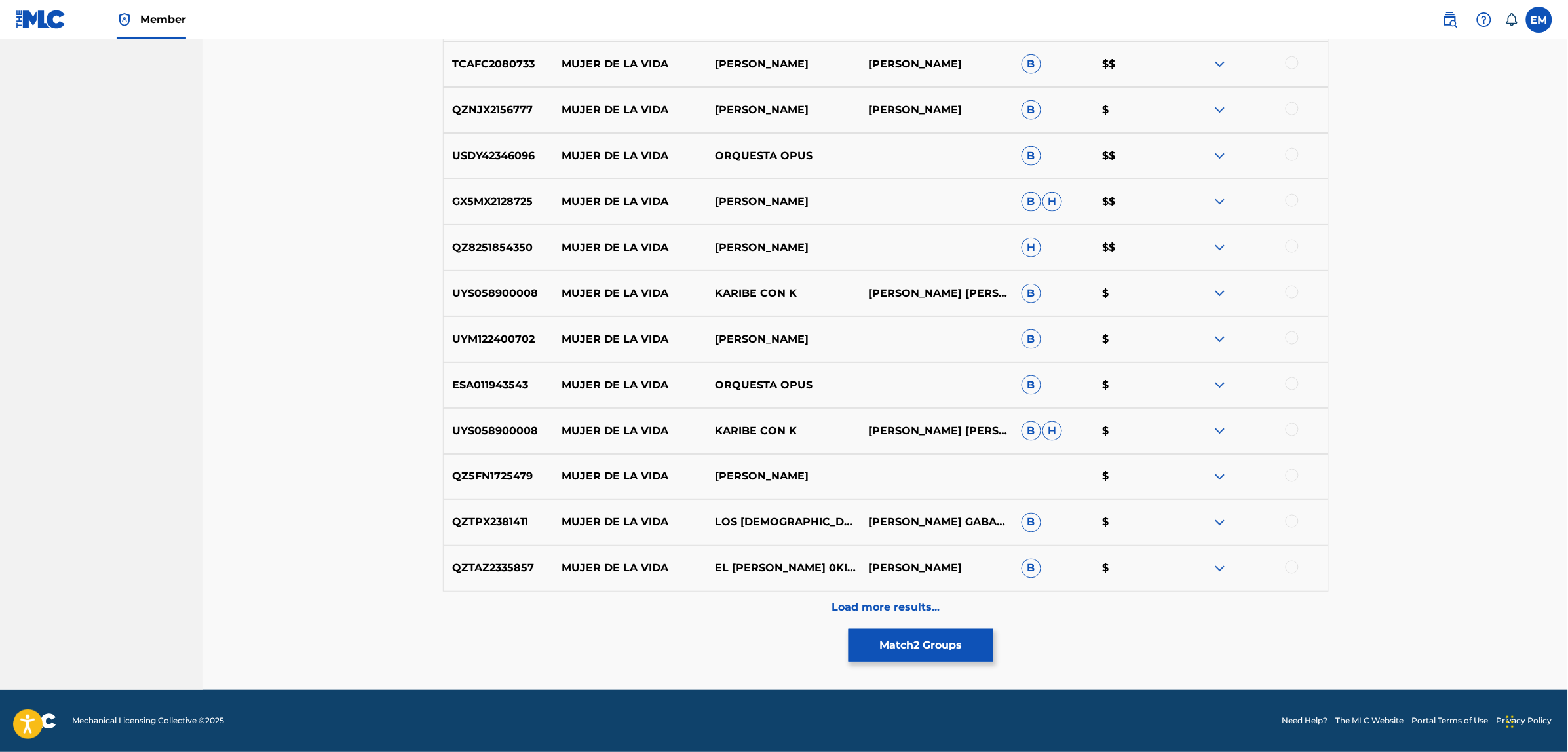
click at [873, 604] on p "Load more results..." at bounding box center [886, 608] width 109 height 16
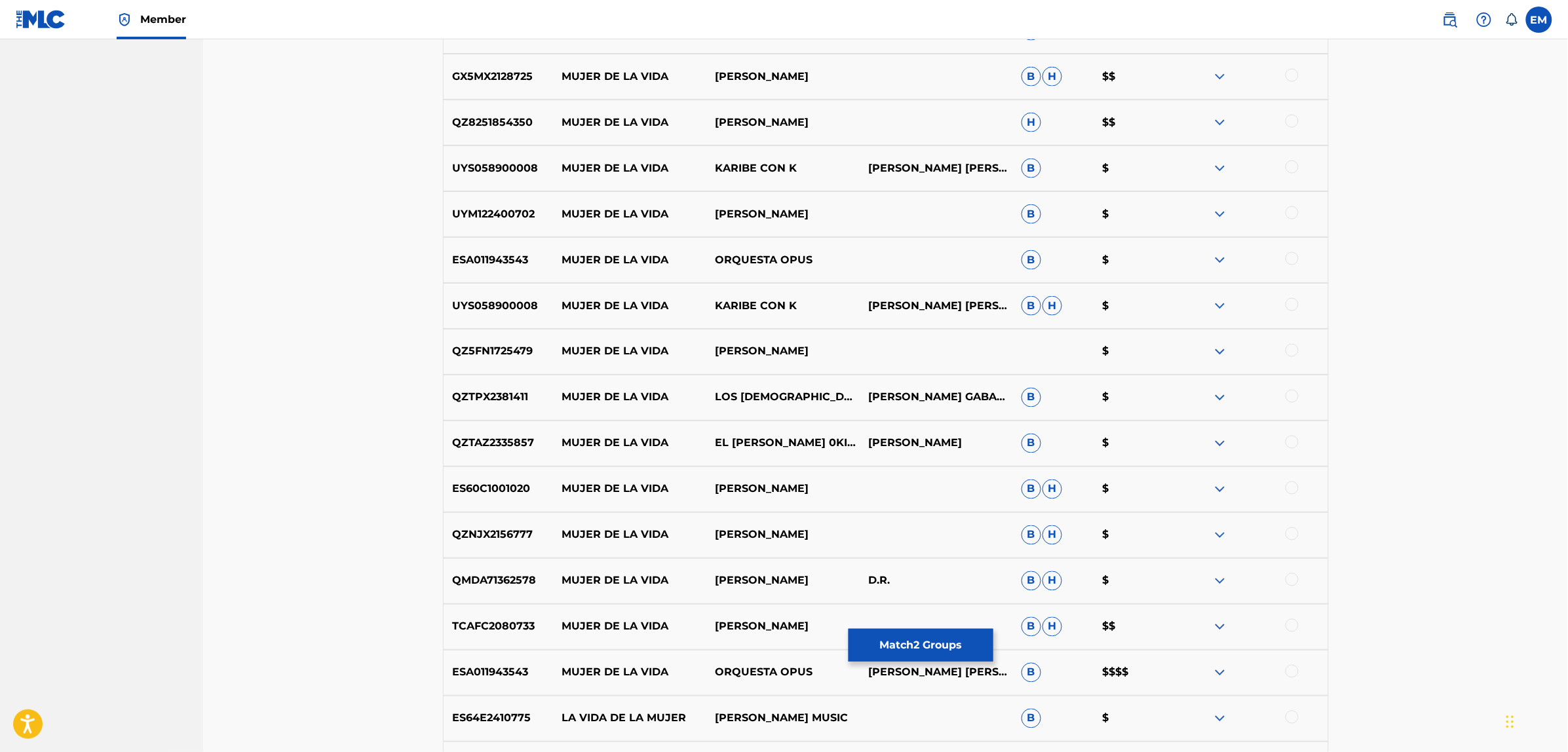
scroll to position [3123, 0]
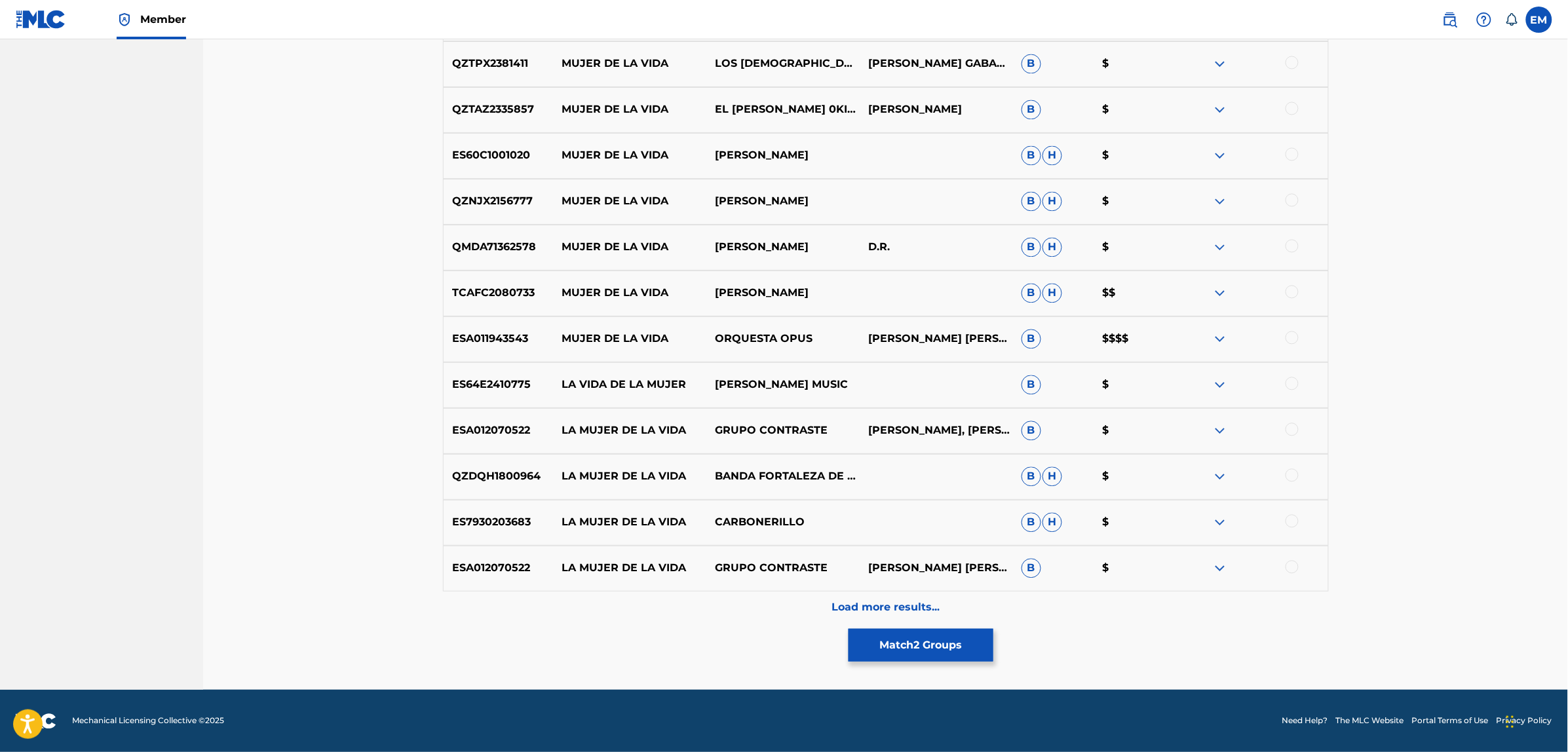
click at [869, 601] on p "Load more results..." at bounding box center [886, 608] width 109 height 16
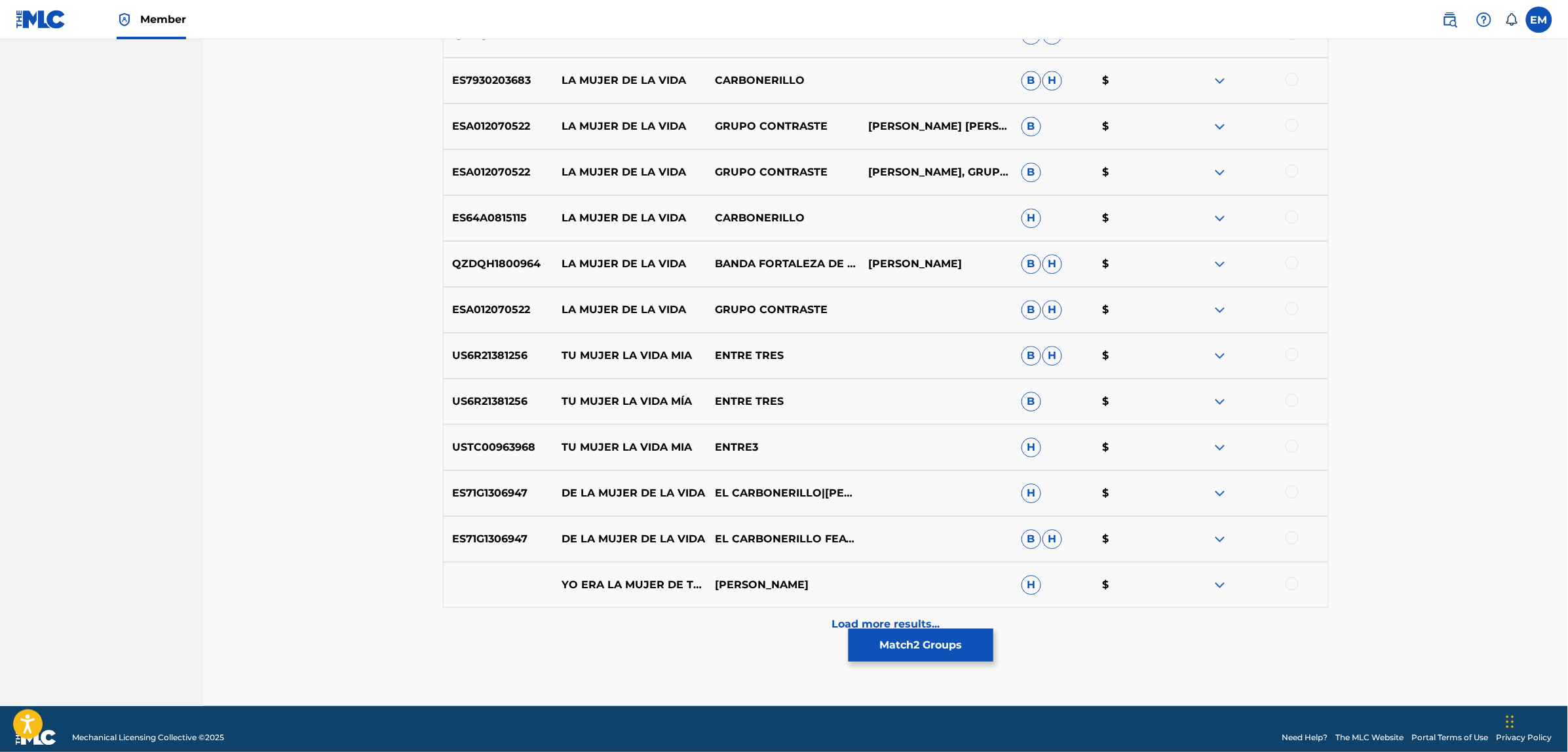
scroll to position [3582, 0]
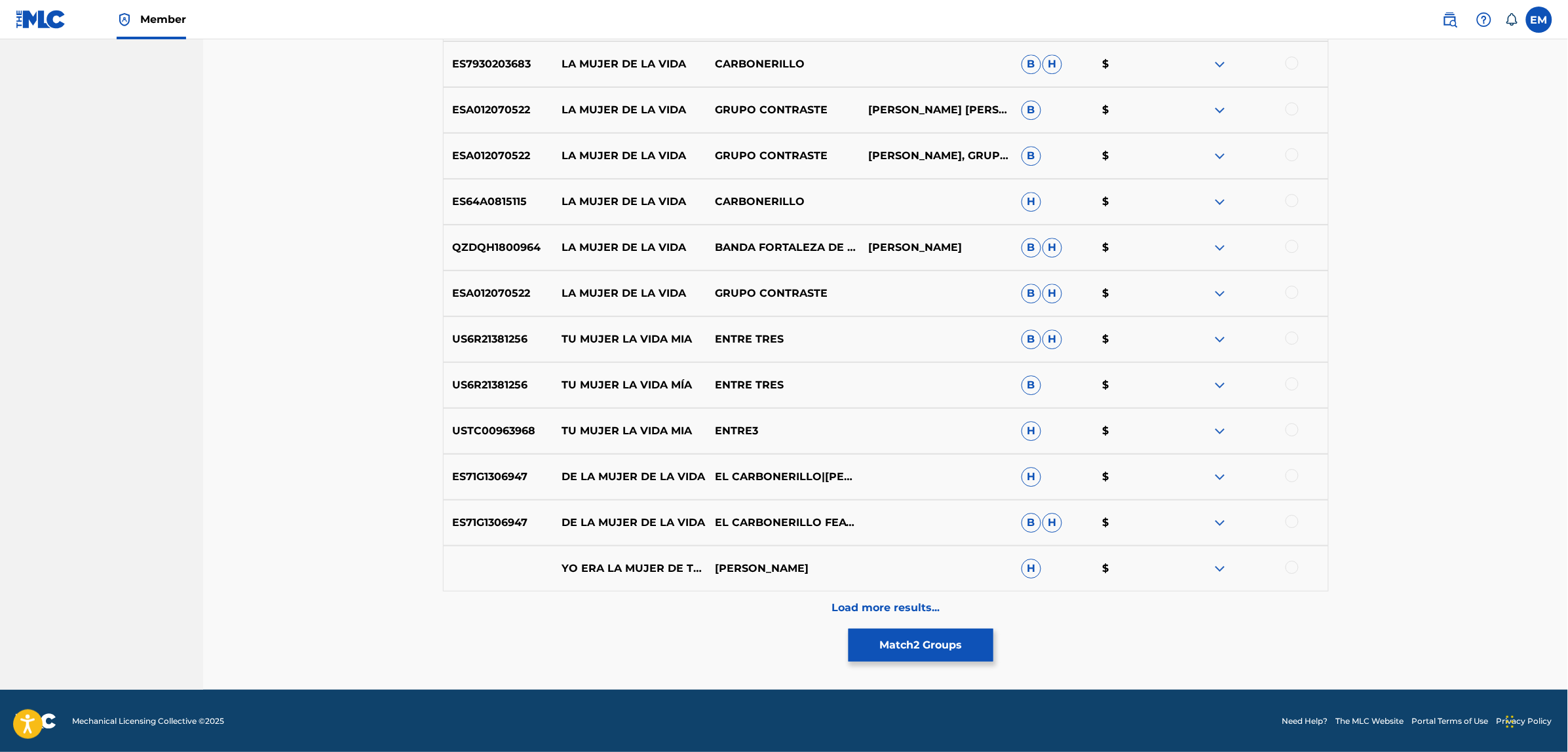
click at [875, 603] on p "Load more results..." at bounding box center [886, 608] width 109 height 16
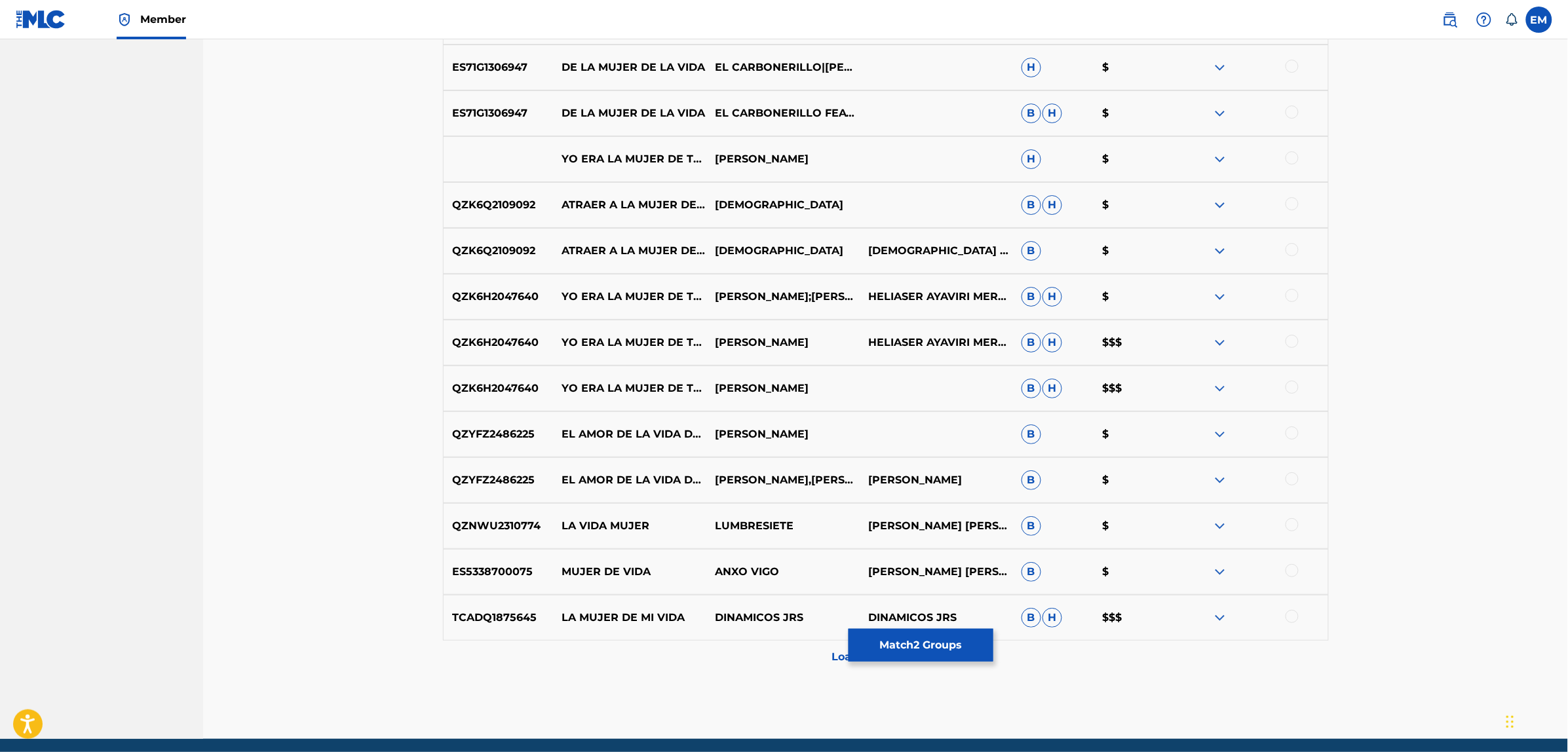
scroll to position [4041, 0]
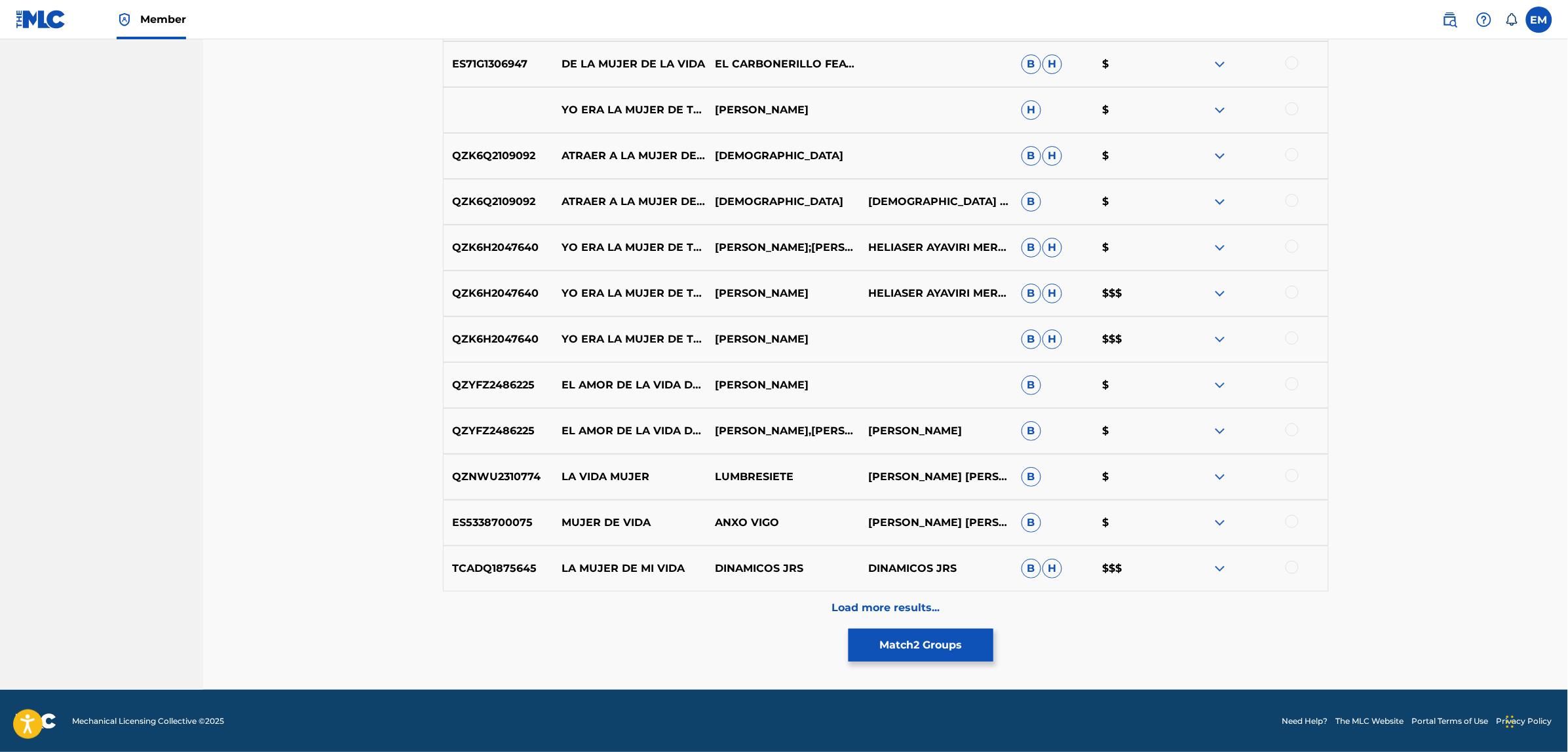
click at [853, 600] on p "Load more results..." at bounding box center [886, 608] width 109 height 16
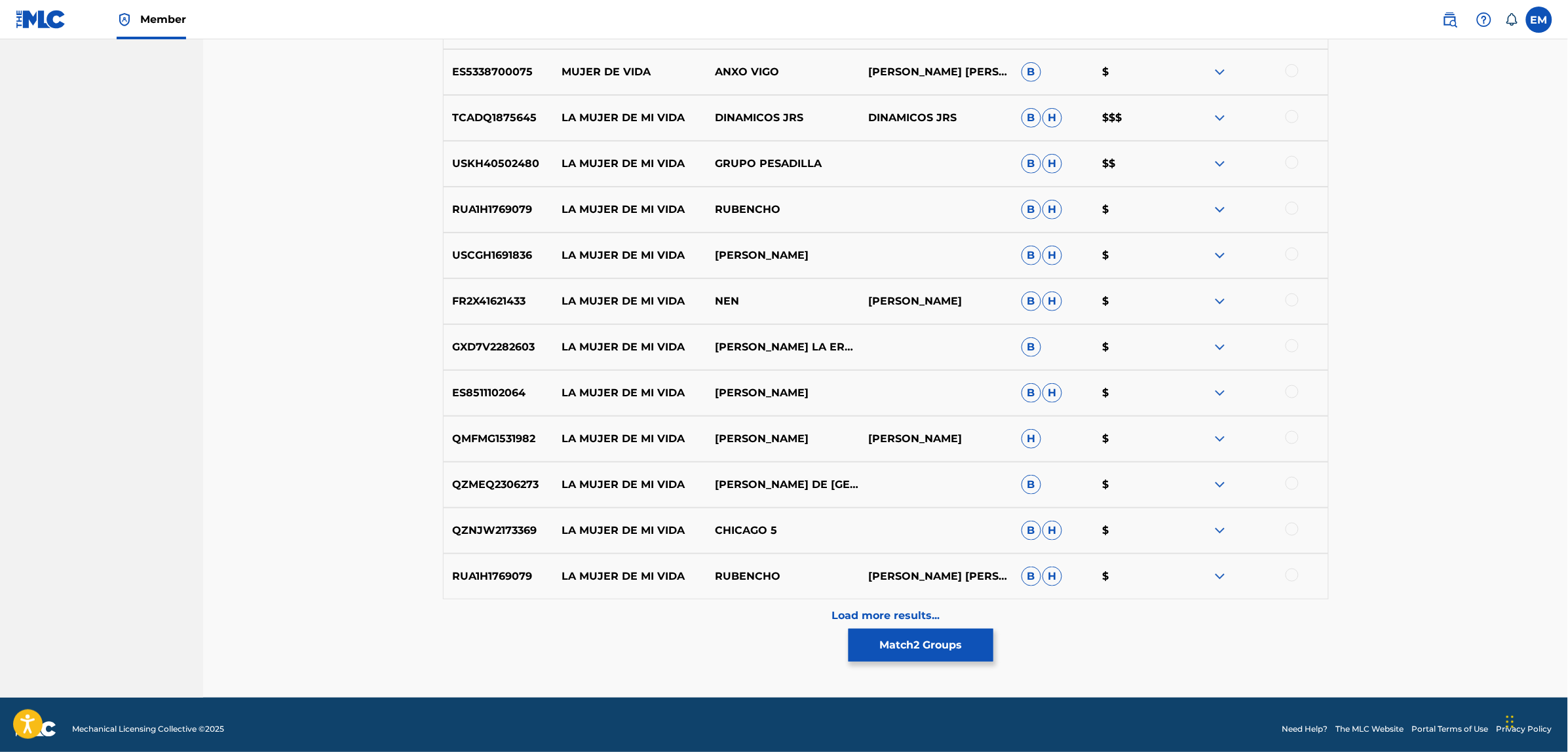
scroll to position [4500, 0]
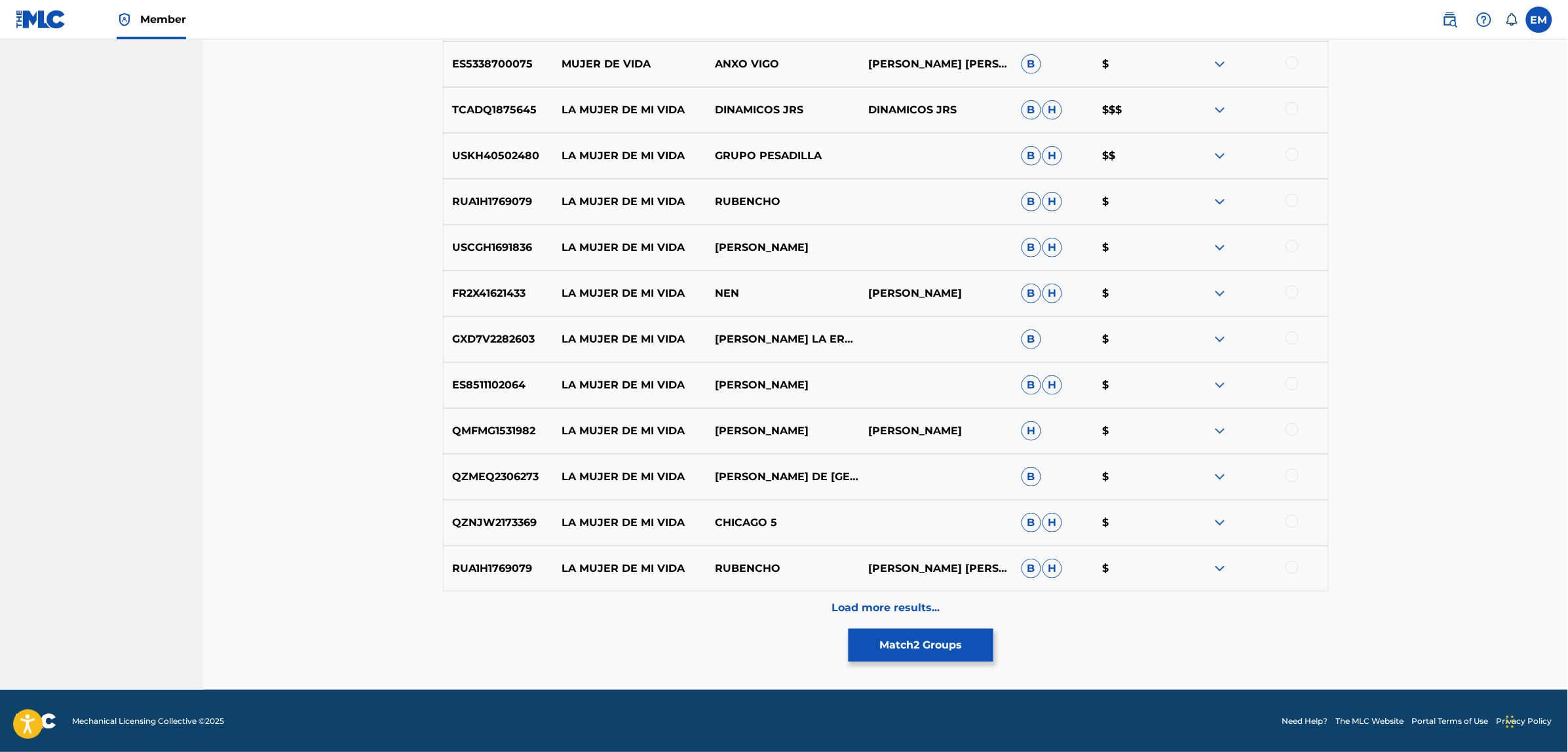
click at [870, 603] on p "Load more results..." at bounding box center [886, 608] width 109 height 16
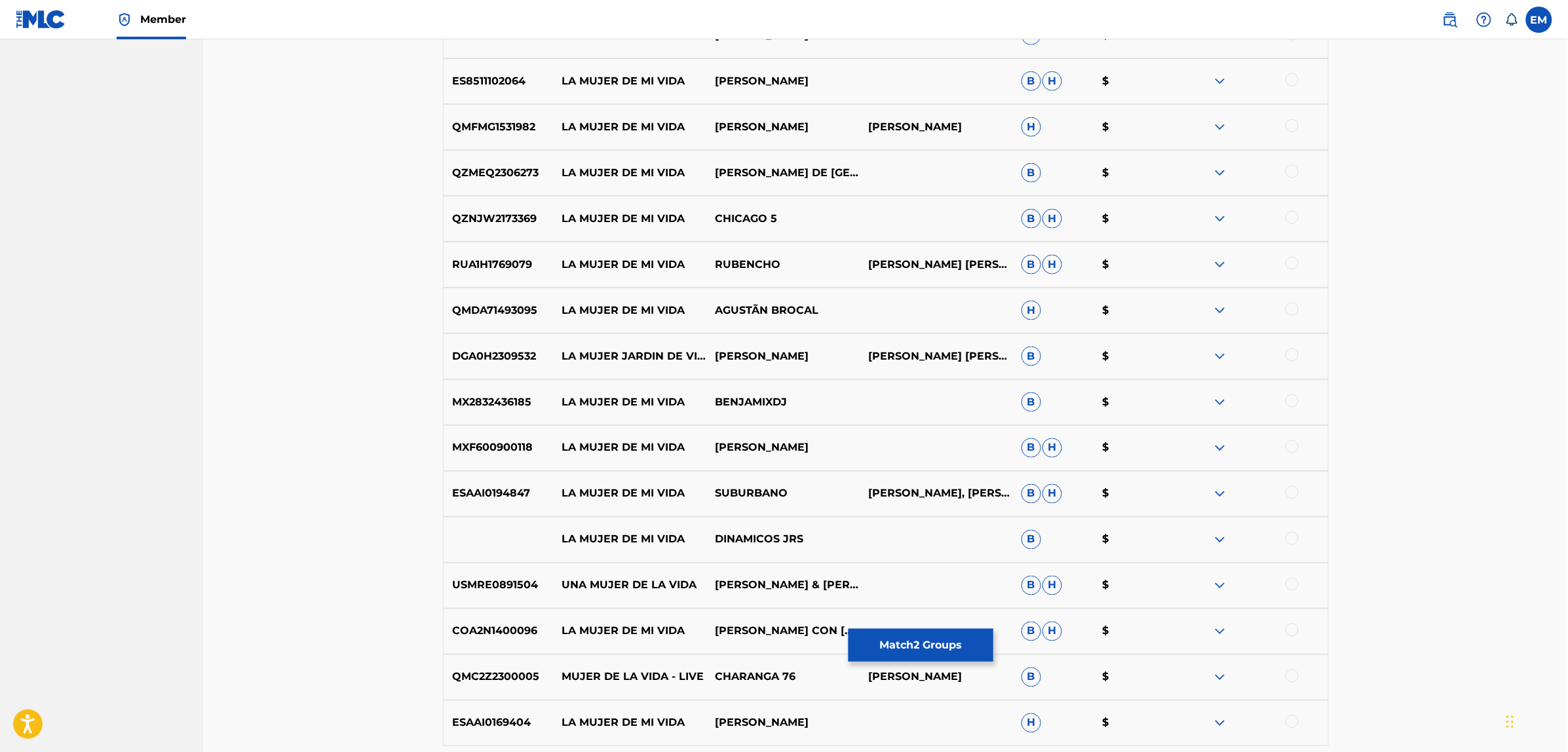
scroll to position [4827, 0]
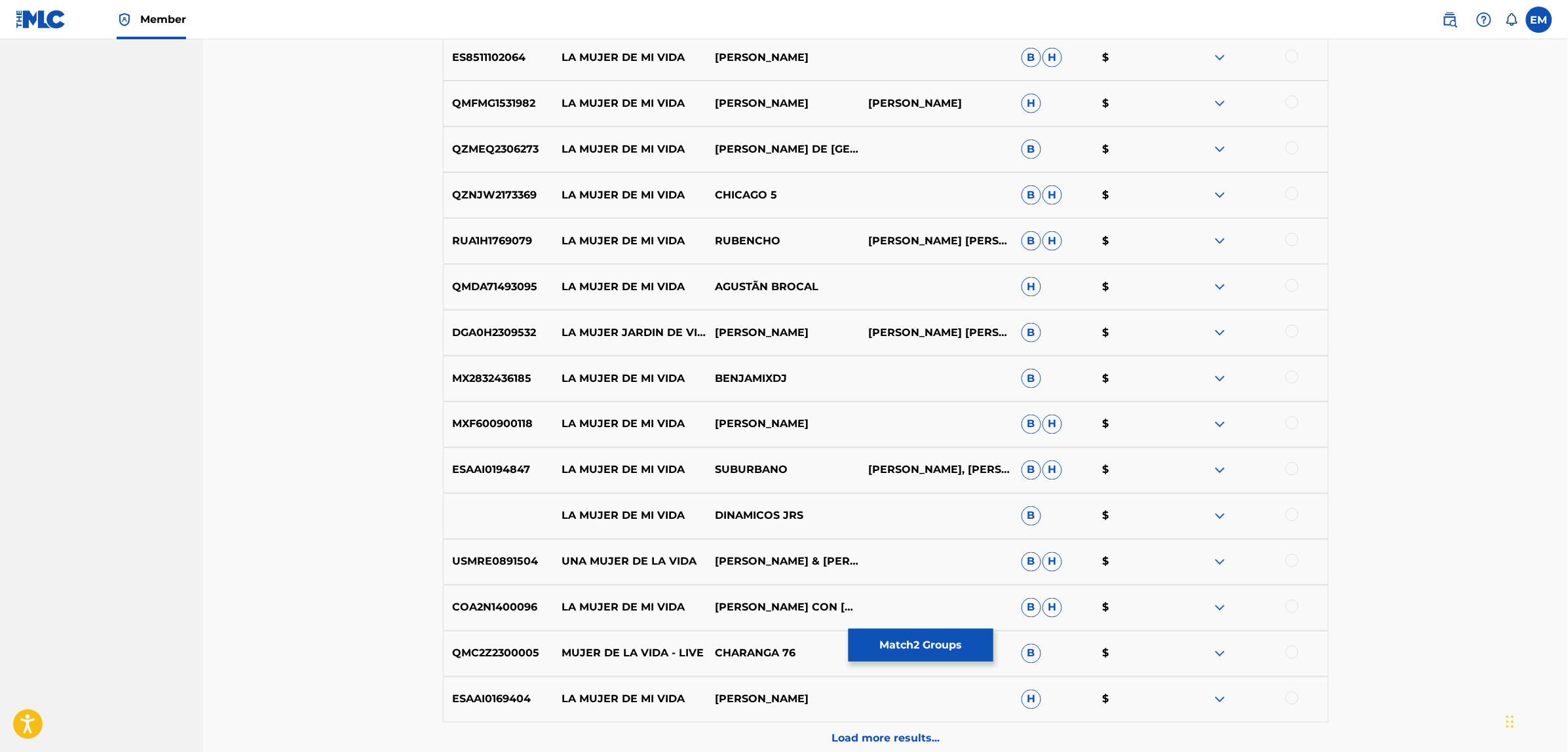
click at [1291, 467] on div at bounding box center [1291, 469] width 13 height 13
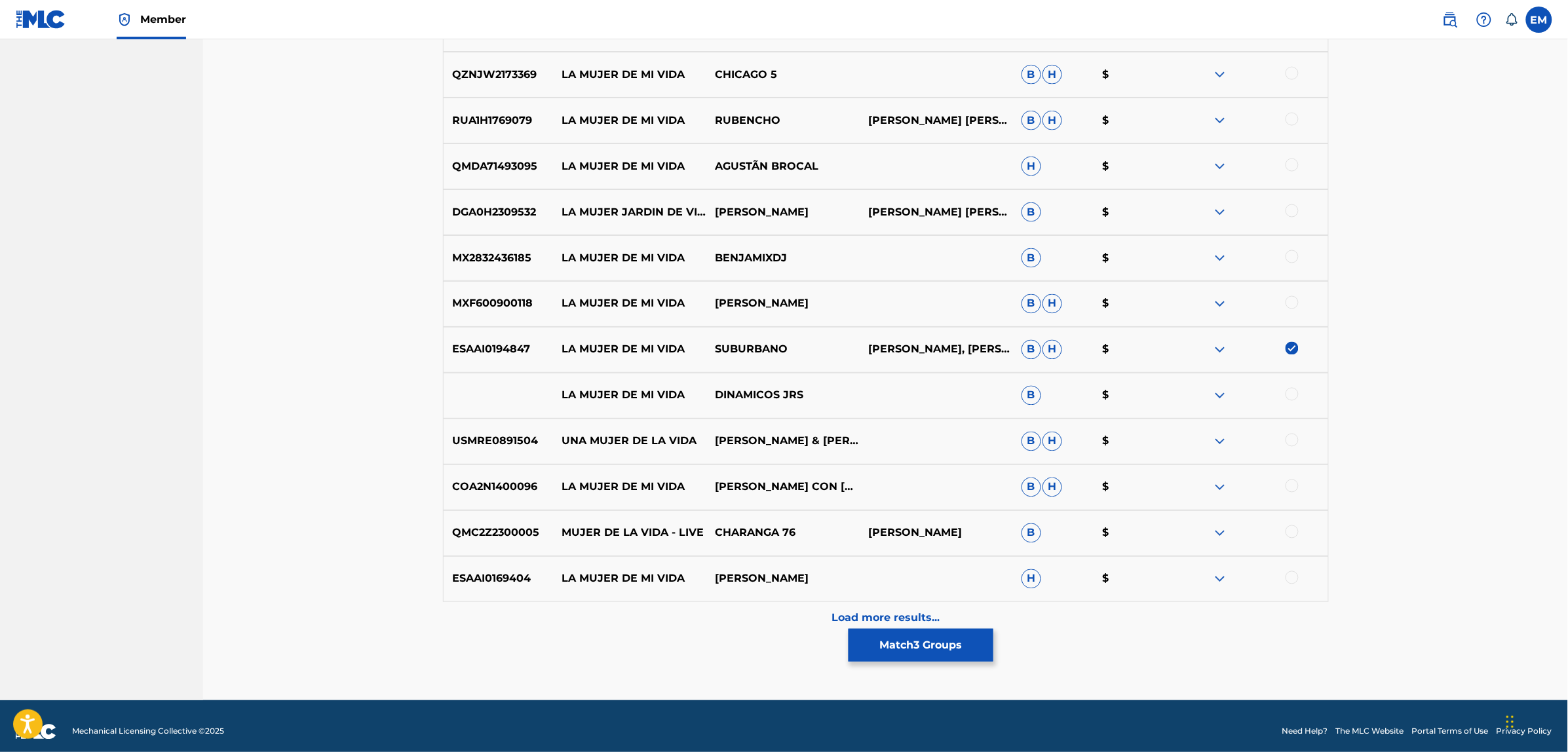
scroll to position [4958, 0]
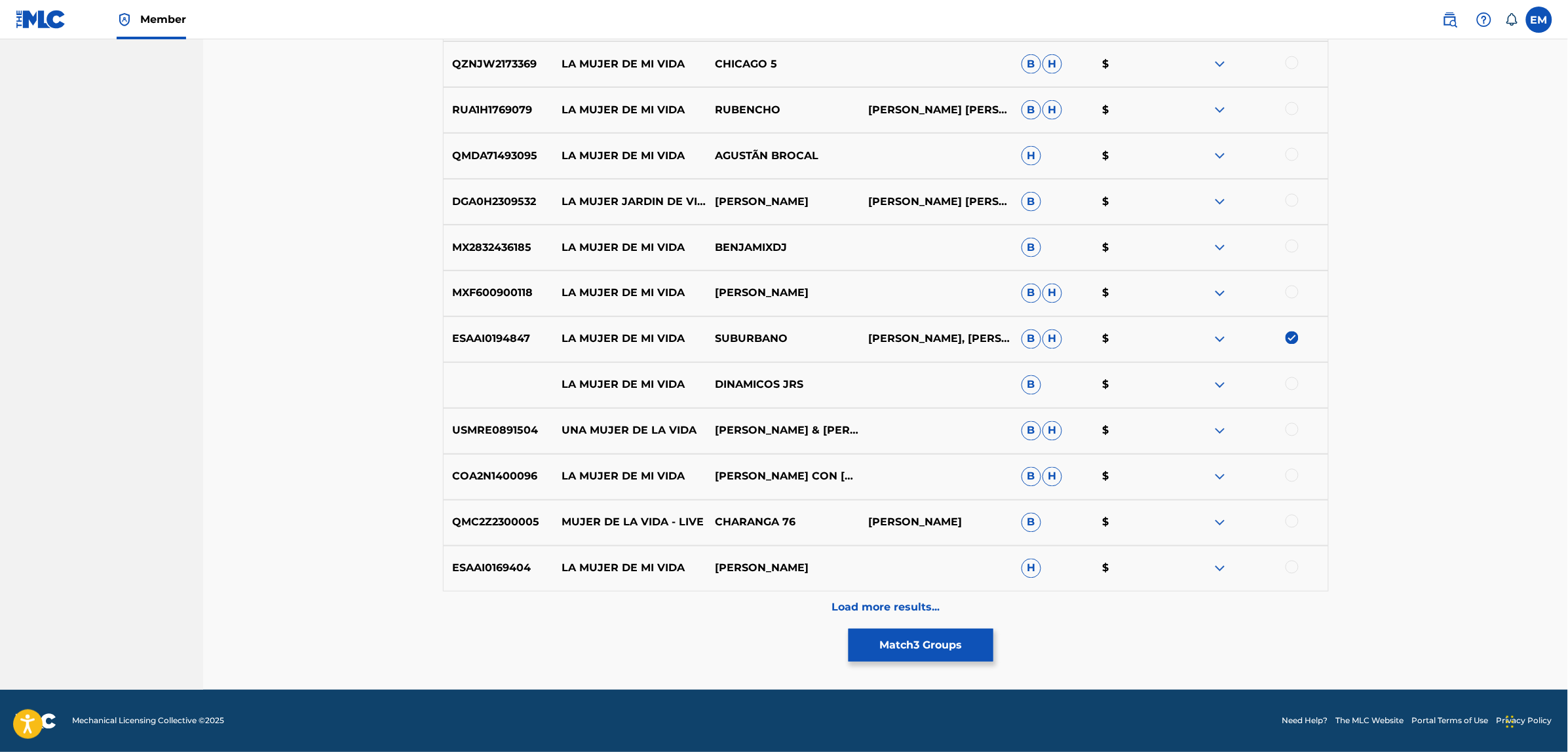
click at [872, 597] on div "Load more results..." at bounding box center [886, 608] width 886 height 33
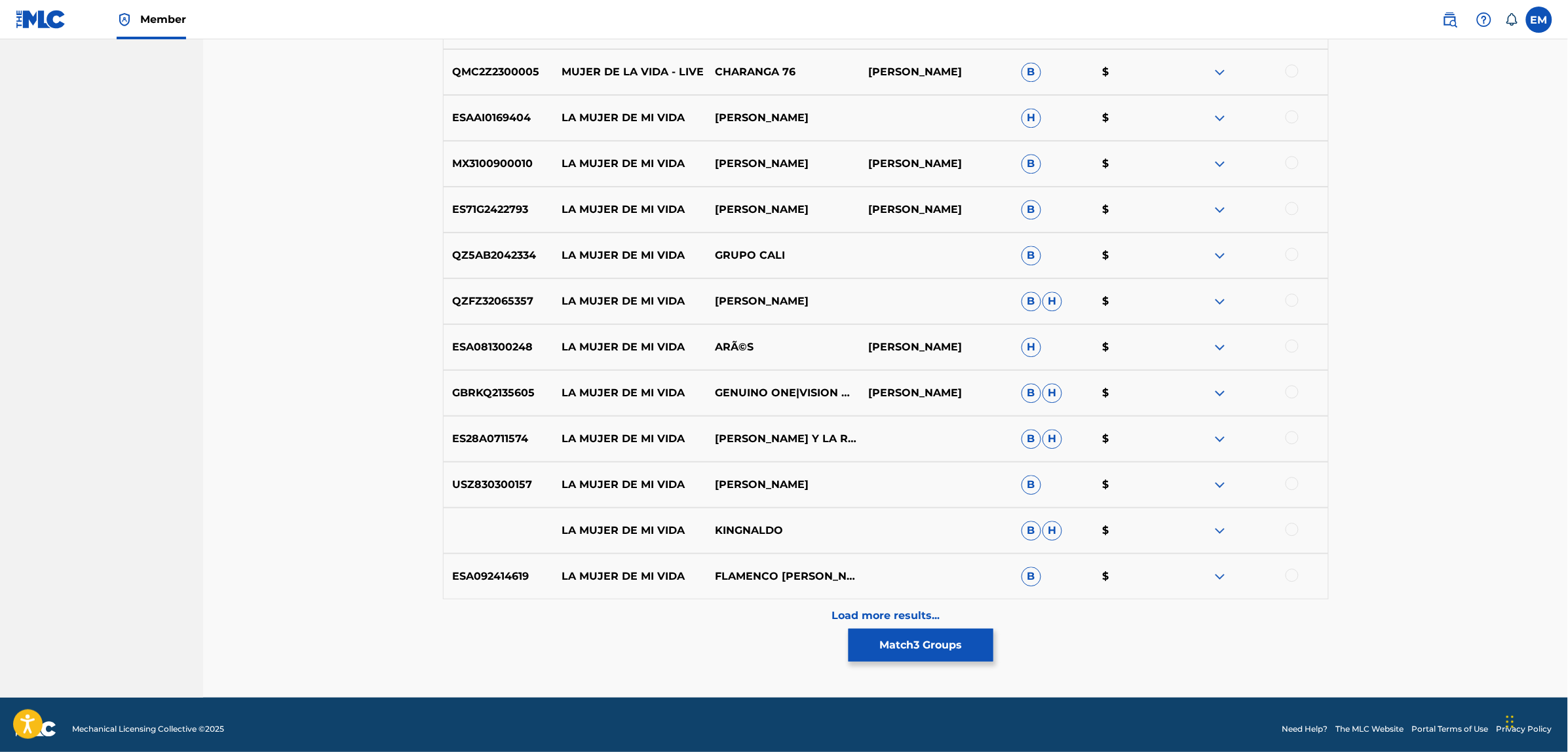
scroll to position [5417, 0]
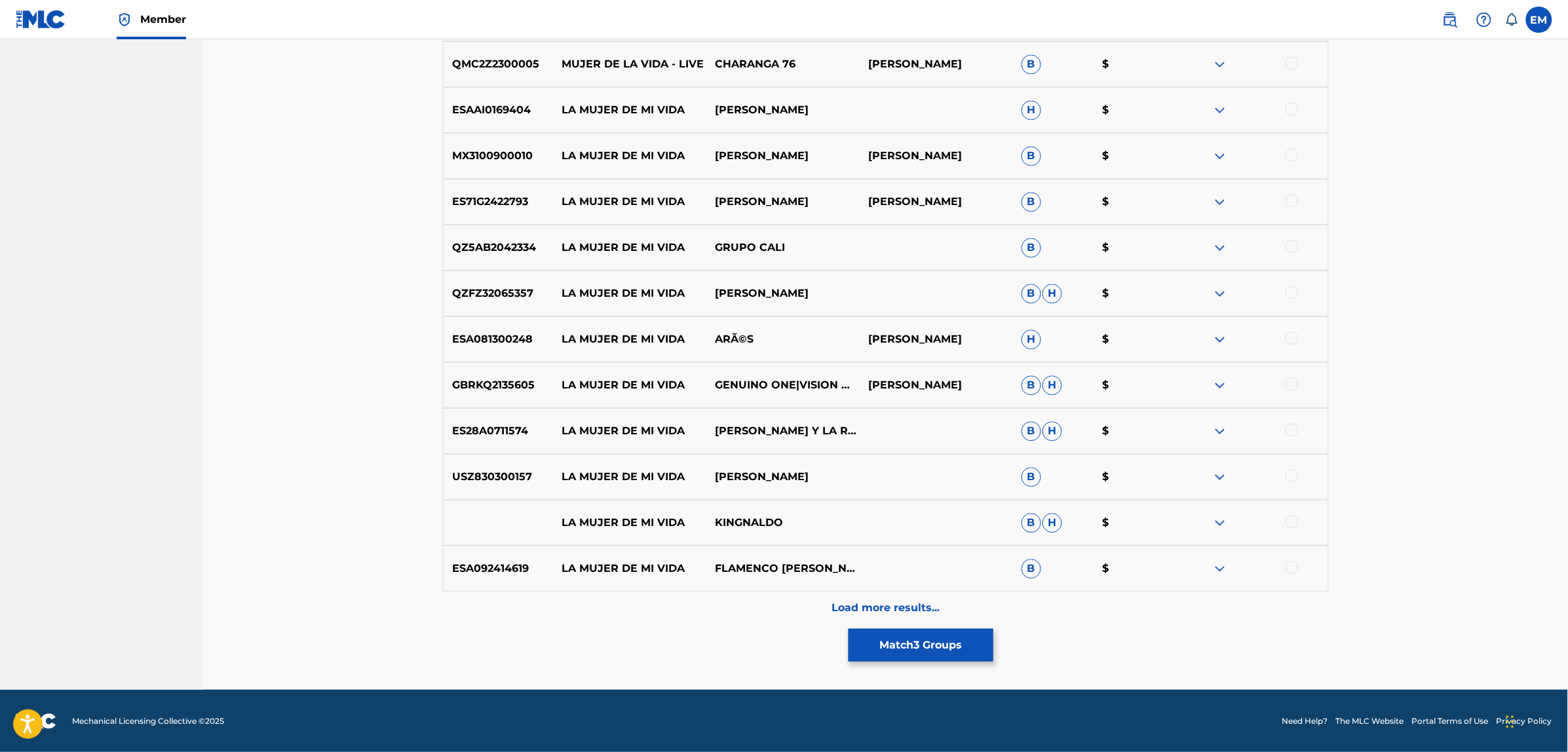
click at [859, 597] on div "Load more results..." at bounding box center [886, 608] width 886 height 33
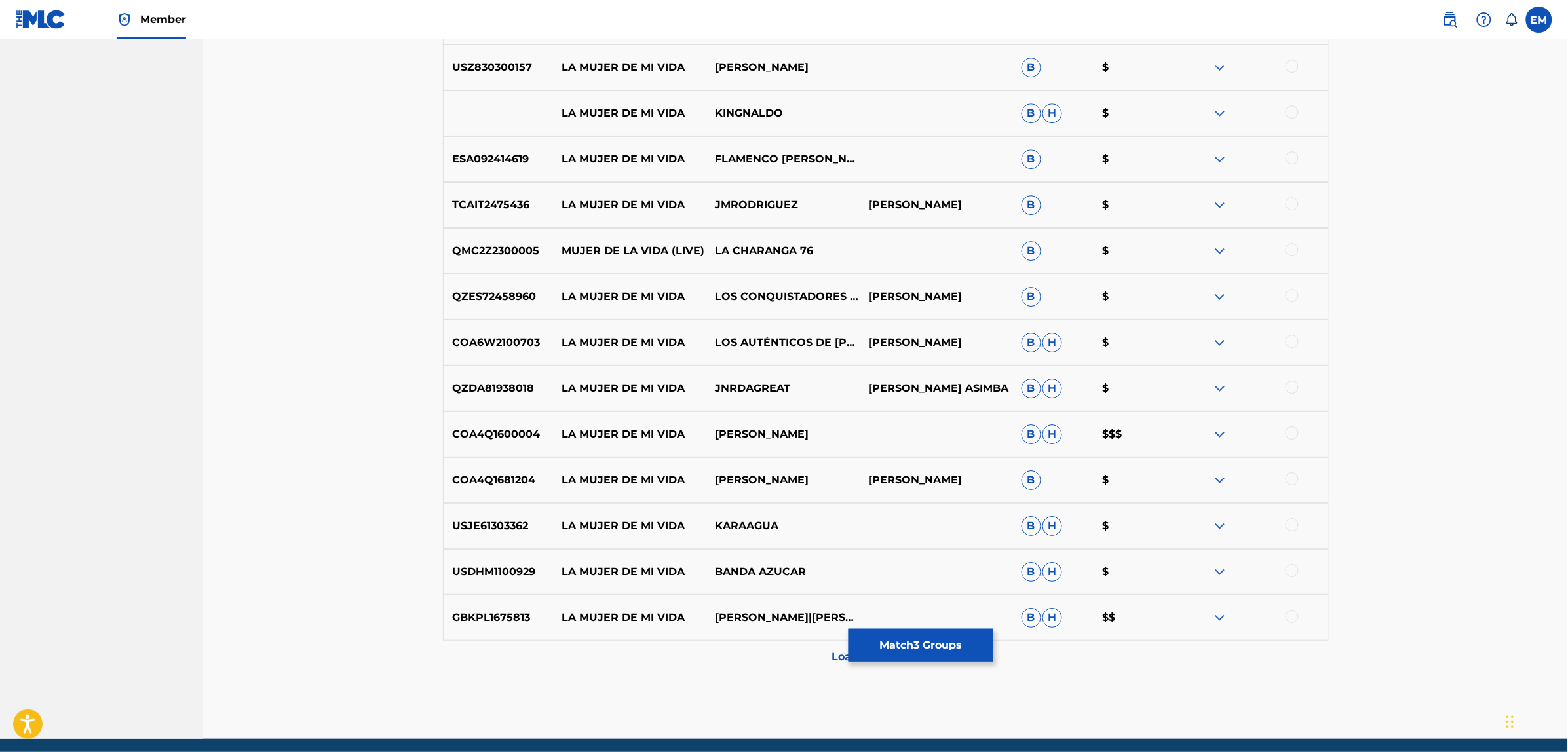
scroll to position [5875, 0]
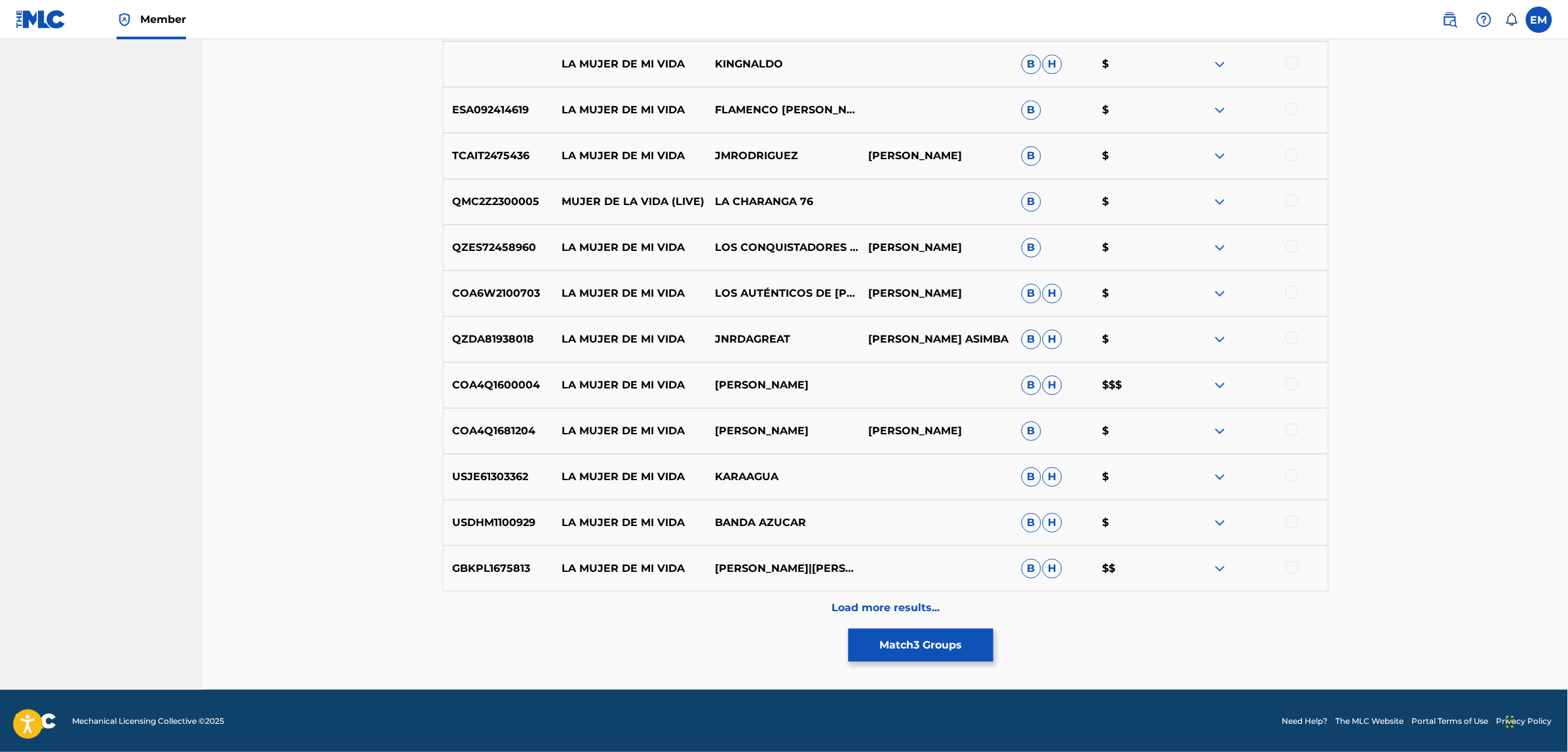
click at [860, 597] on div "Load more results..." at bounding box center [886, 608] width 886 height 33
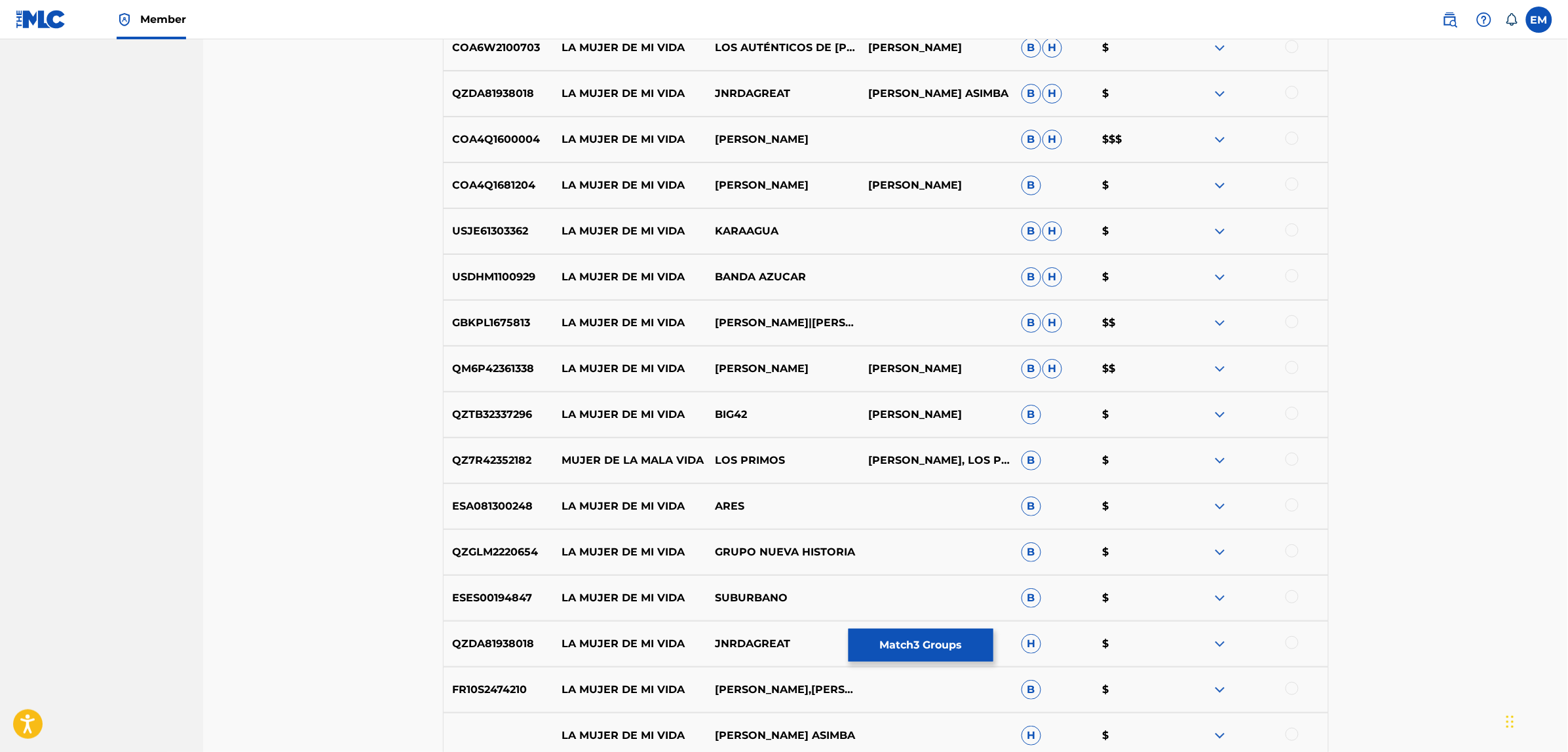
scroll to position [6204, 0]
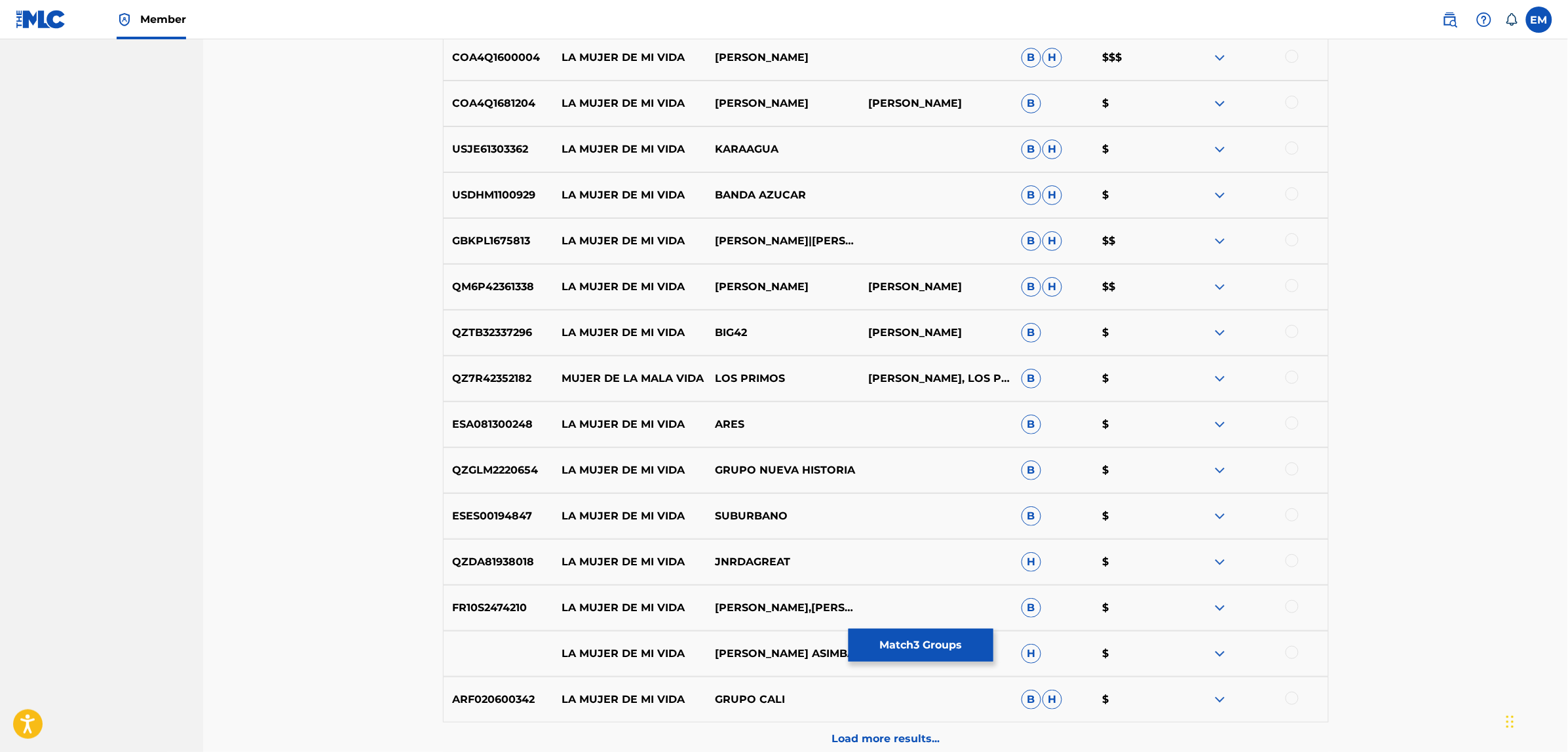
click at [1291, 518] on div at bounding box center [1291, 515] width 13 height 13
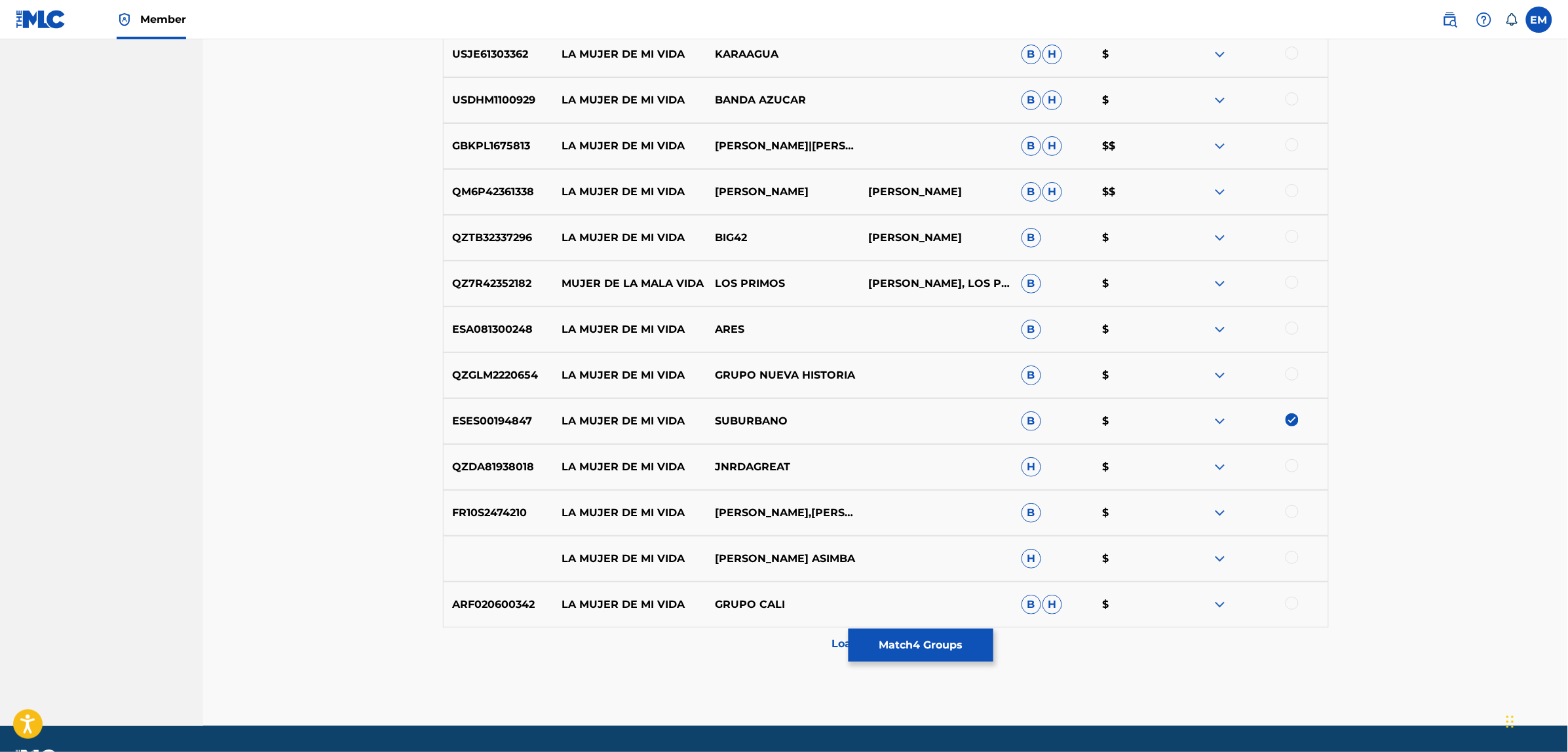
scroll to position [6335, 0]
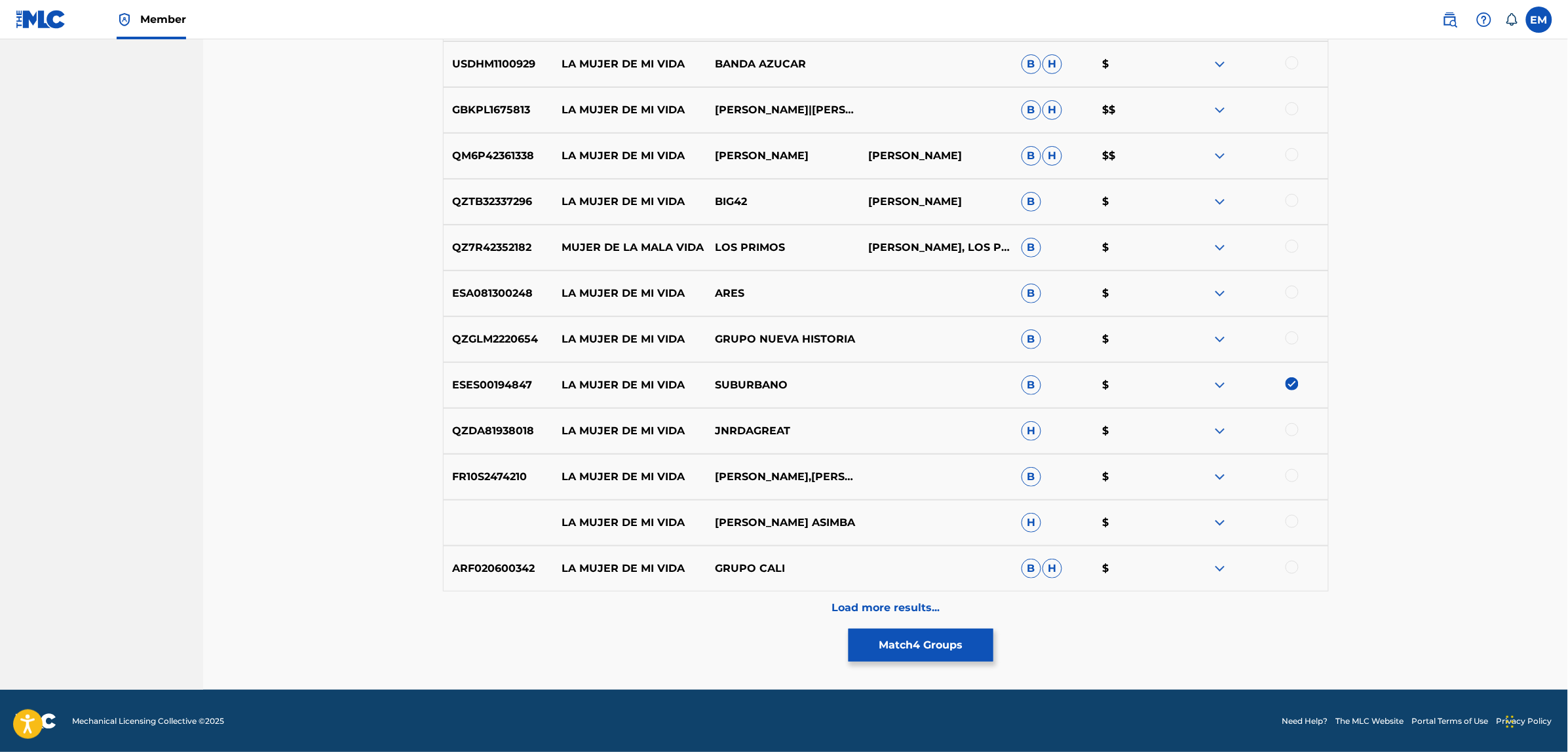
click at [945, 608] on div "Load more results..." at bounding box center [886, 608] width 886 height 33
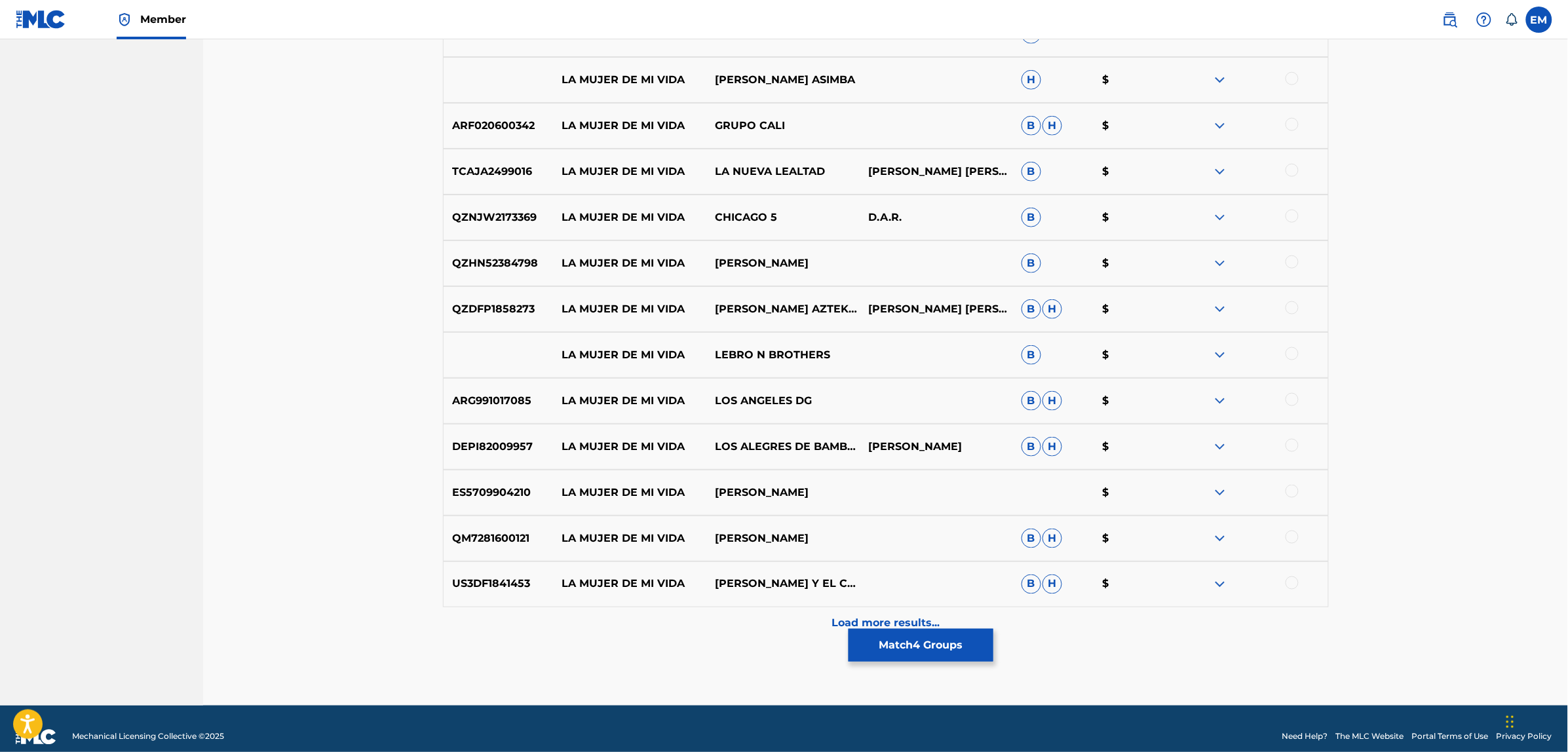
scroll to position [6793, 0]
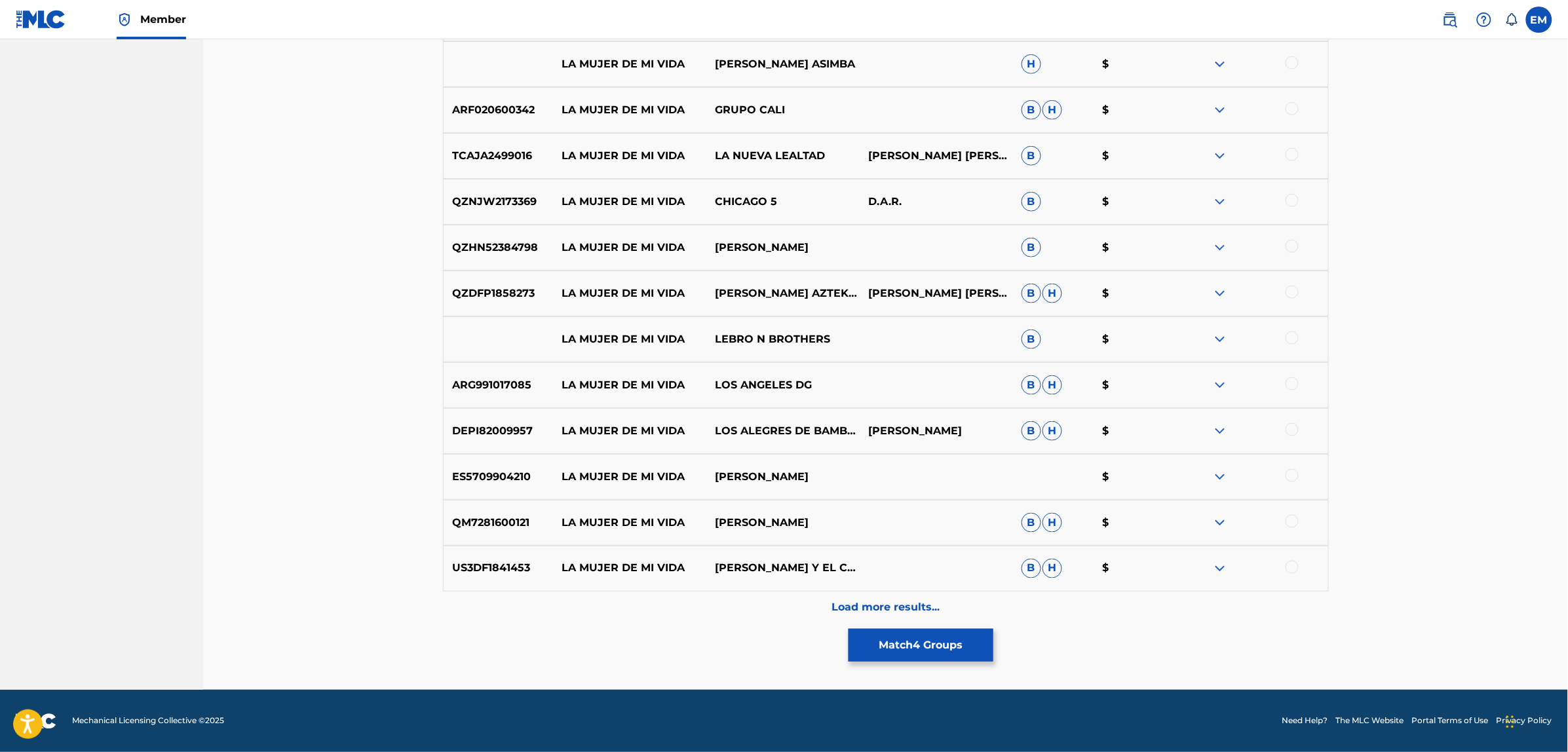
click at [860, 604] on p "Load more results..." at bounding box center [886, 608] width 109 height 16
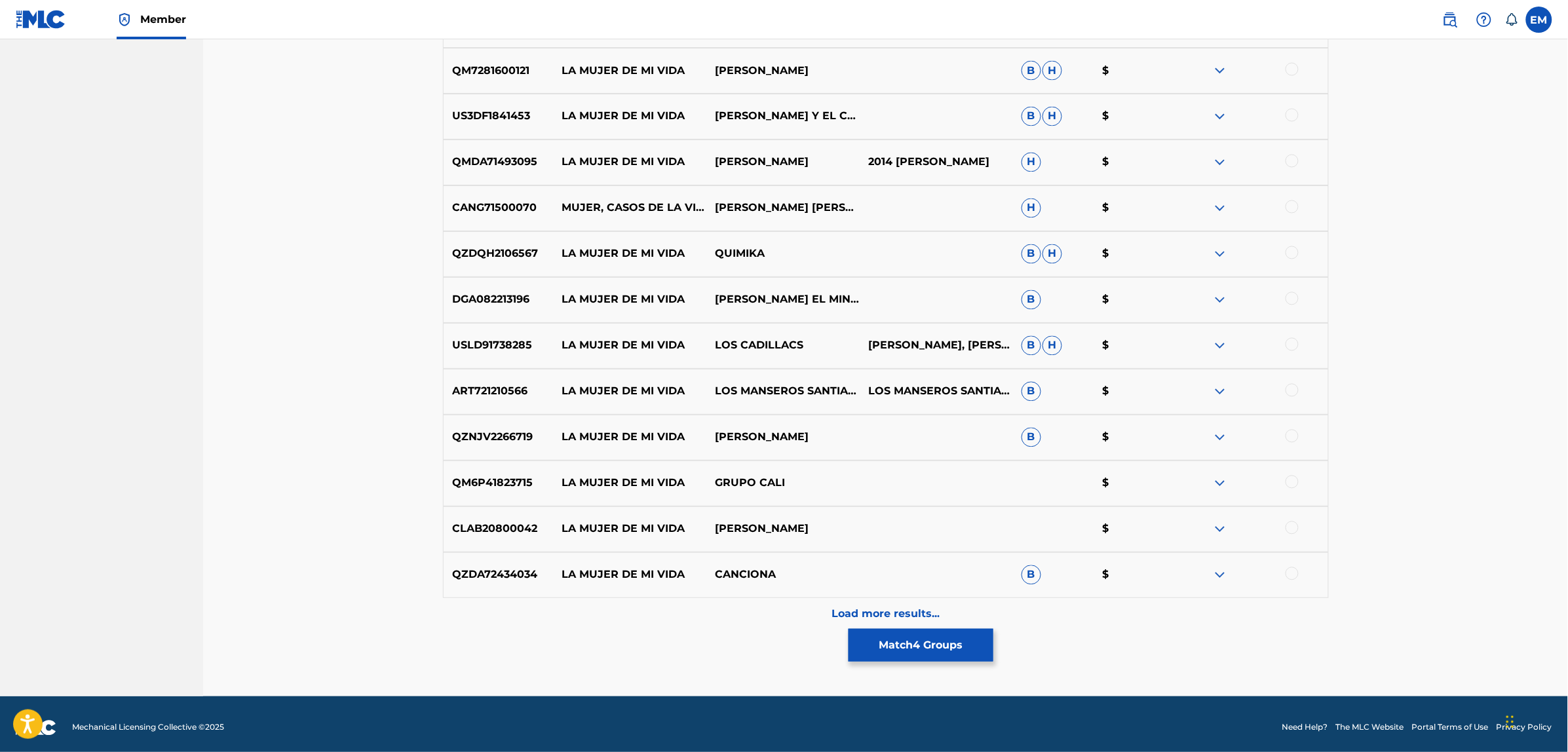
scroll to position [7252, 0]
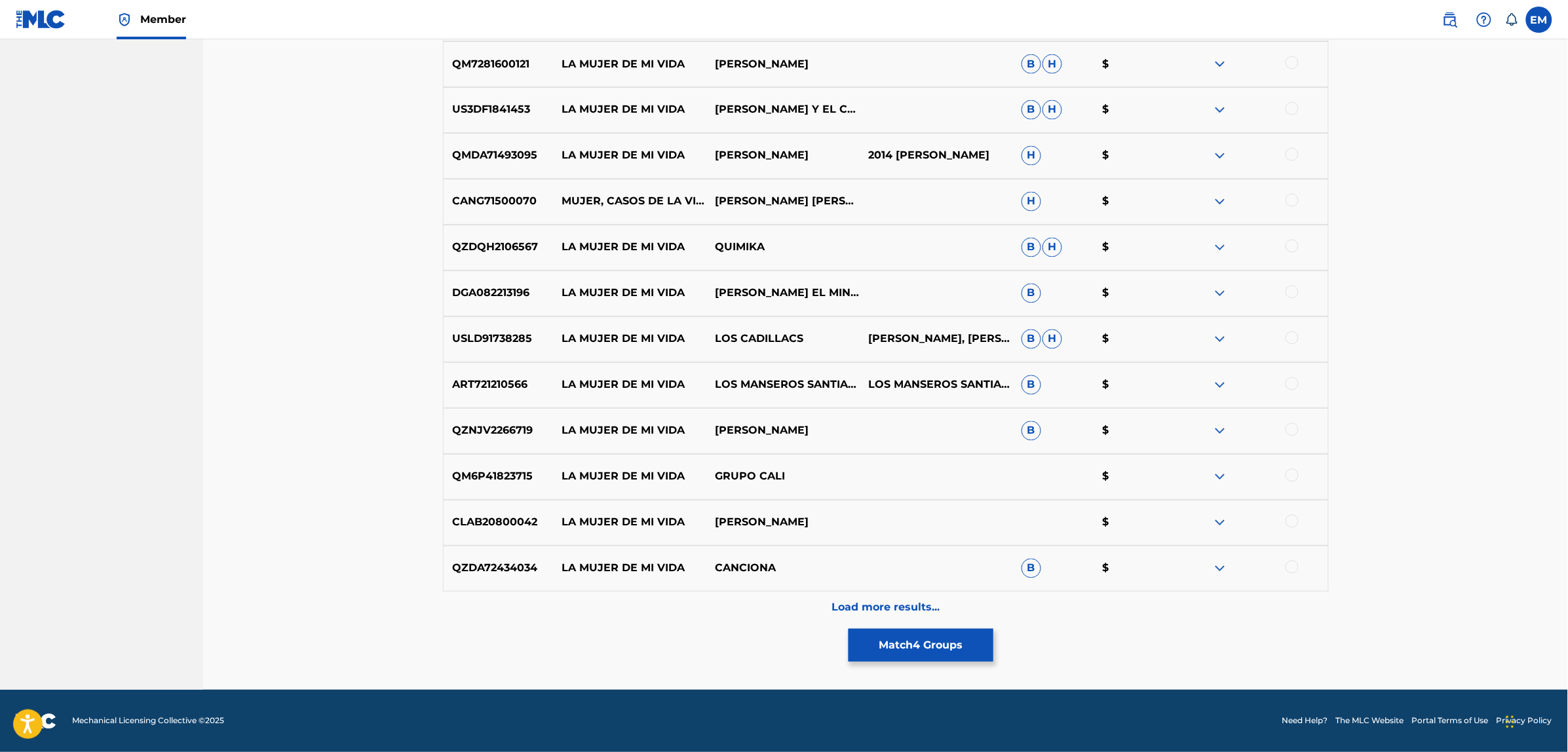
click at [898, 608] on p "Load more results..." at bounding box center [886, 608] width 109 height 16
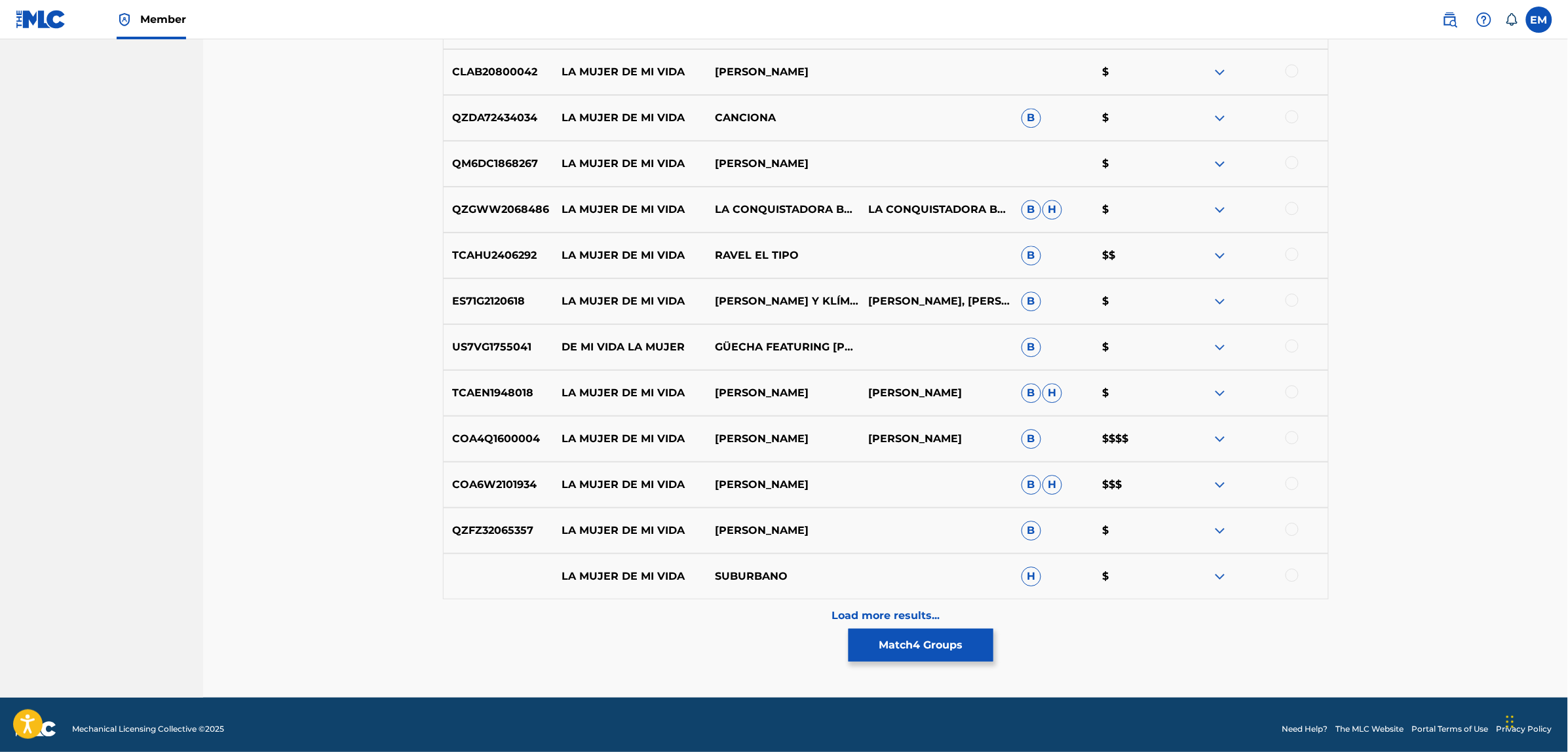
scroll to position [7710, 0]
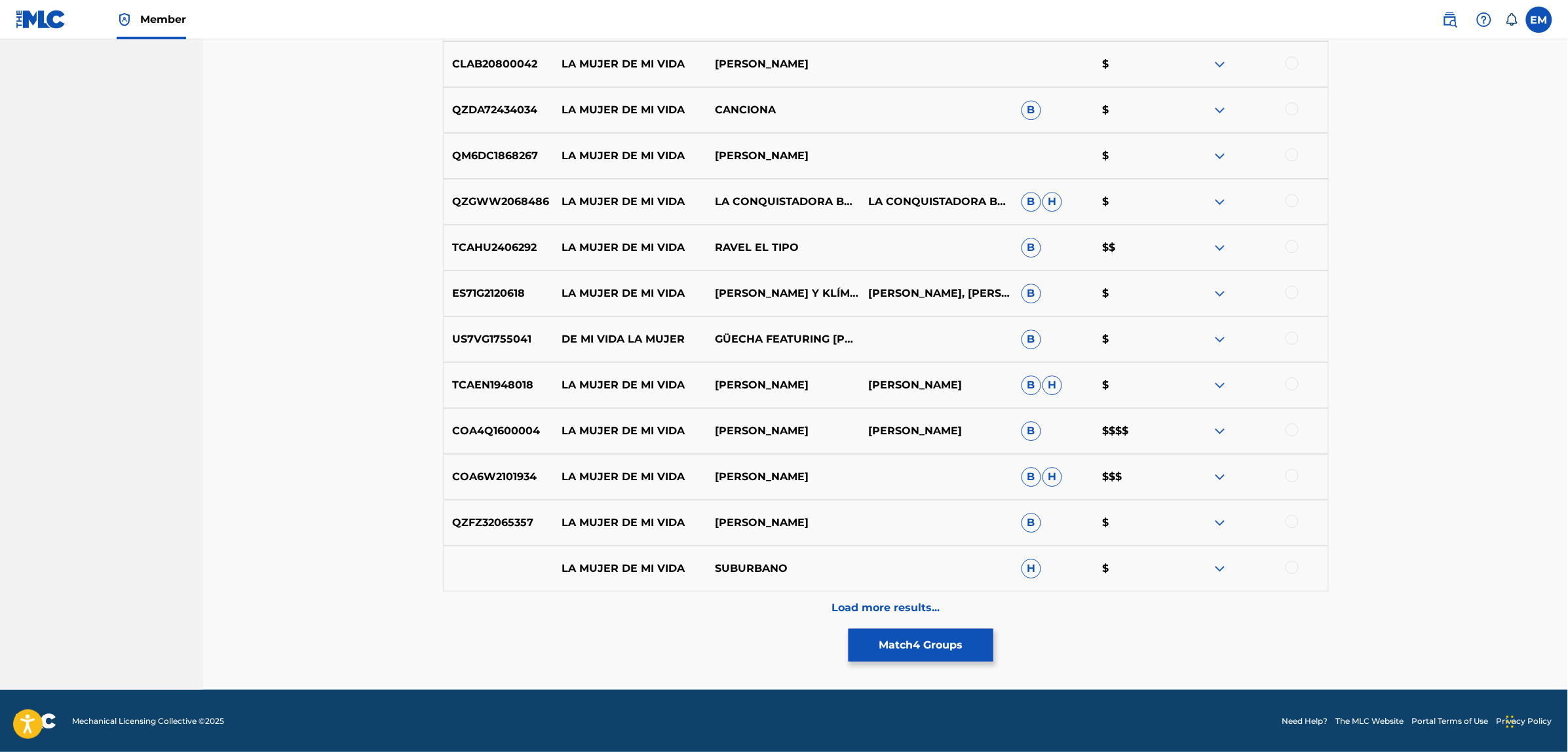
click at [1295, 569] on div at bounding box center [1291, 567] width 13 height 13
click at [905, 597] on div "Load more results..." at bounding box center [886, 608] width 886 height 33
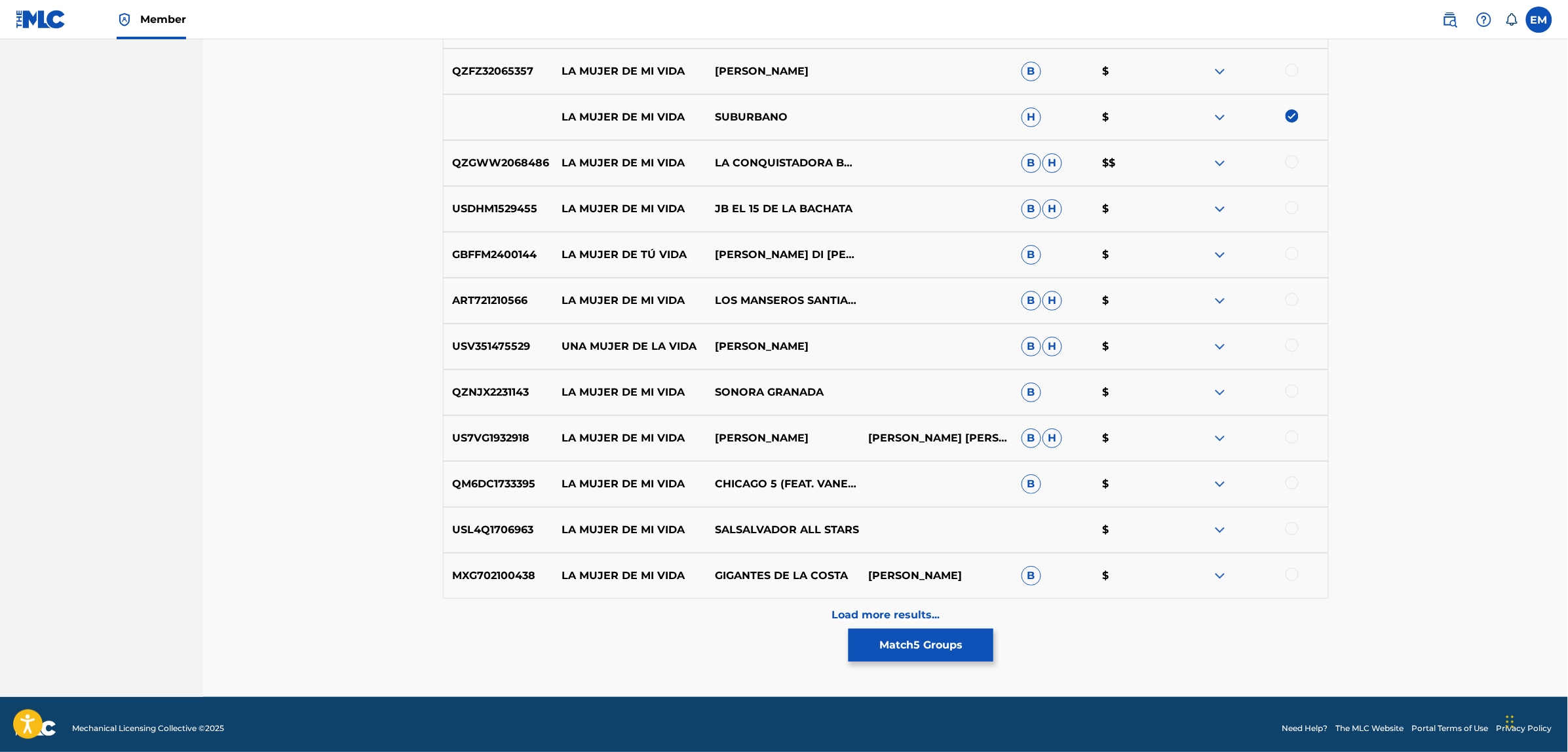
scroll to position [8169, 0]
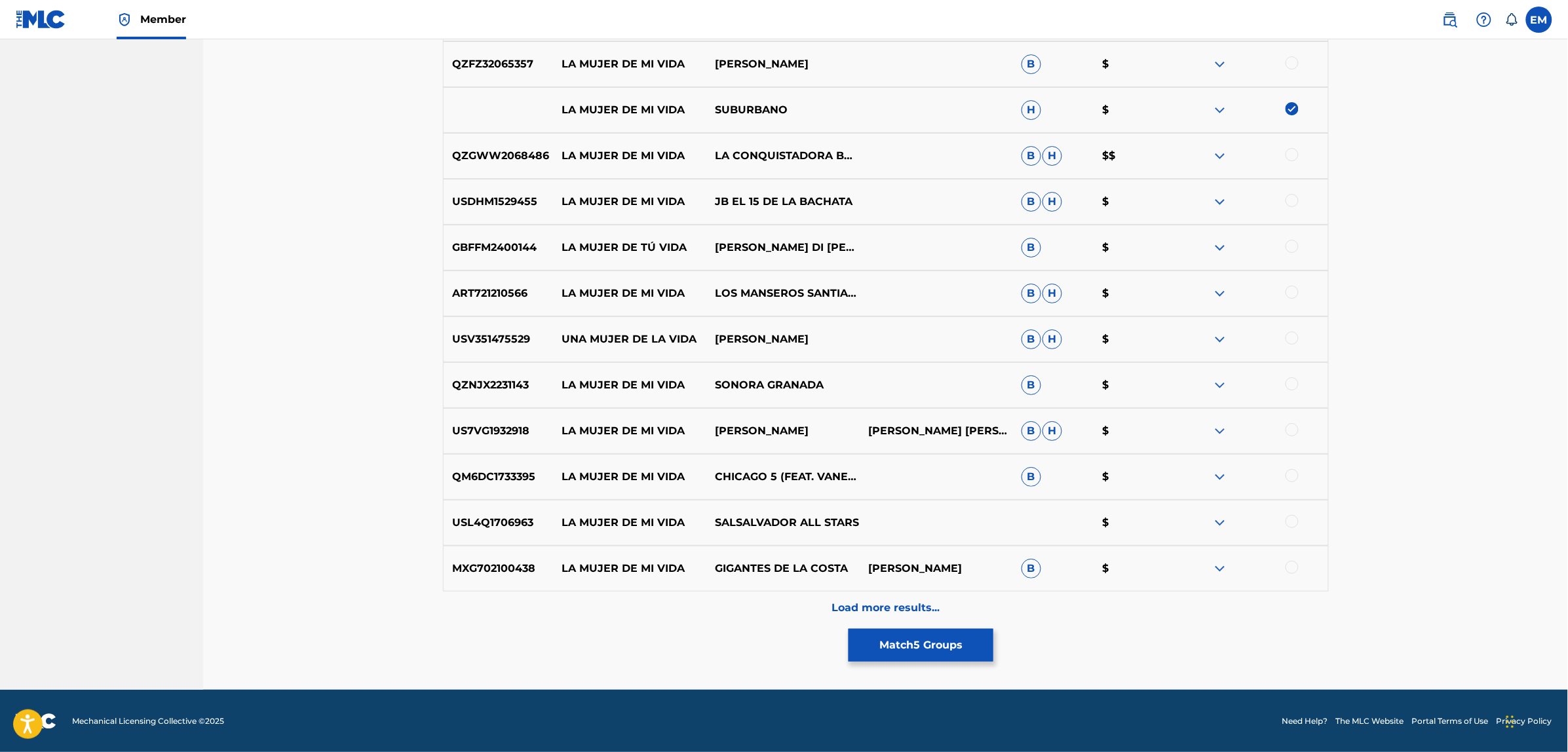
click at [872, 603] on p "Load more results..." at bounding box center [886, 608] width 109 height 16
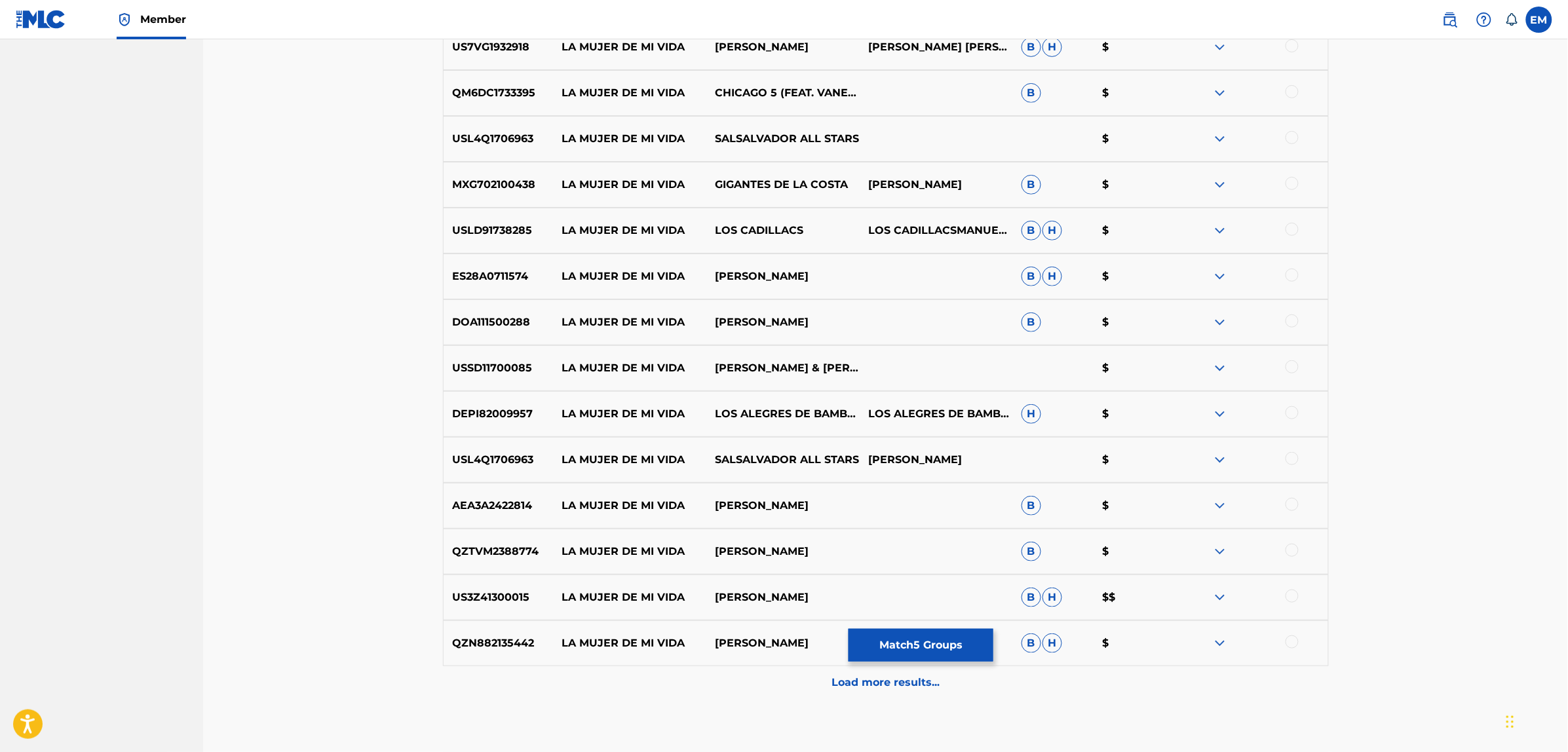
scroll to position [8628, 0]
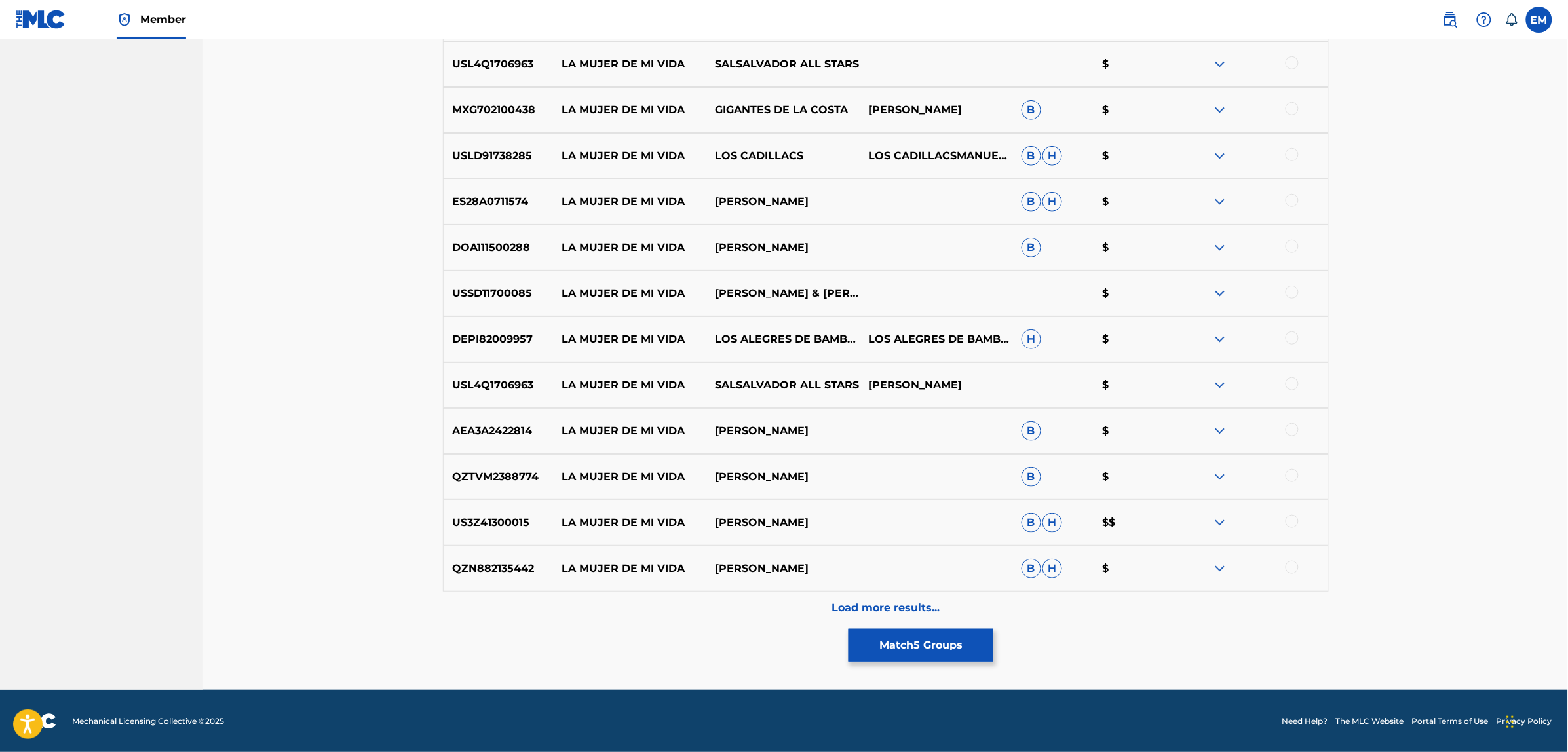
click at [829, 591] on div "Load more results..." at bounding box center [886, 608] width 886 height 33
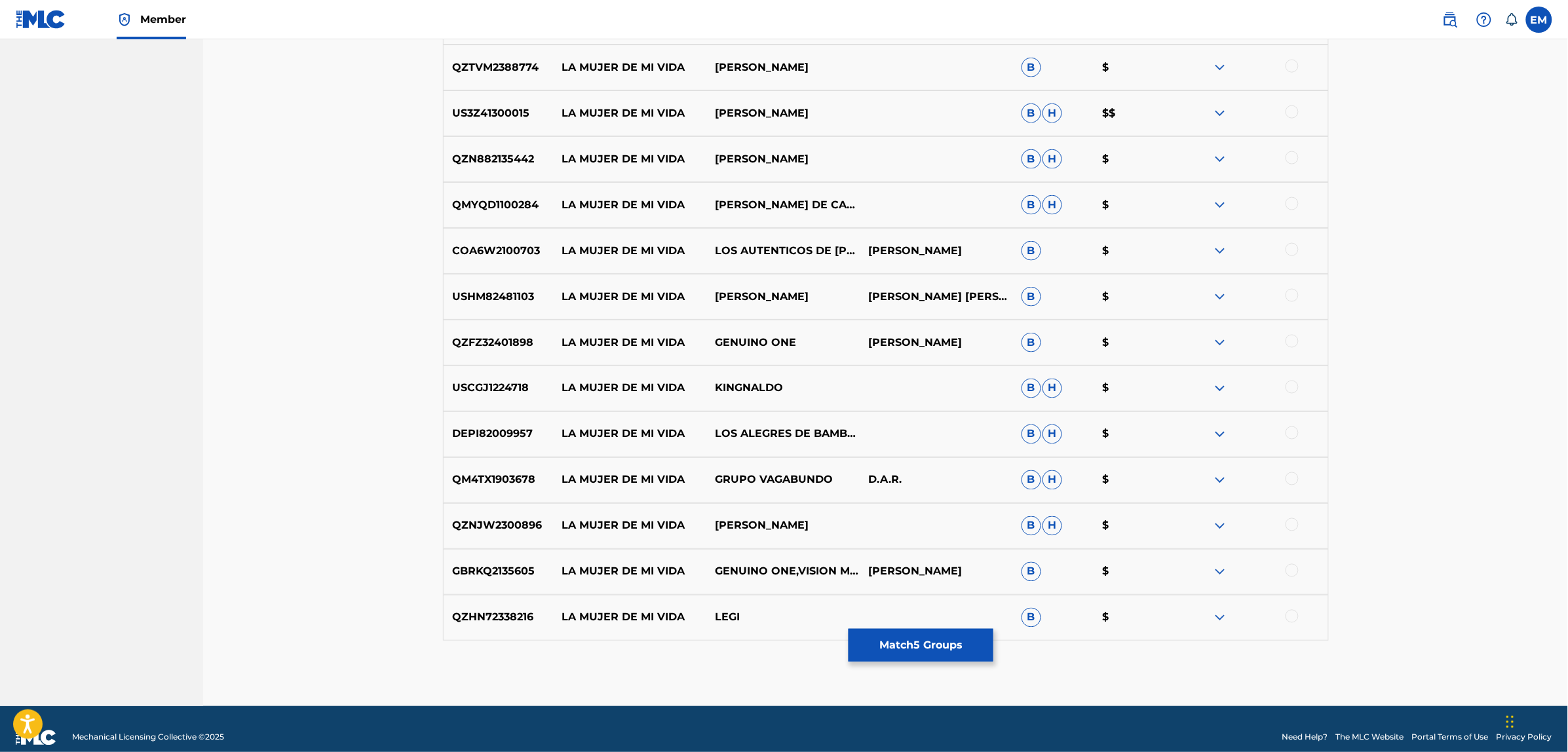
scroll to position [9054, 0]
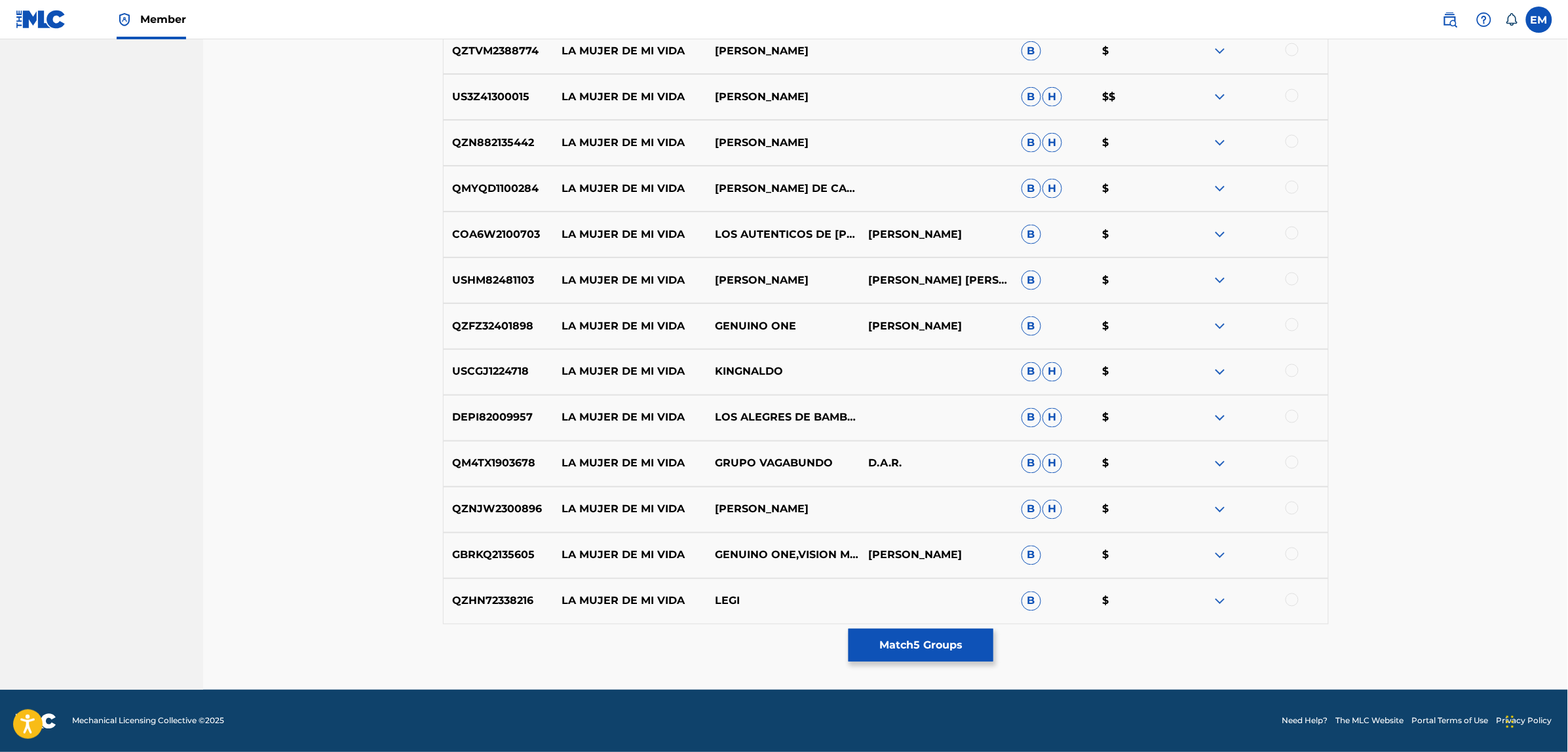
click at [912, 639] on button "Match 5 Groups" at bounding box center [920, 645] width 145 height 33
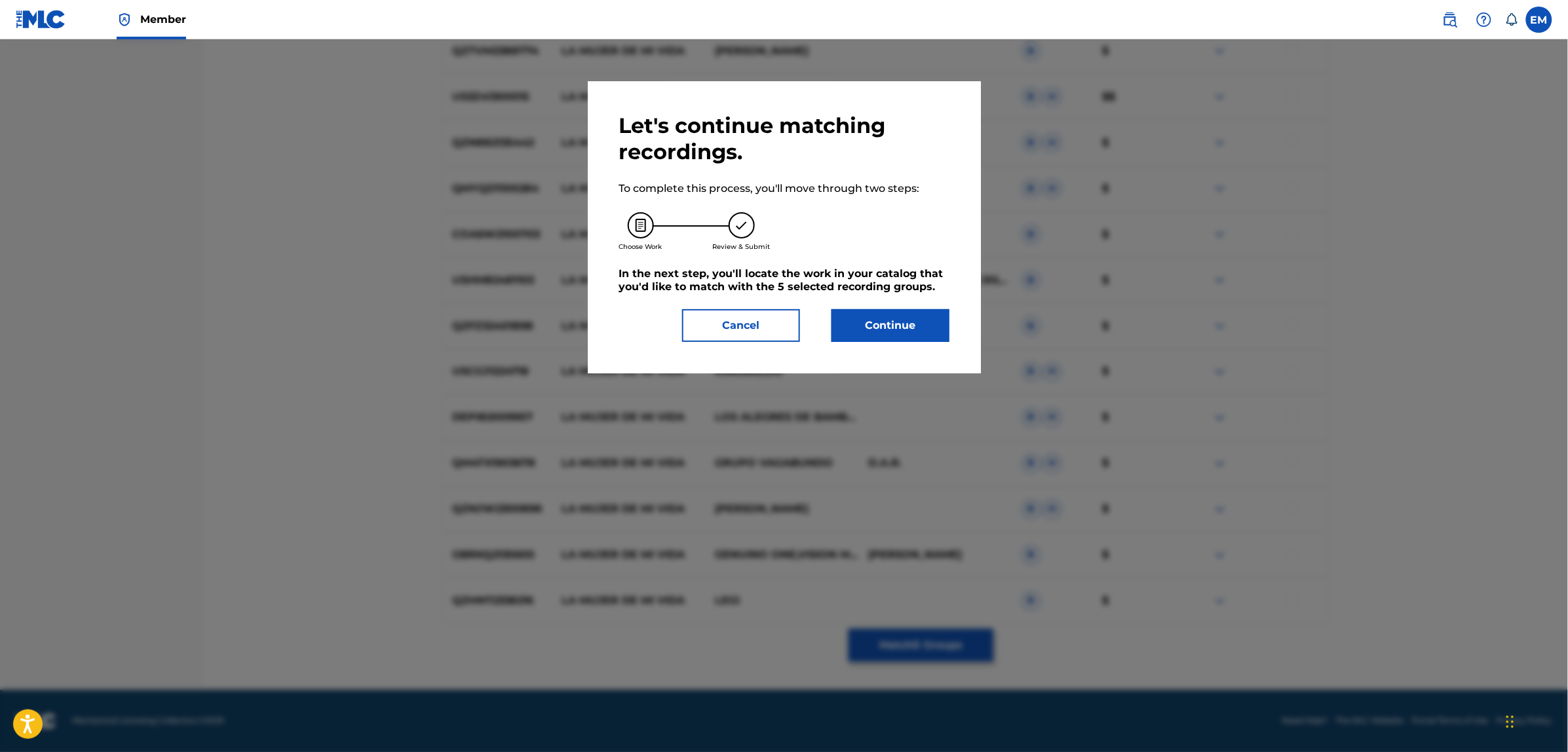
click at [878, 326] on button "Continue" at bounding box center [891, 326] width 118 height 33
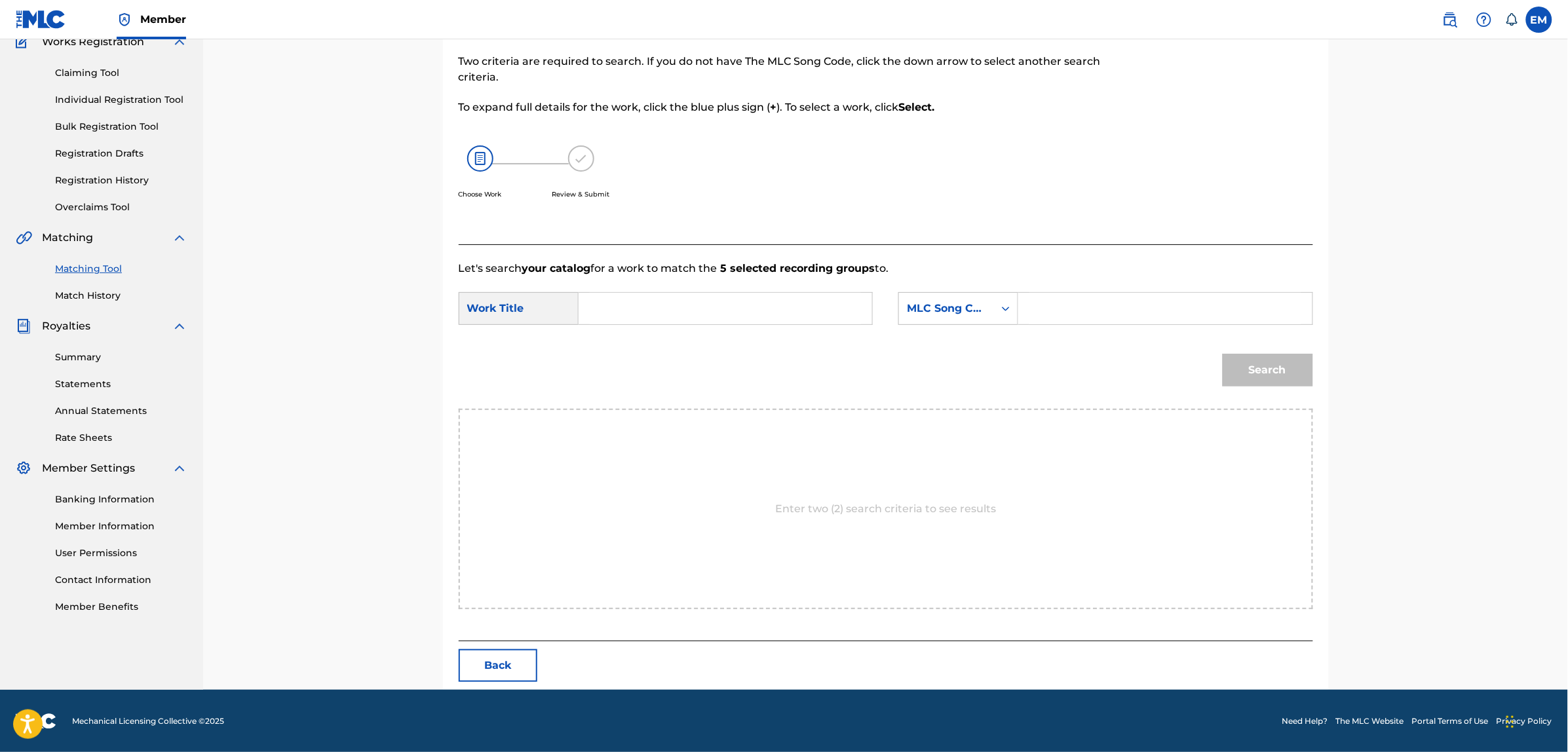
click at [669, 299] on input "Search Form" at bounding box center [725, 308] width 271 height 31
type input "la mujer de mi vida"
drag, startPoint x: 1058, startPoint y: 306, endPoint x: 999, endPoint y: 311, distance: 59.2
click at [1058, 306] on input "Search Form" at bounding box center [1164, 308] width 271 height 31
click at [954, 311] on div "MLC Song Code" at bounding box center [945, 308] width 79 height 16
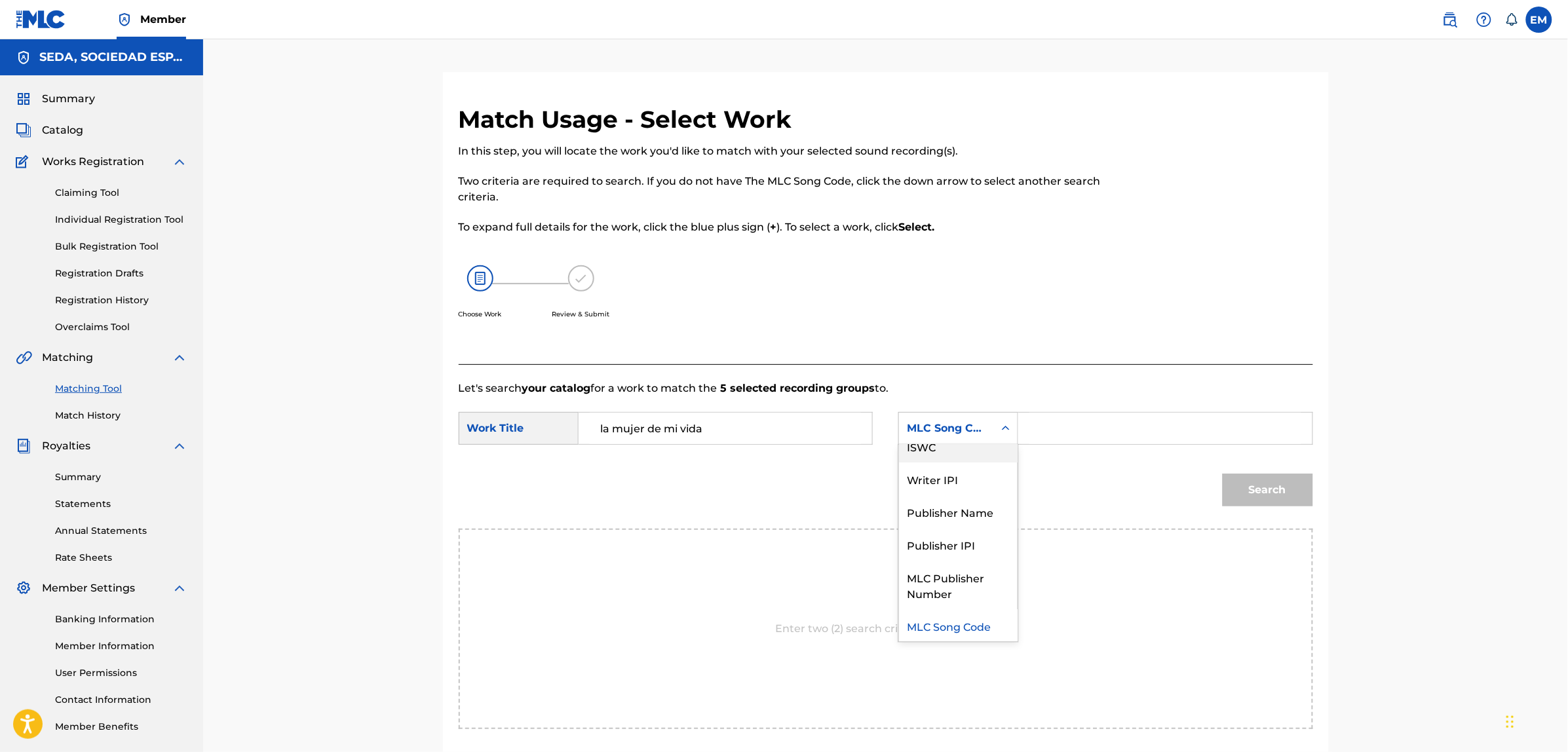
scroll to position [0, 0]
click at [968, 458] on div "Writer Name" at bounding box center [958, 461] width 119 height 33
click at [1043, 416] on input "Search Form" at bounding box center [1164, 428] width 271 height 31
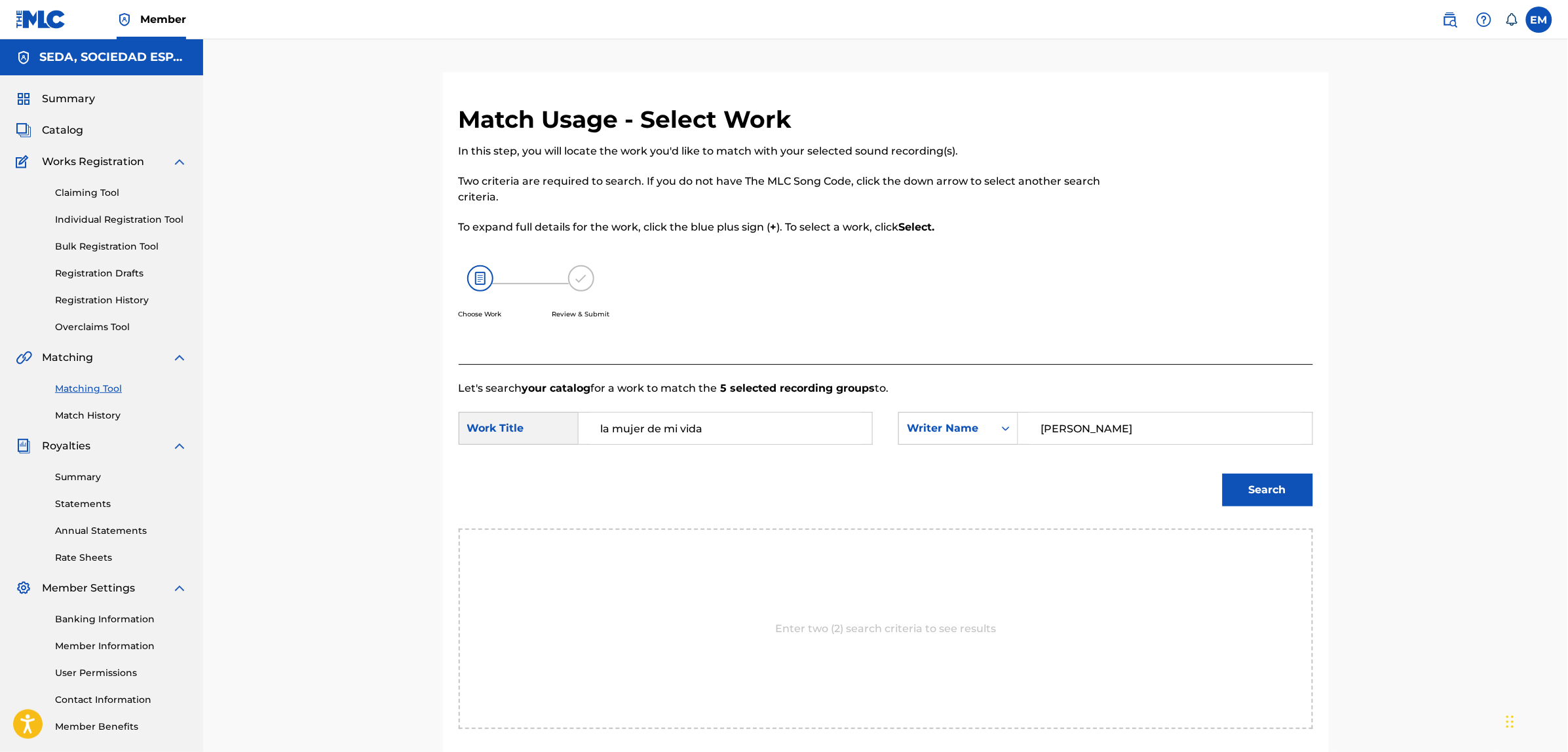
type input "[PERSON_NAME]"
click at [1222, 474] on button "Search" at bounding box center [1268, 491] width 90 height 33
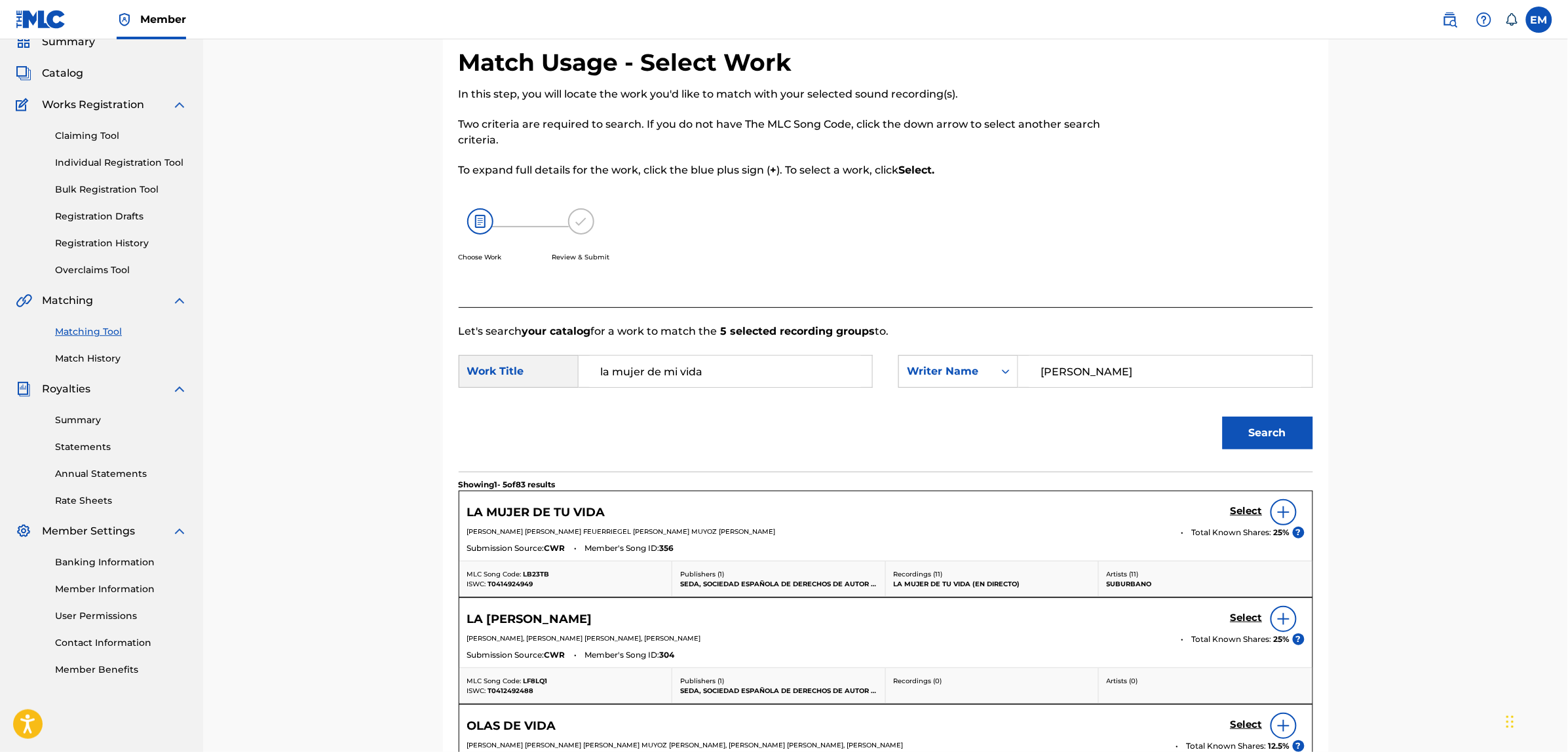
scroll to position [82, 0]
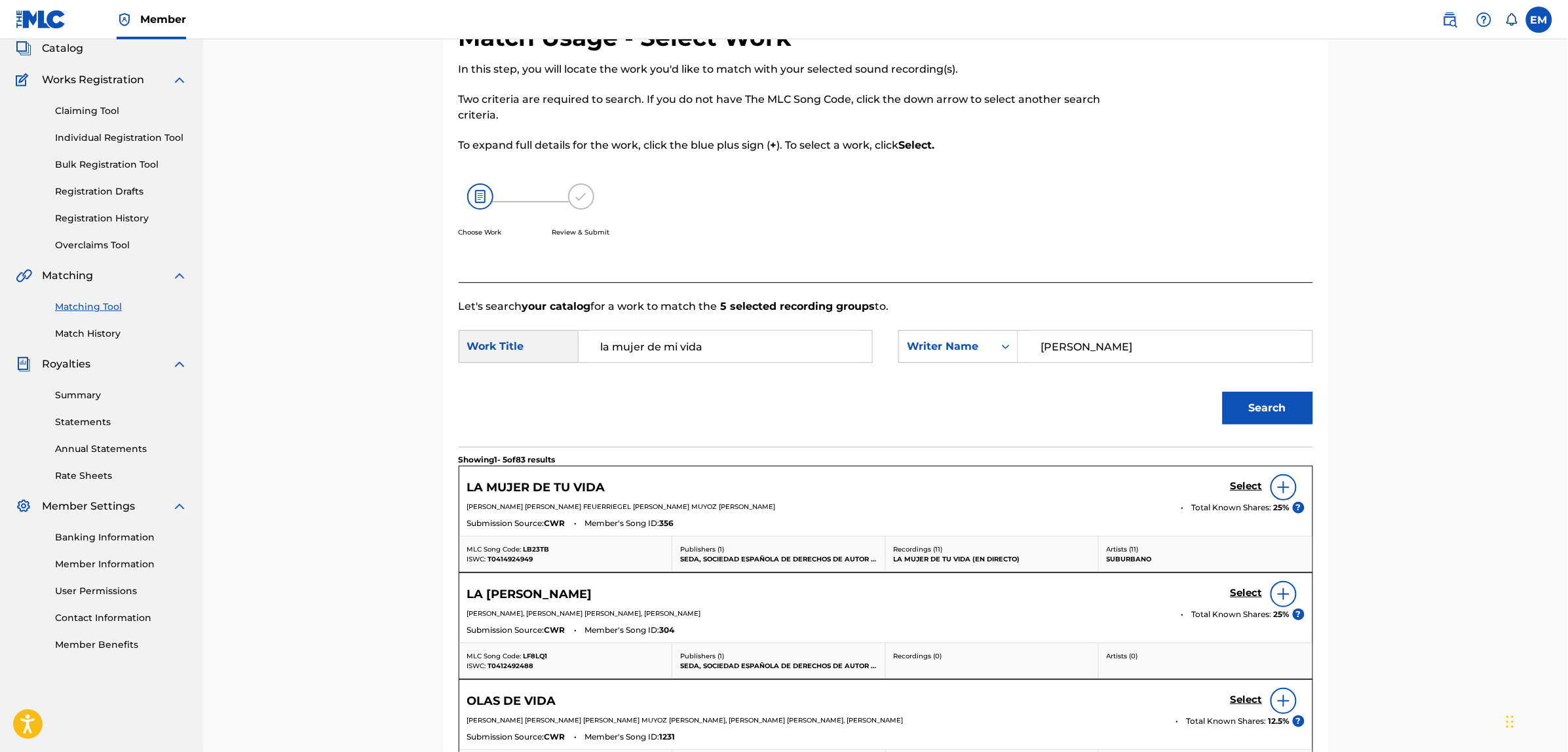
click at [1275, 493] on div at bounding box center [1283, 487] width 26 height 26
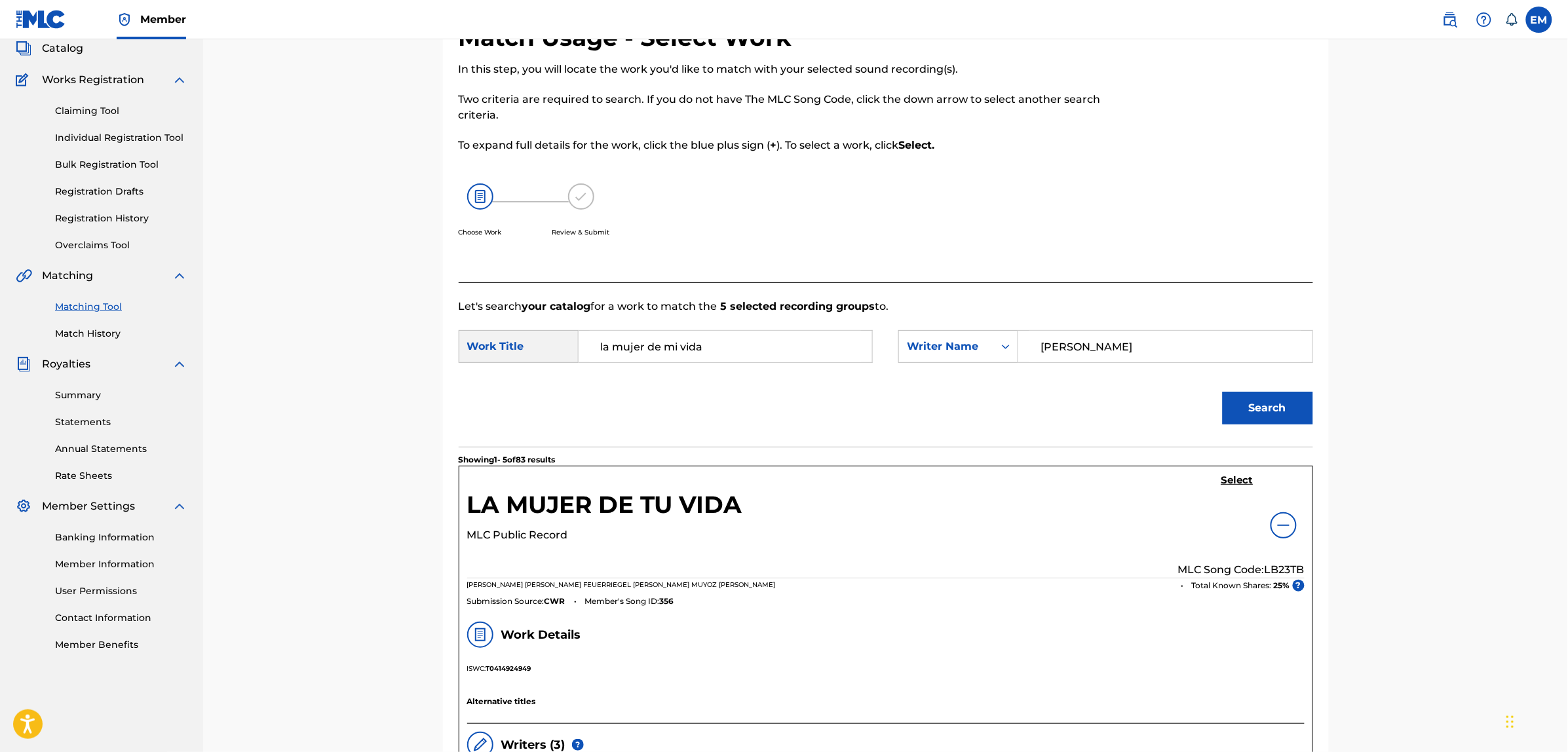
click at [1240, 484] on h5 "Select" at bounding box center [1237, 480] width 32 height 12
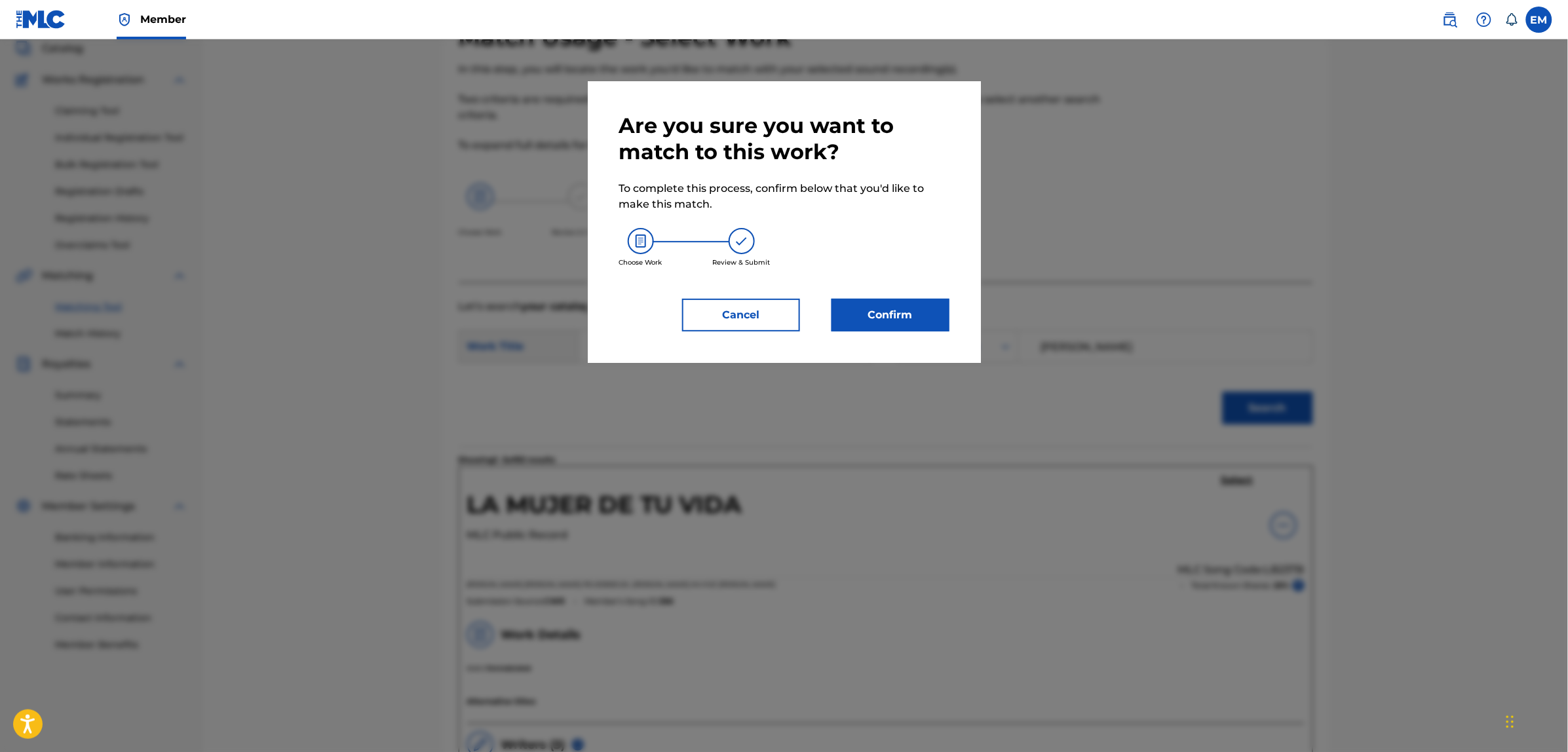
click at [857, 313] on button "Confirm" at bounding box center [891, 315] width 118 height 33
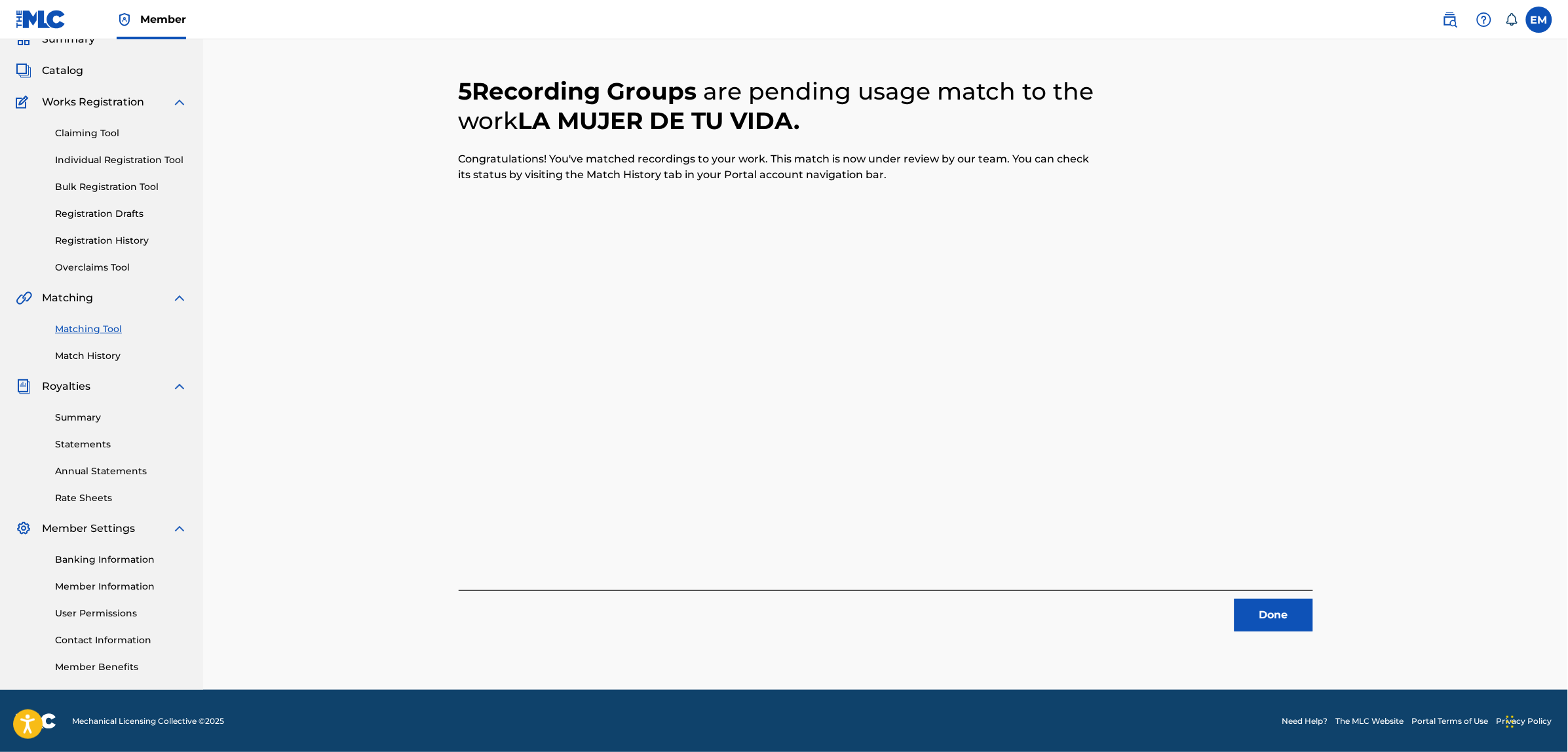
click at [1242, 618] on button "Done" at bounding box center [1274, 616] width 79 height 33
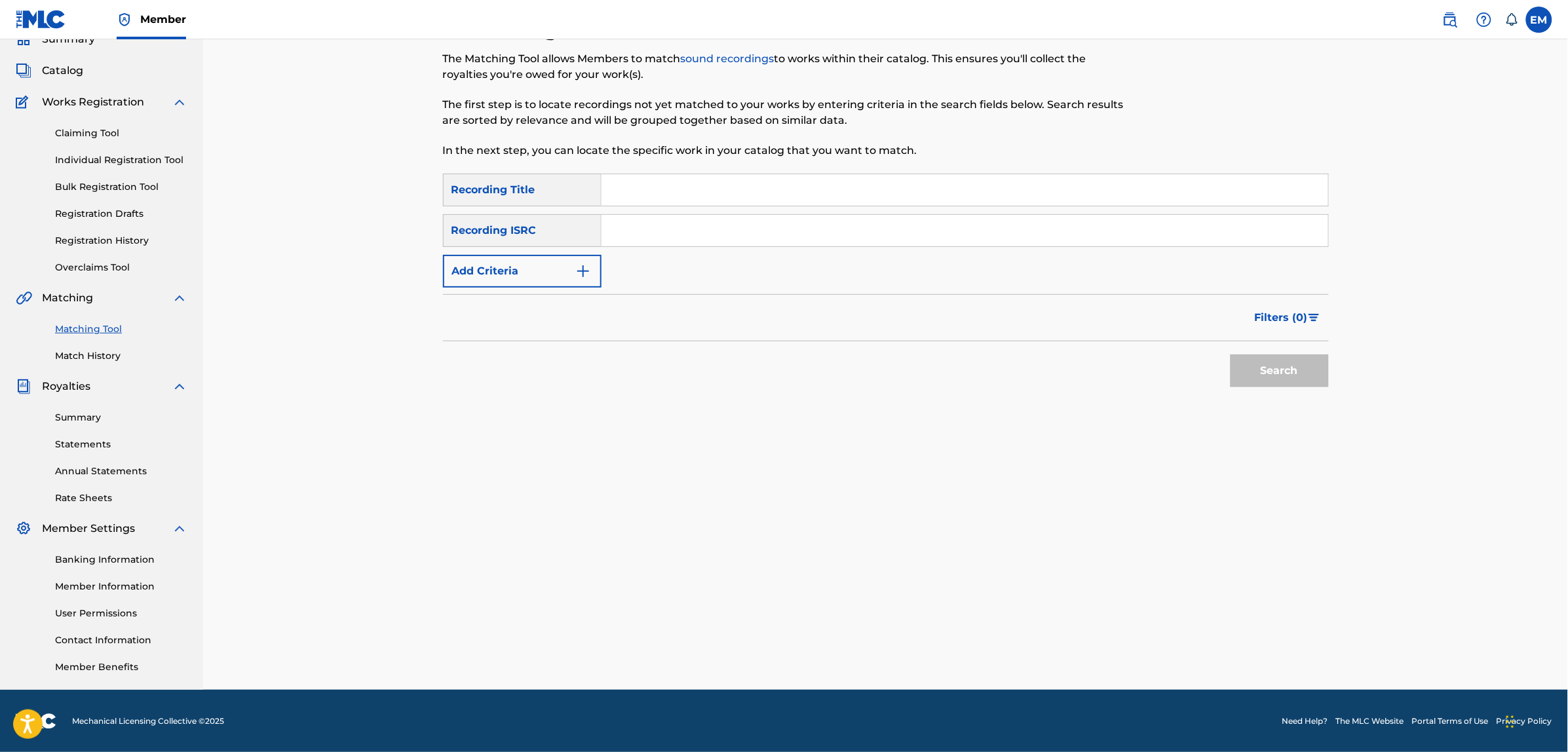
click at [777, 201] on input "Search Form" at bounding box center [965, 190] width 727 height 31
type input "lo que dicen las [PERSON_NAME] de tu mano"
click at [1230, 354] on button "Search" at bounding box center [1279, 371] width 98 height 33
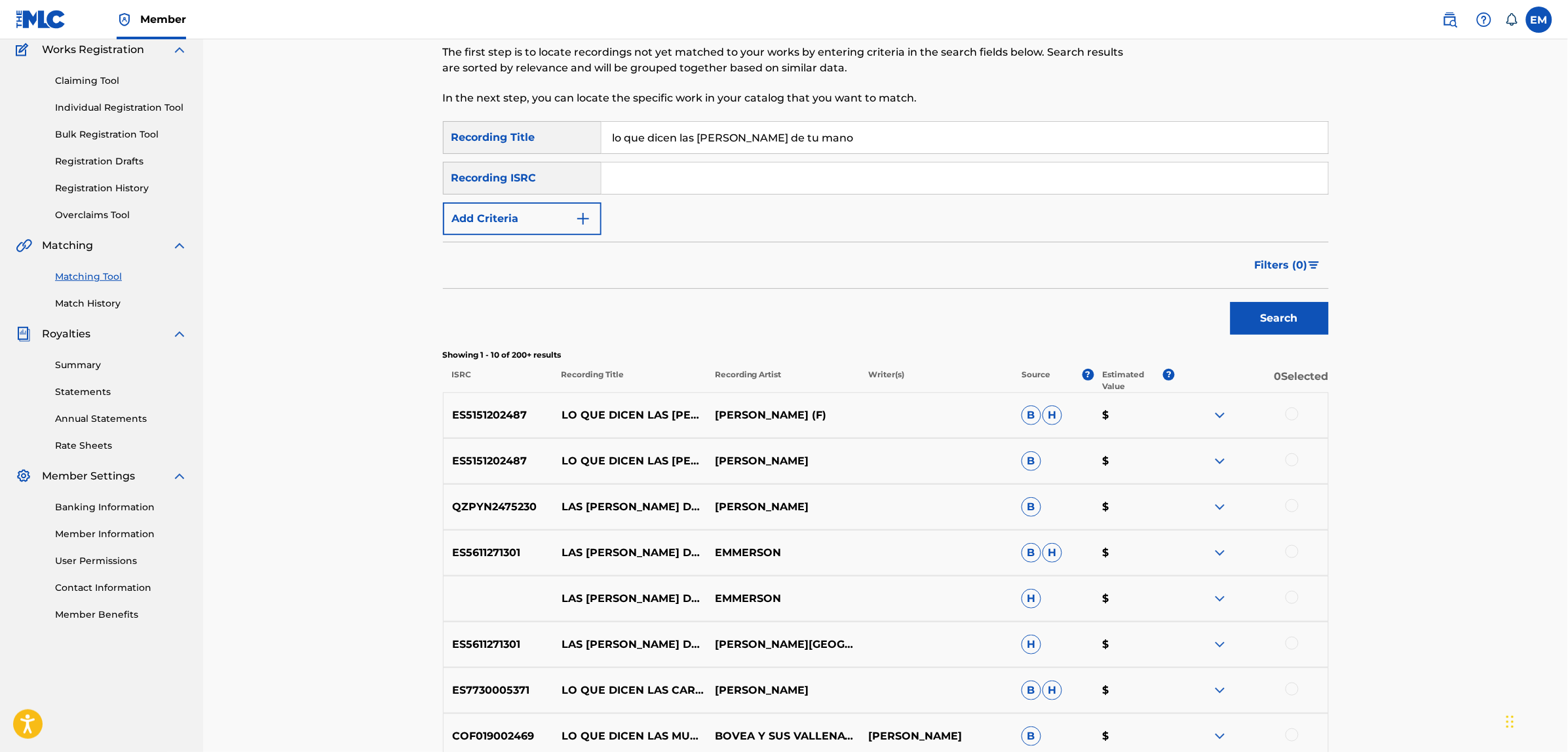
scroll to position [142, 0]
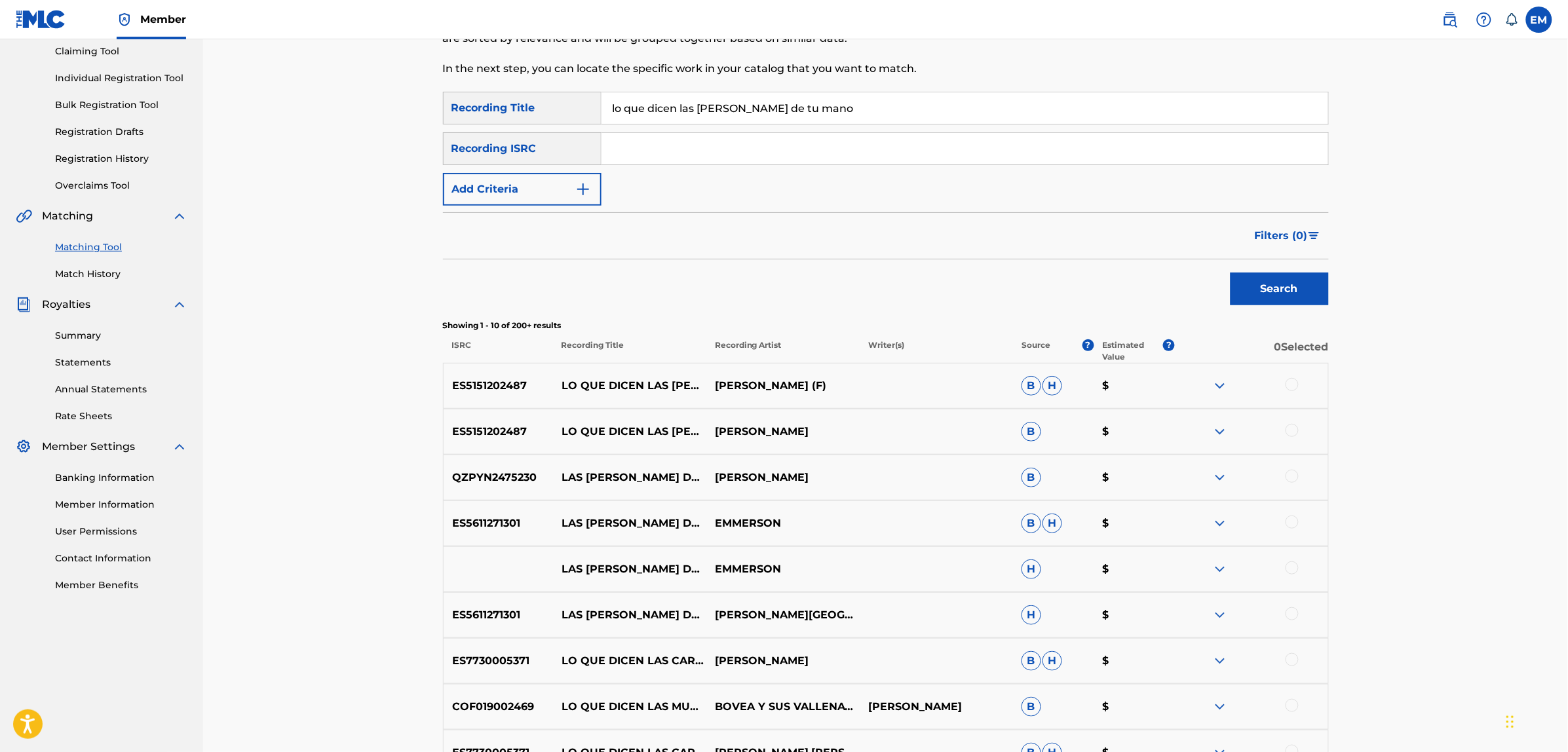
click at [1288, 384] on div at bounding box center [1291, 384] width 13 height 13
click at [1291, 431] on div at bounding box center [1291, 430] width 13 height 13
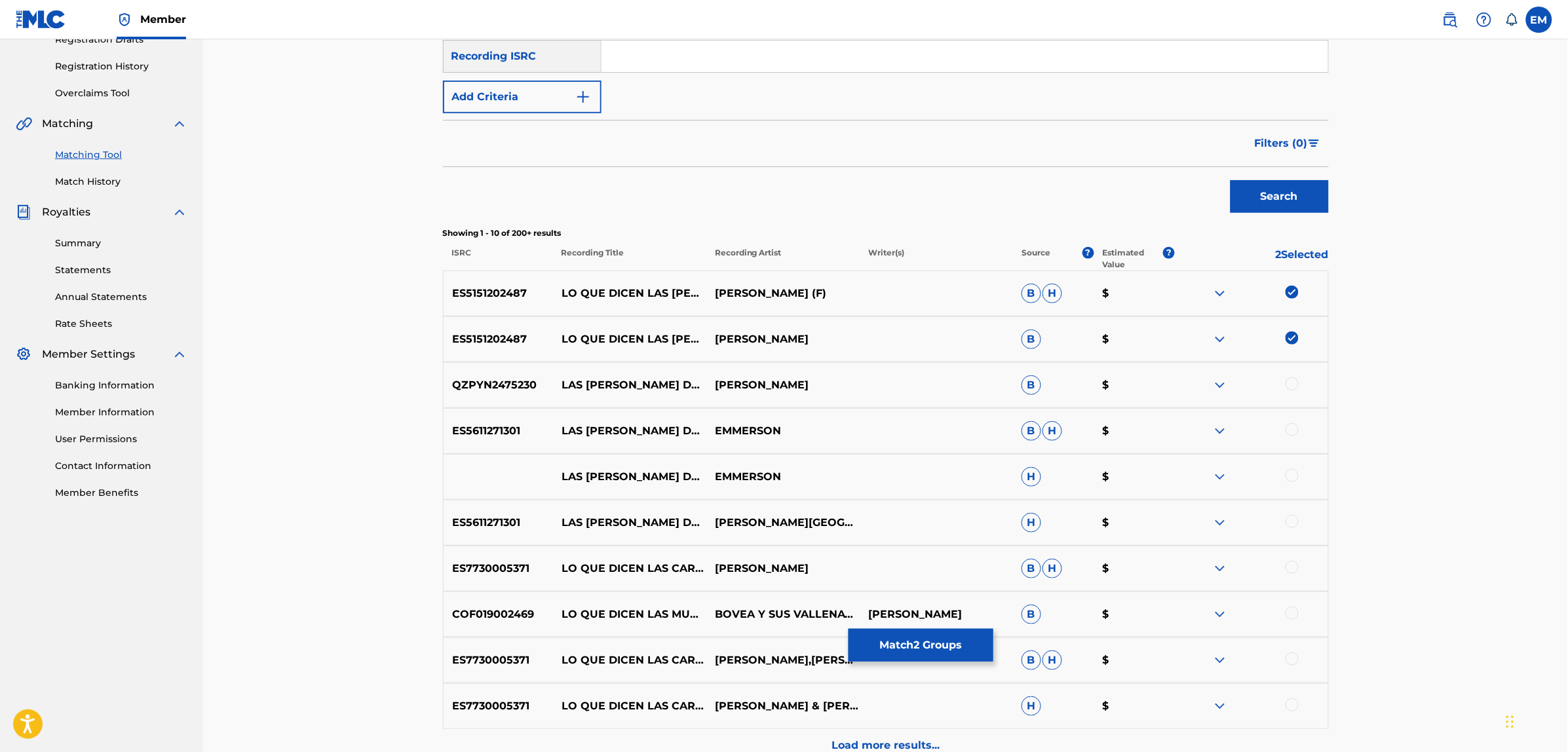
scroll to position [372, 0]
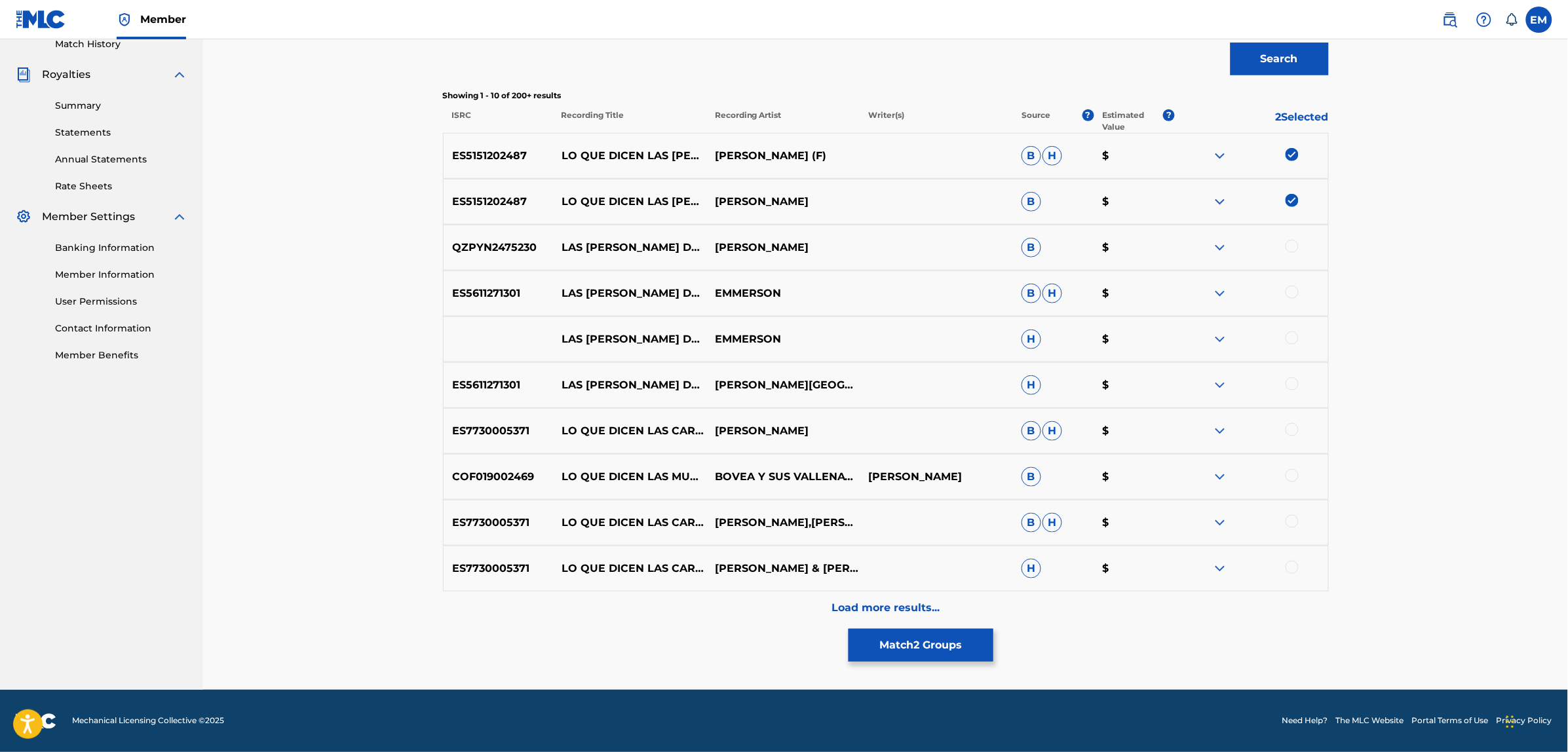
click at [890, 608] on p "Load more results..." at bounding box center [886, 608] width 109 height 16
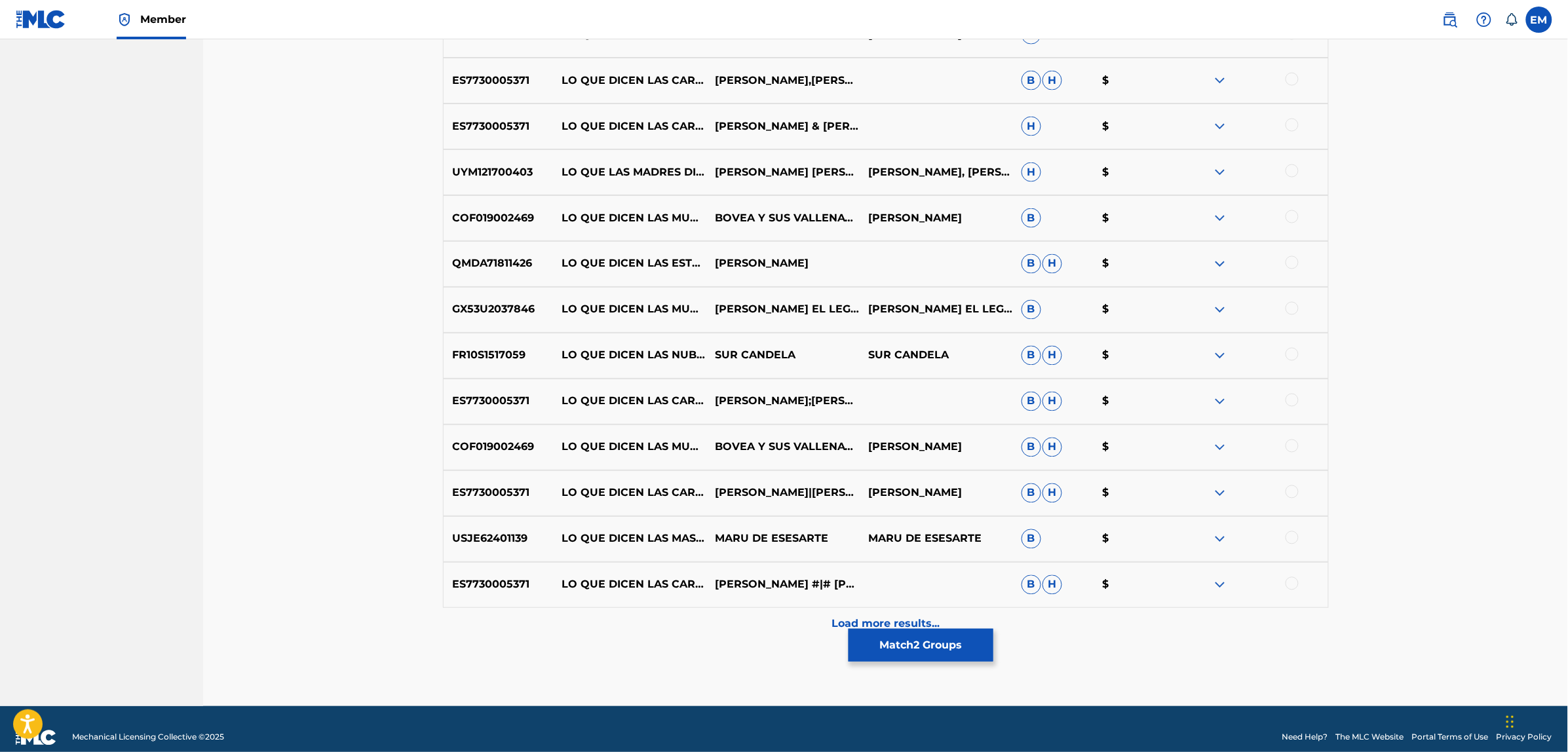
scroll to position [830, 0]
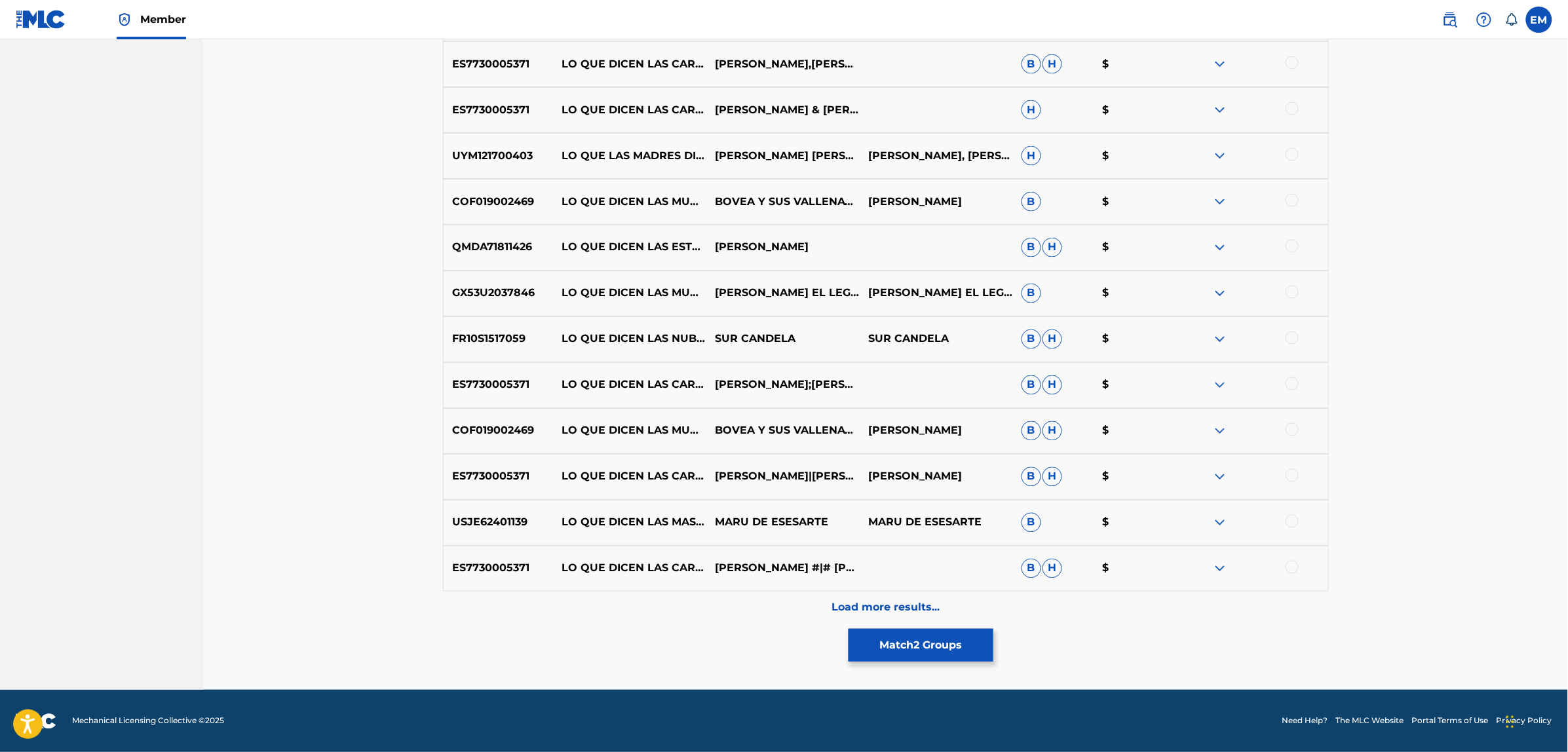
click at [850, 607] on p "Load more results..." at bounding box center [886, 608] width 109 height 16
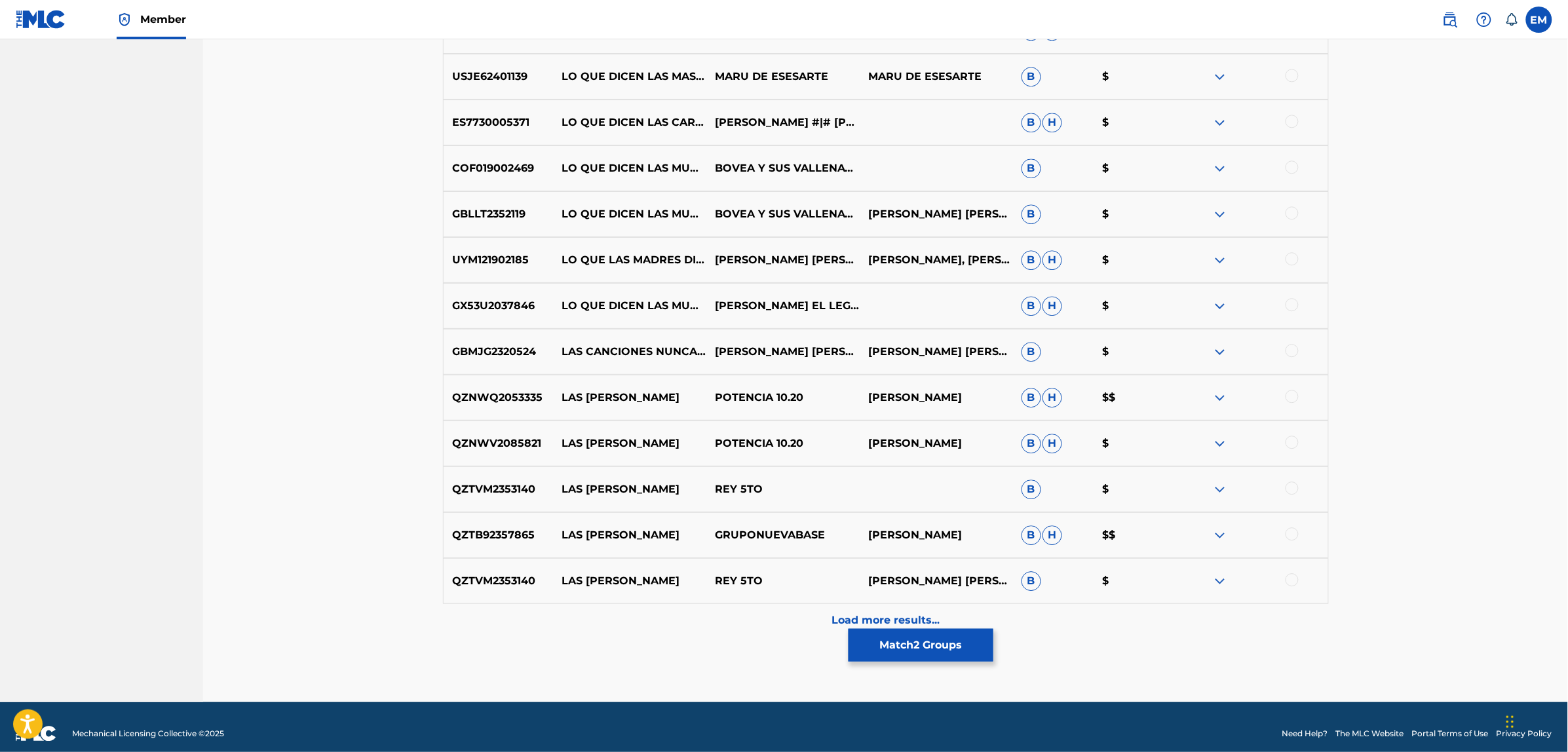
scroll to position [1289, 0]
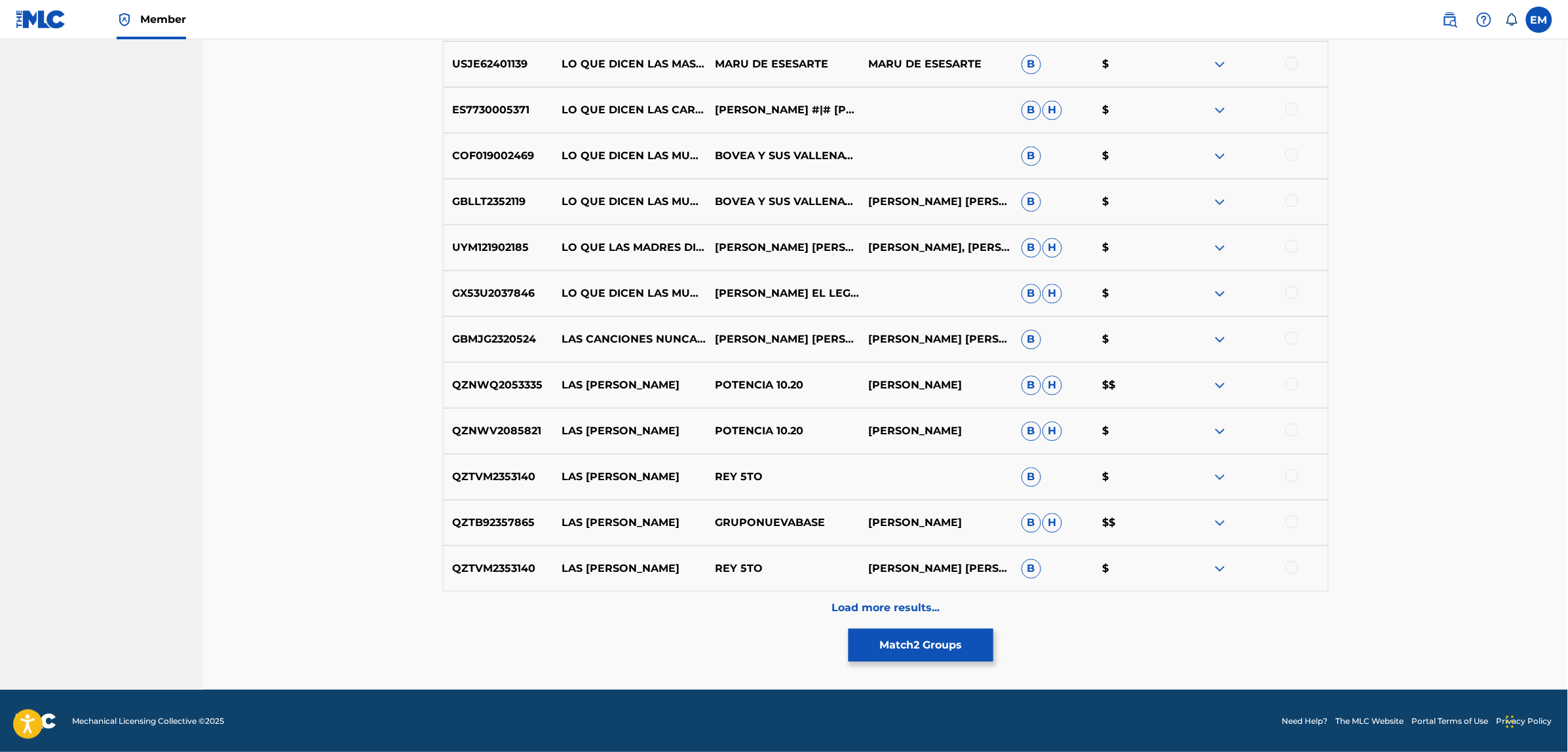
click at [909, 610] on p "Load more results..." at bounding box center [886, 608] width 109 height 16
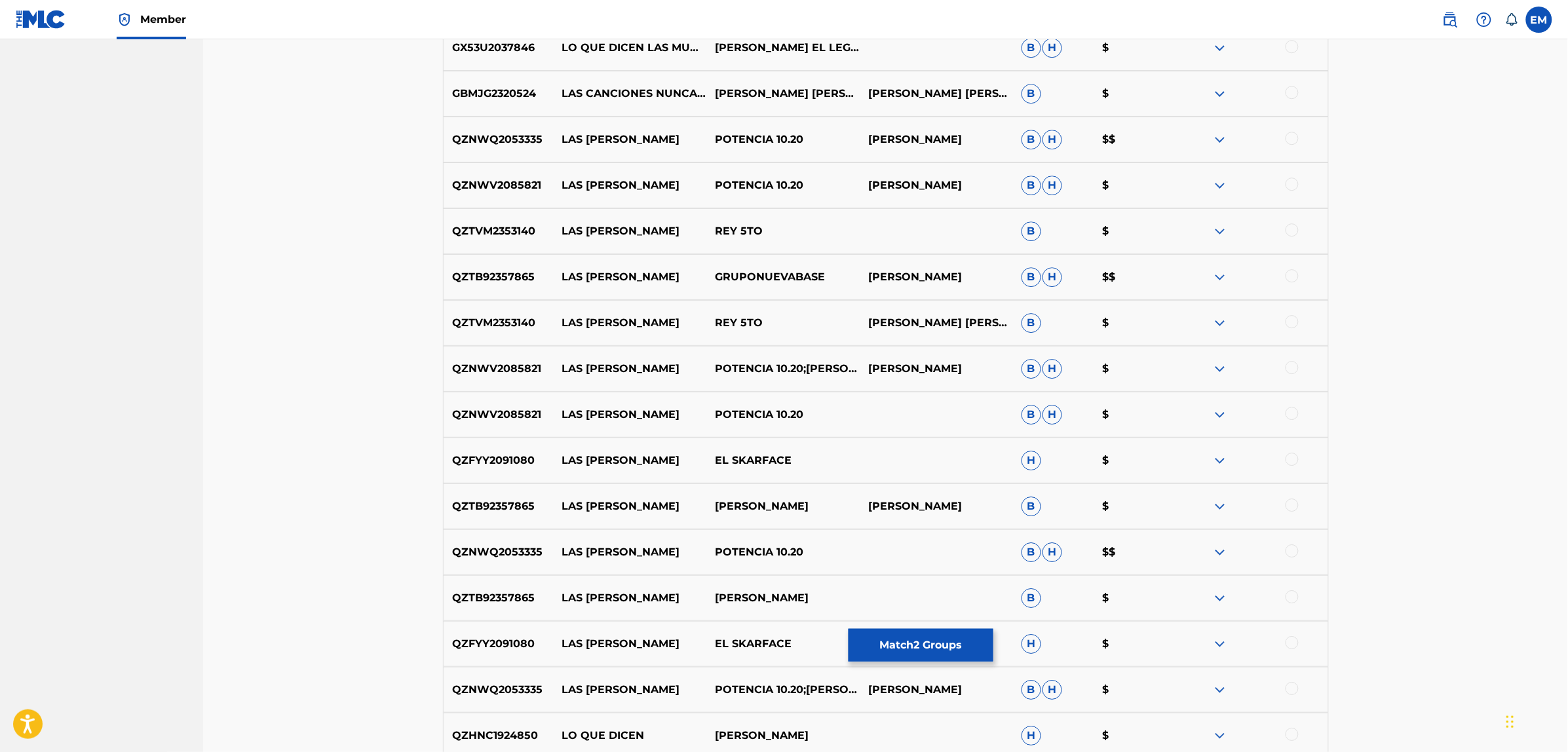
scroll to position [1747, 0]
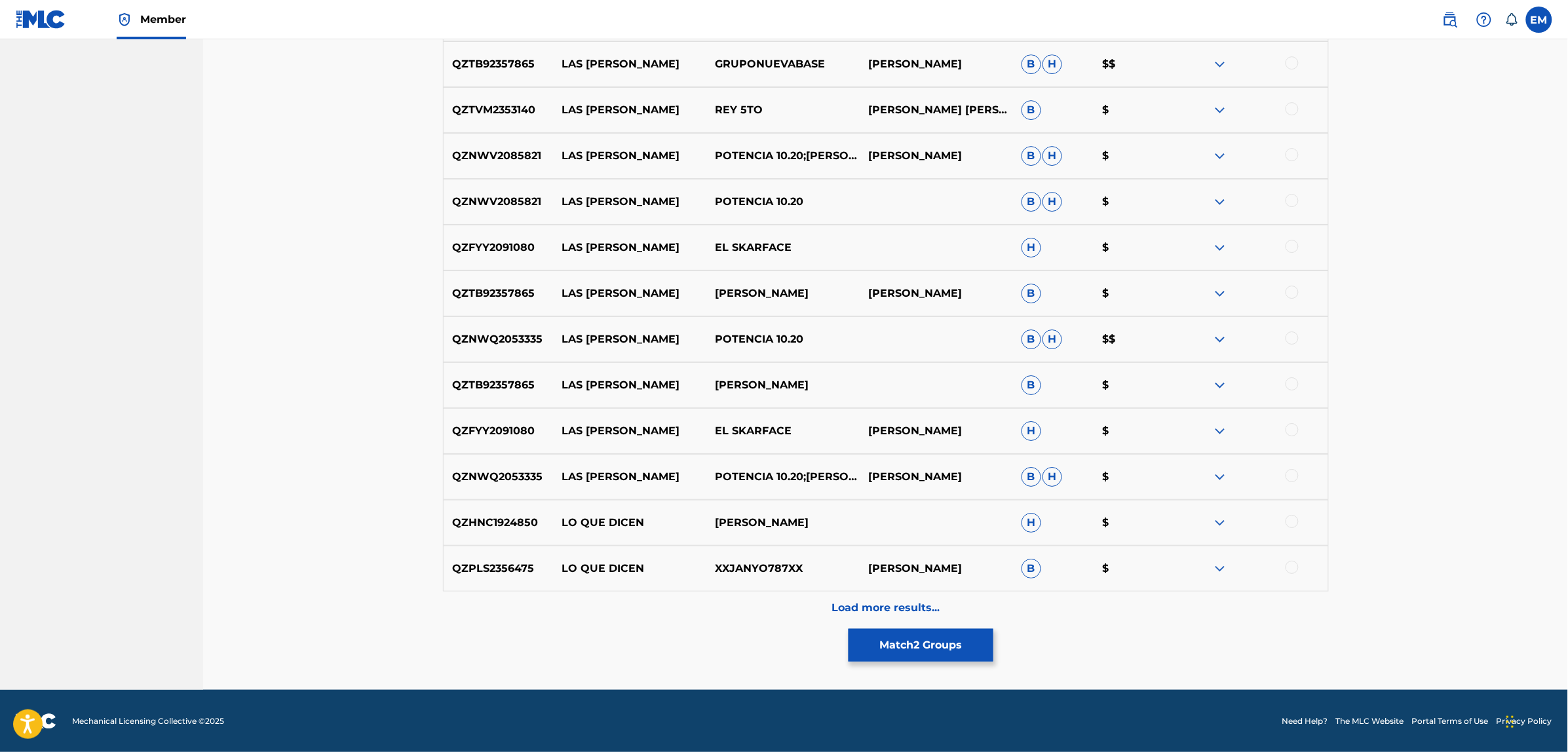
click at [873, 595] on div "Load more results..." at bounding box center [886, 608] width 886 height 33
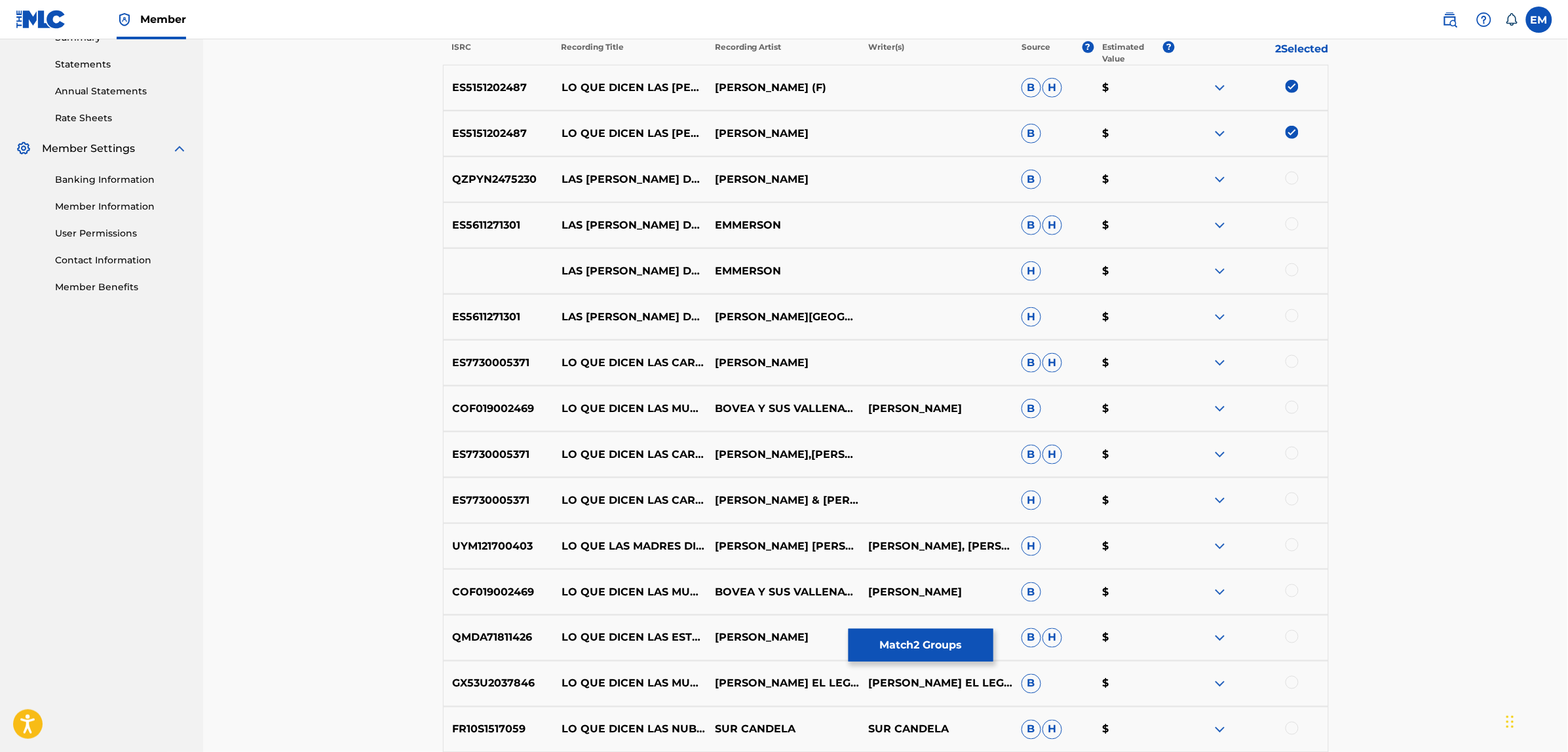
scroll to position [0, 0]
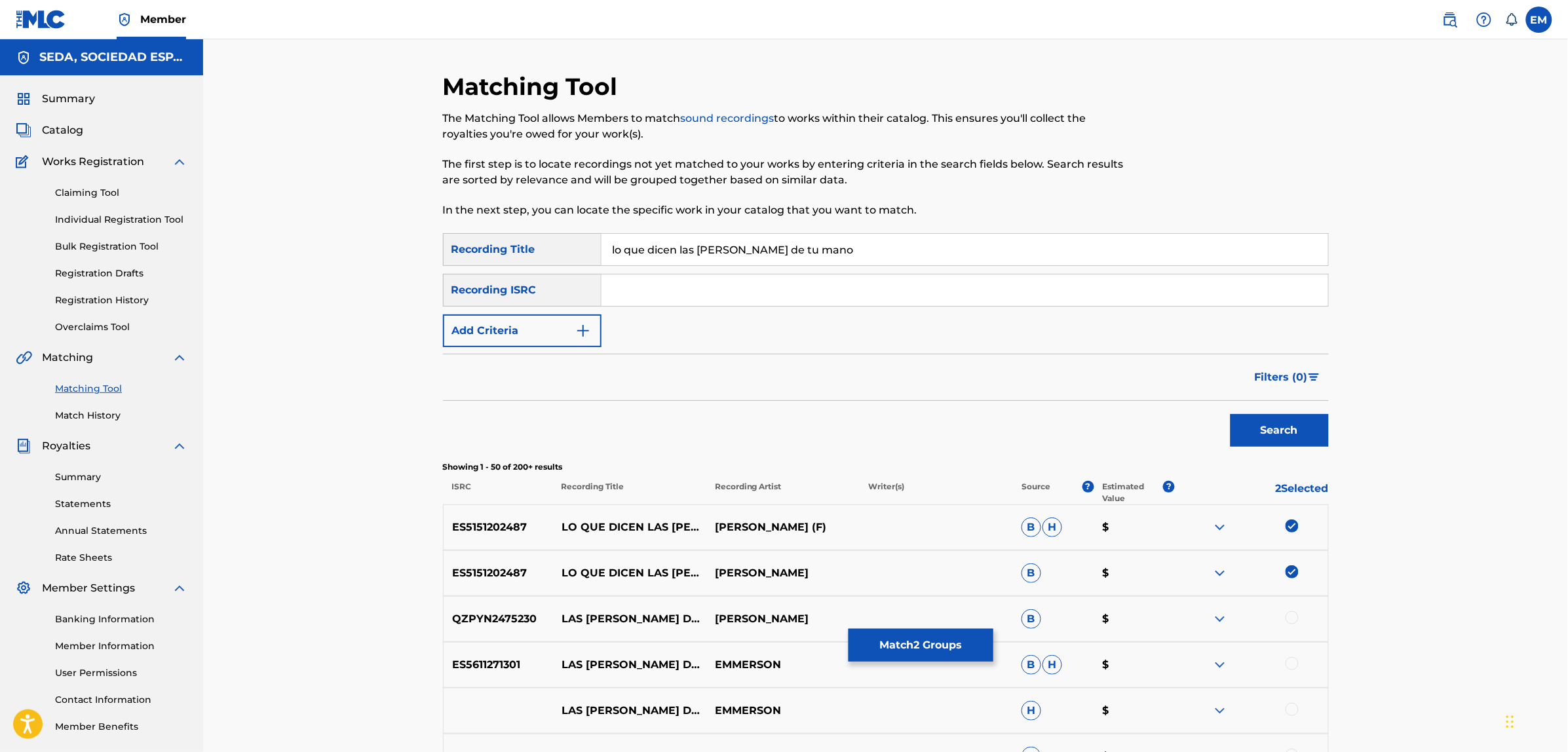
click at [539, 331] on button "Add Criteria" at bounding box center [522, 331] width 159 height 33
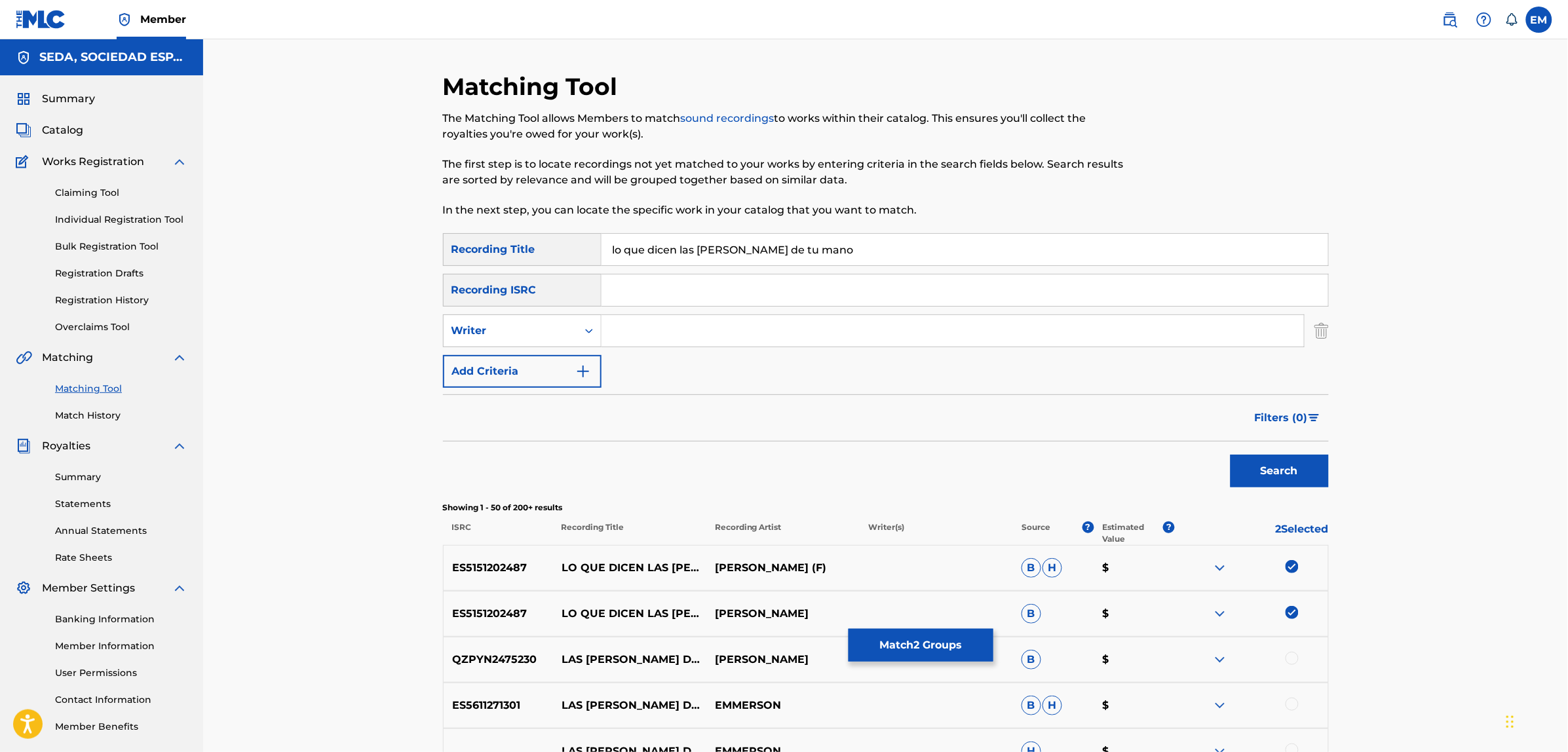
click at [647, 333] on input "Search Form" at bounding box center [952, 331] width 702 height 31
type input "[PERSON_NAME]"
click at [1230, 455] on button "Search" at bounding box center [1279, 472] width 98 height 33
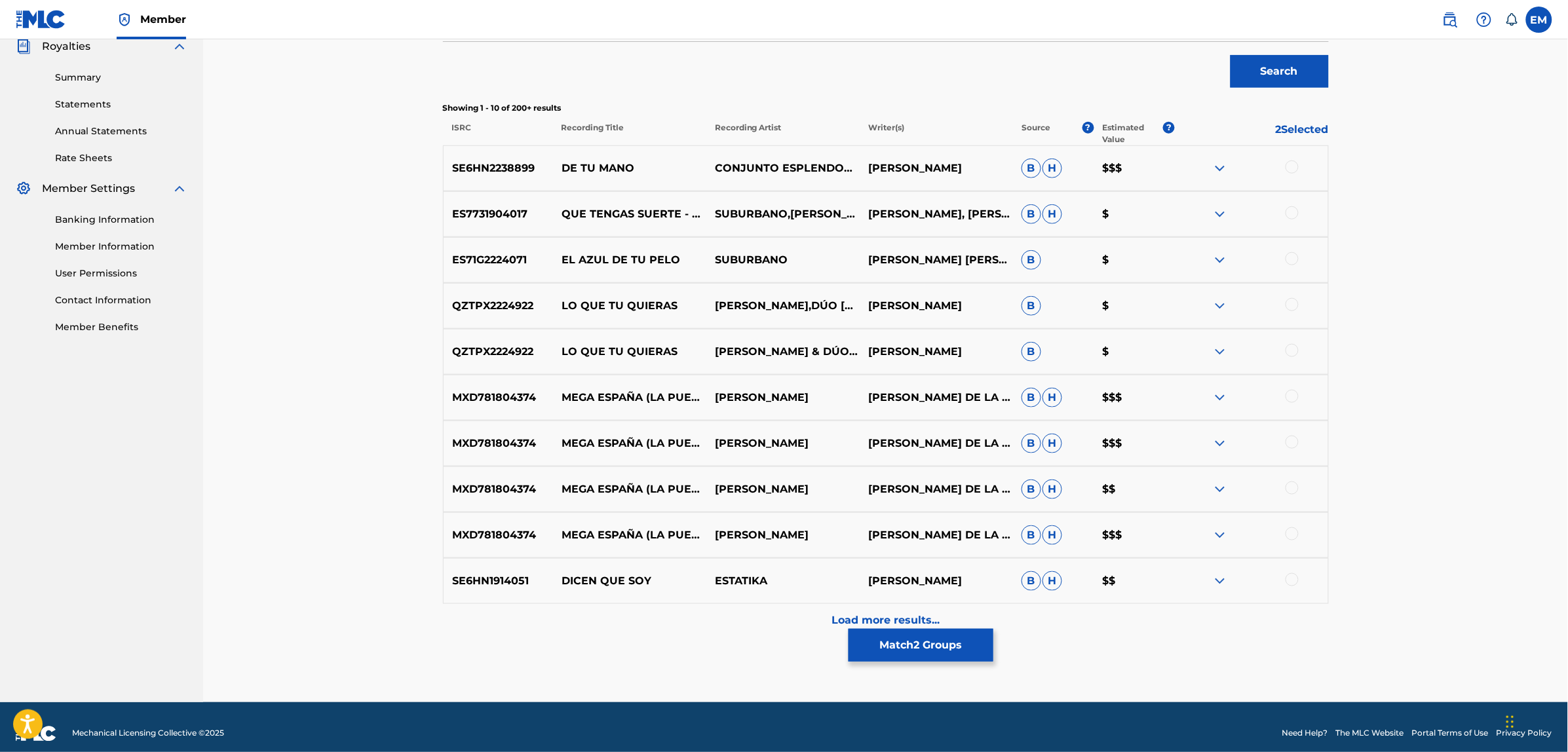
scroll to position [412, 0]
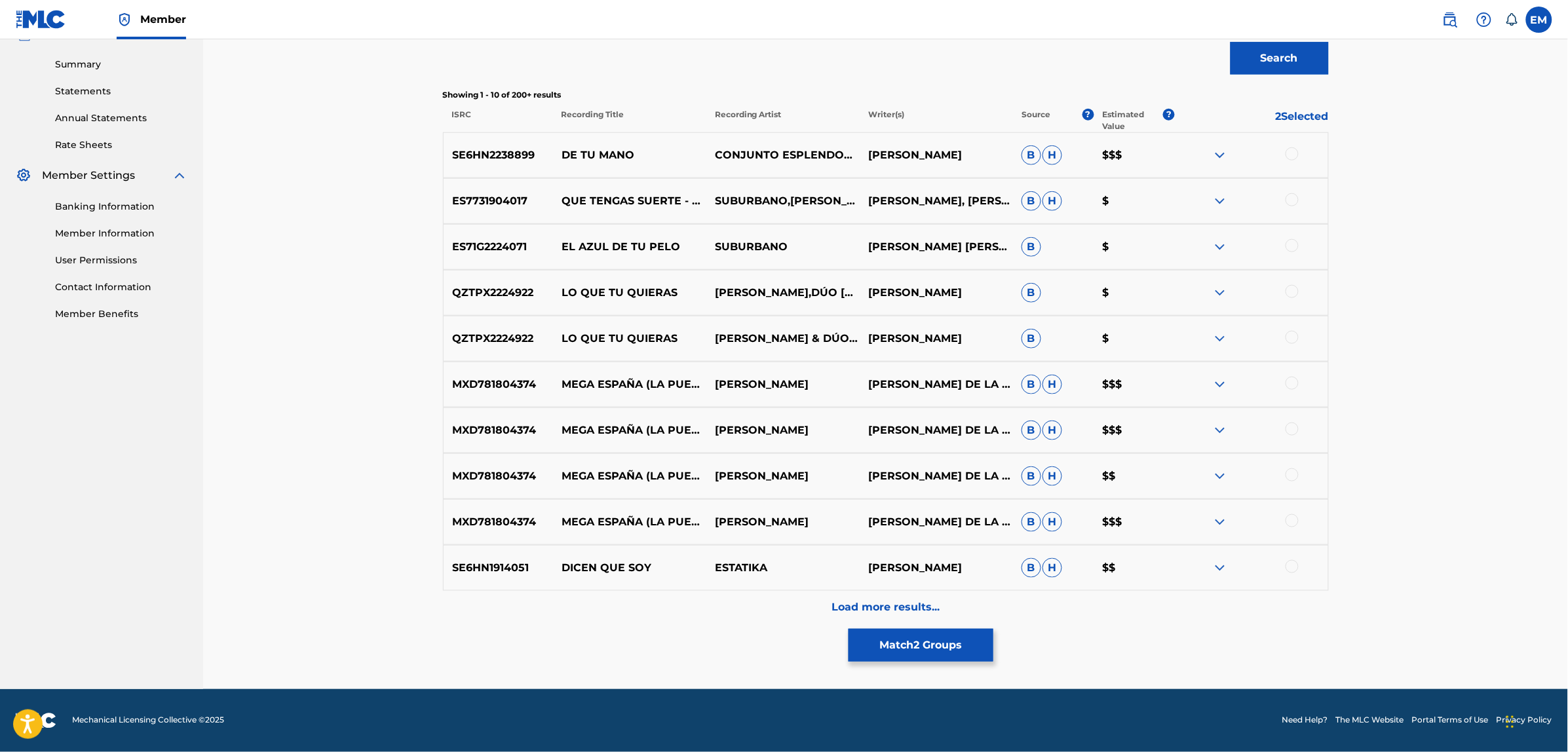
click at [925, 641] on button "Match 2 Groups" at bounding box center [920, 645] width 145 height 33
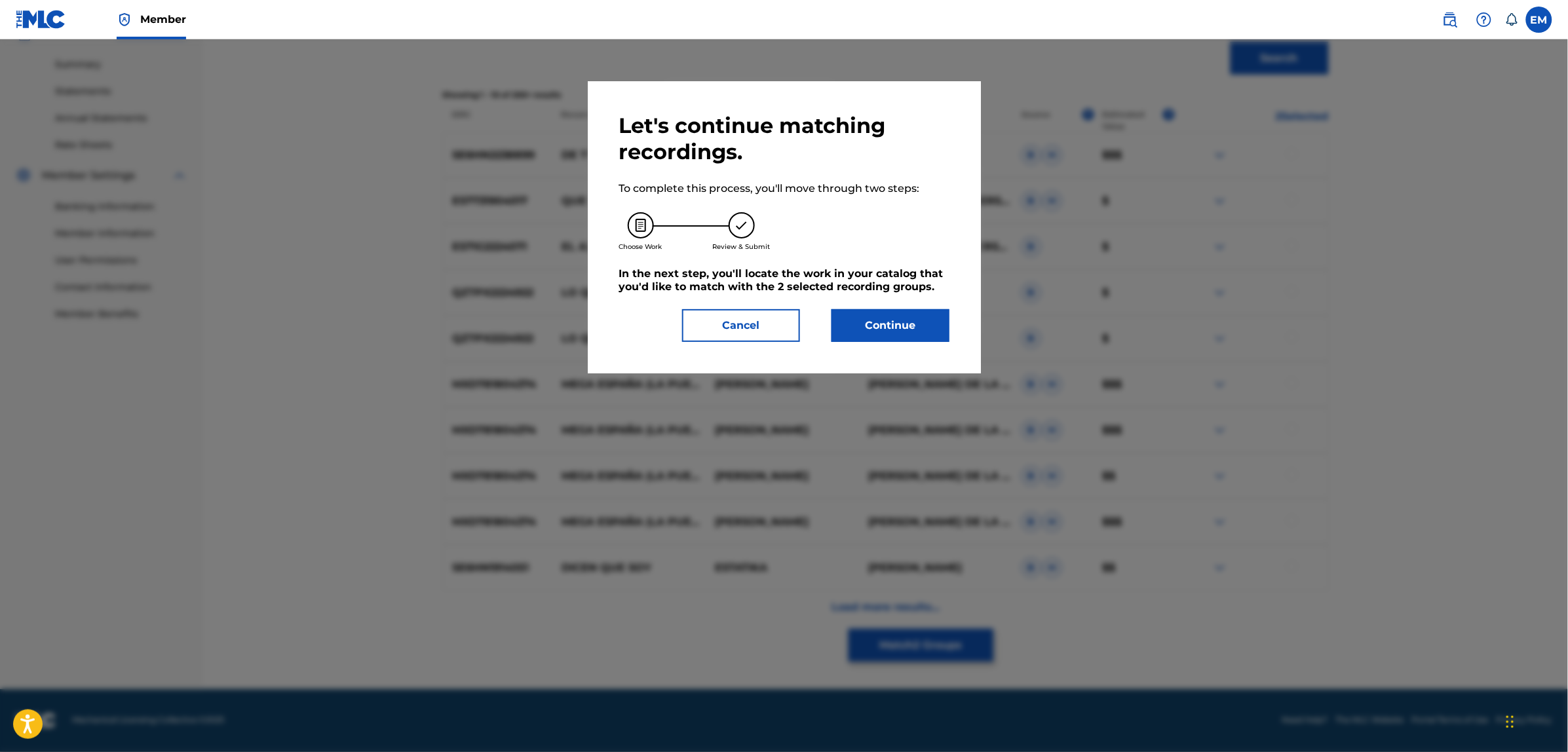
click at [894, 316] on button "Continue" at bounding box center [891, 326] width 118 height 33
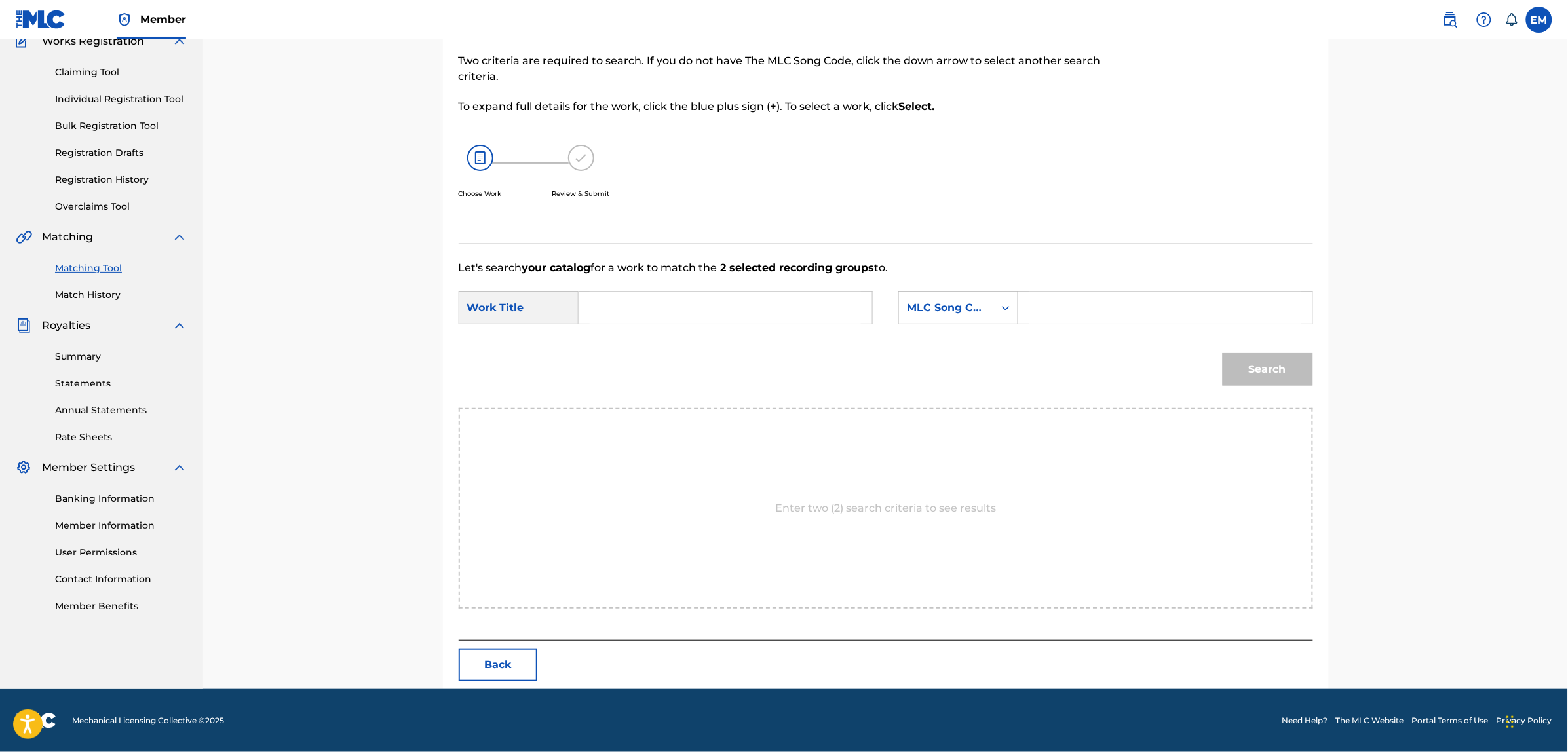
scroll to position [120, 0]
click at [700, 300] on input "Search Form" at bounding box center [725, 308] width 271 height 31
click at [644, 371] on div "lo que dicen las [PERSON_NAME] de tu mano" at bounding box center [626, 370] width 74 height 87
type input "lo que dicen las [PERSON_NAME] de tu mano"
click at [909, 313] on div "MLC Song Code" at bounding box center [945, 308] width 79 height 16
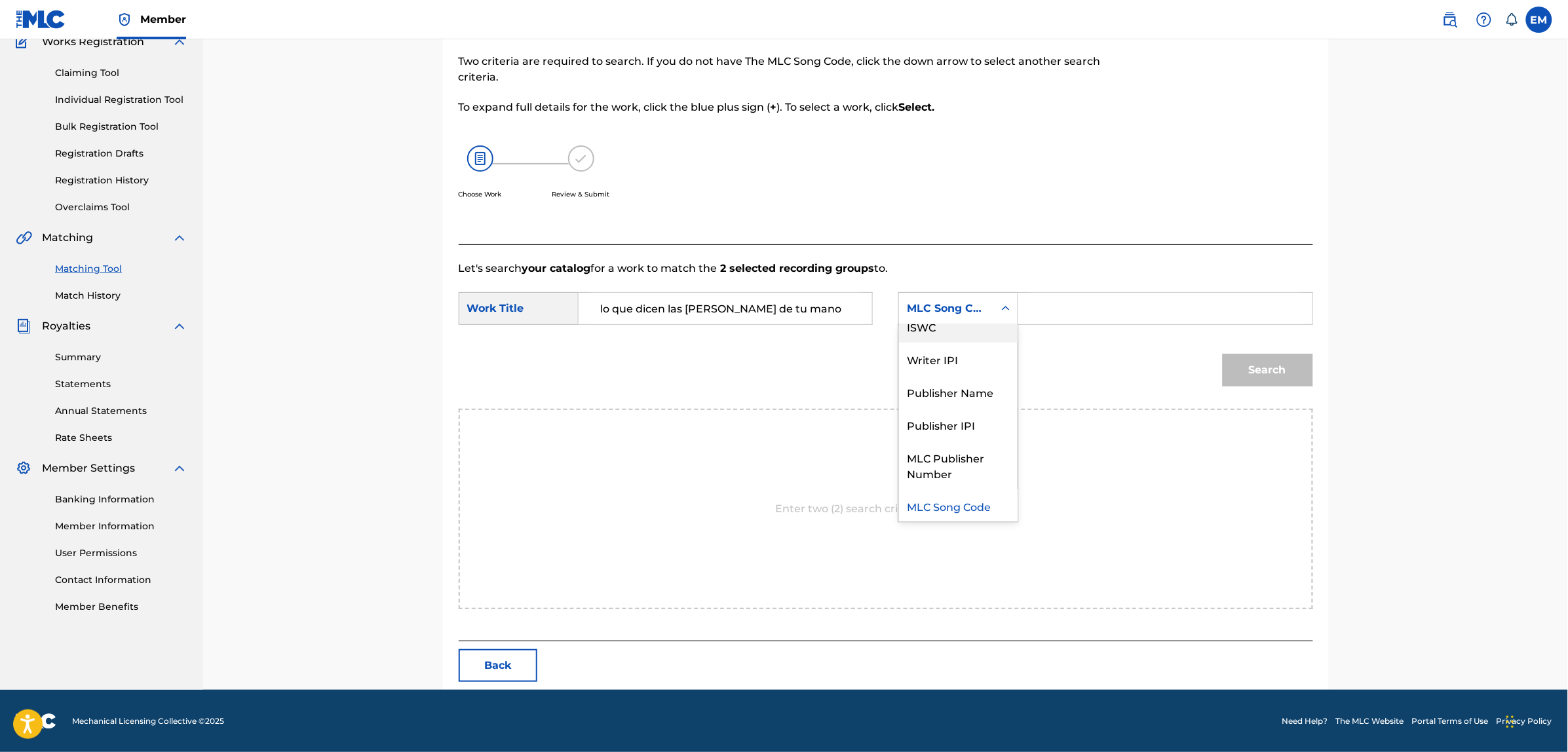
scroll to position [0, 0]
click at [947, 339] on div "Writer Name" at bounding box center [958, 341] width 119 height 33
click at [1075, 314] on input "Search Form" at bounding box center [1164, 308] width 271 height 31
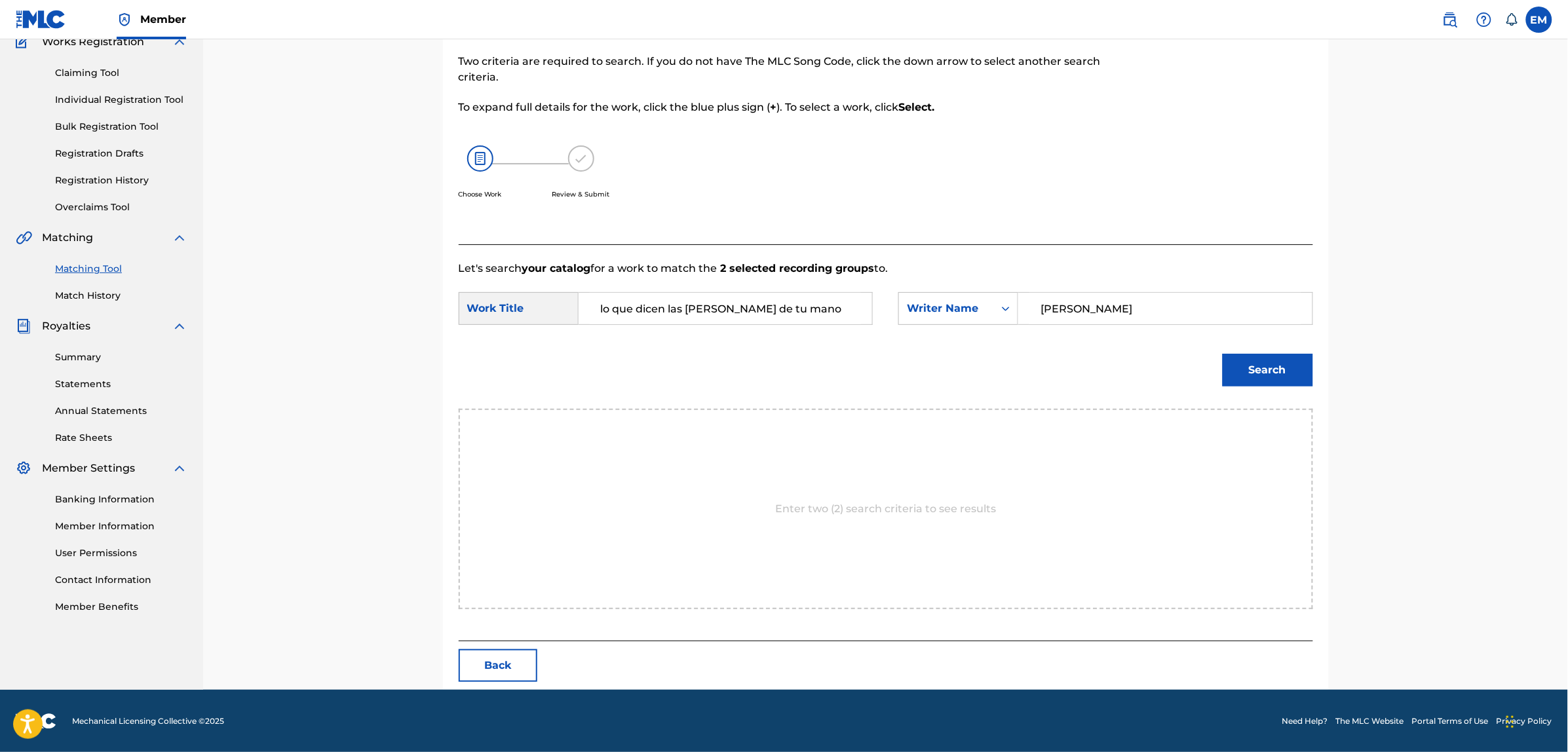
type input "[PERSON_NAME]"
click at [1239, 362] on button "Search" at bounding box center [1268, 370] width 90 height 33
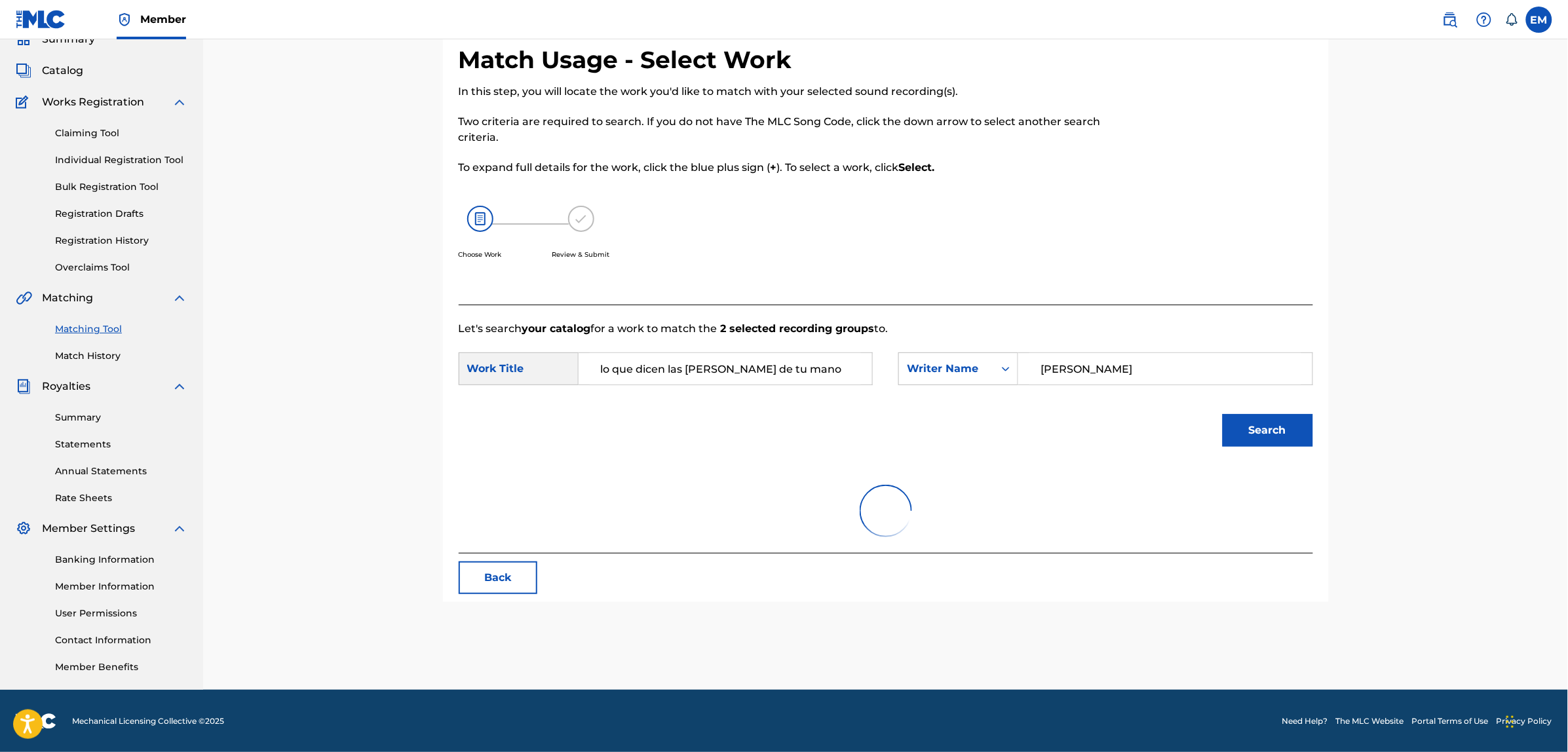
scroll to position [120, 0]
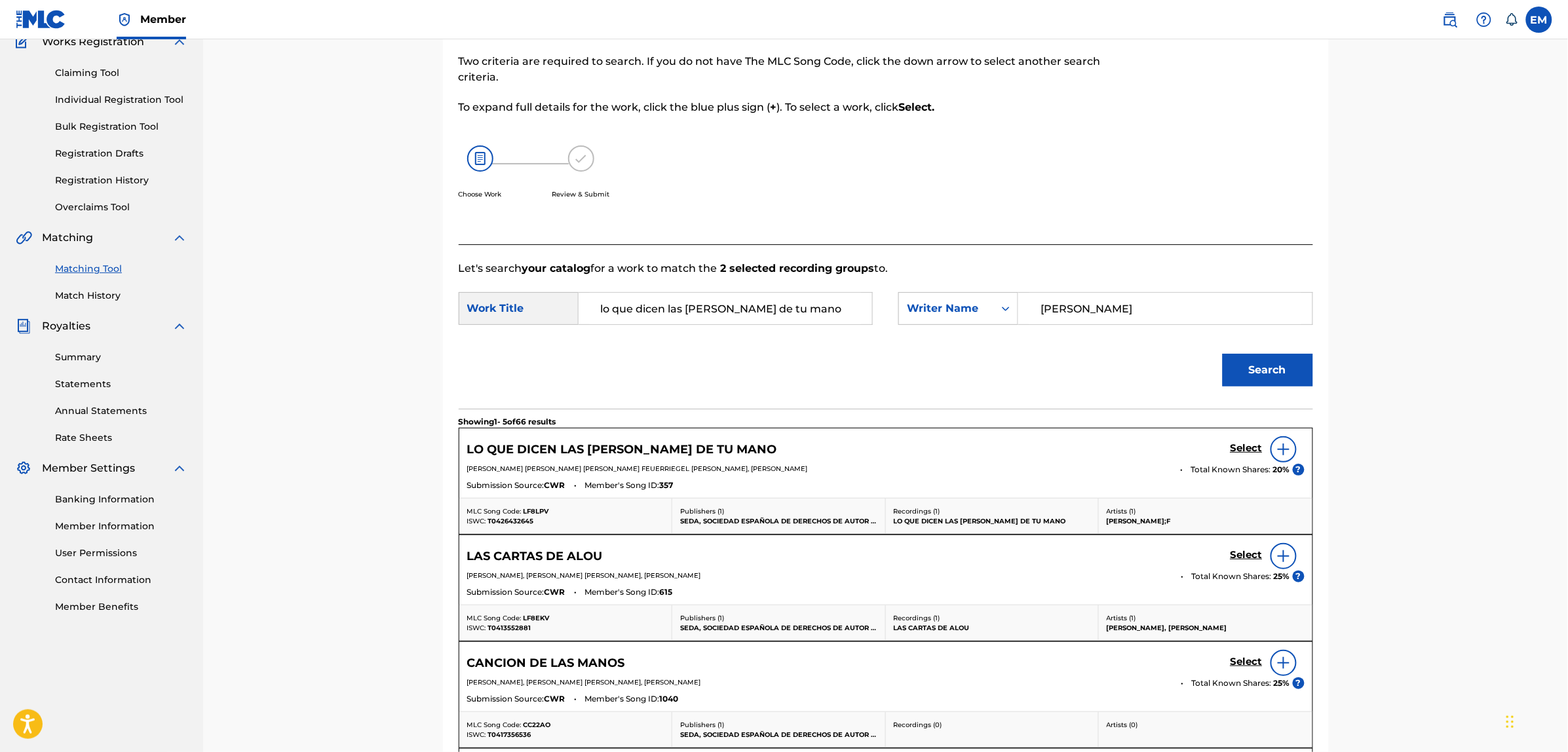
click at [1293, 447] on div at bounding box center [1283, 450] width 26 height 26
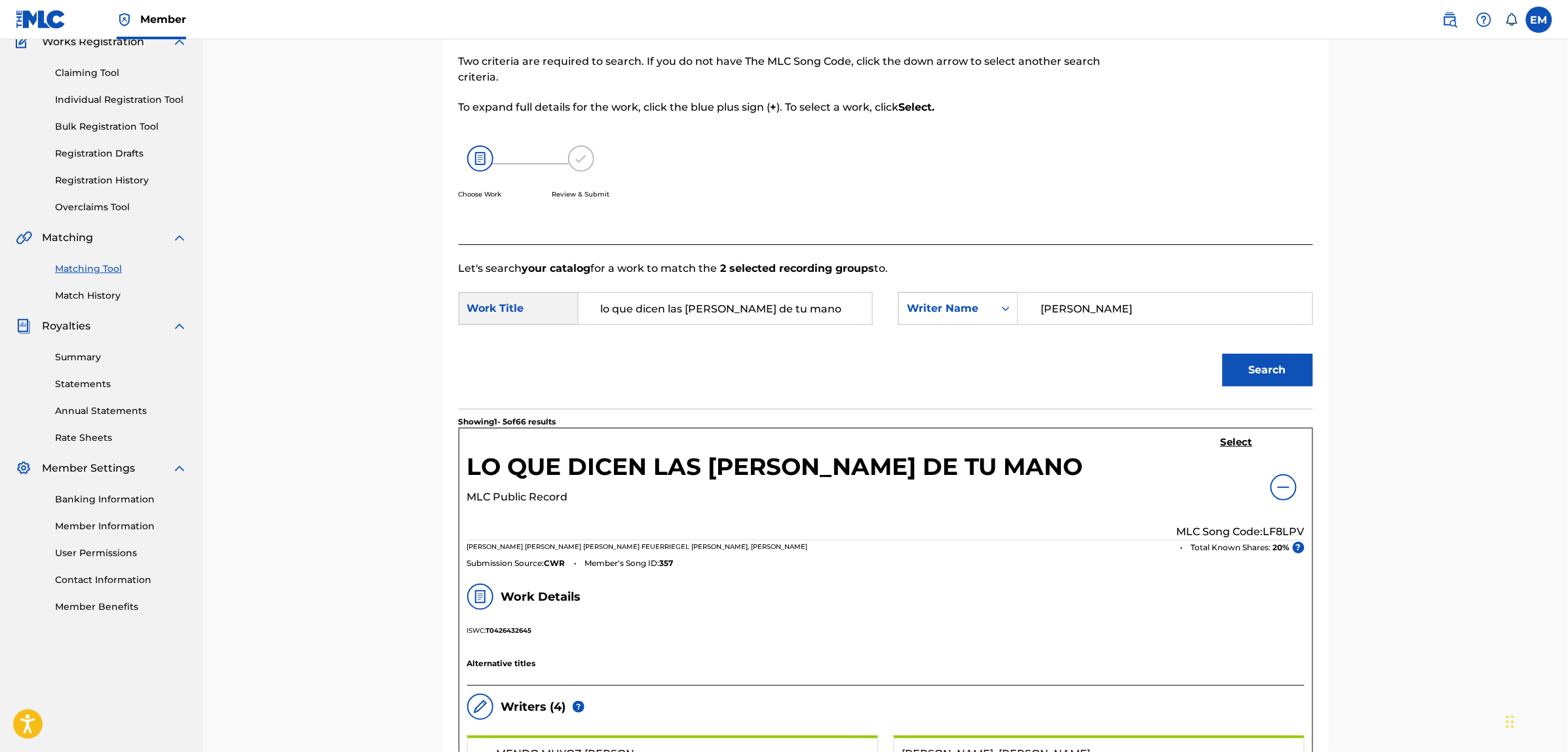
click at [1223, 439] on h5 "Select" at bounding box center [1236, 443] width 32 height 12
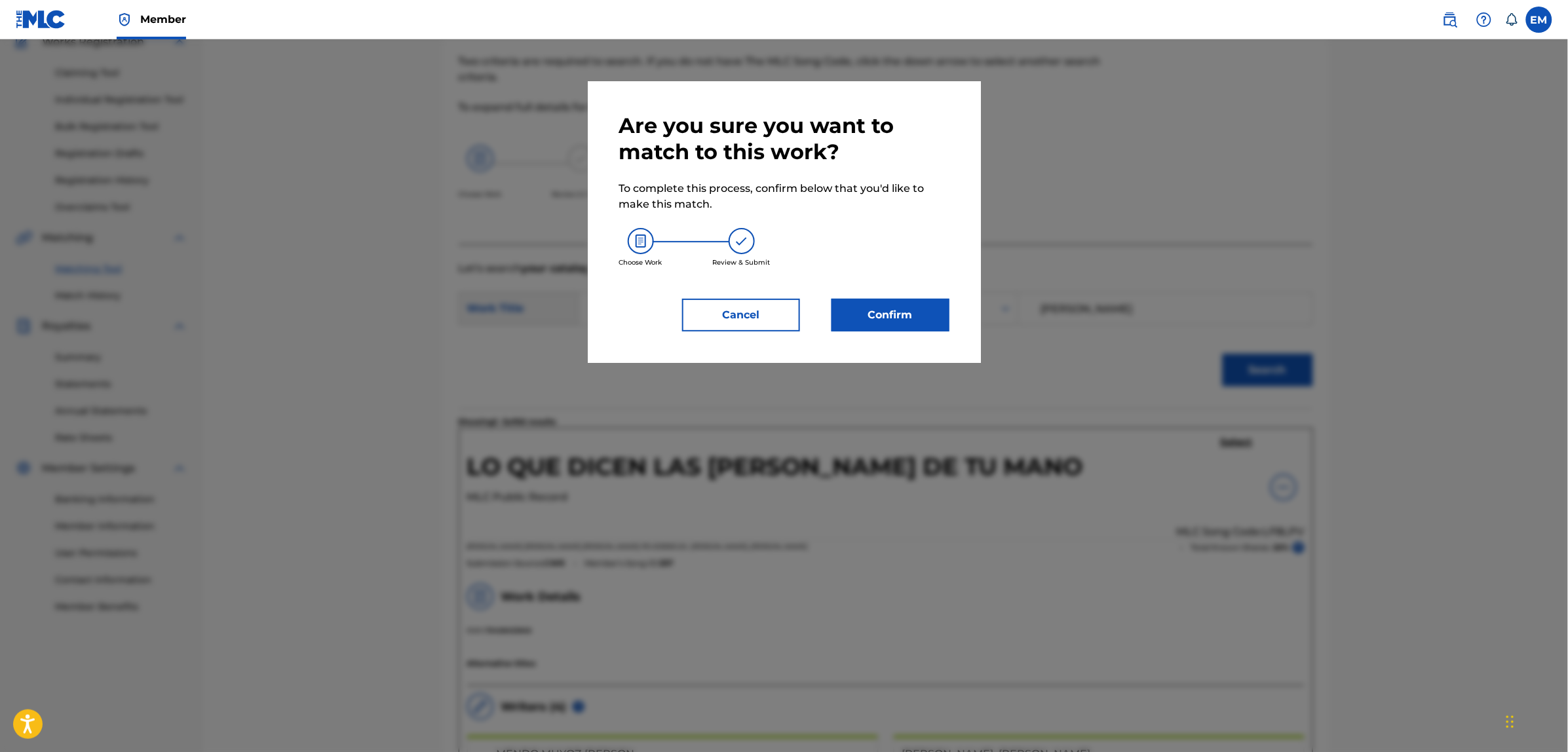
click at [915, 323] on button "Confirm" at bounding box center [891, 315] width 118 height 33
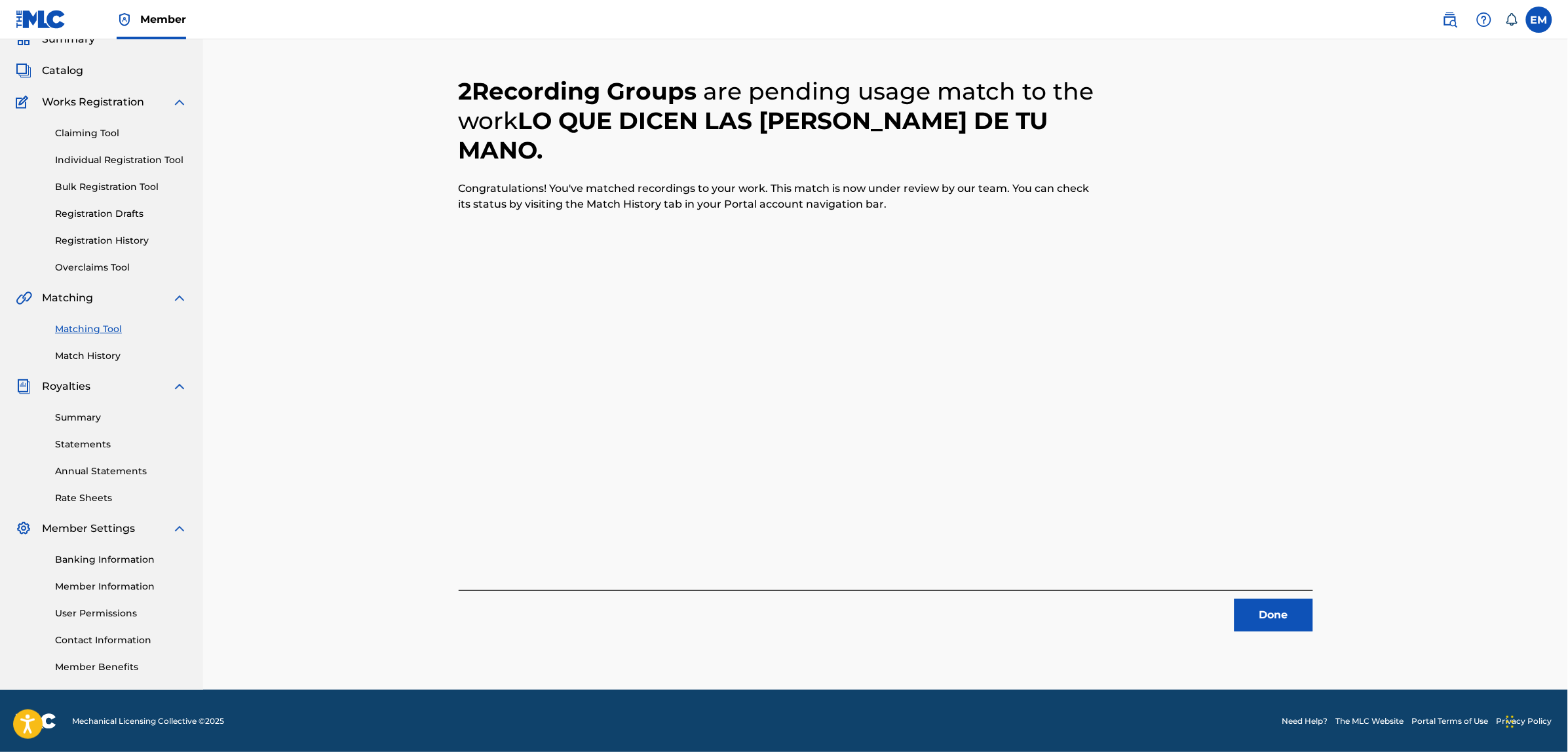
click at [1242, 610] on button "Done" at bounding box center [1274, 616] width 79 height 33
